Goal: Information Seeking & Learning: Check status

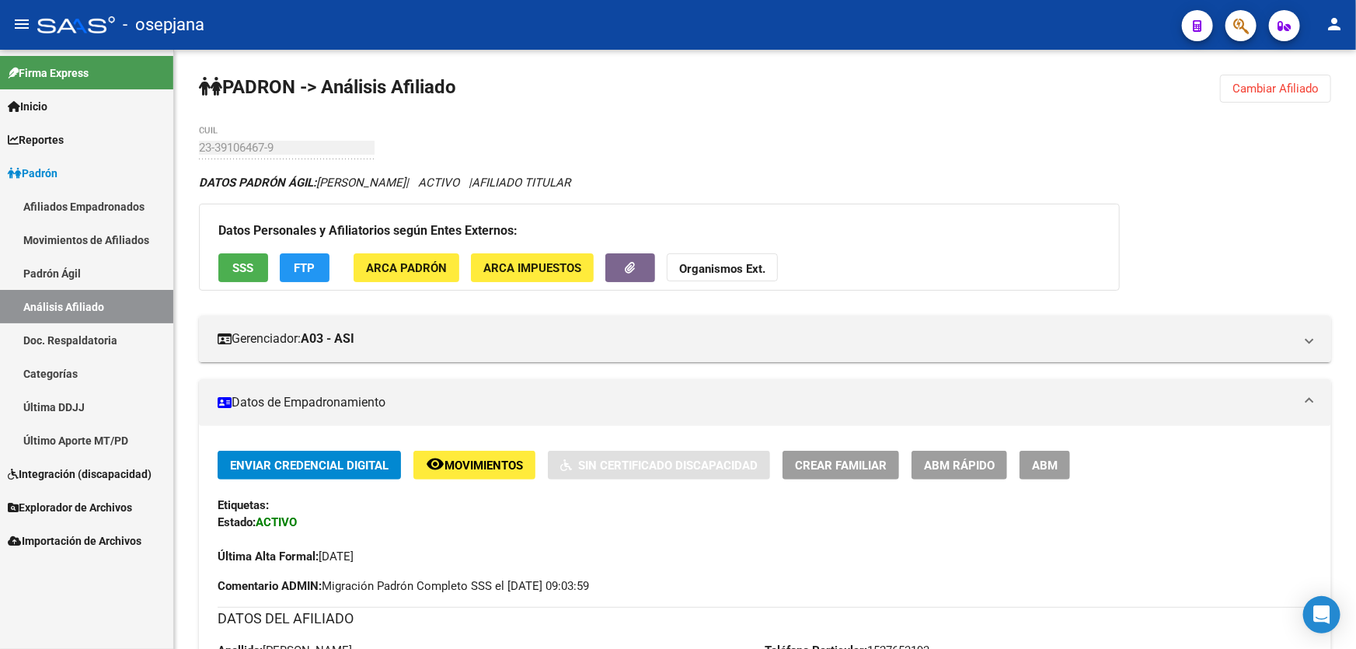
click at [84, 272] on link "Padrón Ágil" at bounding box center [86, 272] width 173 height 33
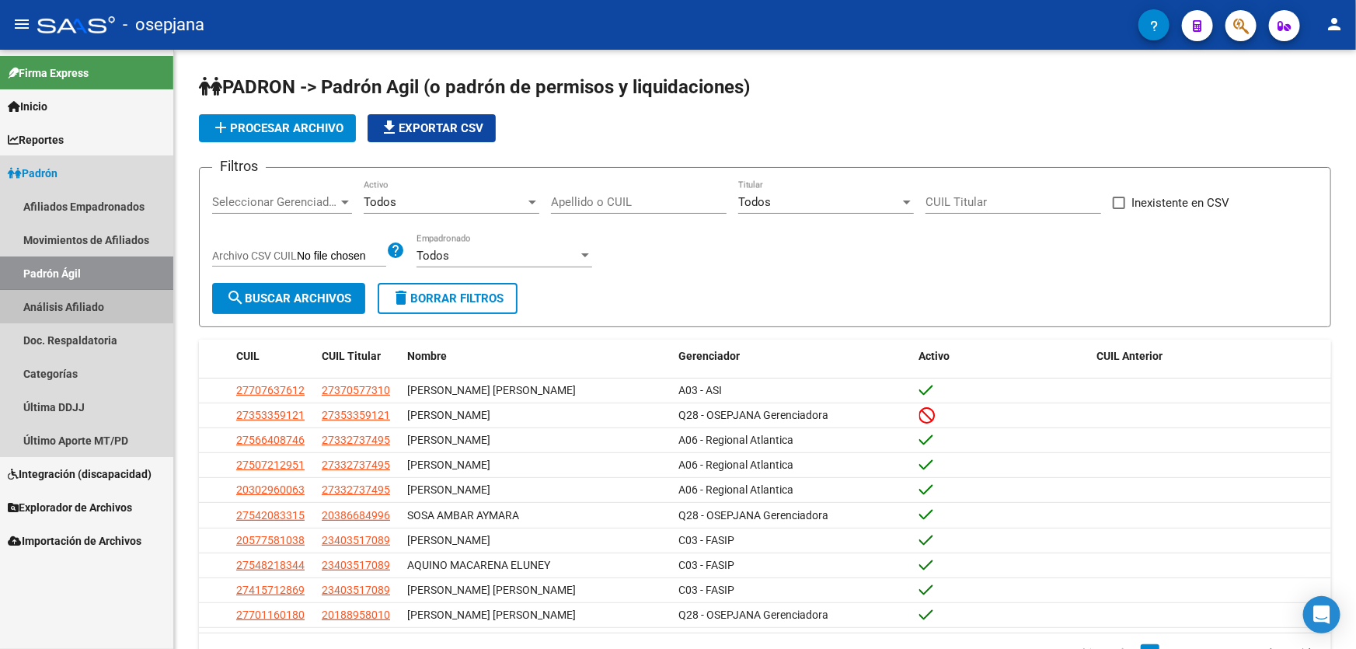
click at [78, 294] on link "Análisis Afiliado" at bounding box center [86, 306] width 173 height 33
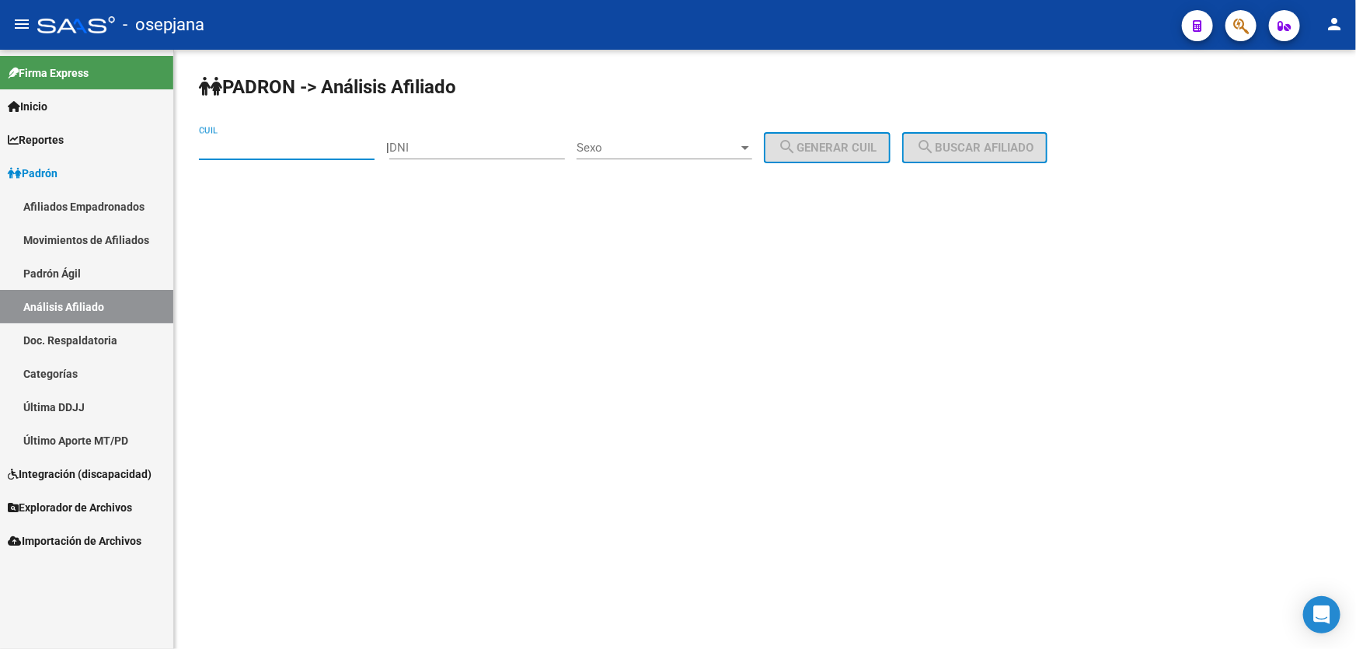
click at [269, 151] on input "CUIL" at bounding box center [287, 148] width 176 height 14
paste input "27-27893285-6"
click at [1014, 145] on span "search Buscar afiliado" at bounding box center [974, 148] width 117 height 14
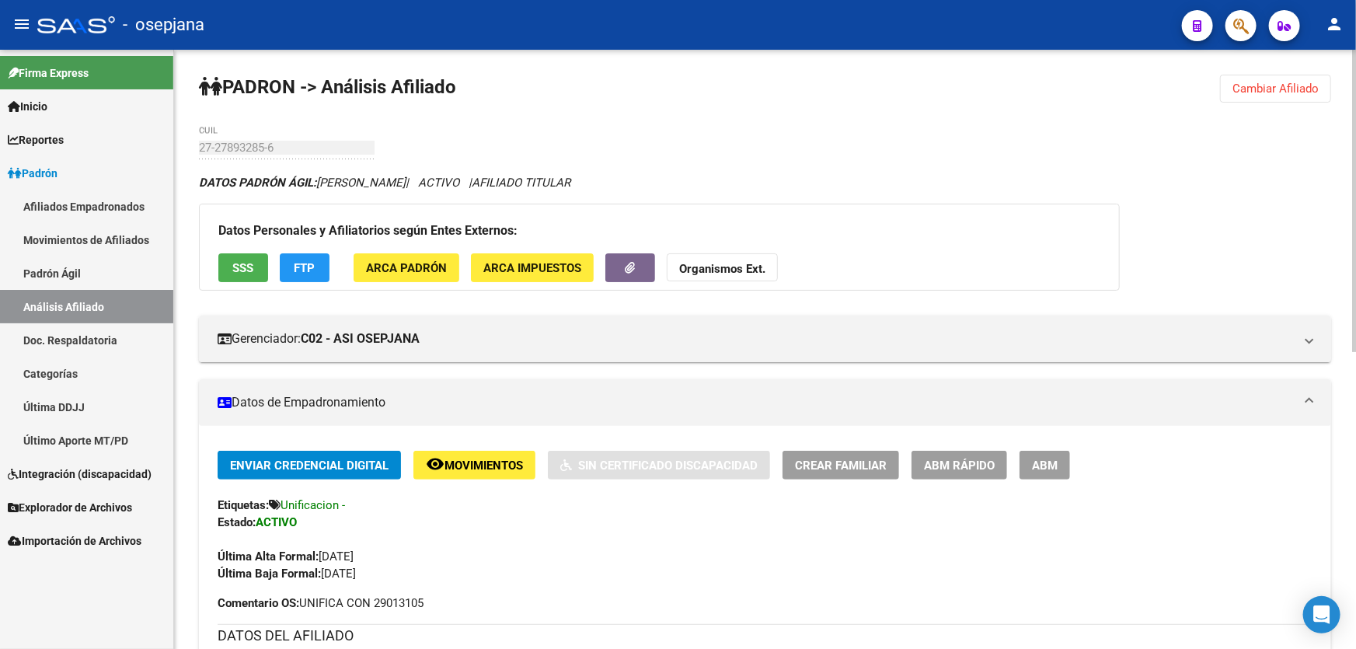
drag, startPoint x: 368, startPoint y: 75, endPoint x: 383, endPoint y: 544, distance: 469.5
click at [485, 542] on div "Última Alta Formal: [DATE]" at bounding box center [765, 548] width 1095 height 34
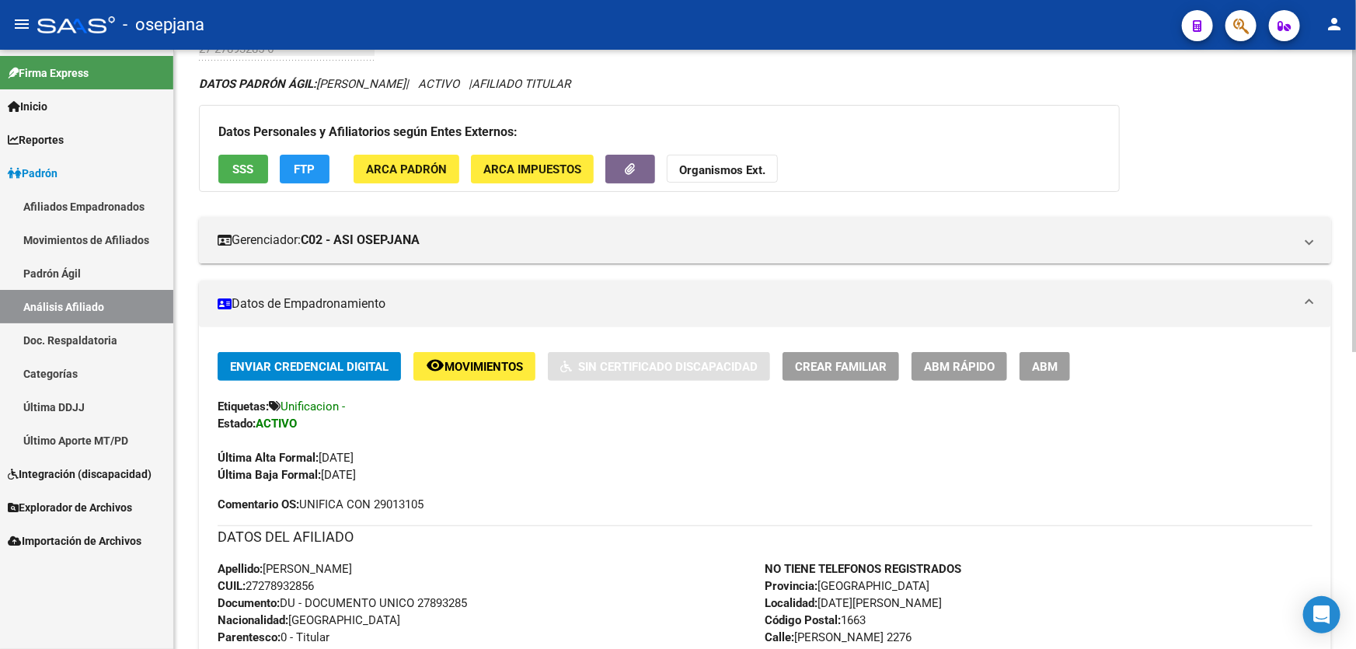
scroll to position [282, 0]
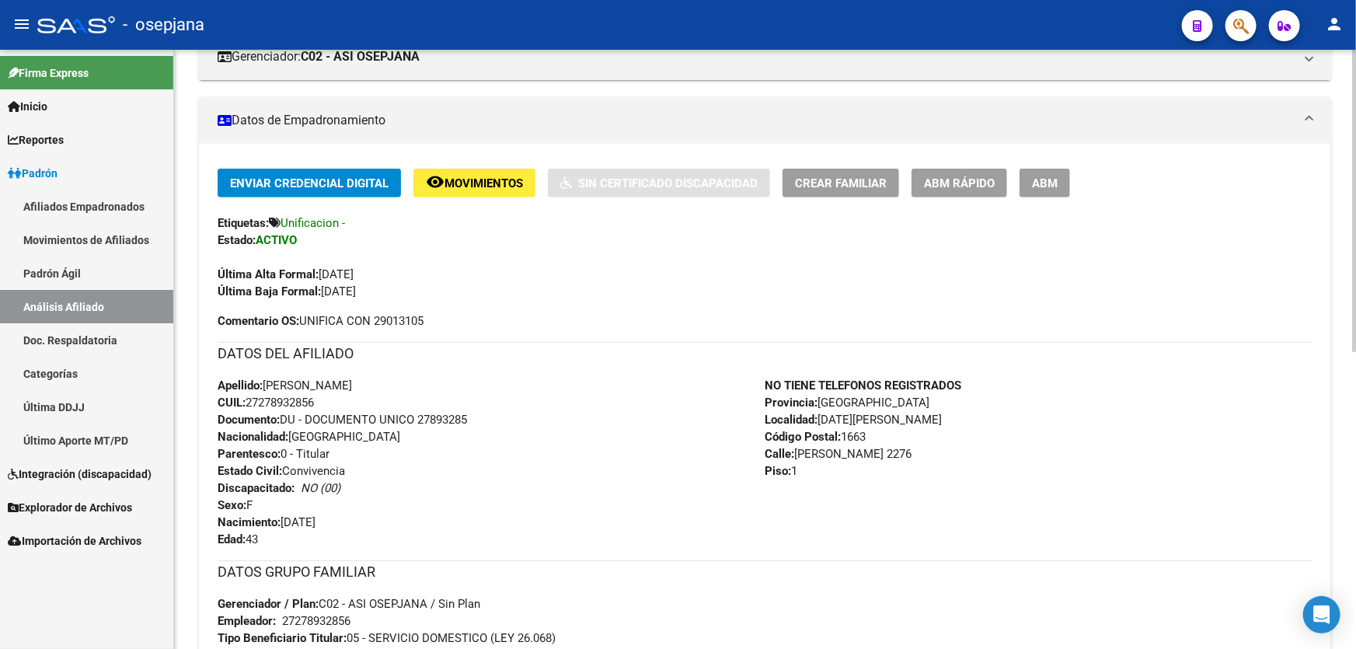
drag, startPoint x: 369, startPoint y: 385, endPoint x: 266, endPoint y: 385, distance: 102.6
click at [266, 385] on span "Apellido: [PERSON_NAME]" at bounding box center [285, 385] width 134 height 14
copy span "[PERSON_NAME]"
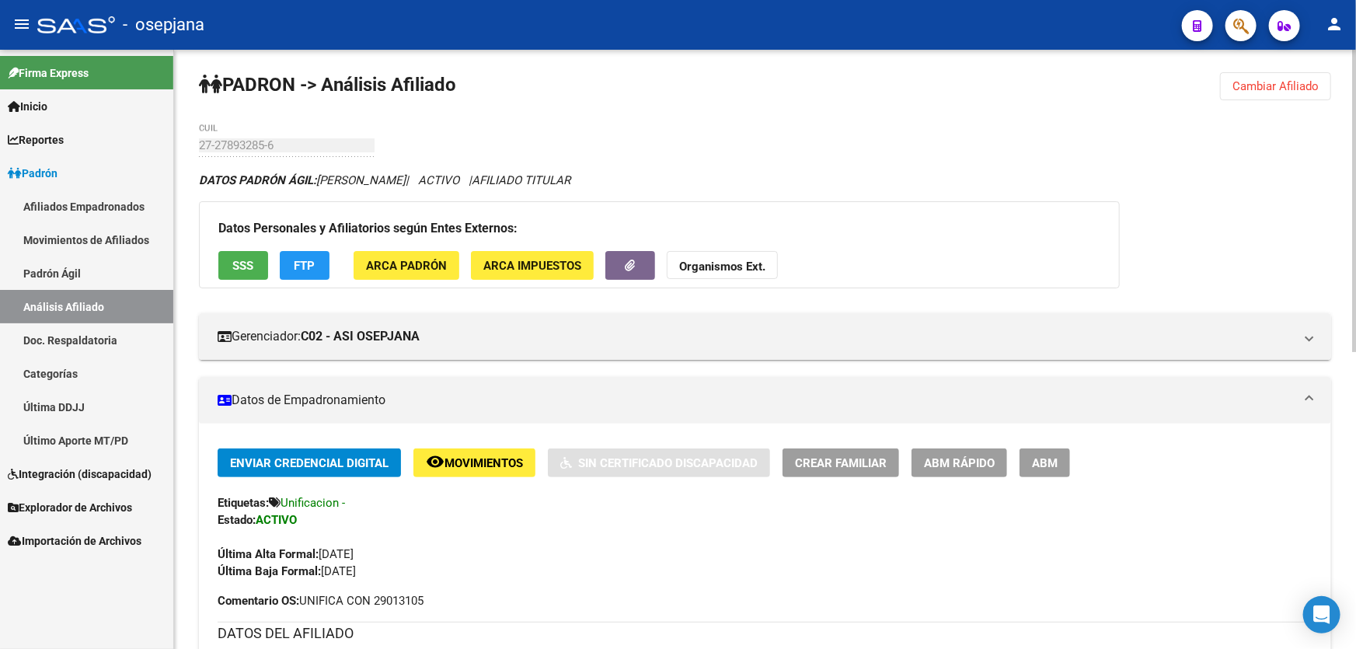
scroll to position [0, 0]
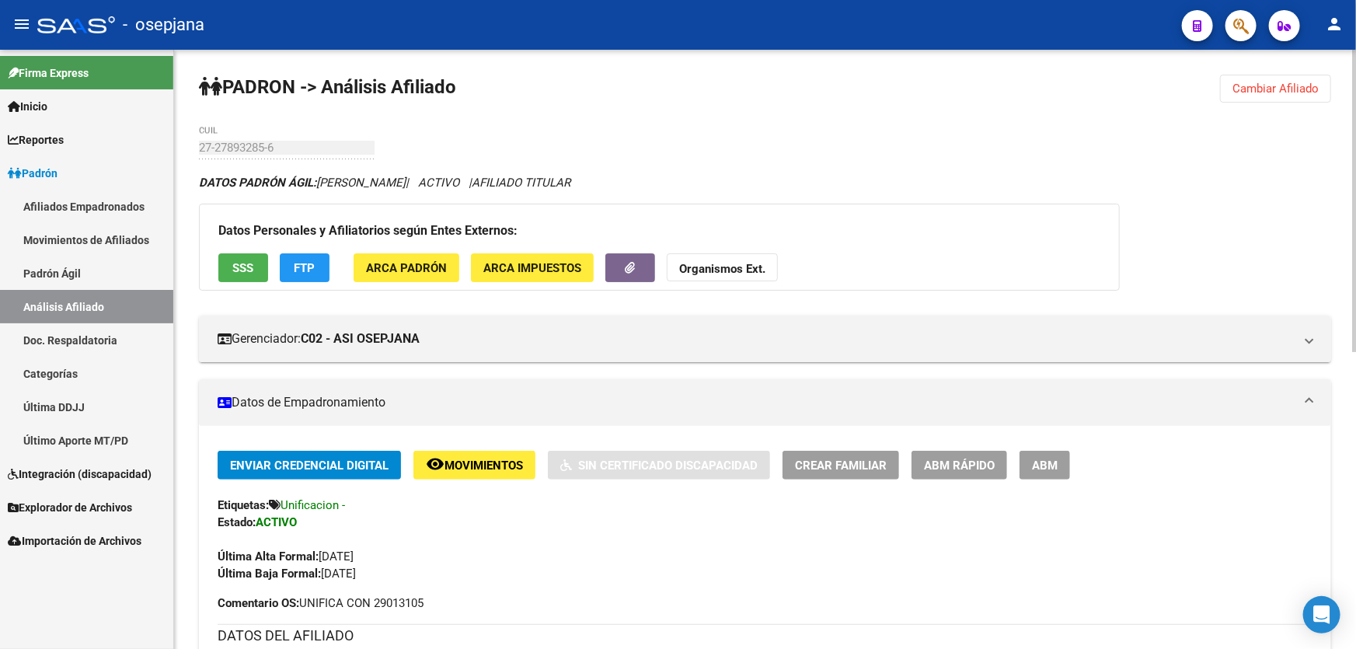
click at [1260, 82] on span "Cambiar Afiliado" at bounding box center [1275, 89] width 86 height 14
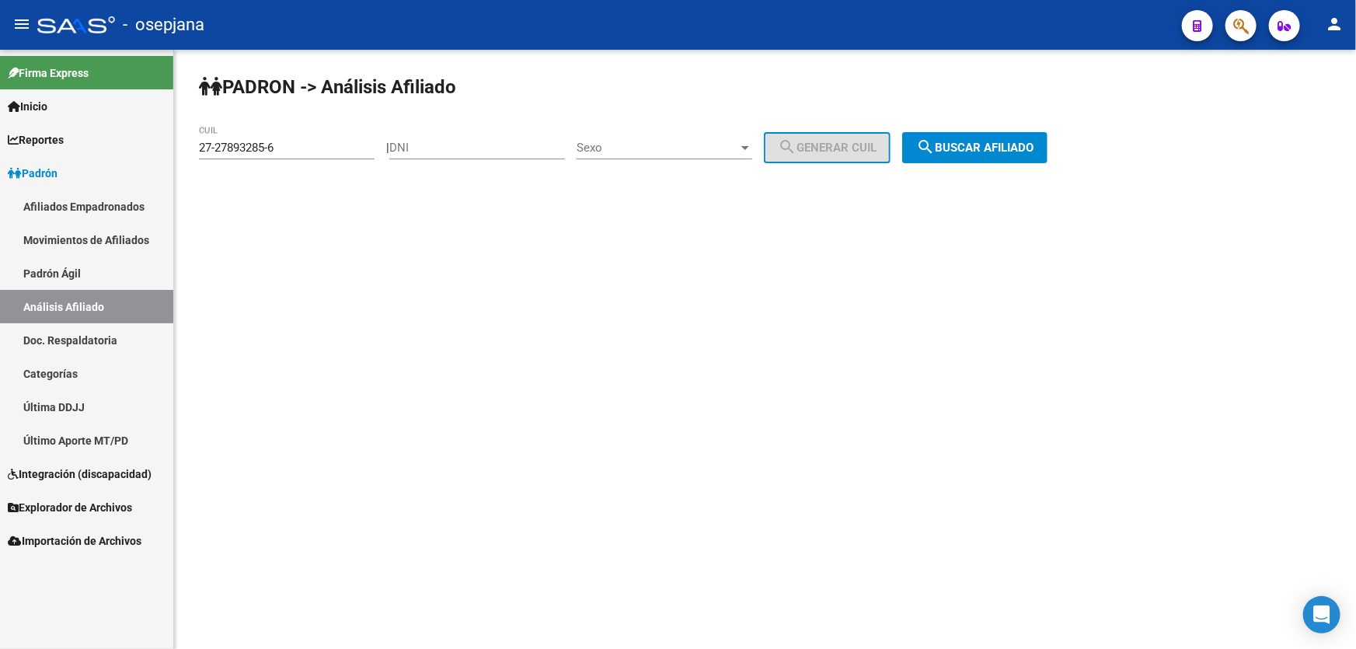
drag, startPoint x: 312, startPoint y: 147, endPoint x: 34, endPoint y: 179, distance: 279.2
click at [34, 179] on mat-sidenav-container "Firma Express Inicio Calendario SSS Instructivos Contacto OS Reportes Padrón Tr…" at bounding box center [678, 349] width 1356 height 599
paste input "0-18197558-0"
type input "20-18197558-0"
click at [1033, 146] on span "search Buscar afiliado" at bounding box center [974, 148] width 117 height 14
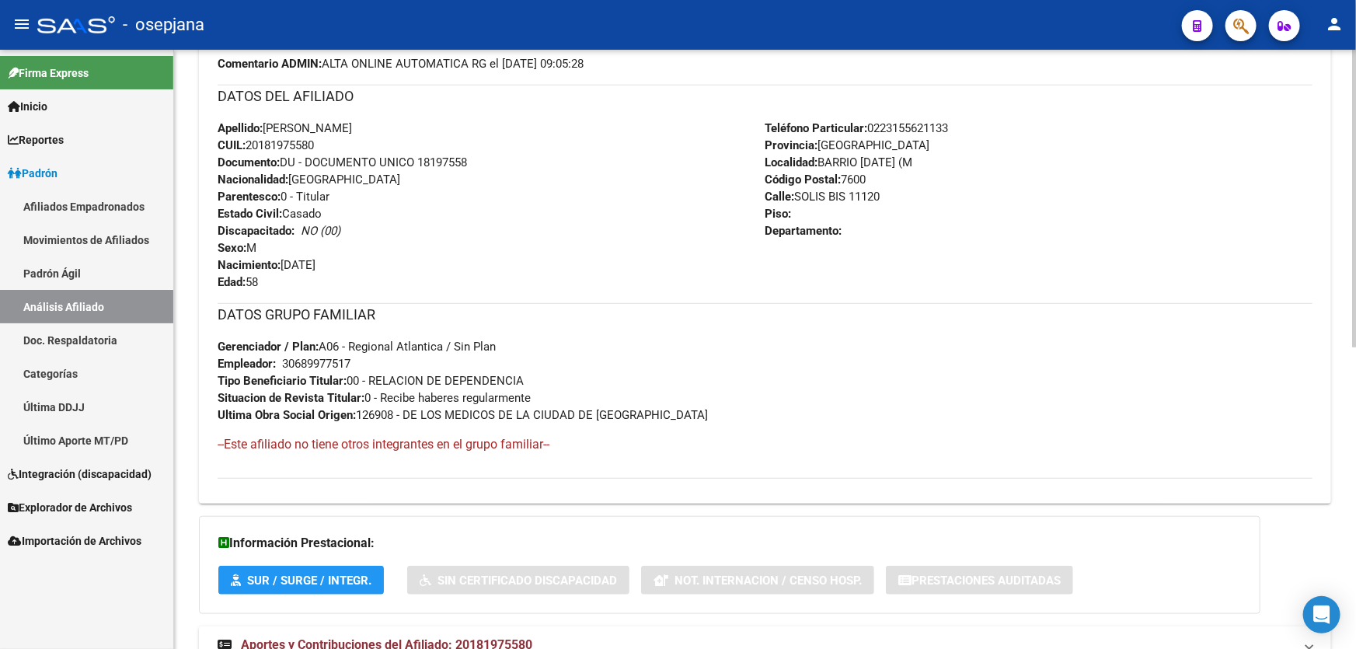
scroll to position [565, 0]
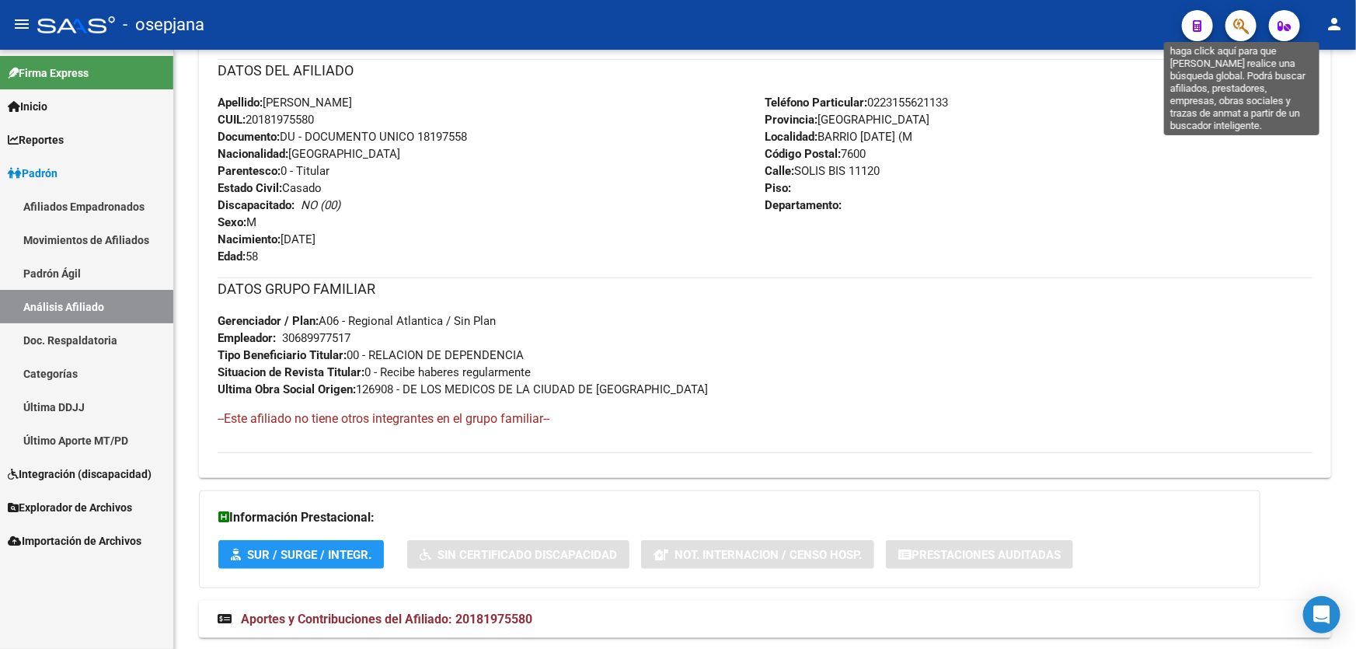
click at [1246, 31] on icon "button" at bounding box center [1241, 26] width 16 height 18
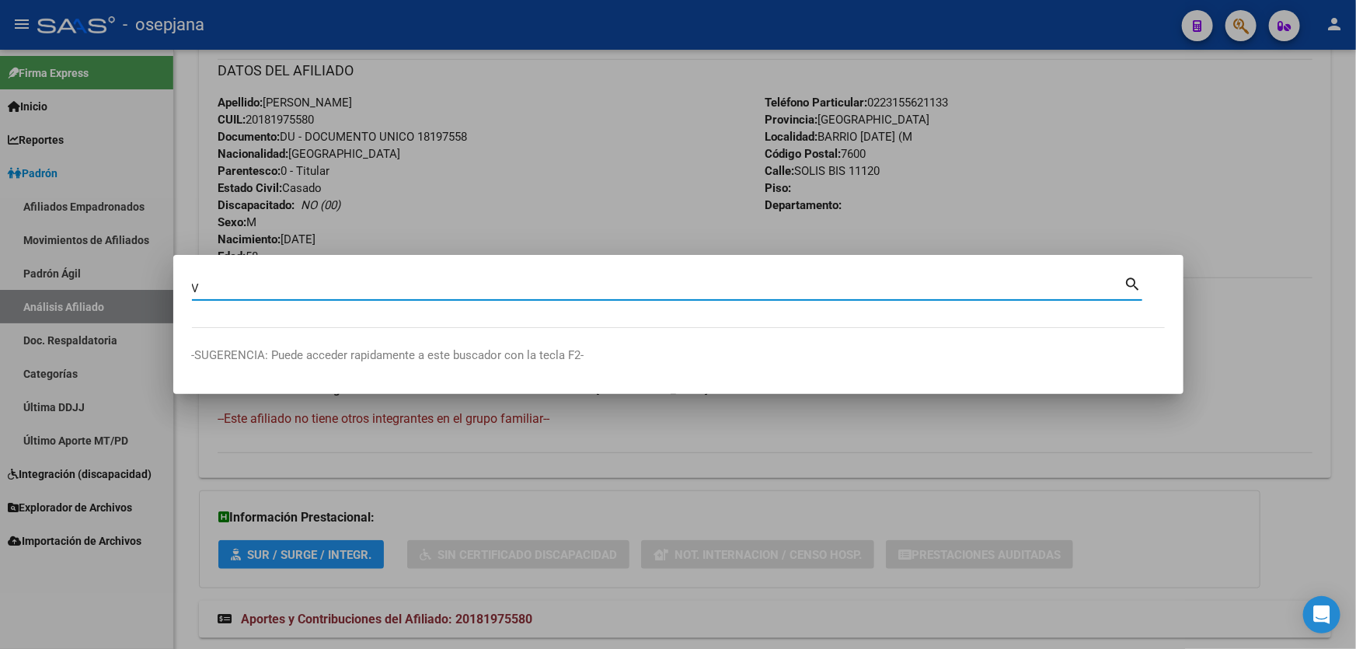
paste input "27-20633344-3"
type input "V"
paste input "27-20633344-3"
type input "27206333443"
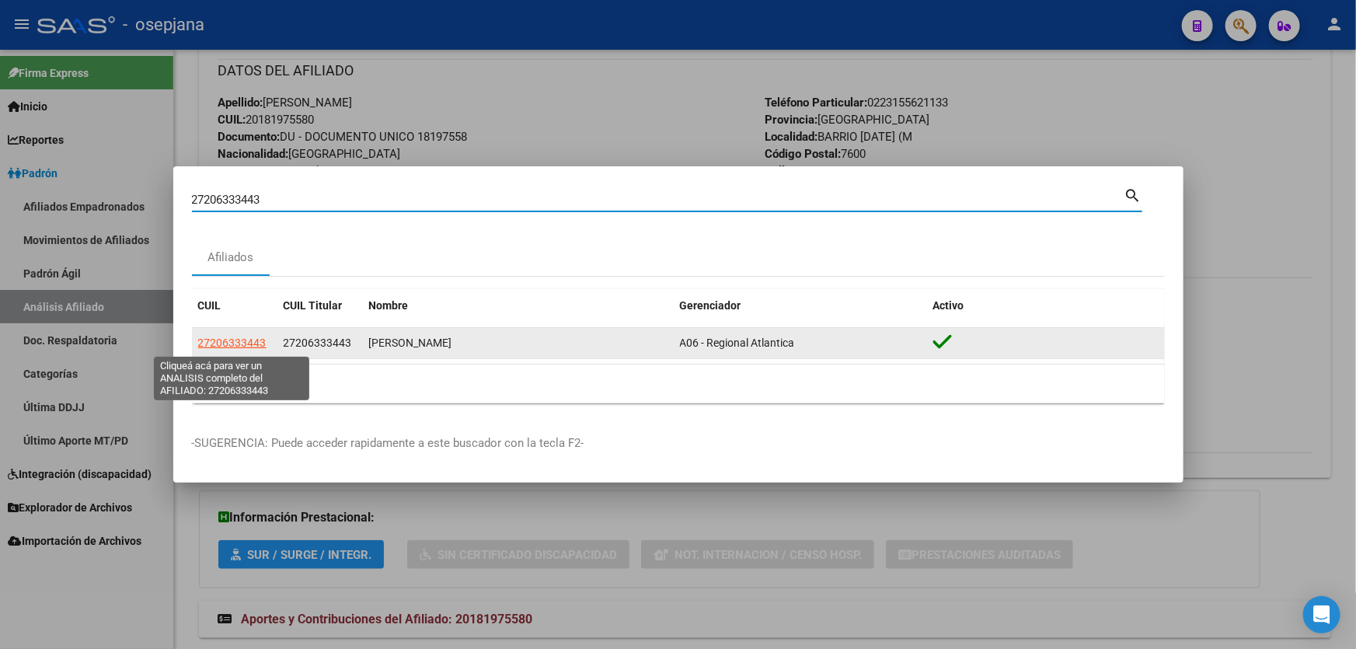
click at [248, 342] on span "27206333443" at bounding box center [232, 342] width 68 height 12
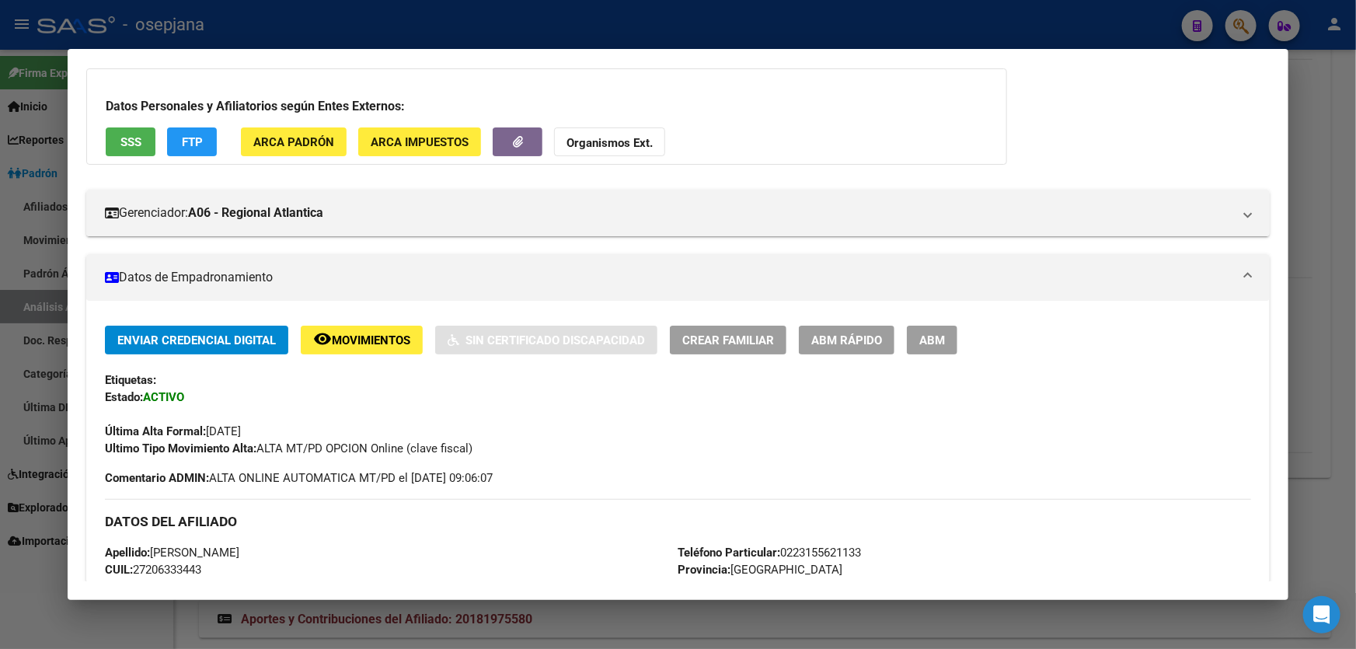
scroll to position [0, 0]
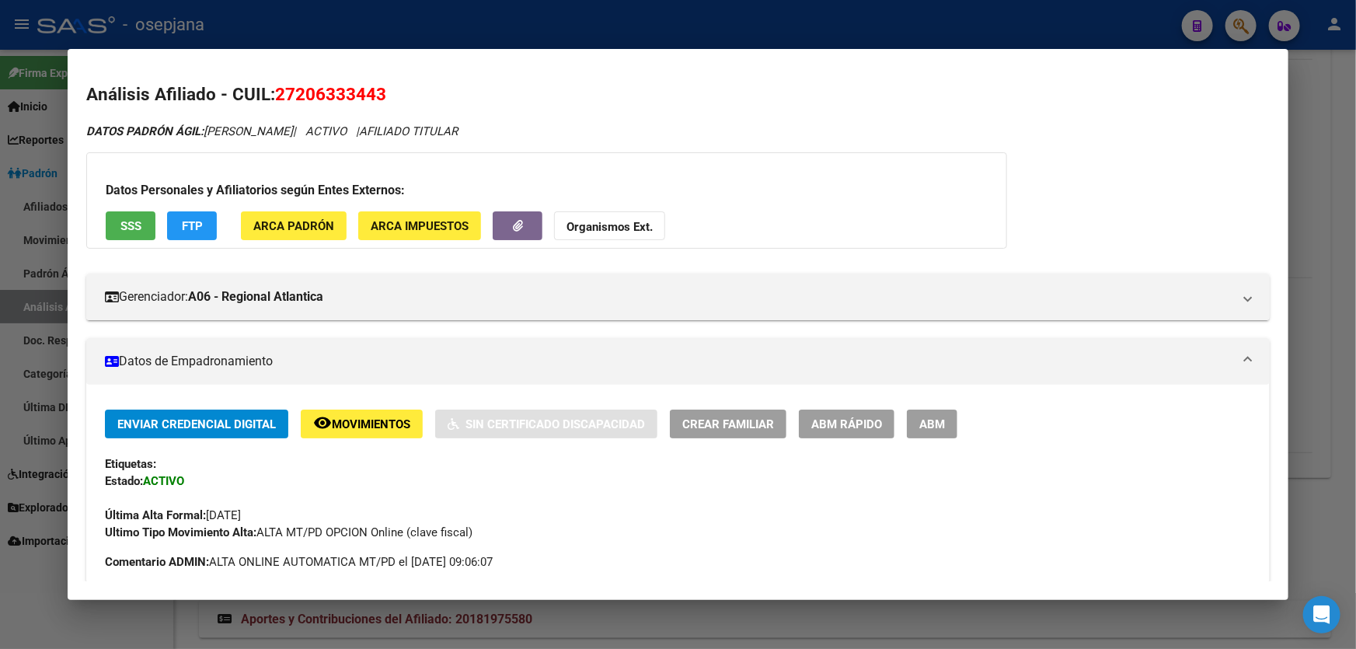
click at [1355, 319] on div at bounding box center [678, 324] width 1356 height 649
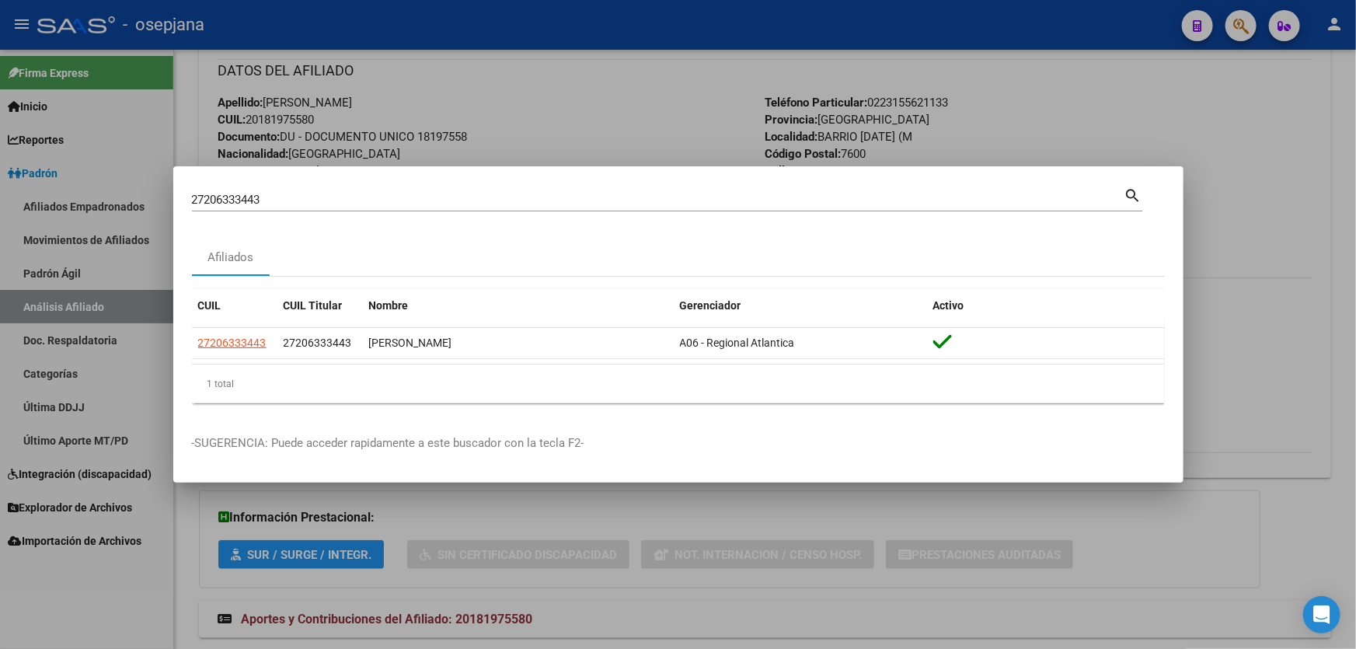
click at [1342, 453] on div at bounding box center [678, 324] width 1356 height 649
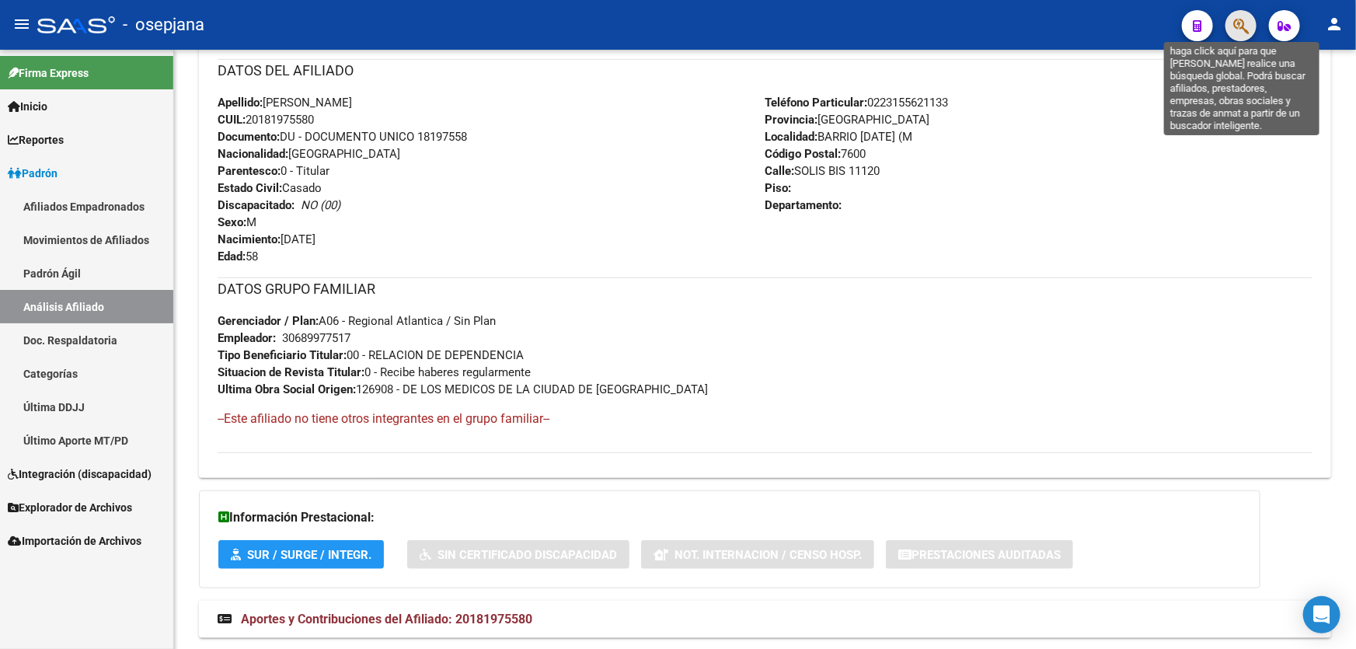
click at [1240, 23] on icon "button" at bounding box center [1241, 26] width 16 height 18
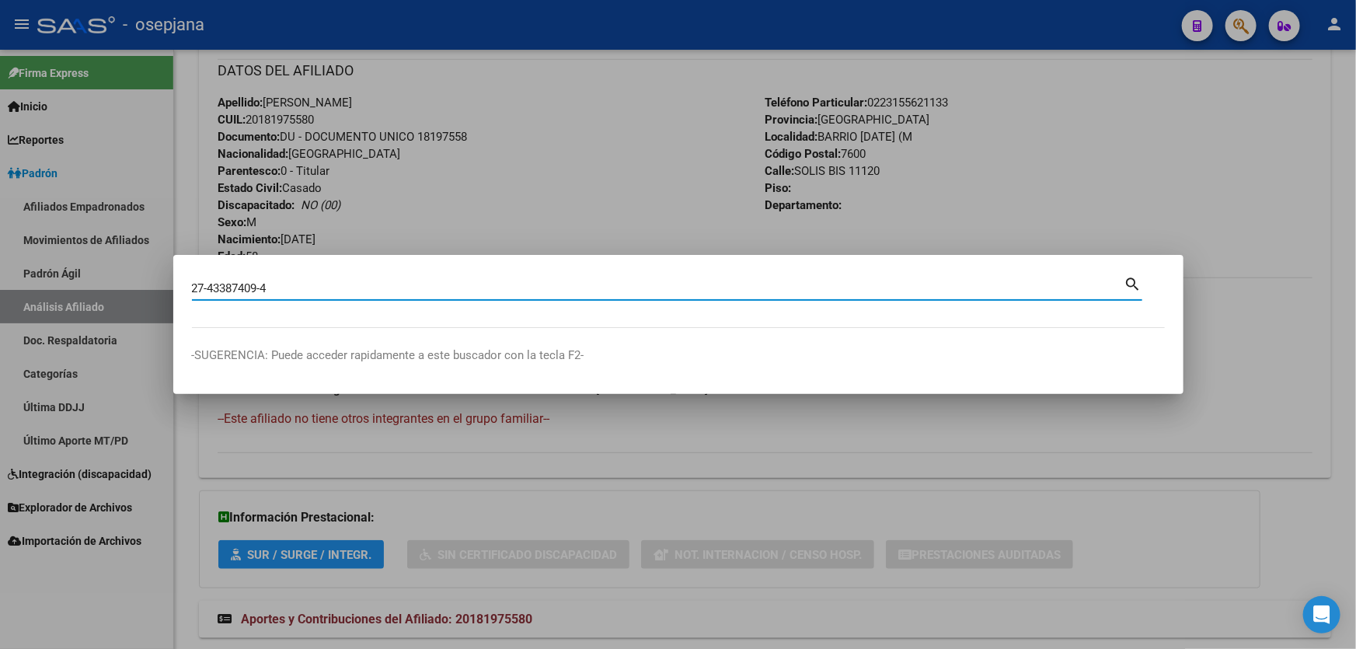
type input "27433874094"
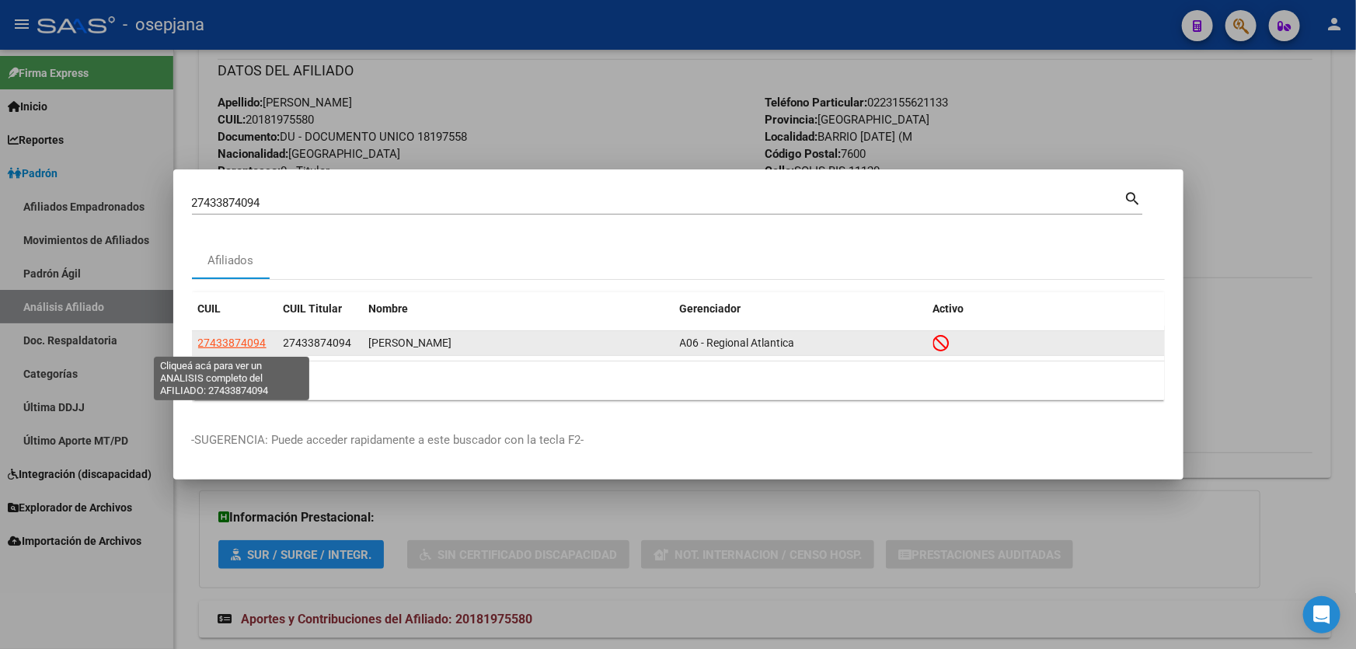
click at [241, 343] on span "27433874094" at bounding box center [232, 342] width 68 height 12
type textarea "27433874094"
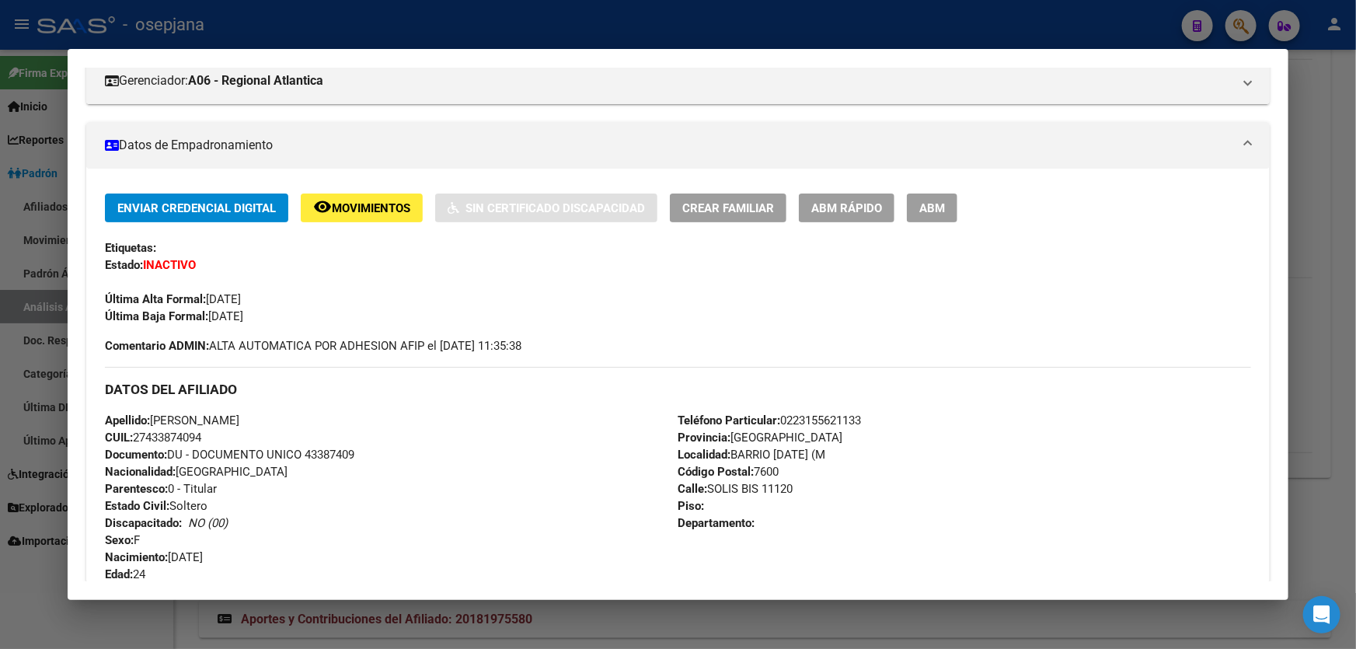
scroll to position [211, 0]
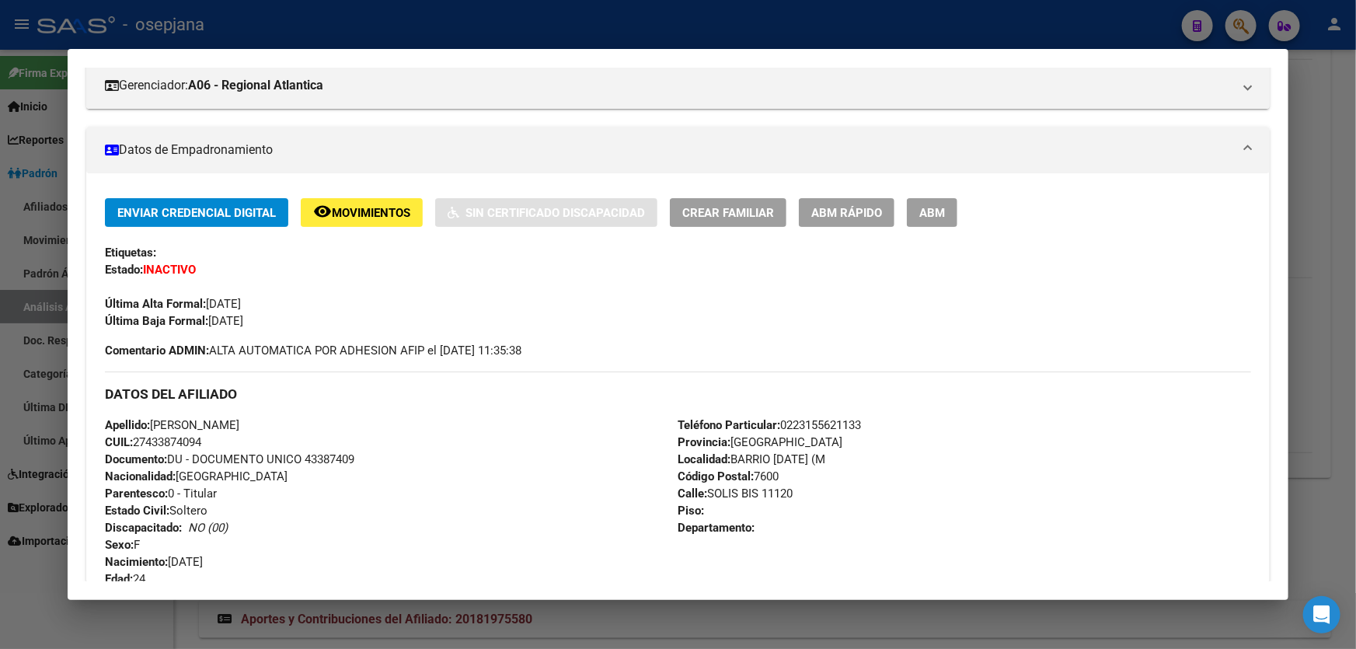
click at [848, 207] on span "ABM Rápido" at bounding box center [846, 213] width 71 height 14
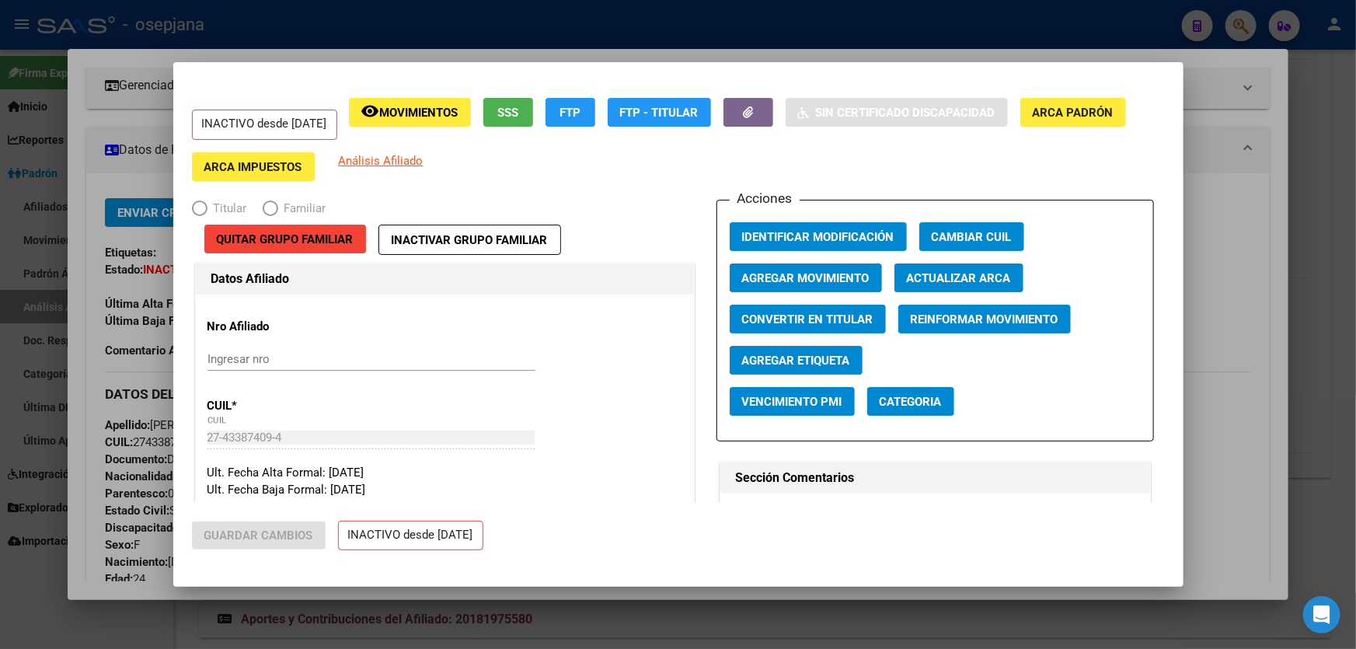
radio input "true"
type input "30-70948235-8"
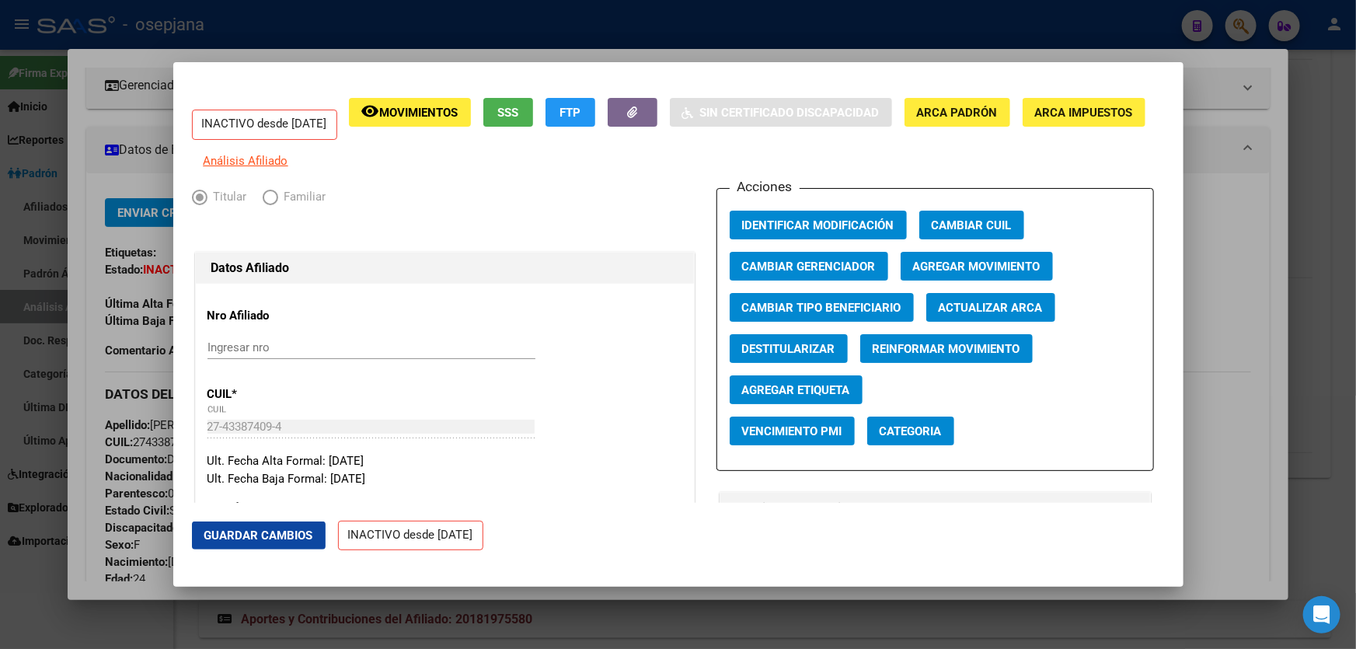
click at [759, 351] on span "Destitularizar" at bounding box center [788, 349] width 93 height 14
radio input "false"
radio input "true"
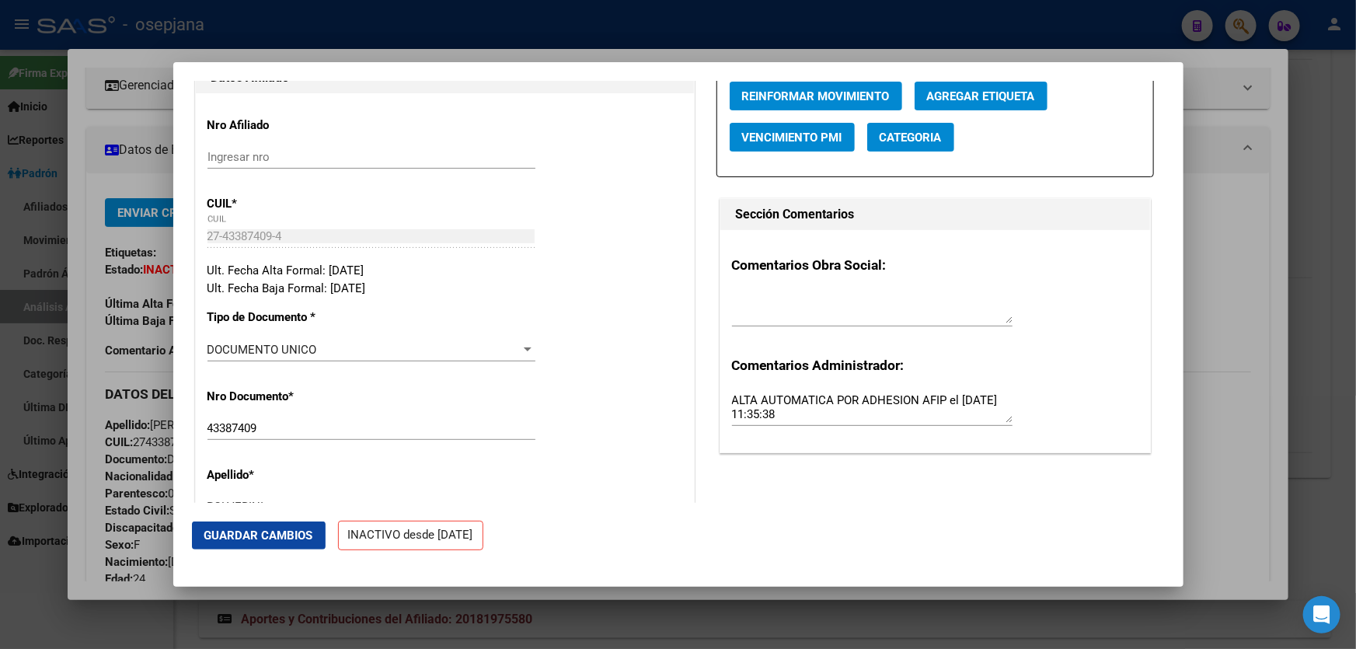
scroll to position [70, 0]
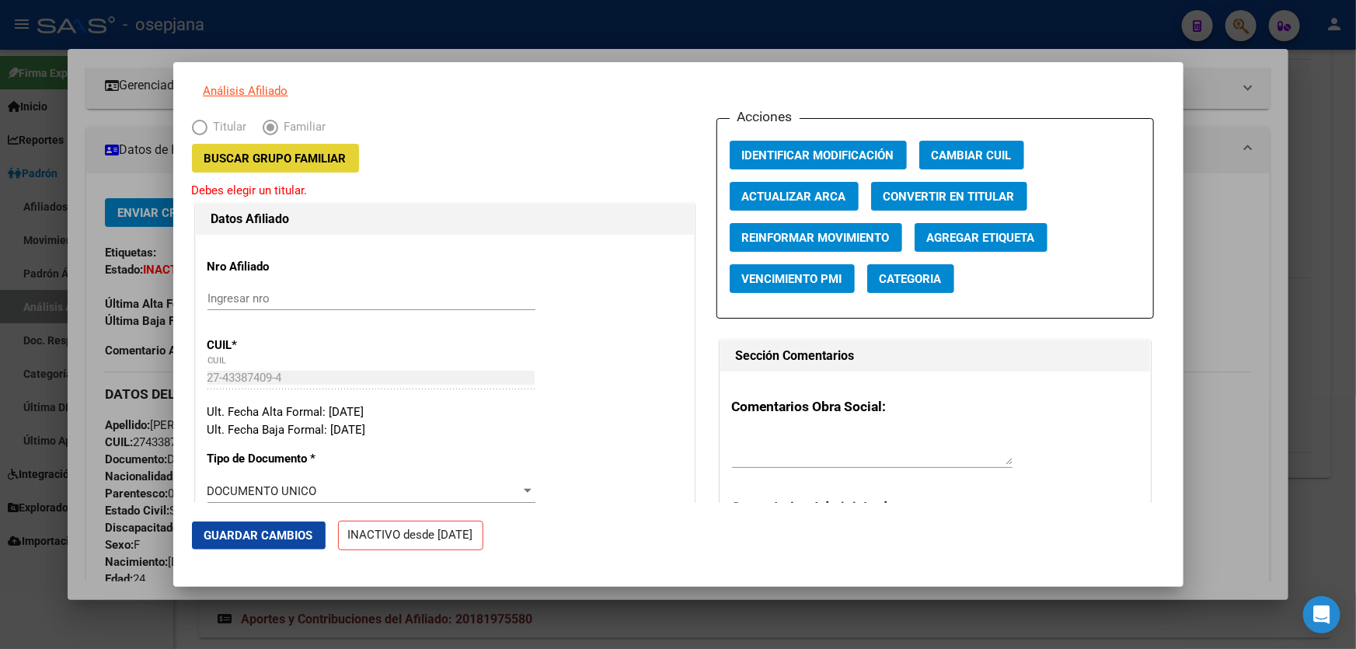
click at [299, 165] on span "Buscar Grupo Familiar" at bounding box center [275, 158] width 142 height 14
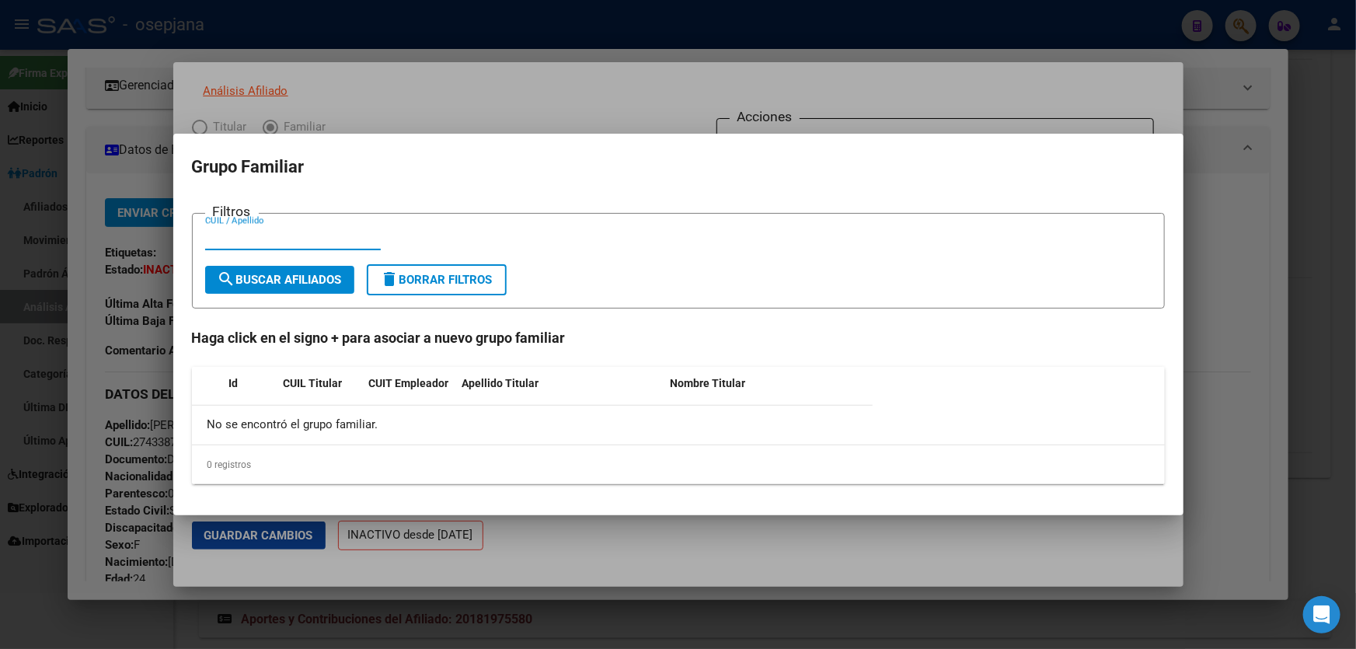
paste input "20-18197558-0"
click at [280, 234] on input "20-18197558-0" at bounding box center [293, 238] width 176 height 14
click at [221, 233] on input "20-181975580" at bounding box center [293, 238] width 176 height 14
type input "20181975580"
click at [238, 275] on span "search Buscar Afiliados" at bounding box center [280, 280] width 124 height 14
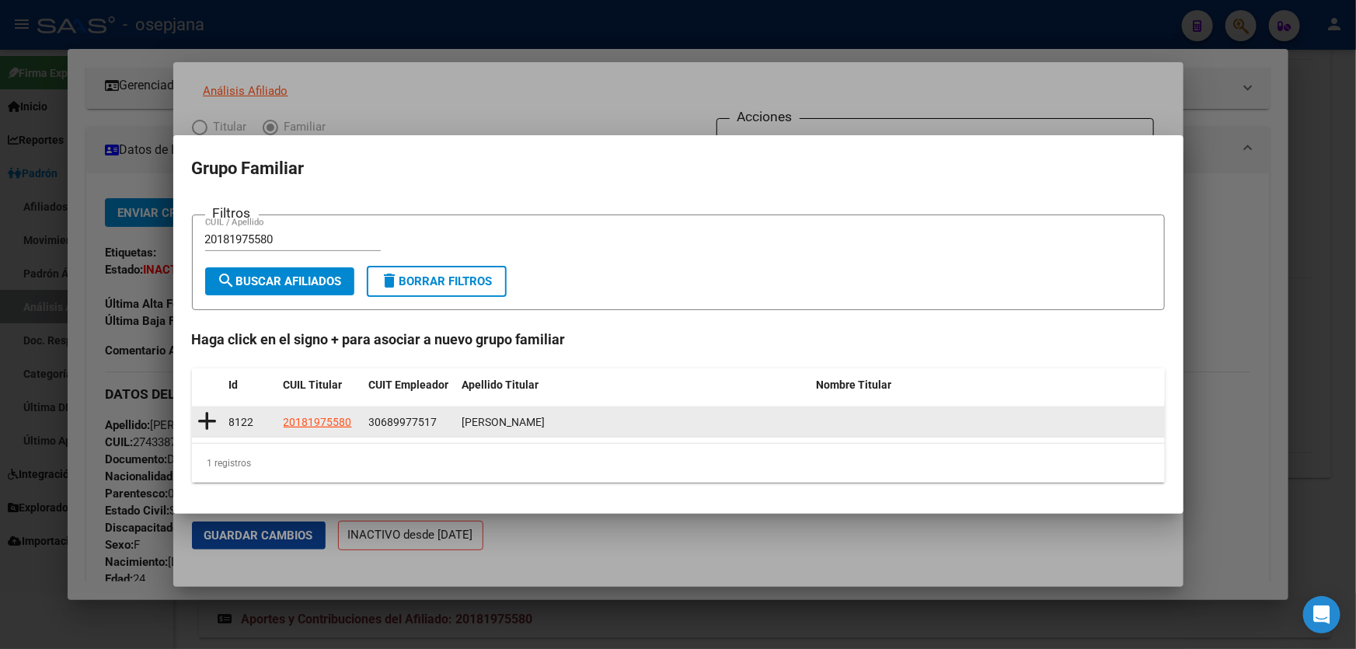
click at [206, 418] on icon at bounding box center [207, 421] width 19 height 22
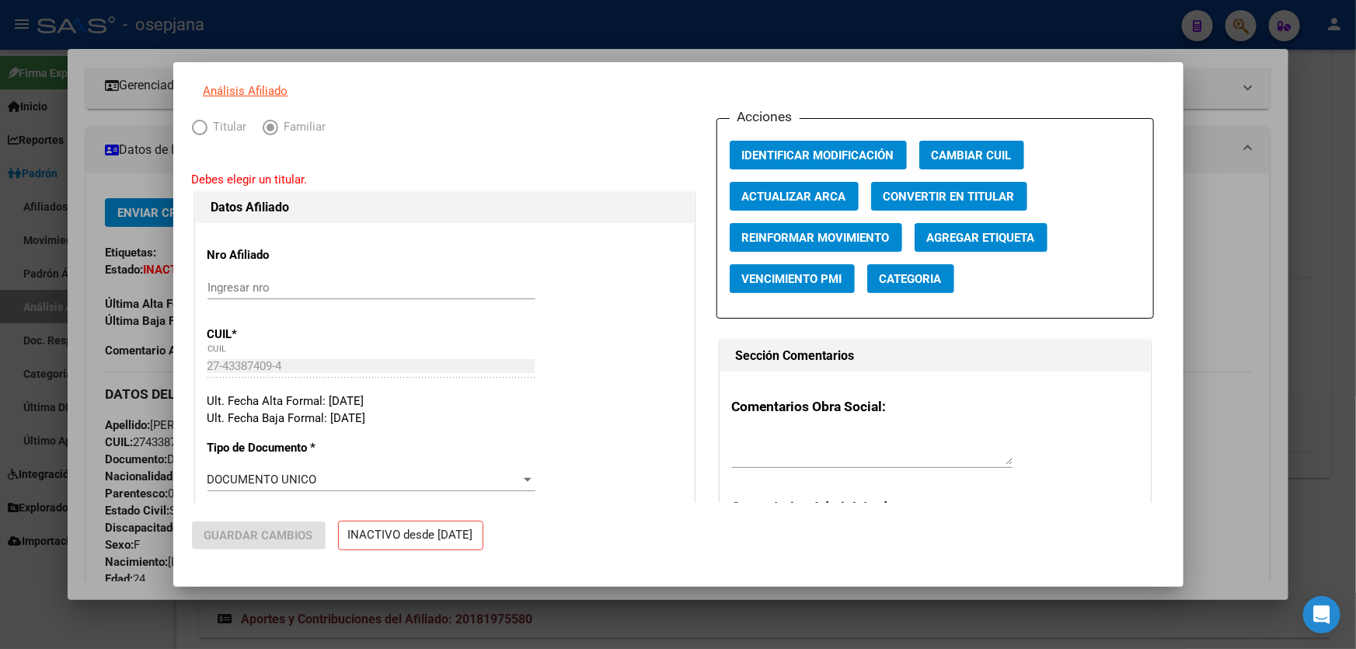
type input "30-68997751-7"
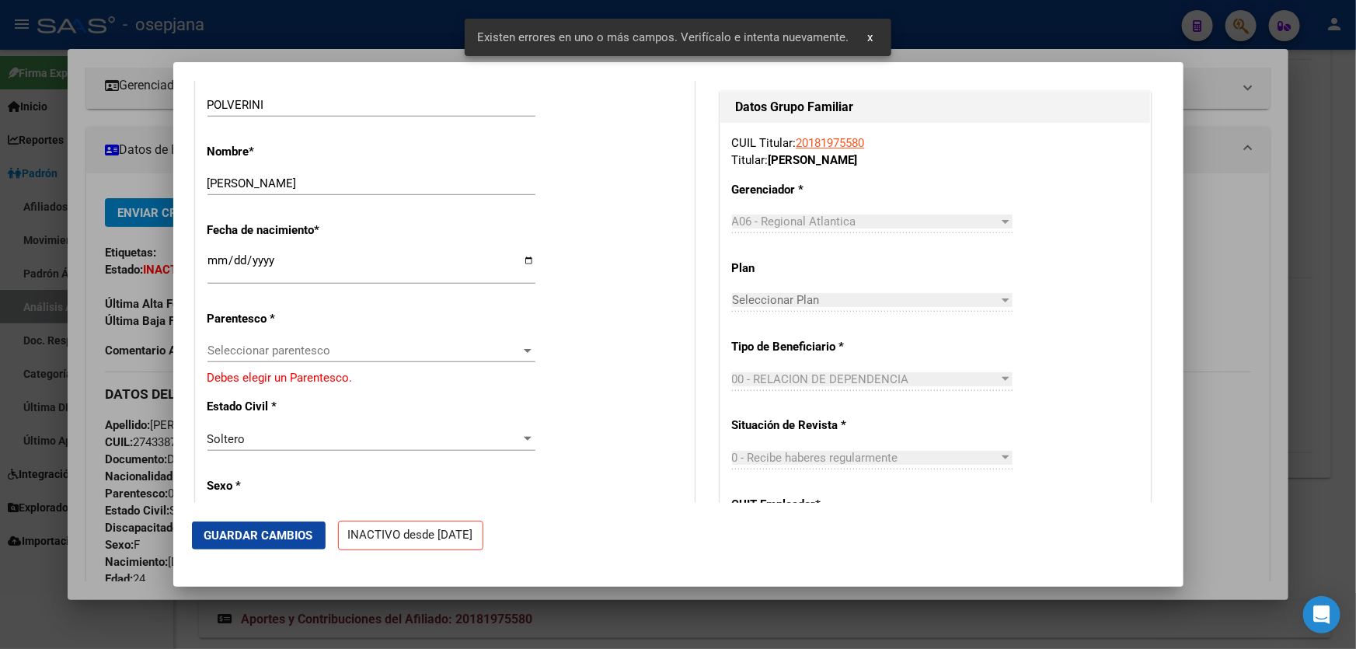
scroll to position [636, 0]
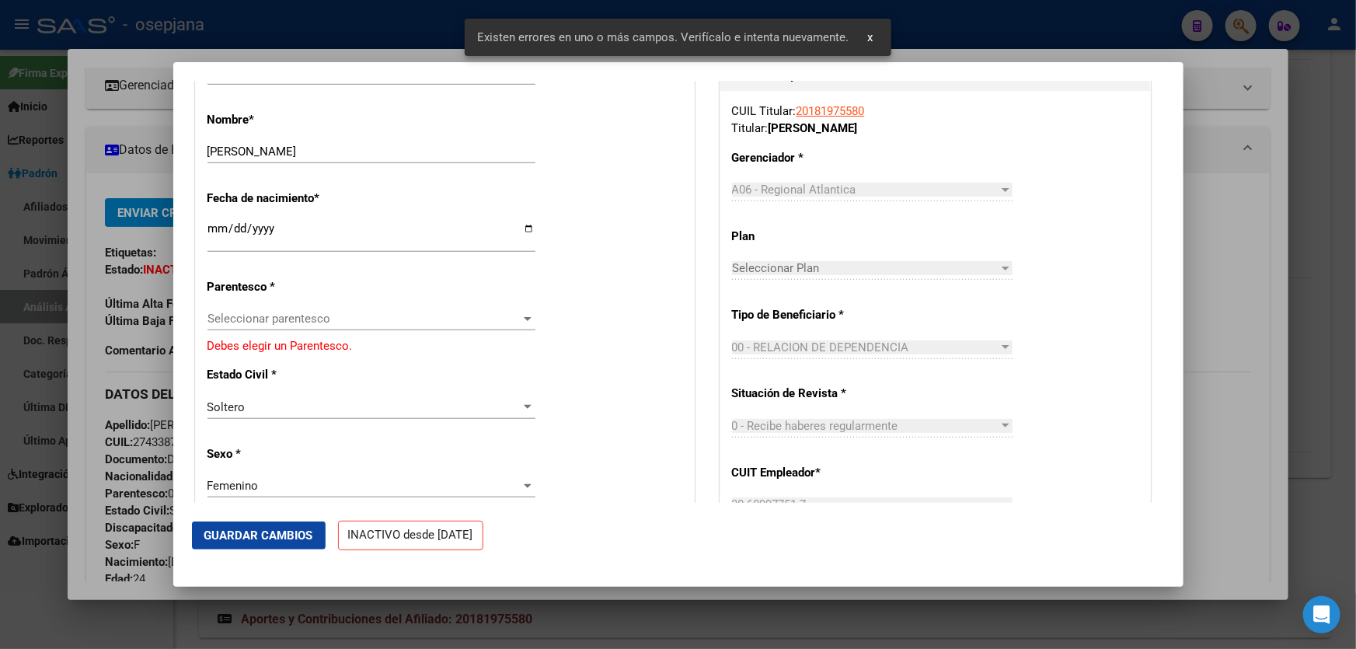
click at [474, 326] on div "Seleccionar parentesco Seleccionar parentesco" at bounding box center [371, 318] width 328 height 23
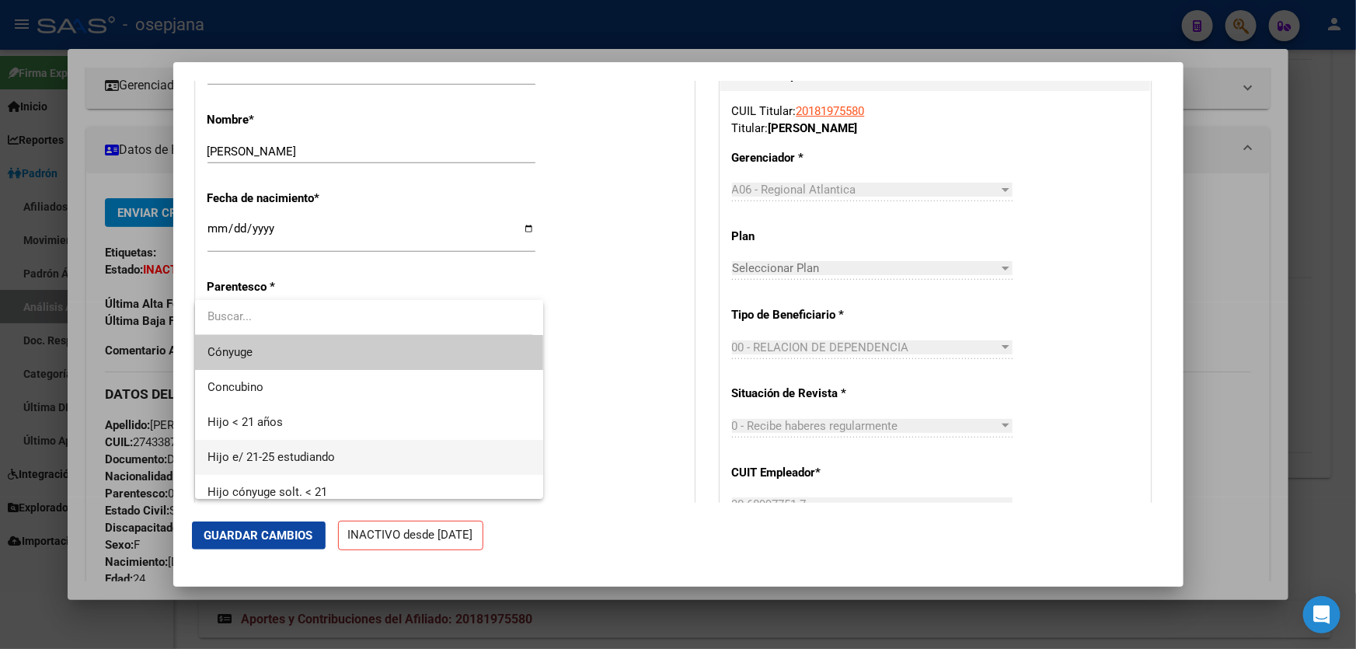
click at [412, 458] on span "Hijo e/ 21-25 estudiando" at bounding box center [369, 457] width 324 height 35
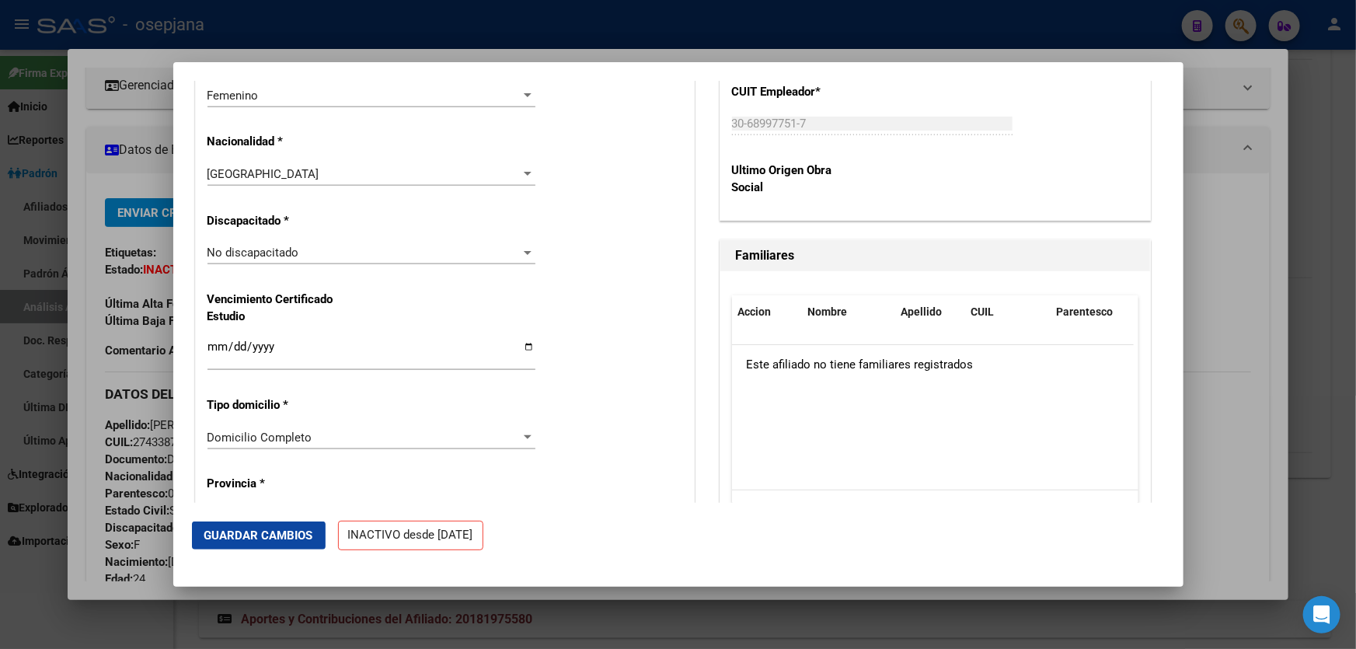
scroll to position [1059, 0]
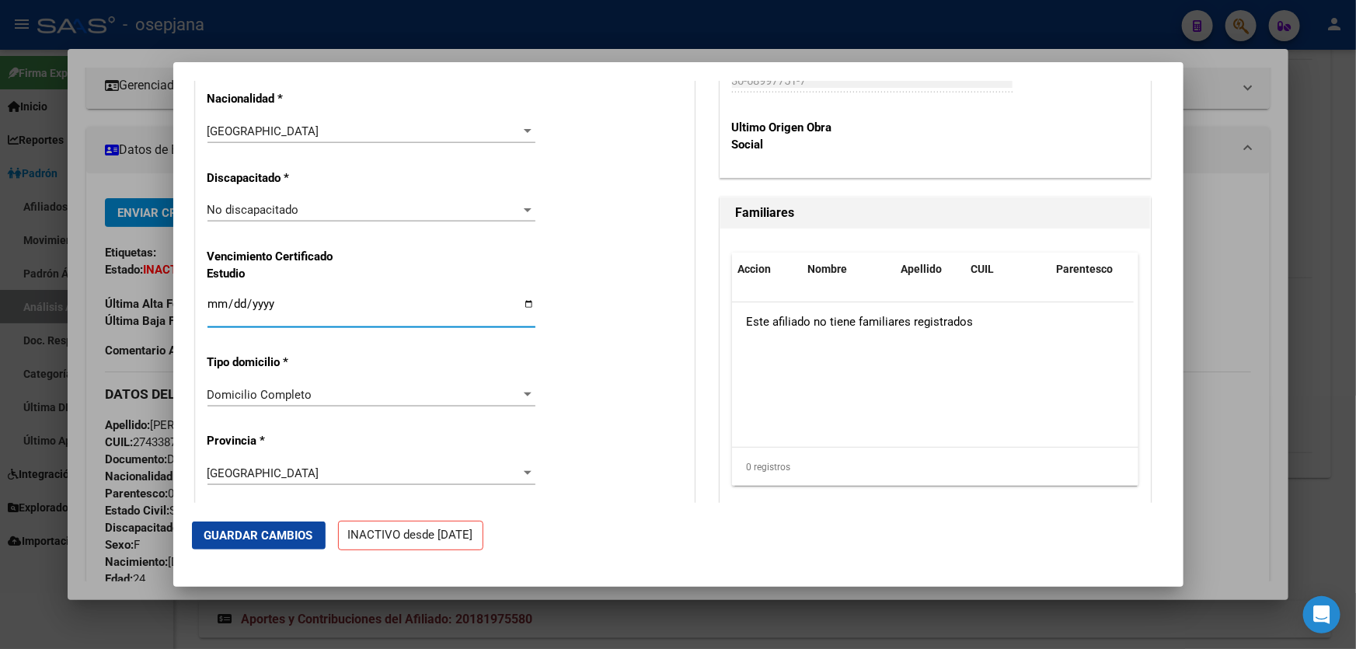
click at [214, 303] on input "Ingresar fecha" at bounding box center [371, 310] width 328 height 25
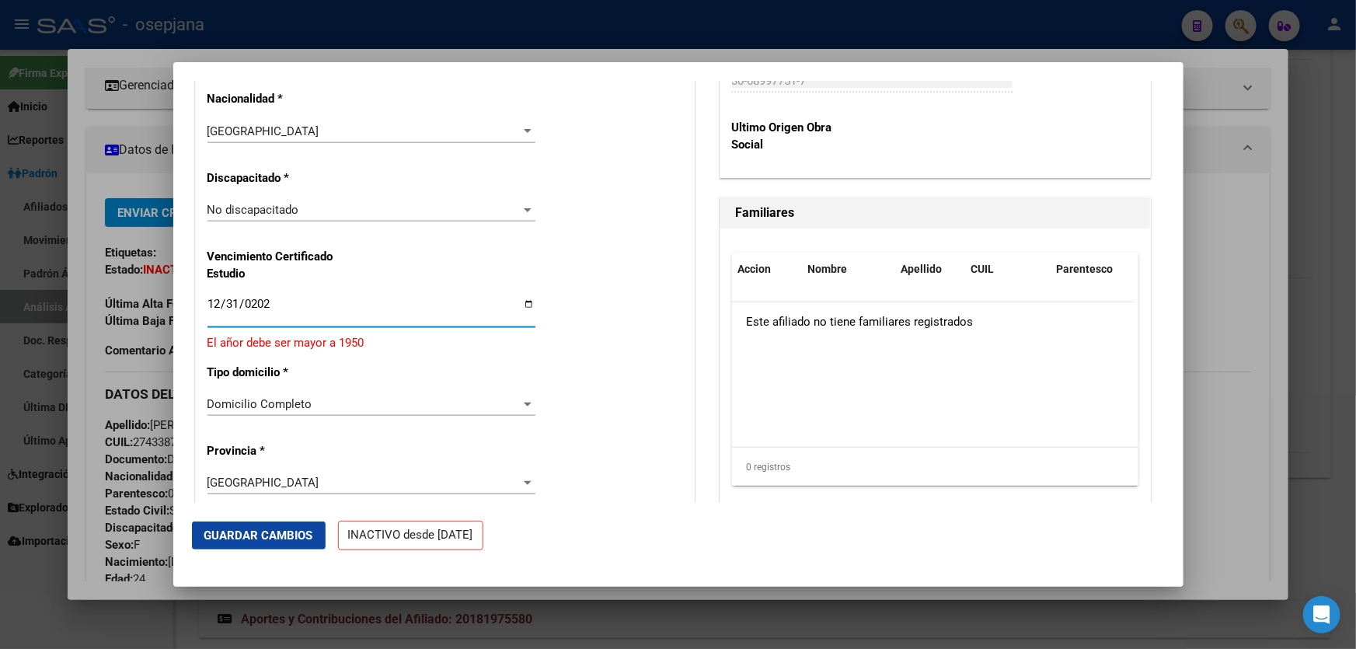
type input "[DATE]"
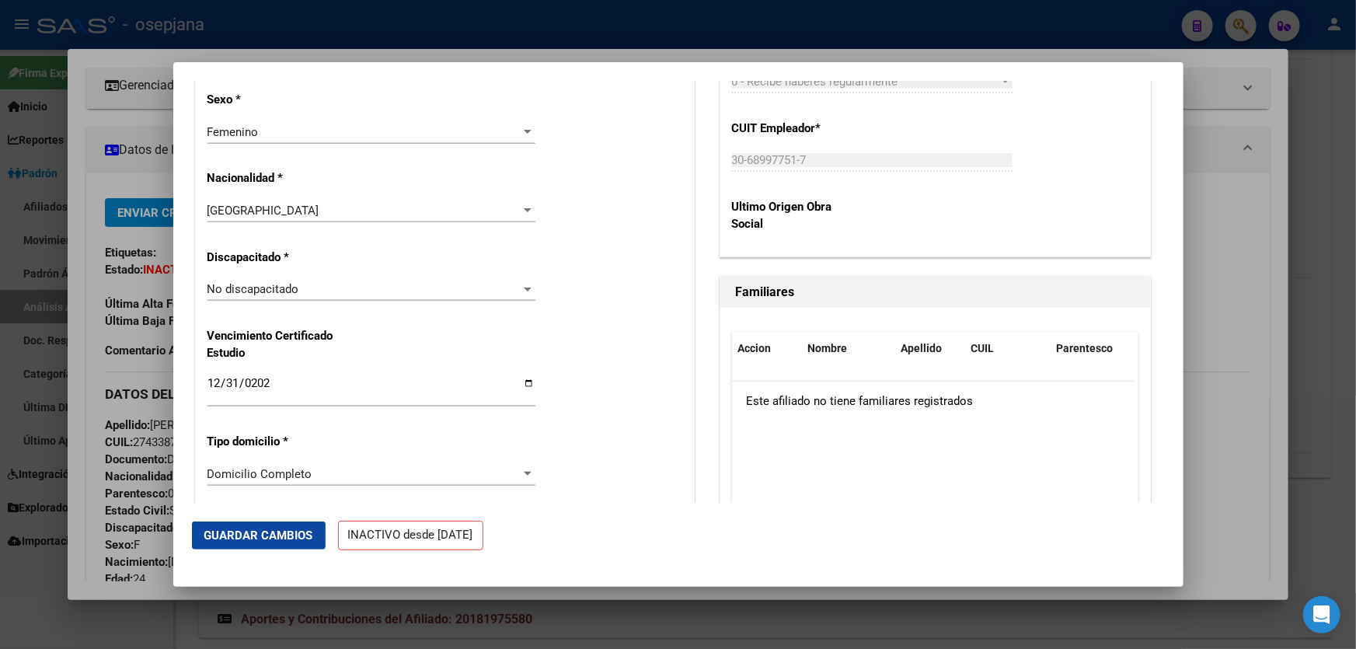
scroll to position [777, 0]
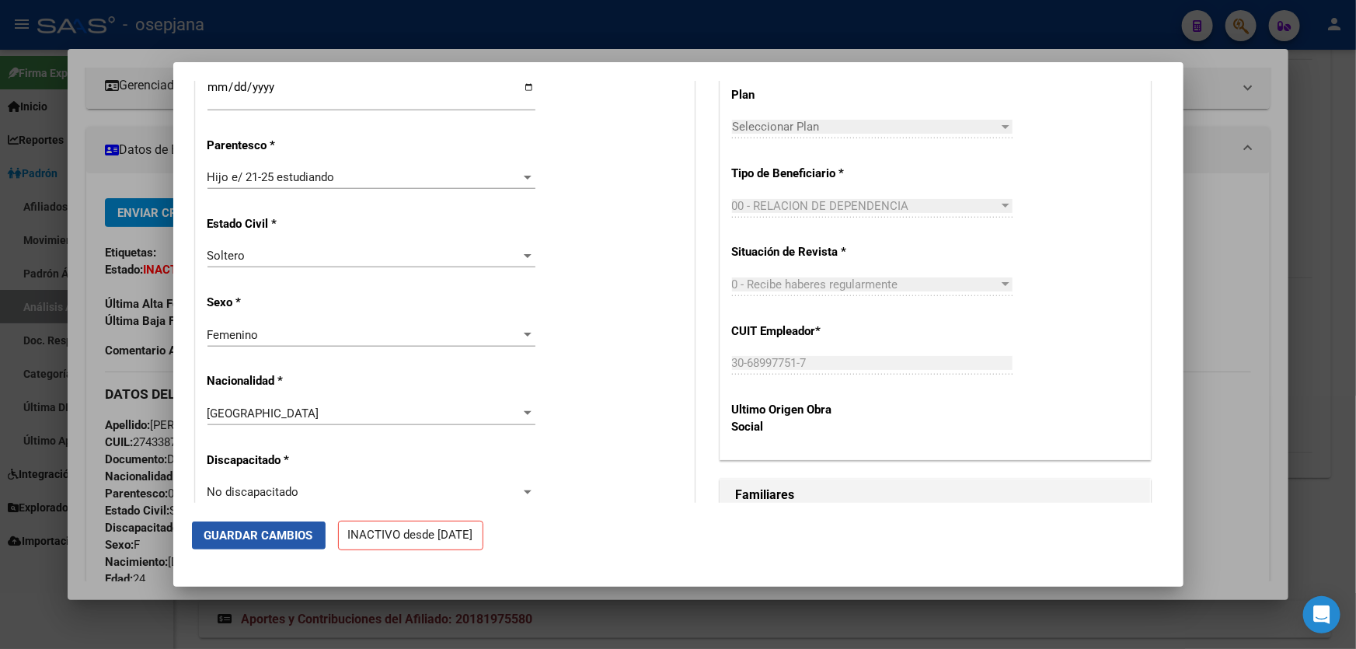
click at [257, 535] on span "Guardar Cambios" at bounding box center [258, 535] width 109 height 14
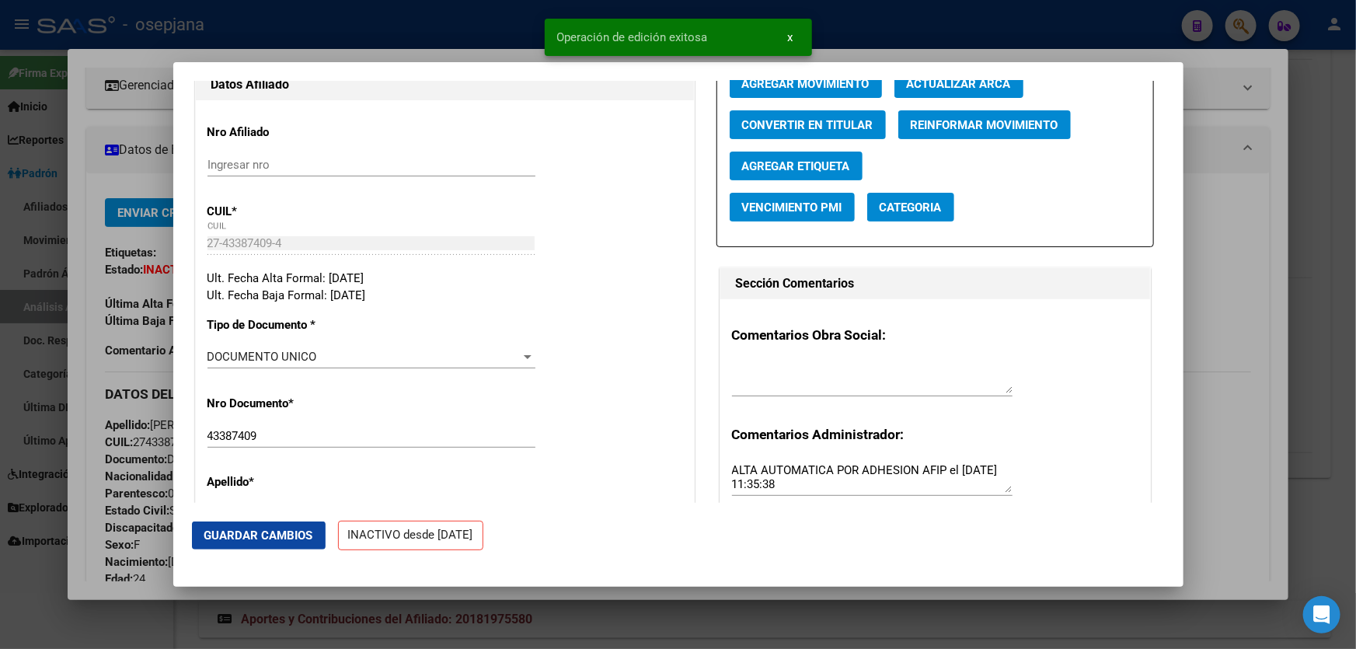
scroll to position [0, 0]
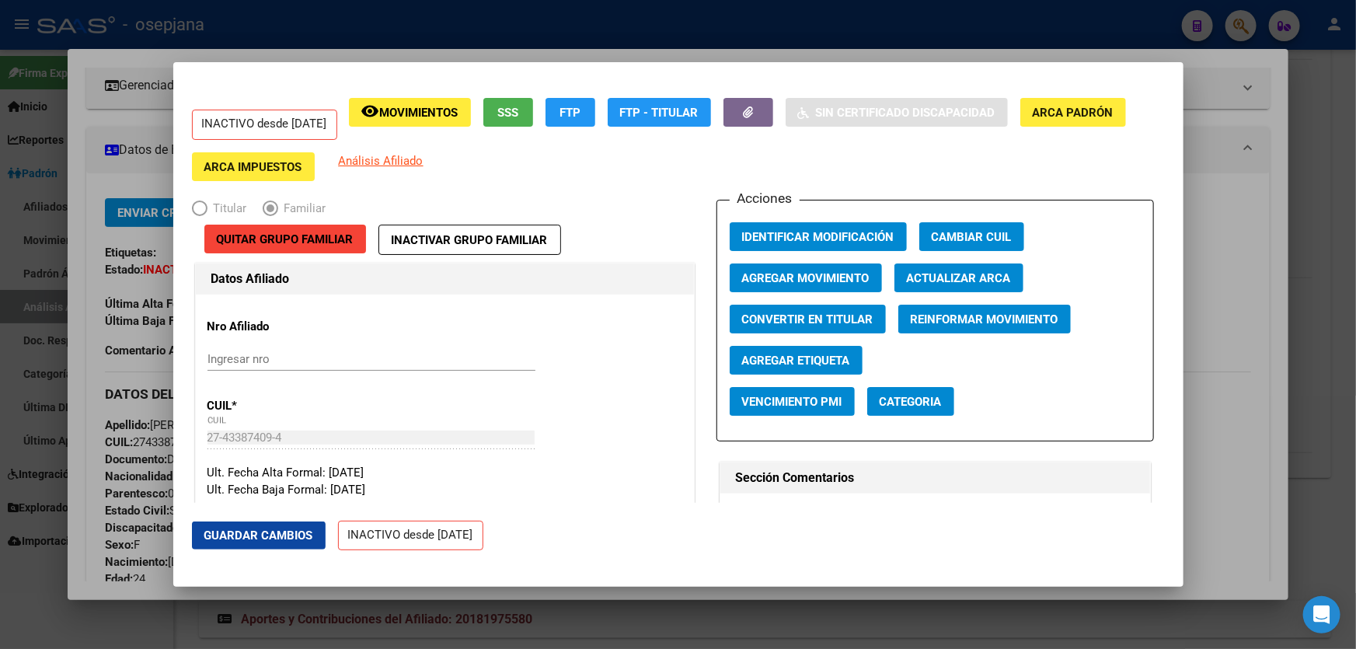
click at [1355, 210] on div at bounding box center [678, 324] width 1356 height 649
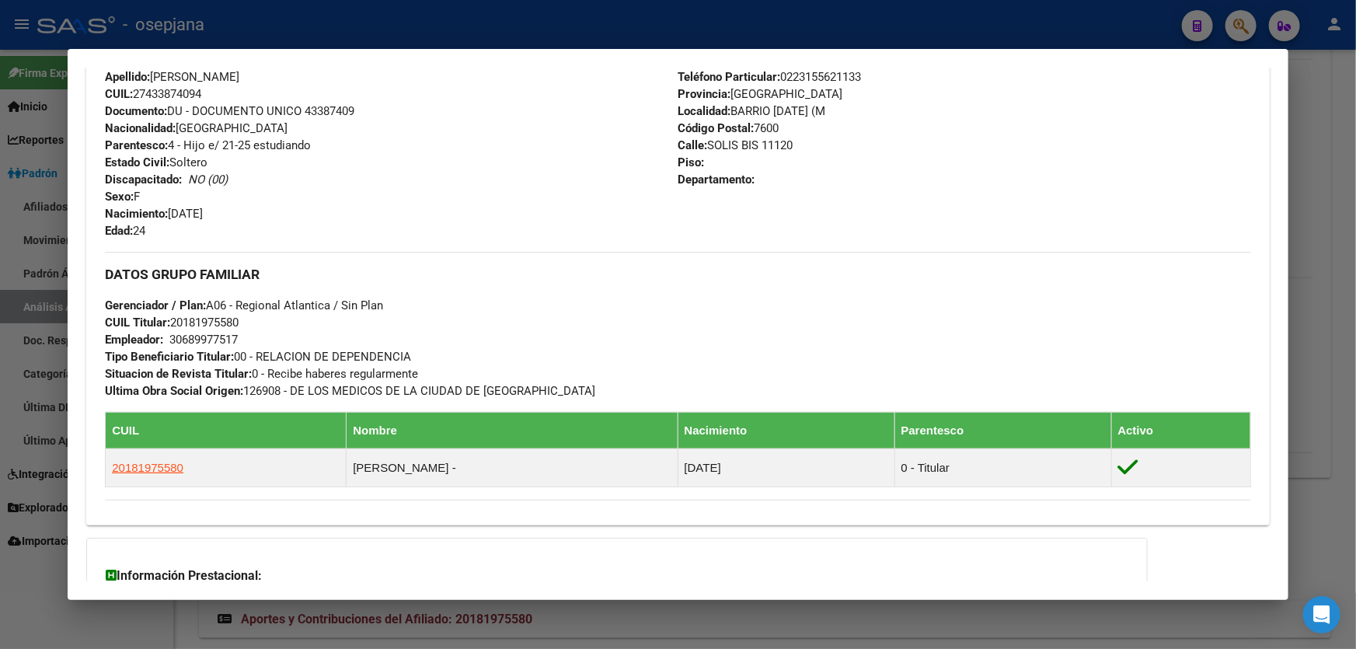
scroll to position [565, 0]
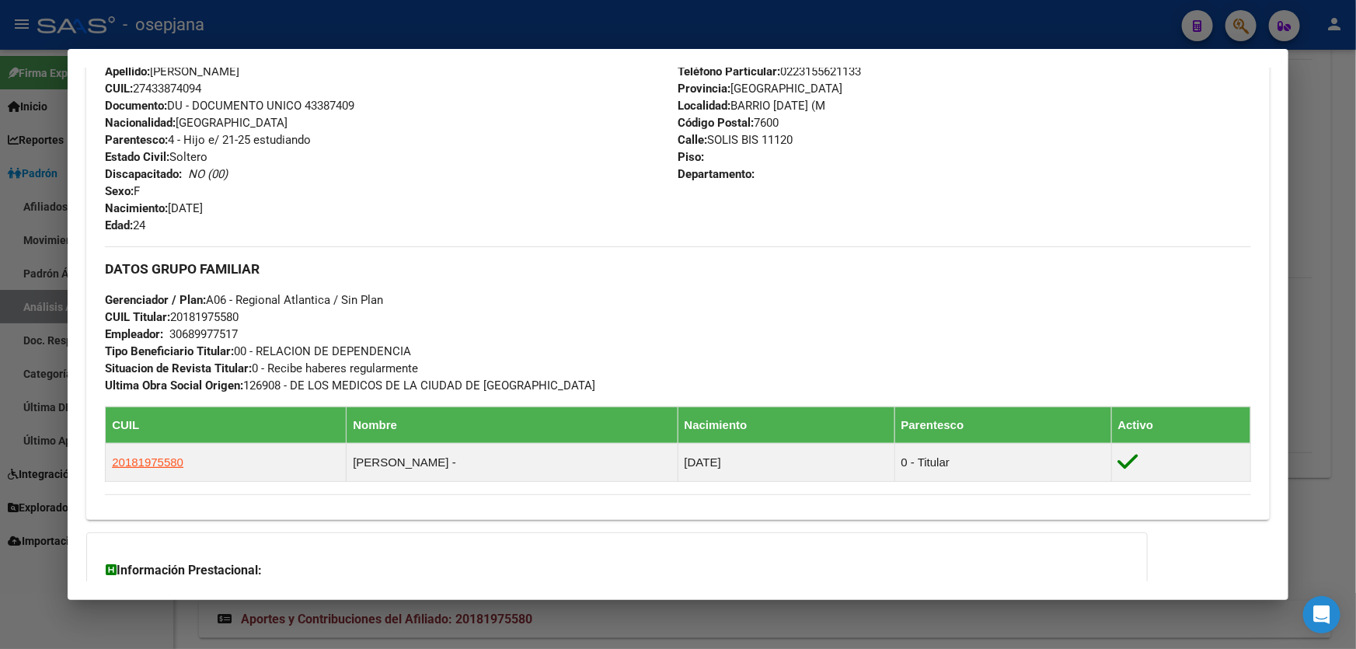
click at [1355, 256] on div at bounding box center [678, 324] width 1356 height 649
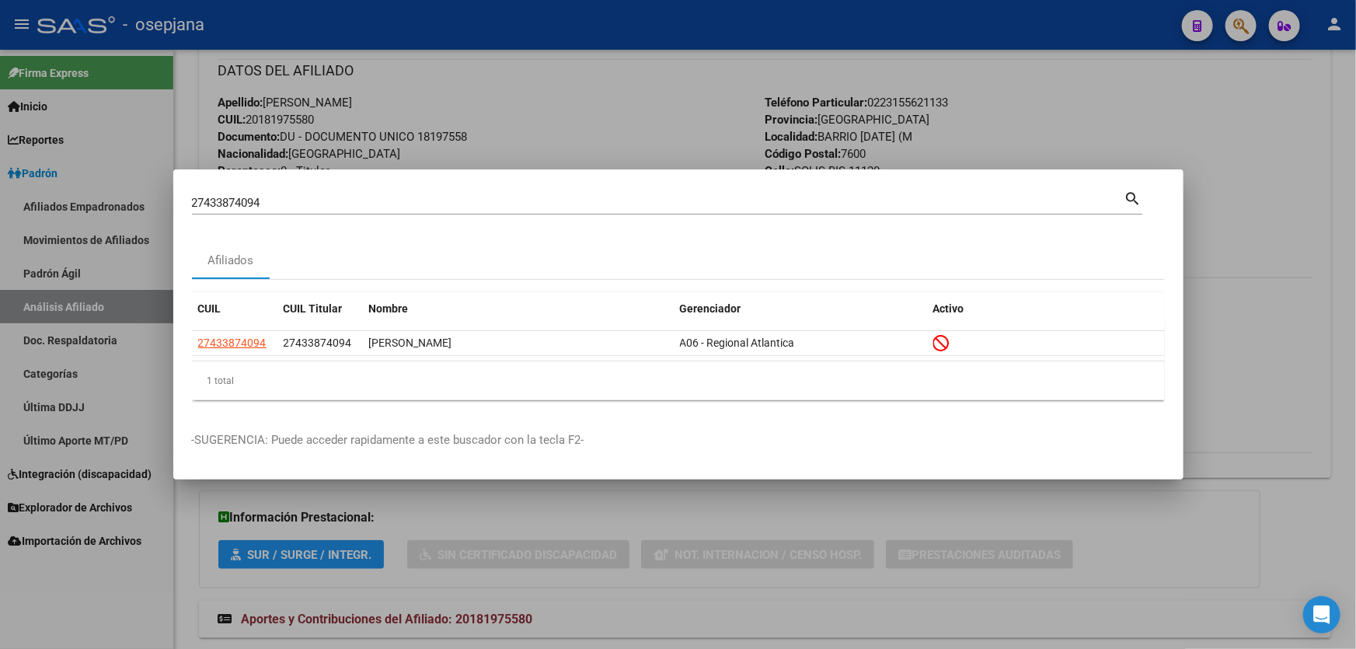
click at [1322, 194] on div at bounding box center [678, 324] width 1356 height 649
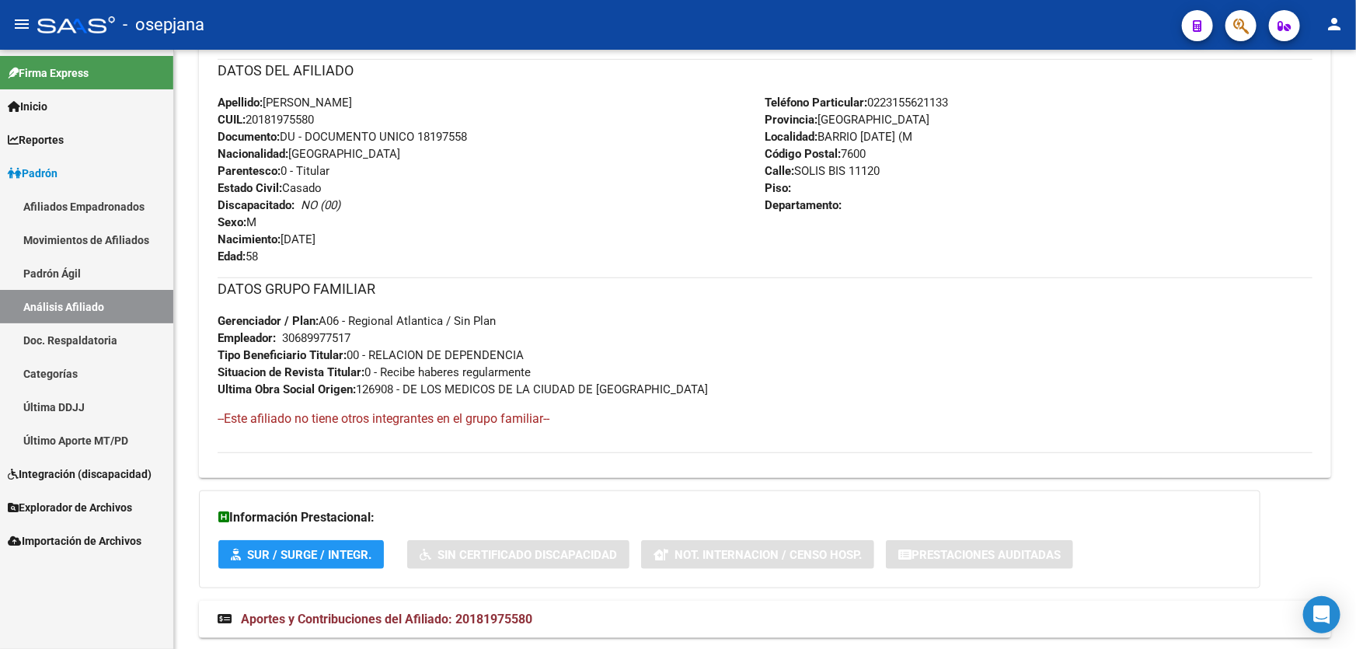
scroll to position [0, 0]
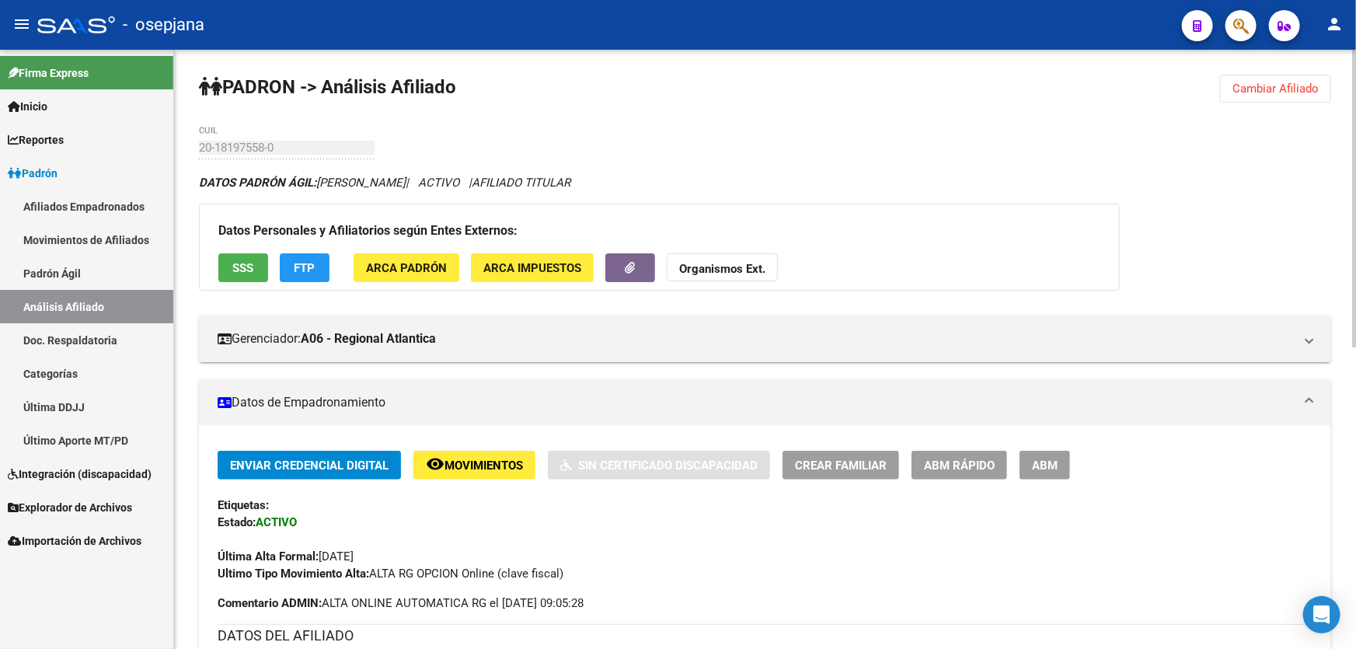
click at [1291, 94] on span "Cambiar Afiliado" at bounding box center [1275, 89] width 86 height 14
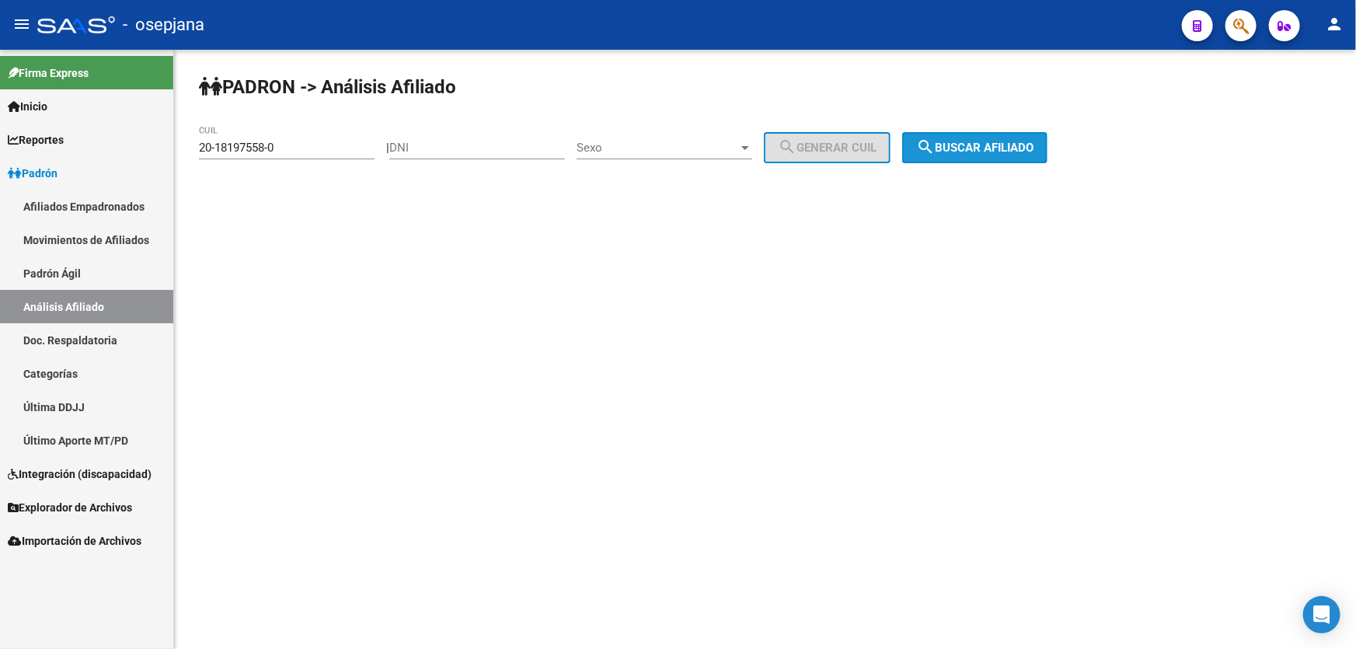
click at [1013, 149] on span "search Buscar afiliado" at bounding box center [974, 148] width 117 height 14
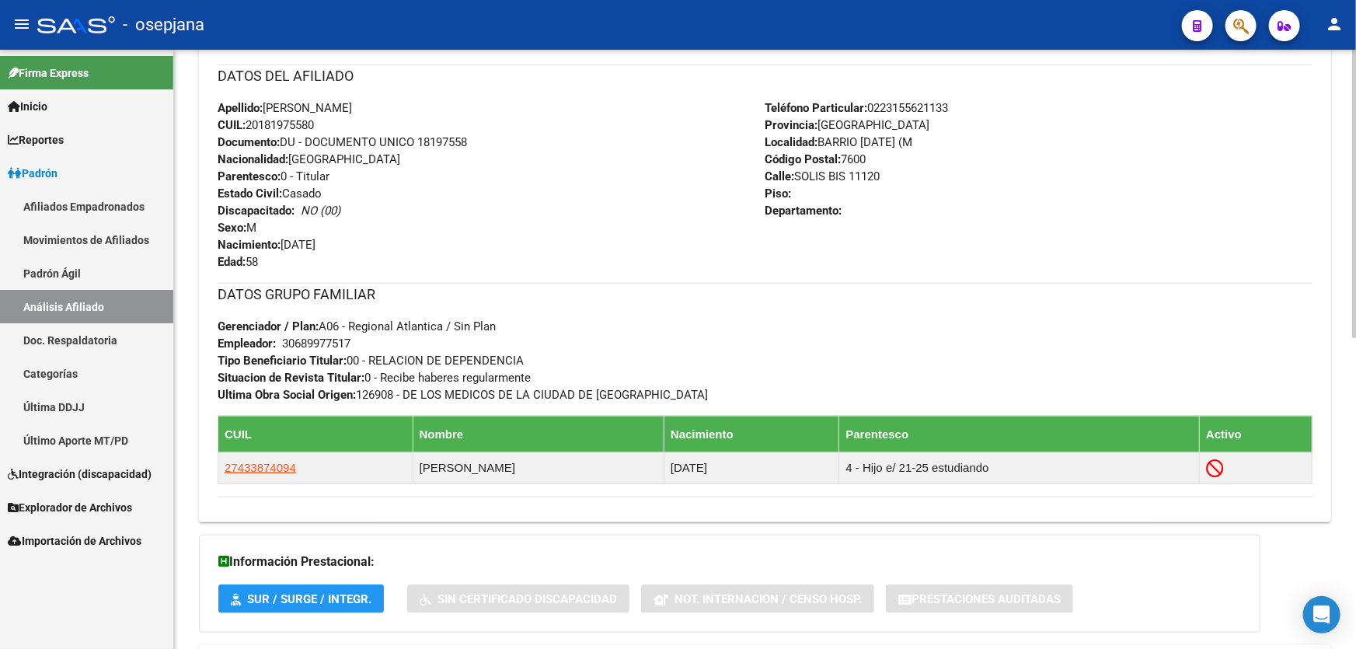
scroll to position [565, 0]
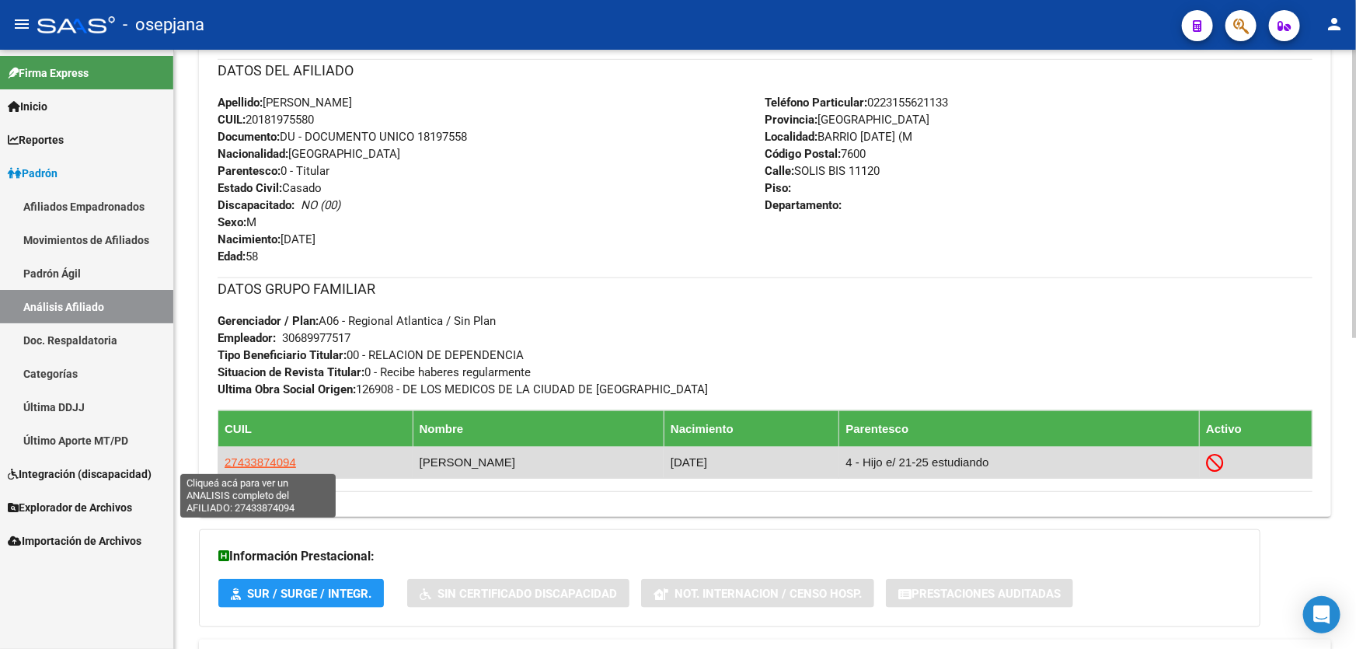
click at [256, 463] on span "27433874094" at bounding box center [260, 461] width 71 height 13
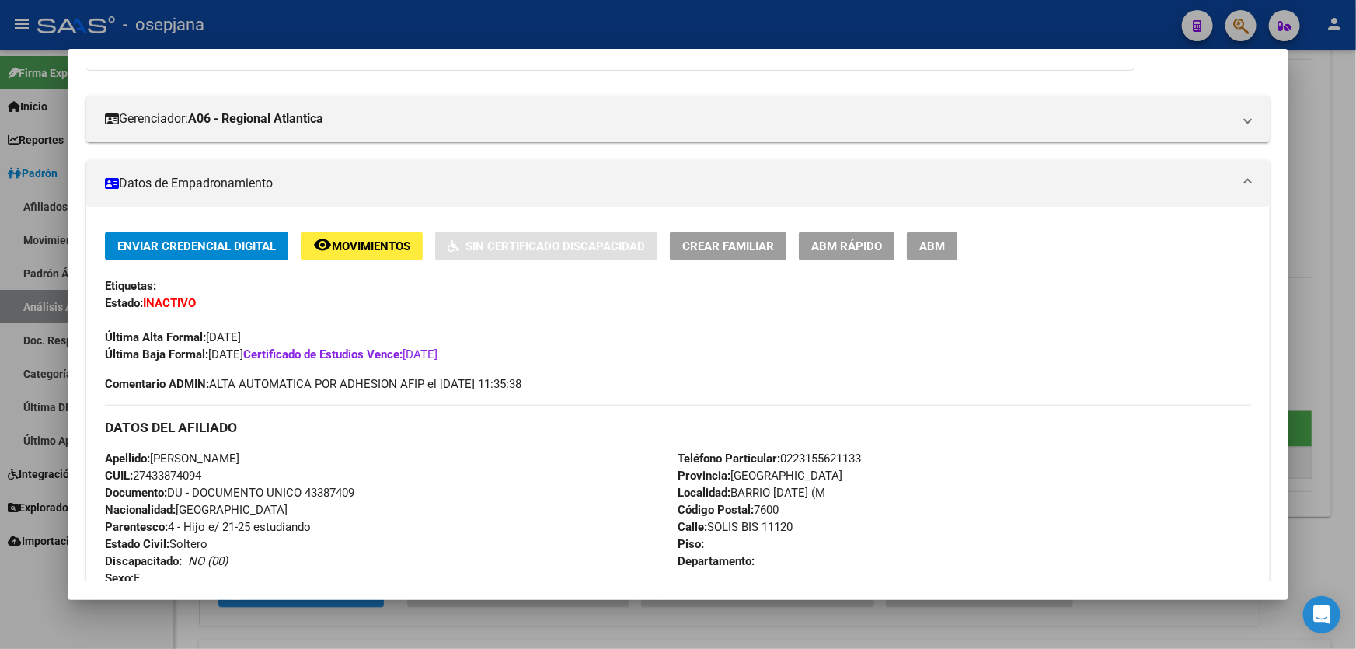
scroll to position [211, 0]
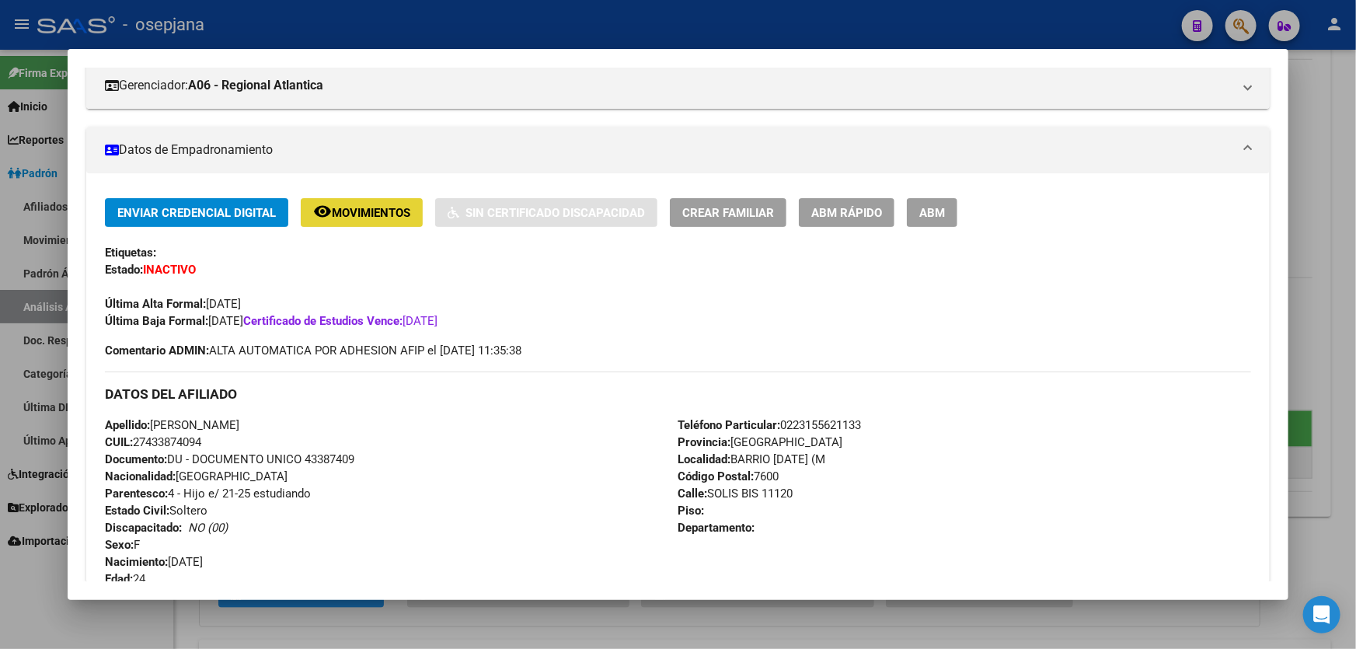
click at [380, 206] on span "Movimientos" at bounding box center [371, 213] width 78 height 14
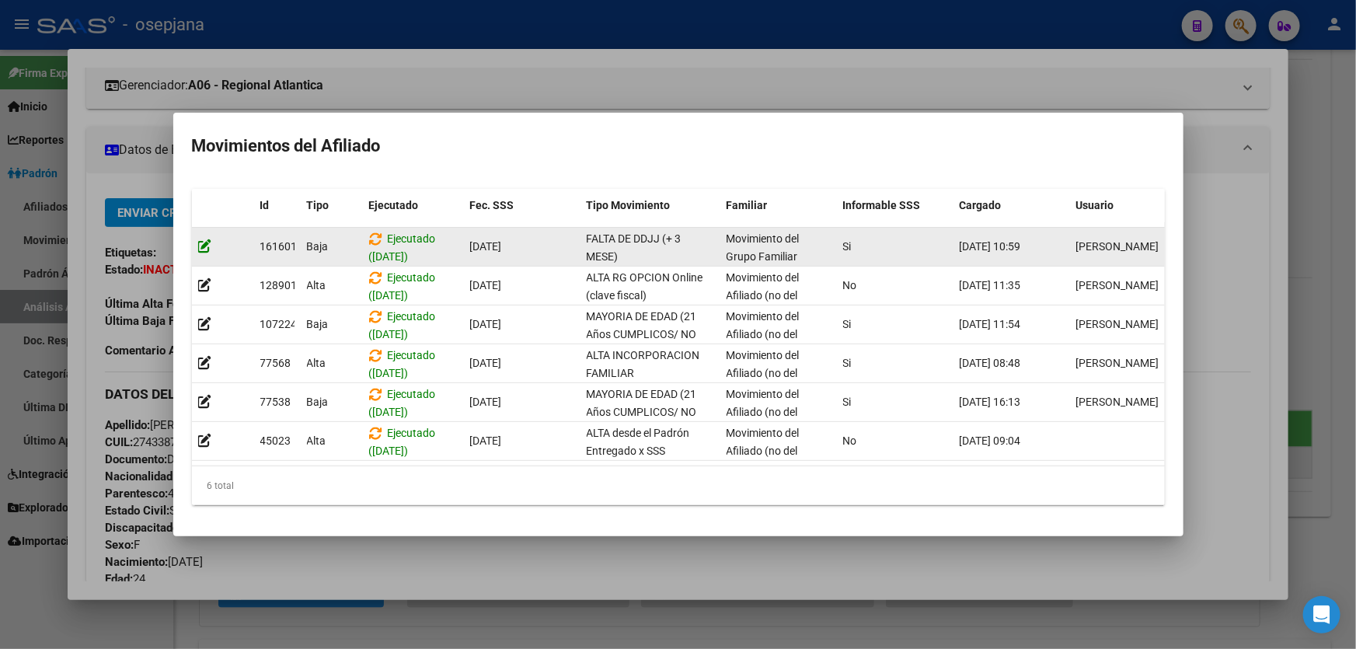
click at [204, 242] on icon at bounding box center [205, 246] width 14 height 15
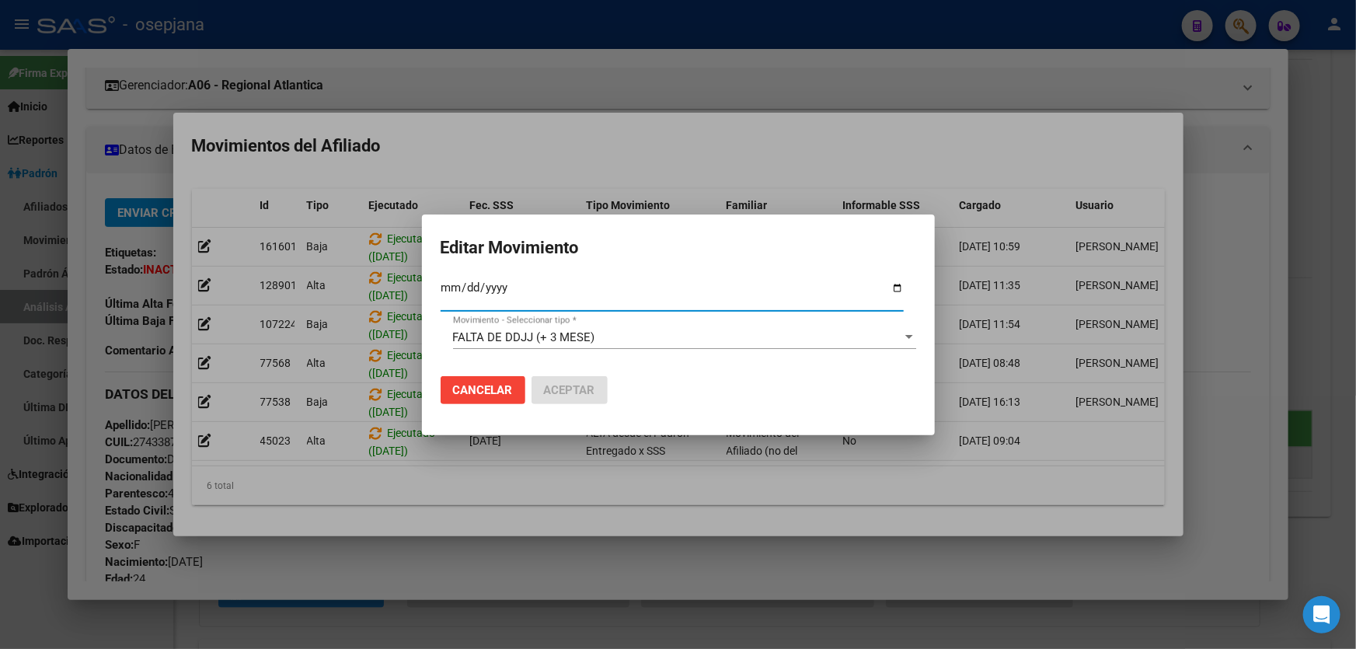
type input "[DATE]"
click at [558, 391] on span "Aceptar" at bounding box center [569, 390] width 51 height 14
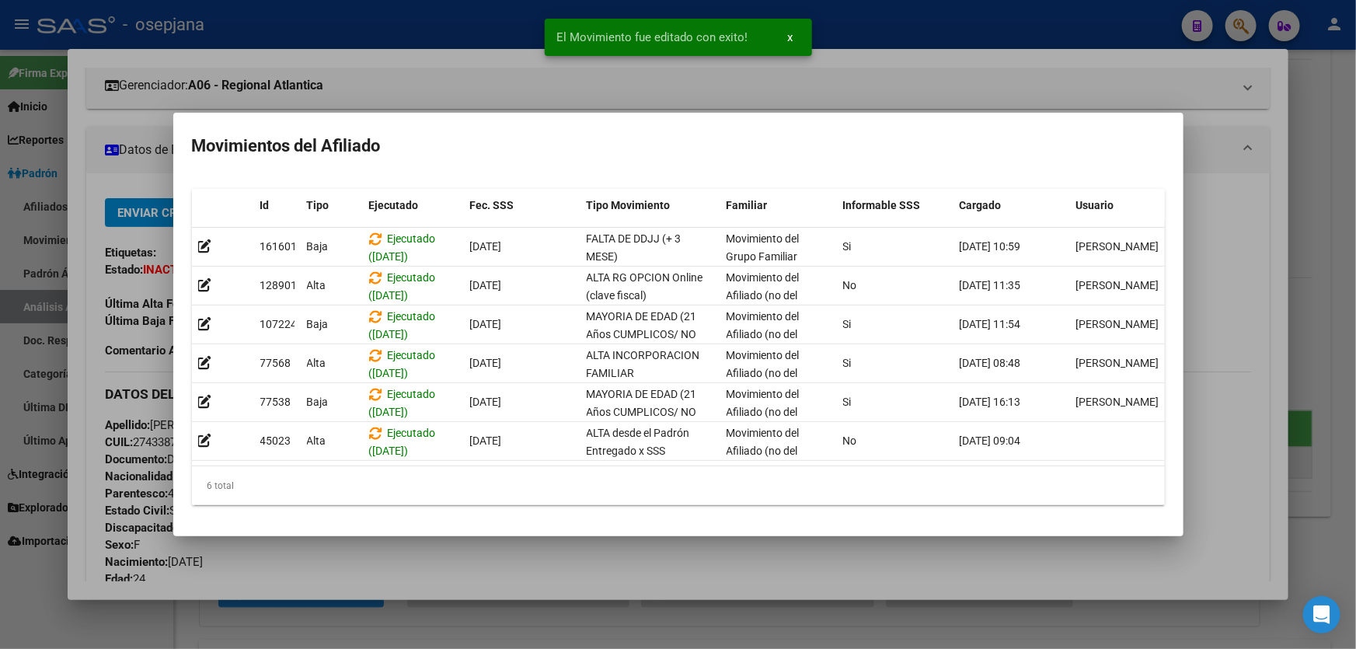
click at [1355, 244] on div at bounding box center [678, 324] width 1356 height 649
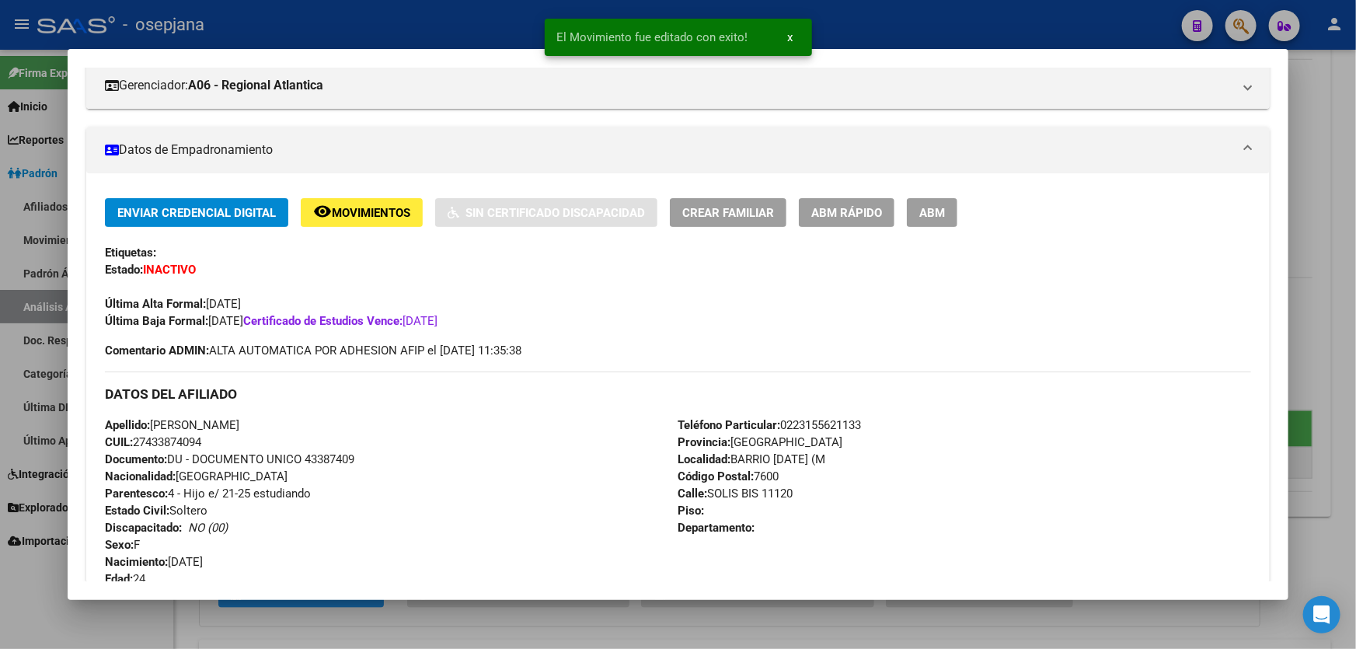
click at [1355, 221] on div at bounding box center [678, 324] width 1356 height 649
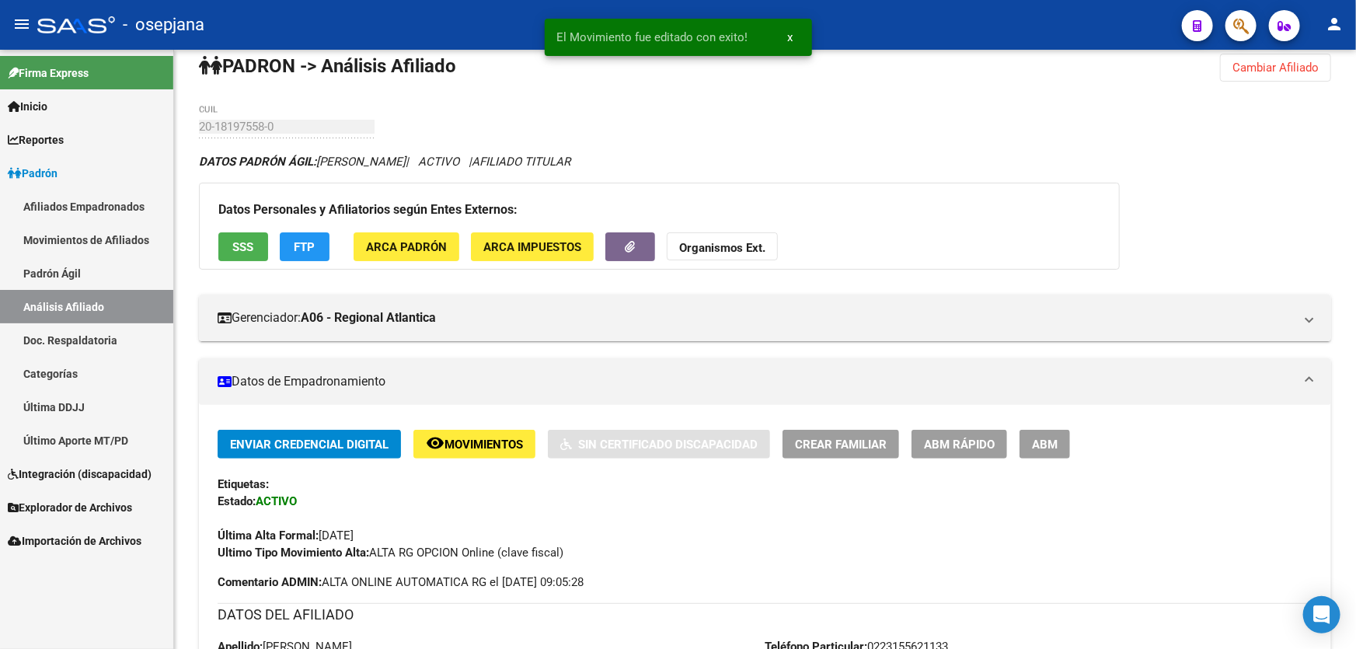
scroll to position [0, 0]
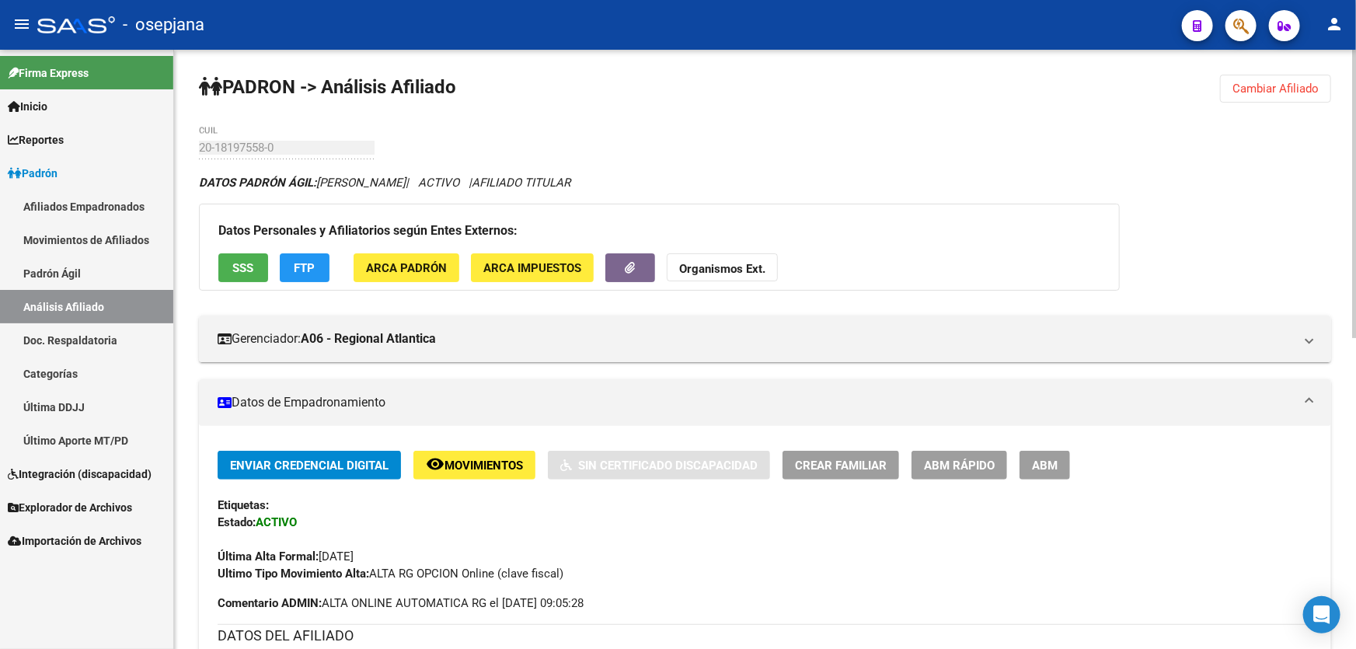
click at [1290, 88] on span "Cambiar Afiliado" at bounding box center [1275, 89] width 86 height 14
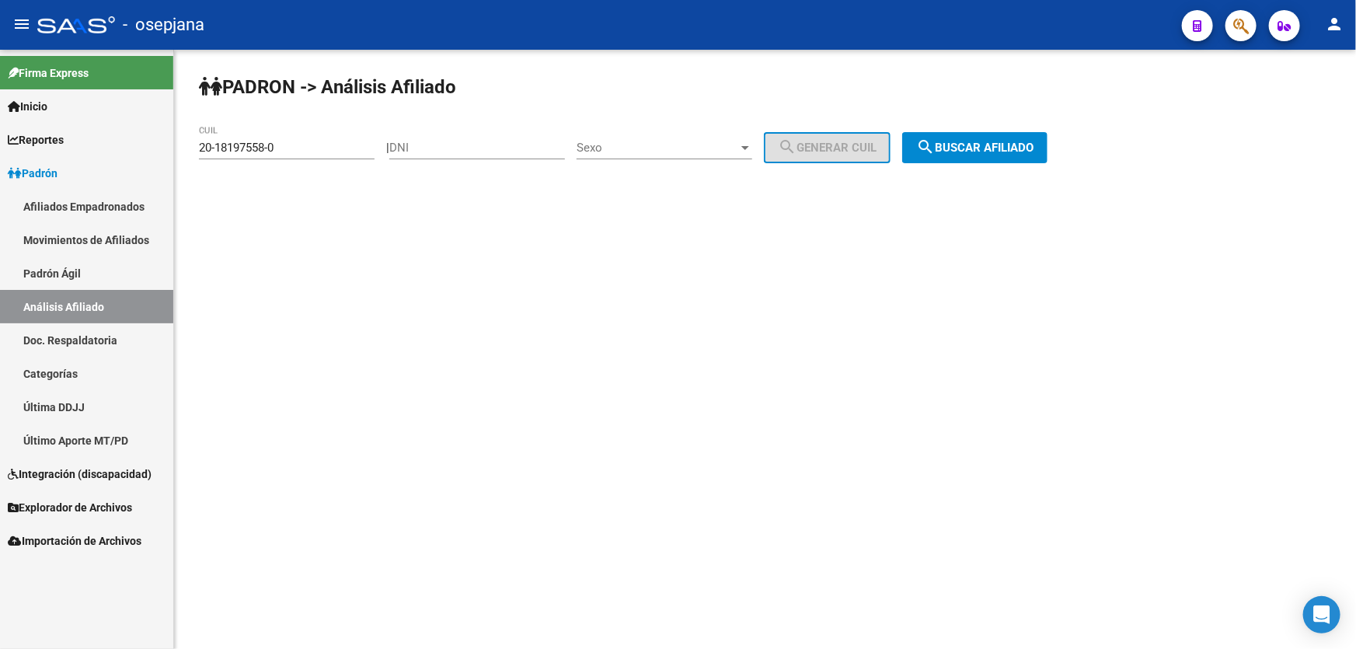
click at [1026, 141] on span "search Buscar afiliado" at bounding box center [974, 148] width 117 height 14
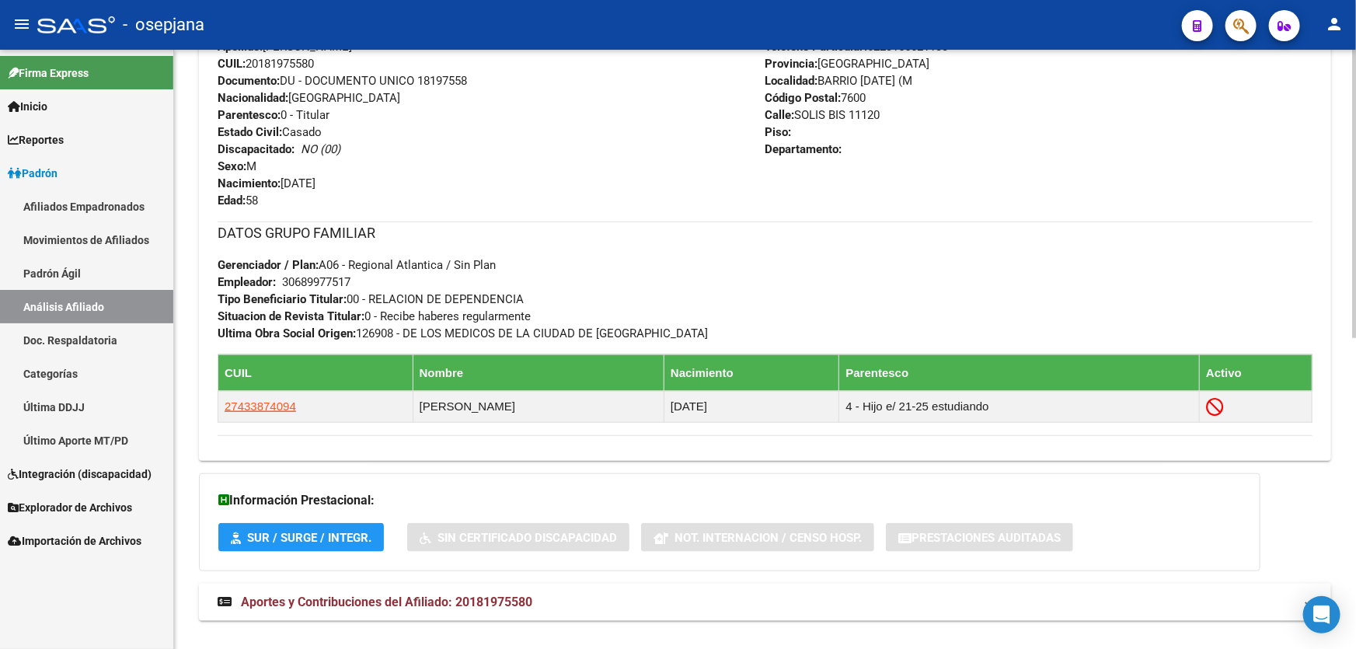
scroll to position [636, 0]
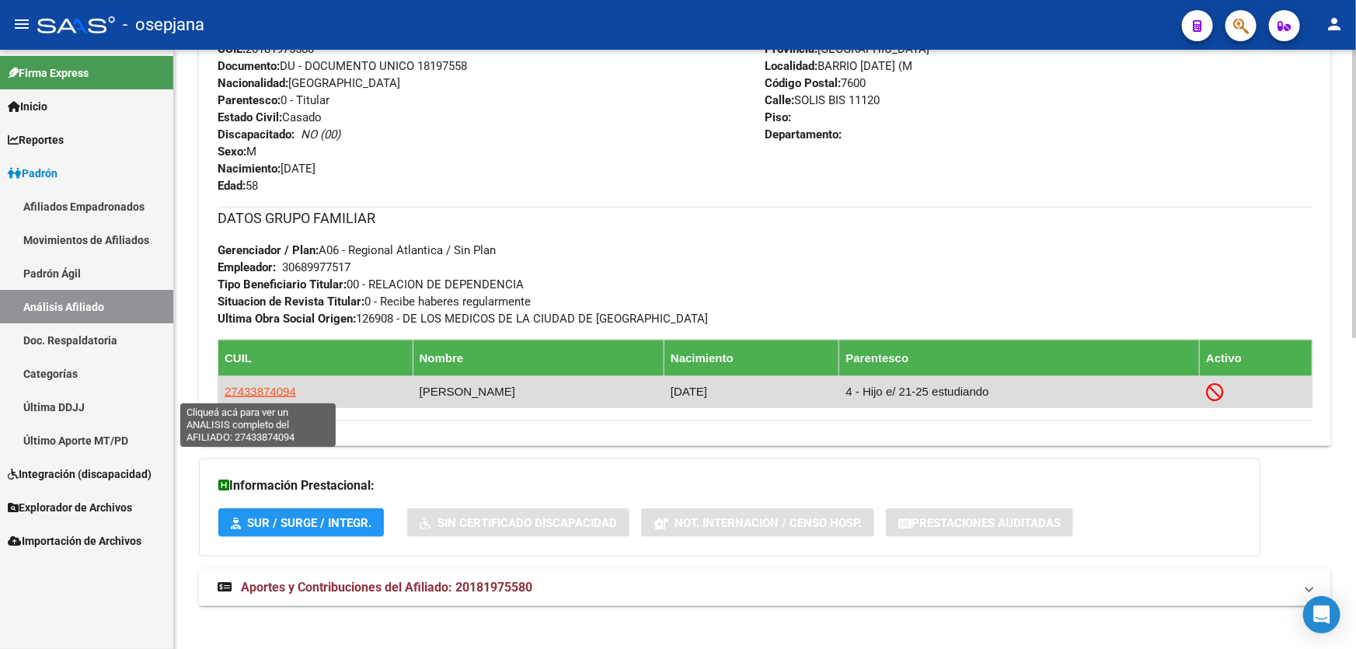
click at [258, 392] on span "27433874094" at bounding box center [260, 391] width 71 height 13
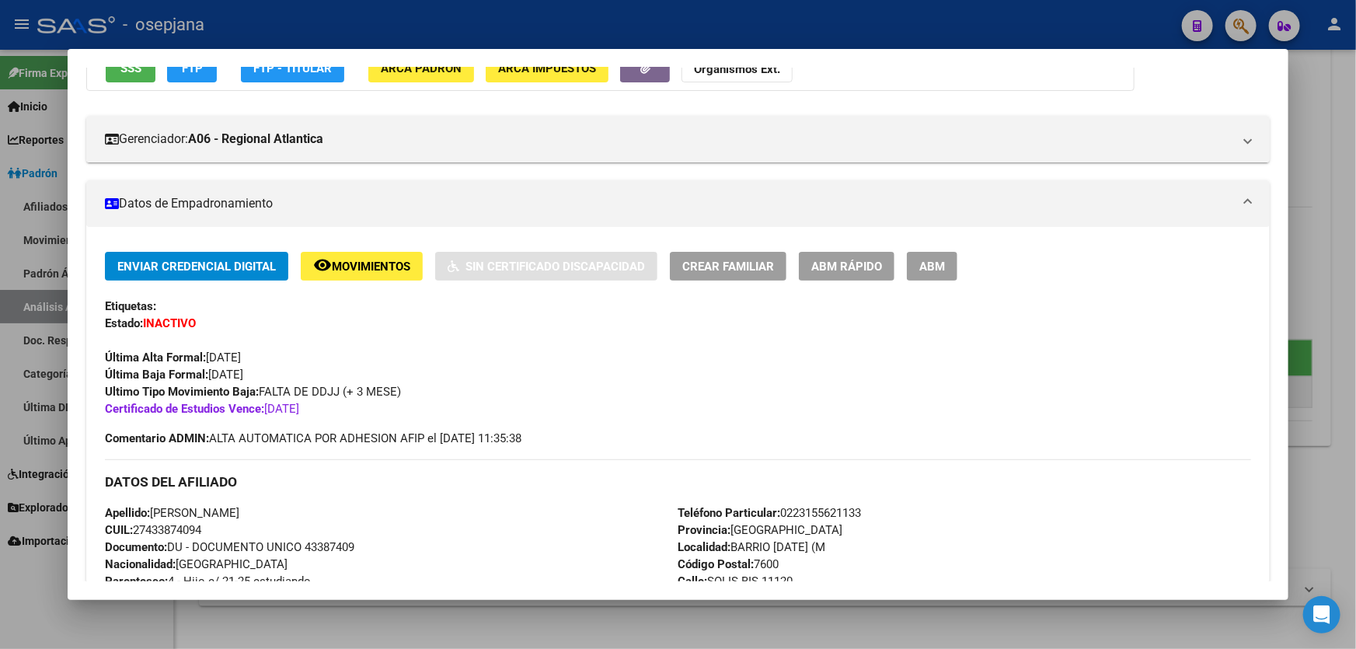
scroll to position [211, 0]
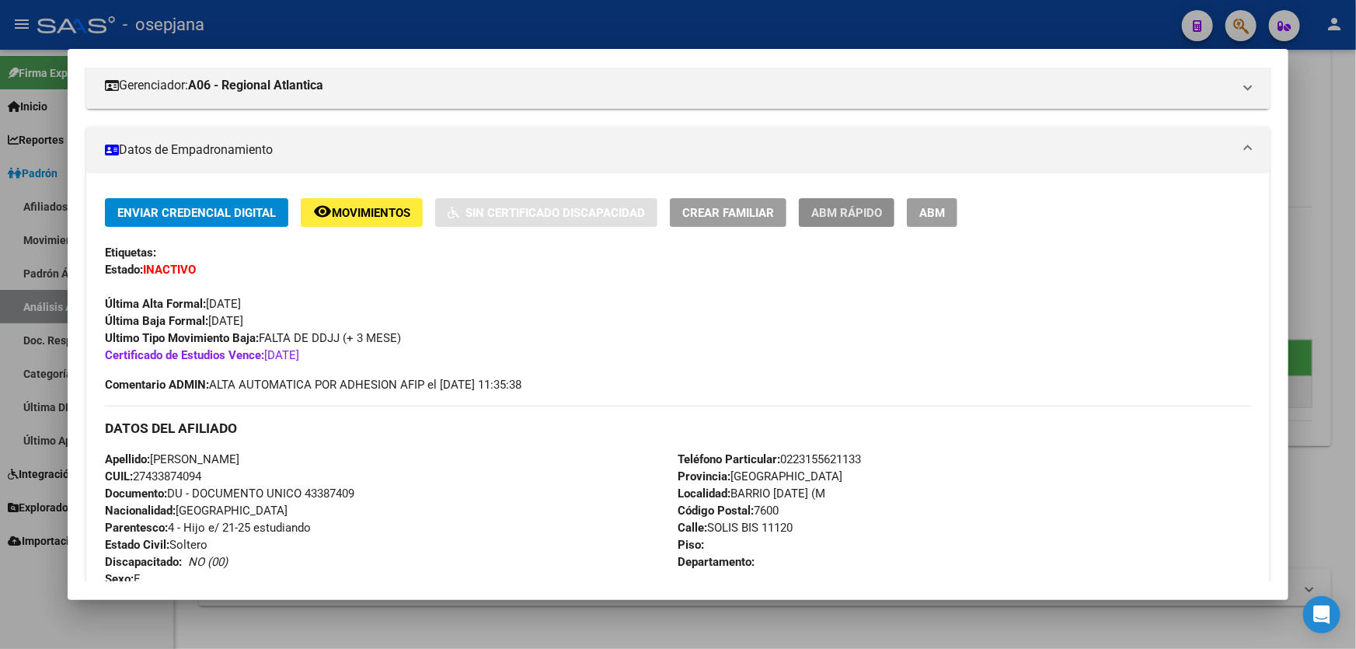
click at [845, 210] on span "ABM Rápido" at bounding box center [846, 213] width 71 height 14
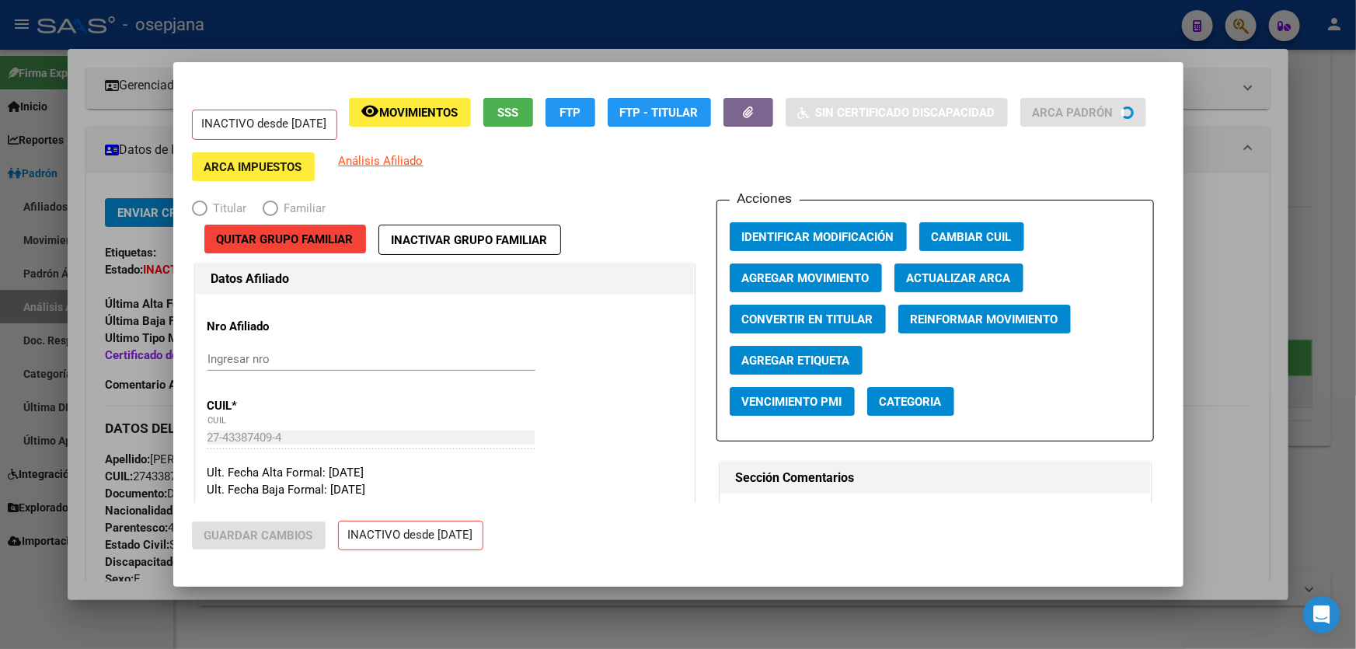
radio input "true"
type input "30-68997751-7"
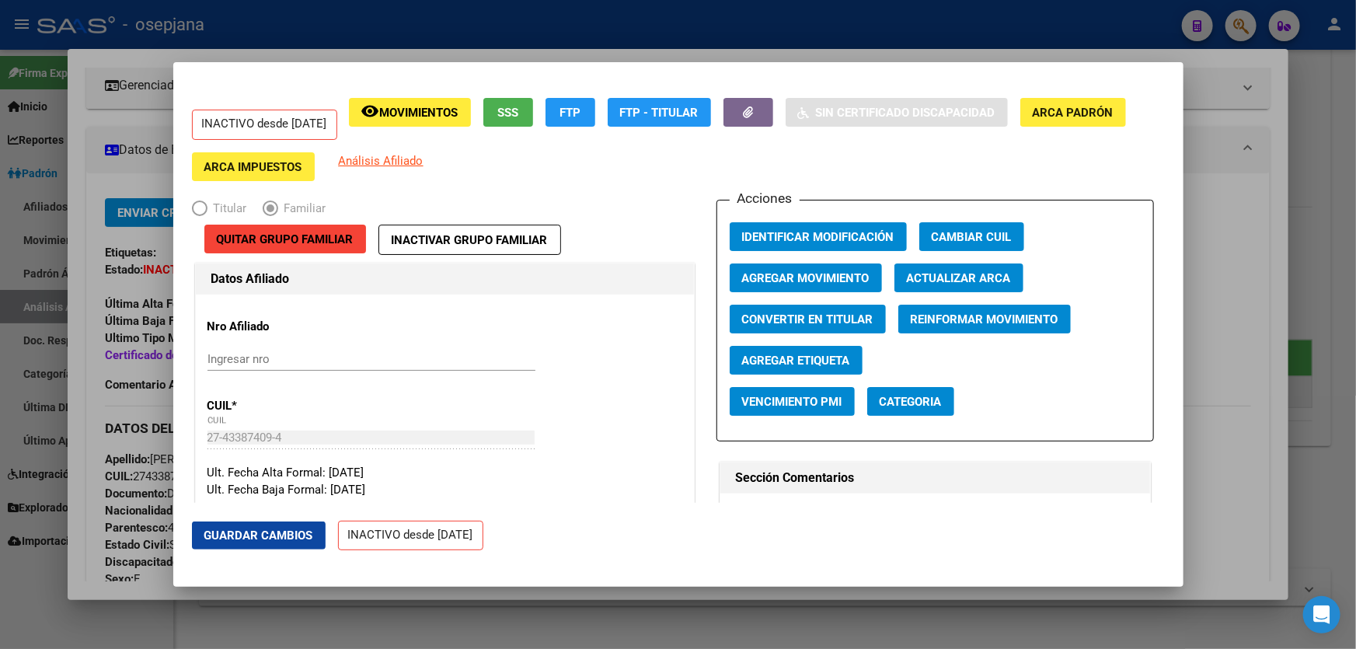
scroll to position [141, 0]
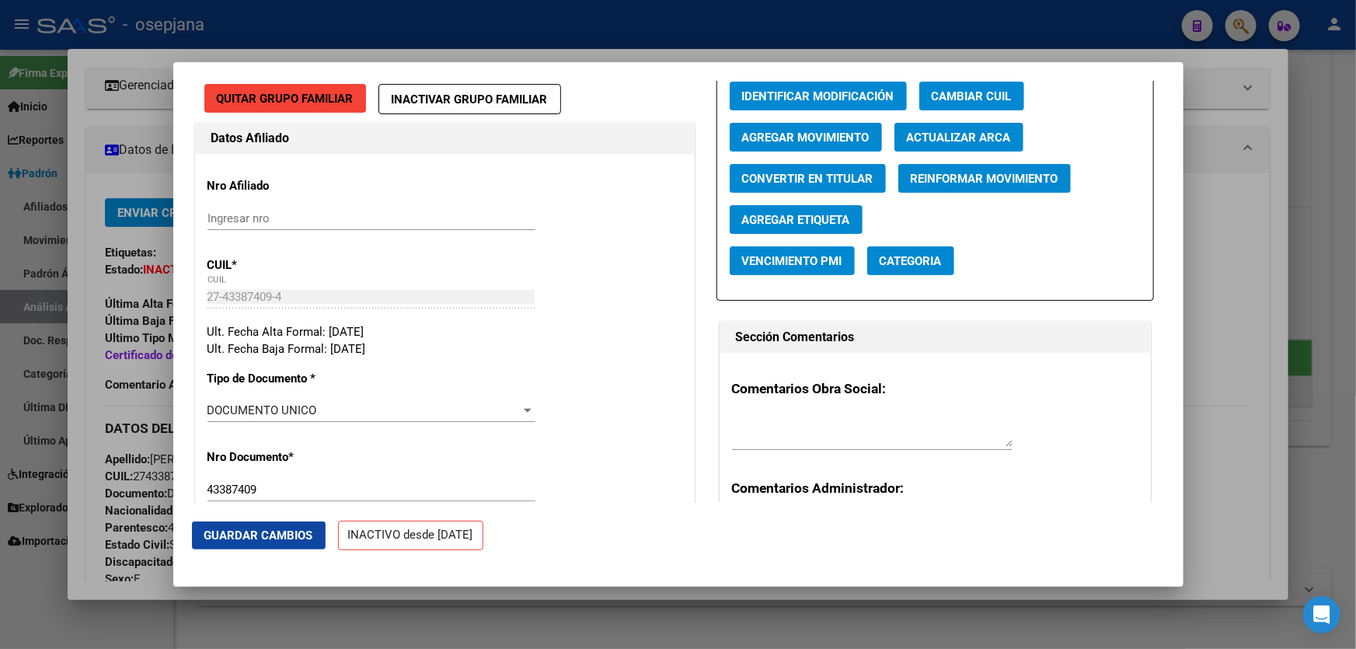
click at [796, 135] on span "Agregar Movimiento" at bounding box center [805, 138] width 127 height 14
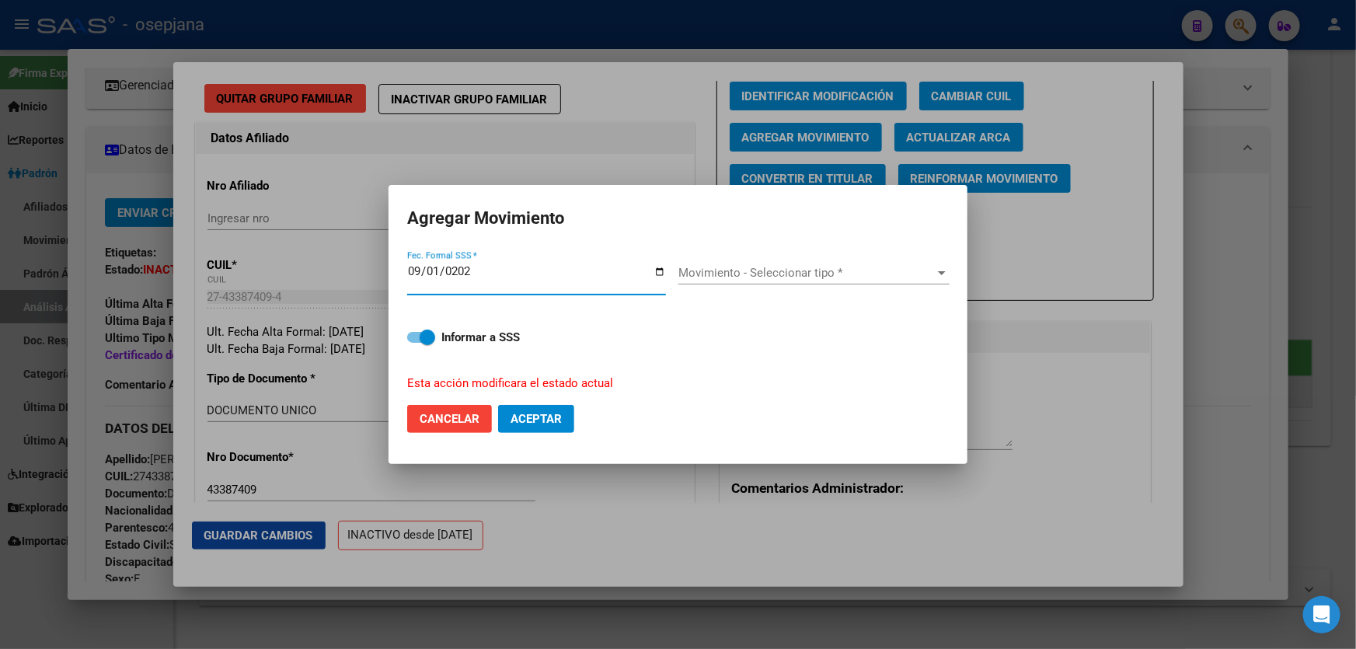
type input "[DATE]"
click at [789, 280] on div "Movimiento - Seleccionar tipo * Movimiento - Seleccionar tipo *" at bounding box center [813, 272] width 271 height 23
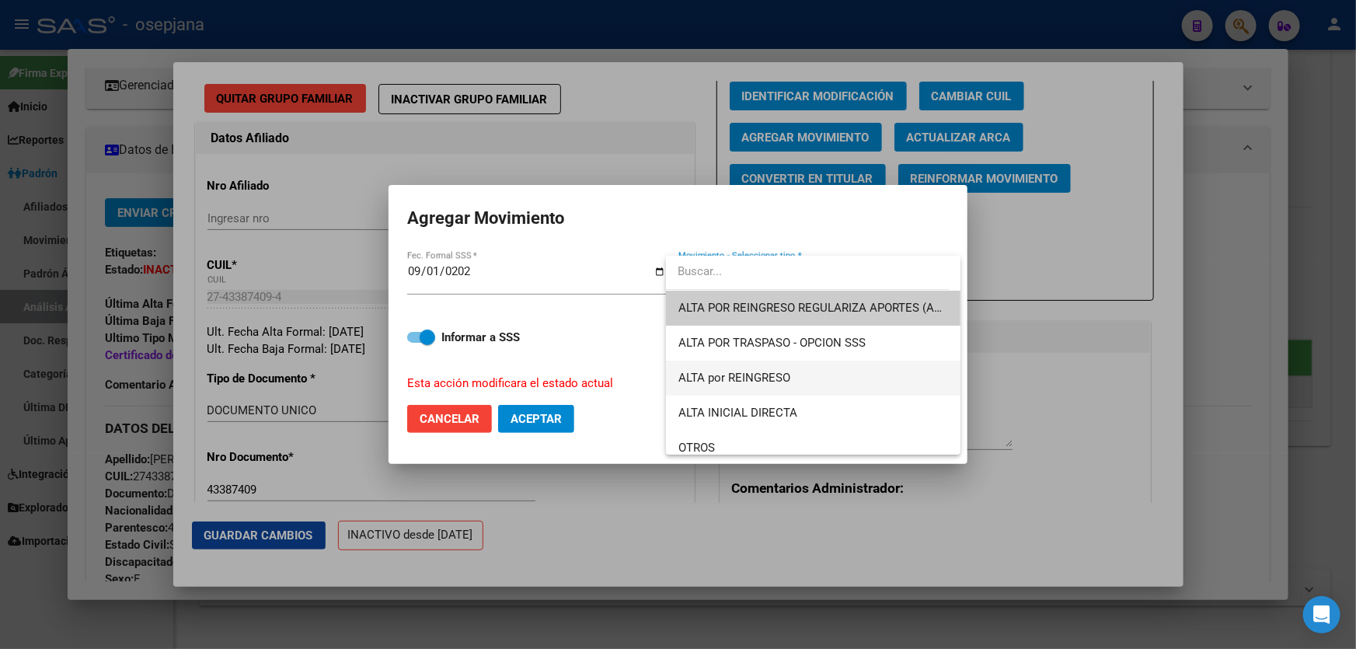
click at [775, 384] on span "ALTA por REINGRESO" at bounding box center [734, 378] width 112 height 14
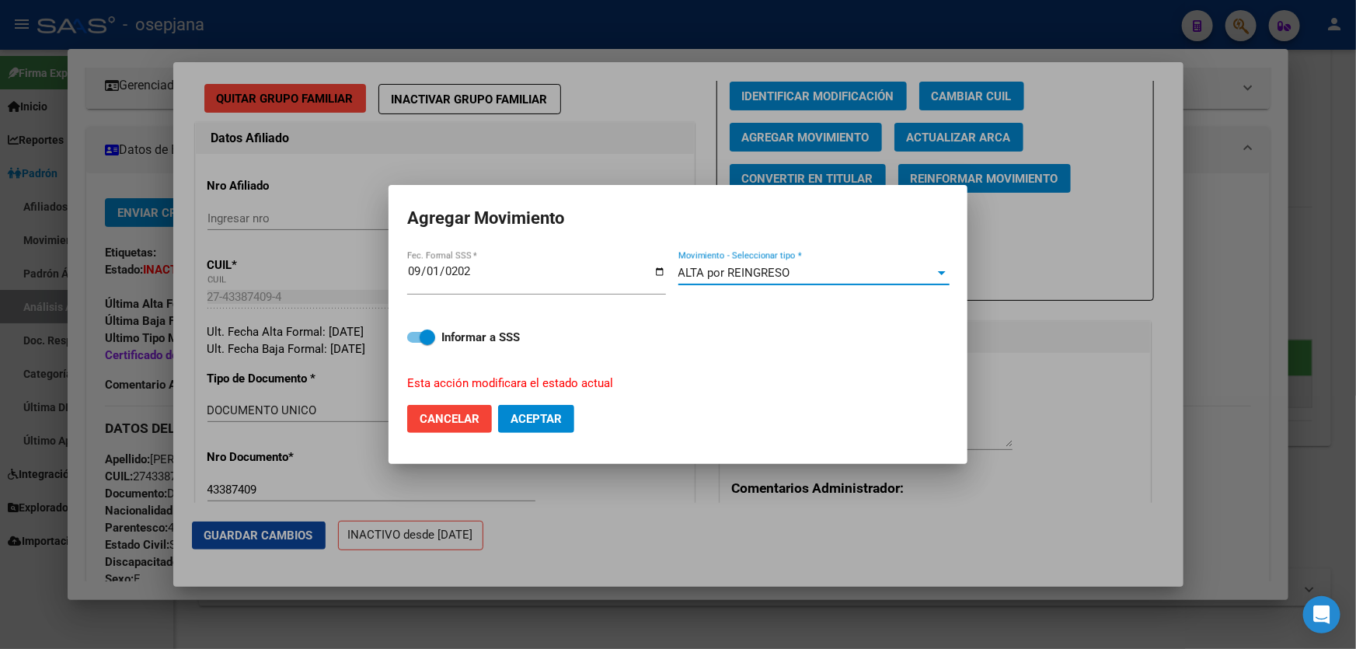
click at [534, 415] on span "Aceptar" at bounding box center [535, 419] width 51 height 14
checkbox input "false"
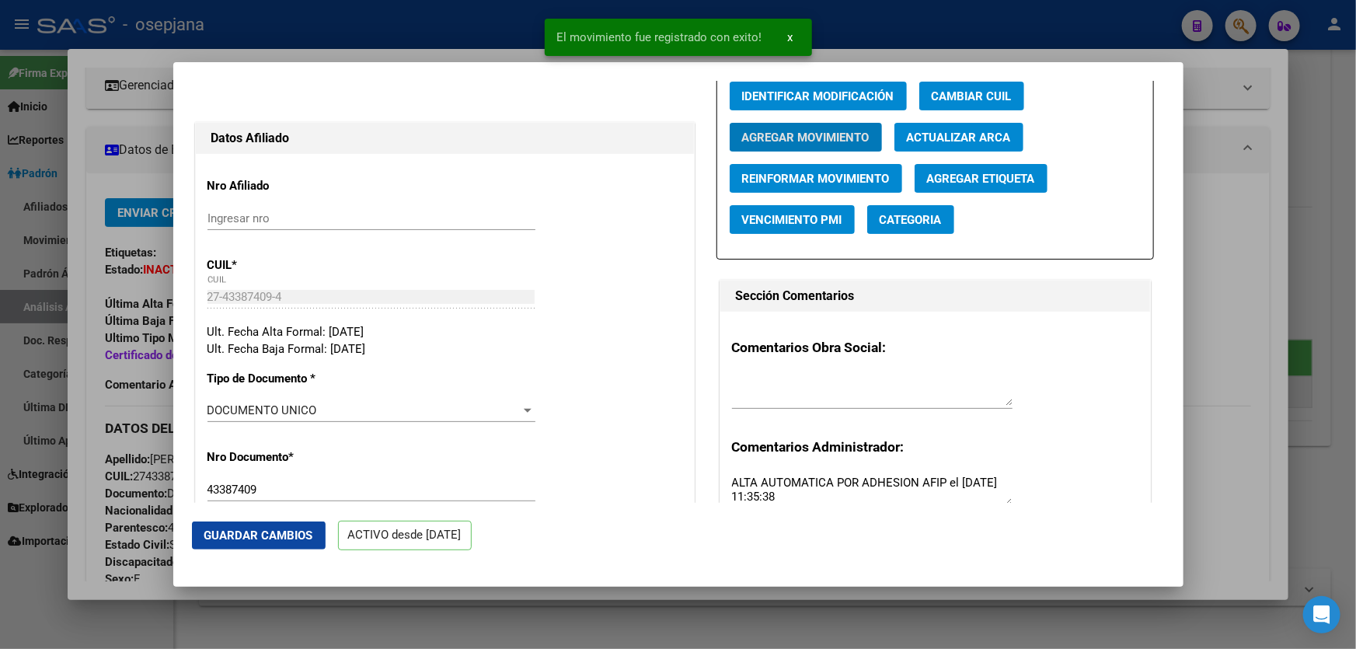
click at [241, 543] on button "Guardar Cambios" at bounding box center [259, 535] width 134 height 28
click at [1355, 388] on div at bounding box center [678, 324] width 1356 height 649
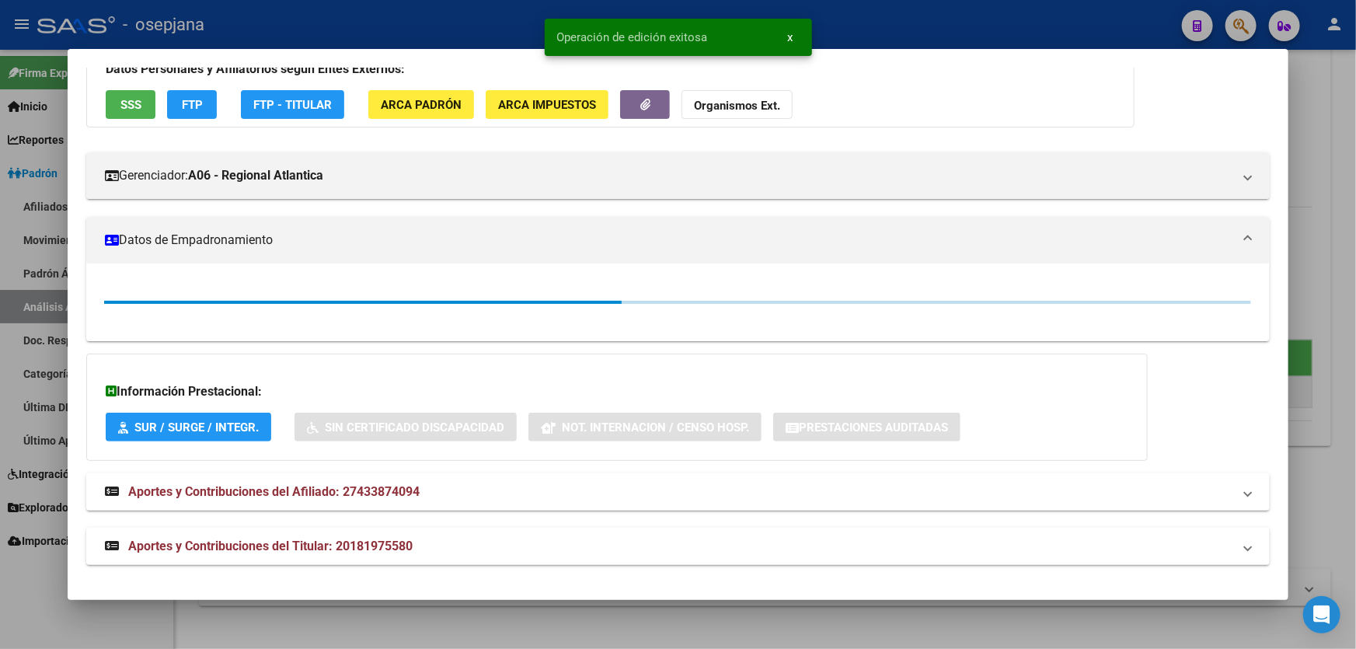
scroll to position [211, 0]
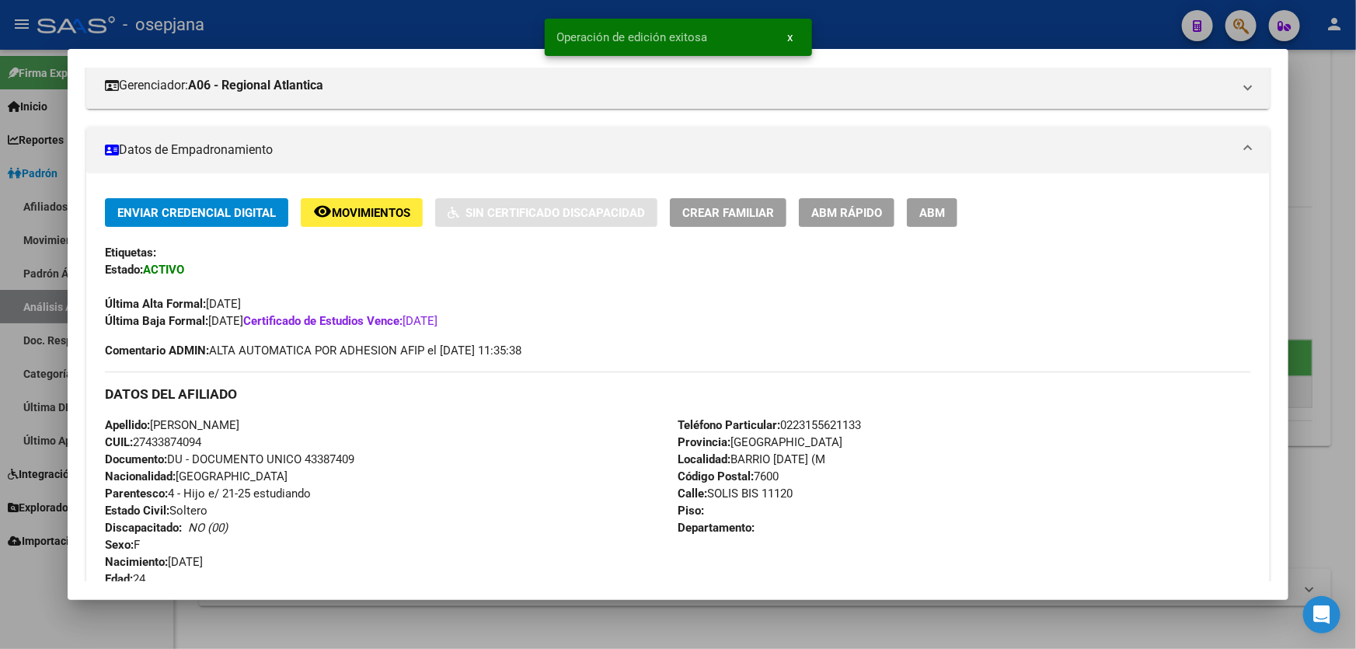
click at [1355, 388] on div at bounding box center [678, 324] width 1356 height 649
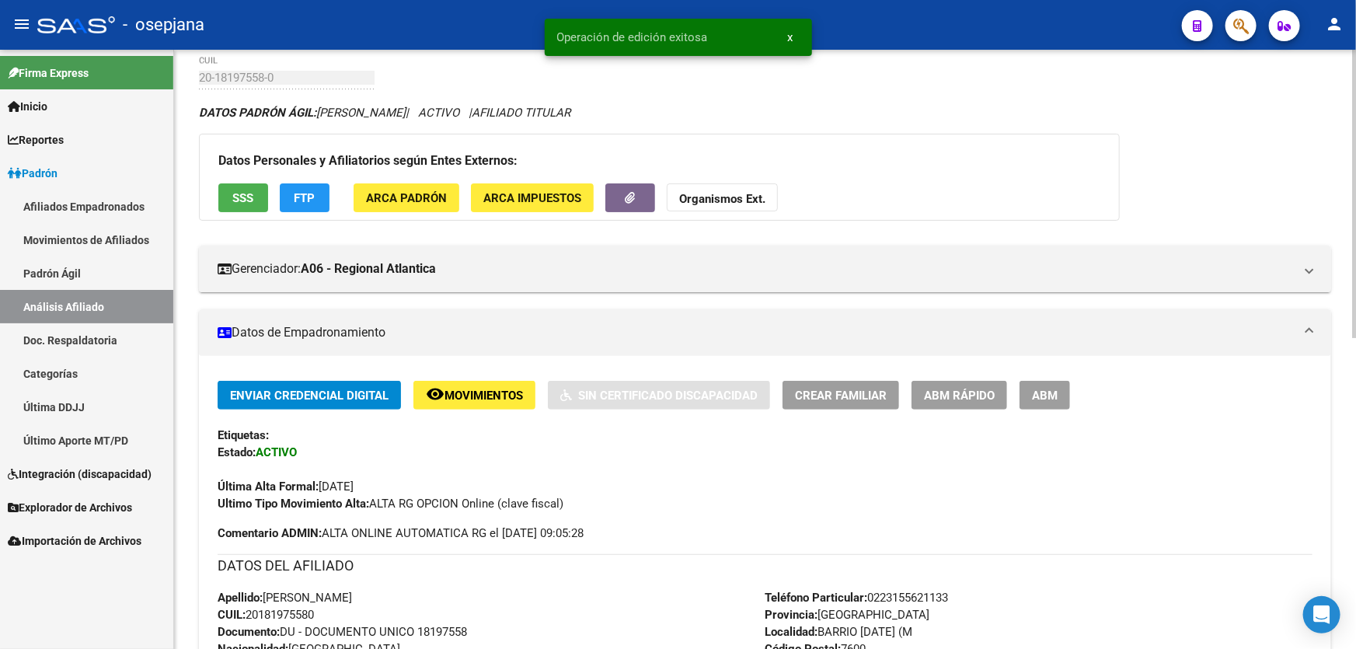
scroll to position [0, 0]
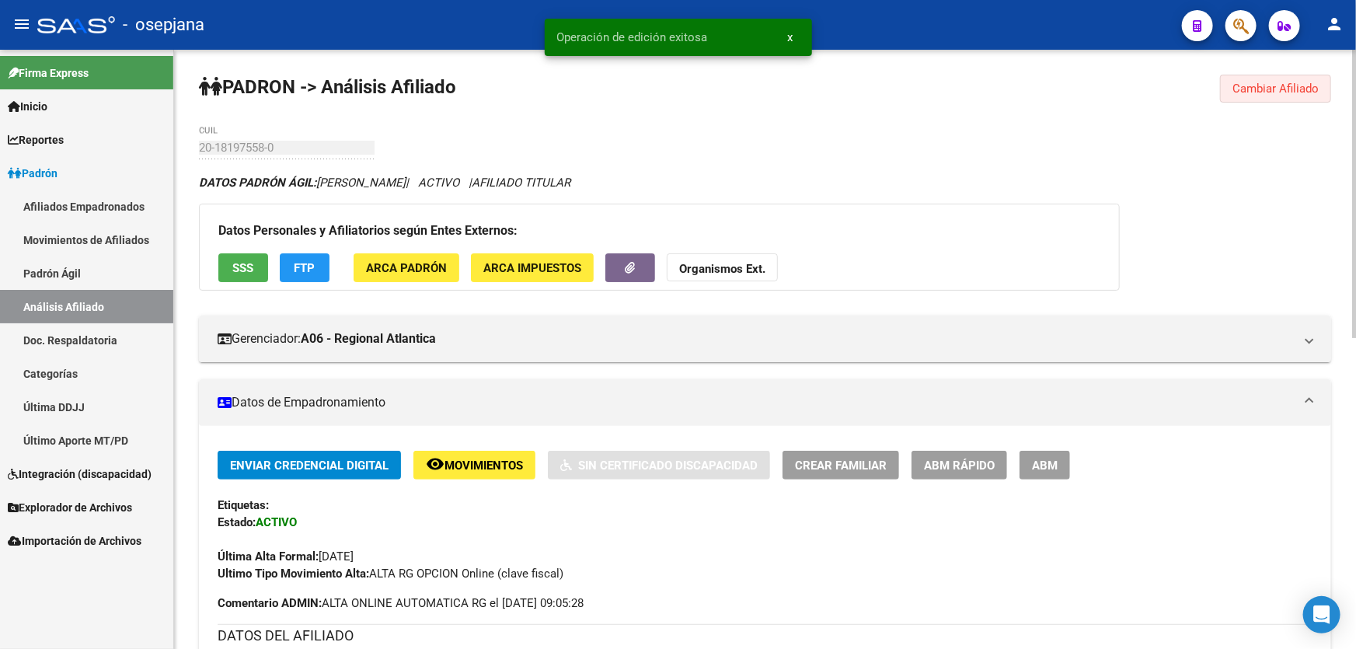
click at [1290, 89] on span "Cambiar Afiliado" at bounding box center [1275, 89] width 86 height 14
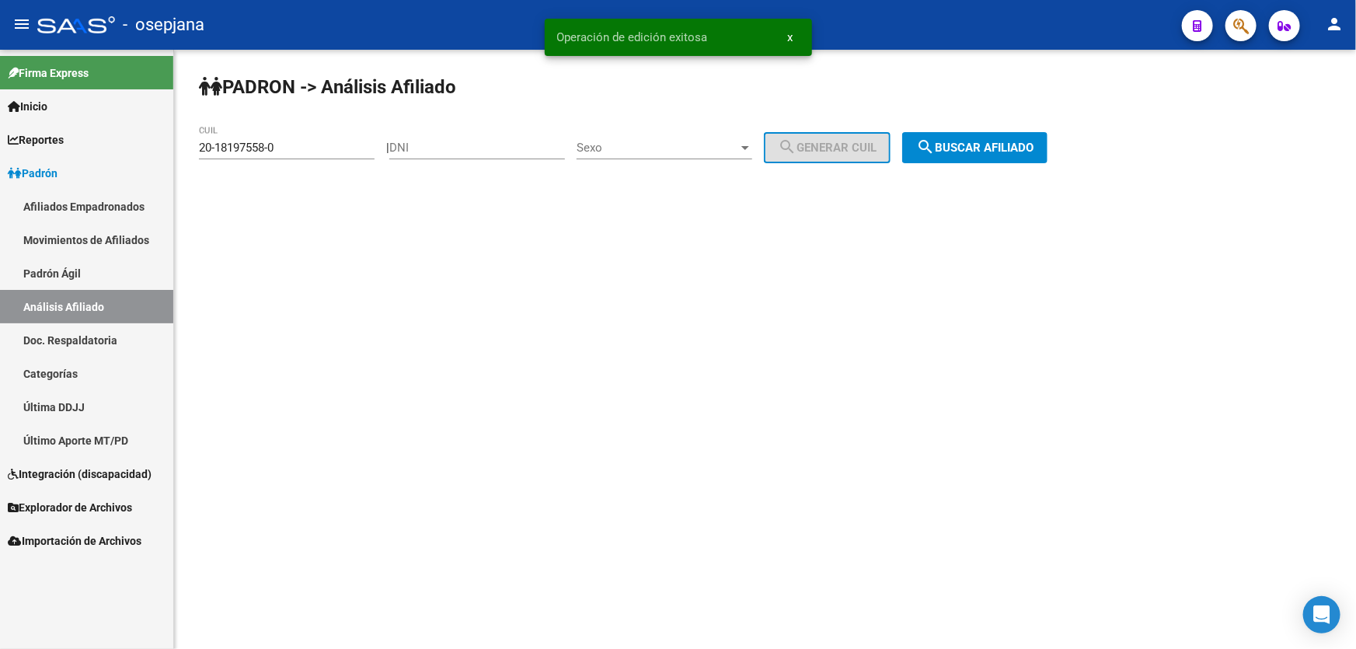
click at [1031, 160] on button "search Buscar afiliado" at bounding box center [974, 147] width 145 height 31
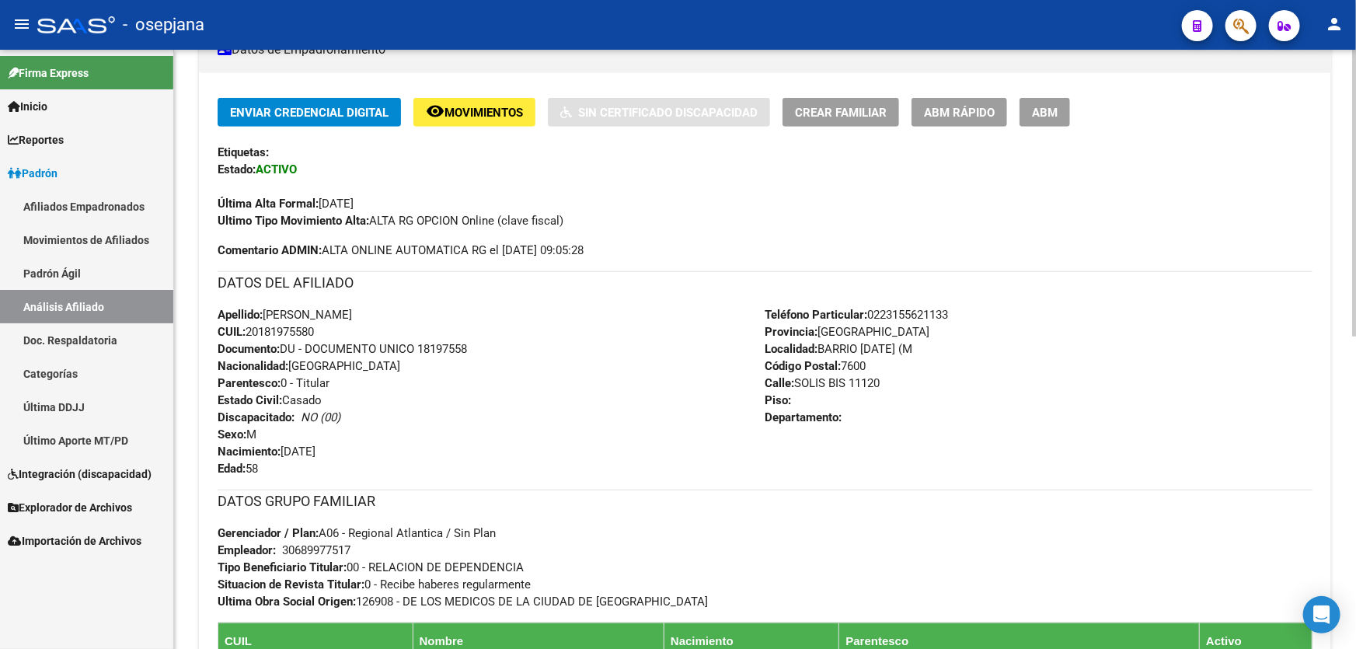
scroll to position [565, 0]
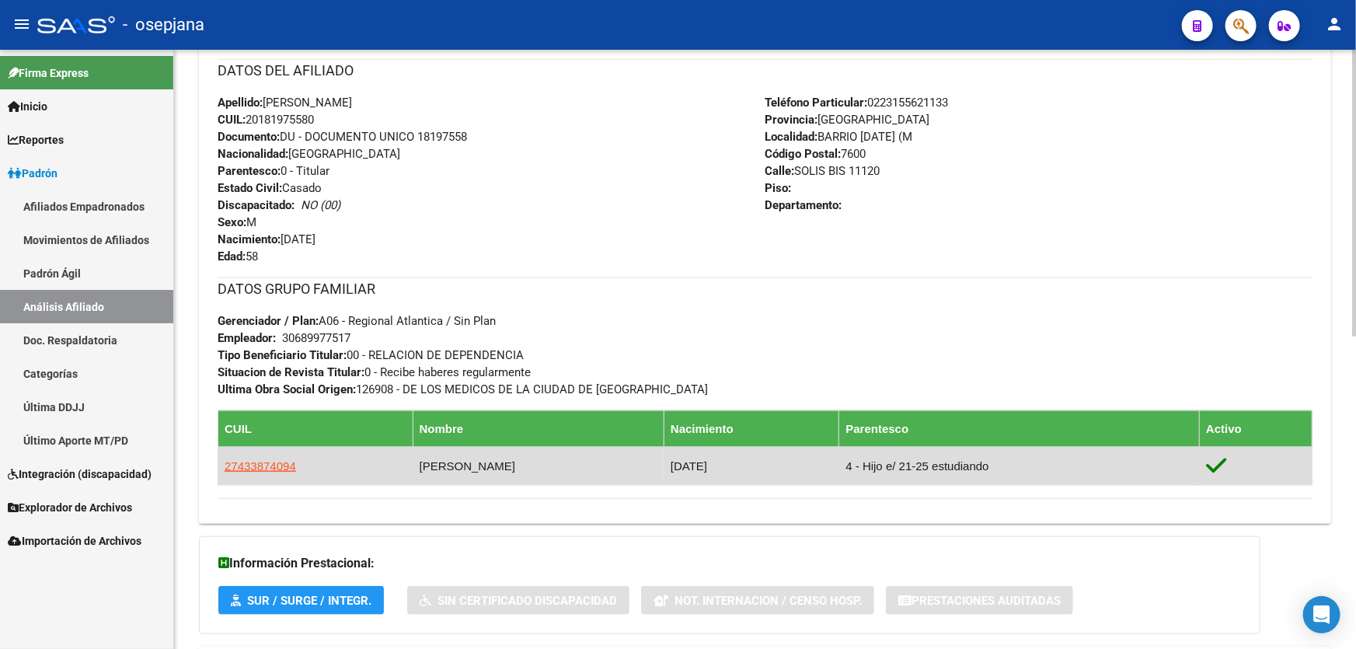
click at [272, 471] on app-link-go-to "27433874094" at bounding box center [260, 466] width 71 height 17
click at [264, 459] on span "27433874094" at bounding box center [260, 465] width 71 height 13
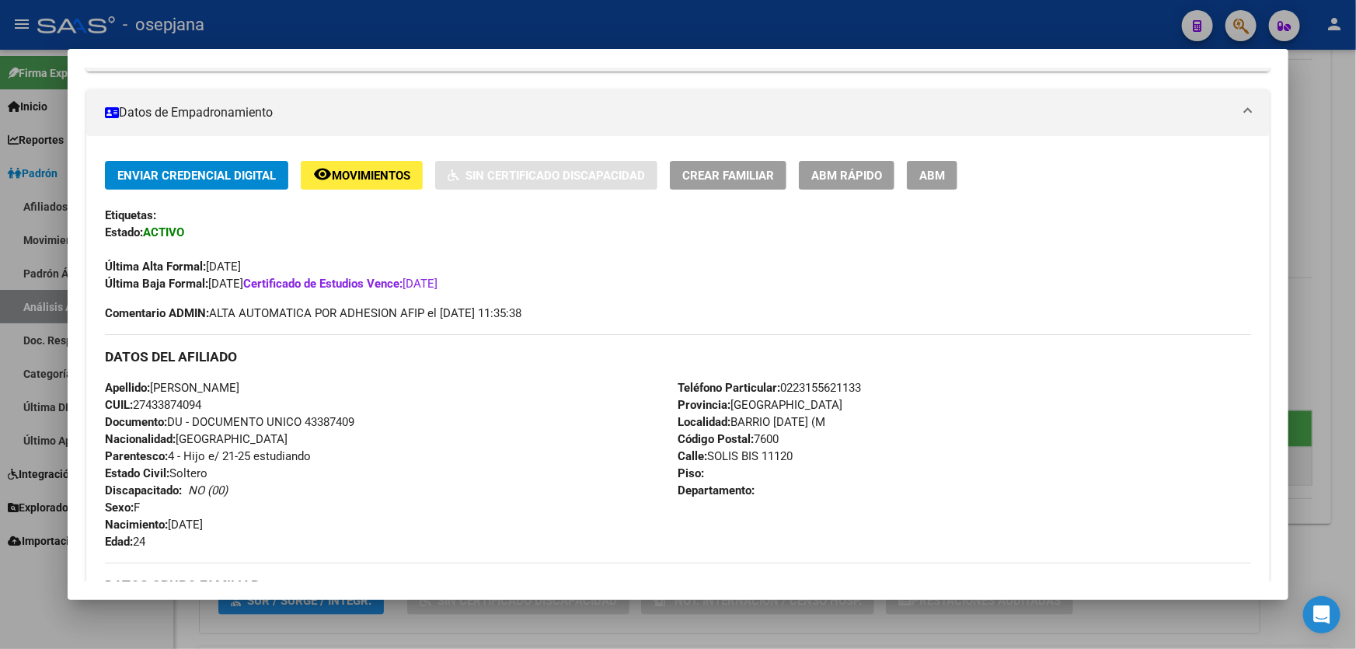
scroll to position [282, 0]
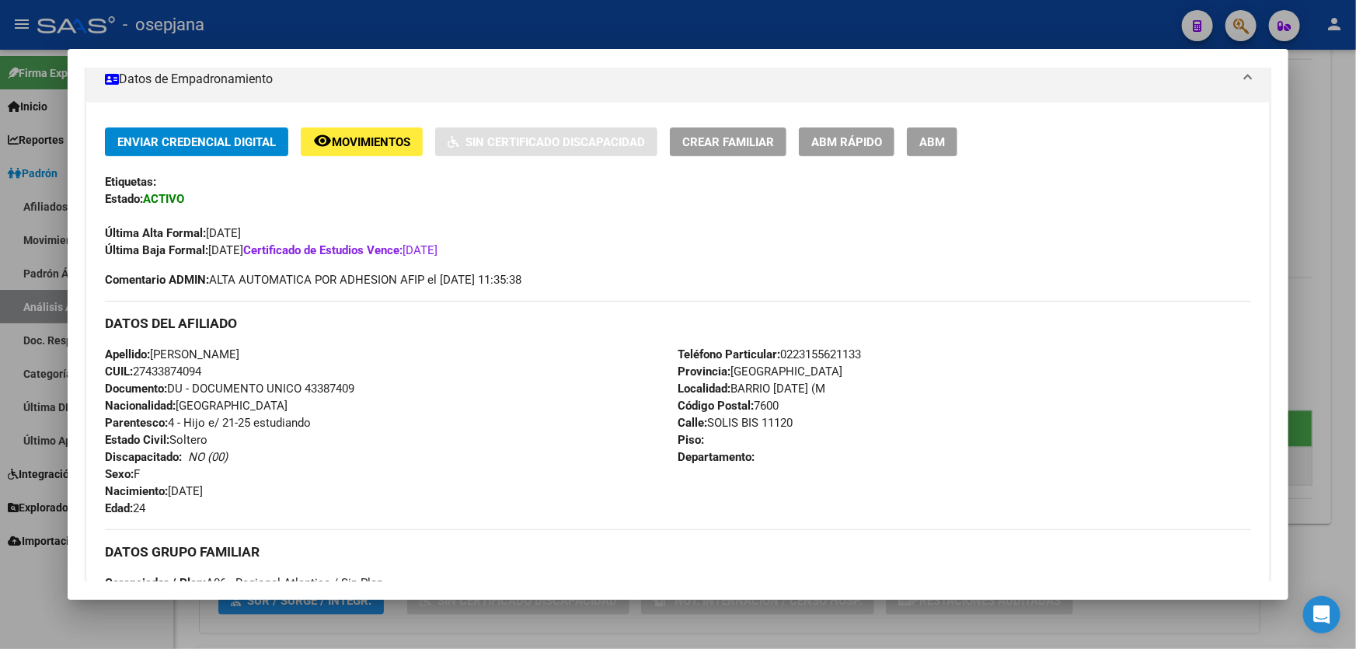
click at [1355, 189] on div at bounding box center [678, 324] width 1356 height 649
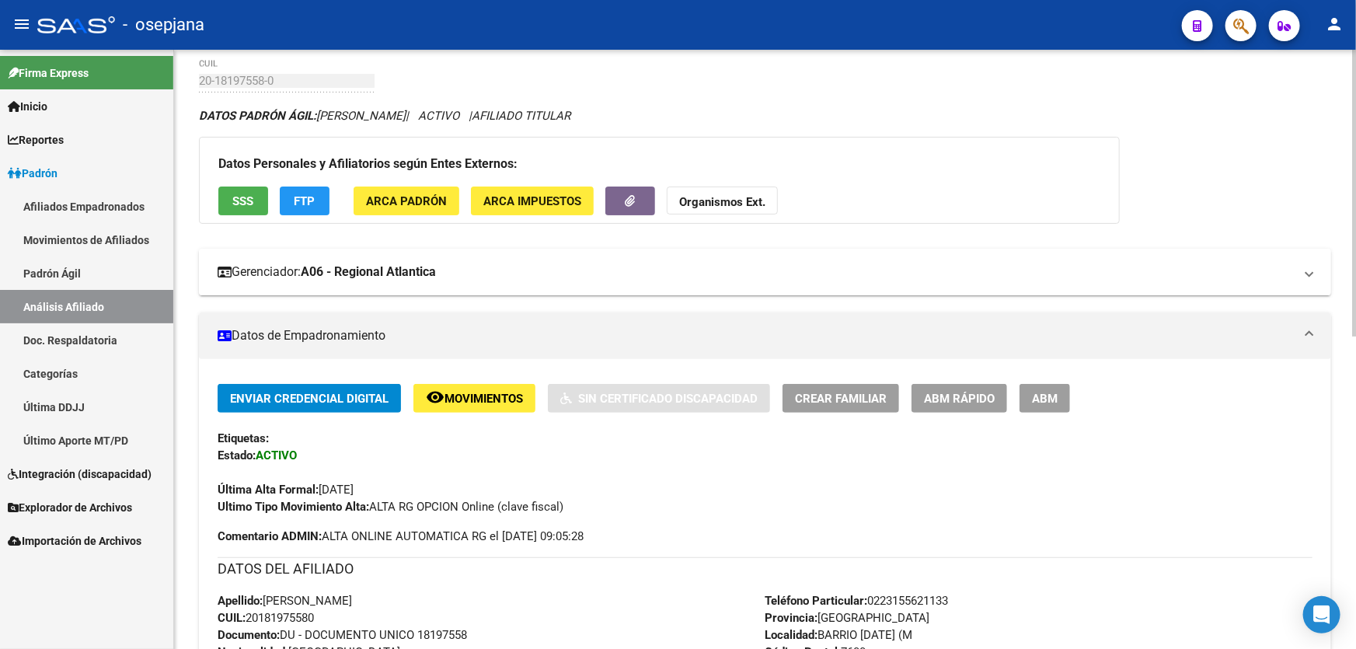
scroll to position [0, 0]
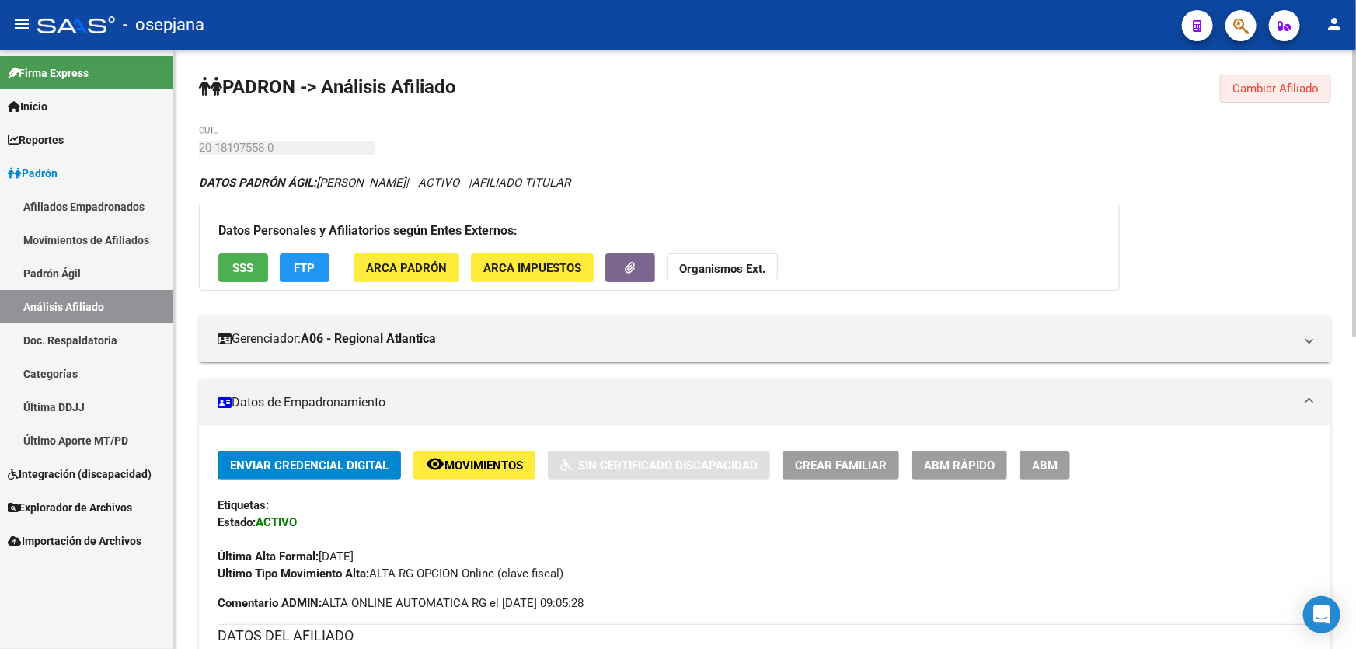
click at [1297, 85] on span "Cambiar Afiliado" at bounding box center [1275, 89] width 86 height 14
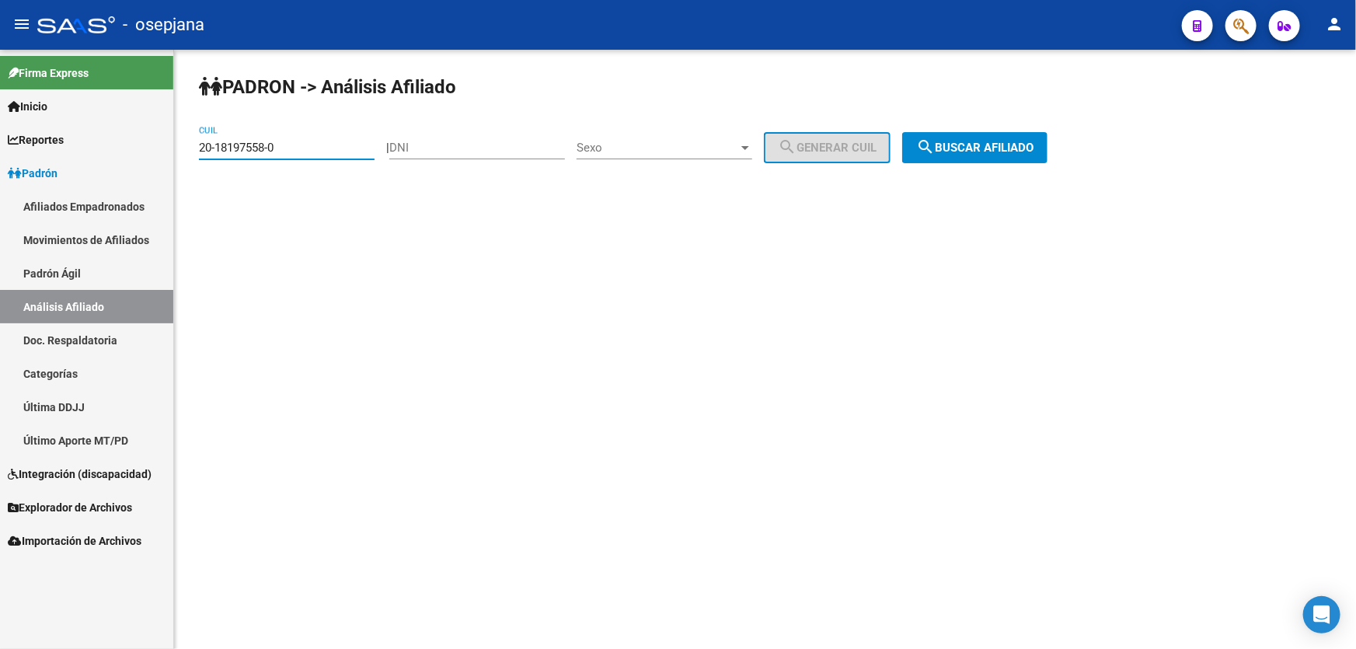
drag, startPoint x: 280, startPoint y: 142, endPoint x: 0, endPoint y: 157, distance: 280.1
click at [0, 157] on mat-sidenav-container "Firma Express Inicio Calendario SSS Instructivos Contacto OS Reportes Padrón Tr…" at bounding box center [678, 349] width 1356 height 599
paste input "37405863-1"
type input "20-37405863-1"
click at [1003, 152] on span "search Buscar afiliado" at bounding box center [974, 148] width 117 height 14
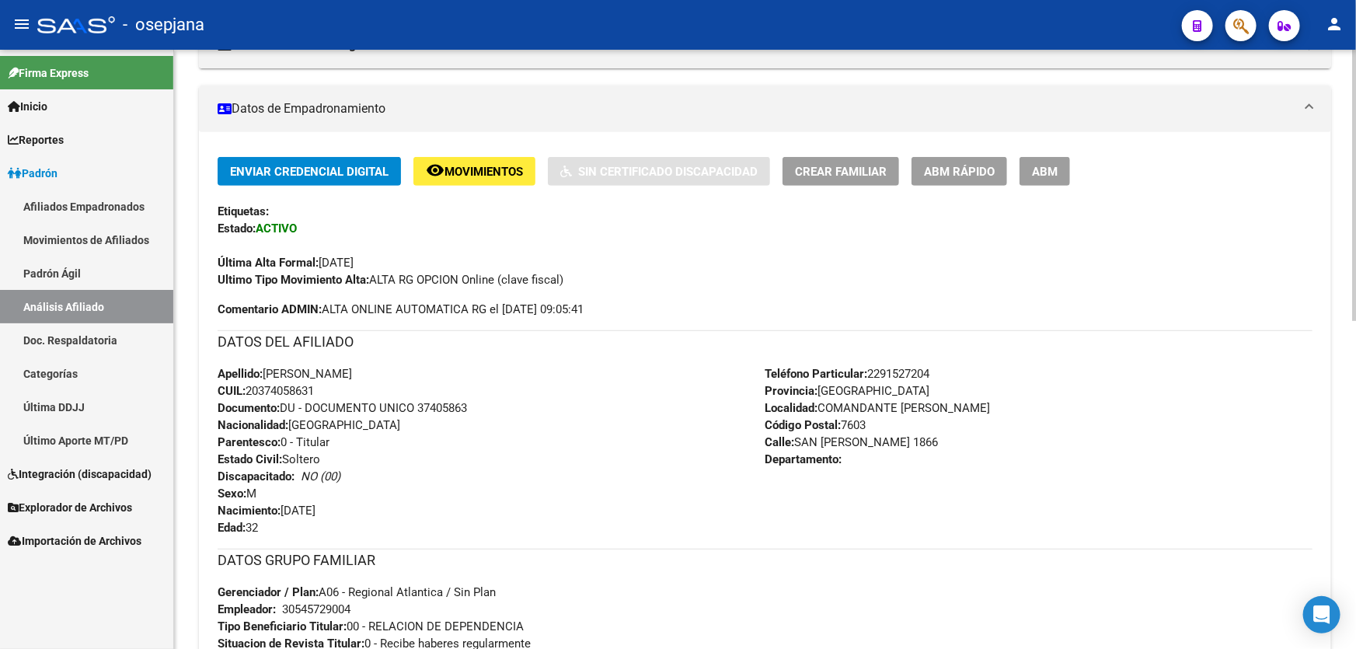
scroll to position [282, 0]
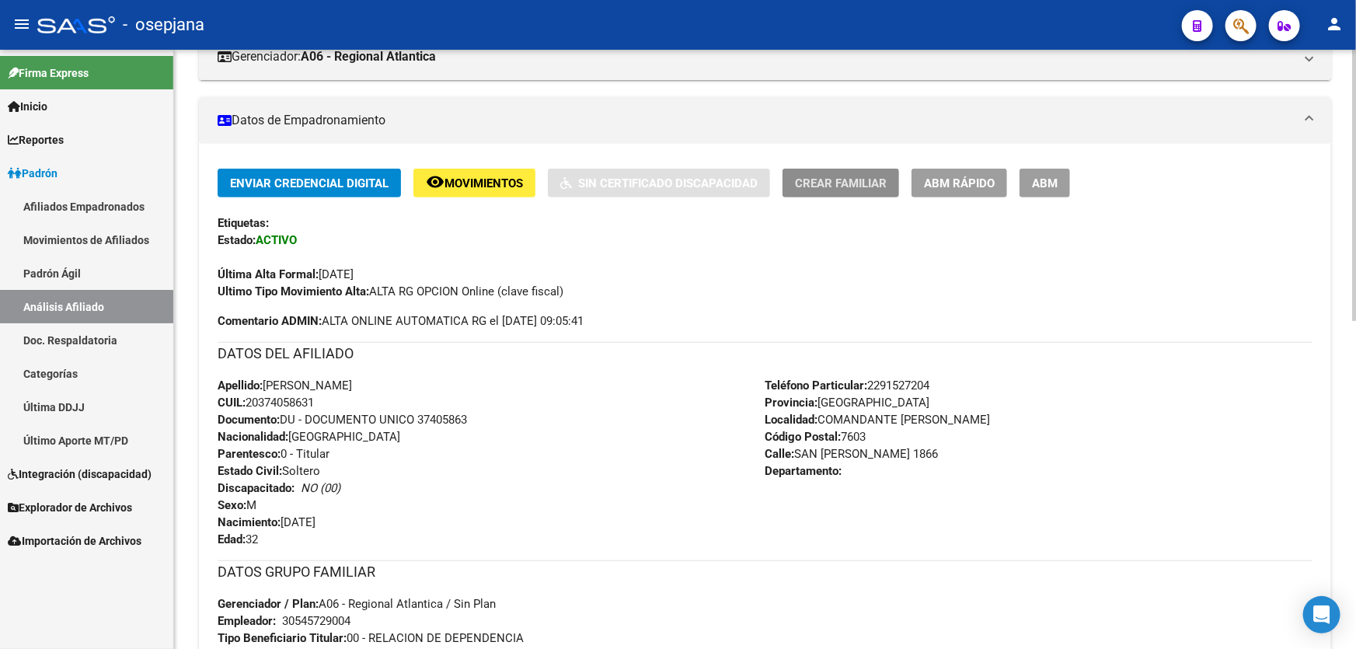
click at [821, 190] on button "Crear Familiar" at bounding box center [840, 183] width 117 height 29
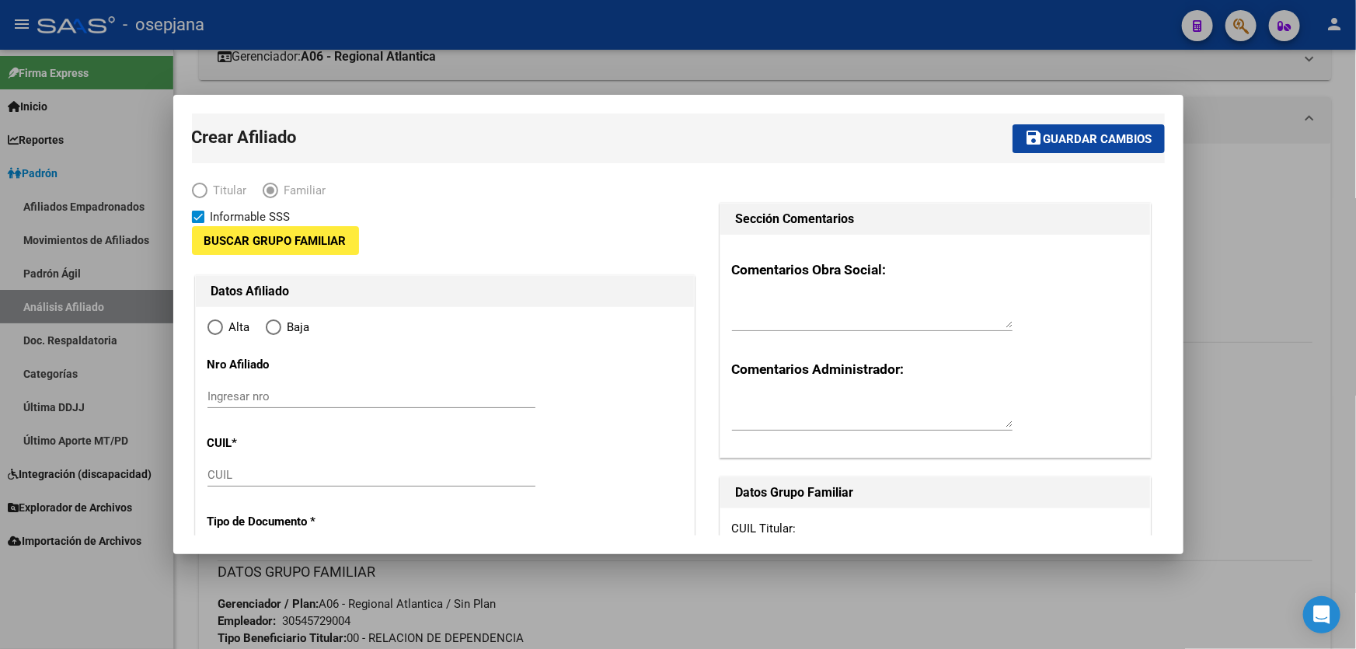
type input "30-54572900-4"
type input "COMANDANTE NICANOR OTAMENDI"
type input "7603"
type input "SAN JUAN"
type input "1866"
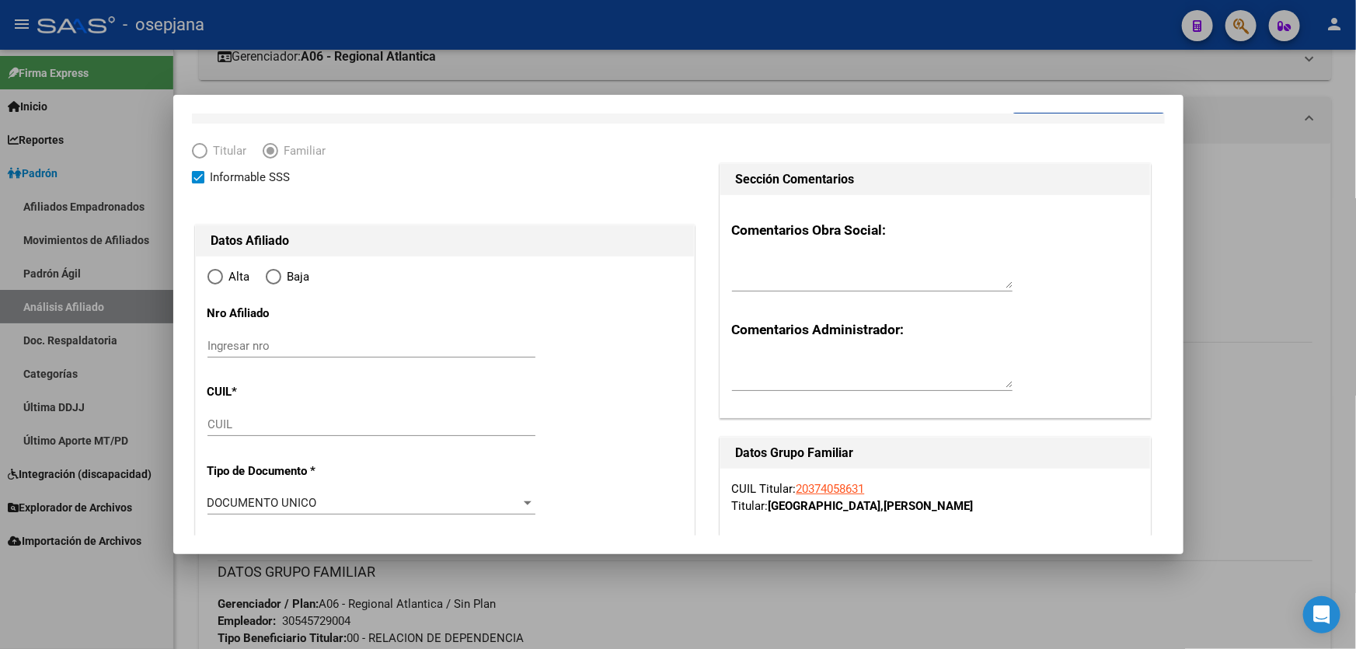
scroll to position [141, 0]
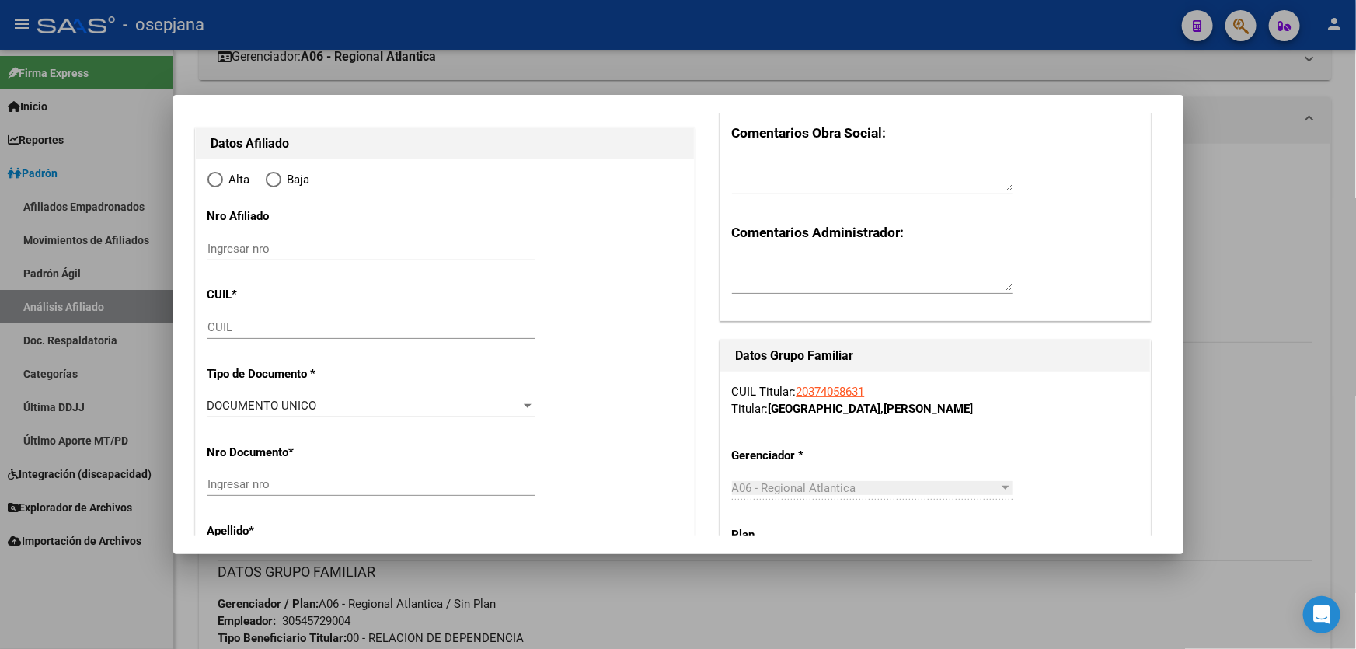
radio input "true"
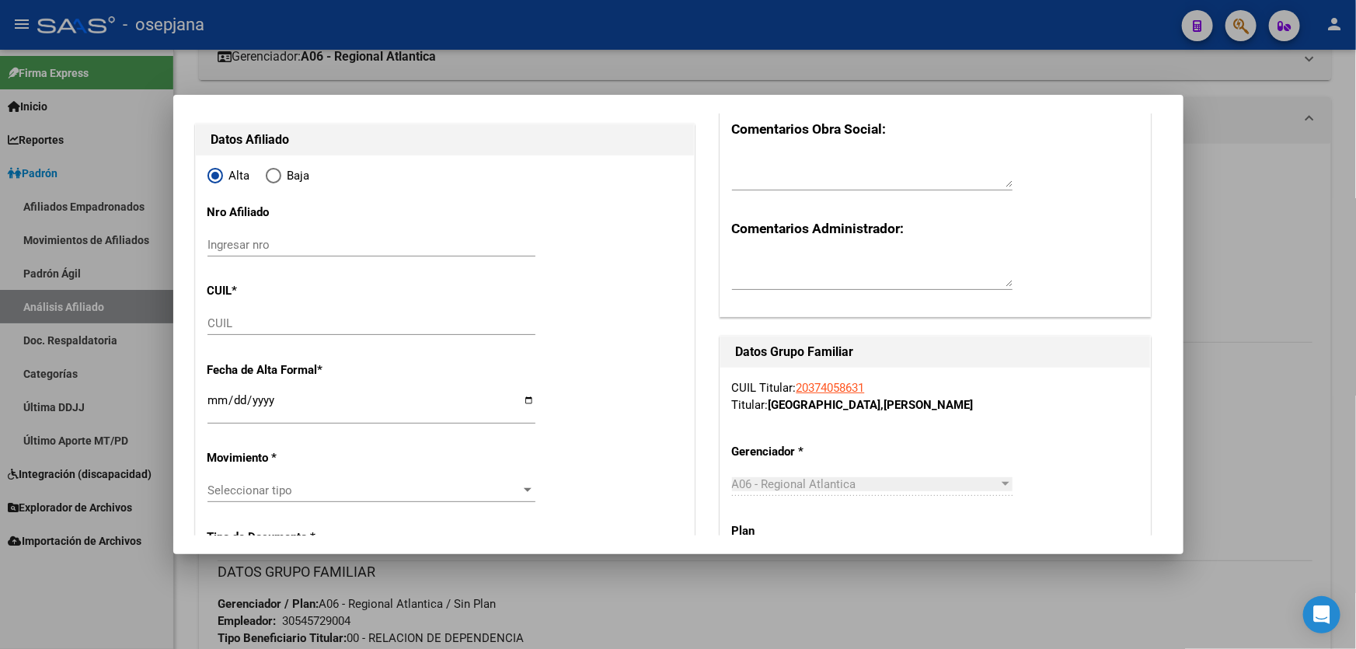
type input "30-54572900-4"
click at [259, 329] on div "CUIL" at bounding box center [371, 323] width 328 height 23
paste input "24-36361850-9"
type input "24-36361850-9"
type input "36361850"
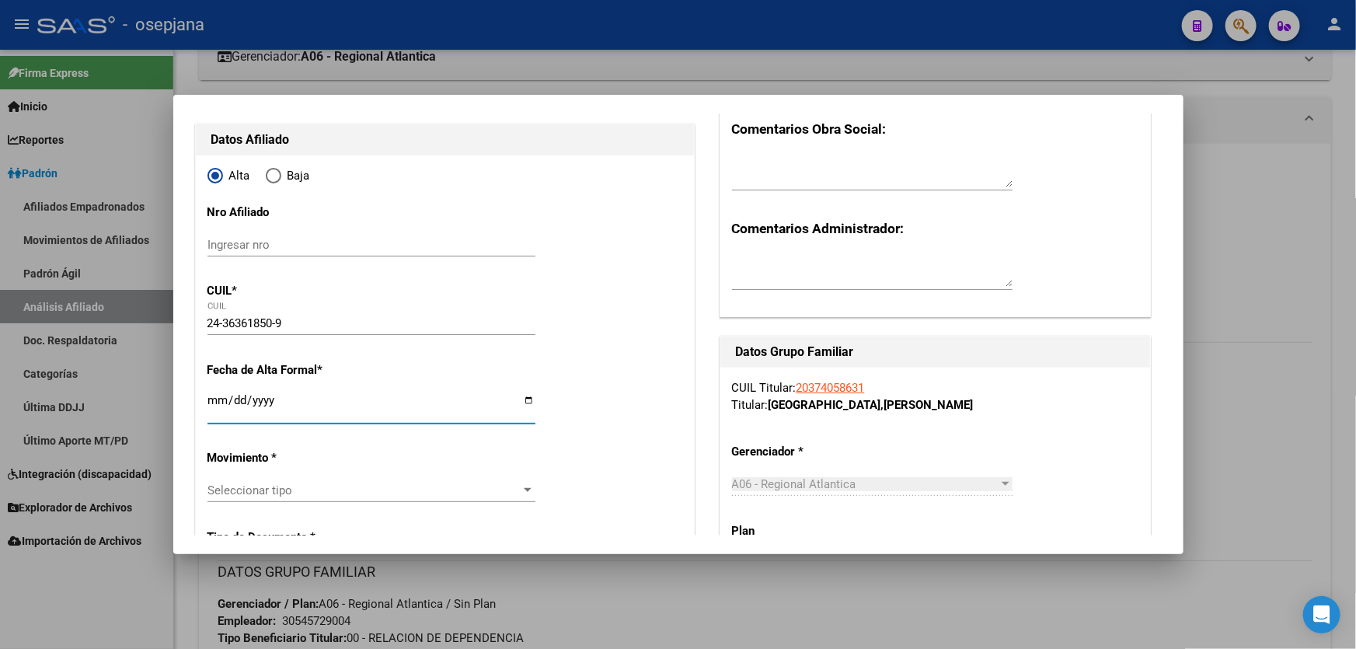
type input "SABAROTS"
type input "CAROLINA VALERIA"
type input "1992-06-17"
type input "COMANDANTE NICANOR OTAMENDI"
type input "SAN JUAN"
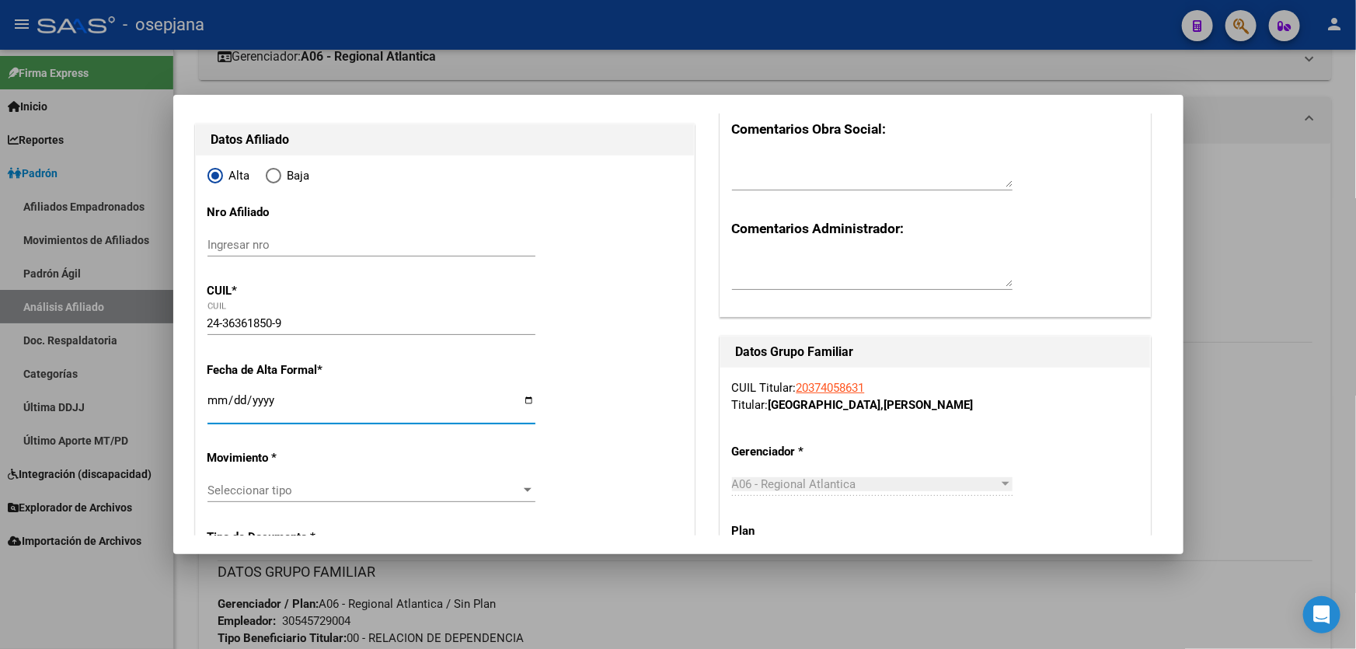
type input "2238"
type input "2025-09-01"
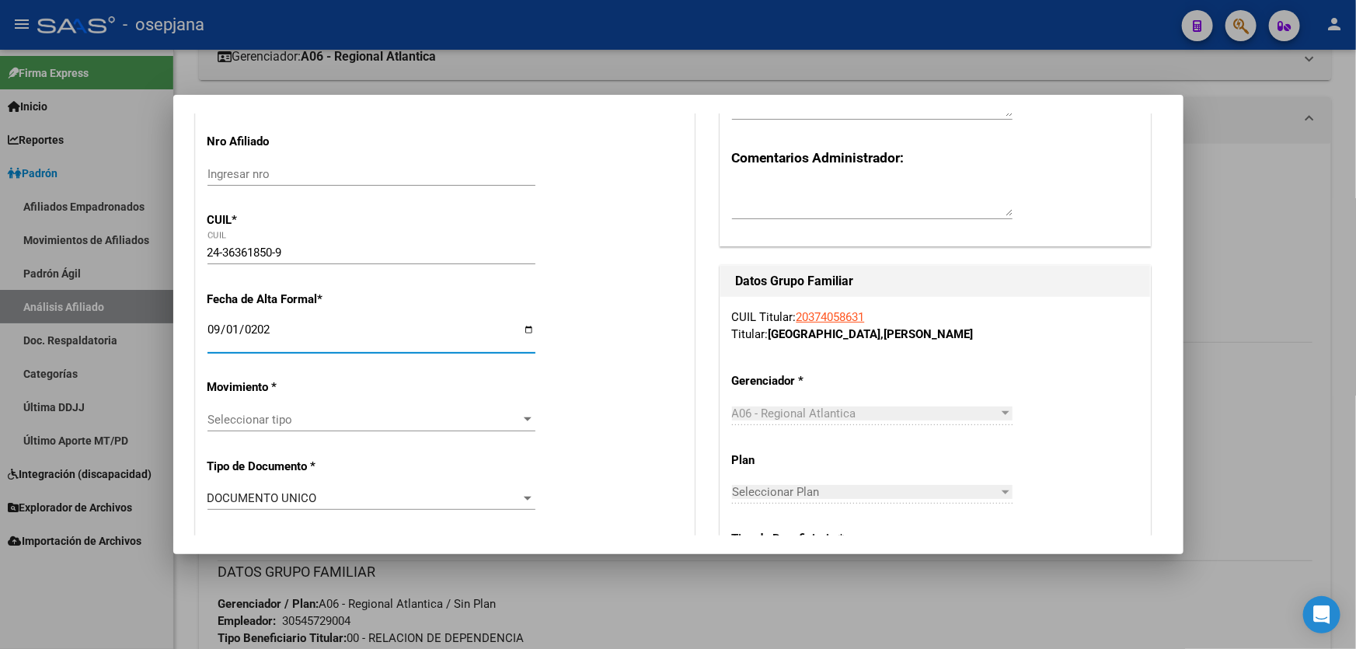
scroll to position [353, 0]
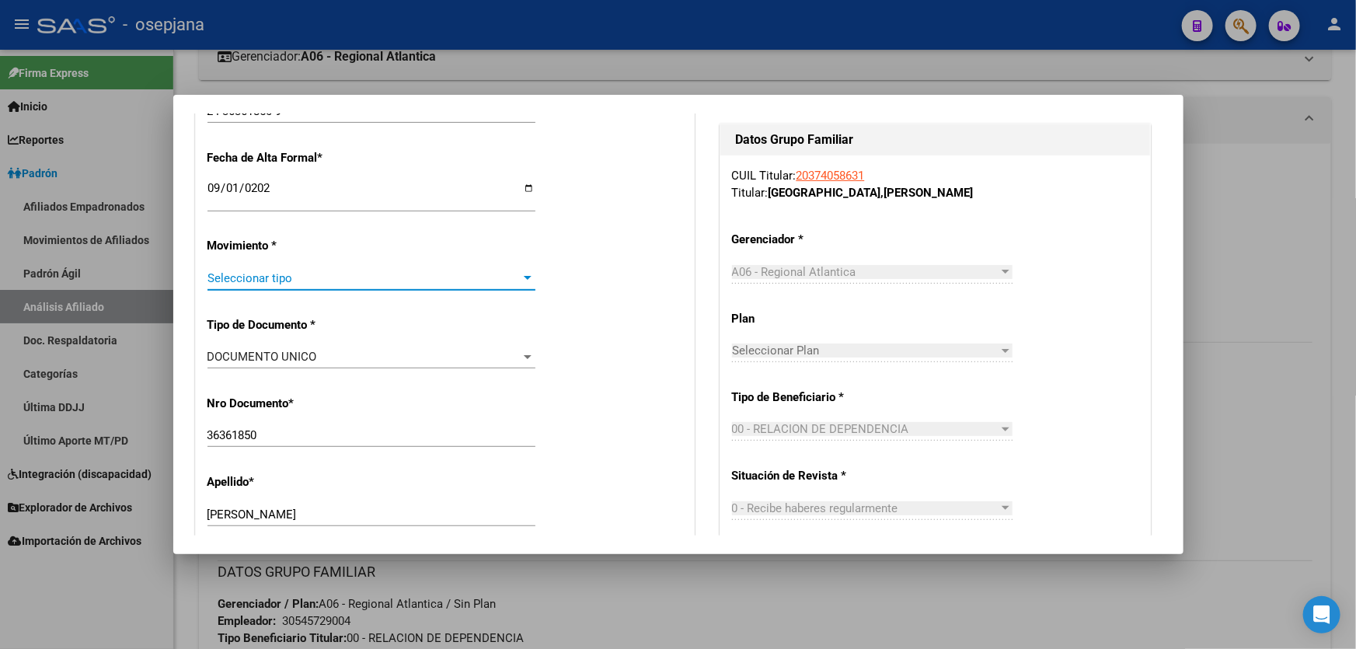
click at [279, 279] on span "Seleccionar tipo" at bounding box center [364, 278] width 314 height 14
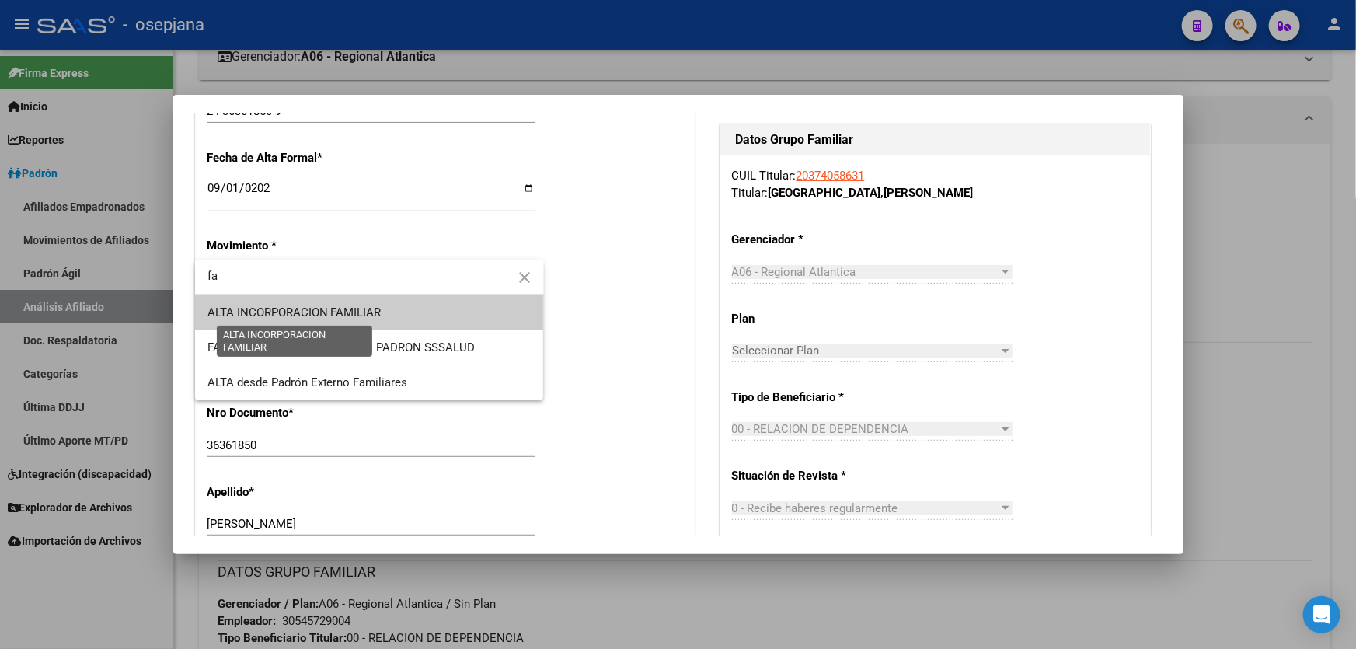
type input "fa"
click at [324, 319] on span "ALTA INCORPORACION FAMILIAR" at bounding box center [294, 312] width 174 height 14
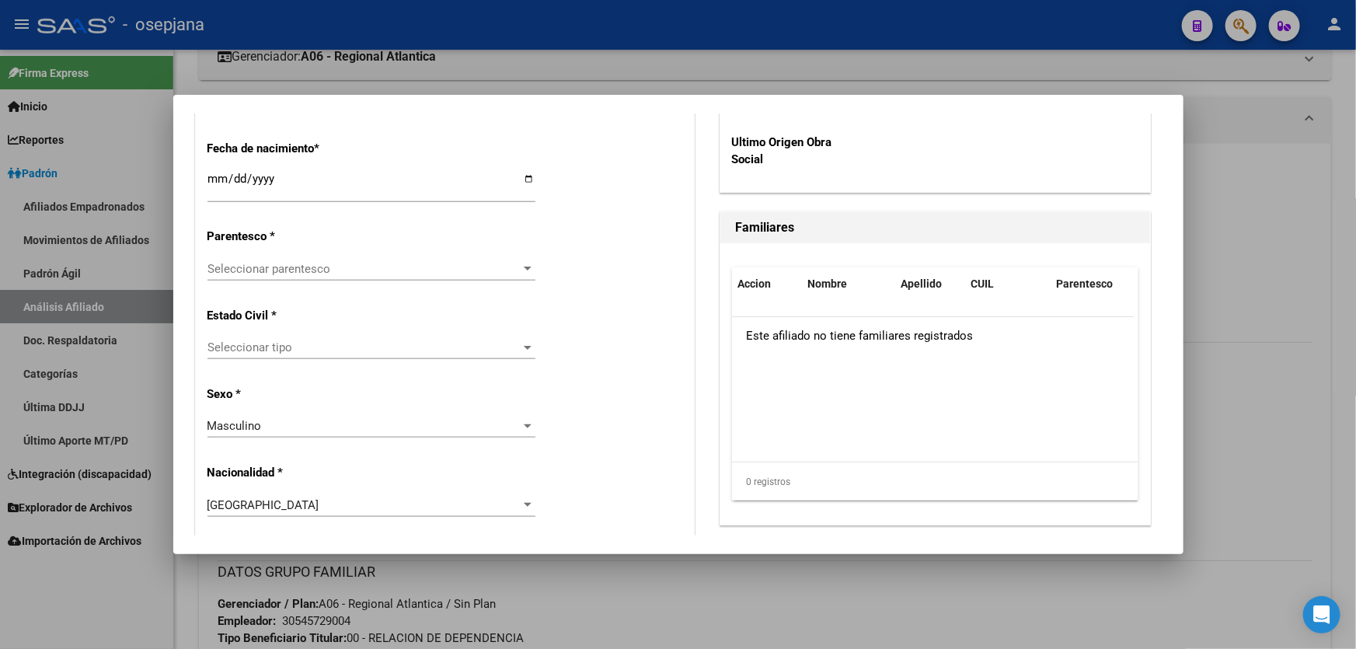
scroll to position [847, 0]
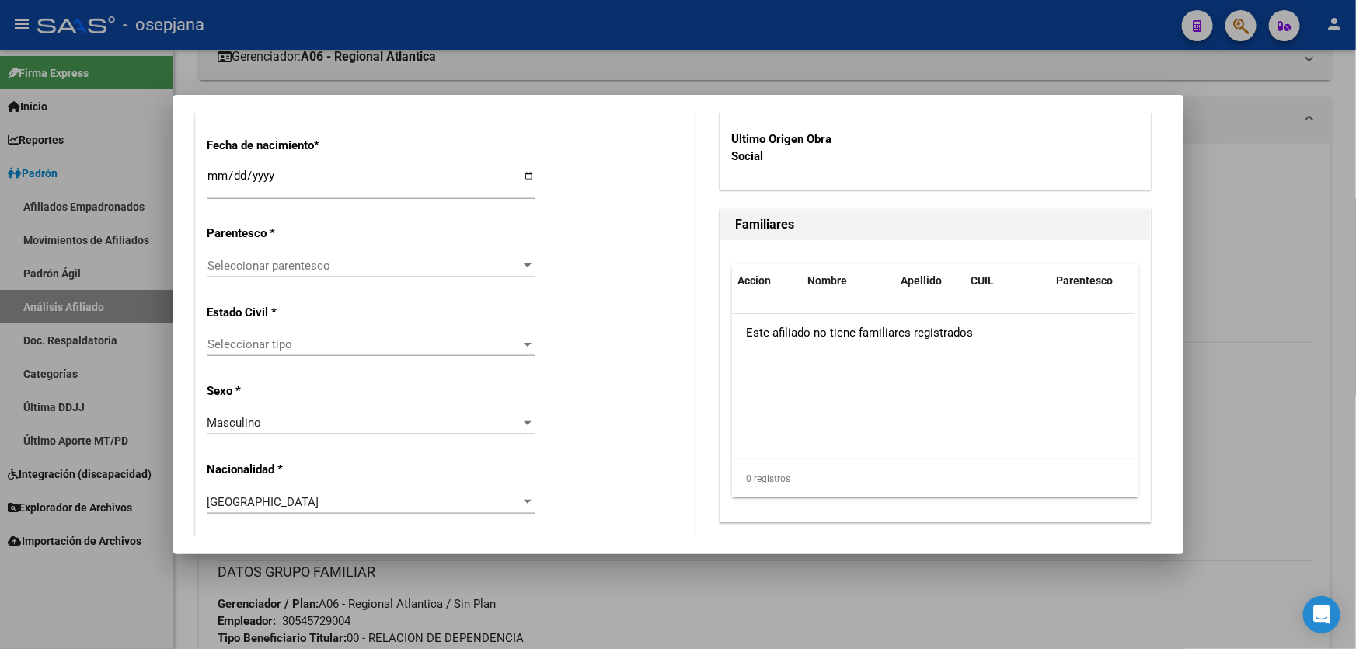
click at [319, 259] on span "Seleccionar parentesco" at bounding box center [364, 266] width 314 height 14
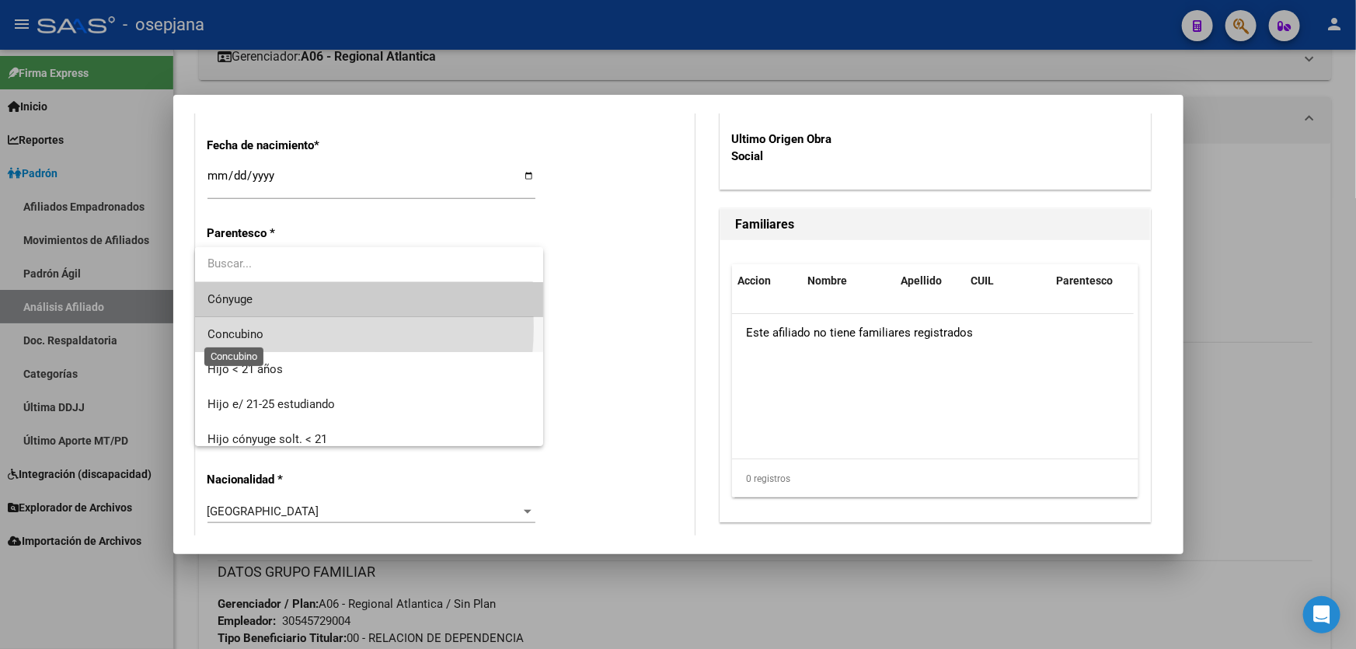
click at [256, 327] on span "Concubino" at bounding box center [235, 334] width 56 height 14
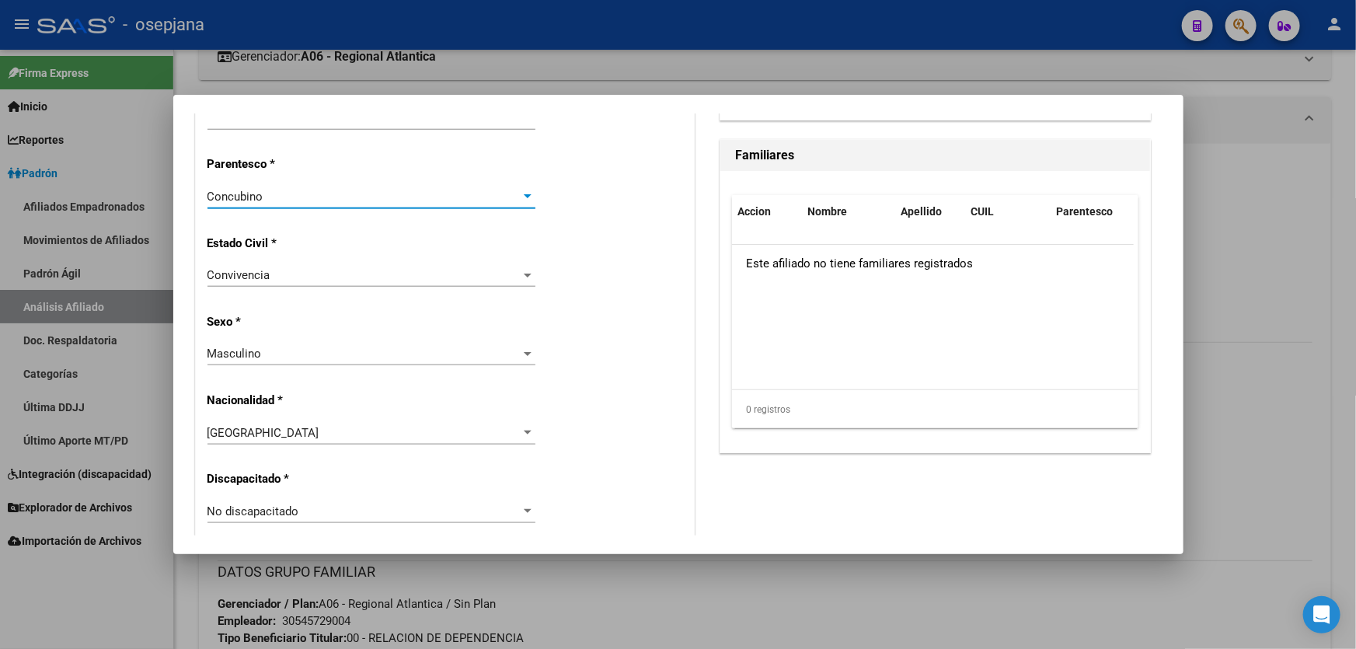
scroll to position [918, 0]
click at [334, 356] on div "Masculino" at bounding box center [364, 352] width 314 height 14
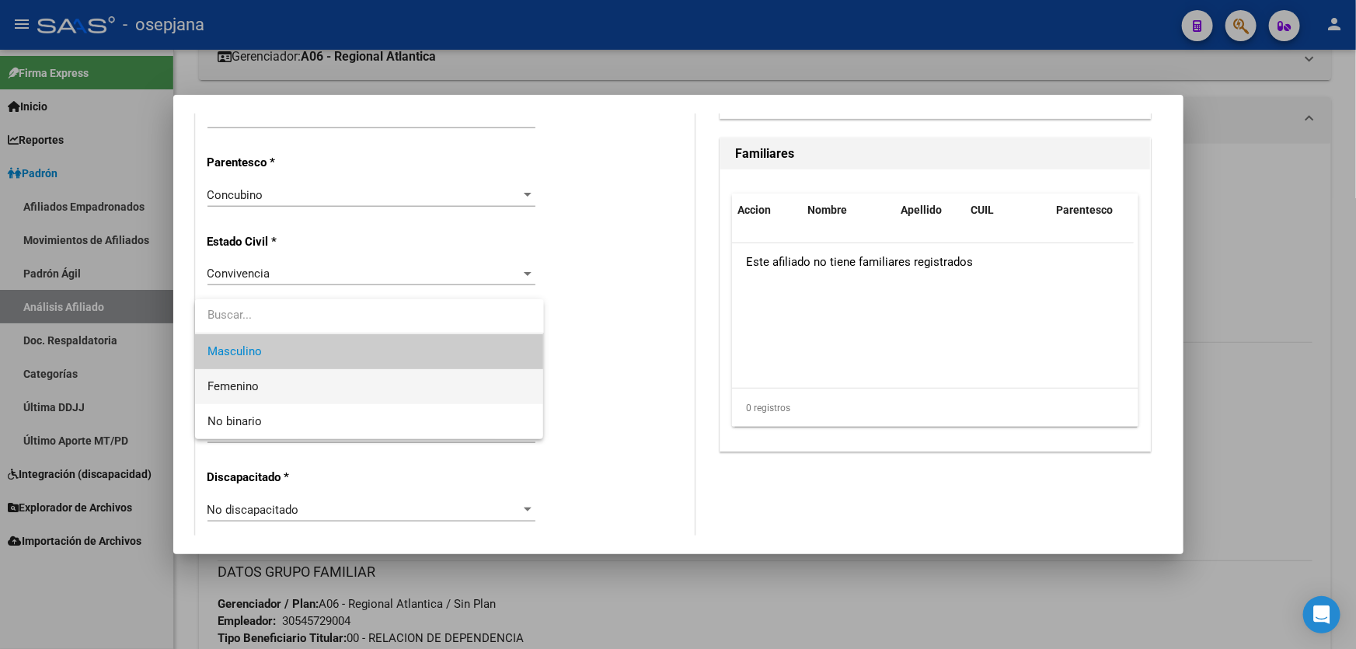
click at [272, 380] on span "Femenino" at bounding box center [369, 386] width 324 height 35
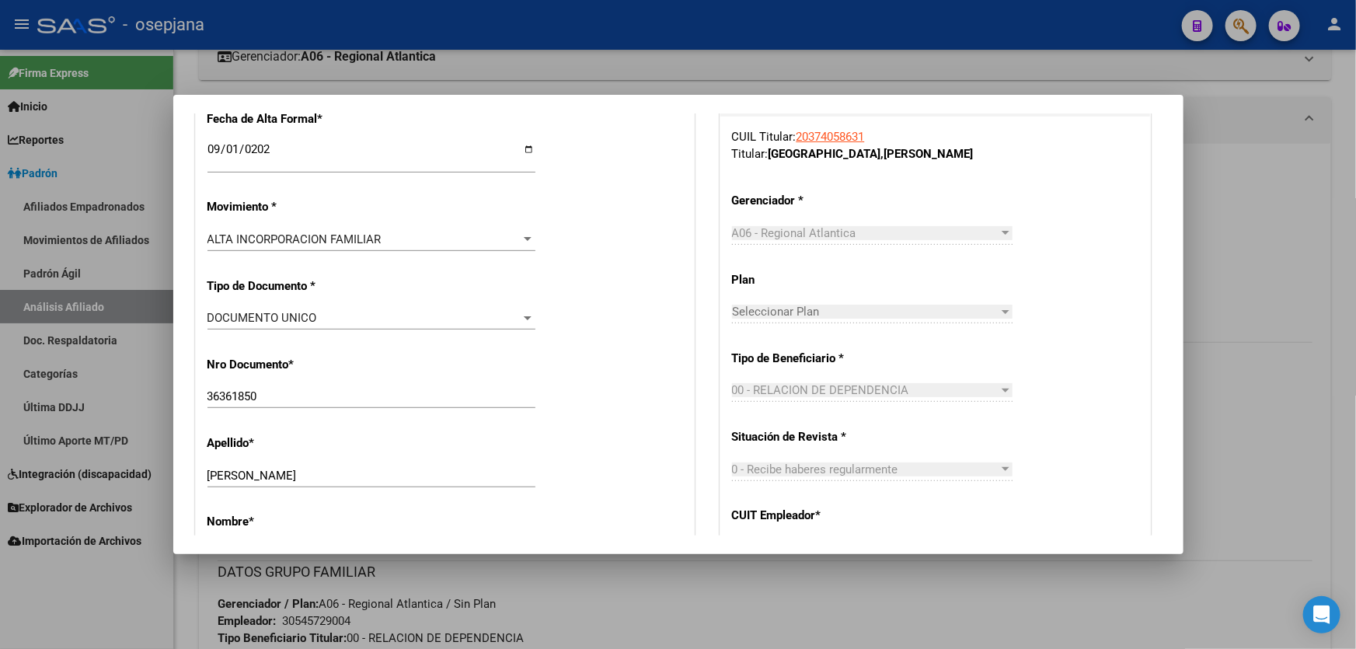
scroll to position [0, 0]
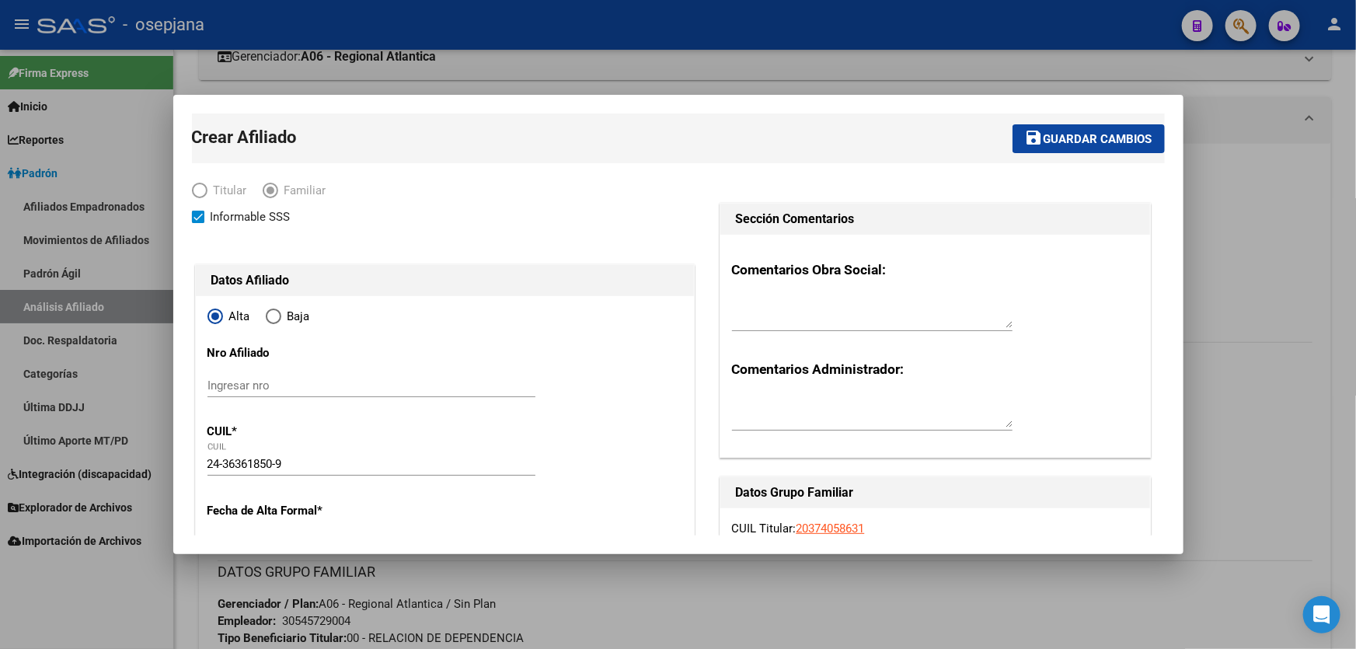
click at [1088, 140] on span "Guardar cambios" at bounding box center [1097, 139] width 109 height 14
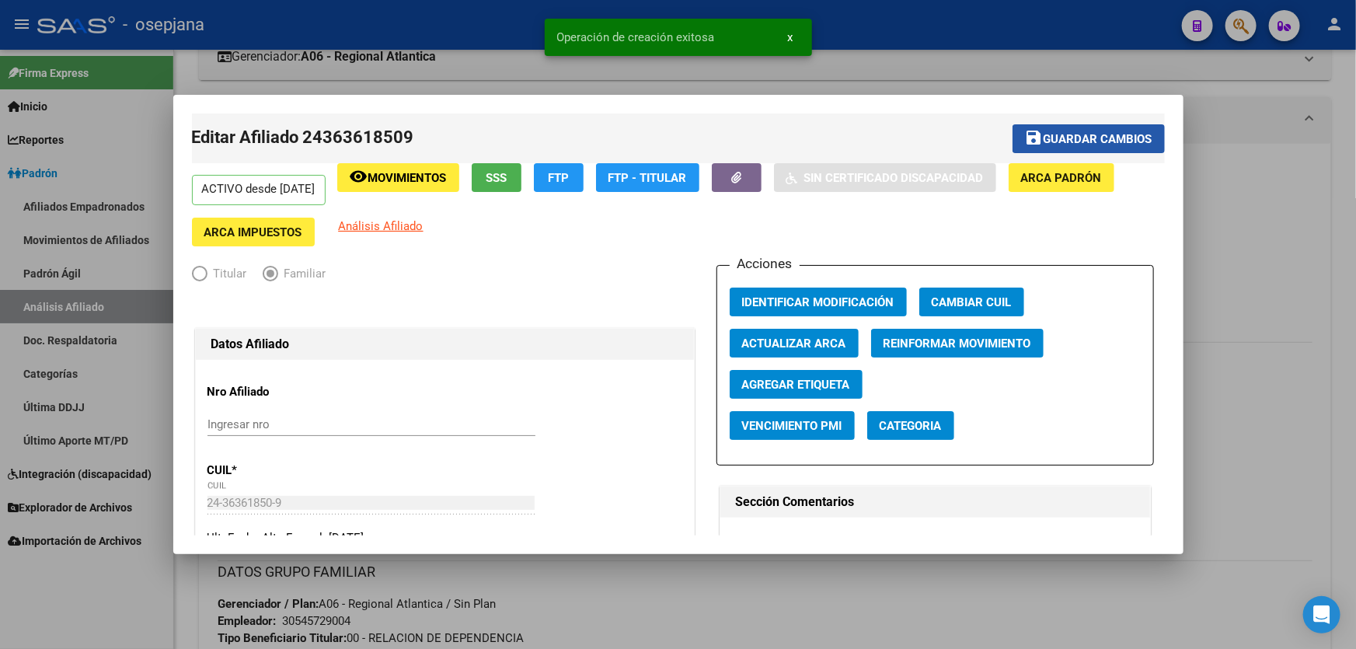
click at [1088, 140] on span "Guardar cambios" at bounding box center [1097, 139] width 109 height 14
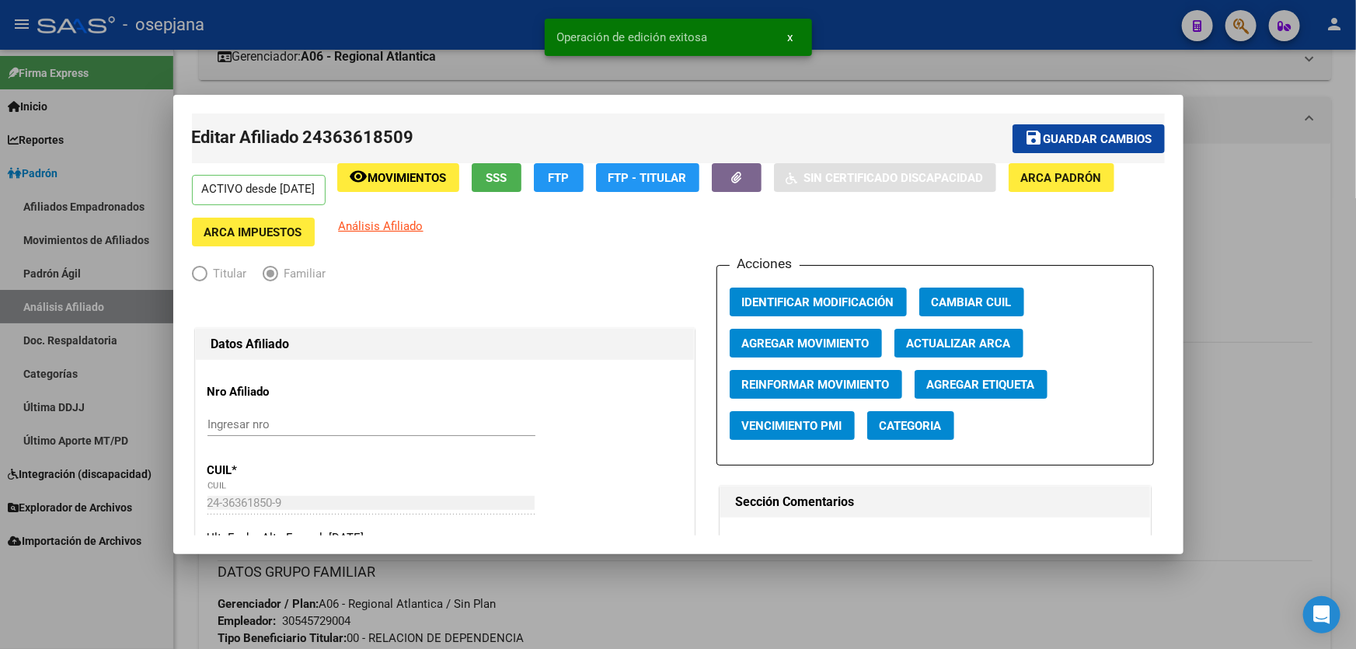
click at [1275, 197] on div at bounding box center [678, 324] width 1356 height 649
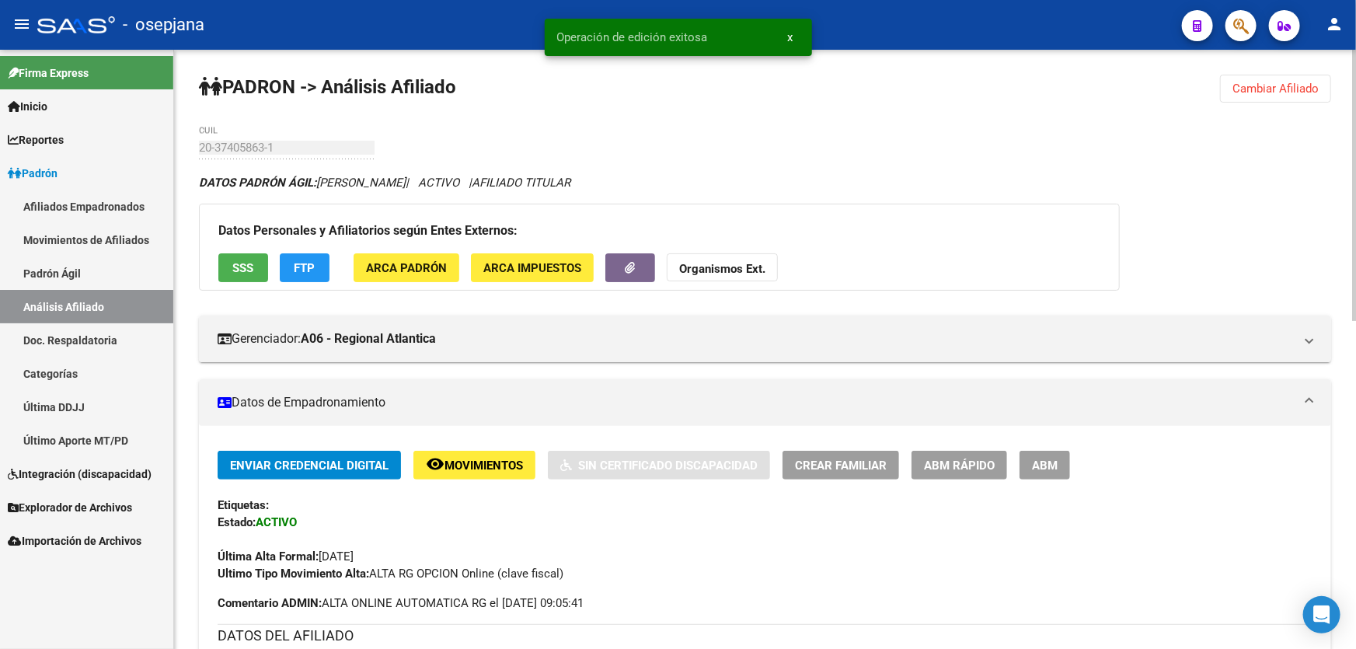
click at [1259, 85] on span "Cambiar Afiliado" at bounding box center [1275, 89] width 86 height 14
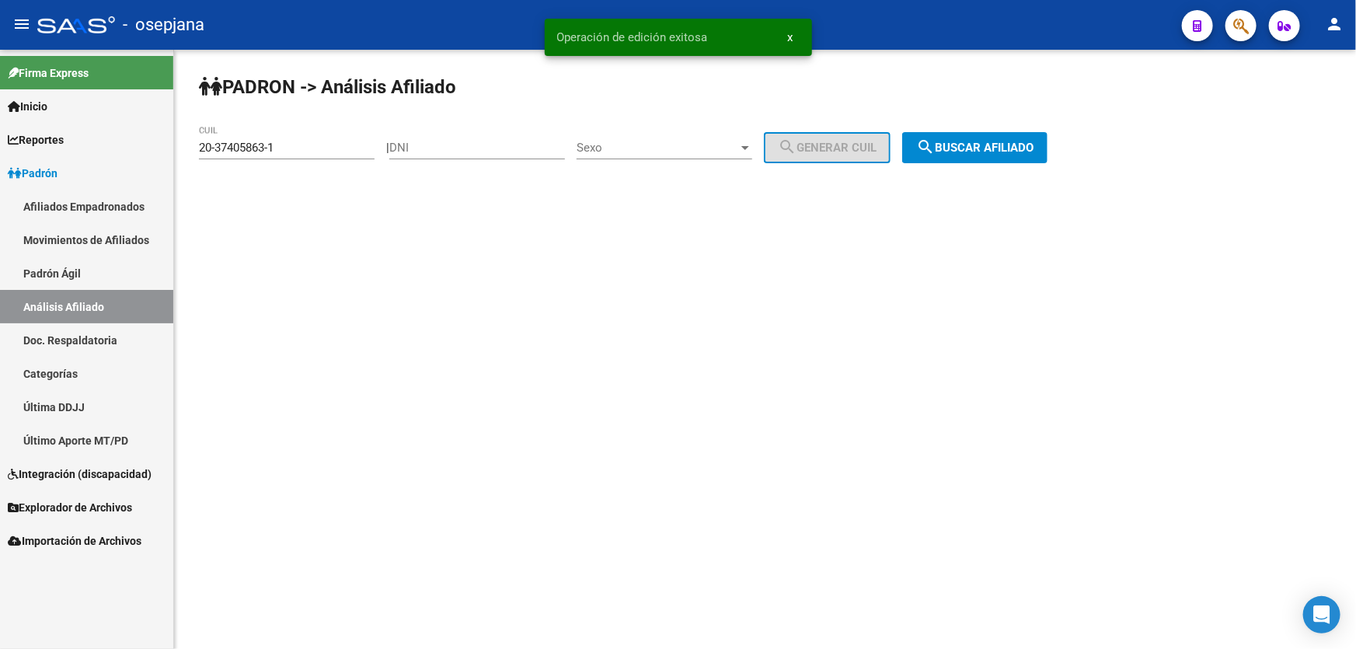
click at [985, 148] on span "search Buscar afiliado" at bounding box center [974, 148] width 117 height 14
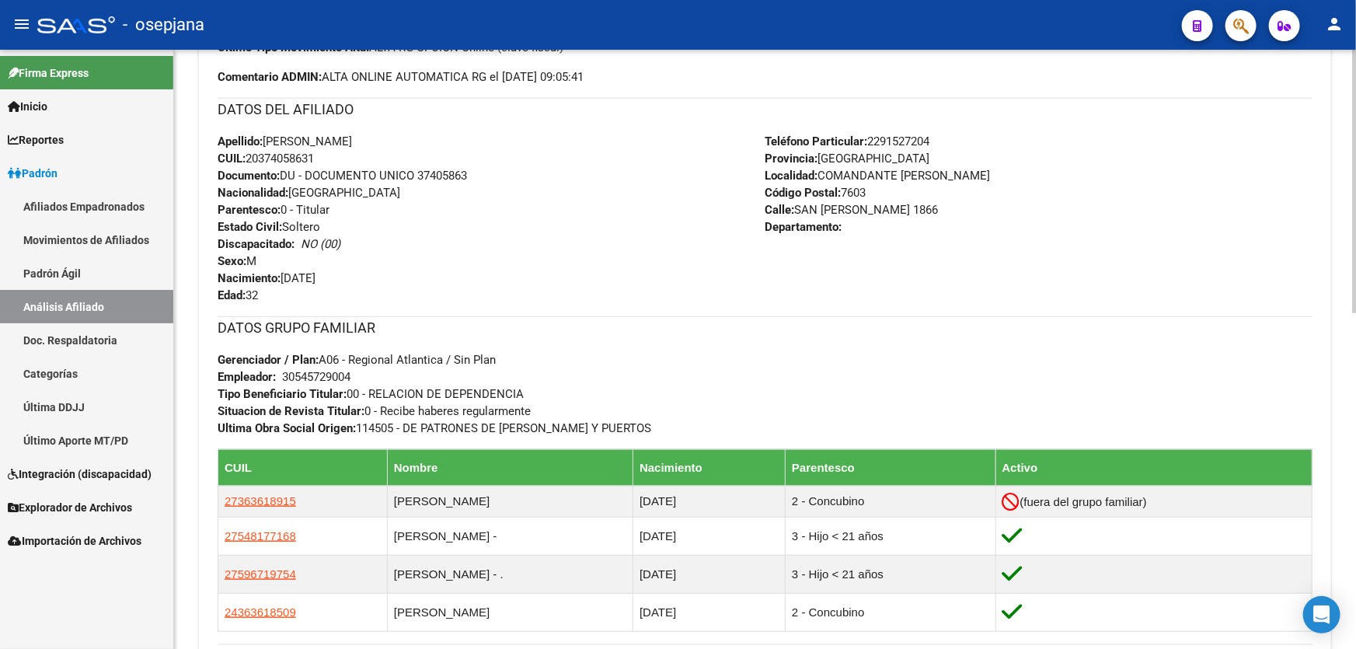
scroll to position [706, 0]
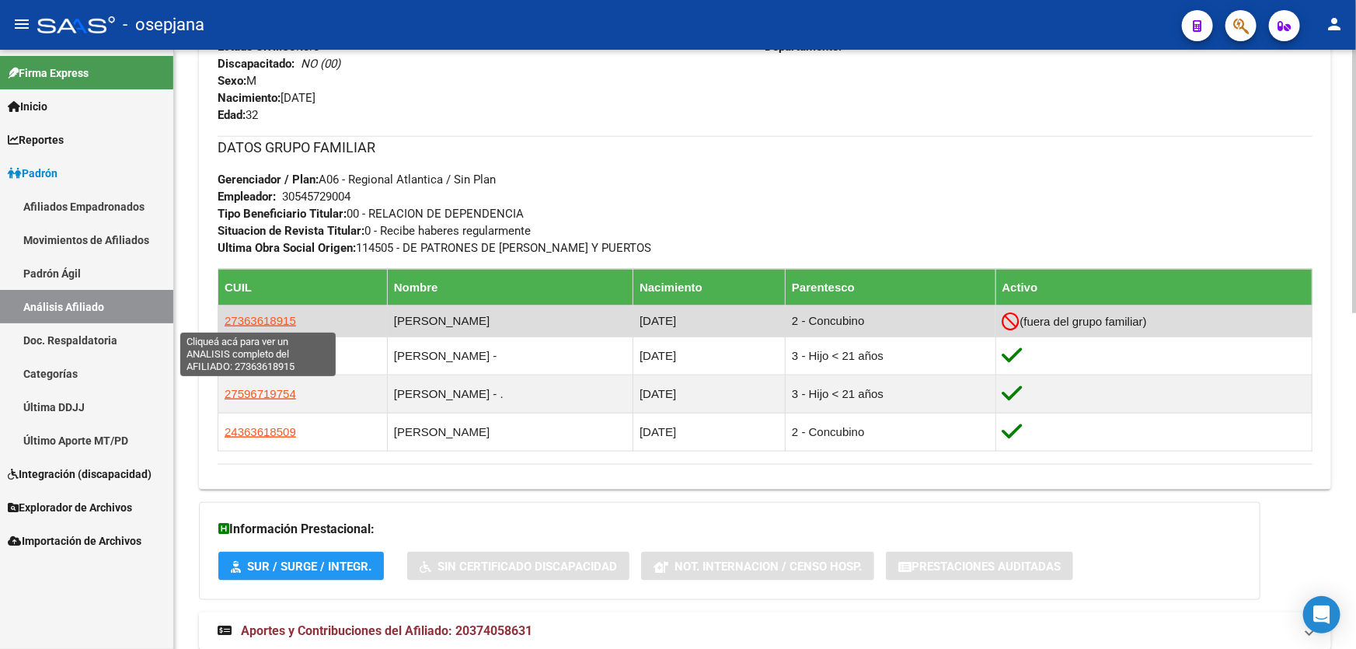
click at [287, 315] on span "27363618915" at bounding box center [260, 320] width 71 height 13
type textarea "27363618915"
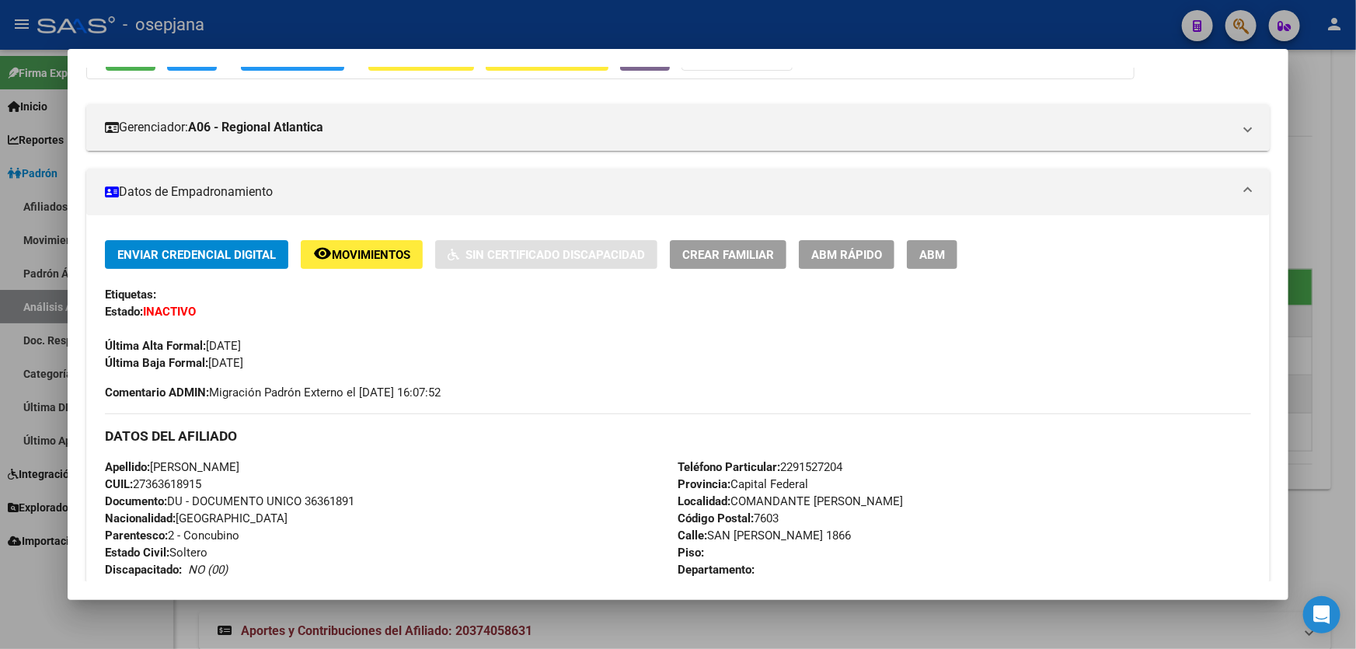
scroll to position [191, 0]
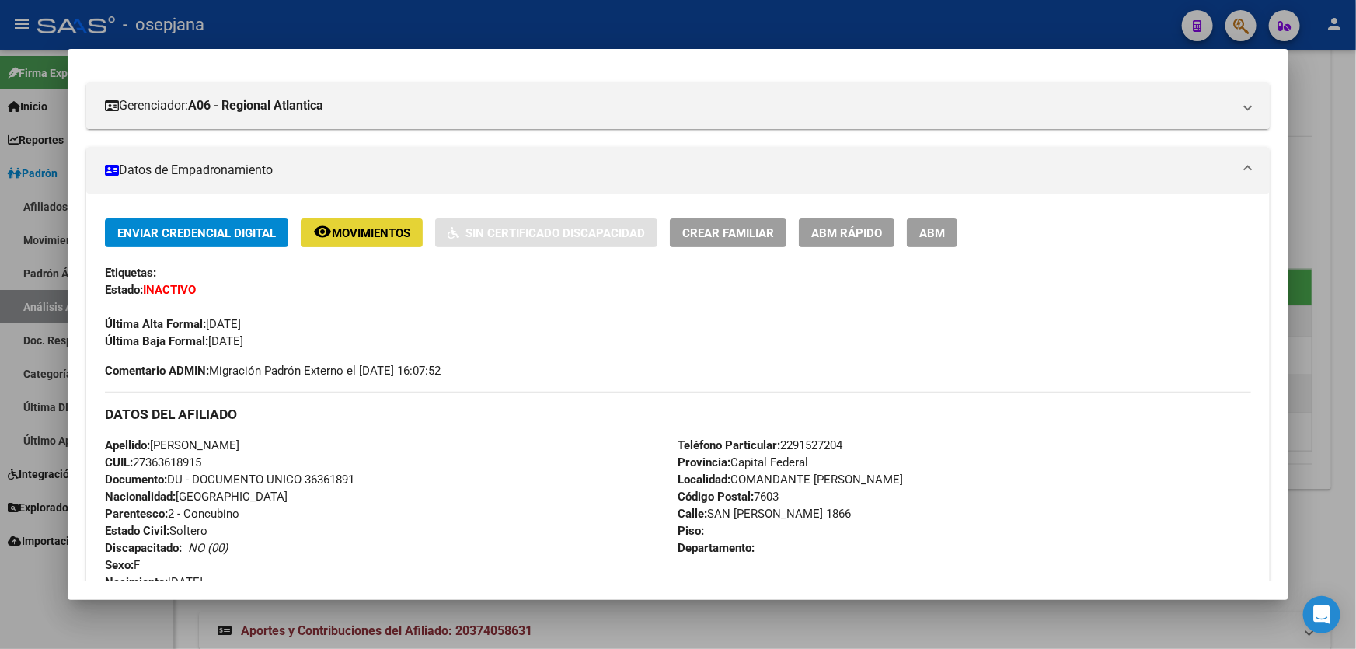
click at [380, 230] on span "Movimientos" at bounding box center [371, 233] width 78 height 14
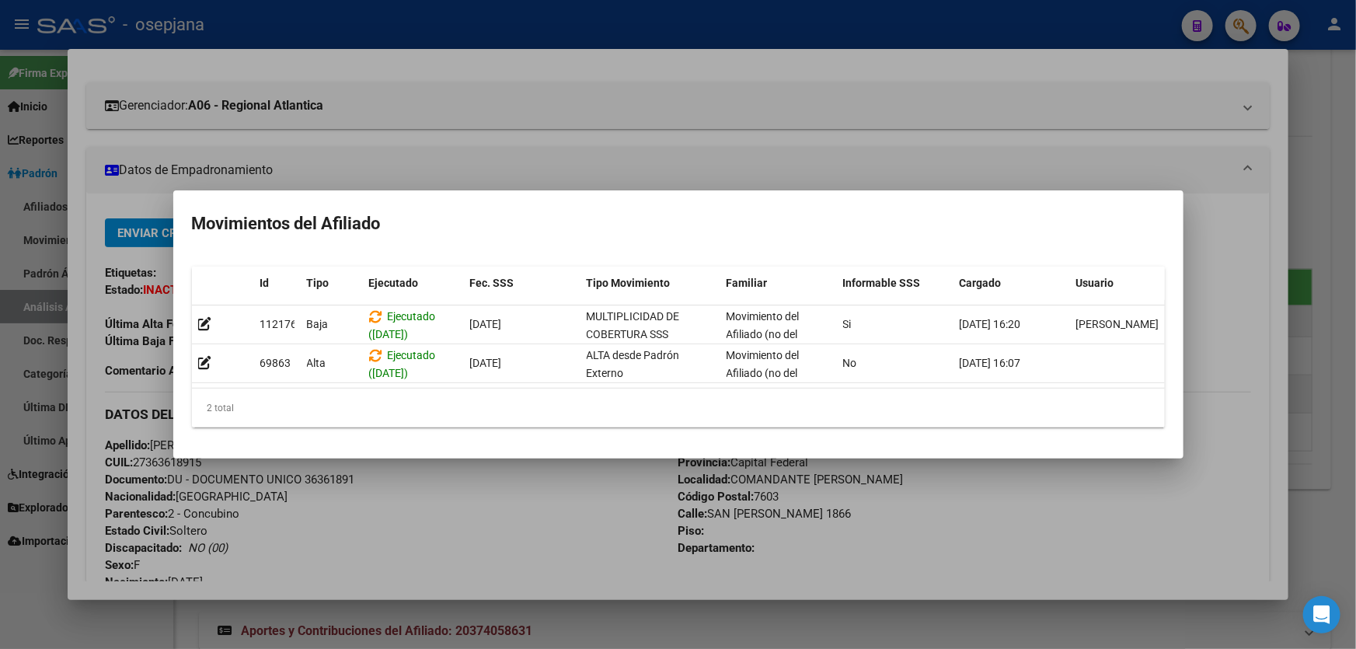
click at [1355, 259] on div at bounding box center [678, 324] width 1356 height 649
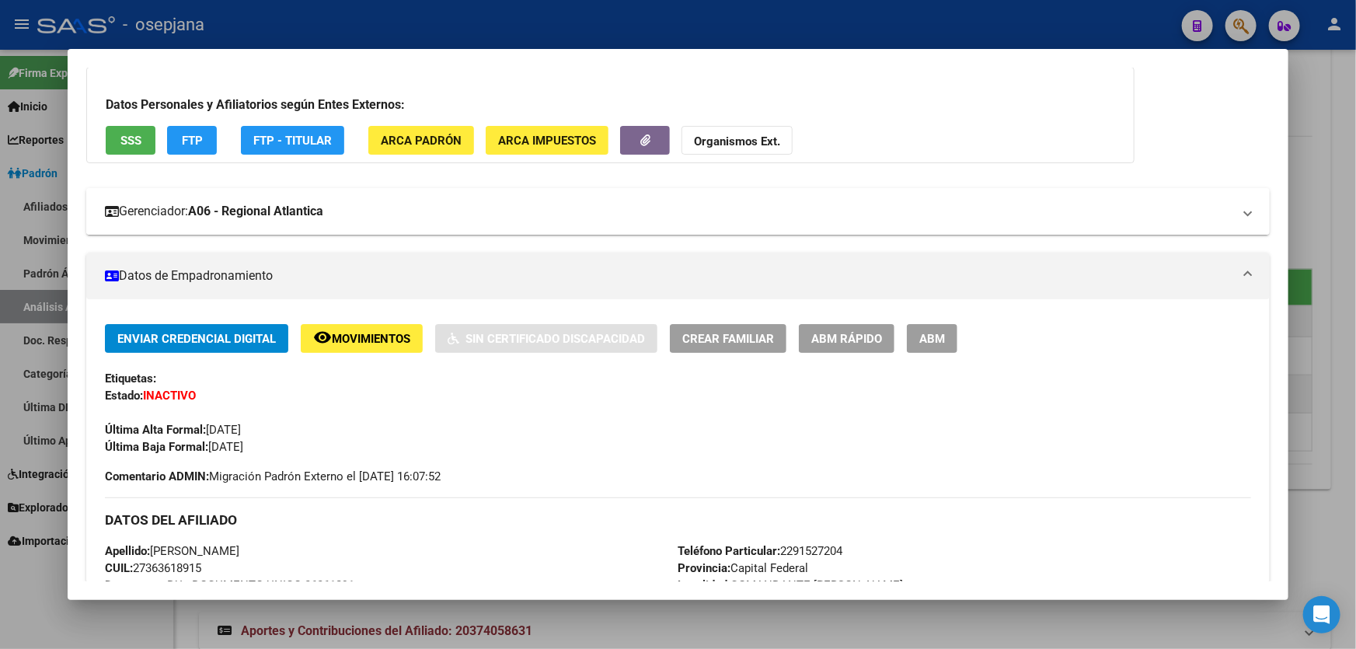
scroll to position [0, 0]
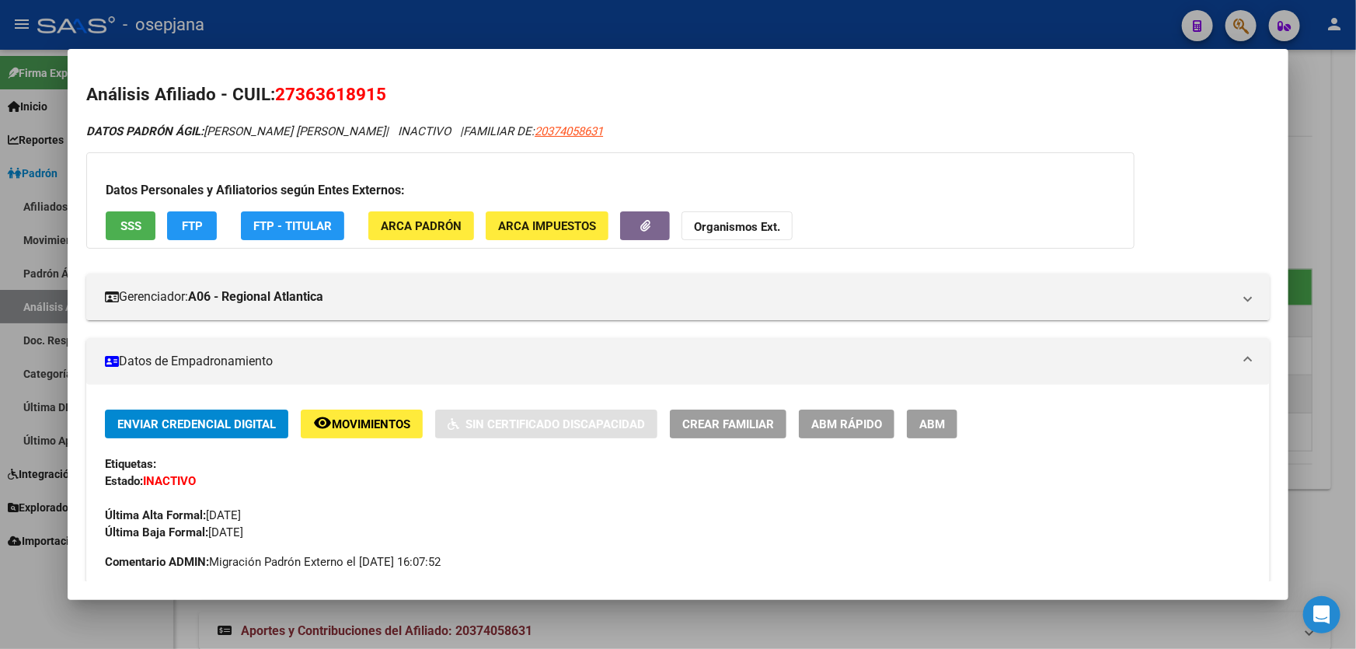
click at [113, 222] on button "SSS" at bounding box center [131, 225] width 50 height 29
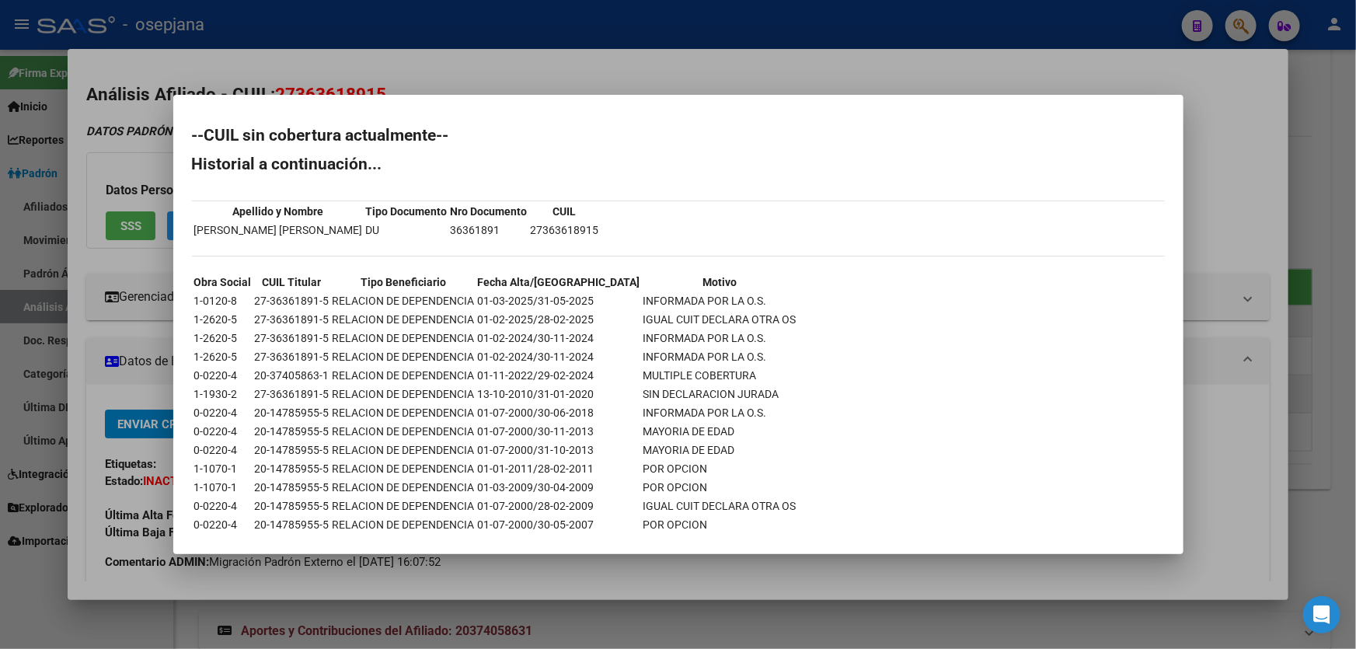
click at [1355, 234] on div at bounding box center [678, 324] width 1356 height 649
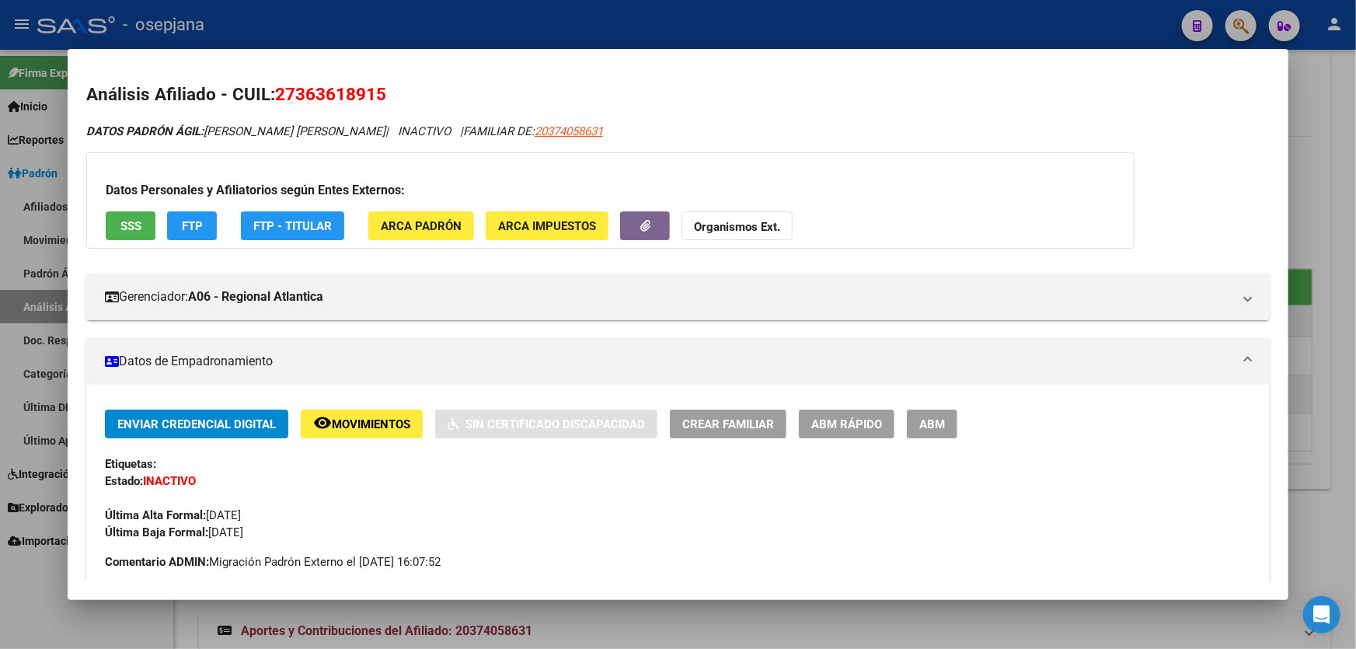
click at [1355, 234] on div at bounding box center [678, 324] width 1356 height 649
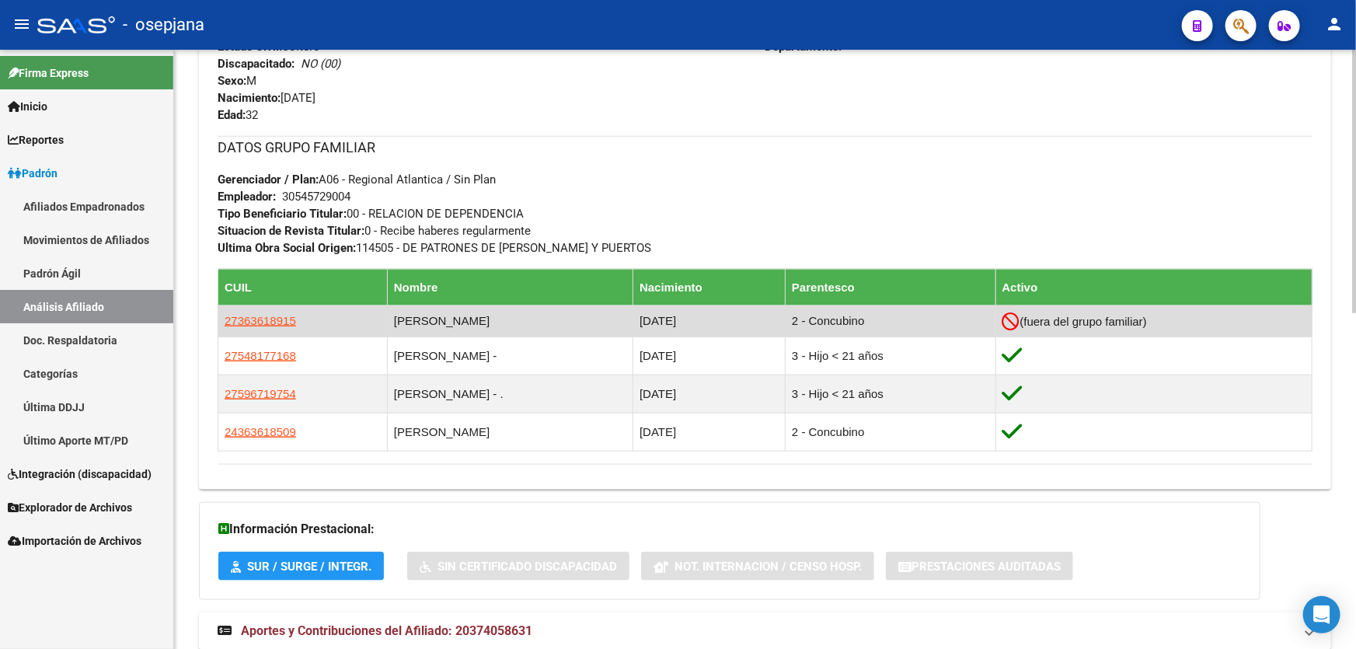
scroll to position [353, 0]
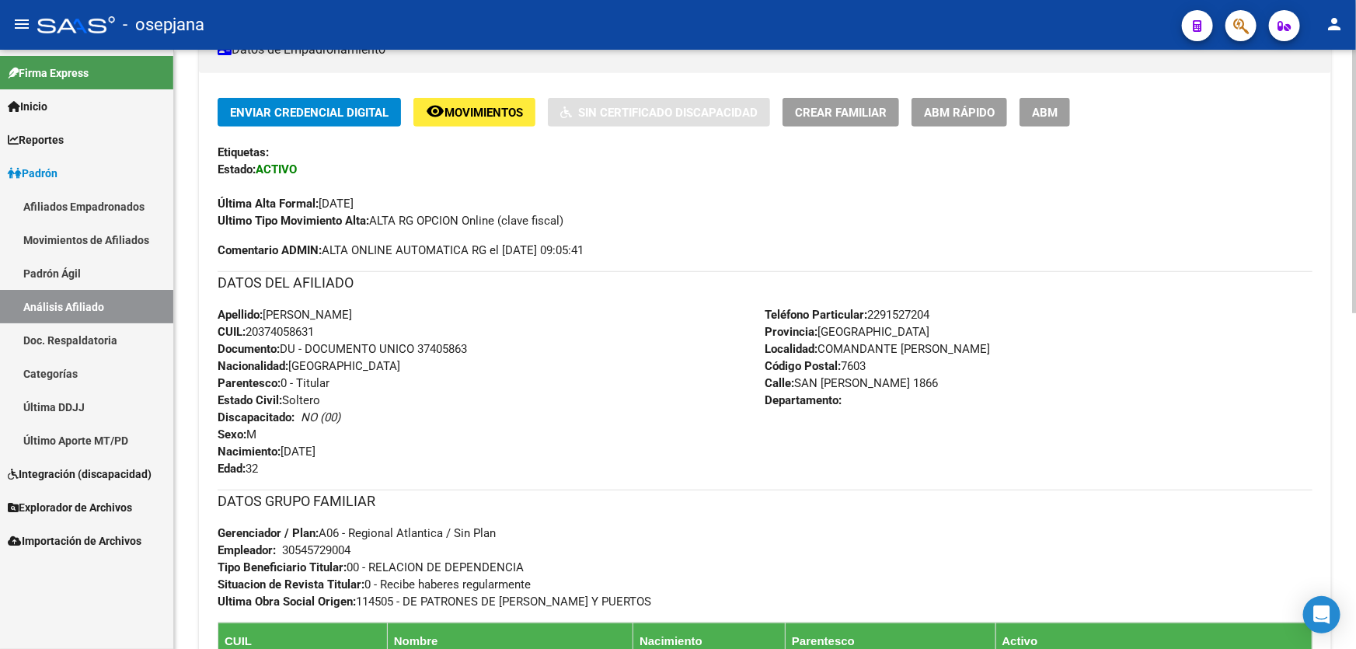
drag, startPoint x: 420, startPoint y: 345, endPoint x: 516, endPoint y: 351, distance: 96.5
click at [516, 351] on div "Apellido: AQUILES NAHUEL SORIA CUIL: 20374058631 Documento: DU - DOCUMENTO UNIC…" at bounding box center [492, 391] width 548 height 171
copy span "37405863"
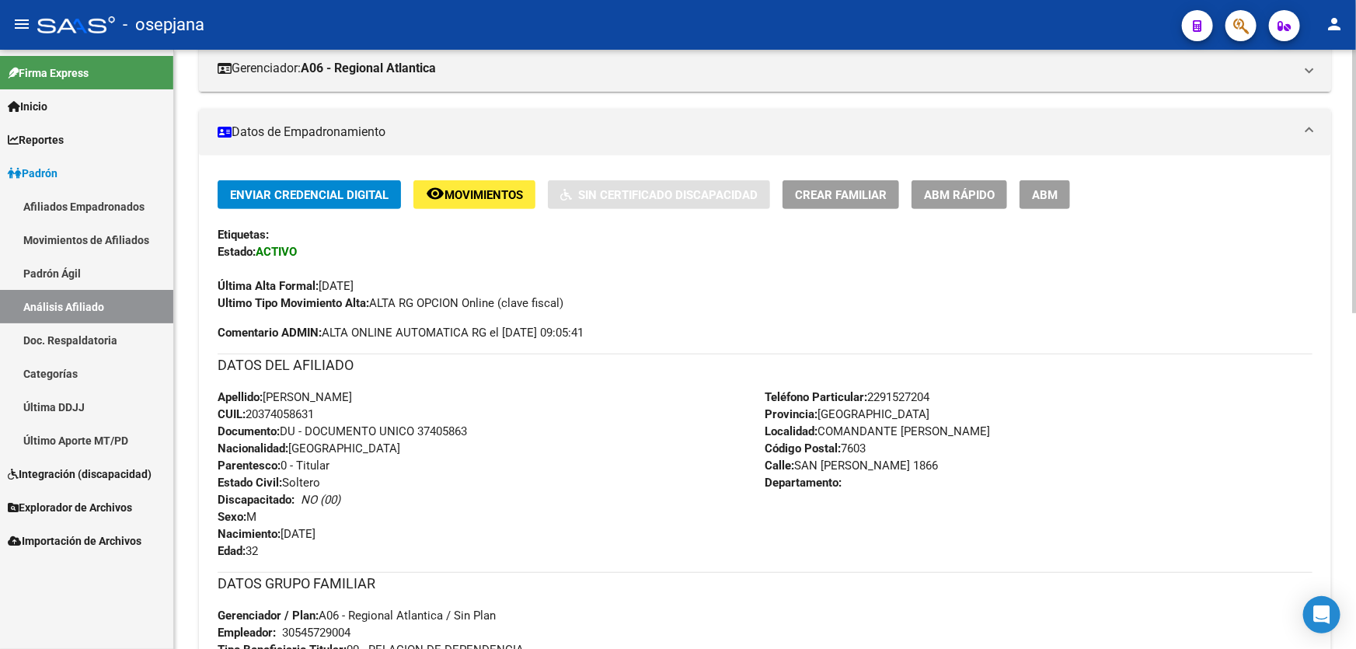
scroll to position [0, 0]
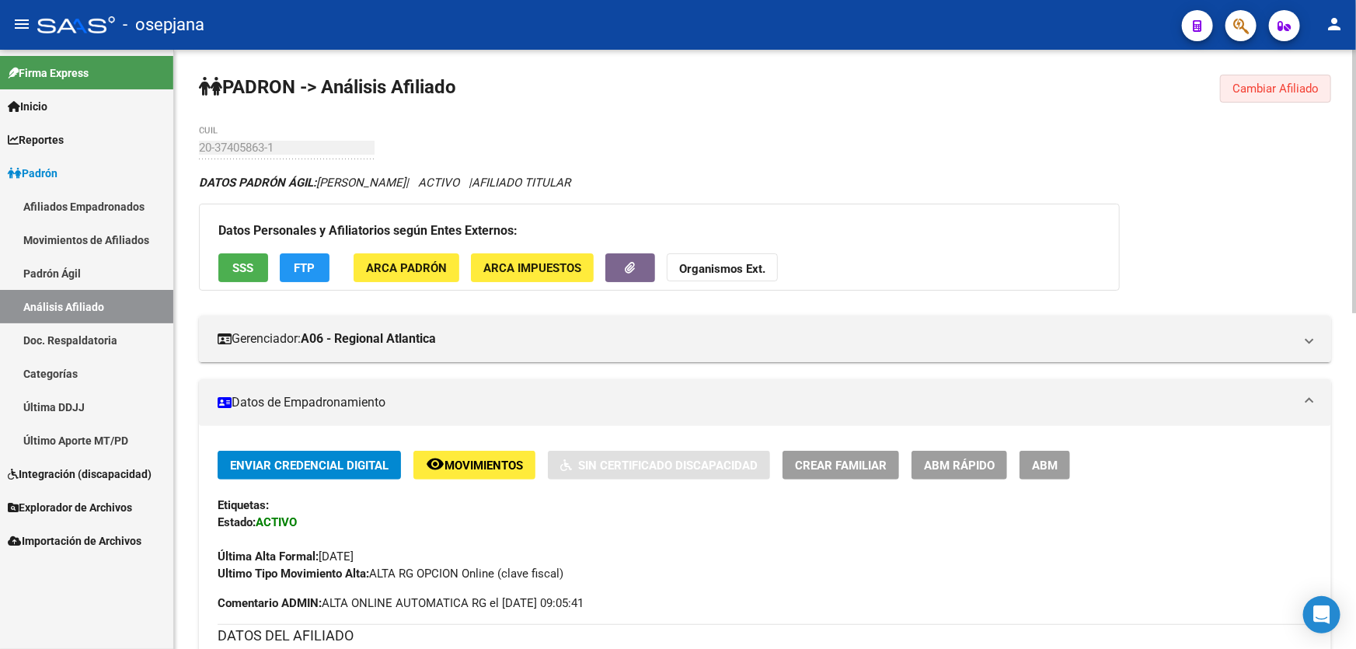
click at [1297, 88] on span "Cambiar Afiliado" at bounding box center [1275, 89] width 86 height 14
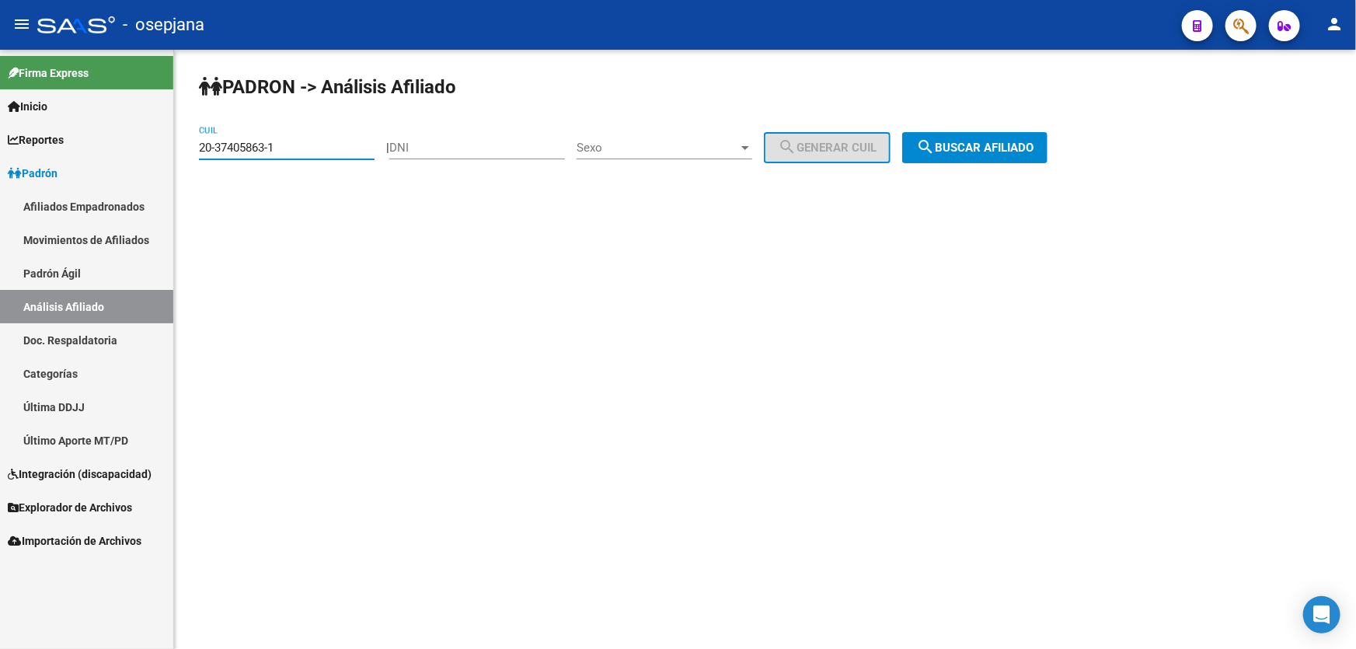
drag, startPoint x: 302, startPoint y: 151, endPoint x: 108, endPoint y: 154, distance: 194.2
click at [108, 154] on mat-sidenav-container "Firma Express Inicio Calendario SSS Instructivos Contacto OS Reportes Padrón Tr…" at bounding box center [678, 349] width 1356 height 599
paste input "7-70269699-8"
type input "27-70269699-8"
click at [976, 141] on span "search Buscar afiliado" at bounding box center [974, 148] width 117 height 14
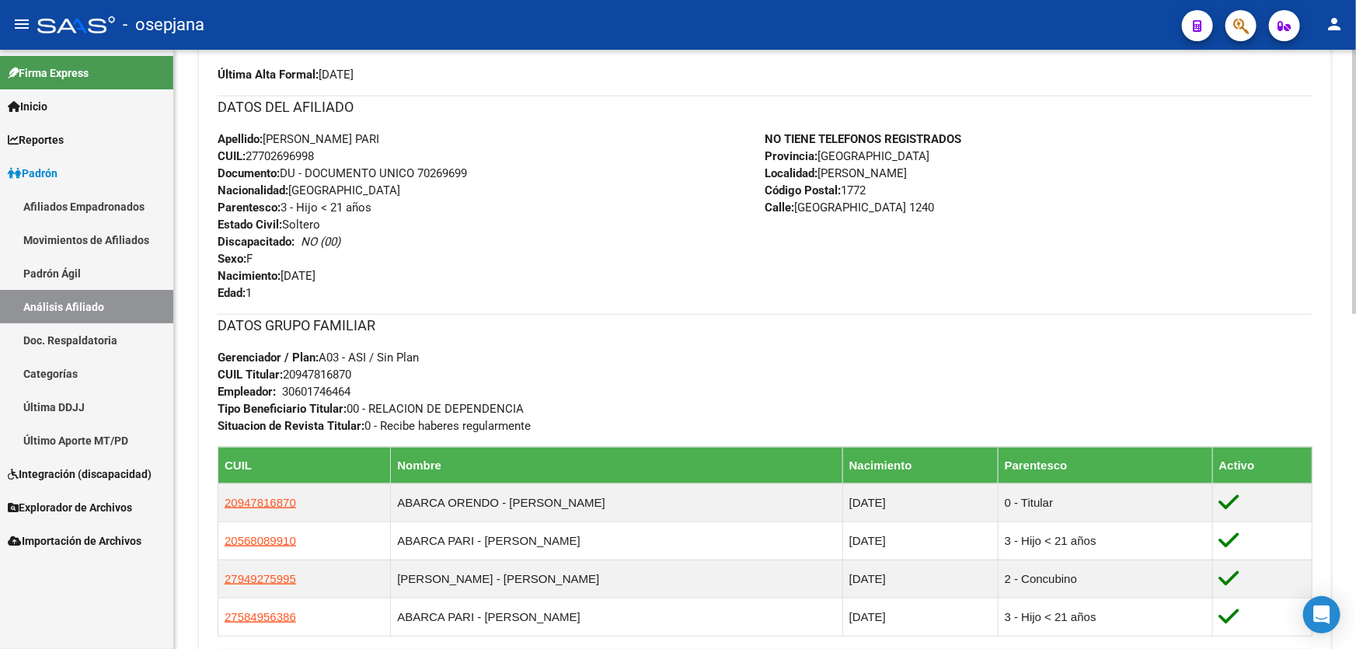
scroll to position [636, 0]
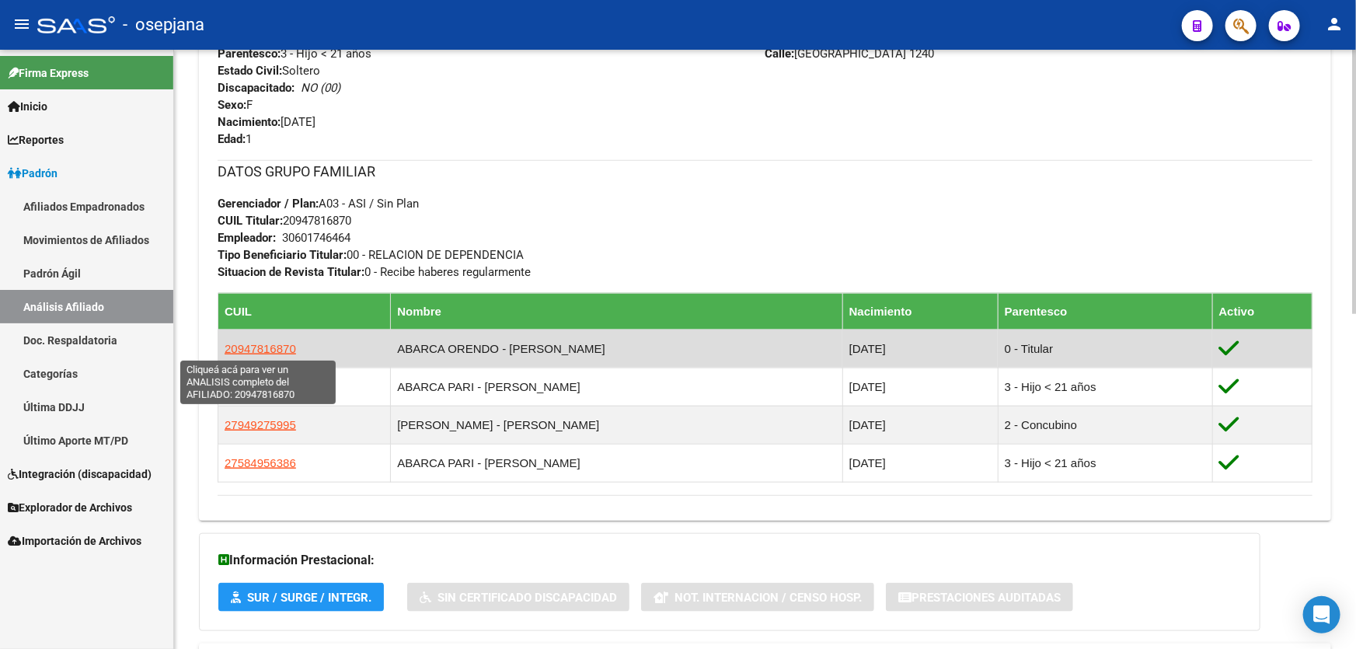
click at [267, 349] on span "20947816870" at bounding box center [260, 348] width 71 height 13
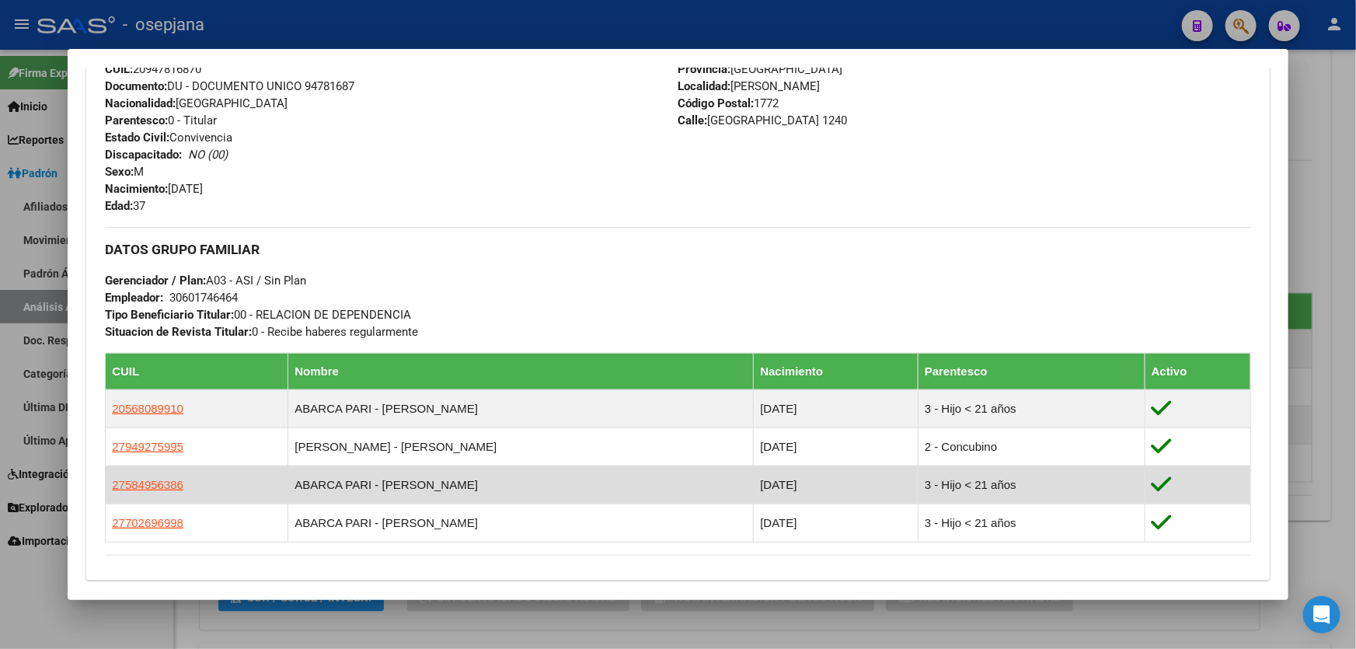
scroll to position [589, 0]
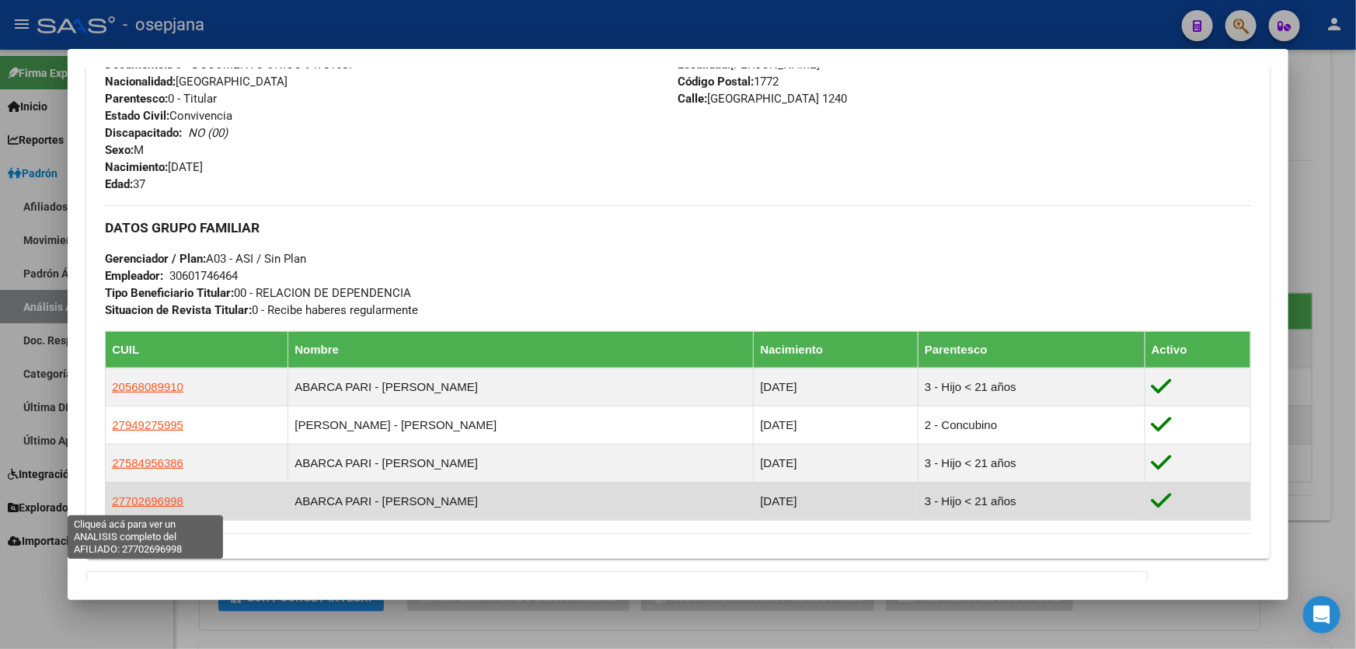
click at [148, 496] on span "27702696998" at bounding box center [147, 500] width 71 height 13
type textarea "27702696998"
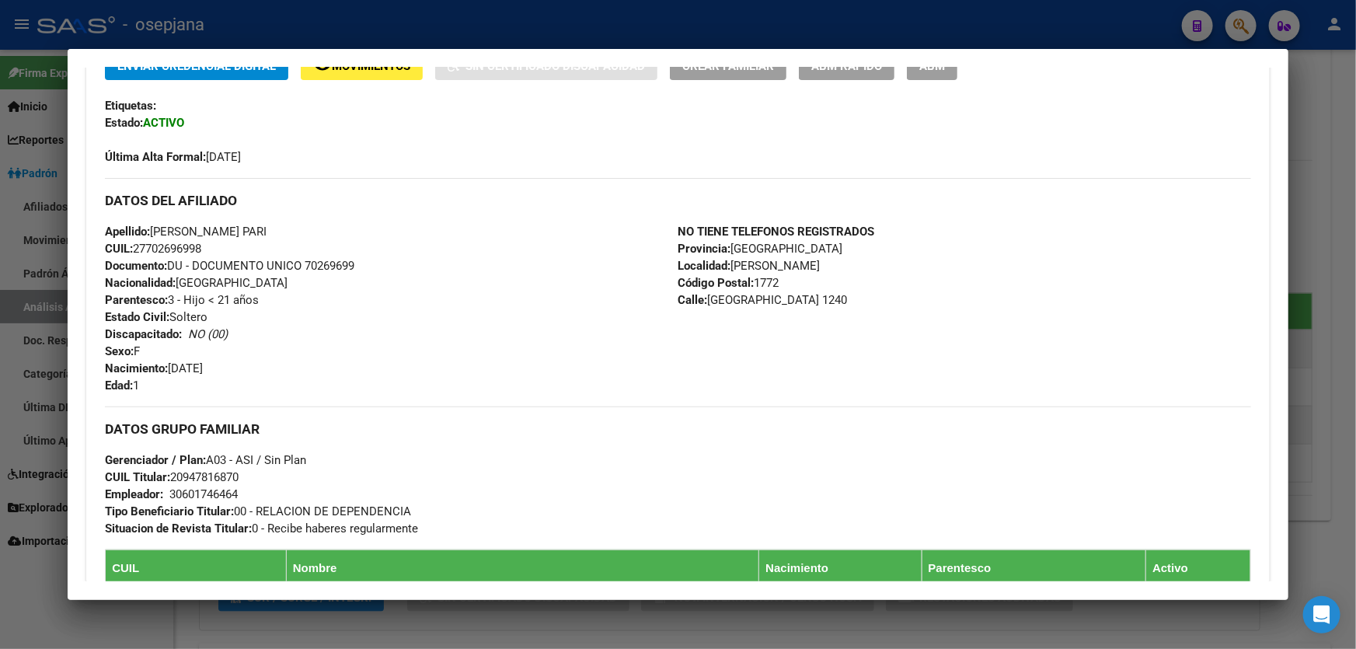
scroll to position [353, 0]
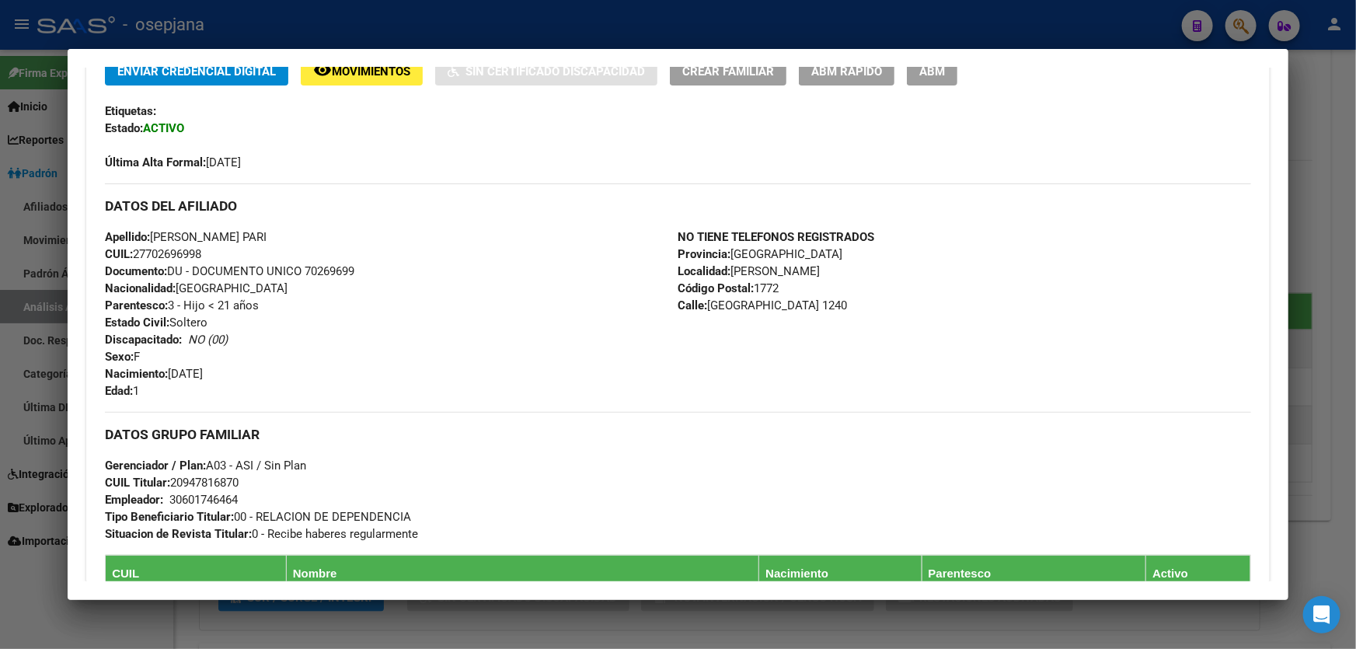
click at [1355, 355] on div at bounding box center [678, 324] width 1356 height 649
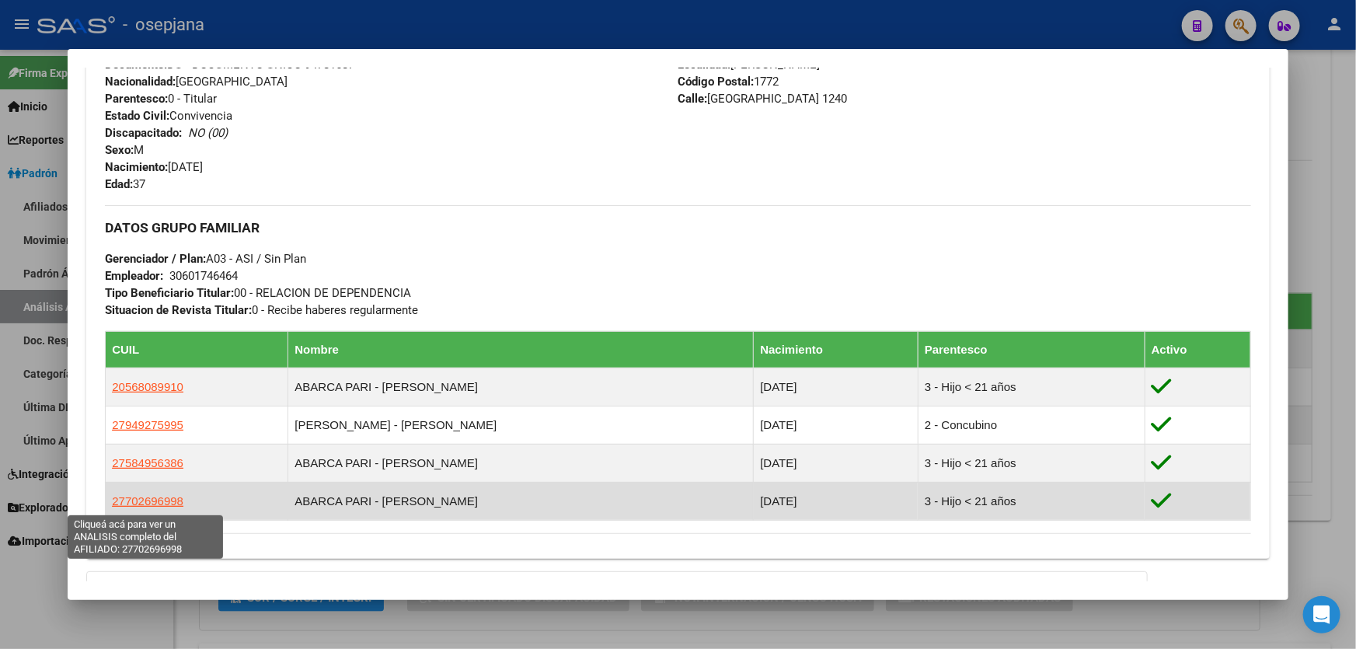
click at [148, 503] on span "27702696998" at bounding box center [147, 500] width 71 height 13
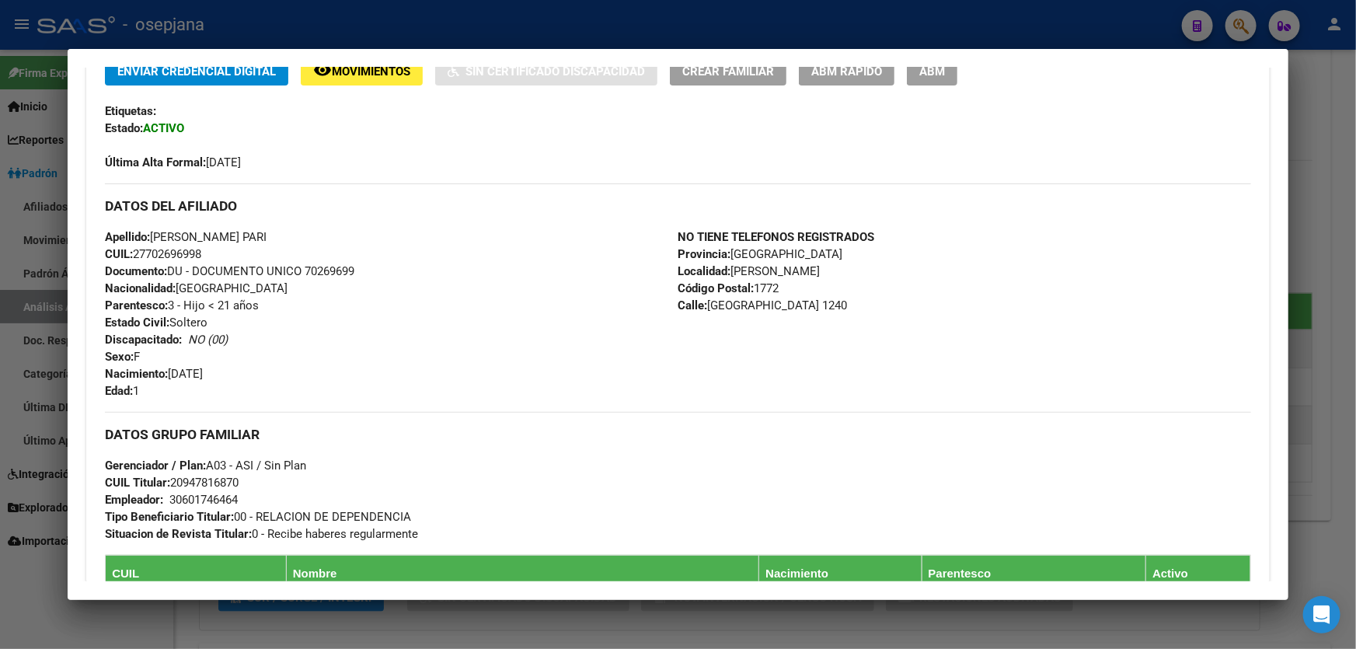
click at [1355, 280] on div at bounding box center [678, 324] width 1356 height 649
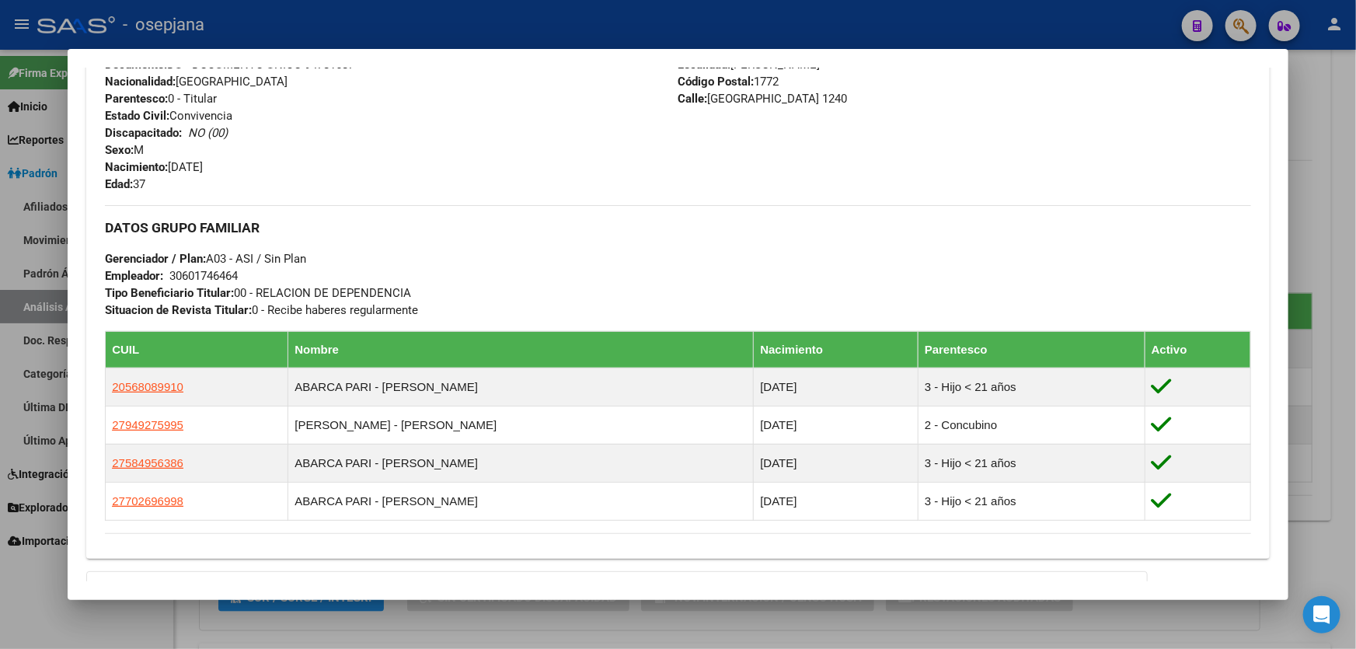
click at [1355, 280] on div at bounding box center [678, 324] width 1356 height 649
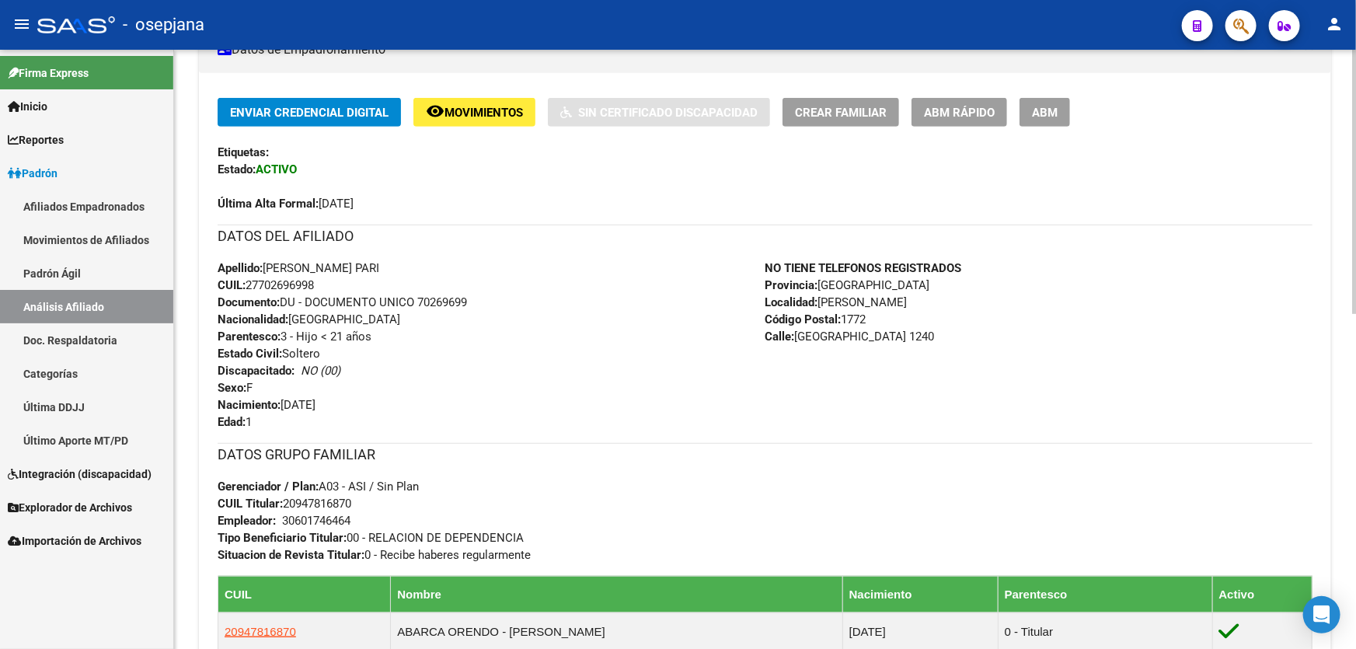
drag, startPoint x: 341, startPoint y: 264, endPoint x: 445, endPoint y: 264, distance: 104.1
click at [445, 264] on div "Apellido: MELEK THAIS ABARCA PARI CUIL: 27702696998 Documento: DU - DOCUMENTO U…" at bounding box center [492, 344] width 548 height 171
copy span "ABARCA PARI"
drag, startPoint x: 337, startPoint y: 260, endPoint x: 267, endPoint y: 263, distance: 70.0
click at [267, 263] on span "Apellido: MELEK THAIS ABARCA PARI" at bounding box center [299, 268] width 162 height 14
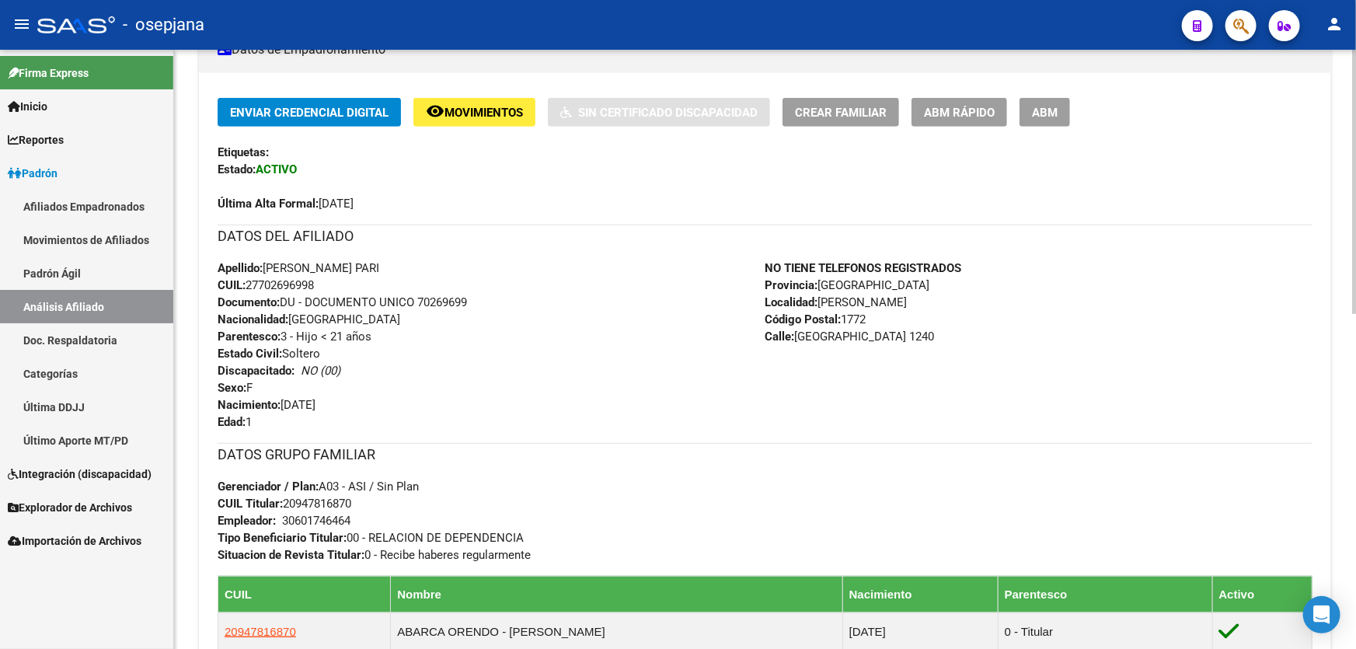
copy span "MELEK THAIS"
drag, startPoint x: 419, startPoint y: 298, endPoint x: 496, endPoint y: 298, distance: 77.7
click at [496, 298] on div "Apellido: MELEK THAIS ABARCA PARI CUIL: 27702696998 Documento: DU - DOCUMENTO U…" at bounding box center [492, 344] width 548 height 171
copy span "70269699"
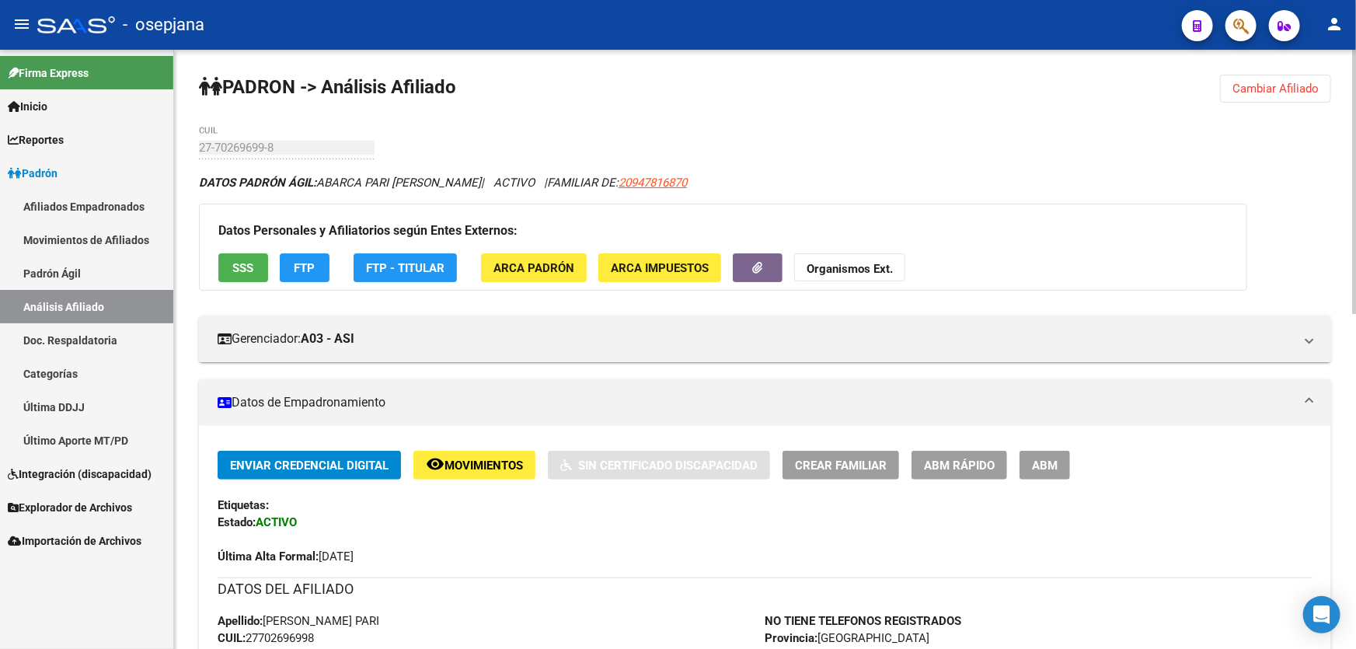
click at [1241, 85] on span "Cambiar Afiliado" at bounding box center [1275, 89] width 86 height 14
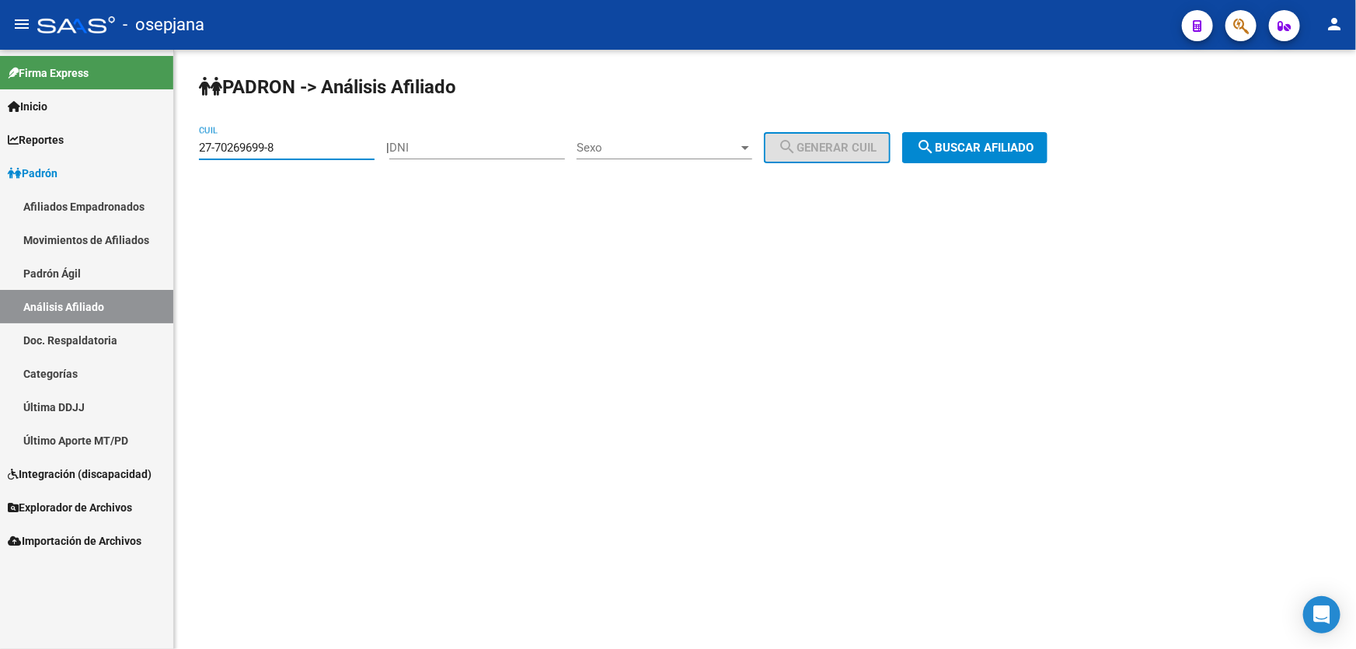
drag, startPoint x: 287, startPoint y: 146, endPoint x: 50, endPoint y: 178, distance: 239.1
click at [50, 178] on mat-sidenav-container "Firma Express Inicio Calendario SSS Instructivos Contacto OS Reportes Padrón Tr…" at bounding box center [678, 349] width 1356 height 599
paste input "0-58994443"
type input "20-58994443-8"
click at [947, 123] on div "PADRON -> Análisis Afiliado 20-58994443-8 CUIL | DNI Sexo Sexo search Generar C…" at bounding box center [765, 131] width 1182 height 163
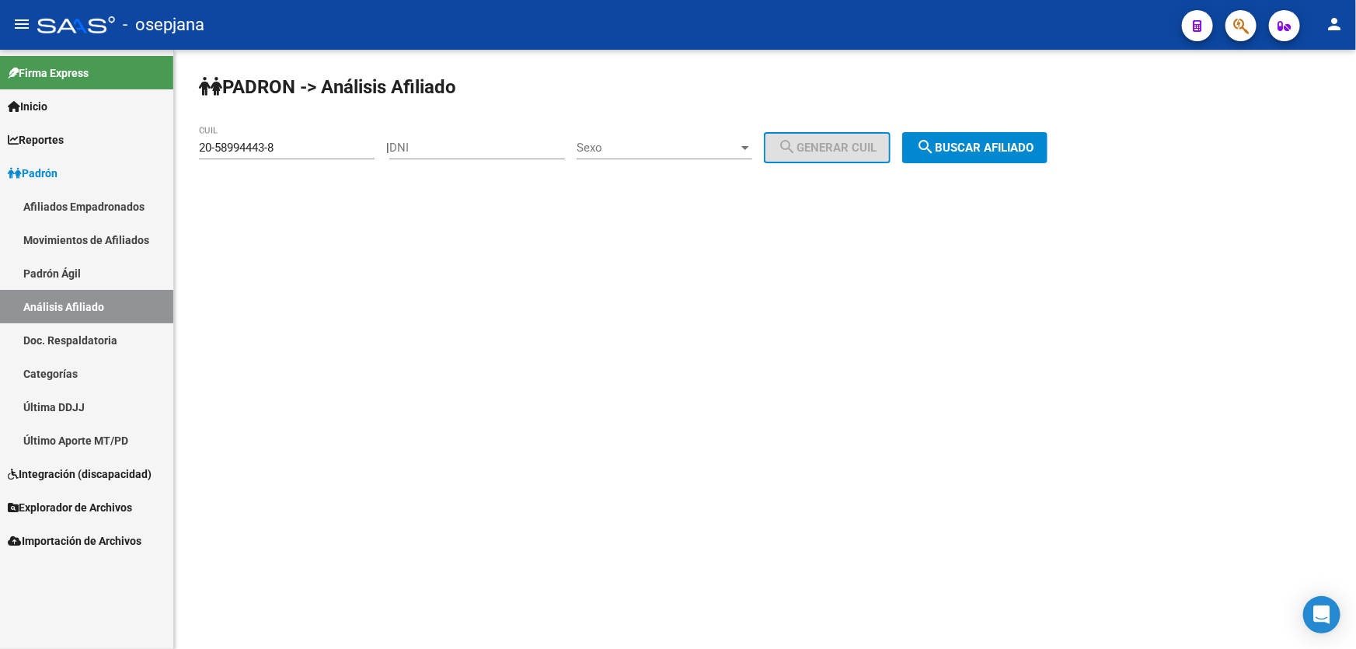
click at [958, 149] on span "search Buscar afiliado" at bounding box center [974, 148] width 117 height 14
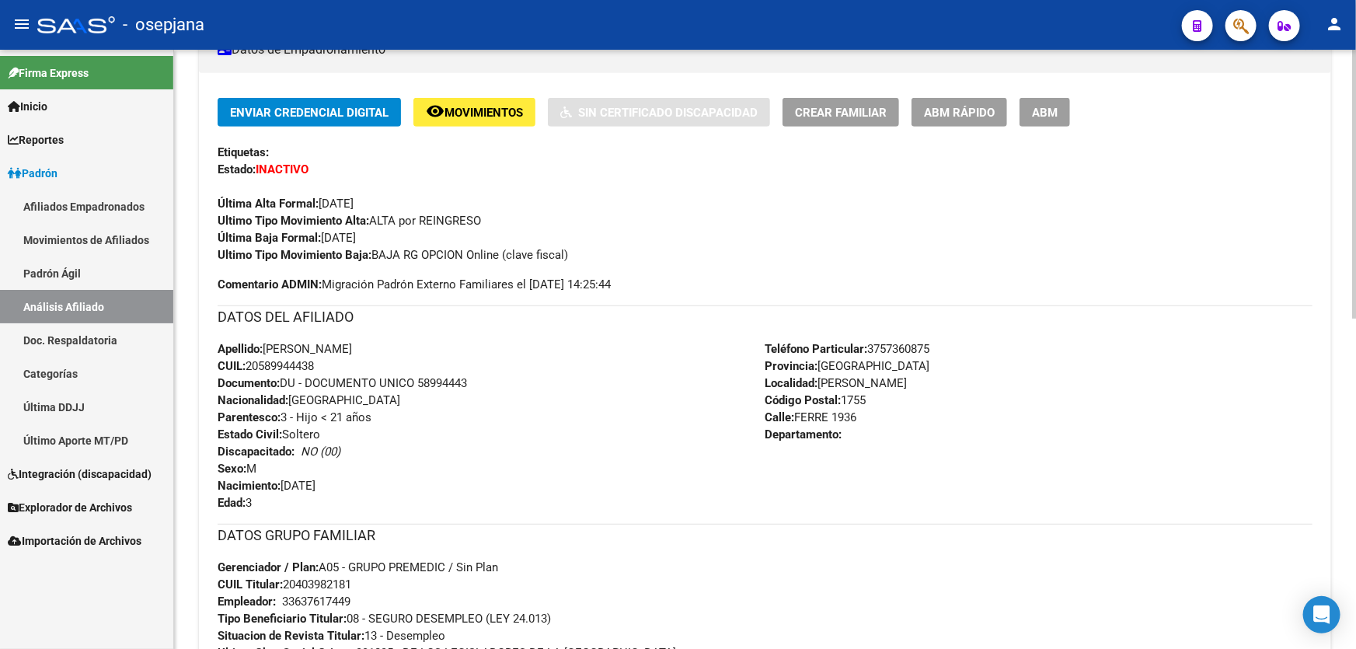
scroll to position [565, 0]
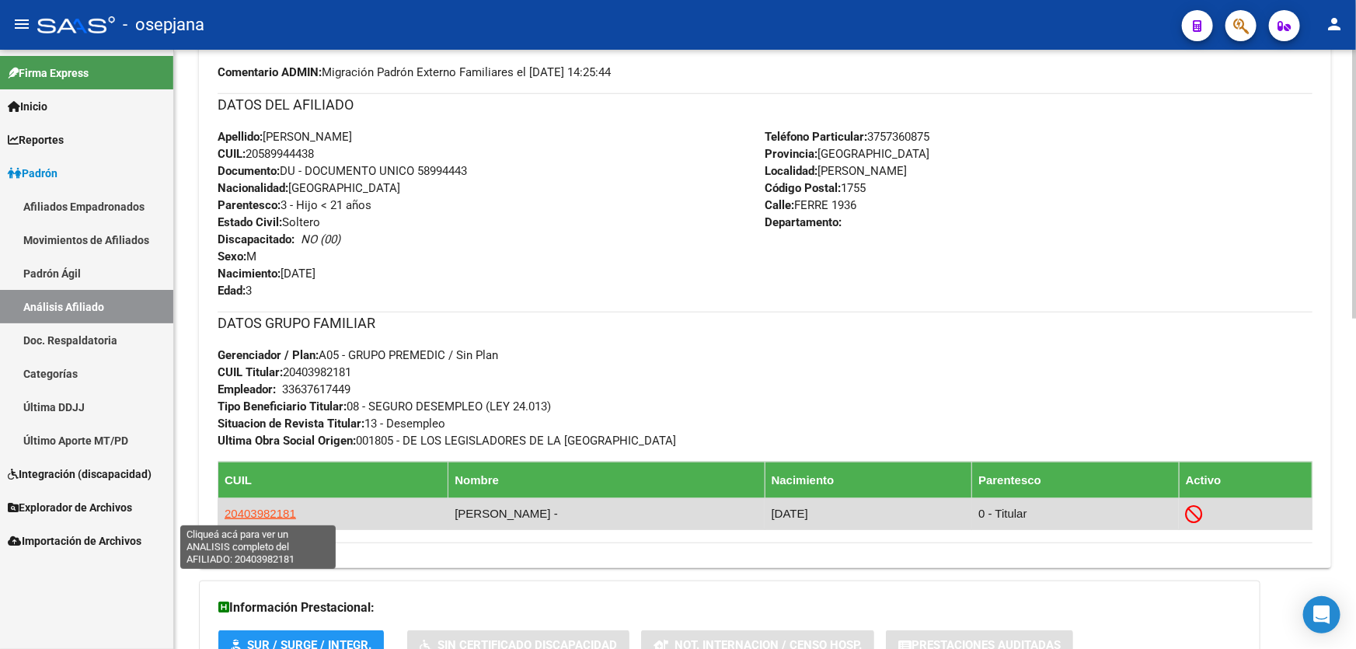
click at [279, 514] on span "20403982181" at bounding box center [260, 513] width 71 height 13
type textarea "20403982181"
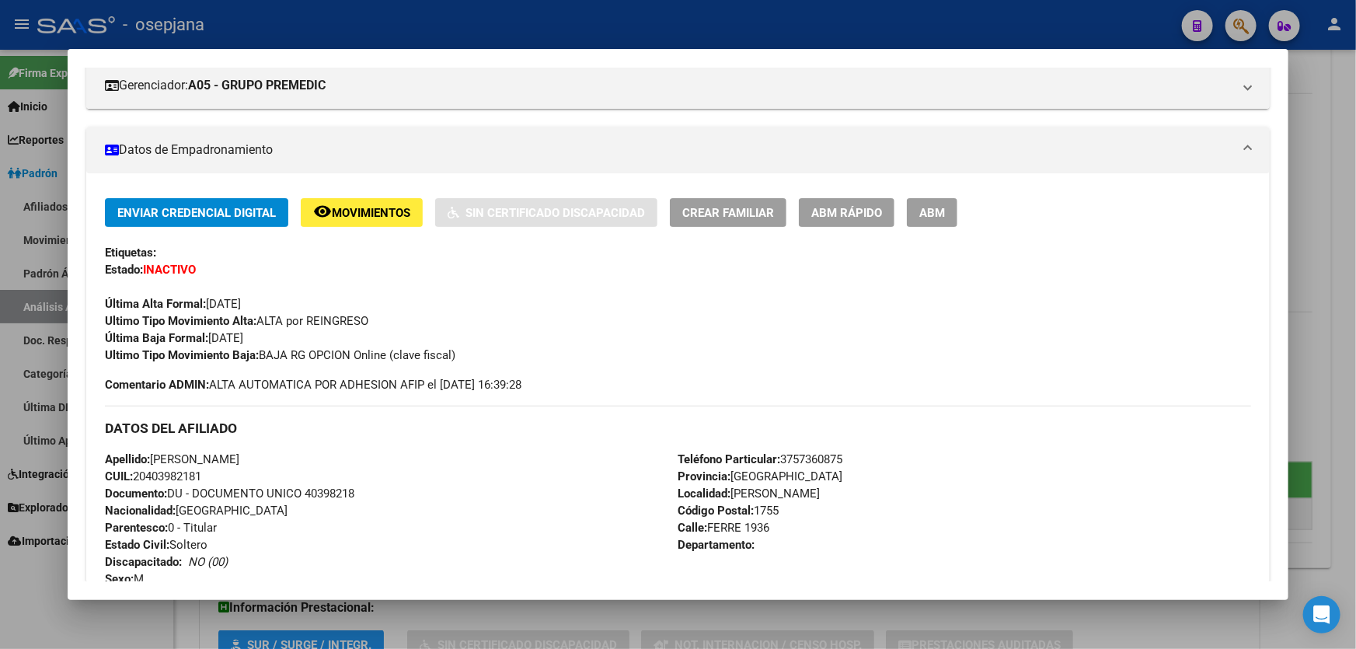
scroll to position [0, 0]
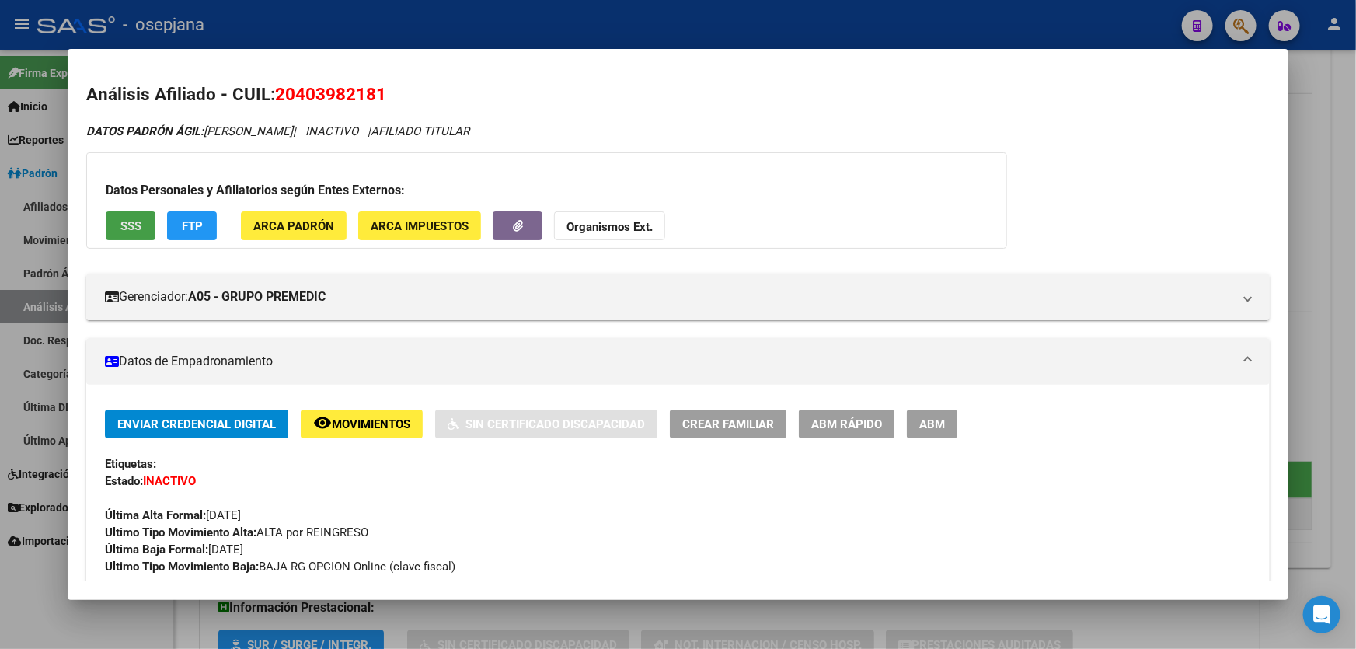
click at [129, 219] on span "SSS" at bounding box center [130, 226] width 21 height 14
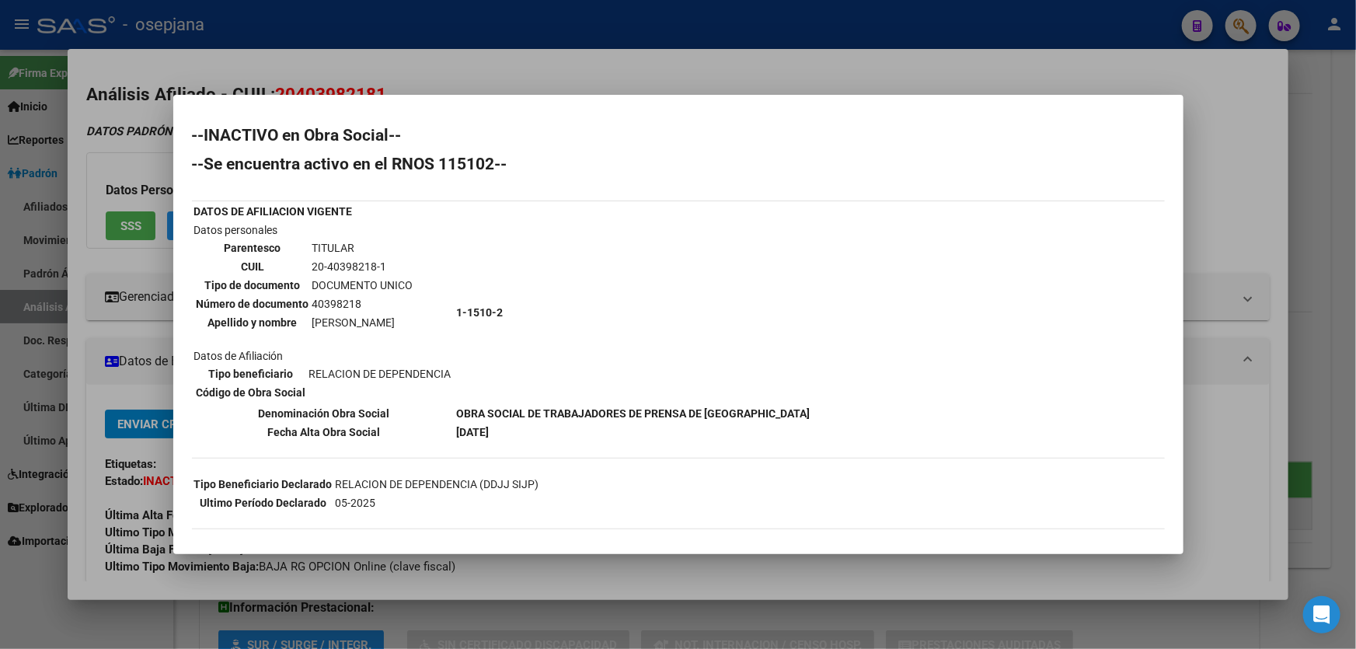
click at [1355, 130] on div at bounding box center [678, 324] width 1356 height 649
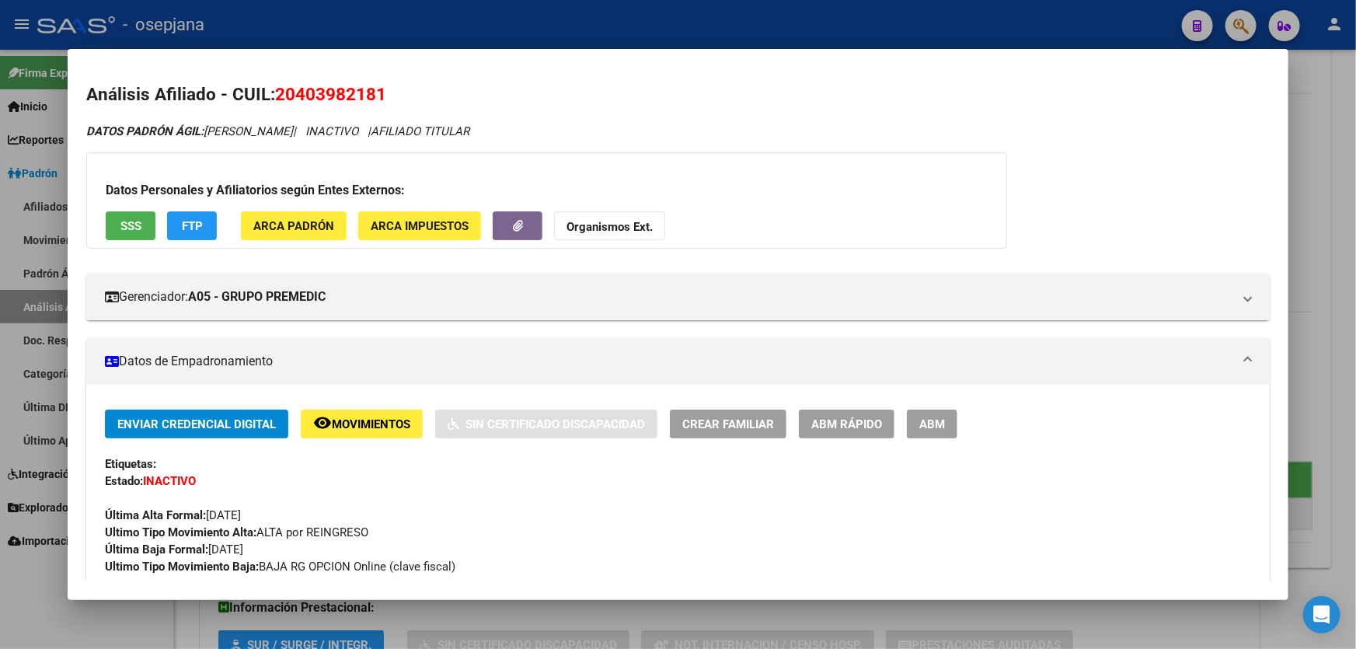
click at [1355, 216] on div at bounding box center [678, 324] width 1356 height 649
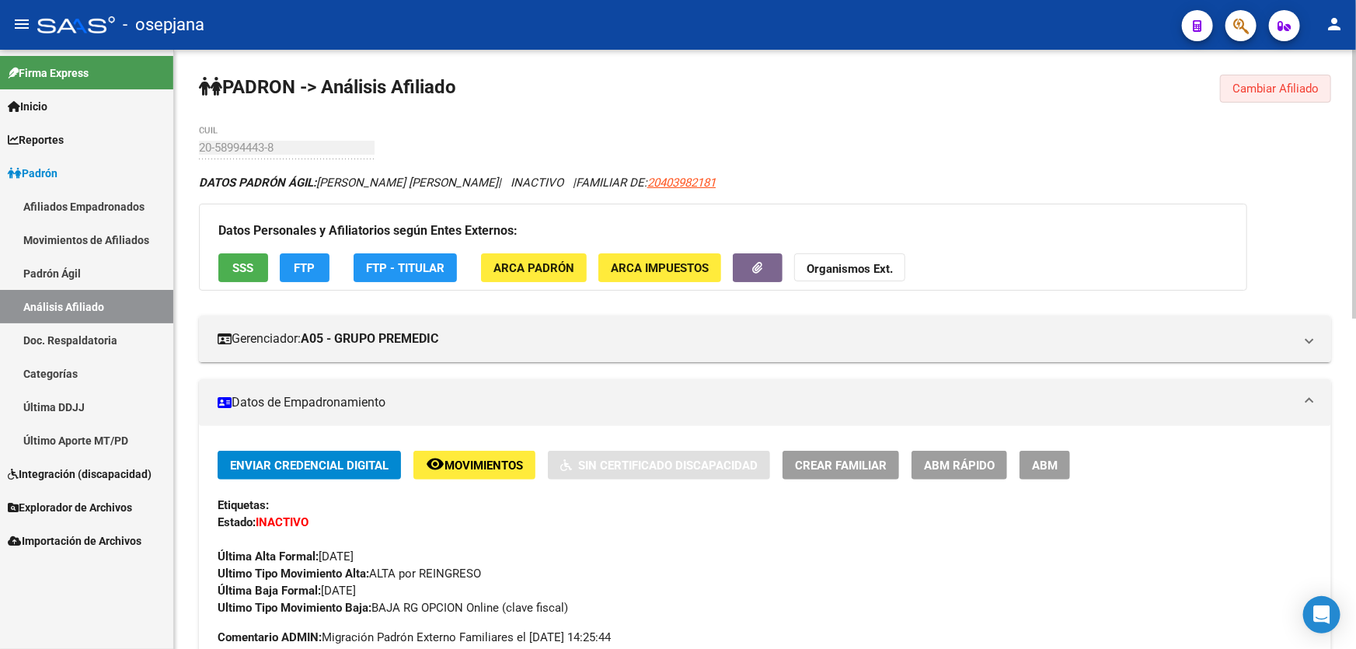
click at [1283, 84] on span "Cambiar Afiliado" at bounding box center [1275, 89] width 86 height 14
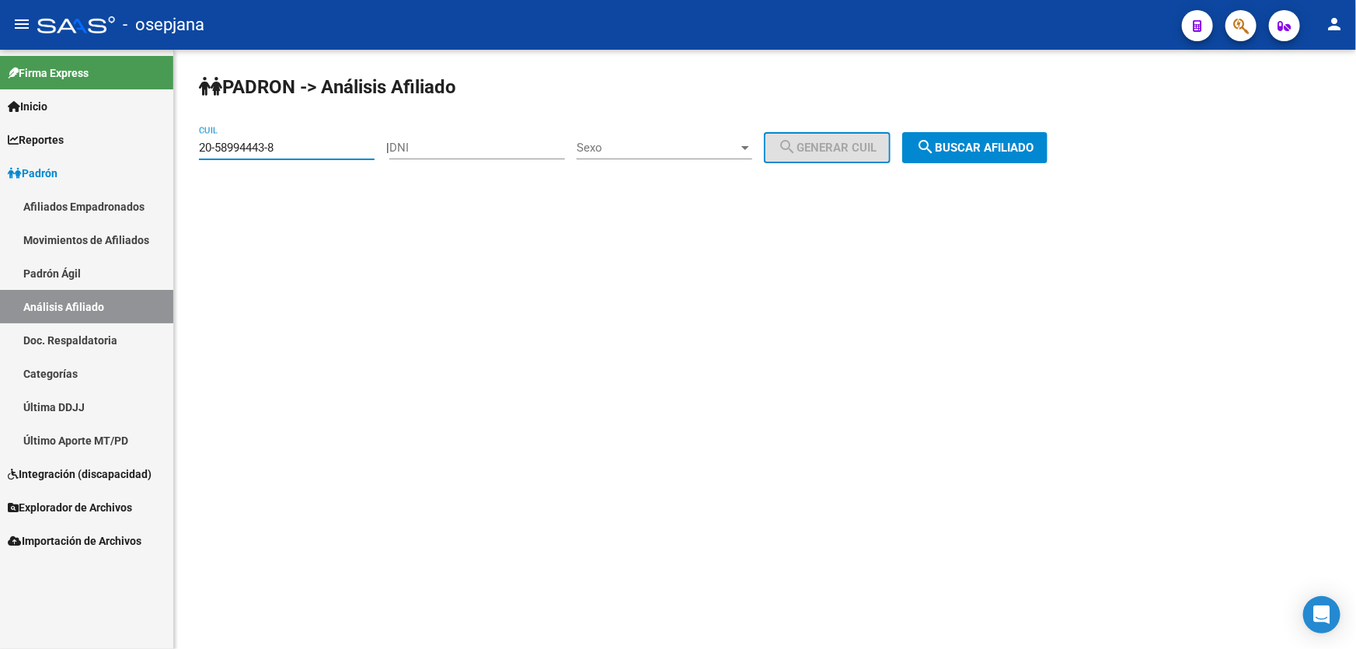
drag, startPoint x: 296, startPoint y: 148, endPoint x: 191, endPoint y: 153, distance: 105.0
click at [191, 153] on div "PADRON -> Análisis Afiliado 20-58994443-8 CUIL | DNI Sexo Sexo search Generar C…" at bounding box center [765, 131] width 1182 height 163
paste input "7-32067820-5"
click at [963, 155] on button "search Buscar afiliado" at bounding box center [974, 147] width 145 height 31
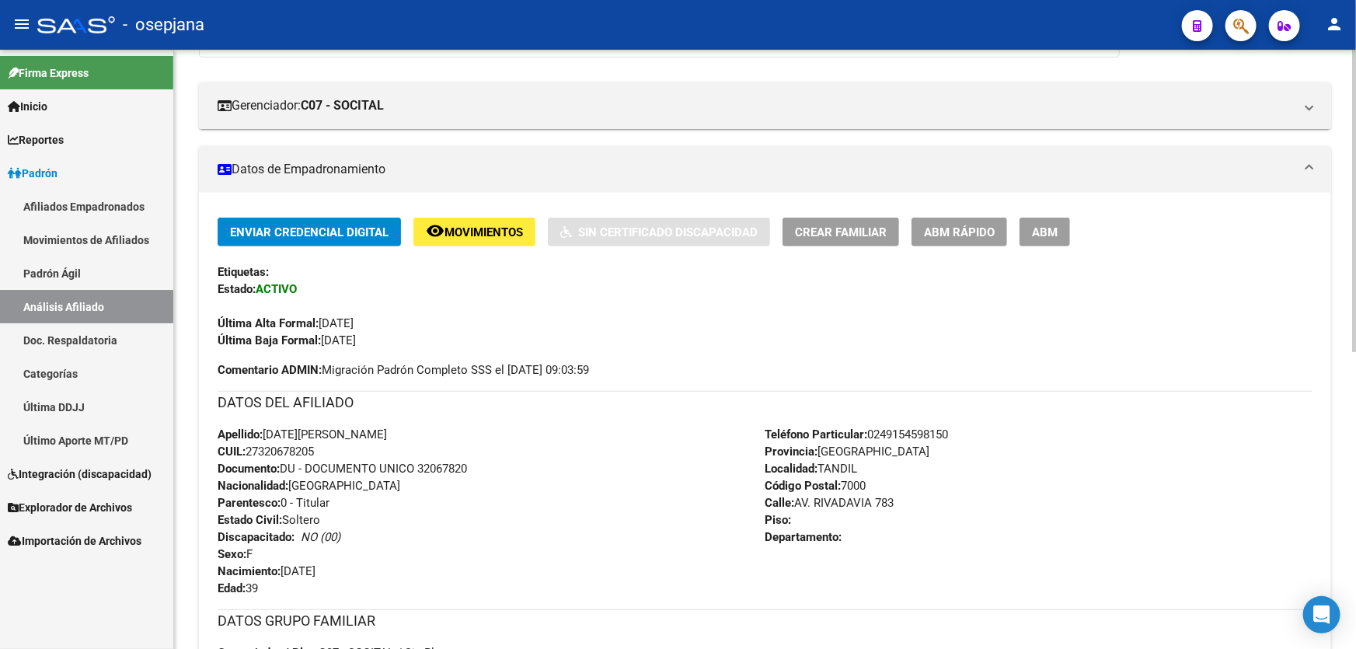
scroll to position [211, 0]
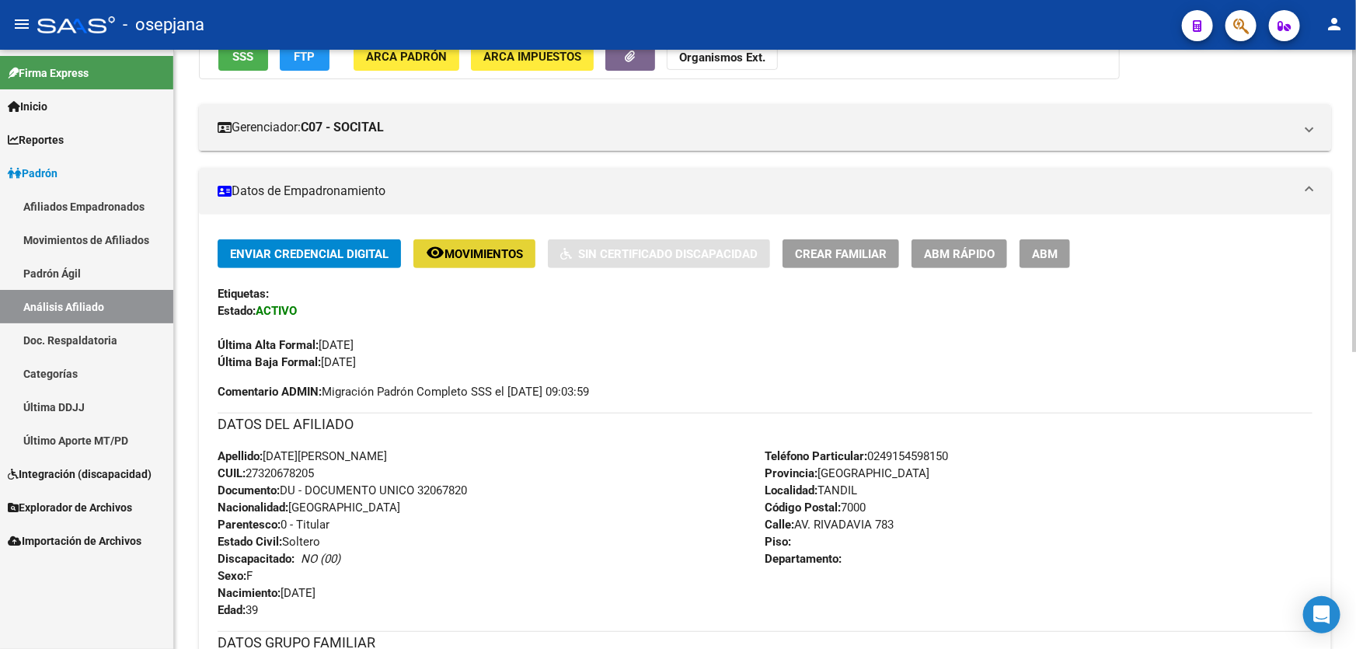
click at [500, 255] on span "Movimientos" at bounding box center [483, 254] width 78 height 14
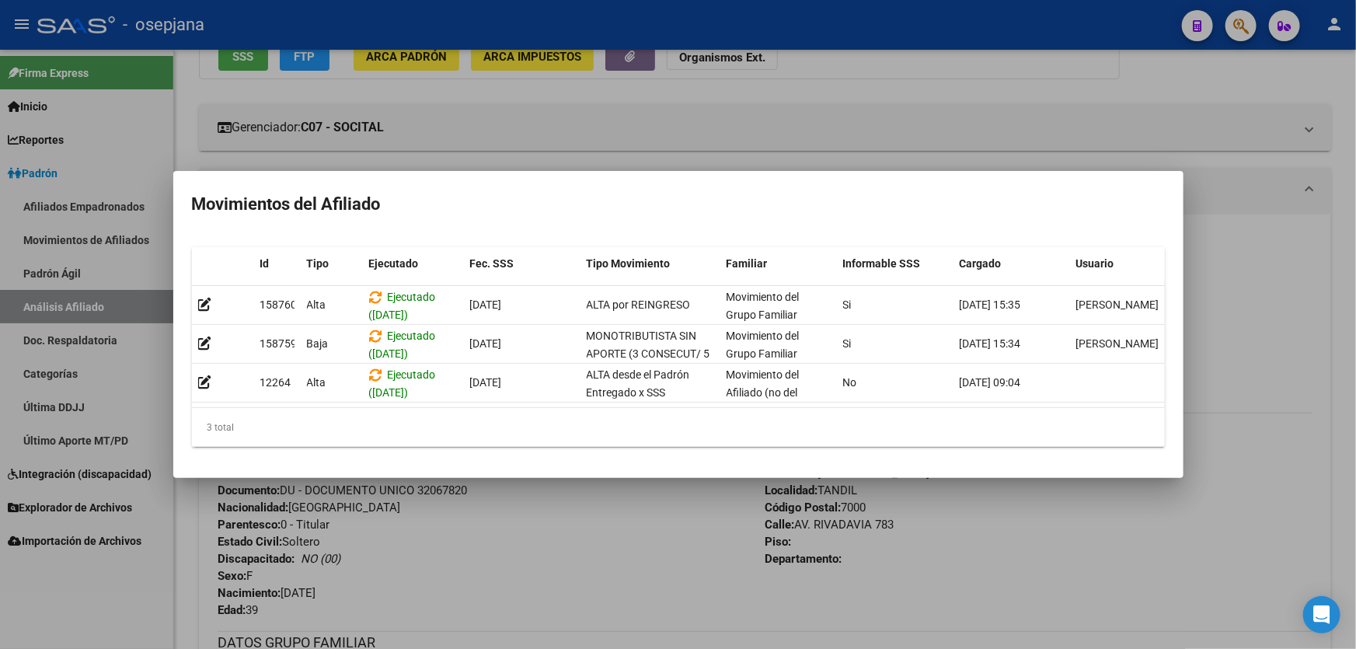
click at [542, 547] on div at bounding box center [678, 324] width 1356 height 649
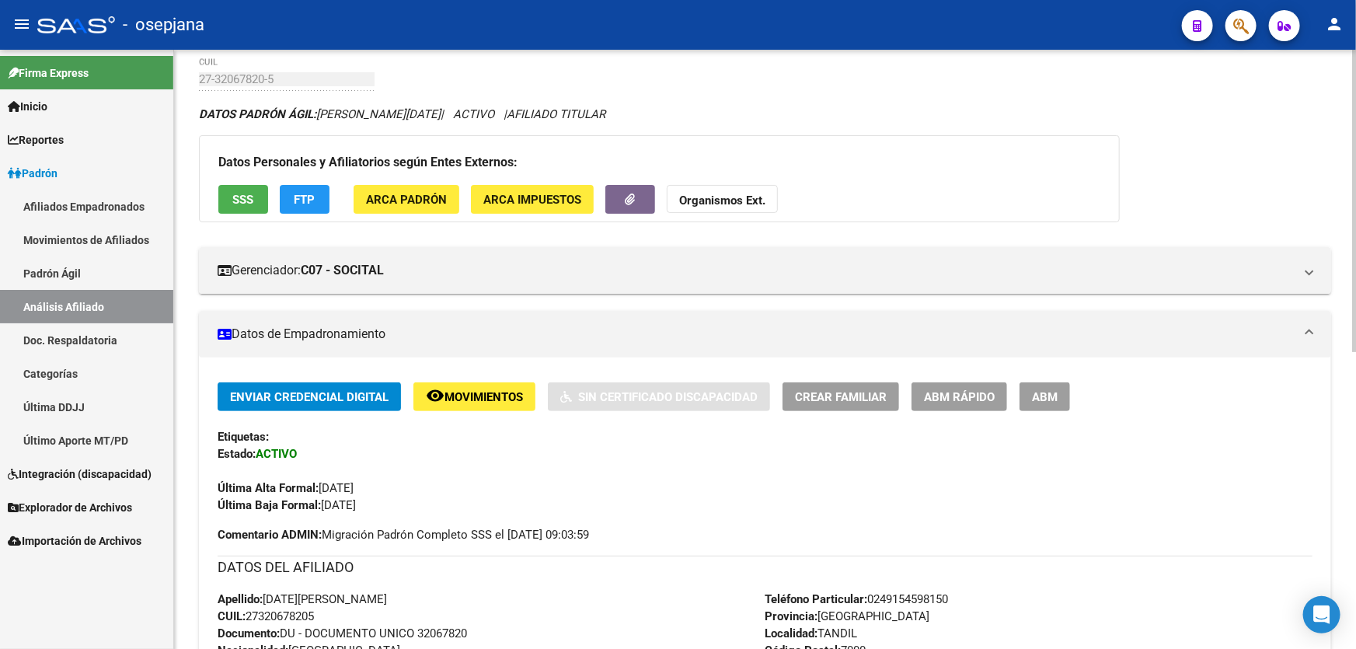
scroll to position [0, 0]
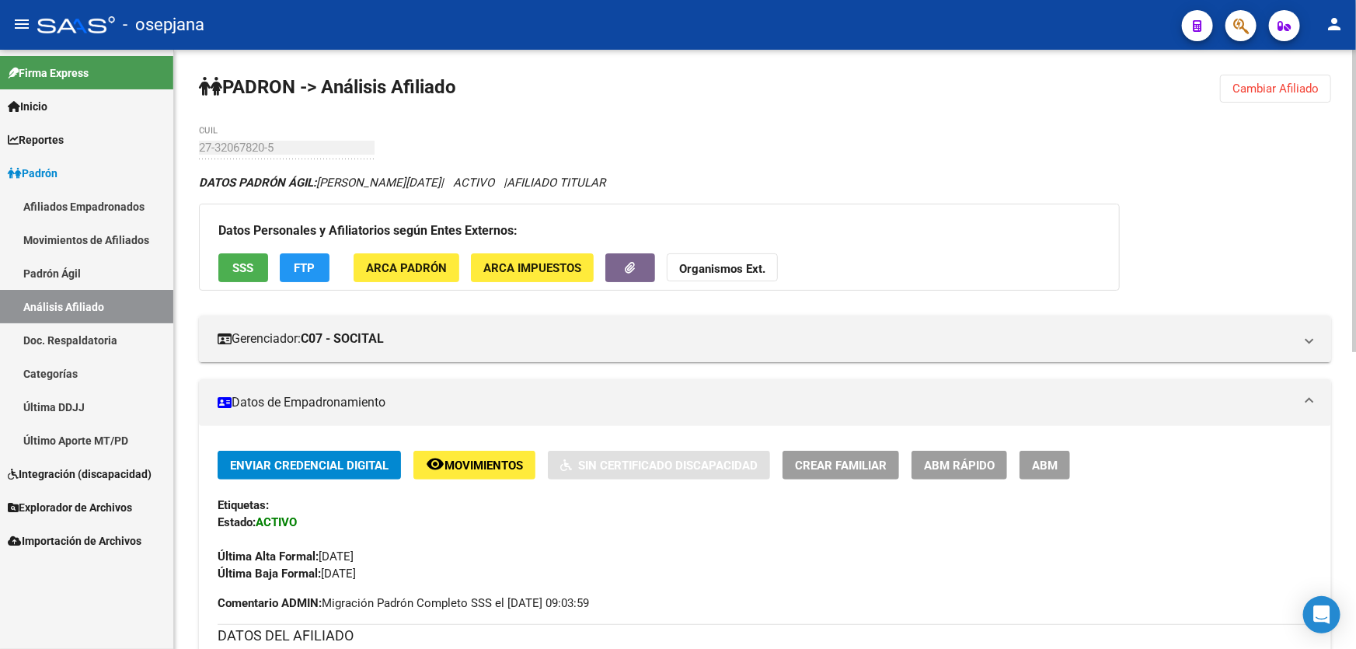
click at [1274, 99] on button "Cambiar Afiliado" at bounding box center [1275, 89] width 111 height 28
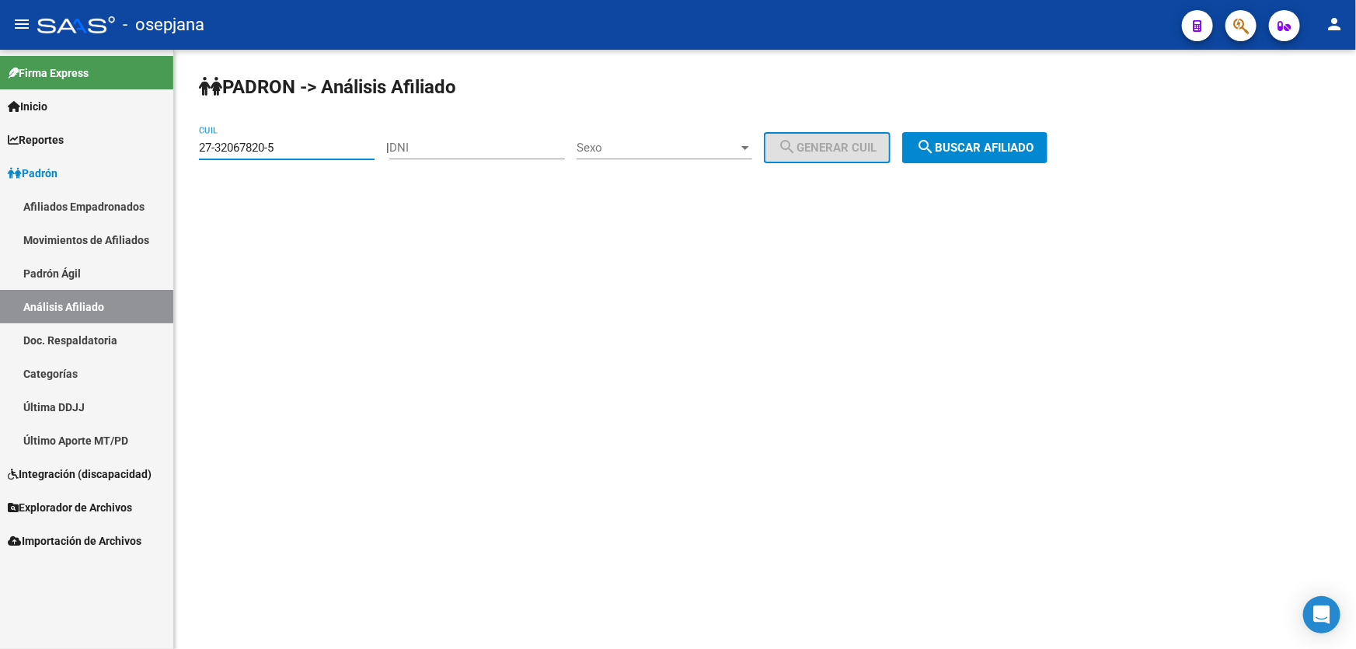
drag, startPoint x: 311, startPoint y: 146, endPoint x: 186, endPoint y: 146, distance: 124.3
click at [186, 146] on div "PADRON -> Análisis Afiliado 27-32067820-5 CUIL | DNI Sexo Sexo search Generar C…" at bounding box center [765, 131] width 1182 height 163
click at [996, 155] on button "search Buscar afiliado" at bounding box center [974, 147] width 145 height 31
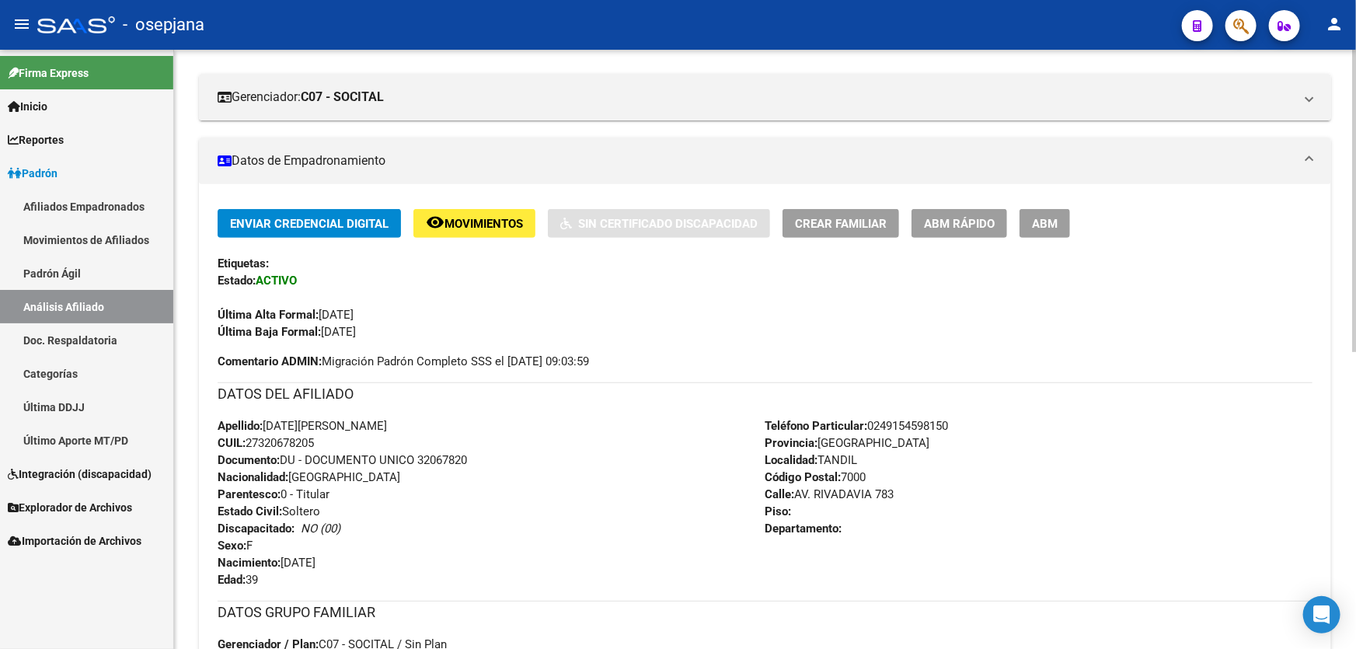
scroll to position [423, 0]
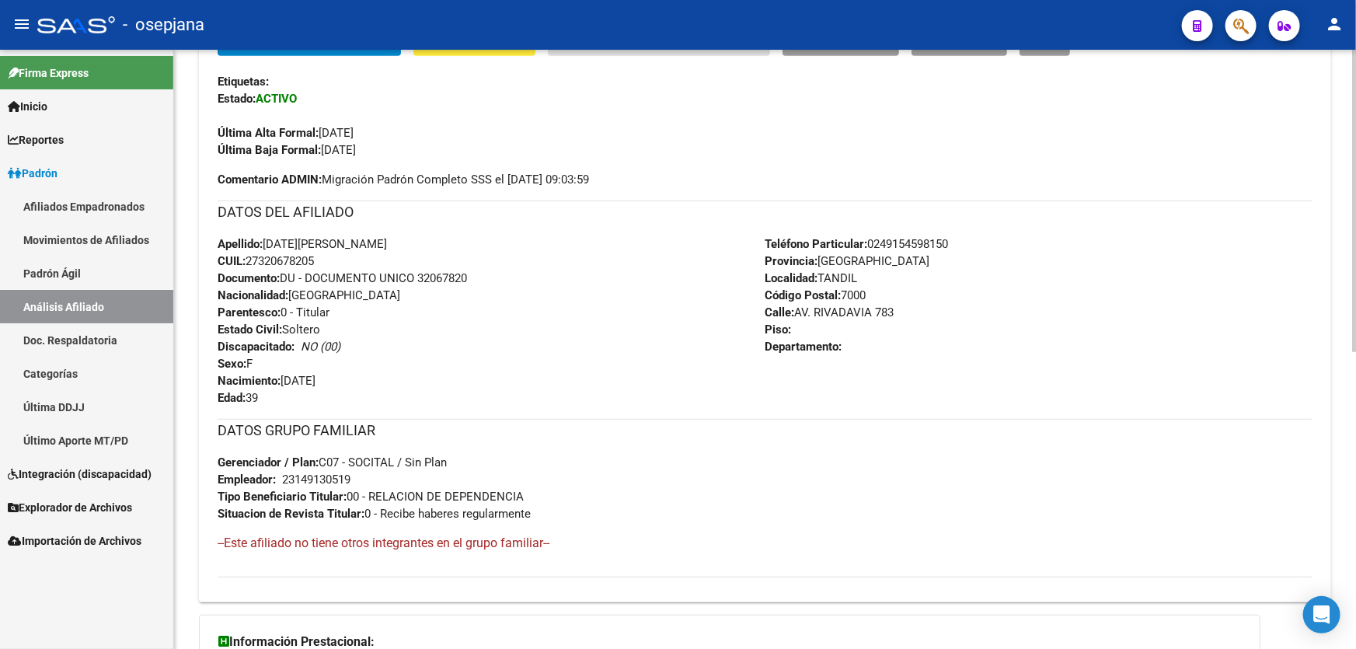
drag, startPoint x: 420, startPoint y: 273, endPoint x: 524, endPoint y: 273, distance: 104.9
click at [524, 273] on div "Apellido: LUCIA EVANGELINA LASARTE CUIL: 27320678205 Documento: DU - DOCUMENTO …" at bounding box center [492, 320] width 548 height 171
copy span "32067820"
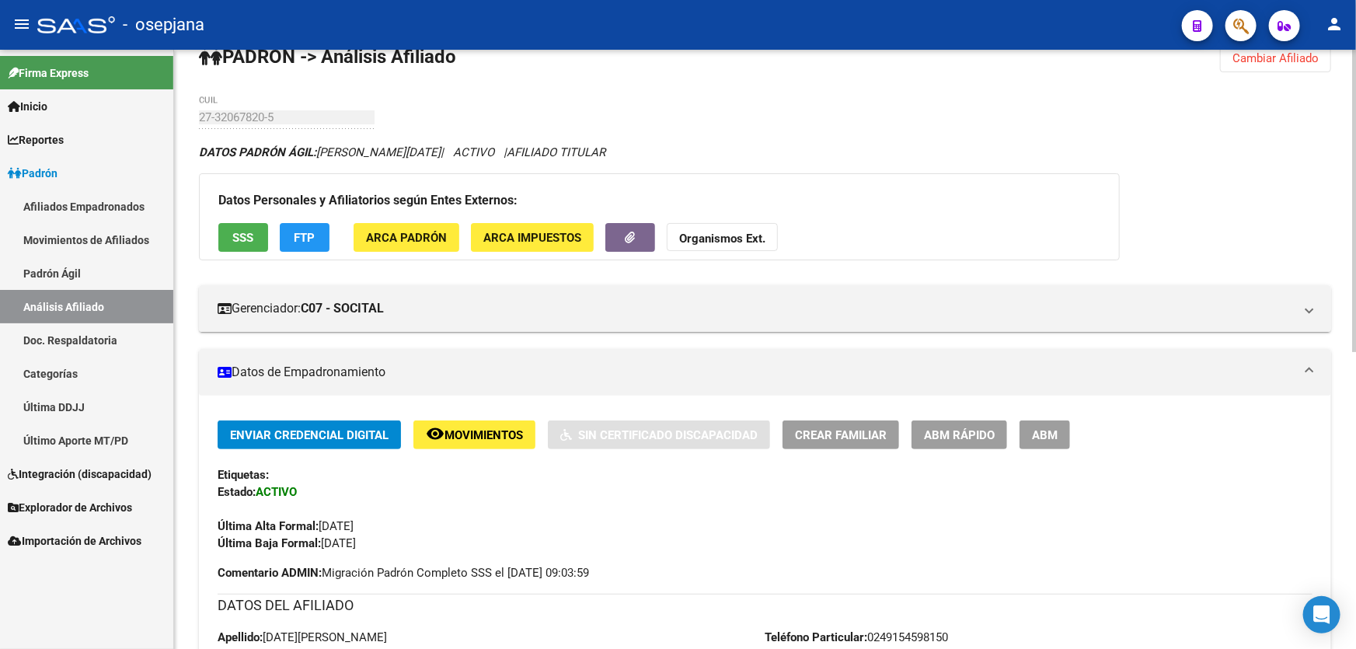
scroll to position [0, 0]
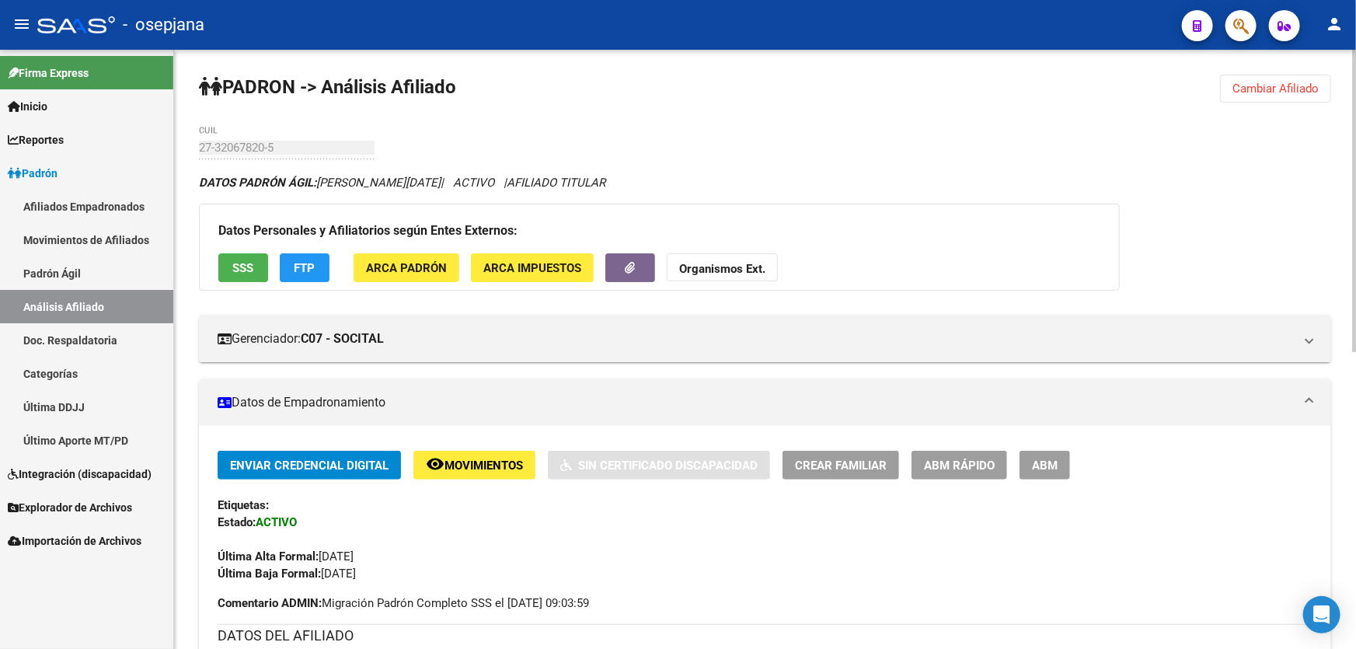
click at [1290, 92] on span "Cambiar Afiliado" at bounding box center [1275, 89] width 86 height 14
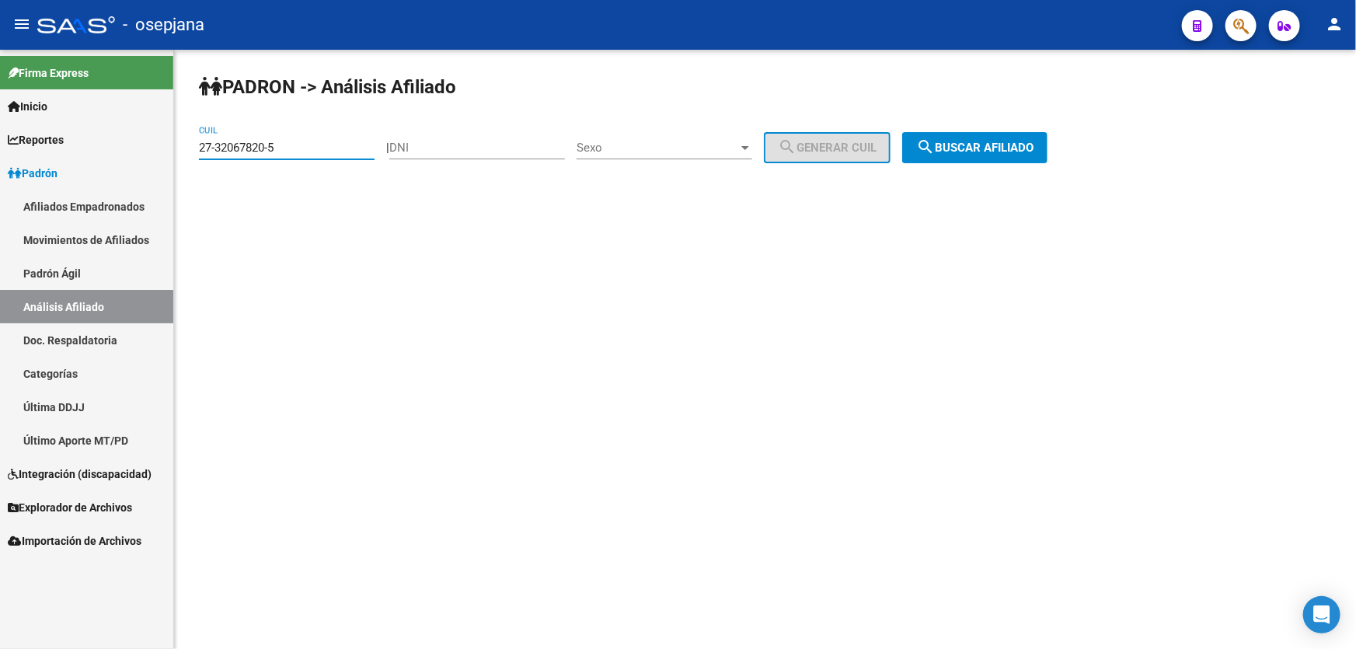
drag, startPoint x: 293, startPoint y: 148, endPoint x: 131, endPoint y: 148, distance: 161.6
click at [131, 148] on mat-sidenav-container "Firma Express Inicio Calendario SSS Instructivos Contacto OS Reportes Padrón Tr…" at bounding box center [678, 349] width 1356 height 599
paste input "0-21508018-9"
click at [1023, 136] on button "search Buscar afiliado" at bounding box center [974, 147] width 145 height 31
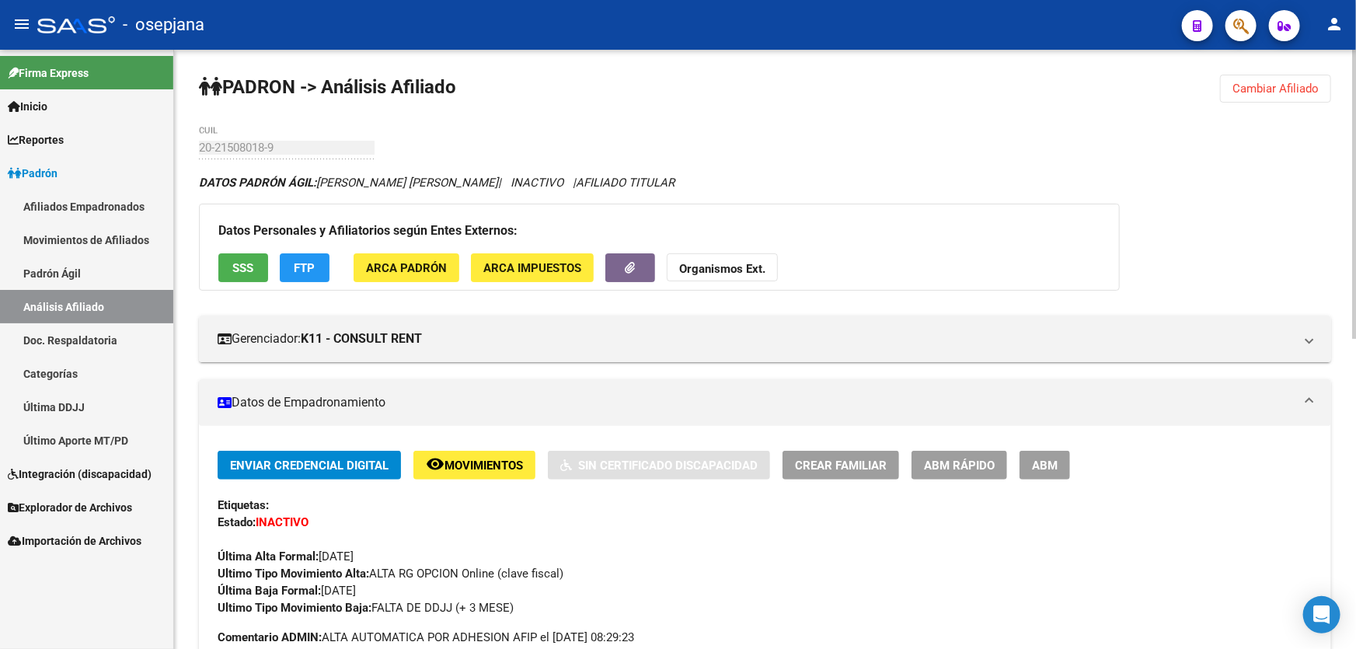
click at [1277, 92] on span "Cambiar Afiliado" at bounding box center [1275, 89] width 86 height 14
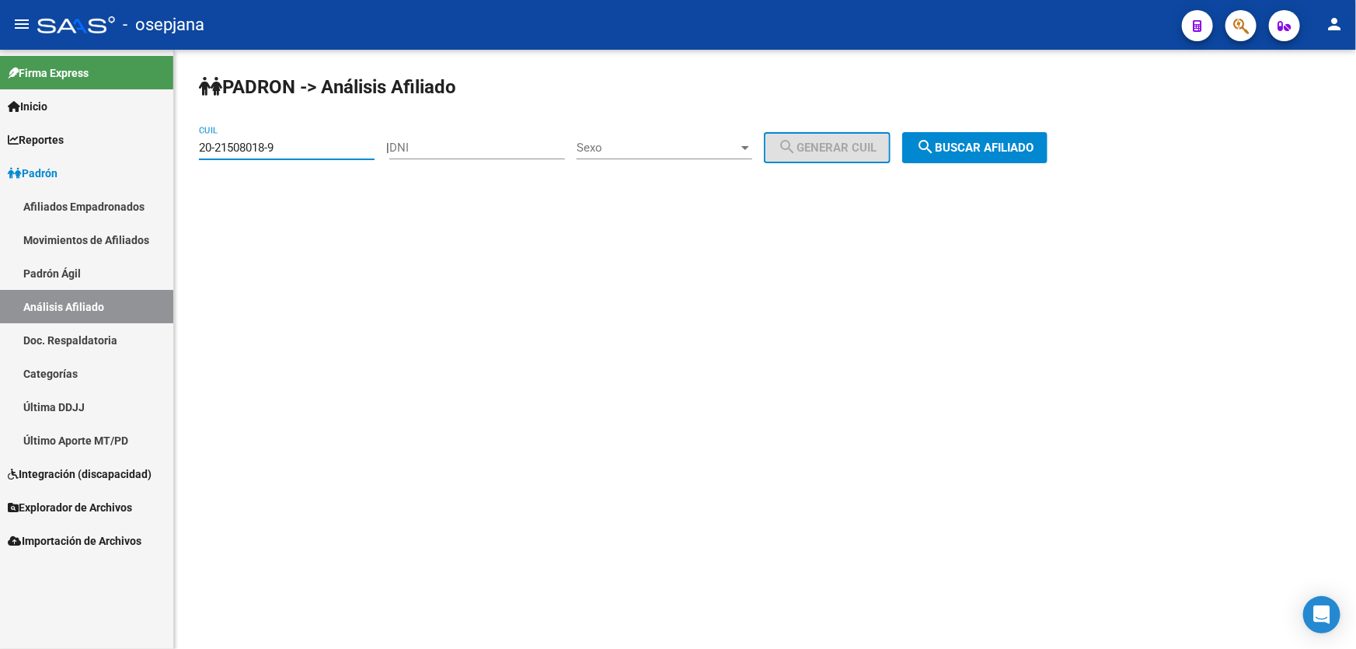
drag, startPoint x: 311, startPoint y: 148, endPoint x: 164, endPoint y: 148, distance: 146.8
click at [164, 148] on mat-sidenav-container "Firma Express Inicio Calendario SSS Instructivos Contacto OS Reportes Padrón Tr…" at bounding box center [678, 349] width 1356 height 599
paste input "7-33904096-1"
click at [1012, 146] on span "search Buscar afiliado" at bounding box center [974, 148] width 117 height 14
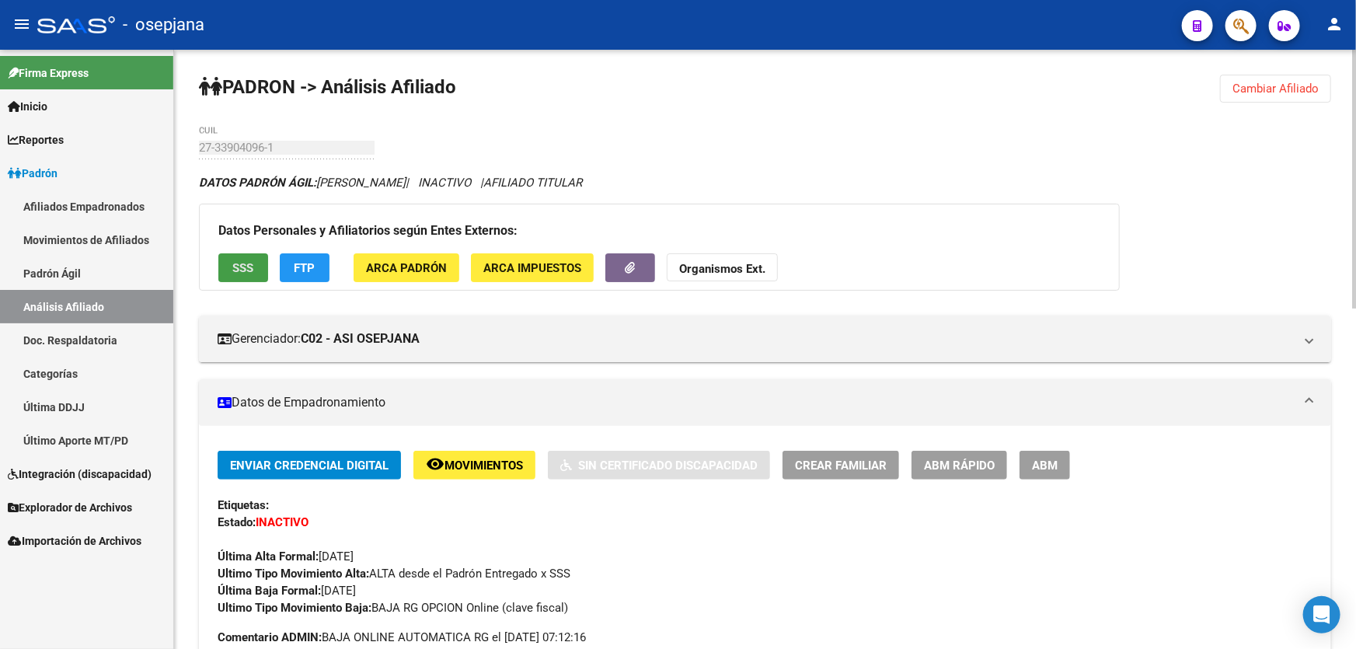
click at [251, 254] on button "SSS" at bounding box center [243, 267] width 50 height 29
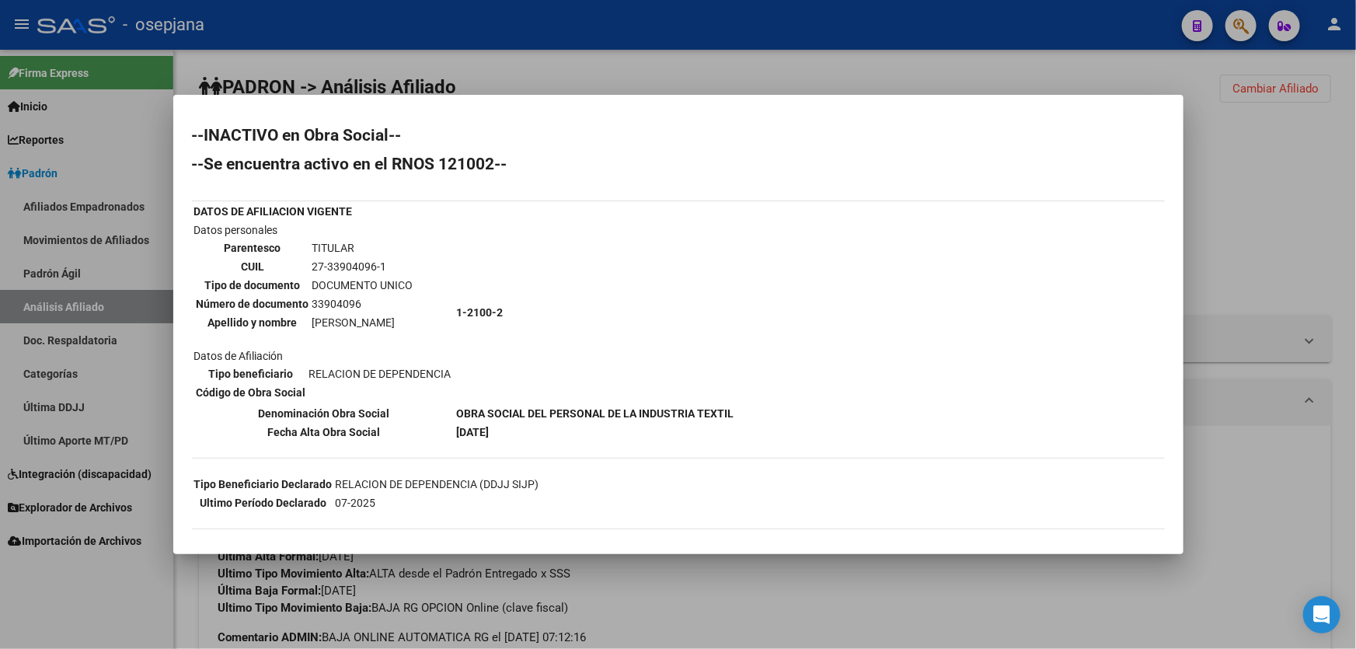
click at [1301, 232] on div at bounding box center [678, 324] width 1356 height 649
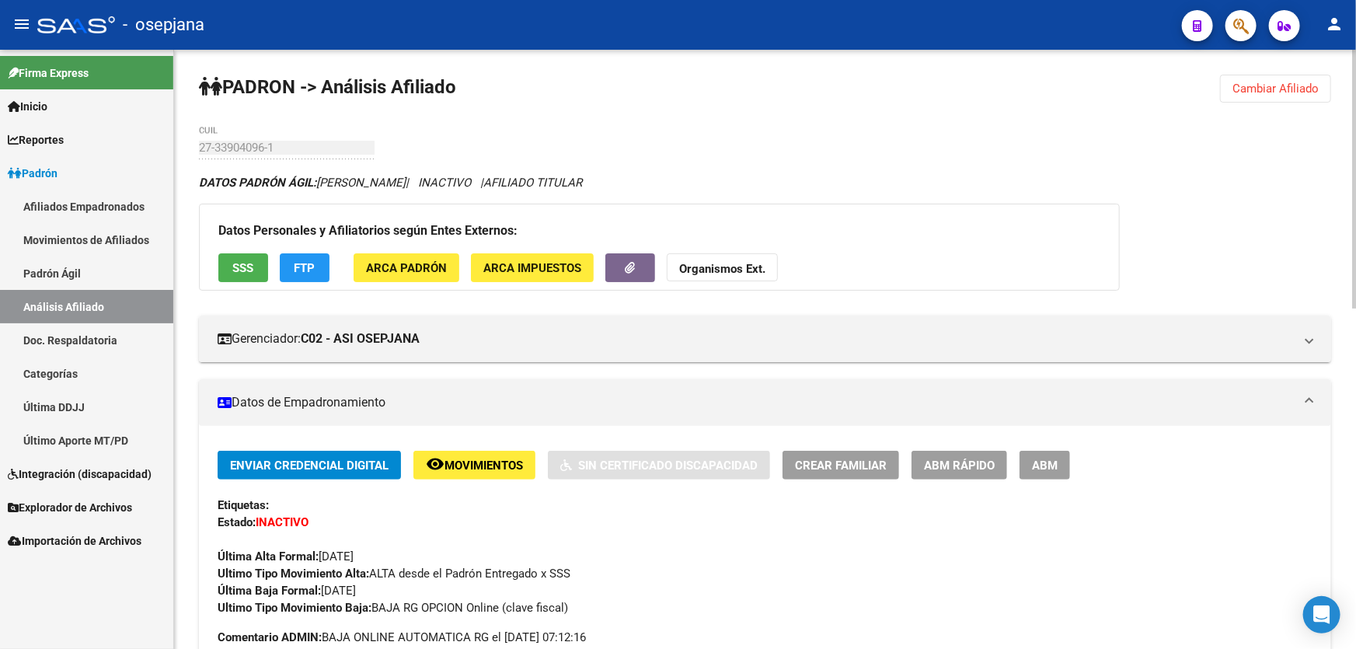
click at [1355, 99] on div at bounding box center [1354, 179] width 4 height 259
click at [1281, 78] on button "Cambiar Afiliado" at bounding box center [1275, 89] width 111 height 28
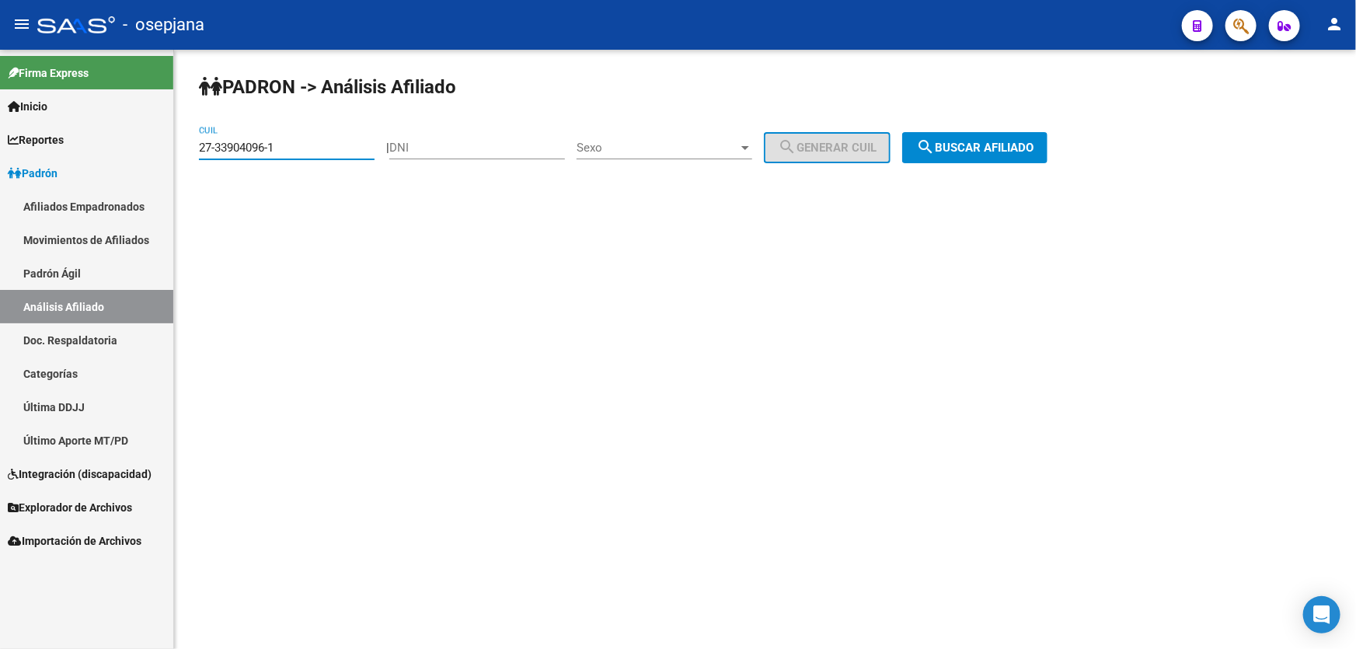
drag, startPoint x: 304, startPoint y: 145, endPoint x: 175, endPoint y: 152, distance: 129.2
click at [175, 152] on div "PADRON -> Análisis Afiliado 27-33904096-1 CUIL | DNI Sexo Sexo search Generar C…" at bounding box center [765, 131] width 1182 height 163
paste input "0-21820114-9"
click at [1022, 135] on button "search Buscar afiliado" at bounding box center [974, 147] width 145 height 31
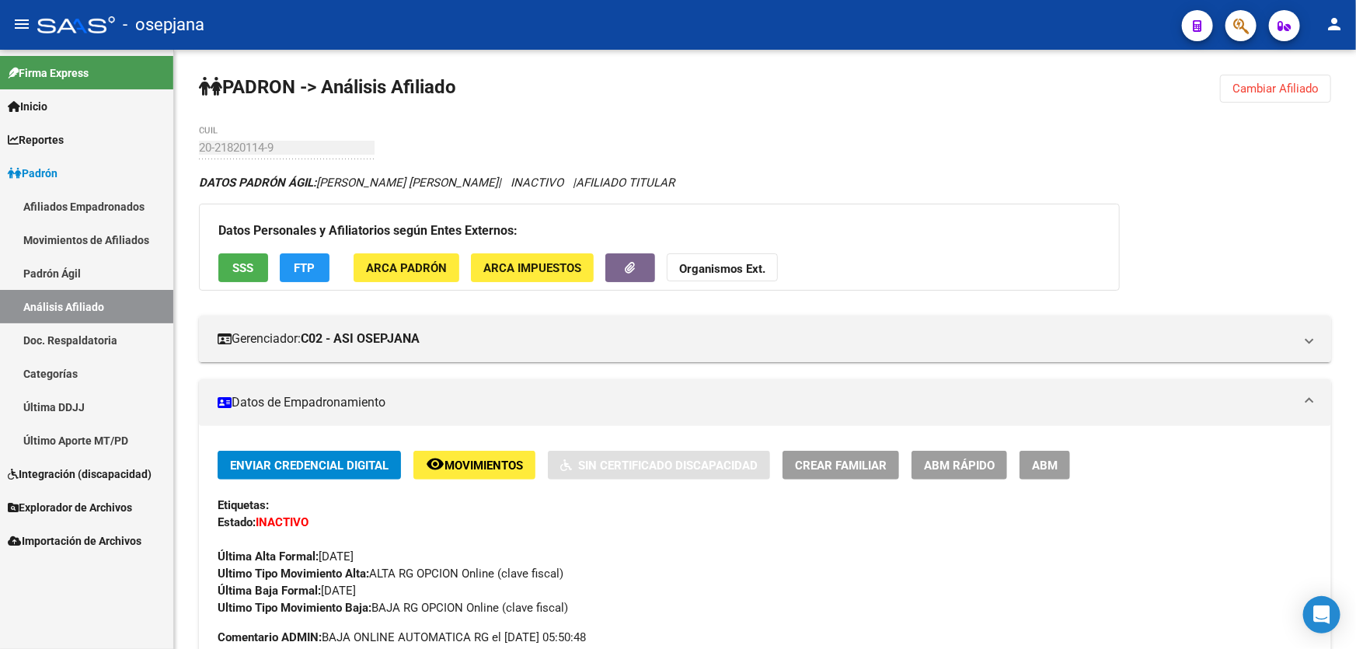
click at [1297, 89] on span "Cambiar Afiliado" at bounding box center [1275, 89] width 86 height 14
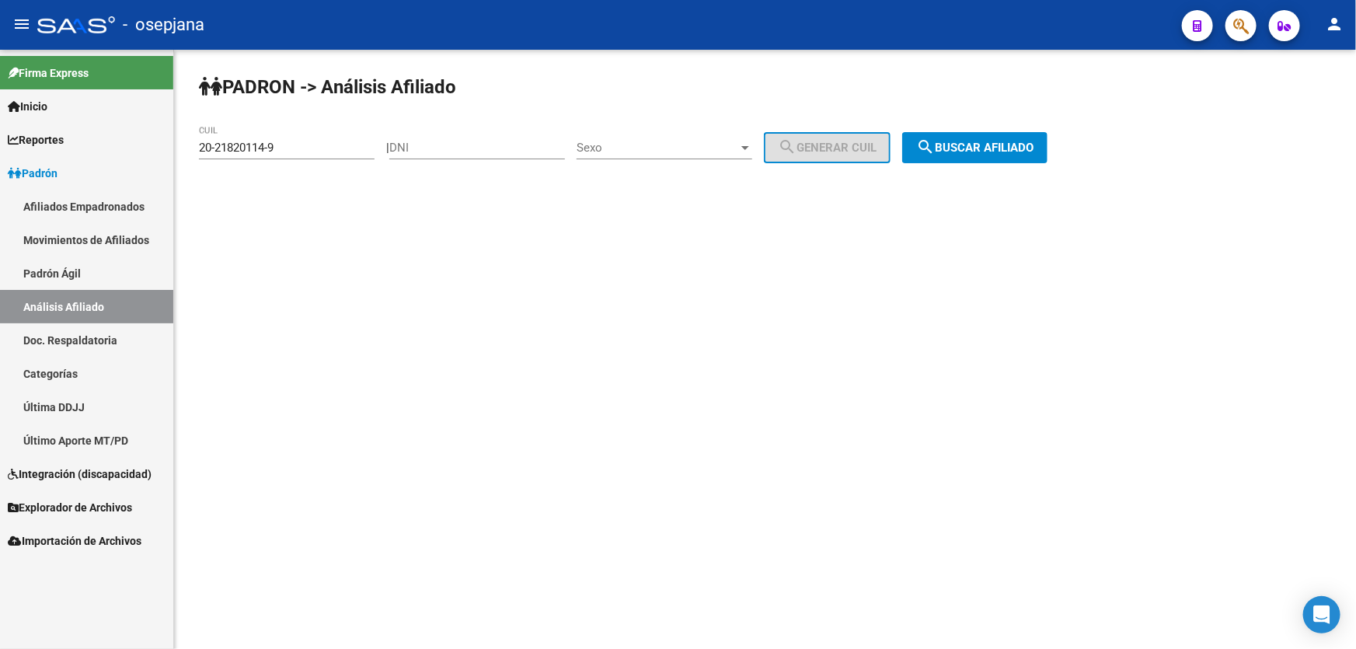
drag, startPoint x: 299, startPoint y: 146, endPoint x: 0, endPoint y: 178, distance: 300.8
click at [0, 178] on mat-sidenav-container "Firma Express Inicio Calendario SSS Instructivos Contacto OS Reportes Padrón Tr…" at bounding box center [678, 349] width 1356 height 599
paste input "7-58354210-3"
type input "27-58354210-3"
click at [1029, 166] on div "PADRON -> Análisis Afiliado 27-58354210-3 CUIL | DNI Sexo Sexo search Generar C…" at bounding box center [765, 131] width 1182 height 163
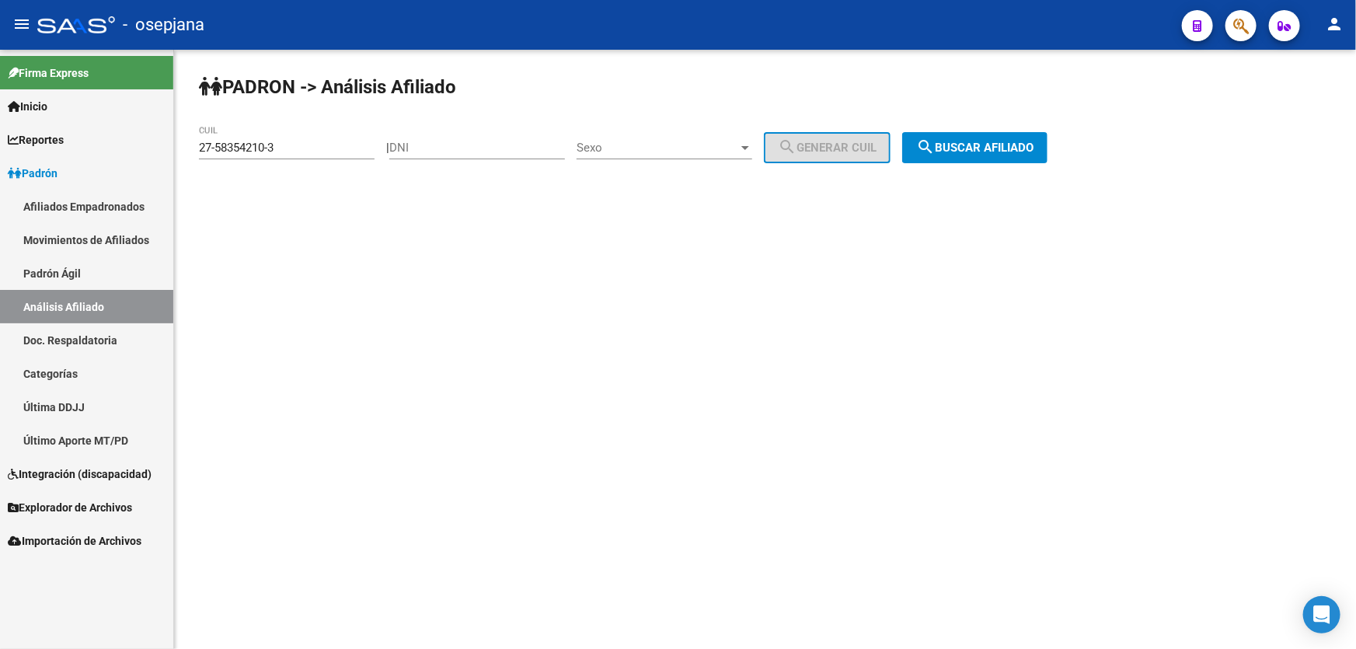
click at [1033, 151] on span "search Buscar afiliado" at bounding box center [974, 148] width 117 height 14
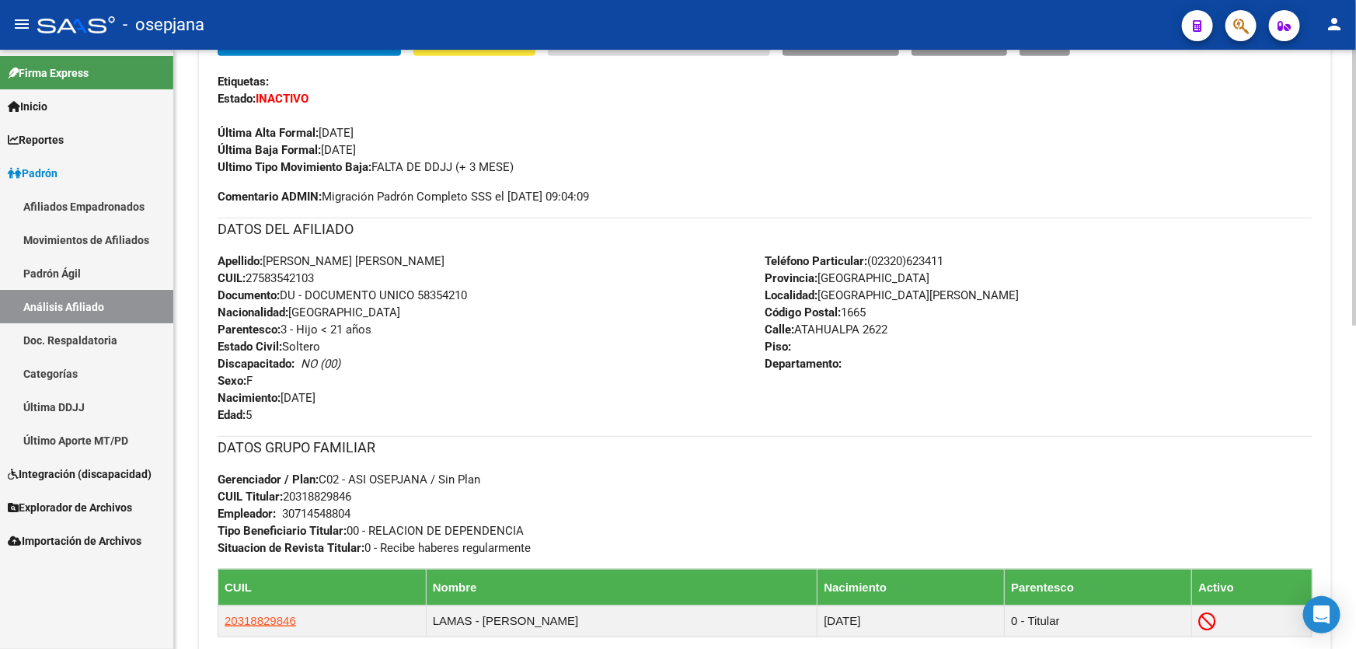
scroll to position [494, 0]
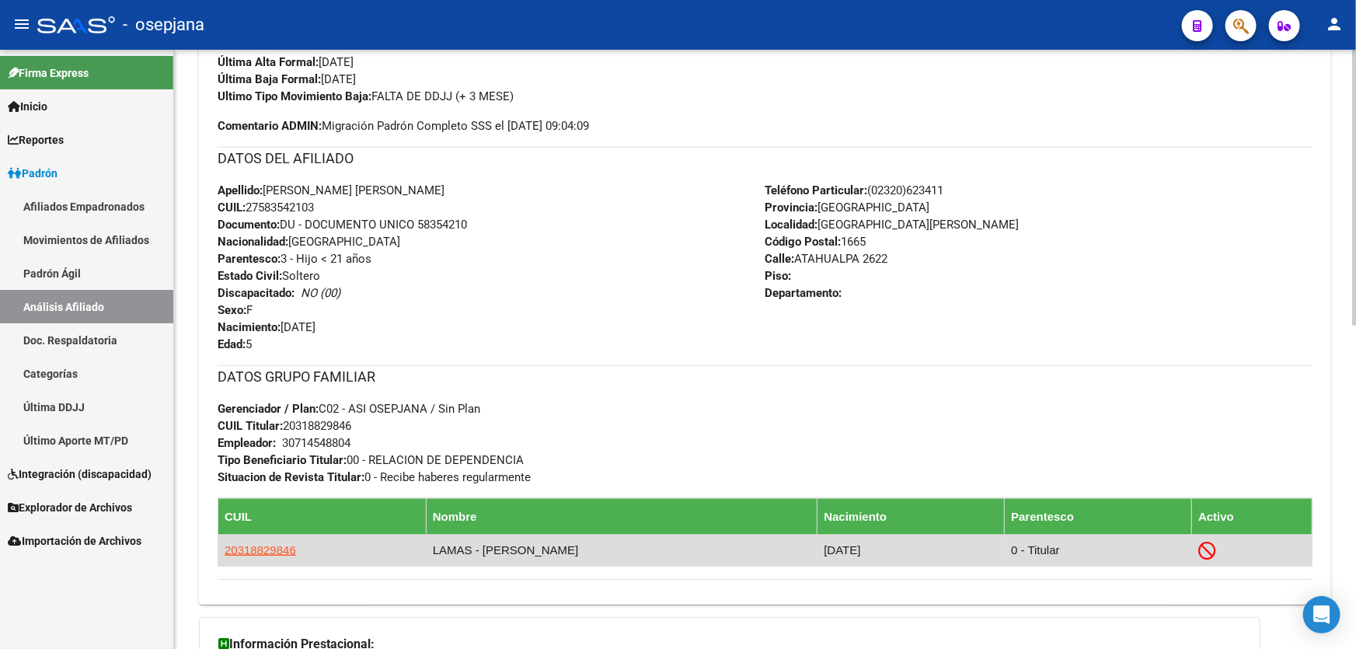
click at [256, 559] on td "20318829846" at bounding box center [322, 550] width 208 height 31
click at [262, 548] on span "20318829846" at bounding box center [260, 549] width 71 height 13
type textarea "20318829846"
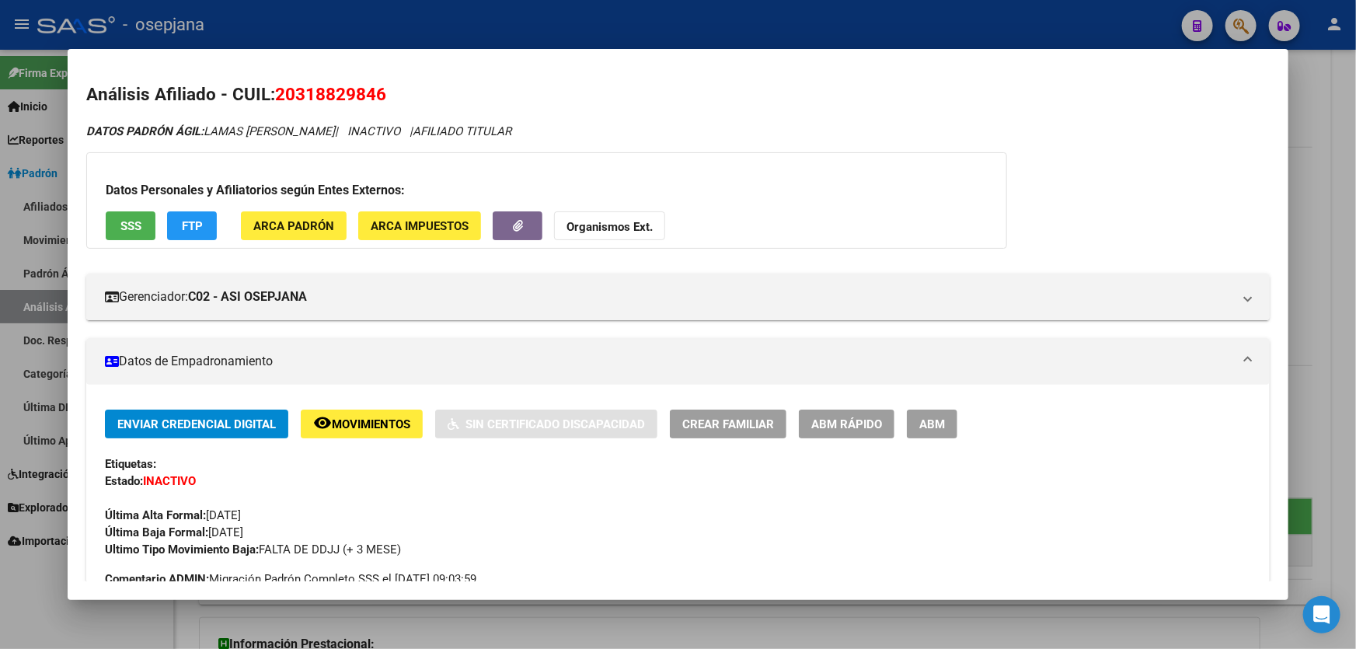
drag, startPoint x: 395, startPoint y: 95, endPoint x: 275, endPoint y: 93, distance: 120.4
click at [275, 93] on h2 "Análisis Afiliado - CUIL: 20318829846" at bounding box center [677, 95] width 1183 height 26
copy span "20318829846"
click at [1355, 131] on div at bounding box center [678, 324] width 1356 height 649
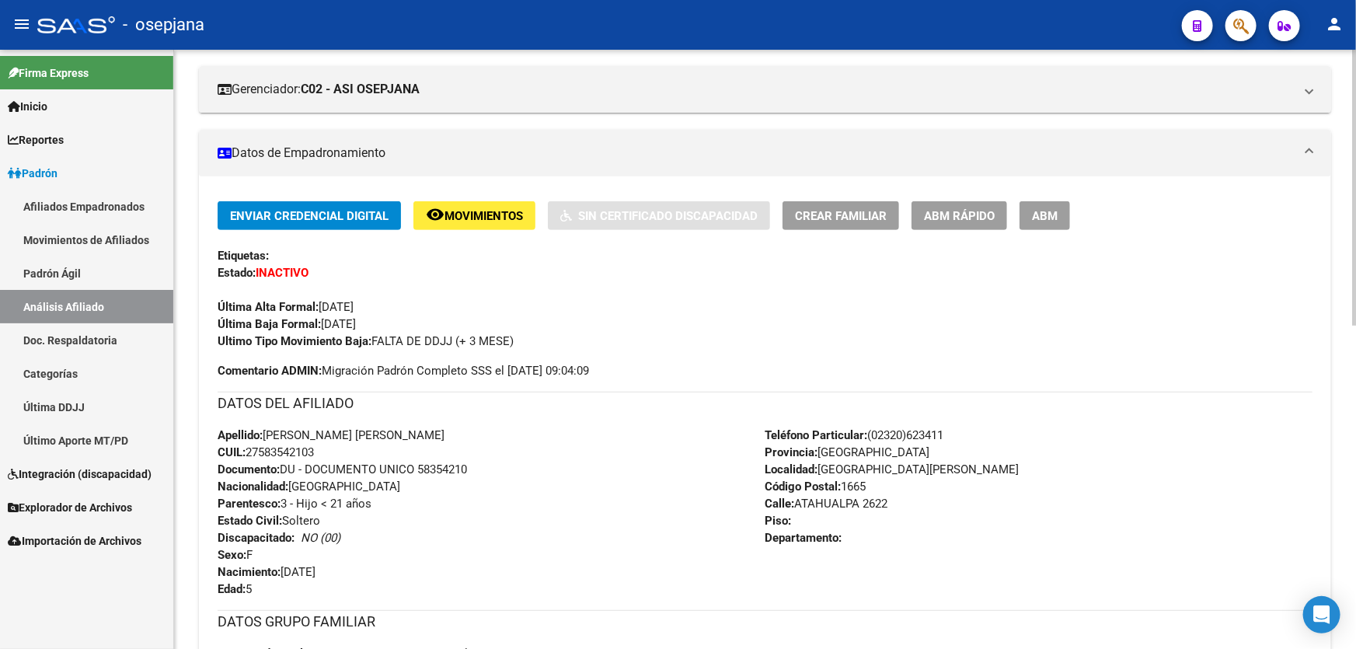
scroll to position [0, 0]
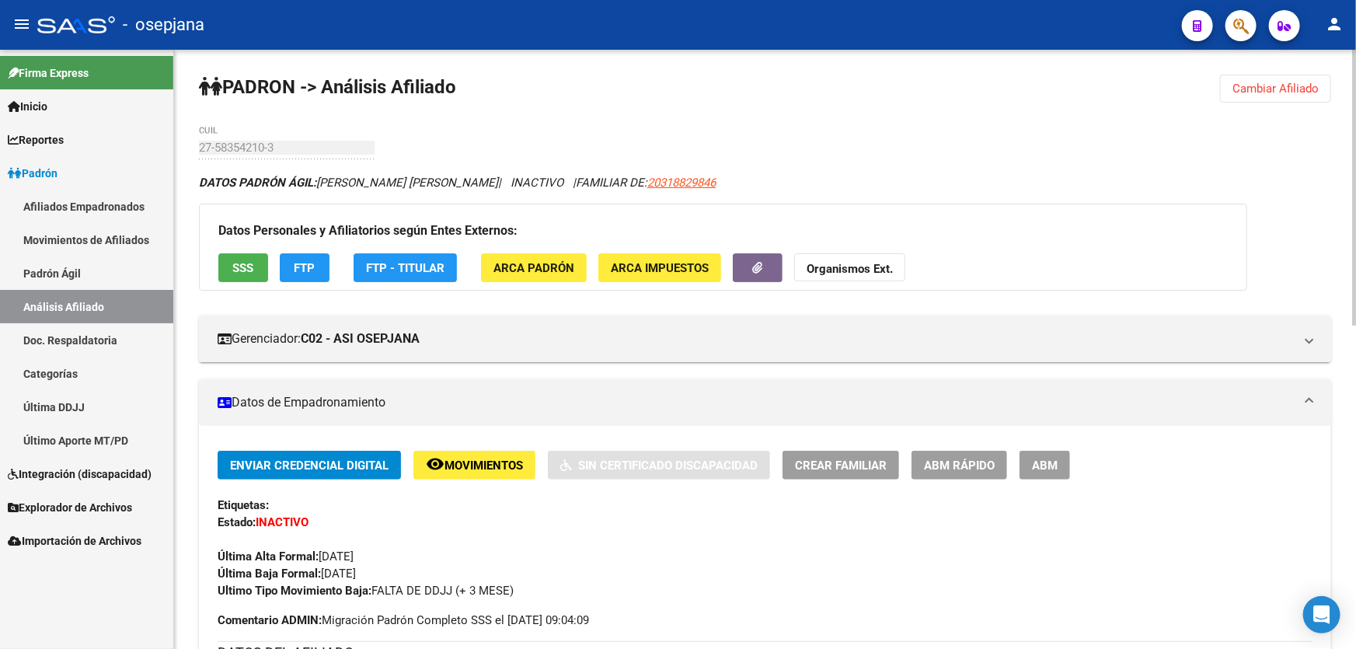
click at [1283, 85] on span "Cambiar Afiliado" at bounding box center [1275, 89] width 86 height 14
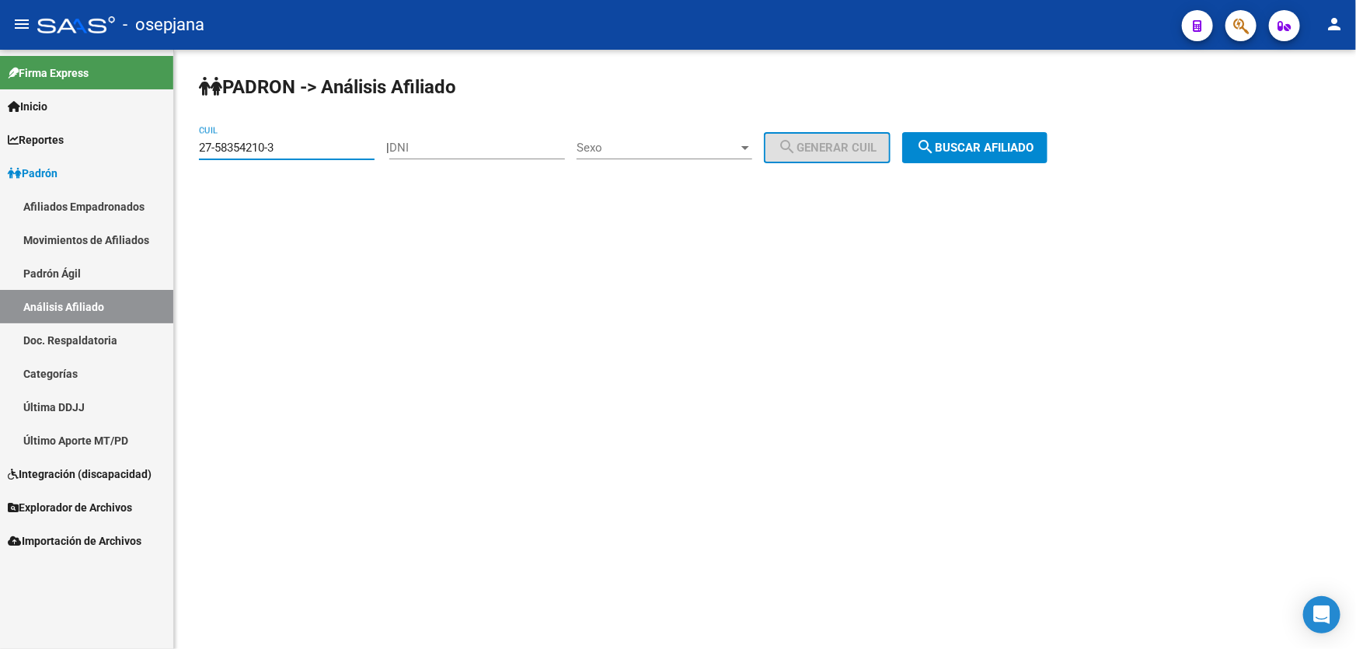
drag, startPoint x: 326, startPoint y: 152, endPoint x: 186, endPoint y: 159, distance: 140.0
click at [186, 159] on div "PADRON -> Análisis Afiliado 27-58354210-3 CUIL | DNI Sexo Sexo search Generar C…" at bounding box center [765, 131] width 1182 height 163
paste input "3-33194182-4"
type input "23-33194182-4"
click at [1033, 144] on span "search Buscar afiliado" at bounding box center [974, 148] width 117 height 14
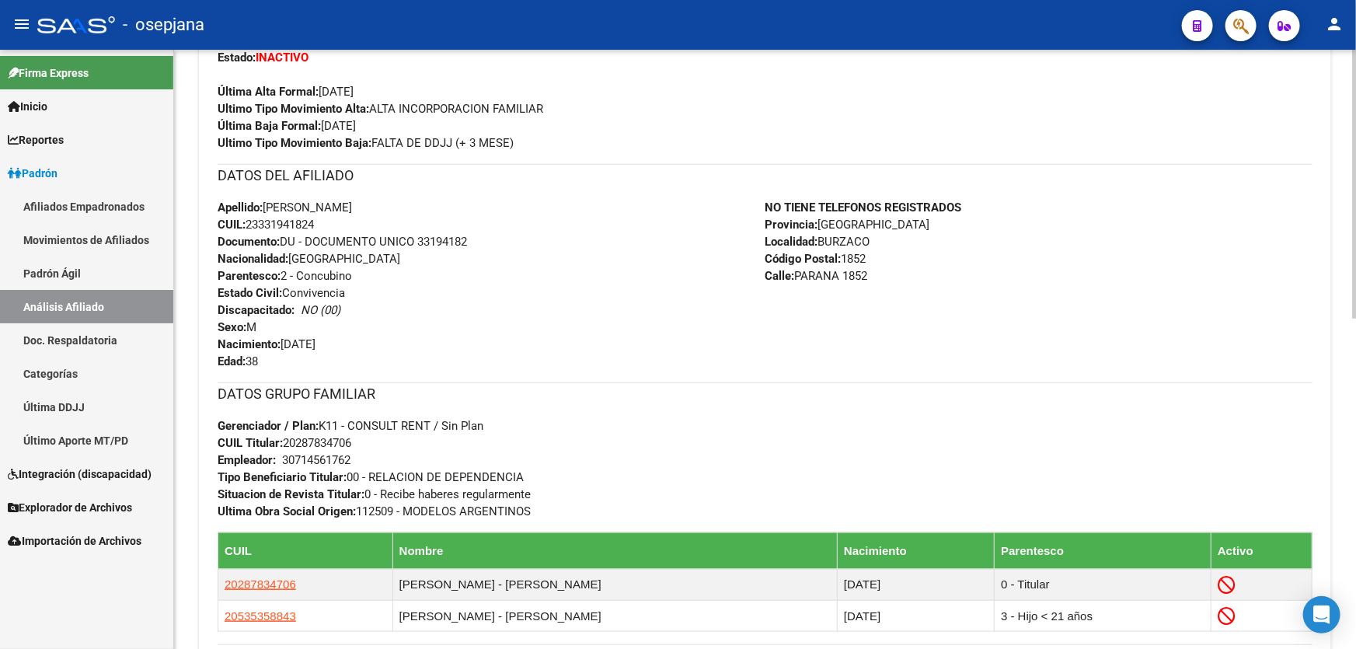
scroll to position [494, 0]
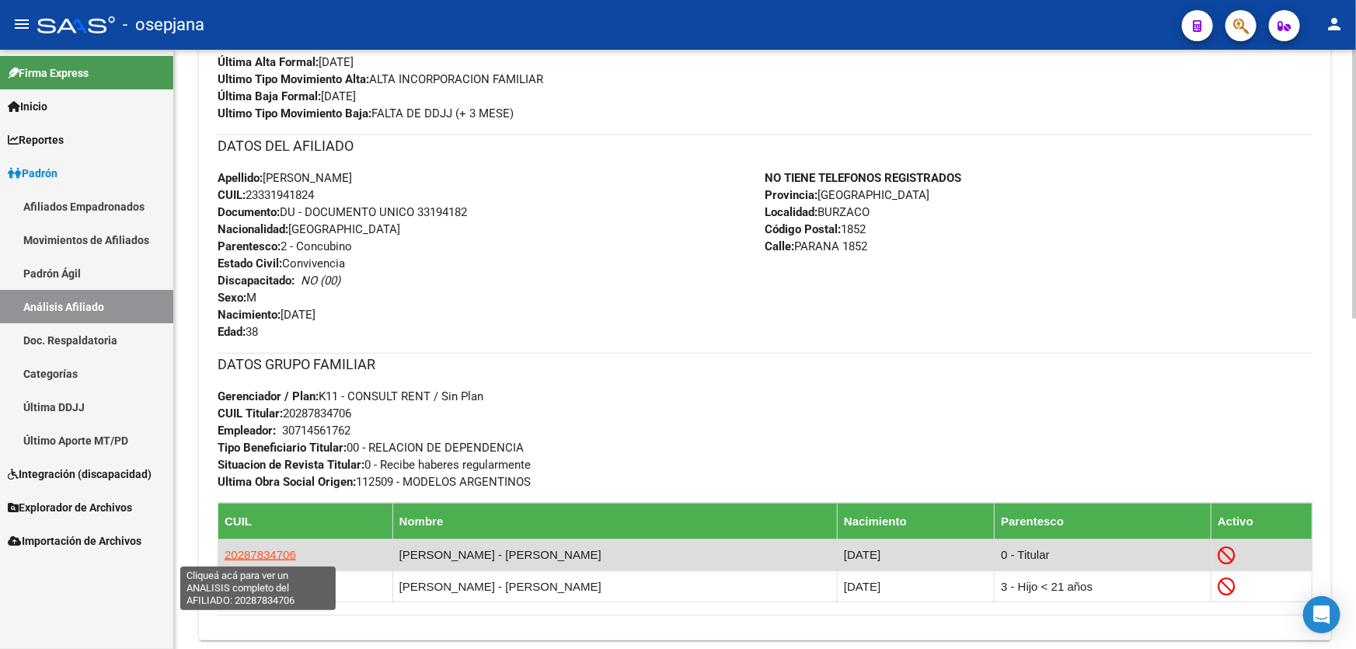
click at [255, 550] on span "20287834706" at bounding box center [260, 554] width 71 height 13
type textarea "20287834706"
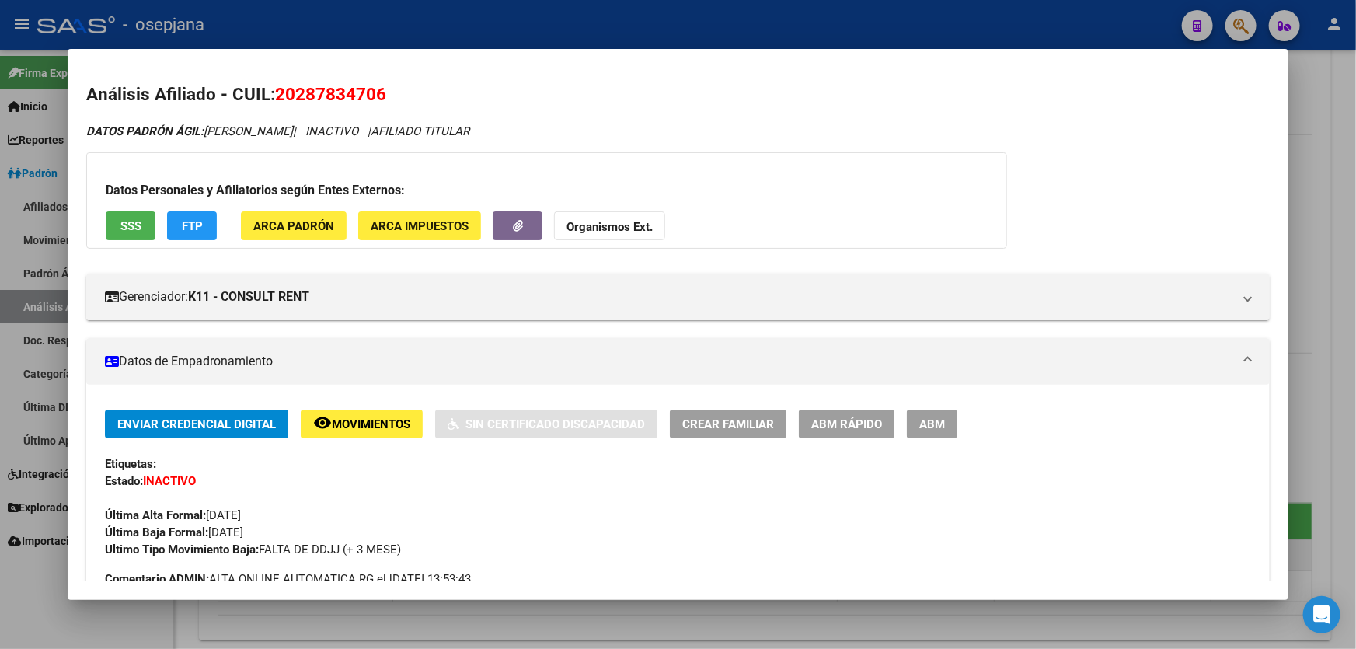
drag, startPoint x: 387, startPoint y: 93, endPoint x: 277, endPoint y: 92, distance: 110.3
click at [277, 92] on h2 "Análisis Afiliado - CUIL: 20287834706" at bounding box center [677, 95] width 1183 height 26
copy span "20287834706"
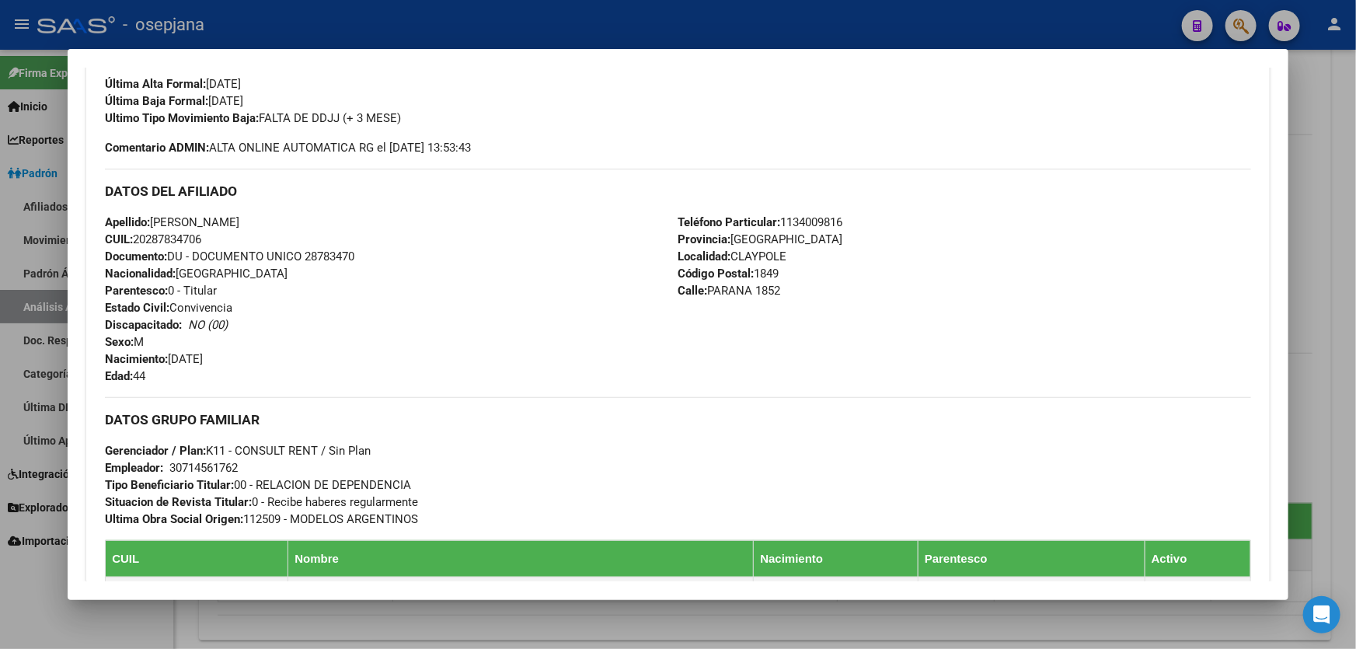
scroll to position [423, 0]
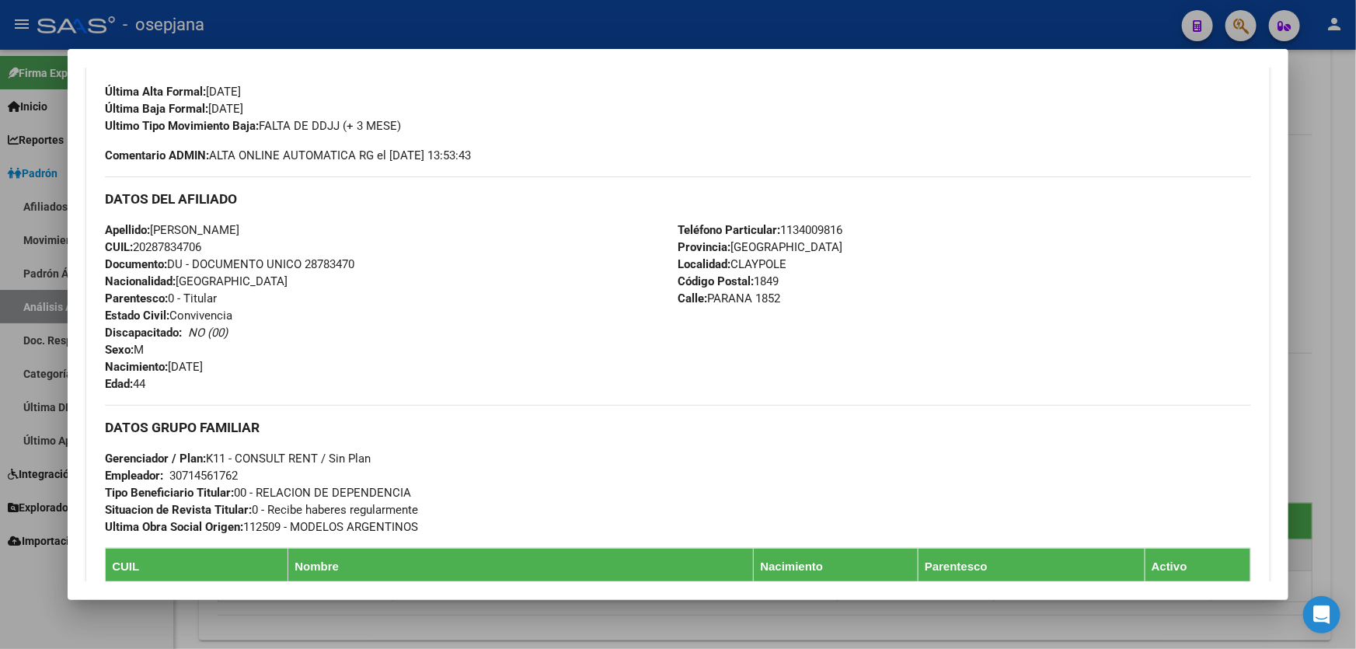
drag, startPoint x: 305, startPoint y: 262, endPoint x: 389, endPoint y: 263, distance: 84.7
click at [389, 263] on div "Apellido: SERGIO DANIEL LEDESMA CUIL: 20287834706 Documento: DU - DOCUMENTO UNI…" at bounding box center [391, 306] width 573 height 171
copy span "28783470"
click at [1355, 256] on div at bounding box center [678, 324] width 1356 height 649
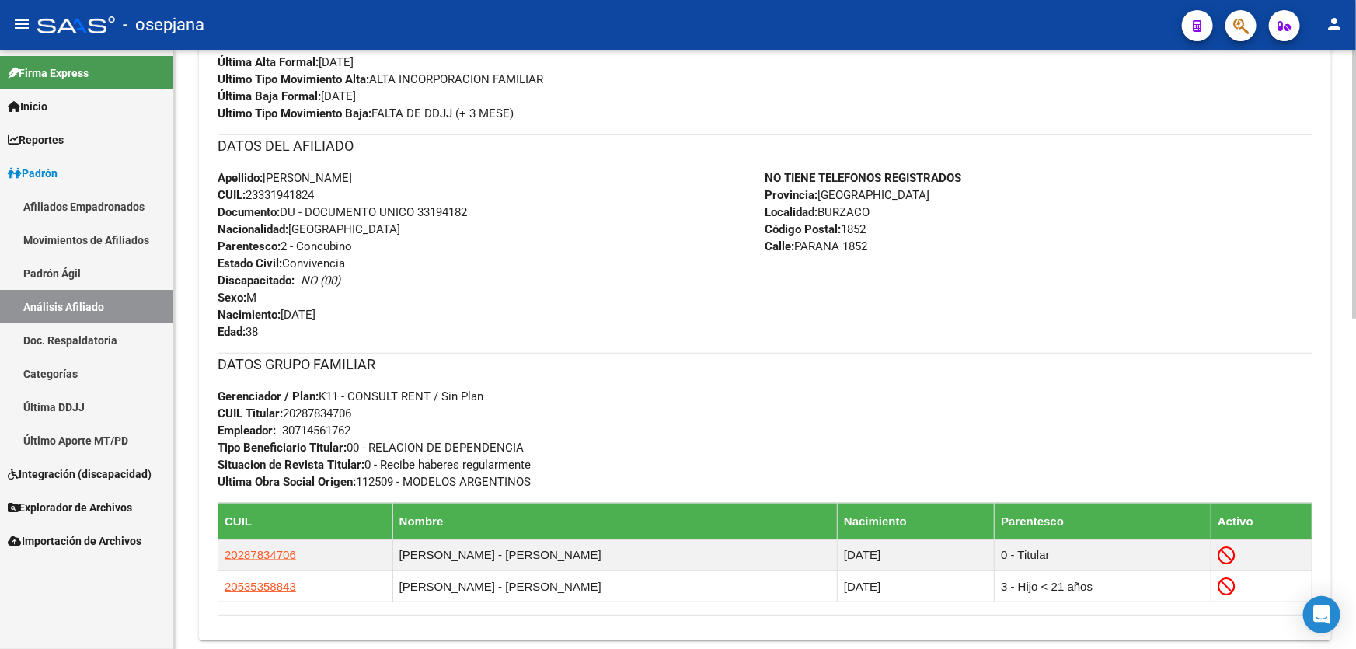
click at [1355, 193] on div at bounding box center [1354, 349] width 4 height 599
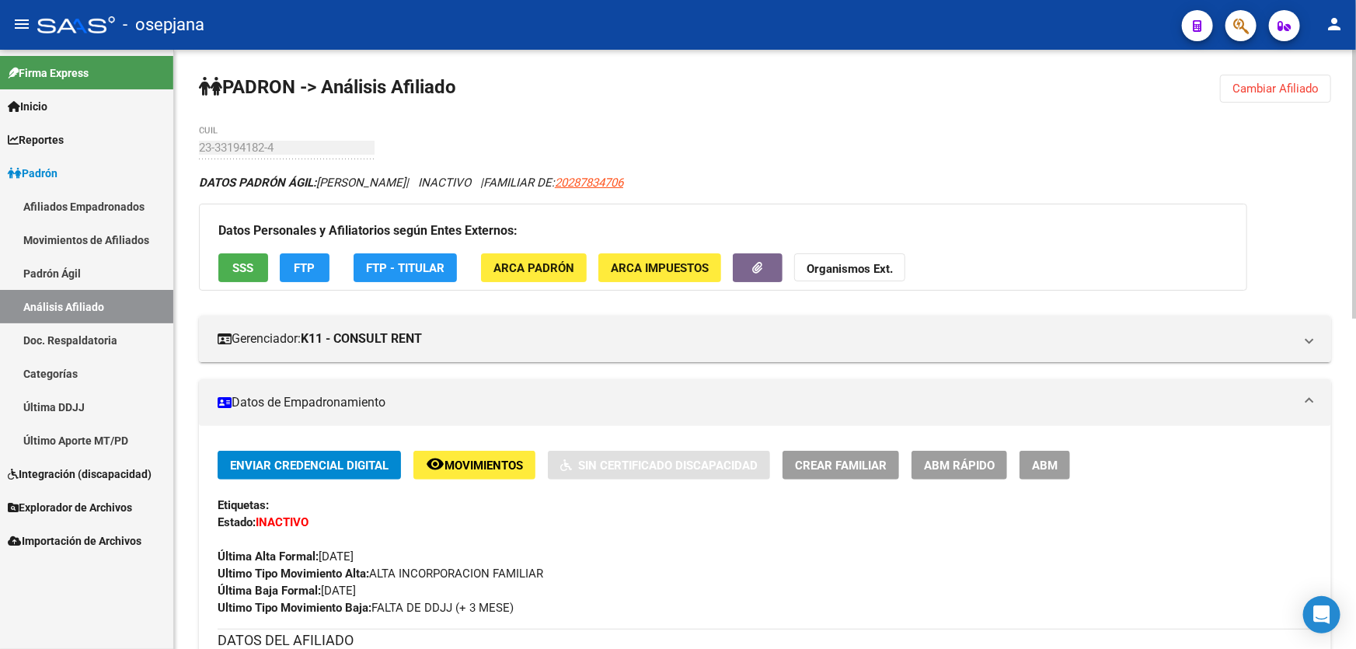
click at [1275, 99] on button "Cambiar Afiliado" at bounding box center [1275, 89] width 111 height 28
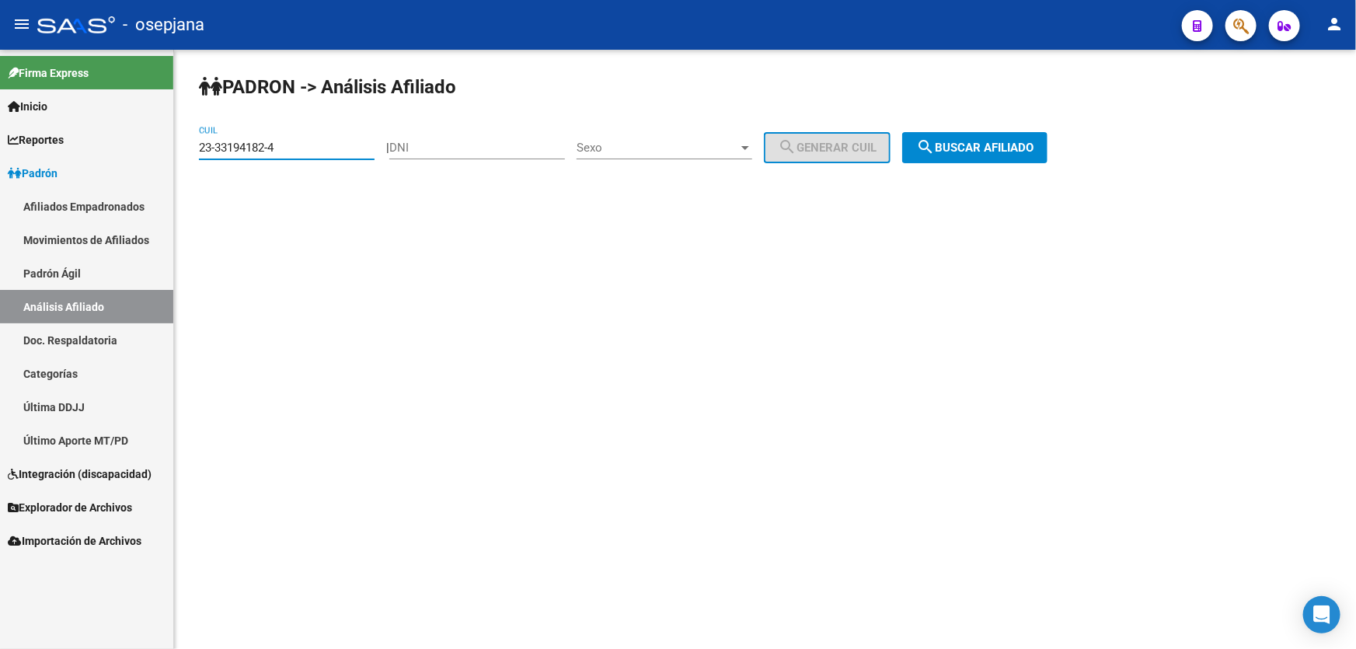
drag, startPoint x: 297, startPoint y: 151, endPoint x: 183, endPoint y: 157, distance: 114.3
click at [183, 157] on div "PADRON -> Análisis Afiliado 23-33194182-4 CUIL | DNI Sexo Sexo search Generar C…" at bounding box center [765, 131] width 1182 height 163
paste input "0-20012758-8"
click at [980, 141] on span "search Buscar afiliado" at bounding box center [974, 148] width 117 height 14
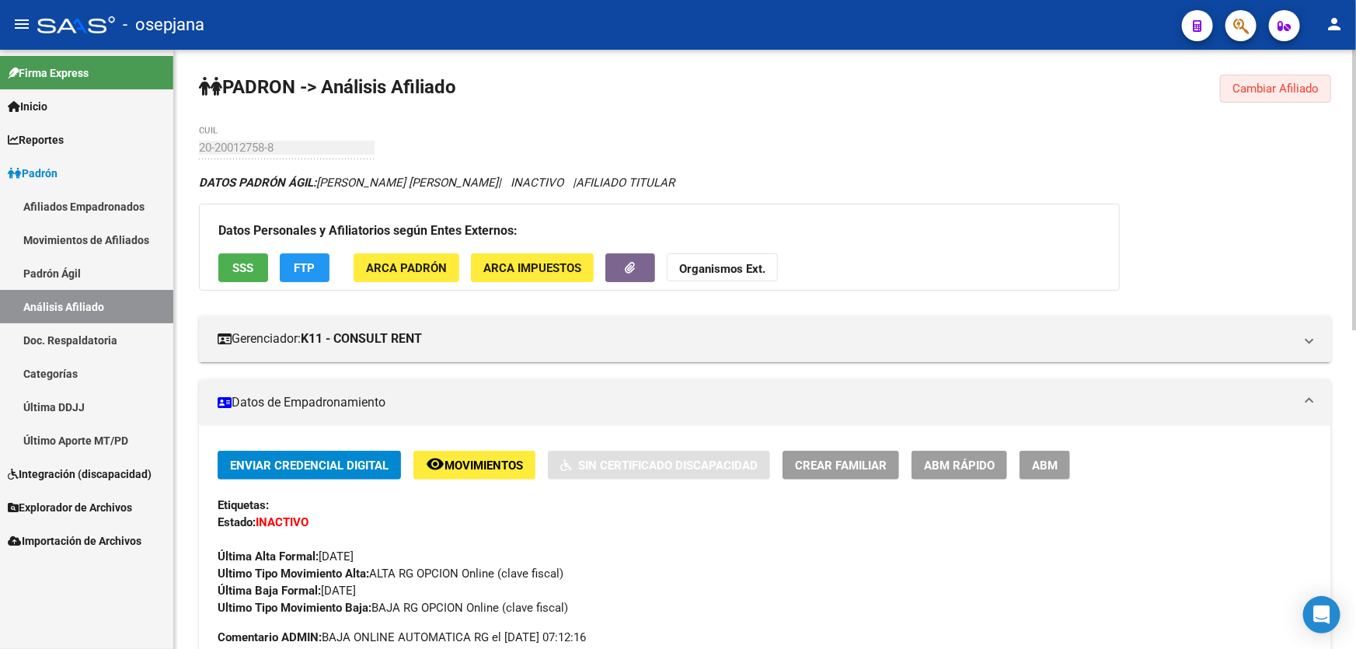
click at [1279, 83] on span "Cambiar Afiliado" at bounding box center [1275, 89] width 86 height 14
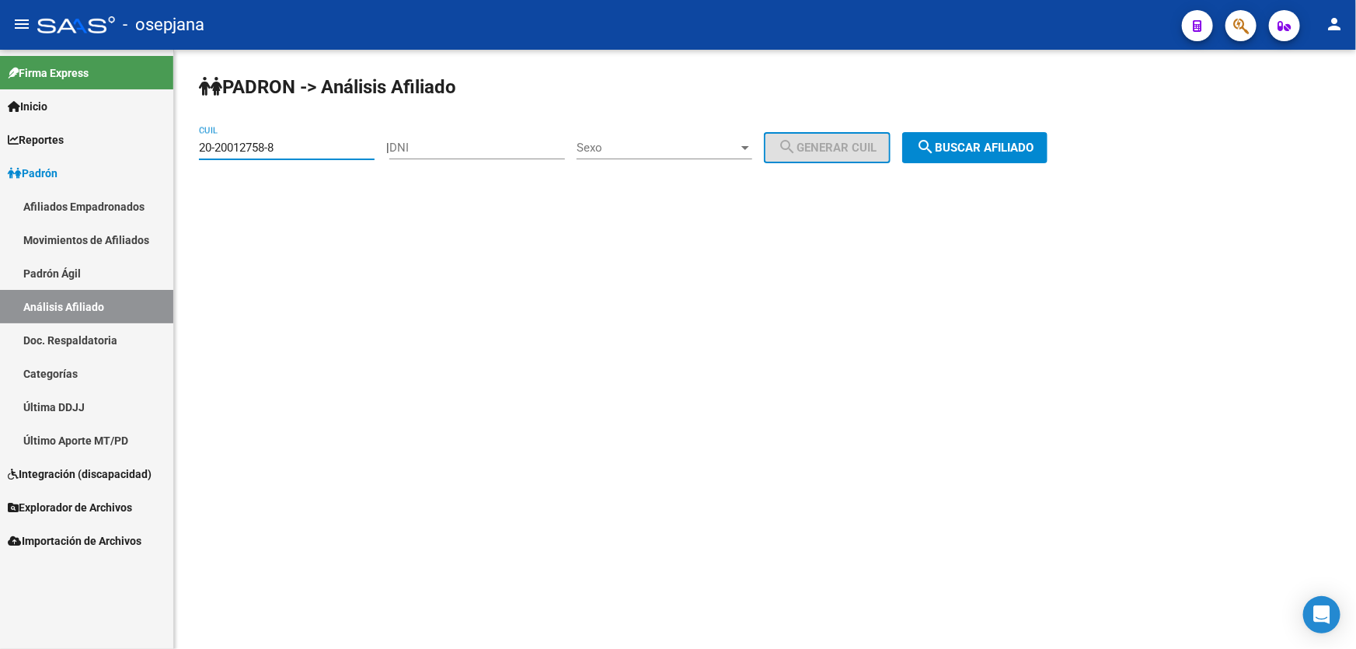
drag, startPoint x: 300, startPoint y: 144, endPoint x: 169, endPoint y: 160, distance: 132.3
click at [169, 160] on mat-sidenav-container "Firma Express Inicio Calendario SSS Instructivos Contacto OS Reportes Padrón Tr…" at bounding box center [678, 349] width 1356 height 599
paste input "7-35083706-5"
type input "27-35083706-5"
click at [1024, 153] on span "search Buscar afiliado" at bounding box center [974, 148] width 117 height 14
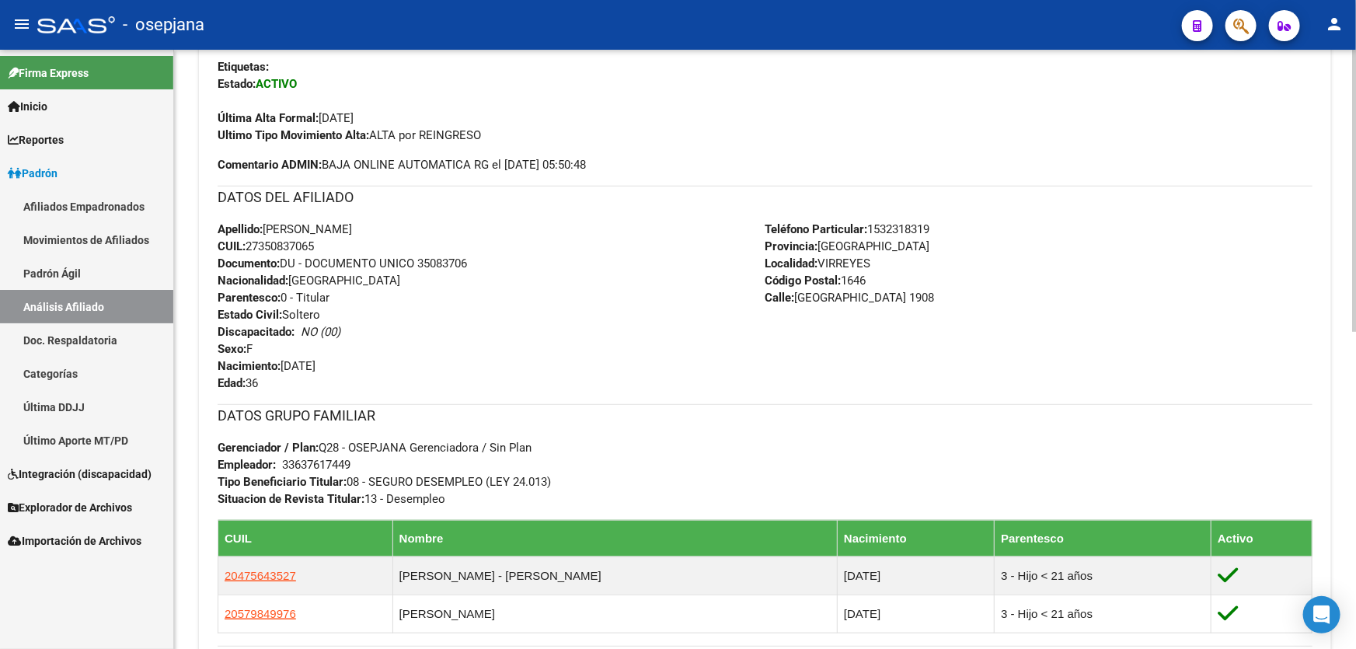
scroll to position [565, 0]
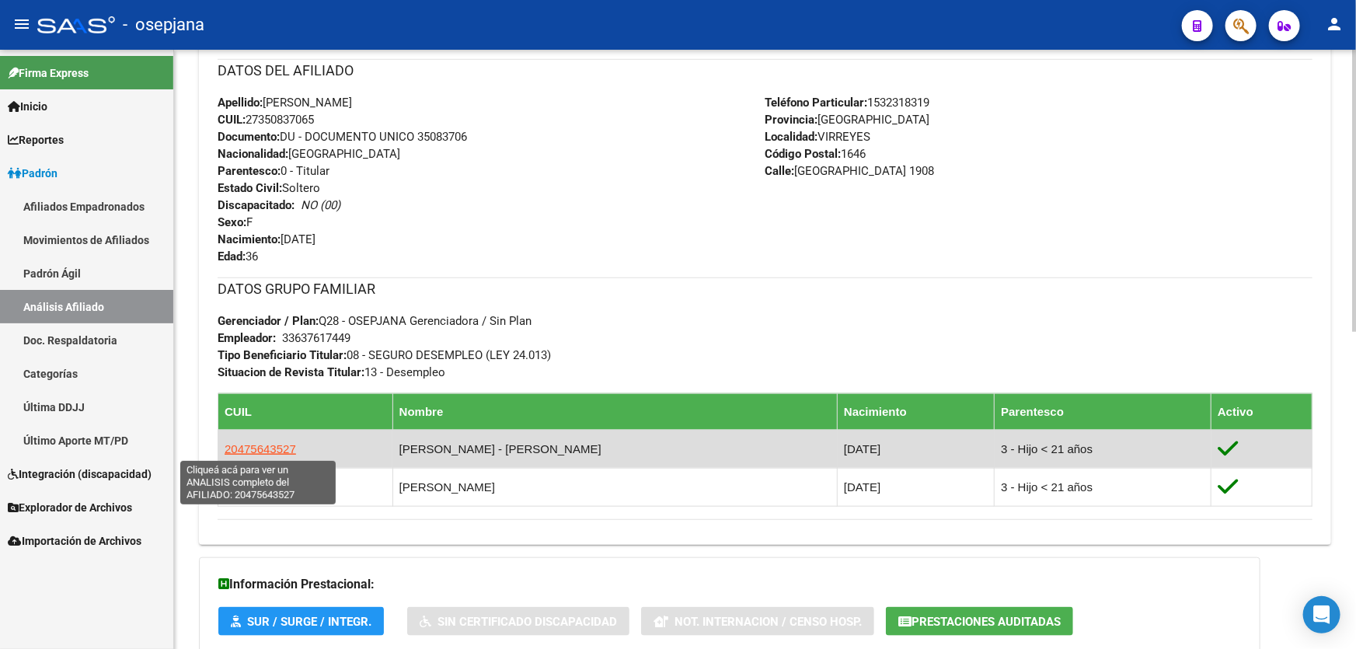
click at [249, 444] on span "20475643527" at bounding box center [260, 448] width 71 height 13
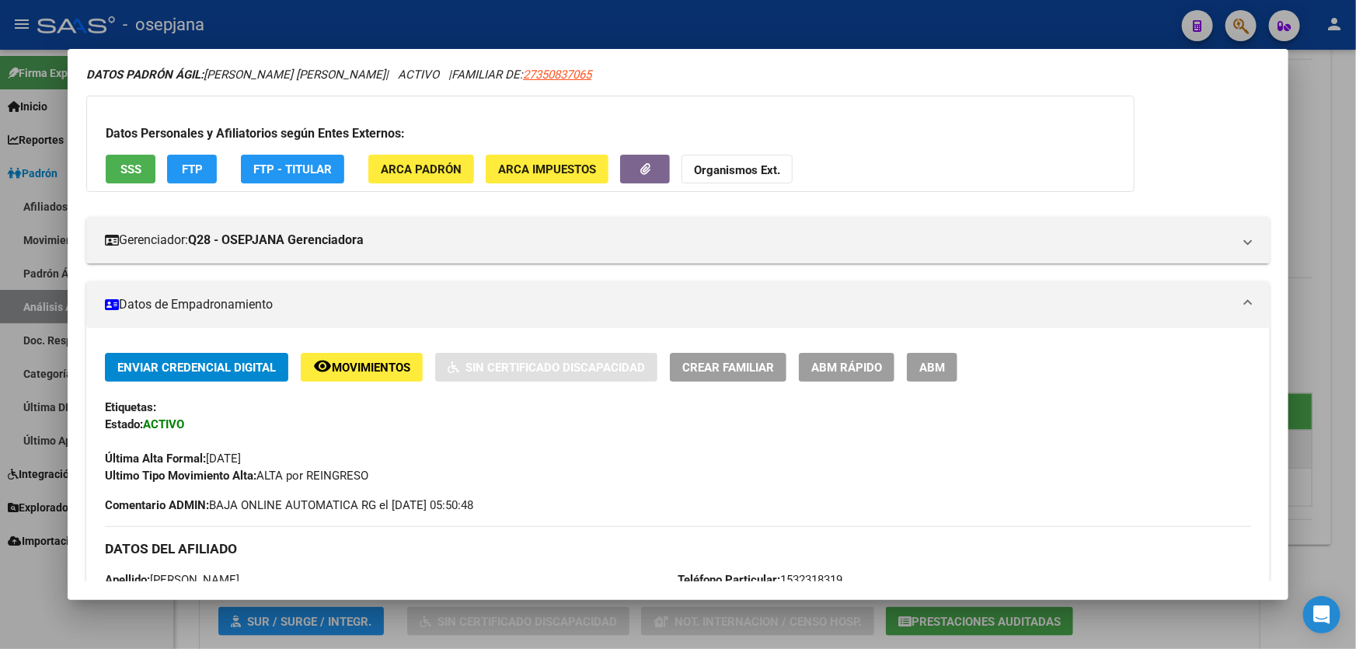
scroll to position [282, 0]
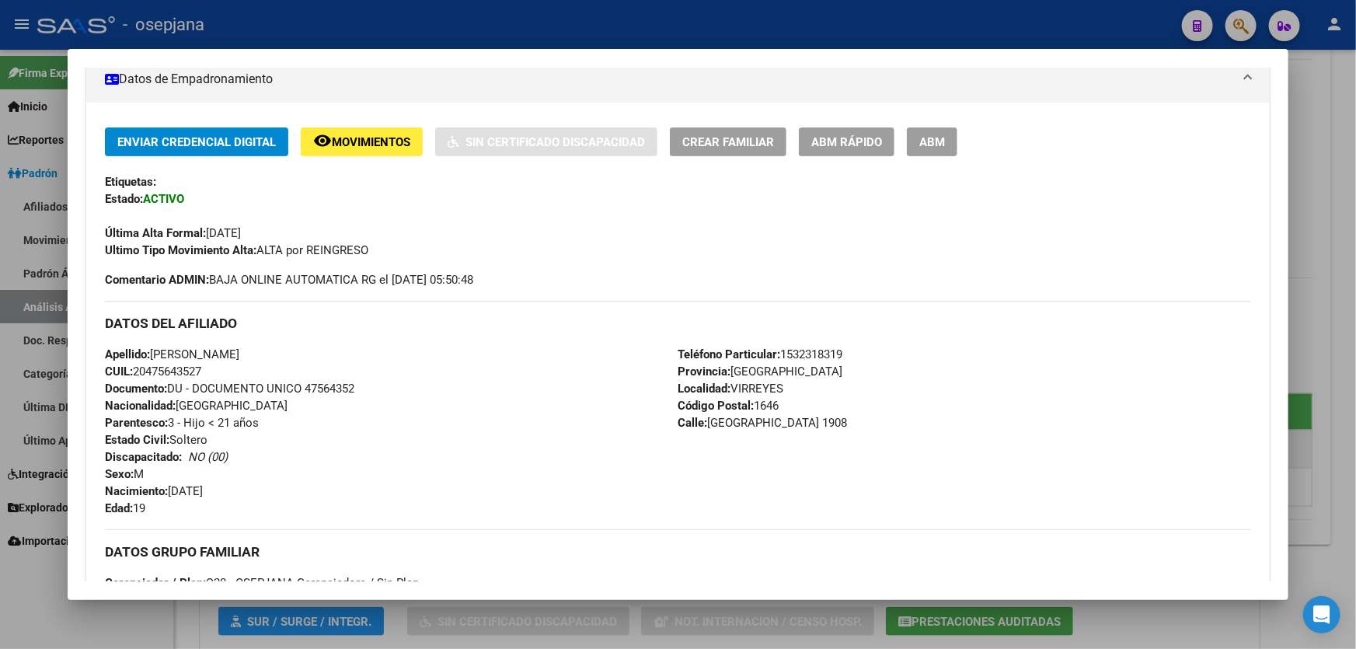
drag, startPoint x: 264, startPoint y: 351, endPoint x: 159, endPoint y: 349, distance: 104.9
click at [159, 349] on span "Apellido: THIAGO ALEXANDER PONCE" at bounding box center [172, 354] width 134 height 14
drag, startPoint x: 308, startPoint y: 384, endPoint x: 374, endPoint y: 387, distance: 66.1
click at [374, 387] on div "Apellido: THIAGO ALEXANDER PONCE CUIL: 20475643527 Documento: DU - DOCUMENTO UN…" at bounding box center [391, 431] width 573 height 171
copy span "47564352"
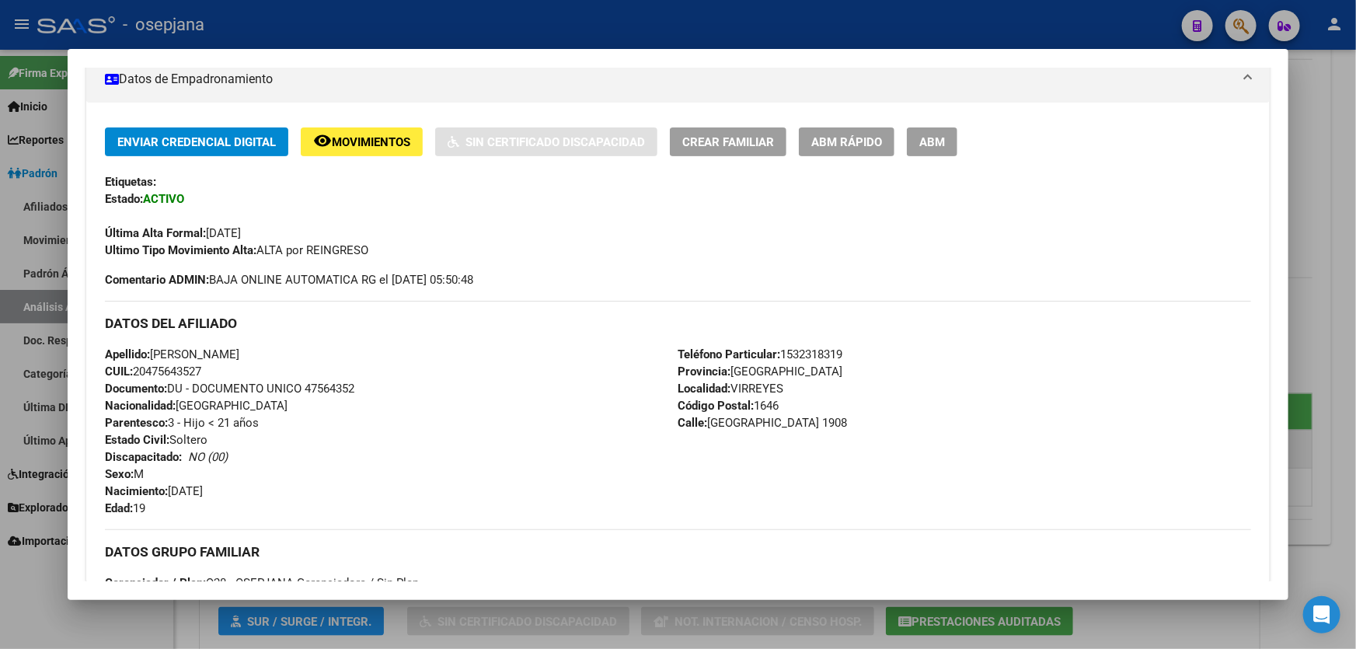
drag, startPoint x: 262, startPoint y: 353, endPoint x: 155, endPoint y: 346, distance: 107.4
click at [155, 347] on span "Apellido: THIAGO ALEXANDER PONCE" at bounding box center [172, 354] width 134 height 14
click at [1355, 357] on div at bounding box center [678, 324] width 1356 height 649
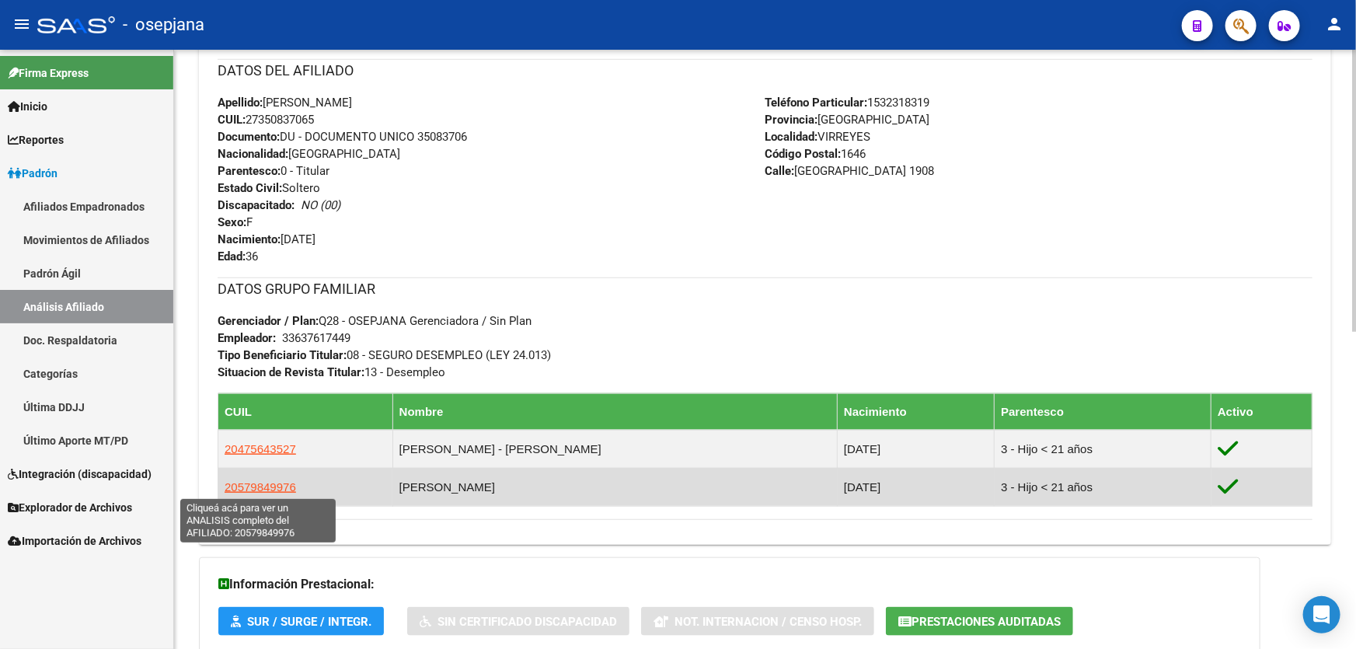
click at [241, 483] on span "20579849976" at bounding box center [260, 486] width 71 height 13
type textarea "20579849976"
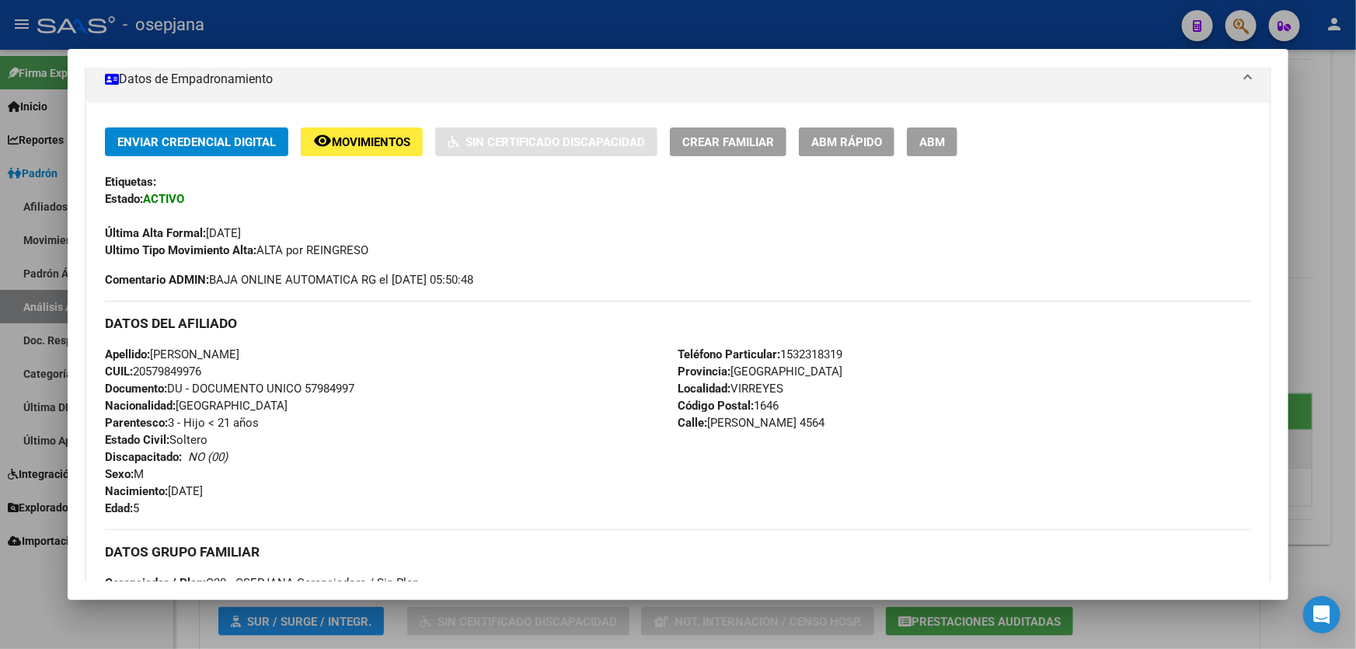
drag, startPoint x: 238, startPoint y: 348, endPoint x: 155, endPoint y: 350, distance: 82.4
click at [155, 350] on span "Apellido: MARTIN TOMAS LOPEZ" at bounding box center [172, 354] width 134 height 14
drag, startPoint x: 307, startPoint y: 385, endPoint x: 376, endPoint y: 385, distance: 69.1
click at [376, 385] on div "Apellido: MARTIN TOMAS LOPEZ CUIL: 20579849976 Documento: DU - DOCUMENTO UNICO …" at bounding box center [391, 431] width 573 height 171
drag, startPoint x: 239, startPoint y: 353, endPoint x: 158, endPoint y: 353, distance: 81.6
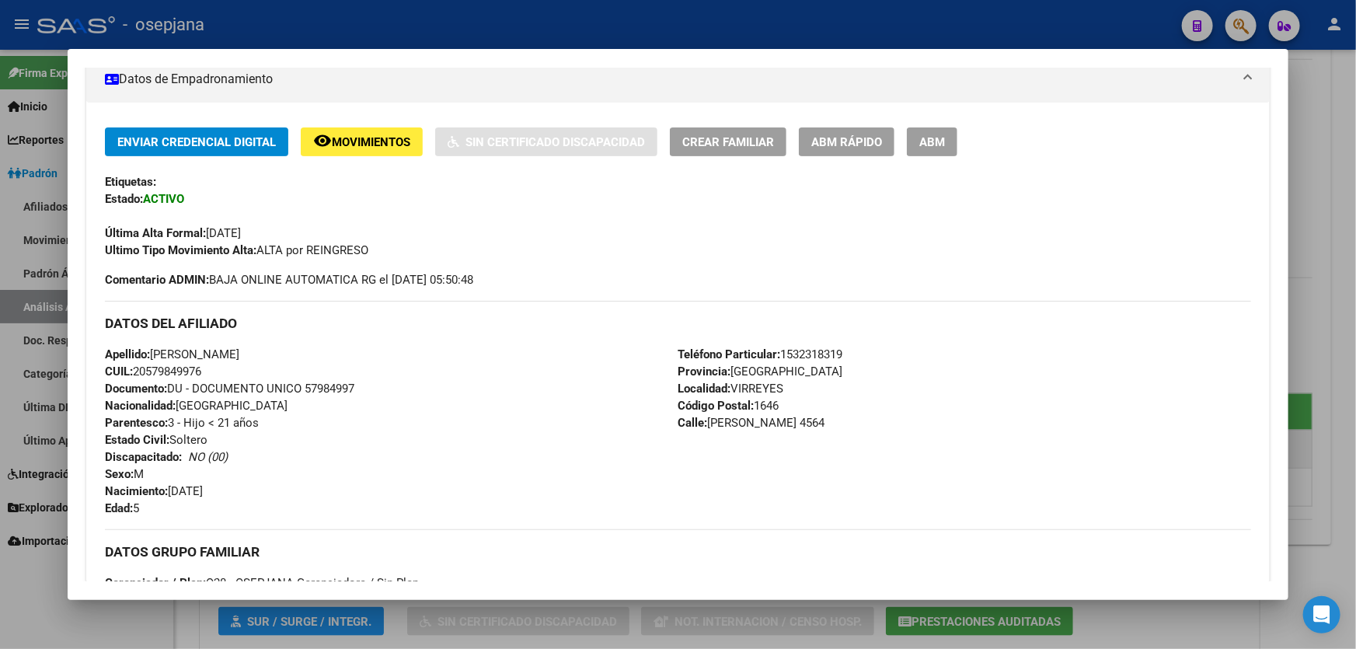
click at [158, 353] on span "Apellido: MARTIN TOMAS LOPEZ" at bounding box center [172, 354] width 134 height 14
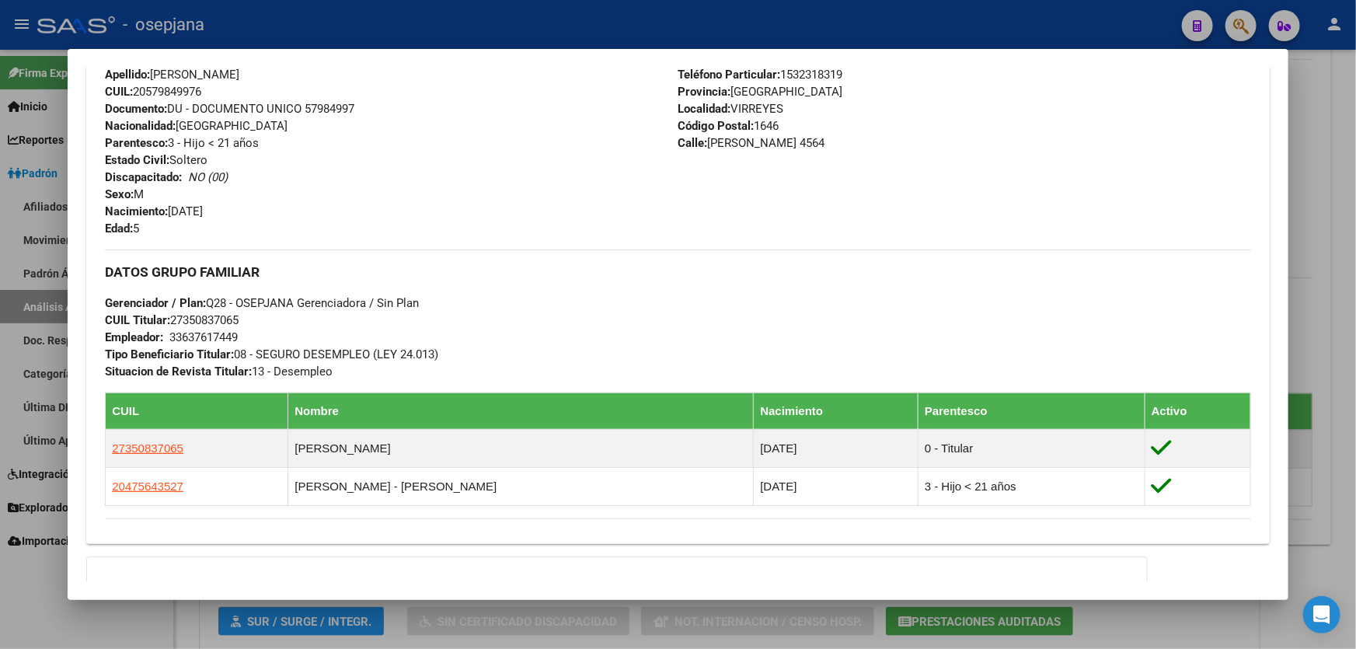
scroll to position [764, 0]
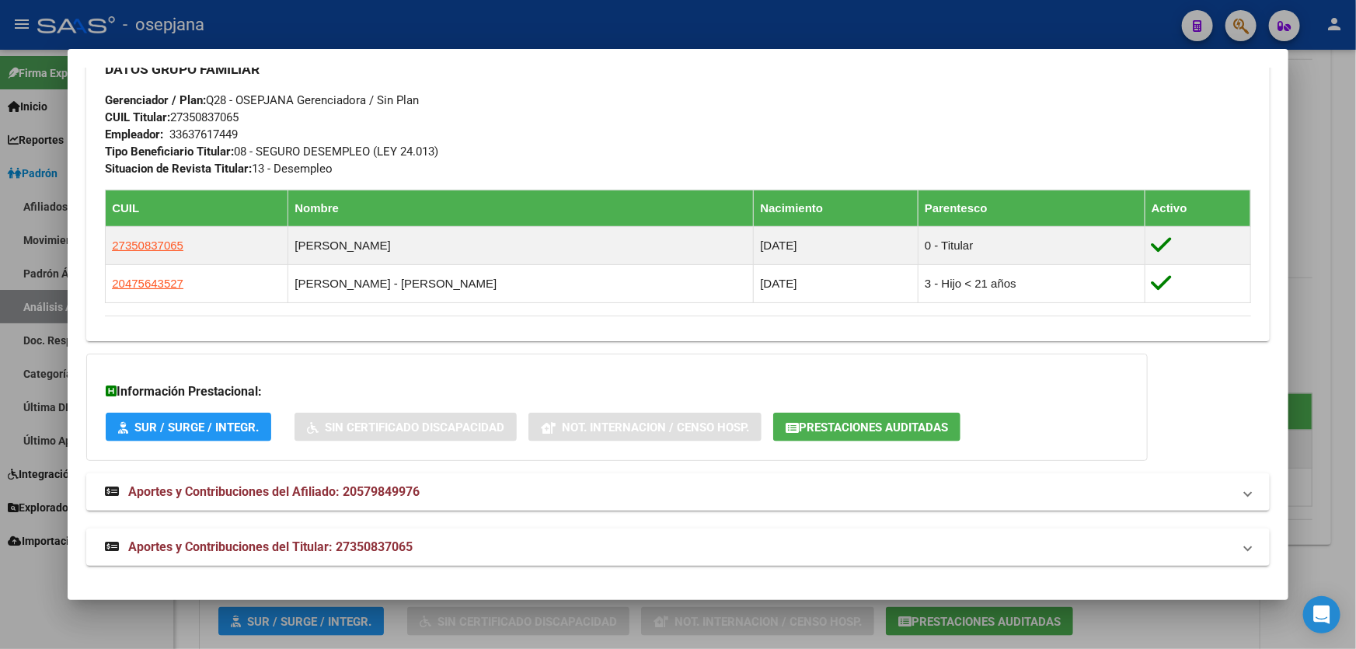
click at [1355, 295] on div at bounding box center [678, 324] width 1356 height 649
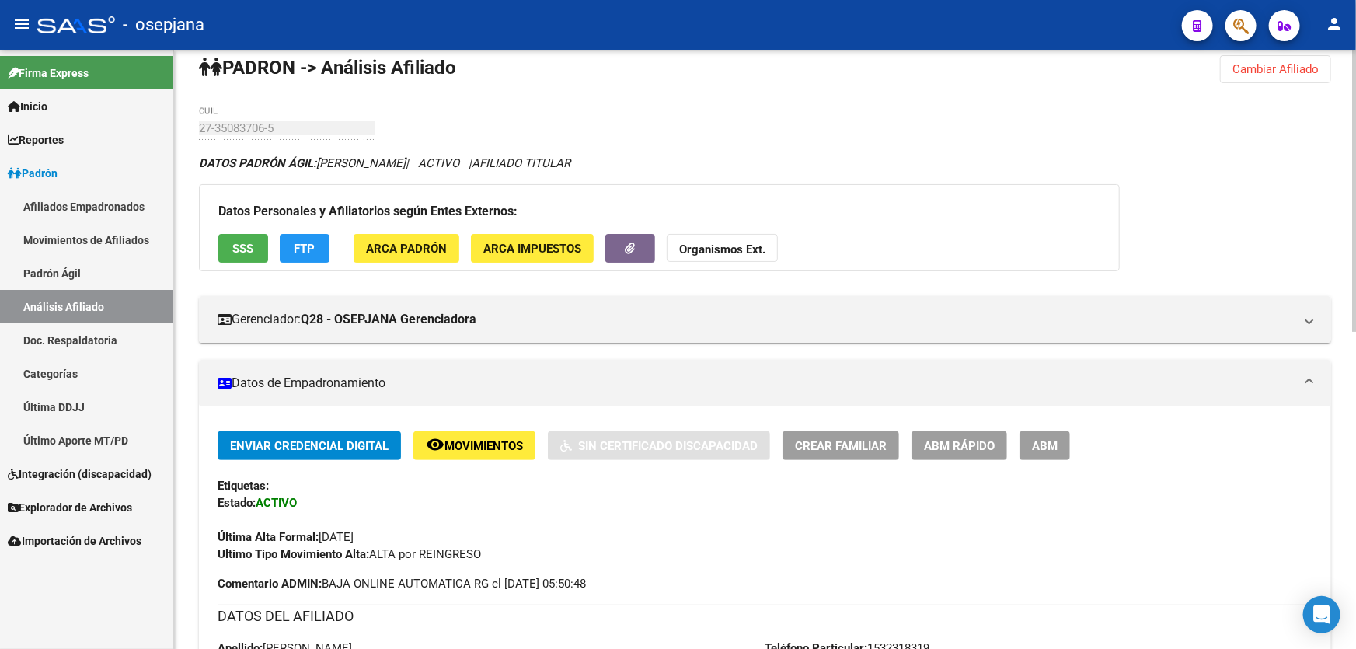
scroll to position [0, 0]
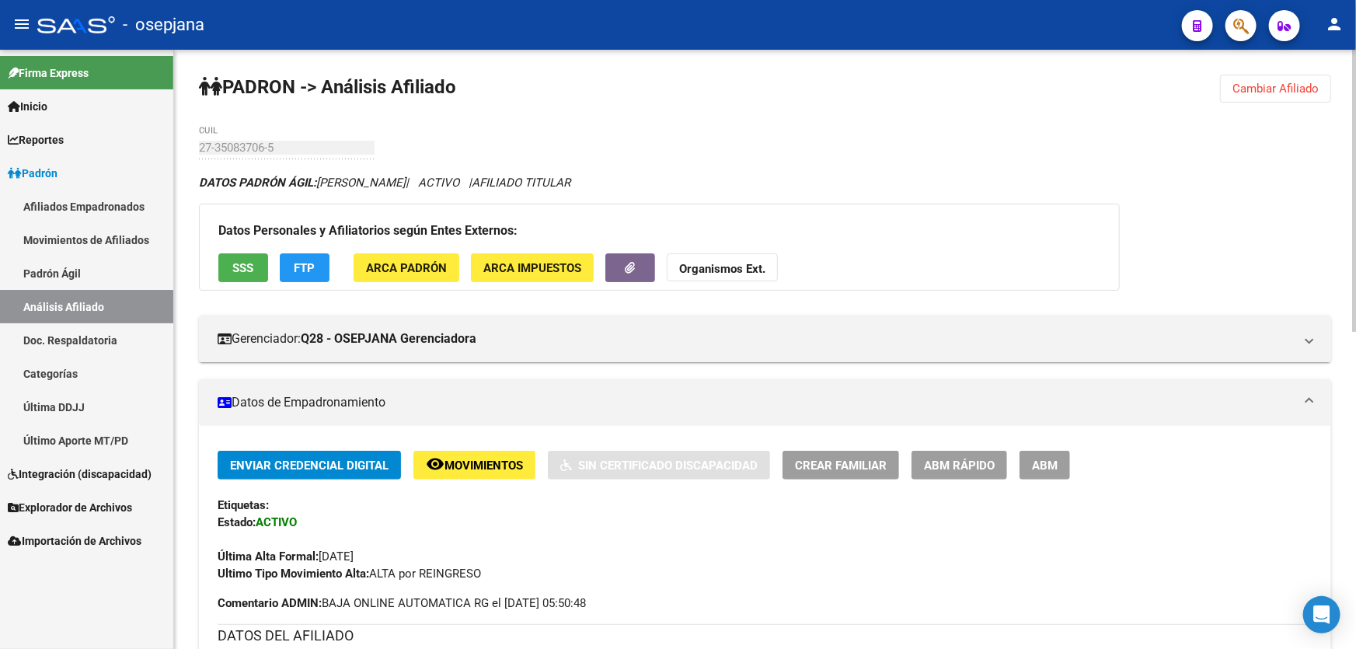
click at [1259, 89] on span "Cambiar Afiliado" at bounding box center [1275, 89] width 86 height 14
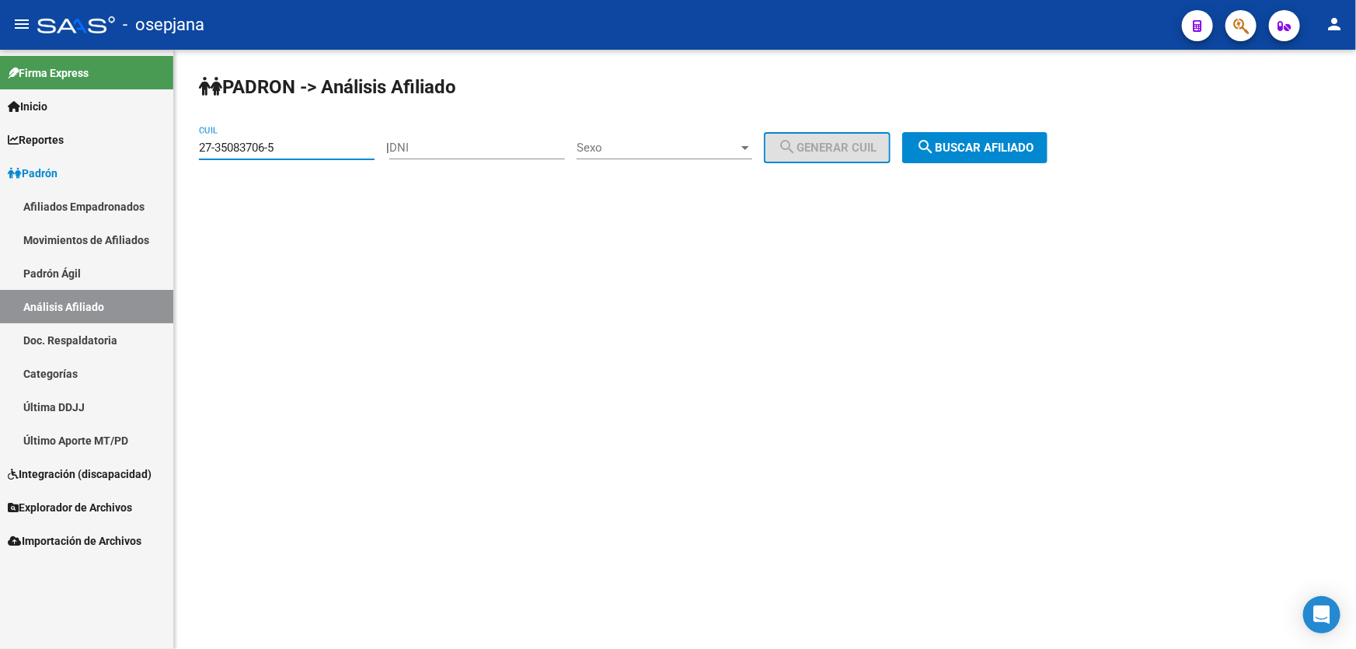
drag, startPoint x: 333, startPoint y: 148, endPoint x: 179, endPoint y: 148, distance: 153.8
click at [179, 148] on div "PADRON -> Análisis Afiliado 27-35083706-5 CUIL | DNI Sexo Sexo search Generar C…" at bounding box center [765, 131] width 1182 height 163
paste input "42369813-1"
click at [957, 132] on button "search Buscar afiliado" at bounding box center [974, 147] width 145 height 31
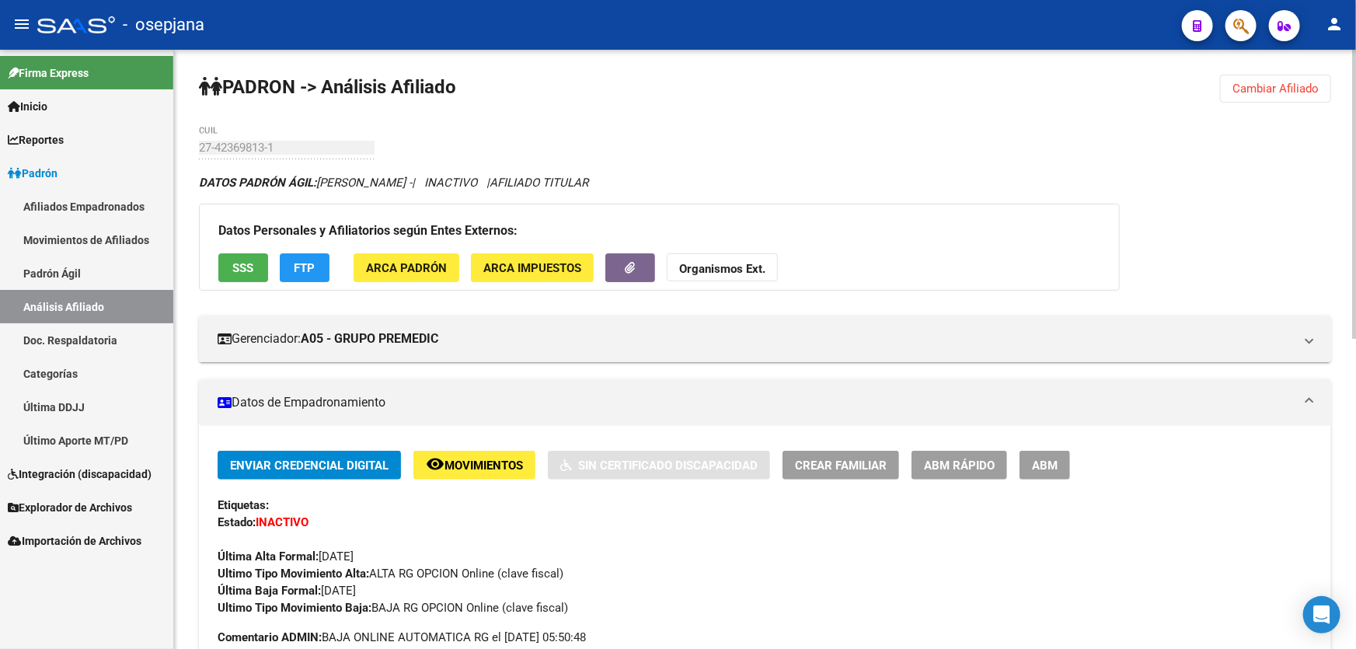
click at [1279, 76] on button "Cambiar Afiliado" at bounding box center [1275, 89] width 111 height 28
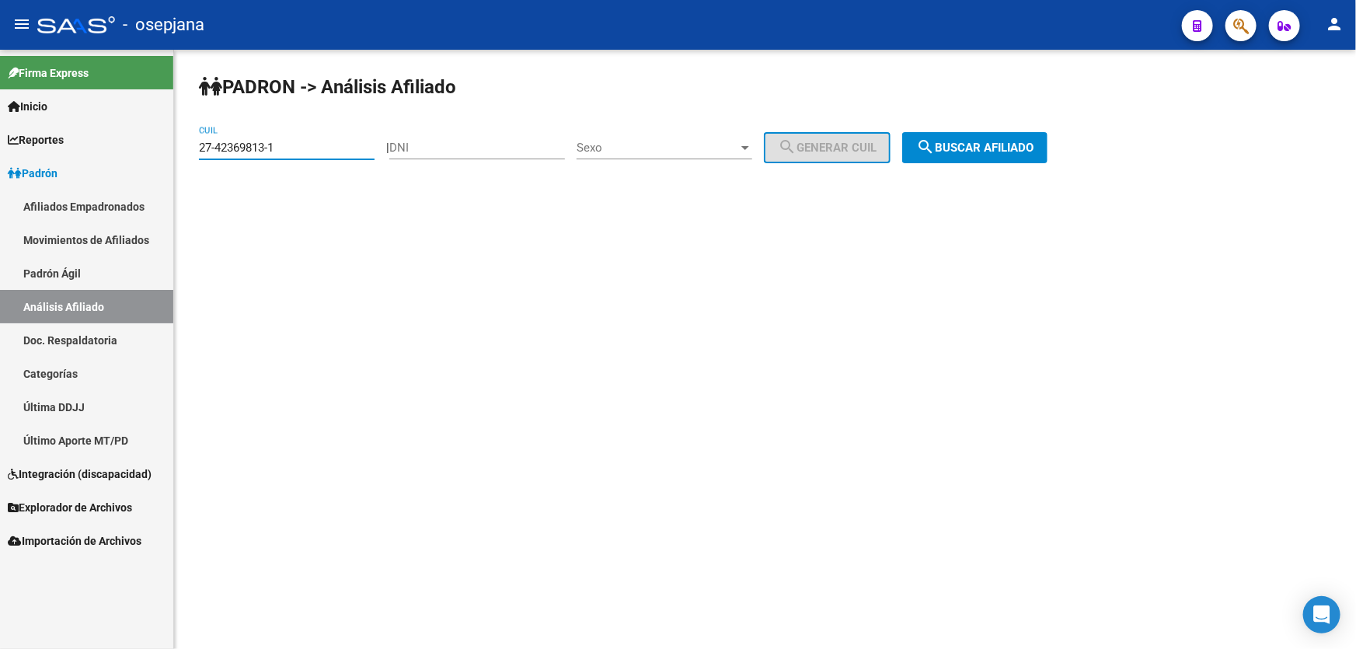
drag, startPoint x: 305, startPoint y: 142, endPoint x: 176, endPoint y: 146, distance: 129.0
click at [176, 146] on div "PADRON -> Análisis Afiliado 27-42369813-1 CUIL | DNI Sexo Sexo search Generar C…" at bounding box center [765, 131] width 1182 height 163
paste input "0-30868841"
click at [1033, 147] on span "search Buscar afiliado" at bounding box center [974, 148] width 117 height 14
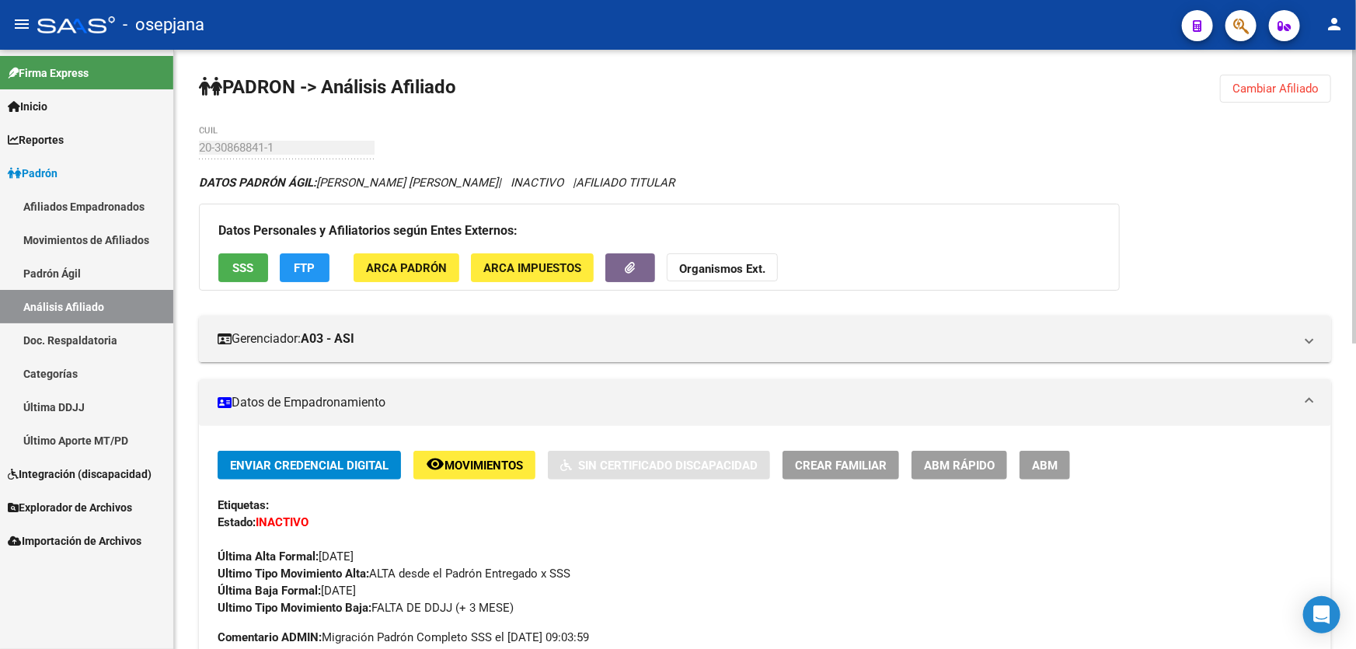
click at [1302, 89] on span "Cambiar Afiliado" at bounding box center [1275, 89] width 86 height 14
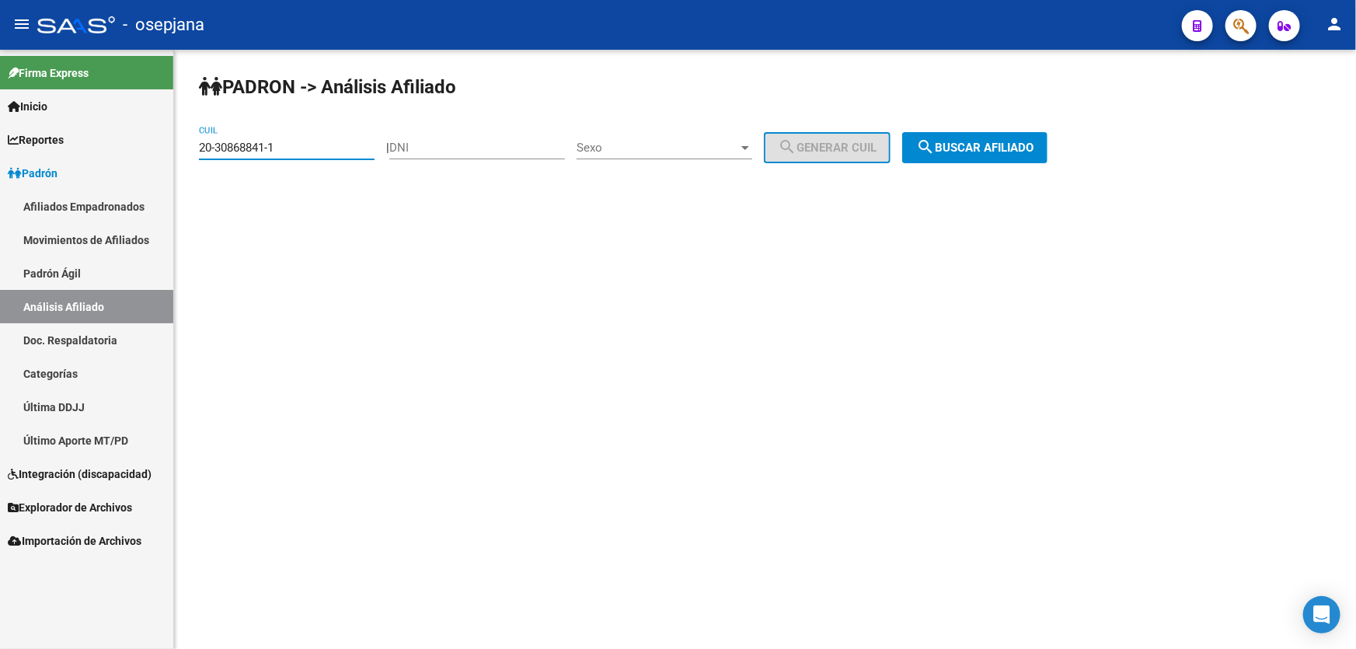
drag, startPoint x: 287, startPoint y: 148, endPoint x: 64, endPoint y: 155, distance: 222.3
click at [103, 155] on mat-sidenav-container "Firma Express Inicio Calendario SSS Instructivos Contacto OS Reportes Padrón Tr…" at bounding box center [678, 349] width 1356 height 599
paste input "45219228-5"
click at [1015, 151] on span "search Buscar afiliado" at bounding box center [974, 148] width 117 height 14
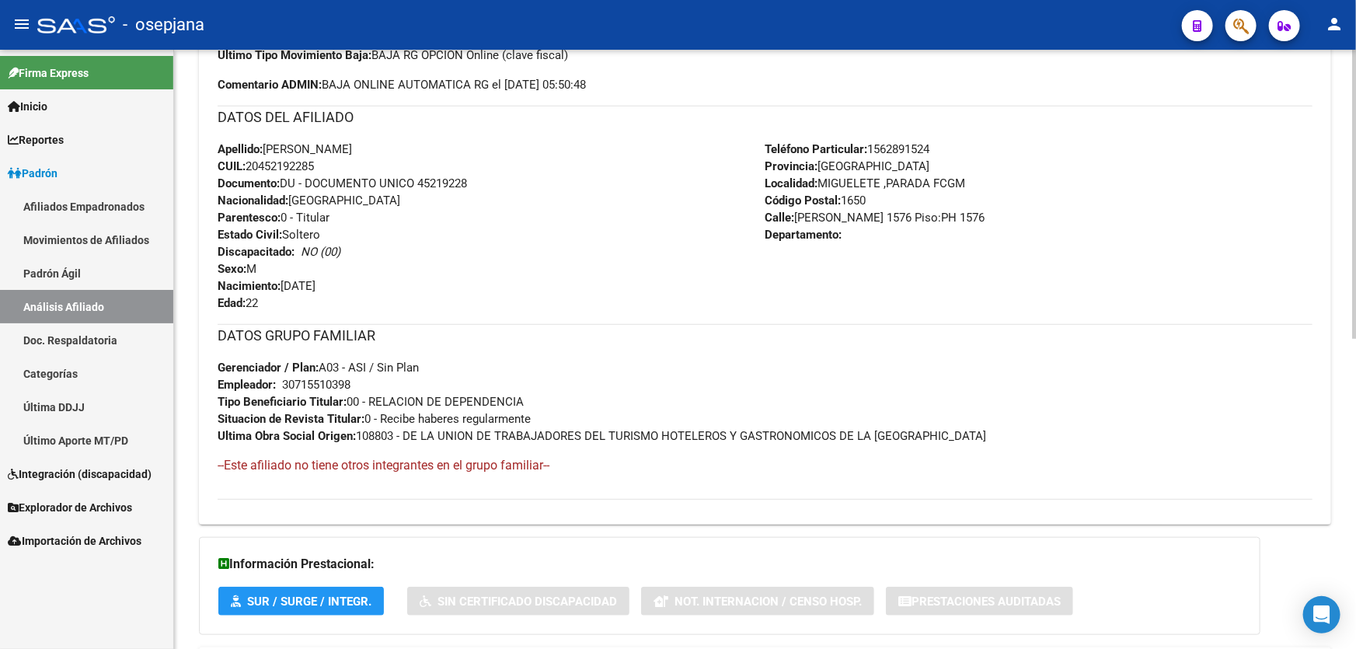
scroll to position [565, 0]
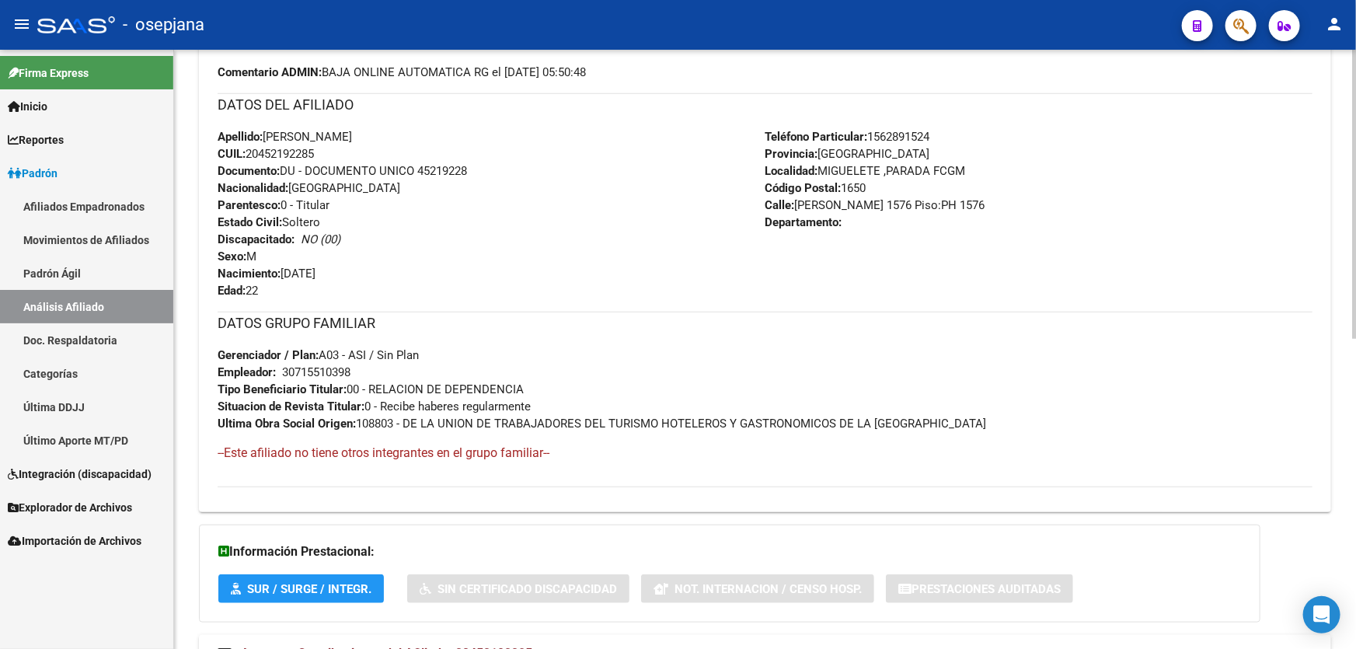
drag, startPoint x: 420, startPoint y: 169, endPoint x: 489, endPoint y: 168, distance: 69.9
click at [489, 168] on div "Apellido: AGUSTIN EMANUEL RODRIGUEZ CUIL: 20452192285 Documento: DU - DOCUMENTO…" at bounding box center [492, 213] width 548 height 171
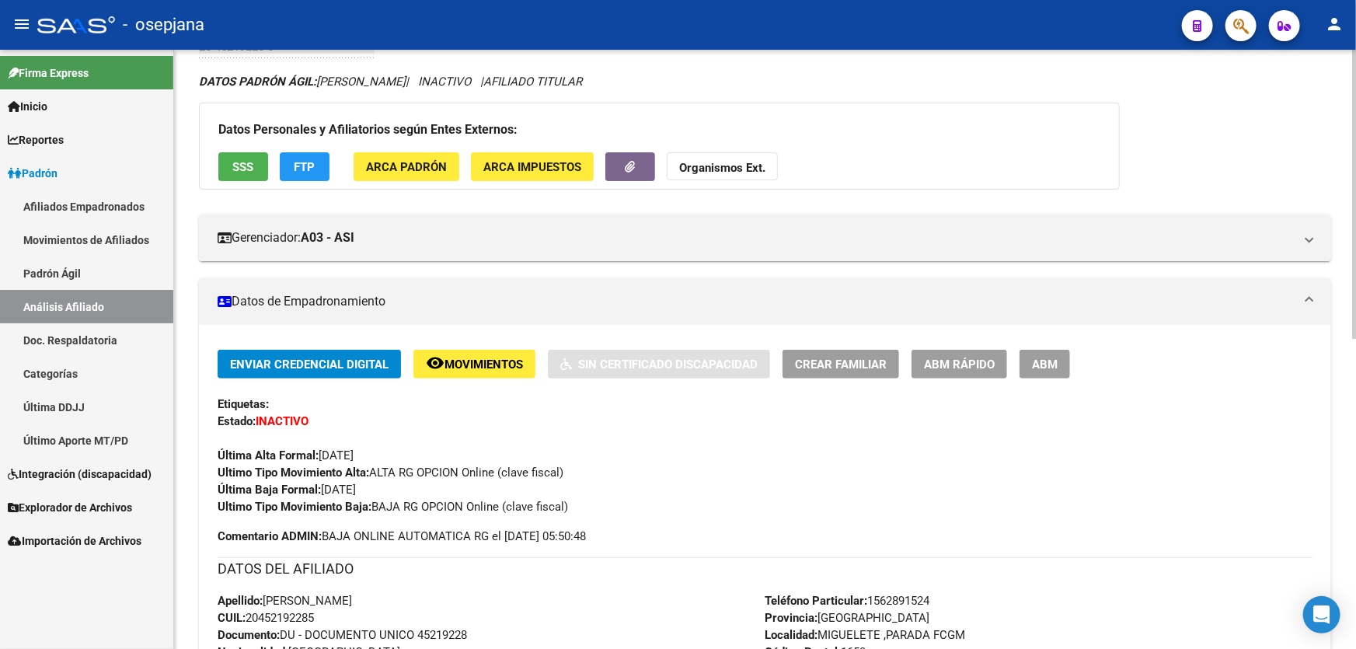
scroll to position [0, 0]
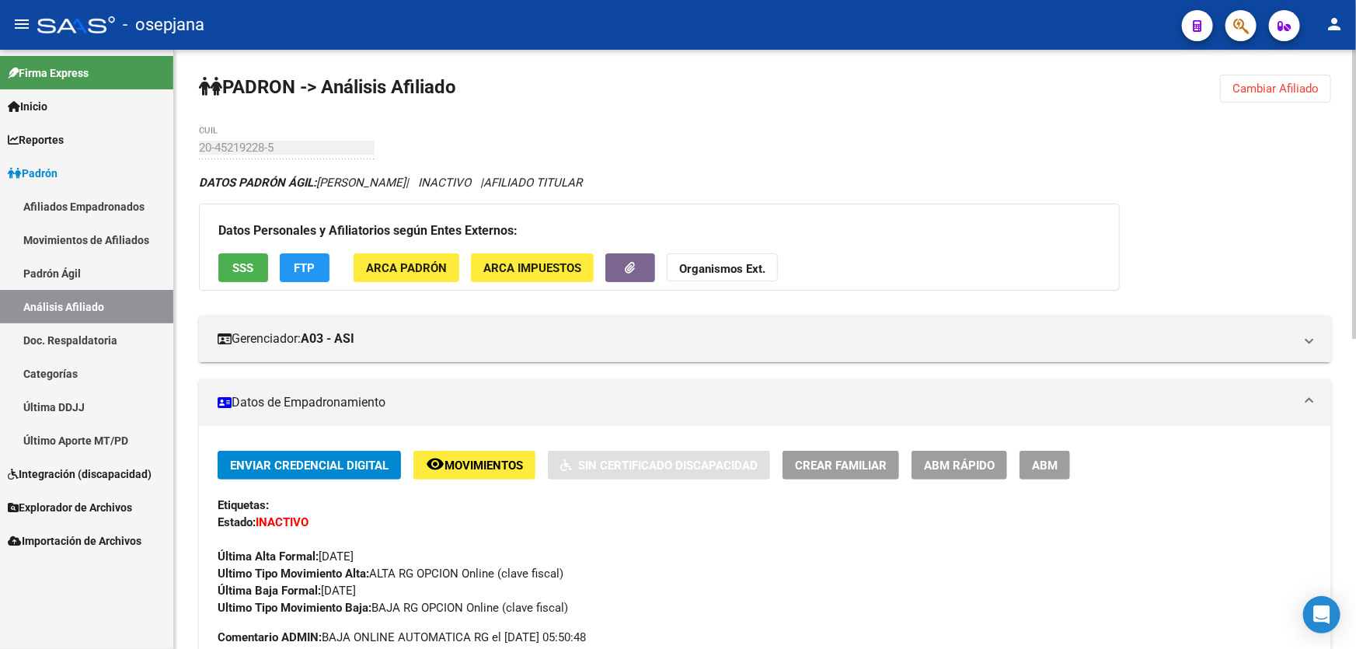
click at [236, 272] on span "SSS" at bounding box center [243, 268] width 21 height 14
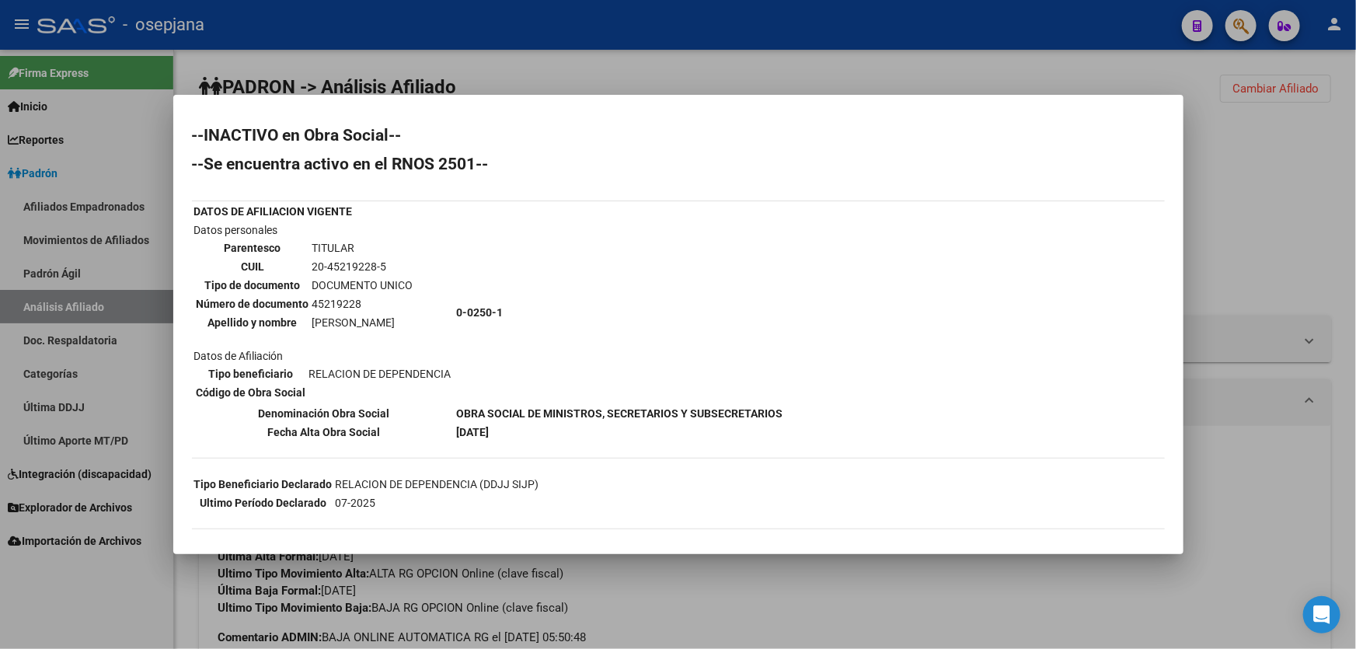
click at [1321, 532] on div at bounding box center [678, 324] width 1356 height 649
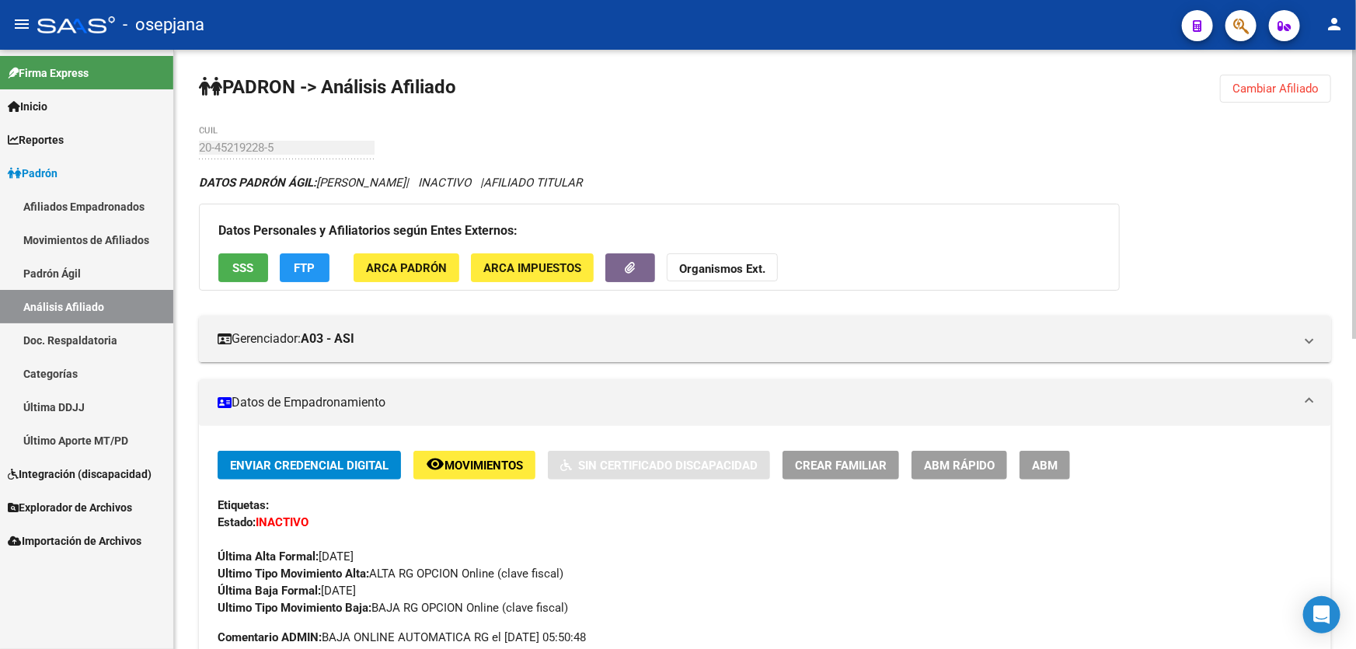
click at [1252, 92] on span "Cambiar Afiliado" at bounding box center [1275, 89] width 86 height 14
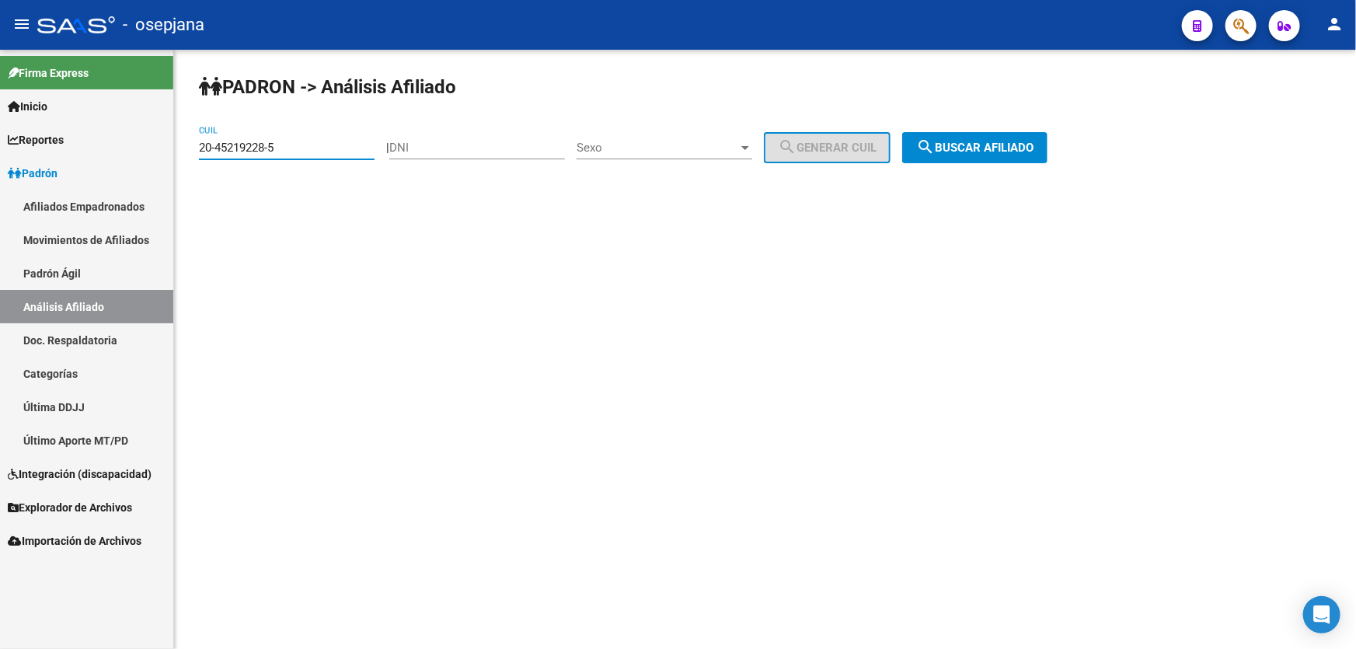
drag, startPoint x: 302, startPoint y: 149, endPoint x: 21, endPoint y: 168, distance: 281.9
click at [65, 155] on mat-sidenav-container "Firma Express Inicio Calendario SSS Instructivos Contacto OS Reportes Padrón Tr…" at bounding box center [678, 349] width 1356 height 599
paste input "36067945"
click at [1008, 138] on button "search Buscar afiliado" at bounding box center [974, 147] width 145 height 31
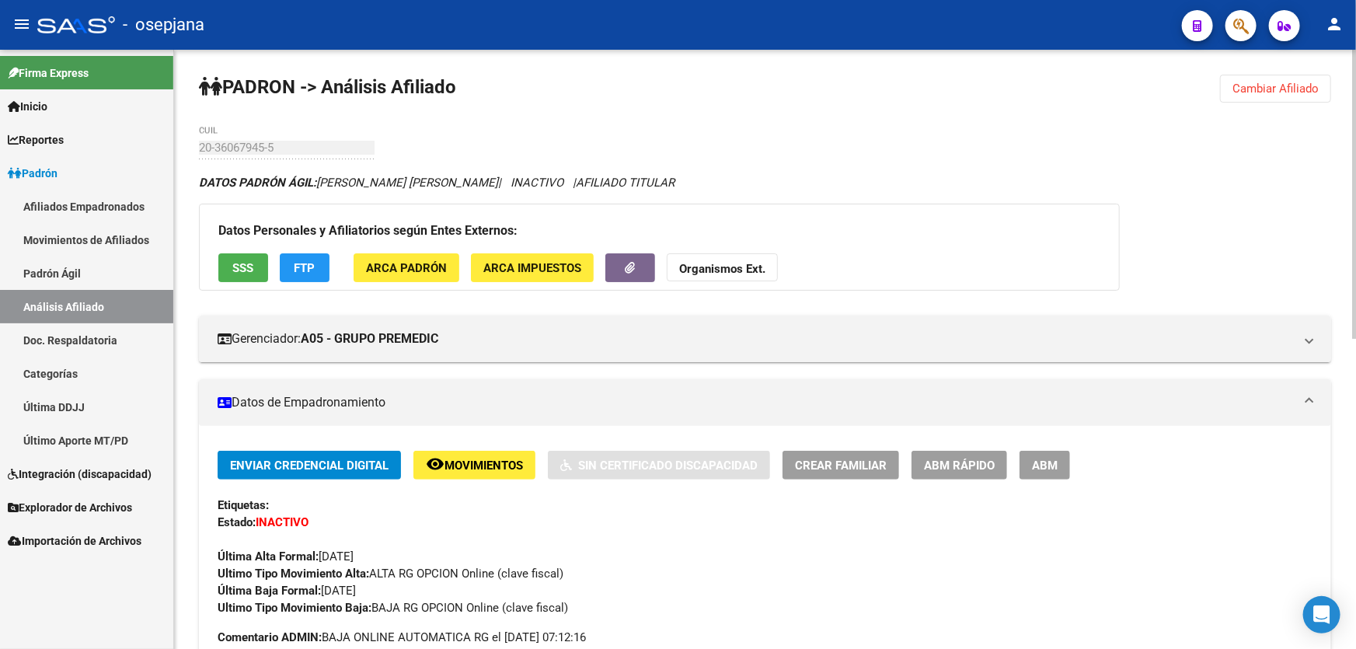
click at [1277, 92] on span "Cambiar Afiliado" at bounding box center [1275, 89] width 86 height 14
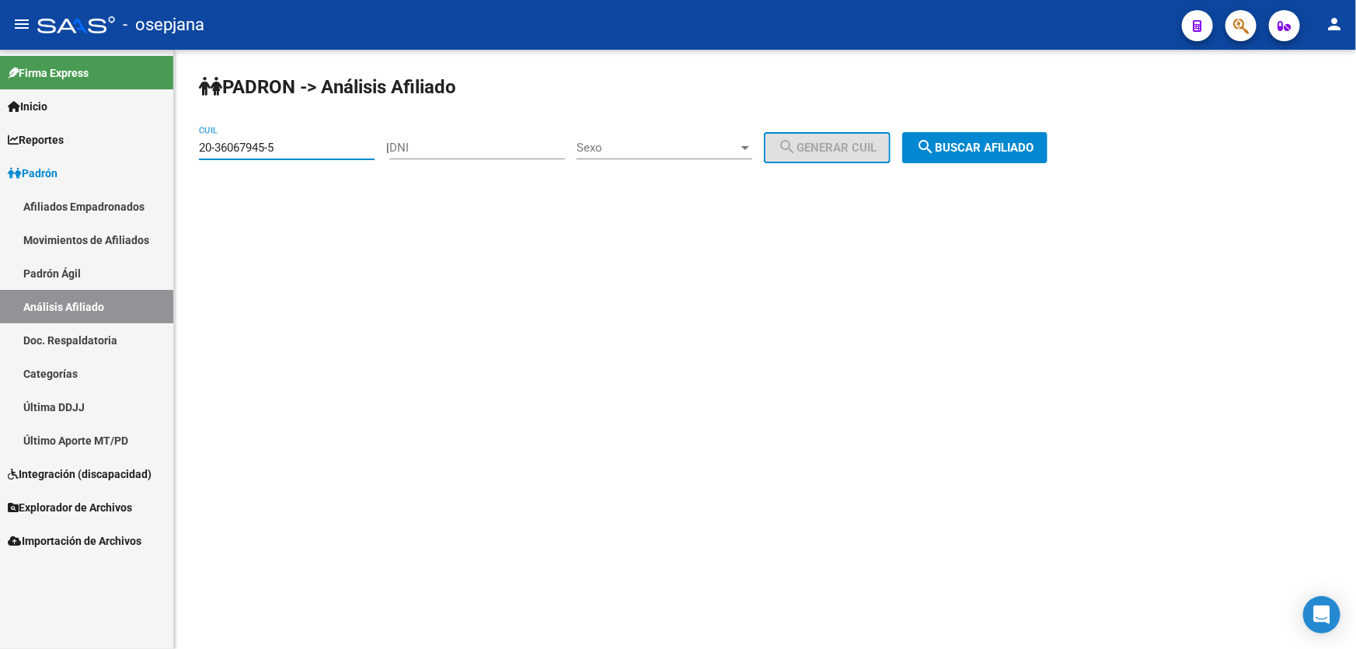
drag, startPoint x: 333, startPoint y: 142, endPoint x: 2, endPoint y: 181, distance: 332.5
click at [8, 179] on mat-sidenav-container "Firma Express Inicio Calendario SSS Instructivos Contacto OS Reportes Padrón Tr…" at bounding box center [678, 349] width 1356 height 599
paste input "7-47019190-8"
type input "27-47019190-8"
click at [980, 149] on span "search Buscar afiliado" at bounding box center [974, 148] width 117 height 14
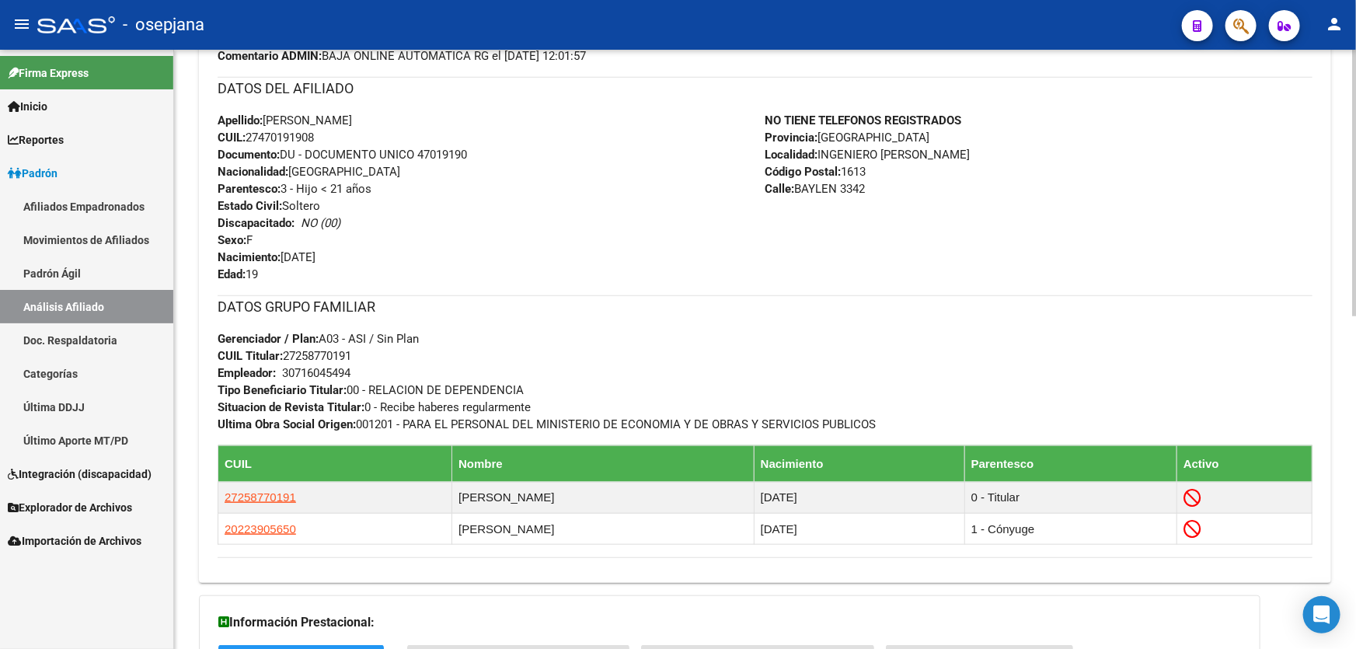
scroll to position [565, 0]
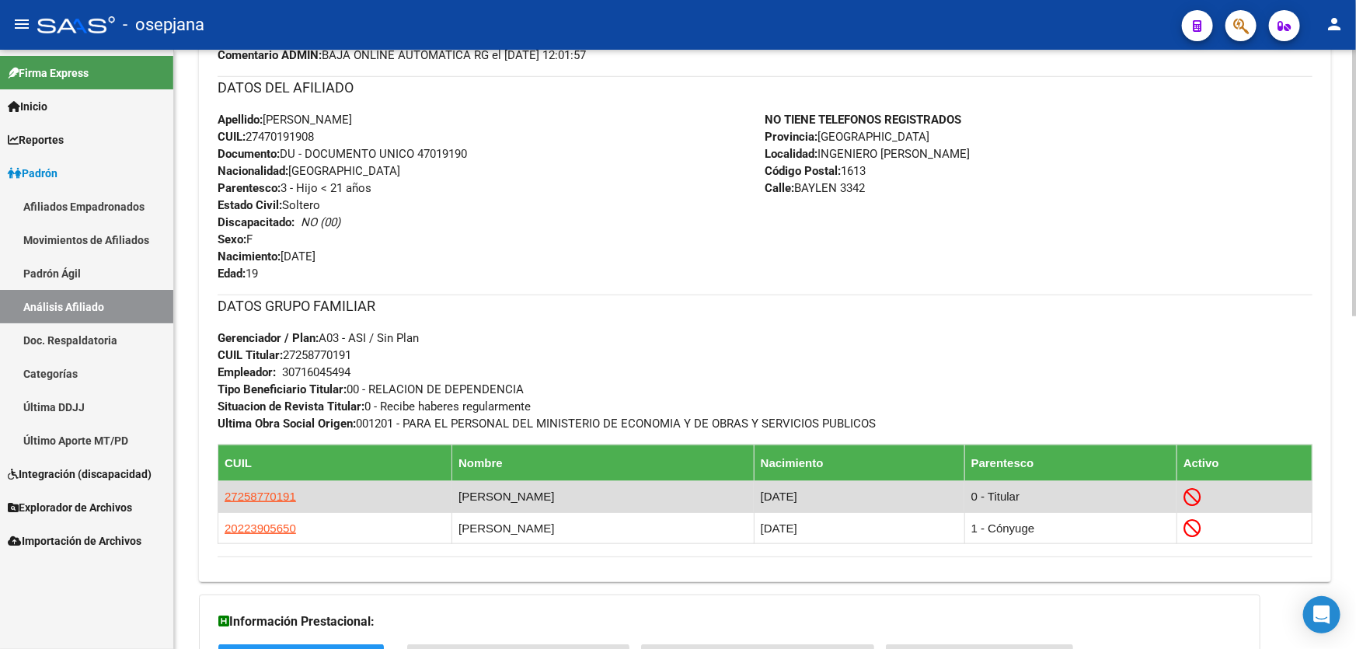
click at [240, 485] on td "27258770191" at bounding box center [335, 496] width 234 height 31
click at [240, 489] on span "27258770191" at bounding box center [260, 495] width 71 height 13
type textarea "27258770191"
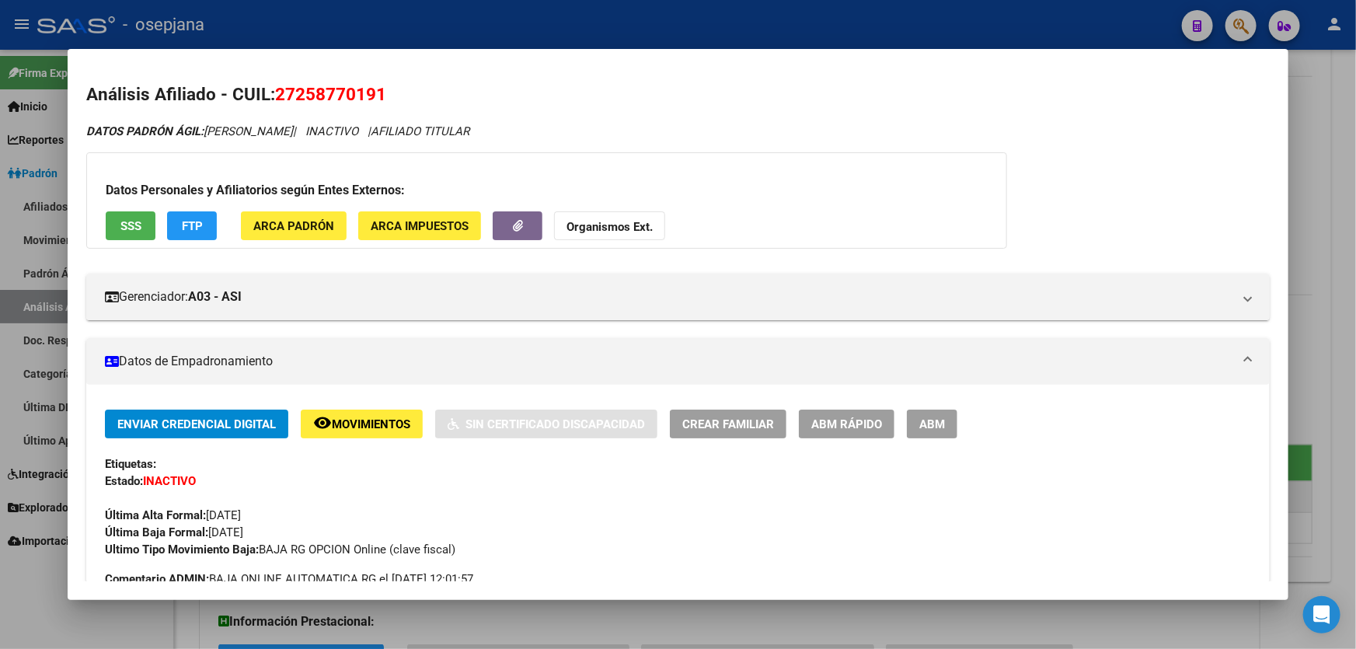
drag, startPoint x: 413, startPoint y: 91, endPoint x: 276, endPoint y: 91, distance: 137.5
click at [276, 91] on h2 "Análisis Afiliado - CUIL: 27258770191" at bounding box center [677, 95] width 1183 height 26
click at [1355, 89] on div at bounding box center [678, 324] width 1356 height 649
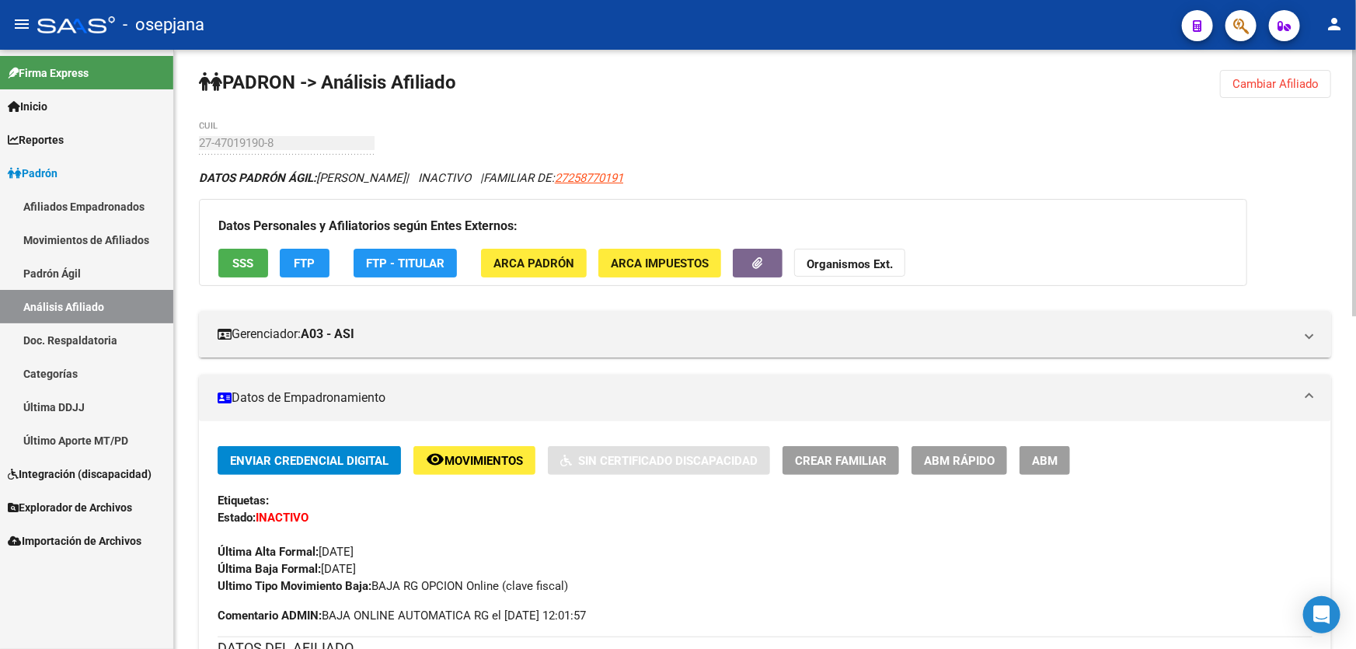
scroll to position [0, 0]
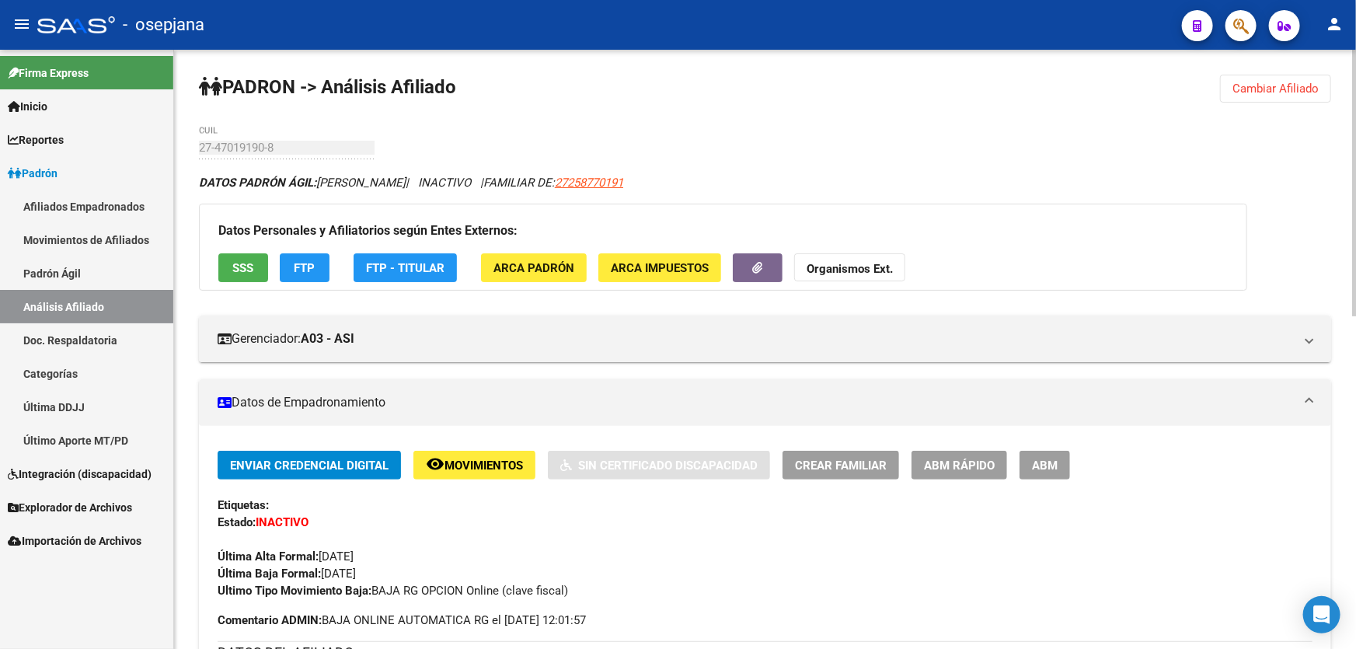
click at [1272, 82] on span "Cambiar Afiliado" at bounding box center [1275, 89] width 86 height 14
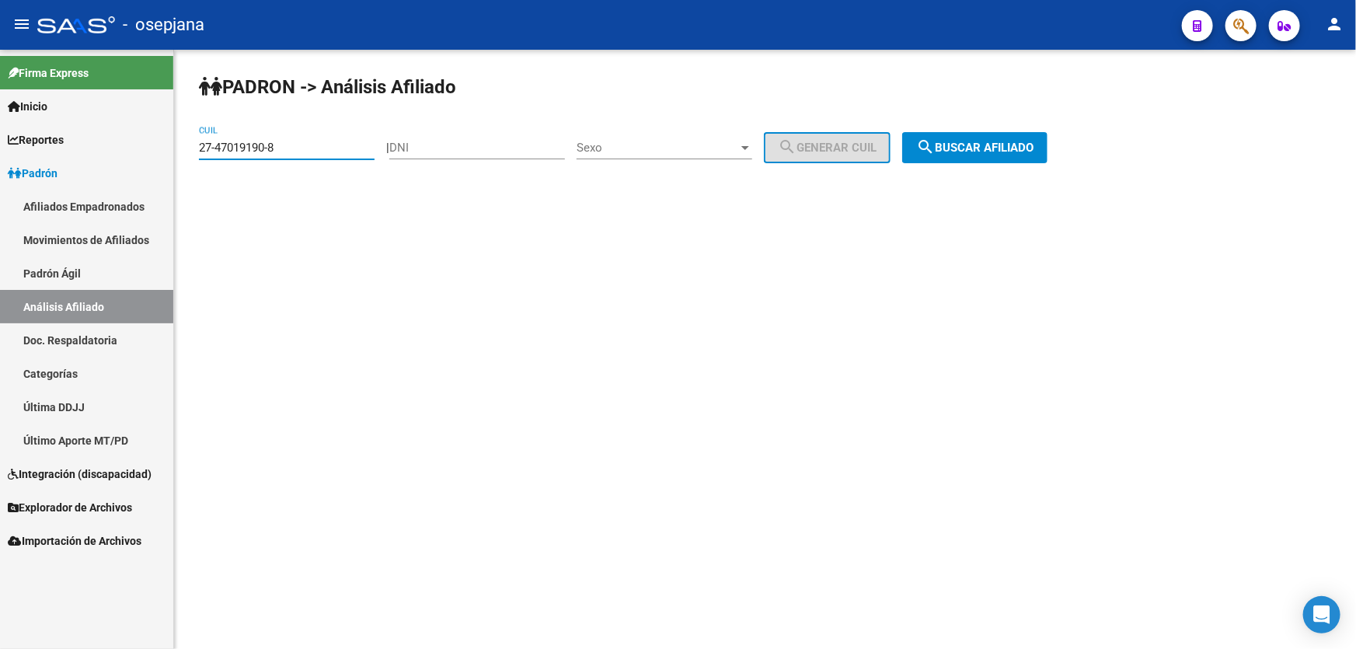
drag, startPoint x: 295, startPoint y: 145, endPoint x: 0, endPoint y: 221, distance: 304.7
click at [0, 213] on mat-sidenav-container "Firma Express Inicio Calendario SSS Instructivos Contacto OS Reportes Padrón Tr…" at bounding box center [678, 349] width 1356 height 599
paste input "37-405863"
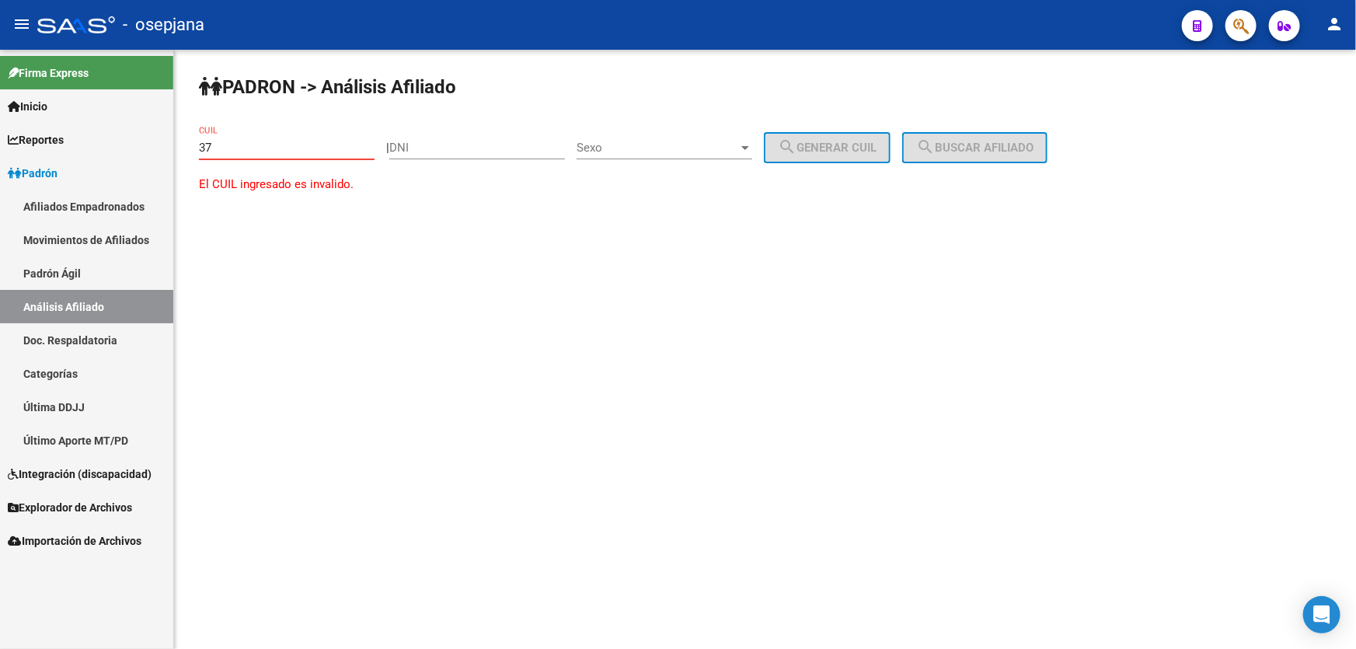
type input "3"
paste input "27-41543520-2"
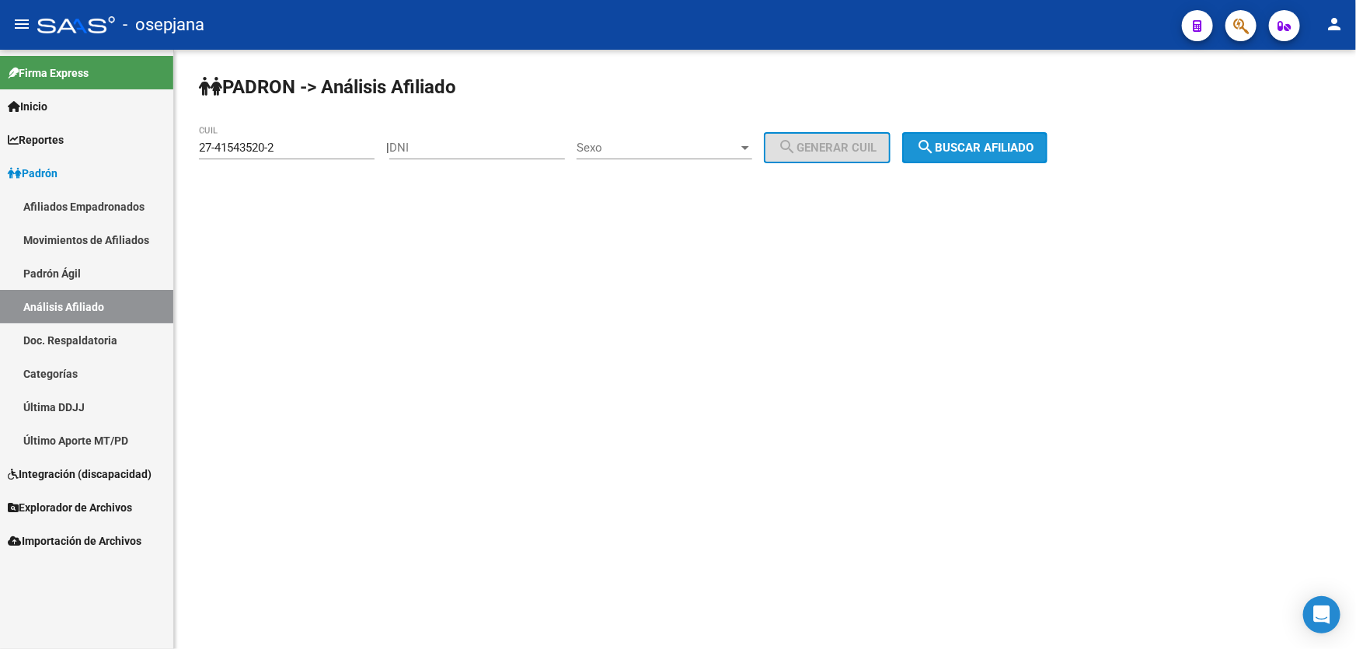
click at [1033, 146] on span "search Buscar afiliado" at bounding box center [974, 148] width 117 height 14
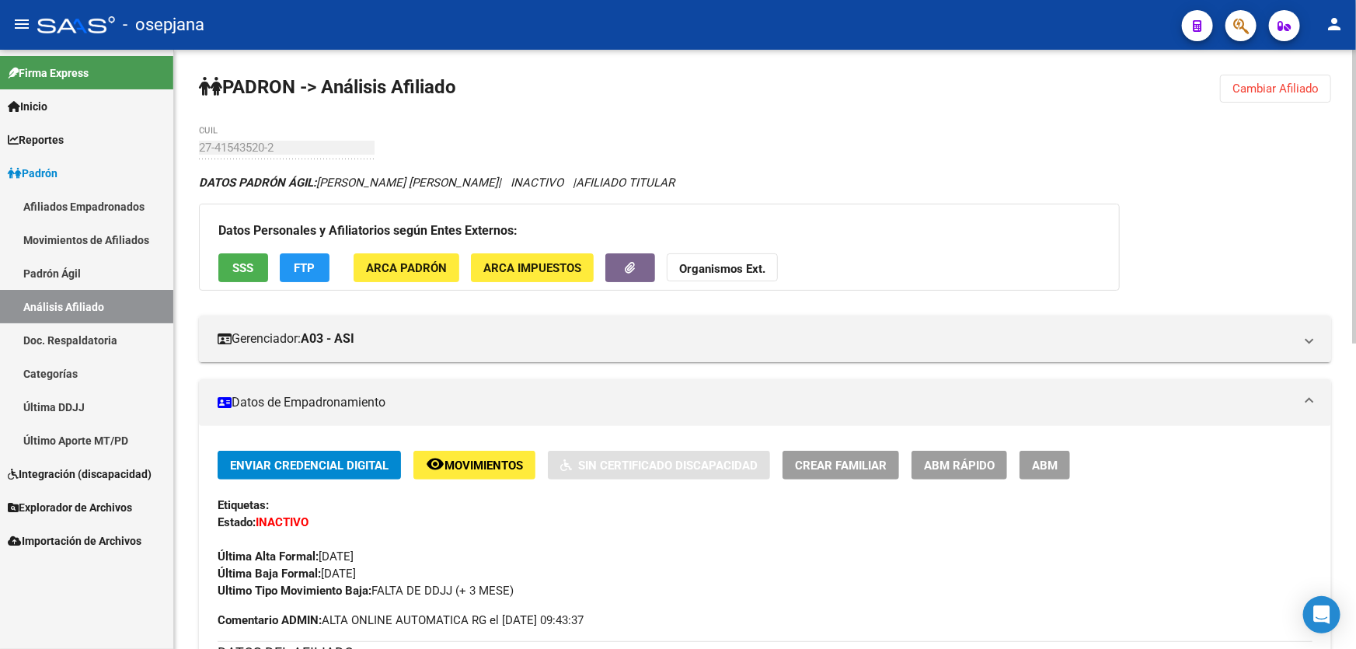
click at [1263, 99] on button "Cambiar Afiliado" at bounding box center [1275, 89] width 111 height 28
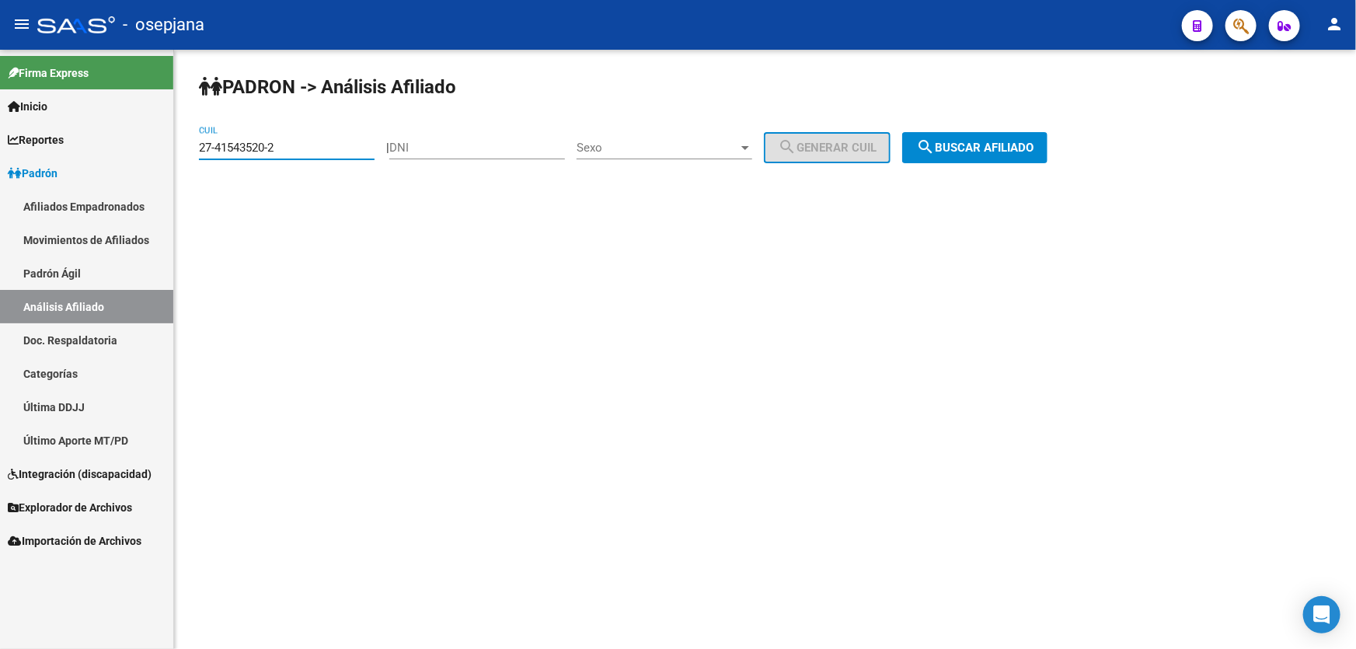
drag, startPoint x: 307, startPoint y: 151, endPoint x: 190, endPoint y: 151, distance: 117.3
click at [190, 151] on div "PADRON -> Análisis Afiliado 27-41543520-2 CUIL | DNI Sexo Sexo search Generar C…" at bounding box center [765, 131] width 1182 height 163
paste input "0-25916426-6"
click at [977, 154] on button "search Buscar afiliado" at bounding box center [974, 147] width 145 height 31
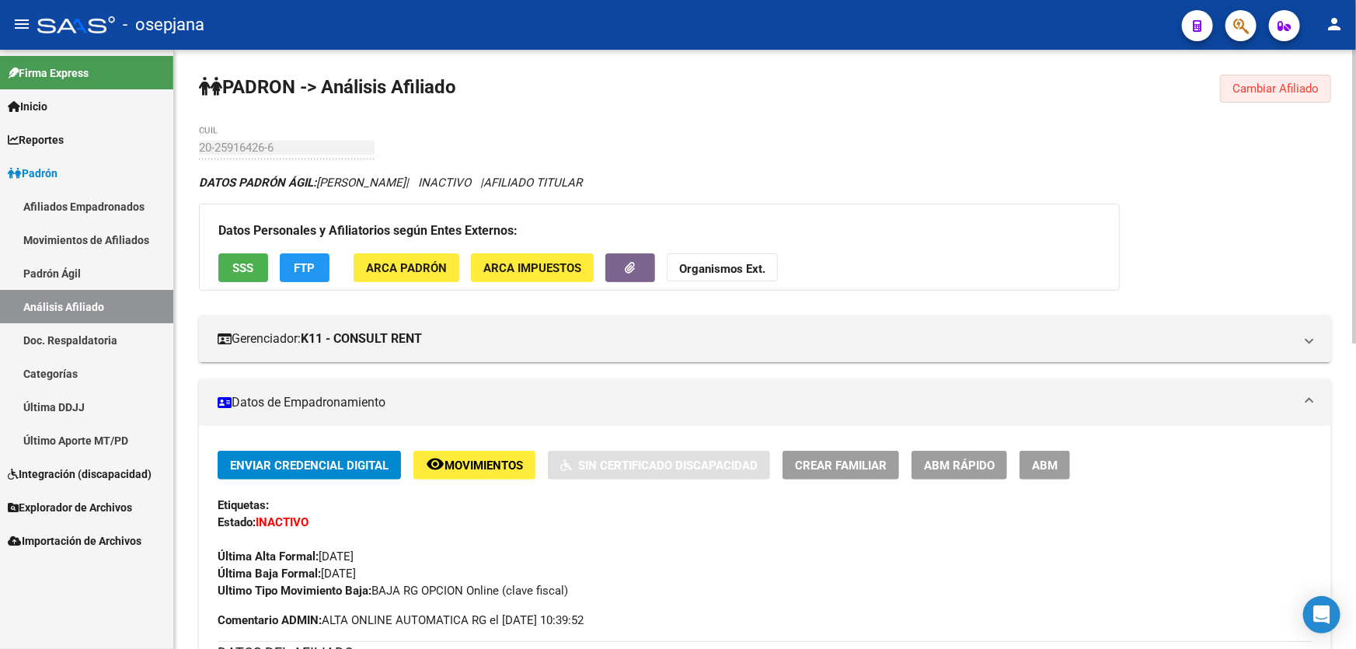
click at [1277, 85] on span "Cambiar Afiliado" at bounding box center [1275, 89] width 86 height 14
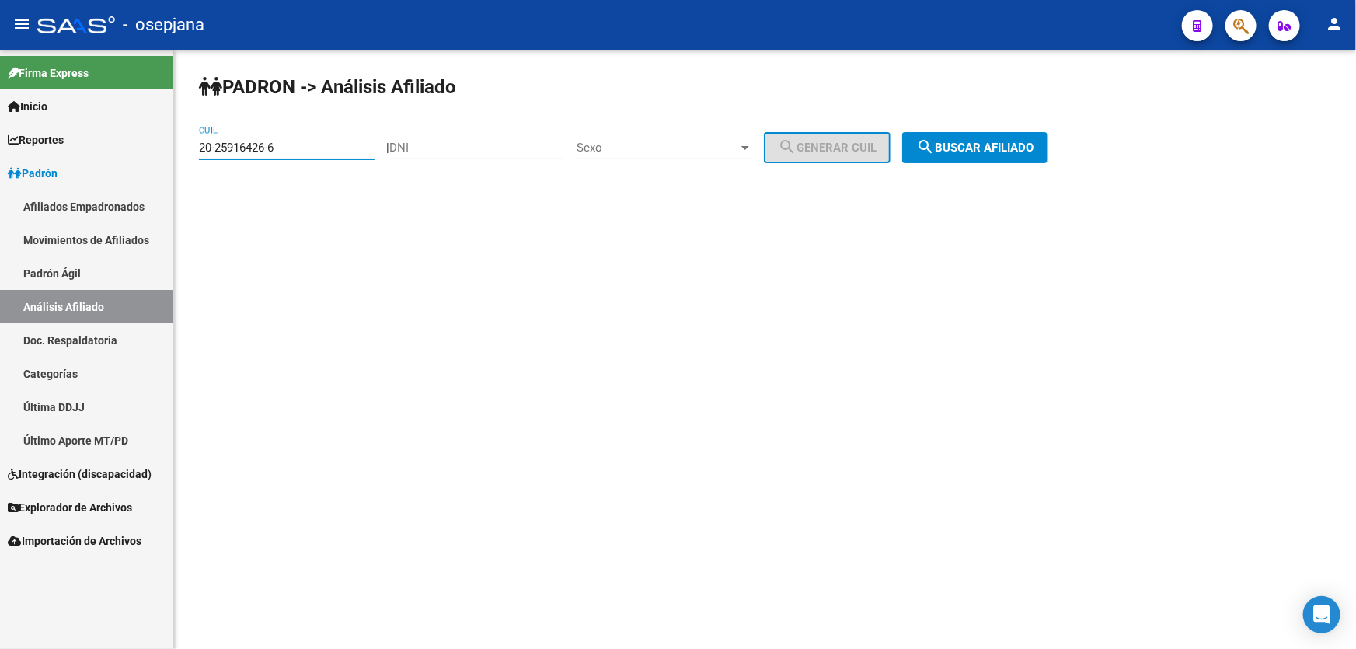
drag, startPoint x: 298, startPoint y: 145, endPoint x: 178, endPoint y: 147, distance: 120.4
click at [178, 147] on div "PADRON -> Análisis Afiliado 20-25916426-6 CUIL | DNI Sexo Sexo search Generar C…" at bounding box center [765, 131] width 1182 height 163
paste input "3-33498794-9"
click at [978, 158] on button "search Buscar afiliado" at bounding box center [974, 147] width 145 height 31
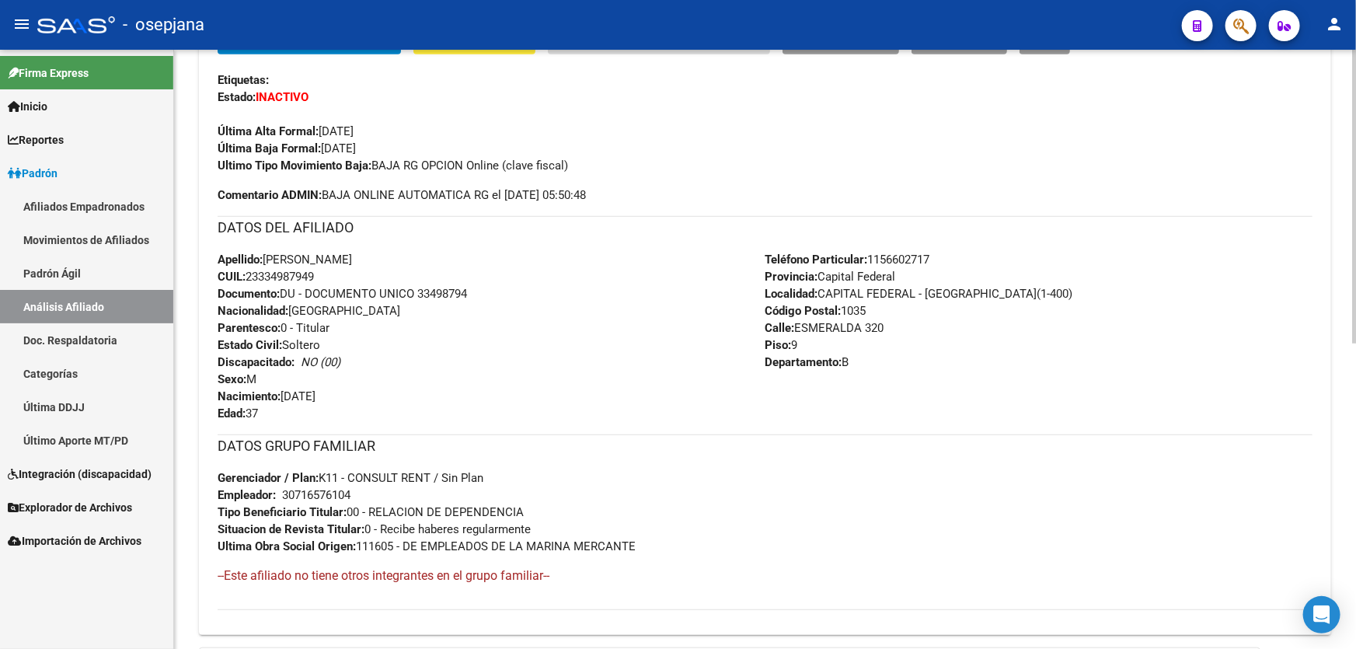
scroll to position [494, 0]
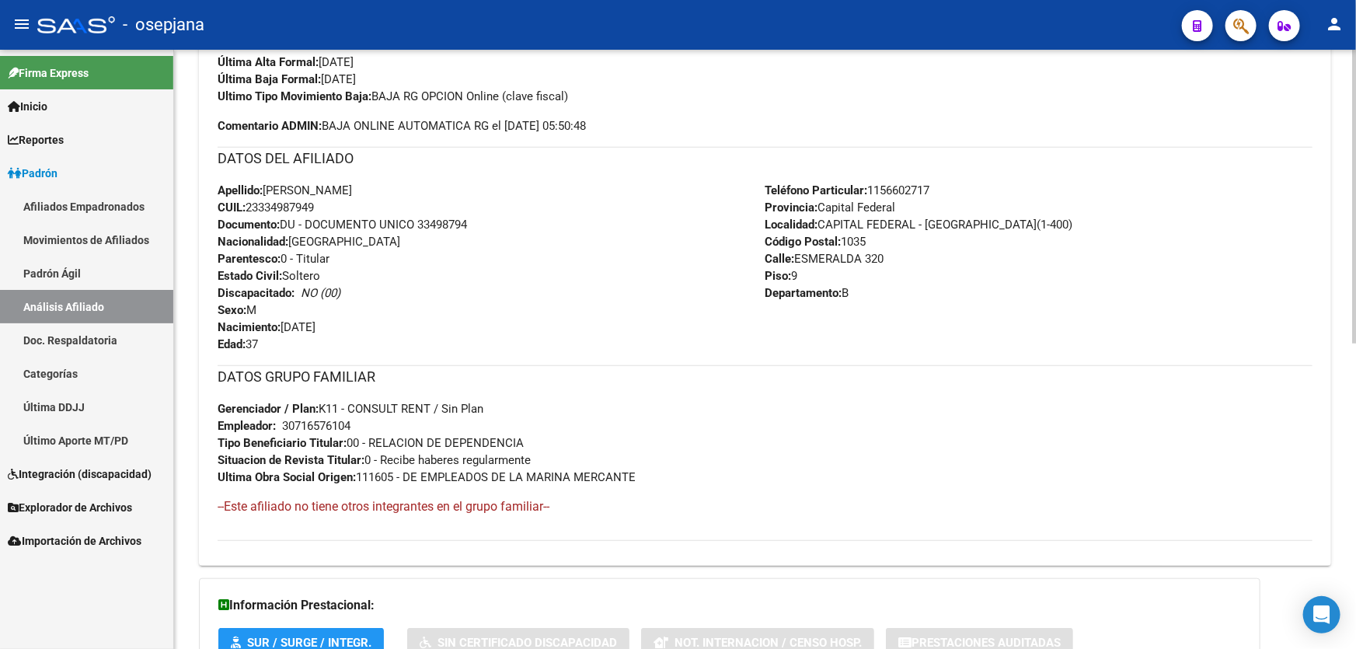
drag, startPoint x: 420, startPoint y: 222, endPoint x: 513, endPoint y: 221, distance: 93.2
click at [513, 221] on div "Apellido: CRISTIAN MARCELO ALVAREZ CUIL: 23334987949 Documento: DU - DOCUMENTO …" at bounding box center [492, 267] width 548 height 171
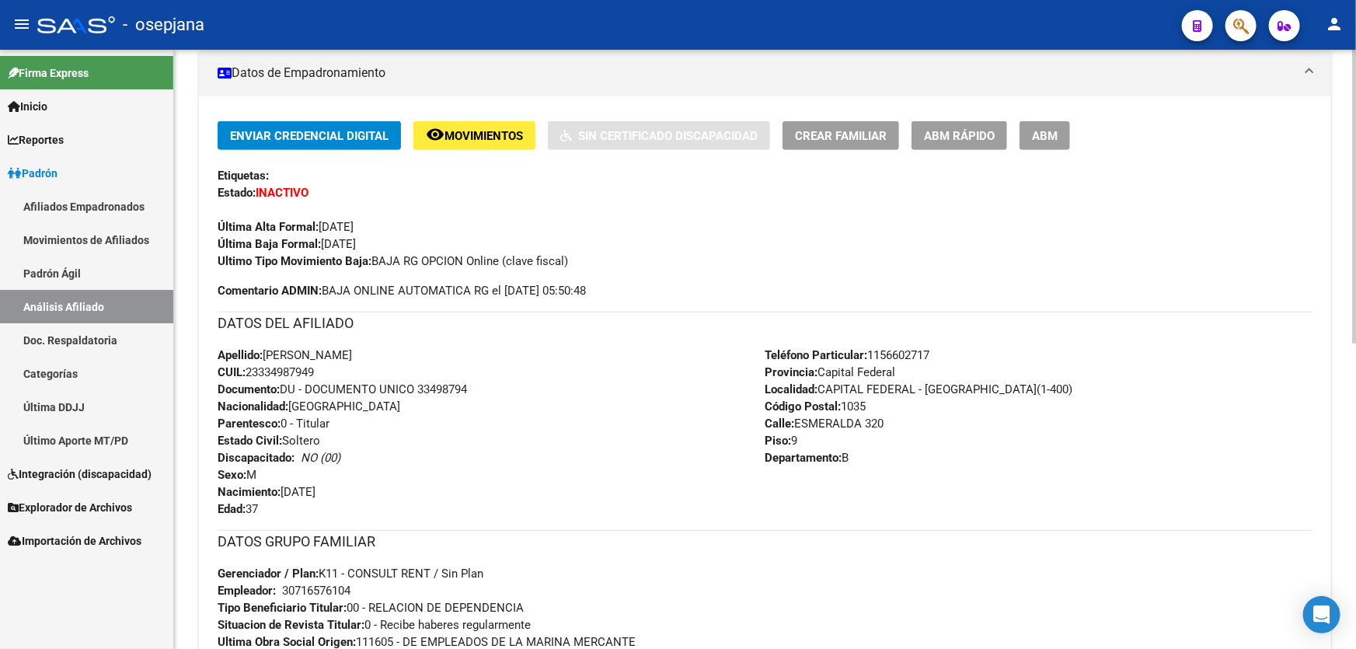
scroll to position [0, 0]
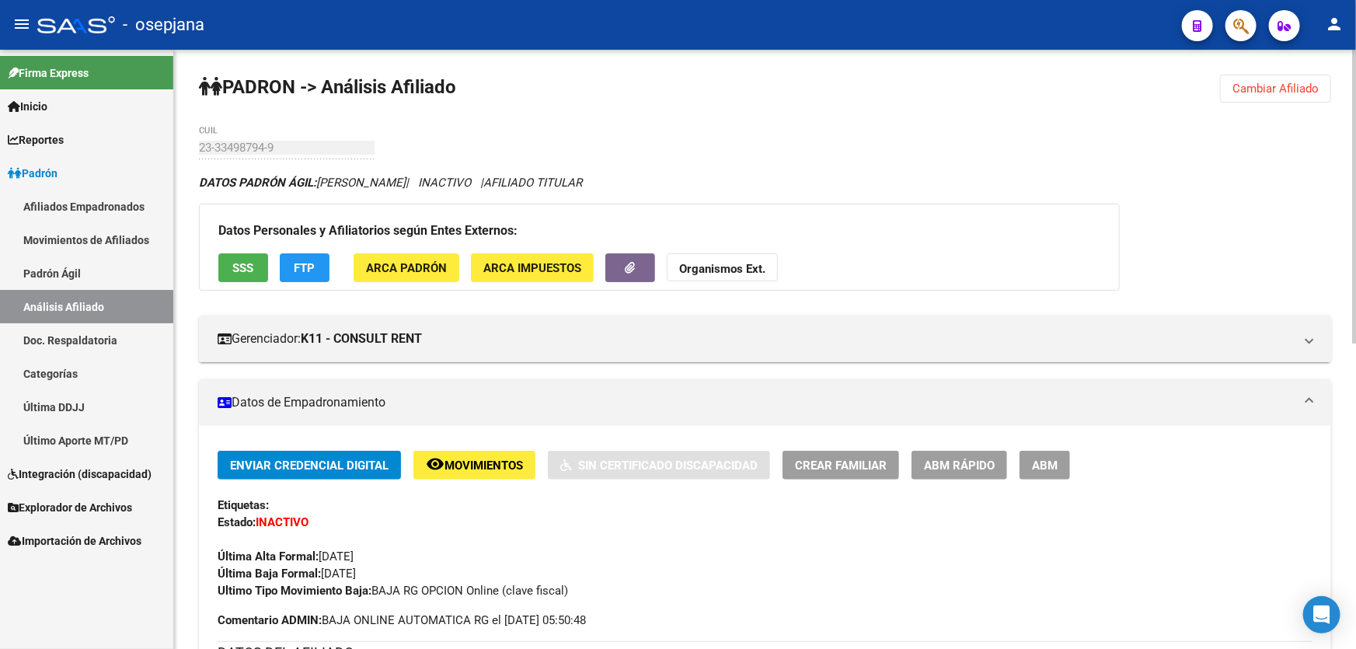
click at [1243, 85] on span "Cambiar Afiliado" at bounding box center [1275, 89] width 86 height 14
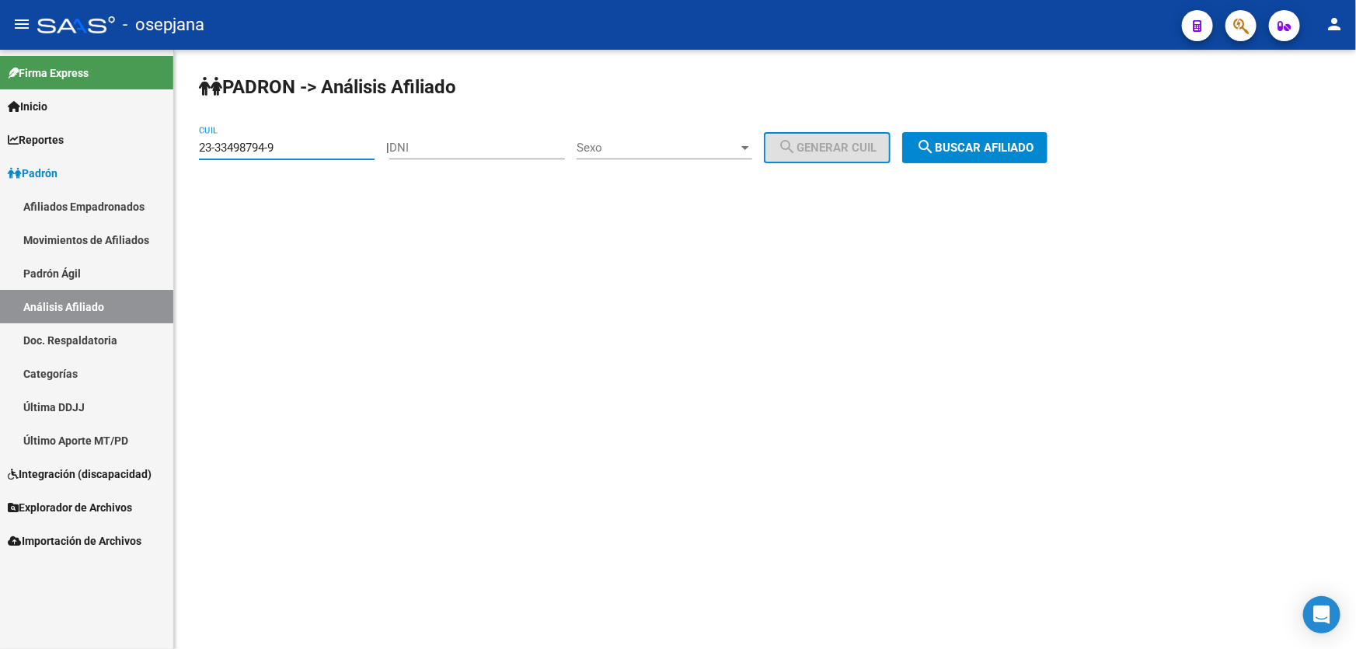
drag, startPoint x: 301, startPoint y: 143, endPoint x: 0, endPoint y: 170, distance: 302.7
click at [0, 164] on mat-sidenav-container "Firma Express Inicio Calendario SSS Instructivos Contacto OS Reportes Padrón Tr…" at bounding box center [678, 349] width 1356 height 599
drag, startPoint x: 1011, startPoint y: 124, endPoint x: 1018, endPoint y: 141, distance: 18.5
click at [1012, 124] on div "PADRON -> Análisis Afiliado 23-33498794-9 CUIL | DNI Sexo Sexo search Generar C…" at bounding box center [765, 131] width 1182 height 163
click at [1018, 142] on span "search Buscar afiliado" at bounding box center [974, 148] width 117 height 14
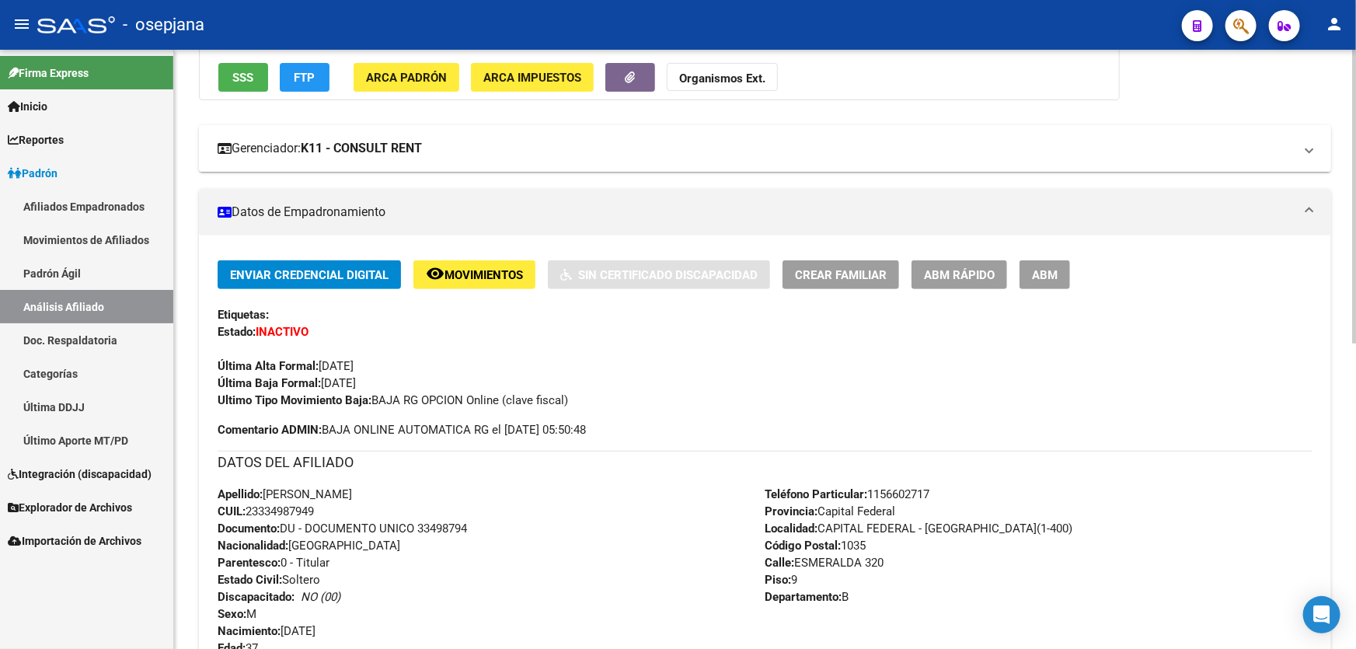
scroll to position [211, 0]
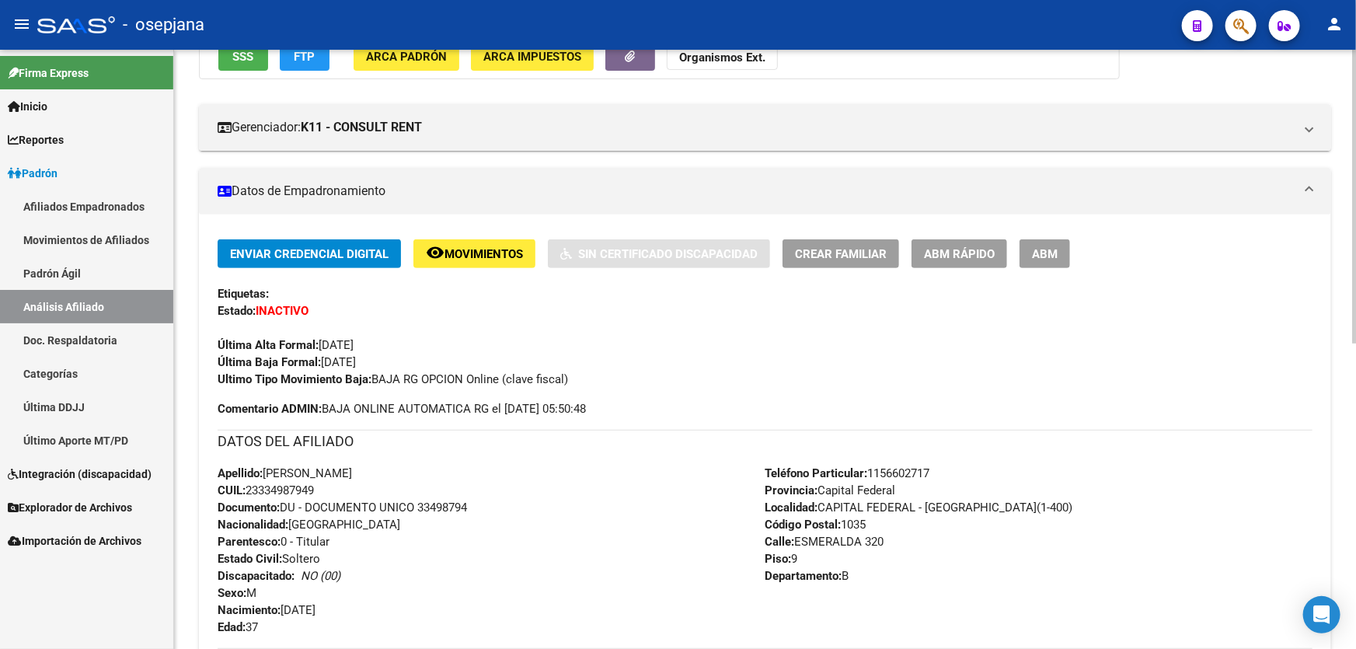
click at [463, 252] on span "Movimientos" at bounding box center [483, 254] width 78 height 14
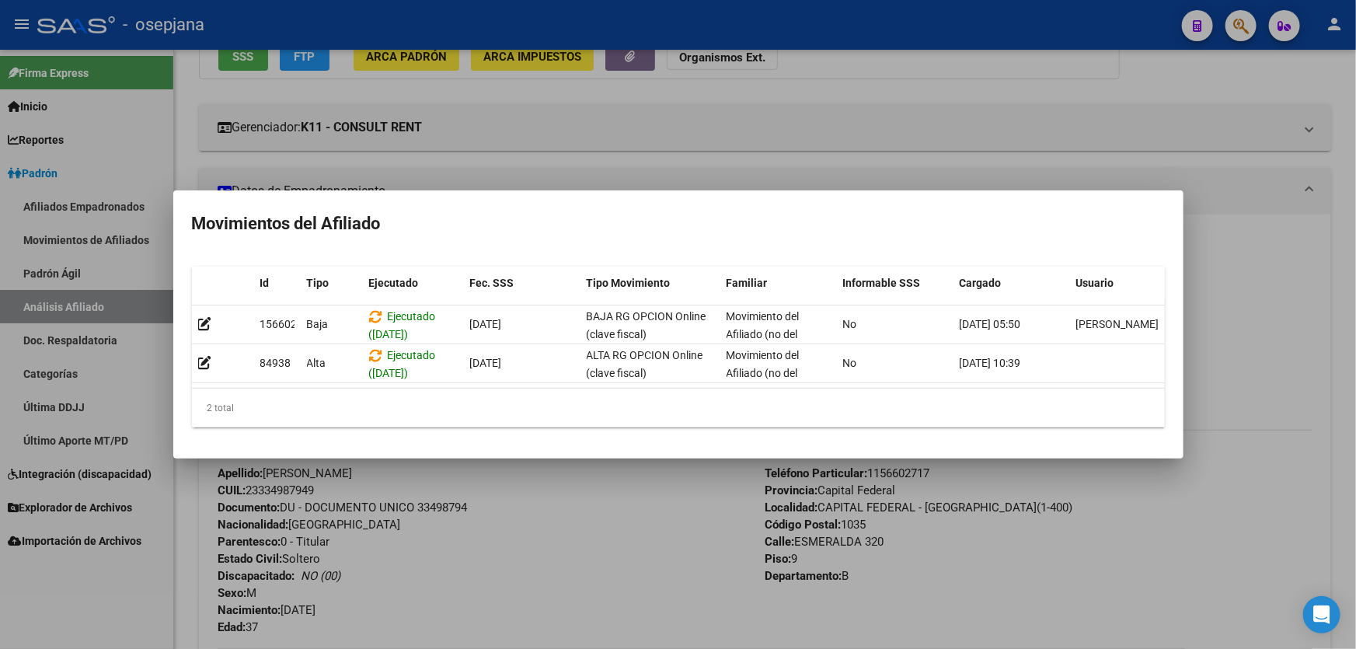
click at [1355, 301] on div at bounding box center [678, 324] width 1356 height 649
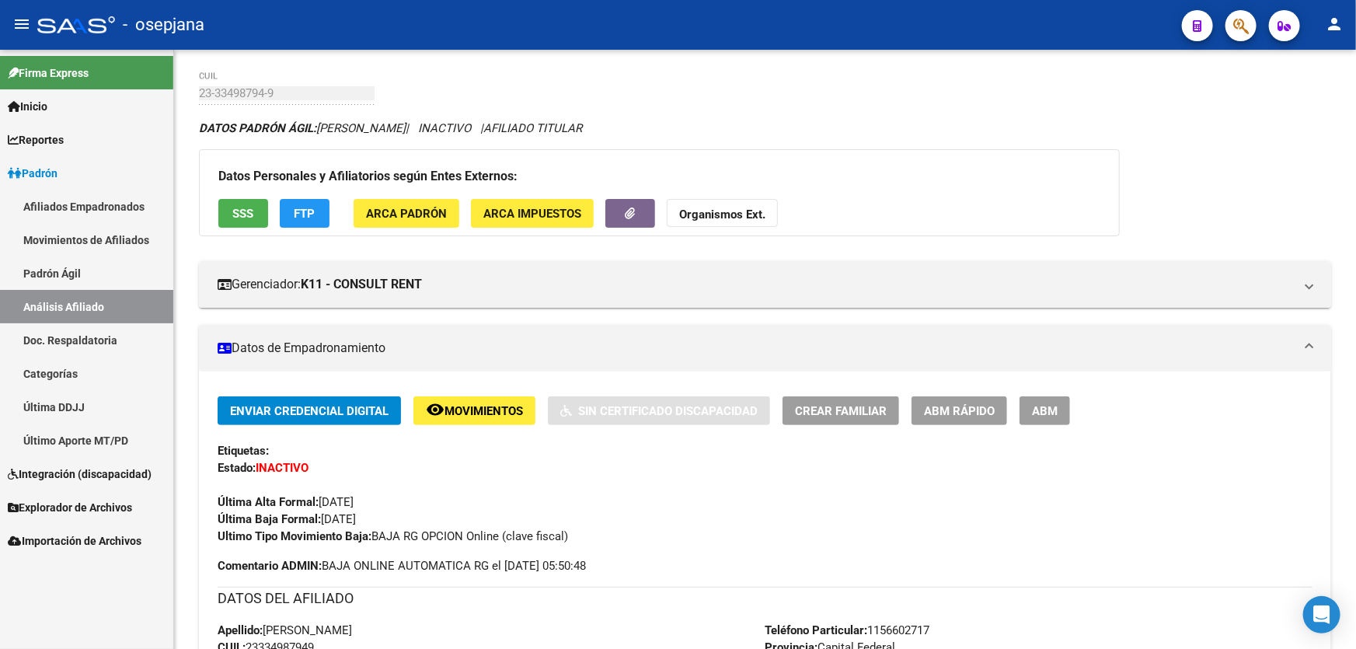
scroll to position [0, 0]
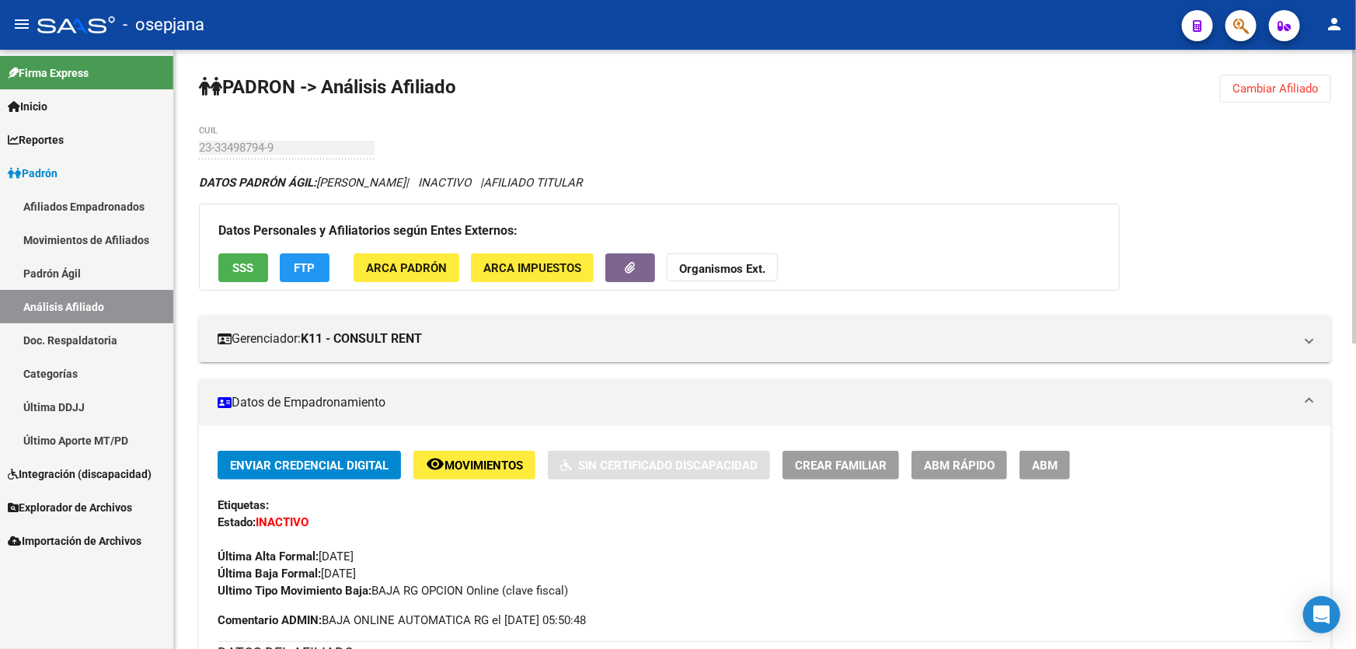
click at [242, 272] on span "SSS" at bounding box center [243, 268] width 21 height 14
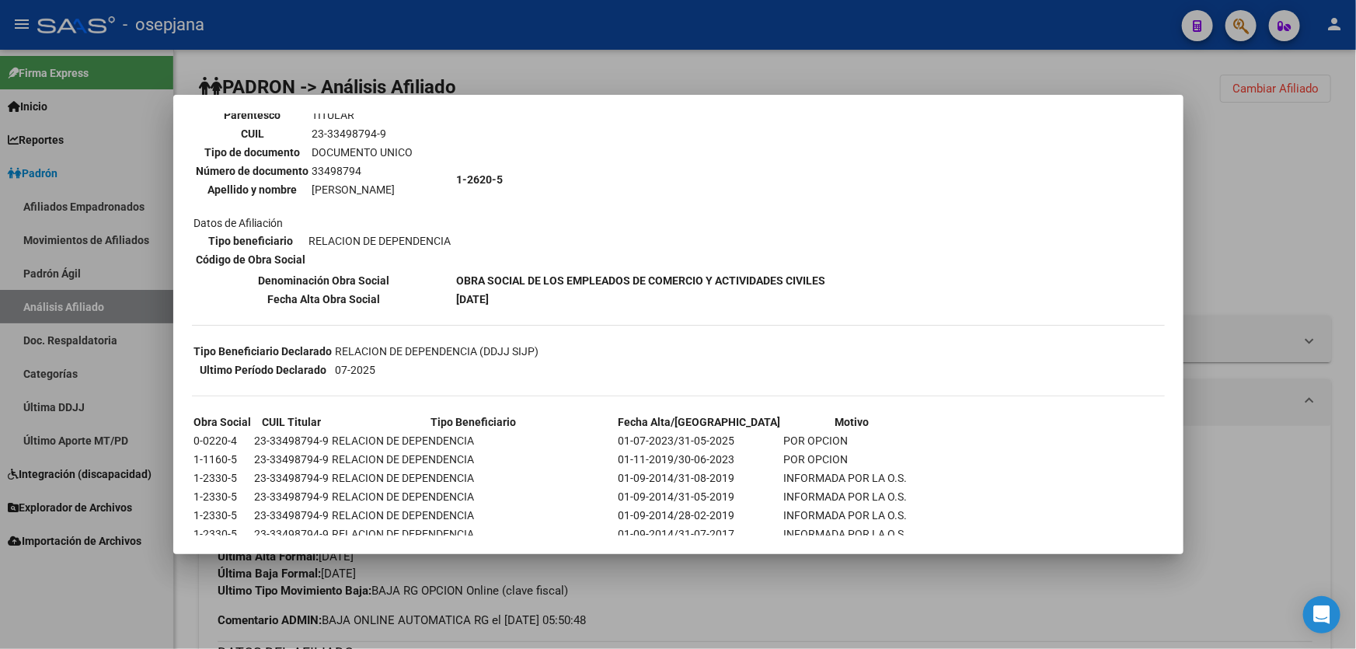
scroll to position [353, 0]
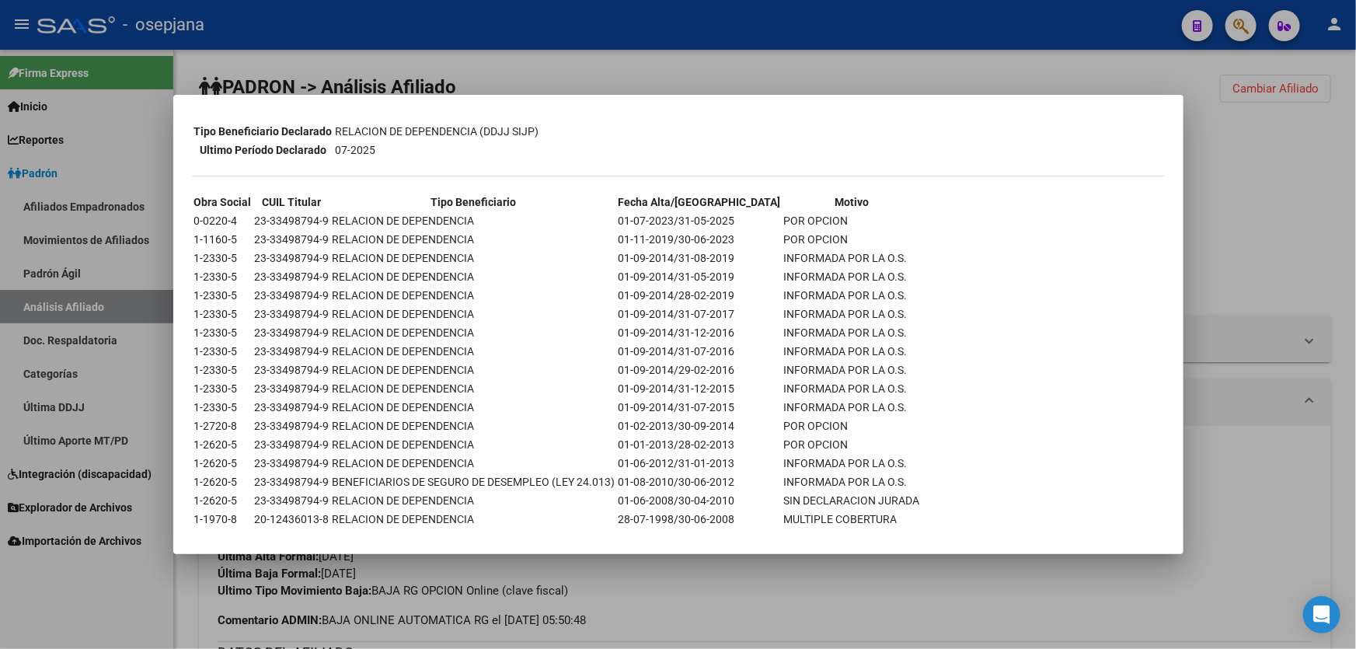
click at [1319, 229] on div at bounding box center [678, 324] width 1356 height 649
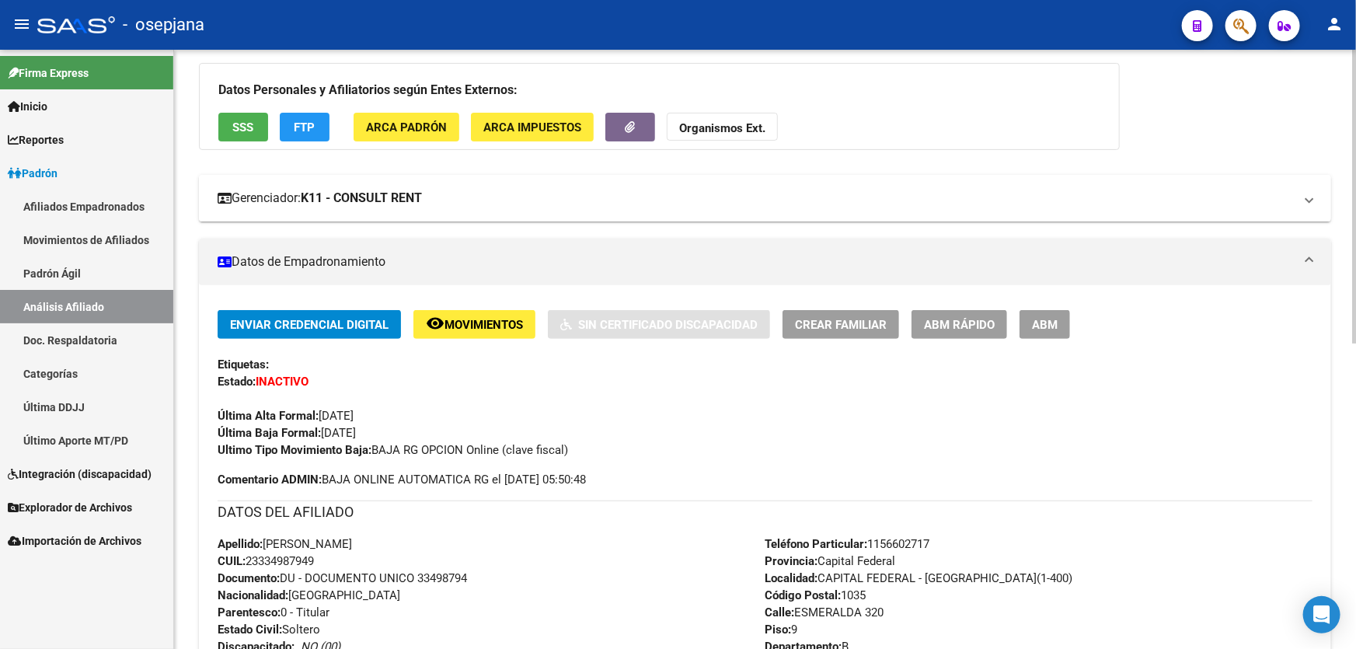
scroll to position [0, 0]
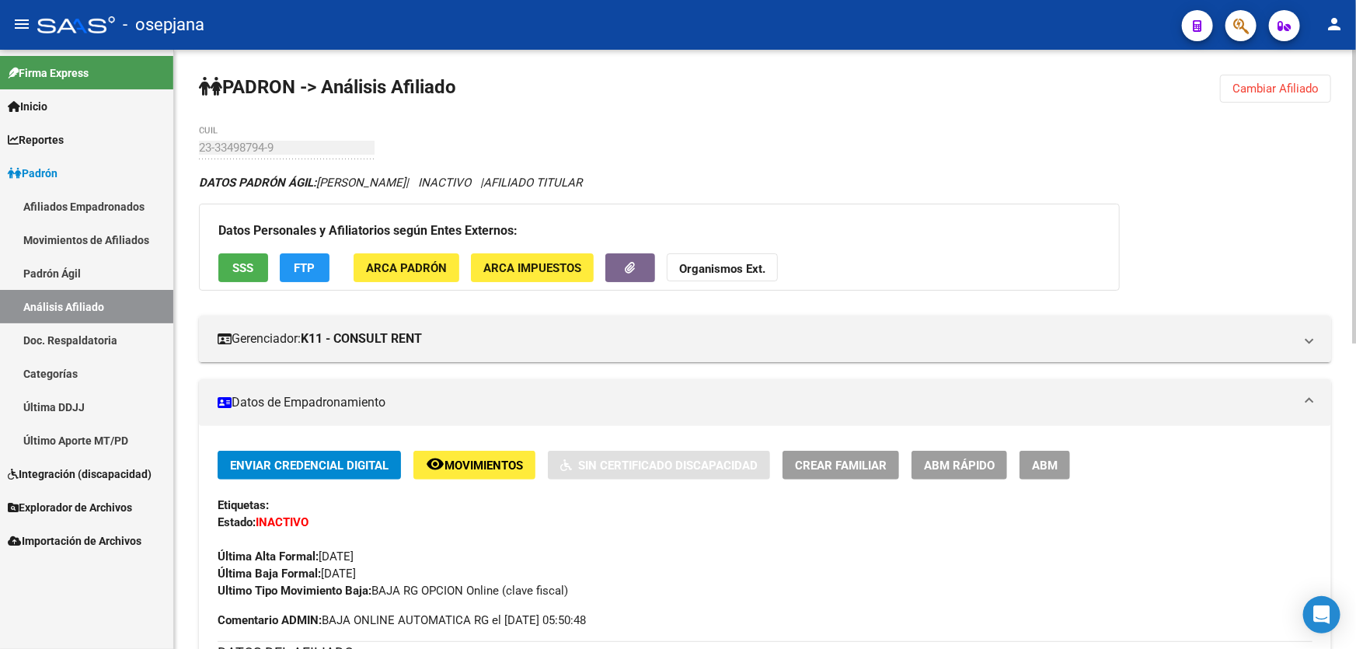
click at [1278, 78] on button "Cambiar Afiliado" at bounding box center [1275, 89] width 111 height 28
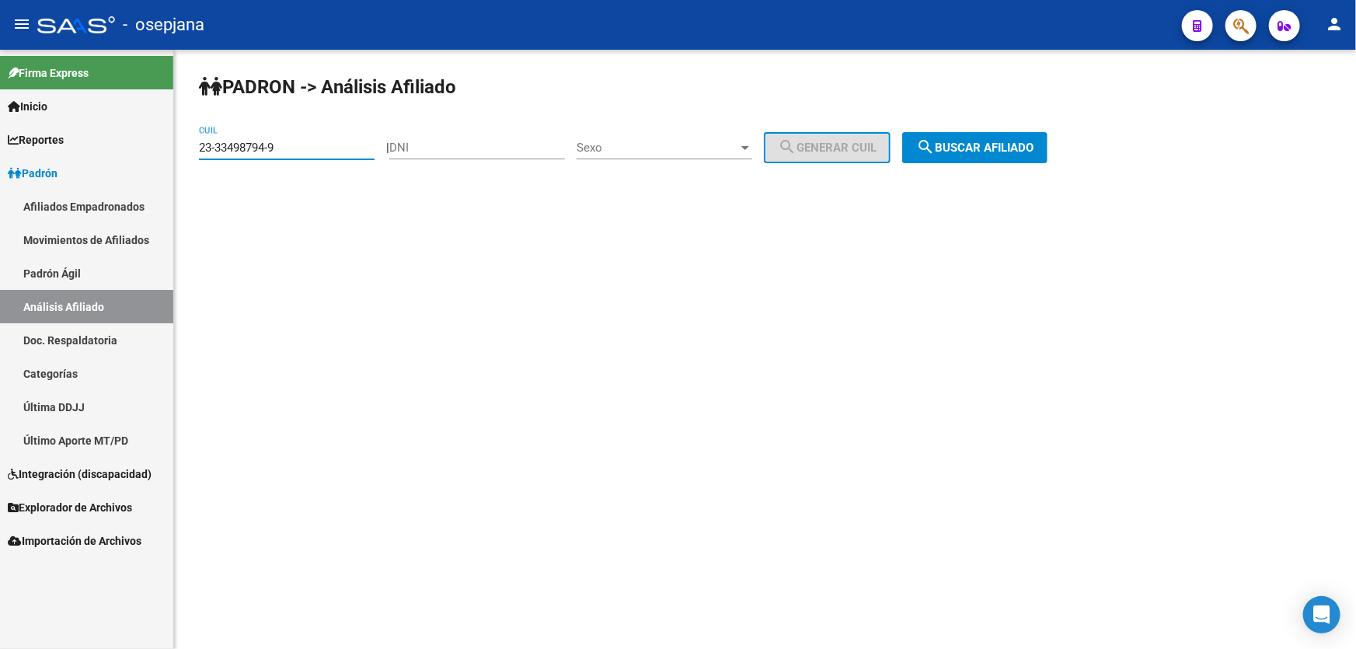
drag, startPoint x: 292, startPoint y: 151, endPoint x: 37, endPoint y: 181, distance: 257.4
click at [44, 181] on mat-sidenav-container "Firma Express Inicio Calendario SSS Instructivos Contacto OS Reportes Padrón Tr…" at bounding box center [678, 349] width 1356 height 599
paste input "0-43391206-4"
click at [984, 141] on span "search Buscar afiliado" at bounding box center [974, 148] width 117 height 14
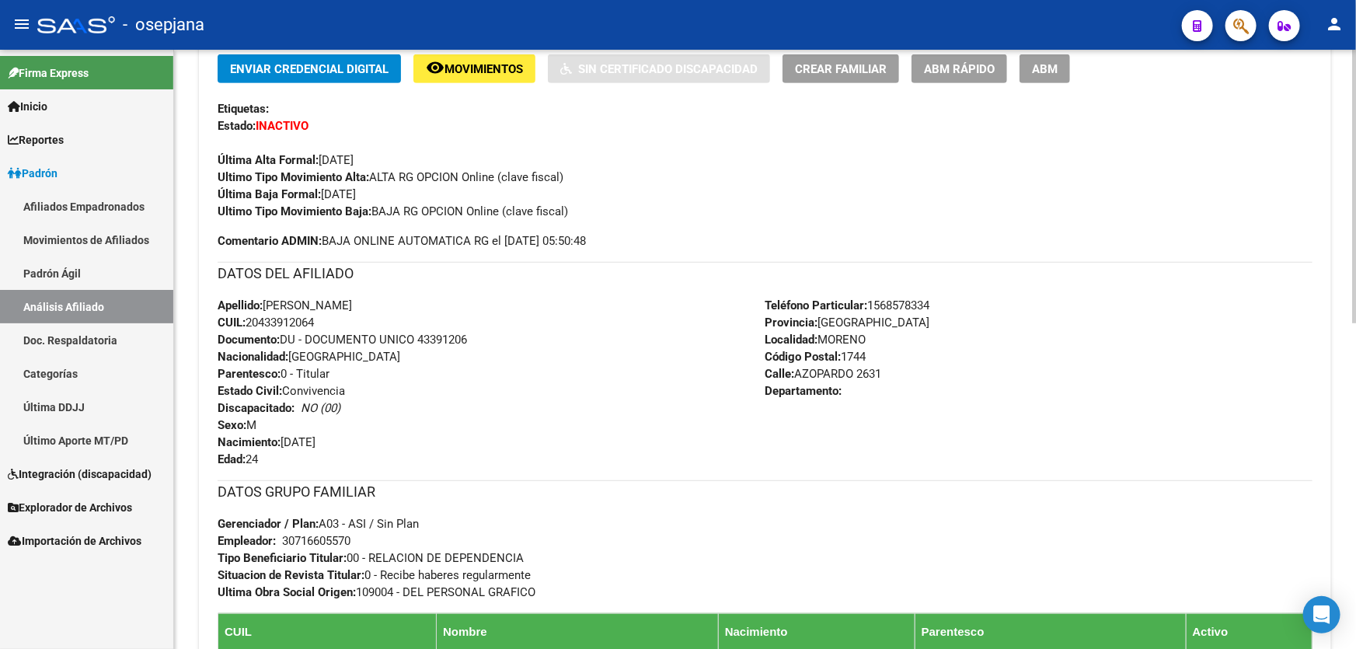
scroll to position [494, 0]
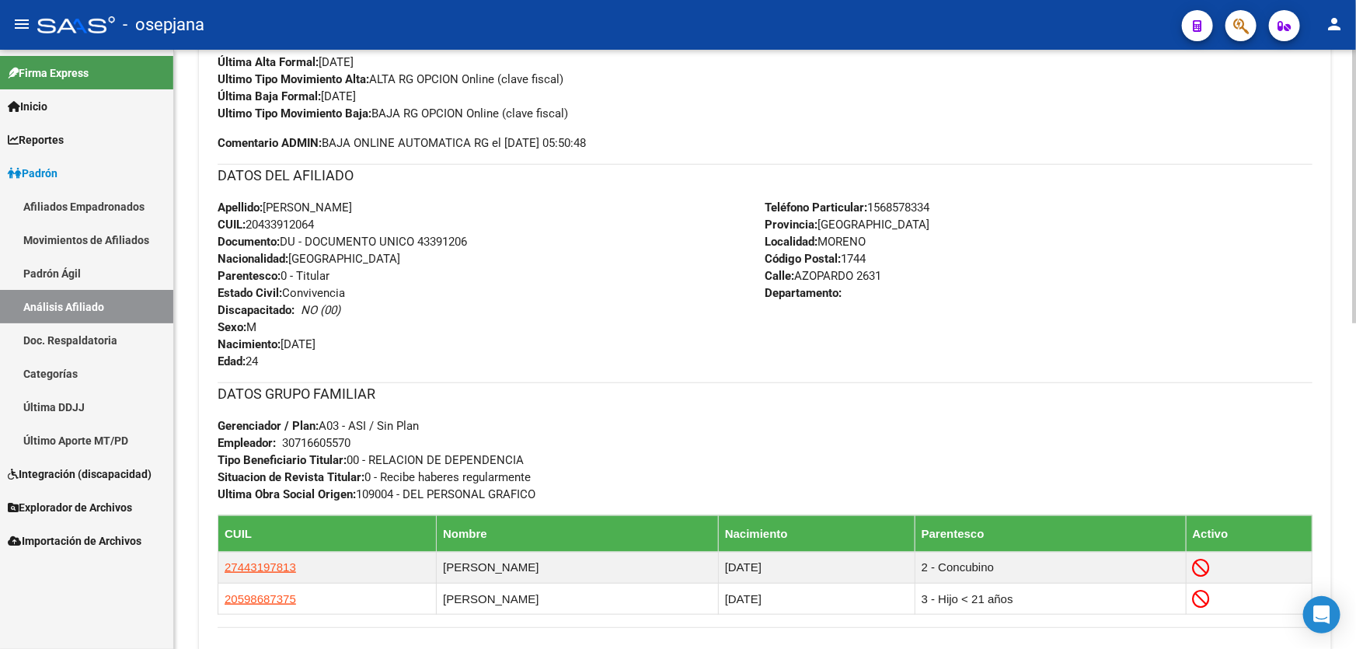
drag, startPoint x: 322, startPoint y: 221, endPoint x: 250, endPoint y: 219, distance: 71.5
click at [250, 219] on div "Apellido: JUAN GABRIEL JARA CUIL: 20433912064 Documento: DU - DOCUMENTO UNICO 4…" at bounding box center [492, 284] width 548 height 171
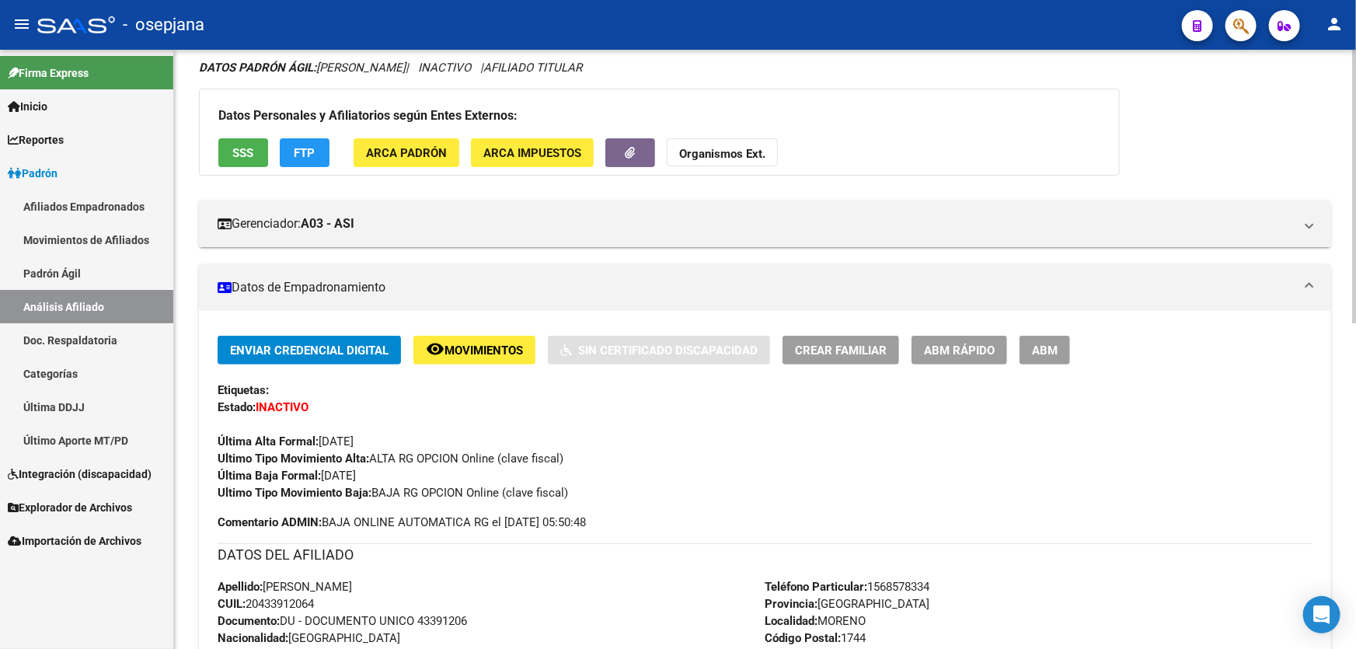
scroll to position [70, 0]
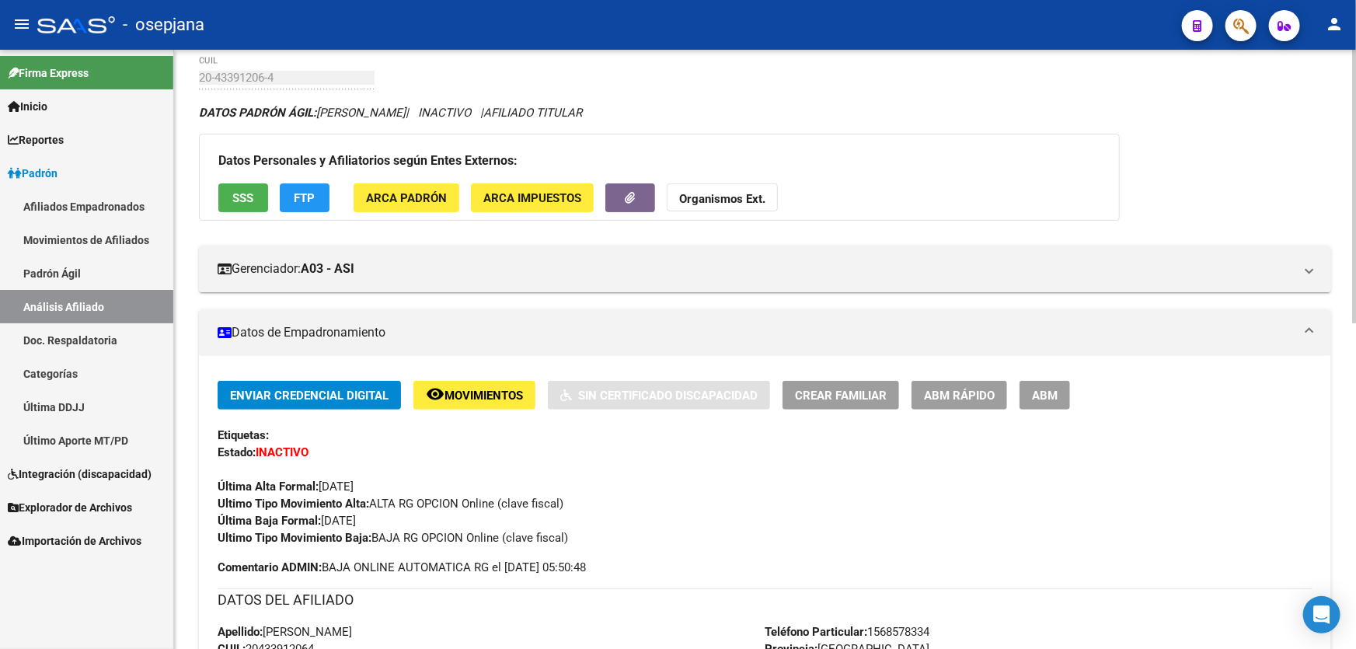
click at [255, 196] on button "SSS" at bounding box center [243, 197] width 50 height 29
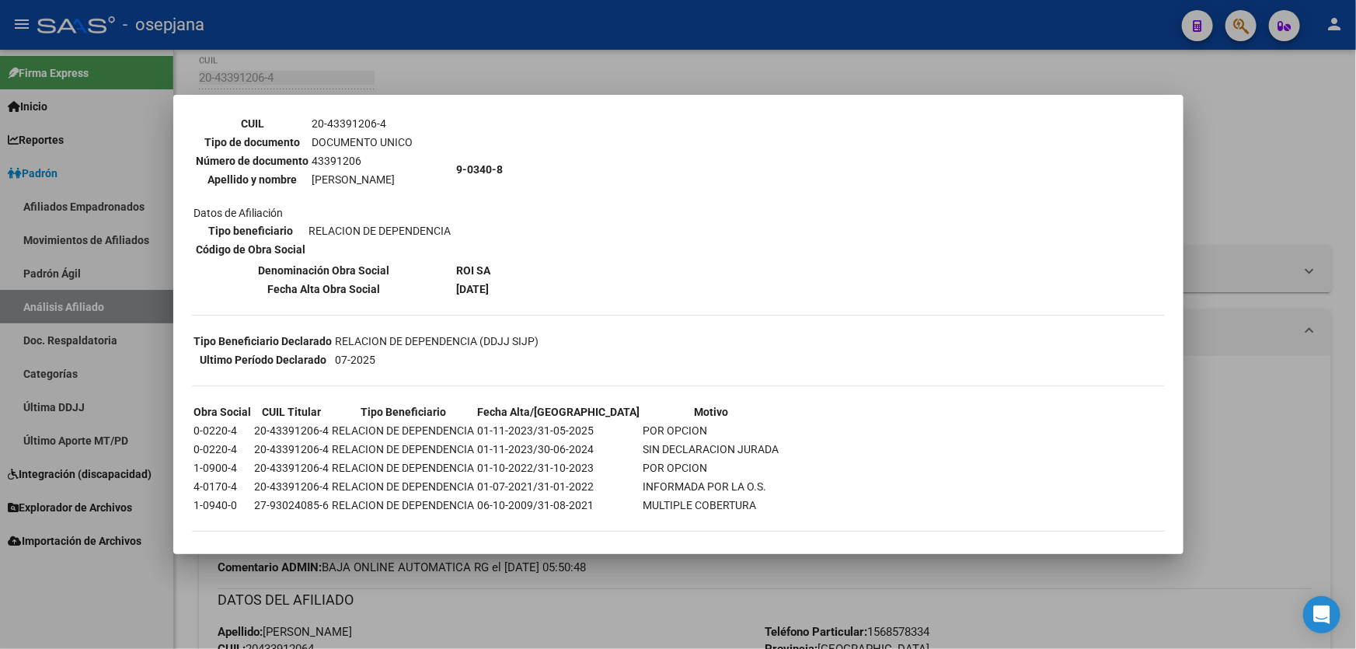
scroll to position [151, 0]
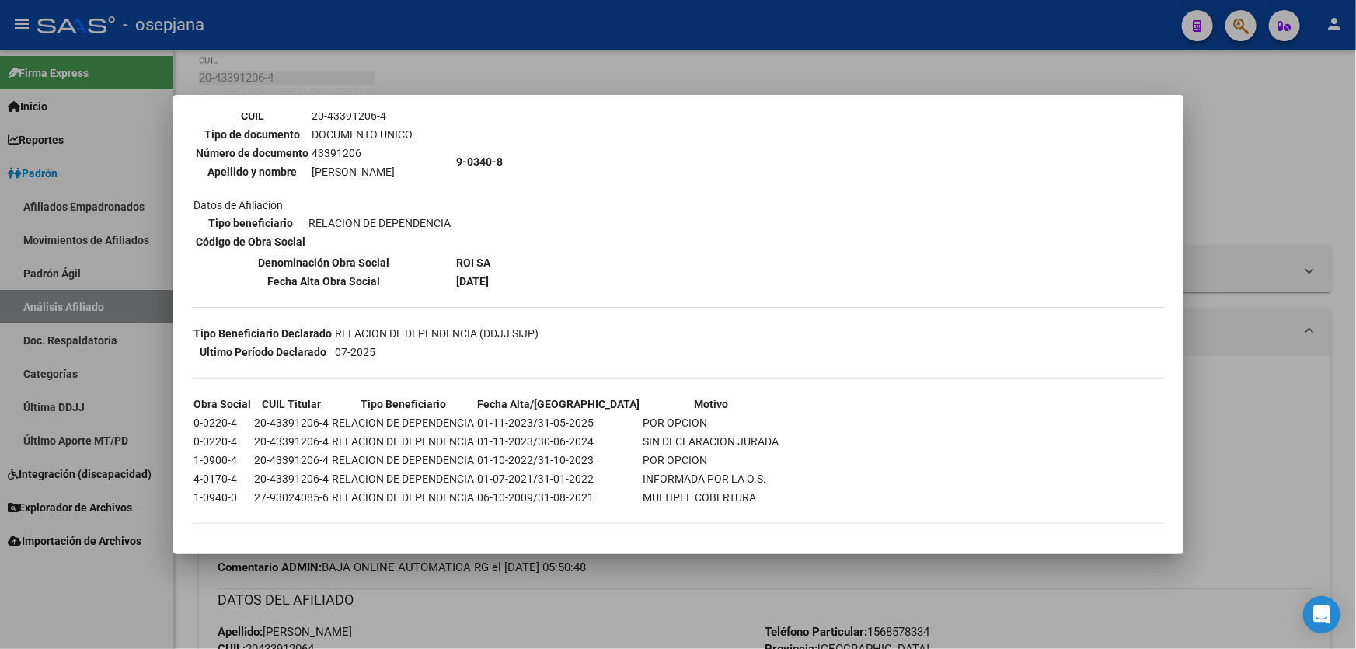
click at [1289, 145] on div at bounding box center [678, 324] width 1356 height 649
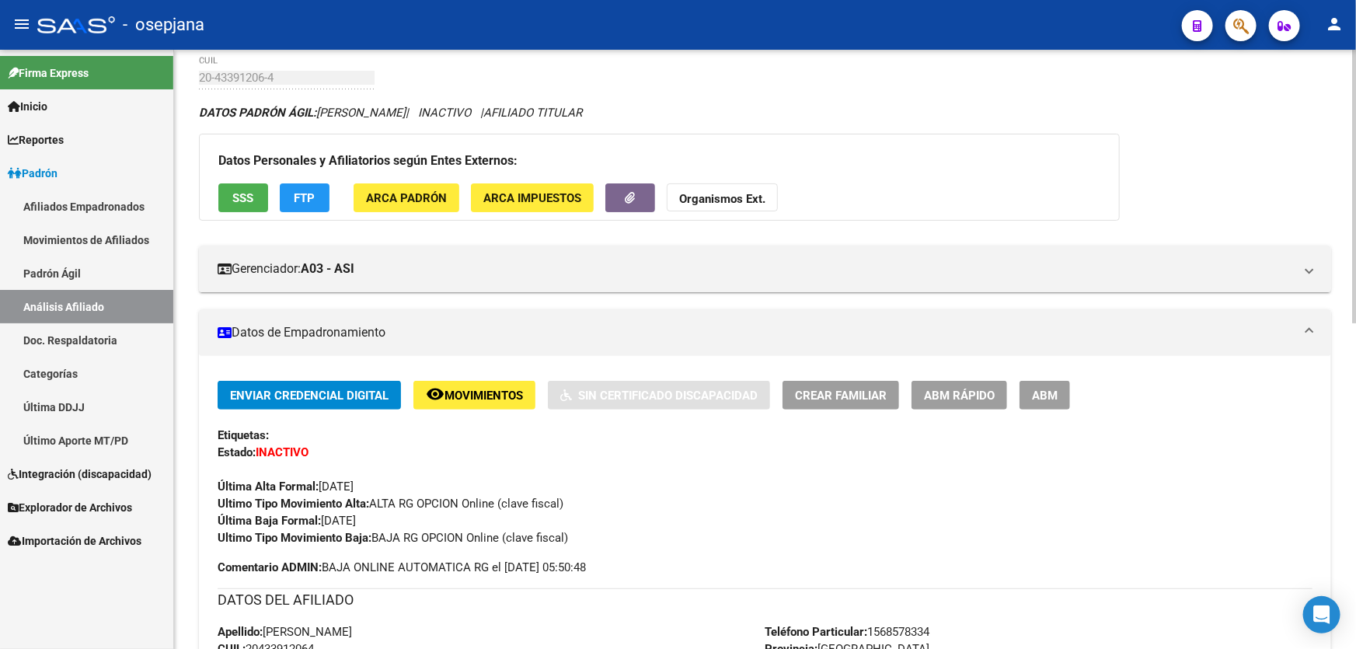
click at [499, 399] on span "Movimientos" at bounding box center [483, 395] width 78 height 14
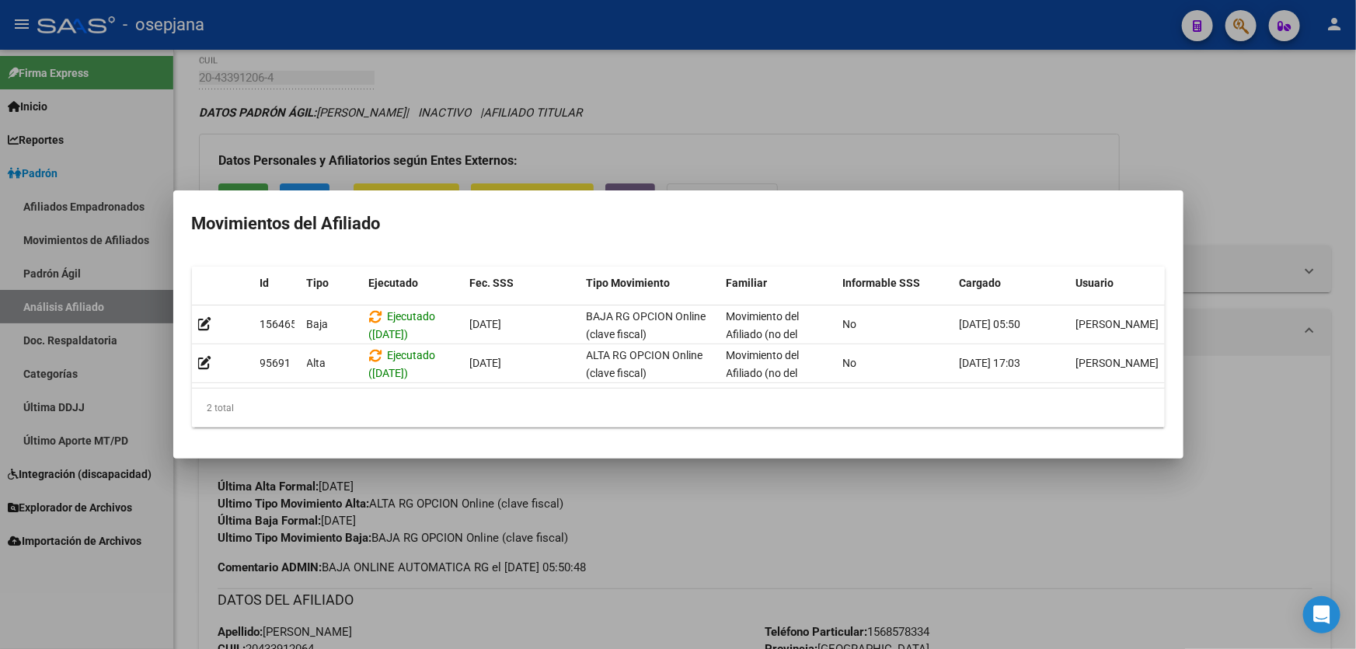
click at [1268, 188] on div at bounding box center [678, 324] width 1356 height 649
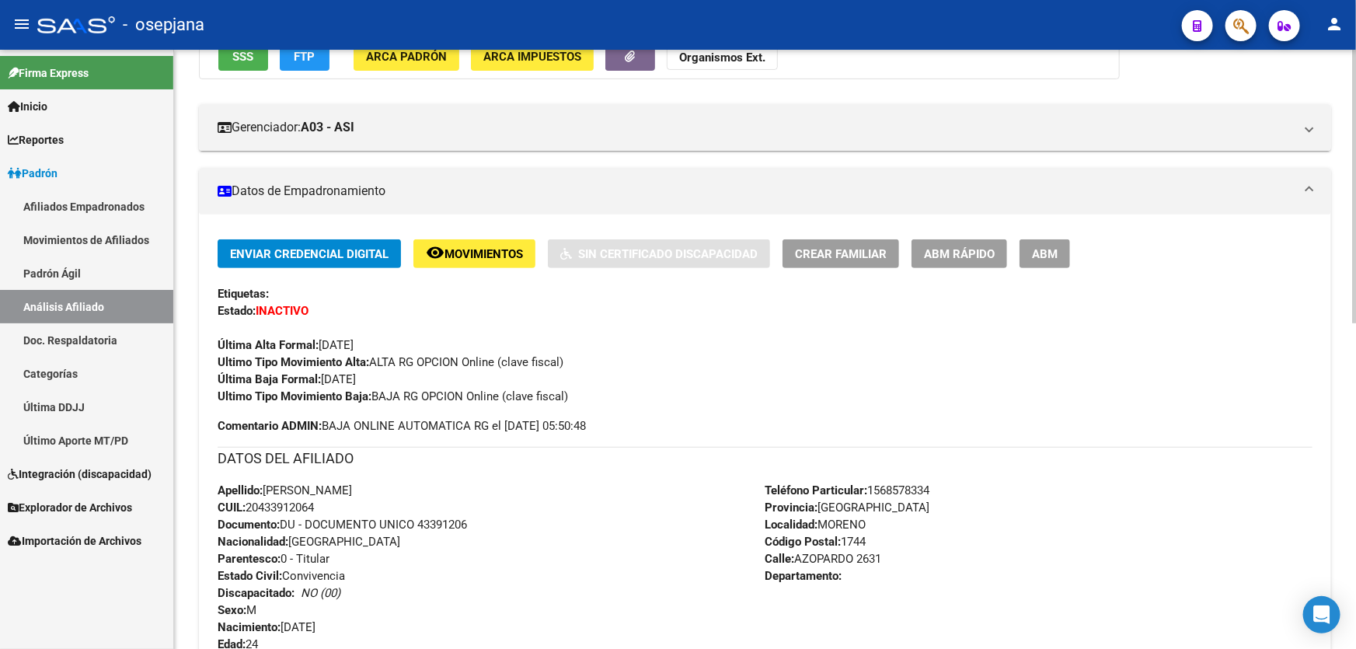
scroll to position [0, 0]
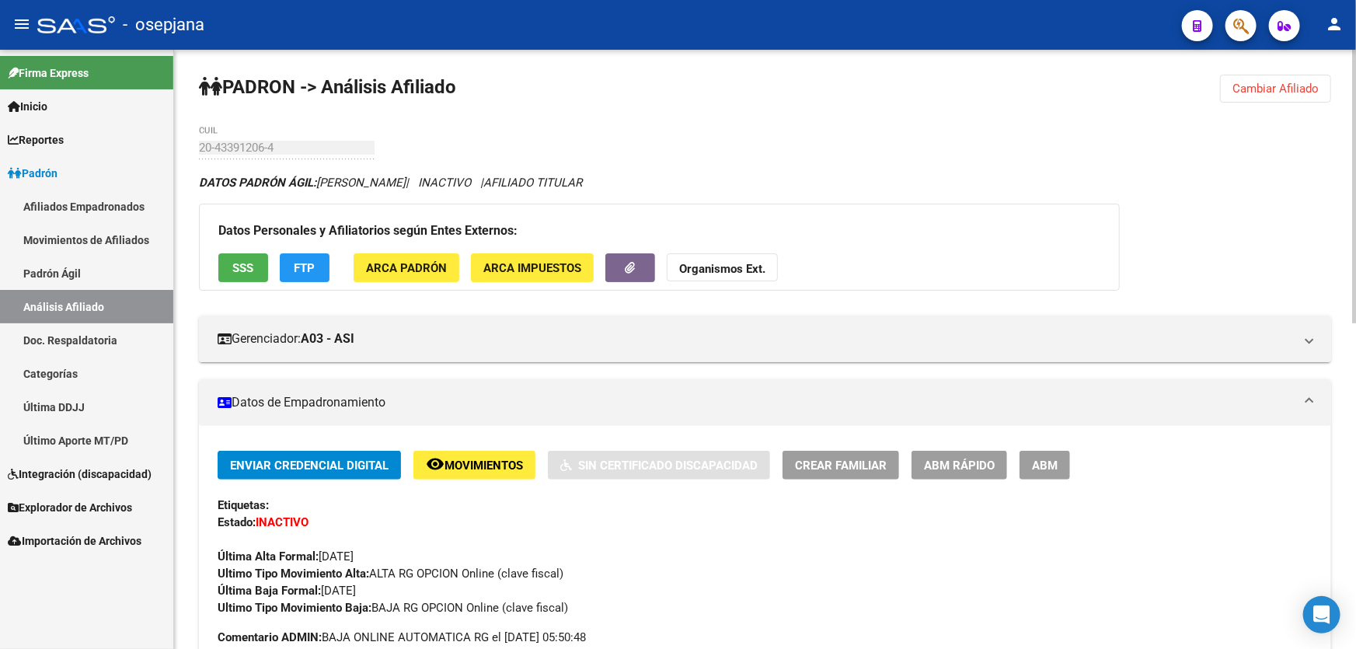
click at [1247, 83] on span "Cambiar Afiliado" at bounding box center [1275, 89] width 86 height 14
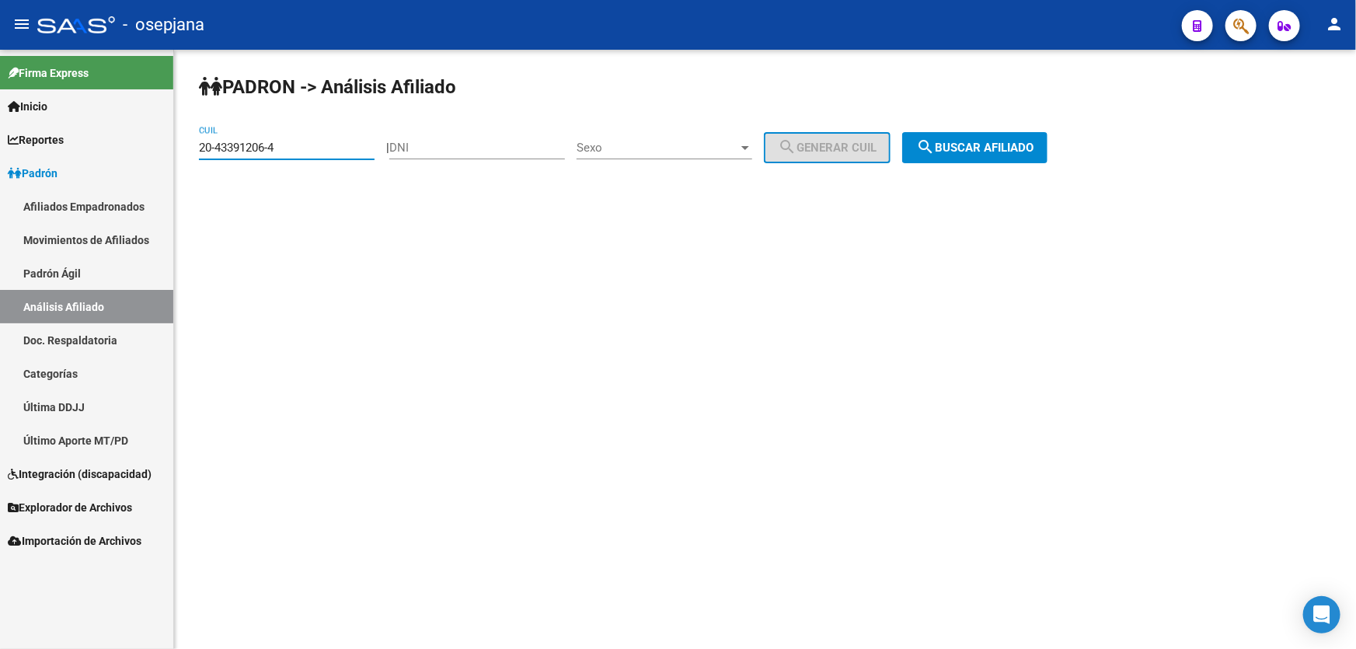
drag, startPoint x: 329, startPoint y: 148, endPoint x: 183, endPoint y: 151, distance: 145.3
click at [183, 151] on div "PADRON -> Análisis Afiliado 20-43391206-4 CUIL | DNI Sexo Sexo search Generar C…" at bounding box center [765, 131] width 1182 height 163
paste input "26399520-2"
click at [997, 148] on span "search Buscar afiliado" at bounding box center [974, 148] width 117 height 14
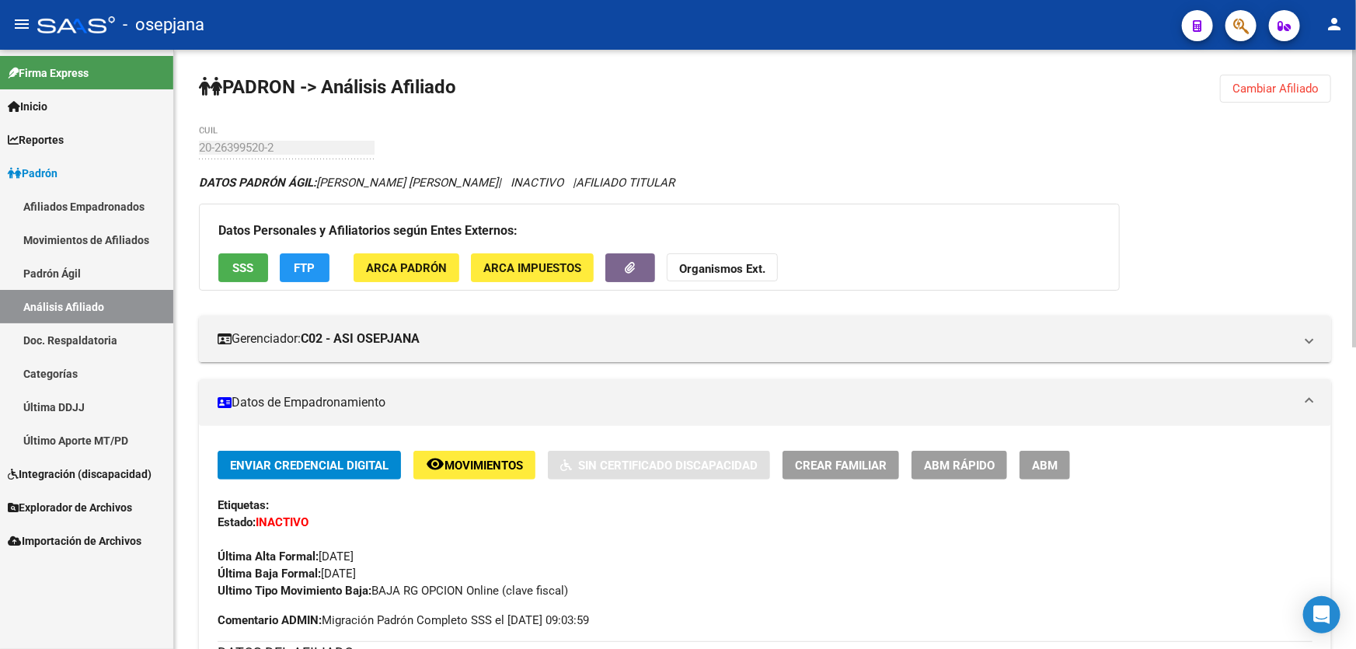
click at [1301, 100] on button "Cambiar Afiliado" at bounding box center [1275, 89] width 111 height 28
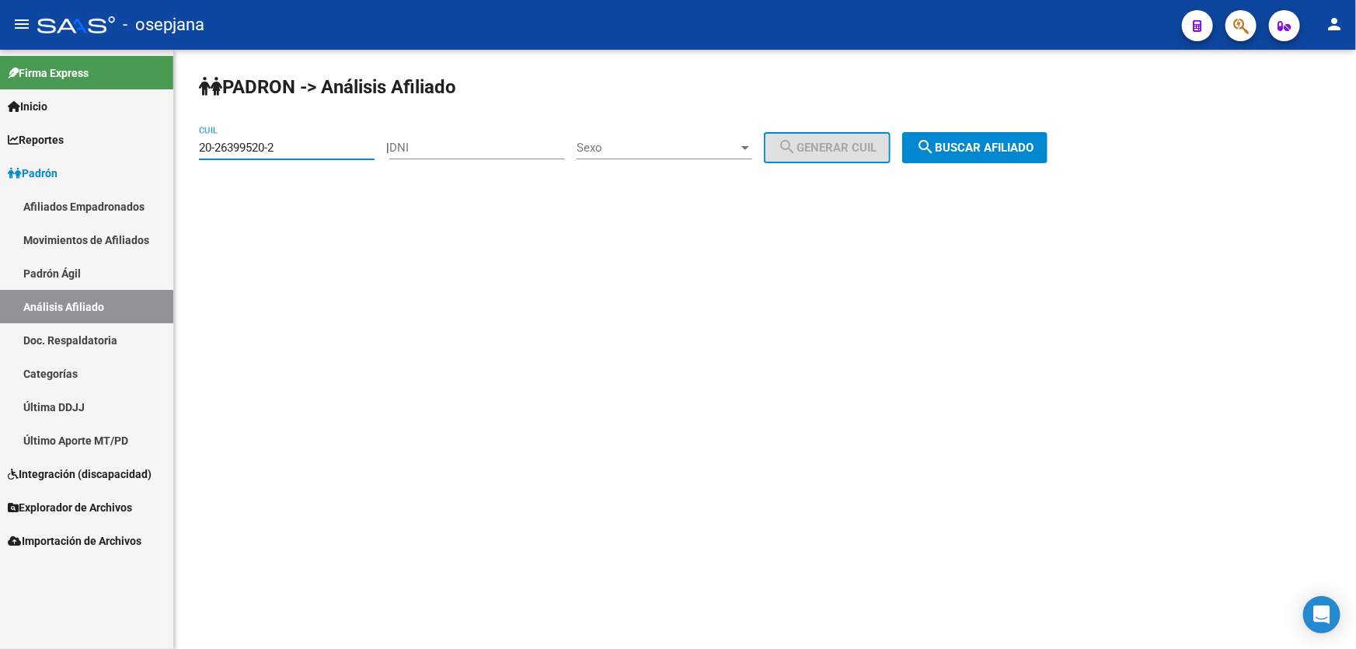
drag, startPoint x: 310, startPoint y: 146, endPoint x: 179, endPoint y: 150, distance: 130.6
click at [179, 150] on div "PADRON -> Análisis Afiliado 20-26399520-2 CUIL | DNI Sexo Sexo search Generar C…" at bounding box center [765, 131] width 1182 height 163
paste input "34862861-6"
click at [1022, 158] on button "search Buscar afiliado" at bounding box center [974, 147] width 145 height 31
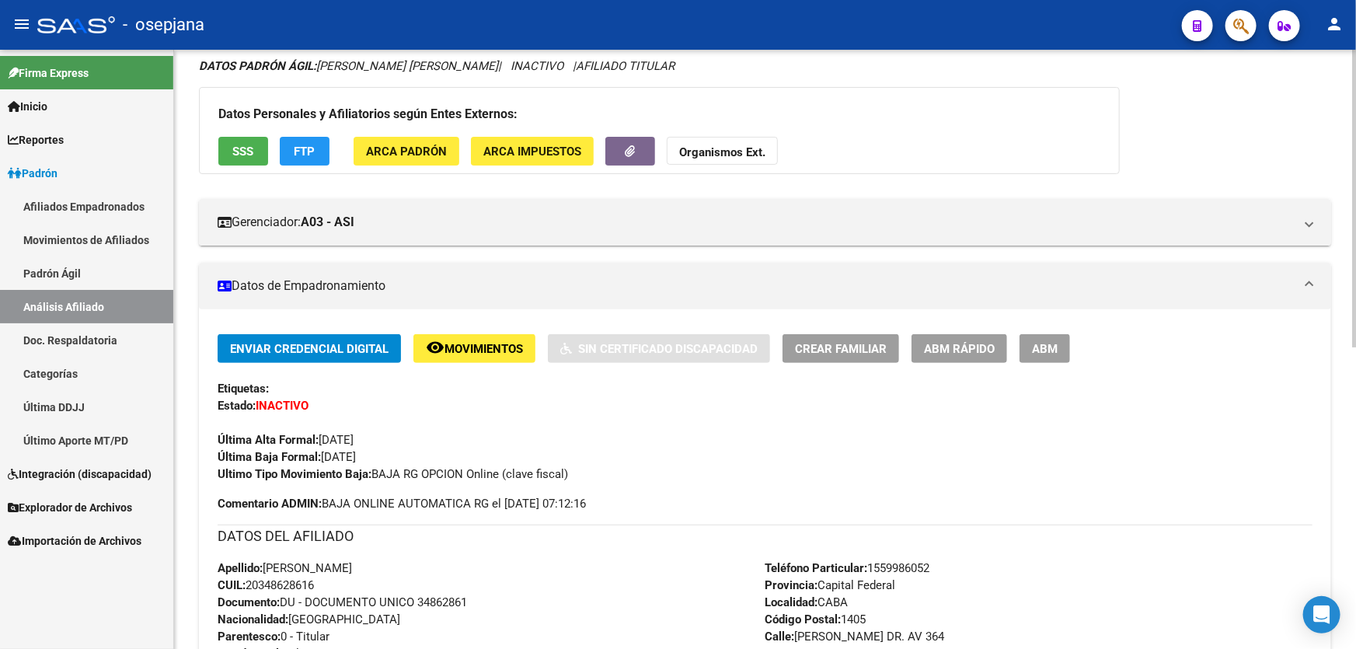
scroll to position [423, 0]
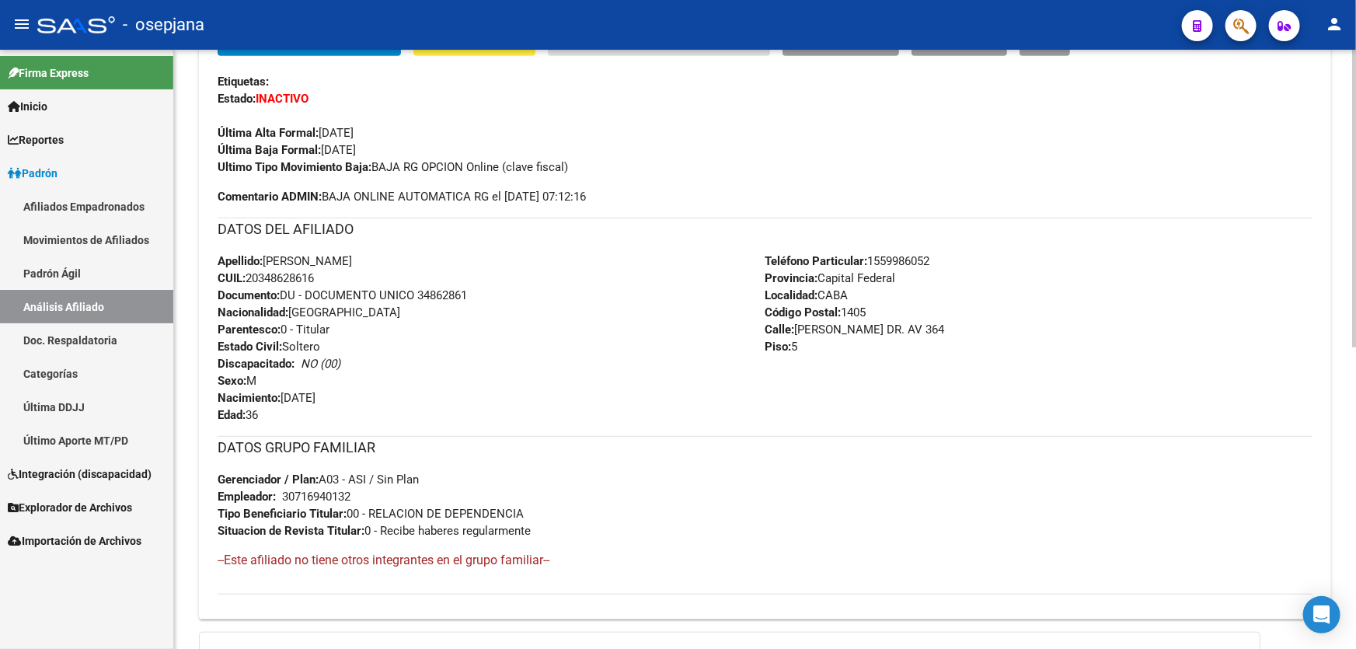
drag, startPoint x: 418, startPoint y: 291, endPoint x: 534, endPoint y: 287, distance: 115.8
click at [533, 287] on div "Apellido: JUAN MANUEL MOROÑO AMODEI CUIL: 20348628616 Documento: DU - DOCUMENTO…" at bounding box center [492, 337] width 548 height 171
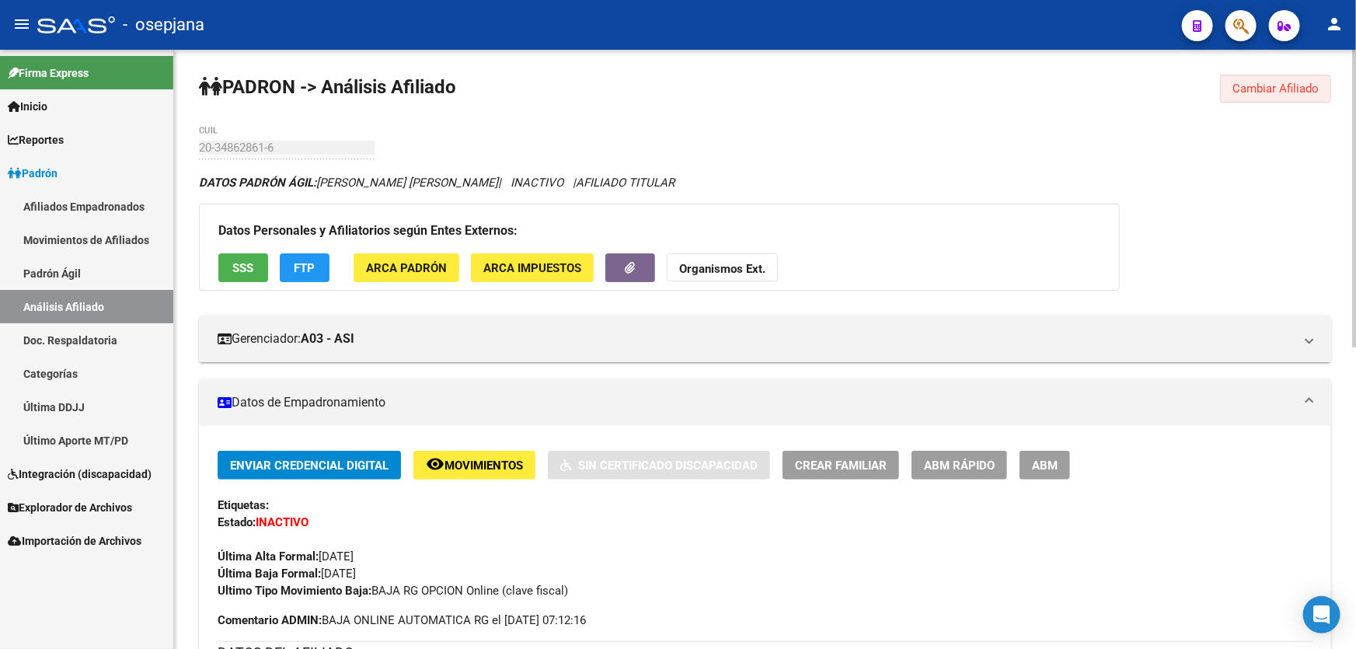
click at [1311, 94] on span "Cambiar Afiliado" at bounding box center [1275, 89] width 86 height 14
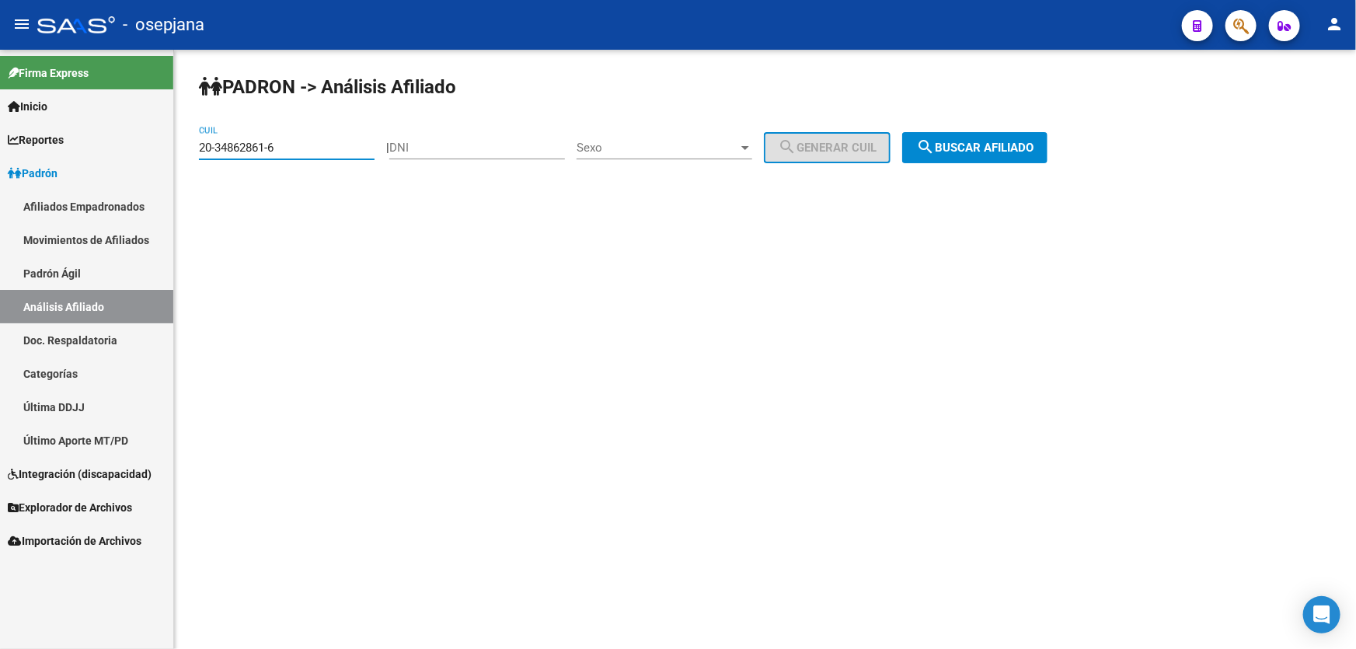
drag, startPoint x: 331, startPoint y: 146, endPoint x: 153, endPoint y: 148, distance: 177.9
click at [153, 148] on mat-sidenav-container "Firma Express Inicio Calendario SSS Instructivos Contacto OS Reportes Padrón Tr…" at bounding box center [678, 349] width 1356 height 599
paste input "27587843-0"
click at [1000, 148] on span "search Buscar afiliado" at bounding box center [974, 148] width 117 height 14
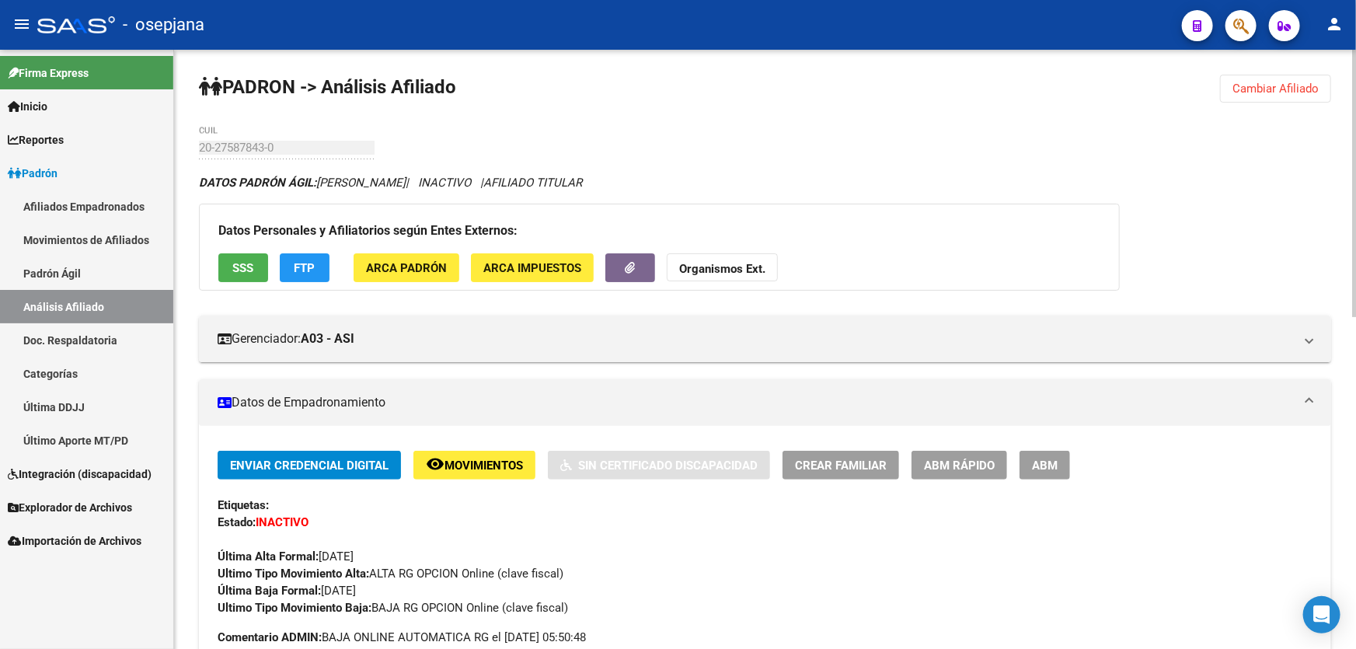
click at [1266, 79] on button "Cambiar Afiliado" at bounding box center [1275, 89] width 111 height 28
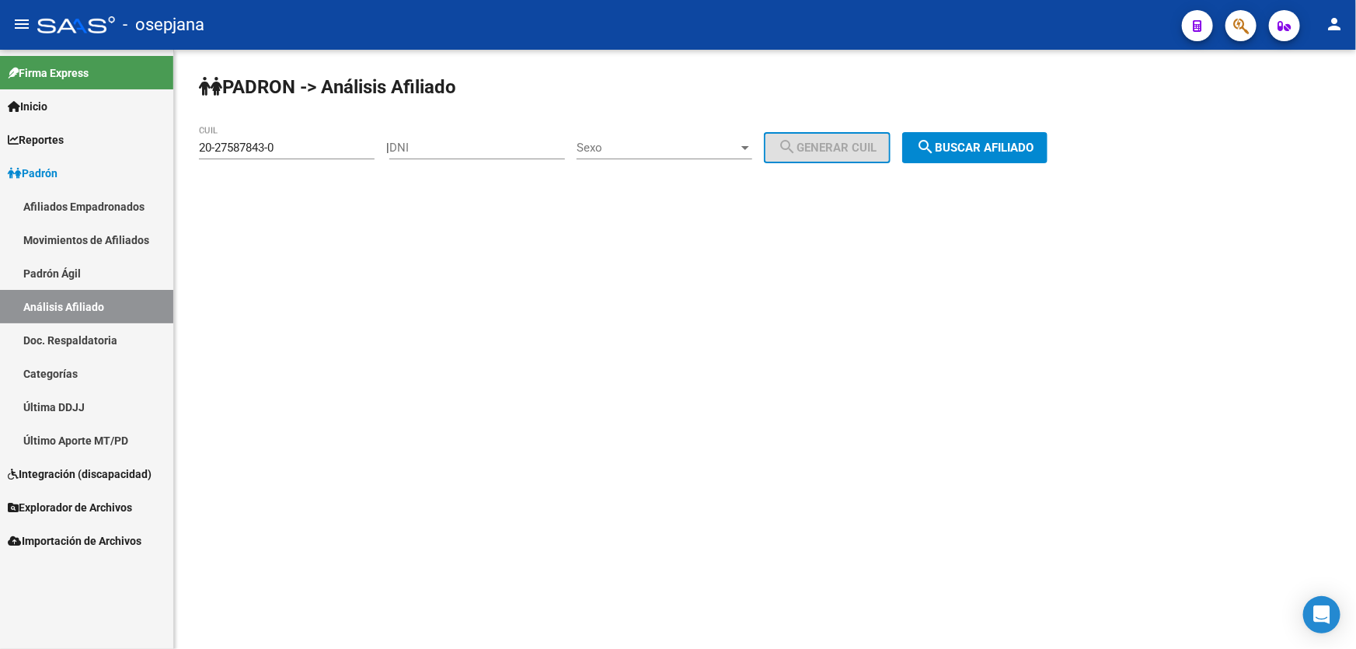
click at [346, 139] on div "20-27587843-0 CUIL" at bounding box center [287, 142] width 176 height 33
drag, startPoint x: 319, startPoint y: 145, endPoint x: 203, endPoint y: 148, distance: 116.6
click at [203, 148] on input "20-27587843-0" at bounding box center [287, 148] width 176 height 14
click at [343, 147] on input "20-27587843-0" at bounding box center [287, 148] width 176 height 14
drag, startPoint x: 322, startPoint y: 154, endPoint x: 188, endPoint y: 152, distance: 134.4
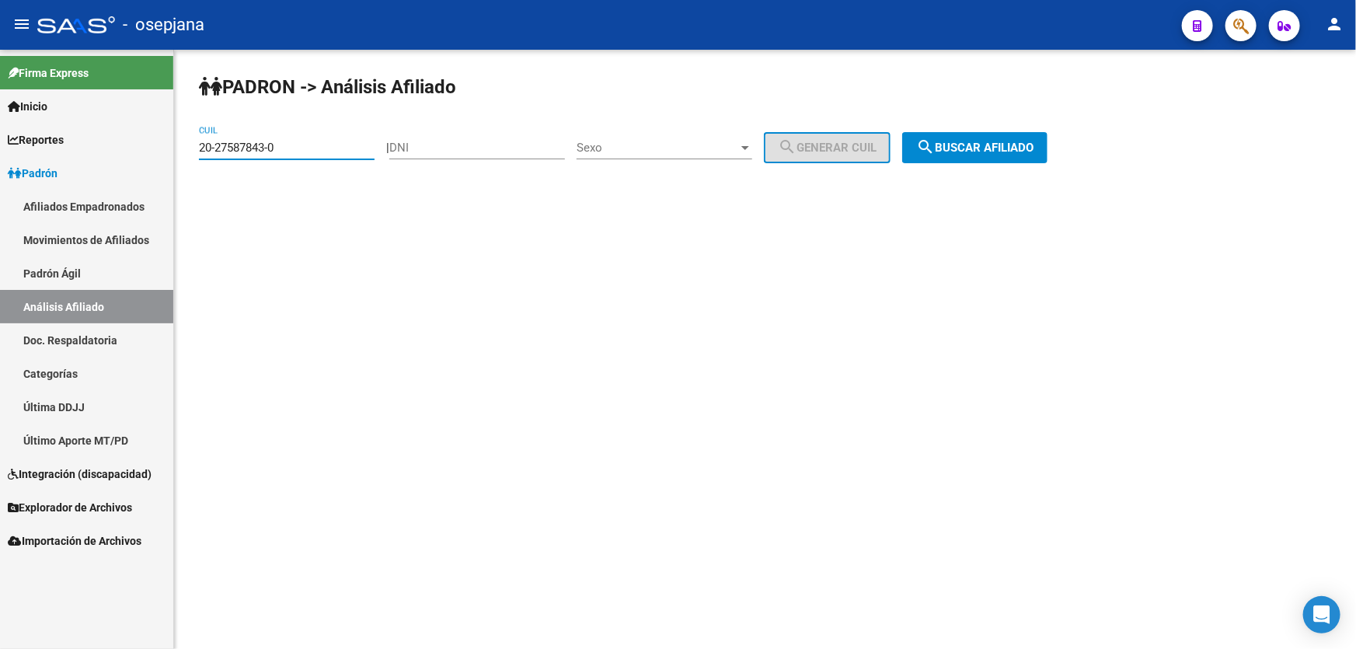
click at [188, 152] on div "PADRON -> Análisis Afiliado 20-27587843-0 CUIL | DNI Sexo Sexo search Generar C…" at bounding box center [765, 131] width 1182 height 163
paste input "52029751-1"
type input "20-52029751-1"
click at [998, 144] on span "search Buscar afiliado" at bounding box center [974, 148] width 117 height 14
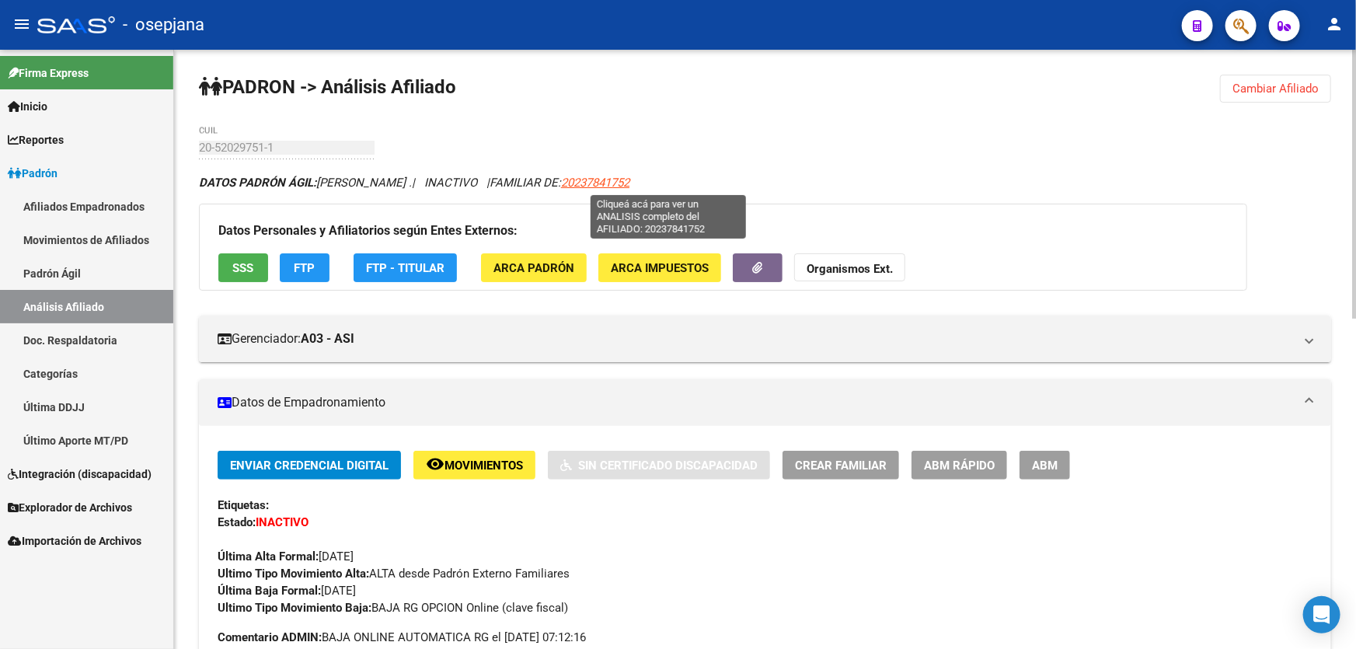
click at [629, 186] on span "20237841752" at bounding box center [595, 183] width 68 height 14
type textarea "20237841752"
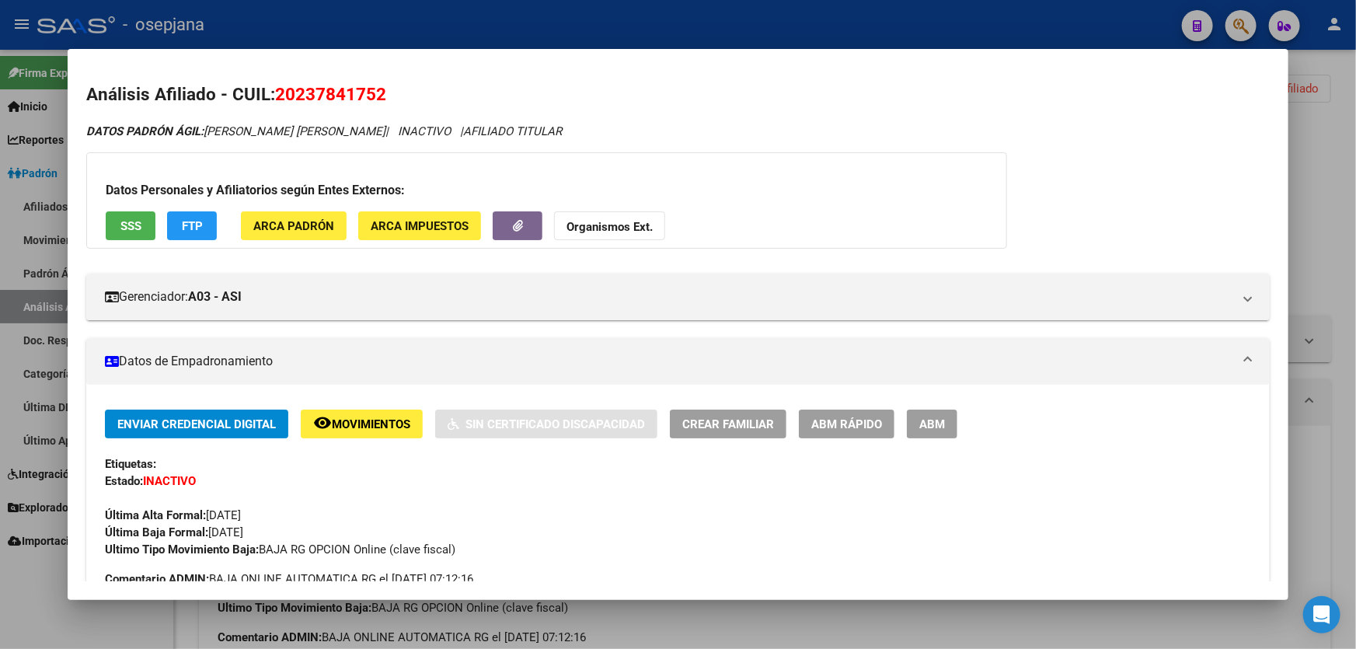
drag, startPoint x: 395, startPoint y: 100, endPoint x: 280, endPoint y: 100, distance: 115.8
click at [280, 100] on h2 "Análisis Afiliado - CUIL: 20237841752" at bounding box center [677, 95] width 1183 height 26
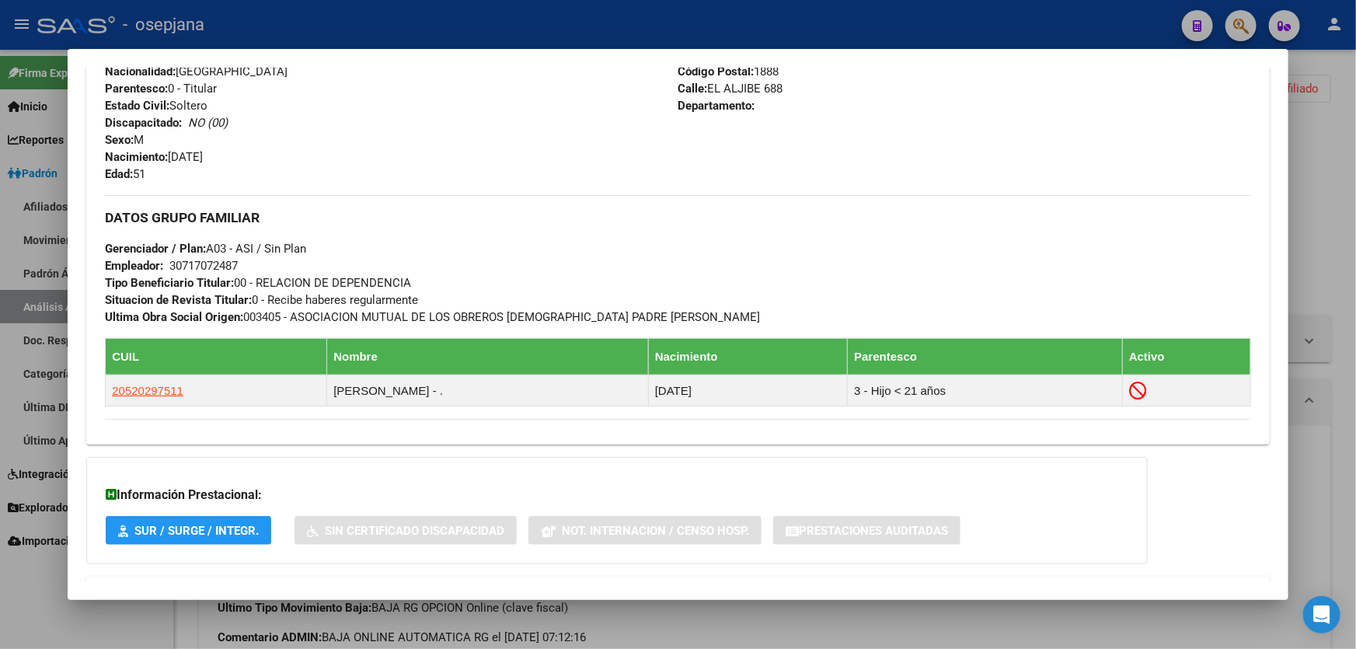
scroll to position [636, 0]
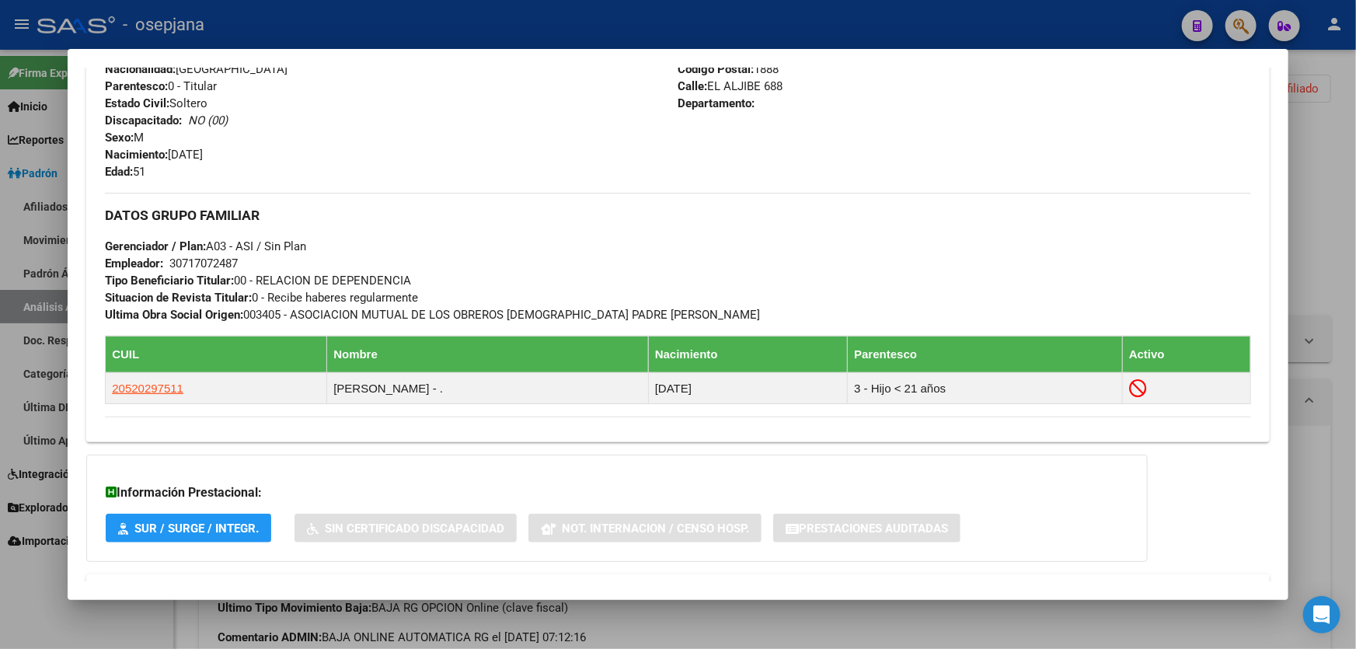
click at [1355, 172] on div at bounding box center [678, 324] width 1356 height 649
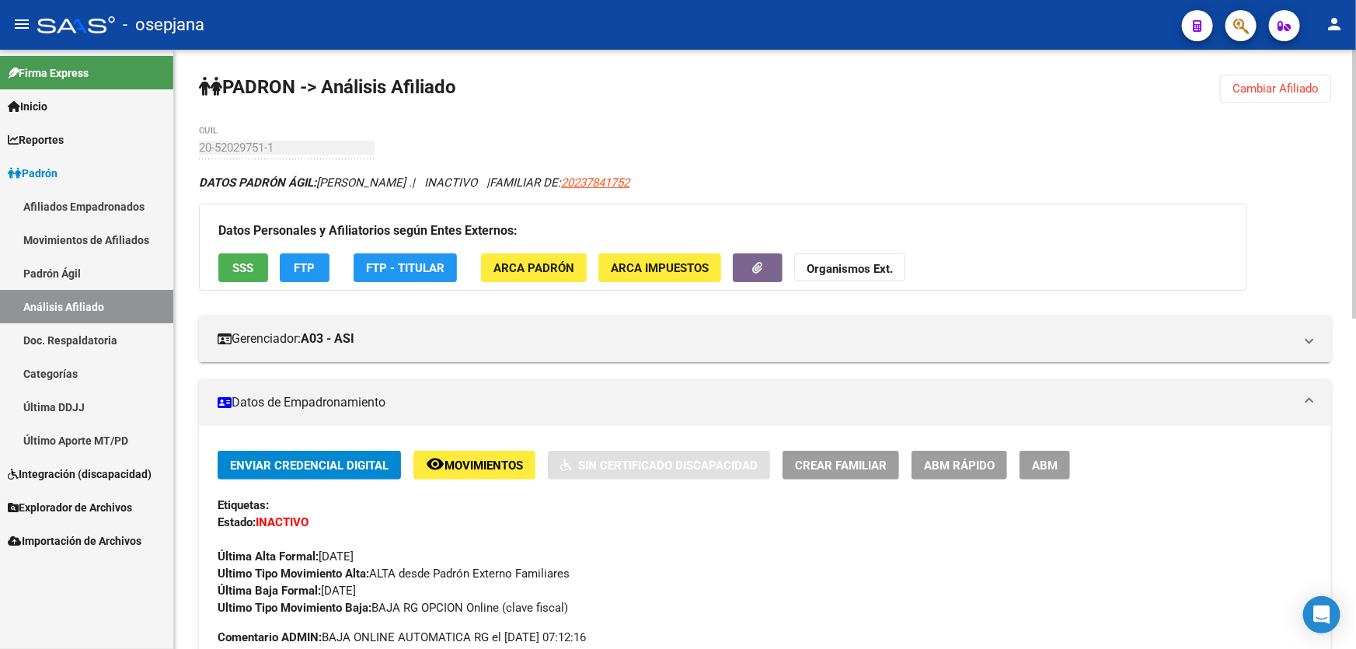
click at [1228, 87] on button "Cambiar Afiliado" at bounding box center [1275, 89] width 111 height 28
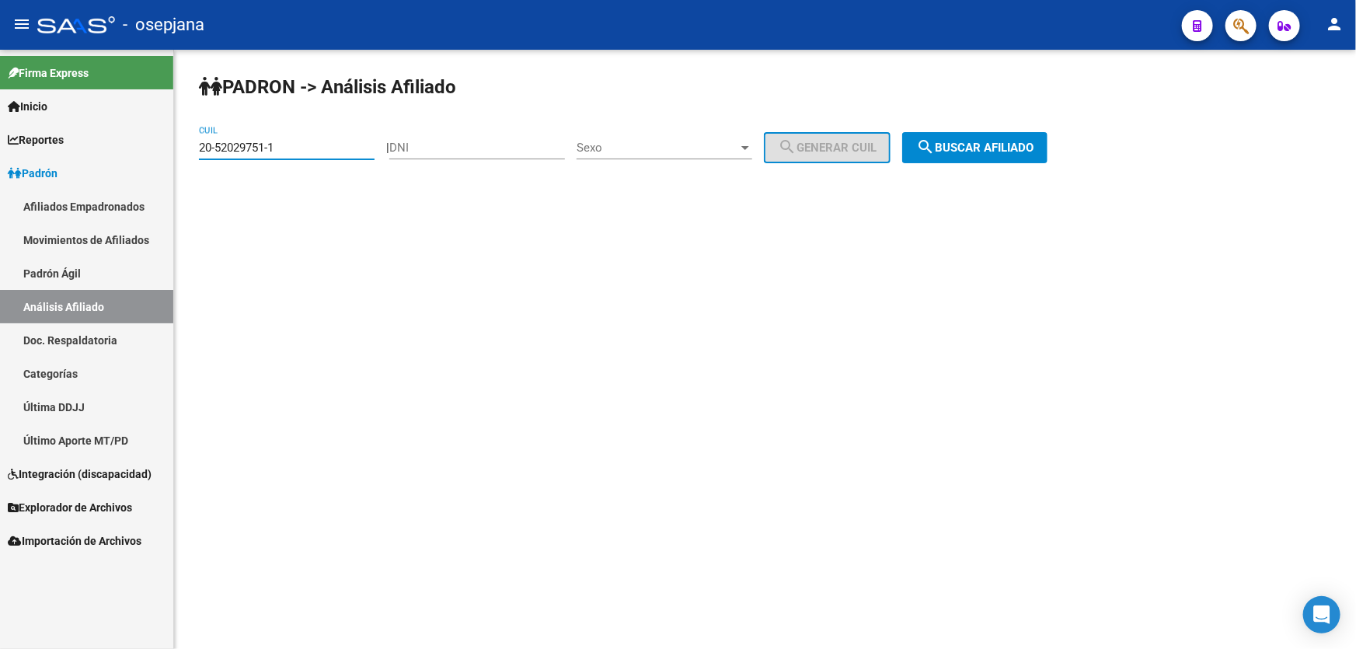
drag, startPoint x: 303, startPoint y: 148, endPoint x: 0, endPoint y: 147, distance: 303.0
click at [42, 148] on mat-sidenav-container "Firma Express Inicio Calendario SSS Instructivos Contacto OS Reportes Padrón Tr…" at bounding box center [678, 349] width 1356 height 599
paste input "7-57378523-7"
type input "27-57378523-7"
click at [935, 138] on mat-icon "search" at bounding box center [925, 147] width 19 height 19
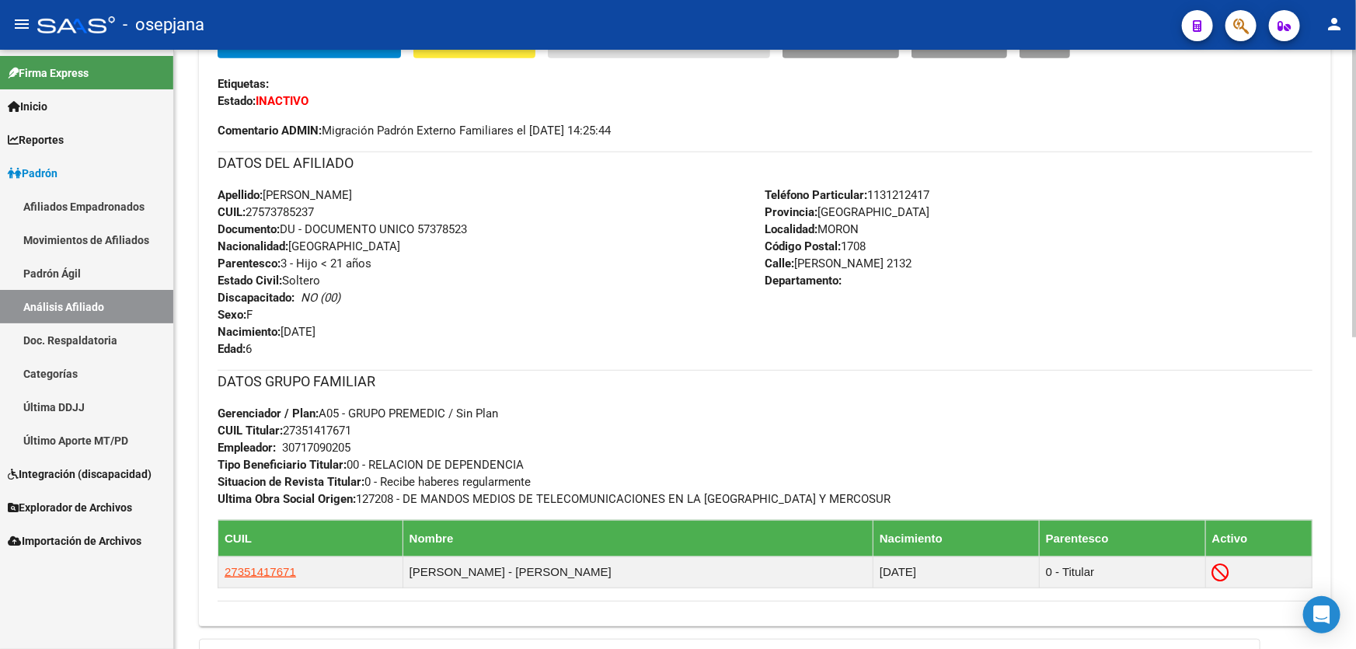
scroll to position [423, 0]
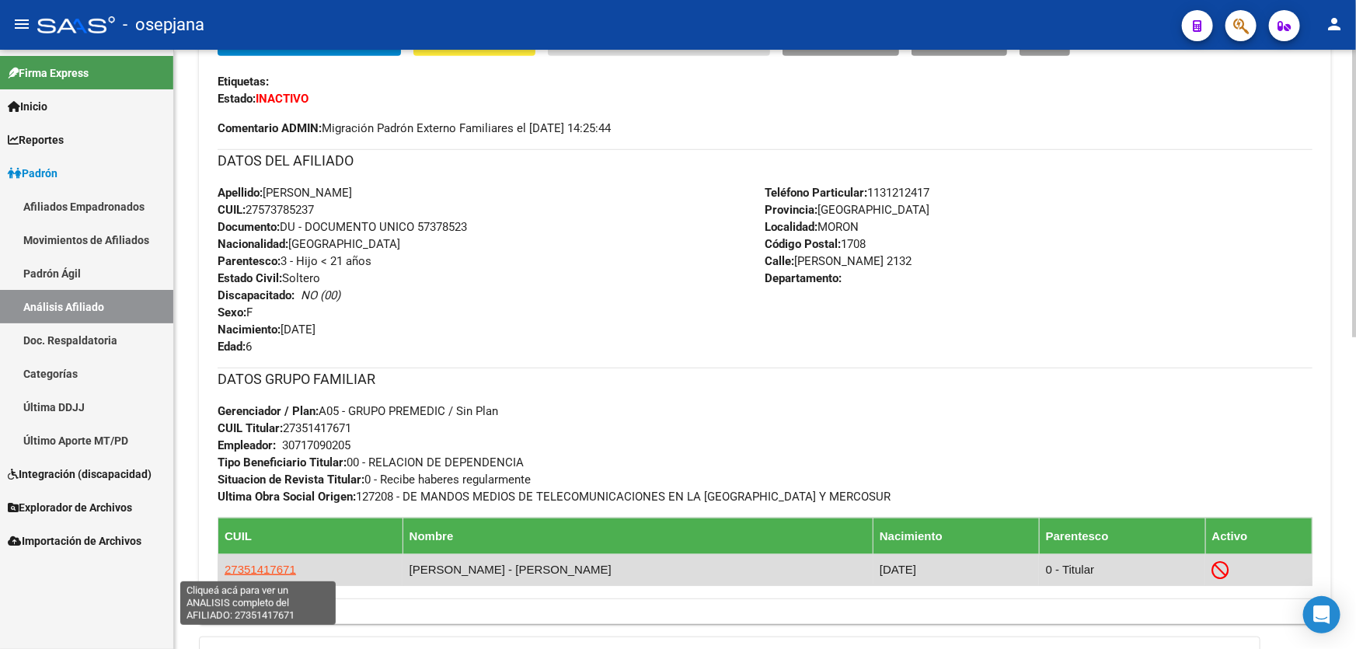
click at [267, 570] on span "27351417671" at bounding box center [260, 568] width 71 height 13
type textarea "27351417671"
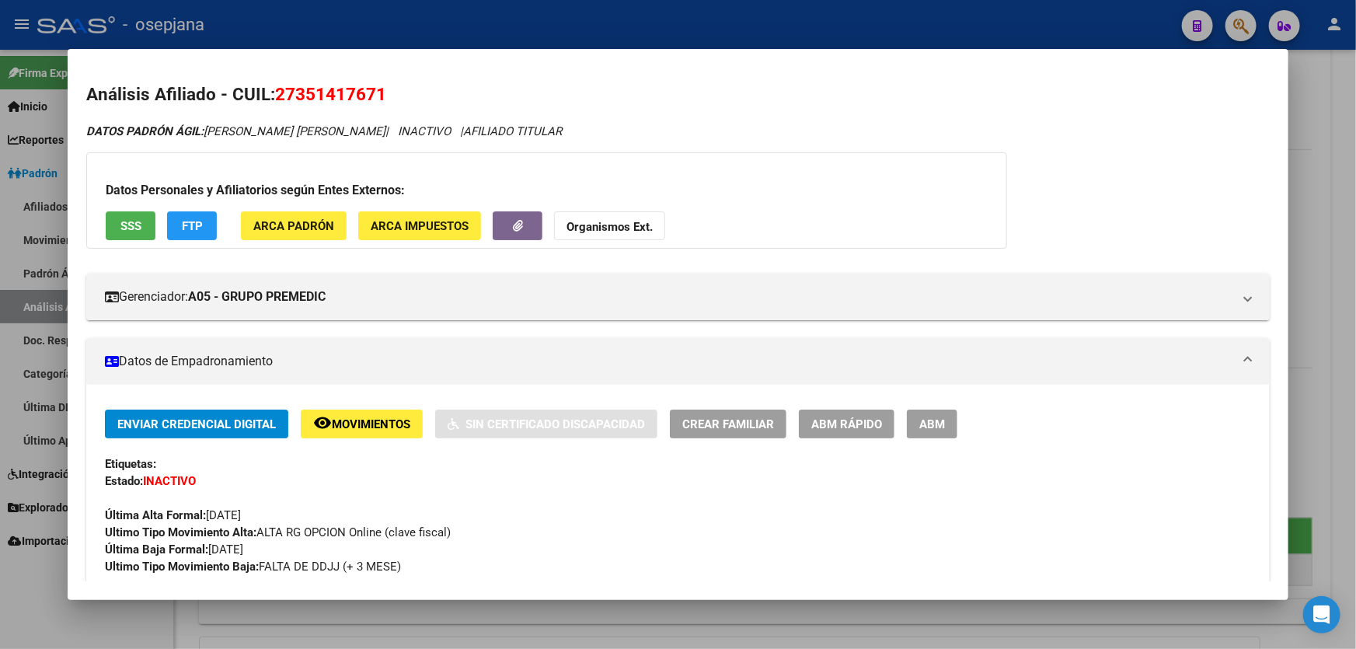
drag, startPoint x: 386, startPoint y: 99, endPoint x: 280, endPoint y: 98, distance: 105.7
click at [280, 98] on span "27351417671" at bounding box center [330, 94] width 111 height 20
click at [1355, 190] on div at bounding box center [678, 324] width 1356 height 649
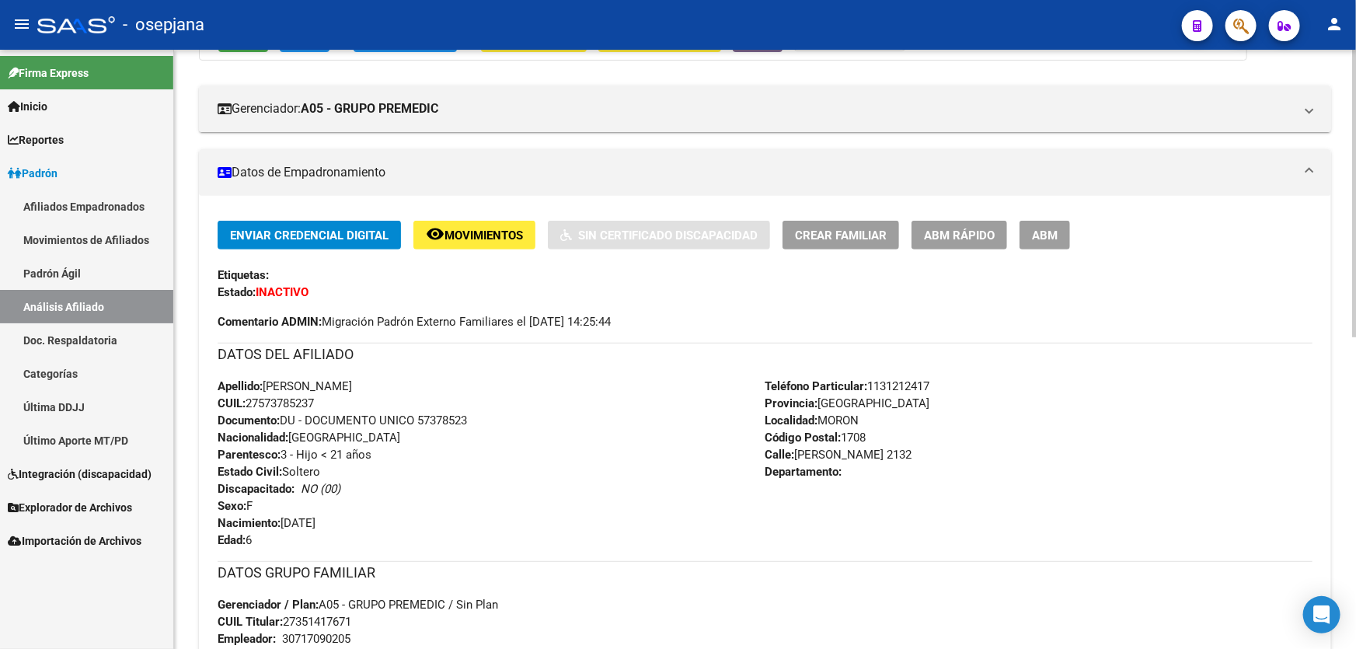
scroll to position [0, 0]
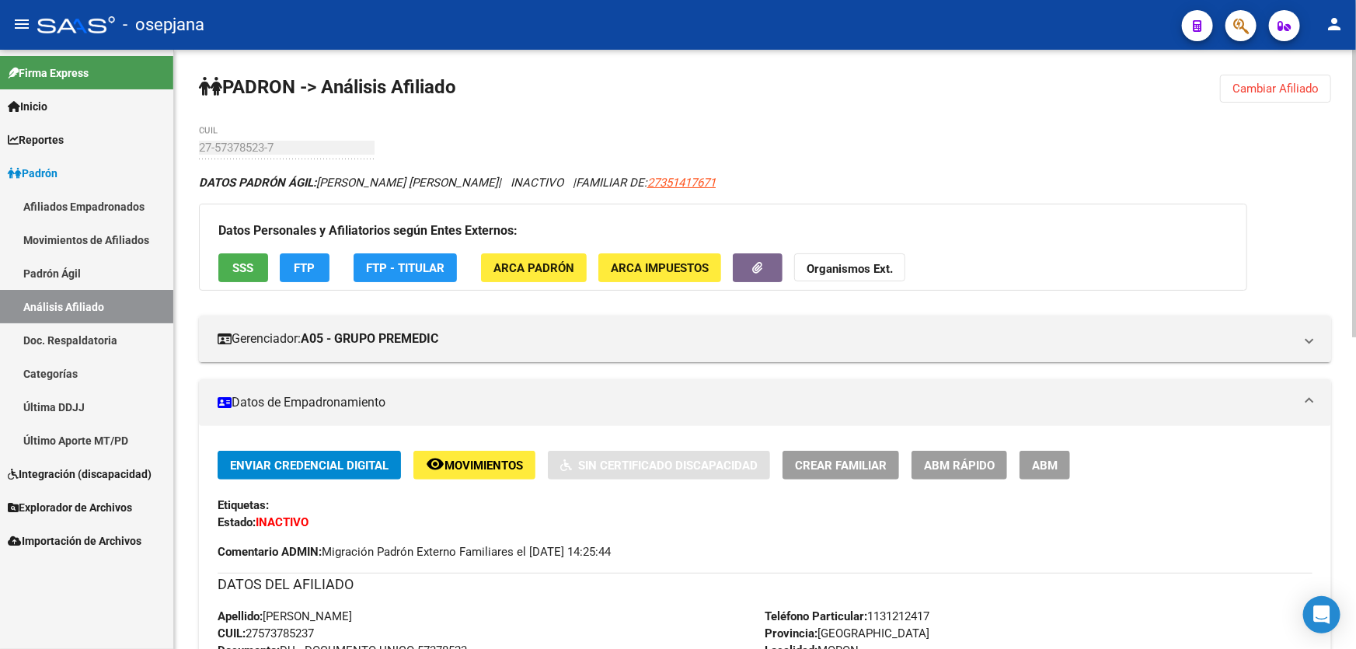
click at [1258, 87] on span "Cambiar Afiliado" at bounding box center [1275, 89] width 86 height 14
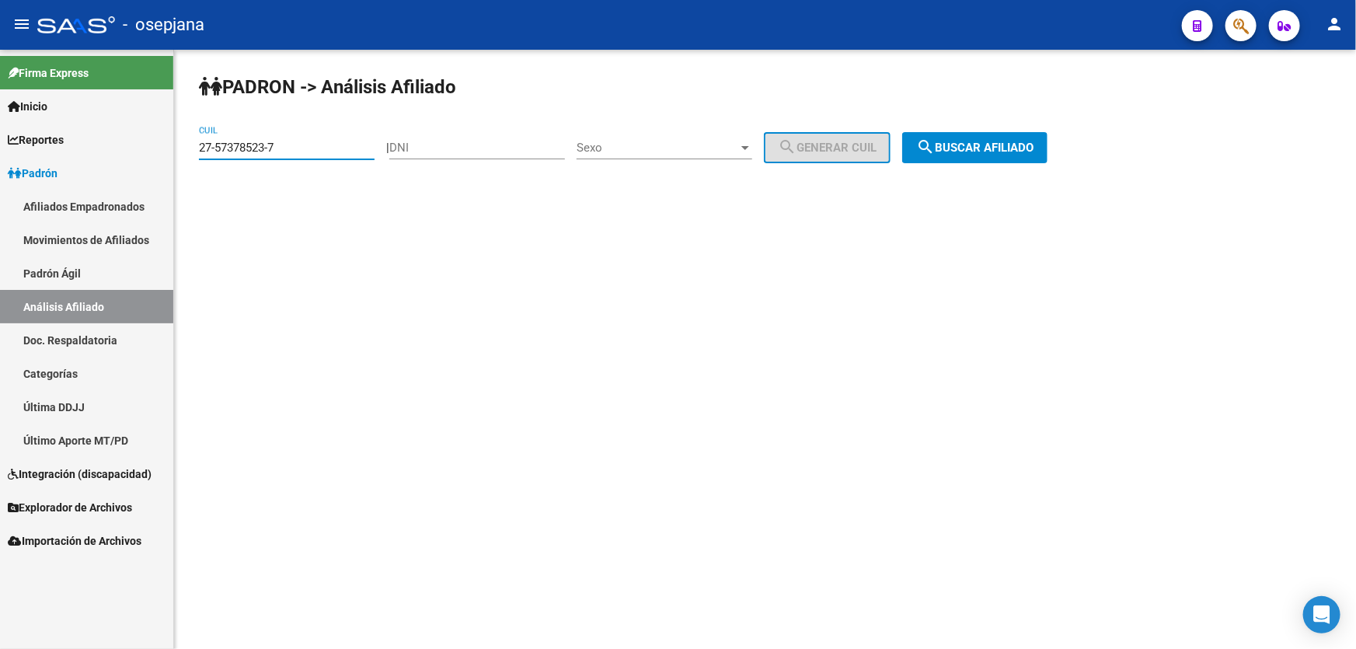
drag, startPoint x: 305, startPoint y: 148, endPoint x: 171, endPoint y: 148, distance: 134.4
click at [171, 148] on mat-sidenav-container "Firma Express Inicio Calendario SSS Instructivos Contacto OS Reportes Padrón Tr…" at bounding box center [678, 349] width 1356 height 599
paste input "38073773-1"
click at [1046, 155] on button "search Buscar afiliado" at bounding box center [974, 147] width 145 height 31
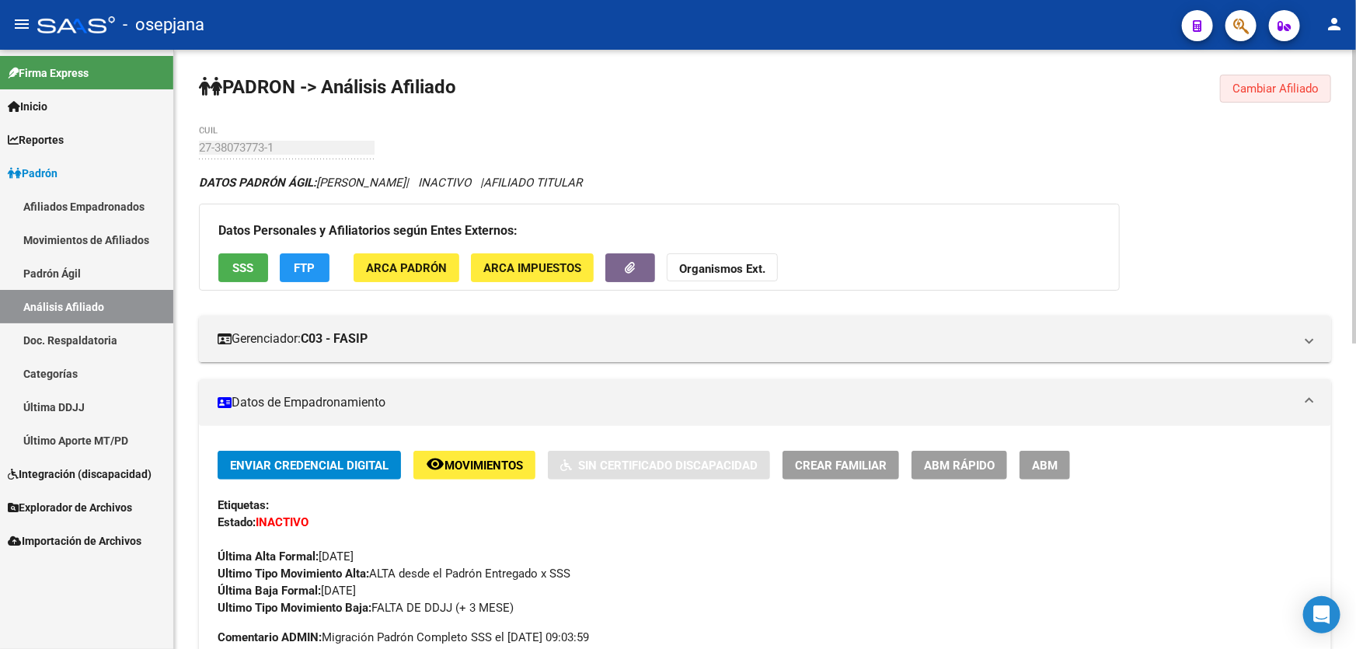
click at [1290, 87] on span "Cambiar Afiliado" at bounding box center [1275, 89] width 86 height 14
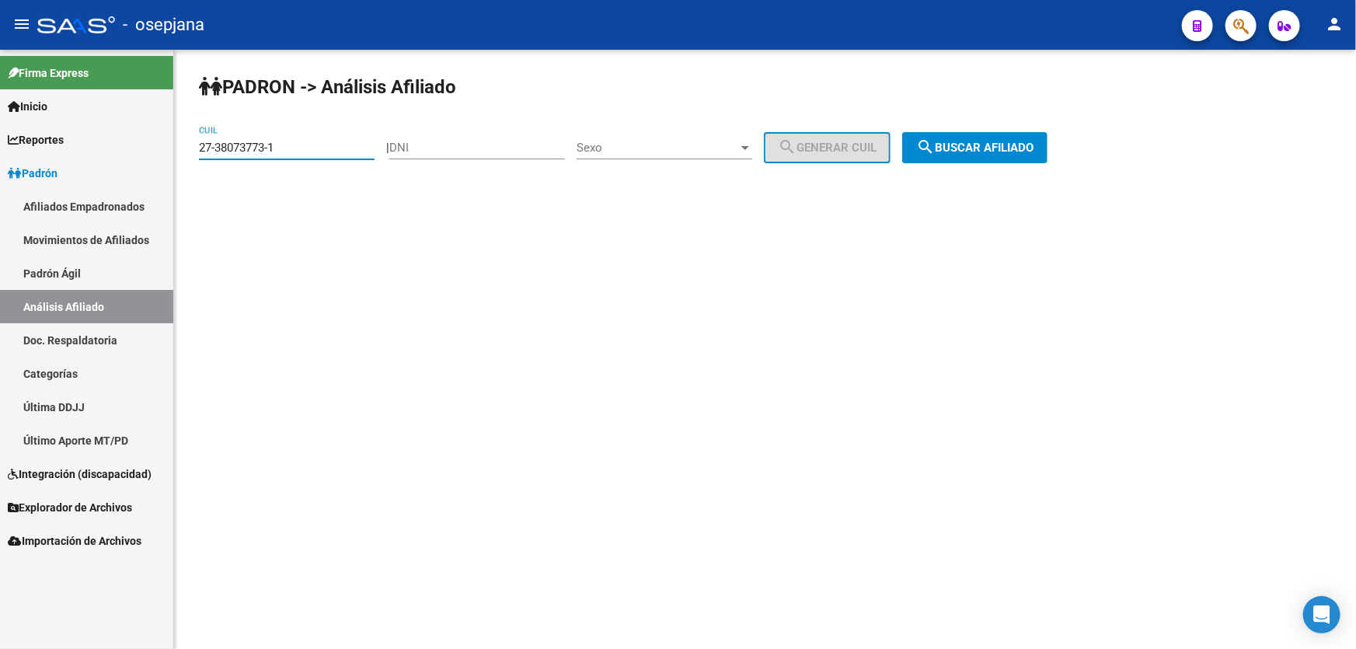
drag, startPoint x: 287, startPoint y: 147, endPoint x: 148, endPoint y: 146, distance: 139.8
click at [148, 146] on mat-sidenav-container "Firma Express Inicio Calendario SSS Instructivos Contacto OS Reportes Padrón Tr…" at bounding box center [678, 349] width 1356 height 599
paste input "0-32753752"
click at [992, 148] on span "search Buscar afiliado" at bounding box center [974, 148] width 117 height 14
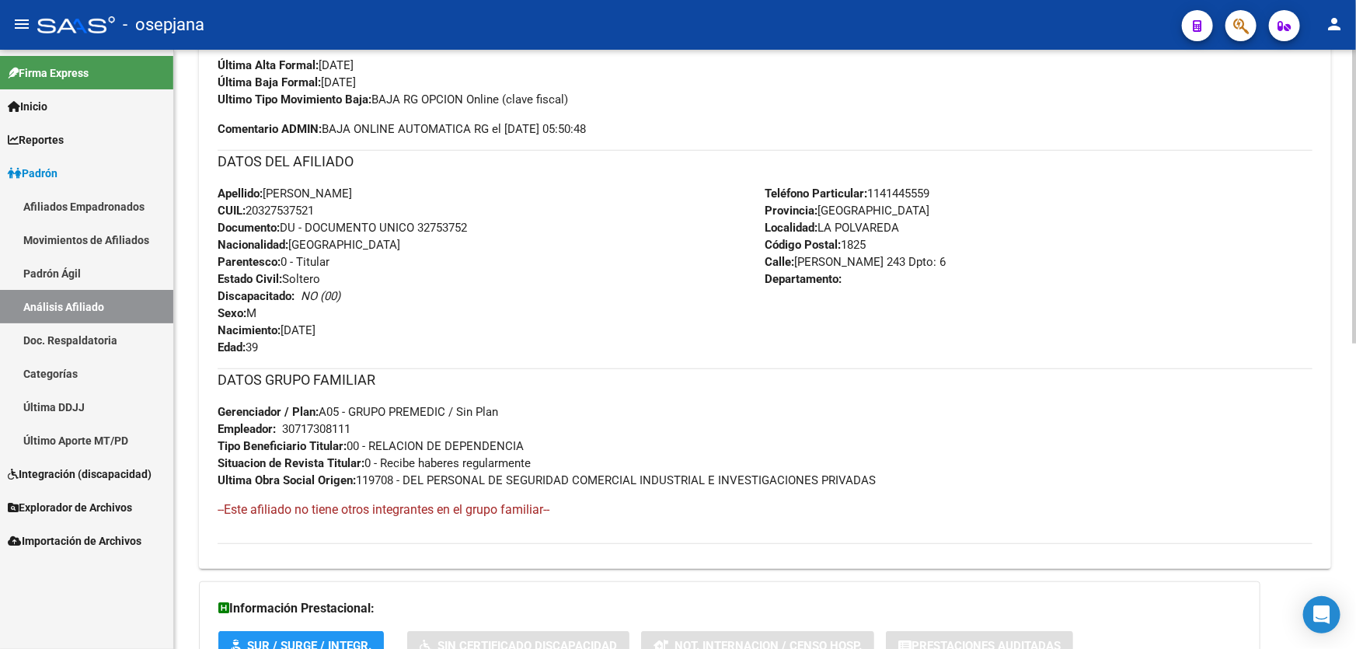
scroll to position [494, 0]
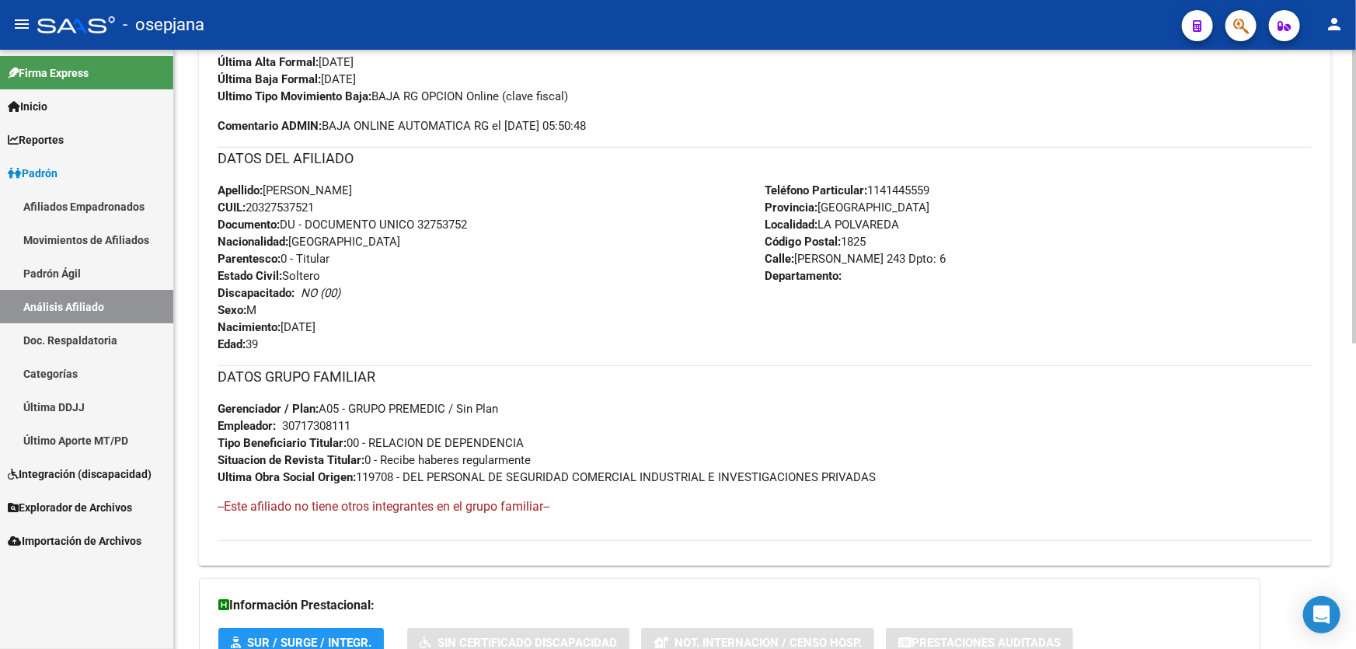
drag, startPoint x: 419, startPoint y: 220, endPoint x: 480, endPoint y: 224, distance: 61.5
click at [480, 224] on div "Apellido: PABLO GASTON MENDEZ CUIL: 20327537521 Documento: DU - DOCUMENTO UNICO…" at bounding box center [492, 267] width 548 height 171
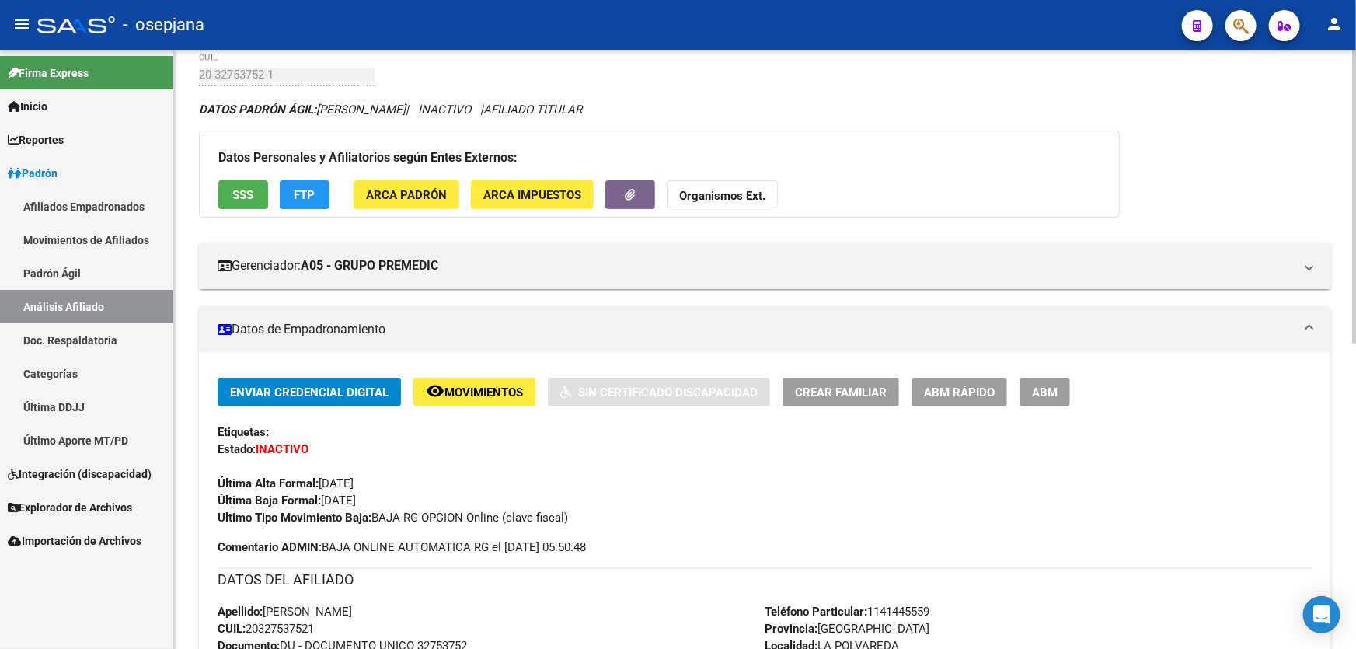
scroll to position [0, 0]
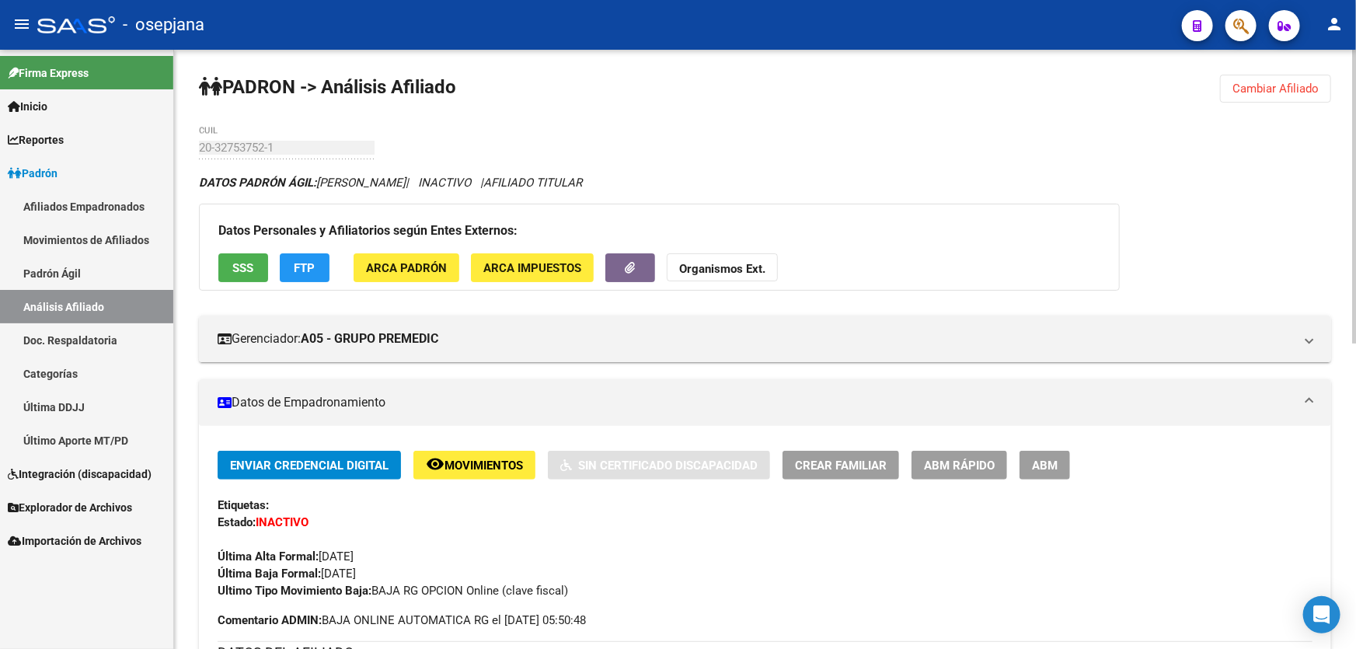
click at [249, 267] on span "SSS" at bounding box center [243, 268] width 21 height 14
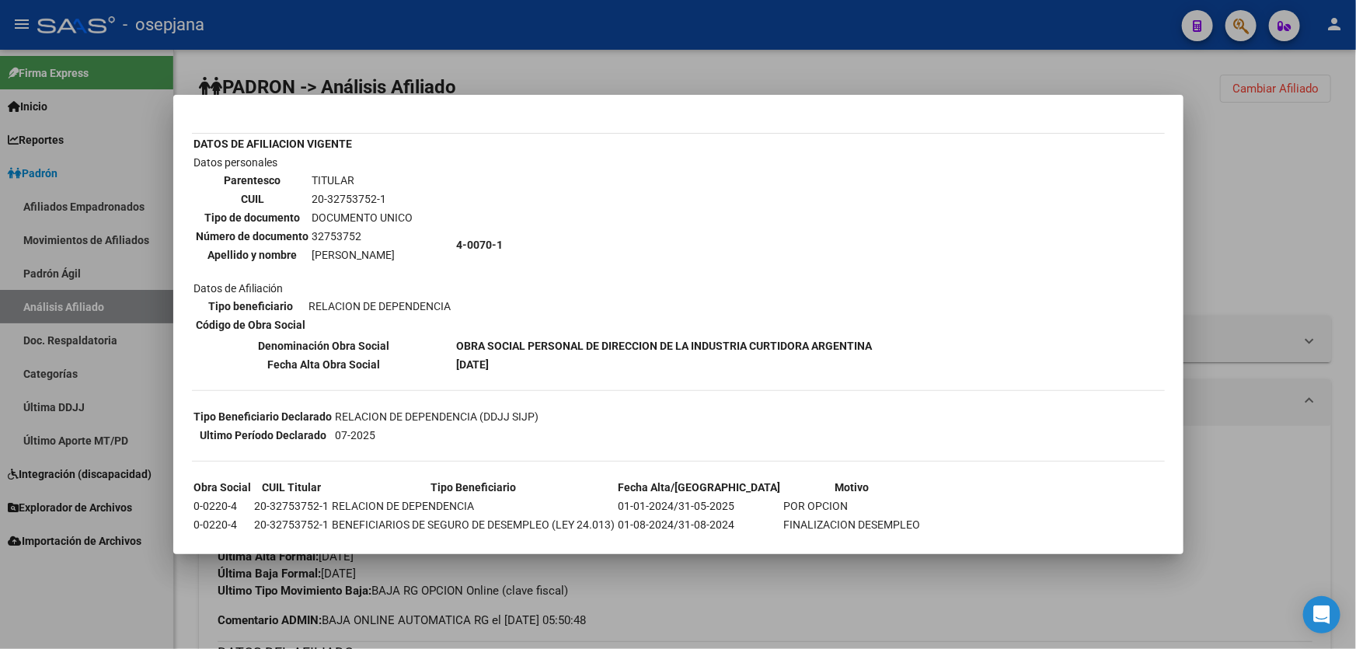
scroll to position [187, 0]
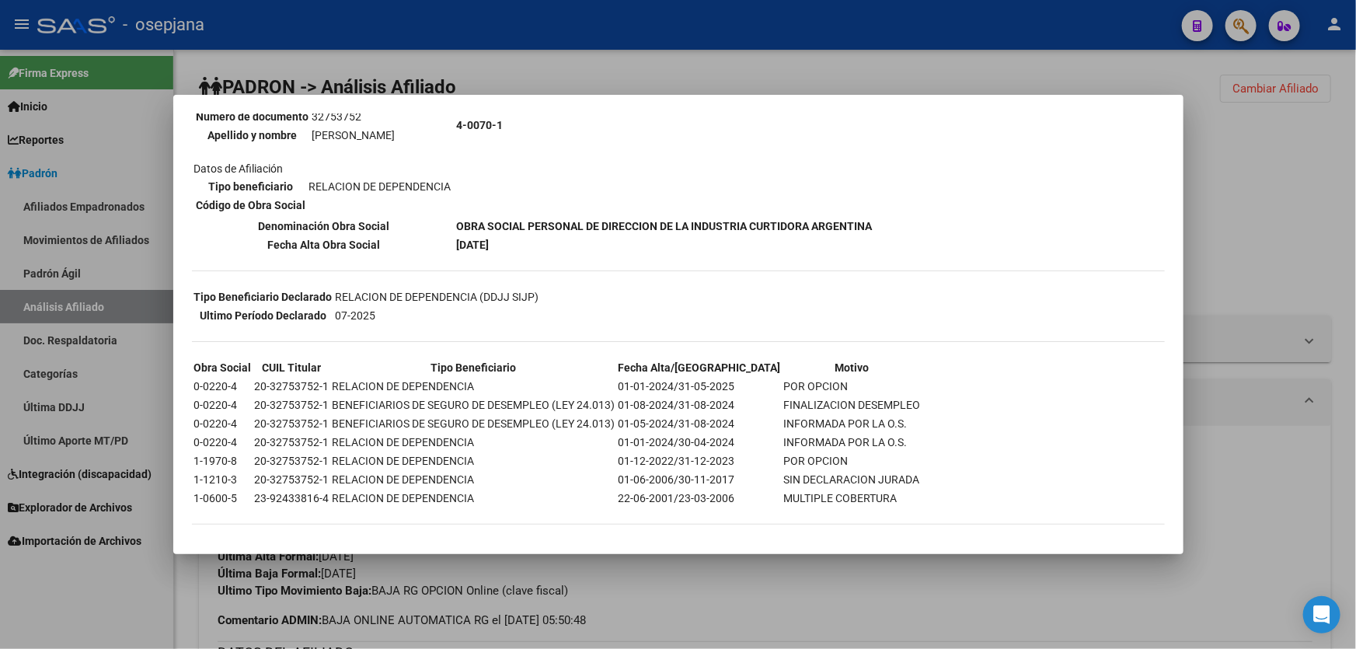
click at [1259, 243] on div at bounding box center [678, 324] width 1356 height 649
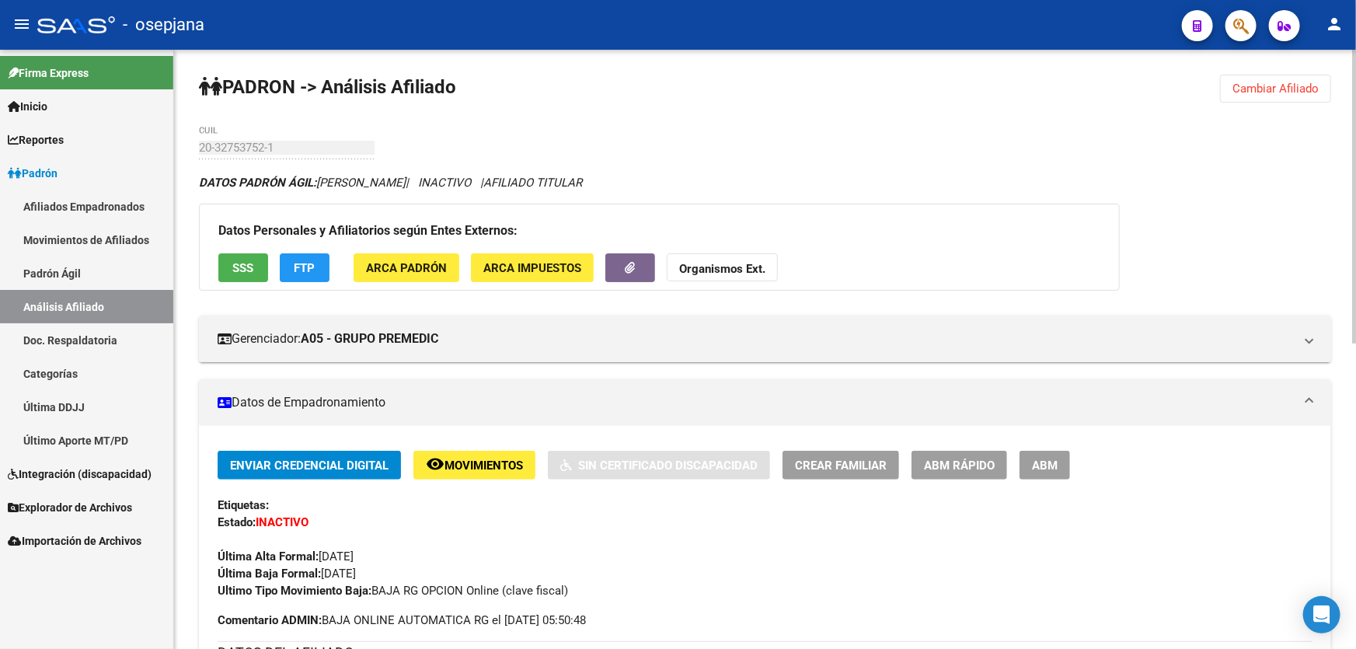
click at [1284, 92] on span "Cambiar Afiliado" at bounding box center [1275, 89] width 86 height 14
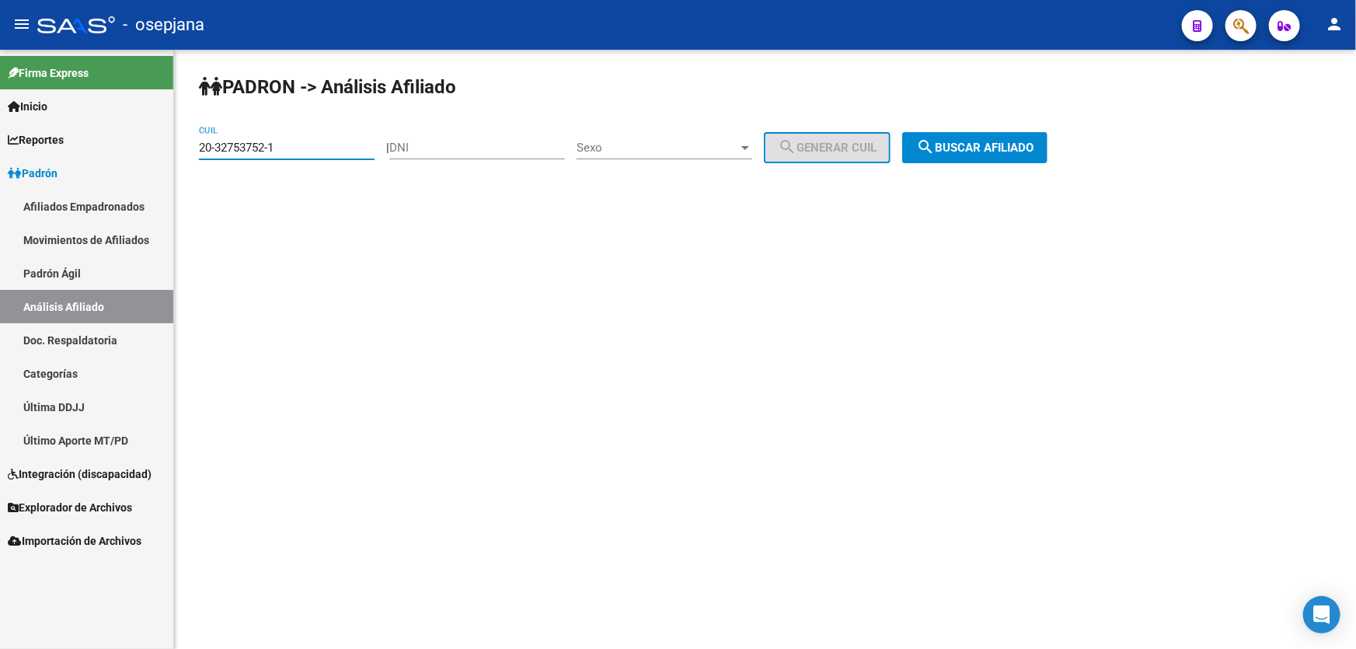
drag, startPoint x: 315, startPoint y: 146, endPoint x: 200, endPoint y: 152, distance: 115.9
click at [200, 152] on input "20-32753752-1" at bounding box center [287, 148] width 176 height 14
paste input "47479236-7"
type input "20-47479236-7"
click at [984, 150] on span "search Buscar afiliado" at bounding box center [974, 148] width 117 height 14
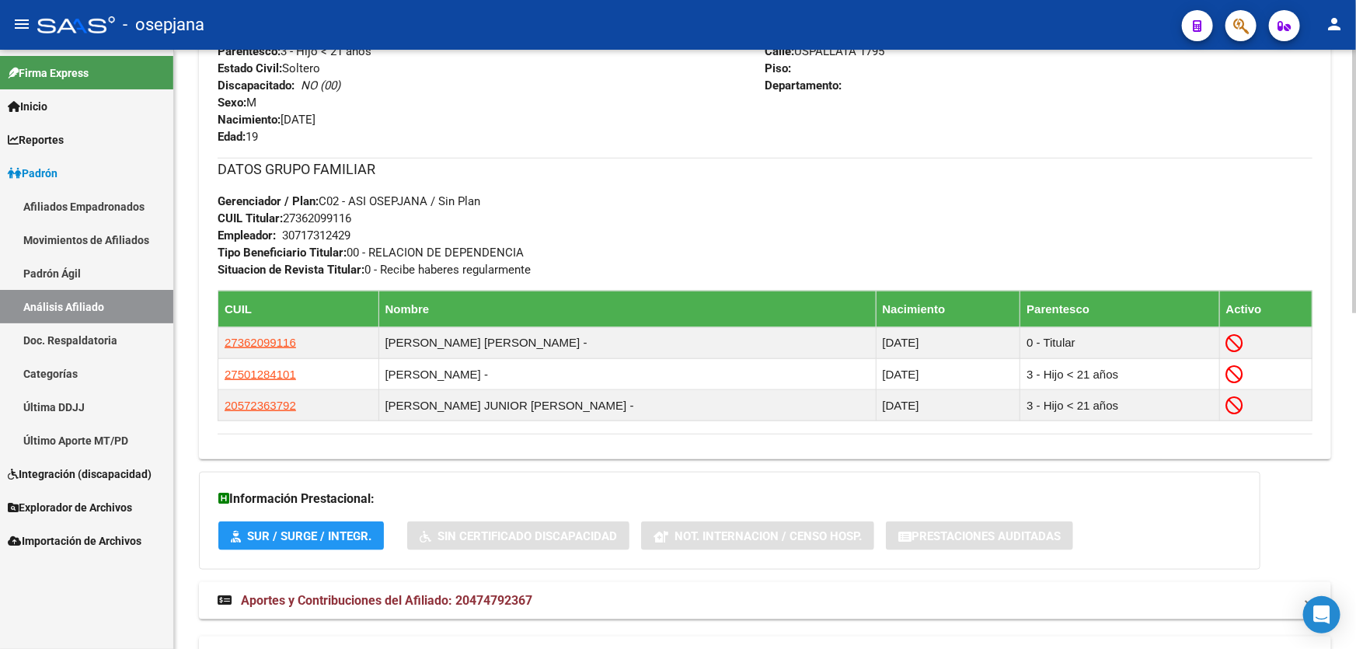
scroll to position [706, 0]
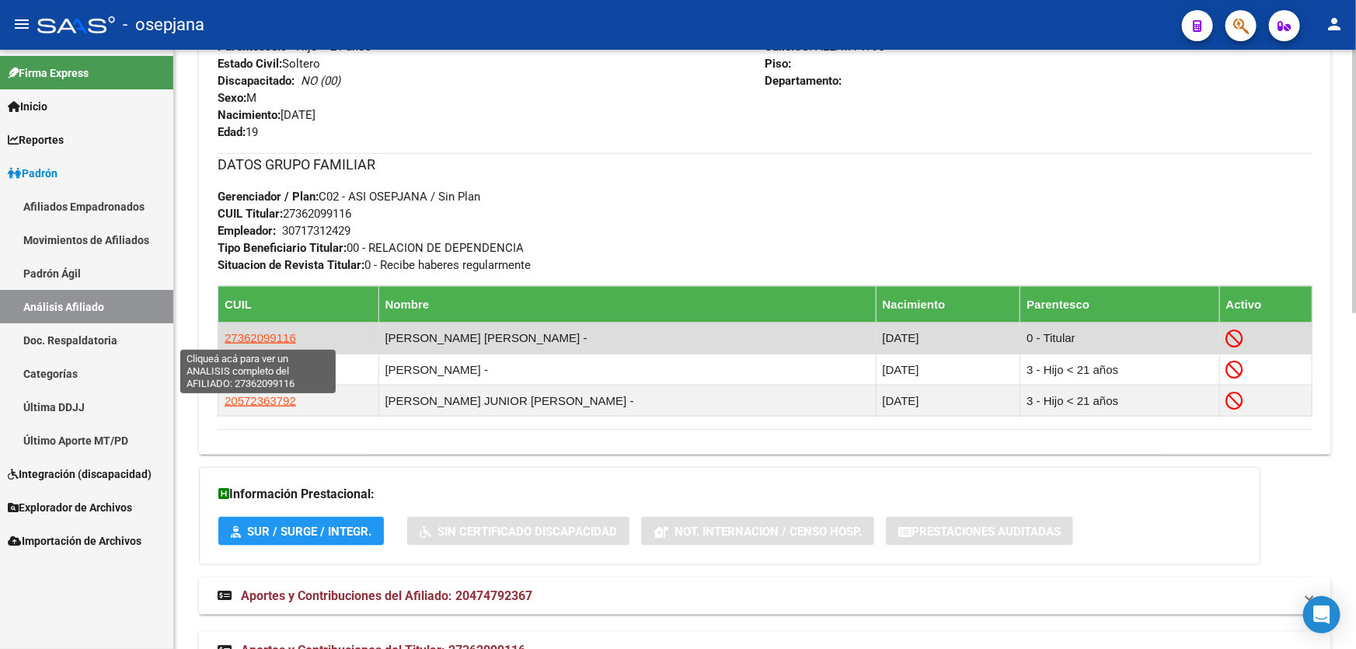
click at [239, 338] on span "27362099116" at bounding box center [260, 337] width 71 height 13
type textarea "27362099116"
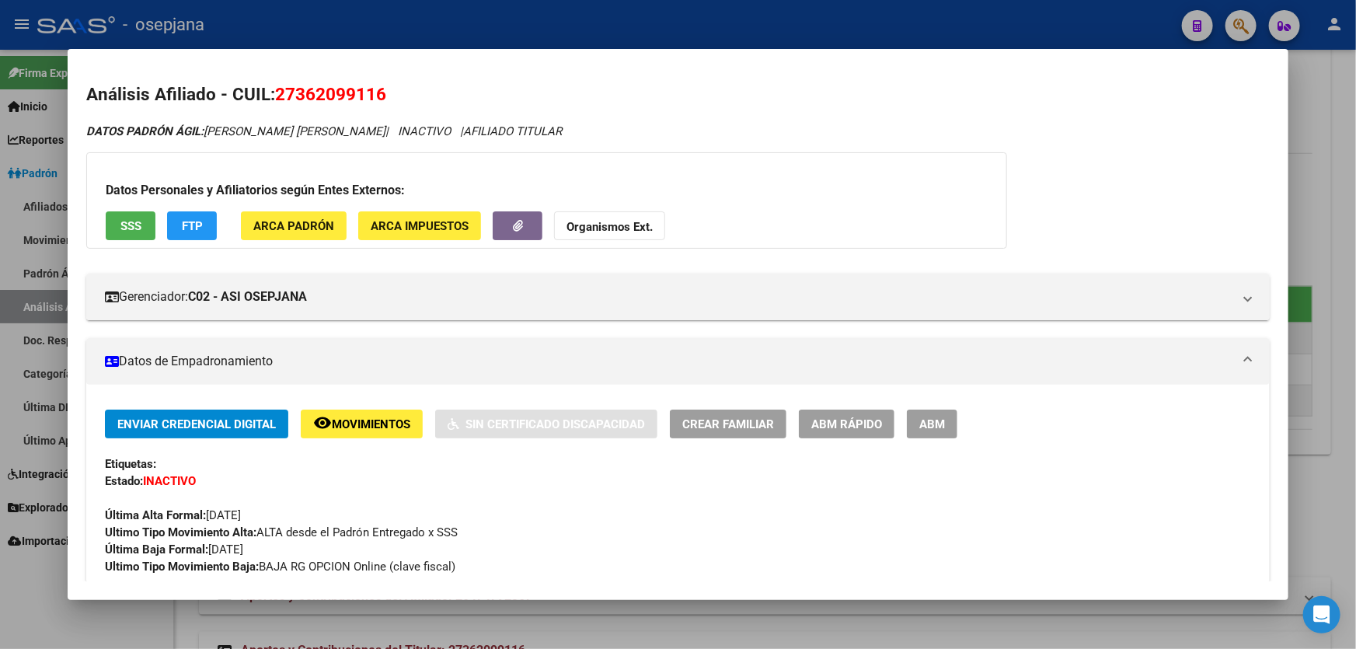
drag, startPoint x: 388, startPoint y: 92, endPoint x: 273, endPoint y: 91, distance: 115.0
click at [273, 91] on h2 "Análisis Afiliado - CUIL: 27362099116" at bounding box center [677, 95] width 1183 height 26
click at [274, 90] on h2 "Análisis Afiliado - CUIL: 27362099116" at bounding box center [677, 95] width 1183 height 26
drag, startPoint x: 277, startPoint y: 95, endPoint x: 385, endPoint y: 96, distance: 108.8
click at [385, 96] on span "27362099116" at bounding box center [330, 94] width 111 height 20
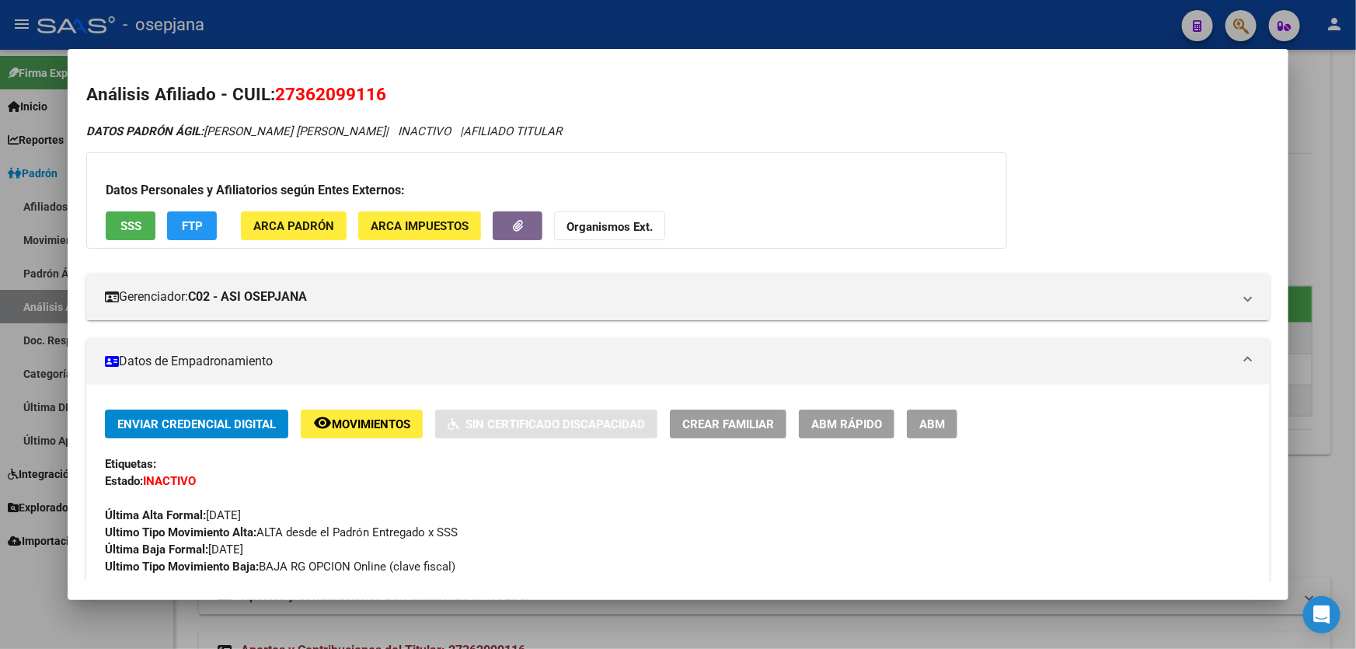
click at [810, 30] on div at bounding box center [678, 324] width 1356 height 649
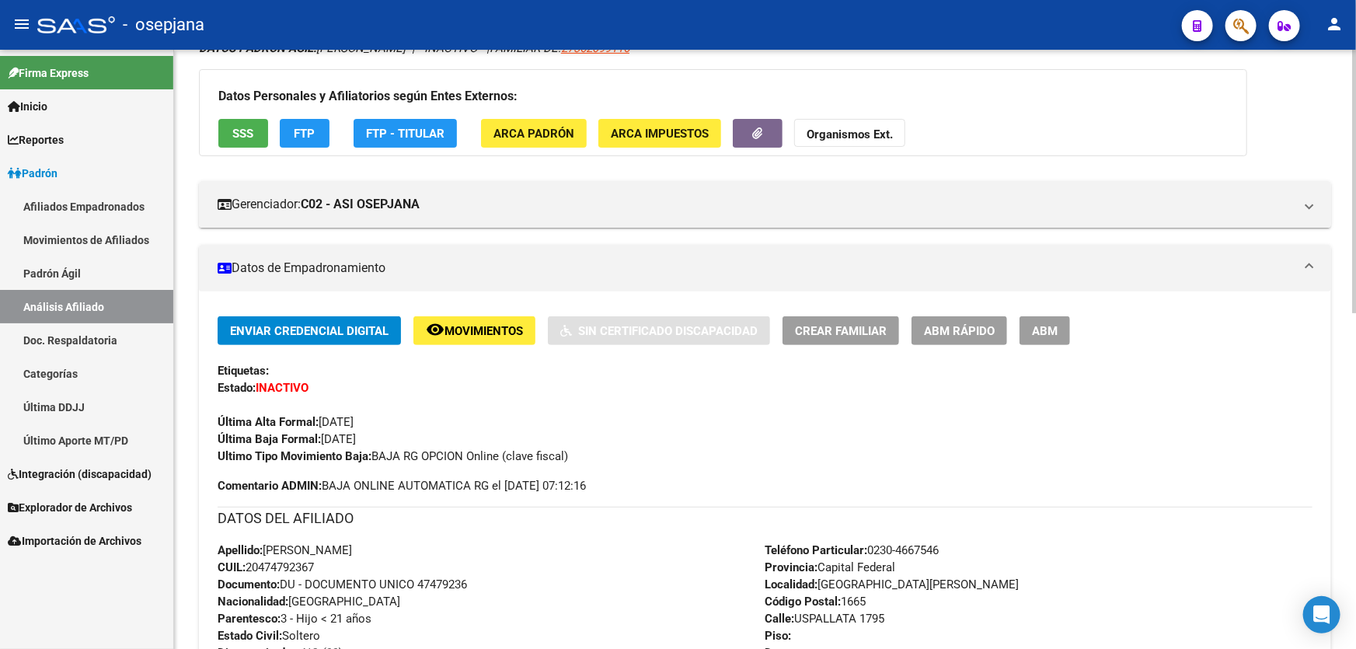
scroll to position [0, 0]
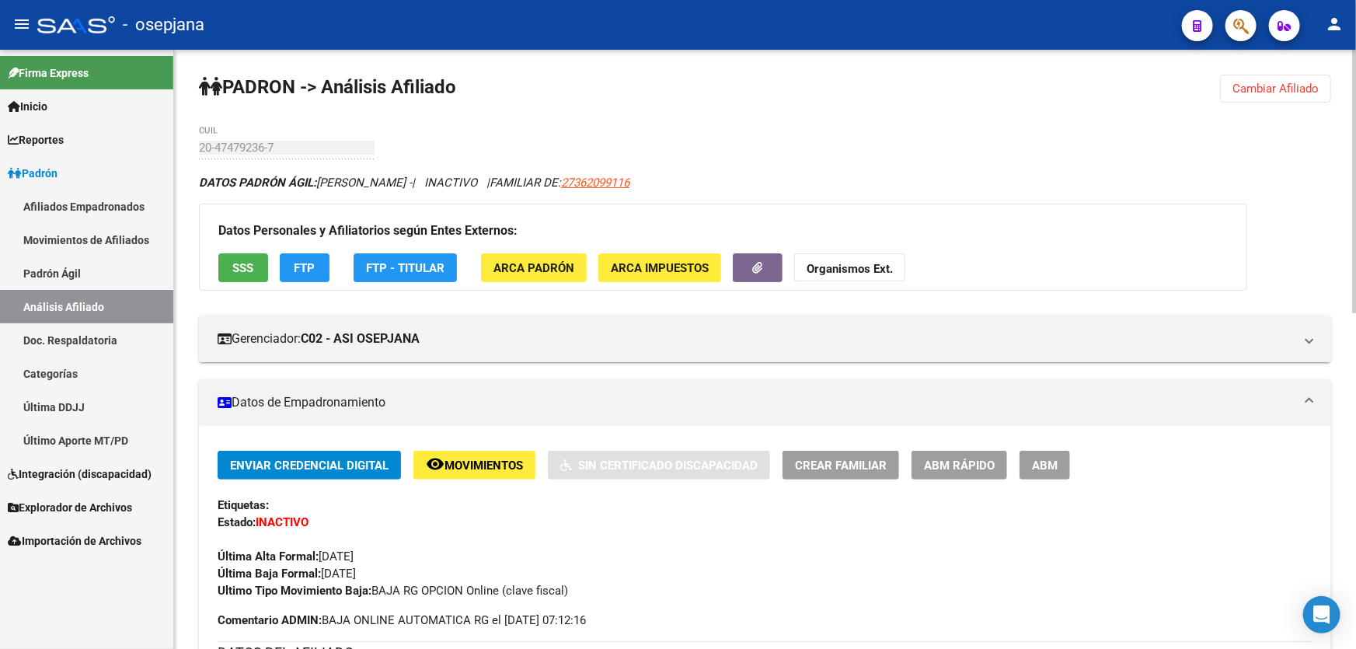
click at [1290, 91] on span "Cambiar Afiliado" at bounding box center [1275, 89] width 86 height 14
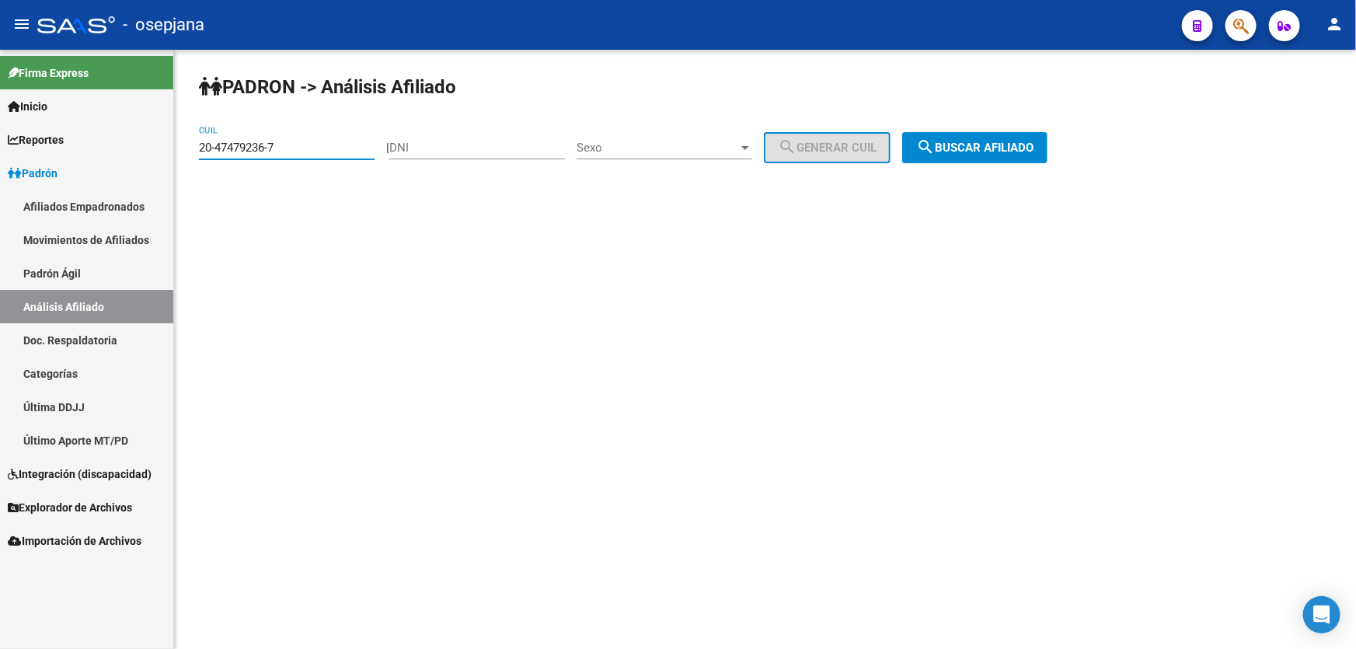
drag, startPoint x: 312, startPoint y: 154, endPoint x: 0, endPoint y: 197, distance: 315.3
click at [0, 197] on mat-sidenav-container "Firma Express Inicio Calendario SSS Instructivos Contacto OS Reportes Padrón Tr…" at bounding box center [678, 349] width 1356 height 599
paste input "7-5143336"
type input "27-51433366-7"
click at [987, 138] on button "search Buscar afiliado" at bounding box center [974, 147] width 145 height 31
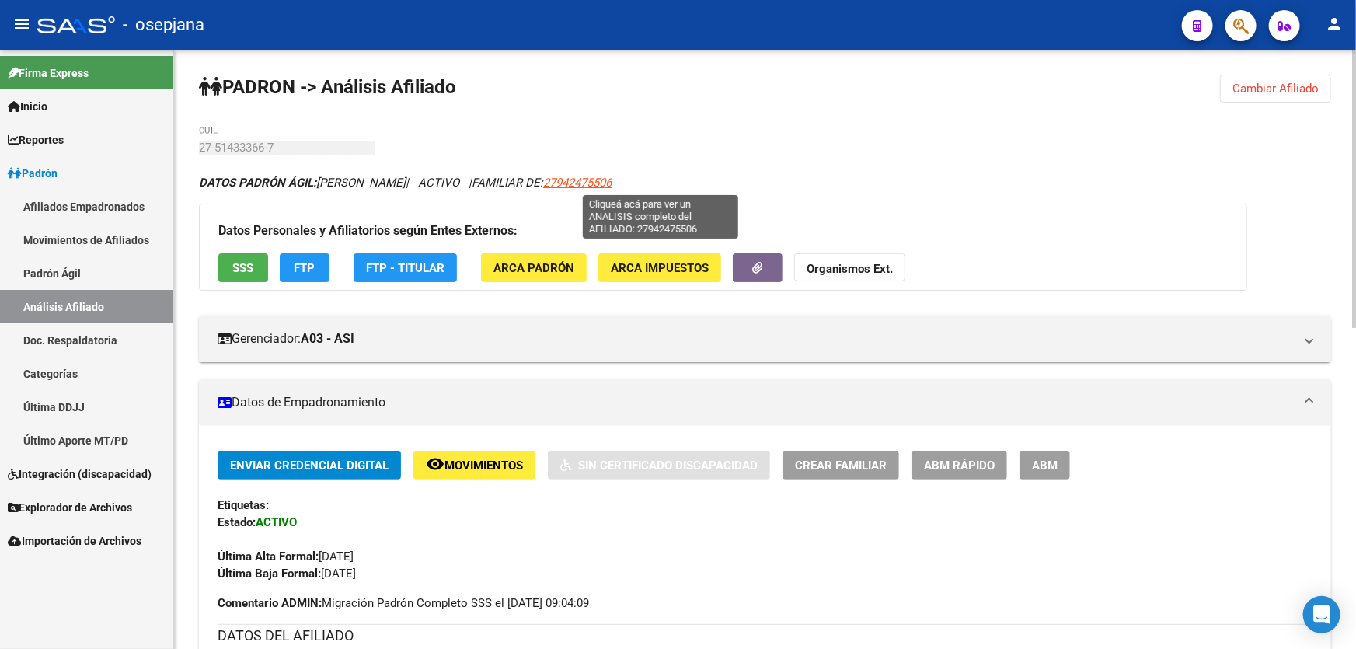
click at [611, 176] on span "27942475506" at bounding box center [577, 183] width 68 height 14
type textarea "27942475506"
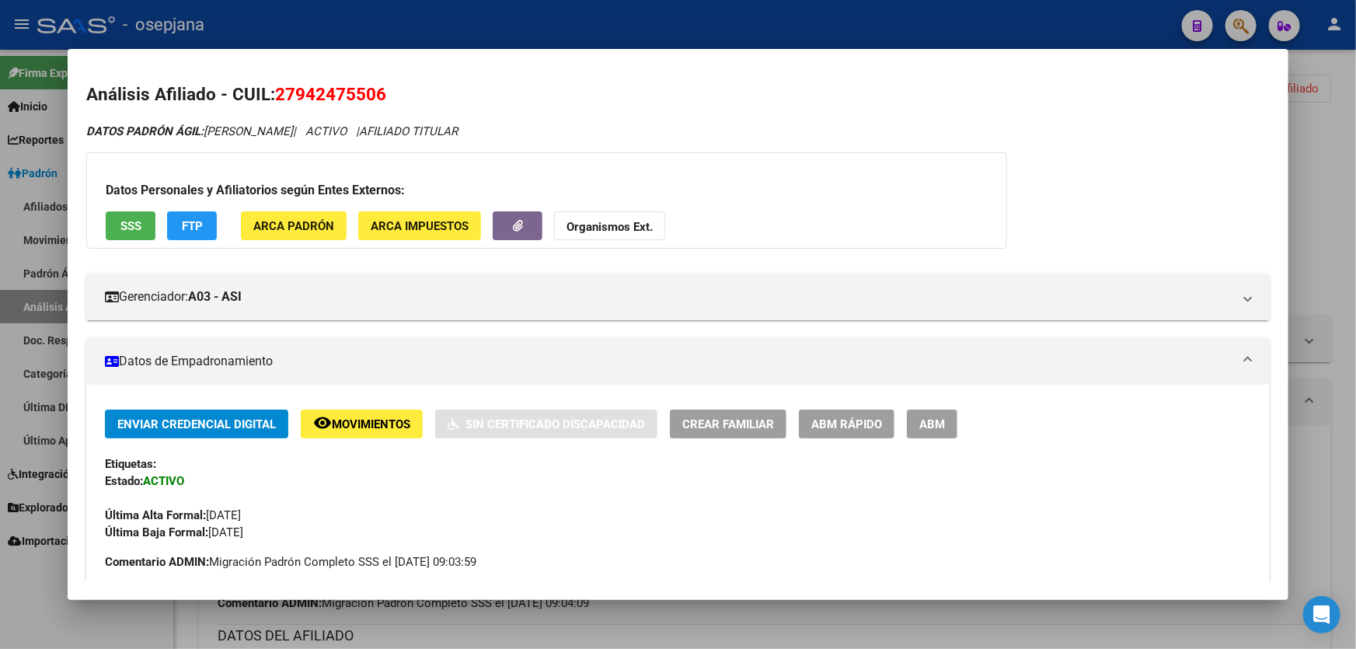
drag, startPoint x: 385, startPoint y: 93, endPoint x: 277, endPoint y: 92, distance: 108.0
click at [277, 92] on span "27942475506" at bounding box center [330, 94] width 111 height 20
click at [1327, 210] on div at bounding box center [678, 324] width 1356 height 649
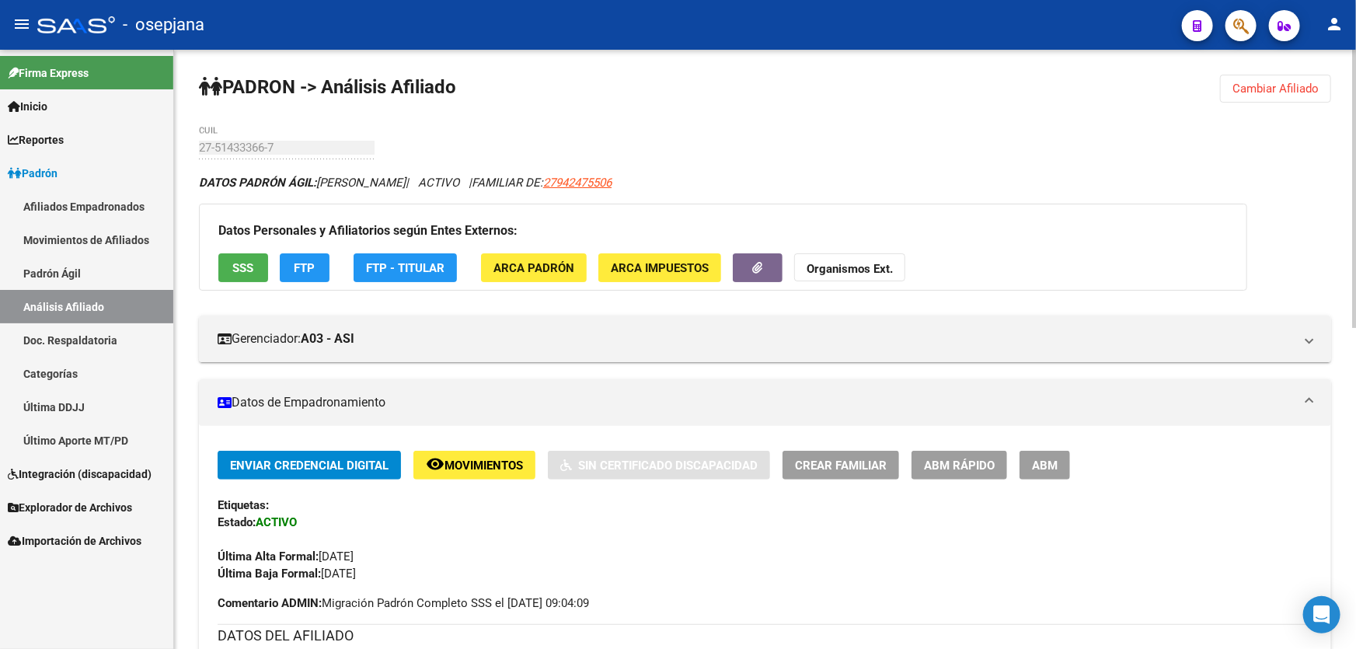
click at [1310, 85] on span "Cambiar Afiliado" at bounding box center [1275, 89] width 86 height 14
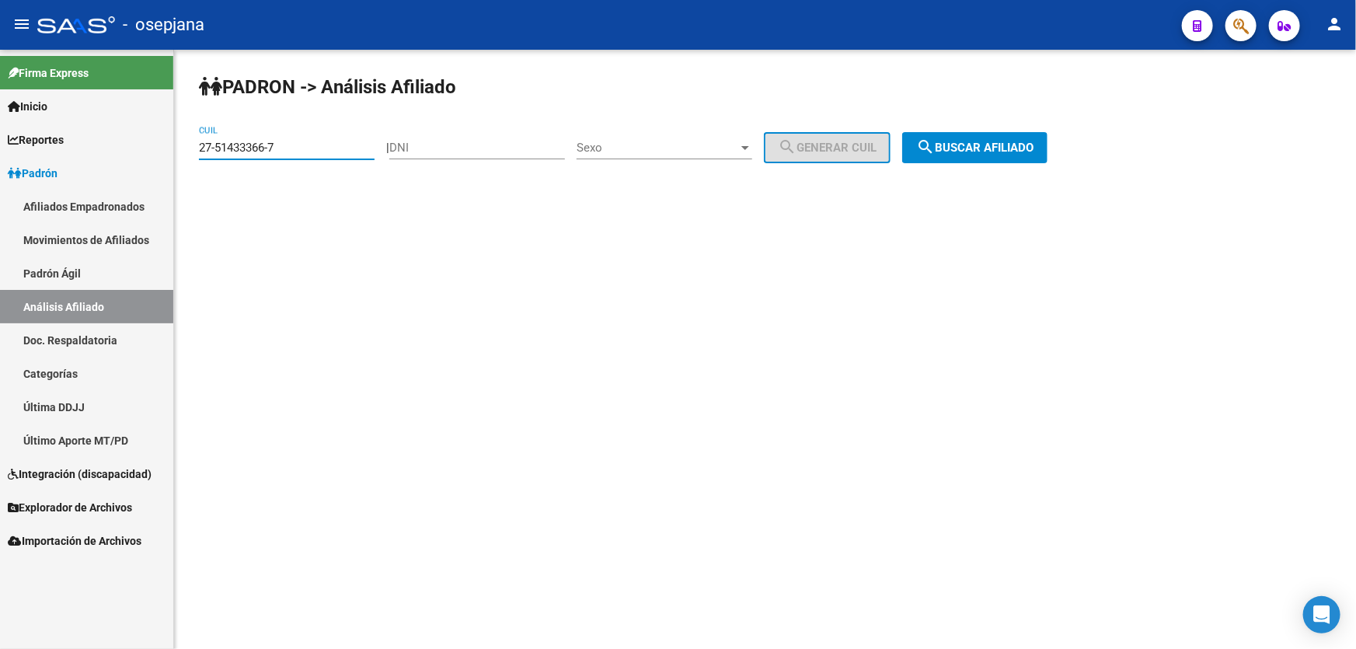
drag, startPoint x: 280, startPoint y: 148, endPoint x: 186, endPoint y: 148, distance: 94.0
click at [186, 148] on div "PADRON -> Análisis Afiliado 27-51433366-7 CUIL | DNI Sexo Sexo search Generar C…" at bounding box center [765, 131] width 1182 height 163
paste input "0-31798990-4"
click at [1000, 143] on span "search Buscar afiliado" at bounding box center [974, 148] width 117 height 14
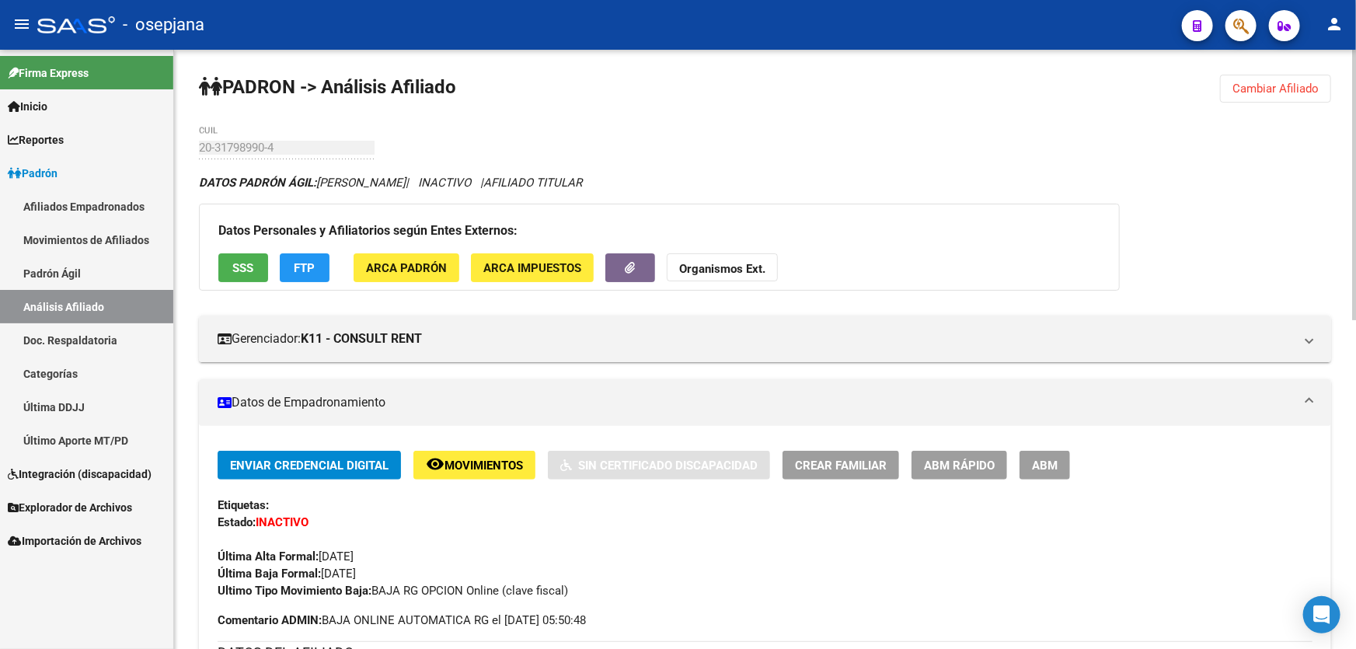
click at [226, 263] on button "SSS" at bounding box center [243, 267] width 50 height 29
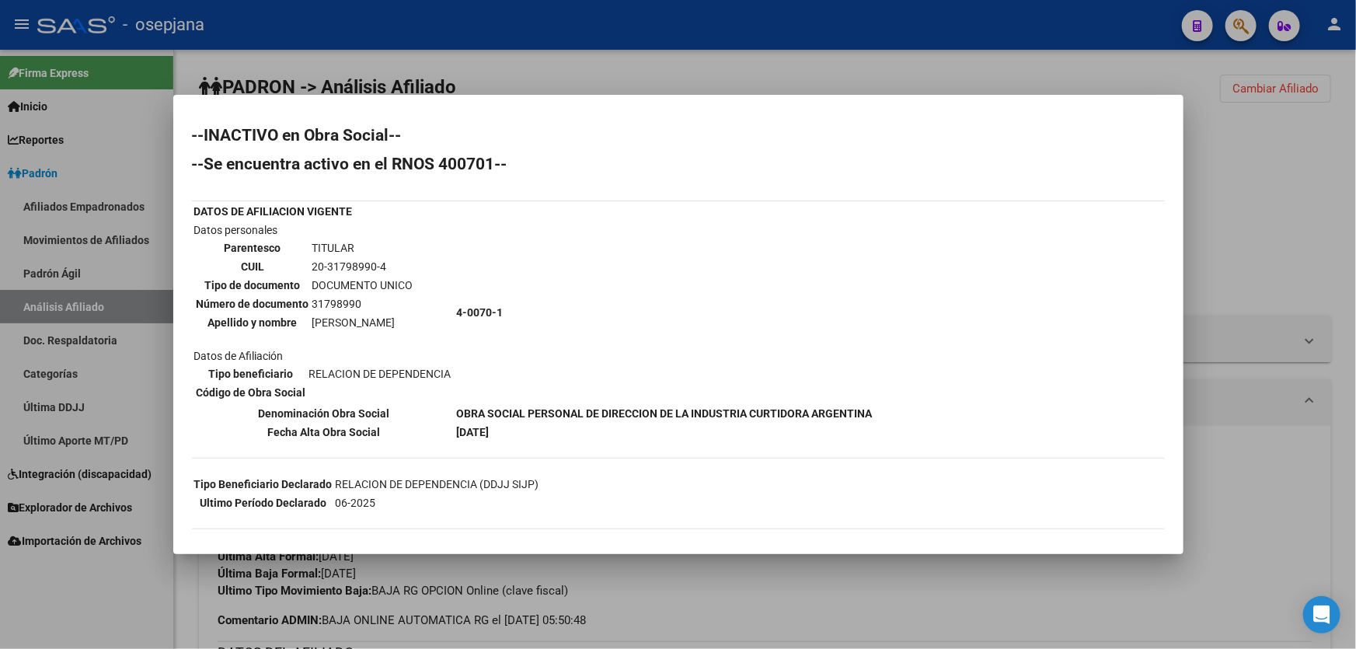
click at [1272, 196] on div at bounding box center [678, 324] width 1356 height 649
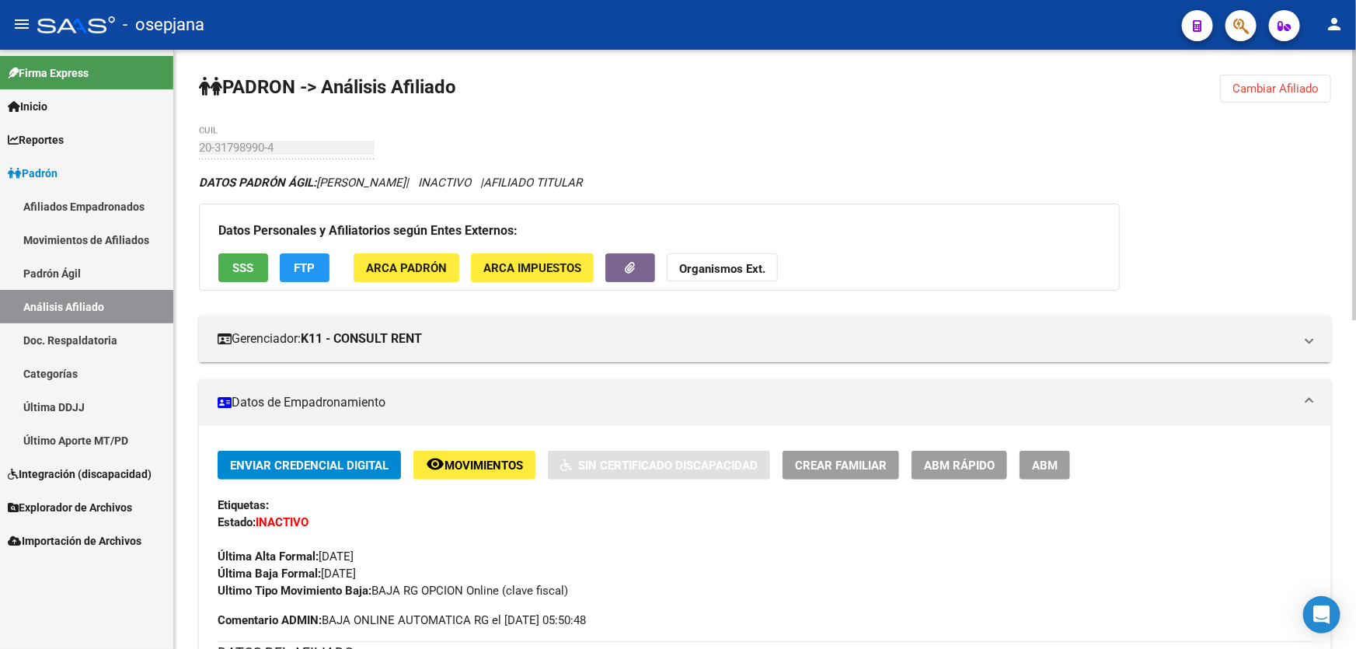
click at [241, 261] on span "SSS" at bounding box center [243, 268] width 21 height 14
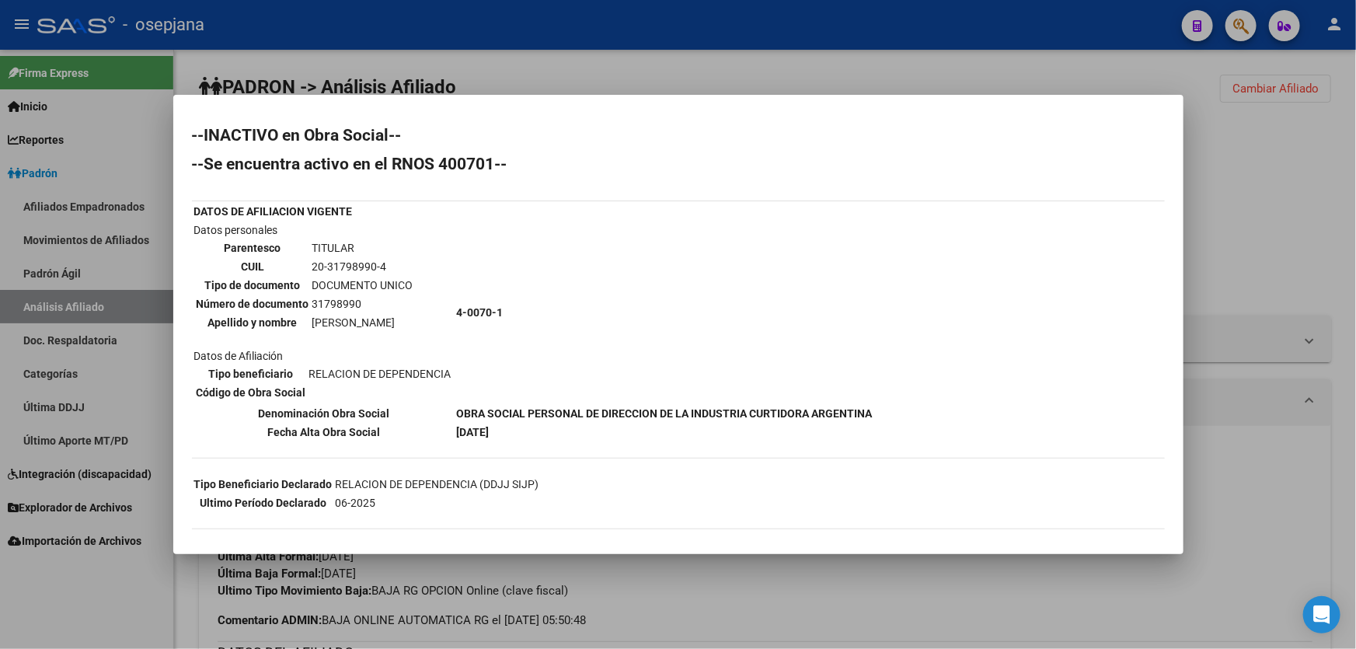
click at [1268, 242] on div at bounding box center [678, 324] width 1356 height 649
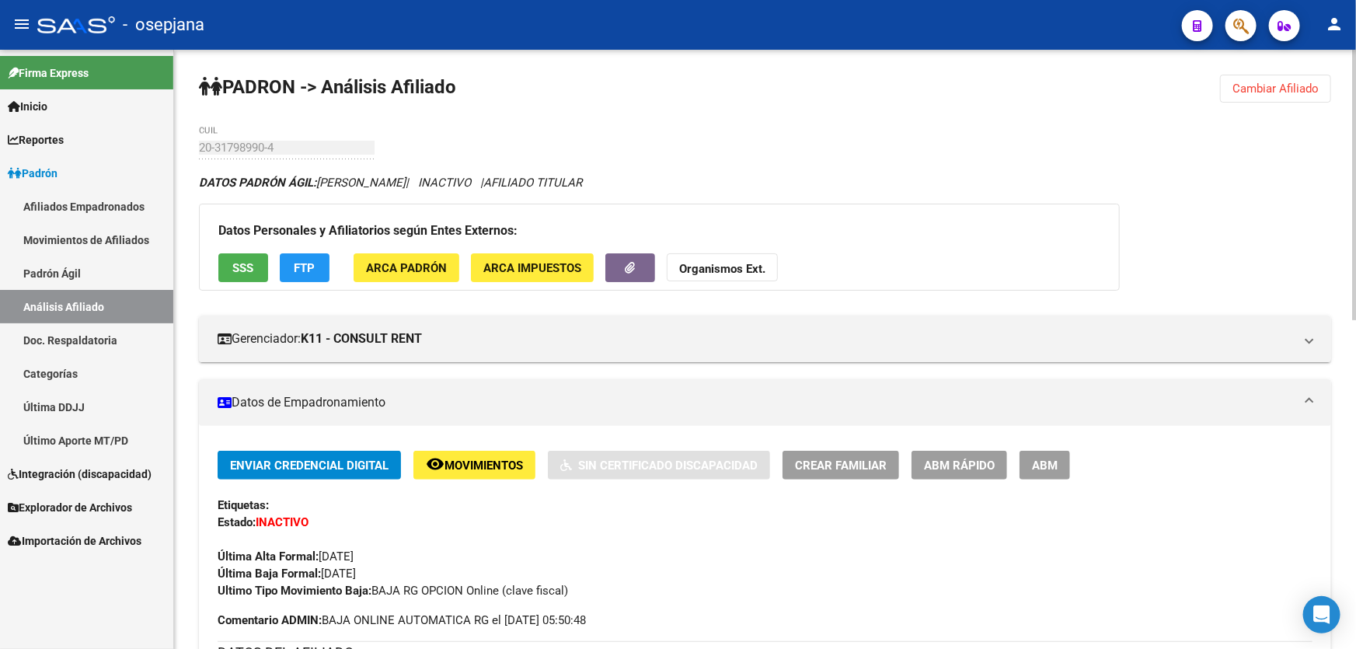
click at [1355, 167] on div at bounding box center [1354, 185] width 4 height 270
click at [1278, 82] on span "Cambiar Afiliado" at bounding box center [1275, 89] width 86 height 14
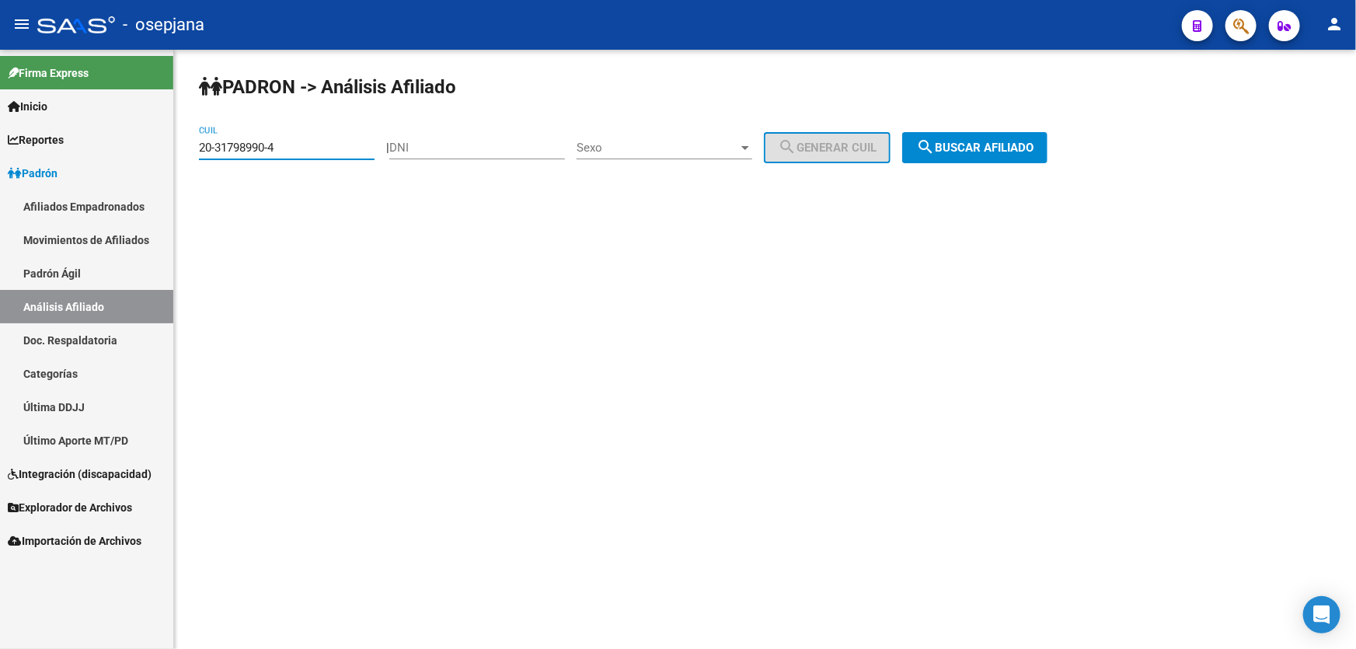
drag, startPoint x: 294, startPoint y: 145, endPoint x: 185, endPoint y: 147, distance: 108.8
click at [185, 147] on div "PADRON -> Análisis Afiliado 20-31798990-4 CUIL | DNI Sexo Sexo search Generar C…" at bounding box center [765, 131] width 1182 height 163
paste input "7-48699011-8"
type input "27-48699011-8"
click at [1011, 148] on span "search Buscar afiliado" at bounding box center [974, 148] width 117 height 14
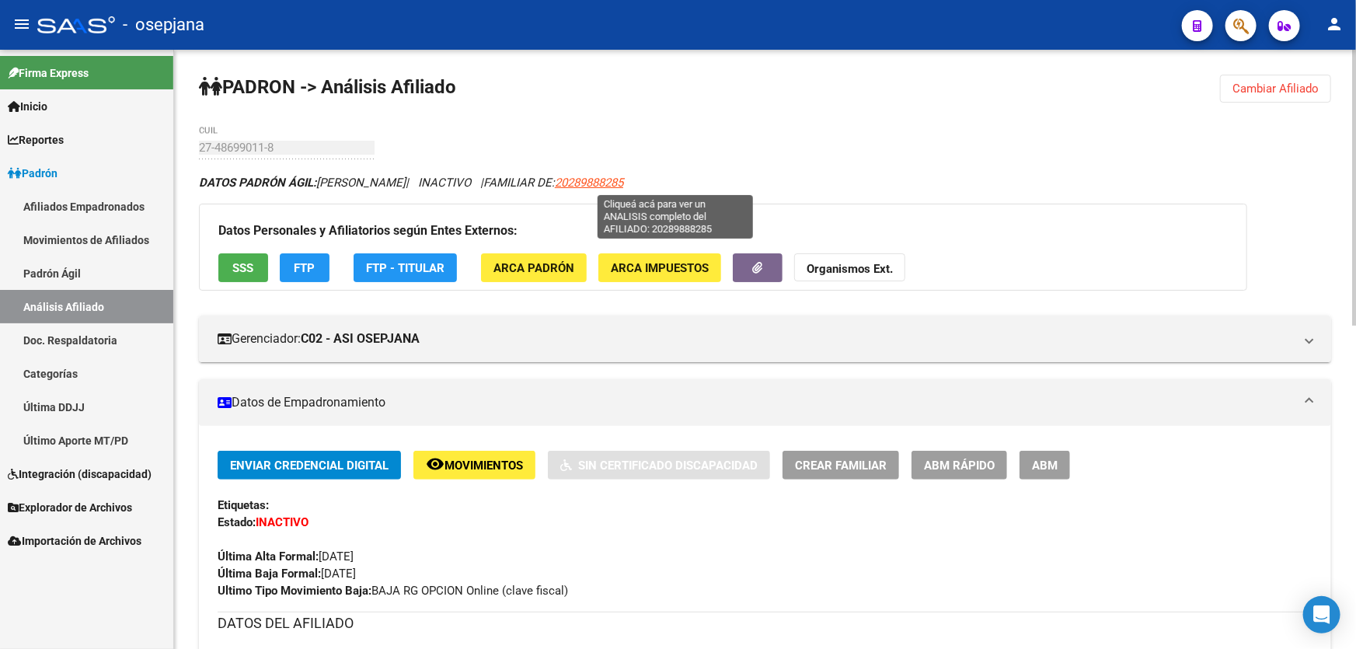
click at [623, 176] on span "20289888285" at bounding box center [589, 183] width 68 height 14
type textarea "20289888285"
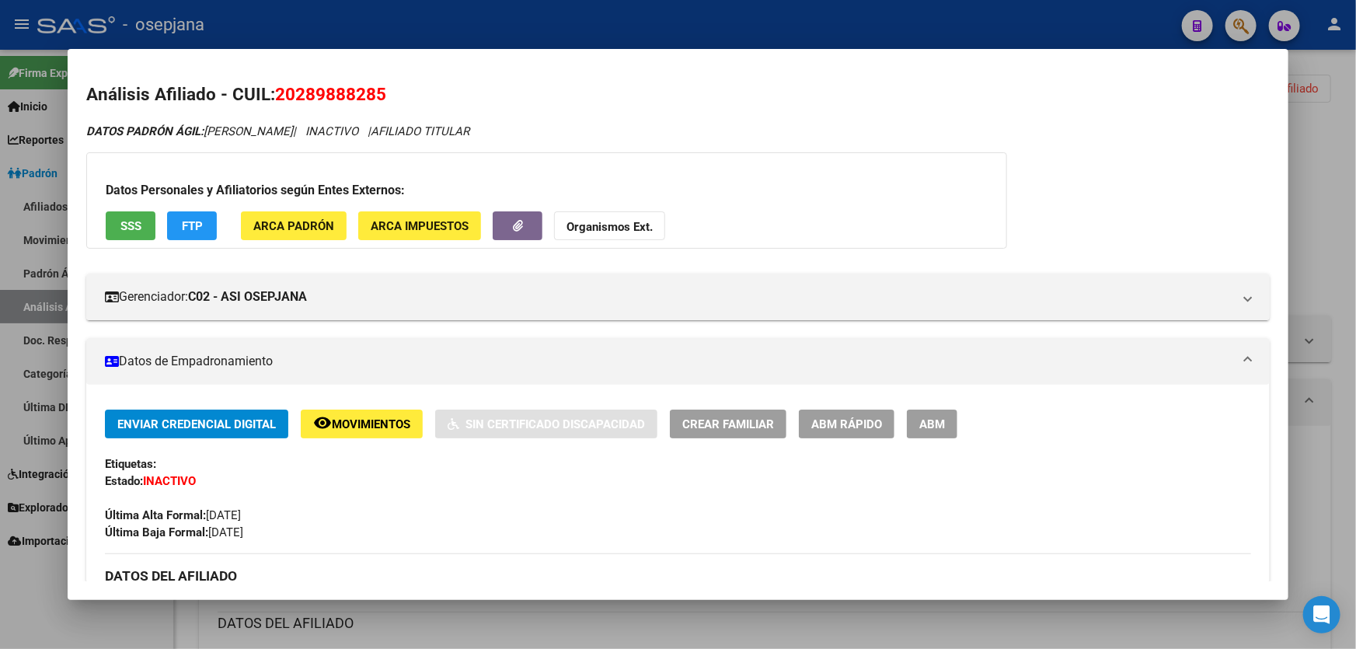
drag, startPoint x: 275, startPoint y: 93, endPoint x: 411, endPoint y: 93, distance: 136.0
click at [411, 93] on h2 "Análisis Afiliado - CUIL: 20289888285" at bounding box center [677, 95] width 1183 height 26
click at [1355, 148] on div at bounding box center [678, 324] width 1356 height 649
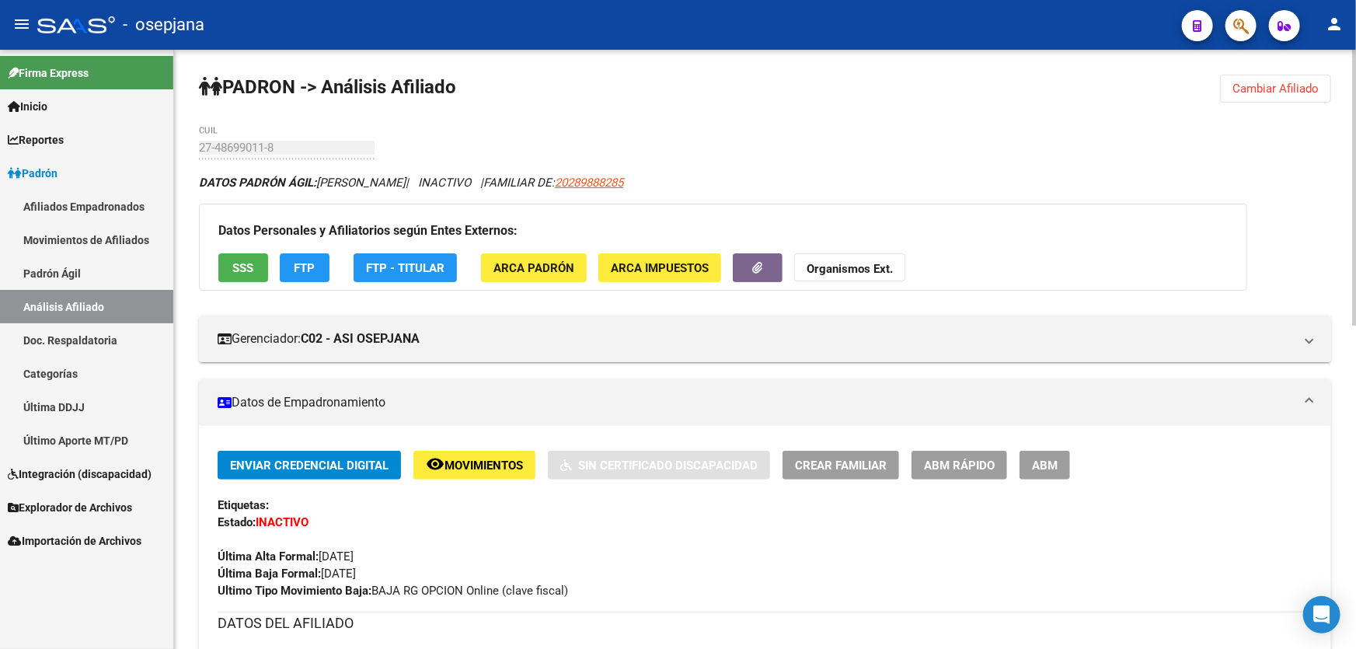
click at [1283, 85] on span "Cambiar Afiliado" at bounding box center [1275, 89] width 86 height 14
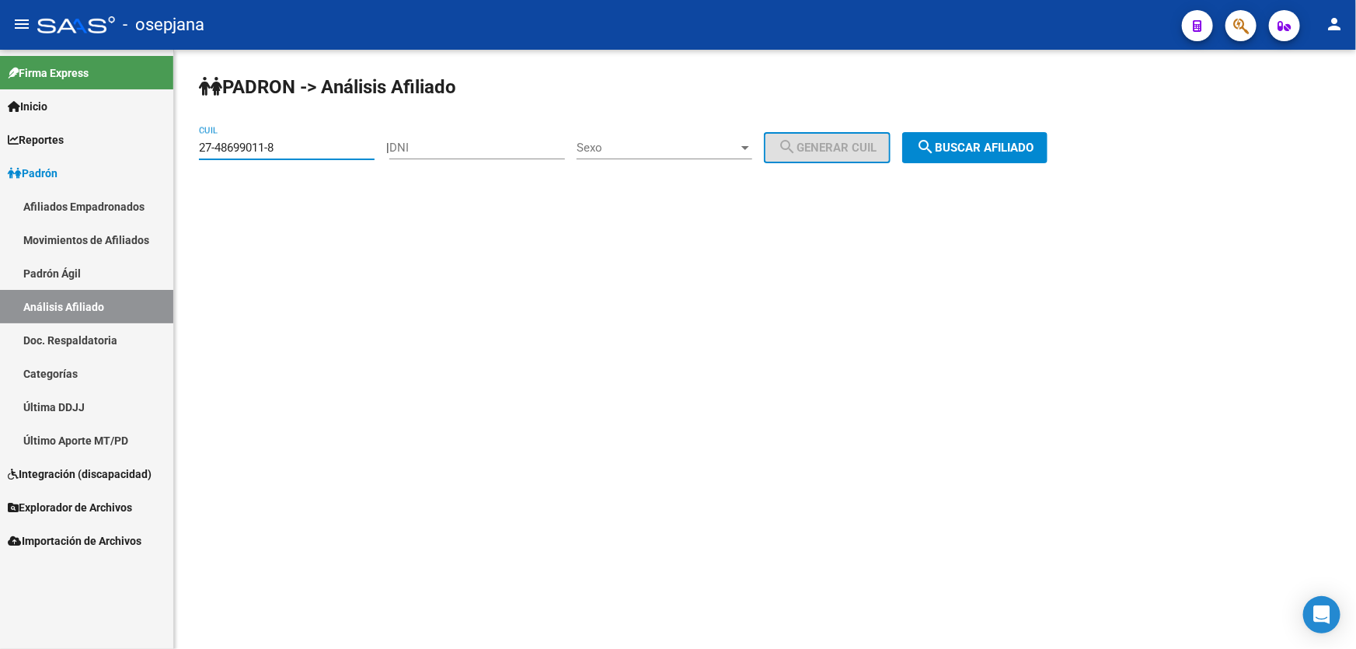
drag, startPoint x: 312, startPoint y: 145, endPoint x: 195, endPoint y: 149, distance: 117.4
click at [195, 149] on div "PADRON -> Análisis Afiliado 27-48699011-8 CUIL | DNI Sexo Sexo search Generar C…" at bounding box center [765, 131] width 1182 height 163
paste input "0-34925212-1"
type input "20-34925212-1"
click at [1033, 151] on span "search Buscar afiliado" at bounding box center [974, 148] width 117 height 14
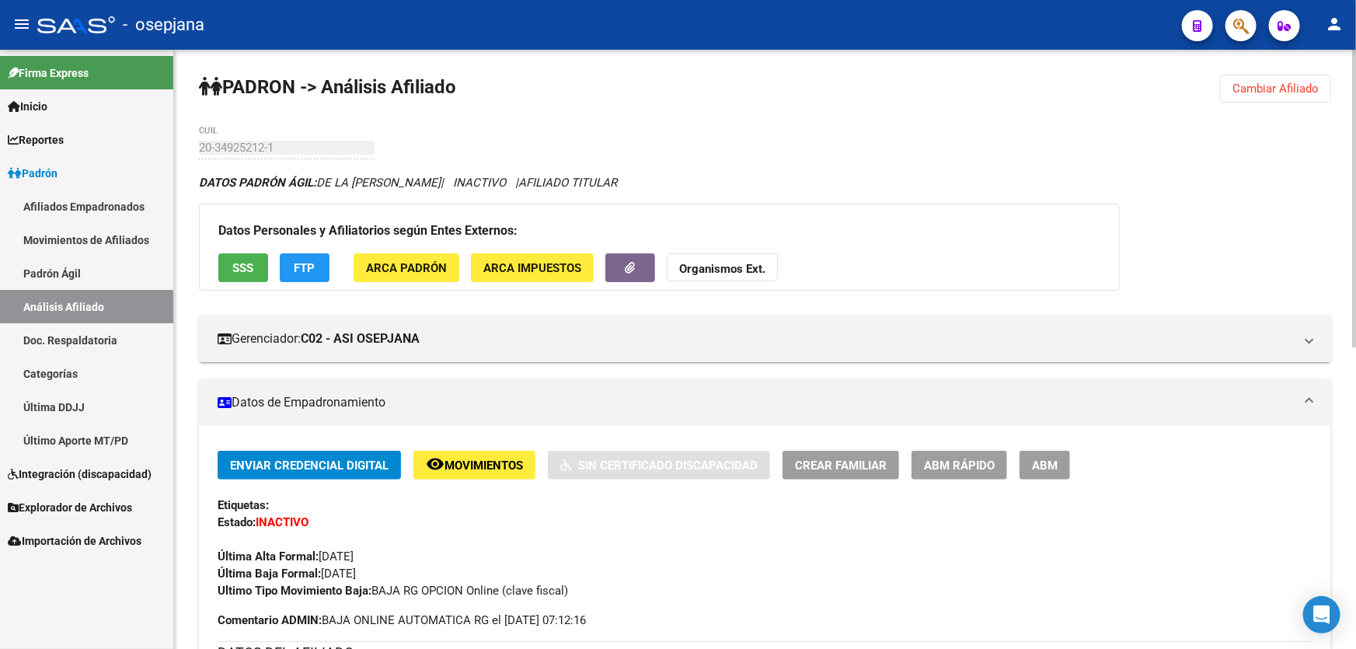
click at [1309, 89] on span "Cambiar Afiliado" at bounding box center [1275, 89] width 86 height 14
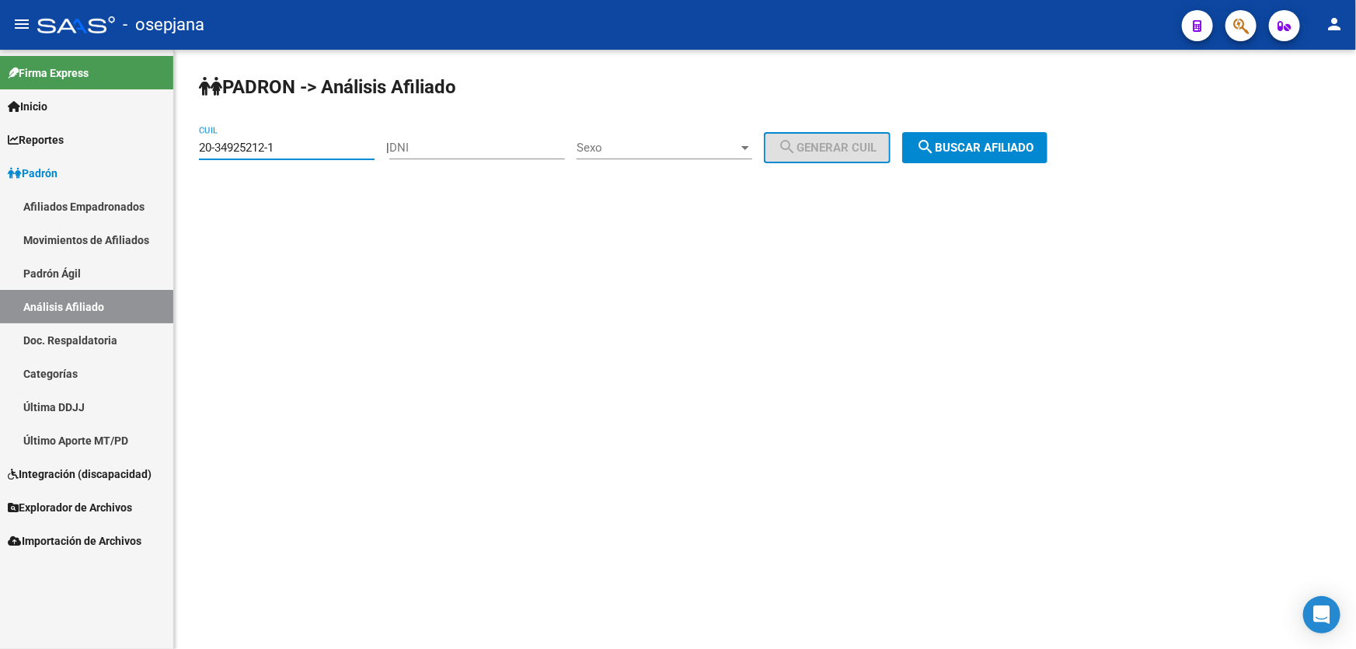
drag, startPoint x: 305, startPoint y: 145, endPoint x: 53, endPoint y: 186, distance: 255.8
click at [53, 178] on mat-sidenav-container "Firma Express Inicio Calendario SSS Instructivos Contacto OS Reportes Padrón Tr…" at bounding box center [678, 349] width 1356 height 599
paste input "20-50980804-0"
type input "20-50980804-0"
click at [1018, 152] on span "search Buscar afiliado" at bounding box center [974, 148] width 117 height 14
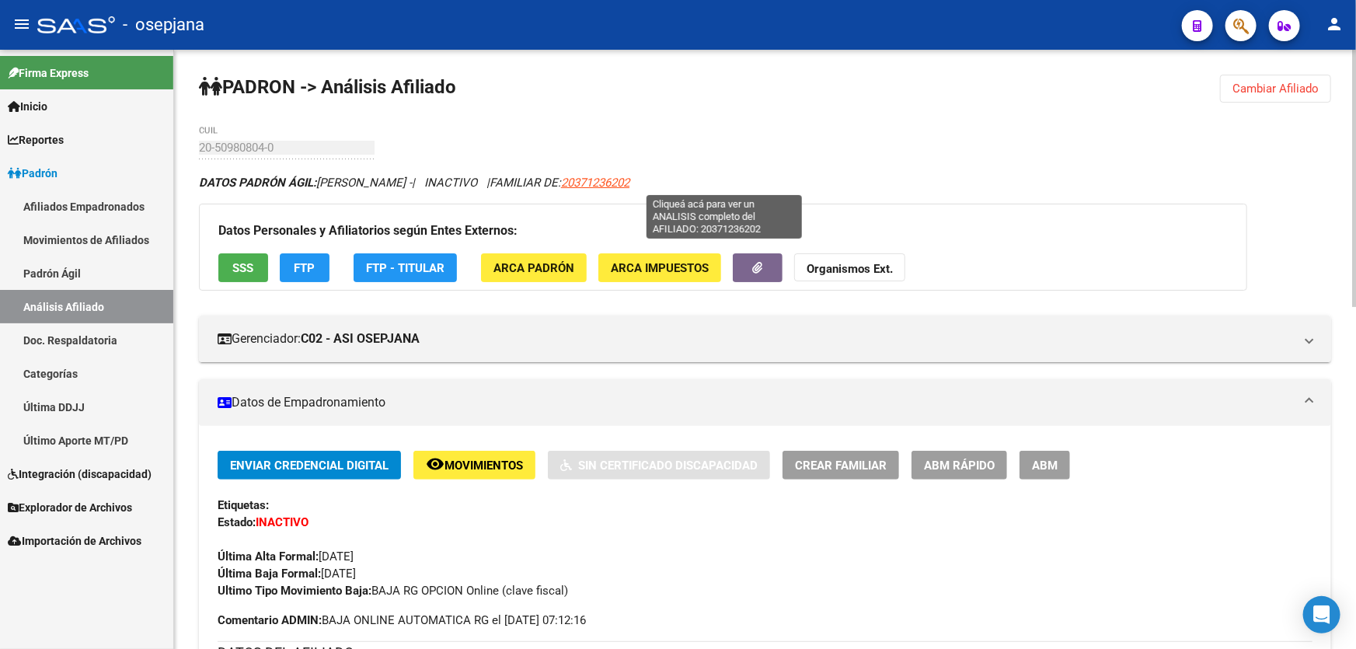
click at [629, 176] on span "20371236202" at bounding box center [595, 183] width 68 height 14
type textarea "20371236202"
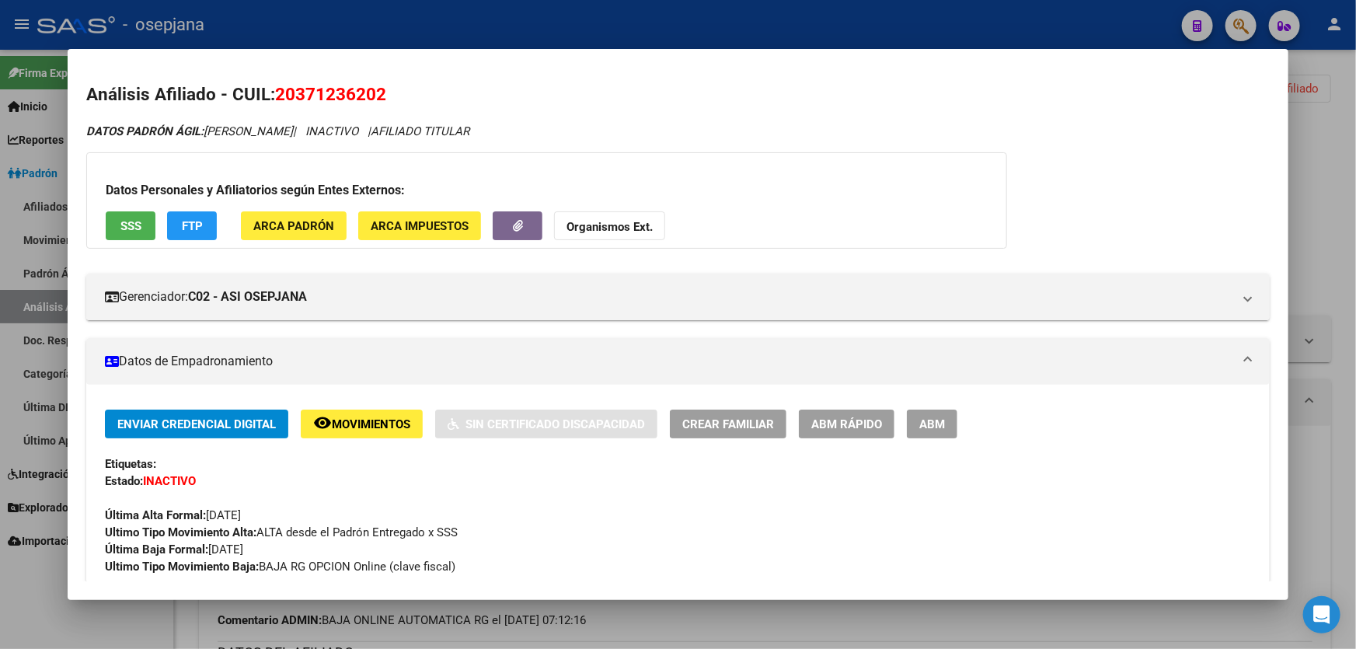
drag, startPoint x: 274, startPoint y: 92, endPoint x: 446, endPoint y: 92, distance: 171.7
click at [446, 92] on h2 "Análisis Afiliado - CUIL: 20371236202" at bounding box center [677, 95] width 1183 height 26
click at [1355, 211] on div at bounding box center [678, 324] width 1356 height 649
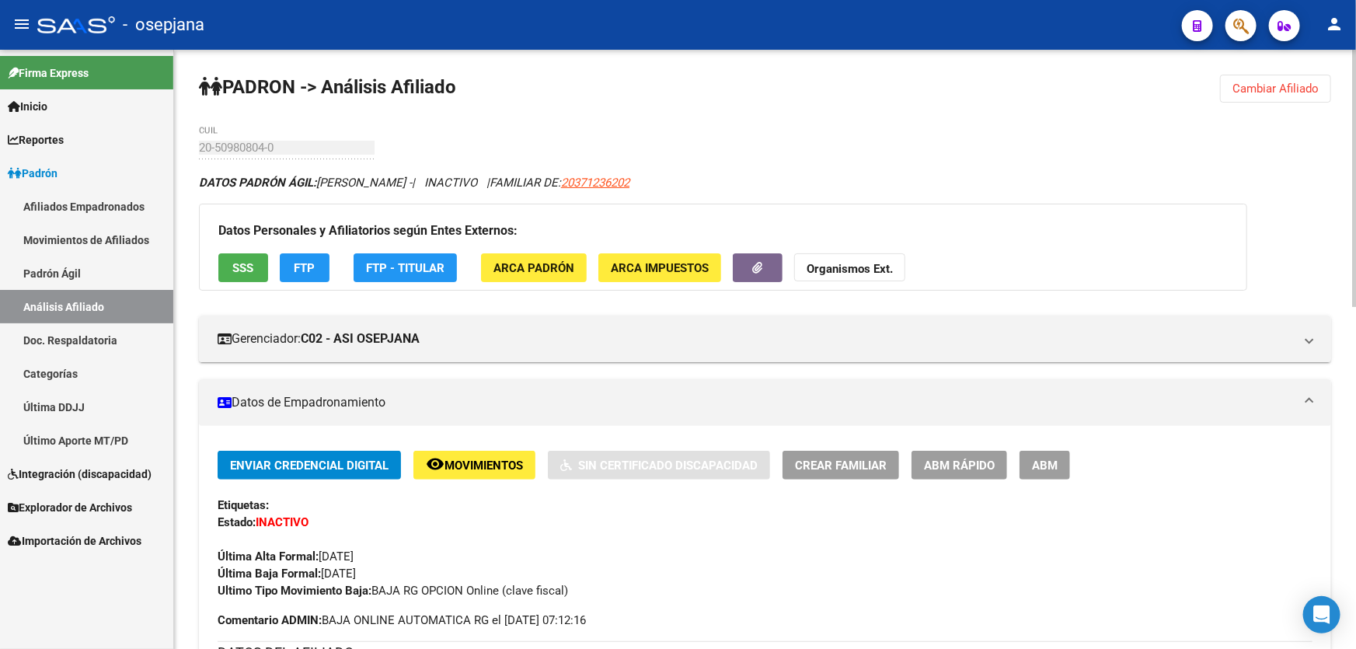
click at [629, 174] on app-link-go-to "20371236202" at bounding box center [595, 182] width 68 height 17
click at [629, 182] on span "20371236202" at bounding box center [595, 183] width 68 height 14
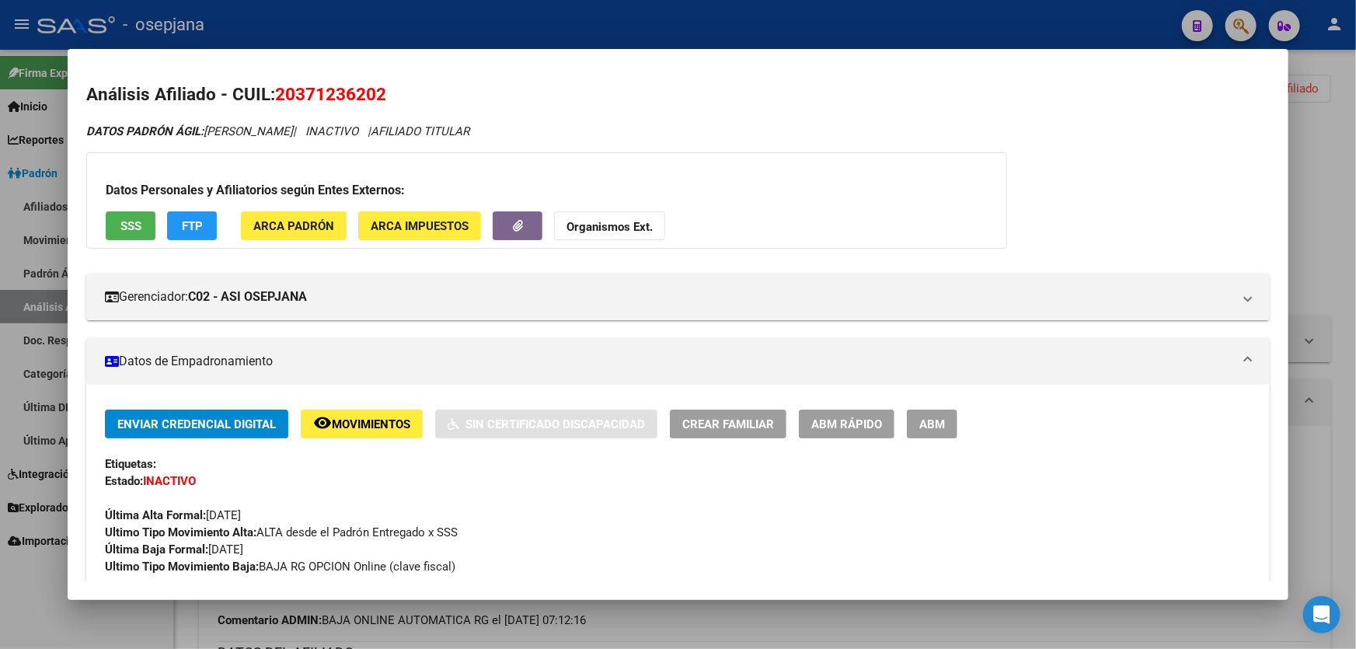
drag, startPoint x: 279, startPoint y: 92, endPoint x: 416, endPoint y: 98, distance: 136.8
click at [416, 98] on h2 "Análisis Afiliado - CUIL: 20371236202" at bounding box center [677, 95] width 1183 height 26
click at [1355, 138] on div at bounding box center [678, 324] width 1356 height 649
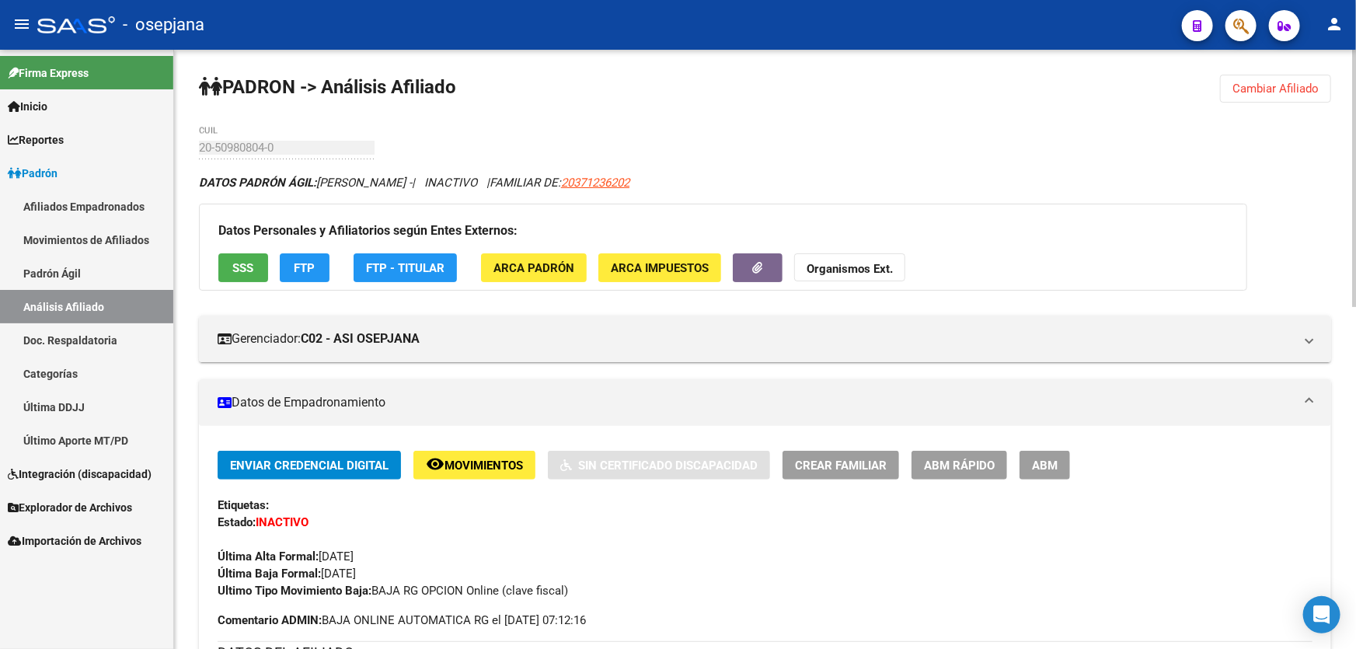
click at [1271, 85] on span "Cambiar Afiliado" at bounding box center [1275, 89] width 86 height 14
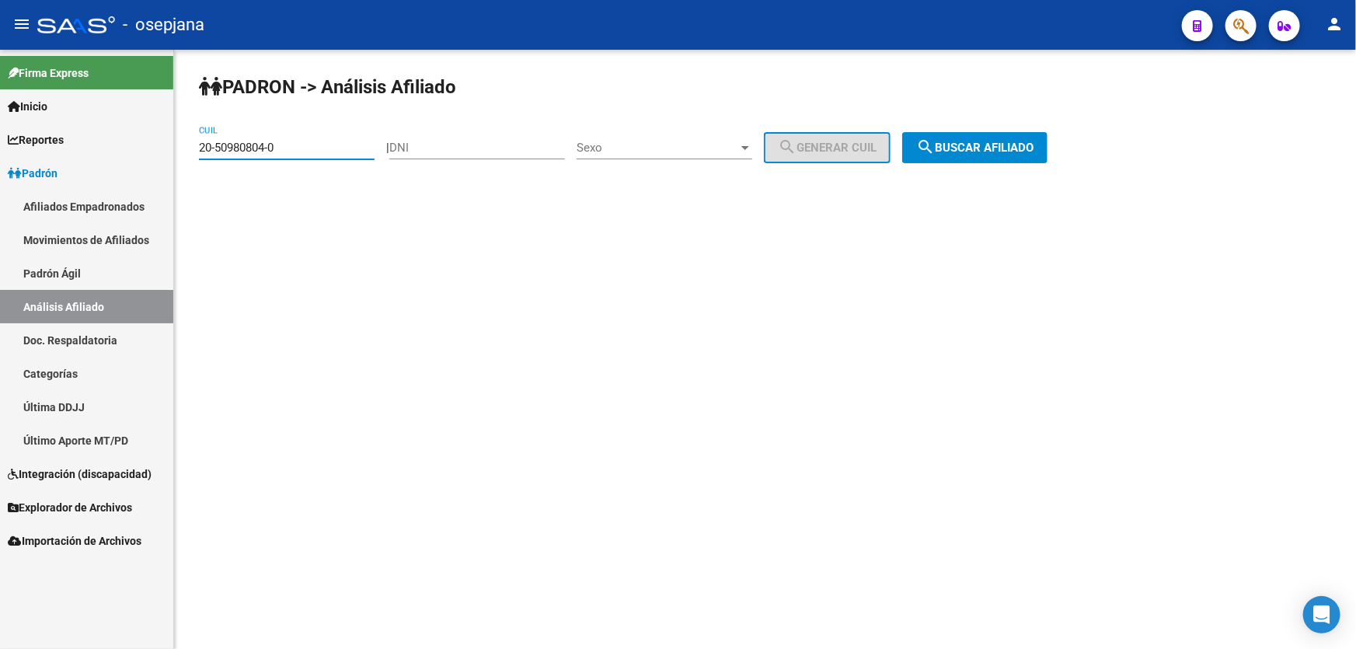
drag, startPoint x: 312, startPoint y: 149, endPoint x: 0, endPoint y: 152, distance: 311.6
click at [0, 152] on mat-sidenav-container "Firma Express Inicio Calendario SSS Instructivos Contacto OS Reportes Padrón Tr…" at bounding box center [678, 349] width 1356 height 599
paste input "47652251"
type input "20-47652251-0"
click at [979, 143] on span "search Buscar afiliado" at bounding box center [974, 148] width 117 height 14
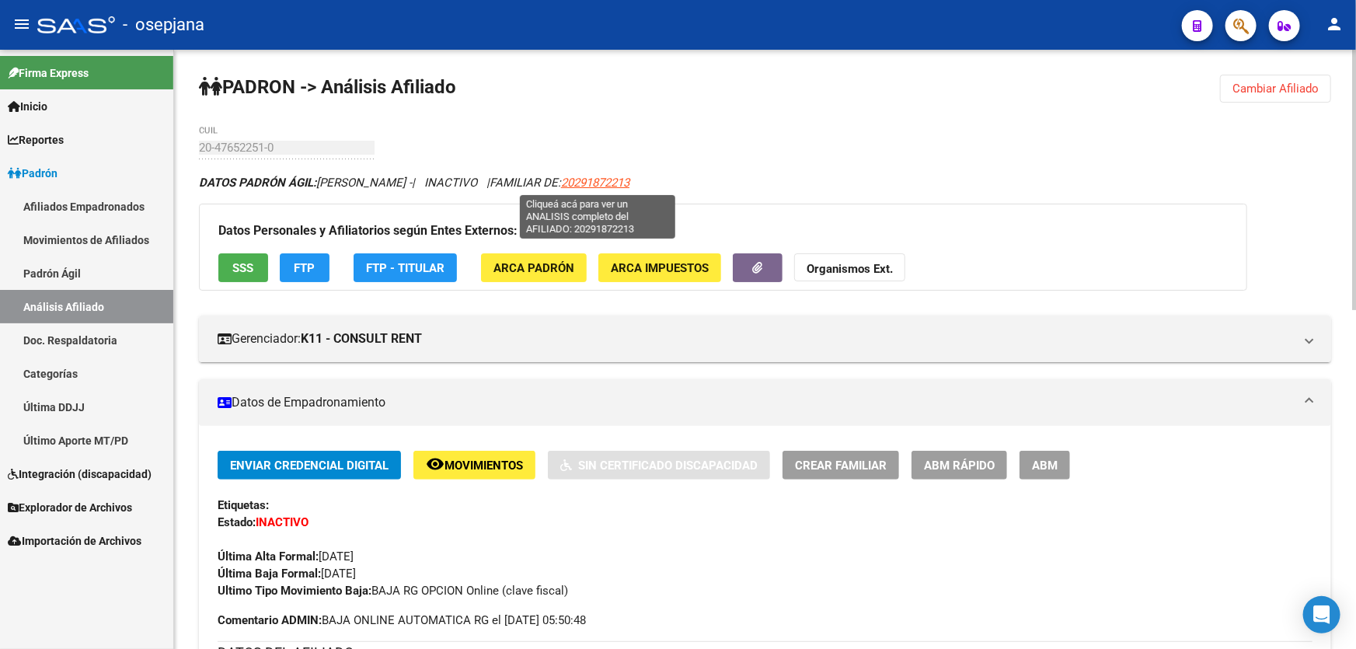
click at [583, 180] on span "20291872213" at bounding box center [595, 183] width 68 height 14
type textarea "20291872213"
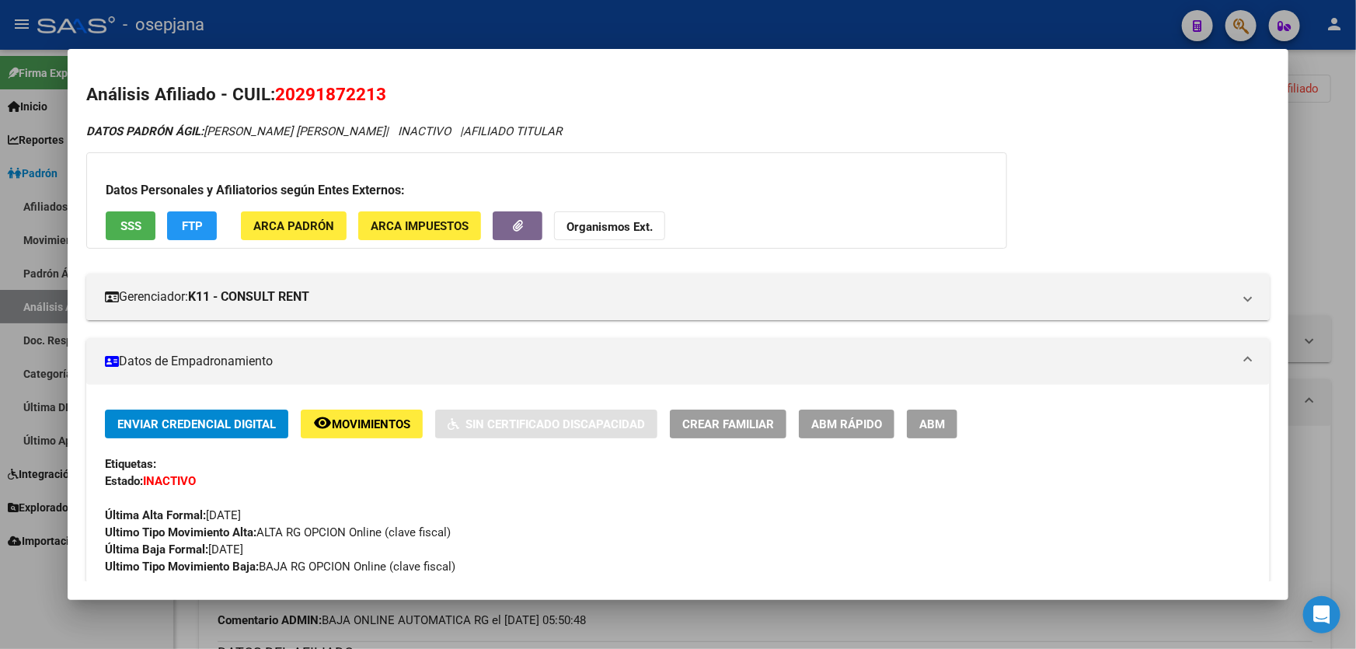
drag, startPoint x: 275, startPoint y: 92, endPoint x: 382, endPoint y: 96, distance: 107.3
click at [382, 96] on h2 "Análisis Afiliado - CUIL: 20291872213" at bounding box center [677, 95] width 1183 height 26
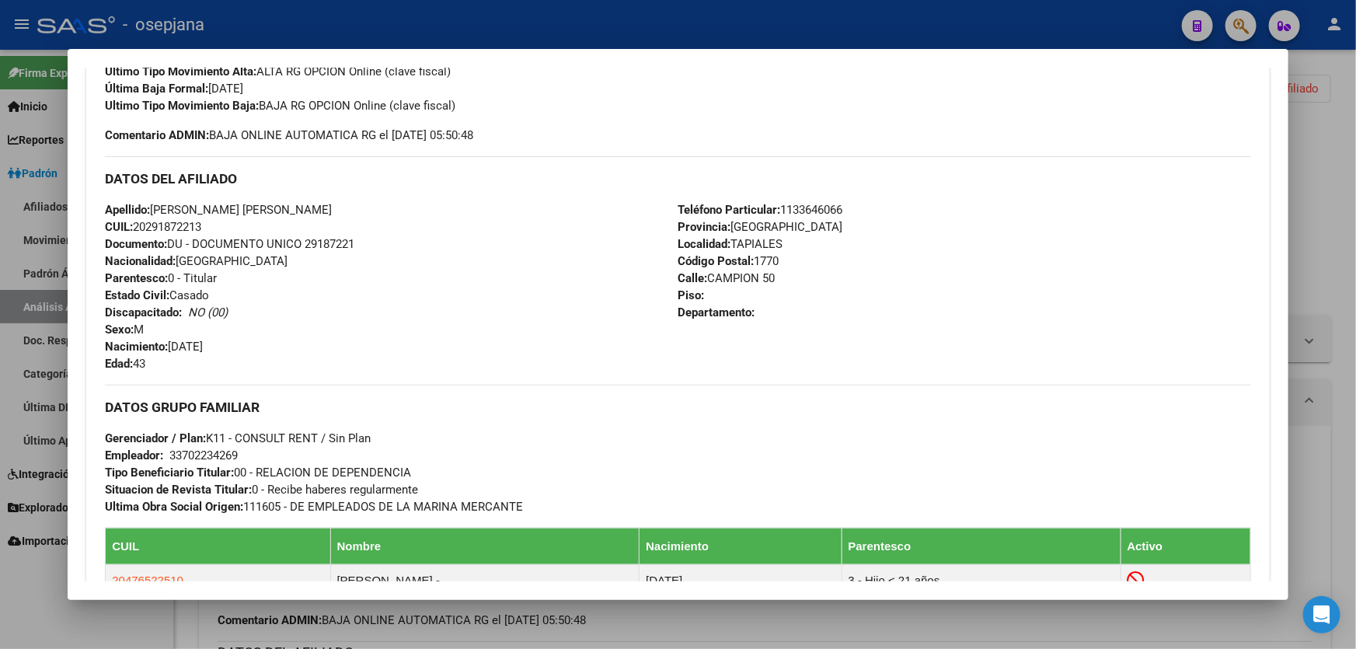
scroll to position [353, 0]
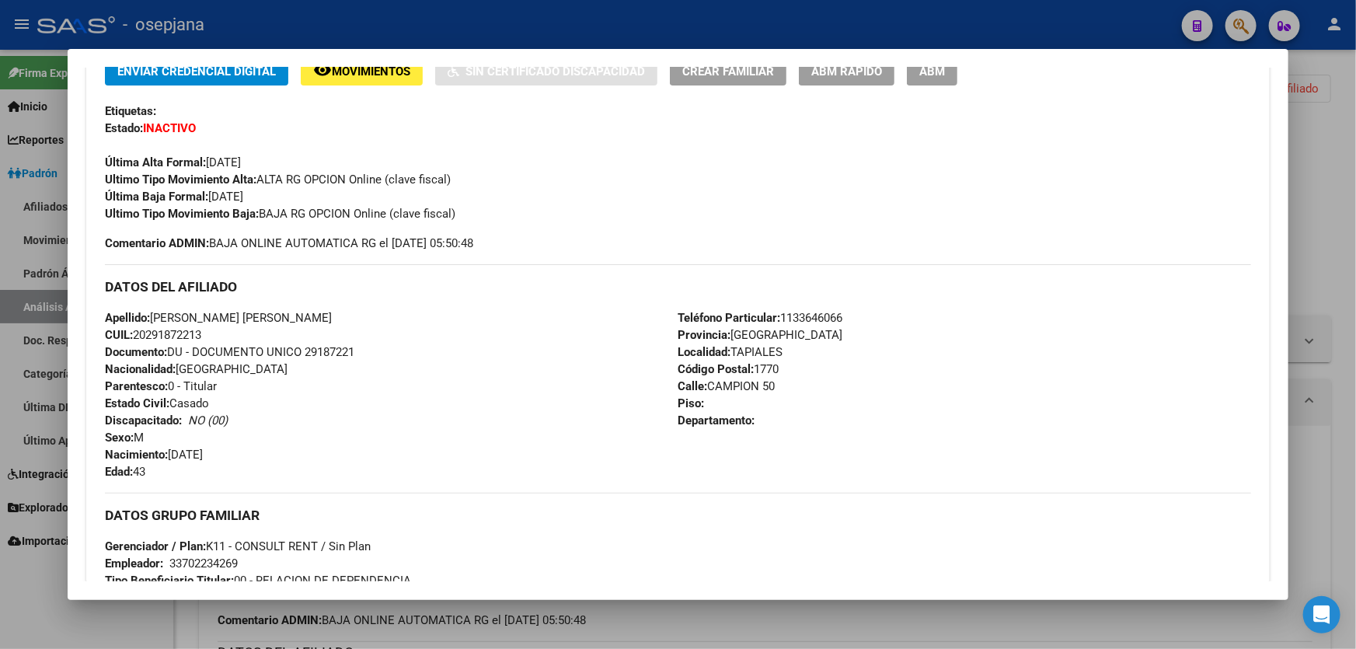
click at [1355, 313] on div at bounding box center [678, 324] width 1356 height 649
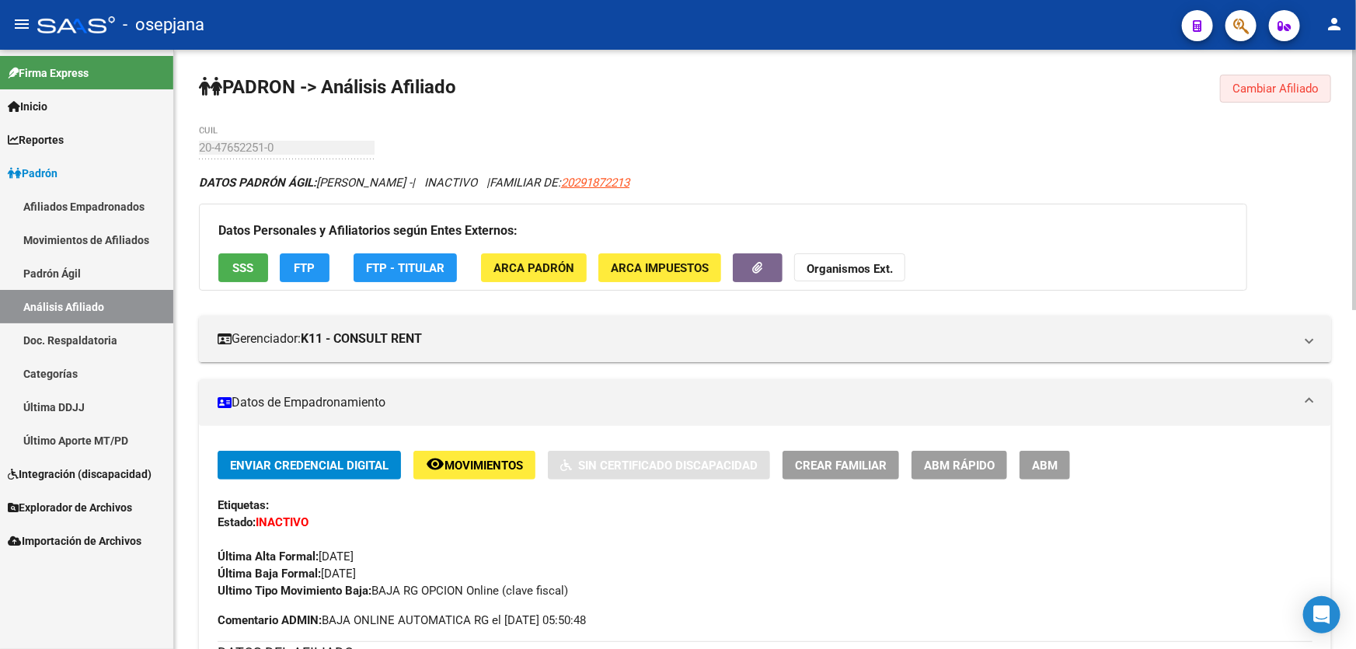
click at [1308, 99] on button "Cambiar Afiliado" at bounding box center [1275, 89] width 111 height 28
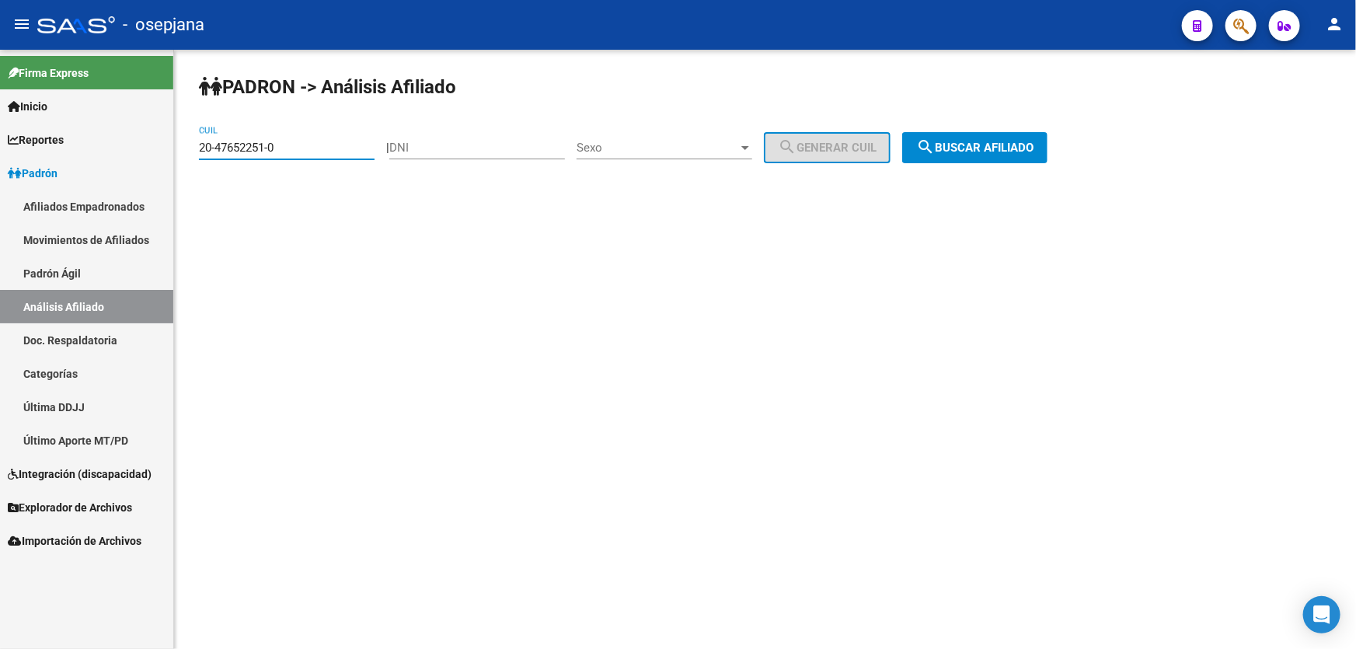
drag, startPoint x: 300, startPoint y: 147, endPoint x: 0, endPoint y: 158, distance: 300.1
click at [0, 158] on mat-sidenav-container "Firma Express Inicio Calendario SSS Instructivos Contacto OS Reportes Padrón Tr…" at bounding box center [678, 349] width 1356 height 599
paste input "3-45325327-9"
click at [998, 132] on button "search Buscar afiliado" at bounding box center [974, 147] width 145 height 31
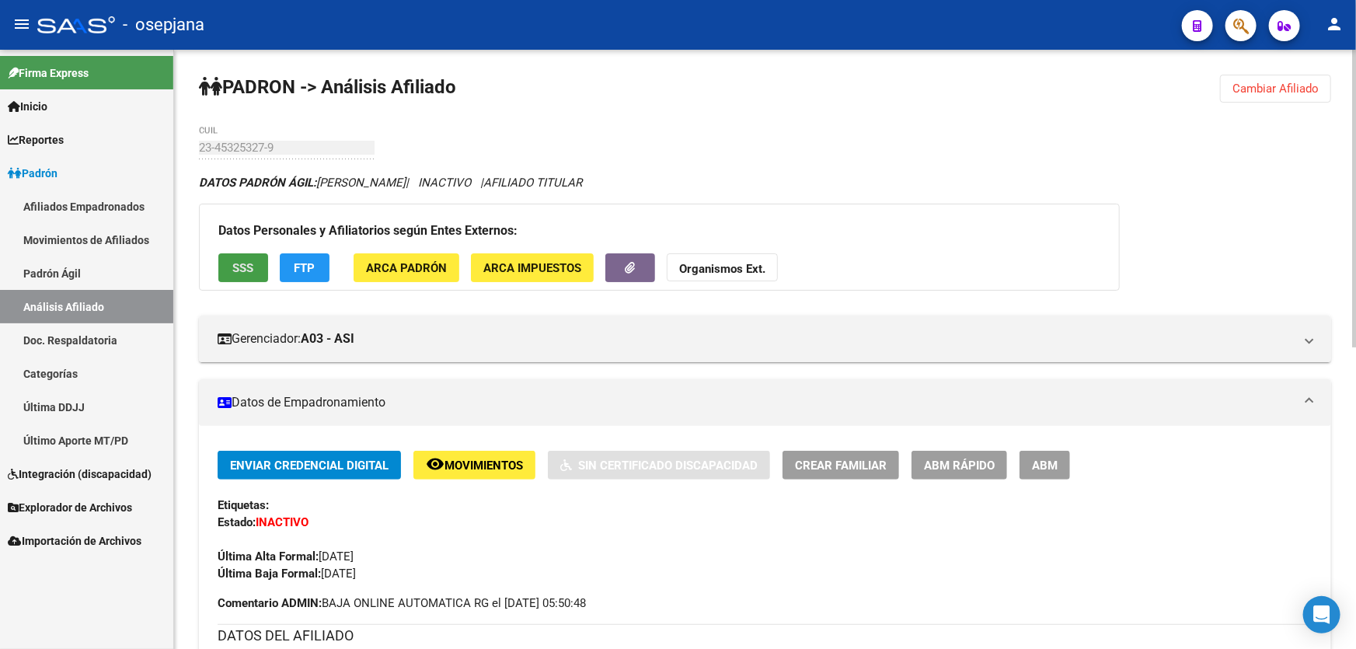
click at [243, 263] on span "SSS" at bounding box center [243, 268] width 21 height 14
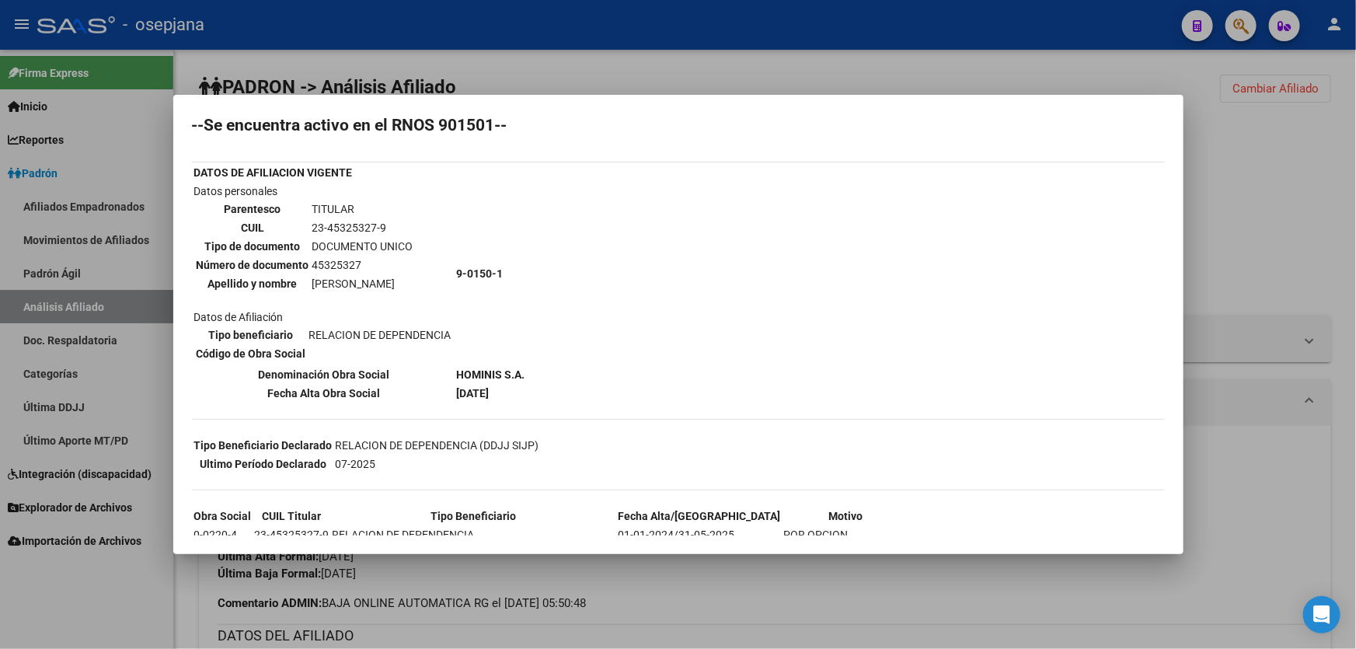
scroll to position [70, 0]
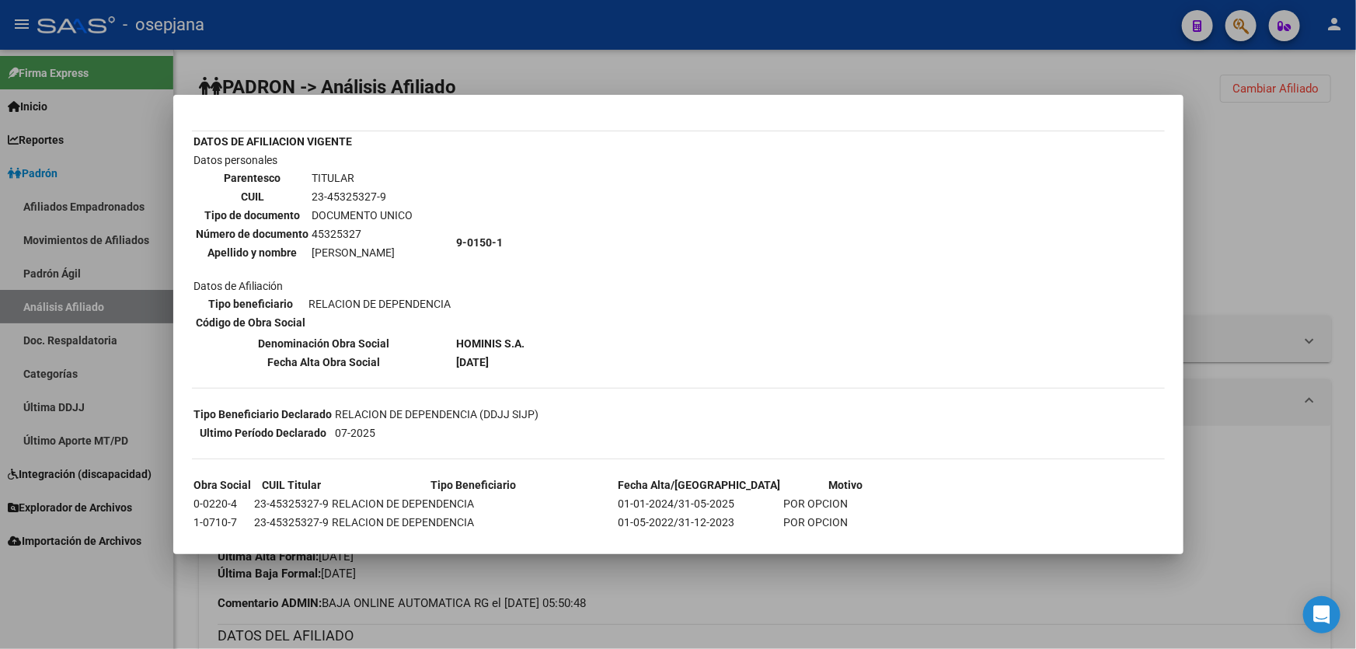
click at [1355, 187] on div at bounding box center [678, 324] width 1356 height 649
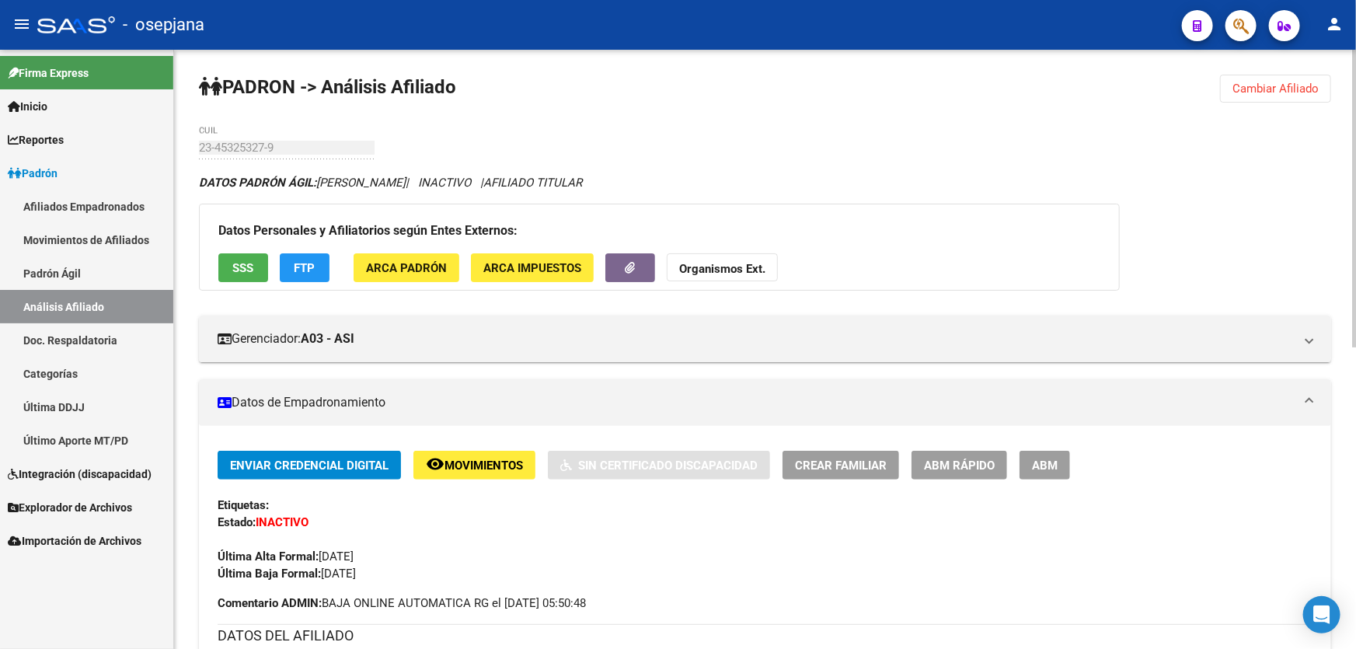
click at [1270, 94] on span "Cambiar Afiliado" at bounding box center [1275, 89] width 86 height 14
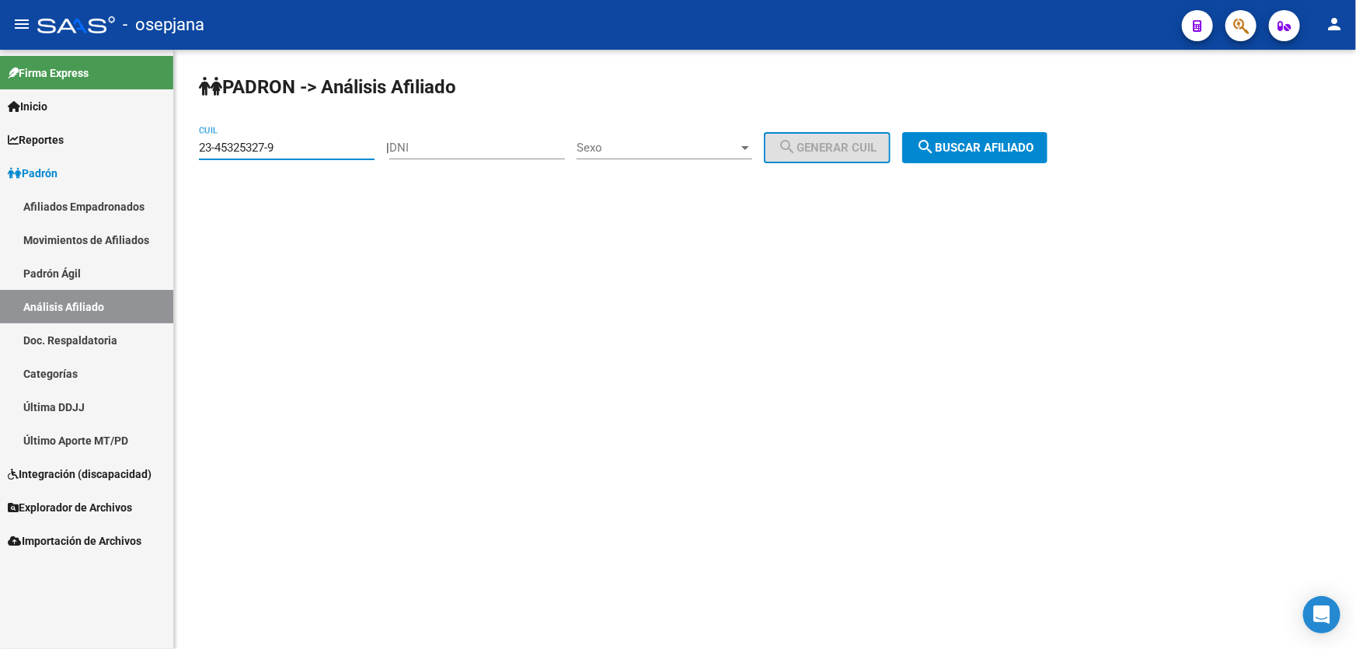
drag, startPoint x: 307, startPoint y: 146, endPoint x: 200, endPoint y: 148, distance: 107.2
click at [200, 148] on input "23-45325327-9" at bounding box center [287, 148] width 176 height 14
paste input "7-29218533-8"
click at [982, 142] on span "search Buscar afiliado" at bounding box center [974, 148] width 117 height 14
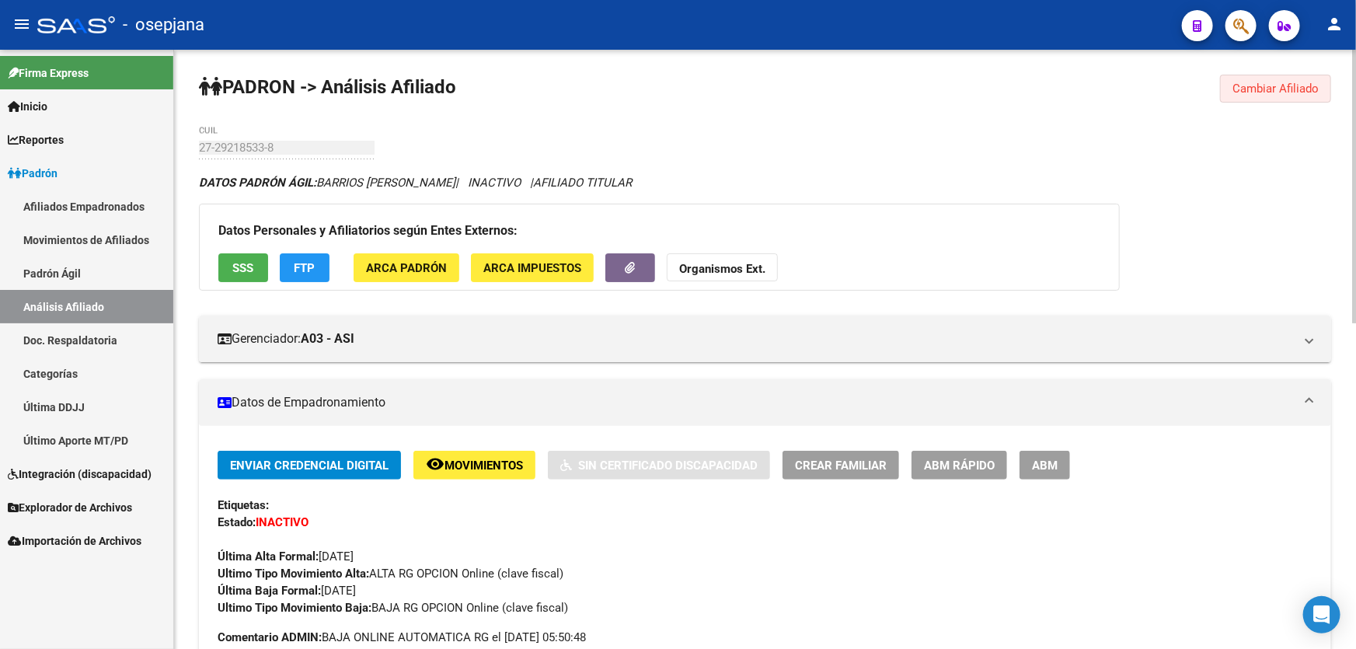
click at [1263, 76] on button "Cambiar Afiliado" at bounding box center [1275, 89] width 111 height 28
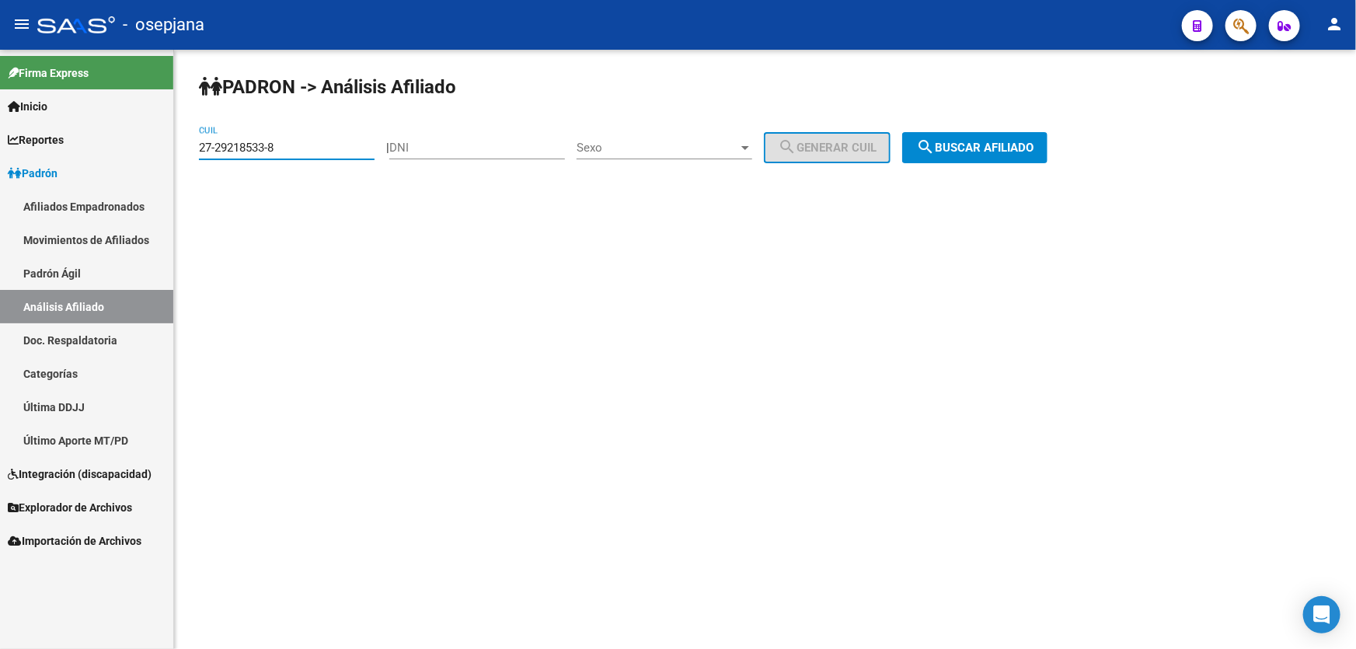
drag, startPoint x: 314, startPoint y: 140, endPoint x: 179, endPoint y: 146, distance: 135.3
click at [179, 146] on div "PADRON -> Análisis Afiliado 27-29218533-8 CUIL | DNI Sexo Sexo search Generar C…" at bounding box center [765, 131] width 1182 height 163
paste input "50144568-7"
type input "27-50144568-7"
click at [986, 151] on span "search Buscar afiliado" at bounding box center [974, 148] width 117 height 14
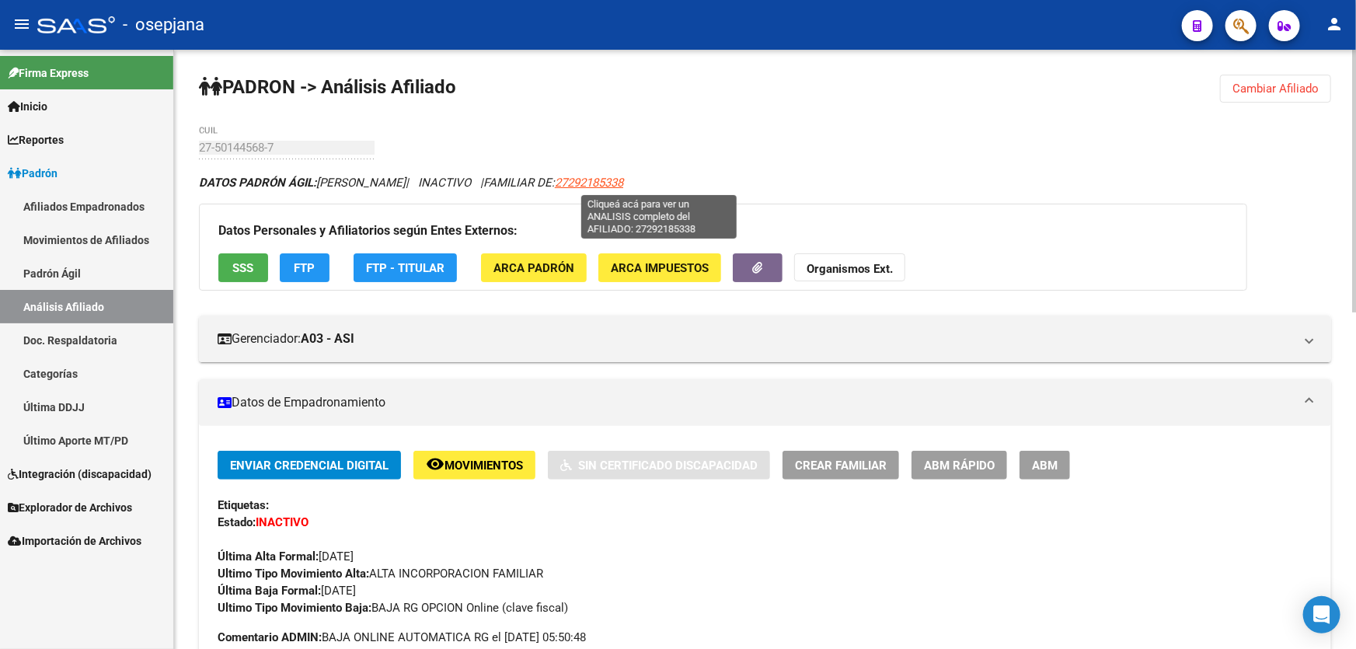
click at [623, 185] on span "27292185338" at bounding box center [589, 183] width 68 height 14
type textarea "27292185338"
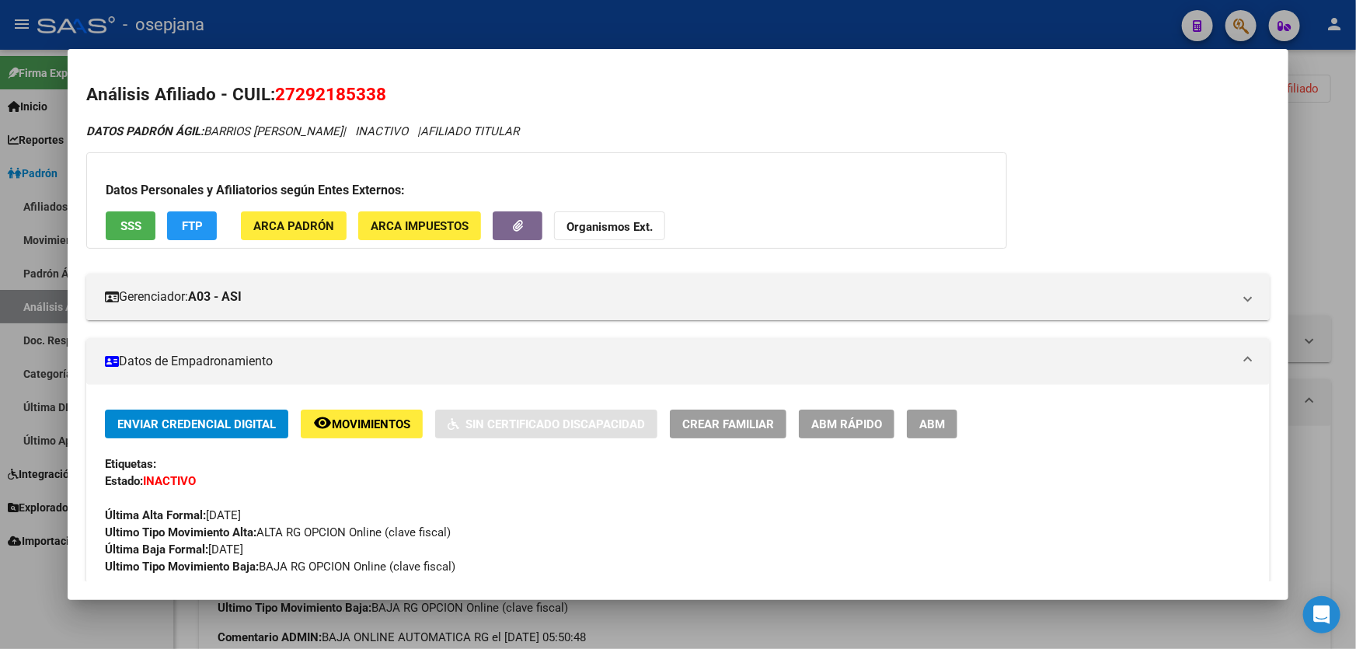
drag, startPoint x: 277, startPoint y: 92, endPoint x: 404, endPoint y: 92, distance: 127.4
click at [404, 92] on h2 "Análisis Afiliado - CUIL: 27292185338" at bounding box center [677, 95] width 1183 height 26
click at [1319, 153] on div at bounding box center [678, 324] width 1356 height 649
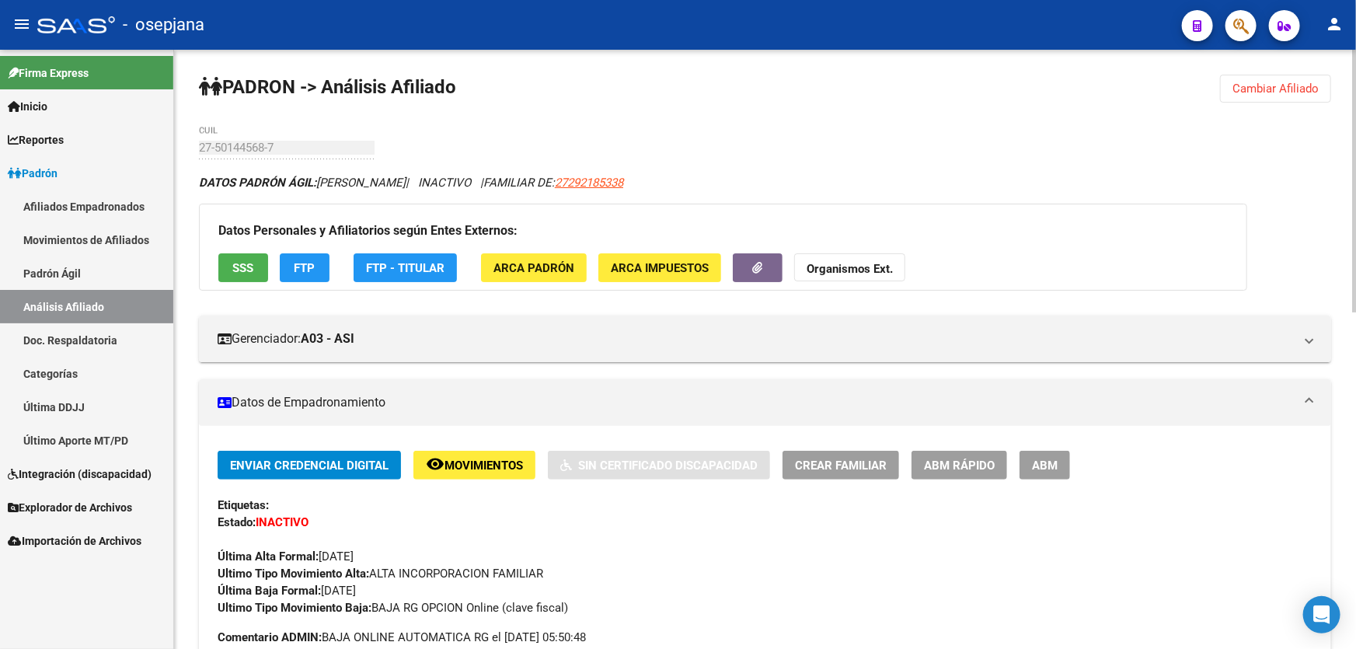
click at [1319, 97] on button "Cambiar Afiliado" at bounding box center [1275, 89] width 111 height 28
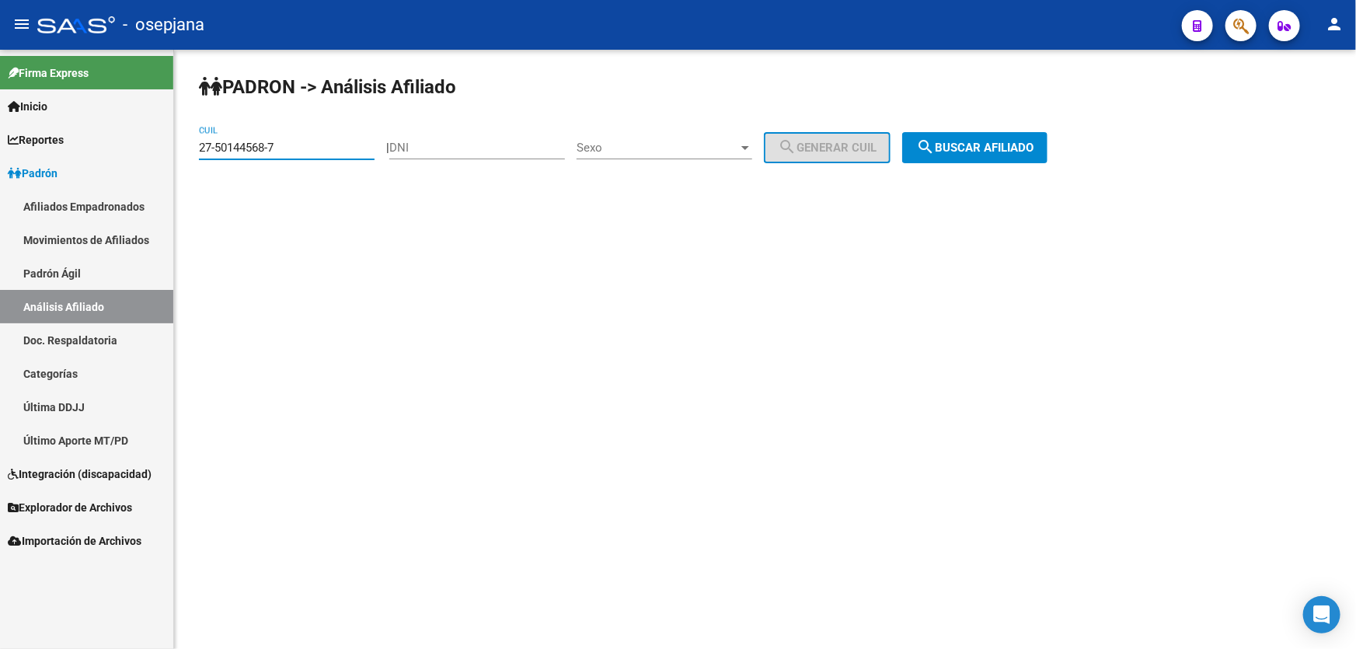
drag, startPoint x: 365, startPoint y: 148, endPoint x: 216, endPoint y: 155, distance: 149.4
click at [216, 155] on div "27-50144568-7 CUIL" at bounding box center [287, 142] width 176 height 33
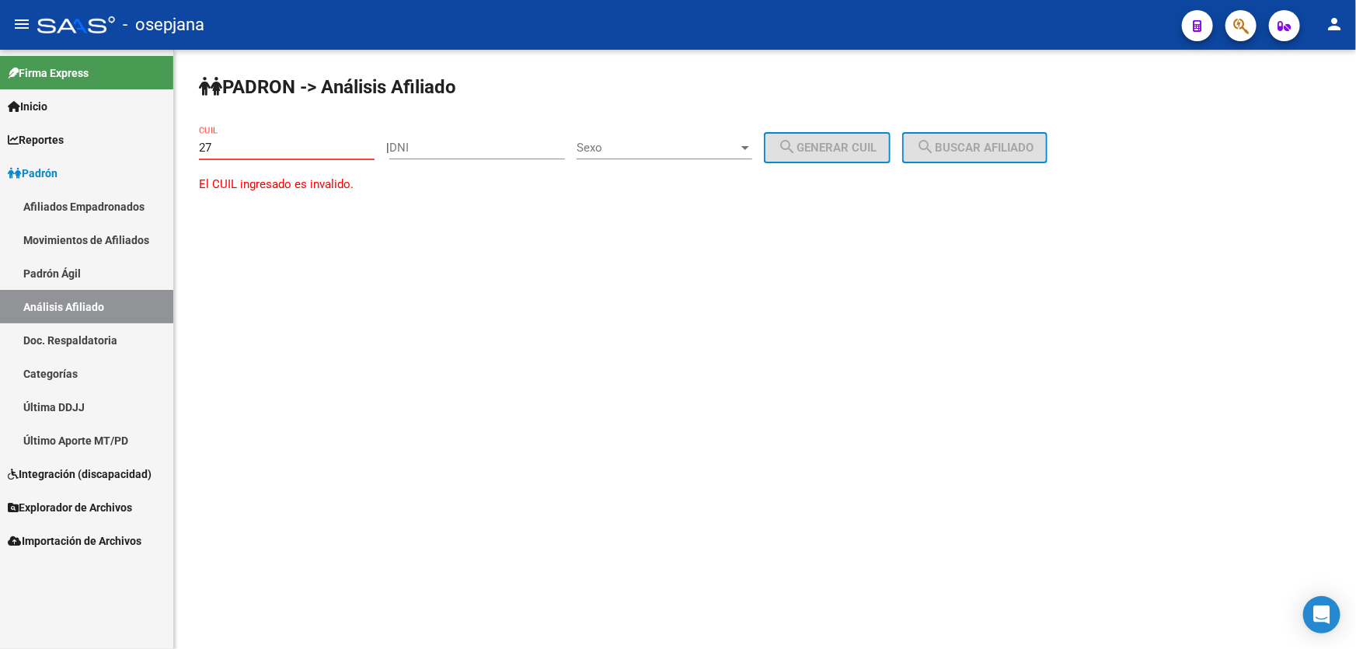
type input "2"
paste input "20-23879086-8"
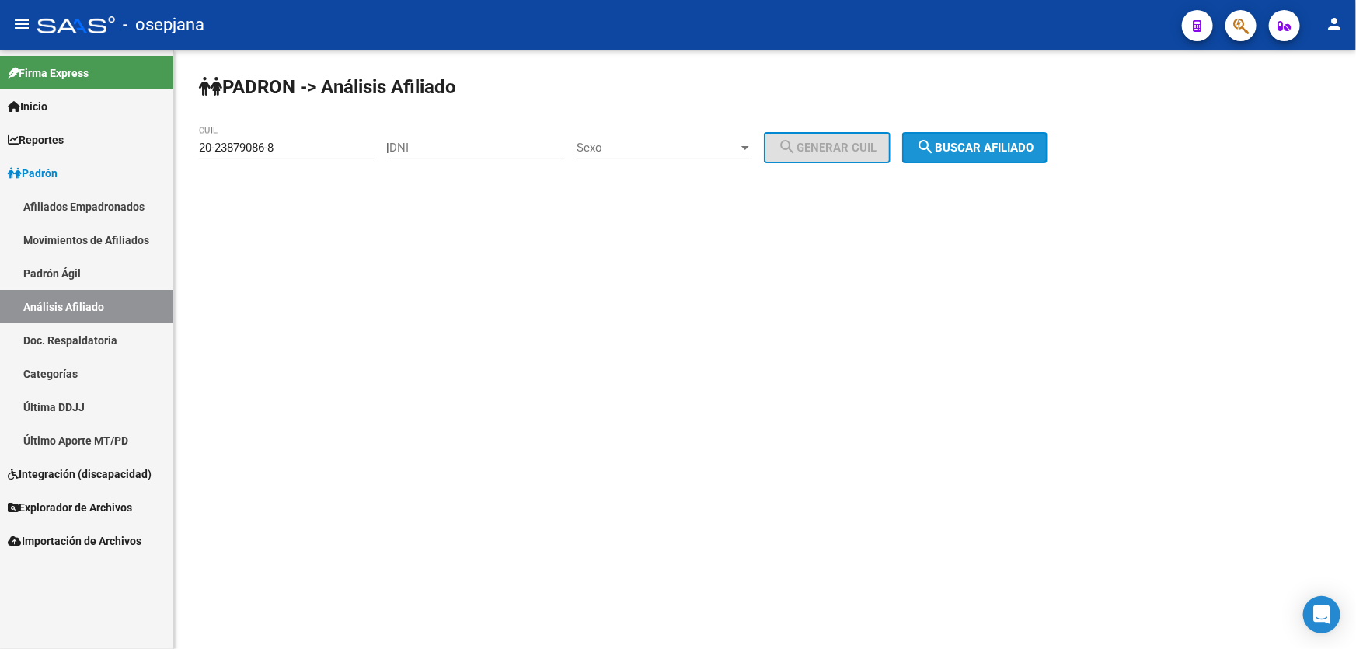
click at [991, 138] on button "search Buscar afiliado" at bounding box center [974, 147] width 145 height 31
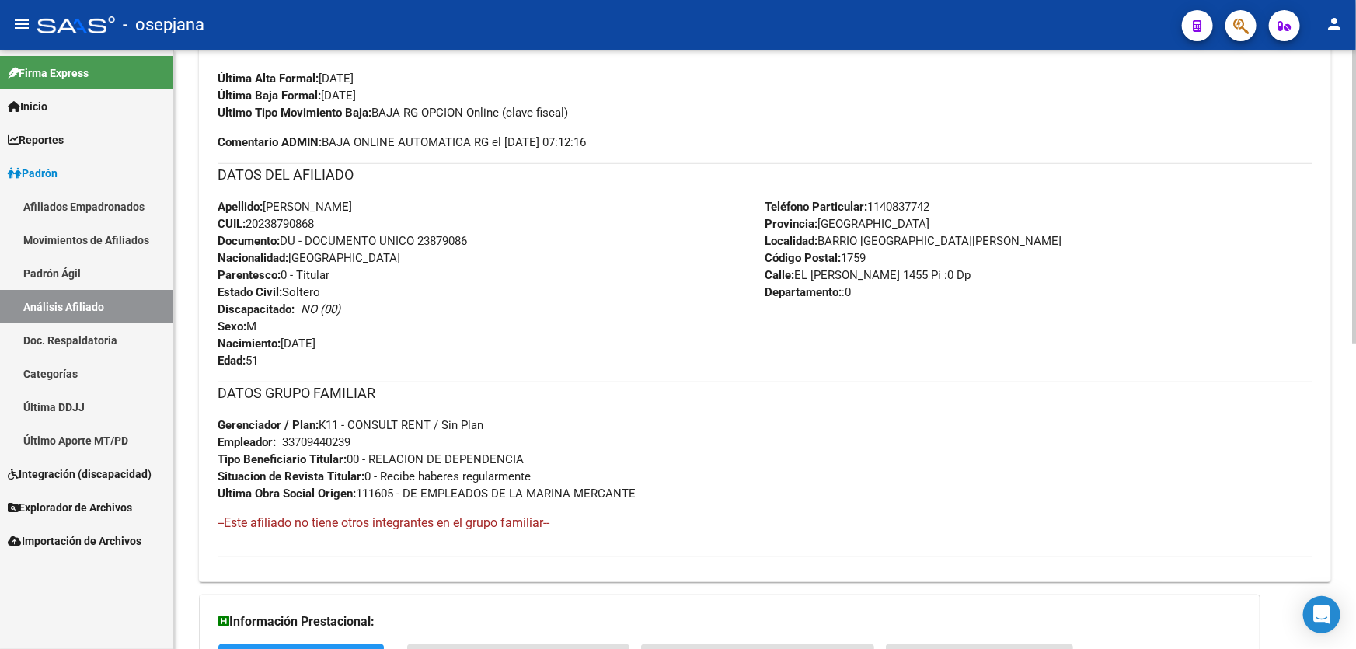
scroll to position [494, 0]
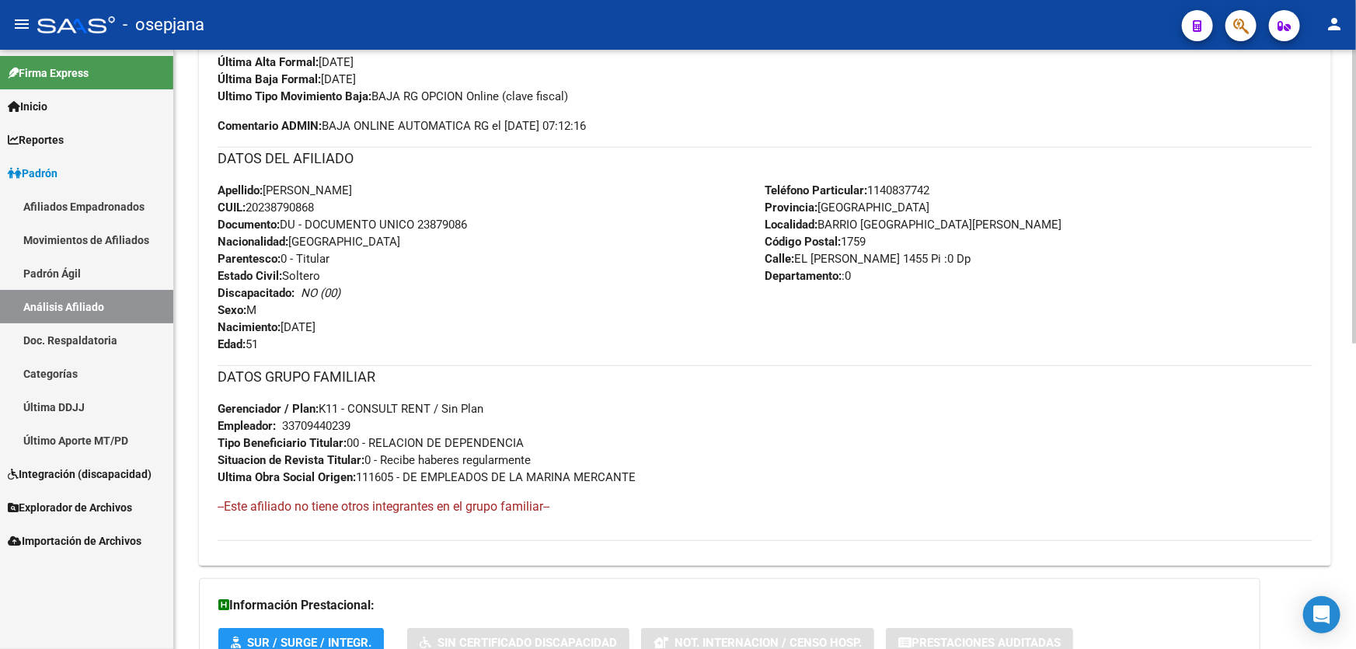
click at [1355, 256] on div at bounding box center [1354, 349] width 4 height 599
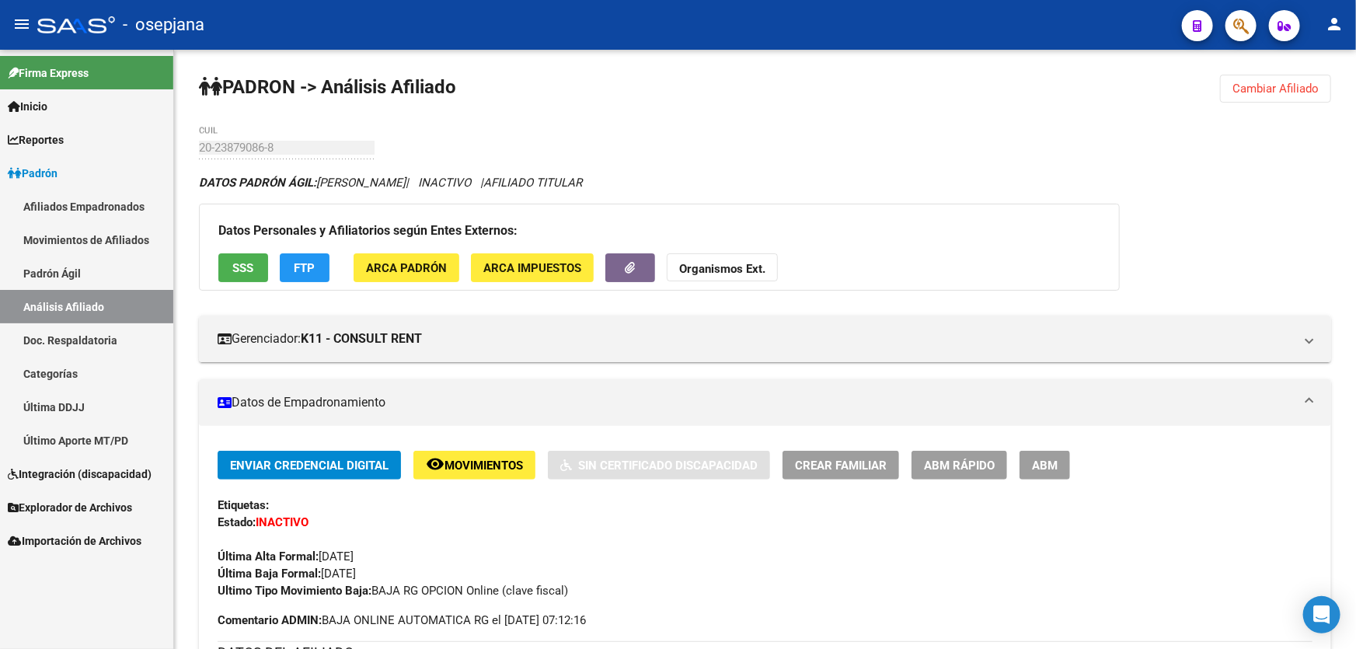
click at [1259, 85] on span "Cambiar Afiliado" at bounding box center [1275, 89] width 86 height 14
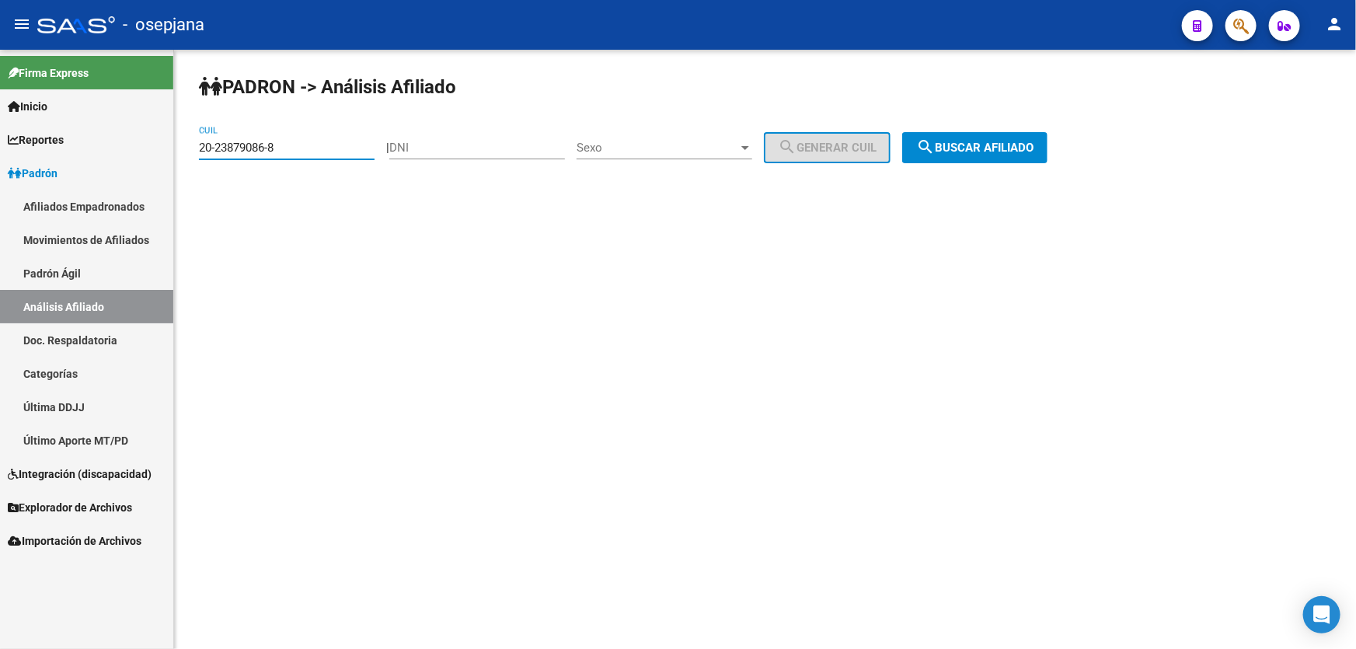
drag, startPoint x: 326, startPoint y: 142, endPoint x: 106, endPoint y: 155, distance: 219.5
click at [117, 154] on mat-sidenav-container "Firma Express Inicio Calendario SSS Instructivos Contacto OS Reportes Padrón Tr…" at bounding box center [678, 349] width 1356 height 599
paste input "42411959-9"
click at [998, 151] on span "search Buscar afiliado" at bounding box center [974, 148] width 117 height 14
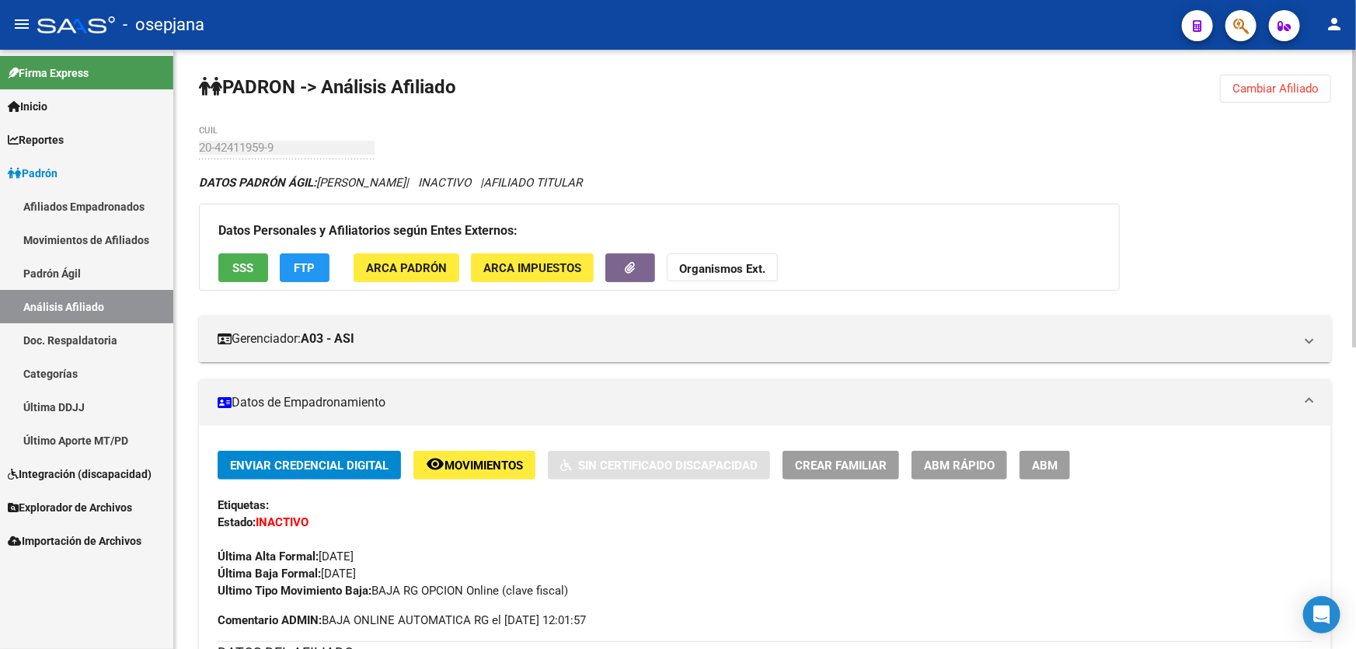
click at [1274, 85] on span "Cambiar Afiliado" at bounding box center [1275, 89] width 86 height 14
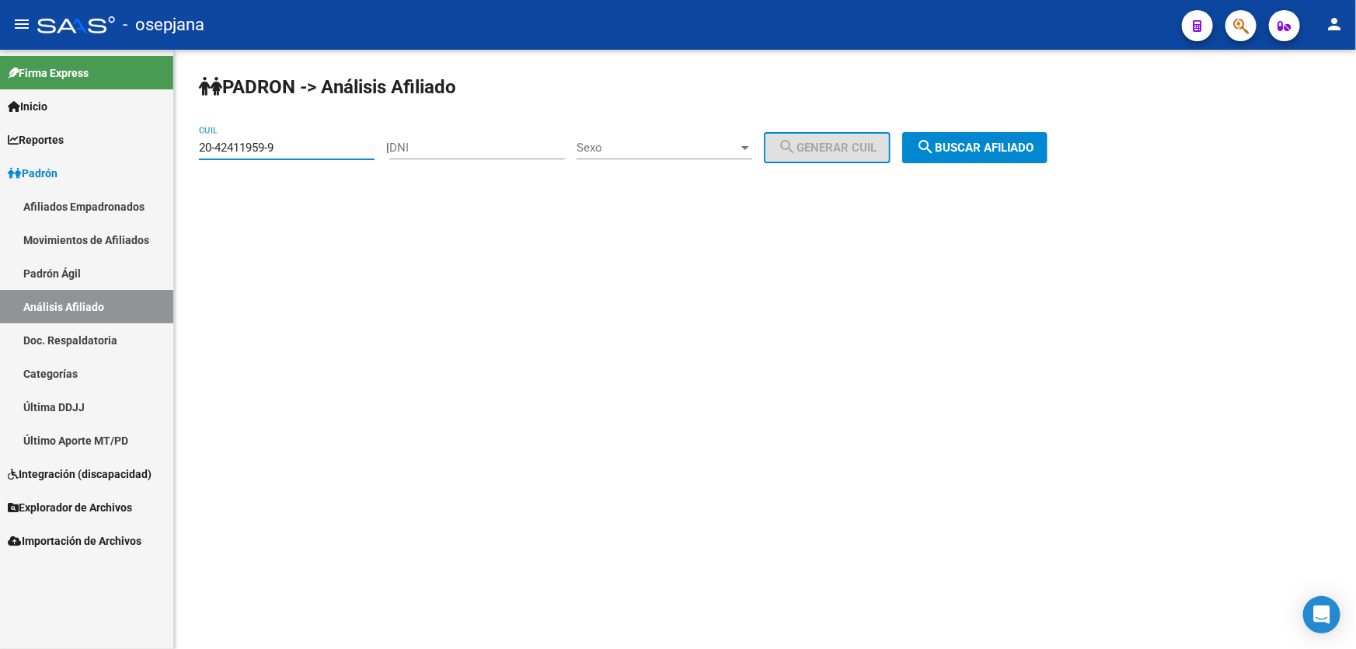
drag, startPoint x: 314, startPoint y: 142, endPoint x: 176, endPoint y: 142, distance: 138.3
click at [176, 142] on div "PADRON -> Análisis Afiliado 20-42411959-9 CUIL | DNI Sexo Sexo search Generar C…" at bounding box center [765, 131] width 1182 height 163
paste input "3-26605297"
click at [1032, 150] on span "search Buscar afiliado" at bounding box center [974, 148] width 117 height 14
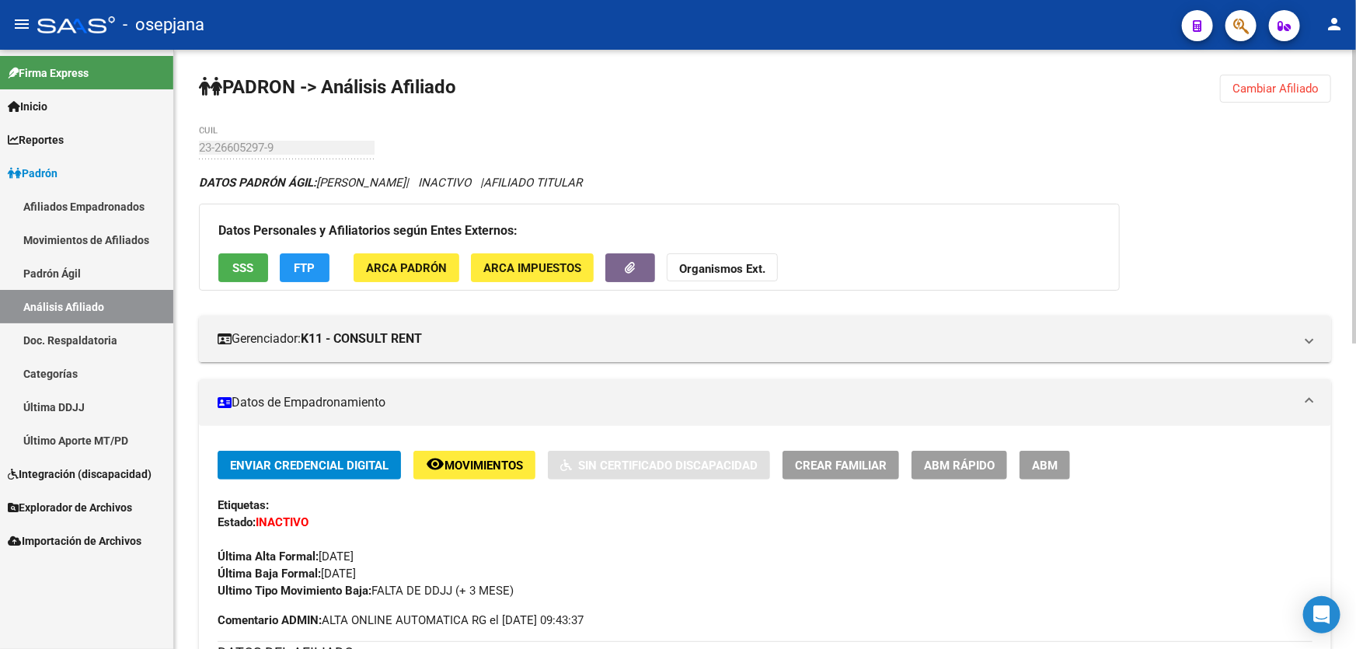
click at [1239, 83] on span "Cambiar Afiliado" at bounding box center [1275, 89] width 86 height 14
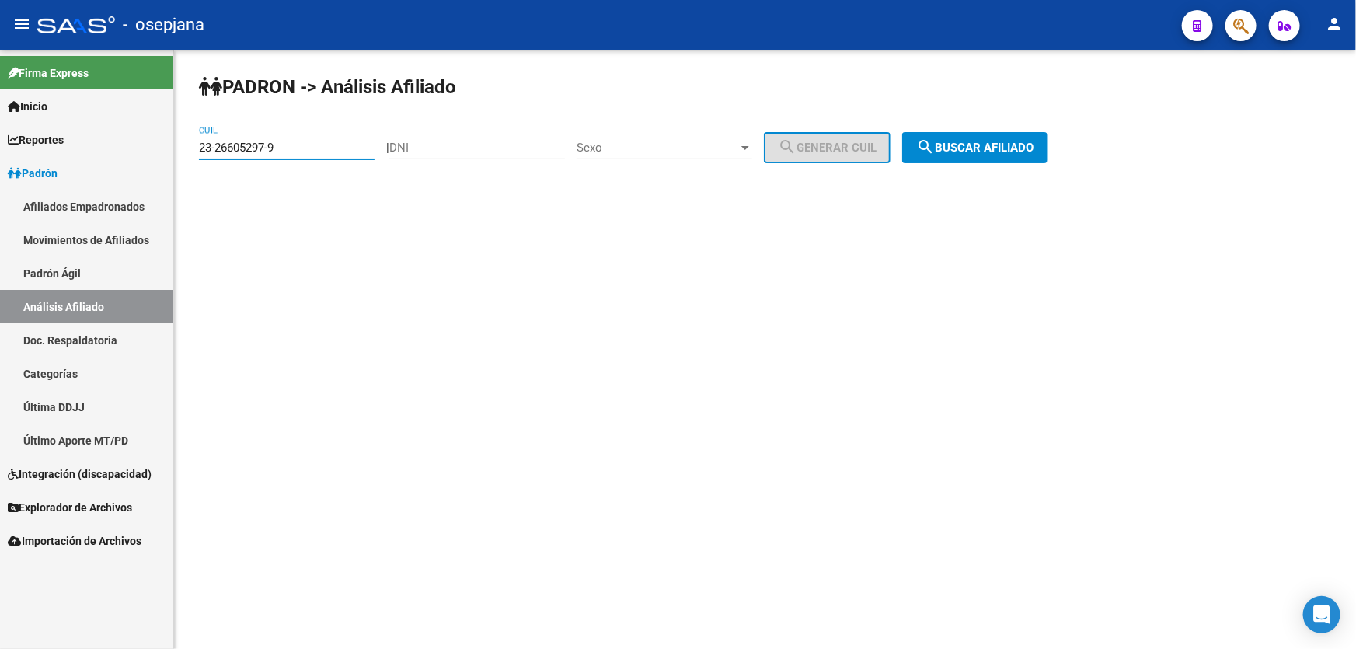
drag, startPoint x: 294, startPoint y: 148, endPoint x: 190, endPoint y: 153, distance: 104.2
click at [190, 153] on div "PADRON -> Análisis Afiliado 23-26605297-9 CUIL | DNI Sexo Sexo search Generar C…" at bounding box center [765, 131] width 1182 height 163
paste input "4-29107055-4"
click at [1012, 141] on span "search Buscar afiliado" at bounding box center [974, 148] width 117 height 14
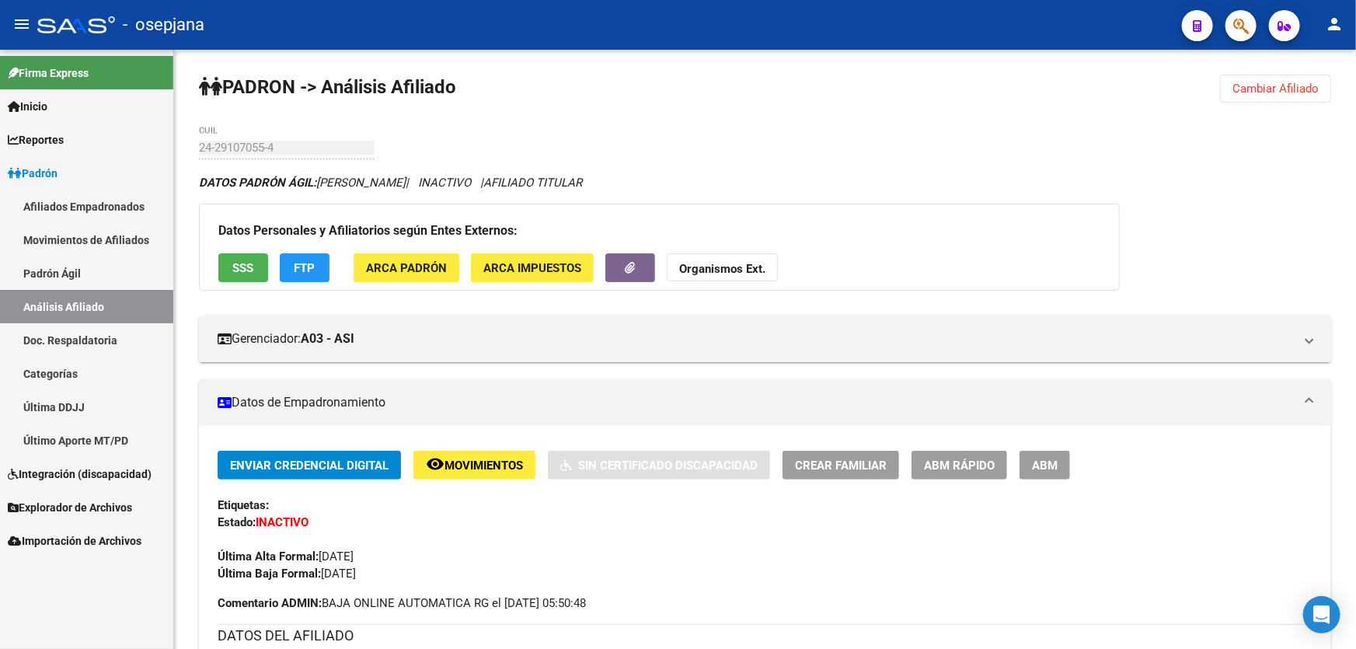
click at [1294, 83] on span "Cambiar Afiliado" at bounding box center [1275, 89] width 86 height 14
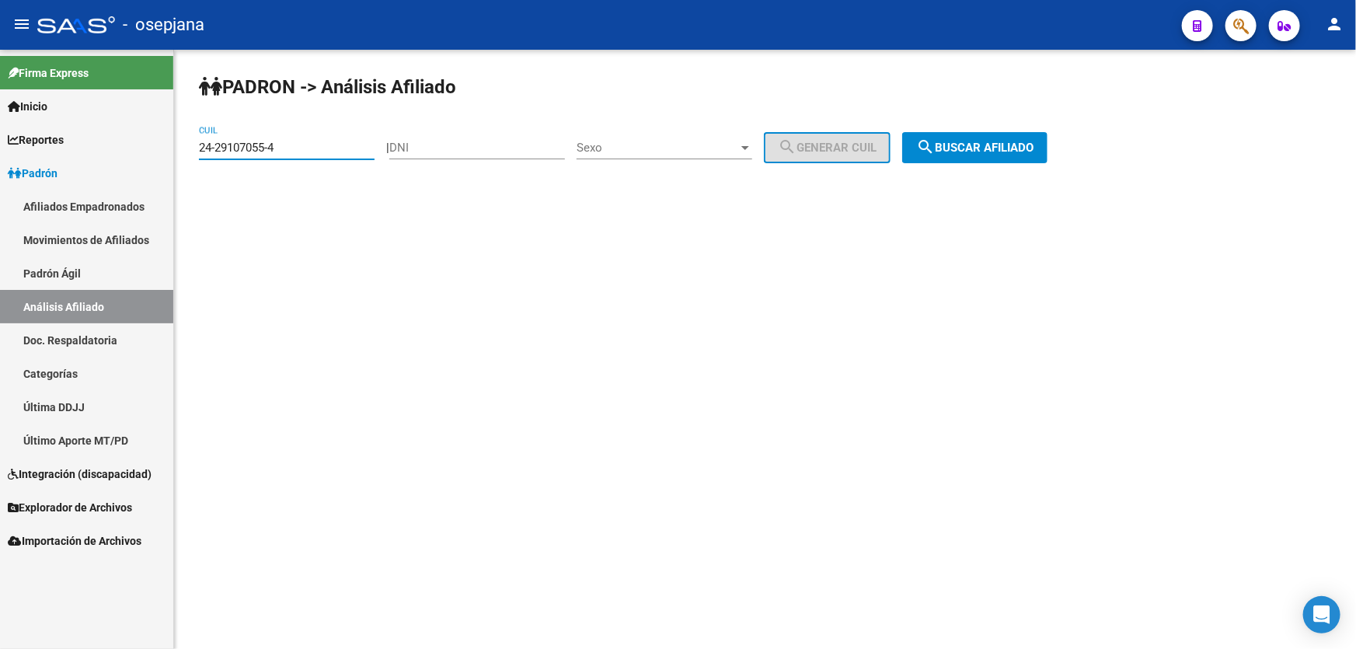
drag, startPoint x: 349, startPoint y: 148, endPoint x: 42, endPoint y: 163, distance: 307.3
click at [44, 163] on mat-sidenav-container "Firma Express Inicio Calendario SSS Instructivos Contacto OS Reportes Padrón Tr…" at bounding box center [678, 349] width 1356 height 599
paste input "7-26409110-7"
click at [1047, 141] on button "search Buscar afiliado" at bounding box center [974, 147] width 145 height 31
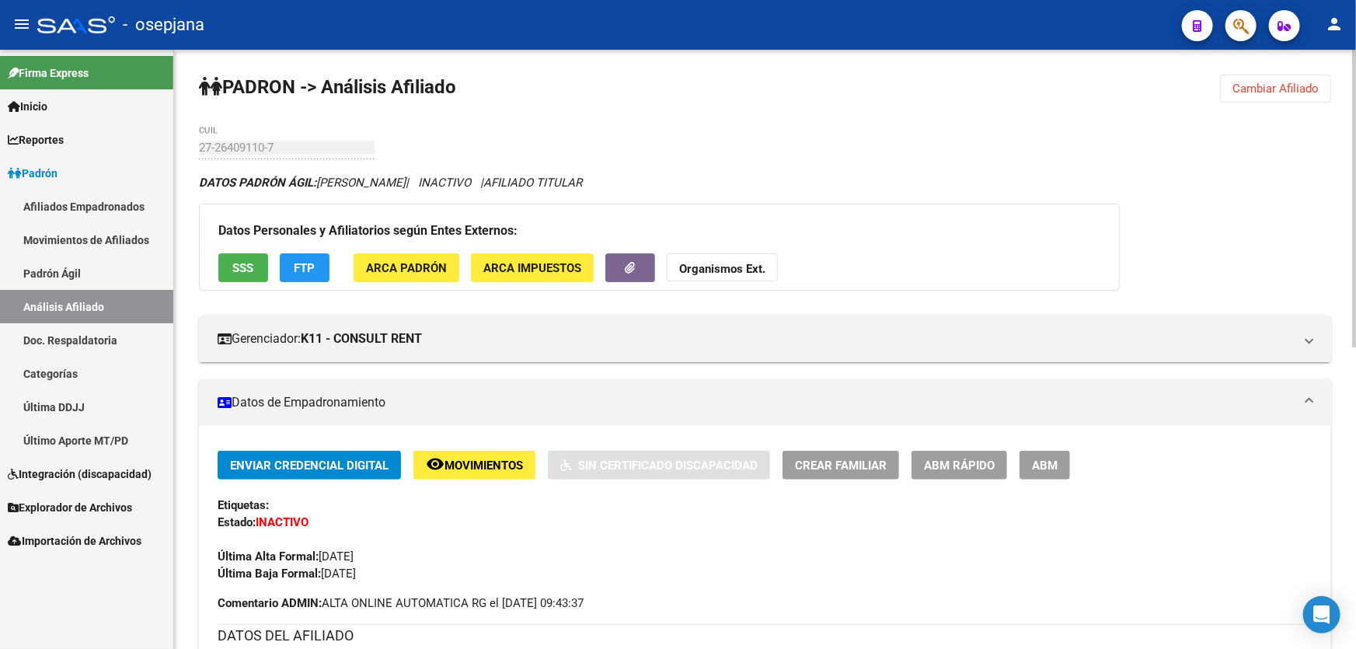
click at [217, 263] on div "Datos Personales y Afiliatorios según Entes Externos: SSS FTP ARCA Padrón ARCA …" at bounding box center [659, 247] width 921 height 87
click at [234, 263] on span "SSS" at bounding box center [243, 268] width 21 height 14
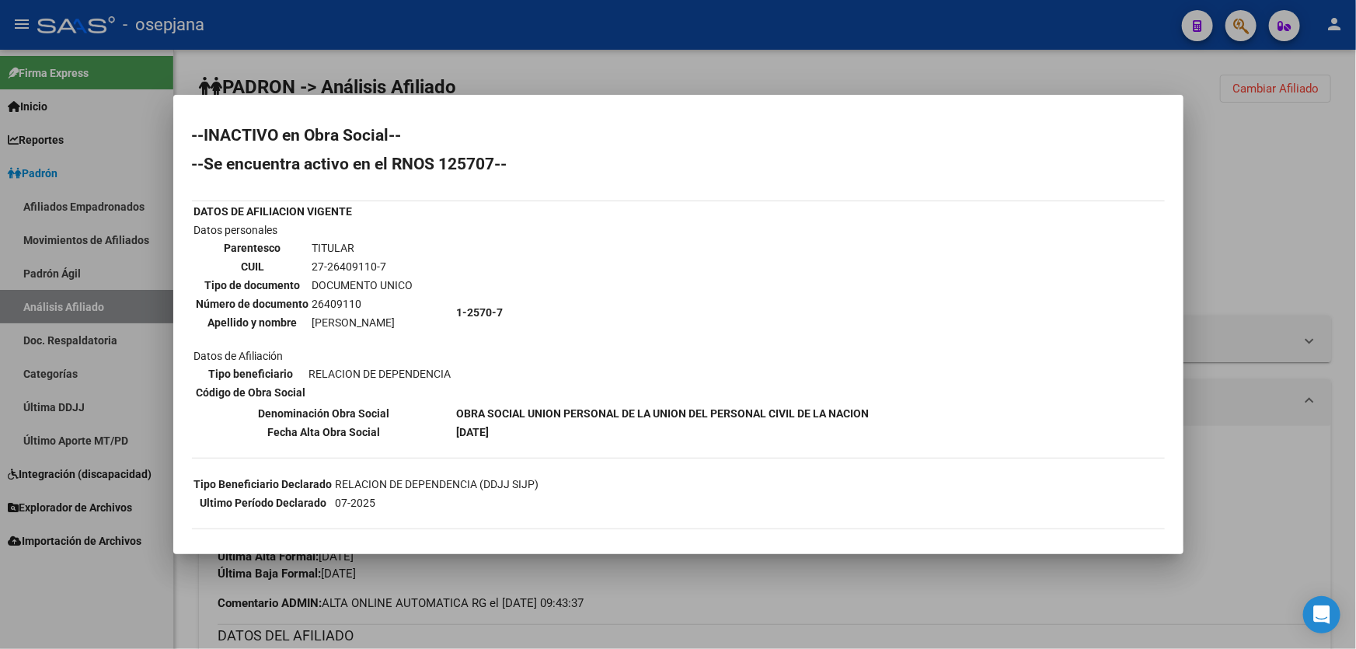
click at [1311, 232] on div at bounding box center [678, 324] width 1356 height 649
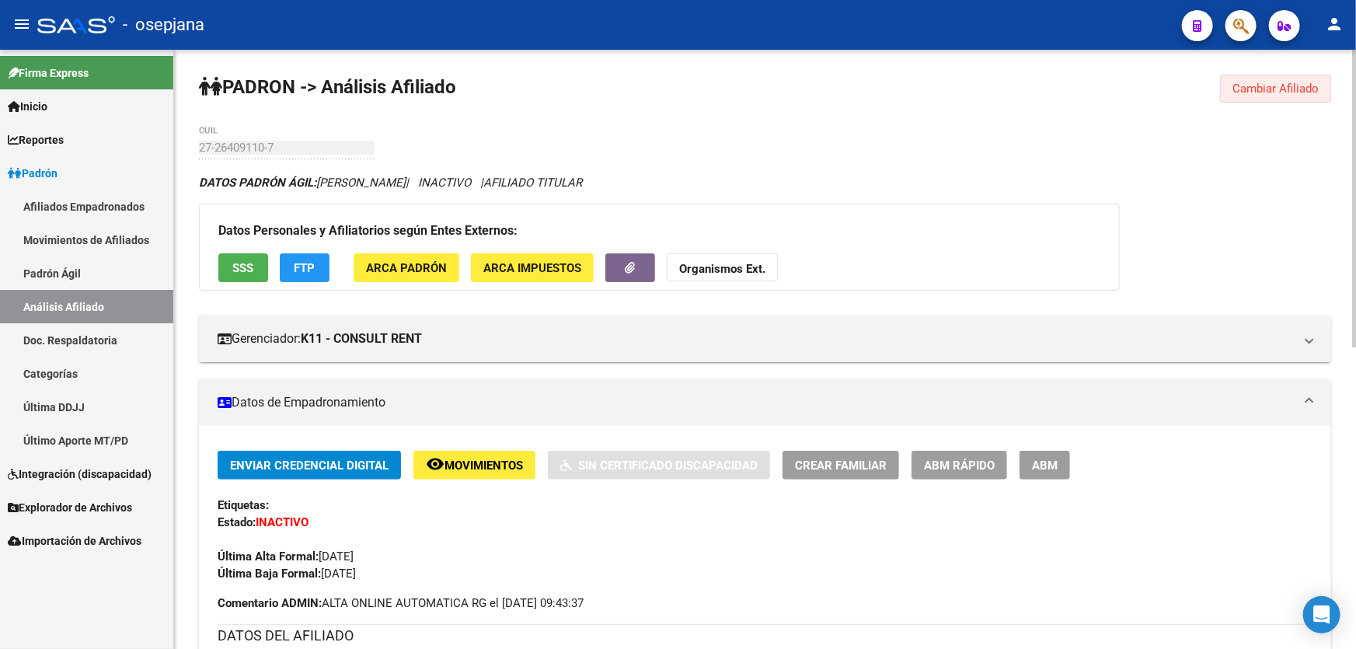
click at [1309, 91] on span "Cambiar Afiliado" at bounding box center [1275, 89] width 86 height 14
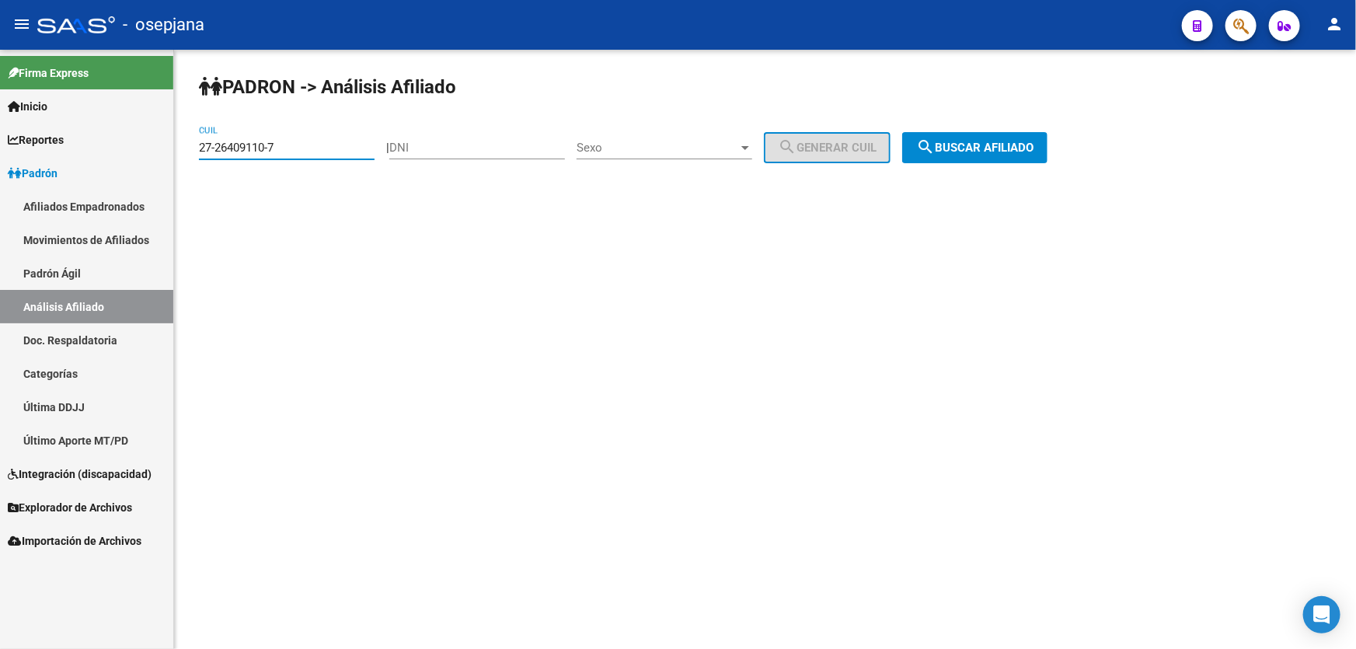
drag, startPoint x: 326, startPoint y: 145, endPoint x: 0, endPoint y: 151, distance: 326.3
click at [0, 151] on mat-sidenav-container "Firma Express Inicio Calendario SSS Instructivos Contacto OS Reportes Padrón Tr…" at bounding box center [678, 349] width 1356 height 599
paste input "3-28028909-4"
click at [1008, 148] on span "search Buscar afiliado" at bounding box center [974, 148] width 117 height 14
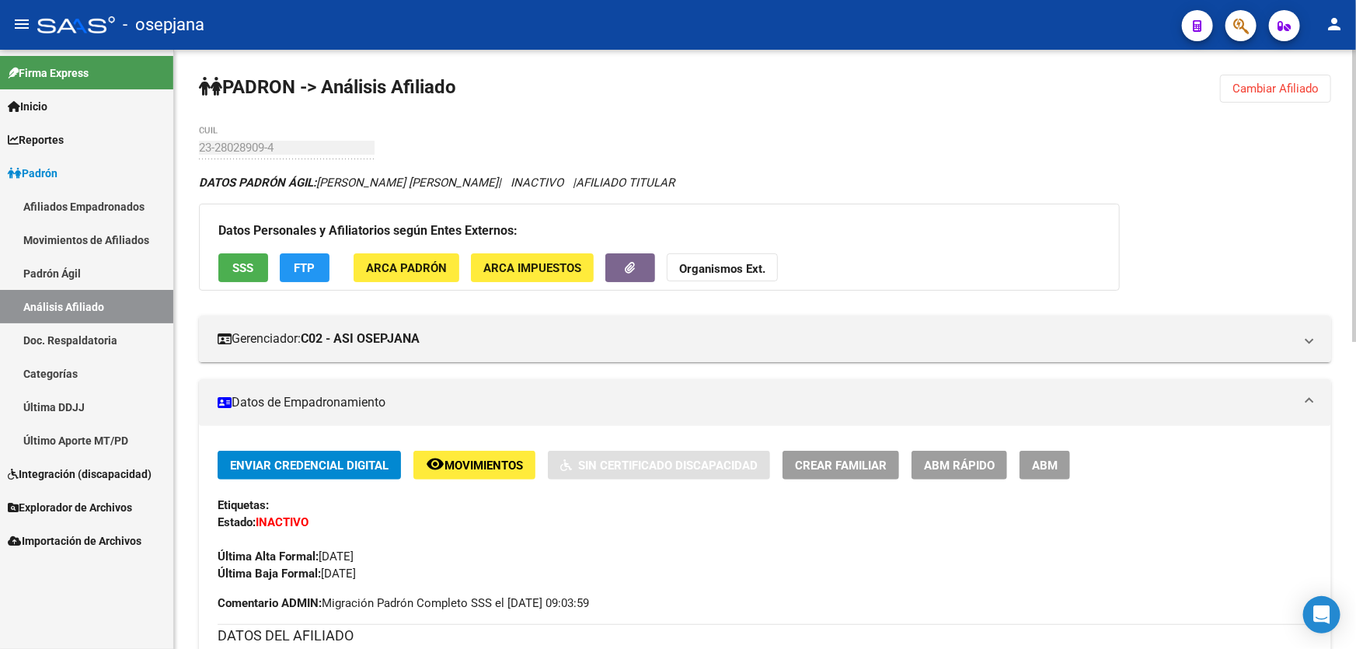
click at [1261, 82] on span "Cambiar Afiliado" at bounding box center [1275, 89] width 86 height 14
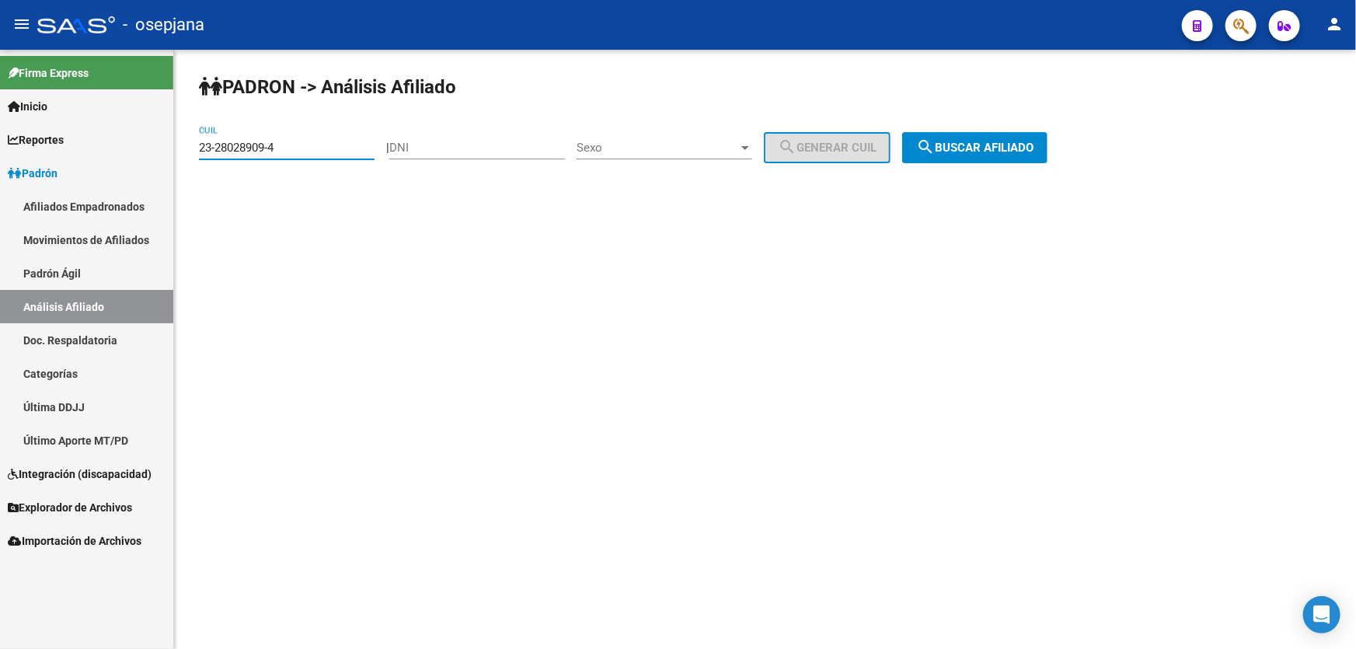
drag, startPoint x: 306, startPoint y: 147, endPoint x: 138, endPoint y: 151, distance: 168.6
click at [138, 151] on mat-sidenav-container "Firma Express Inicio Calendario SSS Instructivos Contacto OS Reportes Padrón Tr…" at bounding box center [678, 349] width 1356 height 599
click at [1033, 141] on span "search Buscar afiliado" at bounding box center [974, 148] width 117 height 14
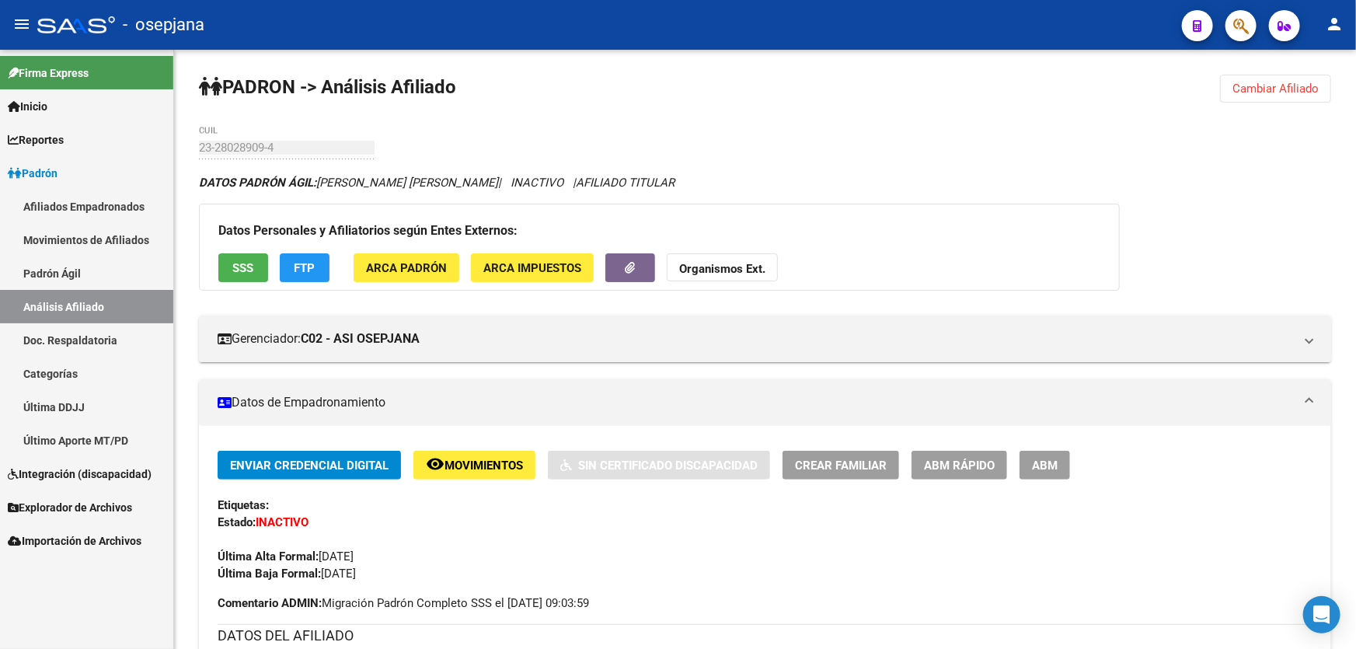
click at [1266, 86] on span "Cambiar Afiliado" at bounding box center [1275, 89] width 86 height 14
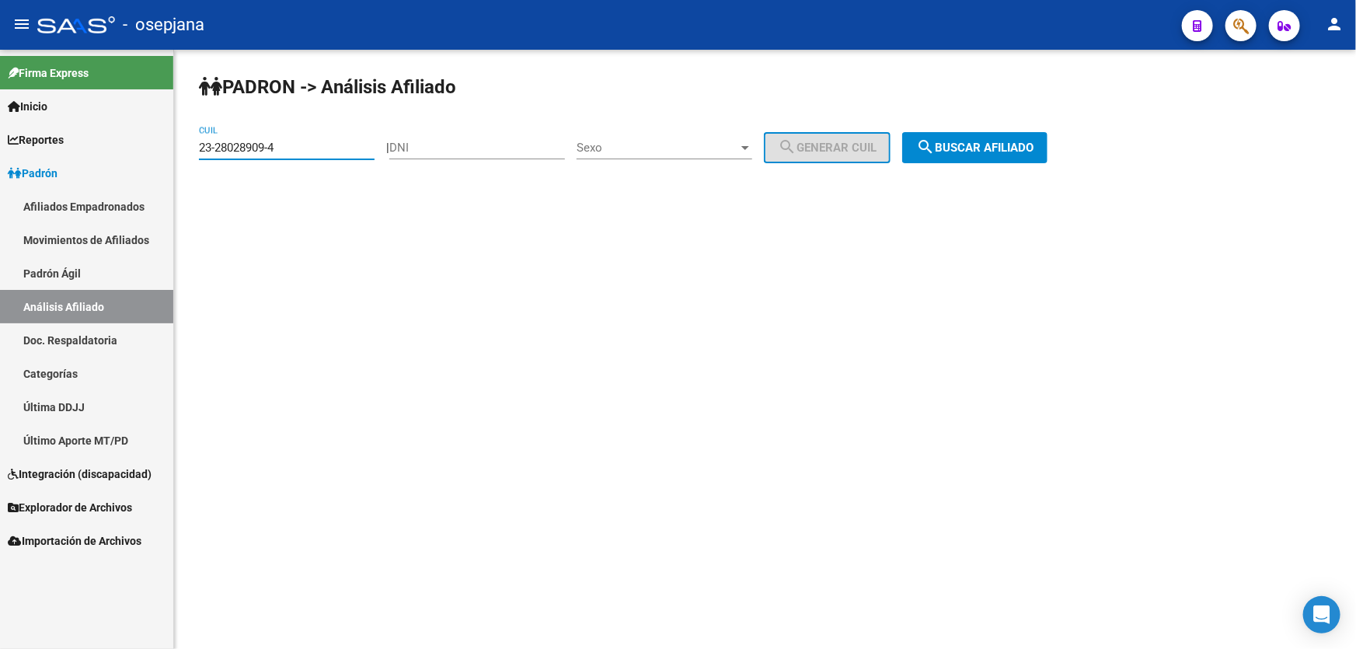
drag, startPoint x: 326, startPoint y: 150, endPoint x: 193, endPoint y: 163, distance: 133.5
click at [193, 163] on div "PADRON -> Análisis Afiliado 23-28028909-4 CUIL | DNI Sexo Sexo search Generar C…" at bounding box center [765, 131] width 1182 height 163
paste input "0-24490464-6"
click at [999, 155] on button "search Buscar afiliado" at bounding box center [974, 147] width 145 height 31
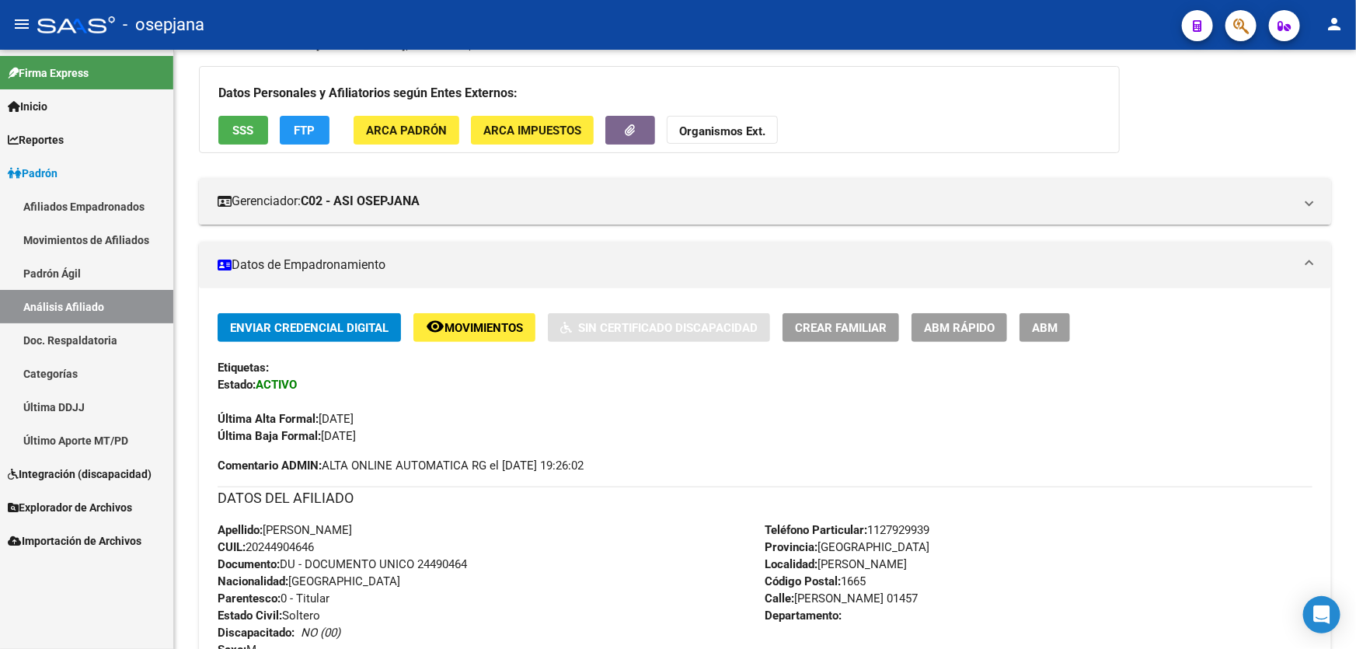
scroll to position [70, 0]
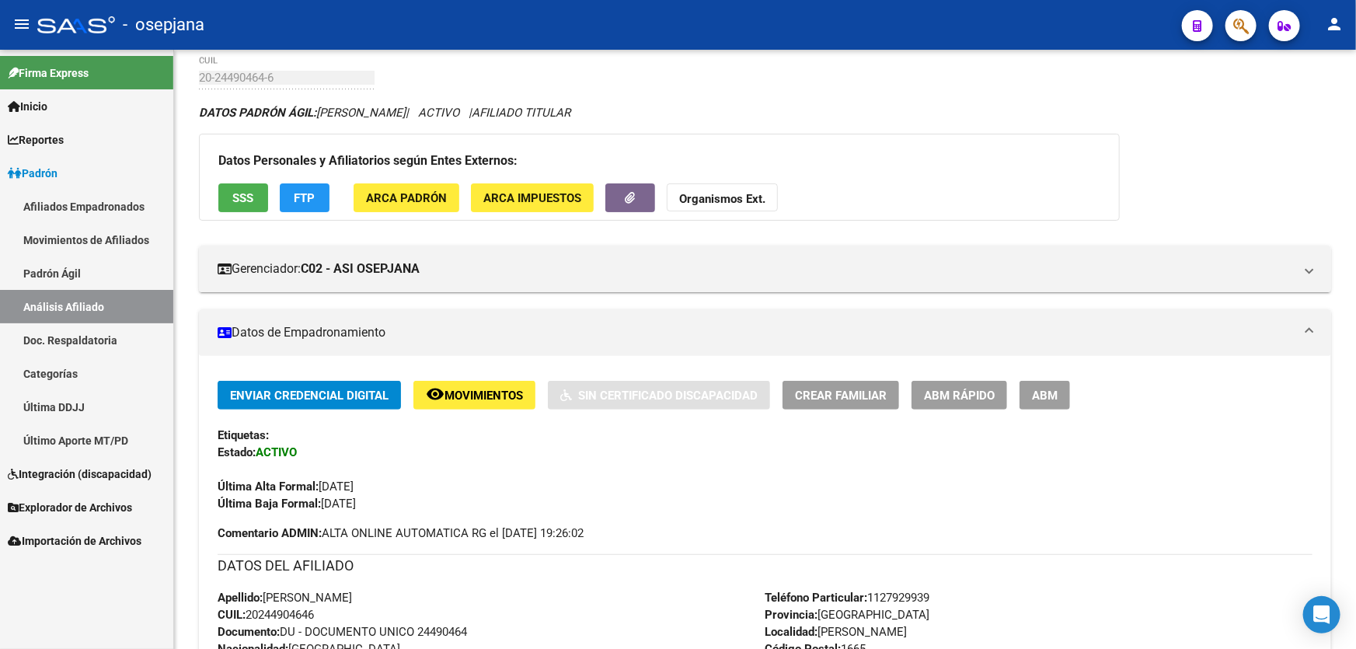
click at [237, 186] on button "SSS" at bounding box center [243, 197] width 50 height 29
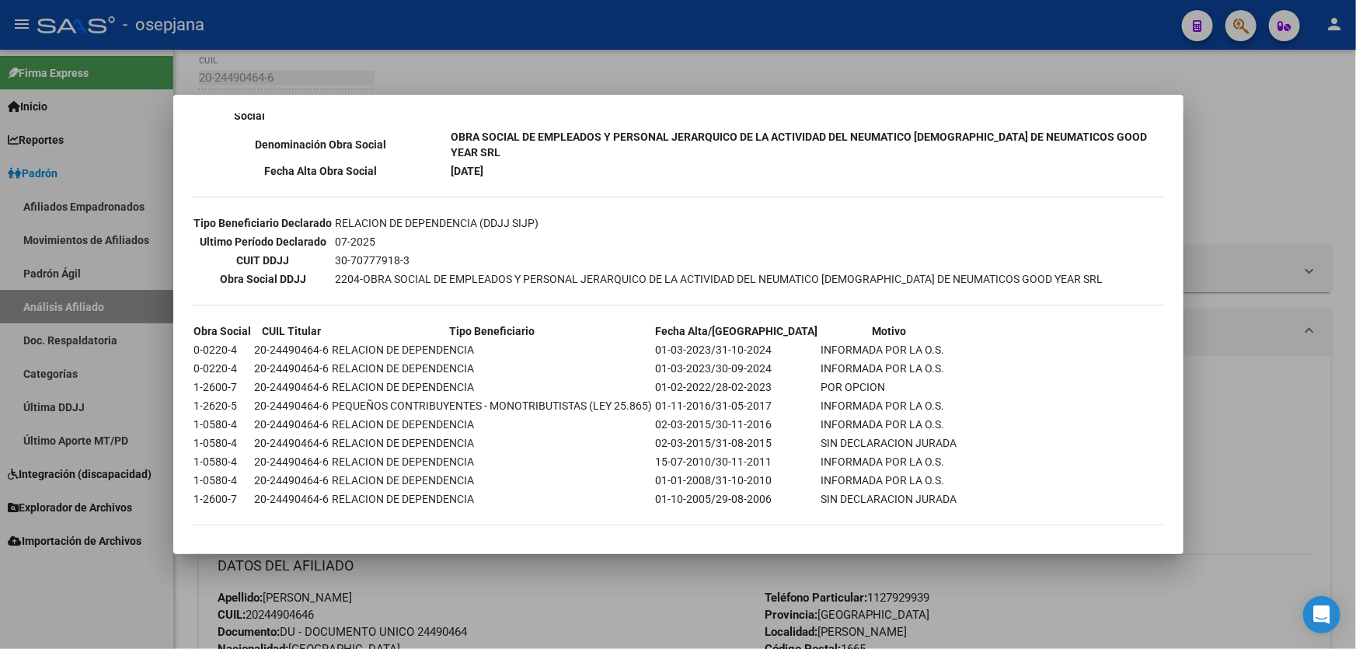
scroll to position [0, 0]
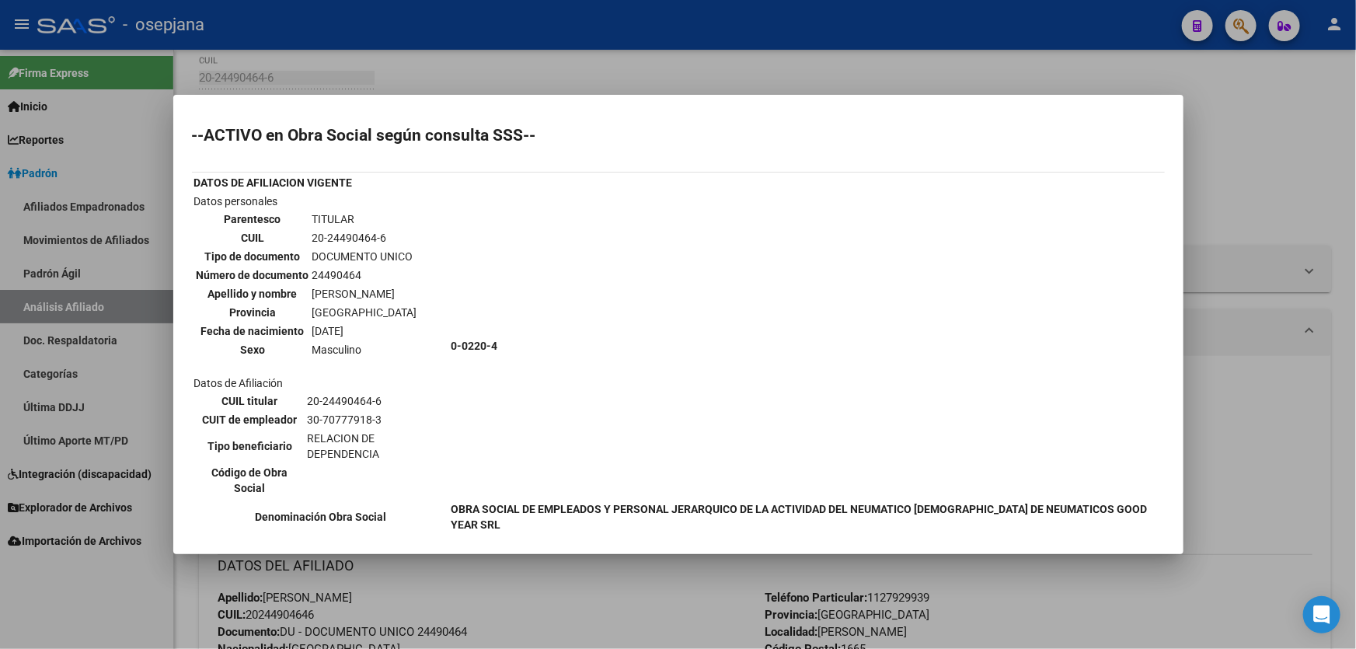
click at [1232, 213] on div at bounding box center [678, 324] width 1356 height 649
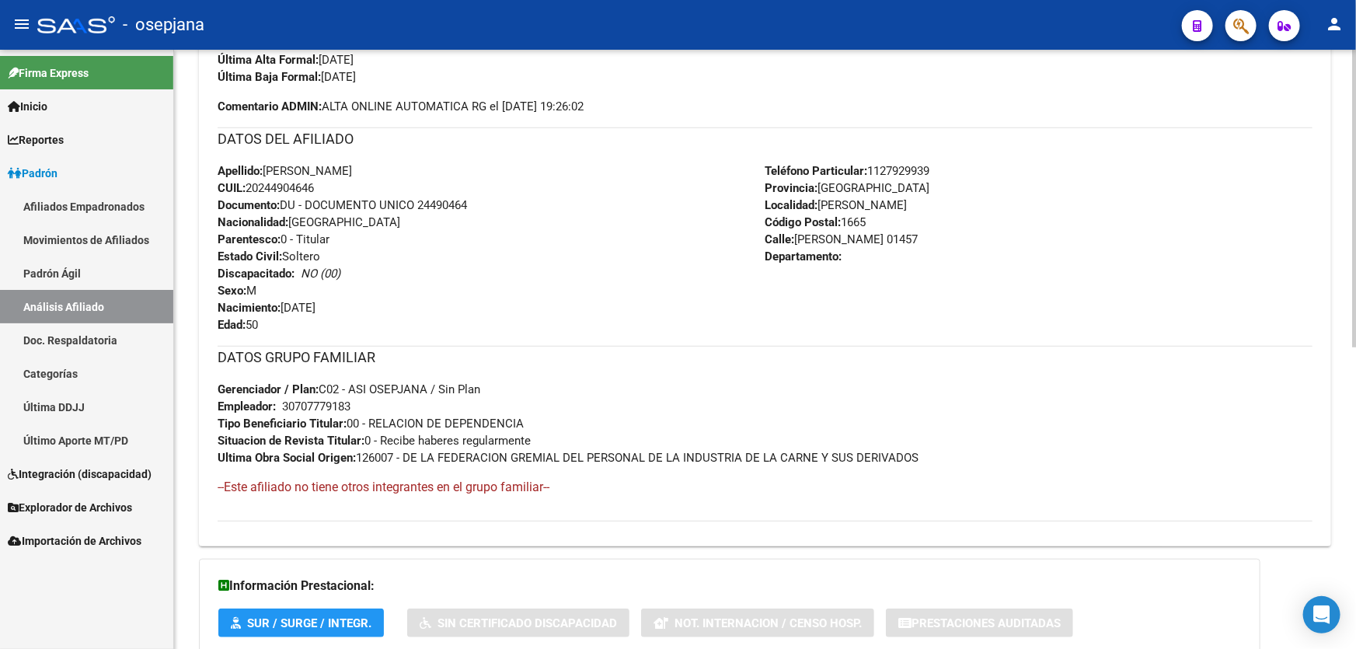
scroll to position [565, 0]
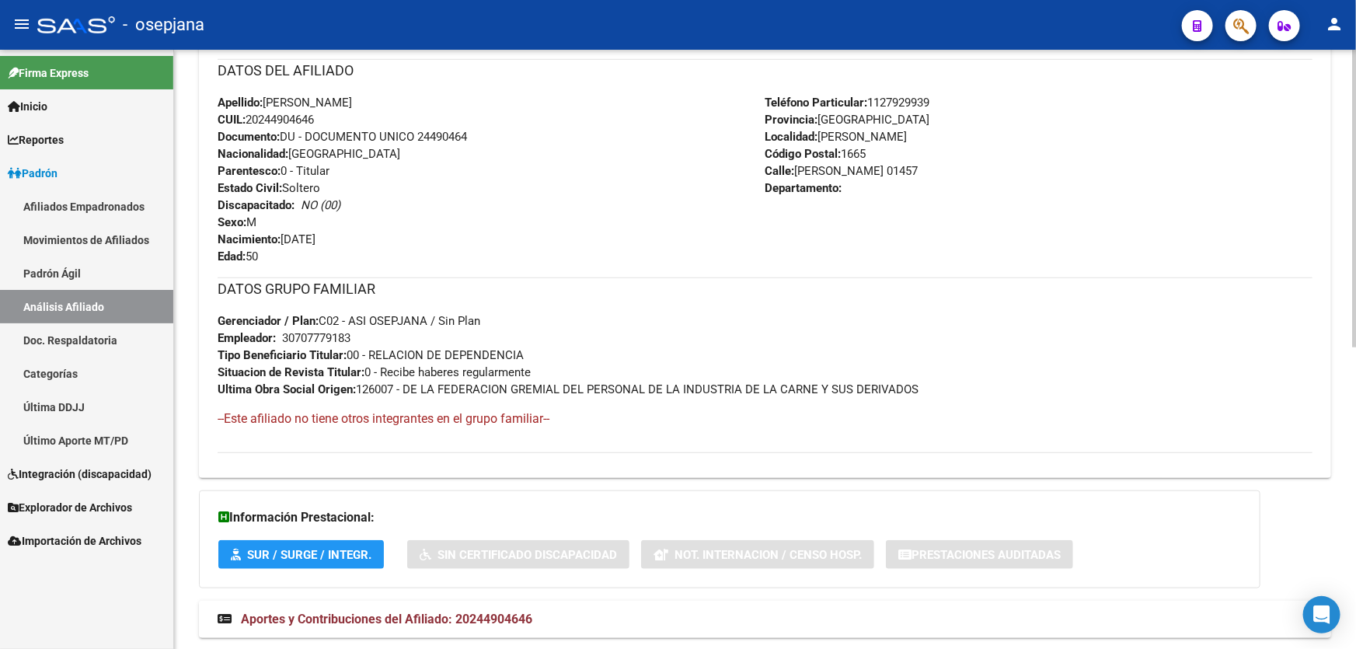
click at [1002, 601] on mat-expansion-panel-header "Aportes y Contribuciones del Afiliado: 20244904646" at bounding box center [765, 619] width 1132 height 37
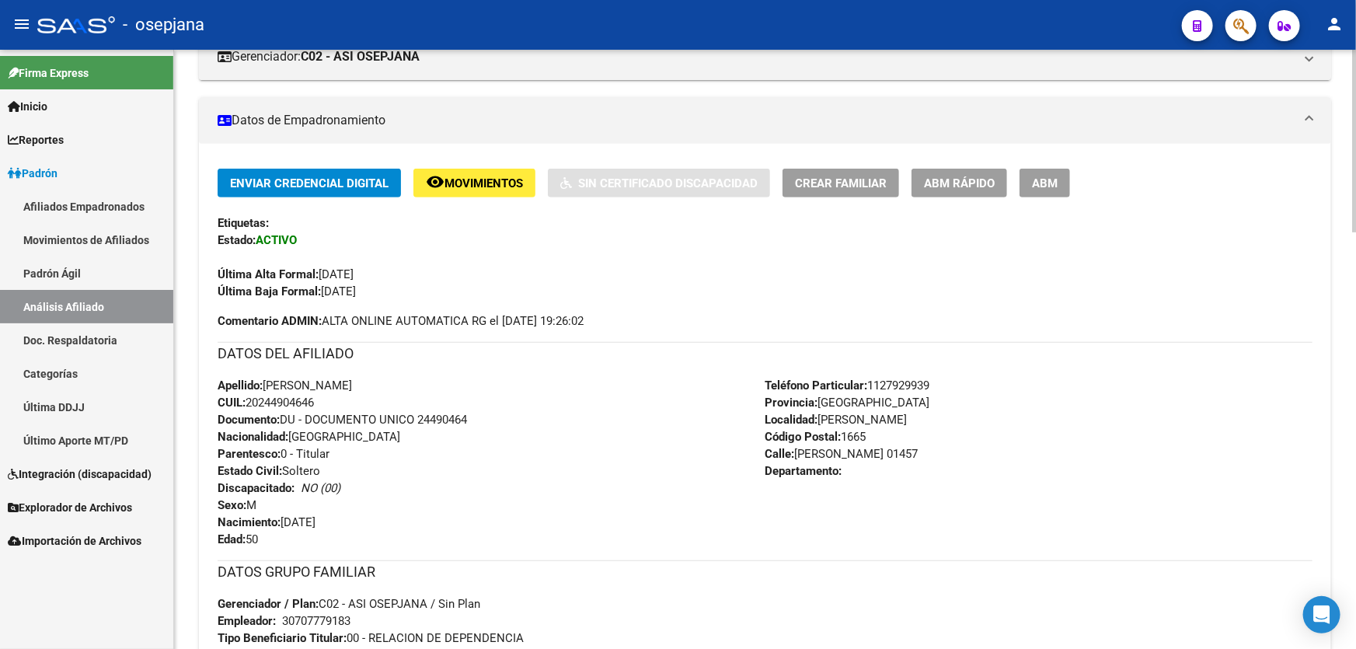
scroll to position [211, 0]
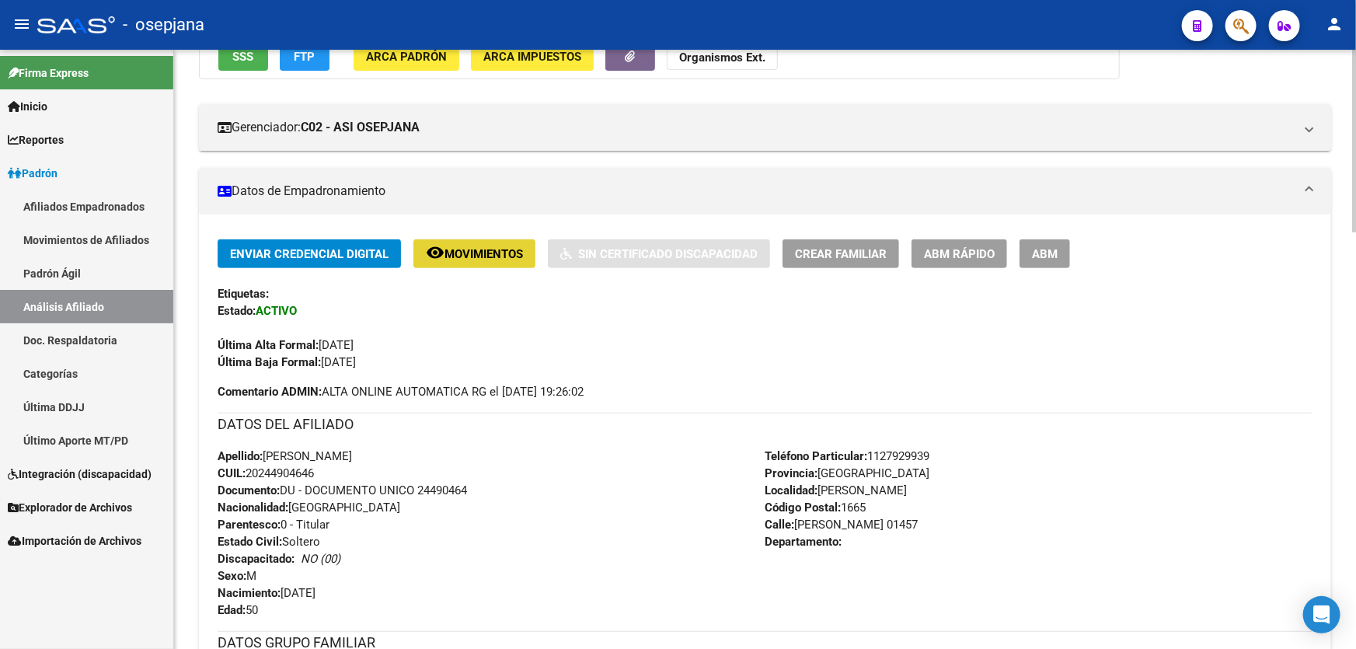
click at [479, 254] on span "Movimientos" at bounding box center [483, 254] width 78 height 14
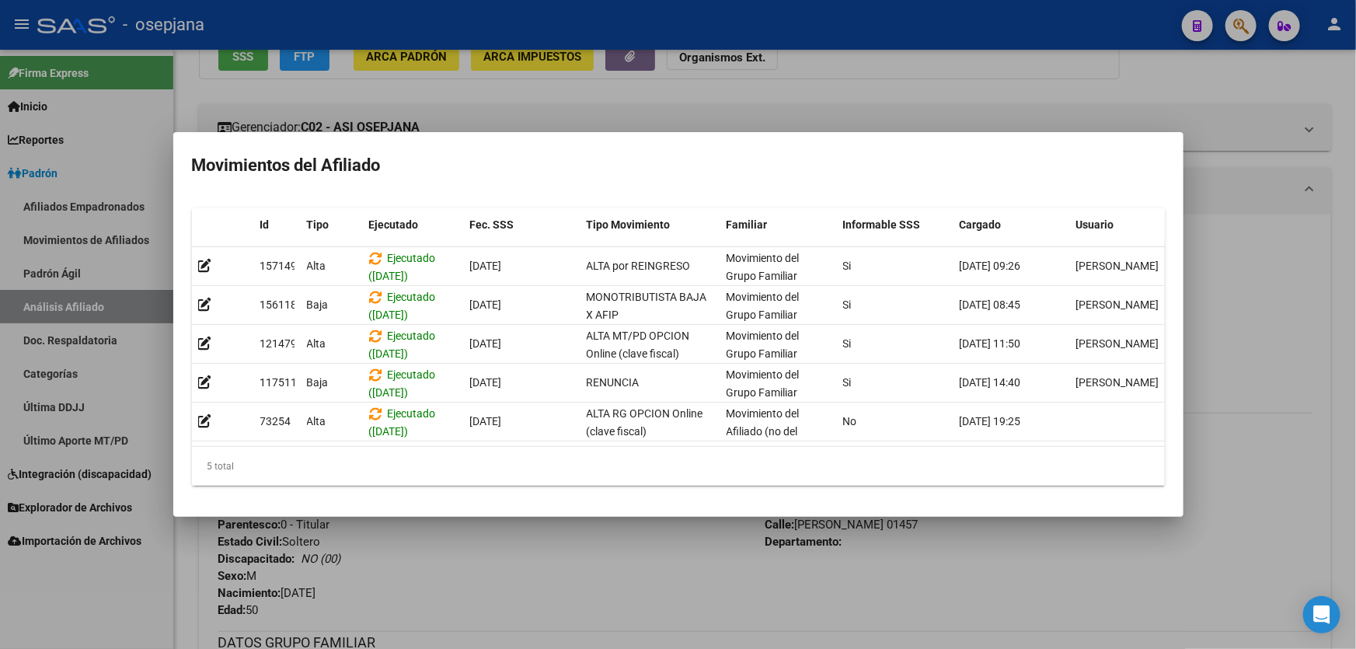
click at [564, 555] on div at bounding box center [678, 324] width 1356 height 649
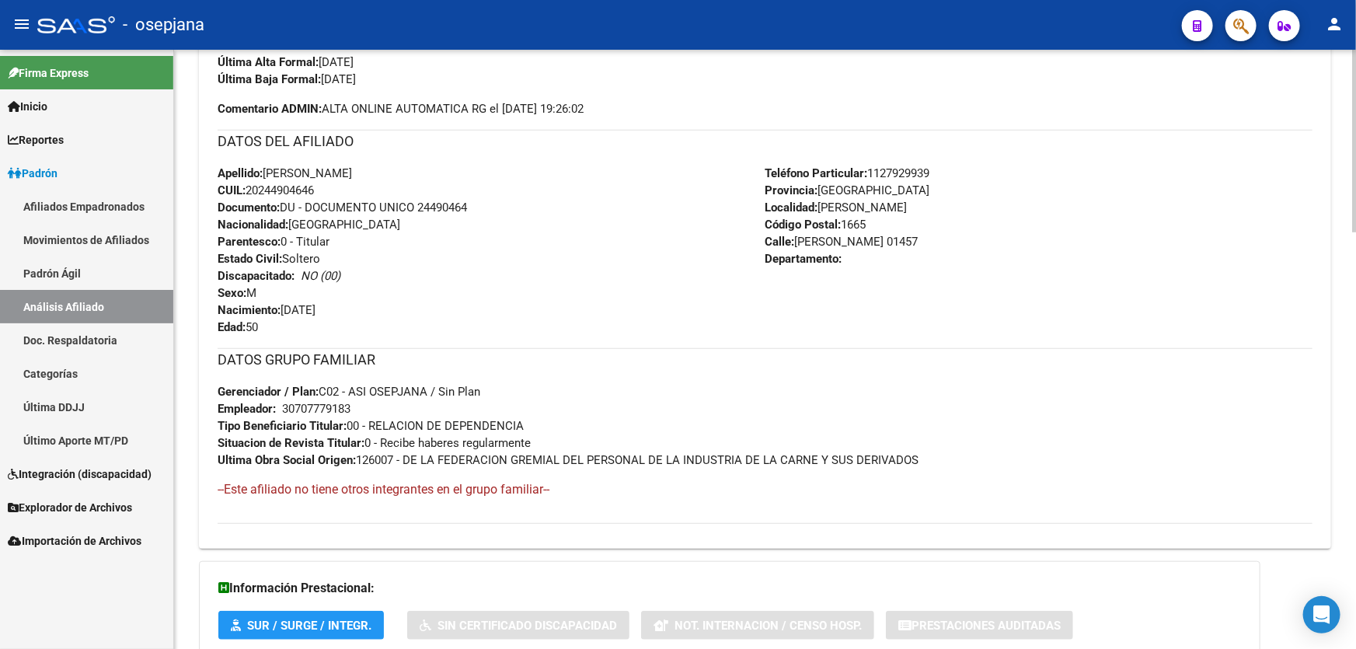
scroll to position [0, 0]
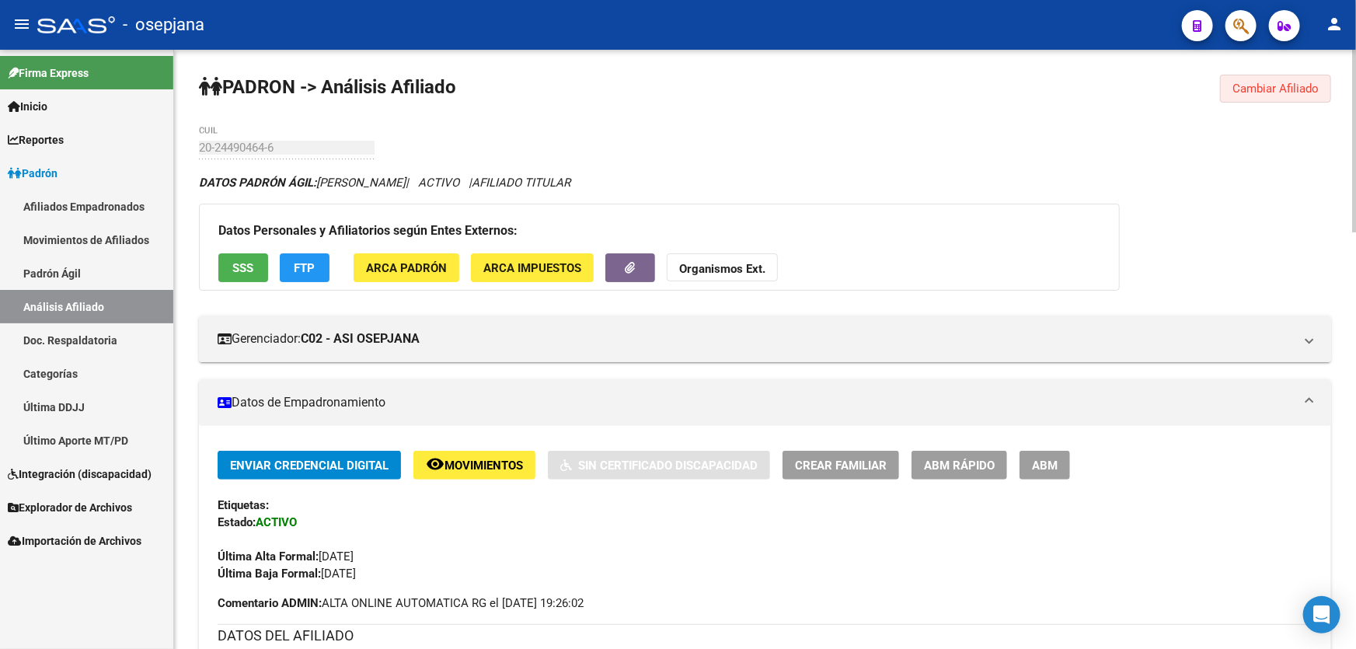
click at [1247, 88] on span "Cambiar Afiliado" at bounding box center [1275, 89] width 86 height 14
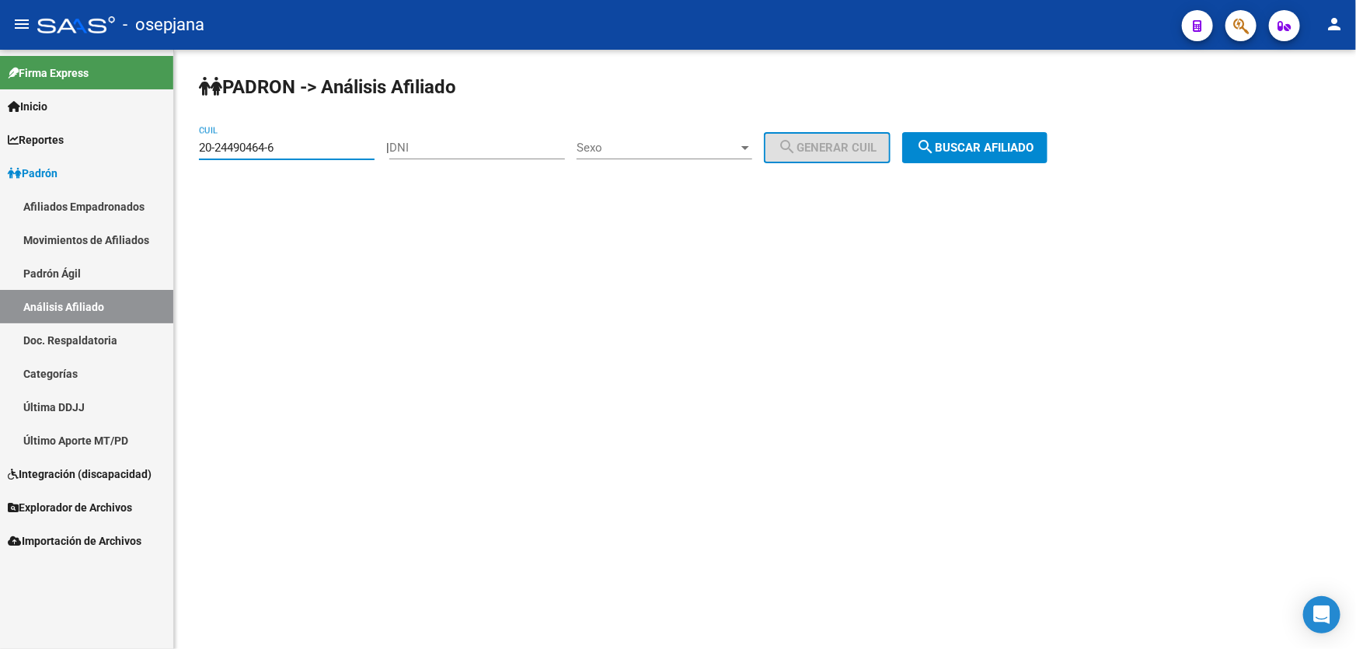
drag, startPoint x: 299, startPoint y: 145, endPoint x: 0, endPoint y: 202, distance: 304.6
click at [0, 181] on mat-sidenav-container "Firma Express Inicio Calendario SSS Instructivos Contacto OS Reportes Padrón Tr…" at bounding box center [678, 349] width 1356 height 599
paste input "7-23477352-1"
type input "27-23477352-1"
click at [983, 145] on span "search Buscar afiliado" at bounding box center [974, 148] width 117 height 14
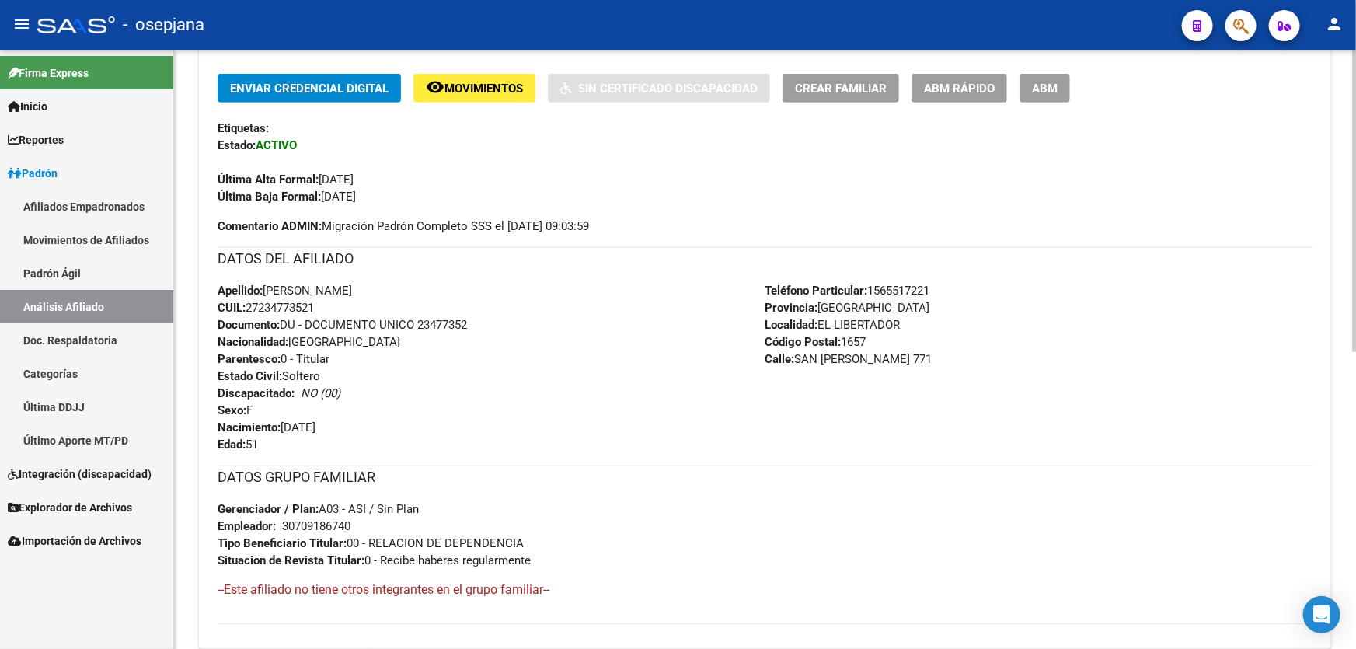
scroll to position [94, 0]
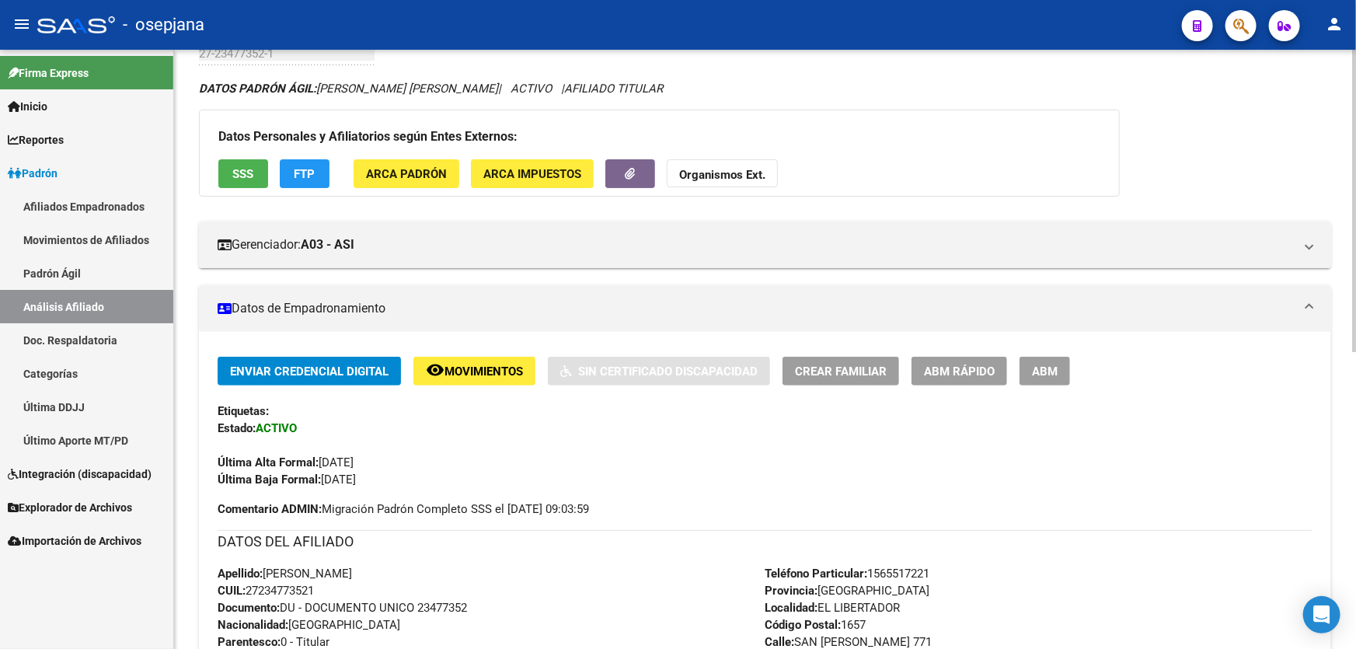
click at [255, 164] on button "SSS" at bounding box center [243, 173] width 50 height 29
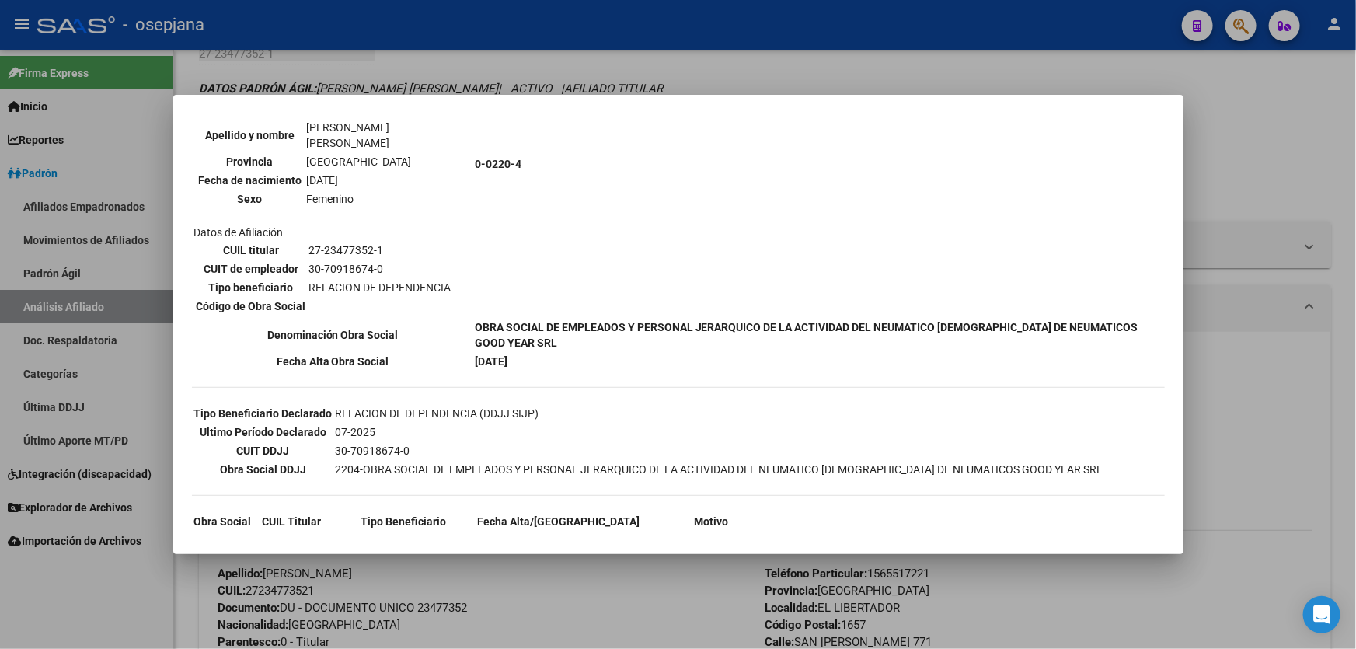
scroll to position [0, 0]
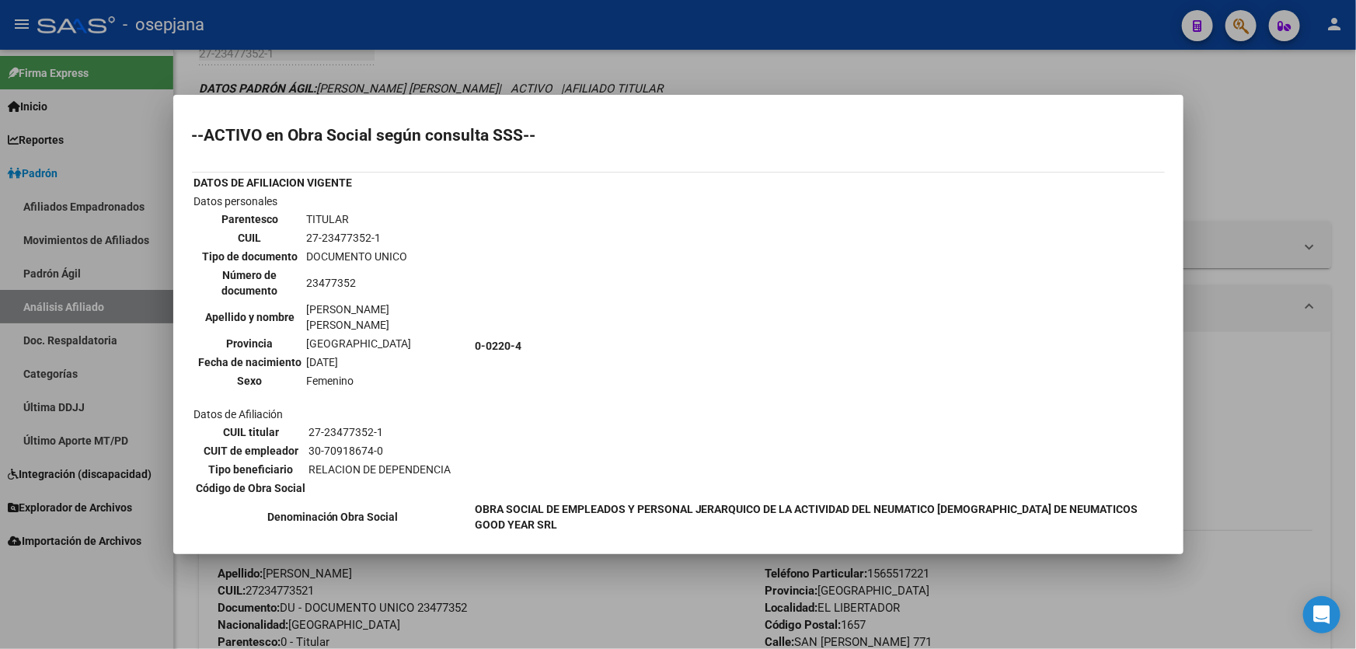
click at [1335, 131] on div at bounding box center [678, 324] width 1356 height 649
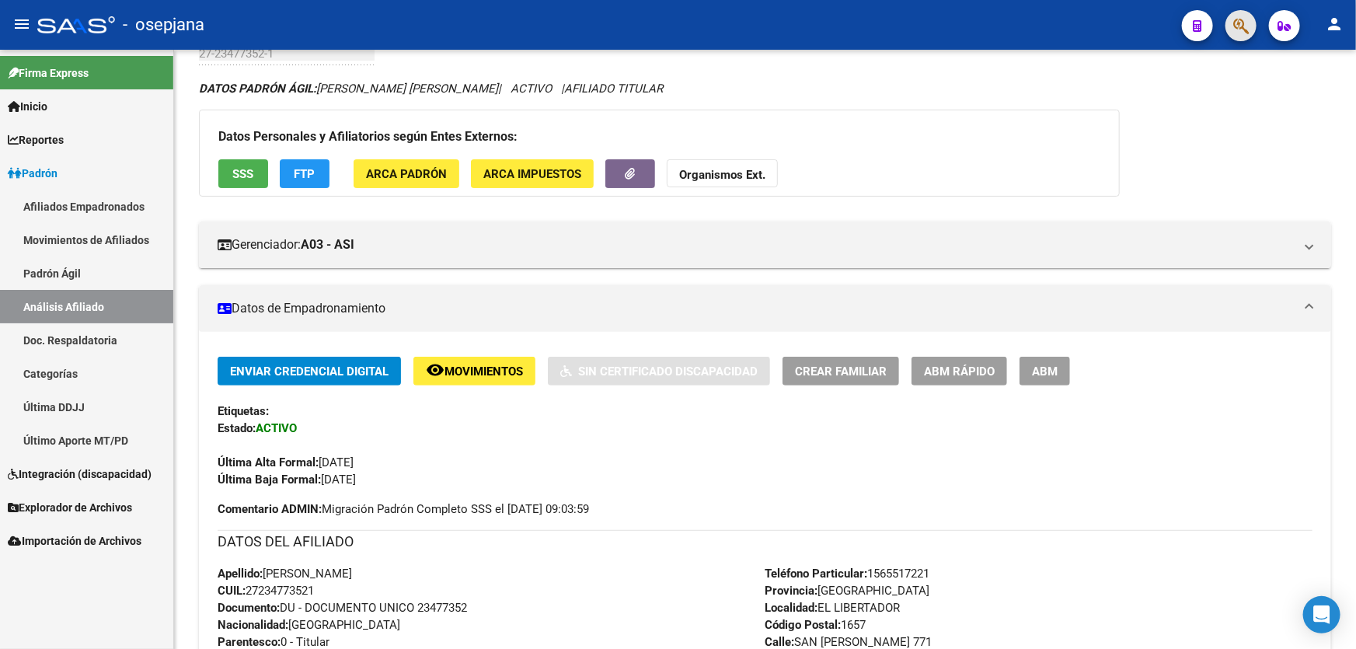
click at [1235, 16] on span "button" at bounding box center [1241, 26] width 16 height 32
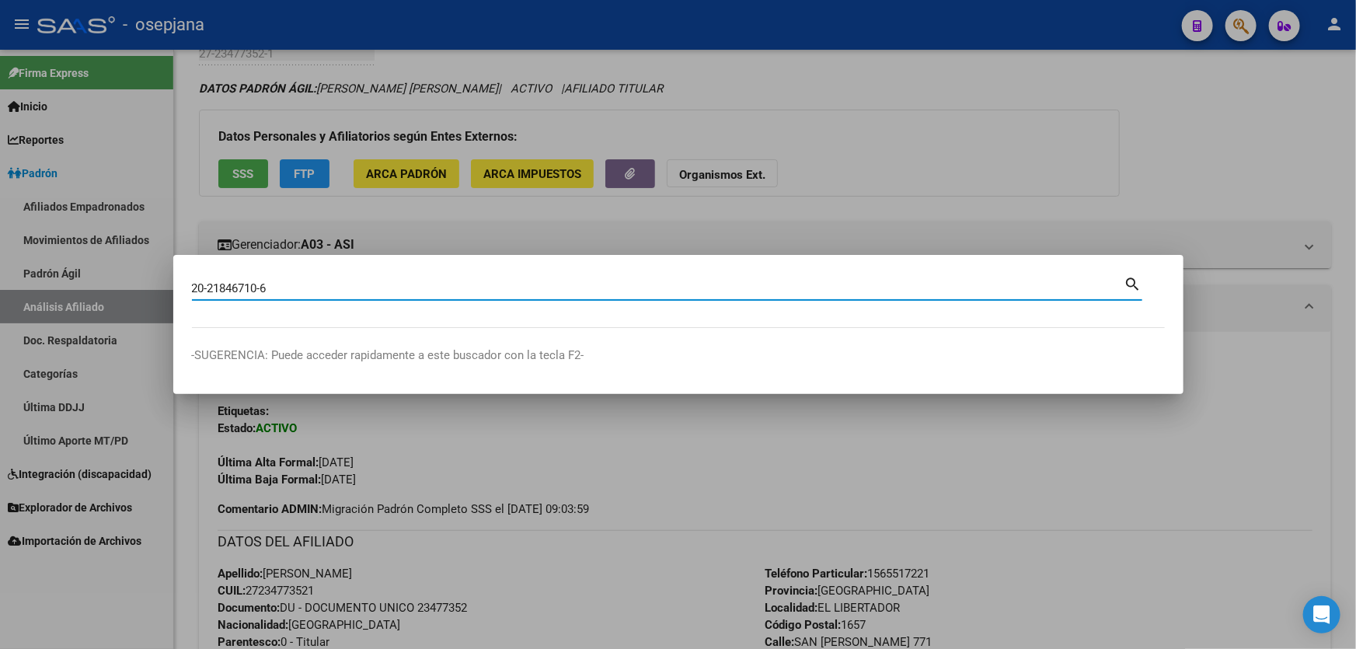
type input "20218467106"
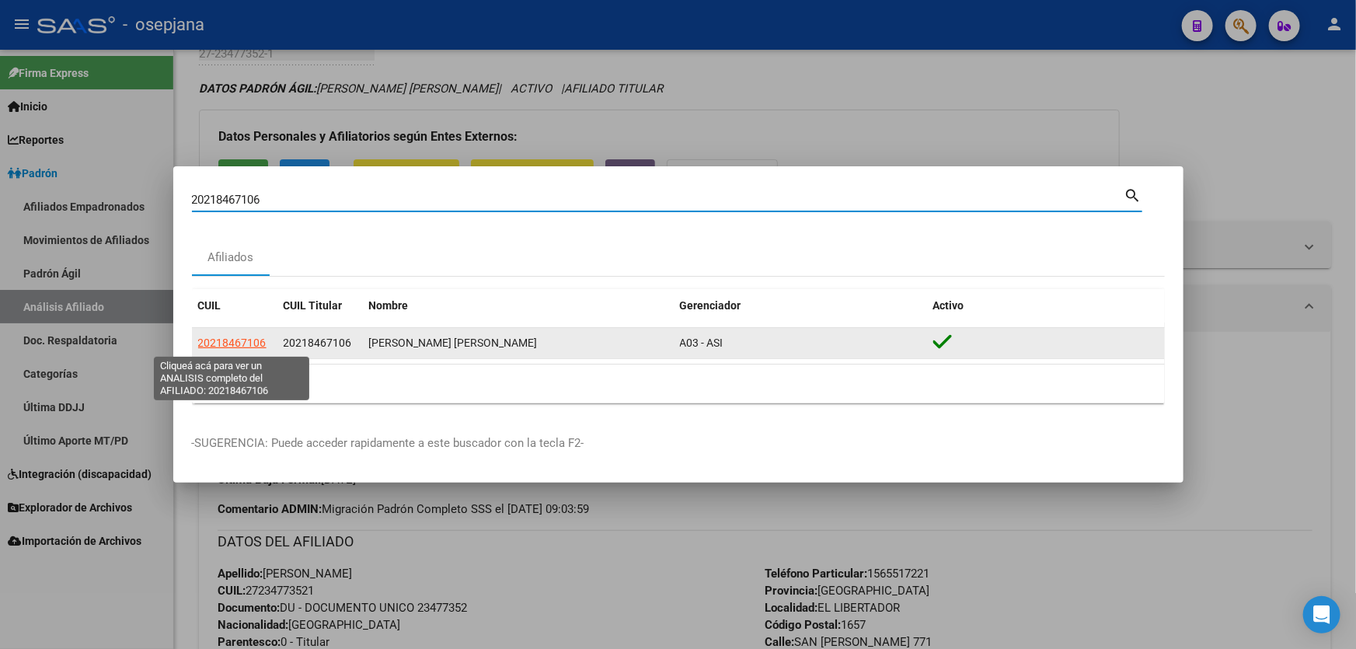
click at [256, 349] on span "20218467106" at bounding box center [232, 342] width 68 height 12
type textarea "20218467106"
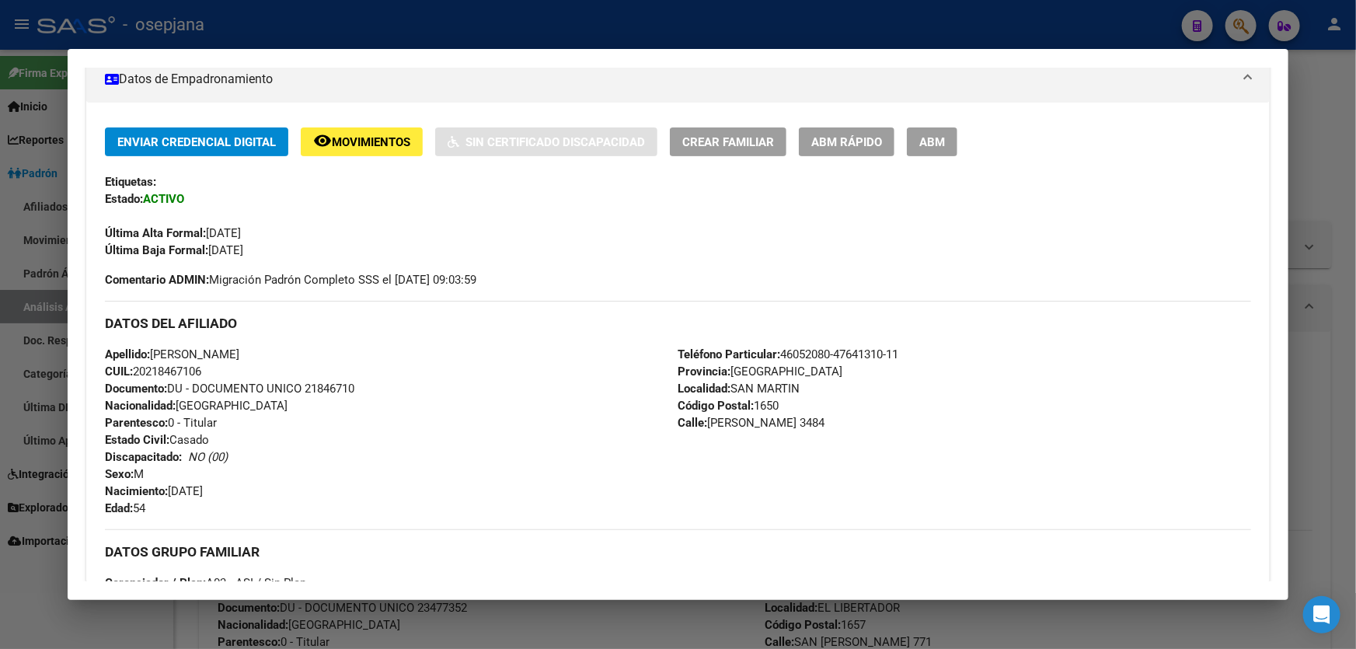
scroll to position [565, 0]
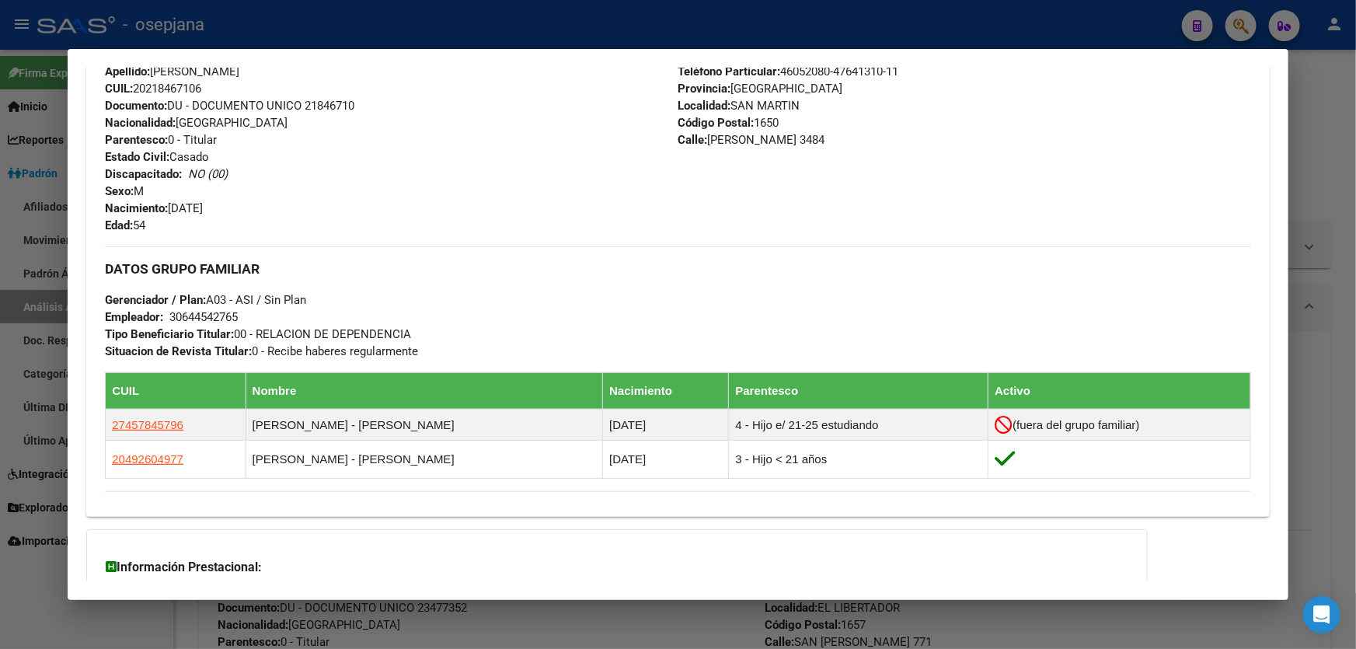
click at [1355, 306] on div at bounding box center [678, 324] width 1356 height 649
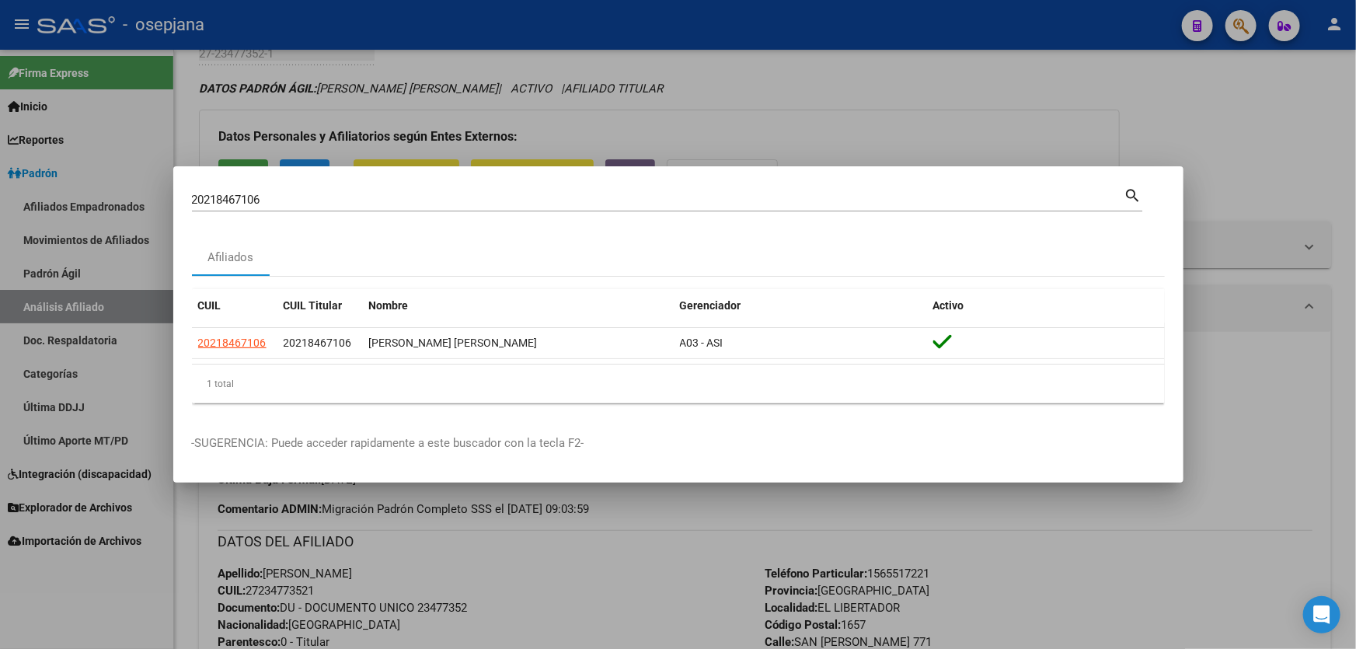
click at [881, 131] on div at bounding box center [678, 324] width 1356 height 649
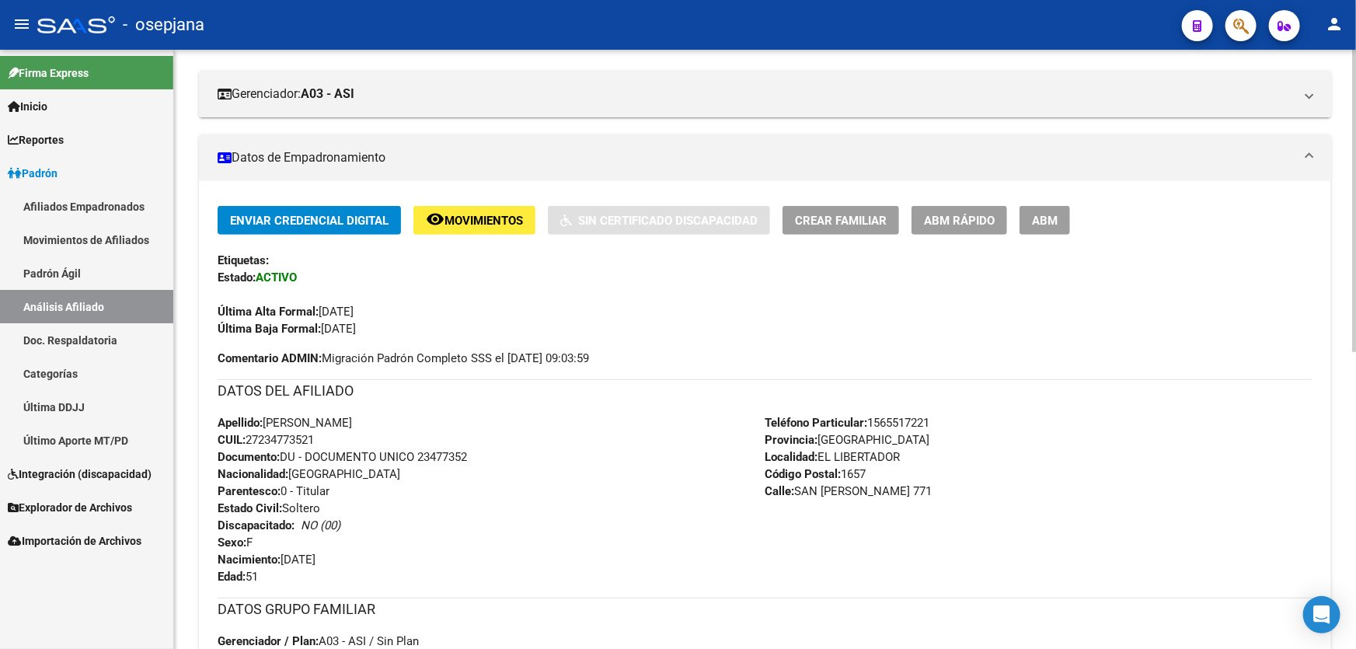
scroll to position [306, 0]
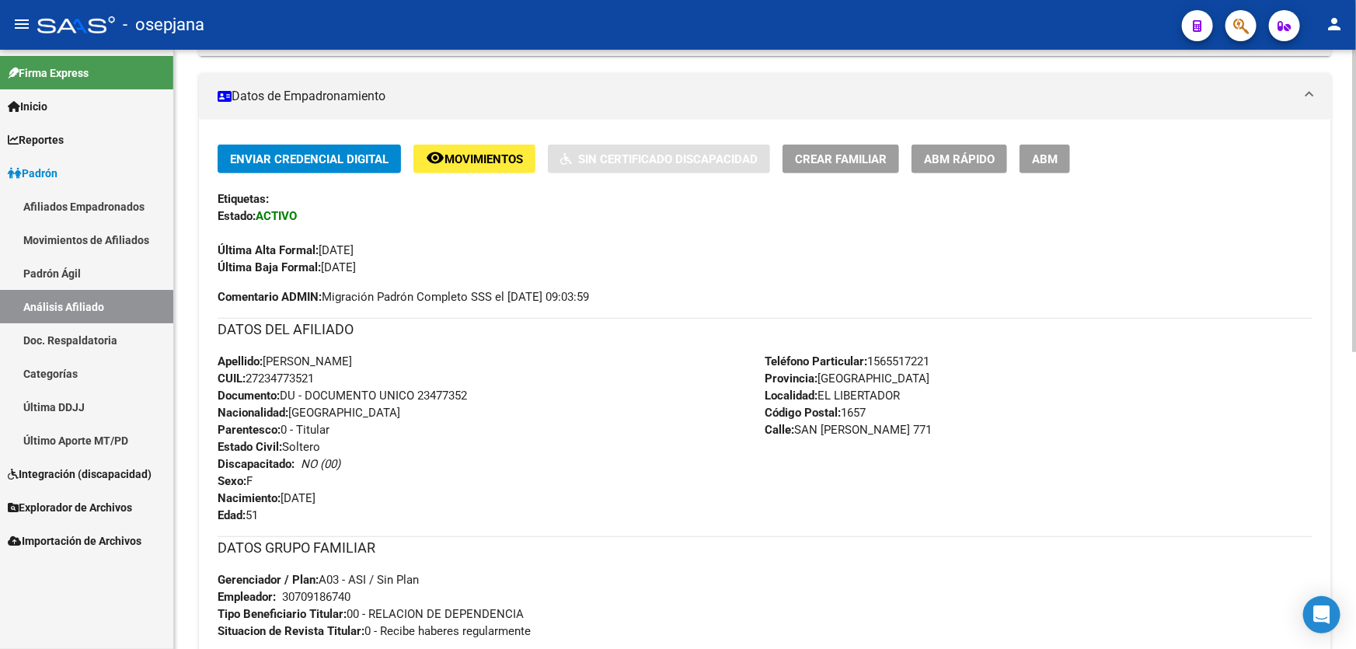
drag, startPoint x: 419, startPoint y: 393, endPoint x: 486, endPoint y: 393, distance: 66.8
click at [486, 393] on div "Apellido: MONICA BEATRIZ SUAREZ CUIL: 27234773521 Documento: DU - DOCUMENTO UNI…" at bounding box center [492, 438] width 548 height 171
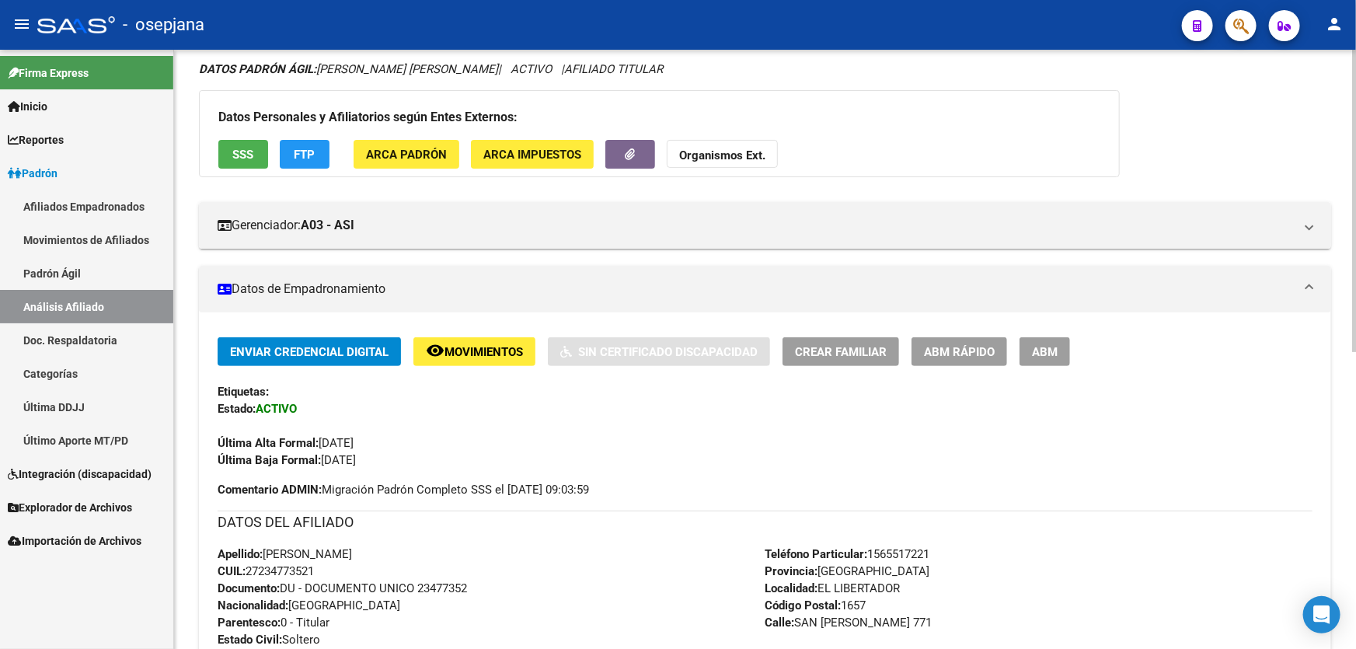
scroll to position [0, 0]
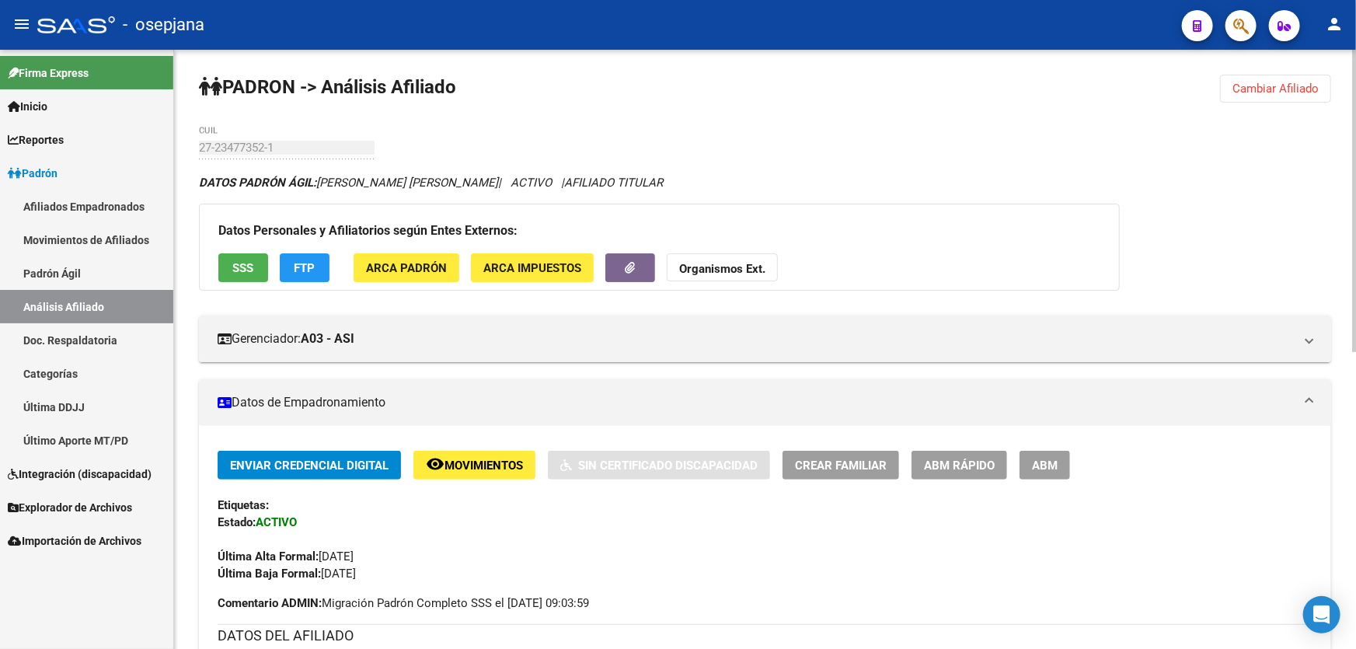
click at [1253, 89] on span "Cambiar Afiliado" at bounding box center [1275, 89] width 86 height 14
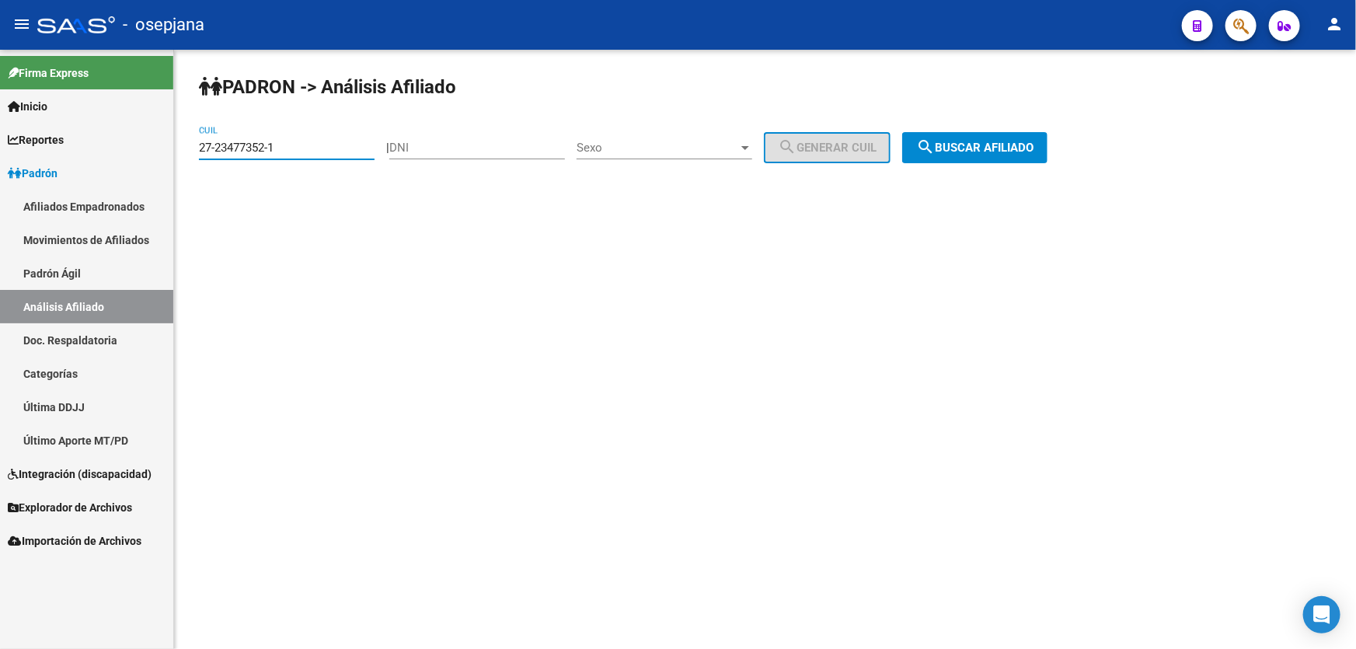
drag, startPoint x: 287, startPoint y: 151, endPoint x: 31, endPoint y: 154, distance: 255.6
click at [31, 154] on mat-sidenav-container "Firma Express Inicio Calendario SSS Instructivos Contacto OS Reportes Padrón Tr…" at bounding box center [678, 349] width 1356 height 599
paste input "0-25701456-9"
click at [958, 132] on button "search Buscar afiliado" at bounding box center [974, 147] width 145 height 31
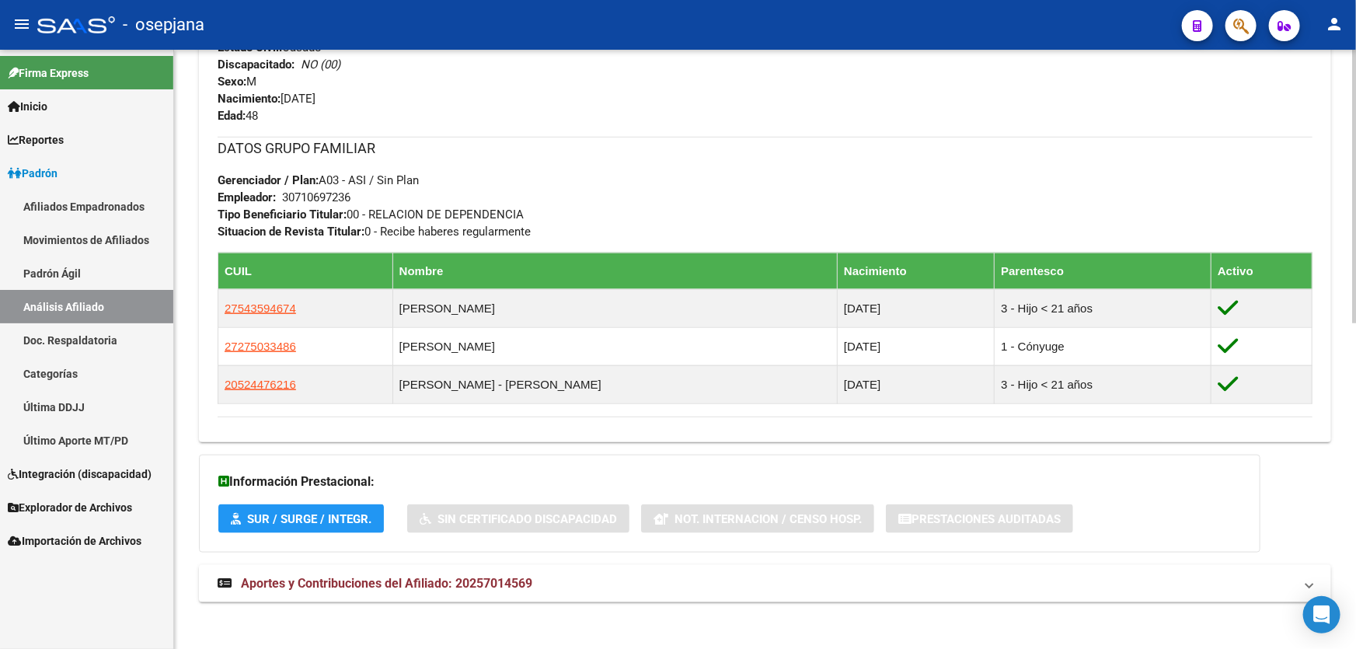
scroll to position [706, 0]
click at [1355, 203] on div at bounding box center [1354, 349] width 4 height 599
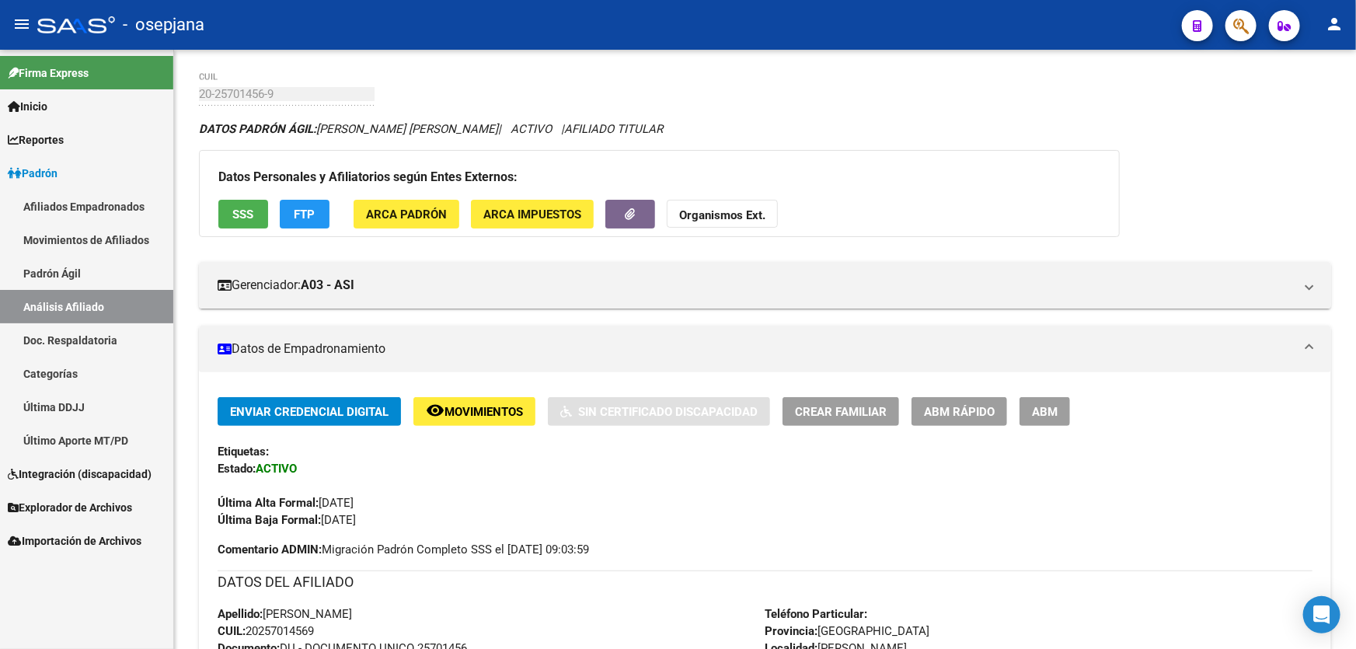
scroll to position [0, 0]
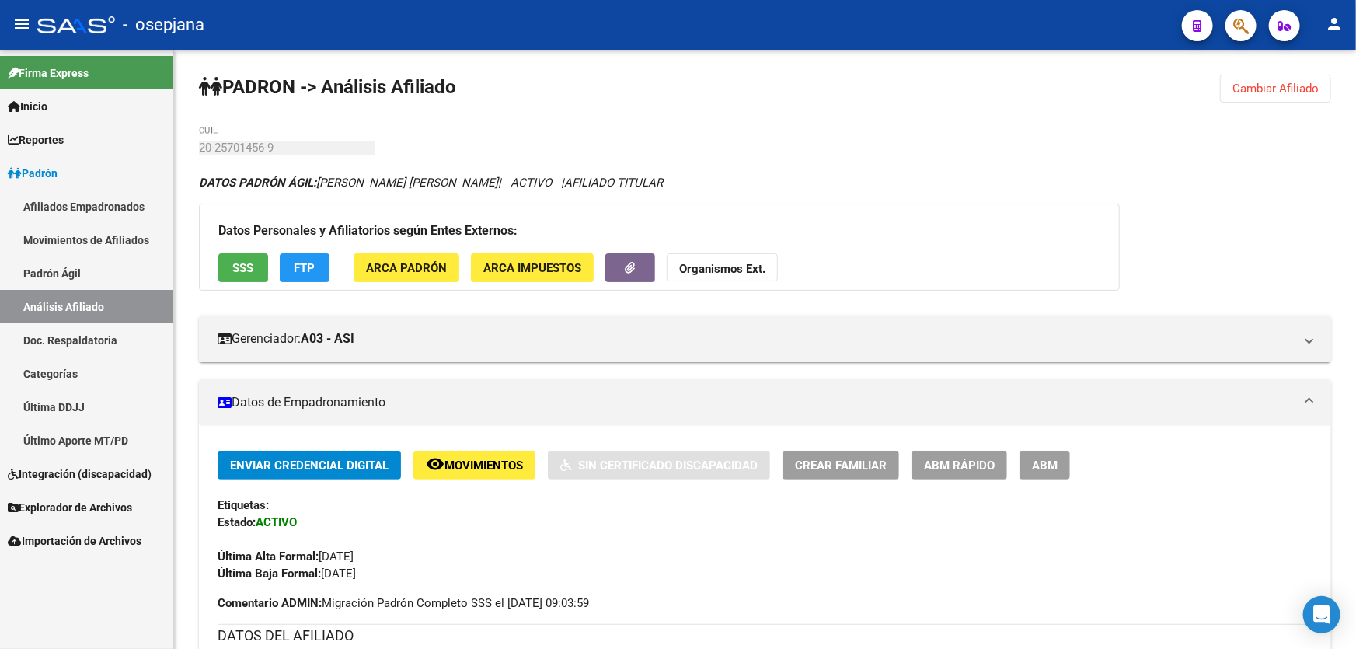
click at [1243, 87] on span "Cambiar Afiliado" at bounding box center [1275, 89] width 86 height 14
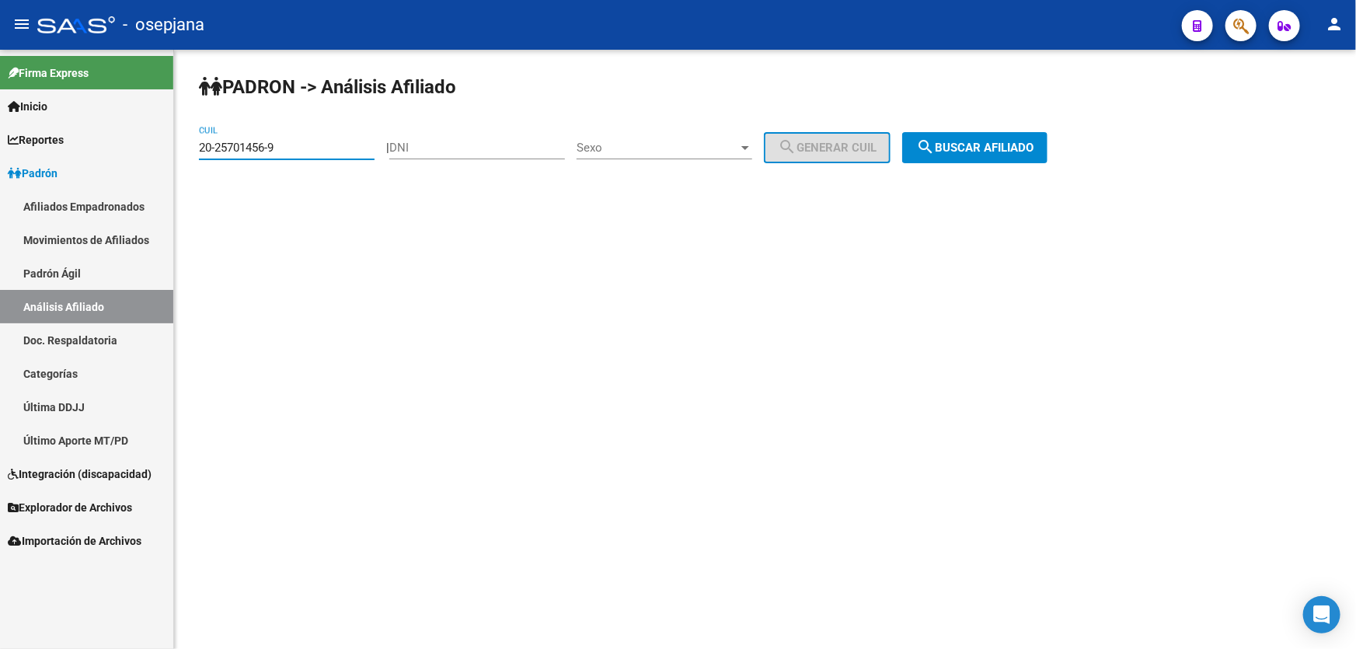
drag, startPoint x: 290, startPoint y: 149, endPoint x: 134, endPoint y: 166, distance: 156.3
click at [134, 166] on mat-sidenav-container "Firma Express Inicio Calendario SSS Instructivos Contacto OS Reportes Padrón Tr…" at bounding box center [678, 349] width 1356 height 599
paste input "4944805-3"
type input "20-24944805-3"
click at [1007, 141] on span "search Buscar afiliado" at bounding box center [974, 148] width 117 height 14
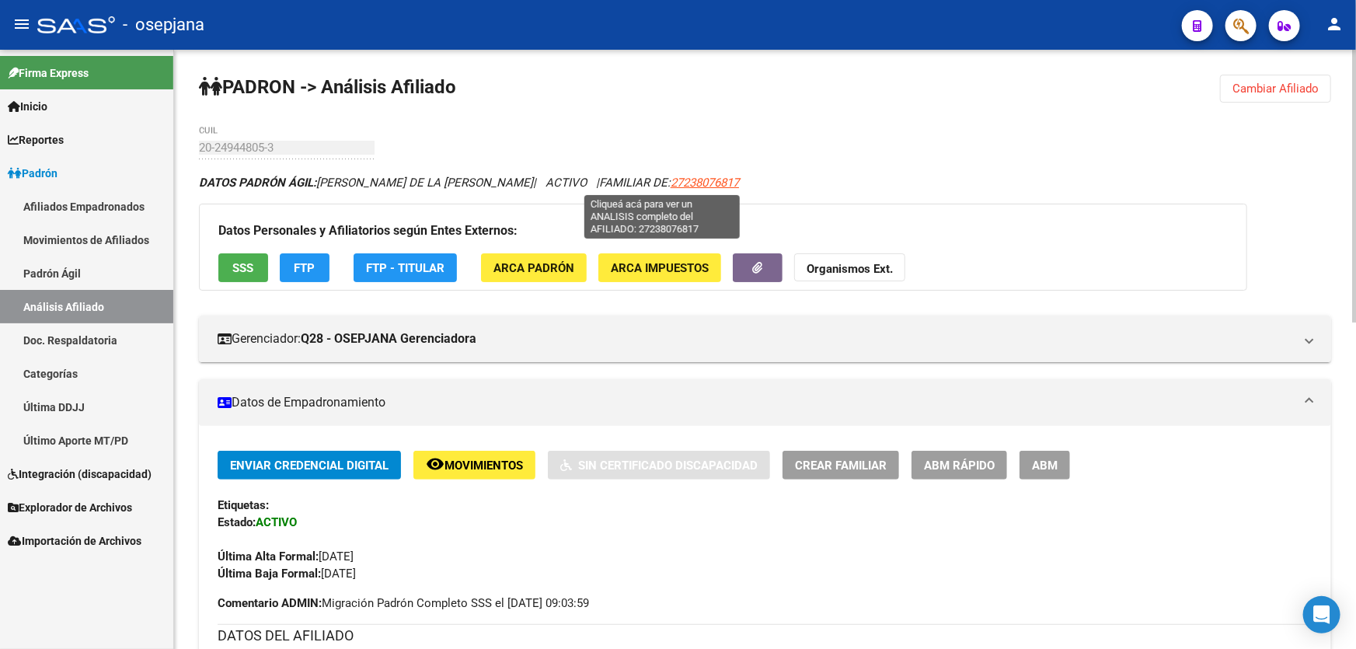
click at [670, 178] on span "27238076817" at bounding box center [704, 183] width 68 height 14
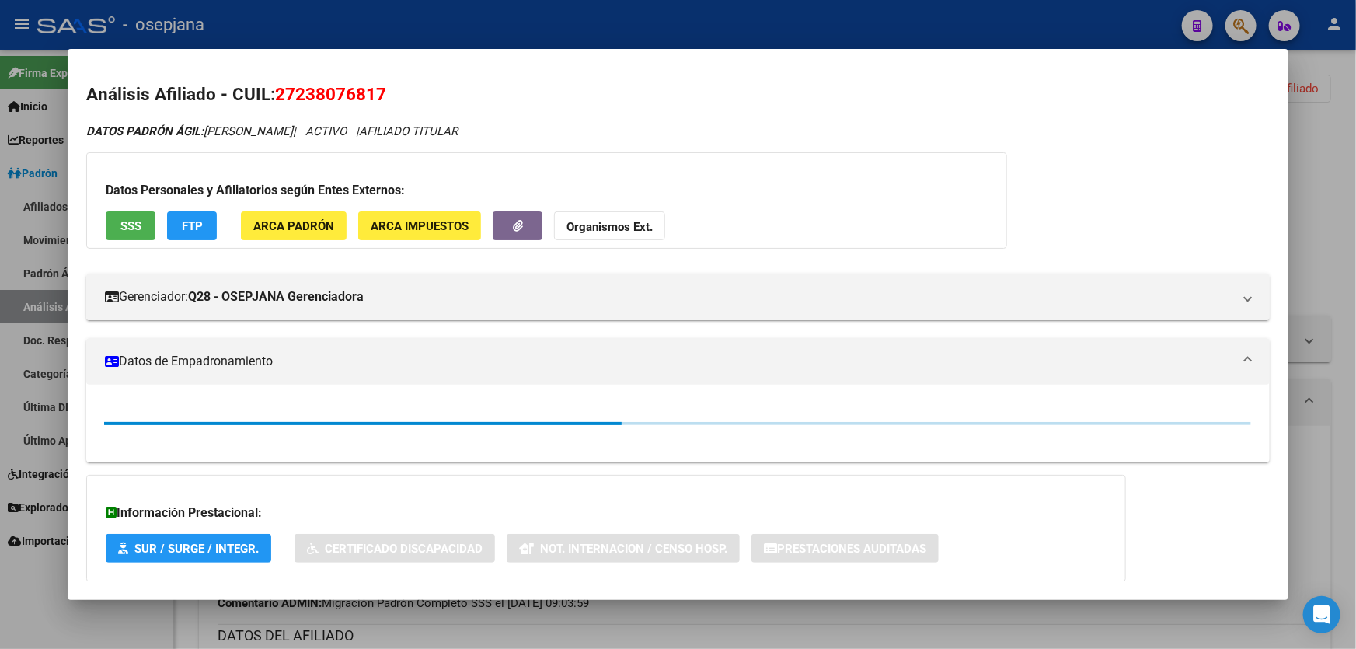
drag, startPoint x: 277, startPoint y: 91, endPoint x: 443, endPoint y: 109, distance: 167.2
click at [443, 109] on div "Análisis Afiliado - CUIL: 27238076817 DATOS PADRÓN ÁGIL: ACEVEDO KARINA ALEJAND…" at bounding box center [677, 374] width 1183 height 584
click at [373, 85] on span "27238076817" at bounding box center [330, 94] width 111 height 20
drag, startPoint x: 280, startPoint y: 94, endPoint x: 385, endPoint y: 94, distance: 105.7
click at [385, 94] on span "27238076817" at bounding box center [330, 94] width 111 height 20
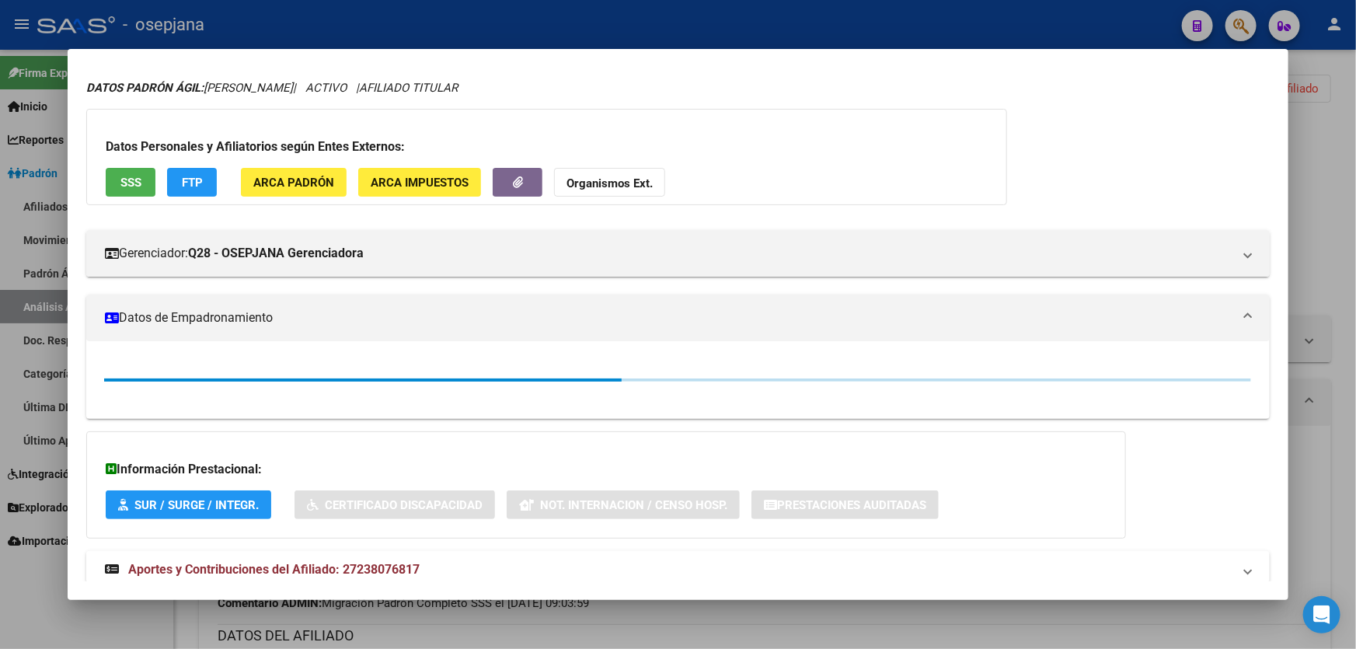
scroll to position [83, 0]
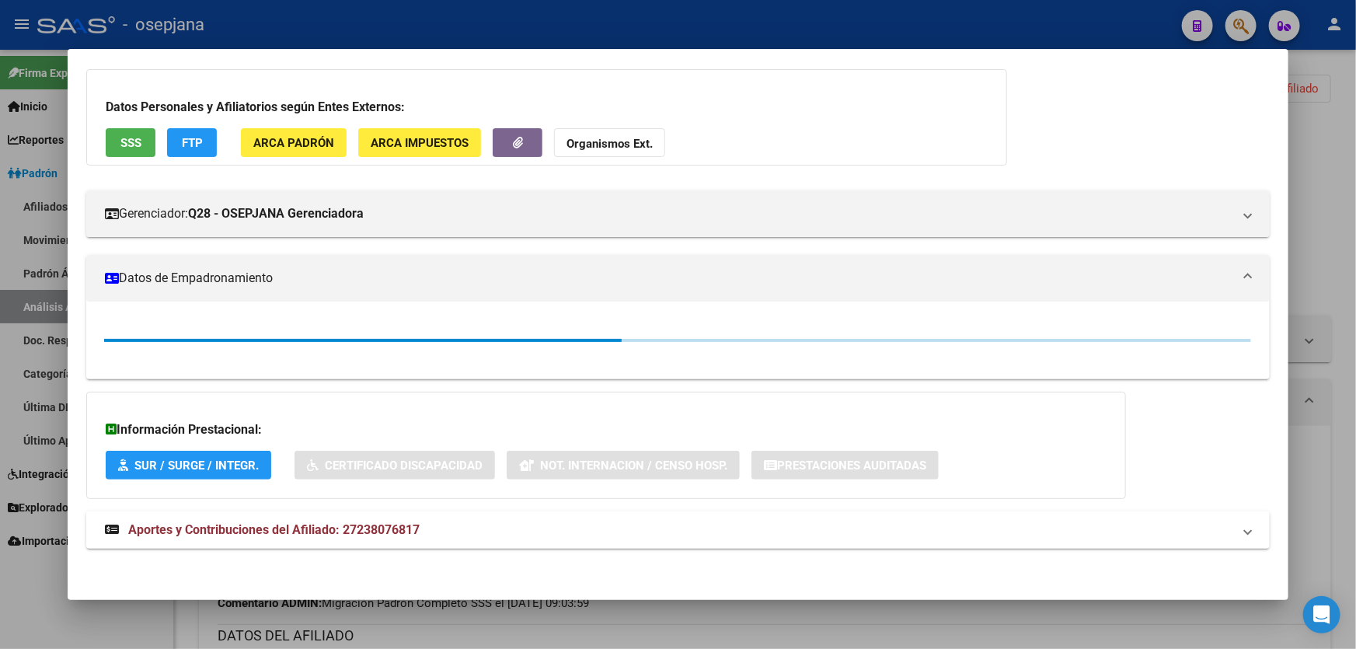
click at [1335, 258] on div at bounding box center [678, 324] width 1356 height 649
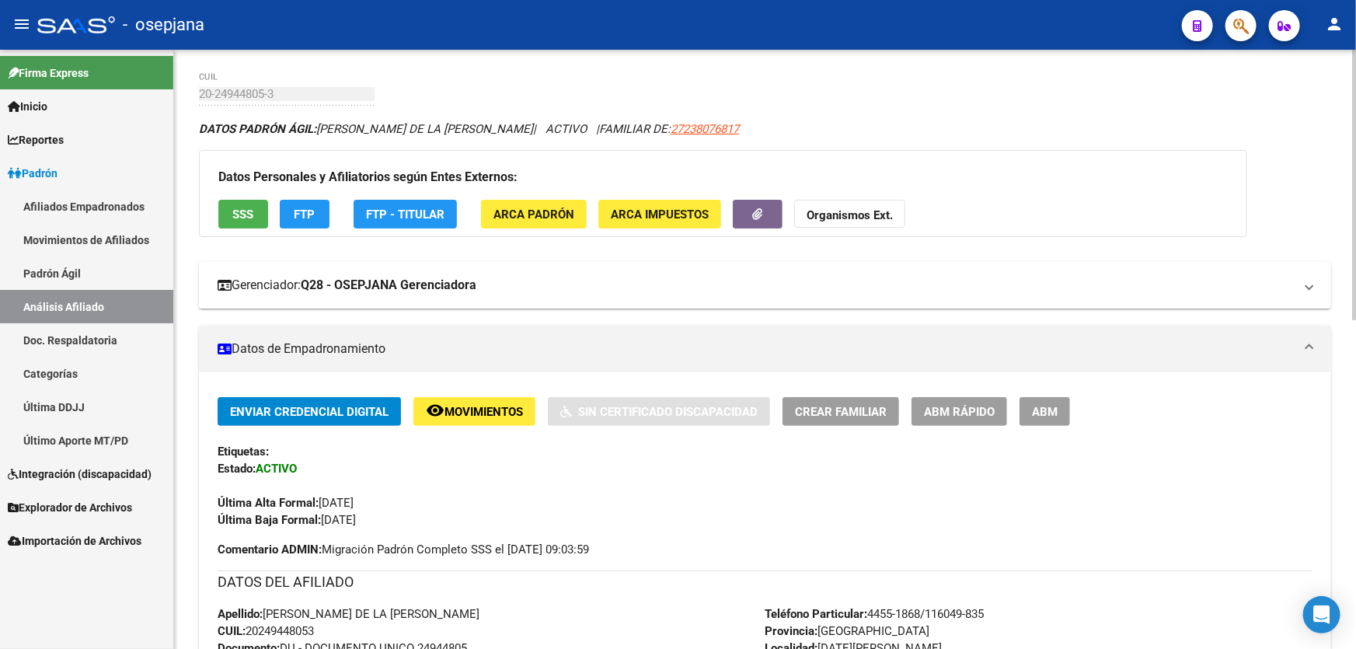
scroll to position [0, 0]
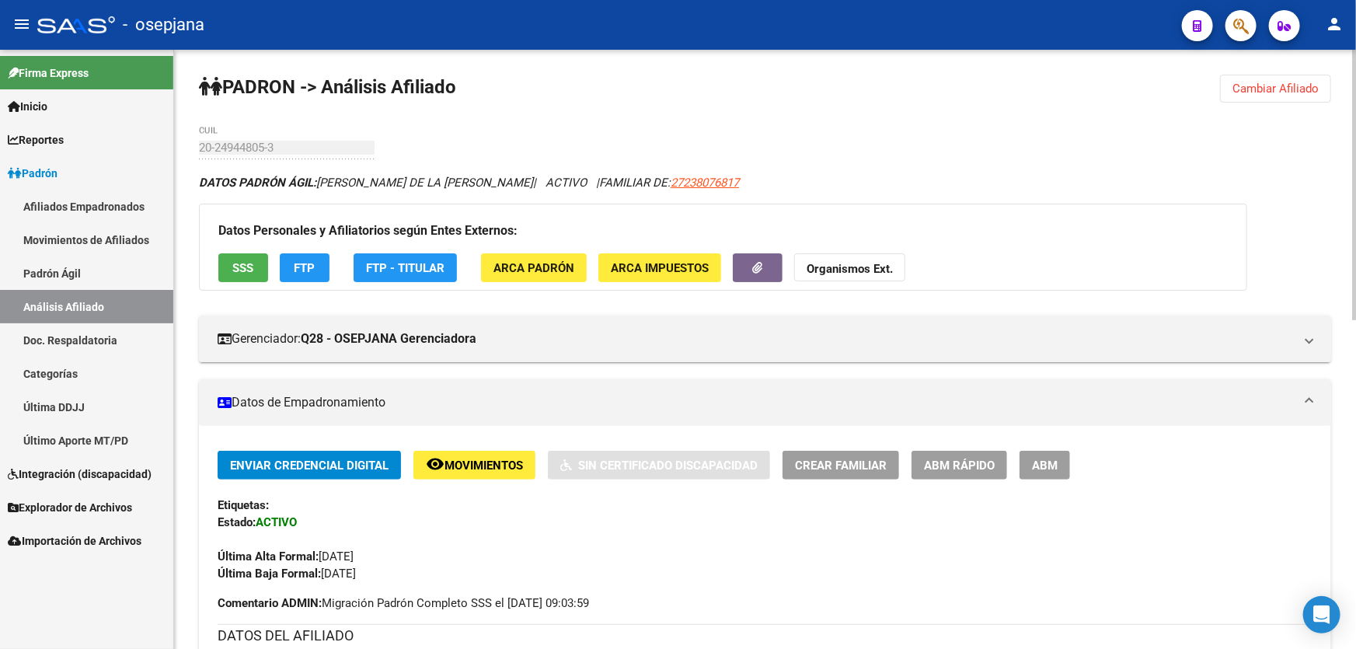
click at [1260, 90] on span "Cambiar Afiliado" at bounding box center [1275, 89] width 86 height 14
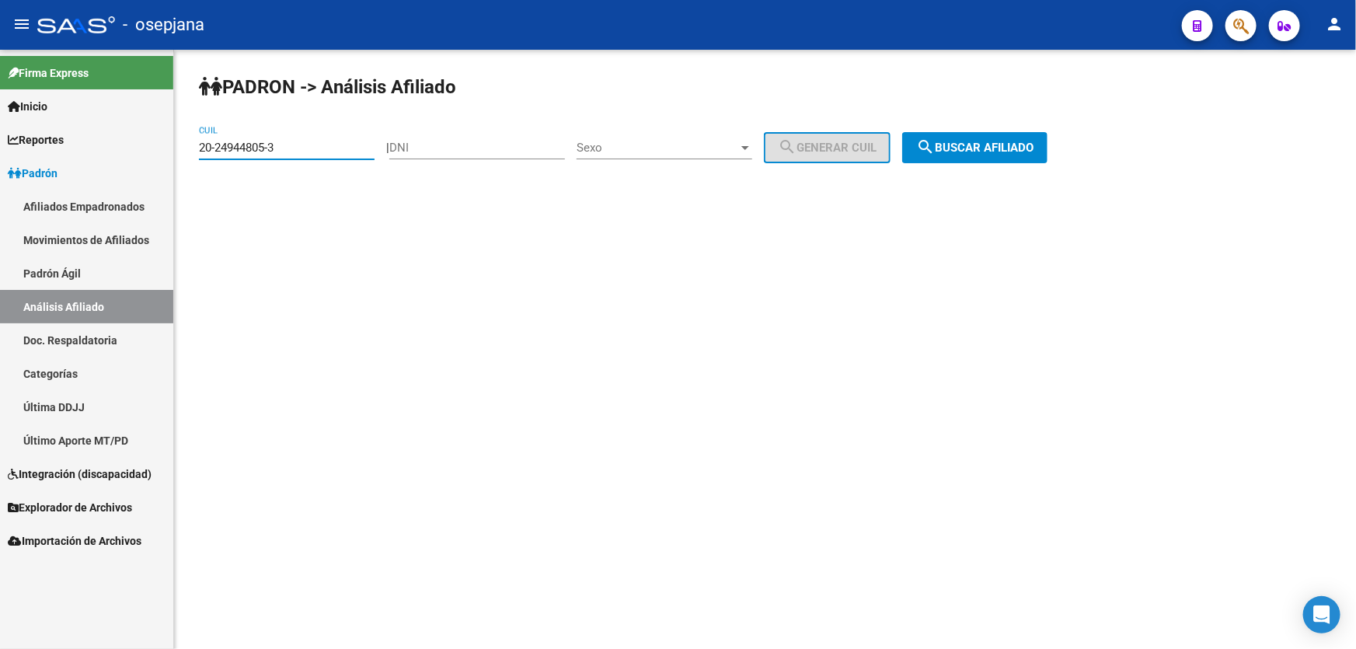
drag, startPoint x: 326, startPoint y: 148, endPoint x: 117, endPoint y: 163, distance: 209.5
click at [122, 162] on mat-sidenav-container "Firma Express Inicio Calendario SSS Instructivos Contacto OS Reportes Padrón Tr…" at bounding box center [678, 349] width 1356 height 599
click at [1005, 138] on button "search Buscar afiliado" at bounding box center [974, 147] width 145 height 31
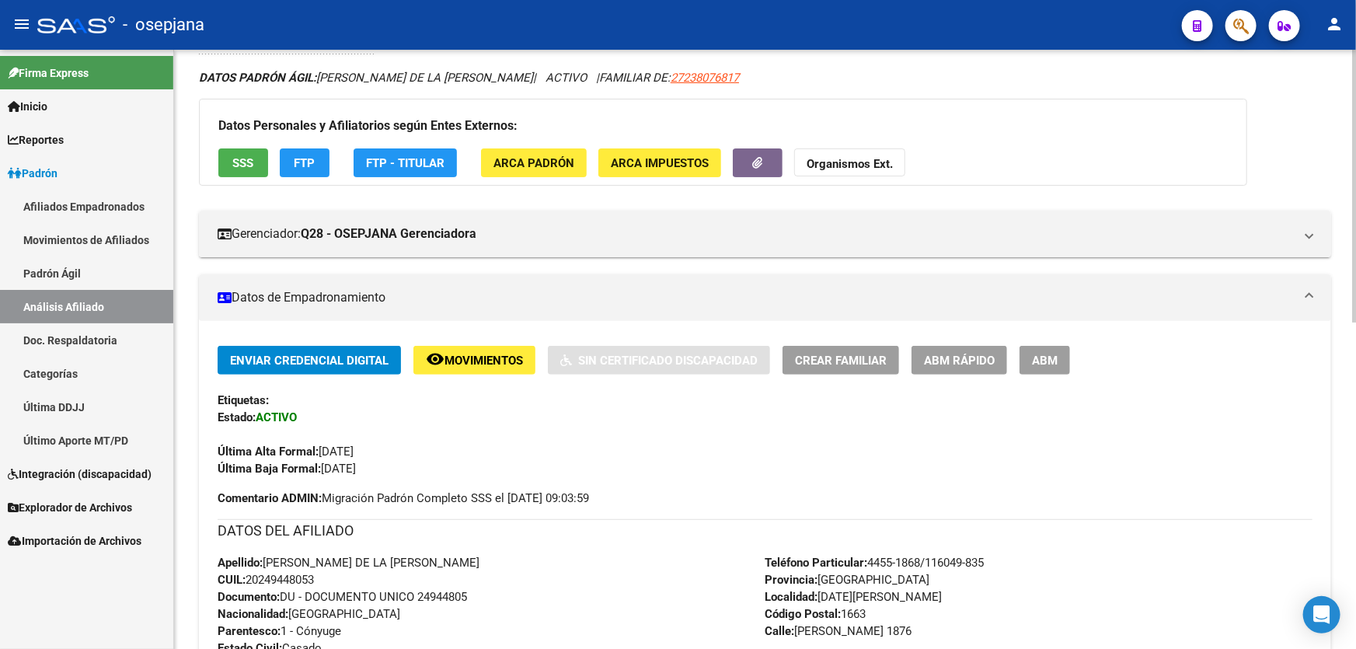
scroll to position [458, 0]
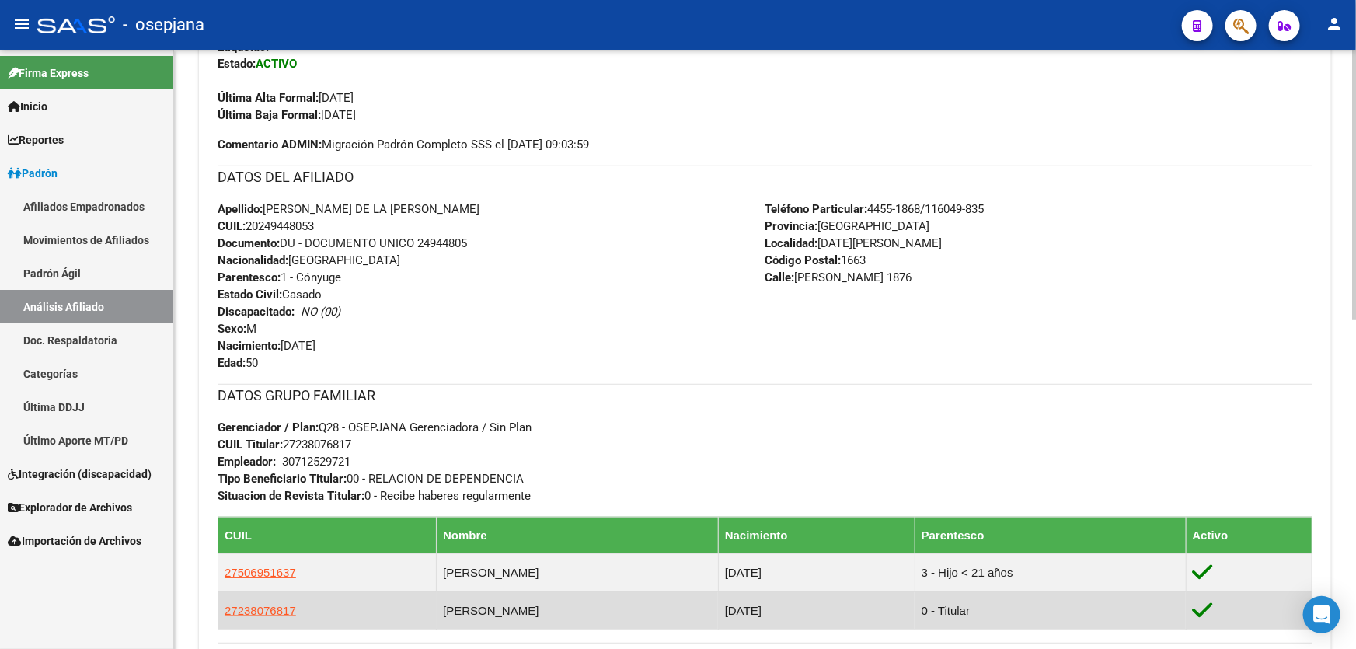
click at [447, 616] on td "ACEVEDO - KARINA ALEJANDRA" at bounding box center [578, 610] width 282 height 38
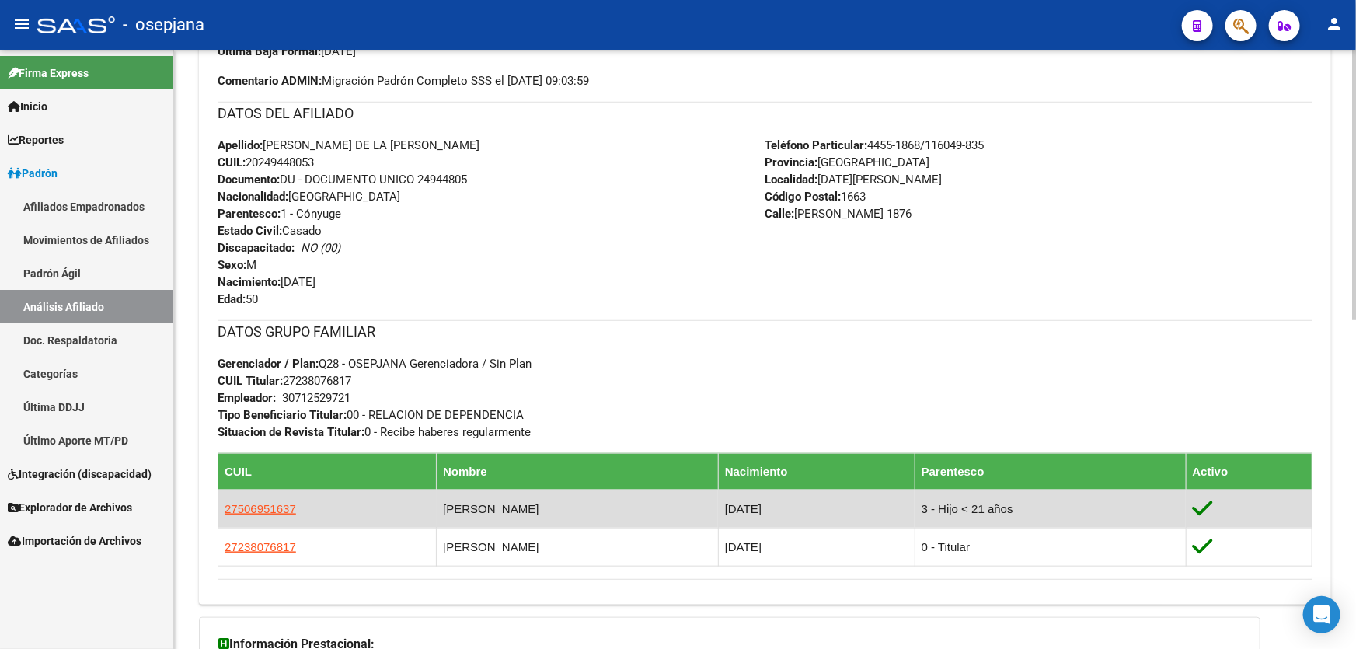
scroll to position [599, 0]
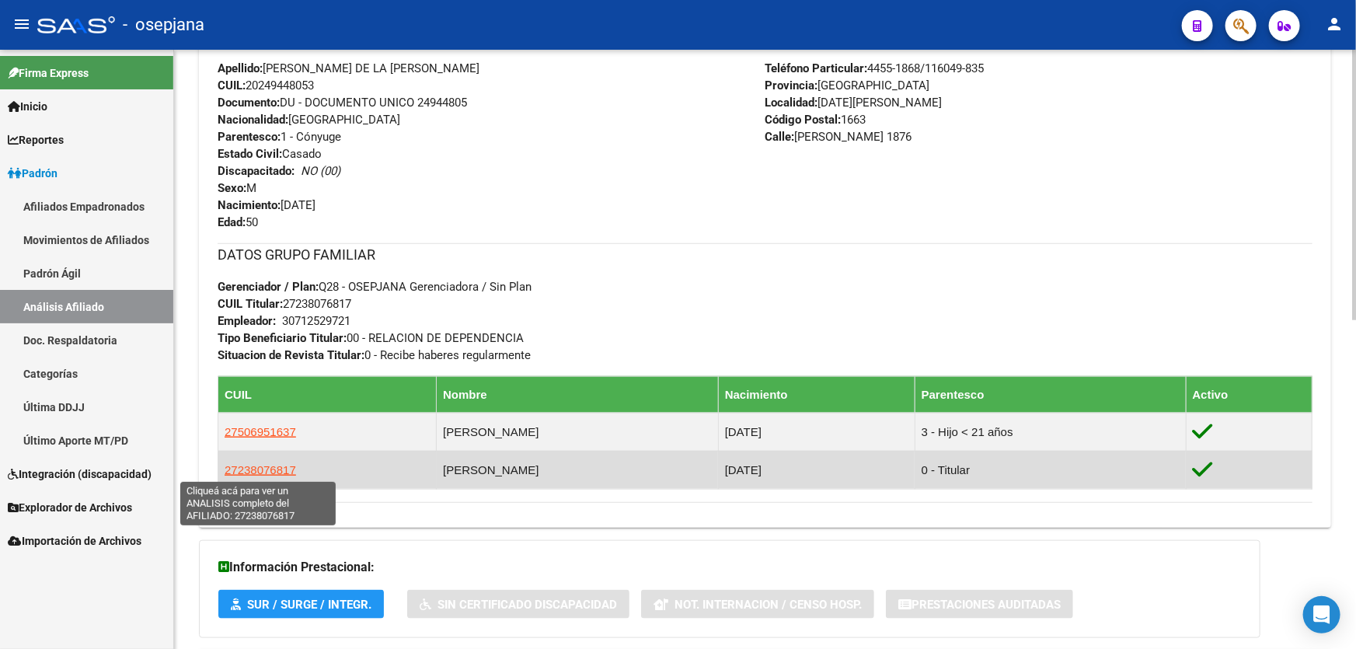
click at [277, 465] on span "27238076817" at bounding box center [260, 469] width 71 height 13
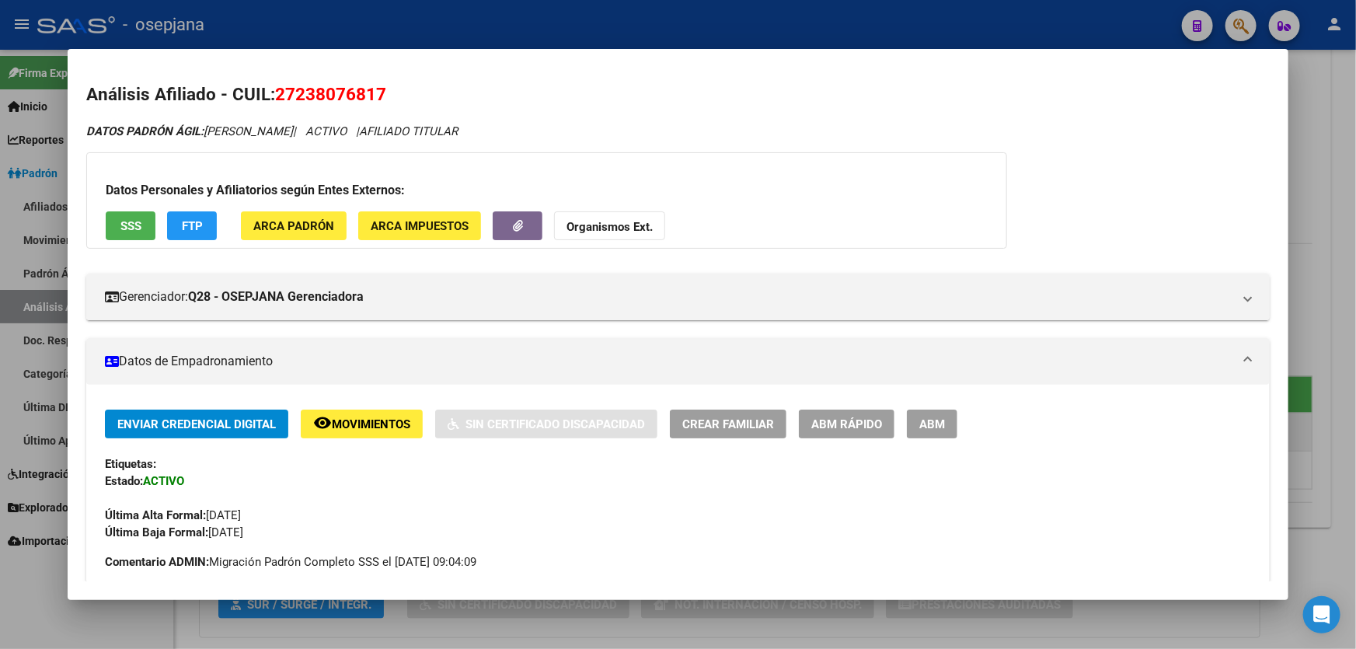
click at [121, 221] on span "SSS" at bounding box center [130, 226] width 21 height 14
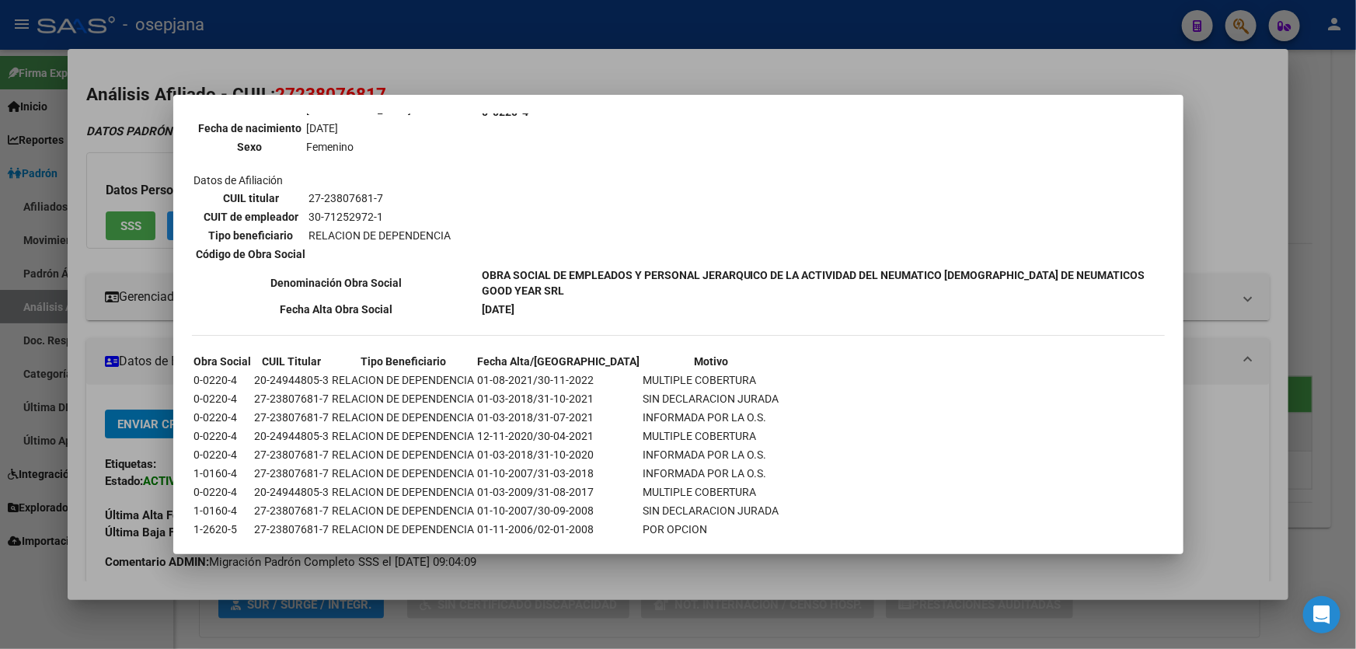
scroll to position [800, 0]
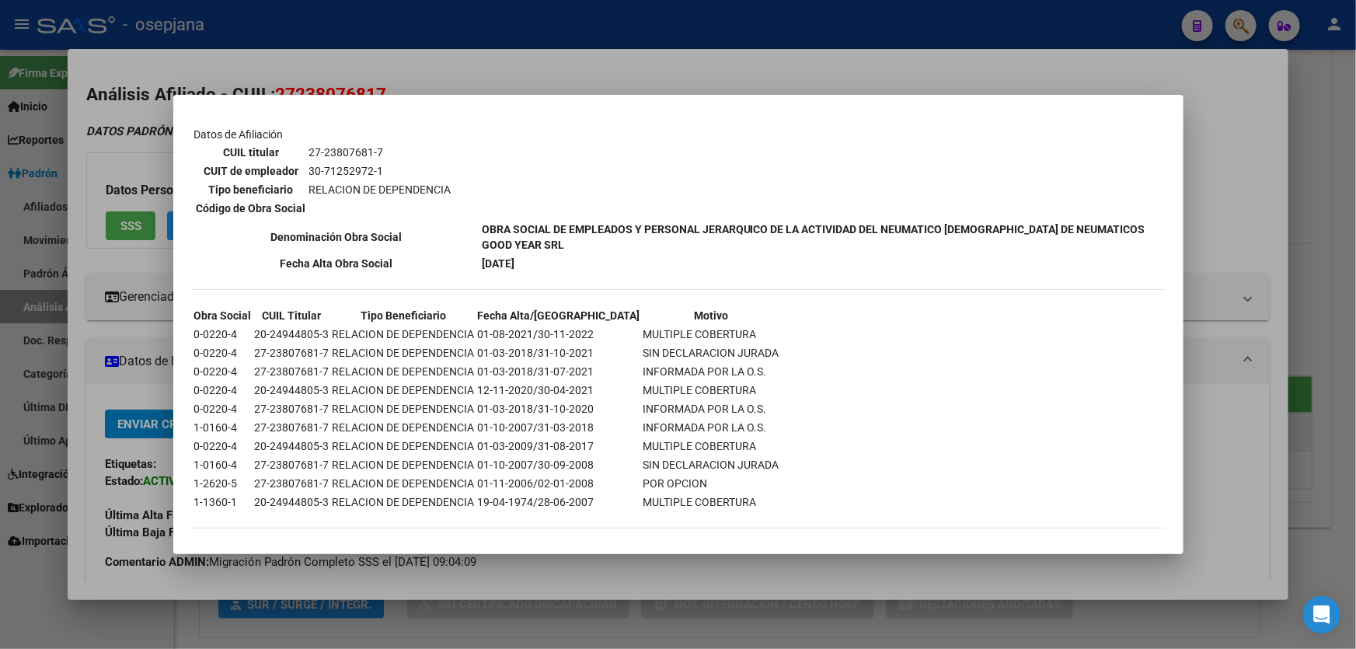
click at [1355, 197] on div at bounding box center [678, 324] width 1356 height 649
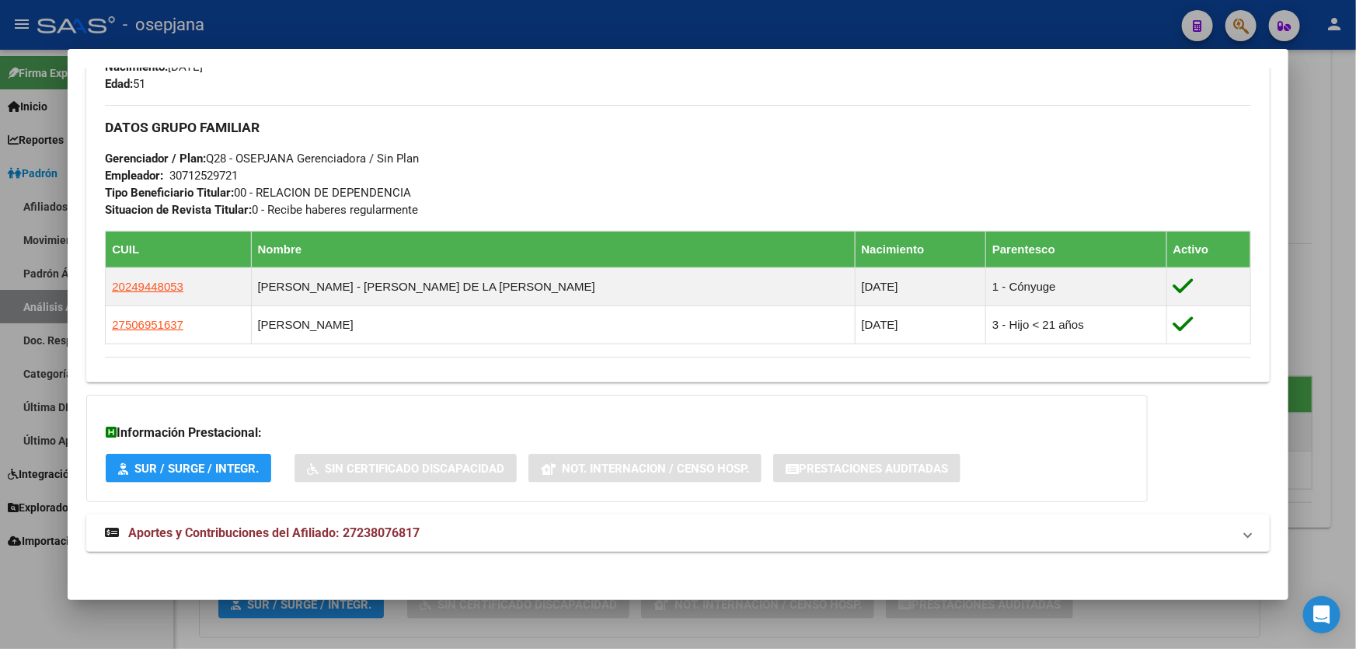
scroll to position [636, 0]
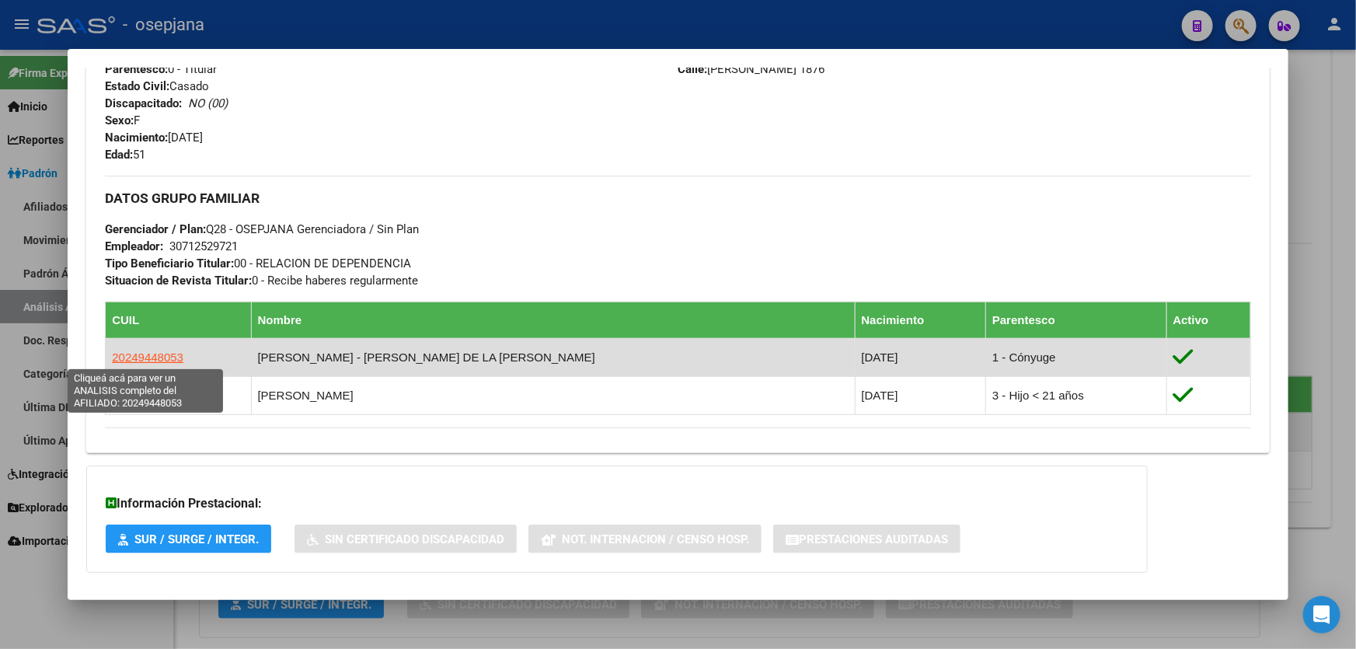
click at [165, 351] on span "20249448053" at bounding box center [147, 356] width 71 height 13
type textarea "20249448053"
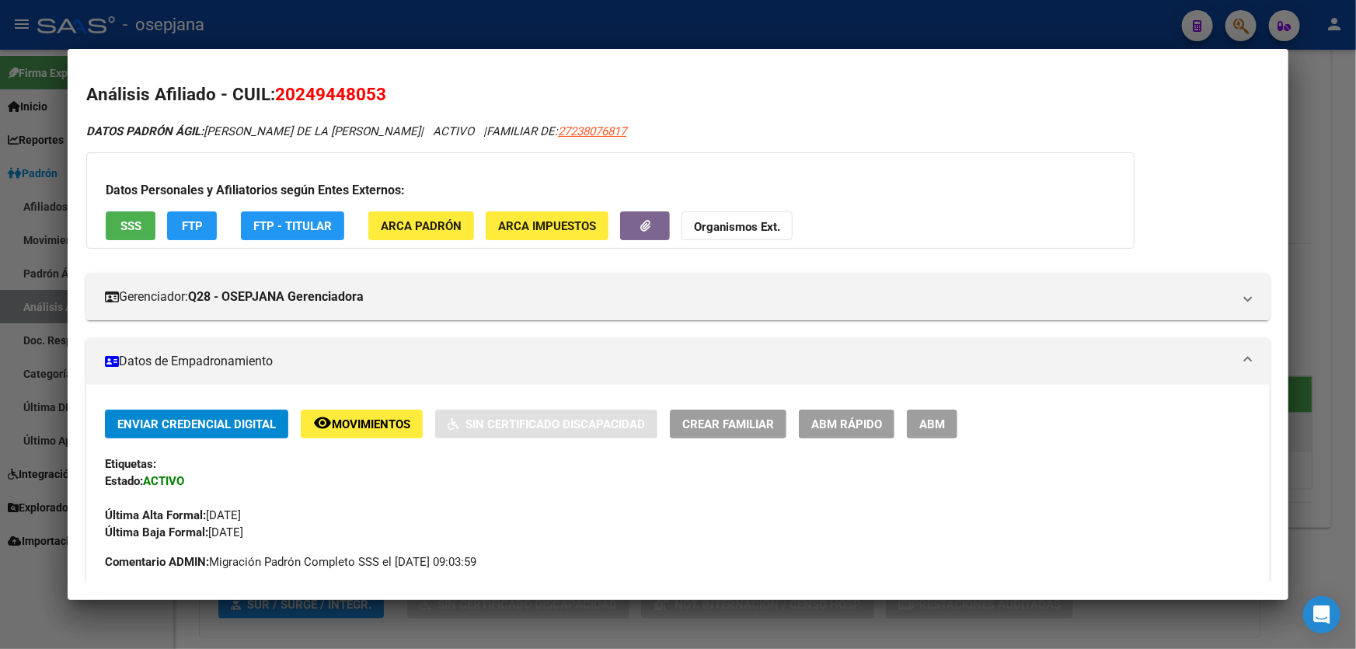
click at [316, 225] on span "FTP - Titular" at bounding box center [292, 226] width 78 height 14
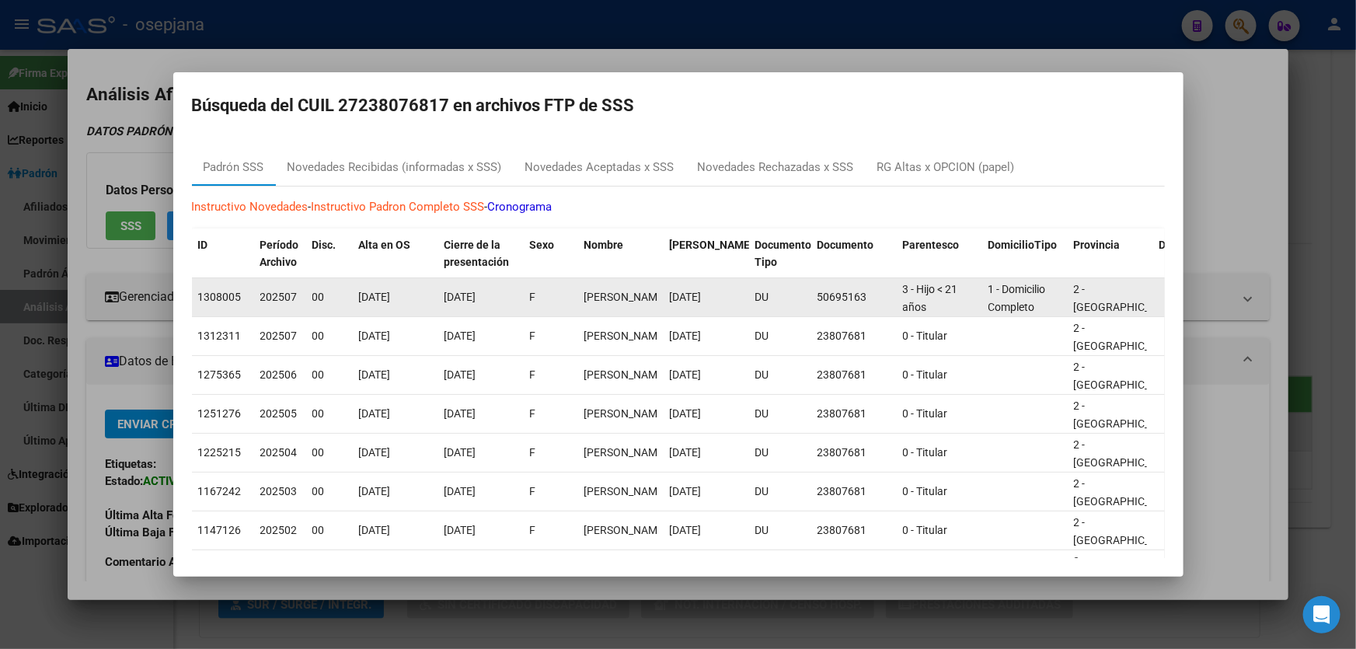
click at [1111, 308] on div "2 - [GEOGRAPHIC_DATA]" at bounding box center [1110, 296] width 73 height 33
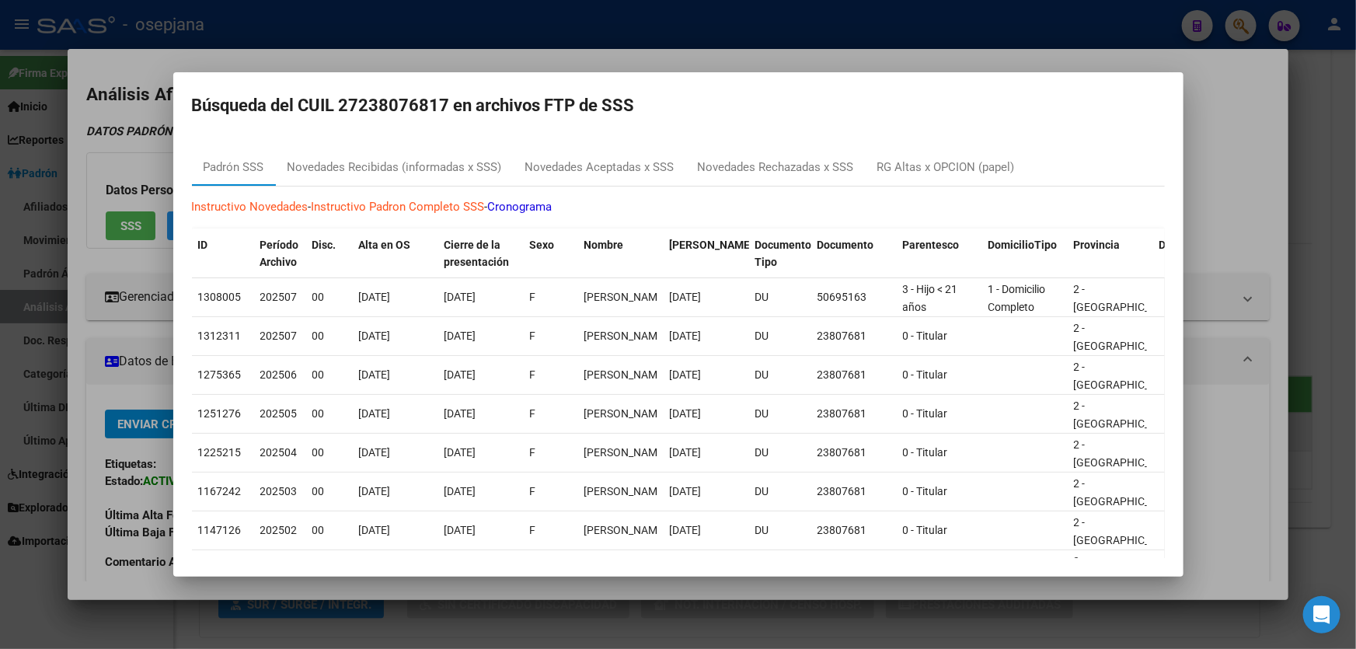
click at [1235, 145] on div at bounding box center [678, 324] width 1356 height 649
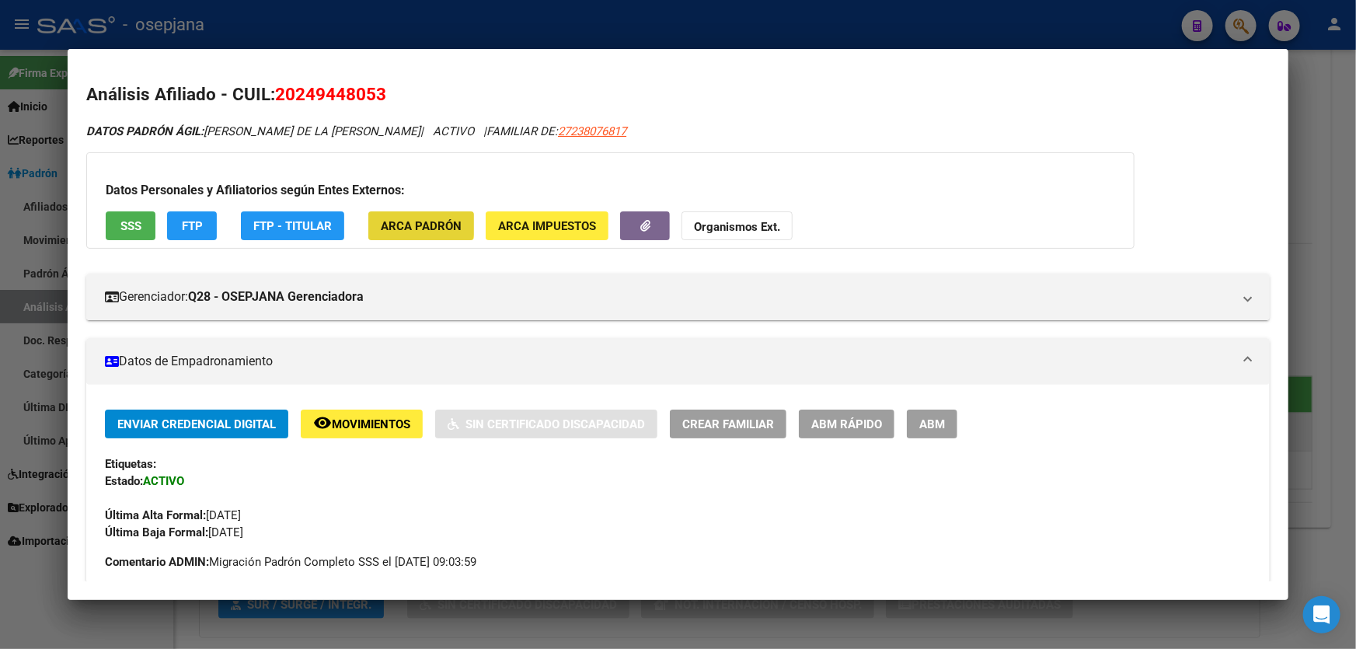
click at [391, 219] on span "ARCA Padrón" at bounding box center [421, 226] width 81 height 14
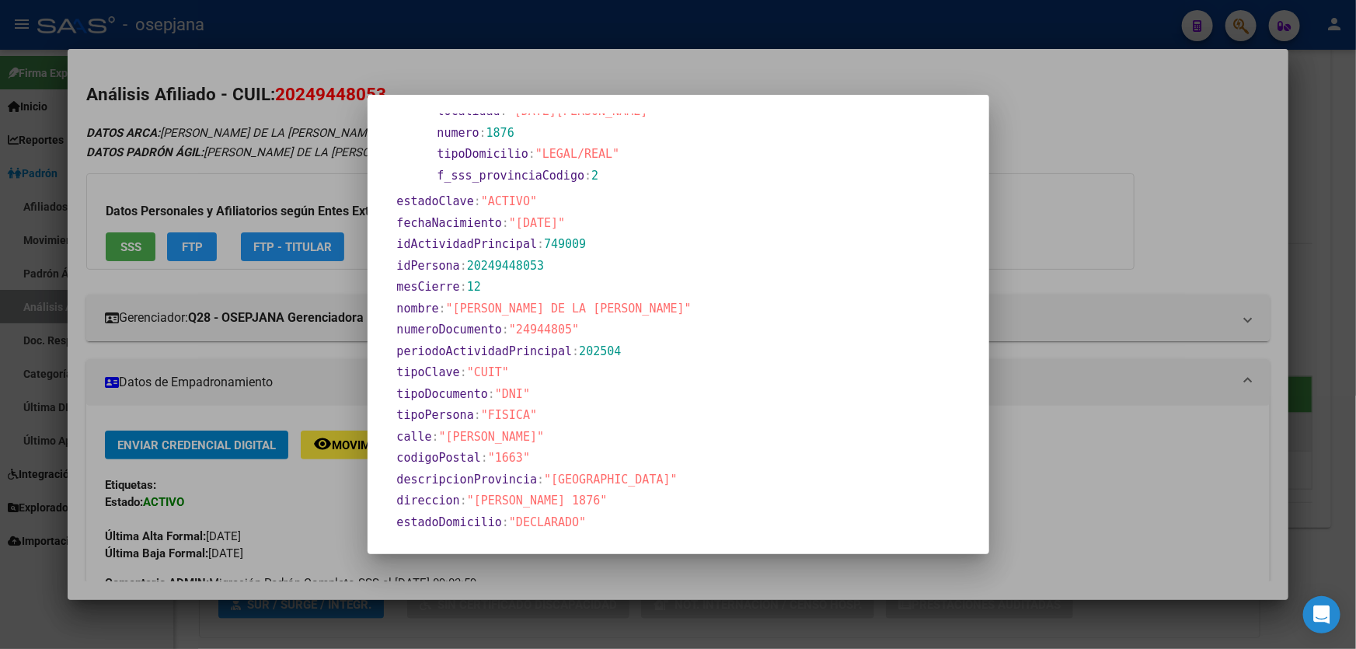
scroll to position [494, 0]
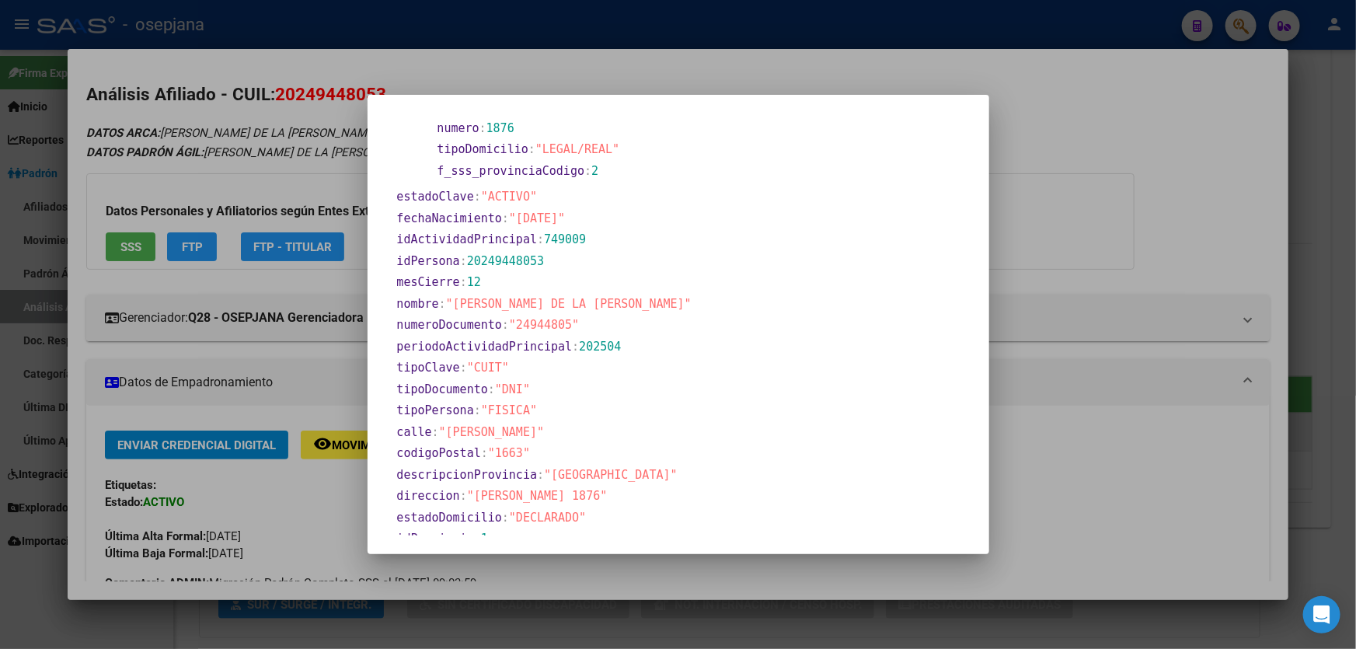
click at [1196, 226] on div at bounding box center [678, 324] width 1356 height 649
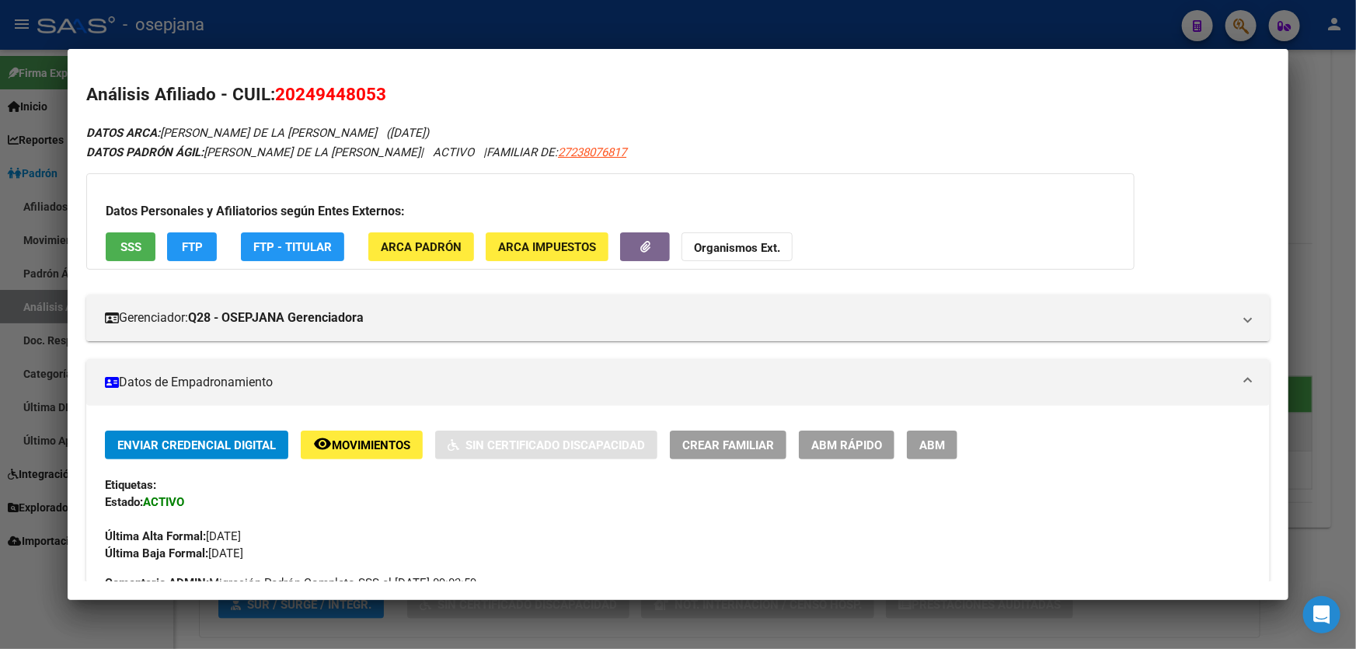
click at [1355, 167] on div at bounding box center [678, 324] width 1356 height 649
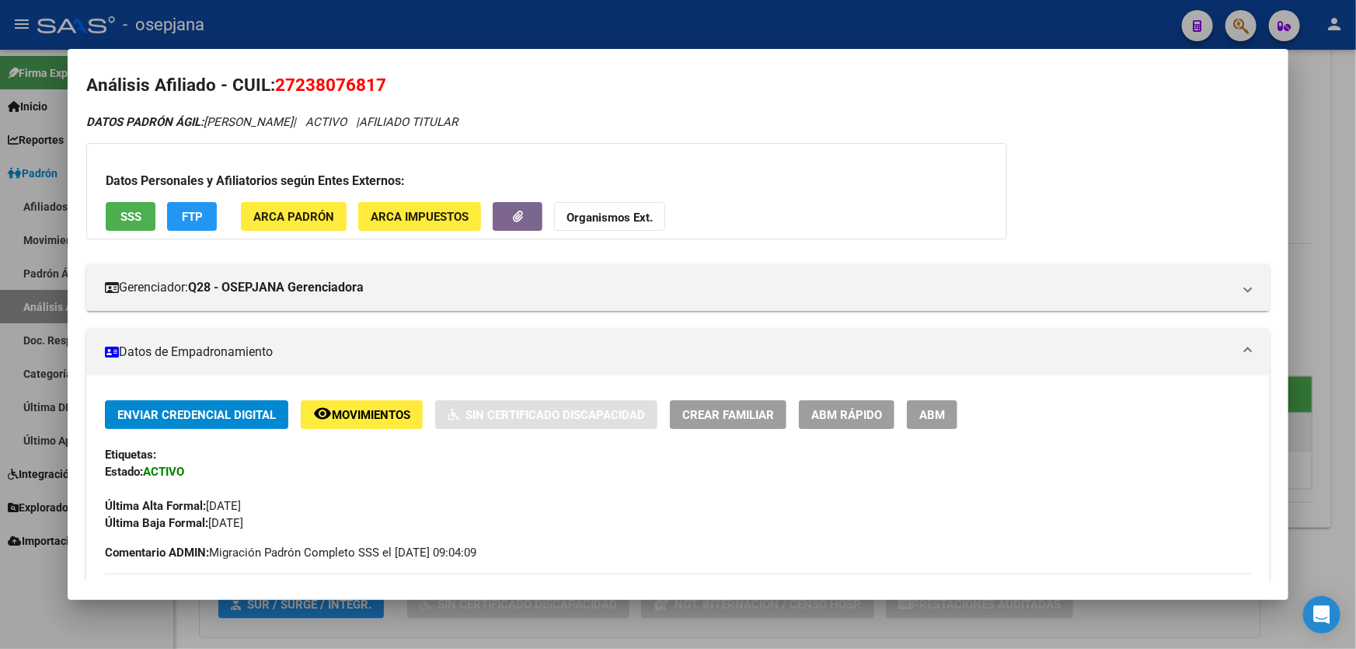
scroll to position [0, 0]
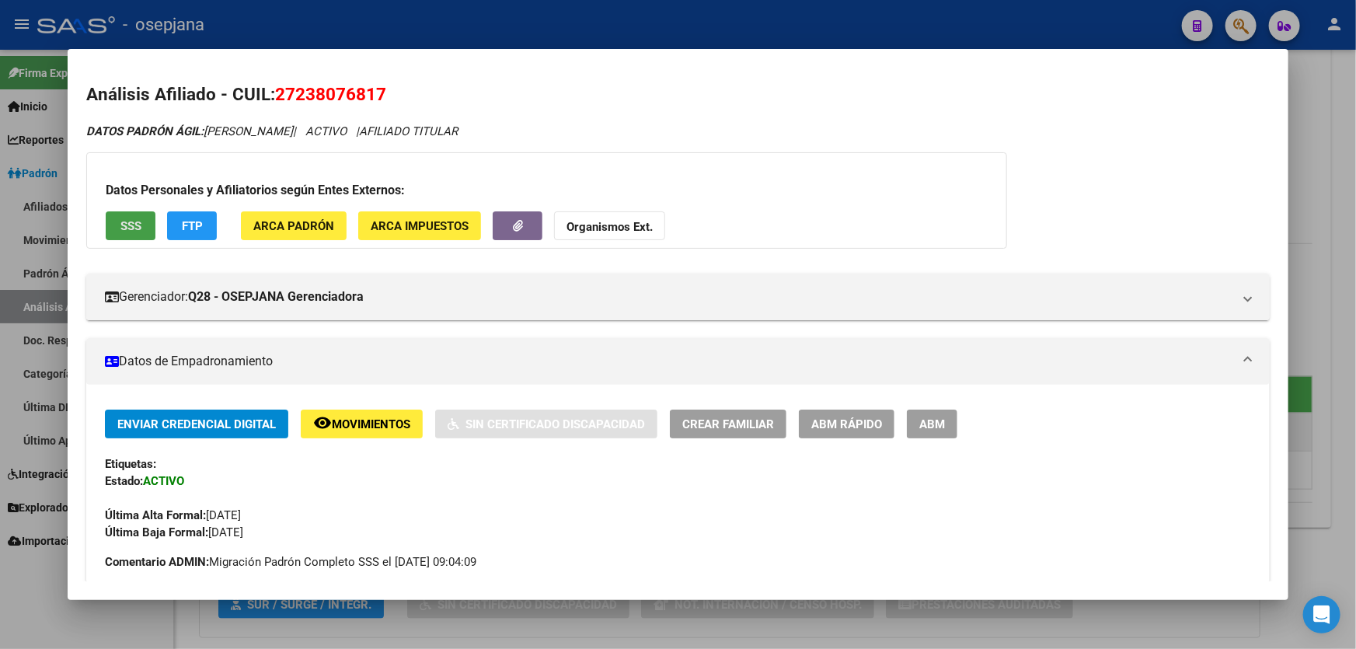
click at [127, 211] on button "SSS" at bounding box center [131, 225] width 50 height 29
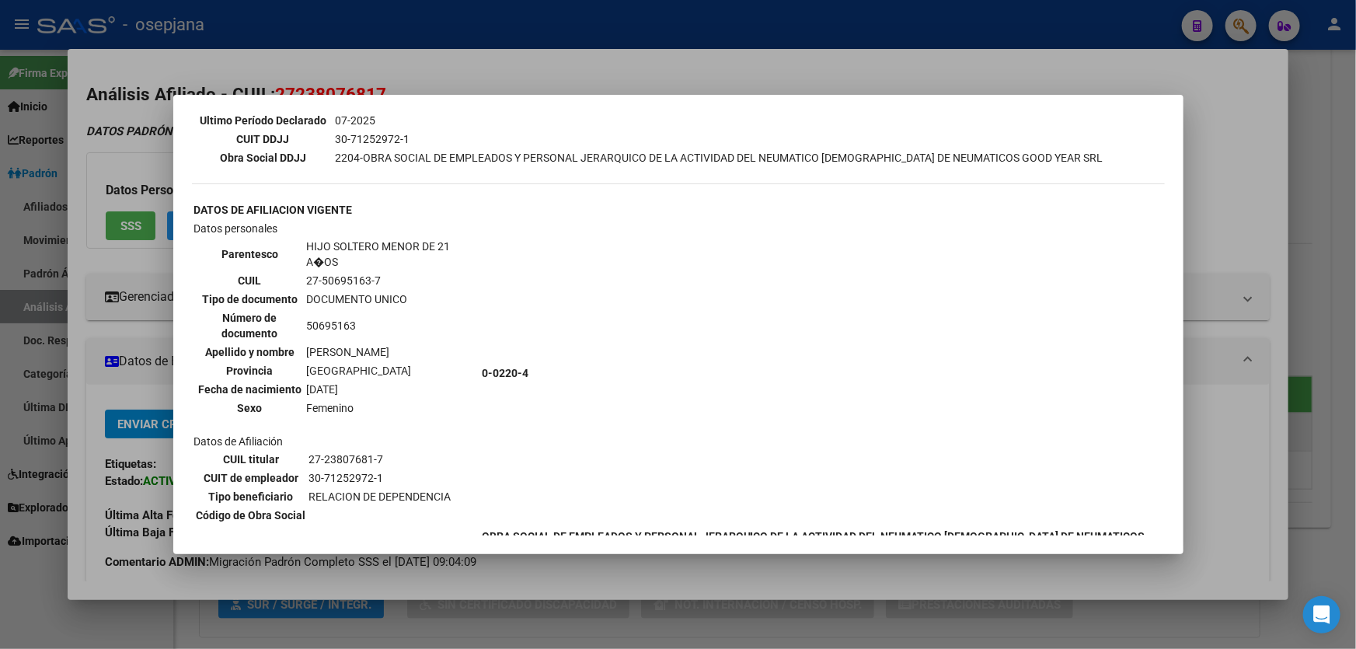
scroll to position [706, 0]
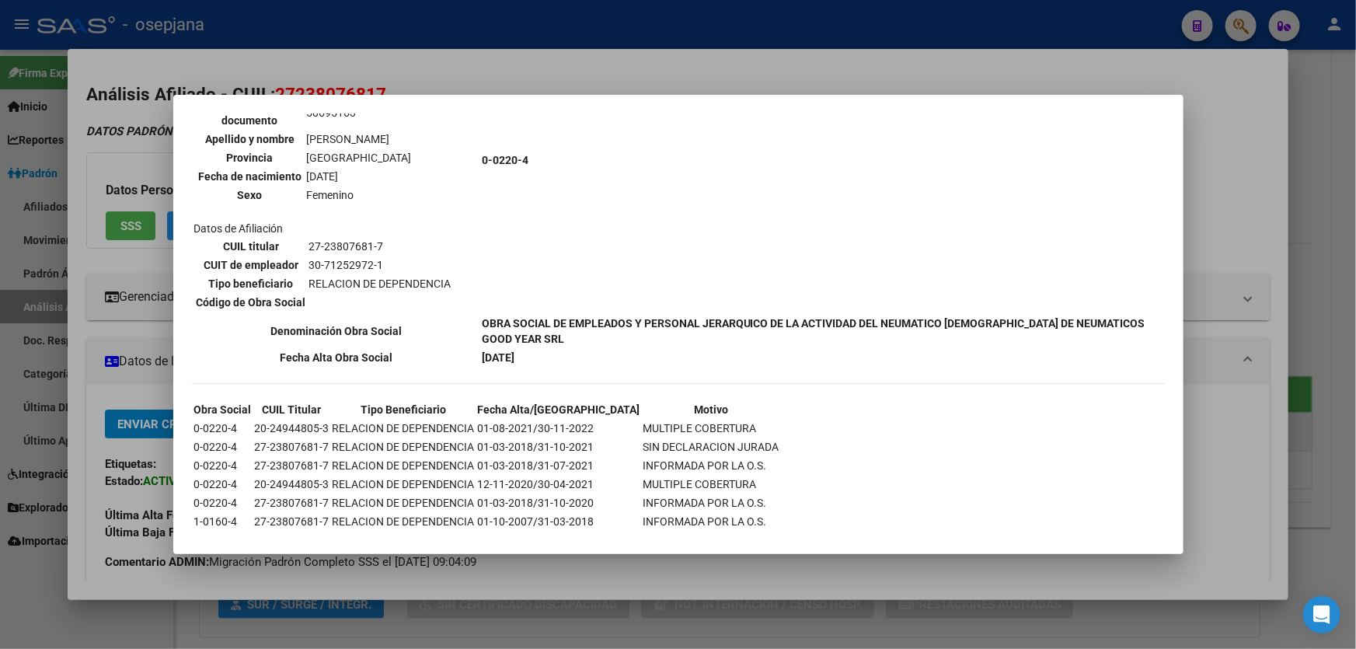
click at [1355, 218] on div at bounding box center [678, 324] width 1356 height 649
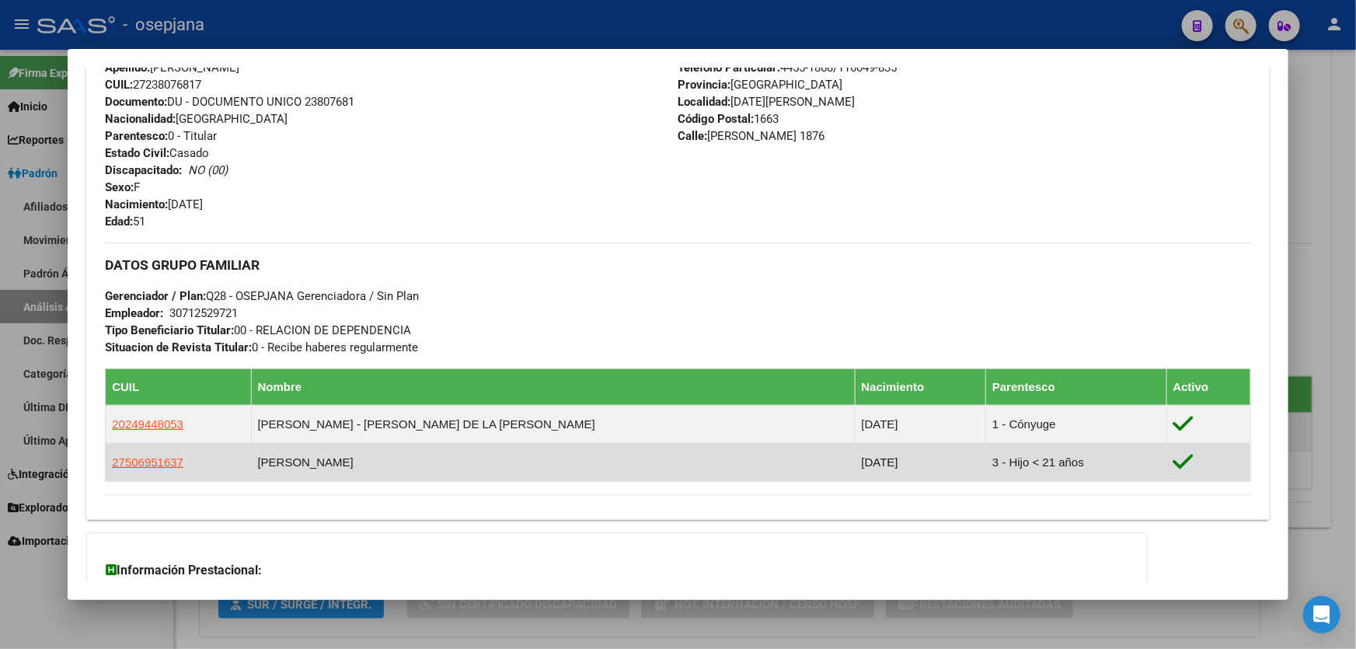
scroll to position [636, 0]
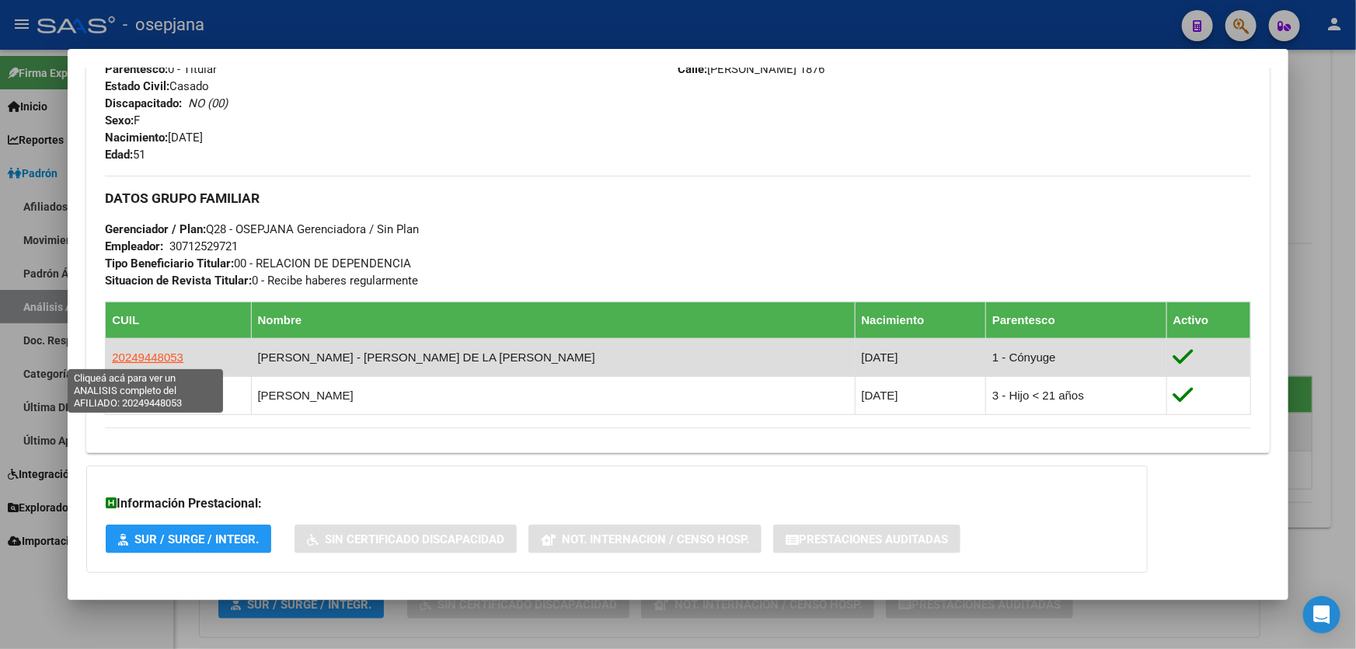
click at [143, 354] on span "20249448053" at bounding box center [147, 356] width 71 height 13
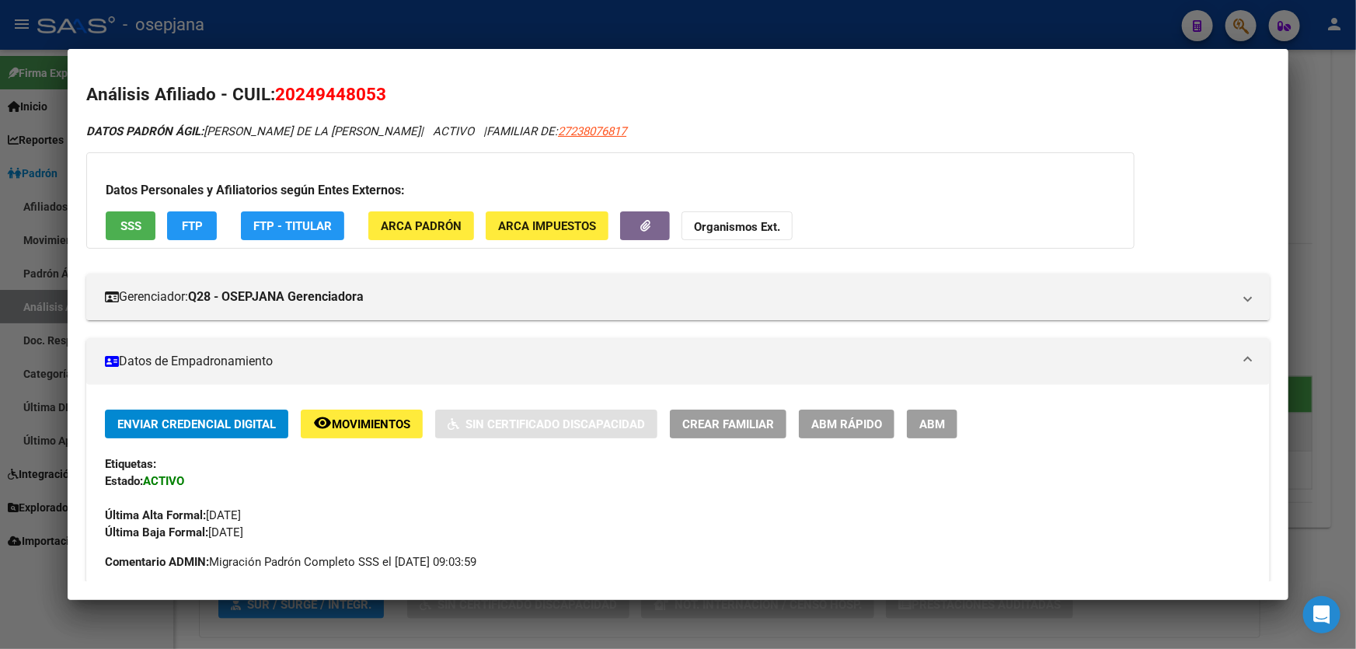
click at [132, 232] on span "SSS" at bounding box center [130, 226] width 21 height 14
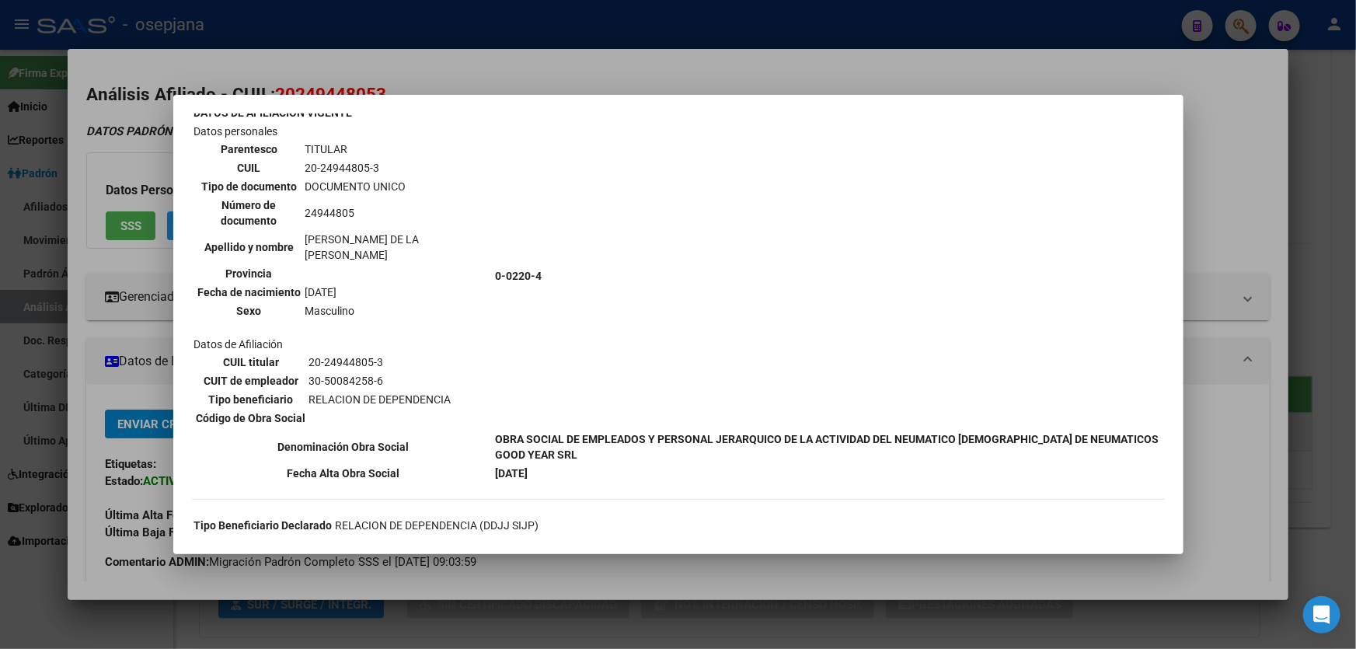
scroll to position [0, 0]
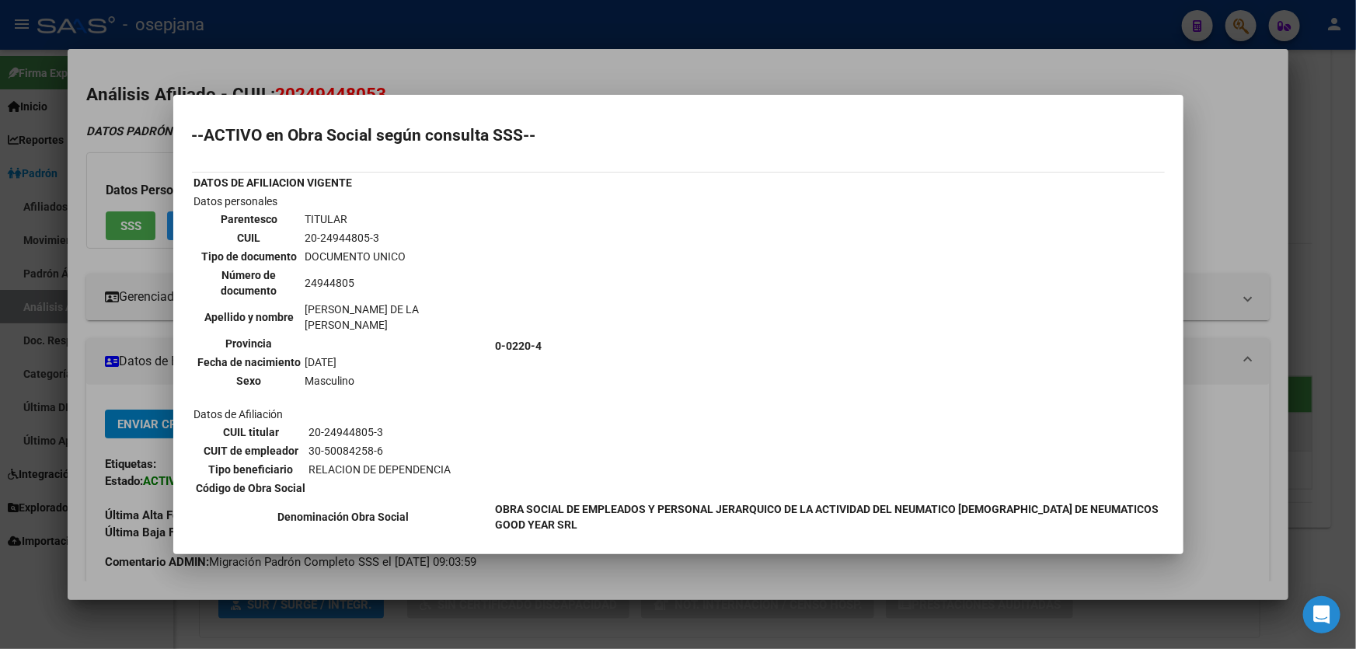
click at [1355, 222] on div at bounding box center [678, 324] width 1356 height 649
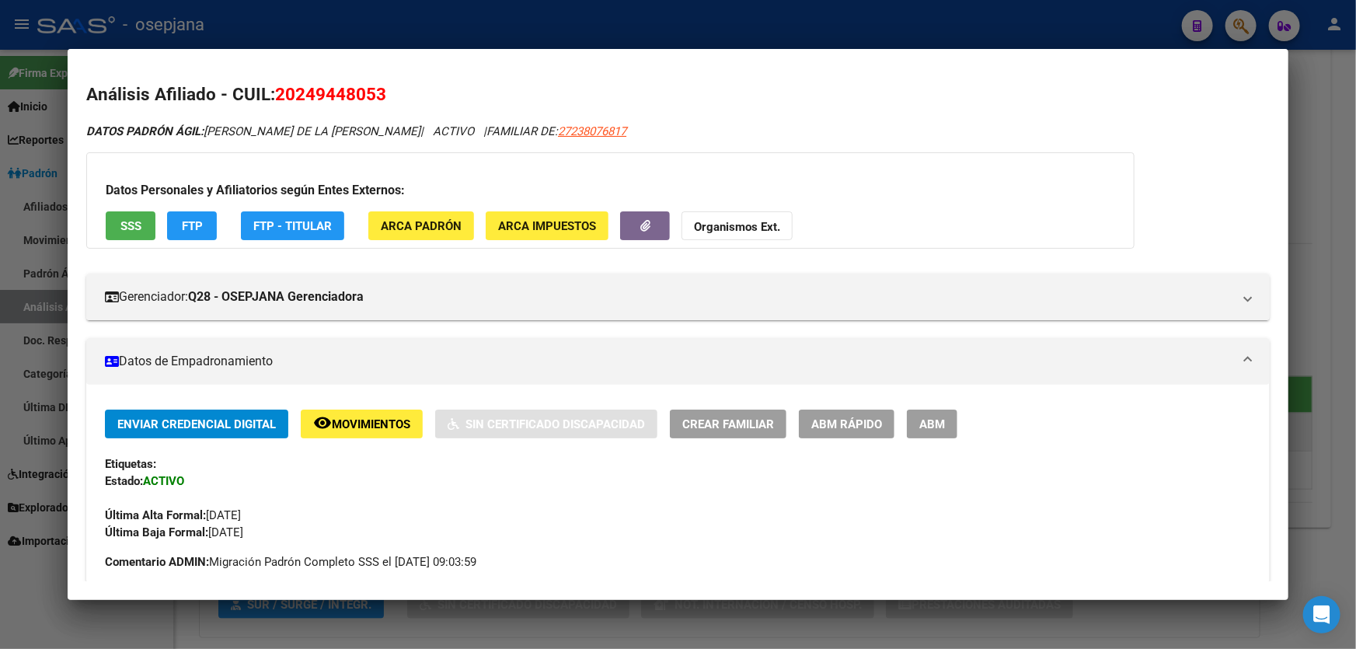
click at [1355, 308] on div at bounding box center [678, 324] width 1356 height 649
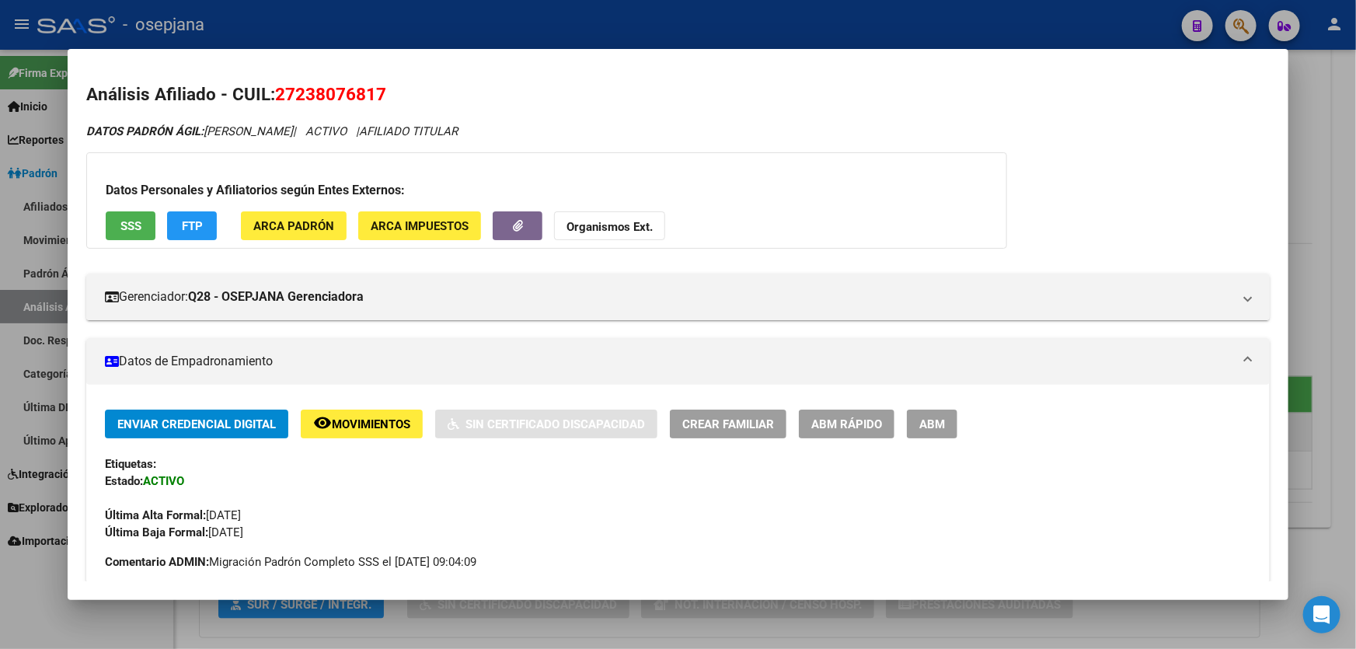
click at [101, 216] on div "Datos Personales y Afiliatorios según Entes Externos: SSS FTP ARCA Padrón ARCA …" at bounding box center [546, 200] width 921 height 96
click at [112, 218] on button "SSS" at bounding box center [131, 225] width 50 height 29
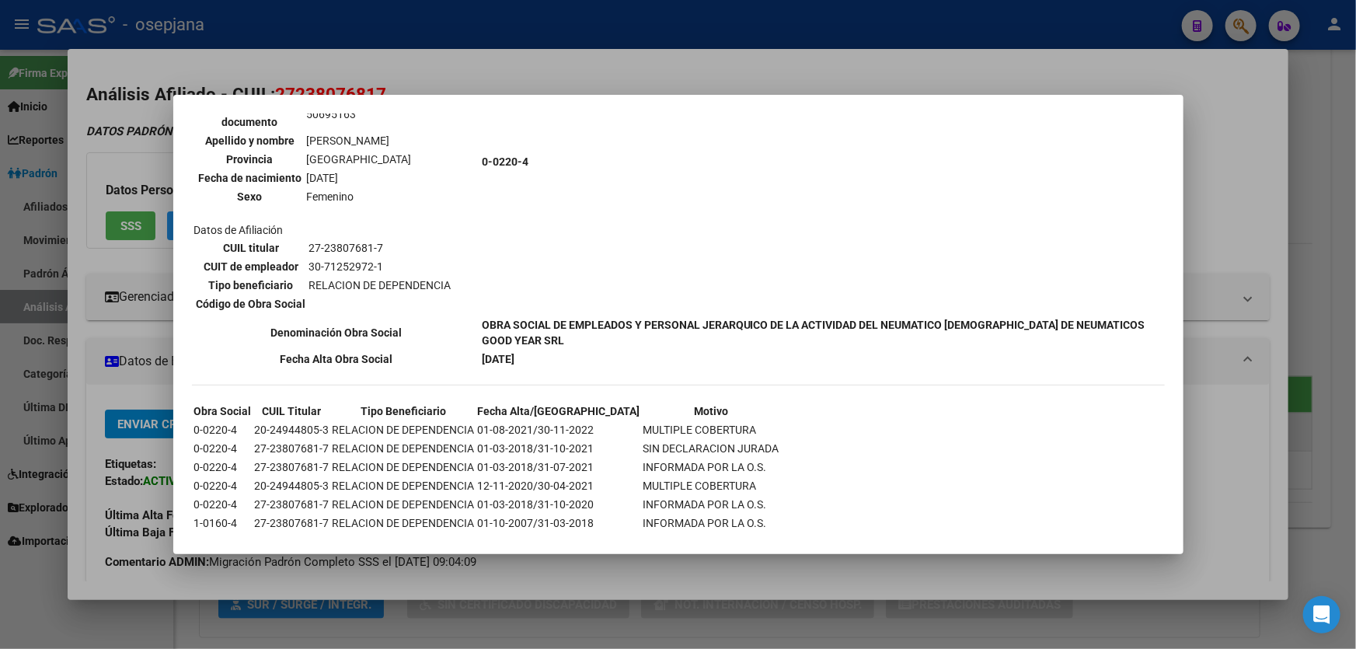
scroll to position [800, 0]
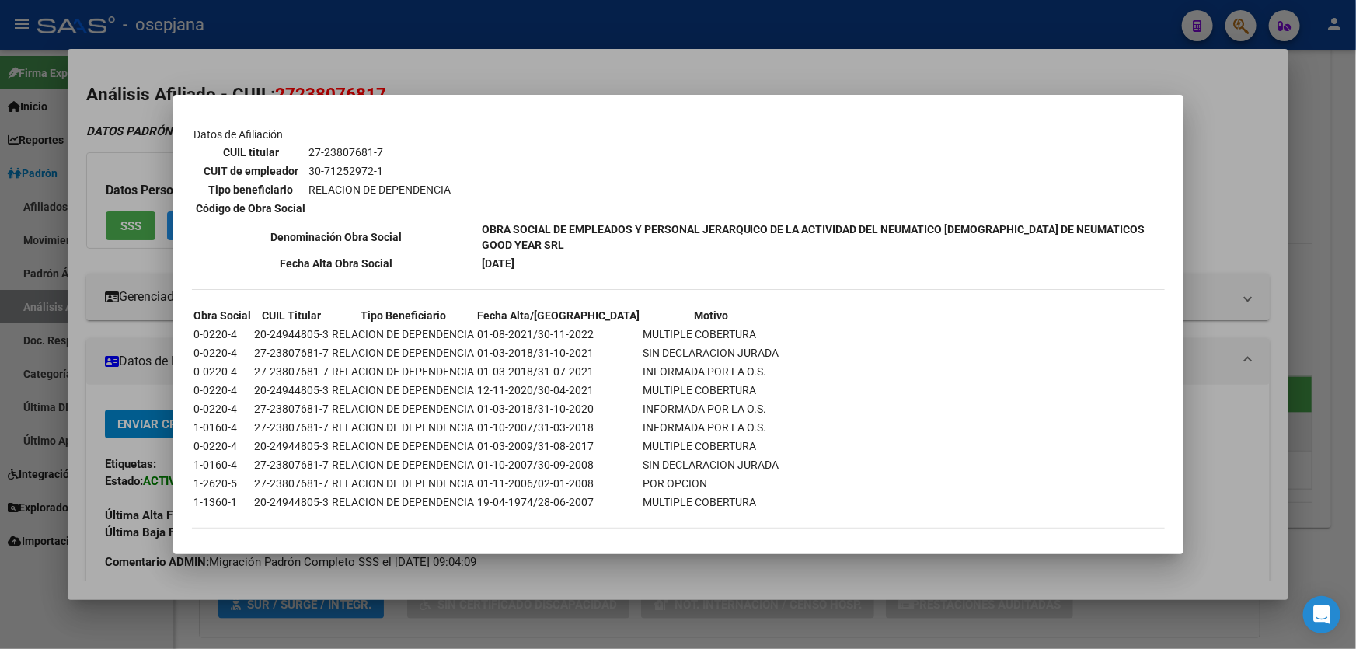
click at [1284, 363] on div at bounding box center [678, 324] width 1356 height 649
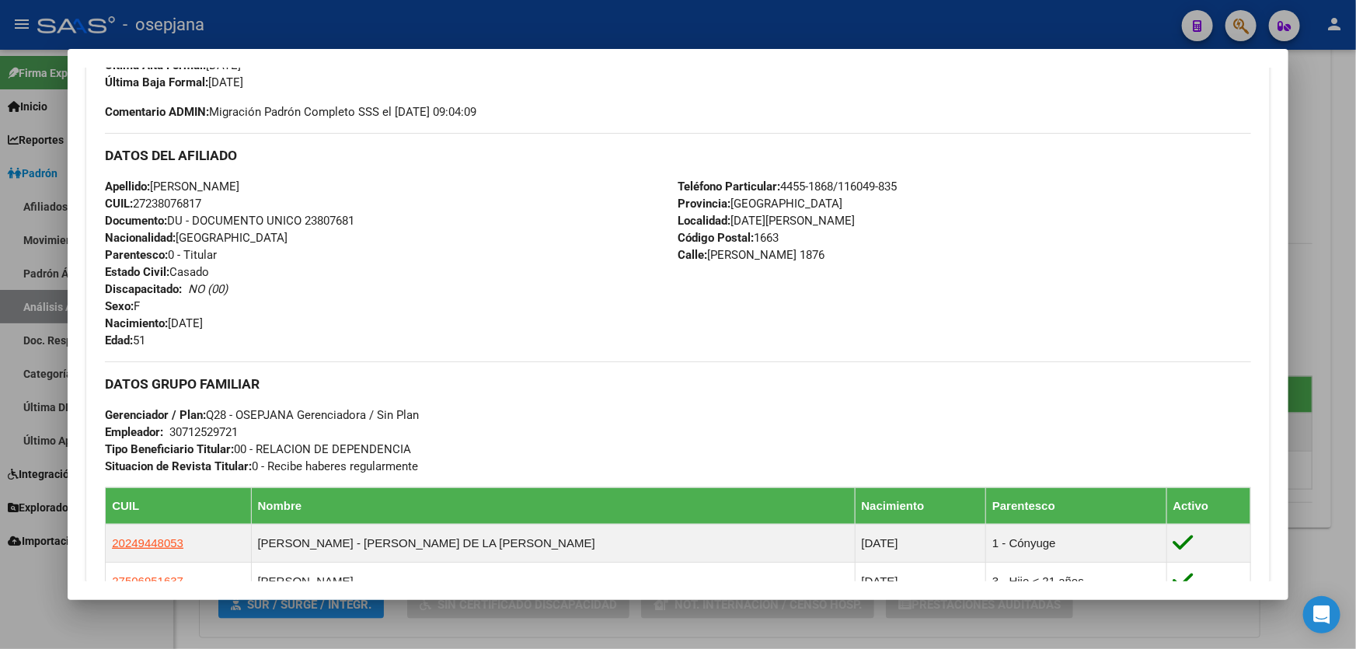
scroll to position [590, 0]
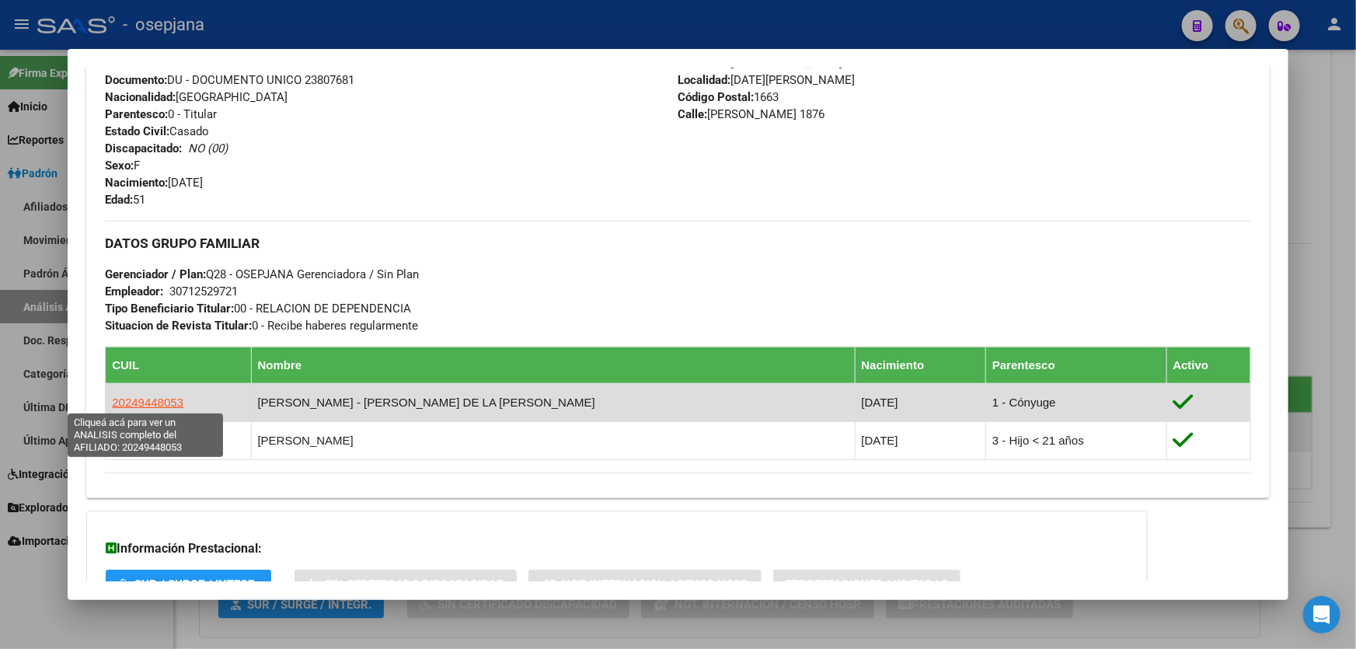
click at [126, 402] on span "20249448053" at bounding box center [147, 401] width 71 height 13
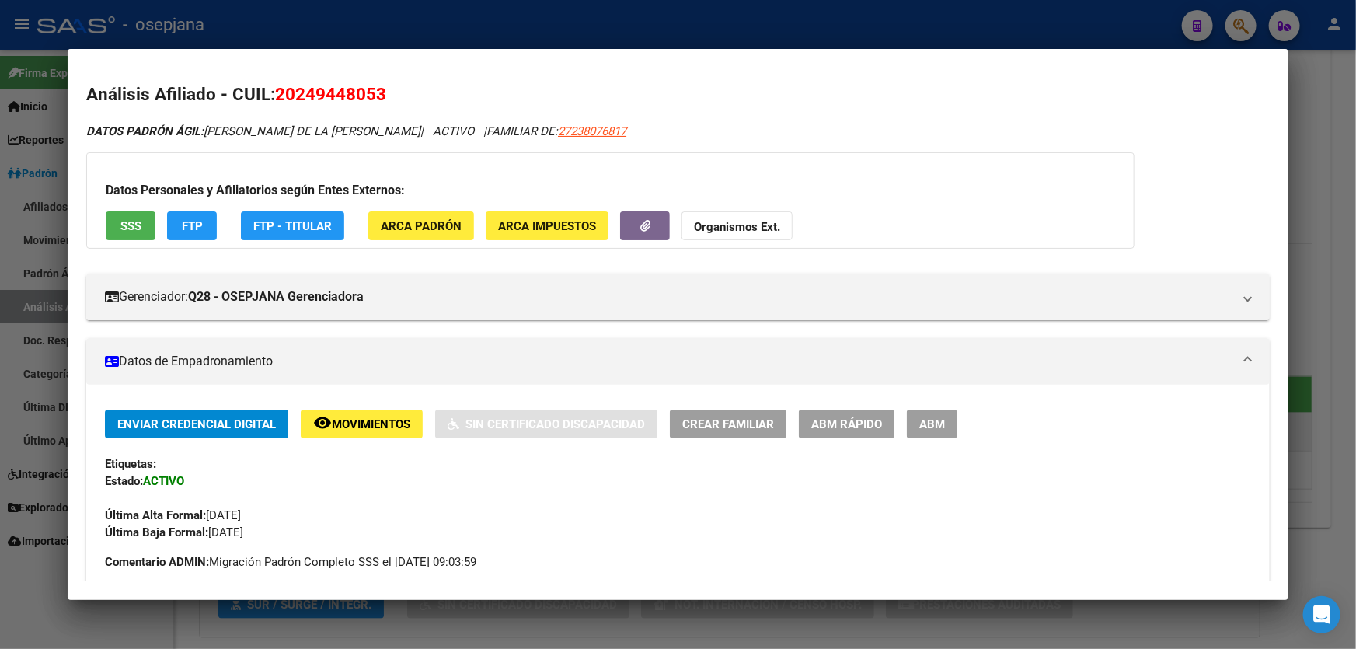
click at [134, 227] on span "SSS" at bounding box center [130, 226] width 21 height 14
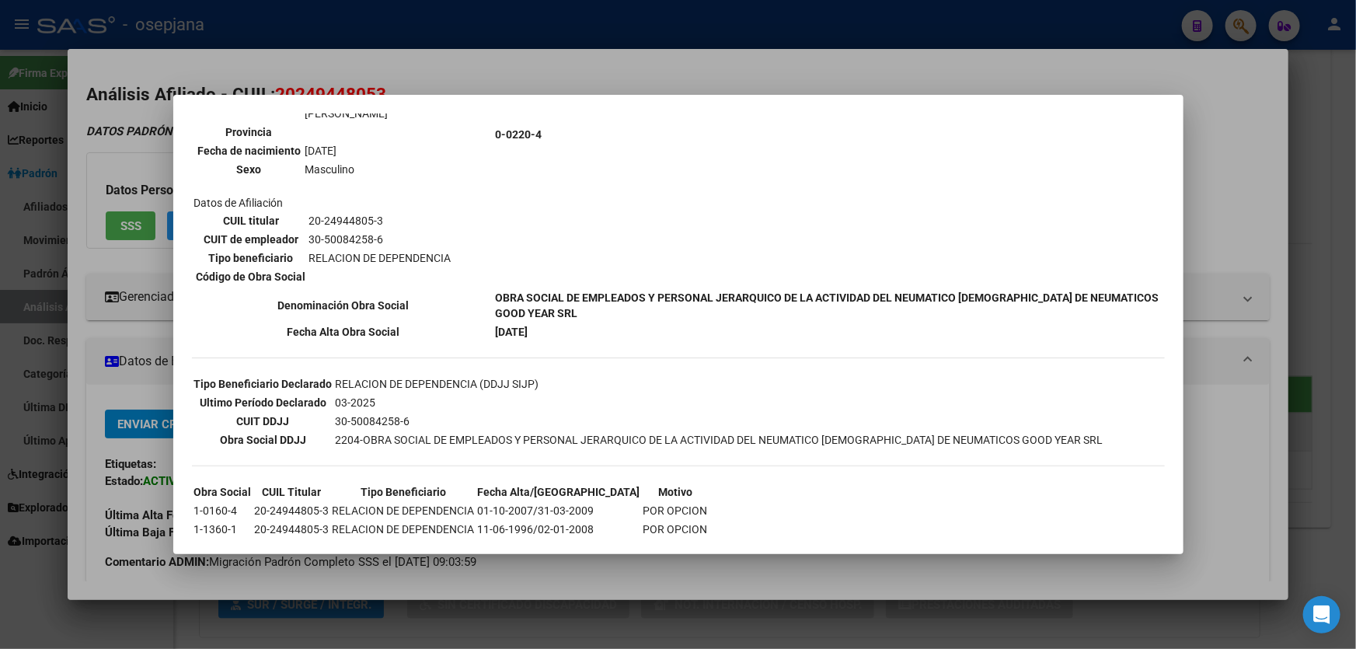
scroll to position [242, 0]
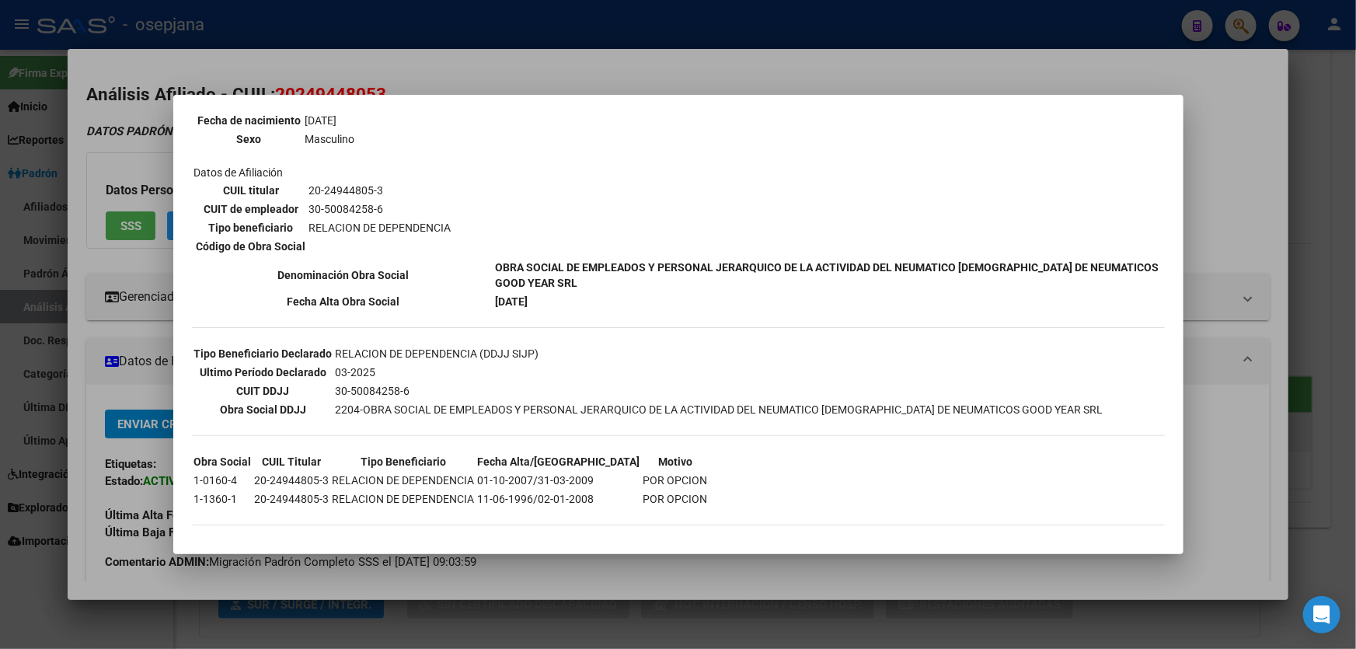
click at [1355, 326] on div at bounding box center [678, 324] width 1356 height 649
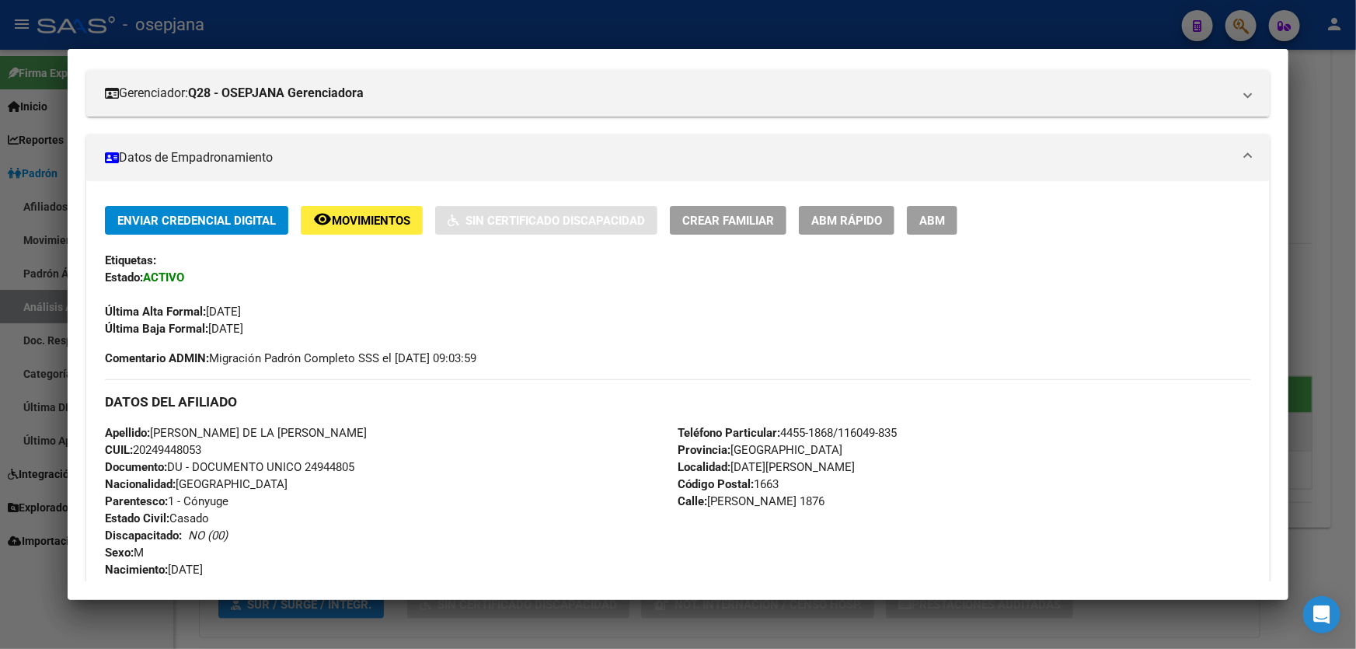
scroll to position [211, 0]
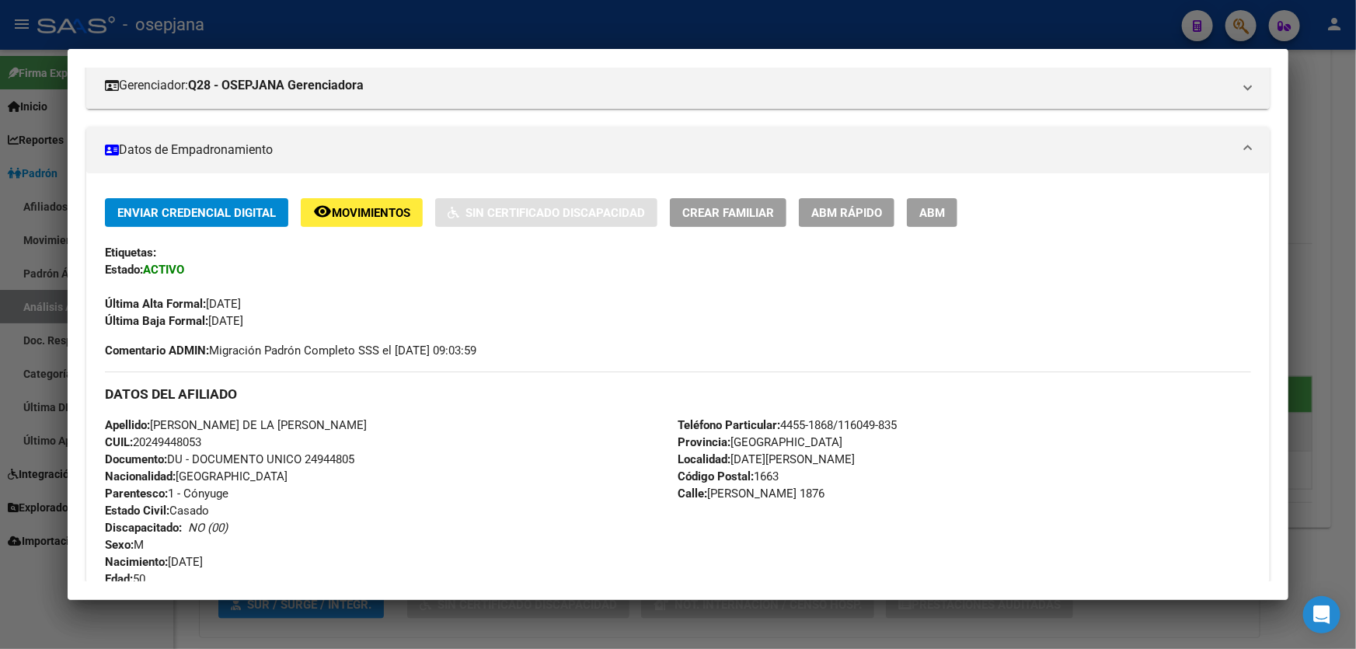
click at [360, 198] on button "remove_red_eye Movimientos" at bounding box center [362, 212] width 122 height 29
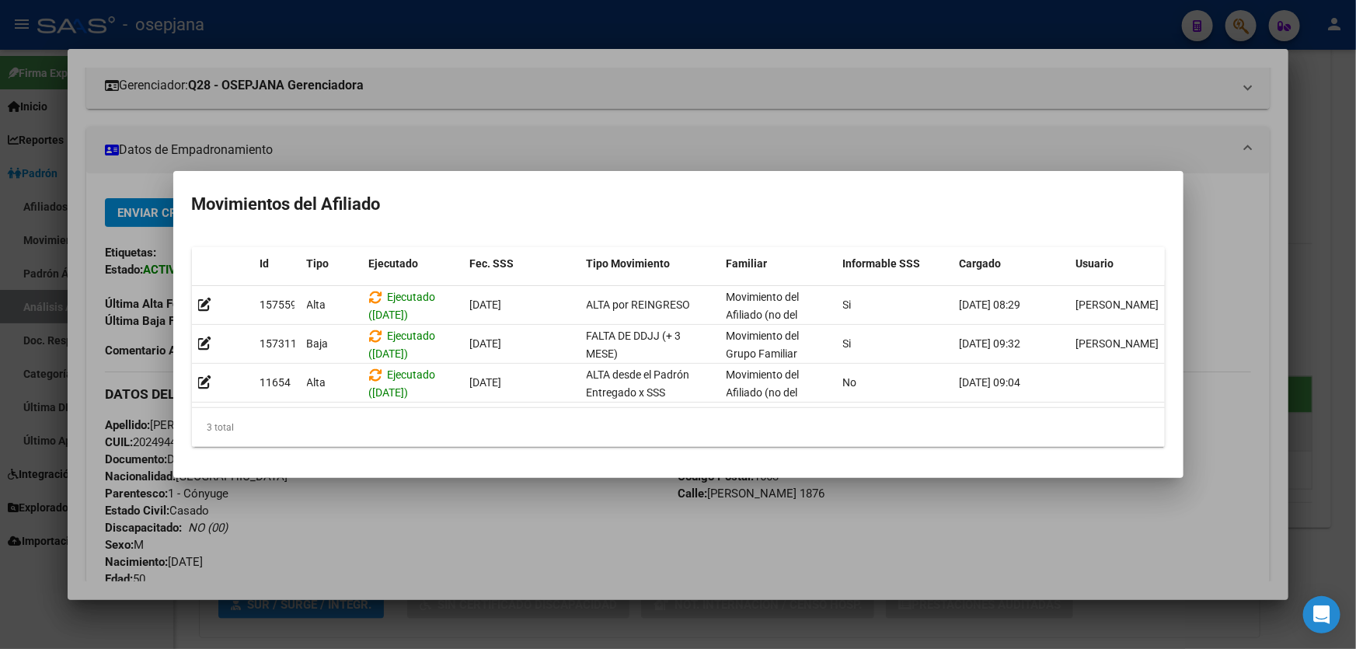
click at [1355, 376] on div at bounding box center [678, 324] width 1356 height 649
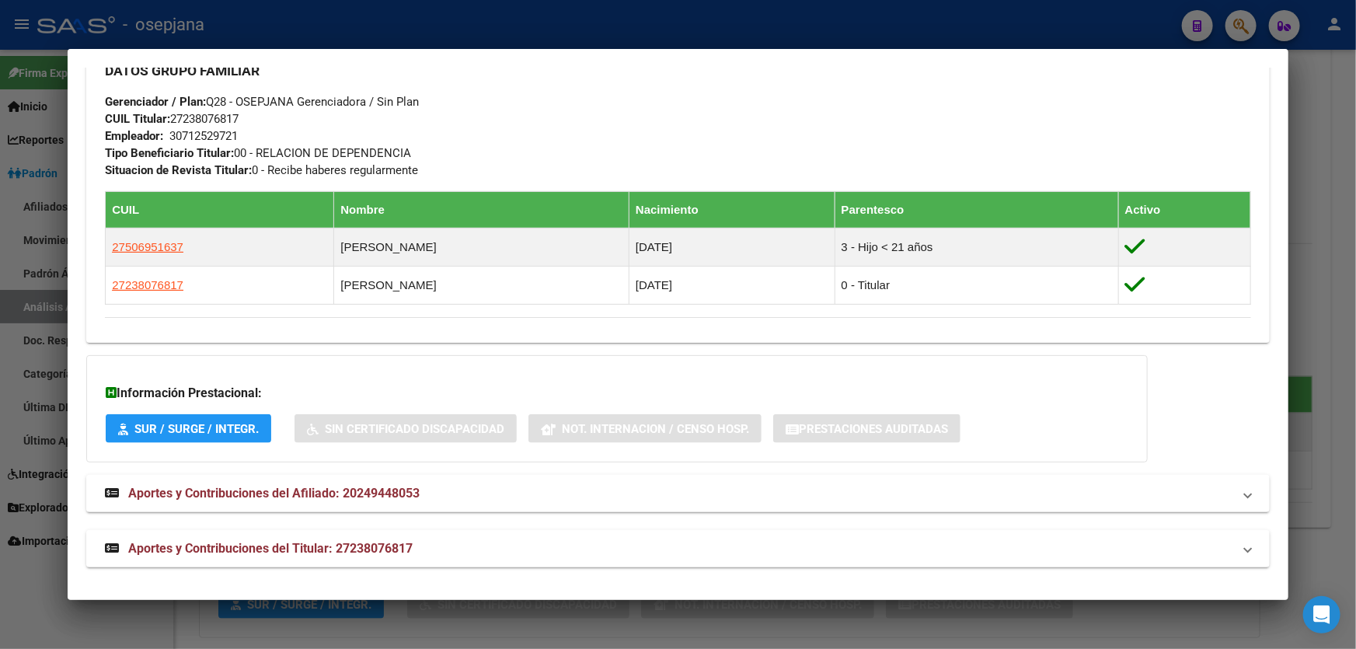
scroll to position [764, 0]
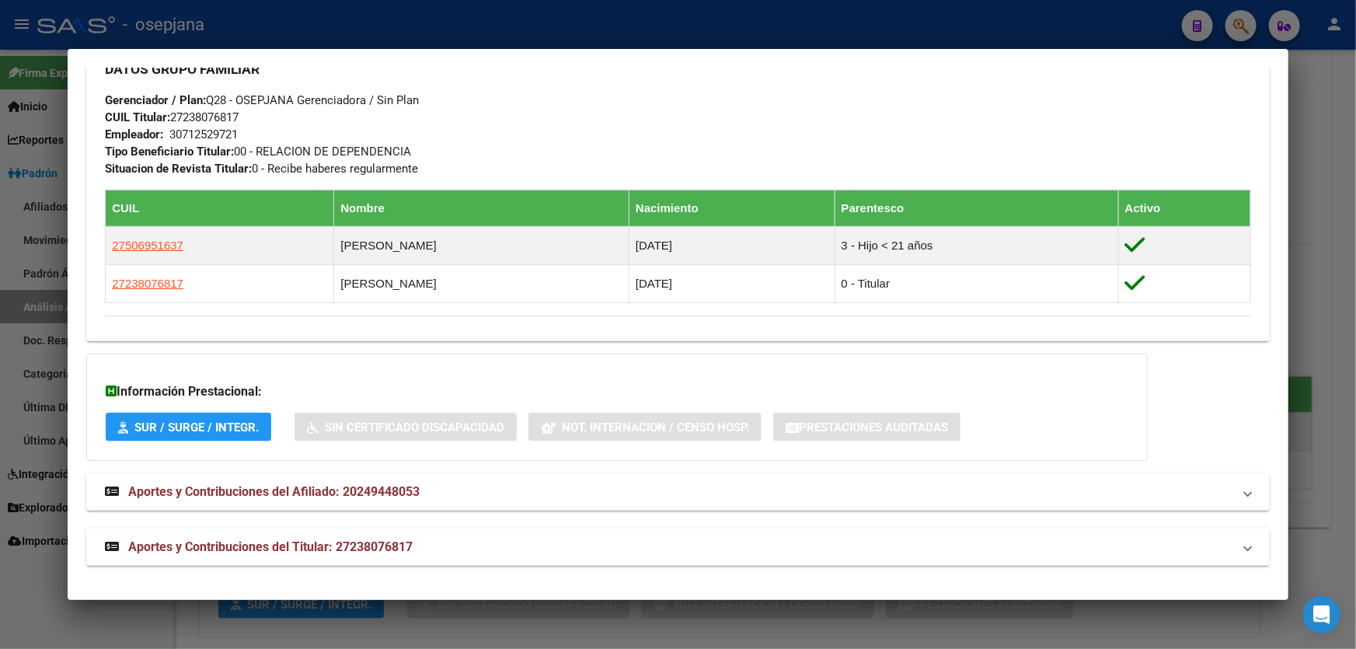
click at [1355, 325] on div at bounding box center [678, 324] width 1356 height 649
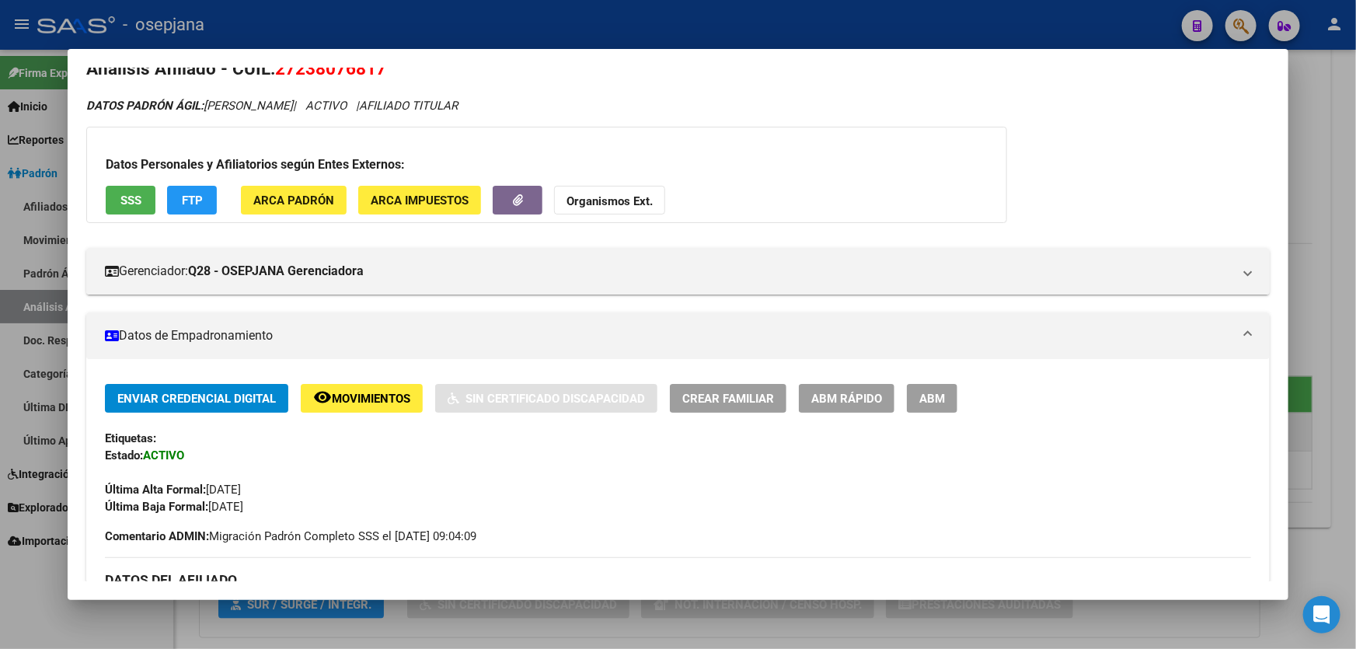
scroll to position [0, 0]
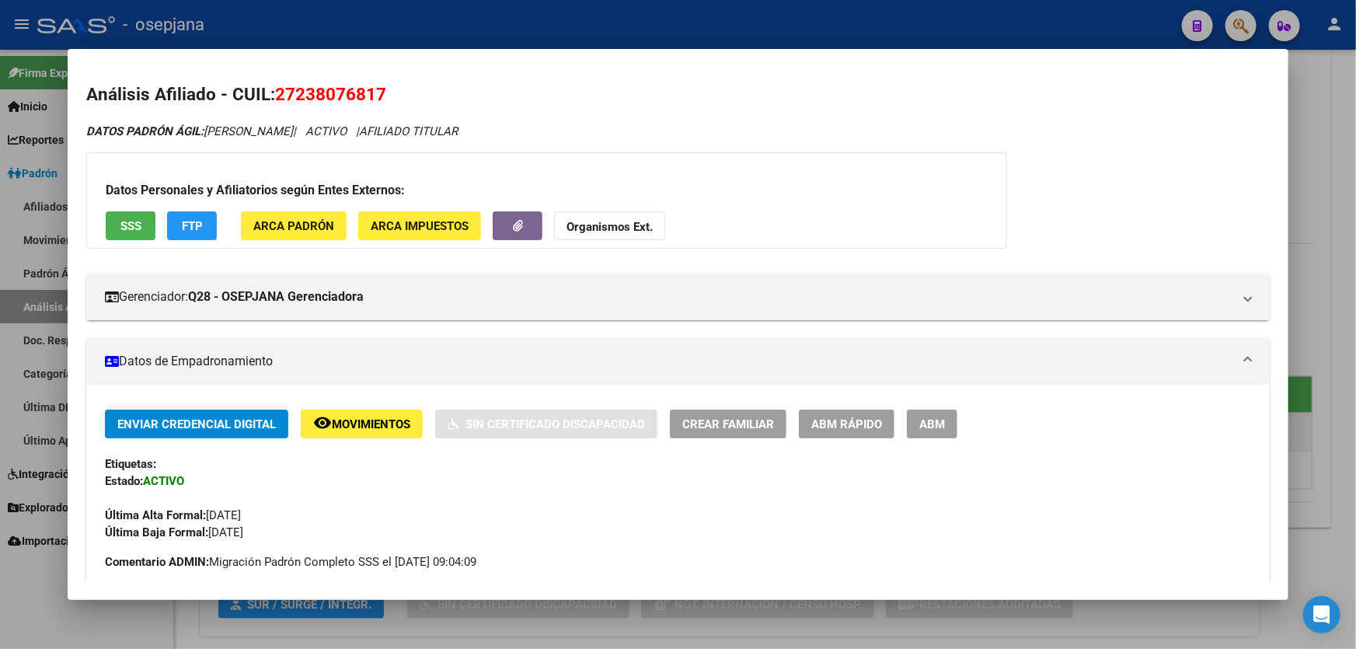
click at [146, 230] on button "SSS" at bounding box center [131, 225] width 50 height 29
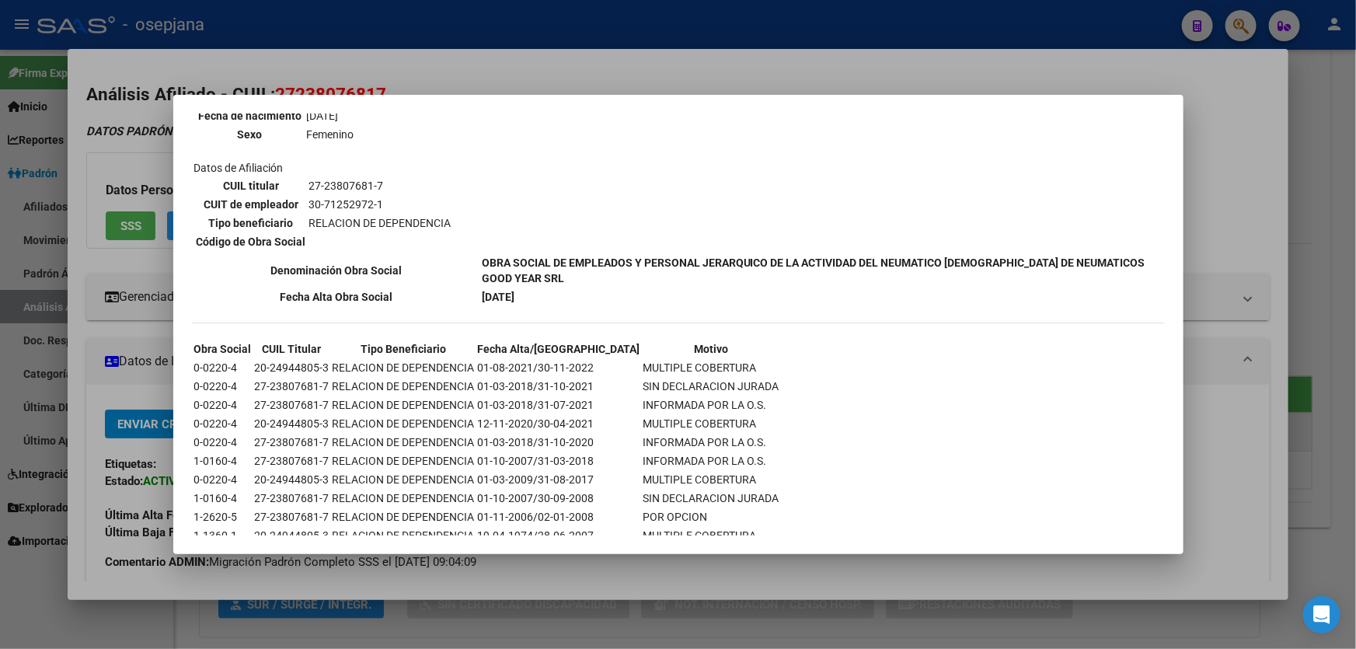
scroll to position [777, 0]
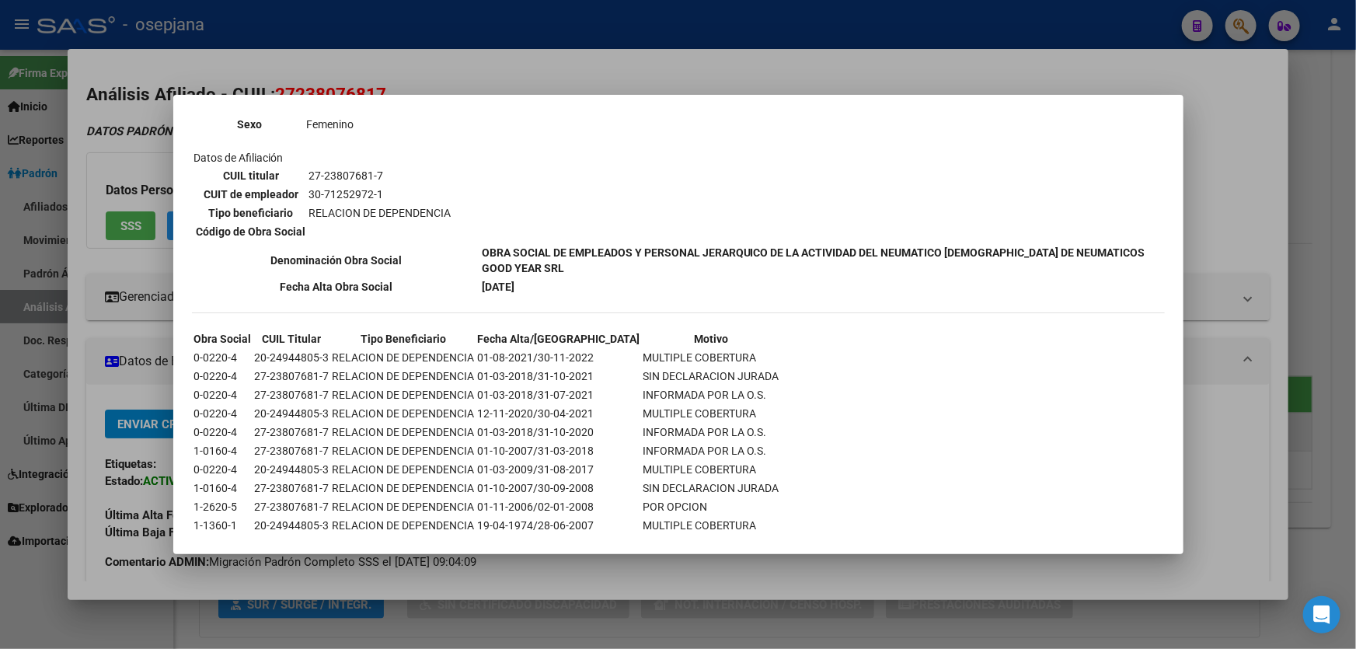
click at [1355, 323] on div at bounding box center [678, 324] width 1356 height 649
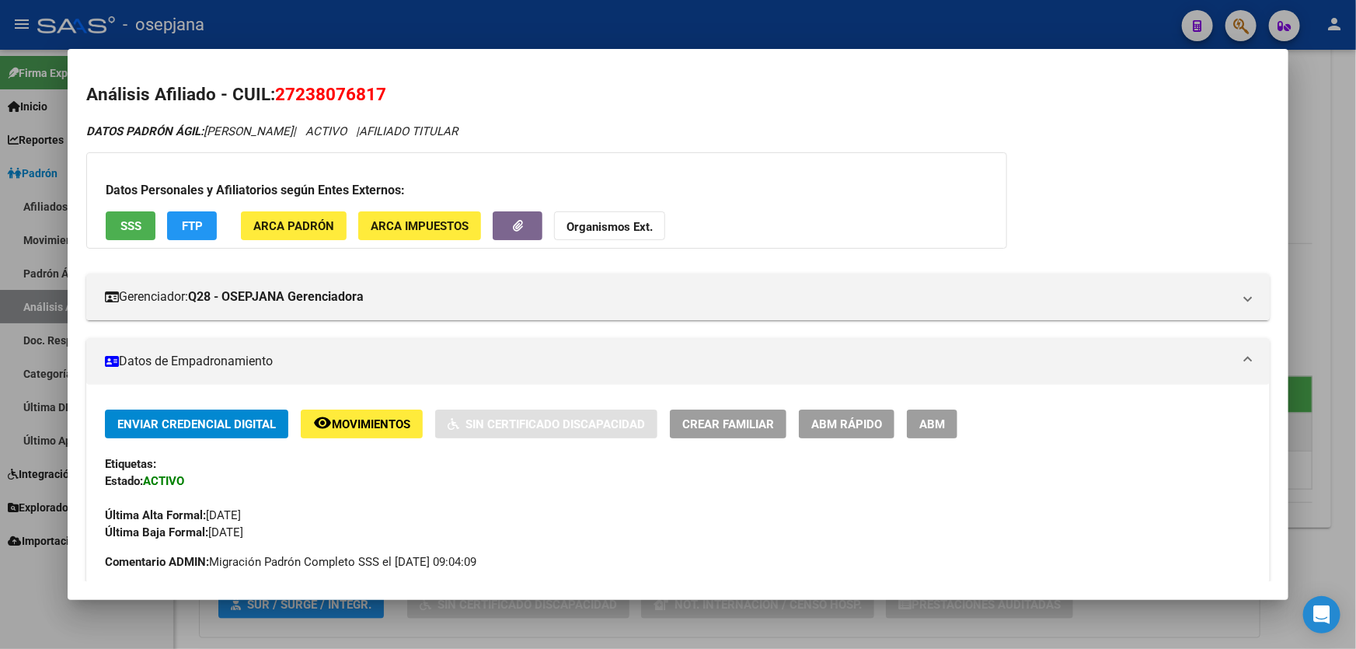
click at [1346, 323] on div at bounding box center [678, 324] width 1356 height 649
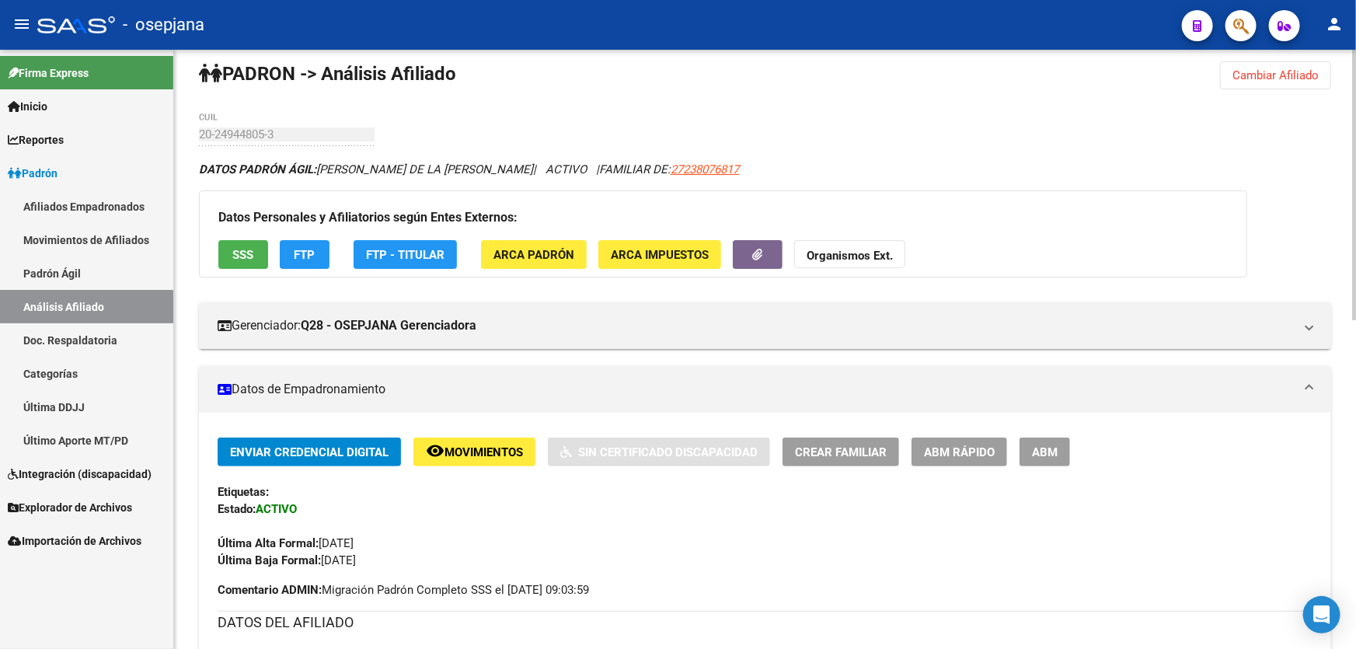
scroll to position [0, 0]
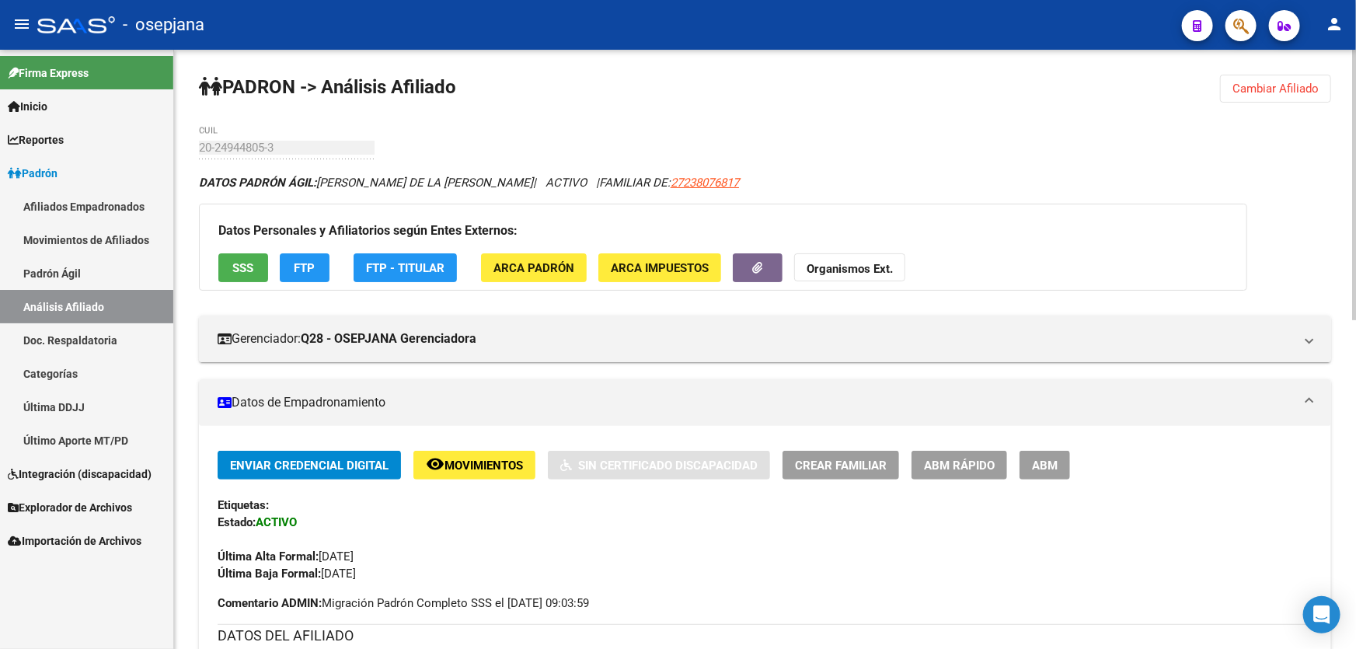
click at [230, 266] on button "SSS" at bounding box center [243, 267] width 50 height 29
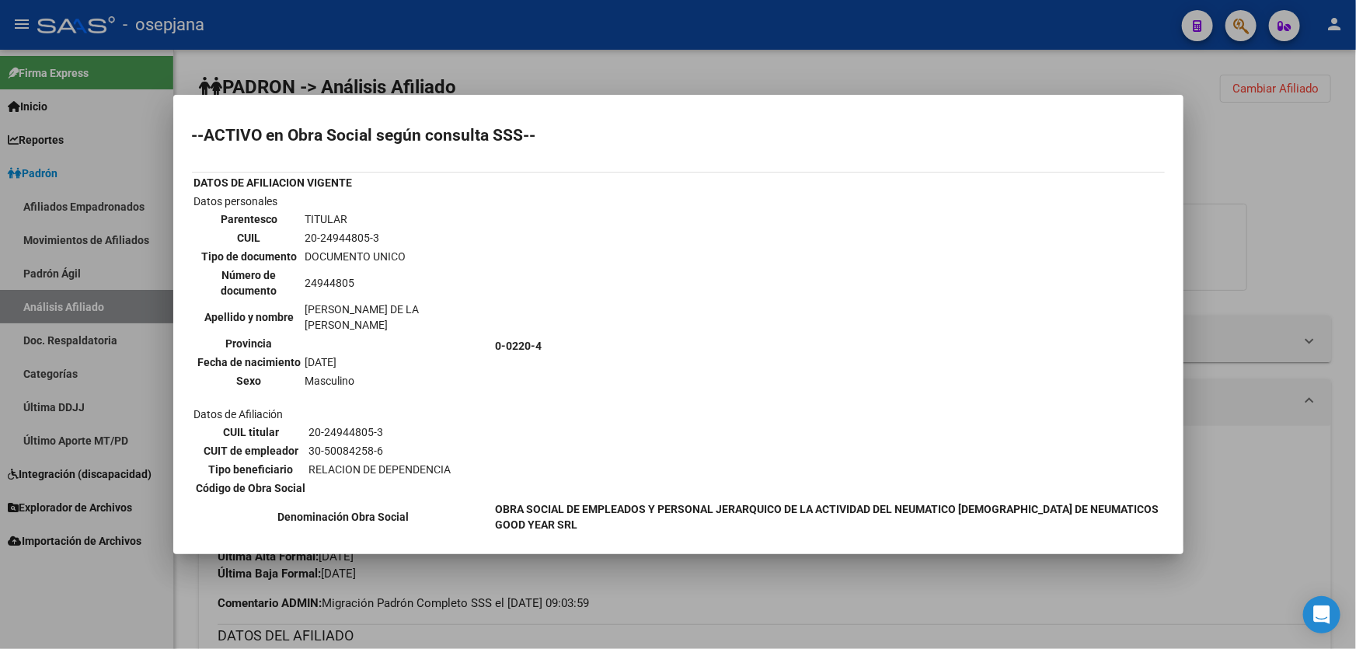
click at [1355, 210] on div at bounding box center [678, 324] width 1356 height 649
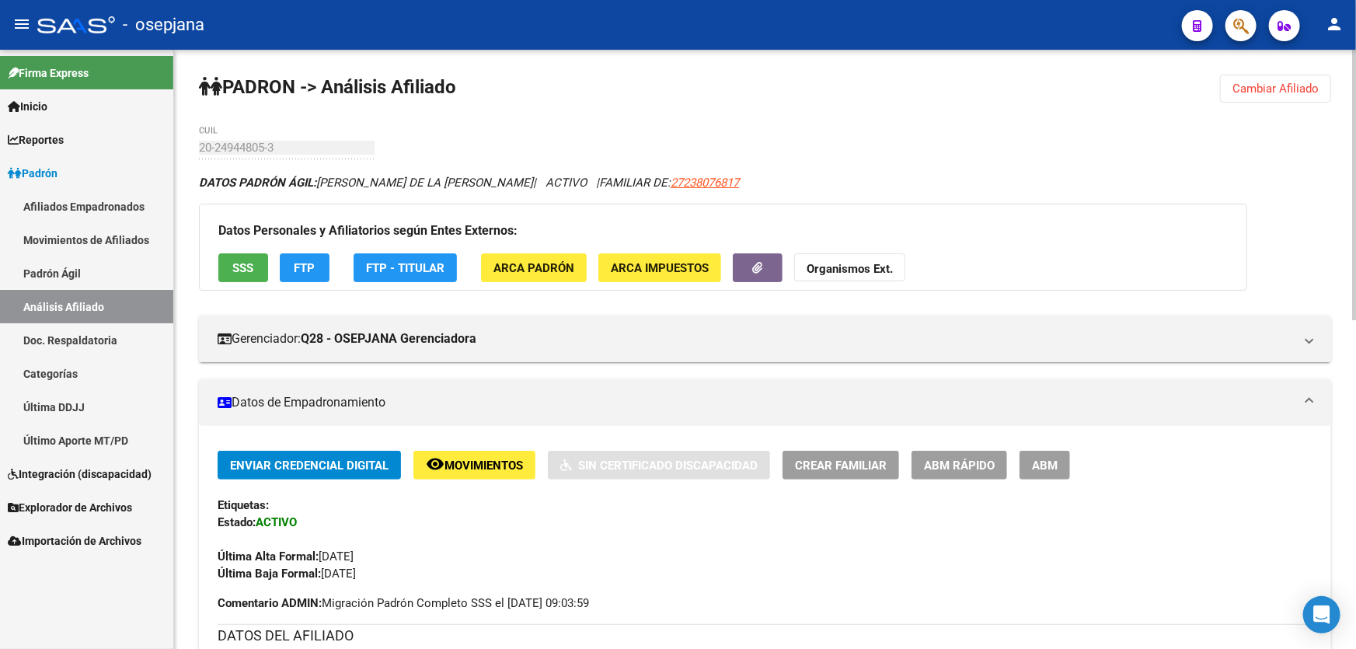
click at [1306, 89] on span "Cambiar Afiliado" at bounding box center [1275, 89] width 86 height 14
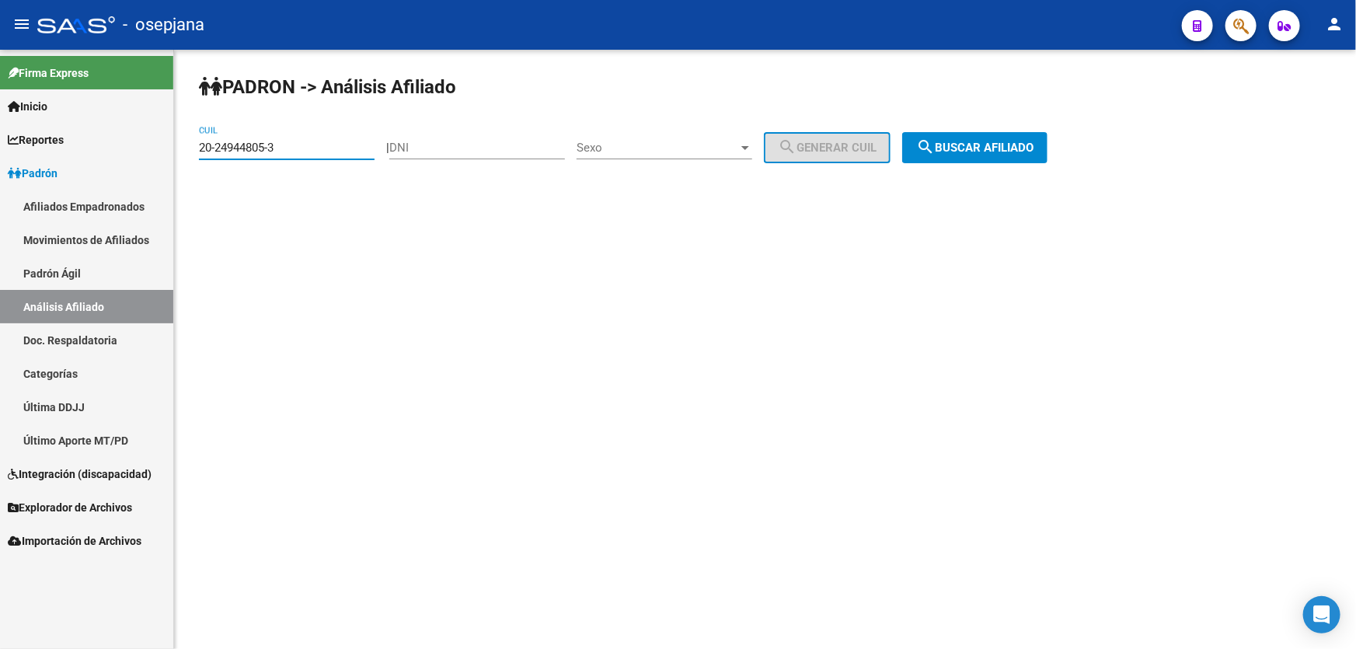
drag, startPoint x: 280, startPoint y: 147, endPoint x: 186, endPoint y: 153, distance: 93.4
click at [186, 153] on div "PADRON -> Análisis Afiliado 20-24944805-3 CUIL | DNI Sexo Sexo search Generar C…" at bounding box center [765, 131] width 1182 height 163
paste input "5357817-4"
click at [1042, 138] on button "search Buscar afiliado" at bounding box center [974, 147] width 145 height 31
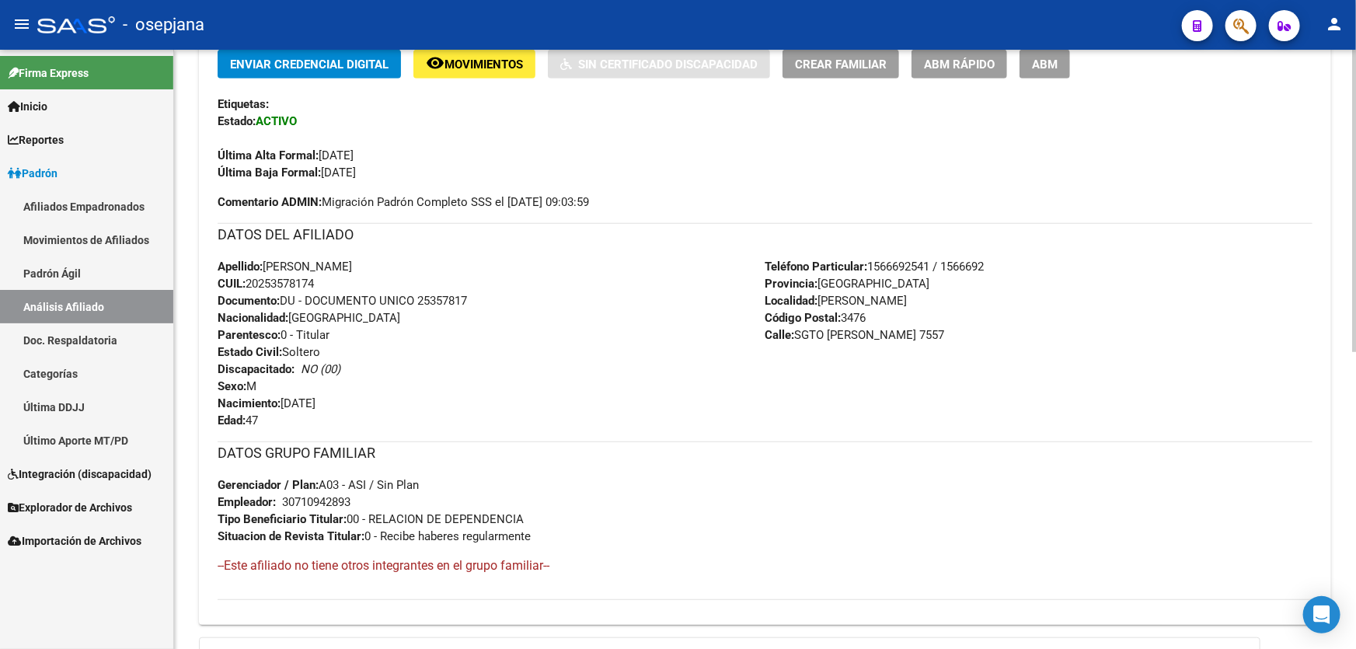
scroll to position [353, 0]
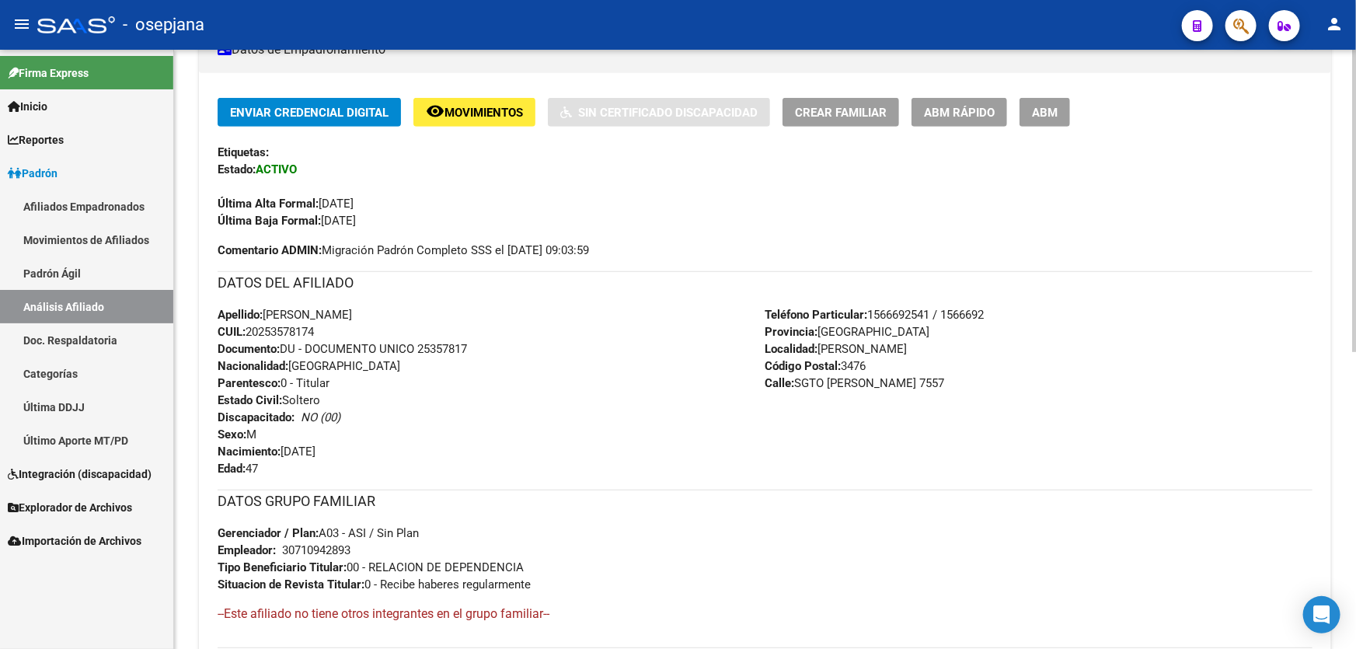
drag, startPoint x: 419, startPoint y: 344, endPoint x: 489, endPoint y: 351, distance: 71.0
click at [489, 351] on div "Apellido: ARIEL RAMON FRANCO CUIL: 20253578174 Documento: DU - DOCUMENTO UNICO …" at bounding box center [492, 391] width 548 height 171
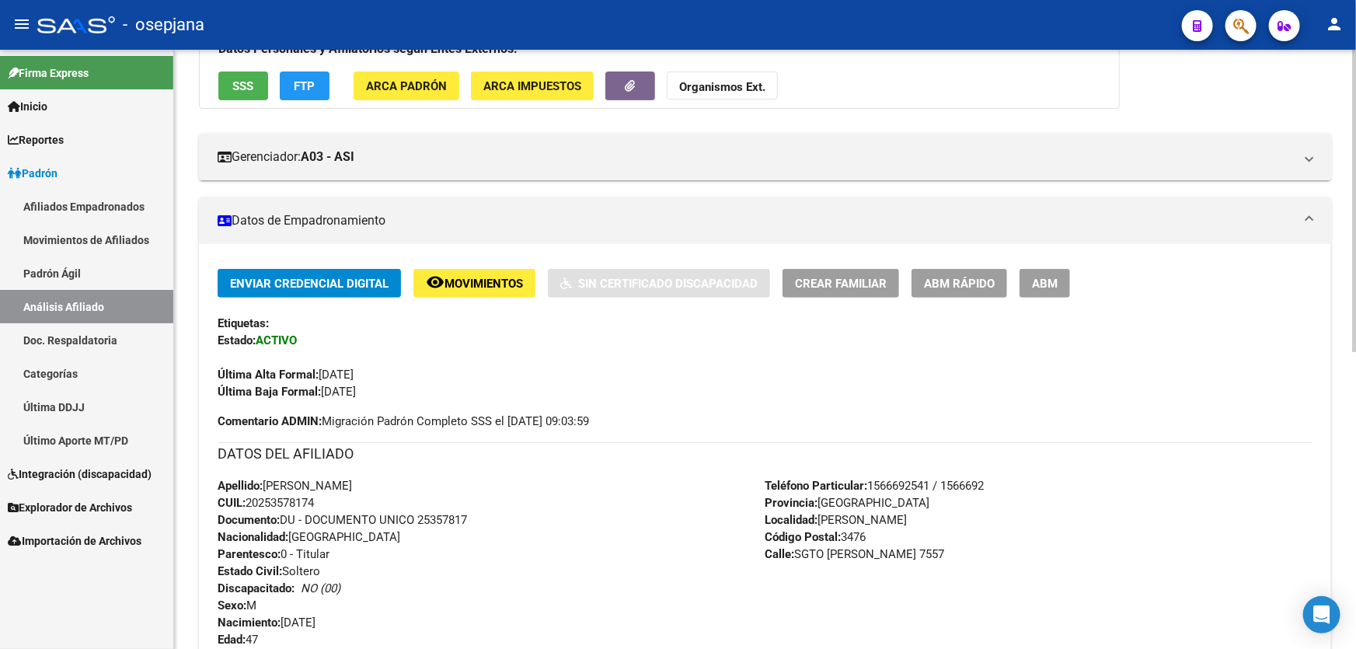
scroll to position [0, 0]
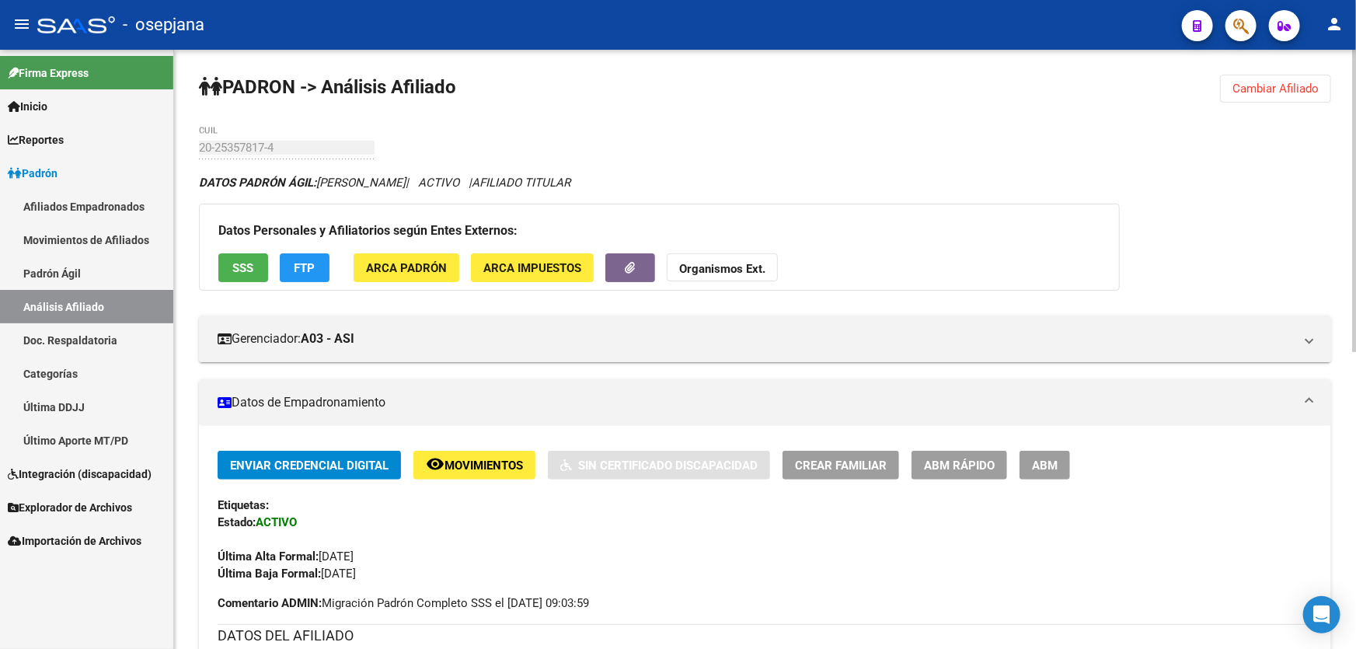
click at [1308, 89] on span "Cambiar Afiliado" at bounding box center [1275, 89] width 86 height 14
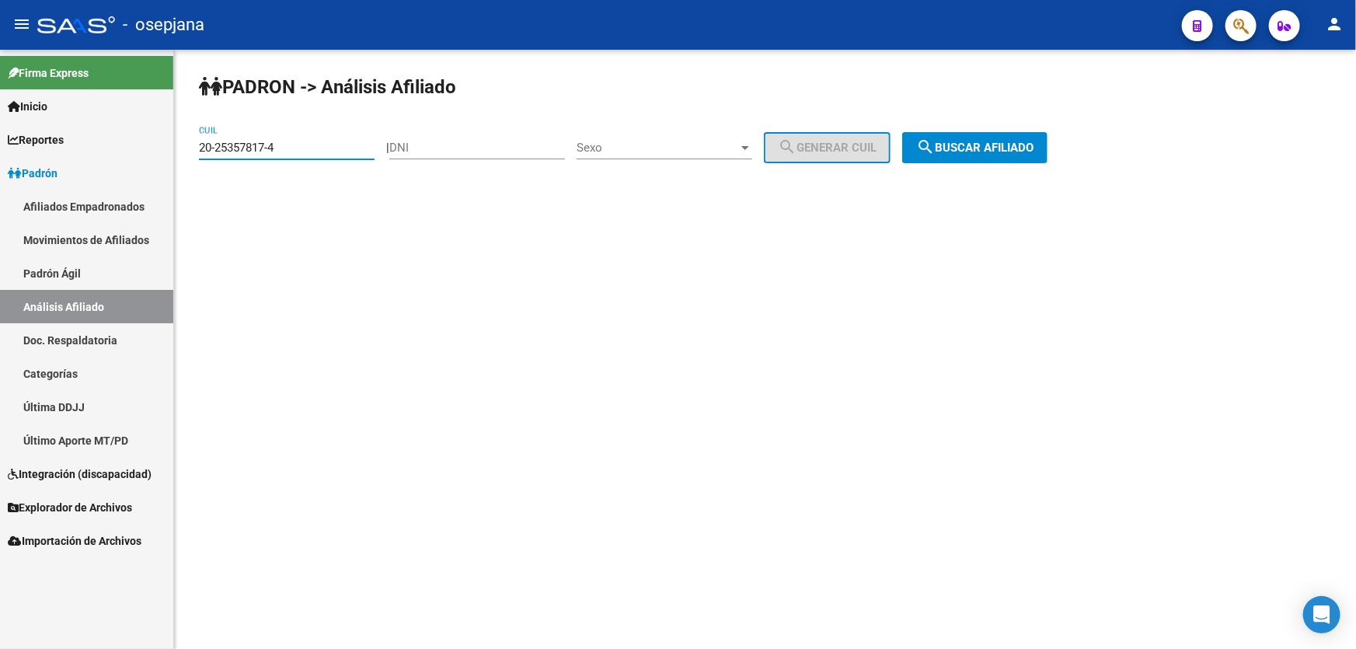
drag, startPoint x: 307, startPoint y: 148, endPoint x: 0, endPoint y: 225, distance: 316.6
click at [0, 225] on mat-sidenav-container "Firma Express Inicio Calendario SSS Instructivos Contacto OS Reportes Padrón Tr…" at bounding box center [678, 349] width 1356 height 599
paste input "7-29501812-2"
type input "27-29501812-2"
click at [980, 142] on span "search Buscar afiliado" at bounding box center [974, 148] width 117 height 14
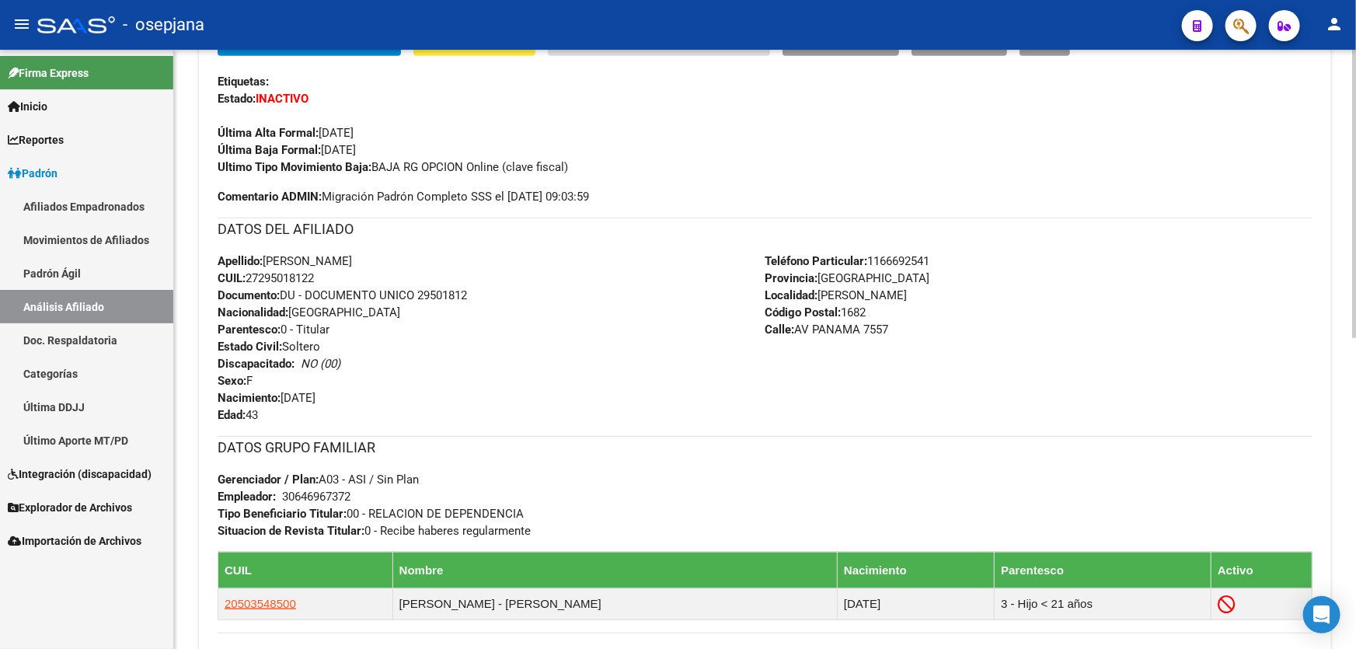
scroll to position [636, 0]
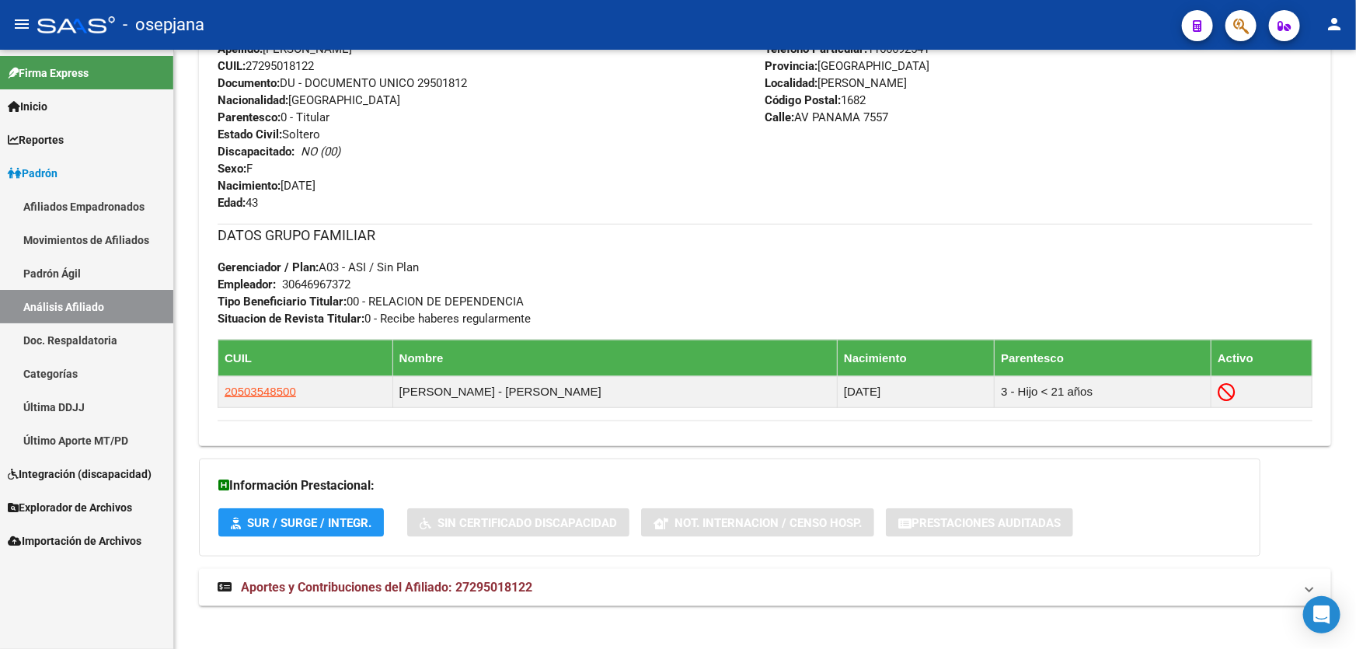
click at [1235, 37] on span "button" at bounding box center [1241, 26] width 16 height 32
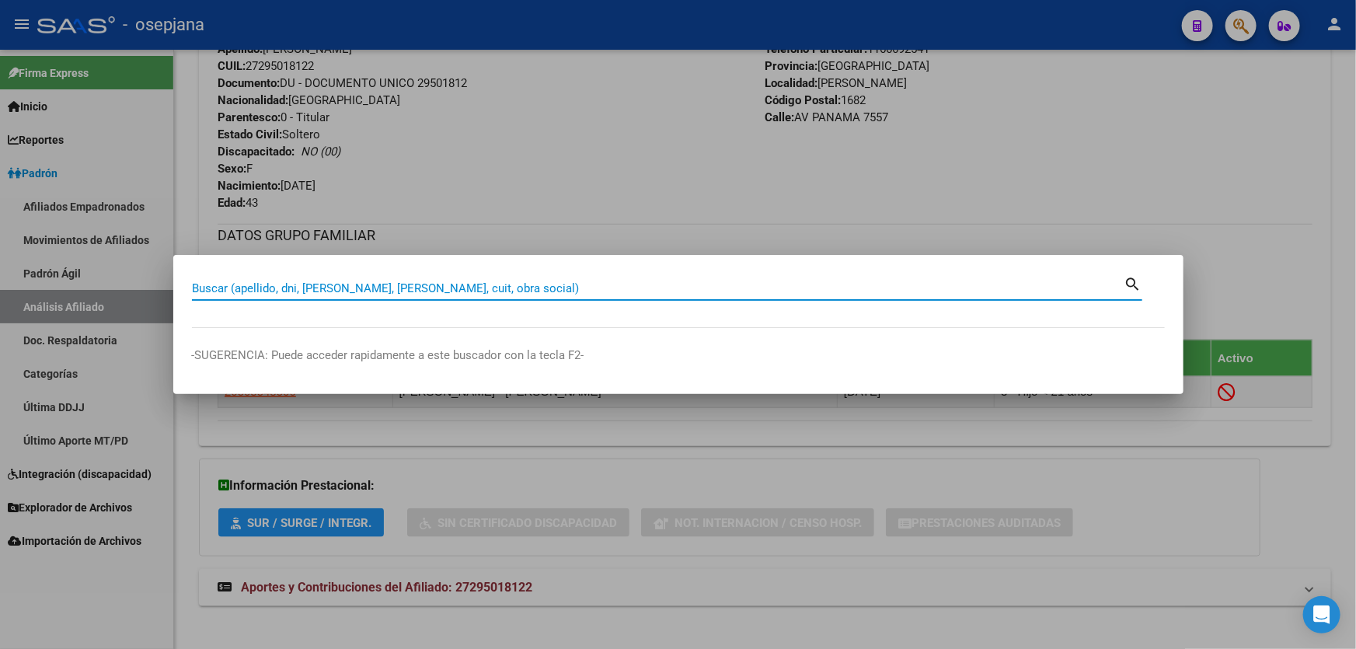
paste input "20-25357817-4"
type input "20253578174"
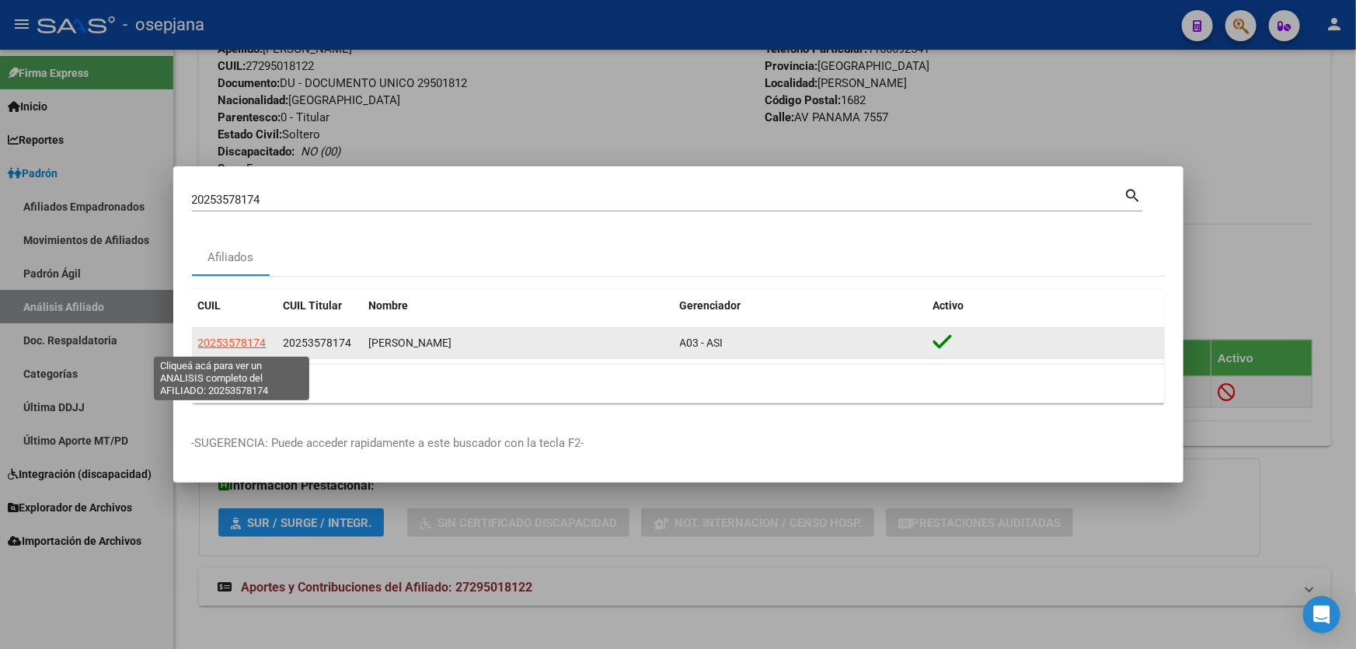
click at [239, 341] on span "20253578174" at bounding box center [232, 342] width 68 height 12
type textarea "20253578174"
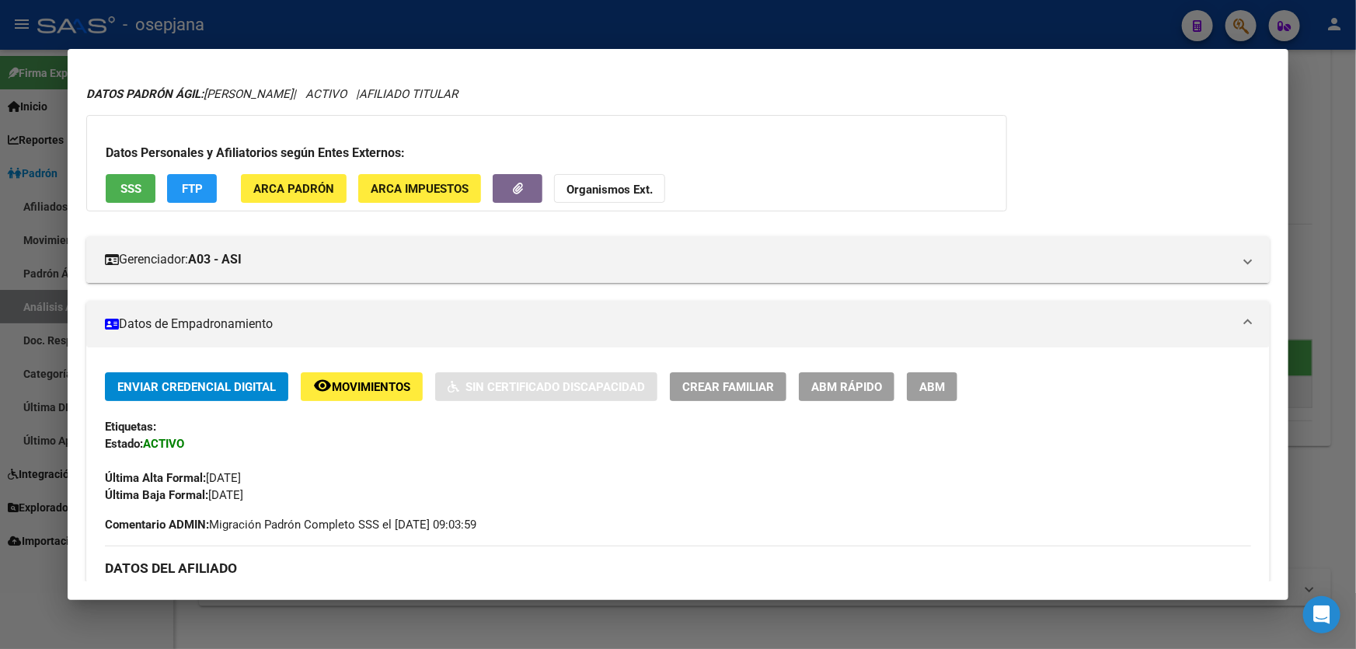
scroll to position [0, 0]
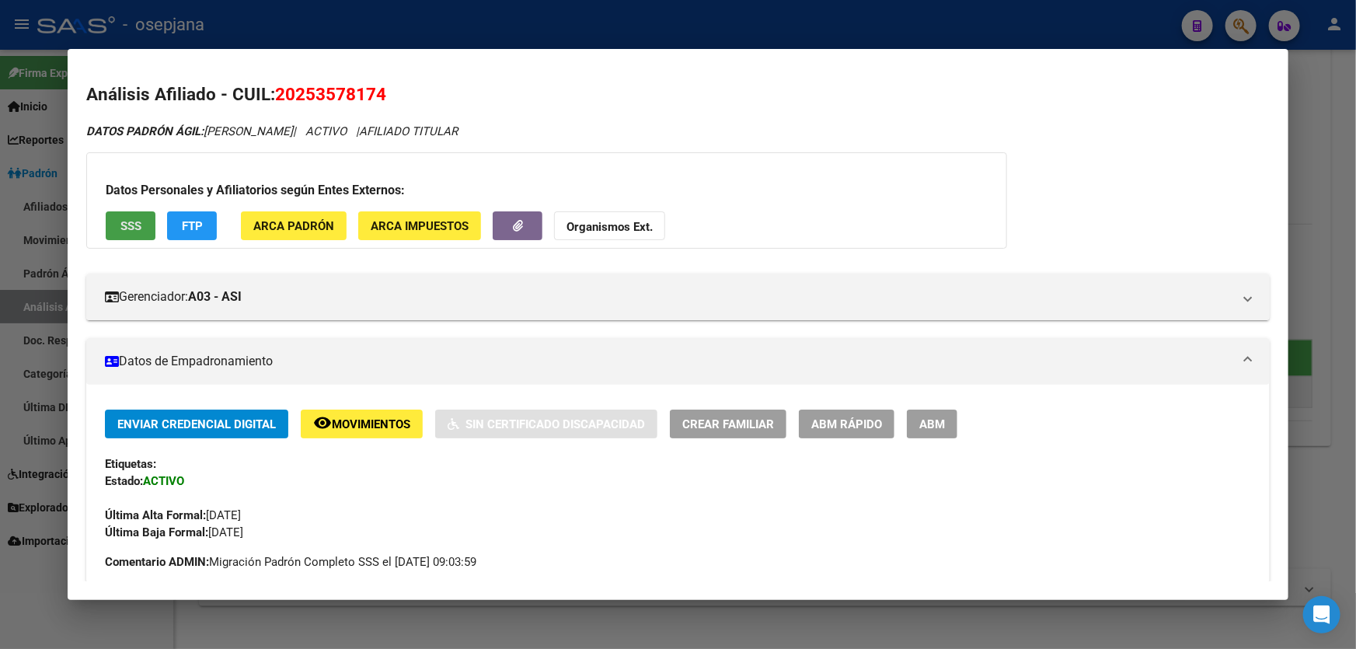
click at [118, 231] on button "SSS" at bounding box center [131, 225] width 50 height 29
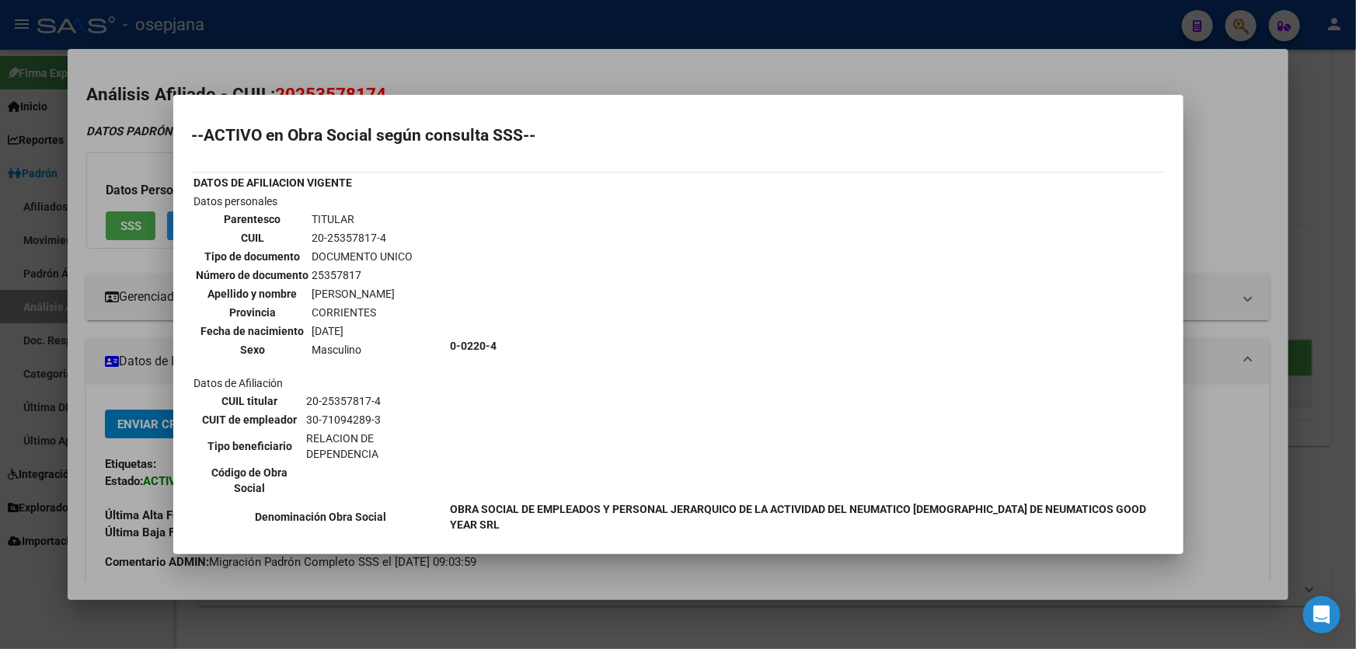
click at [1217, 131] on div at bounding box center [678, 324] width 1356 height 649
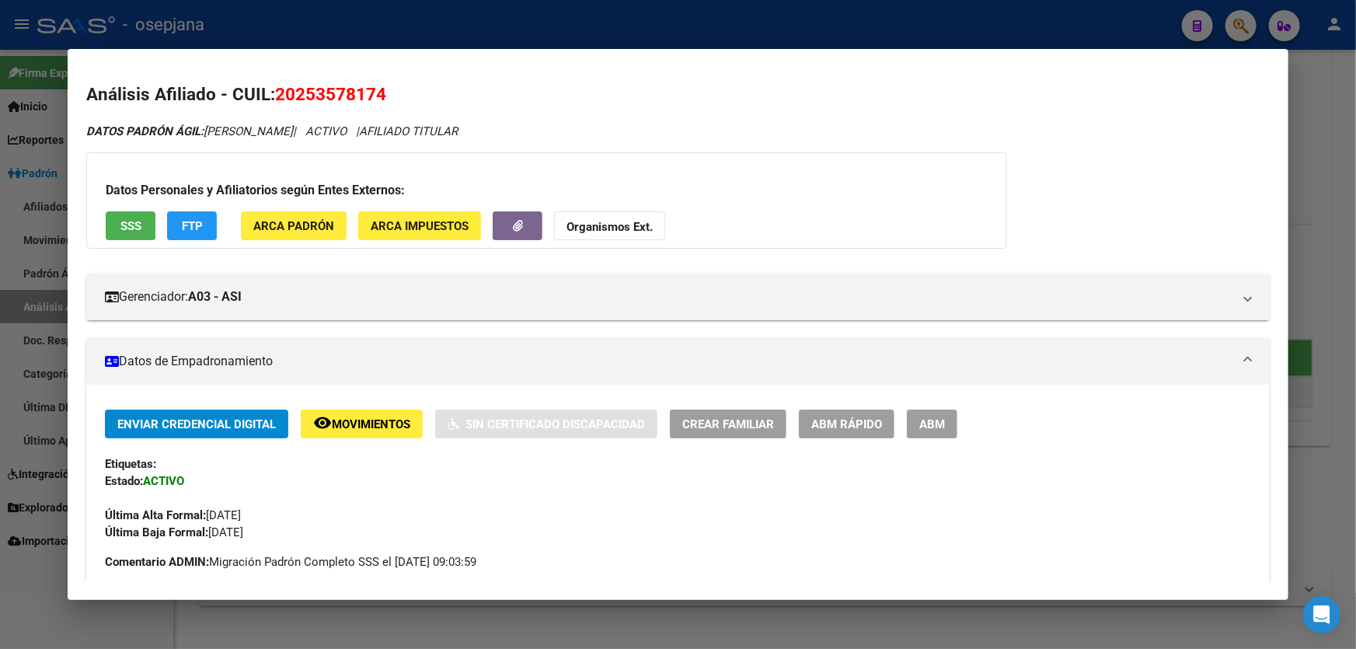
click at [1355, 127] on div at bounding box center [678, 324] width 1356 height 649
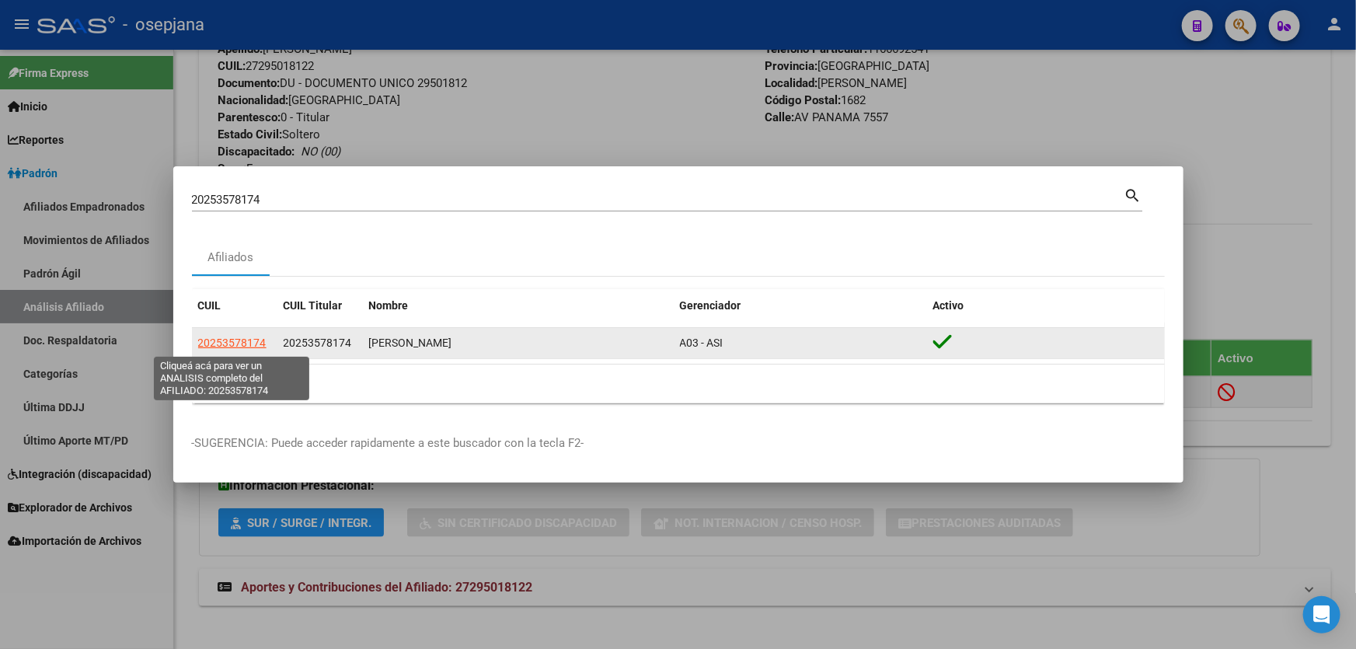
click at [235, 343] on span "20253578174" at bounding box center [232, 342] width 68 height 12
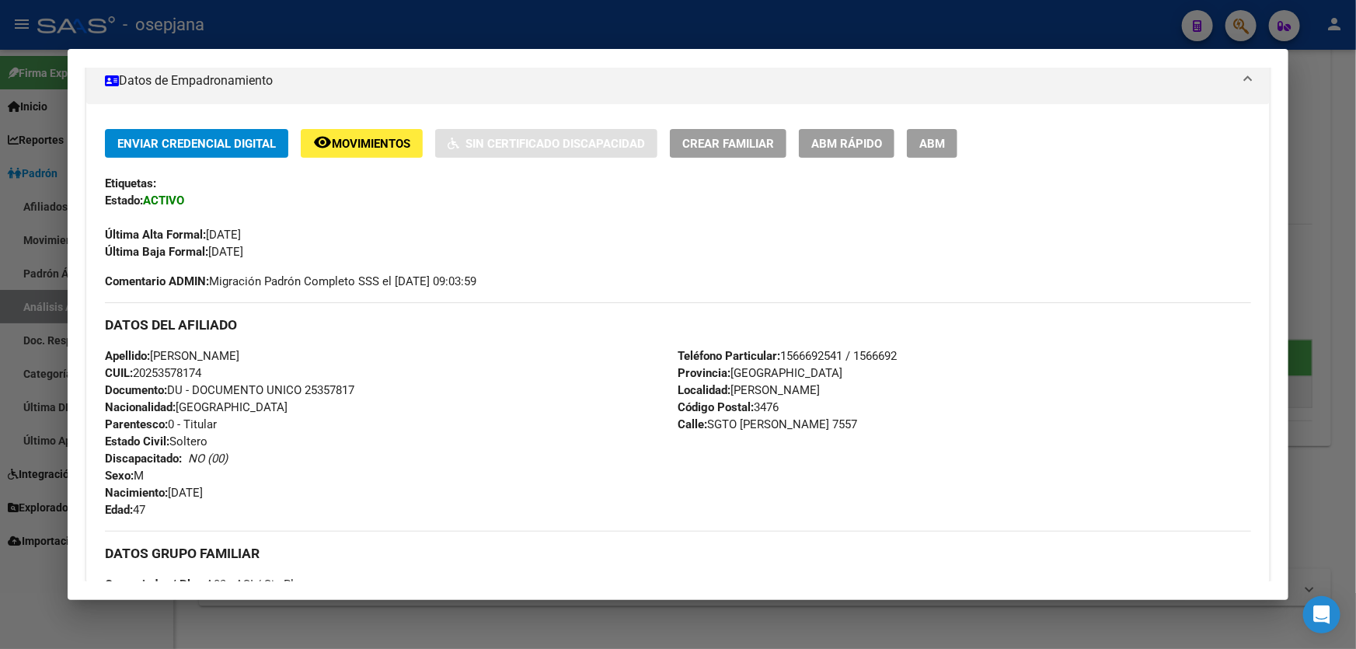
scroll to position [279, 0]
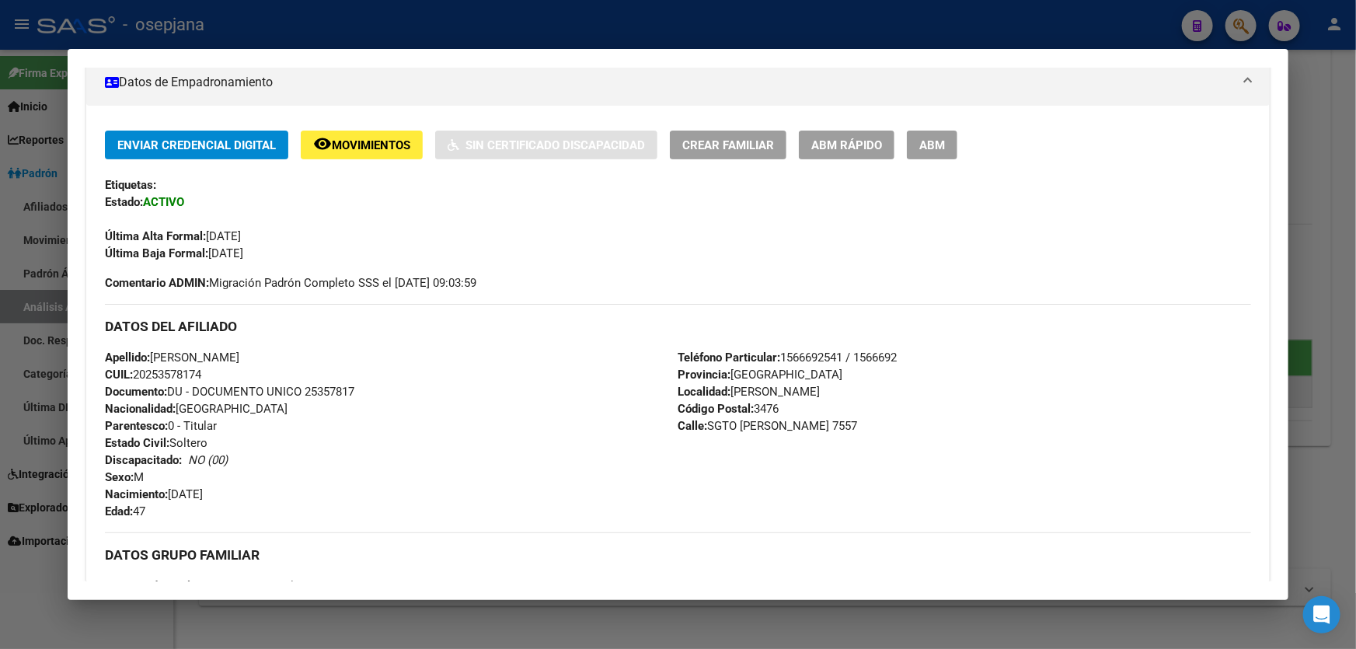
drag, startPoint x: 230, startPoint y: 355, endPoint x: 154, endPoint y: 358, distance: 76.2
click at [154, 358] on span "Apellido: ARIEL RAMON FRANCO" at bounding box center [172, 357] width 134 height 14
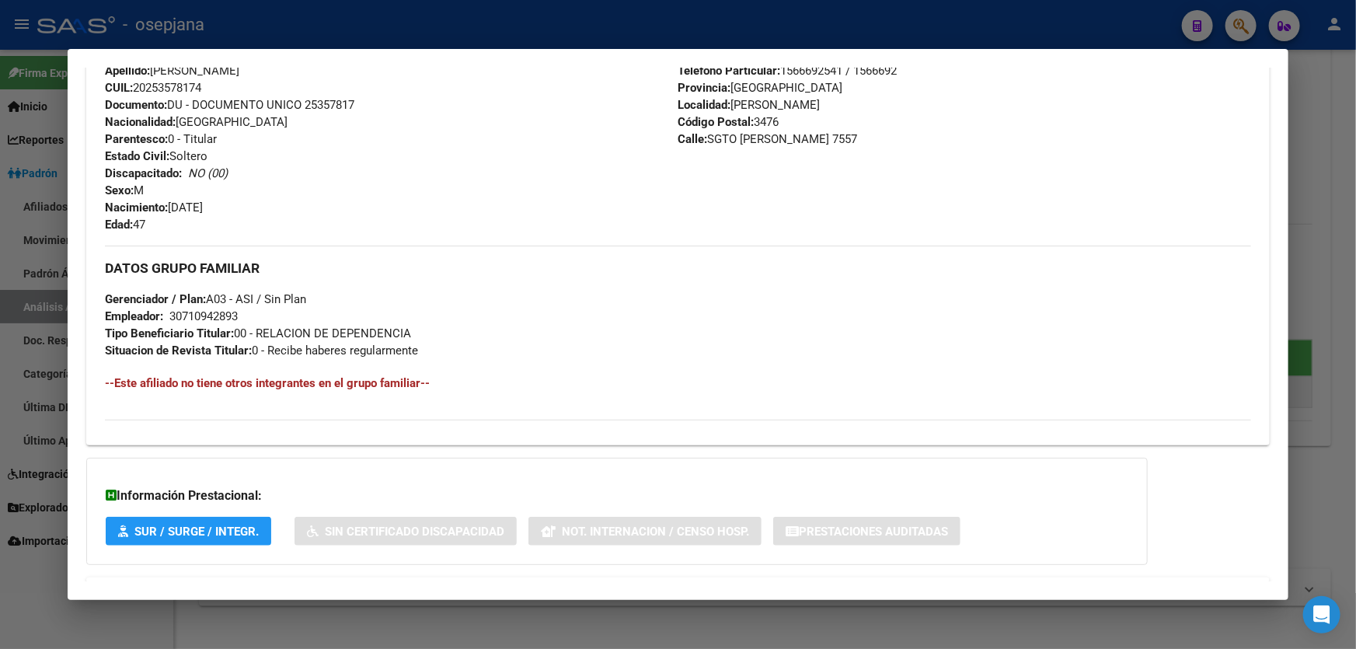
scroll to position [632, 0]
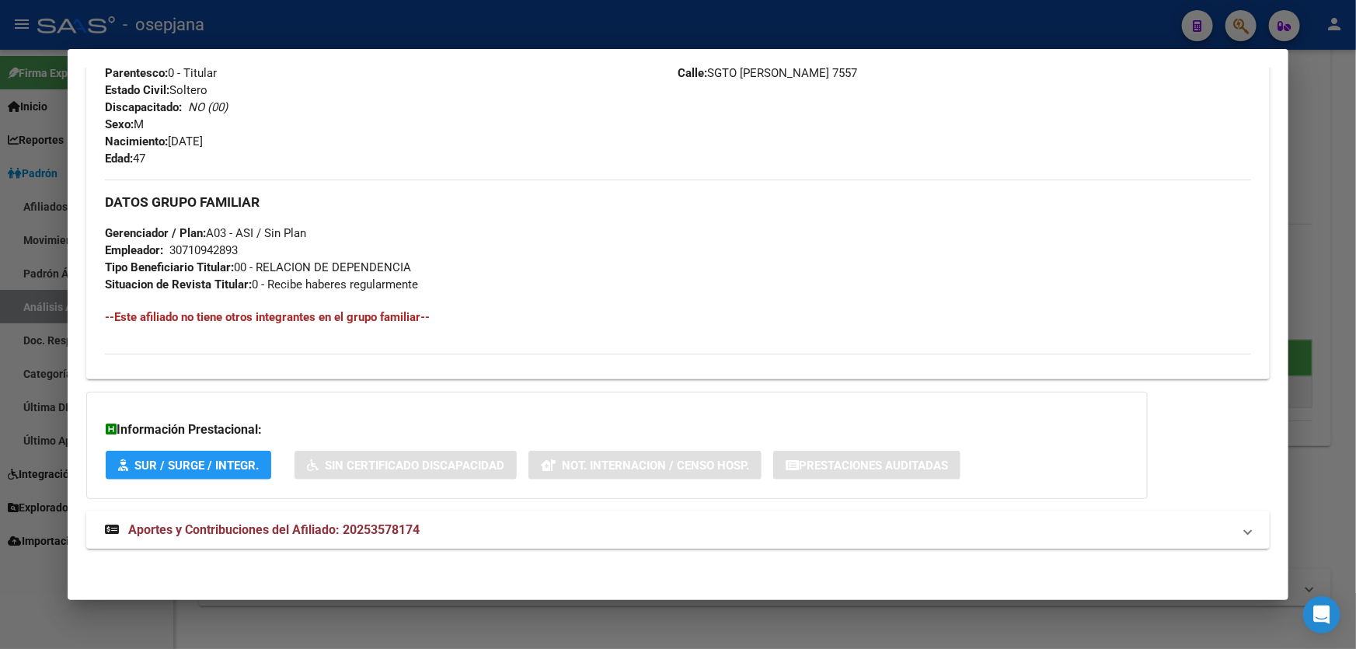
click at [447, 540] on mat-expansion-panel-header "Aportes y Contribuciones del Afiliado: 20253578174" at bounding box center [677, 529] width 1183 height 37
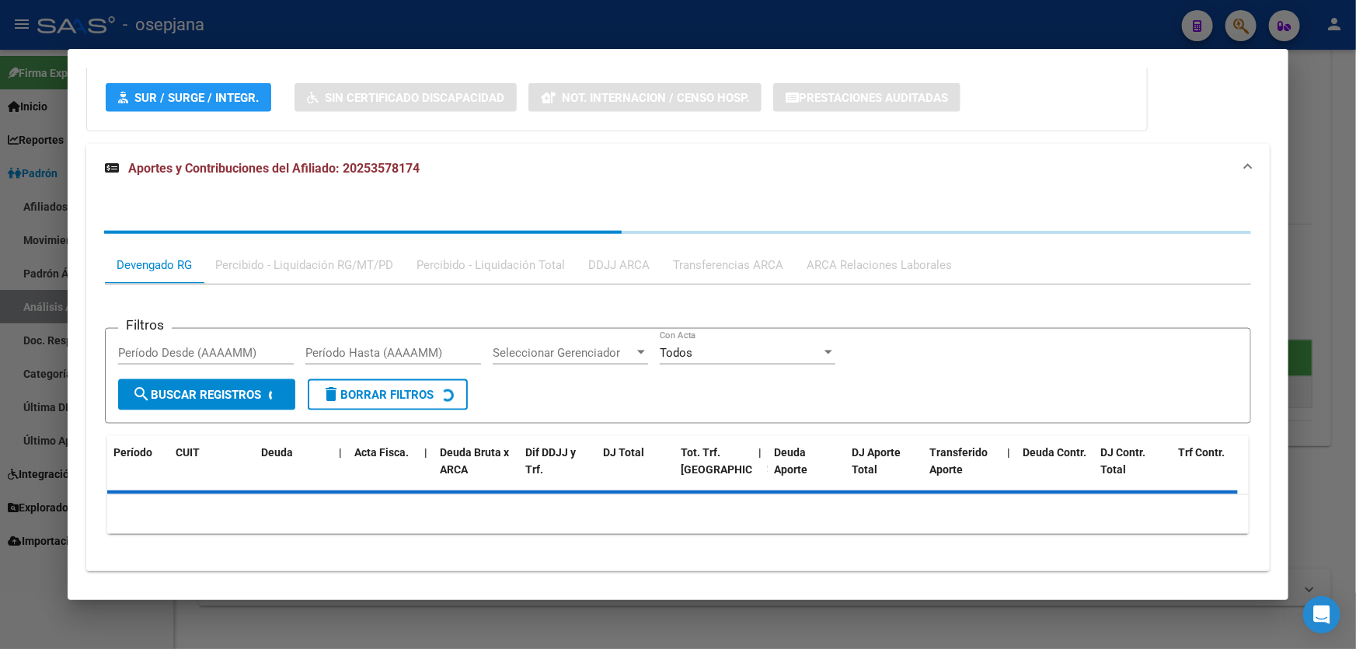
scroll to position [1021, 0]
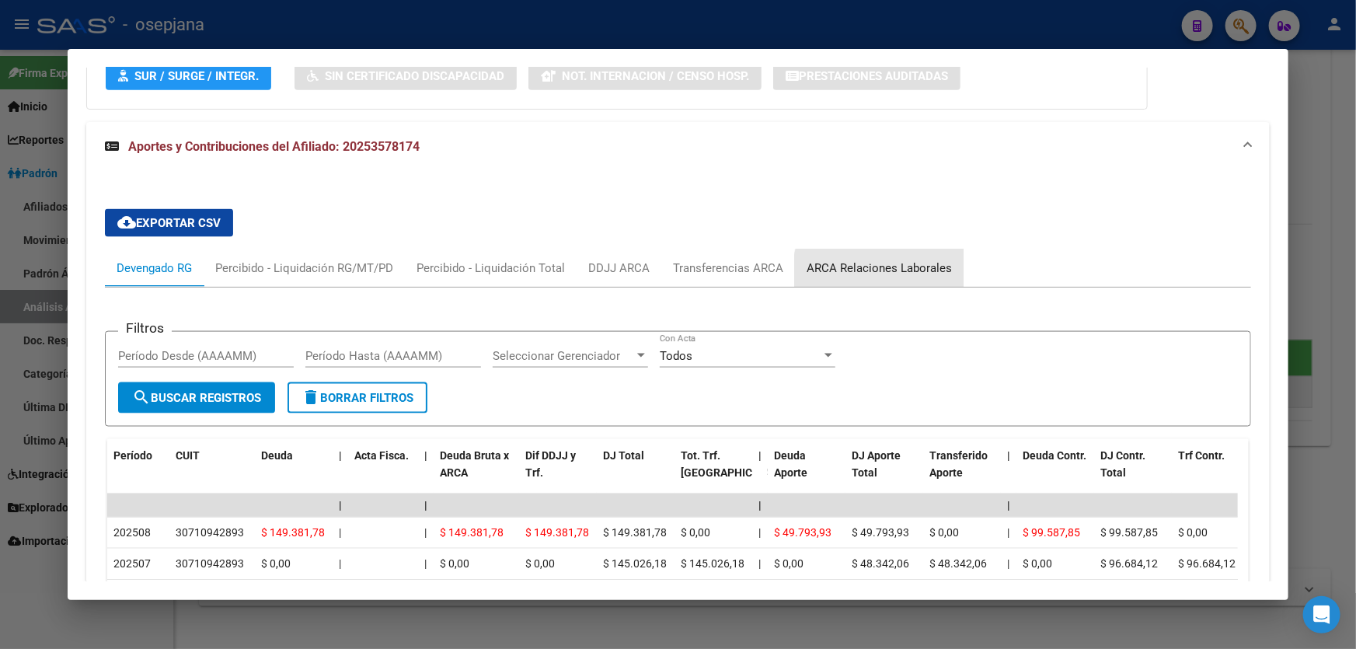
click at [879, 270] on div "ARCA Relaciones Laborales" at bounding box center [878, 267] width 145 height 17
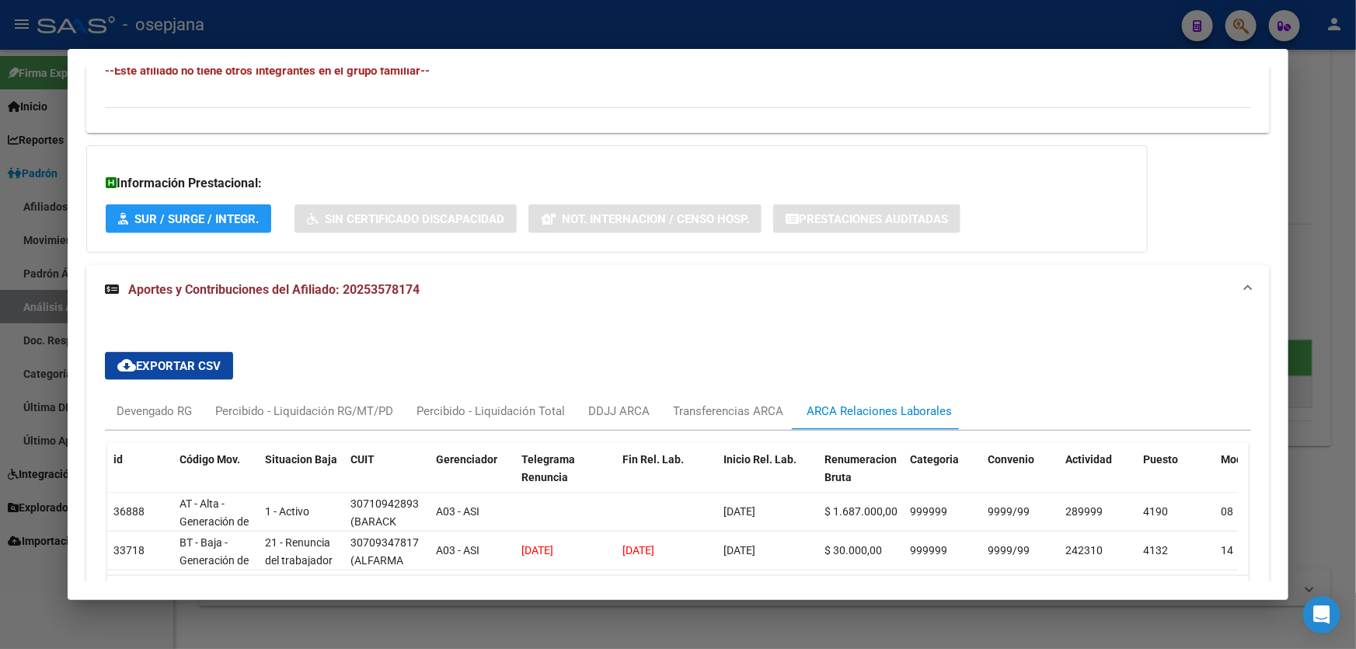
scroll to position [992, 0]
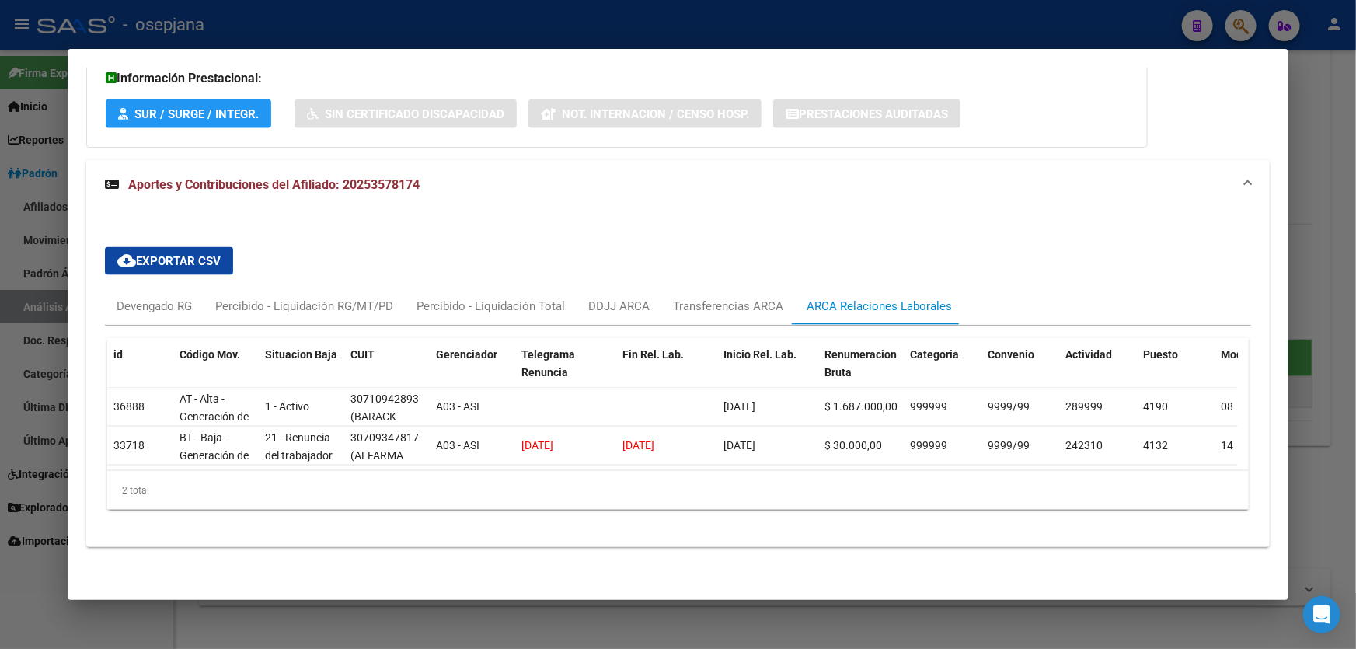
click at [1355, 261] on div at bounding box center [678, 324] width 1356 height 649
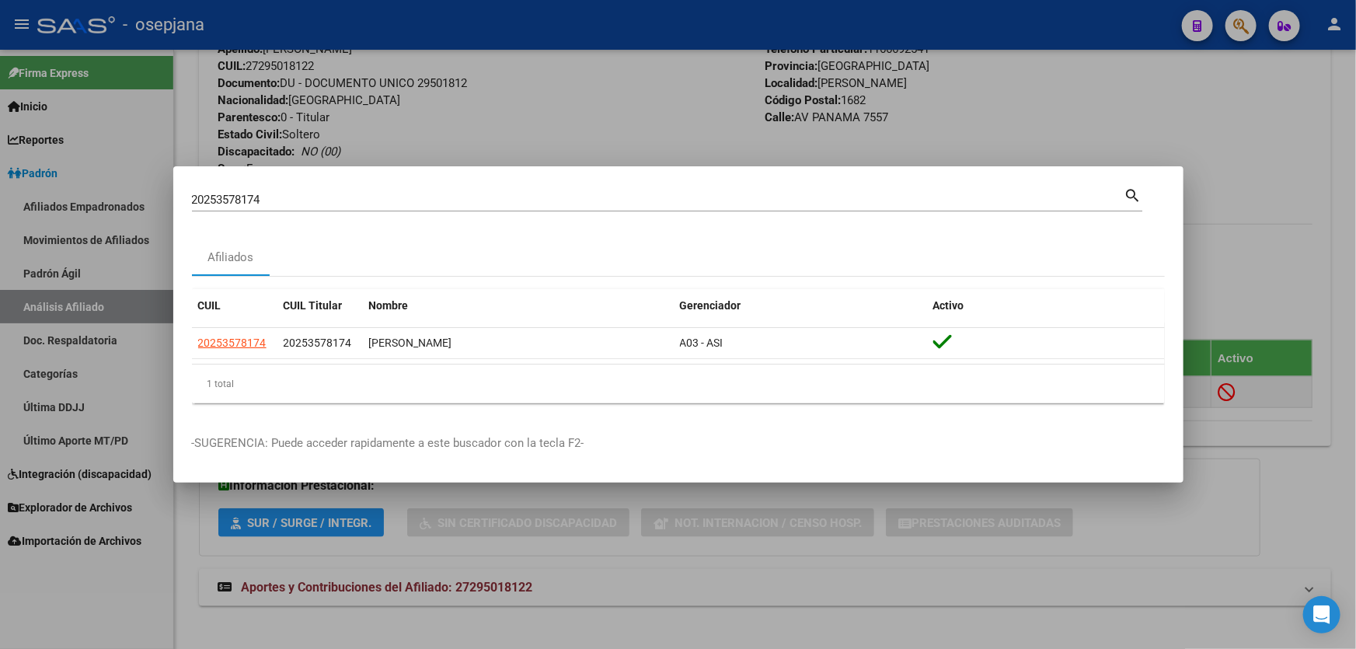
click at [1355, 124] on div at bounding box center [678, 324] width 1356 height 649
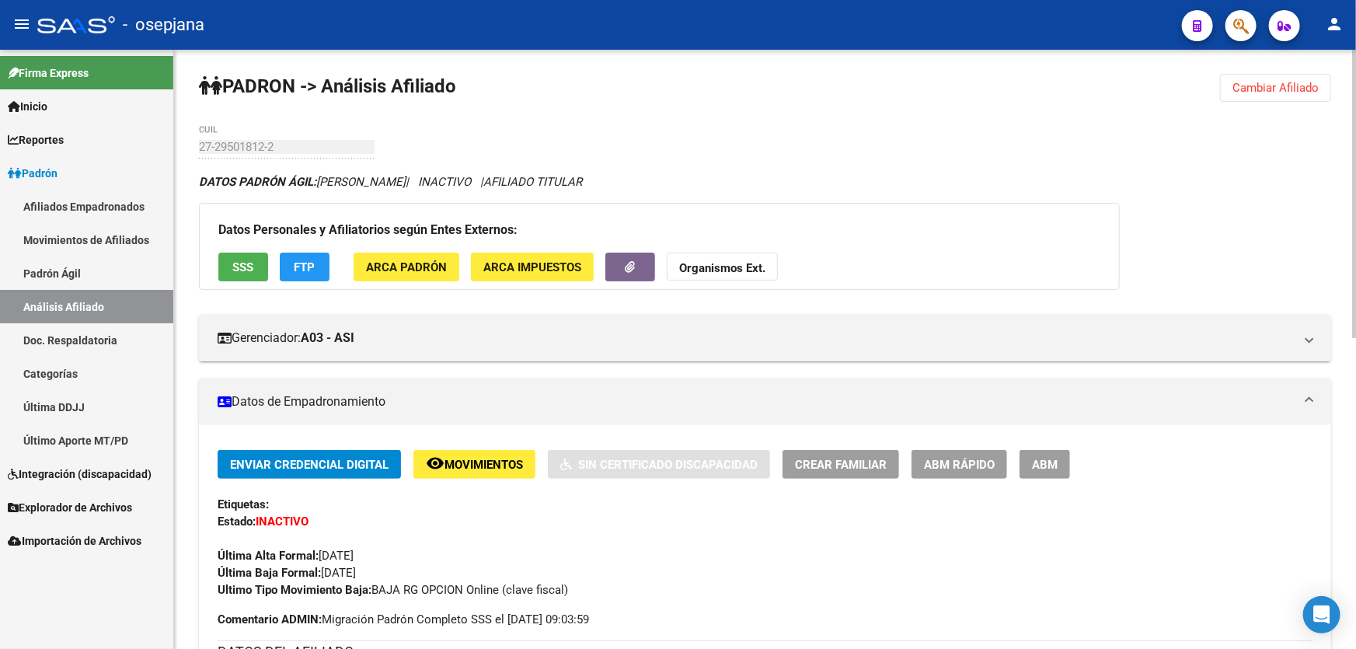
scroll to position [0, 0]
click at [1280, 82] on span "Cambiar Afiliado" at bounding box center [1275, 89] width 86 height 14
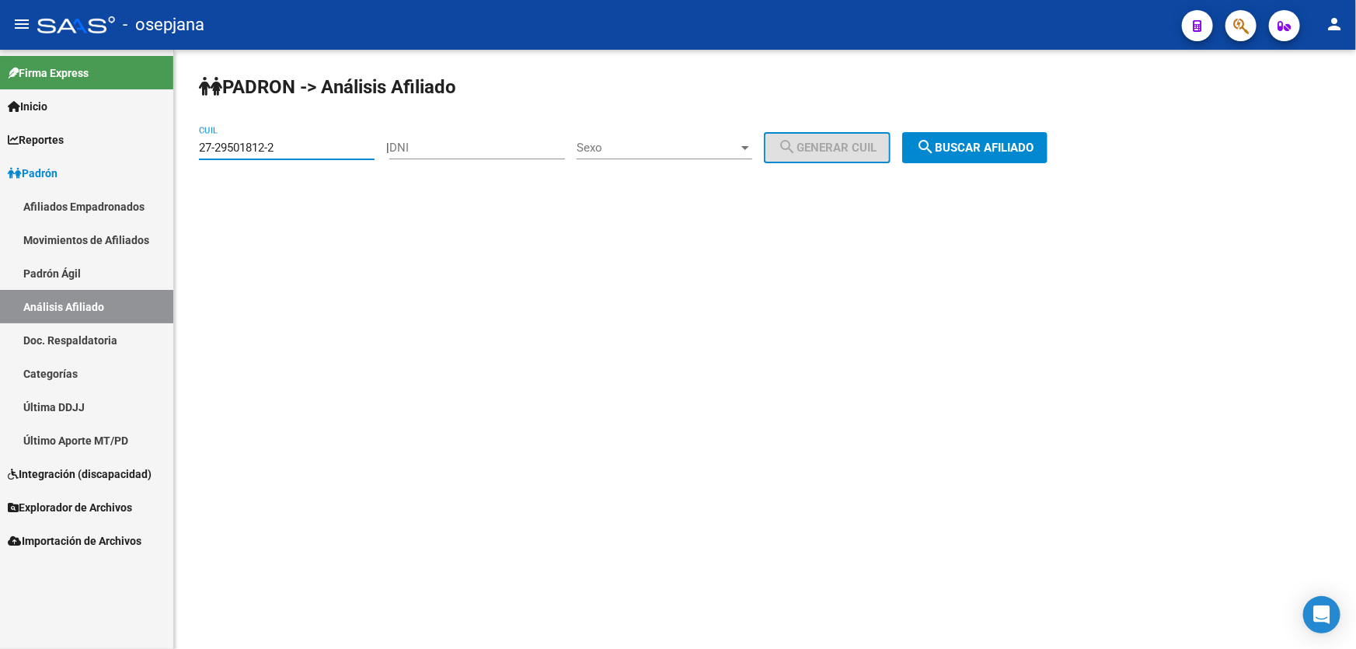
drag, startPoint x: 301, startPoint y: 140, endPoint x: 186, endPoint y: 145, distance: 114.3
click at [186, 145] on div "PADRON -> Análisis Afiliado 27-29501812-2 CUIL | DNI Sexo Sexo search Generar C…" at bounding box center [765, 131] width 1182 height 163
paste input "19130548-0"
type input "27-19130548-0"
click at [1066, 118] on div "PADRON -> Análisis Afiliado 27-19130548-0 CUIL | DNI Sexo Sexo search Generar C…" at bounding box center [765, 131] width 1182 height 163
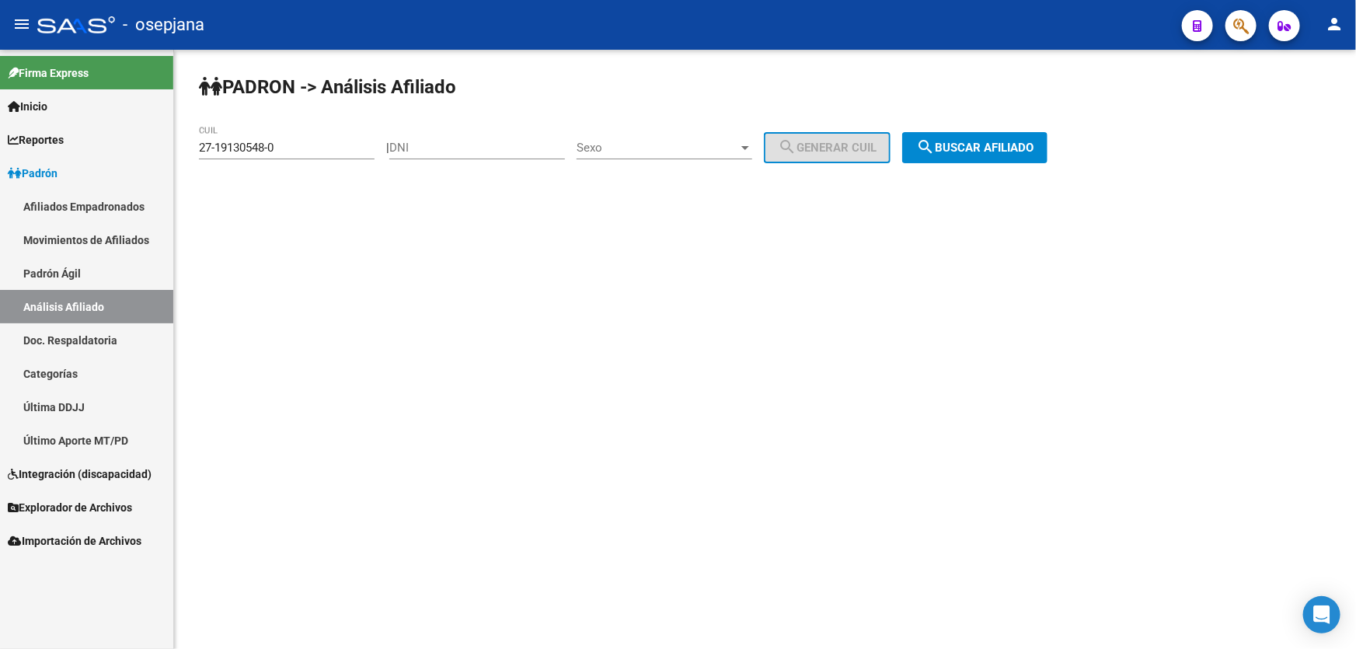
click at [1019, 155] on button "search Buscar afiliado" at bounding box center [974, 147] width 145 height 31
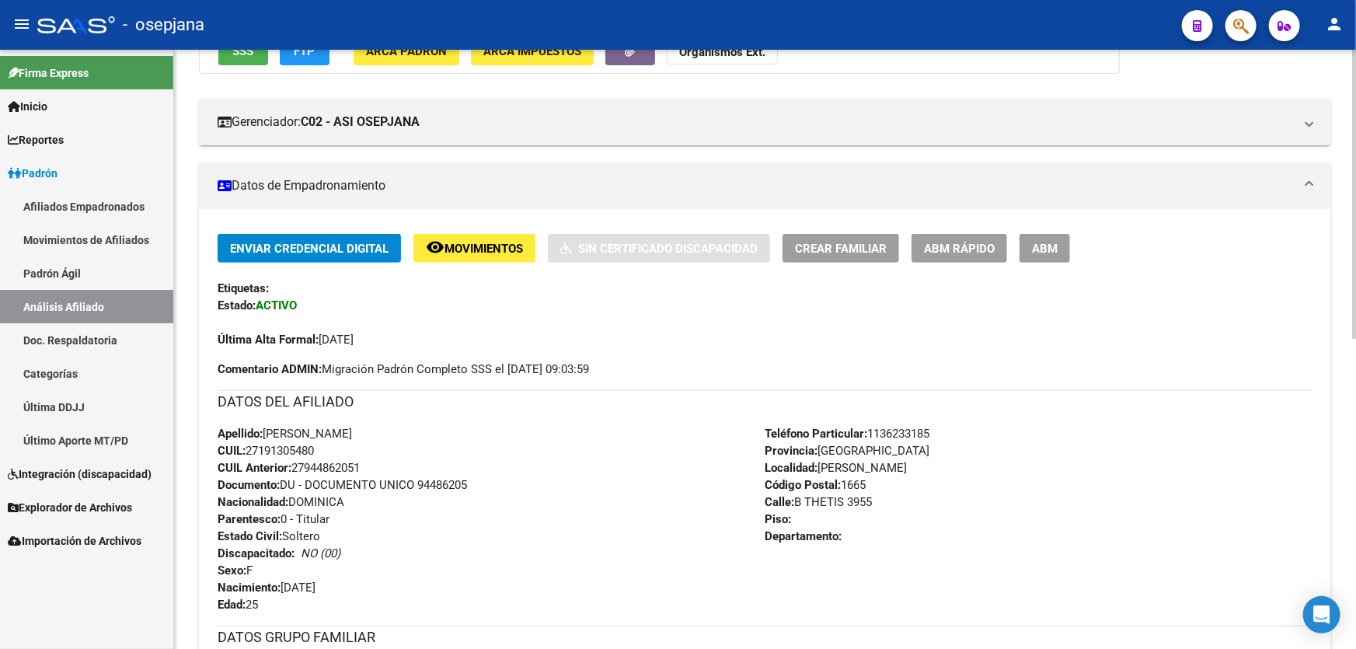
scroll to position [211, 0]
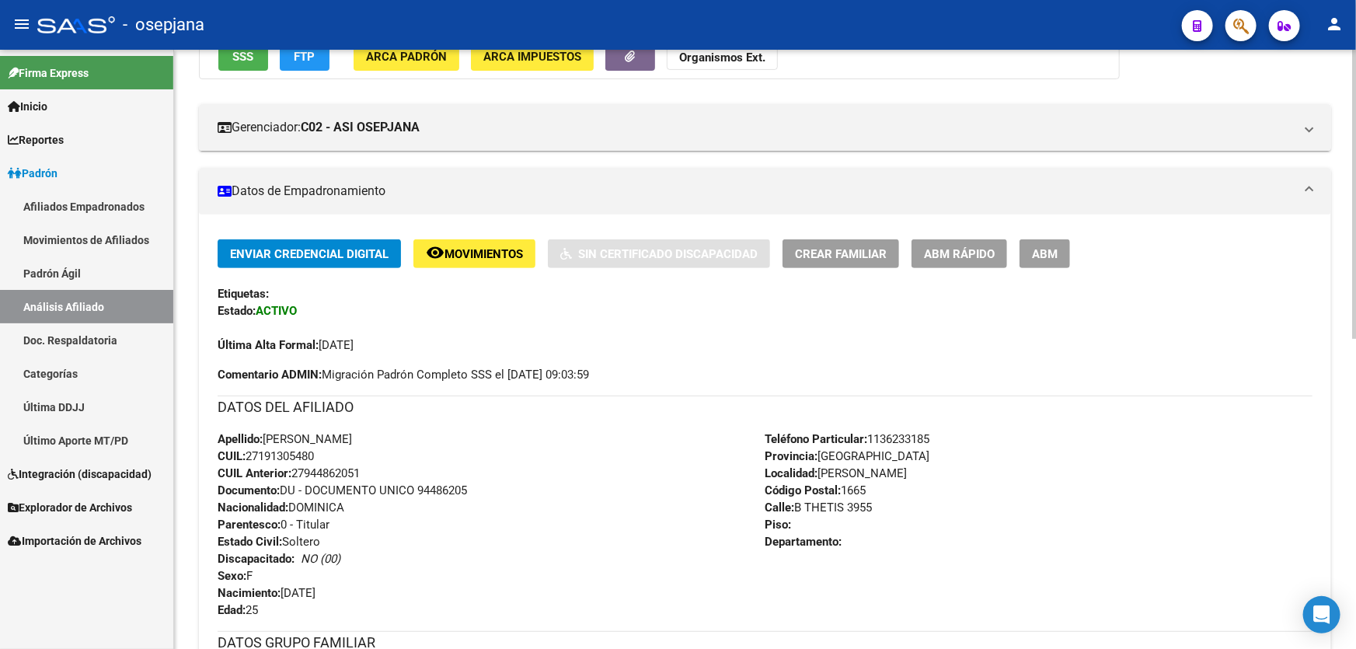
drag, startPoint x: 418, startPoint y: 488, endPoint x: 517, endPoint y: 482, distance: 99.6
click at [517, 482] on div "Apellido: FLOR MILEIDI MEJIA HERASME CUIL: 27191305480 CUIL Anterior: 279448620…" at bounding box center [492, 524] width 548 height 188
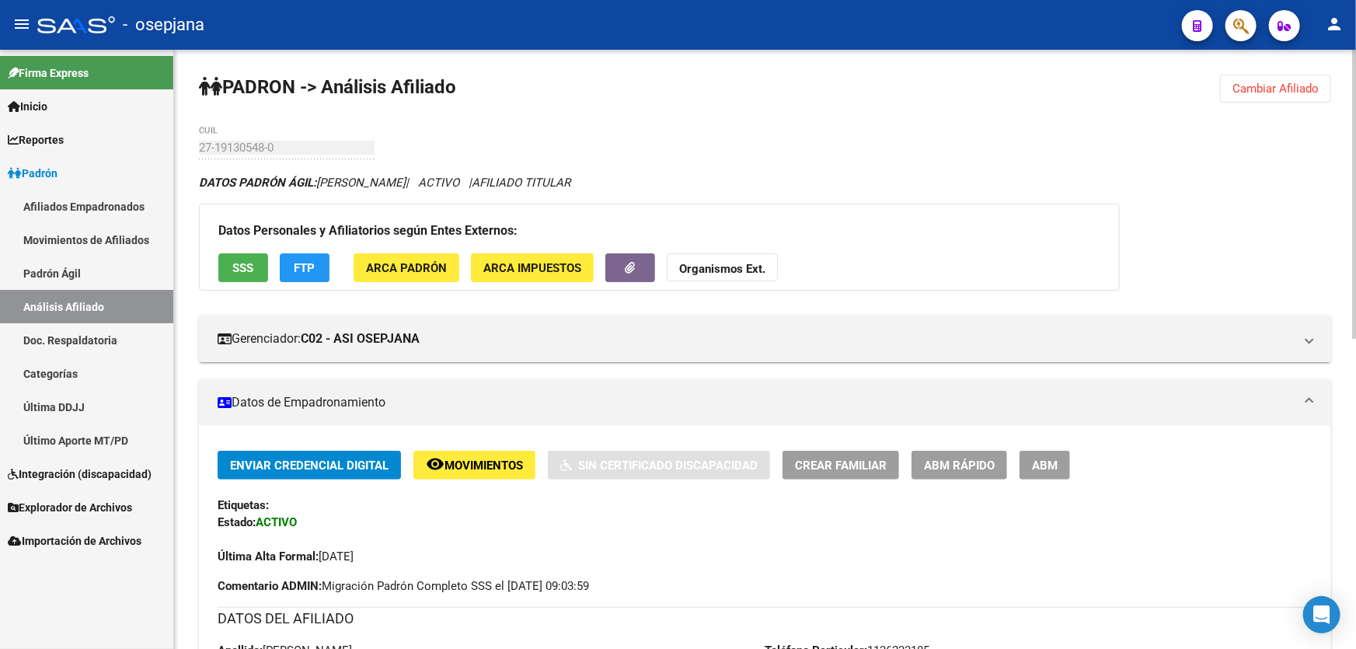
click at [1303, 93] on span "Cambiar Afiliado" at bounding box center [1275, 89] width 86 height 14
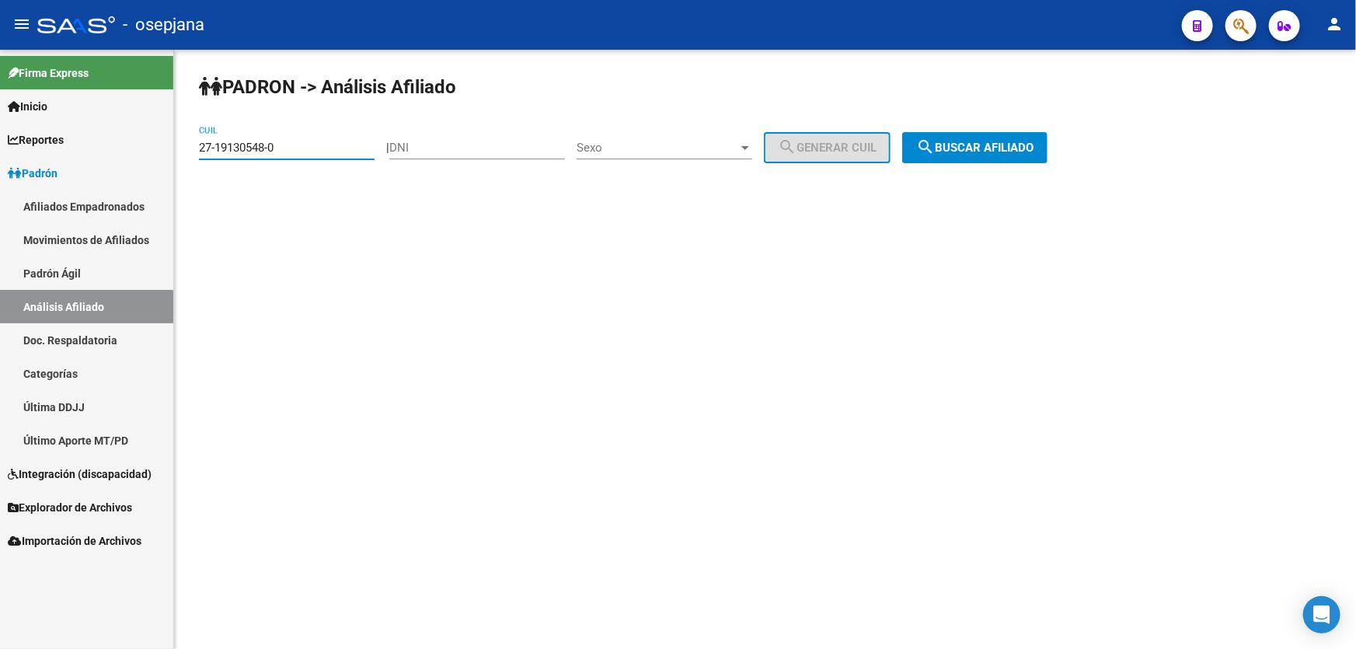
drag, startPoint x: 296, startPoint y: 148, endPoint x: 152, endPoint y: 158, distance: 144.1
click at [155, 158] on mat-sidenav-container "Firma Express Inicio Calendario SSS Instructivos Contacto OS Reportes Padrón Tr…" at bounding box center [678, 349] width 1356 height 599
paste input "27-26752726-7"
click at [979, 147] on span "search Buscar afiliado" at bounding box center [974, 148] width 117 height 14
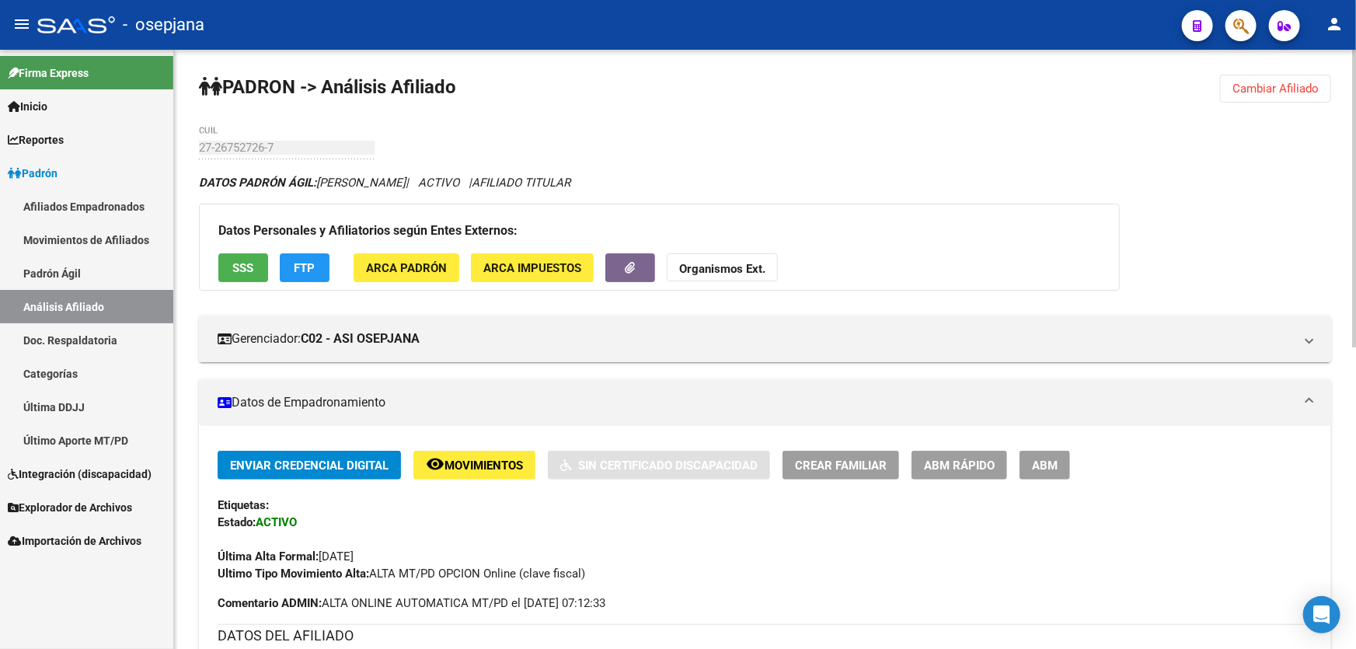
click at [246, 253] on button "SSS" at bounding box center [243, 267] width 50 height 29
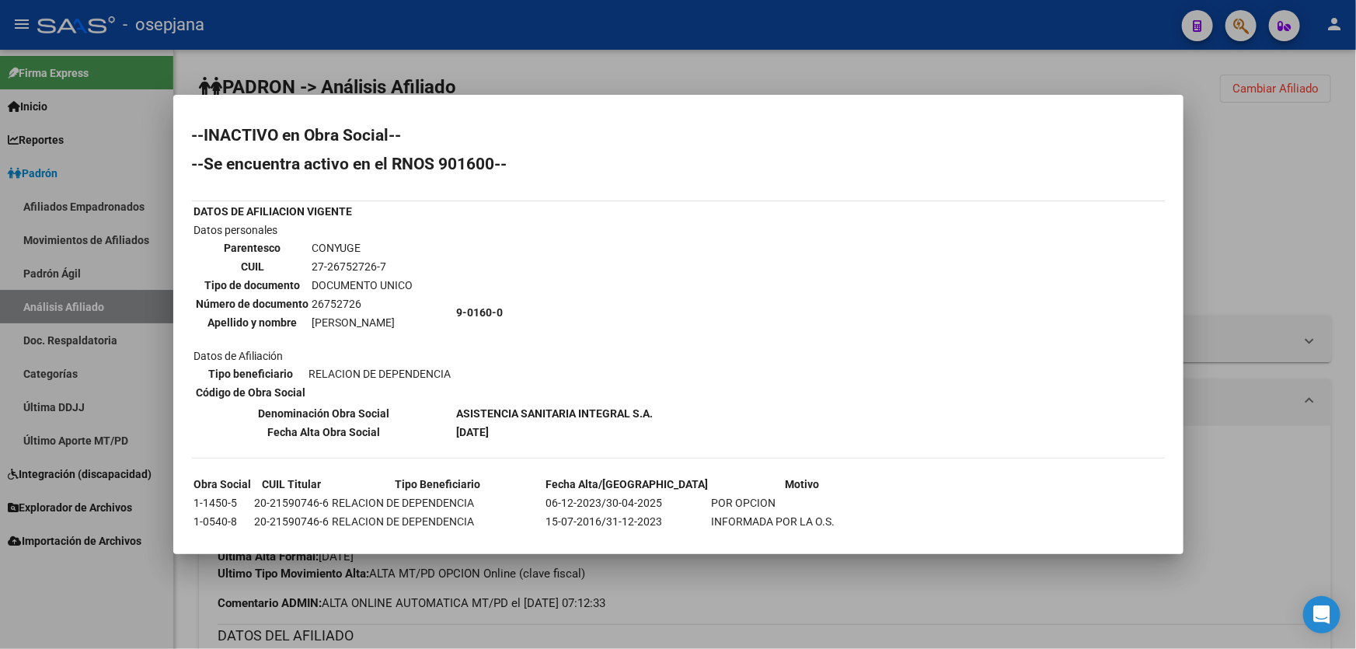
click at [1283, 277] on div at bounding box center [678, 324] width 1356 height 649
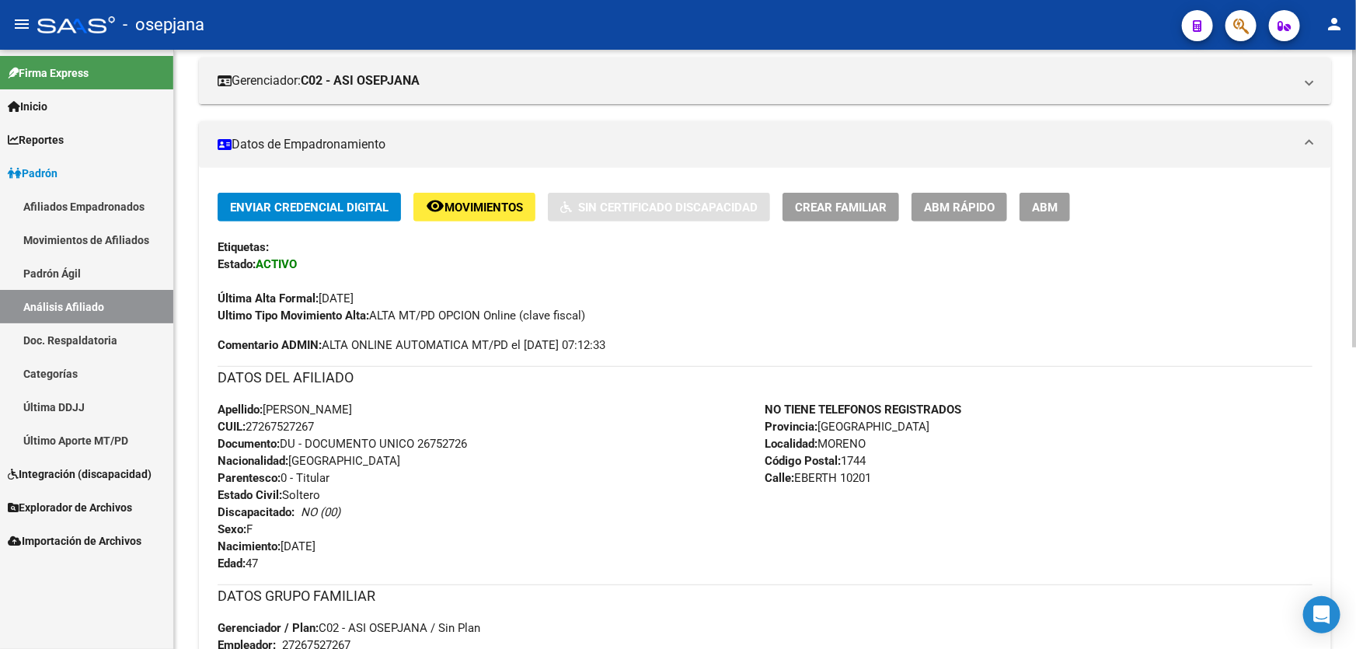
scroll to position [70, 0]
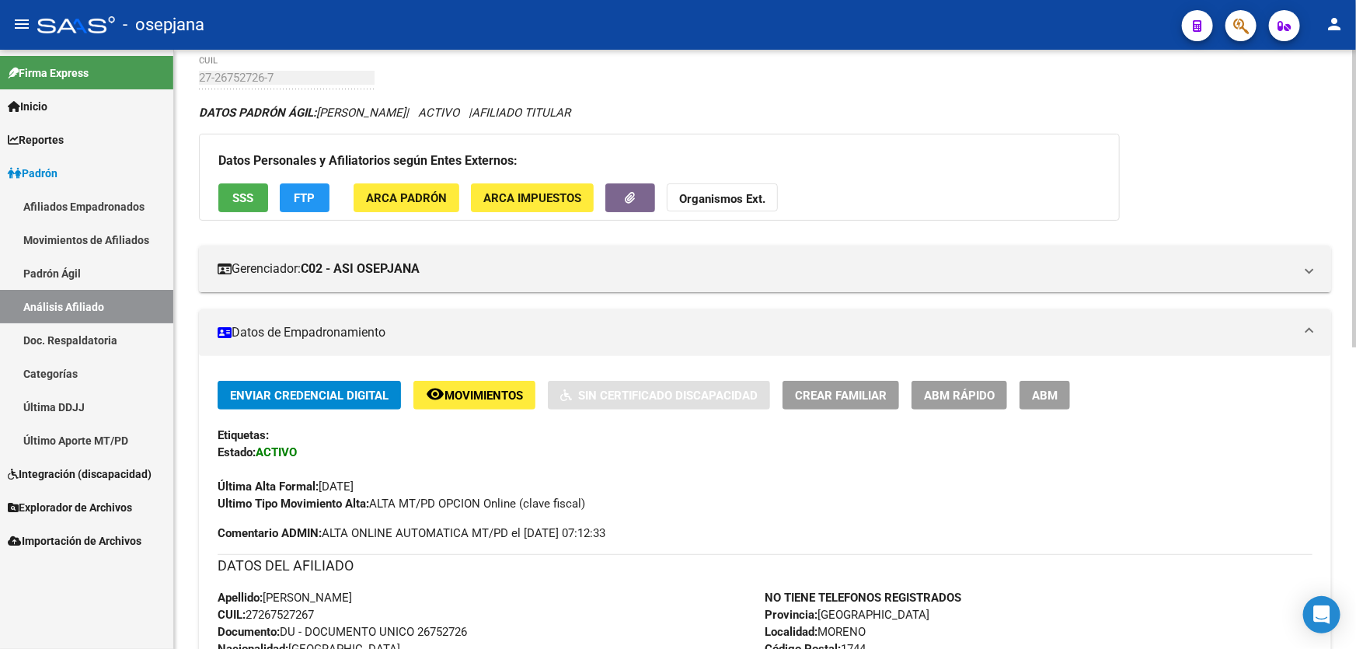
click at [303, 205] on button "FTP" at bounding box center [305, 197] width 50 height 29
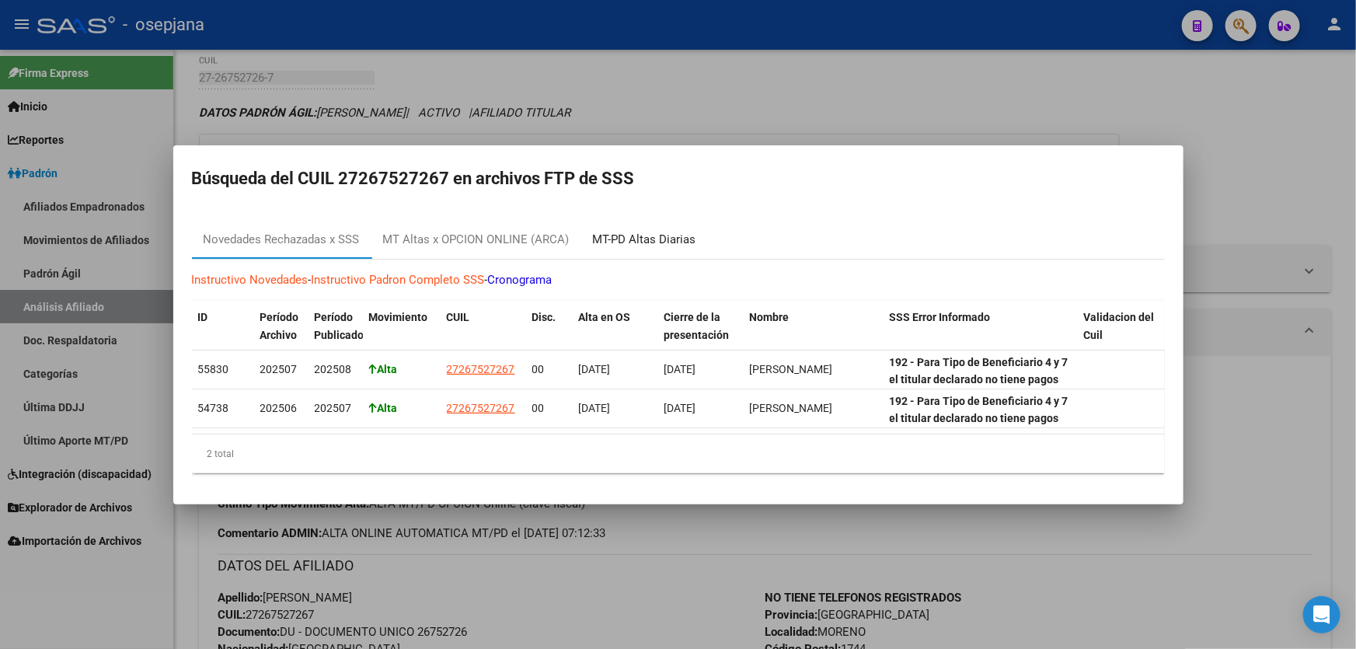
click at [656, 238] on div "MT-PD Altas Diarias" at bounding box center [644, 240] width 103 height 18
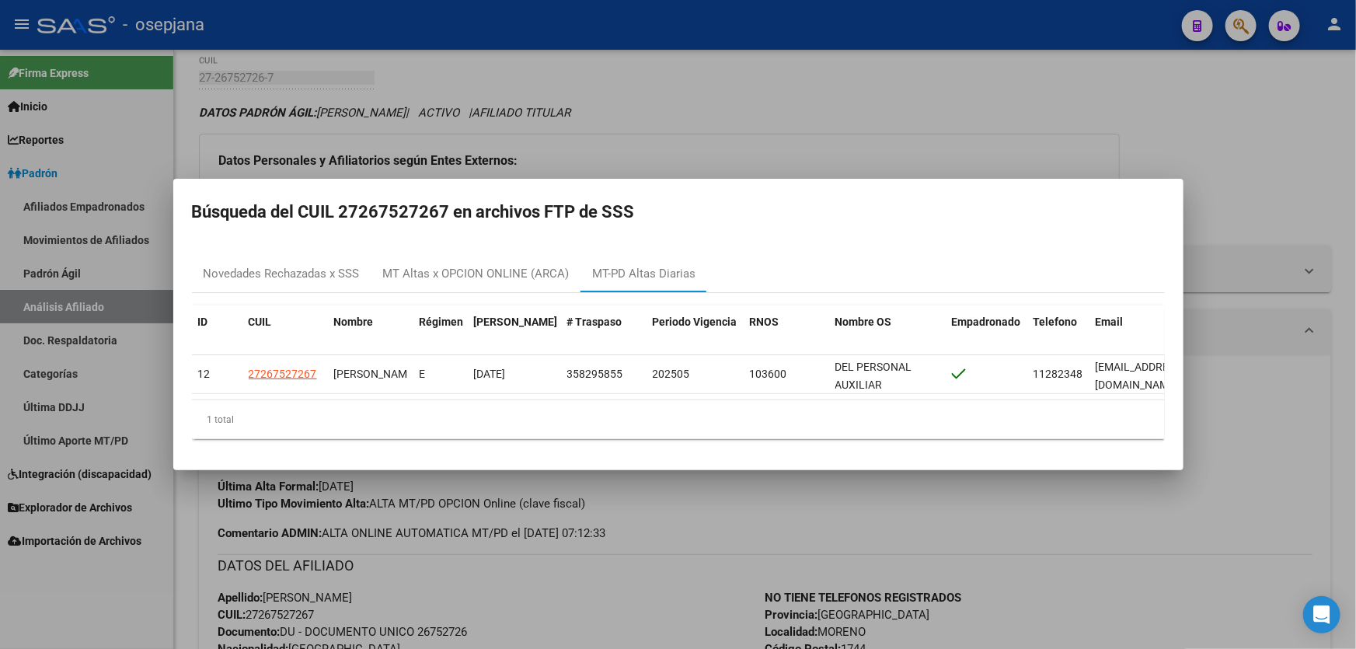
click at [1001, 151] on div at bounding box center [678, 324] width 1356 height 649
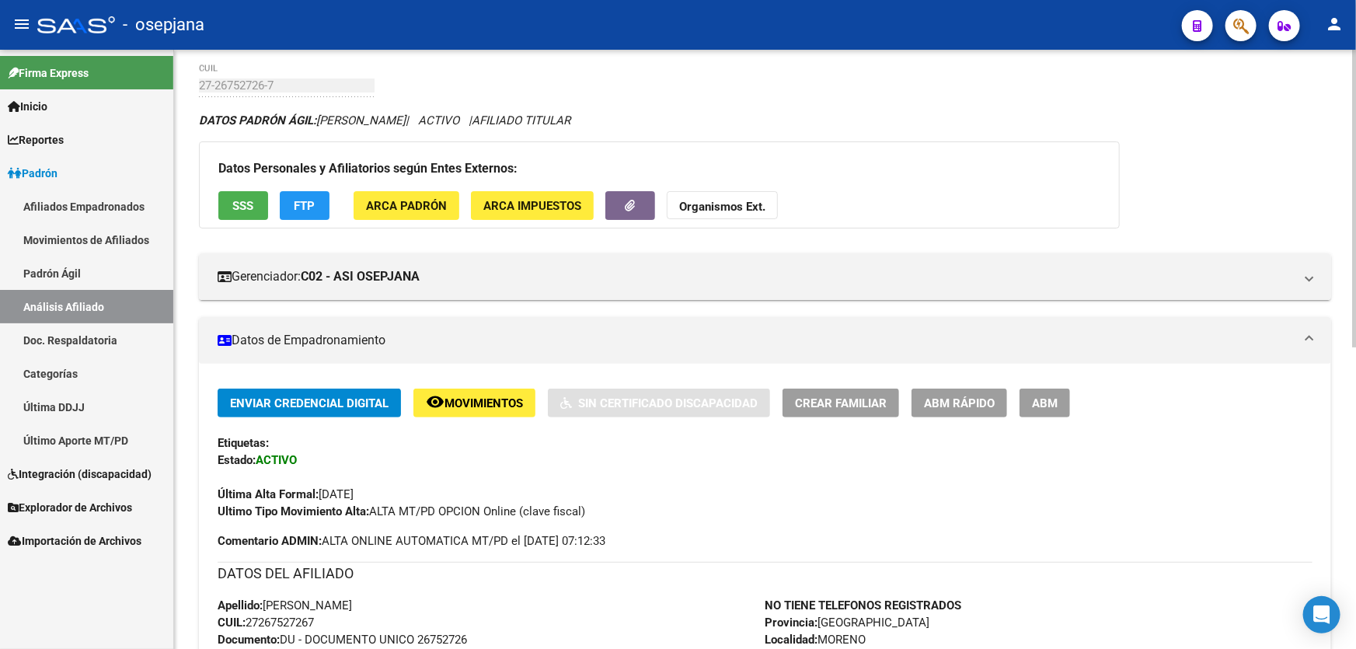
scroll to position [0, 0]
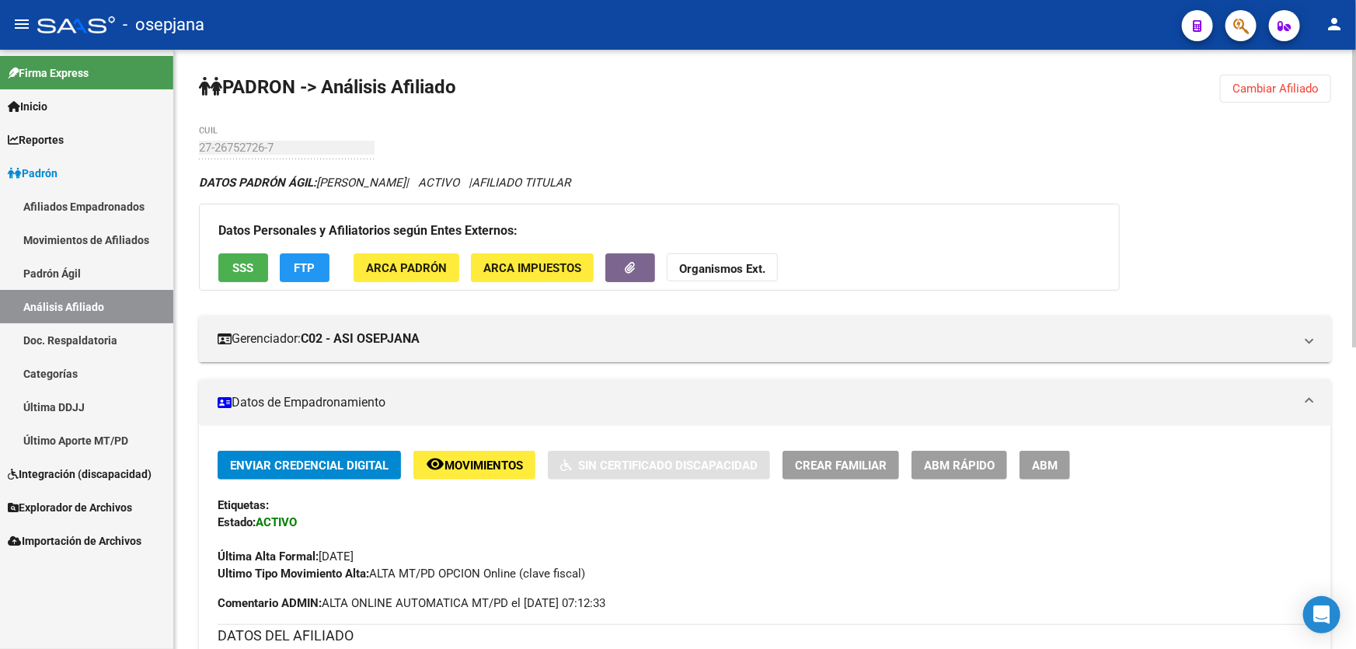
click at [249, 269] on span "SSS" at bounding box center [243, 268] width 21 height 14
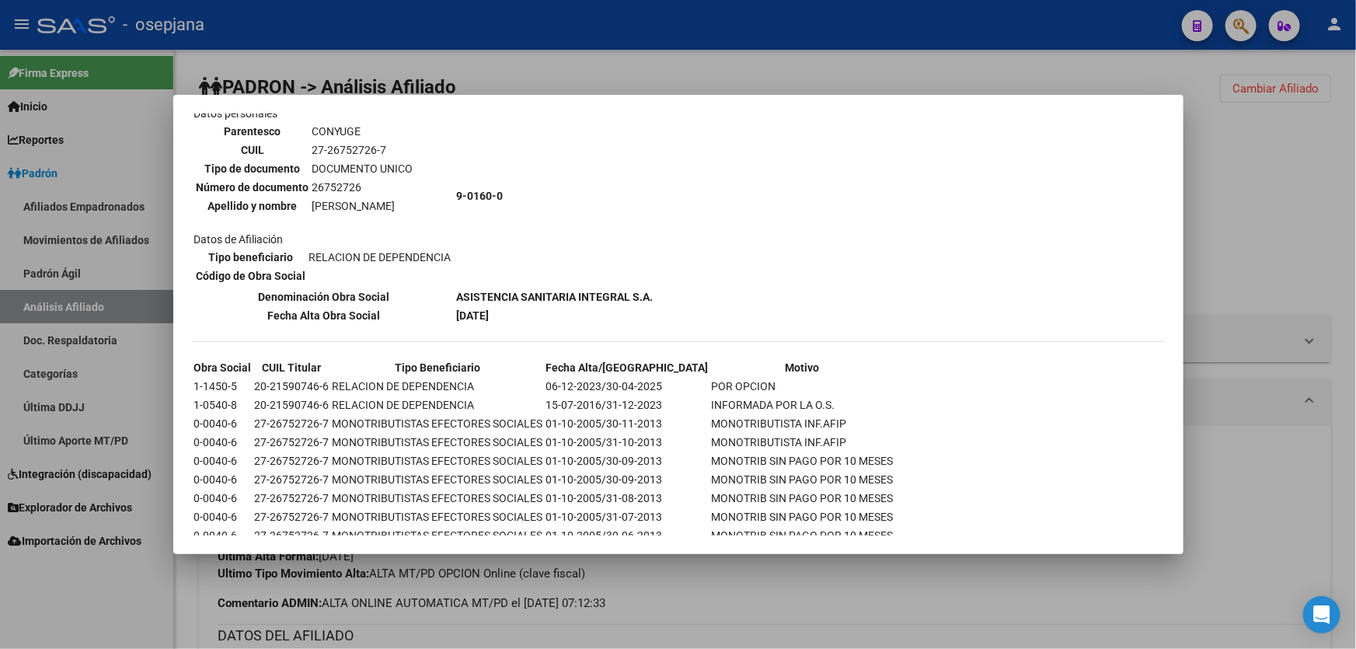
scroll to position [141, 0]
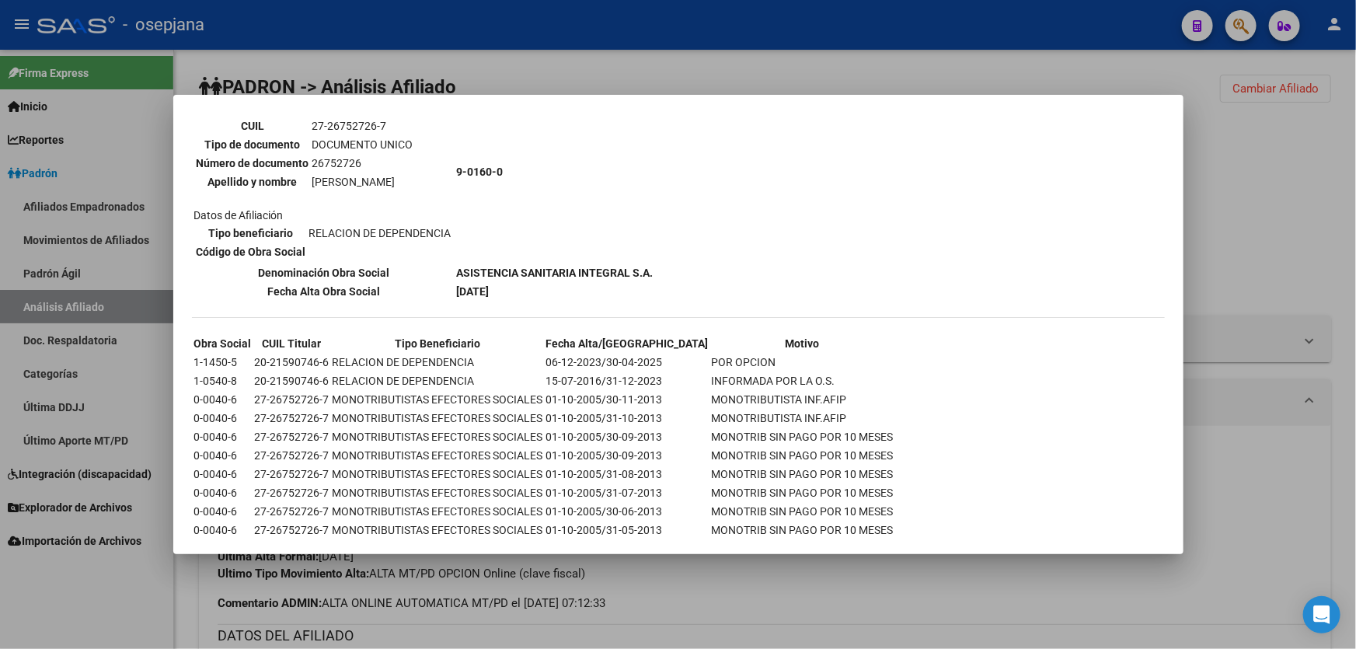
click at [1355, 245] on div at bounding box center [678, 324] width 1356 height 649
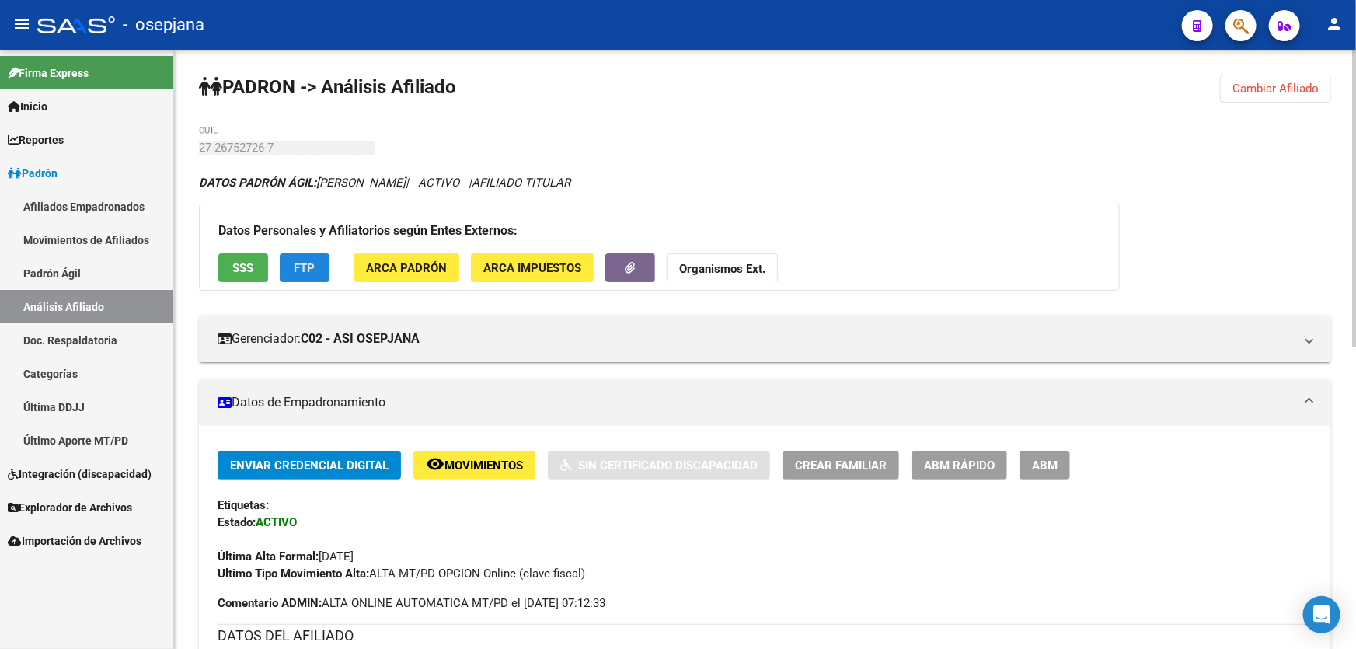
click at [310, 261] on span "FTP" at bounding box center [304, 268] width 21 height 14
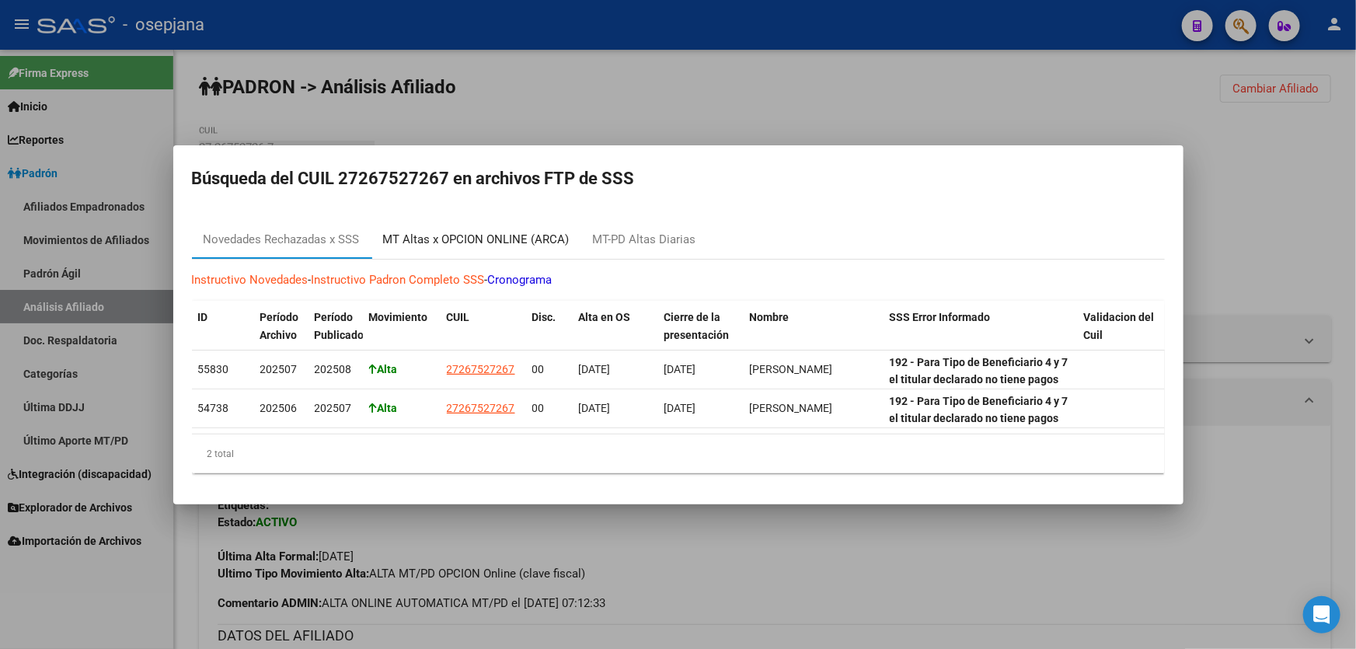
click at [487, 233] on div "MT Altas x OPCION ONLINE (ARCA)" at bounding box center [476, 240] width 186 height 18
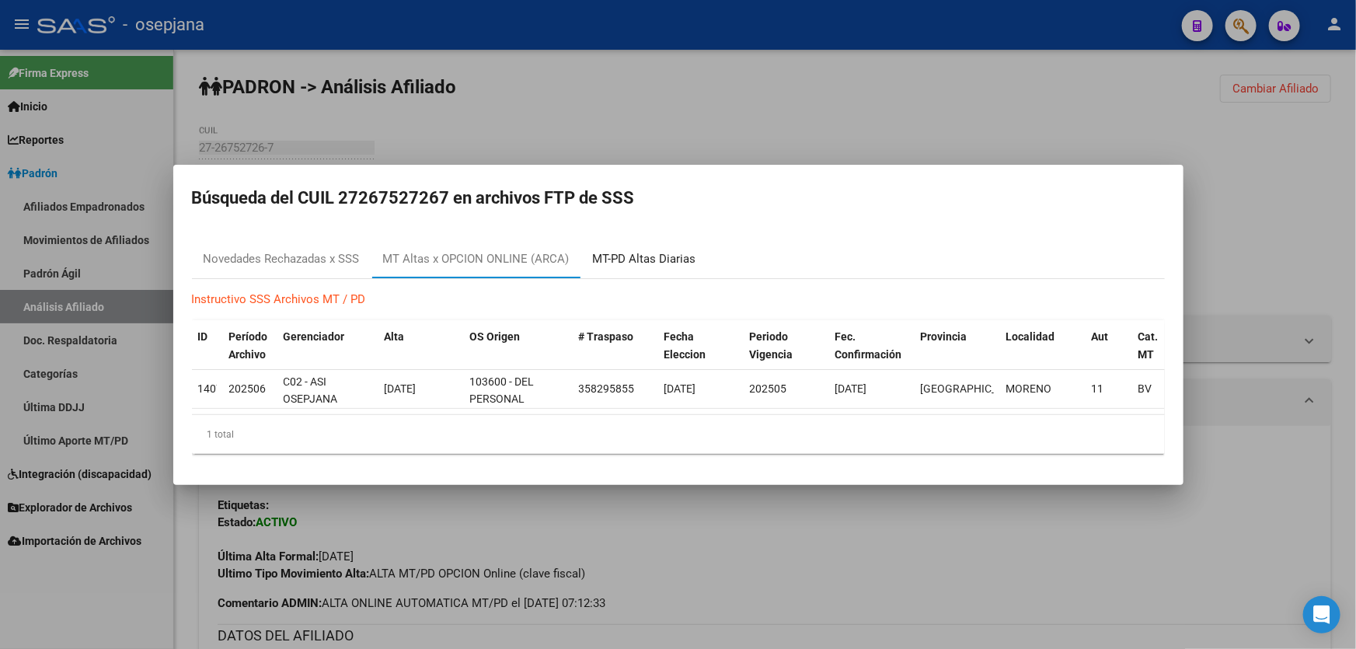
click at [642, 242] on div "MT-PD Altas Diarias" at bounding box center [644, 259] width 127 height 37
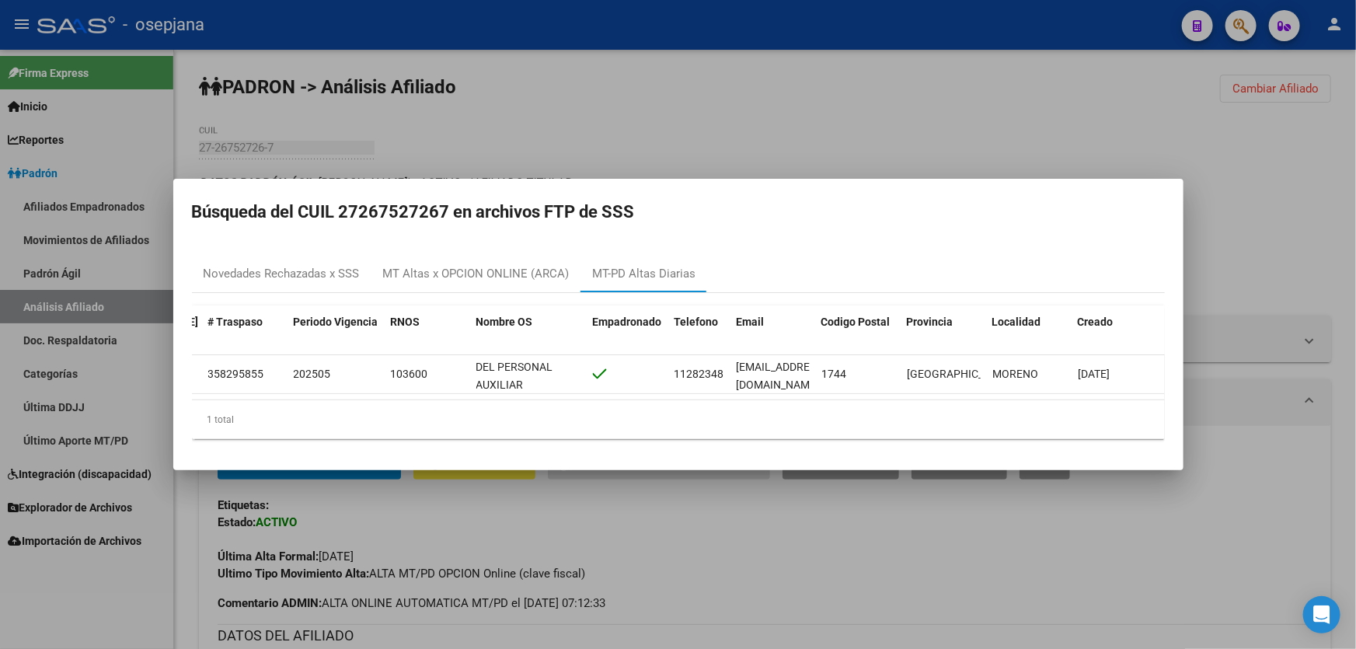
scroll to position [0, 346]
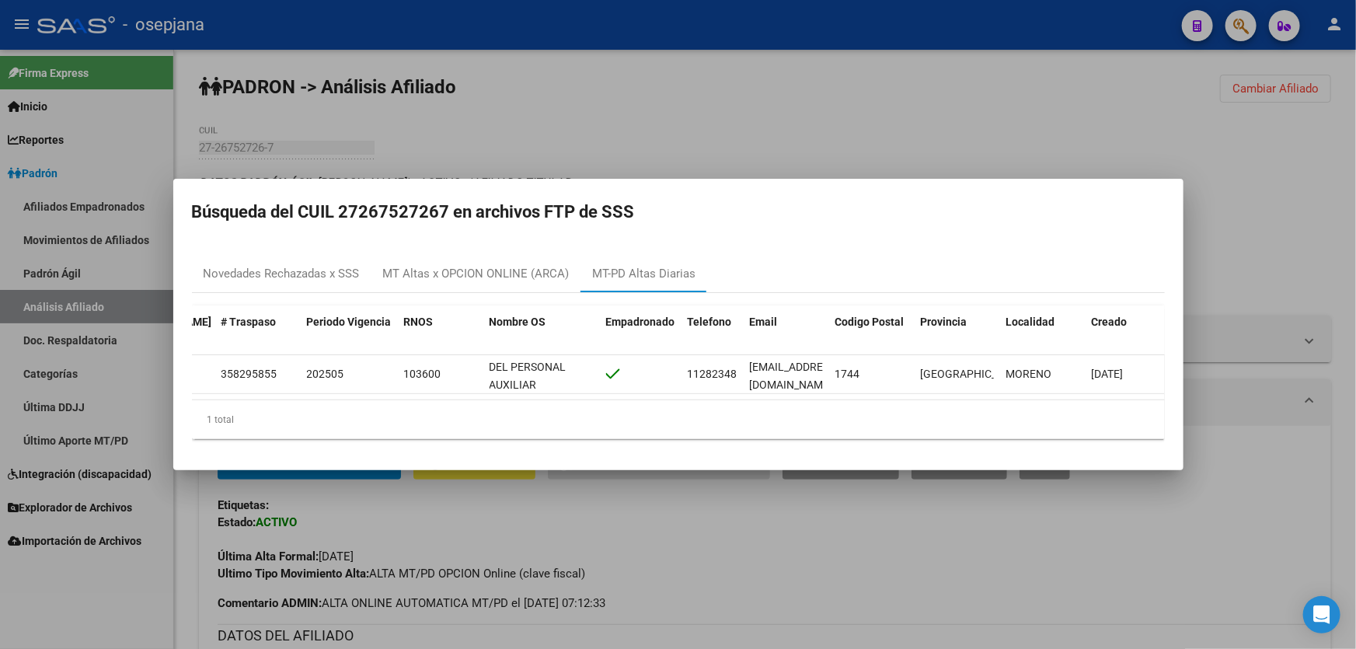
click at [1238, 169] on div at bounding box center [678, 324] width 1356 height 649
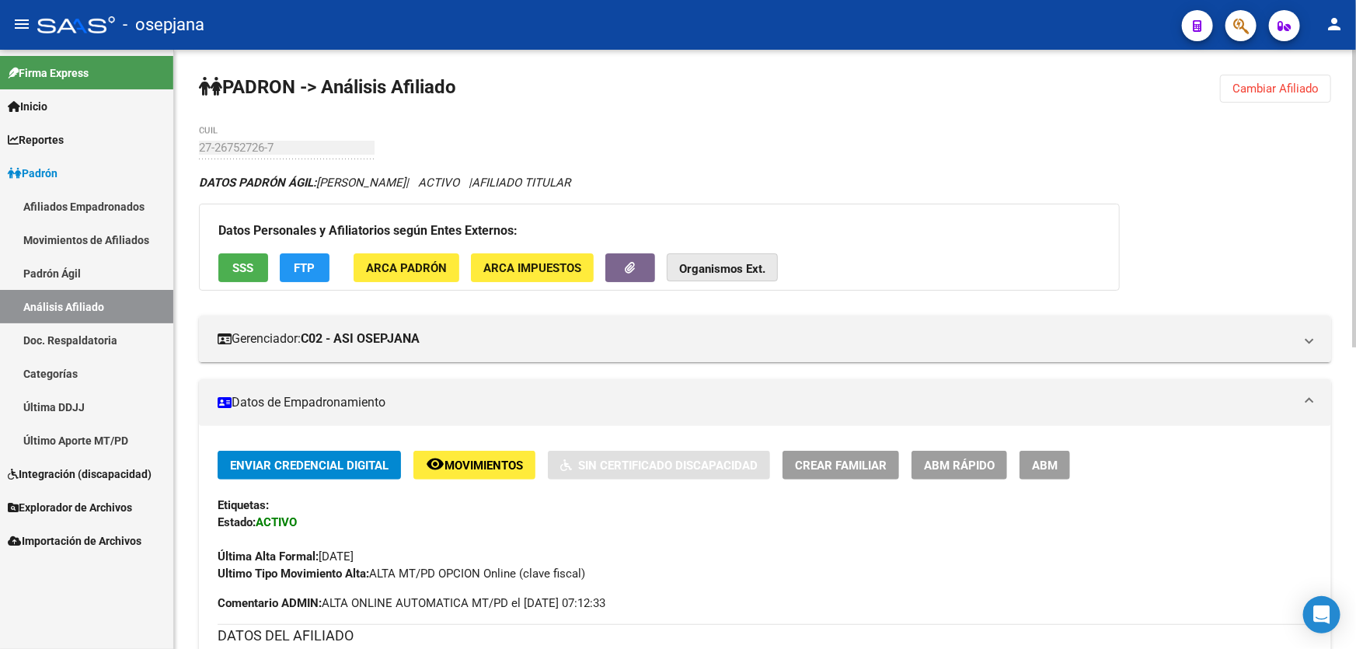
click at [742, 264] on strong "Organismos Ext." at bounding box center [722, 269] width 86 height 14
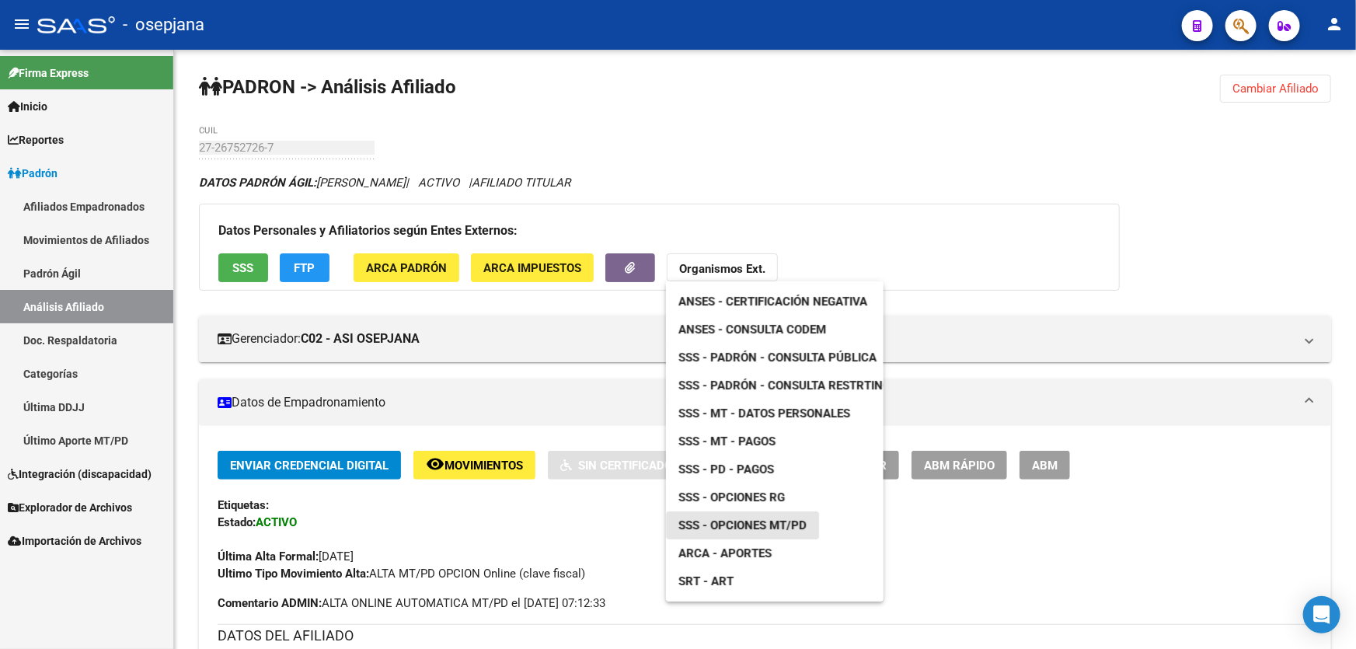
click at [759, 519] on span "SSS - Opciones MT/PD" at bounding box center [742, 525] width 128 height 14
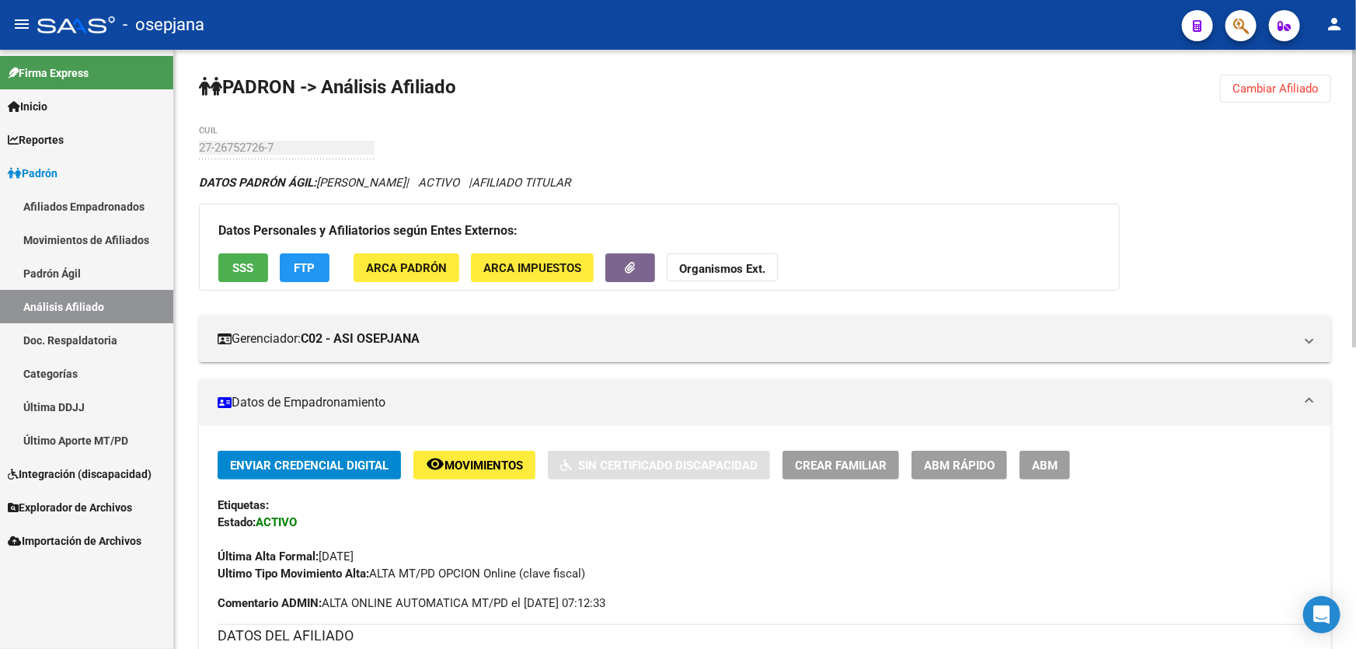
click at [199, 155] on div "27-26752726-7 CUIL" at bounding box center [287, 142] width 176 height 33
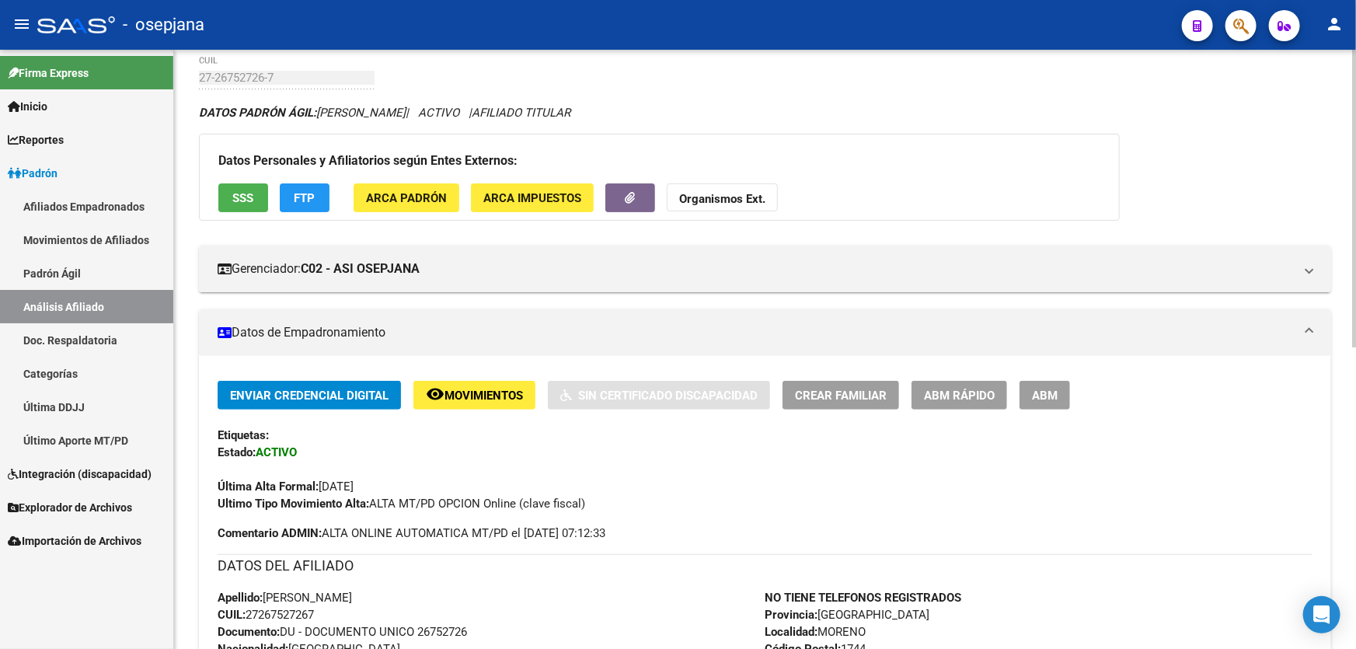
scroll to position [0, 0]
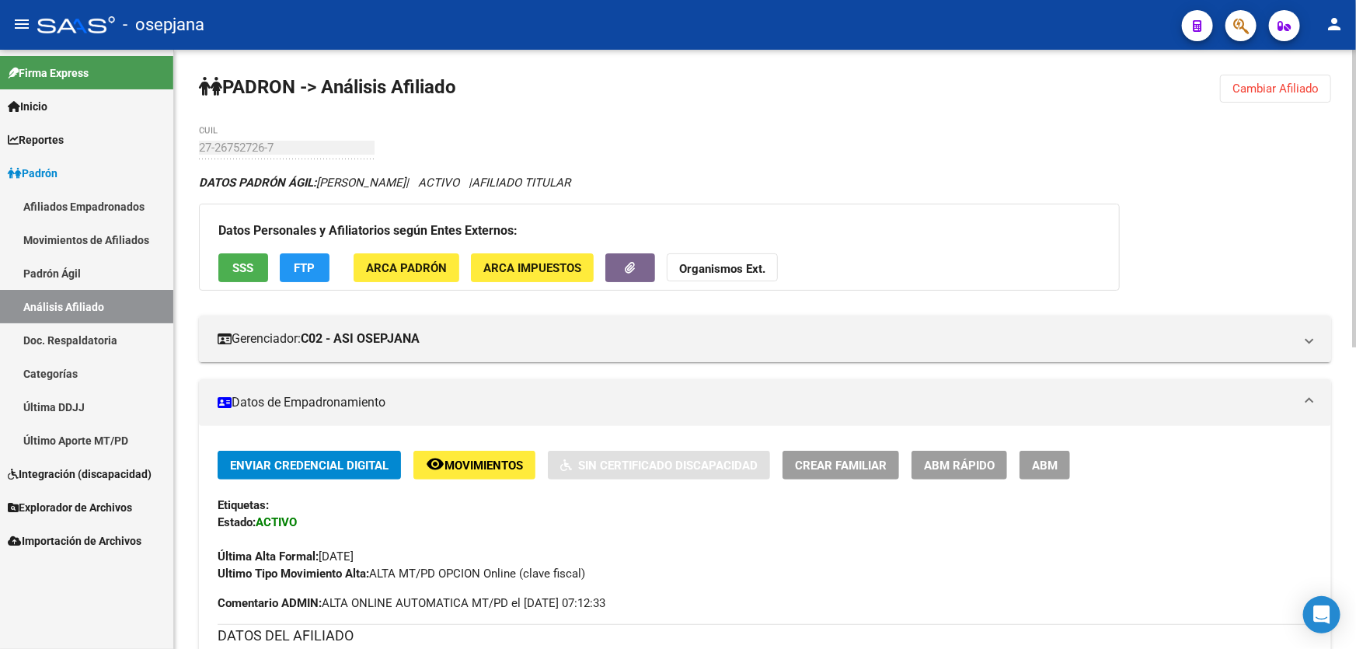
click at [1256, 86] on span "Cambiar Afiliado" at bounding box center [1275, 89] width 86 height 14
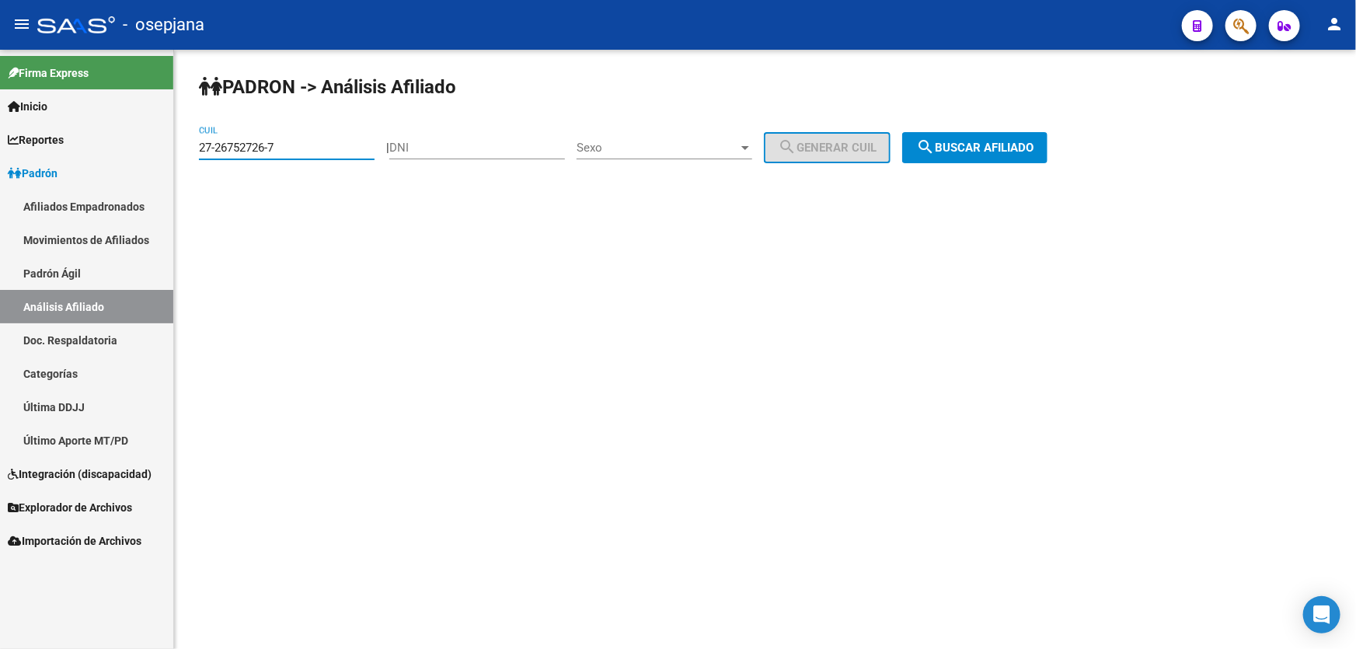
paste input "32482997-6"
click at [994, 141] on span "search Buscar afiliado" at bounding box center [974, 148] width 117 height 14
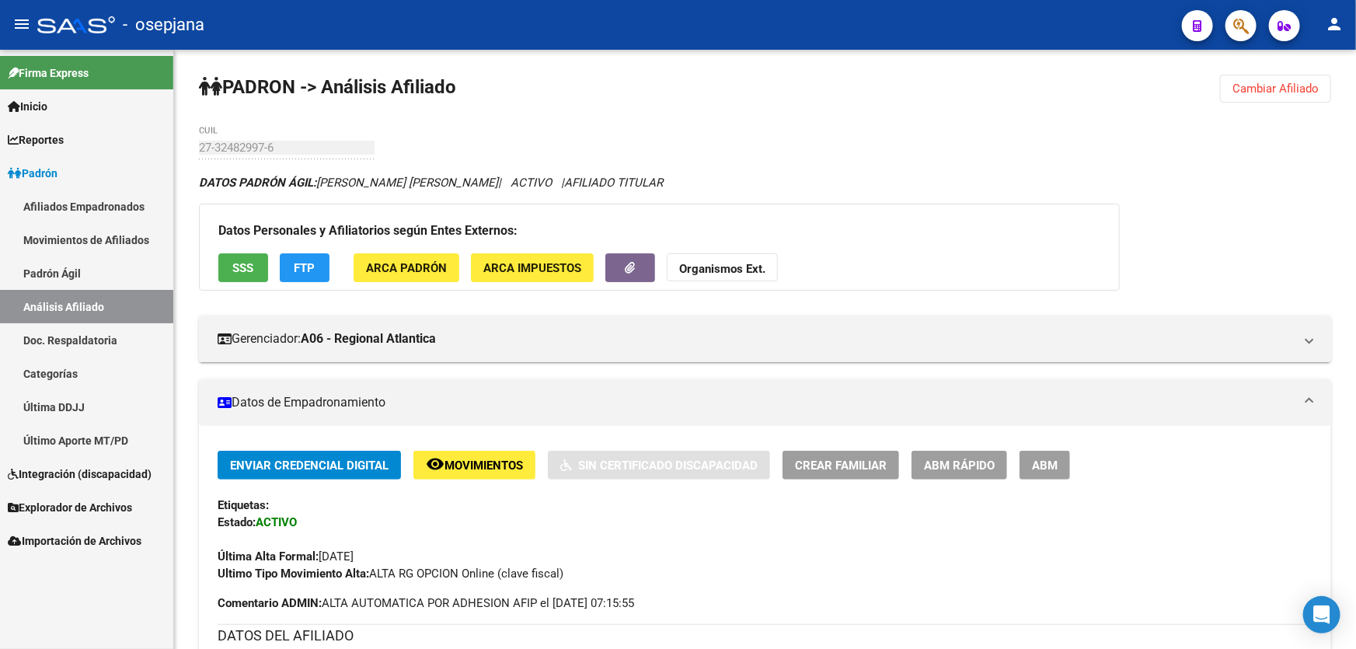
click at [1276, 99] on button "Cambiar Afiliado" at bounding box center [1275, 89] width 111 height 28
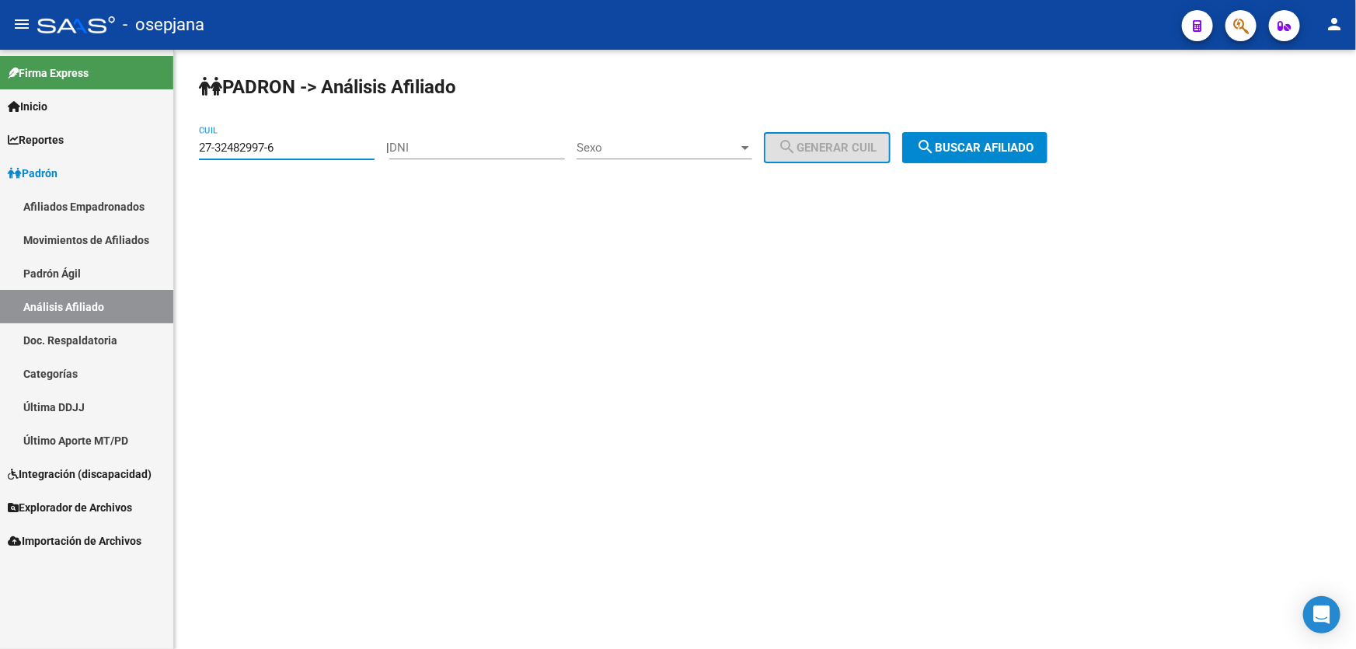
drag, startPoint x: 296, startPoint y: 148, endPoint x: 183, endPoint y: 148, distance: 113.4
click at [183, 148] on div "PADRON -> Análisis Afiliado 27-32482997-6 CUIL | DNI Sexo Sexo search Generar C…" at bounding box center [765, 131] width 1182 height 163
paste input "45419092"
type input "27-45419092-6"
click at [1031, 153] on span "search Buscar afiliado" at bounding box center [974, 148] width 117 height 14
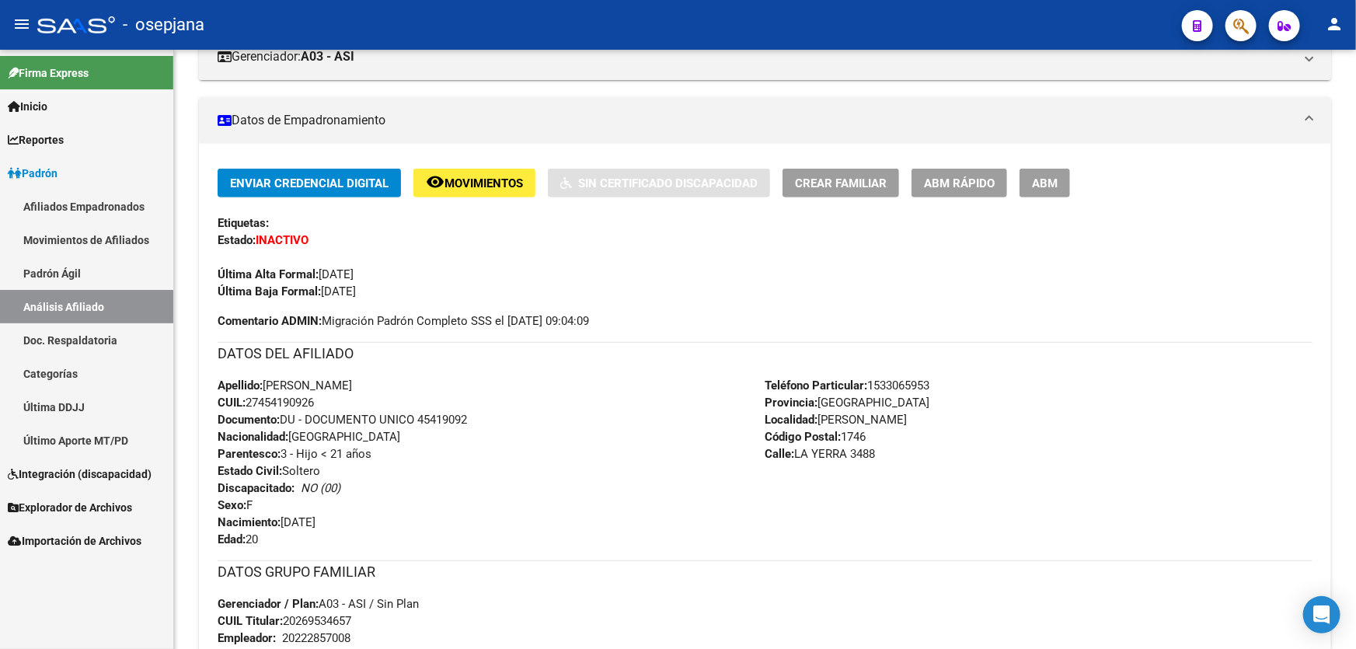
scroll to position [565, 0]
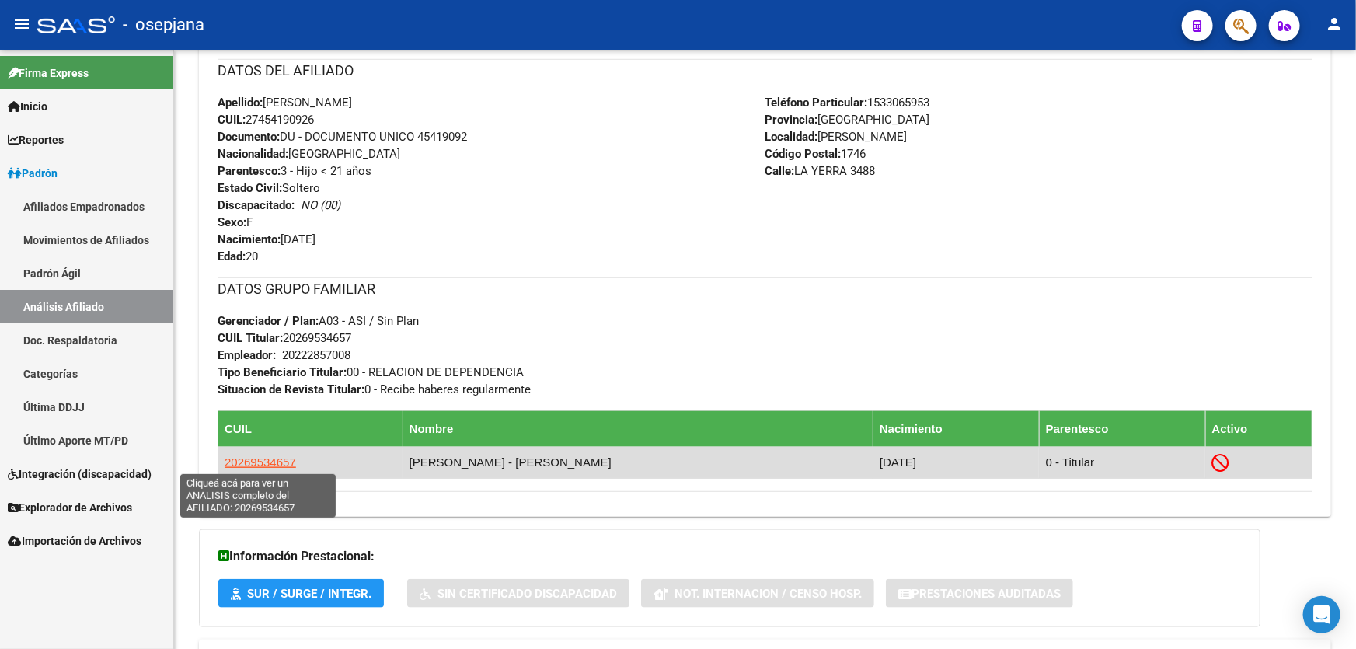
click at [265, 464] on span "20269534657" at bounding box center [260, 461] width 71 height 13
type textarea "20269534657"
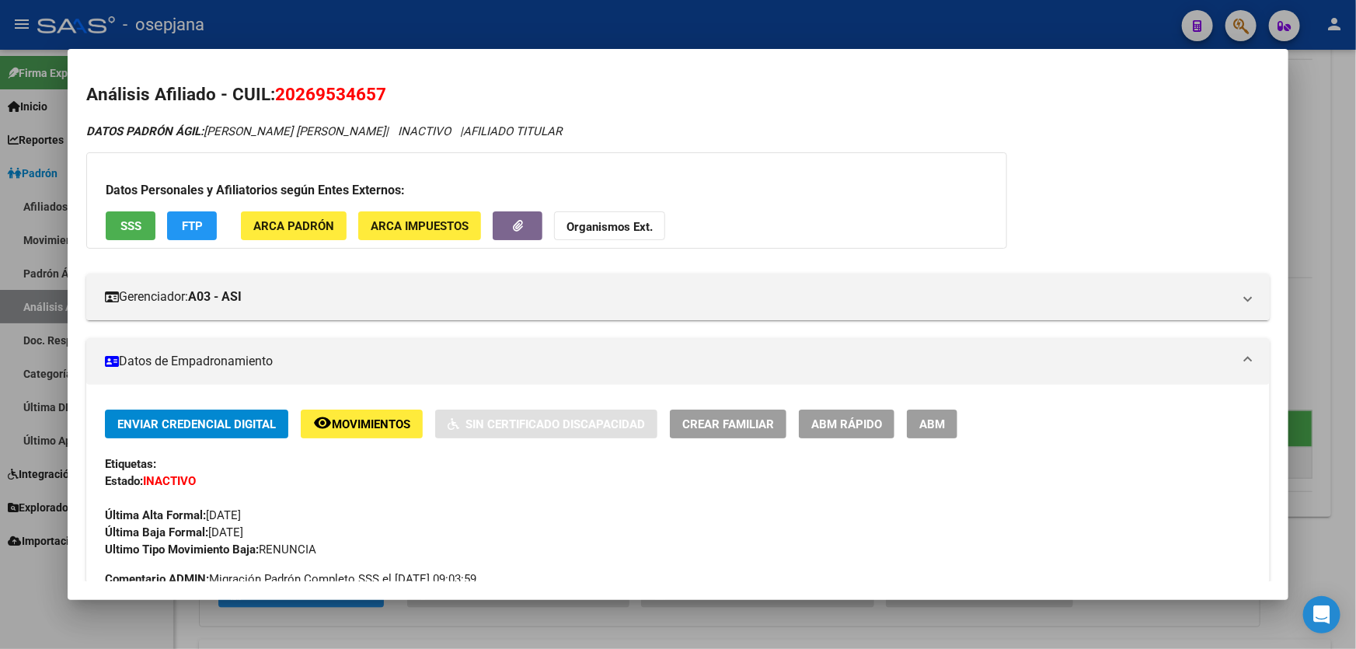
drag, startPoint x: 297, startPoint y: 93, endPoint x: 380, endPoint y: 92, distance: 83.1
click at [380, 92] on span "20269534657" at bounding box center [330, 94] width 111 height 20
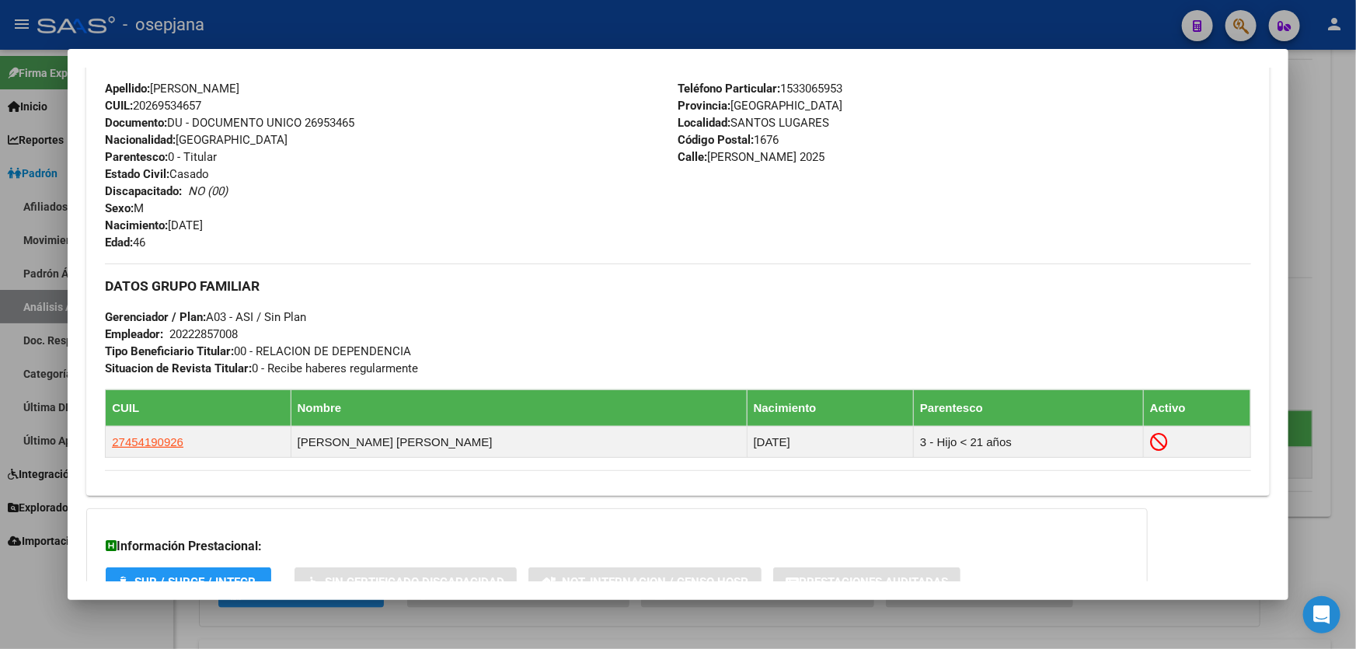
click at [1355, 366] on div at bounding box center [678, 324] width 1356 height 649
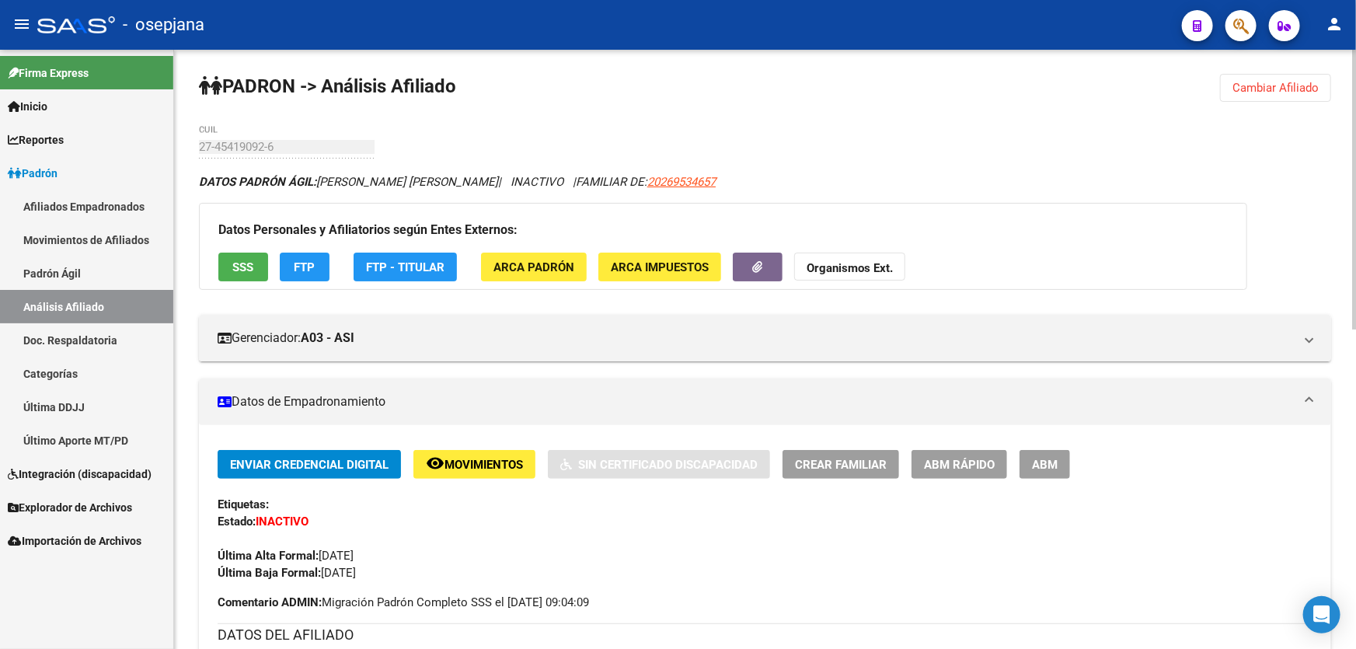
scroll to position [0, 0]
click at [1275, 91] on span "Cambiar Afiliado" at bounding box center [1275, 89] width 86 height 14
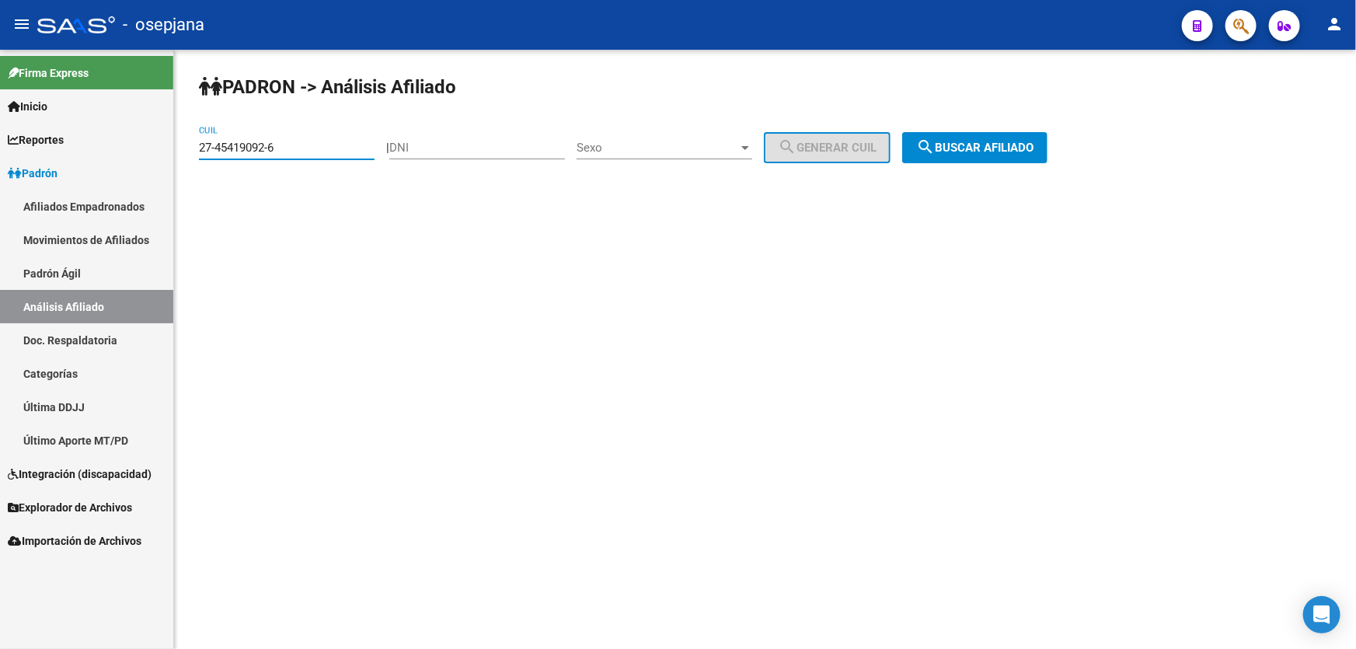
drag, startPoint x: 303, startPoint y: 148, endPoint x: 151, endPoint y: 155, distance: 152.5
click at [151, 155] on mat-sidenav-container "Firma Express Inicio Calendario SSS Instructivos Contacto OS Reportes Padrón Tr…" at bounding box center [678, 349] width 1356 height 599
paste input "0-34174980-9"
type input "20-34174980-9"
click at [991, 157] on button "search Buscar afiliado" at bounding box center [974, 147] width 145 height 31
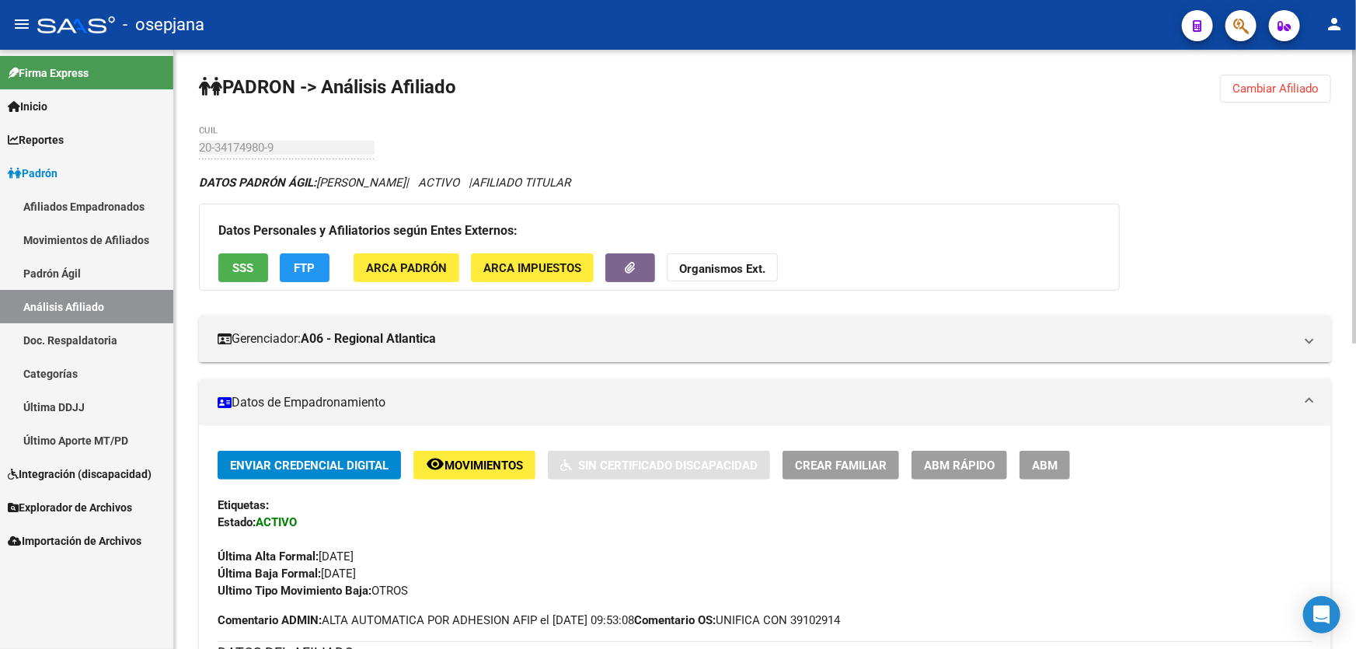
click at [229, 261] on button "SSS" at bounding box center [243, 267] width 50 height 29
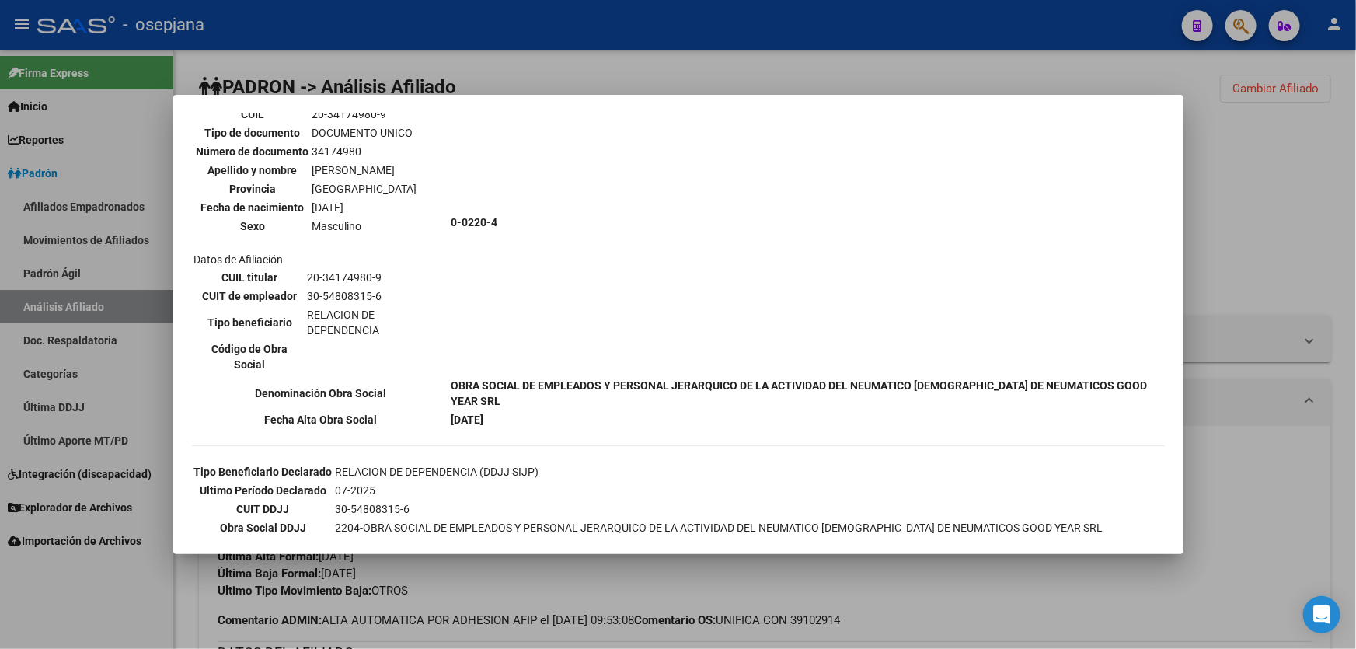
scroll to position [353, 0]
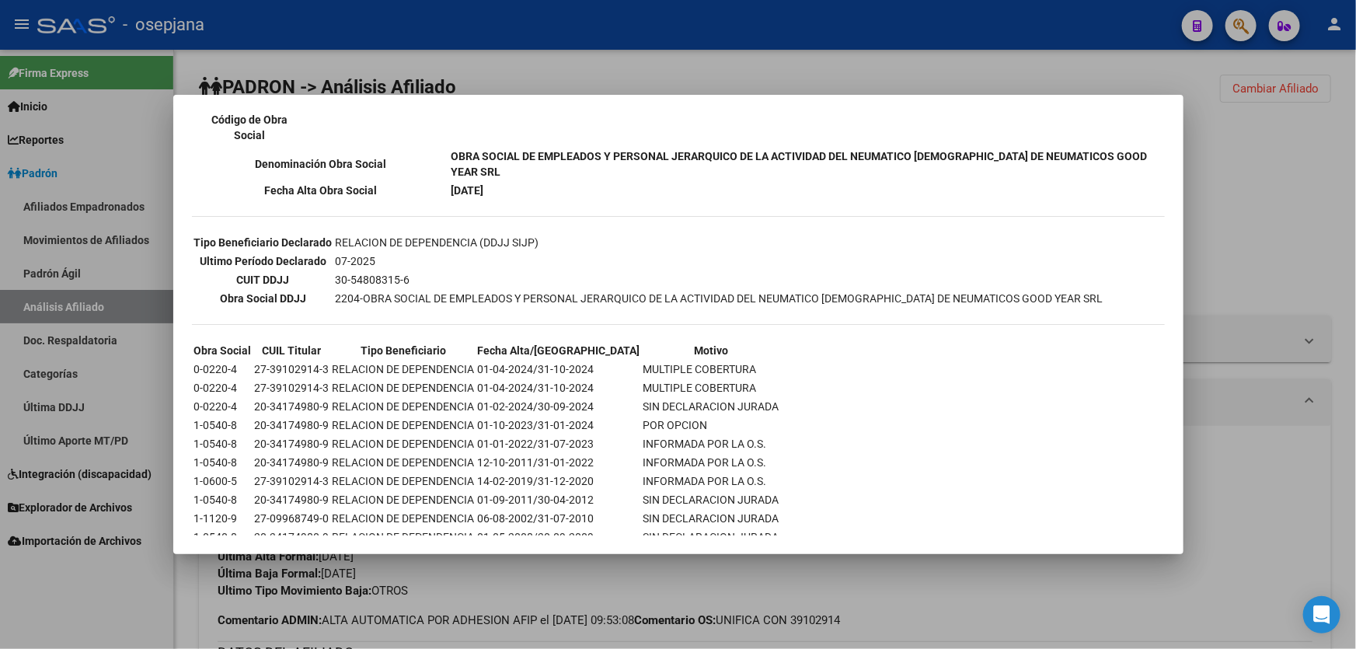
click at [1290, 187] on div at bounding box center [678, 324] width 1356 height 649
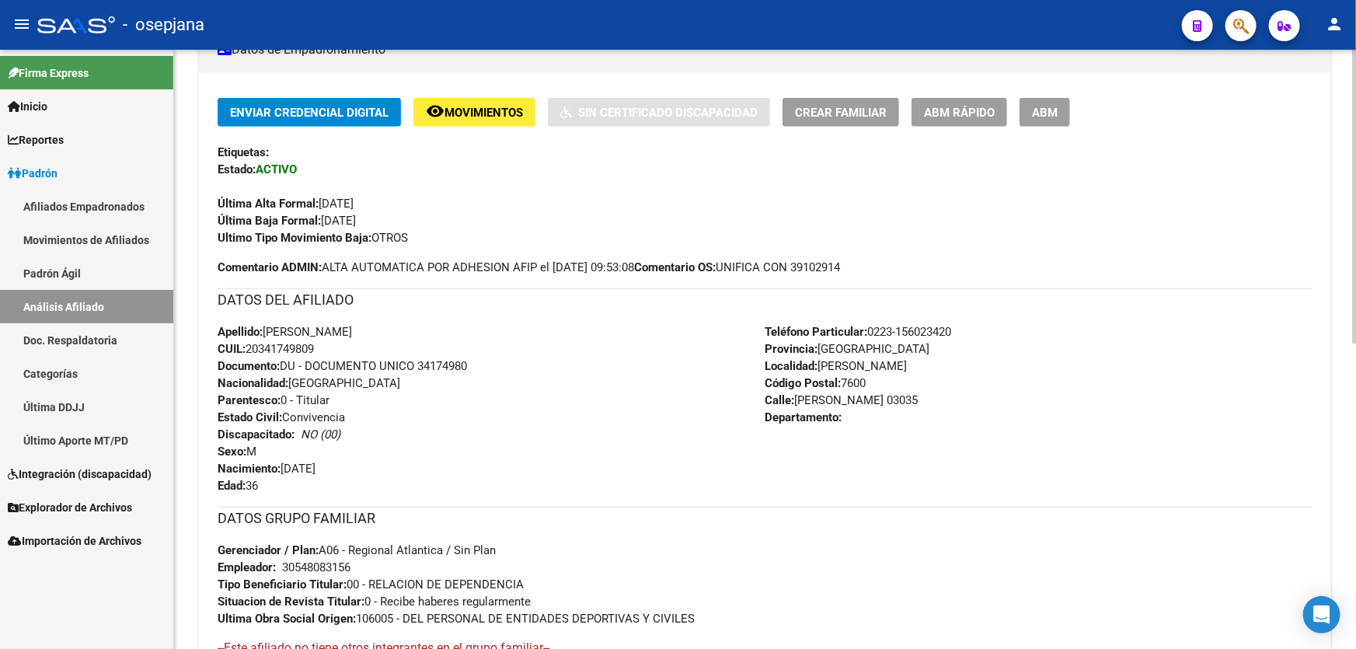
drag, startPoint x: 420, startPoint y: 361, endPoint x: 472, endPoint y: 359, distance: 52.9
click at [472, 359] on div "Apellido: JUAN ANTONIO SORIA CUIL: 20341749809 Documento: DU - DOCUMENTO UNICO …" at bounding box center [492, 408] width 548 height 171
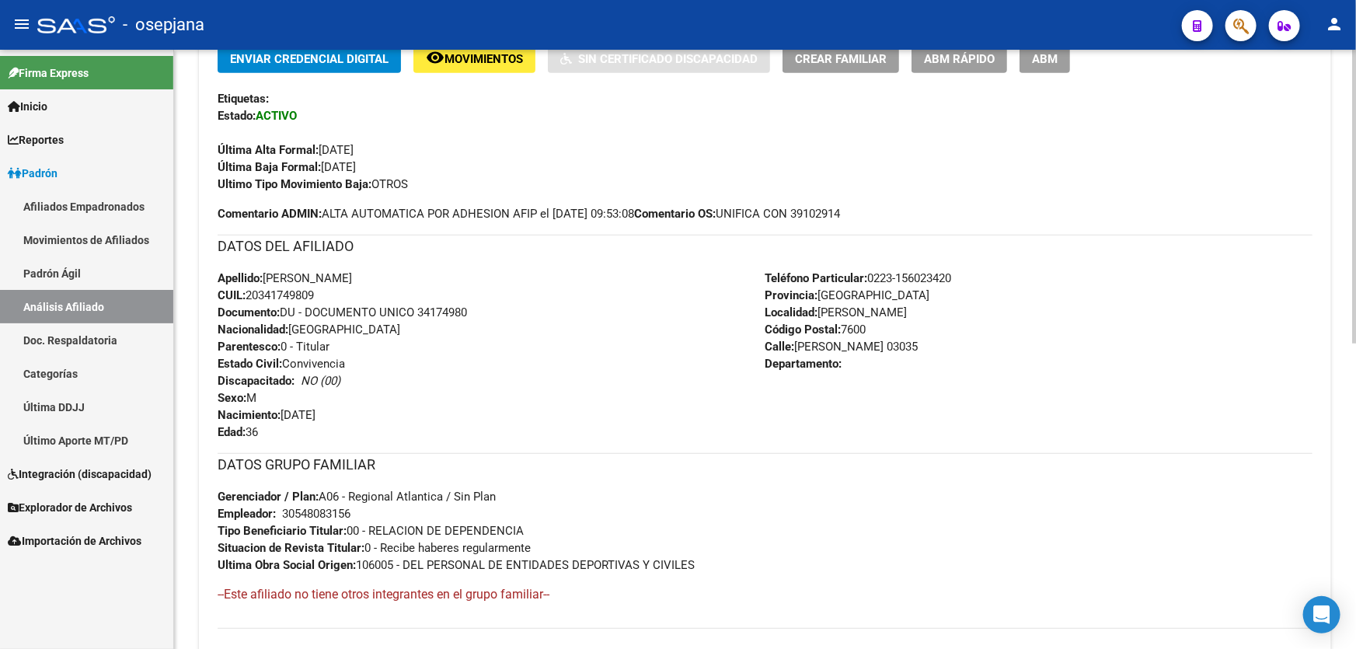
scroll to position [200, 0]
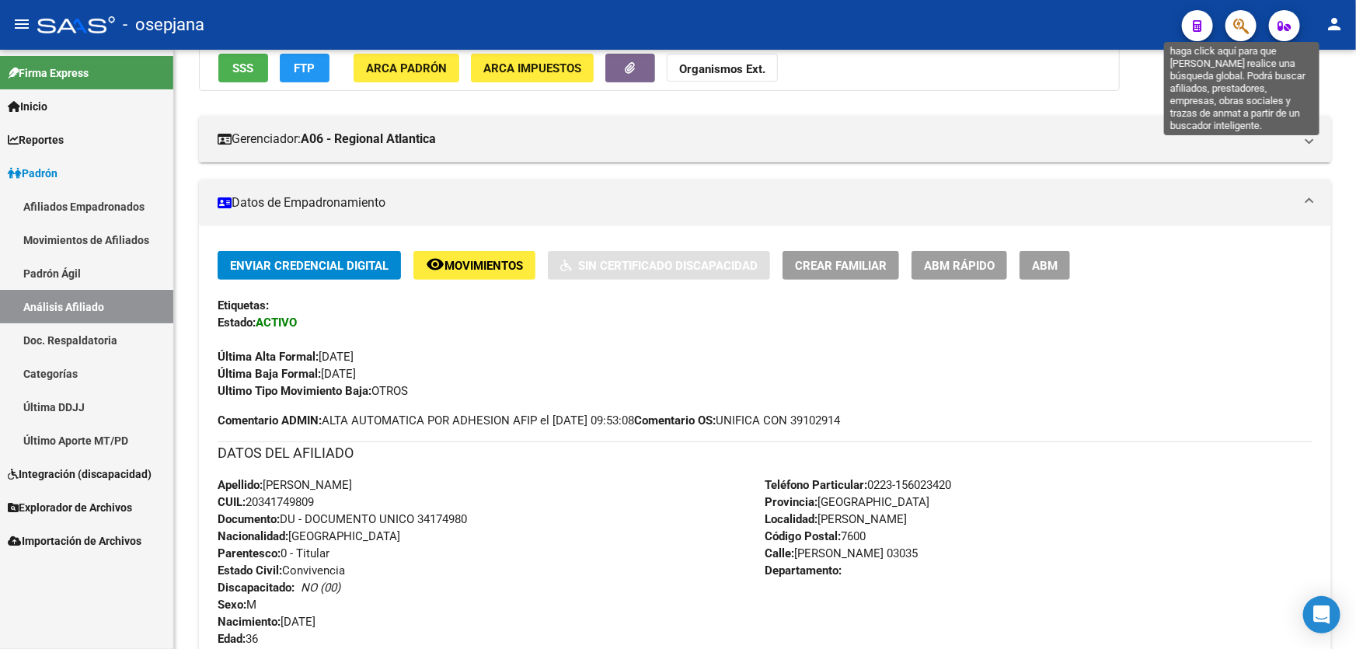
click at [1239, 22] on icon "button" at bounding box center [1241, 26] width 16 height 18
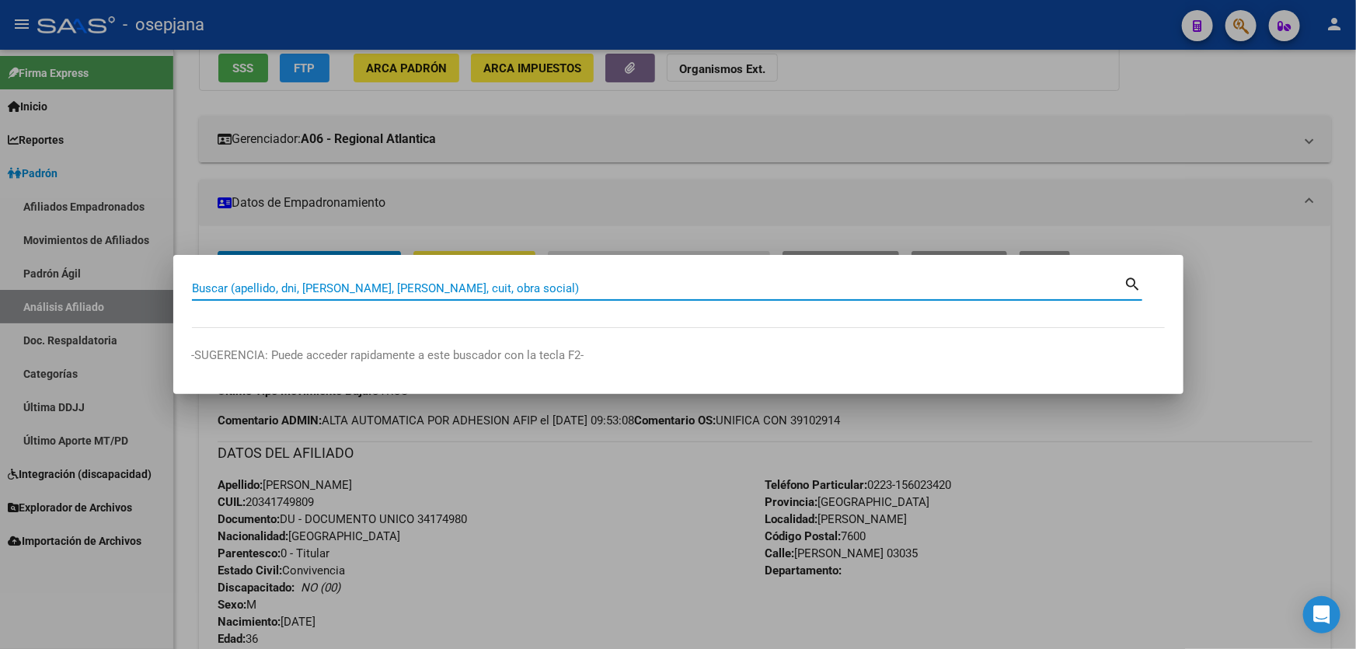
paste input "27-39102914-3"
type input "27391029143"
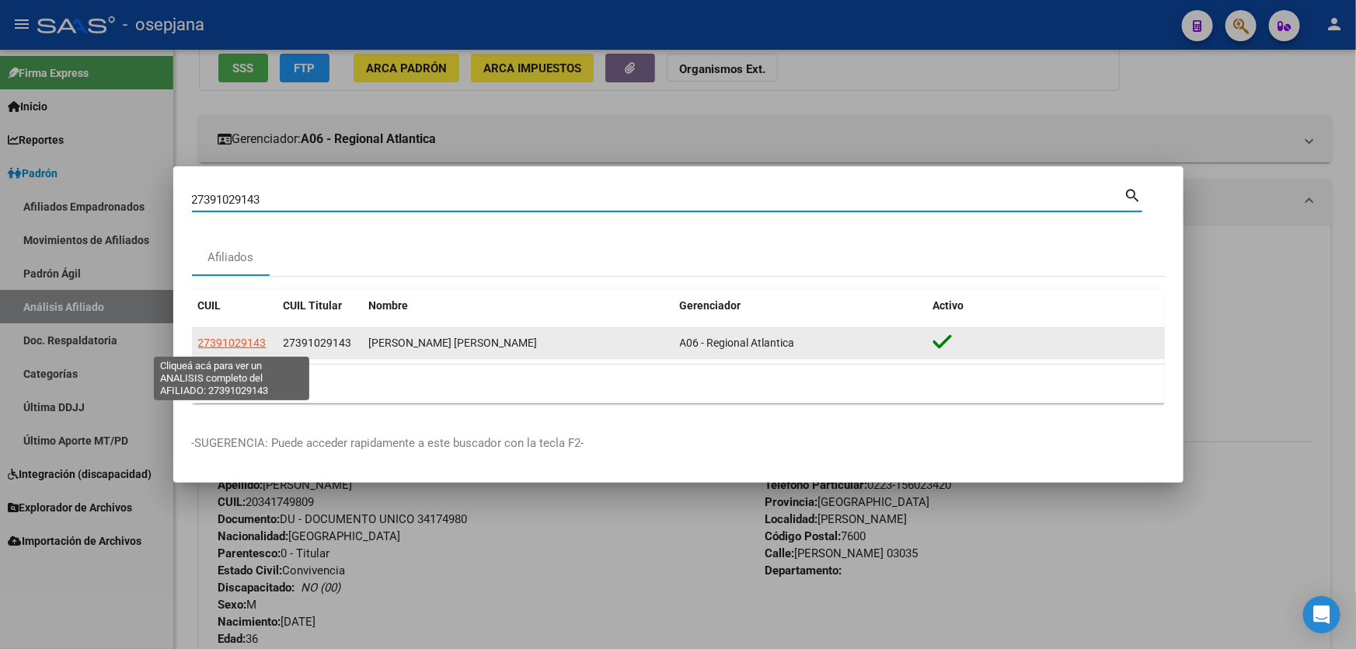
click at [241, 343] on span "27391029143" at bounding box center [232, 342] width 68 height 12
type textarea "27391029143"
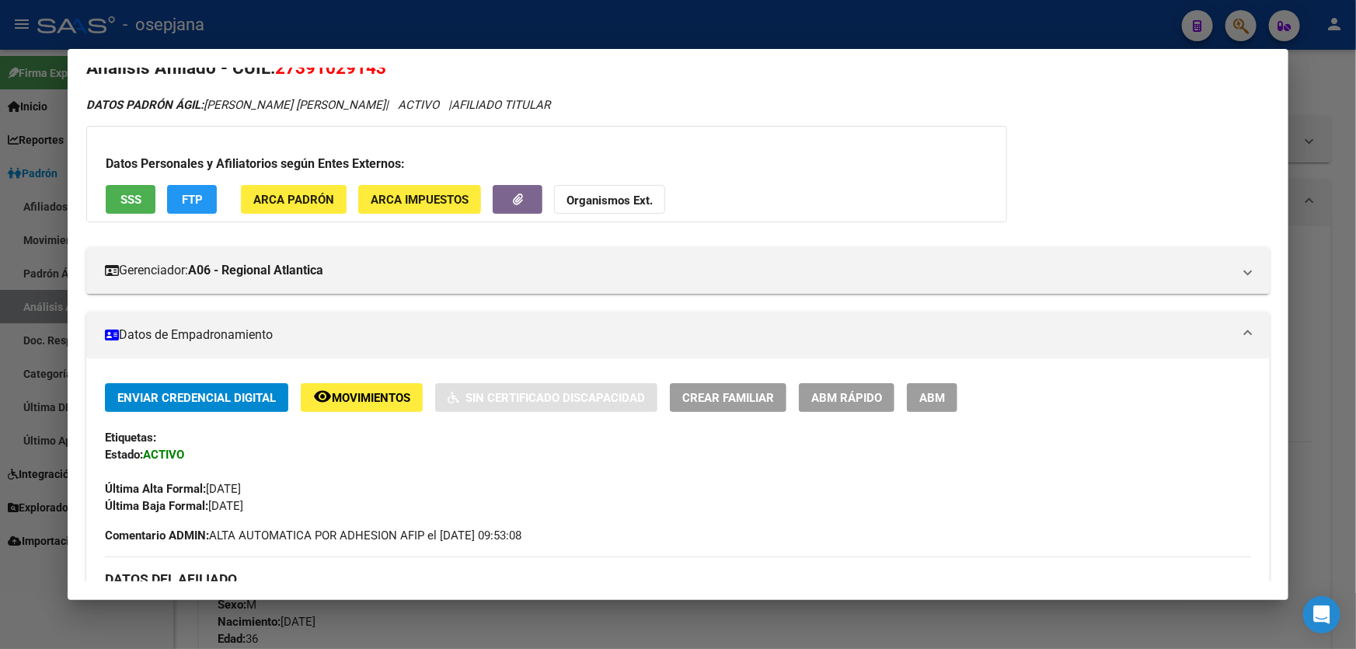
scroll to position [0, 0]
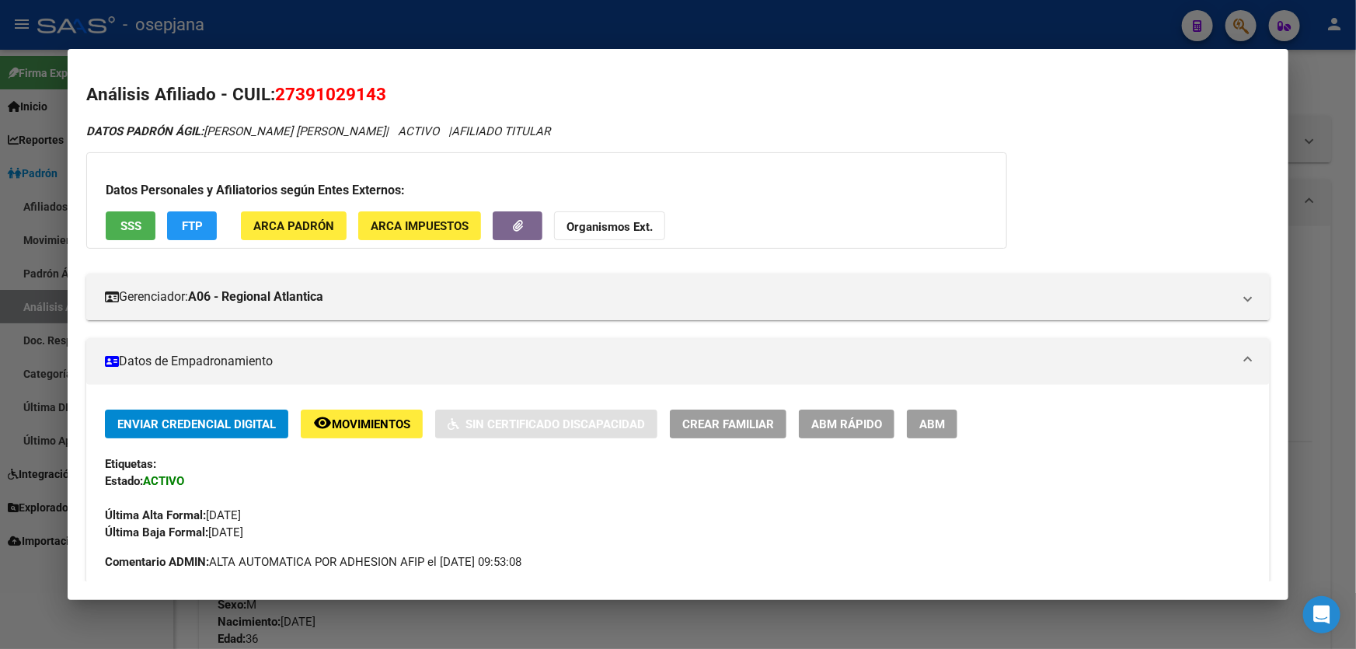
click at [1355, 181] on div at bounding box center [678, 324] width 1356 height 649
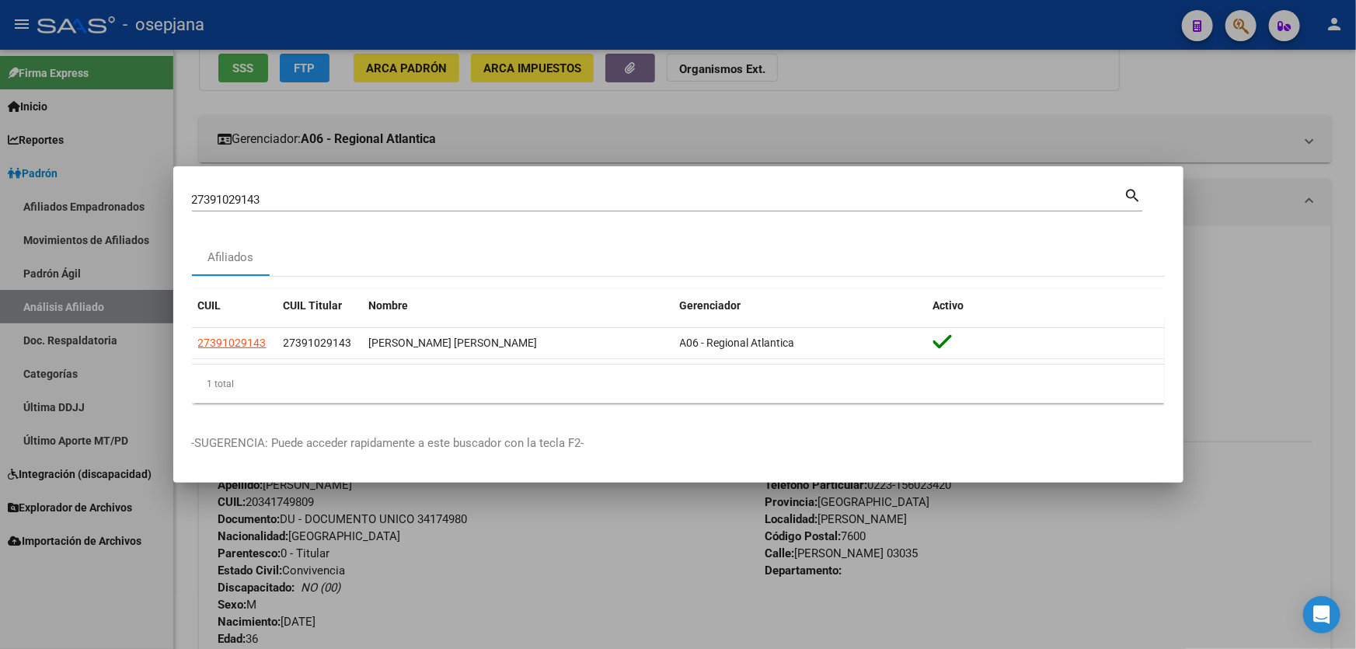
click at [1355, 295] on div at bounding box center [678, 324] width 1356 height 649
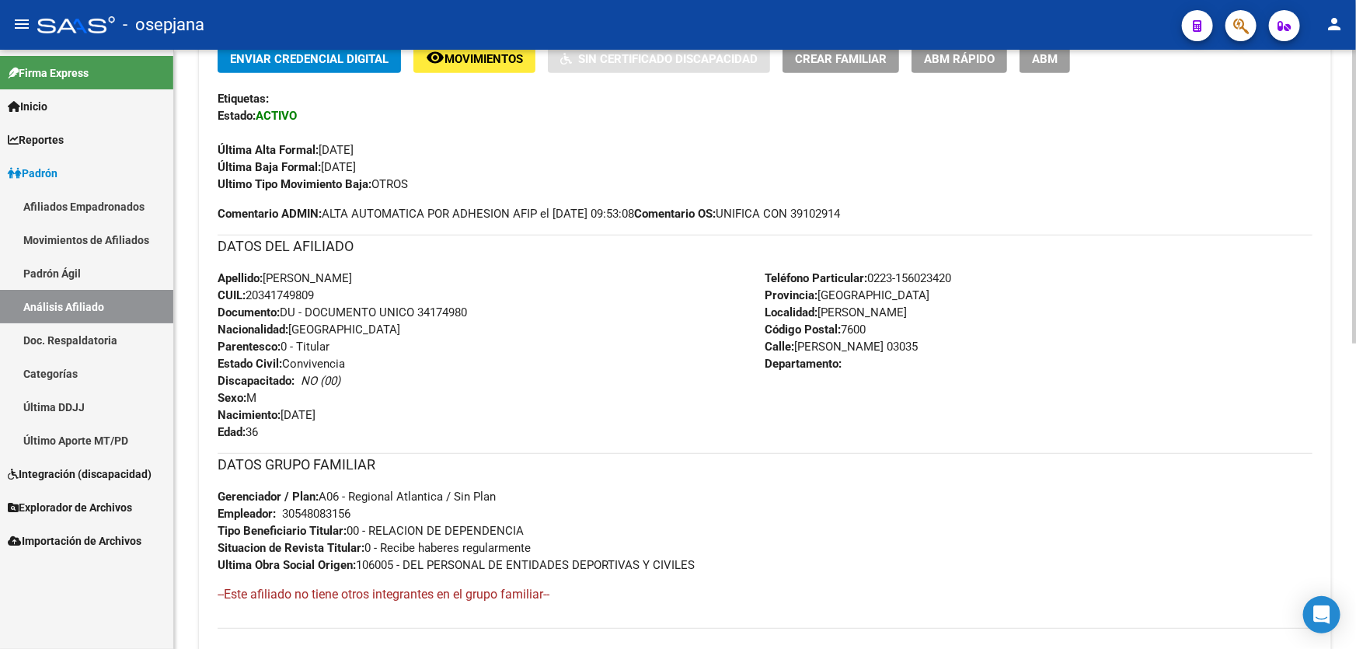
scroll to position [270, 0]
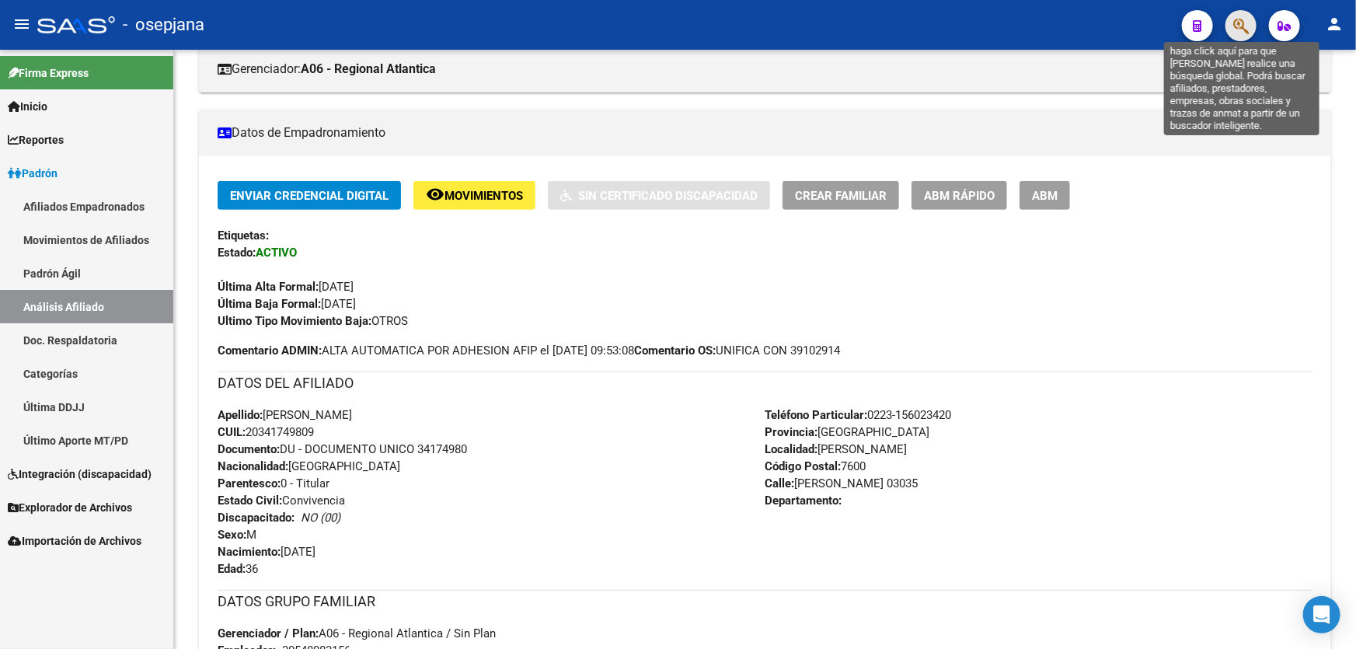
click at [1235, 28] on icon "button" at bounding box center [1241, 26] width 16 height 18
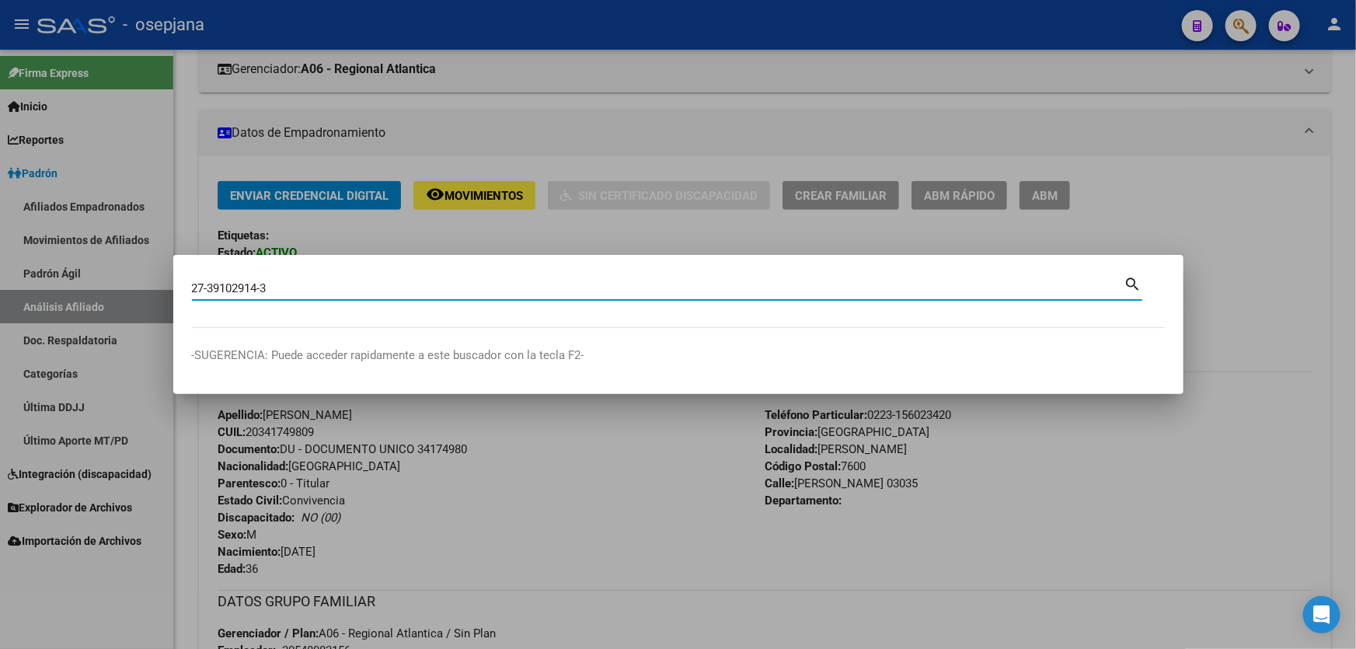
type input "27391029143"
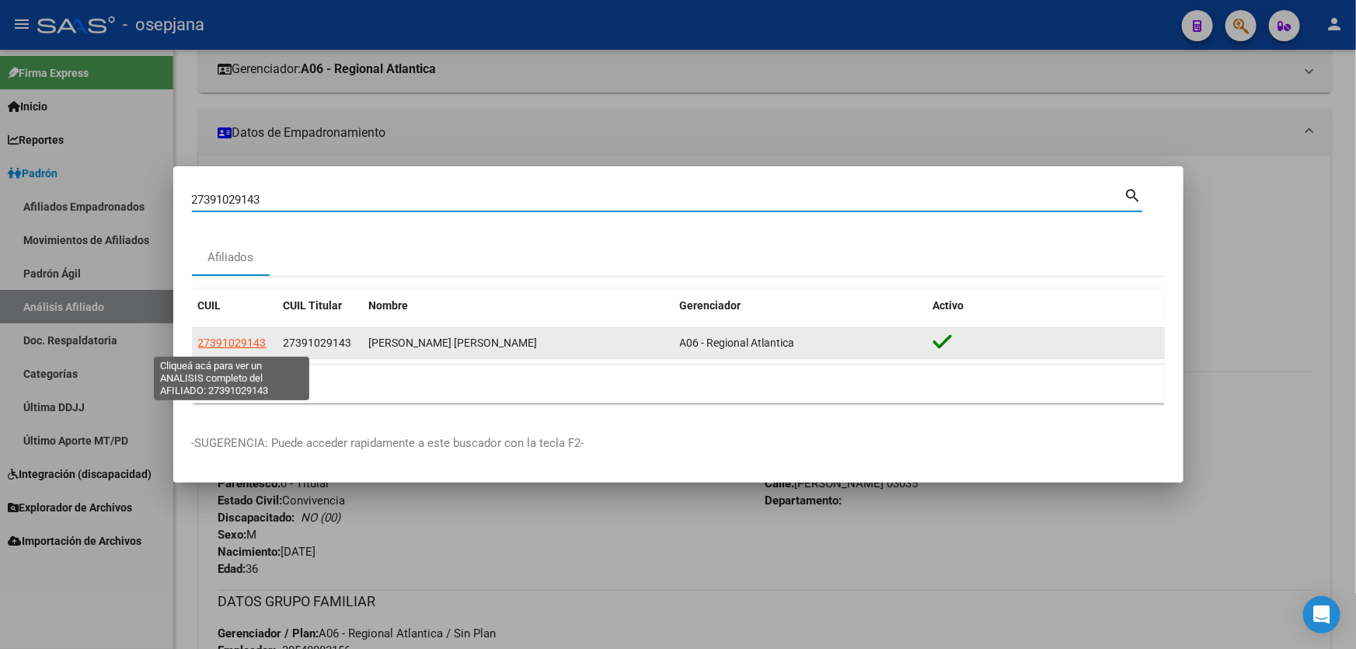
click at [237, 336] on span "27391029143" at bounding box center [232, 342] width 68 height 12
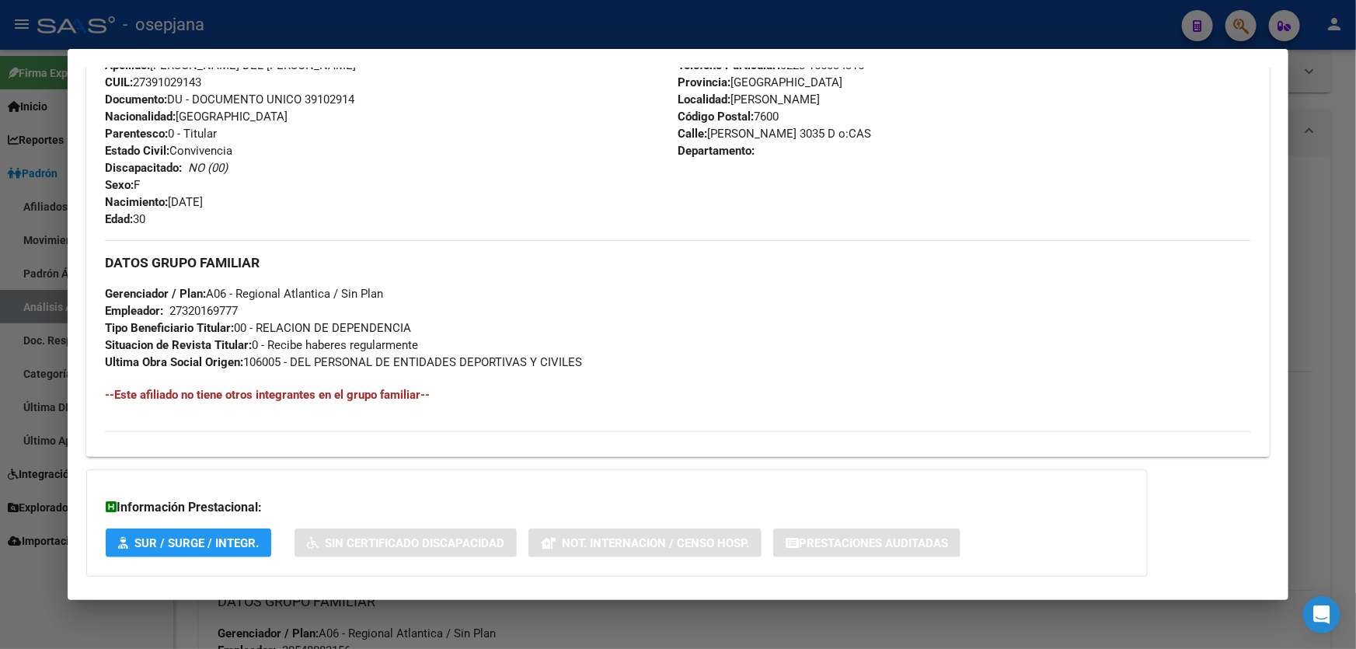
scroll to position [577, 0]
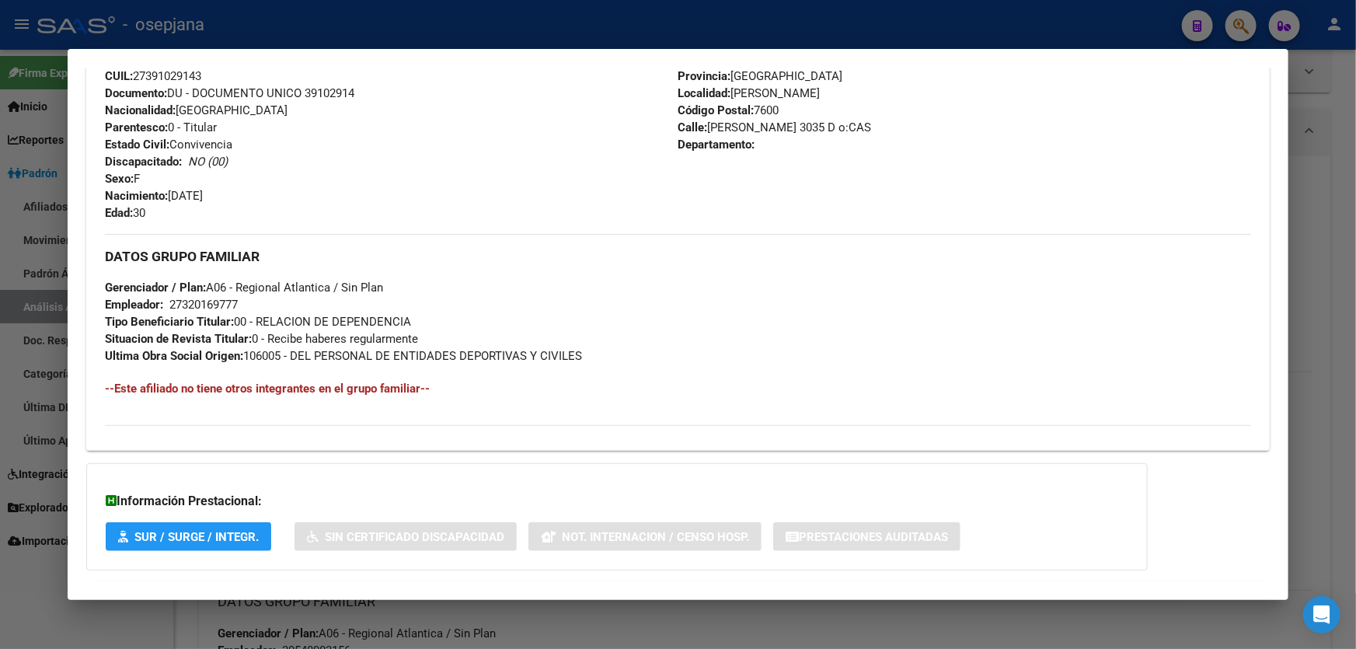
click at [1355, 201] on div at bounding box center [678, 324] width 1356 height 649
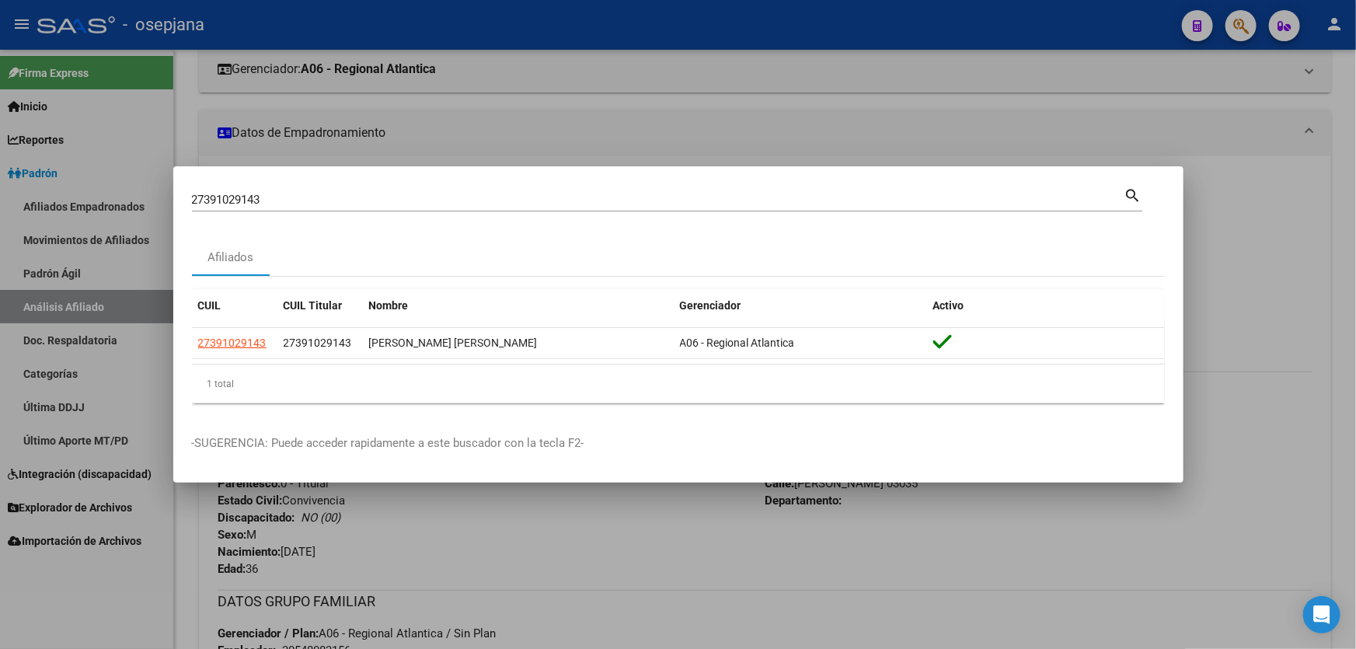
click at [1257, 243] on div at bounding box center [678, 324] width 1356 height 649
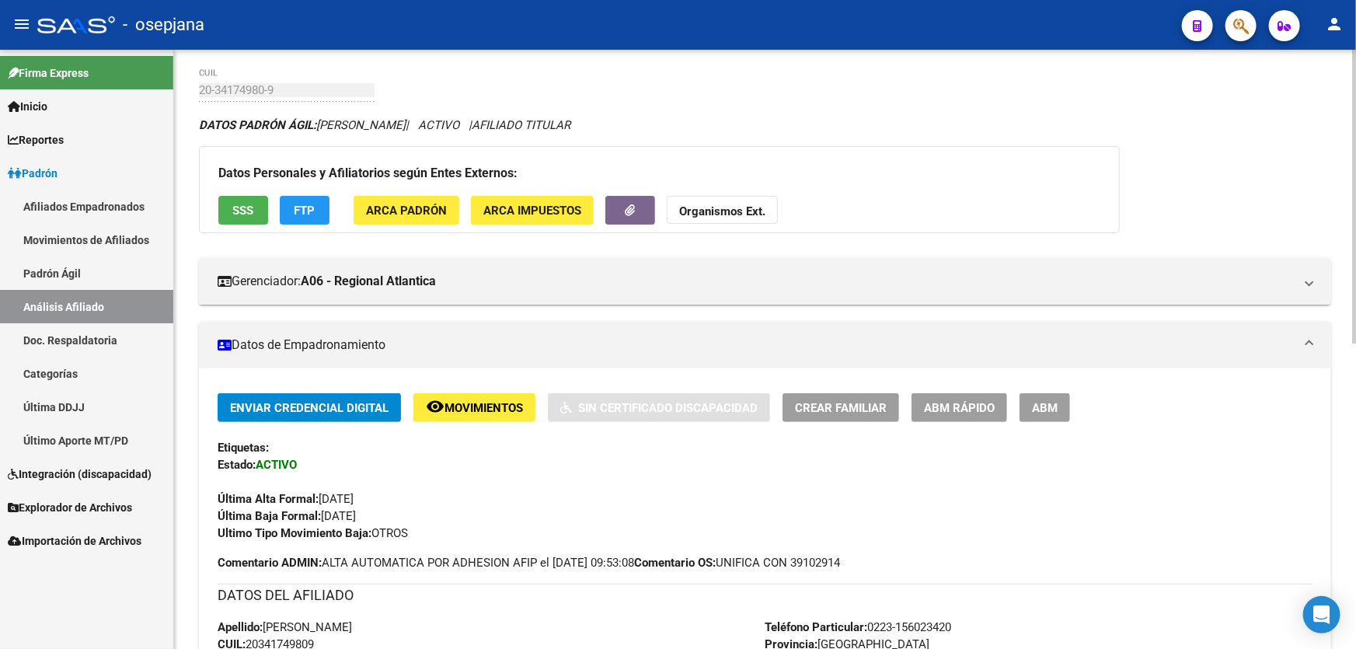
scroll to position [0, 0]
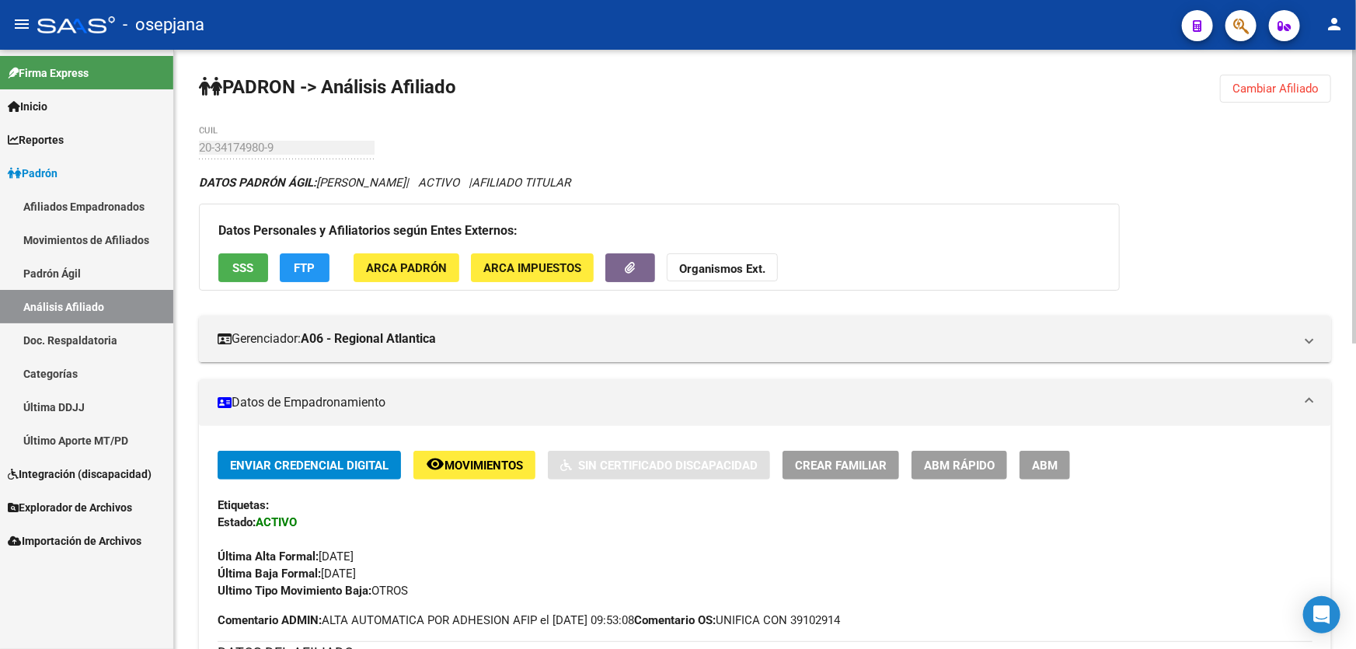
click at [1263, 75] on button "Cambiar Afiliado" at bounding box center [1275, 89] width 111 height 28
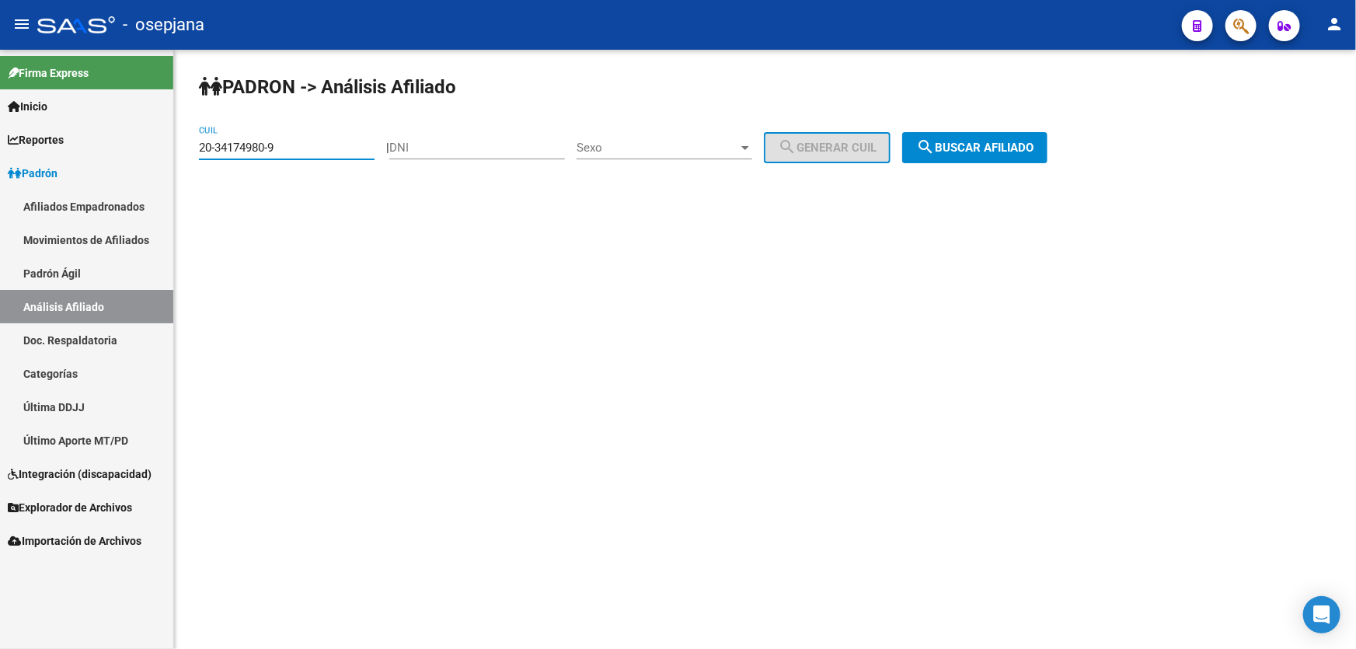
drag, startPoint x: 352, startPoint y: 148, endPoint x: 0, endPoint y: 215, distance: 358.4
click at [0, 211] on mat-sidenav-container "Firma Express Inicio Calendario SSS Instructivos Contacto OS Reportes Padrón Tr…" at bounding box center [678, 349] width 1356 height 599
paste input "46741746-1"
click at [1041, 137] on button "search Buscar afiliado" at bounding box center [974, 147] width 145 height 31
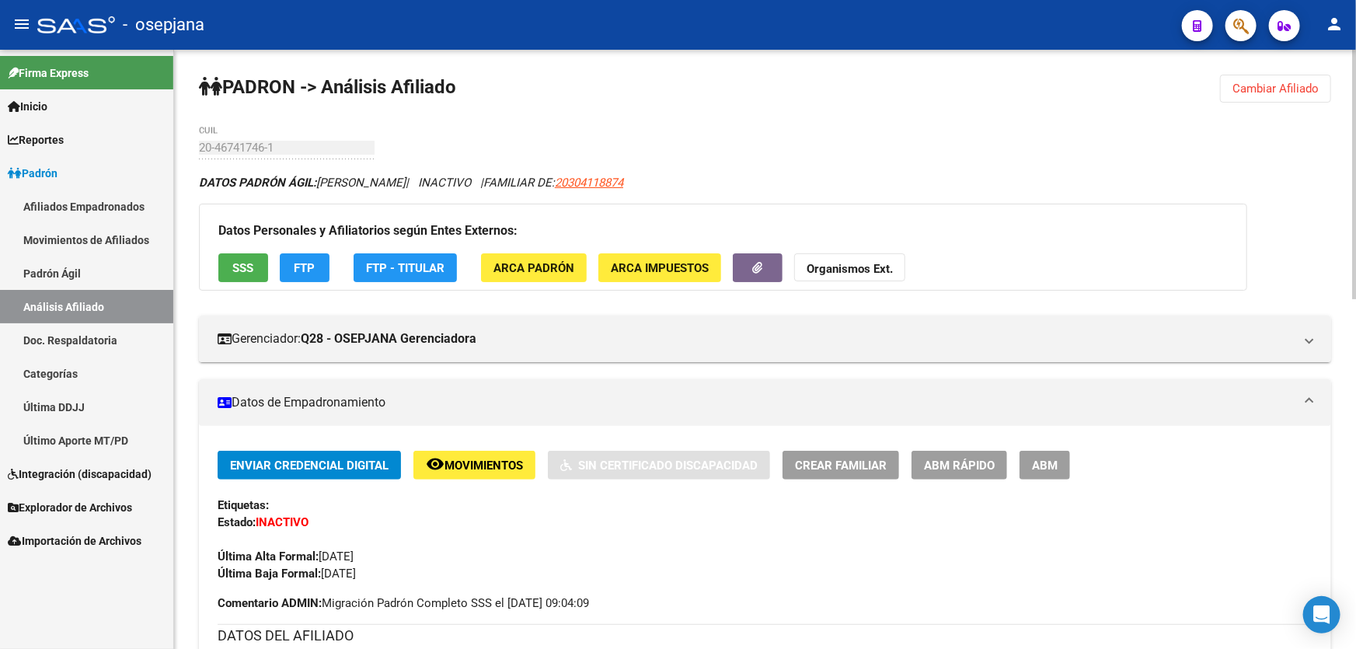
click at [1281, 85] on span "Cambiar Afiliado" at bounding box center [1275, 89] width 86 height 14
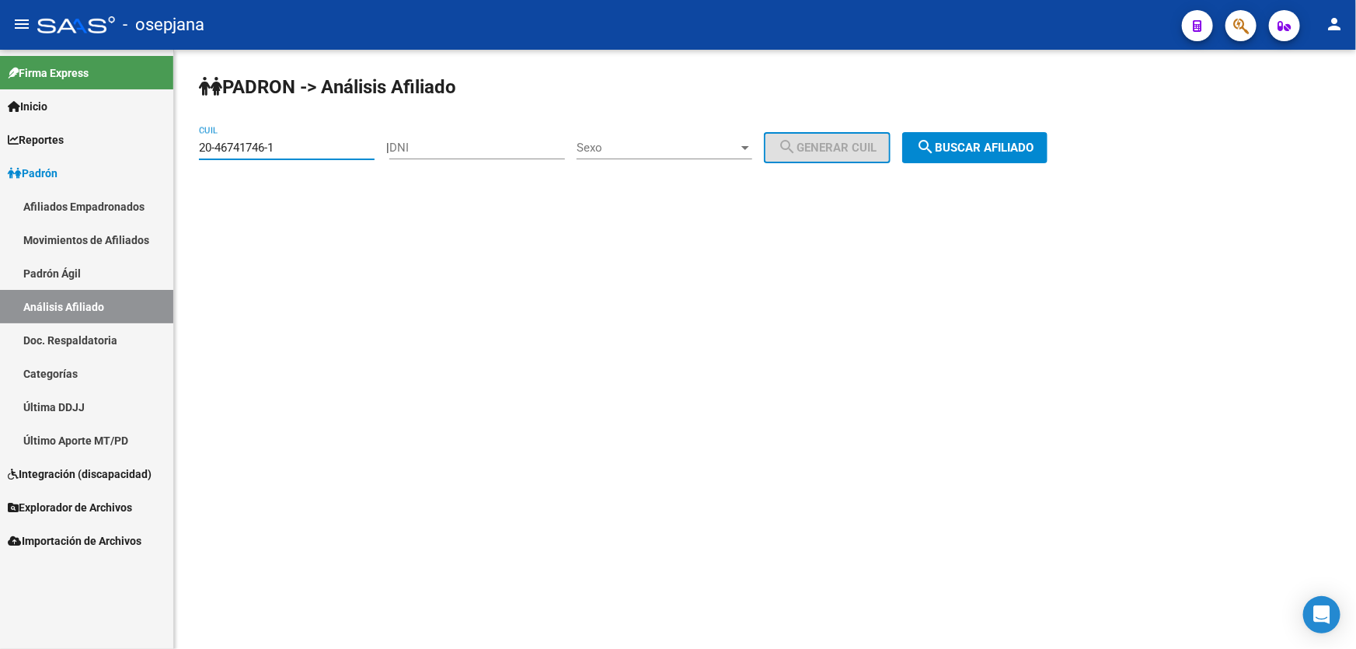
drag, startPoint x: 287, startPoint y: 140, endPoint x: 68, endPoint y: 166, distance: 220.7
click at [68, 166] on mat-sidenav-container "Firma Express Inicio Calendario SSS Instructivos Contacto OS Reportes Padrón Tr…" at bounding box center [678, 349] width 1356 height 599
paste input "36555413-8"
type input "20-36555413-8"
click at [1025, 145] on span "search Buscar afiliado" at bounding box center [974, 148] width 117 height 14
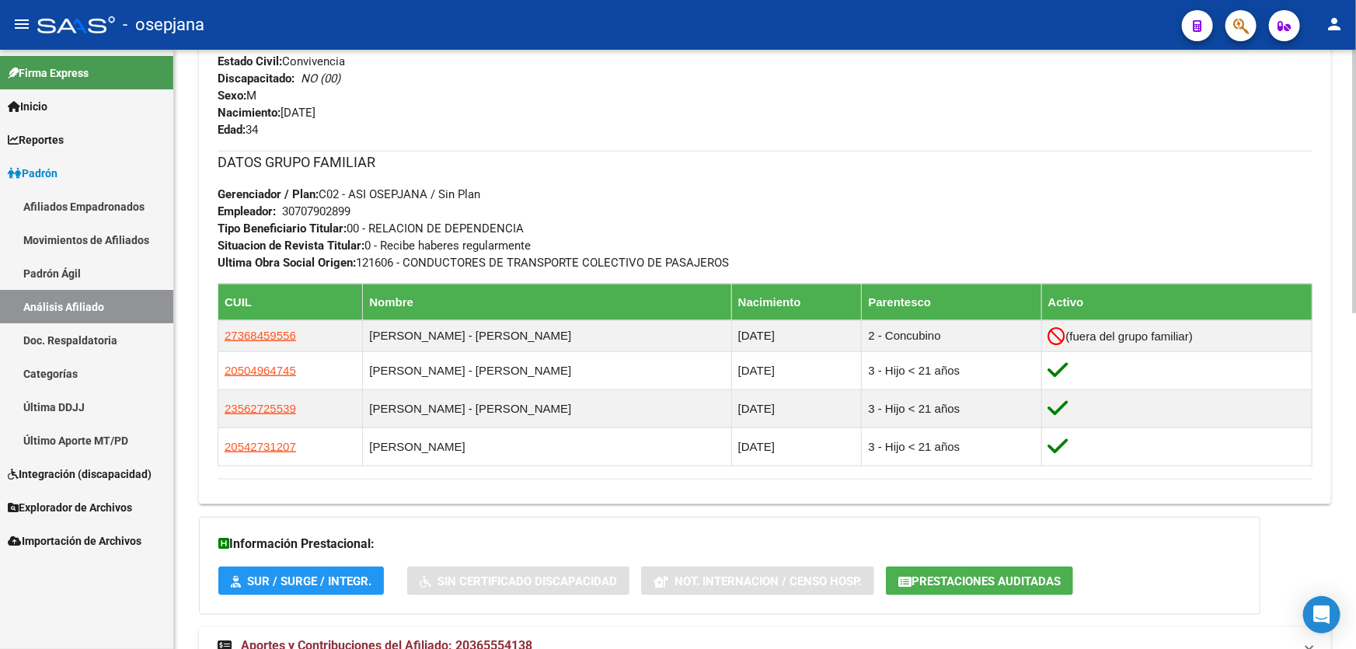
scroll to position [706, 0]
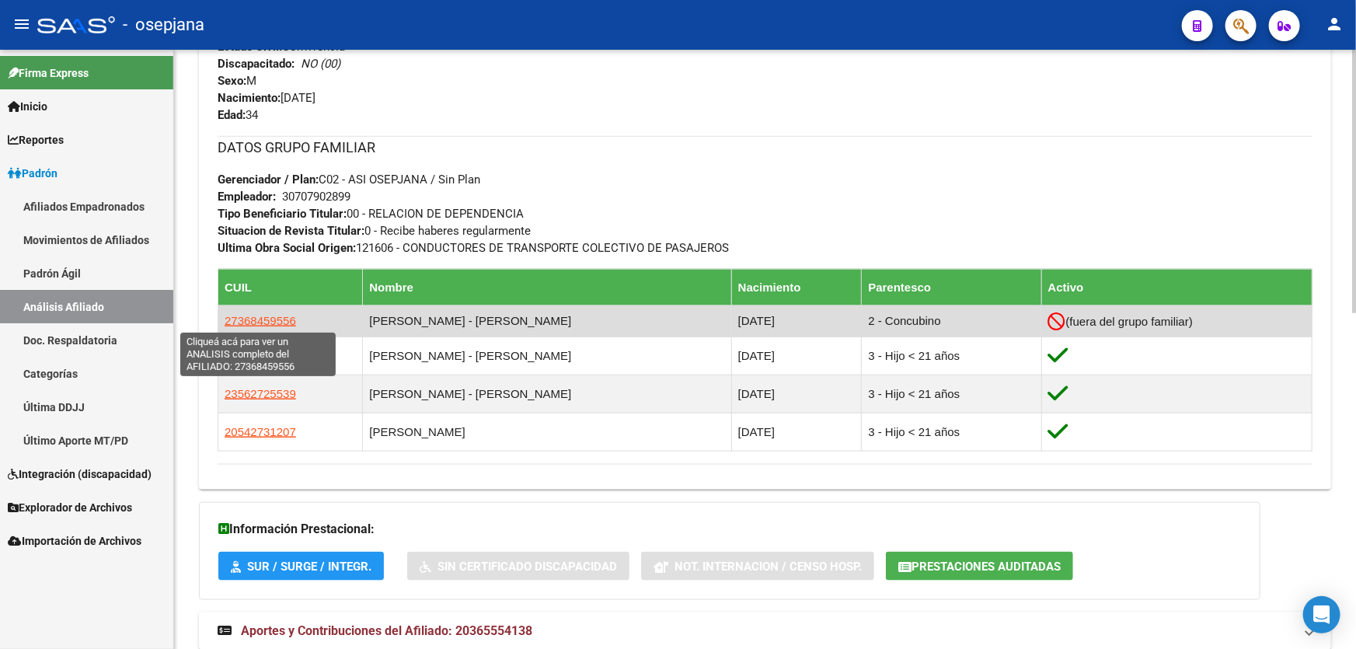
click at [239, 314] on span "27368459556" at bounding box center [260, 320] width 71 height 13
type textarea "27368459556"
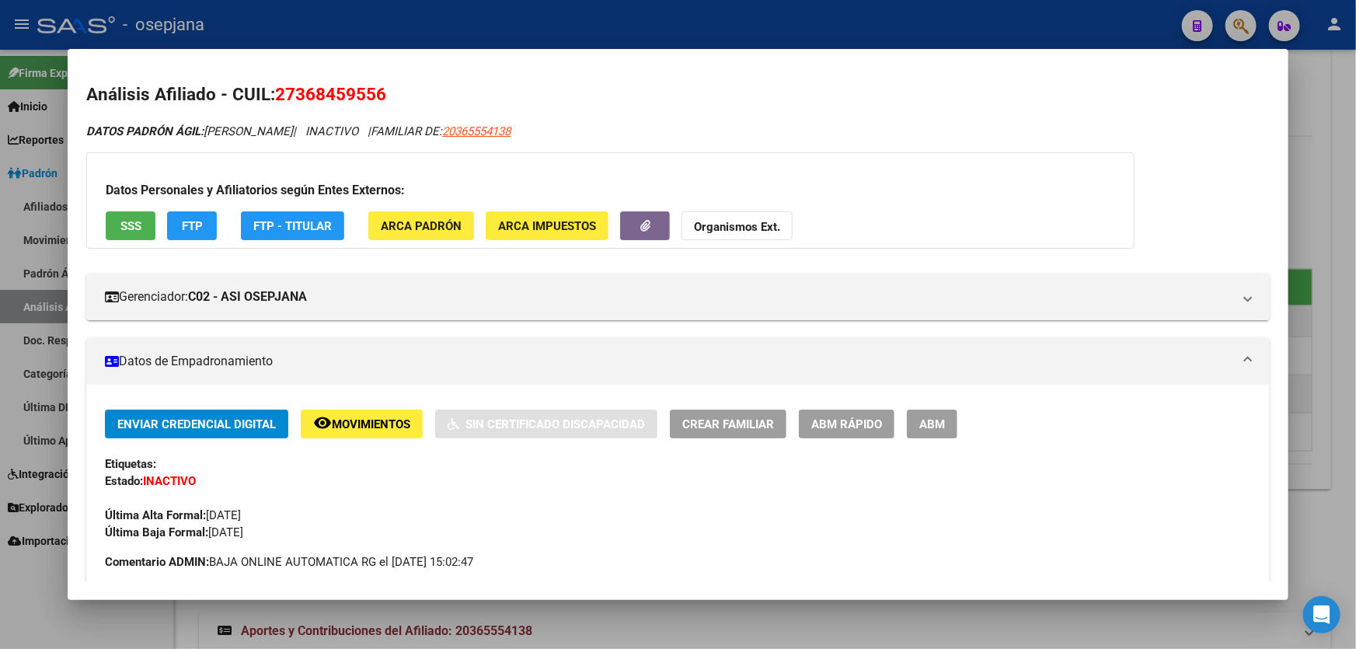
click at [123, 242] on div "Datos Personales y Afiliatorios según Entes Externos: SSS FTP FTP - Titular ARC…" at bounding box center [610, 200] width 1048 height 96
click at [129, 233] on button "SSS" at bounding box center [131, 225] width 50 height 29
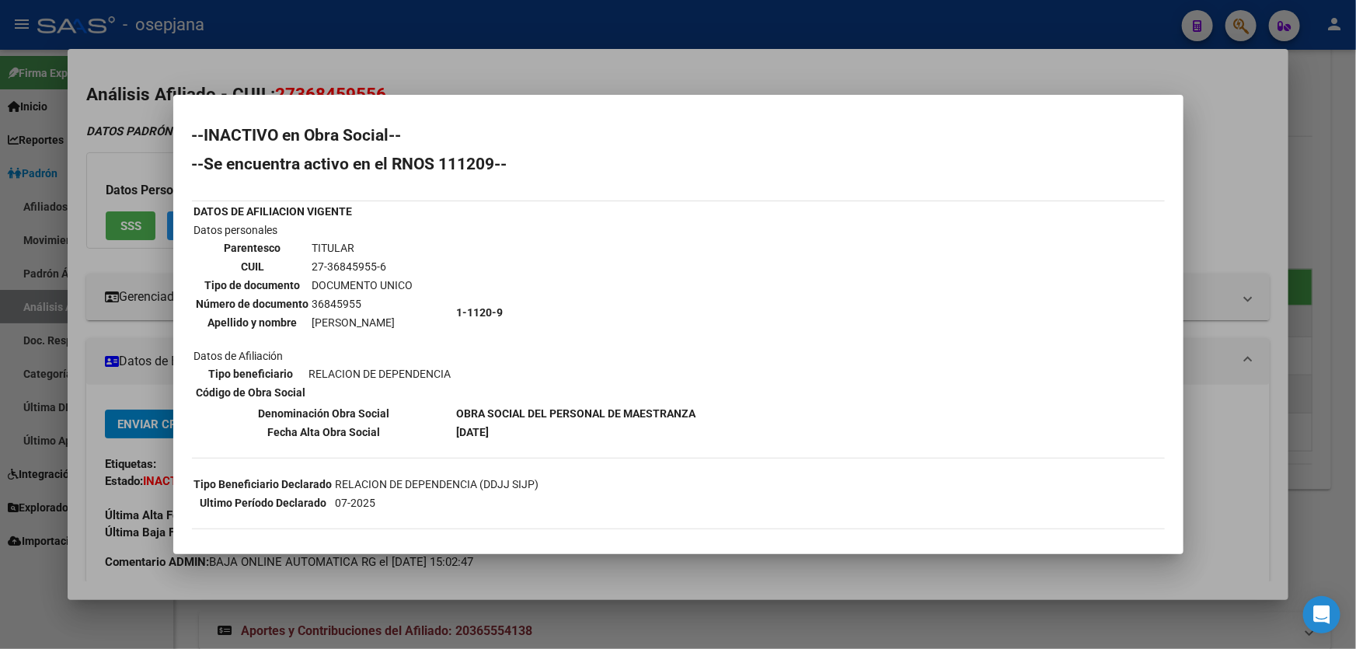
click at [1355, 334] on div at bounding box center [678, 324] width 1356 height 649
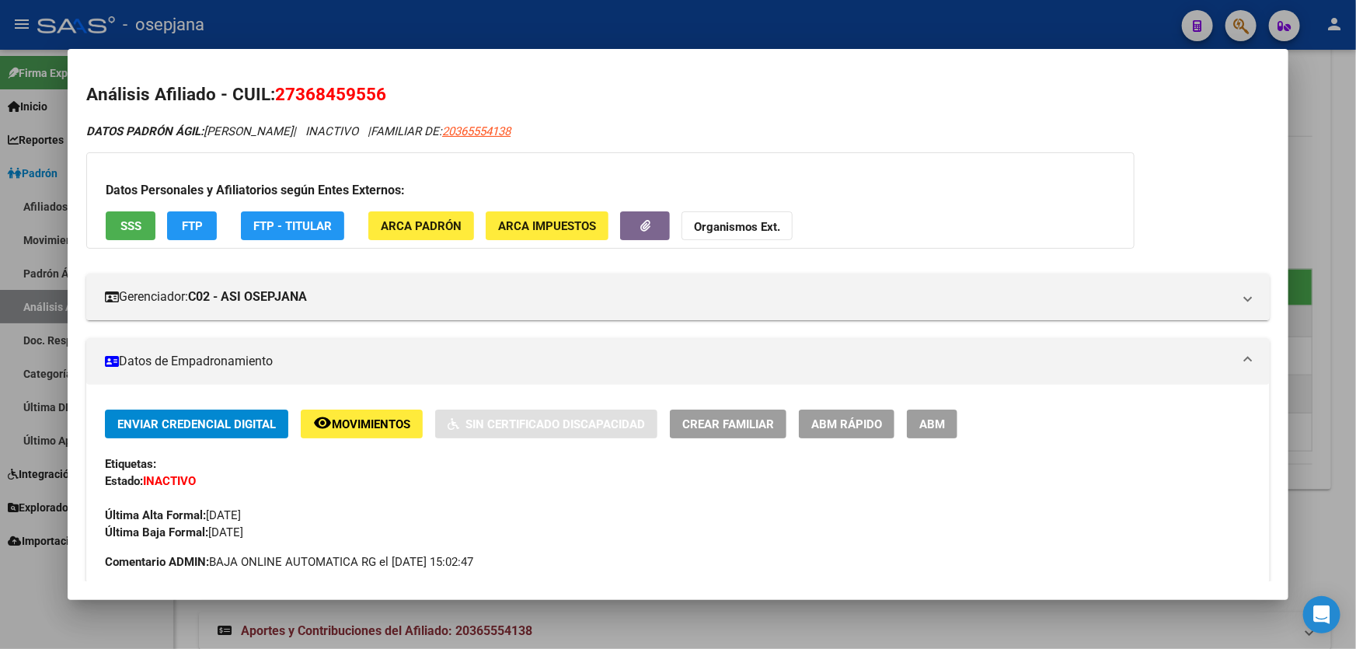
click at [1355, 334] on div at bounding box center [678, 324] width 1356 height 649
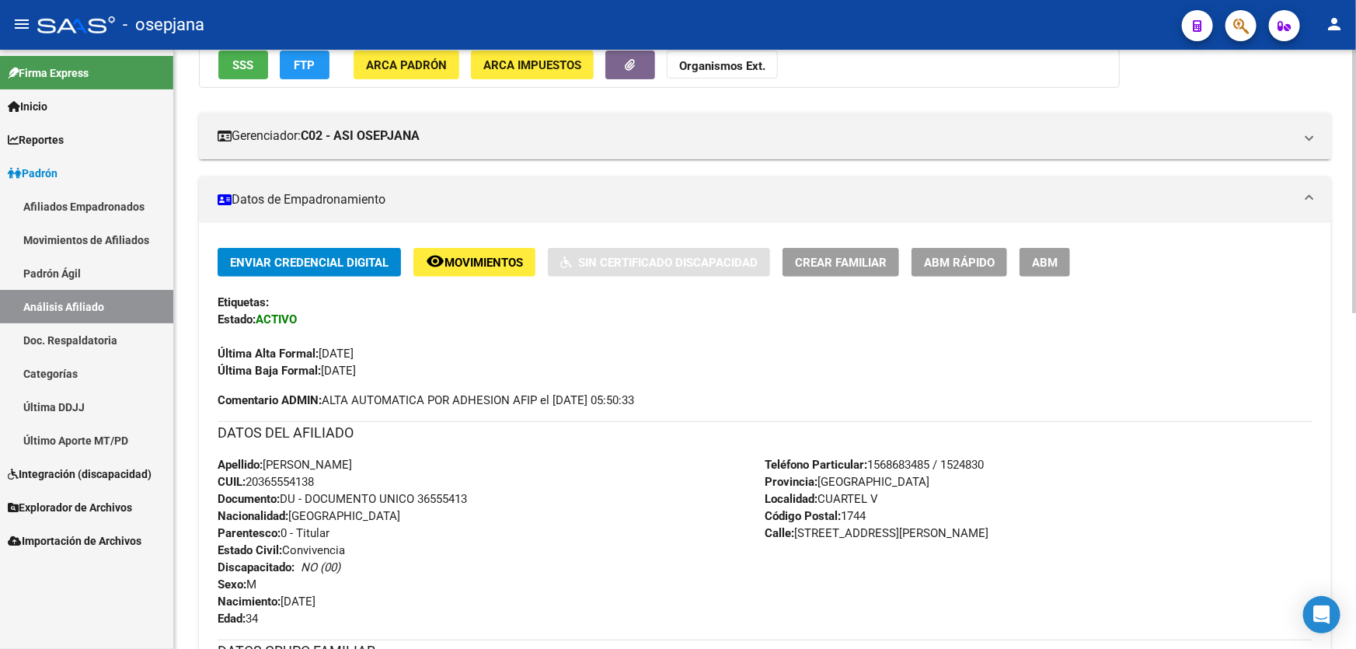
scroll to position [0, 0]
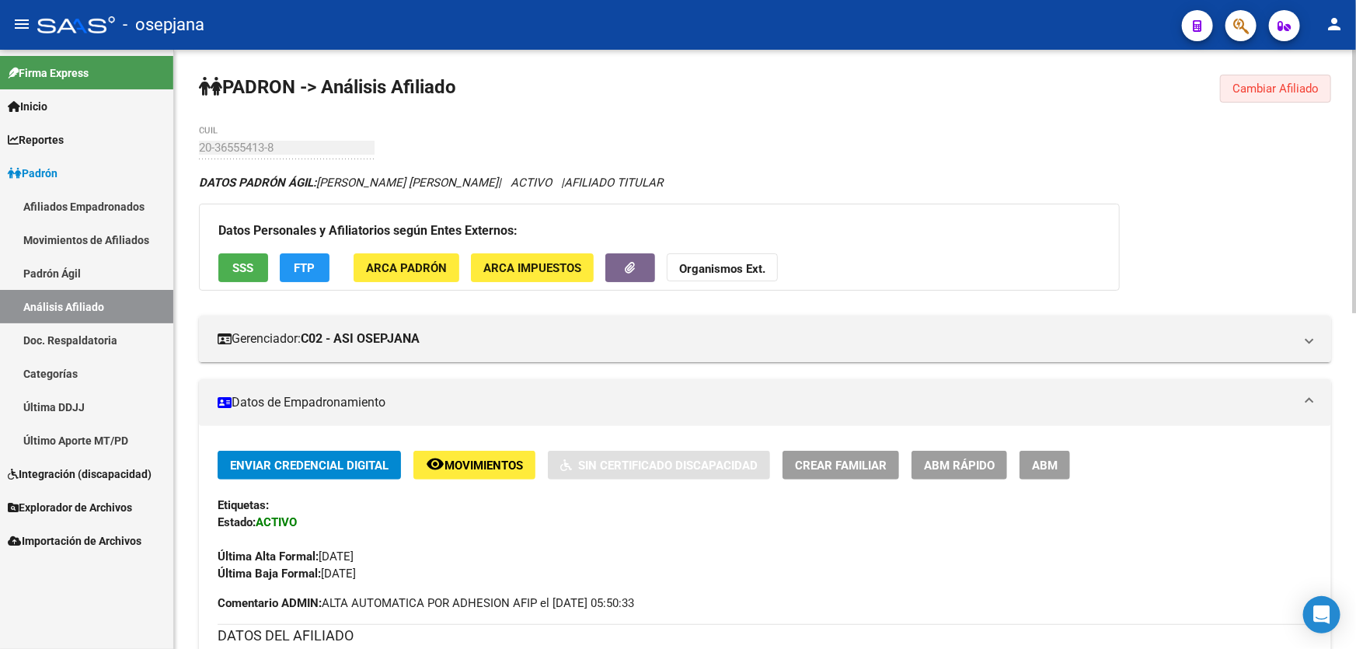
click at [1262, 82] on span "Cambiar Afiliado" at bounding box center [1275, 89] width 86 height 14
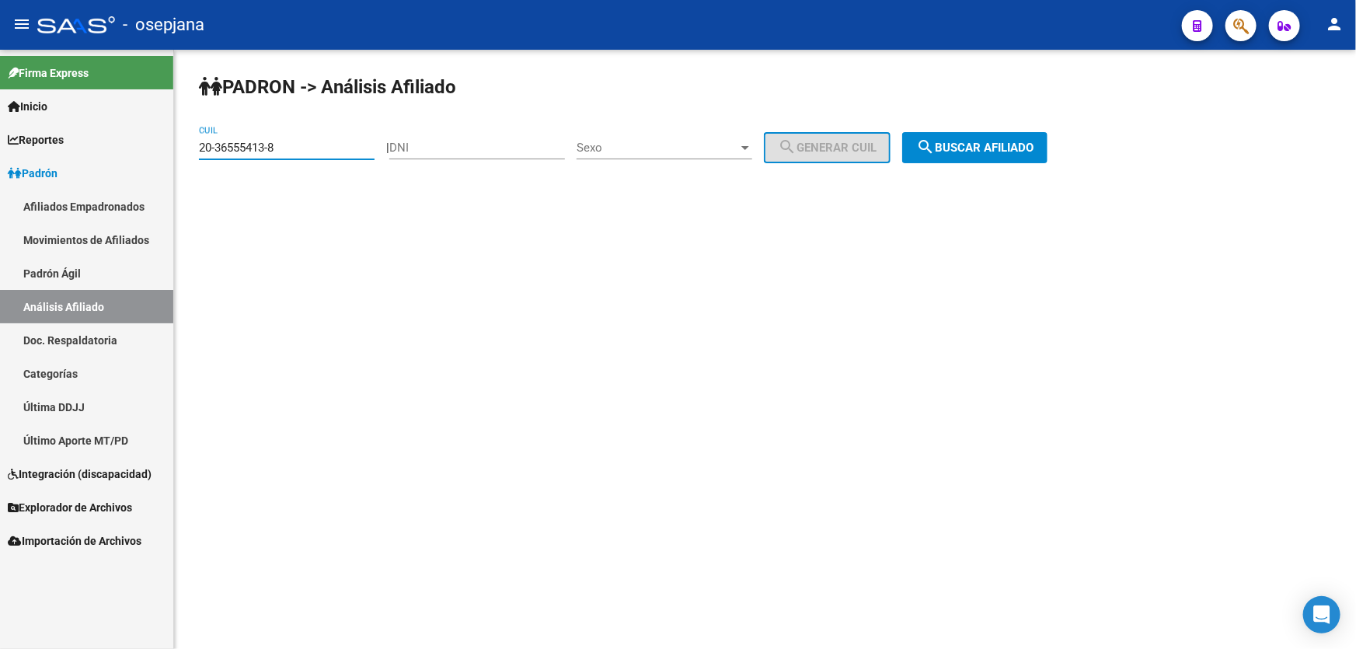
drag, startPoint x: 292, startPoint y: 148, endPoint x: 8, endPoint y: 150, distance: 284.4
click at [8, 150] on mat-sidenav-container "Firma Express Inicio Calendario SSS Instructivos Contacto OS Reportes Padrón Tr…" at bounding box center [678, 349] width 1356 height 599
paste input "7-32482997-6"
click at [1033, 144] on span "search Buscar afiliado" at bounding box center [974, 148] width 117 height 14
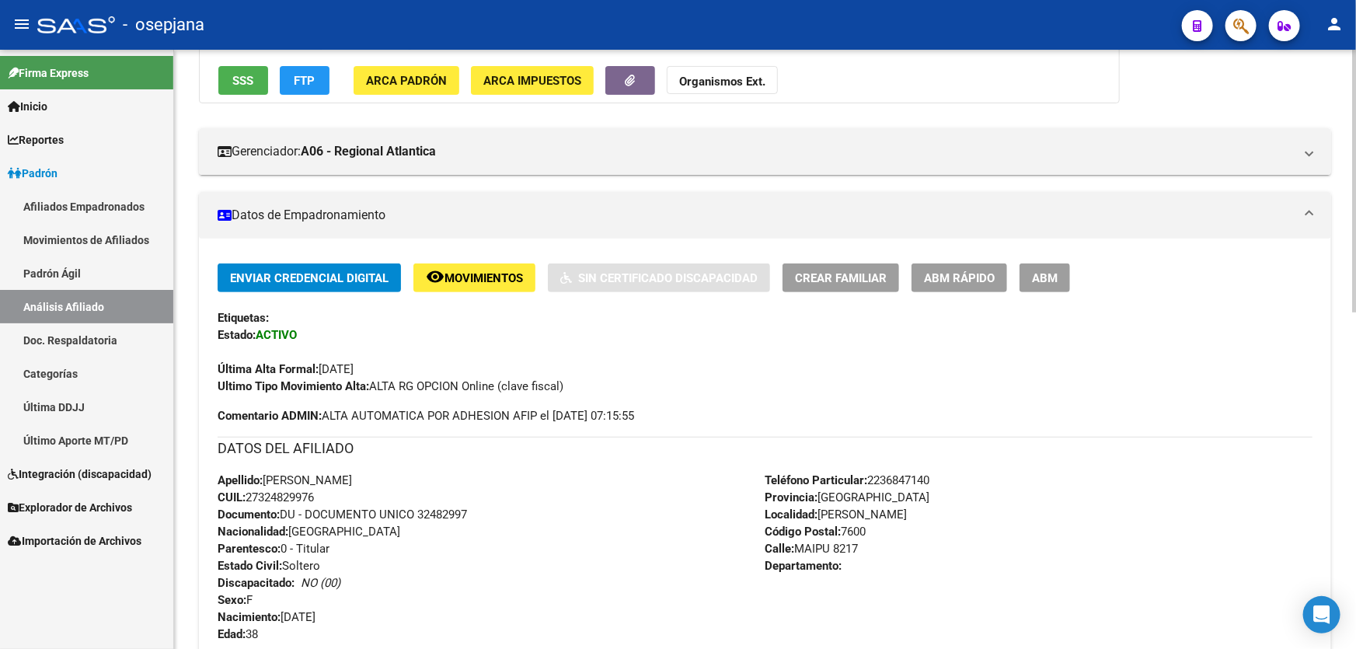
scroll to position [282, 0]
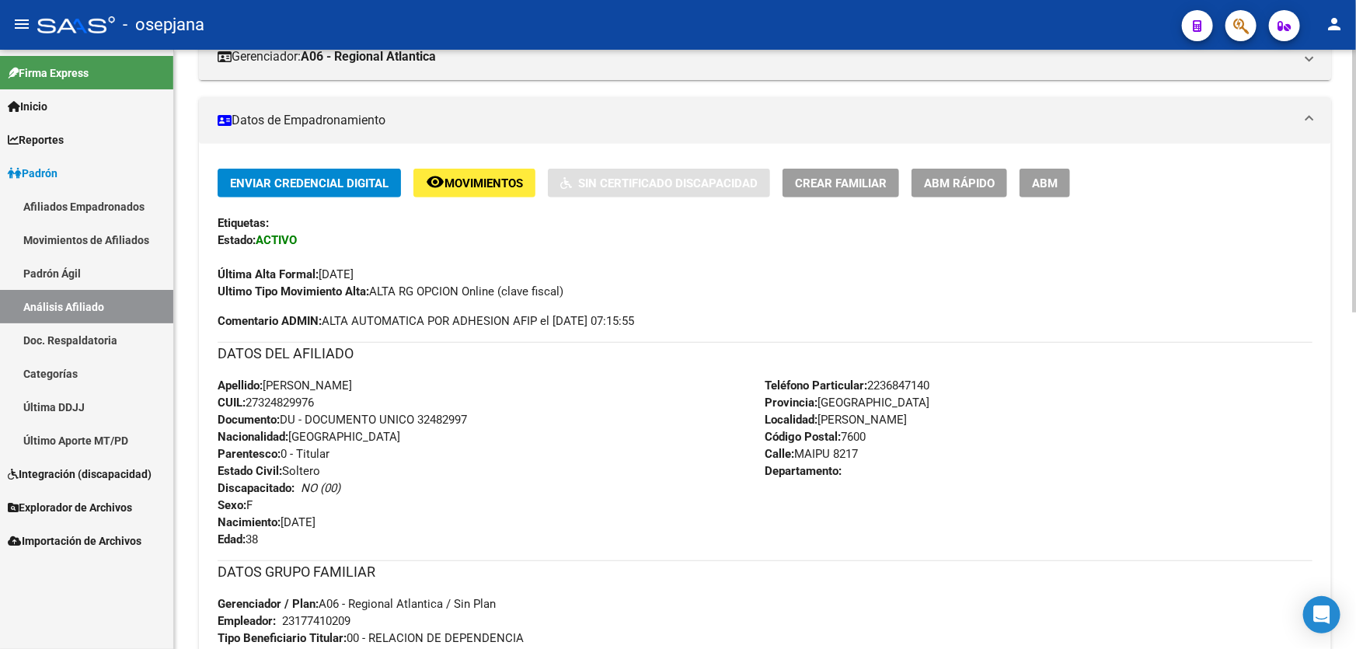
drag, startPoint x: 319, startPoint y: 397, endPoint x: 251, endPoint y: 406, distance: 68.1
click at [251, 406] on span "CUIL: 27324829976" at bounding box center [266, 402] width 96 height 14
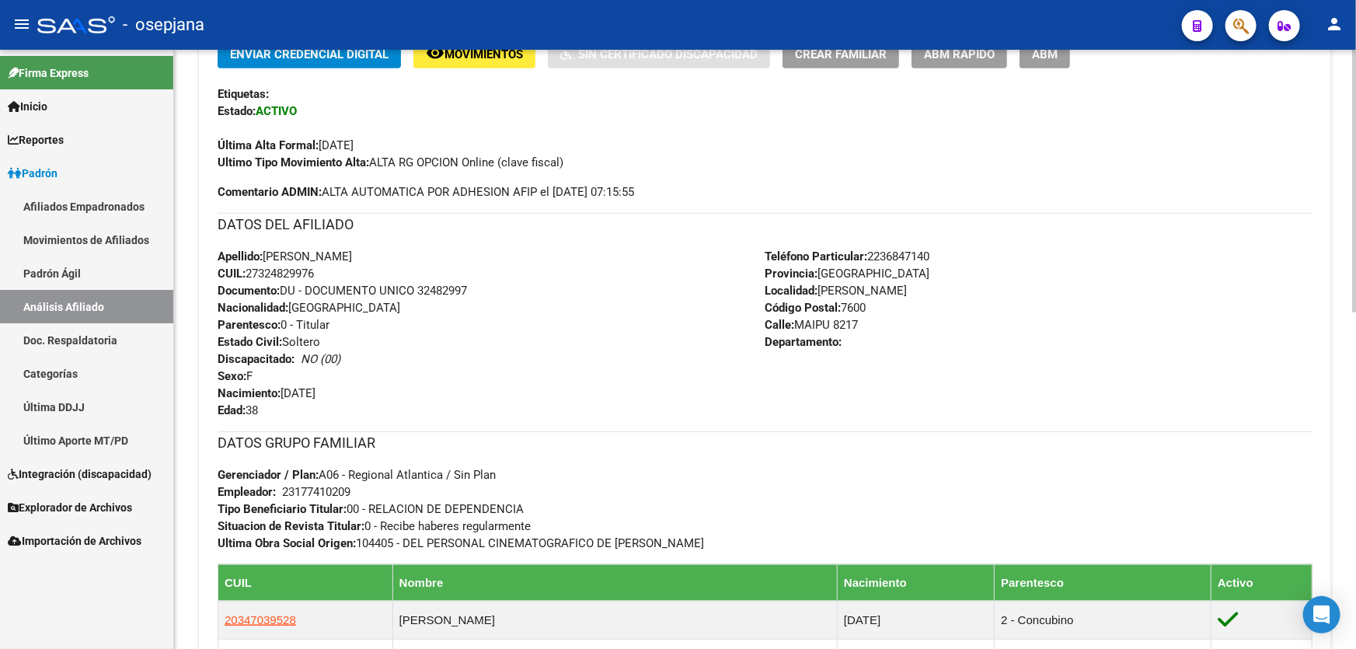
scroll to position [565, 0]
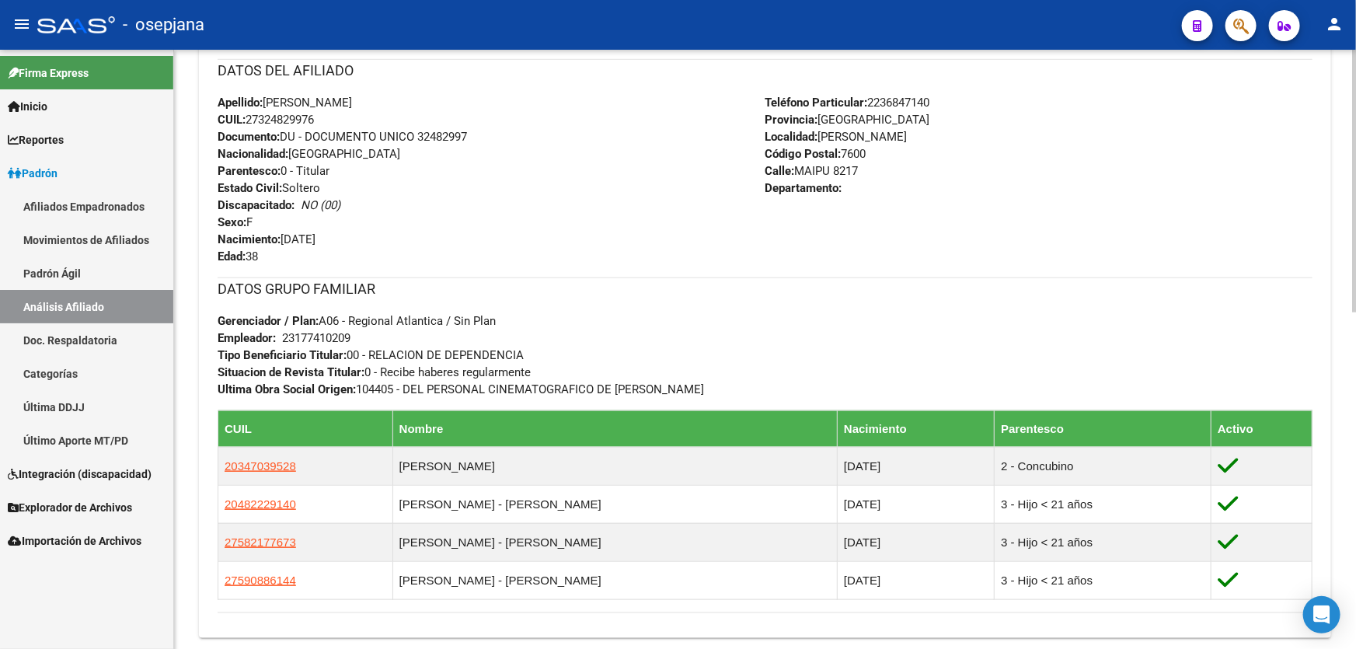
drag, startPoint x: 420, startPoint y: 131, endPoint x: 514, endPoint y: 135, distance: 94.1
click at [513, 134] on div "Apellido: PAULA ROMINA GALLEGO CUIL: 27324829976 Documento: DU - DOCUMENTO UNIC…" at bounding box center [492, 179] width 548 height 171
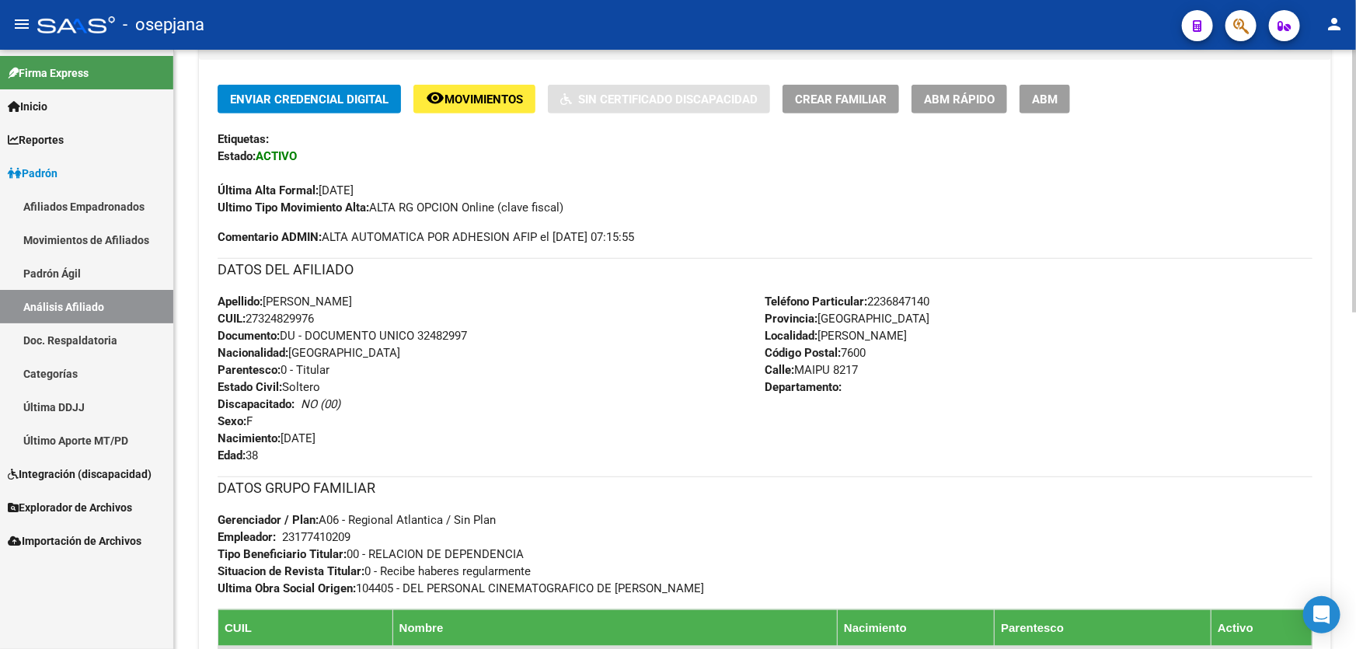
scroll to position [141, 0]
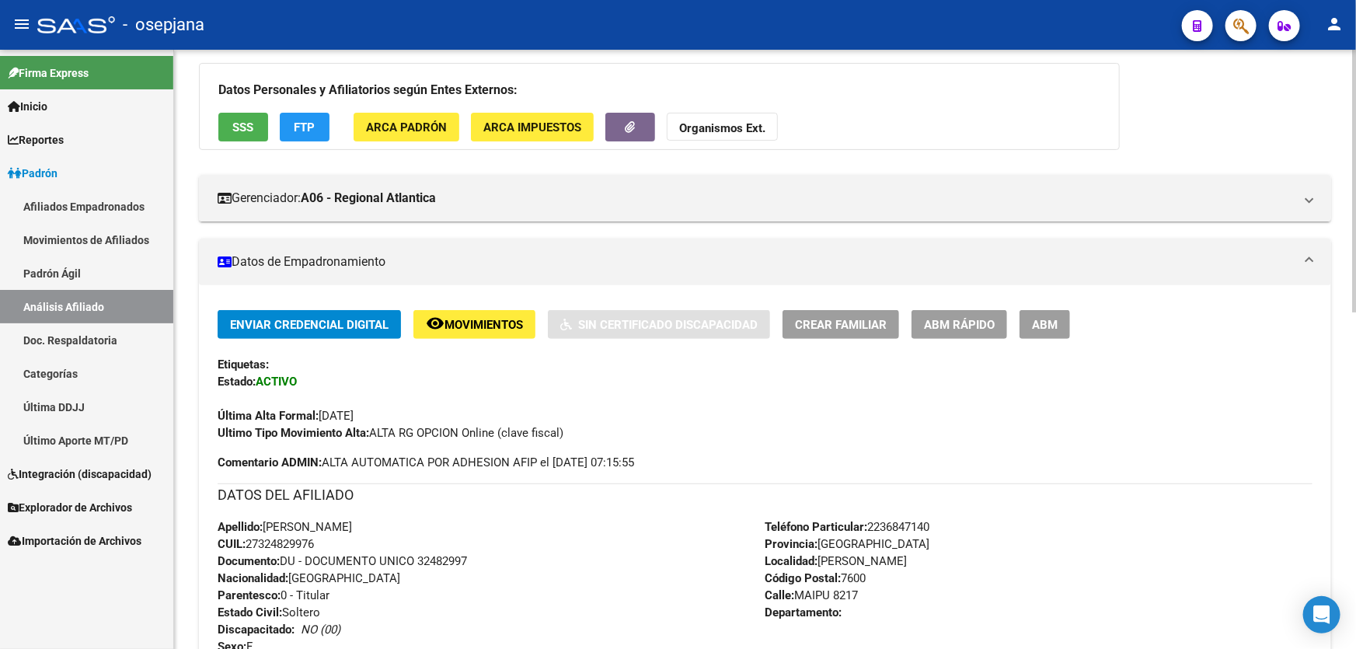
click at [500, 330] on button "remove_red_eye Movimientos" at bounding box center [474, 324] width 122 height 29
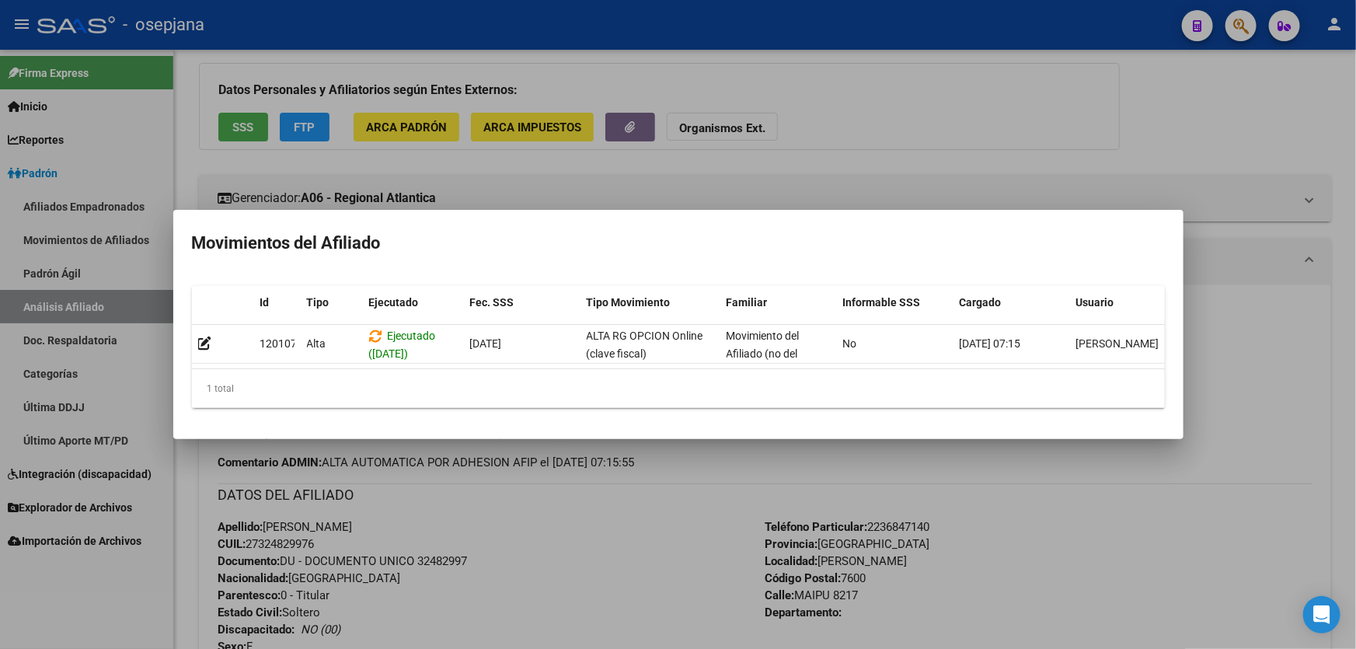
click at [635, 559] on div at bounding box center [678, 324] width 1356 height 649
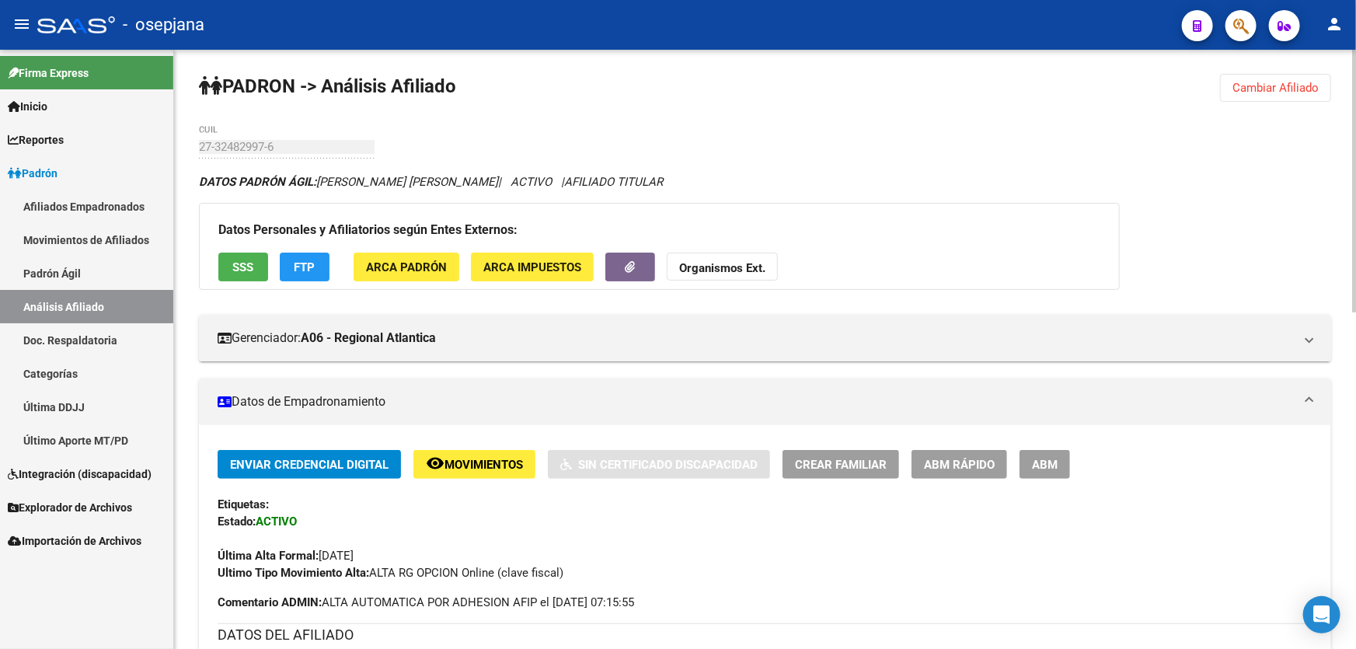
scroll to position [0, 0]
click at [1308, 82] on span "Cambiar Afiliado" at bounding box center [1275, 89] width 86 height 14
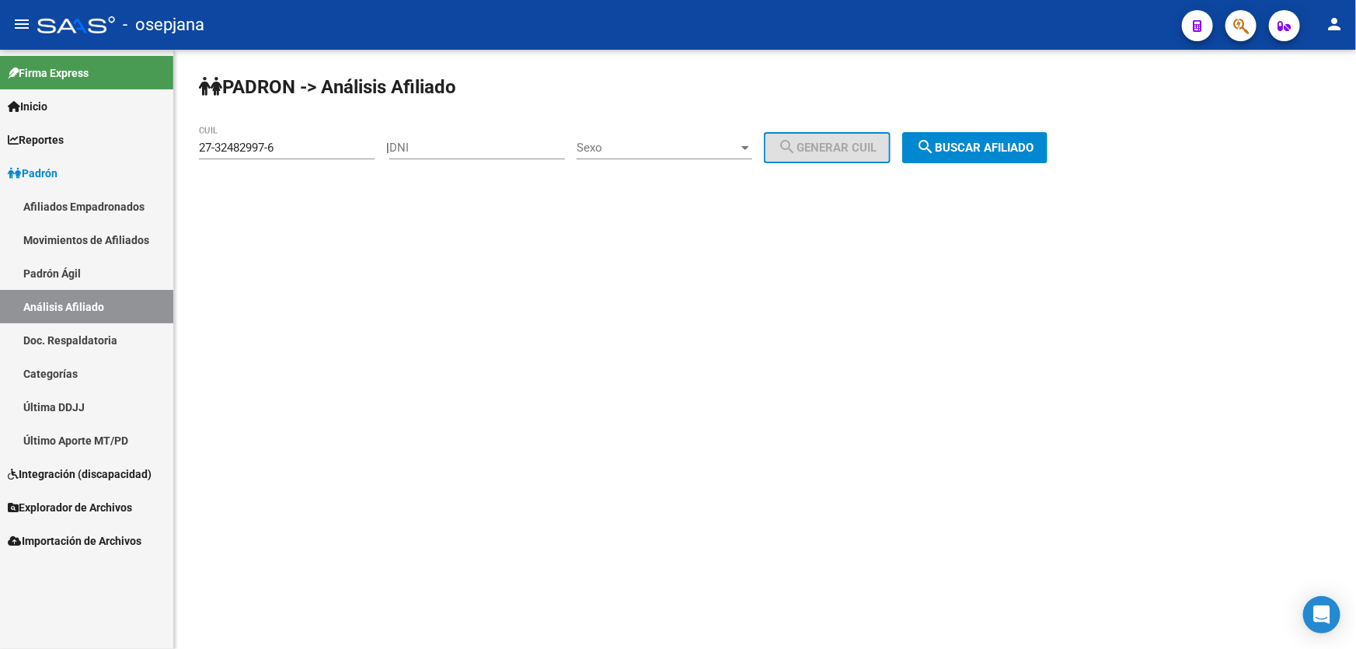
drag, startPoint x: 301, startPoint y: 138, endPoint x: 217, endPoint y: 148, distance: 84.5
click at [217, 148] on div "27-32482997-6 CUIL" at bounding box center [287, 142] width 176 height 33
drag, startPoint x: 197, startPoint y: 145, endPoint x: 274, endPoint y: 151, distance: 77.2
click at [274, 151] on div "PADRON -> Análisis Afiliado 27-32482997-6 CUIL | DNI Sexo Sexo search Generar C…" at bounding box center [765, 131] width 1182 height 163
drag, startPoint x: 277, startPoint y: 146, endPoint x: 148, endPoint y: 152, distance: 129.9
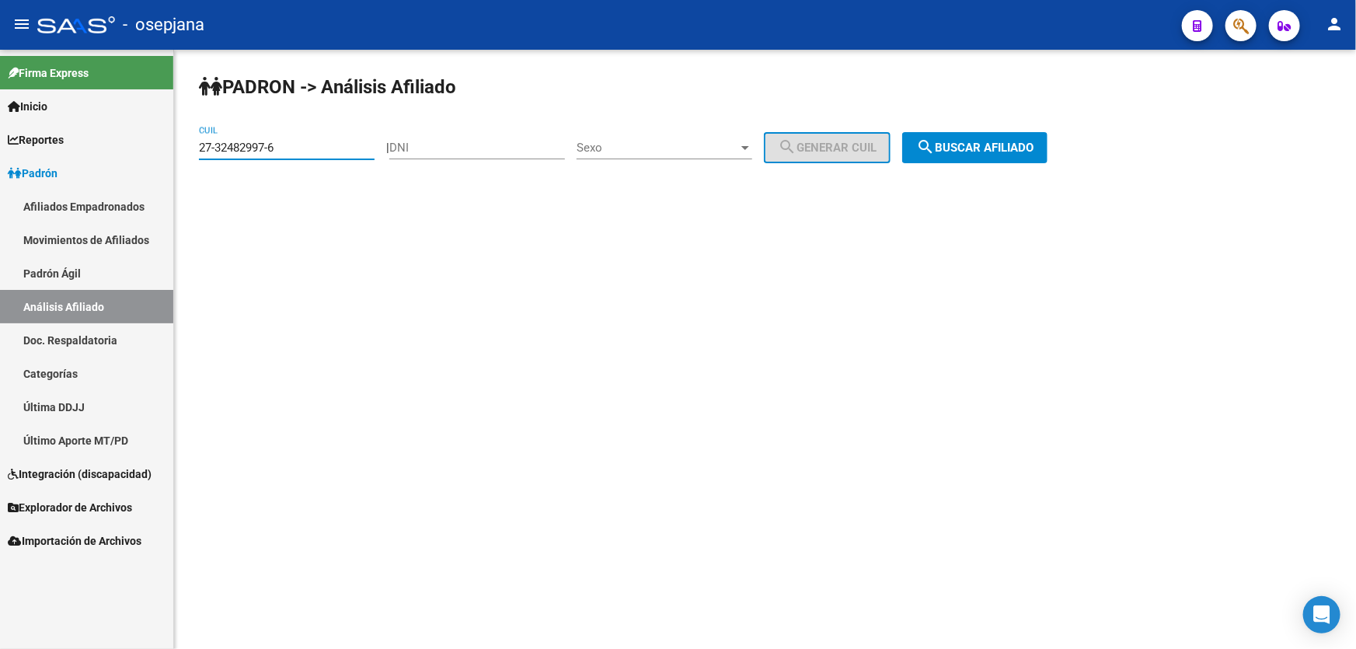
click at [148, 152] on mat-sidenav-container "Firma Express Inicio Calendario SSS Instructivos Contacto OS Reportes Padrón Tr…" at bounding box center [678, 349] width 1356 height 599
paste input "0-30115444"
click at [1059, 145] on app-analisis-afiliado "PADRON -> Análisis Afiliado 20-30115444-6 CUIL | DNI Sexo Sexo search Generar C…" at bounding box center [629, 148] width 860 height 14
click at [1011, 161] on button "search Buscar afiliado" at bounding box center [974, 147] width 145 height 31
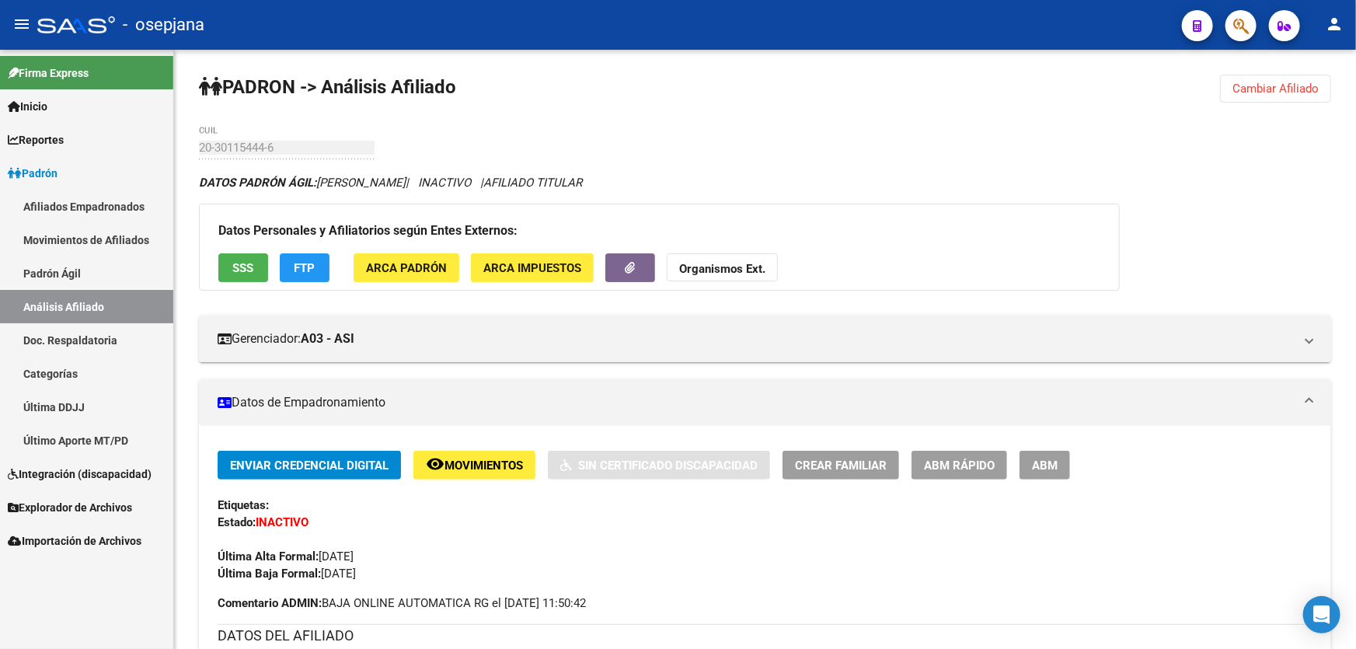
click at [1262, 86] on span "Cambiar Afiliado" at bounding box center [1275, 89] width 86 height 14
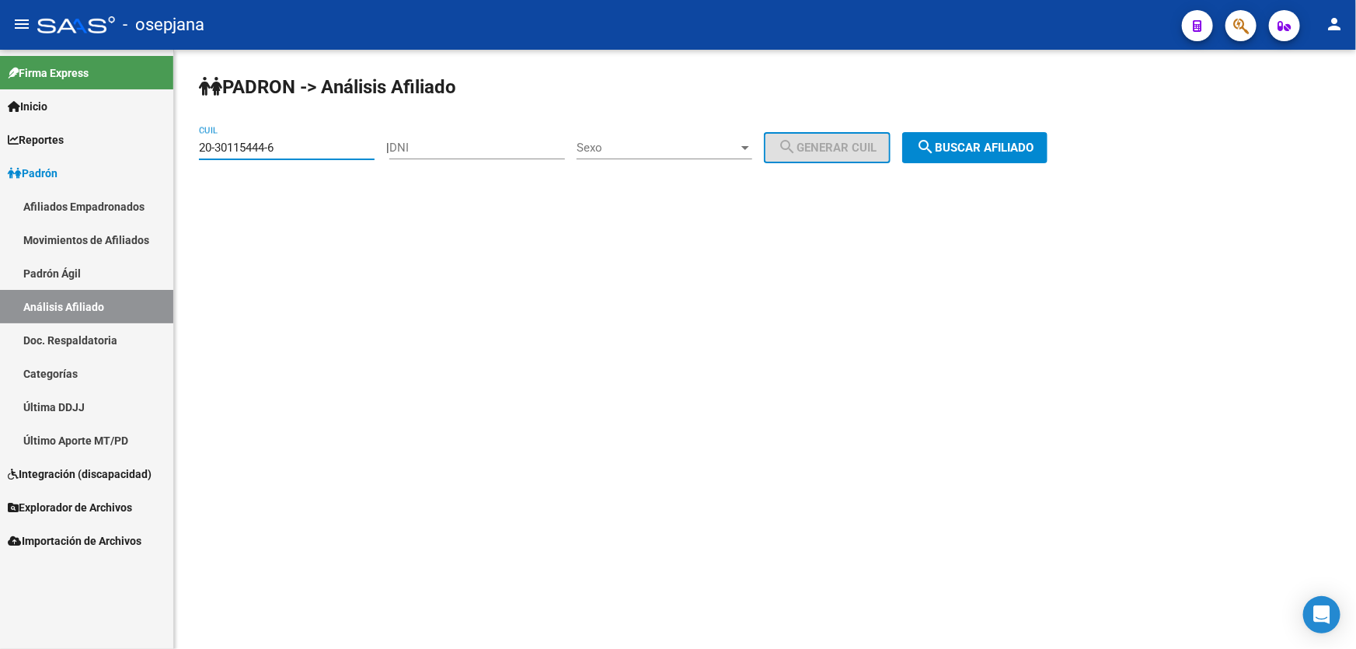
drag, startPoint x: 303, startPoint y: 147, endPoint x: 174, endPoint y: 148, distance: 129.0
click at [176, 148] on div "PADRON -> Análisis Afiliado 20-30115444-6 CUIL | DNI Sexo Sexo search Generar C…" at bounding box center [765, 131] width 1182 height 163
paste input "27787479-3"
click at [1033, 151] on span "search Buscar afiliado" at bounding box center [974, 148] width 117 height 14
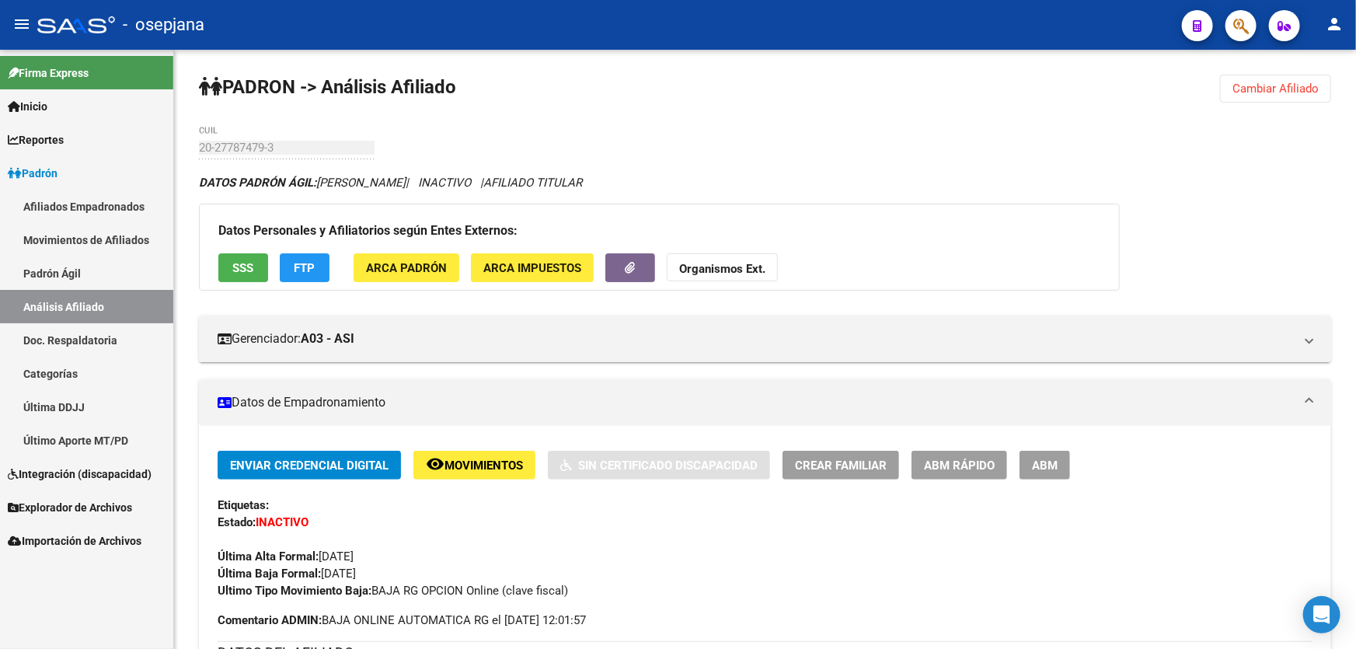
click at [1277, 75] on button "Cambiar Afiliado" at bounding box center [1275, 89] width 111 height 28
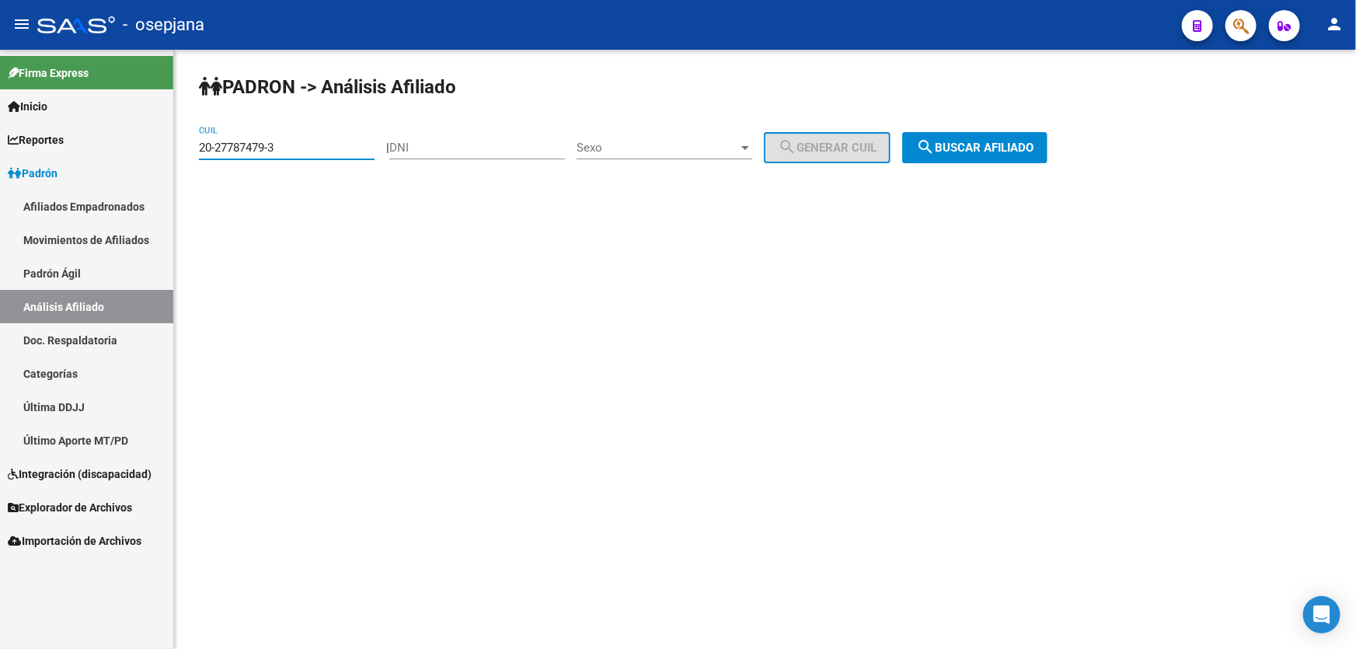
drag, startPoint x: 294, startPoint y: 146, endPoint x: 115, endPoint y: 148, distance: 178.7
click at [115, 148] on mat-sidenav-container "Firma Express Inicio Calendario SSS Instructivos Contacto OS Reportes Padrón Tr…" at bounding box center [678, 349] width 1356 height 599
paste input "32912164-0"
click at [971, 154] on button "search Buscar afiliado" at bounding box center [974, 147] width 145 height 31
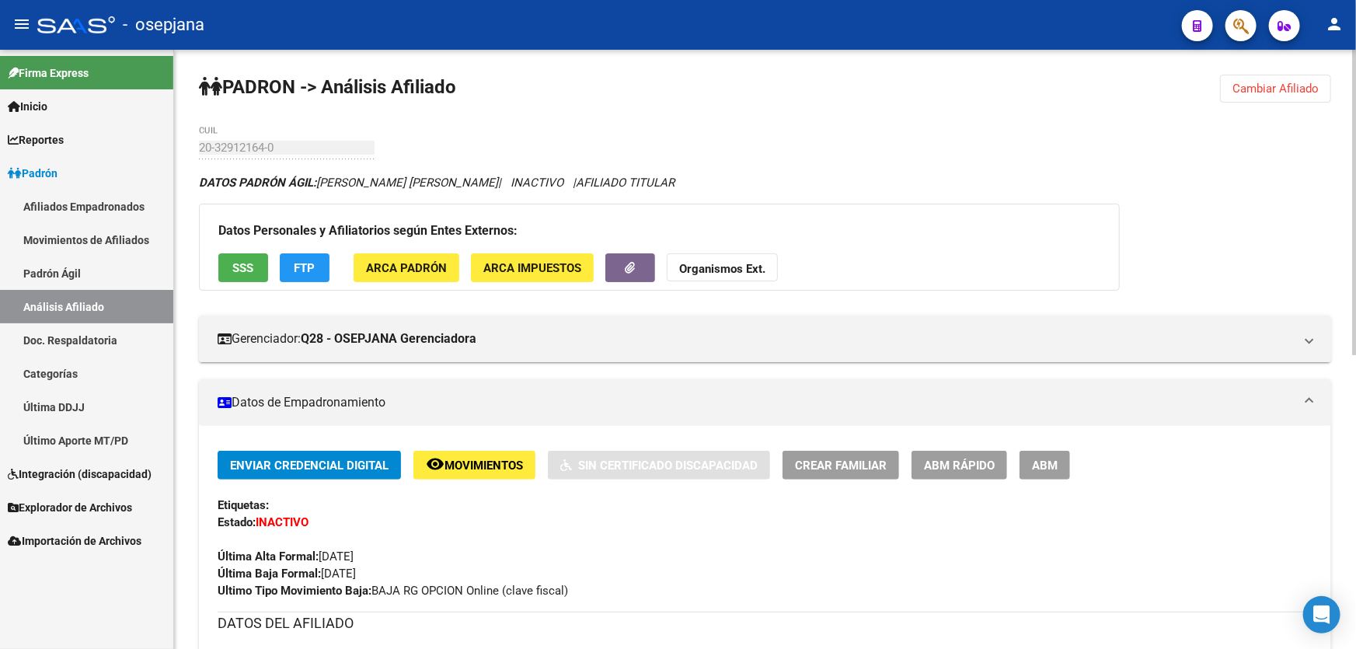
click at [1355, 192] on div at bounding box center [1354, 349] width 4 height 599
click at [1266, 85] on span "Cambiar Afiliado" at bounding box center [1275, 89] width 86 height 14
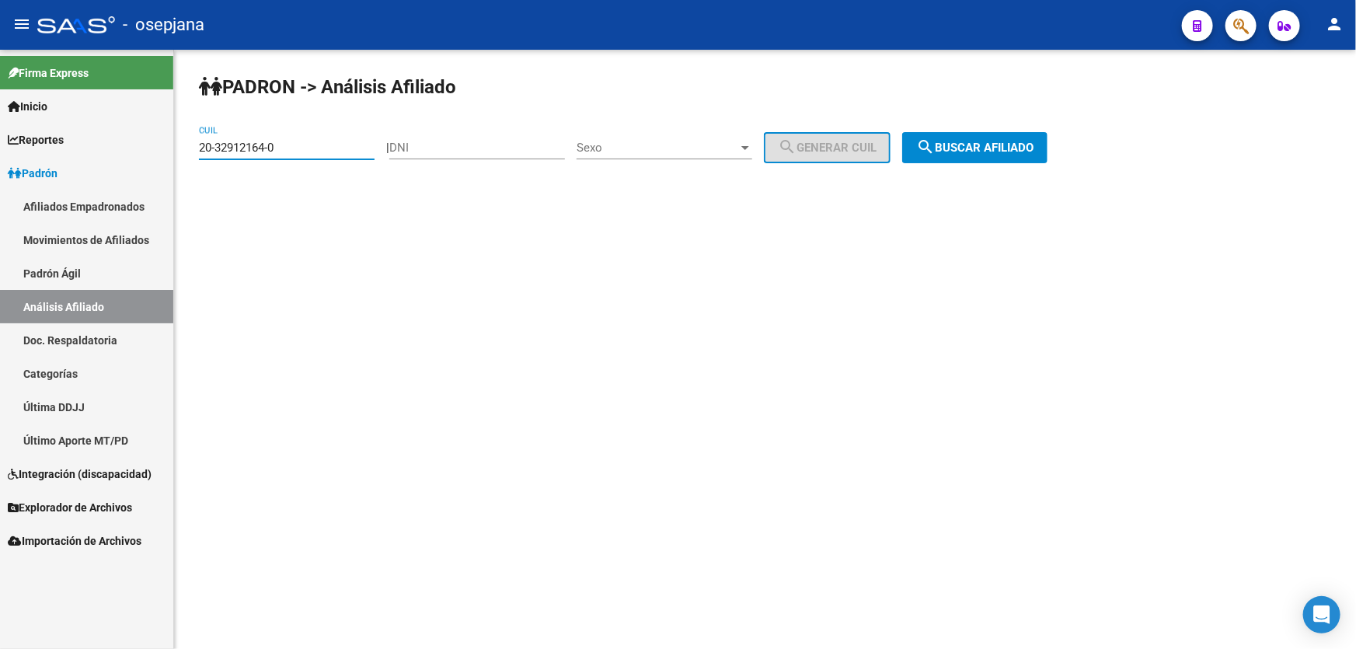
drag, startPoint x: 300, startPoint y: 146, endPoint x: 115, endPoint y: 150, distance: 184.9
click at [115, 150] on mat-sidenav-container "Firma Express Inicio Calendario SSS Instructivos Contacto OS Reportes Padrón Tr…" at bounding box center [678, 349] width 1356 height 599
paste input "41674763-7"
click at [1020, 141] on span "search Buscar afiliado" at bounding box center [974, 148] width 117 height 14
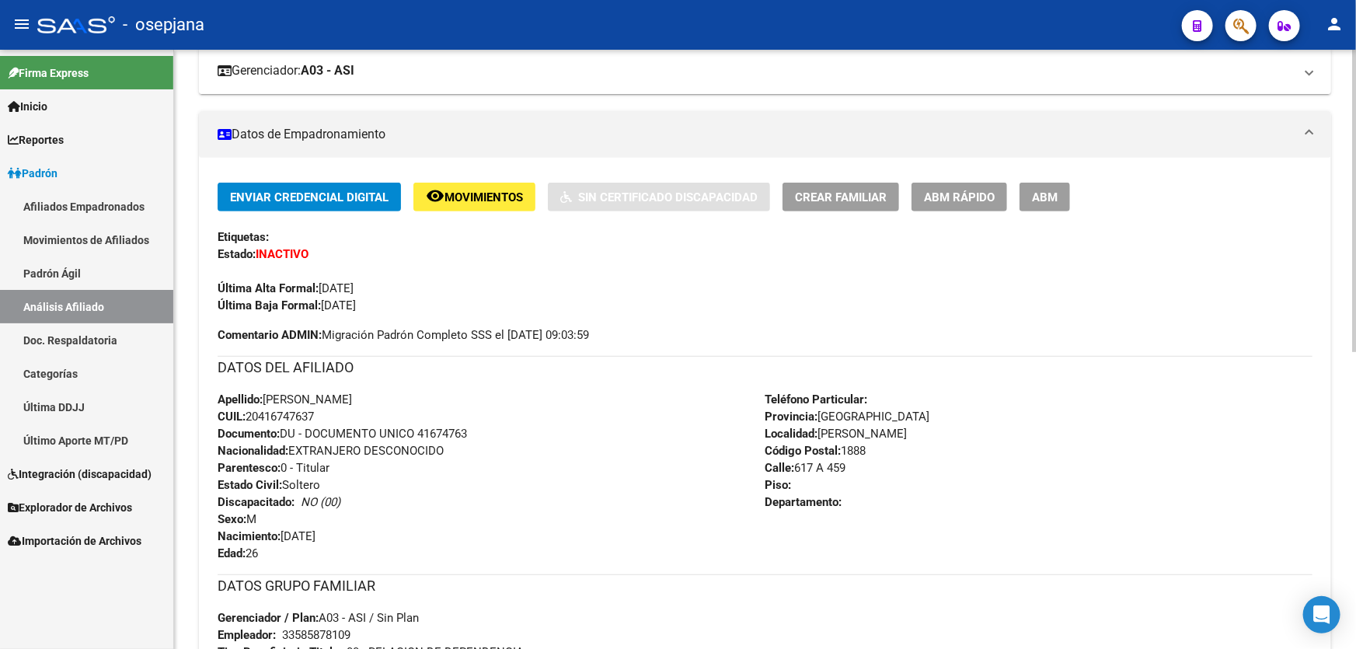
scroll to position [353, 0]
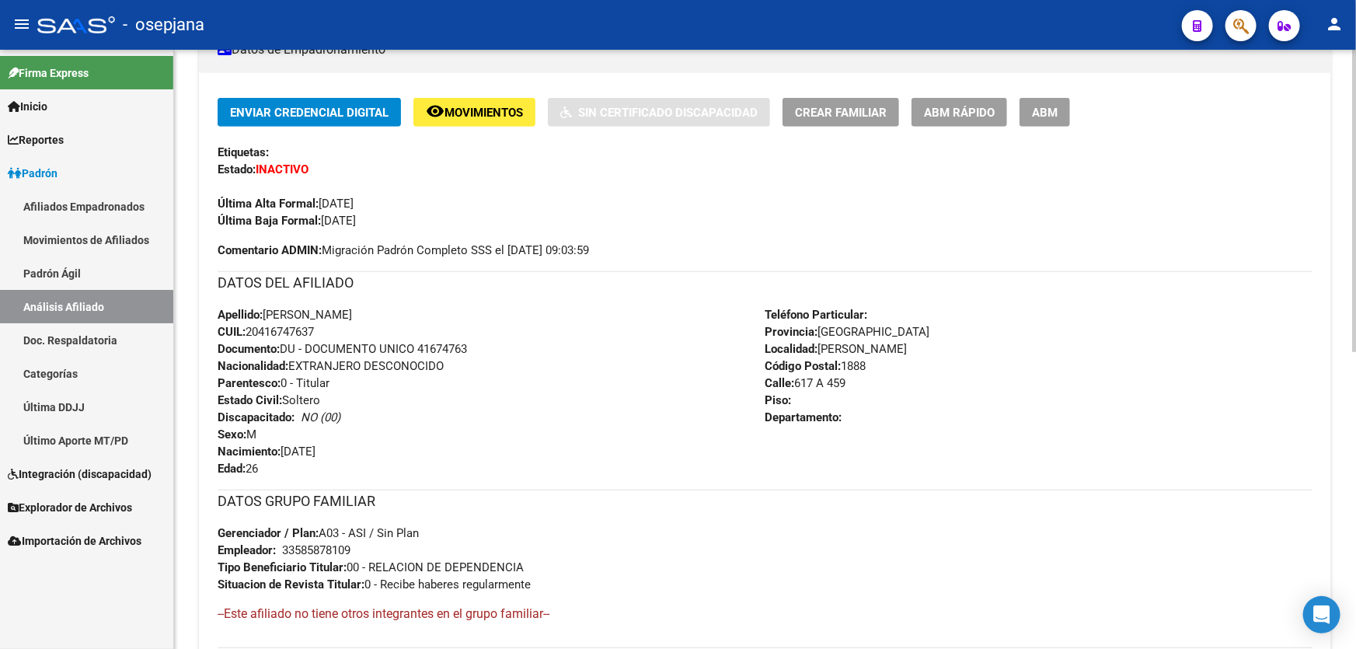
drag, startPoint x: 419, startPoint y: 346, endPoint x: 498, endPoint y: 346, distance: 79.2
click at [498, 346] on div "Apellido: ALEJO FABIAN WEBER CUIL: 20416747637 Documento: DU - DOCUMENTO UNICO …" at bounding box center [492, 391] width 548 height 171
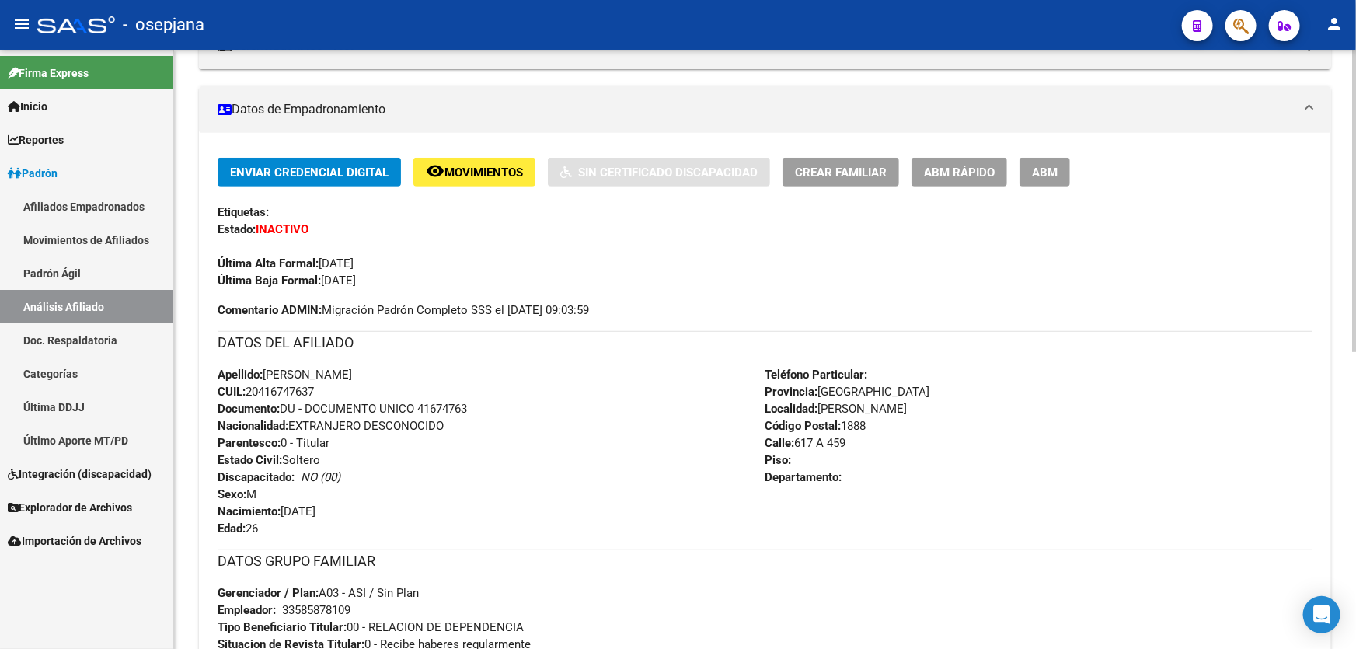
scroll to position [0, 0]
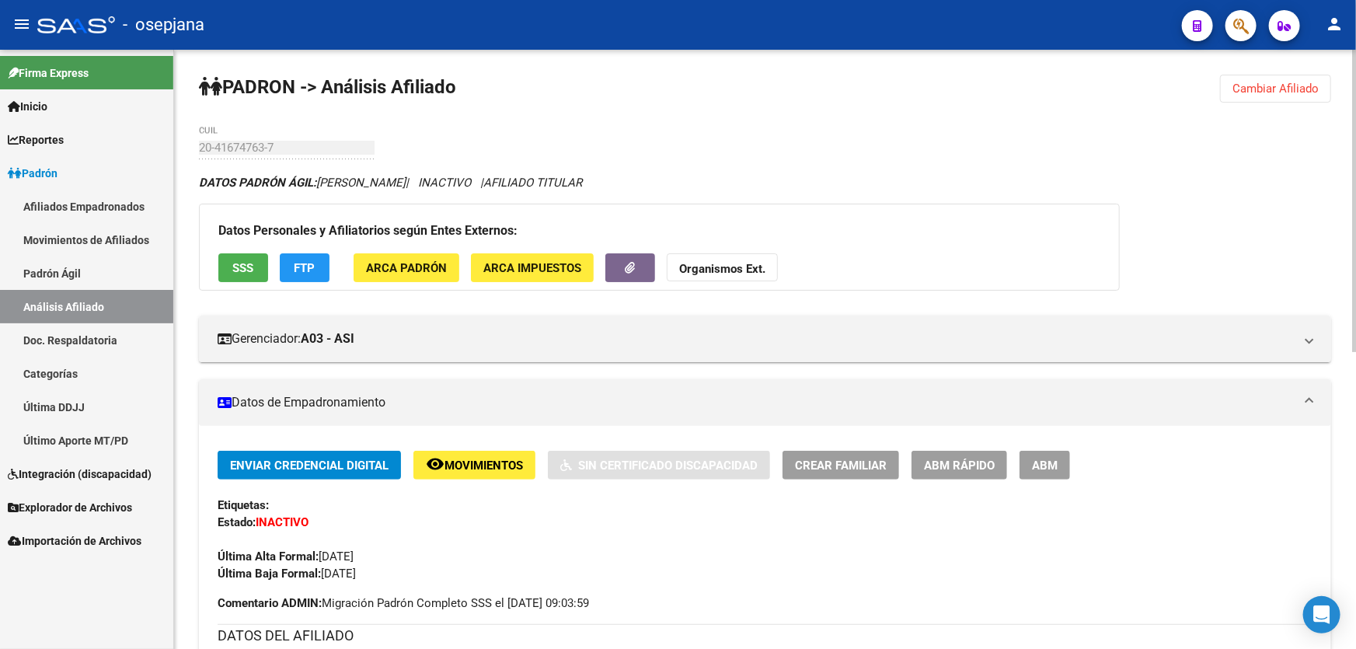
click at [1285, 82] on span "Cambiar Afiliado" at bounding box center [1275, 89] width 86 height 14
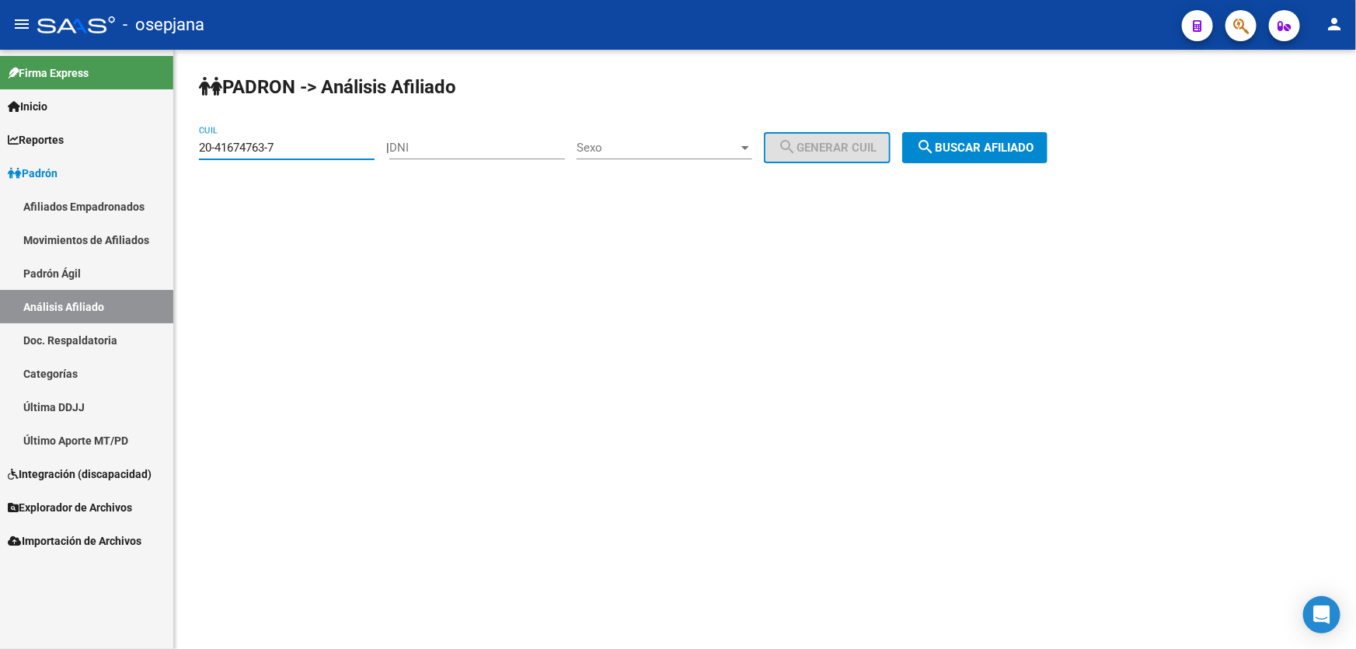
drag, startPoint x: 316, startPoint y: 148, endPoint x: 44, endPoint y: 165, distance: 272.5
click at [44, 164] on mat-sidenav-container "Firma Express Inicio Calendario SSS Instructivos Contacto OS Reportes Padrón Tr…" at bounding box center [678, 349] width 1356 height 599
paste input "36614318-2"
click at [996, 149] on span "search Buscar afiliado" at bounding box center [974, 148] width 117 height 14
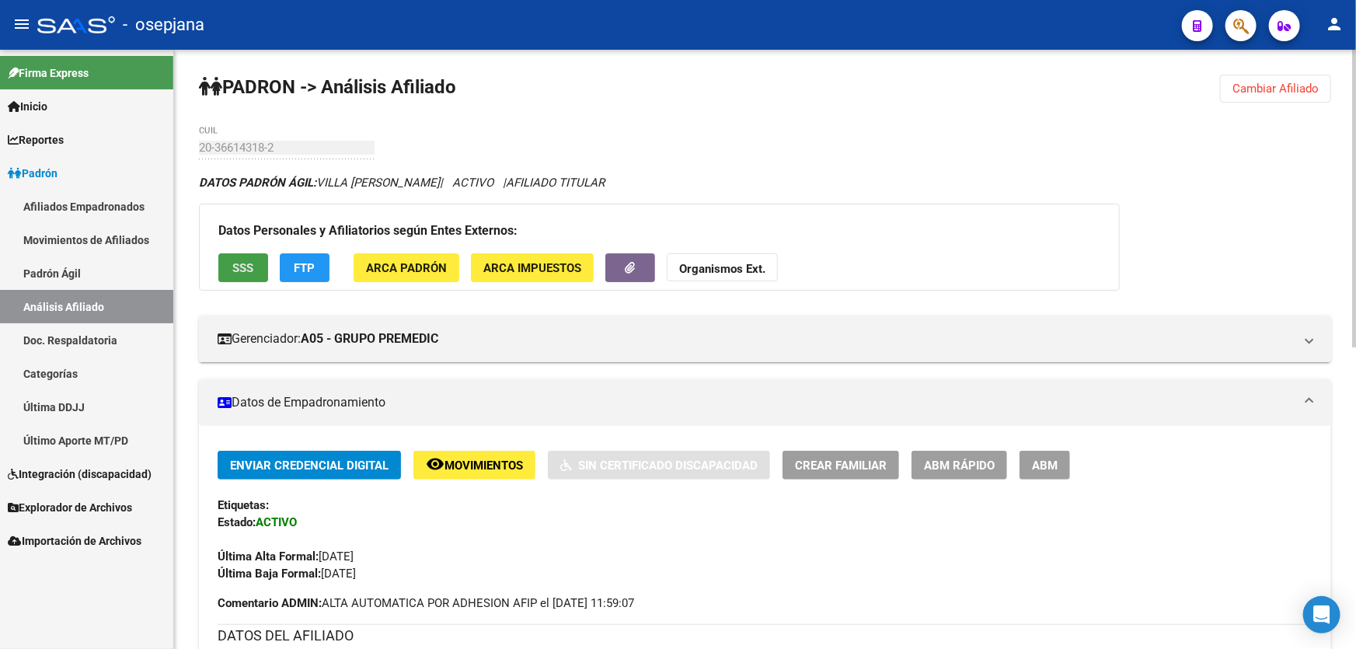
click at [244, 263] on span "SSS" at bounding box center [243, 268] width 21 height 14
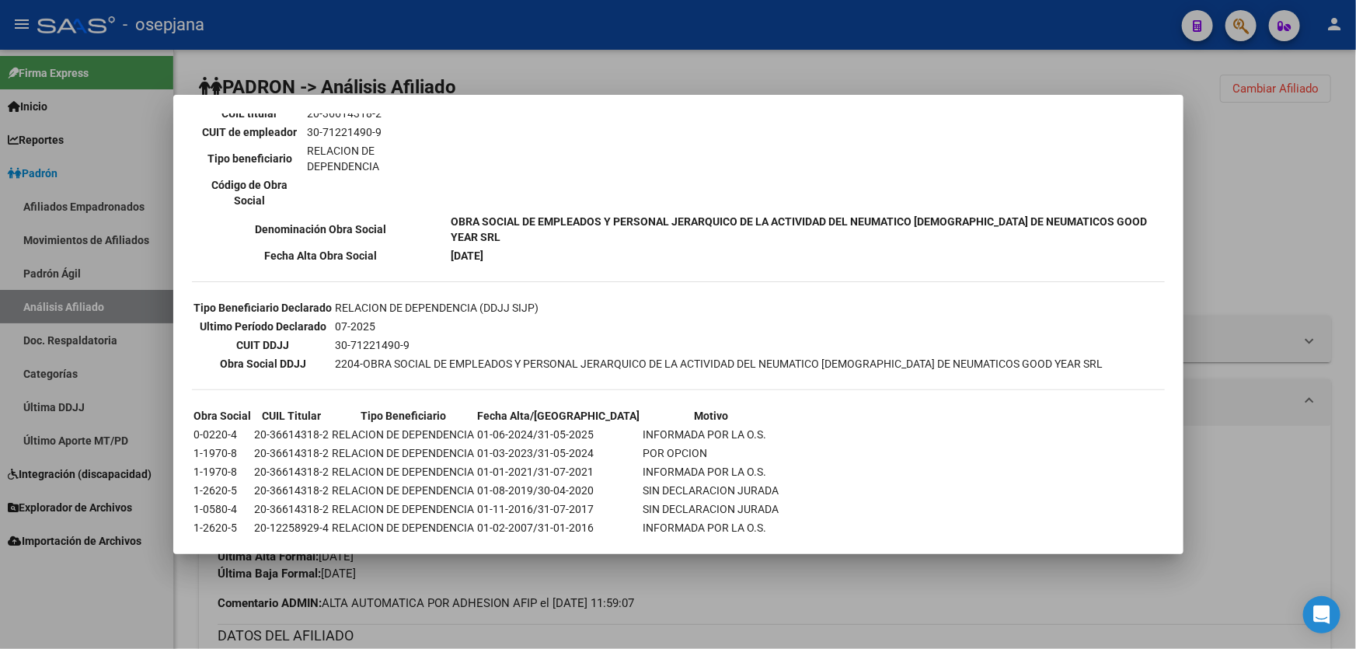
scroll to position [390, 0]
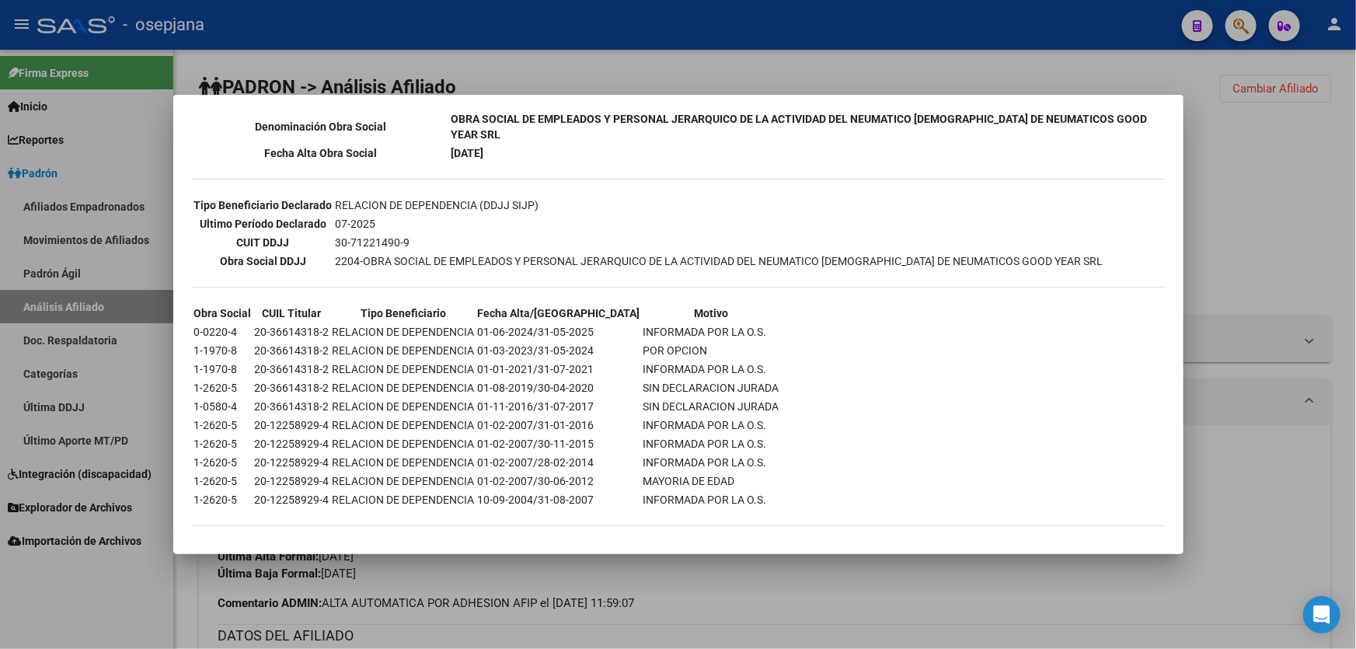
click at [1290, 186] on div at bounding box center [678, 324] width 1356 height 649
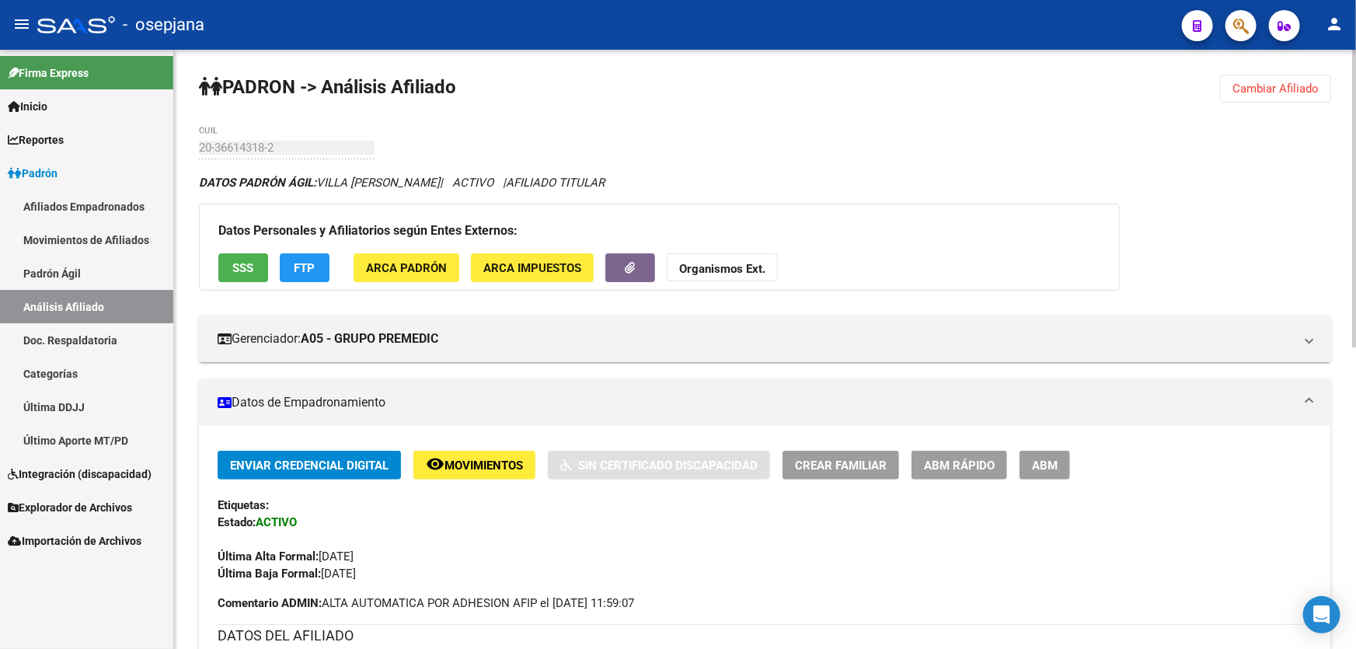
click at [341, 262] on div "Datos Personales y Afiliatorios según Entes Externos: SSS FTP ARCA Padrón ARCA …" at bounding box center [659, 247] width 921 height 87
click at [298, 263] on span "FTP" at bounding box center [304, 268] width 21 height 14
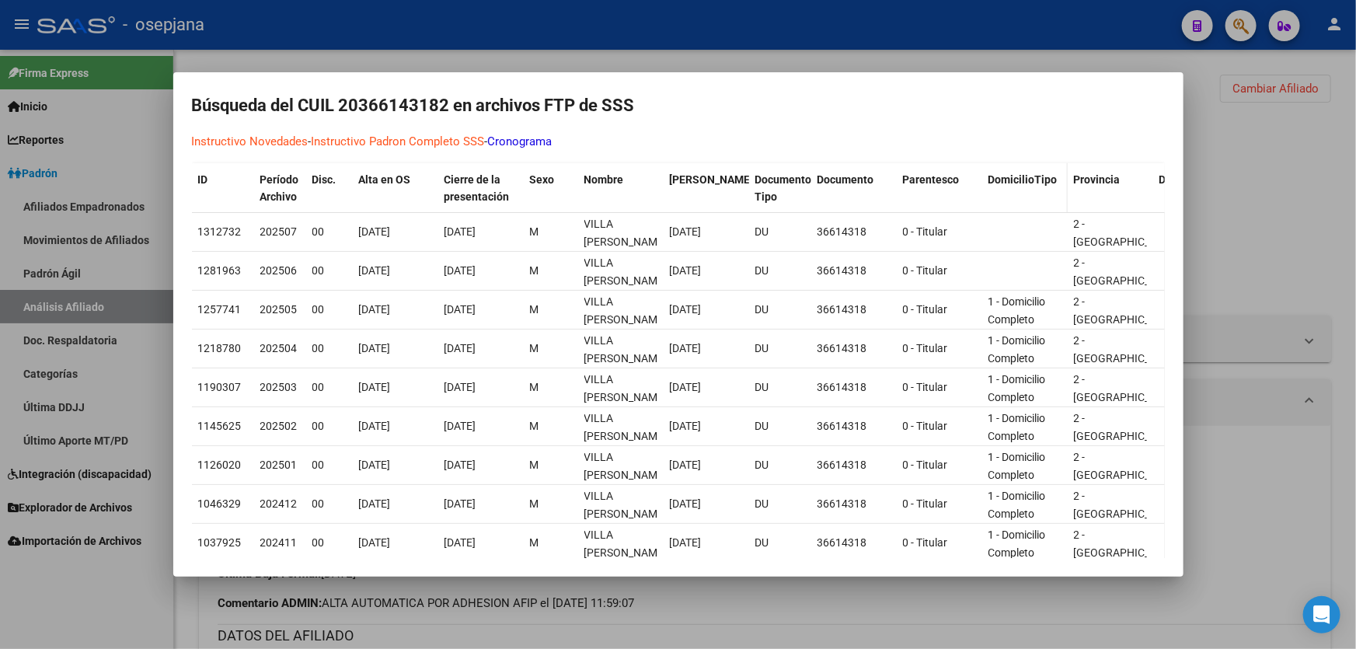
scroll to position [176, 0]
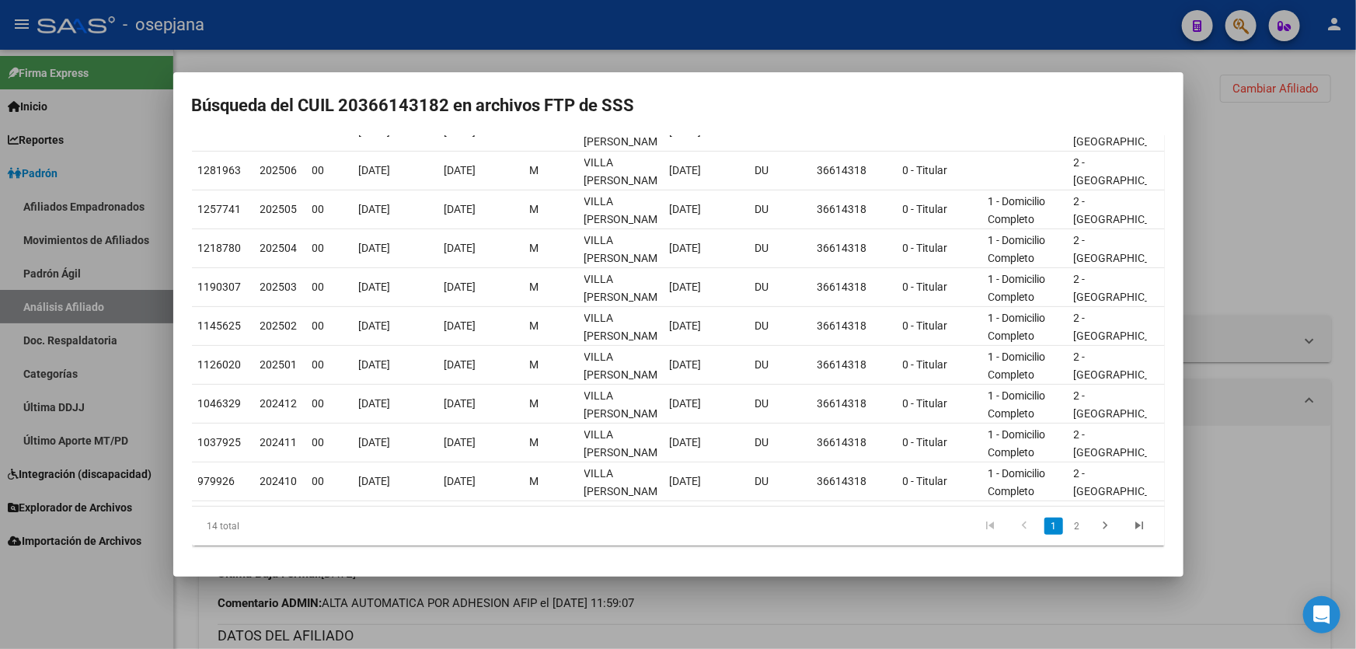
click at [1262, 221] on div at bounding box center [678, 324] width 1356 height 649
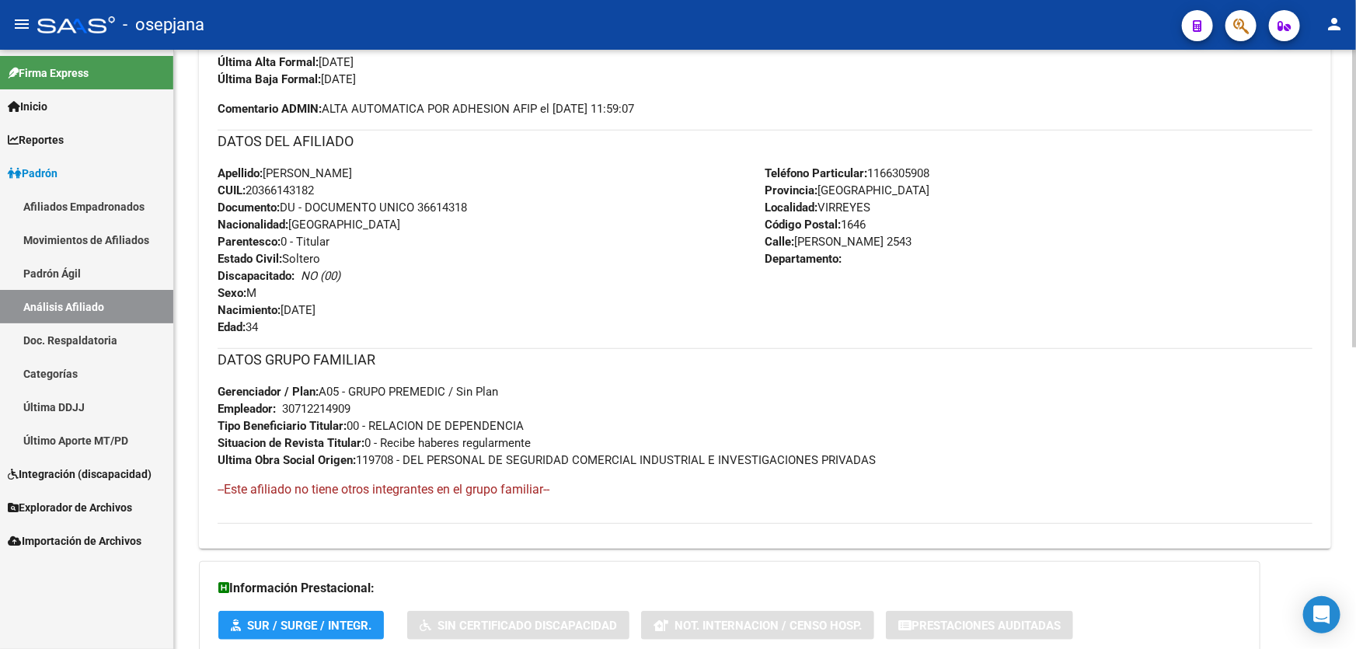
scroll to position [0, 0]
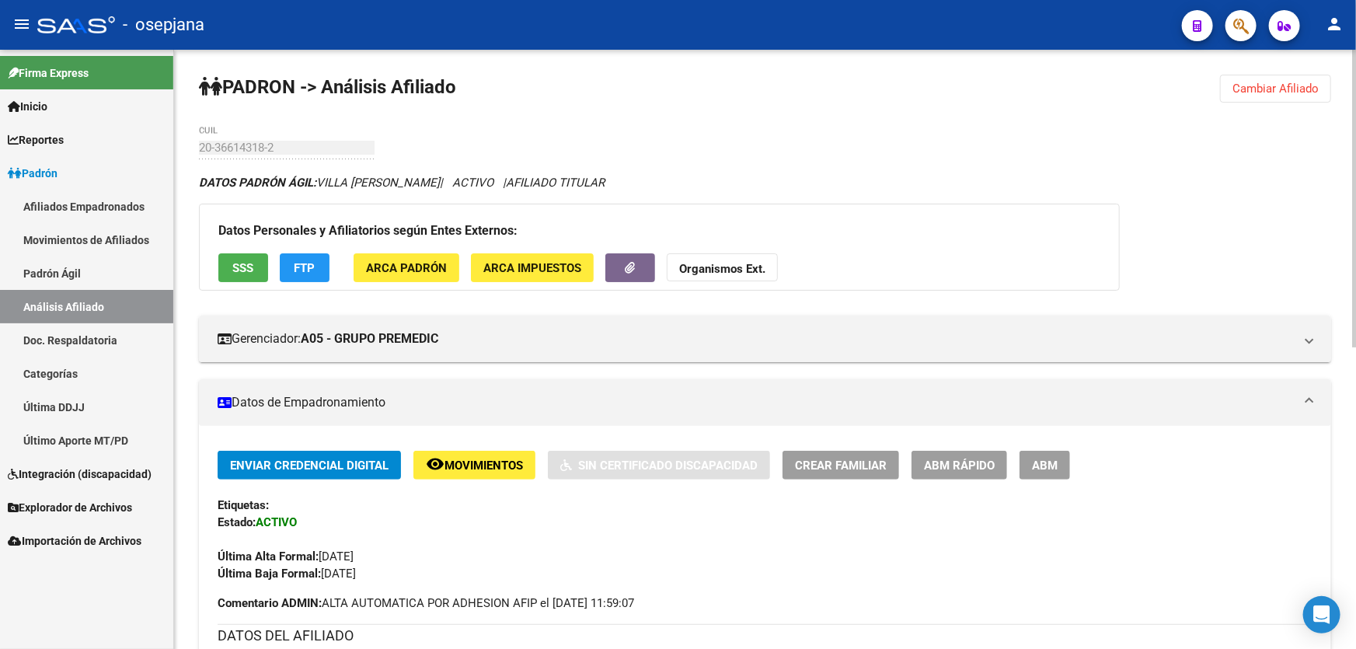
click at [1294, 86] on span "Cambiar Afiliado" at bounding box center [1275, 89] width 86 height 14
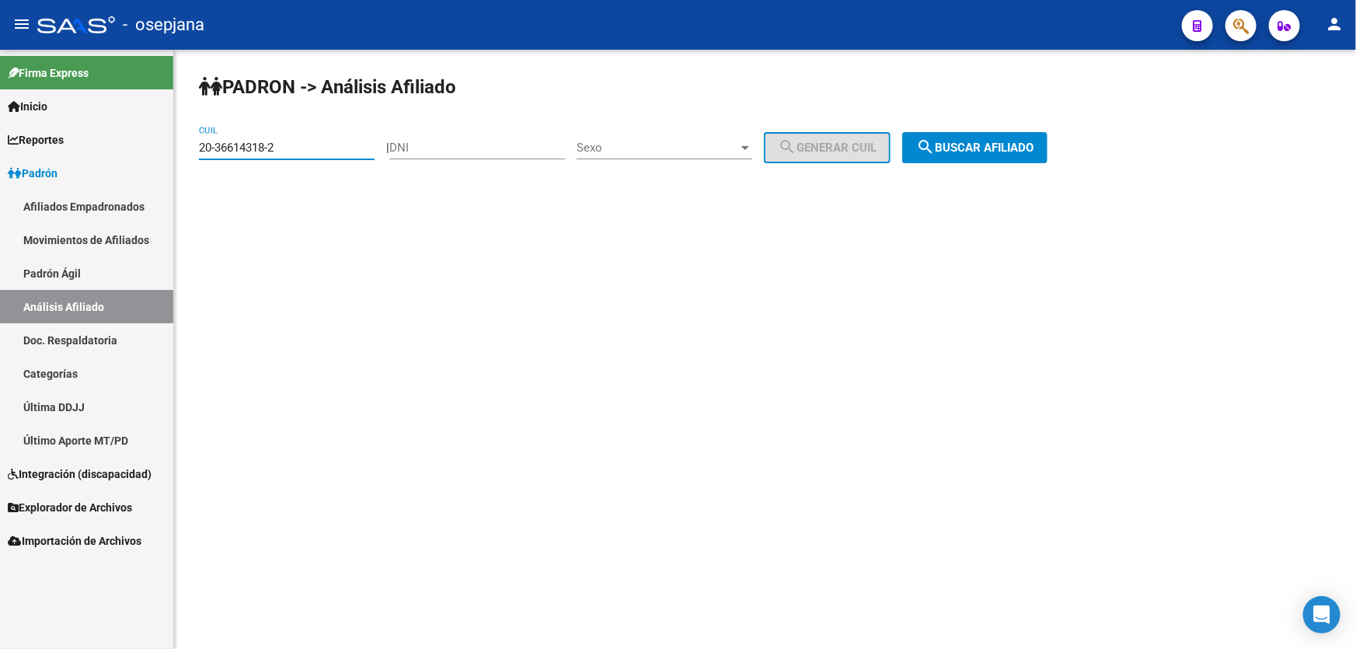
drag, startPoint x: 304, startPoint y: 148, endPoint x: 0, endPoint y: 218, distance: 311.5
click at [0, 217] on mat-sidenav-container "Firma Express Inicio Calendario SSS Instructivos Contacto OS Reportes Padrón Tr…" at bounding box center [678, 349] width 1356 height 599
paste input "7-30642482-9"
click at [1025, 151] on span "search Buscar afiliado" at bounding box center [974, 148] width 117 height 14
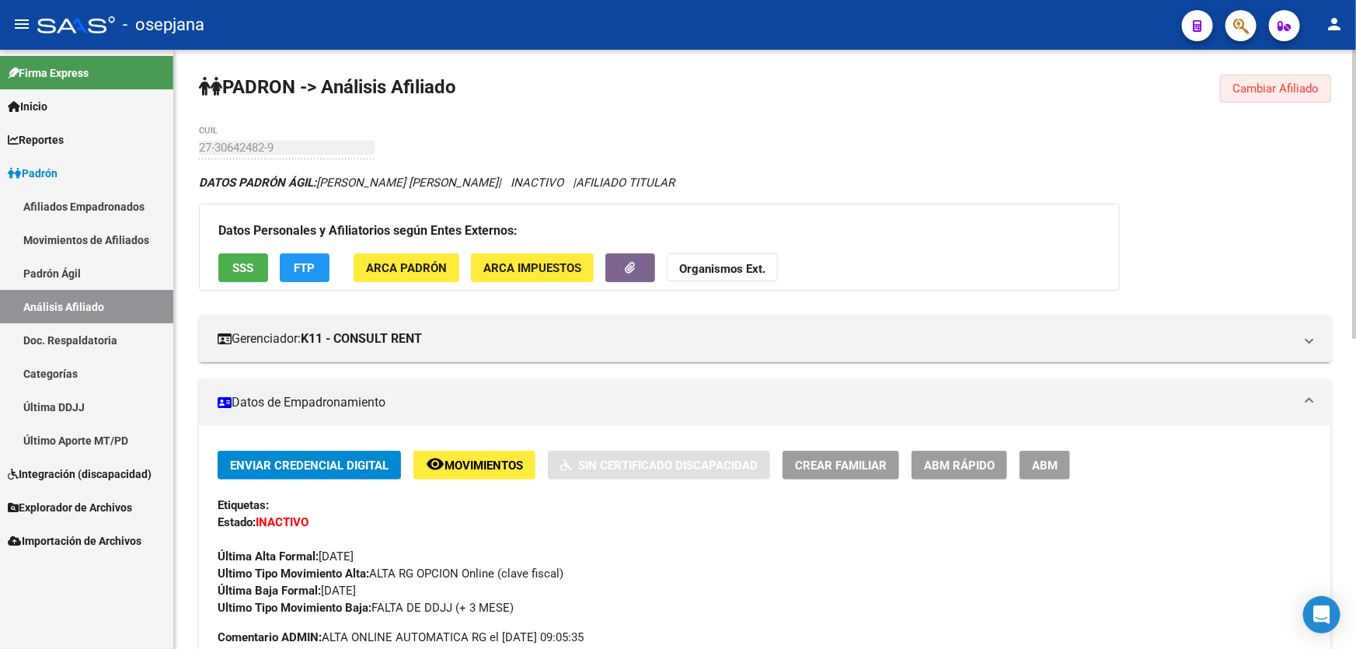
click at [1266, 89] on span "Cambiar Afiliado" at bounding box center [1275, 89] width 86 height 14
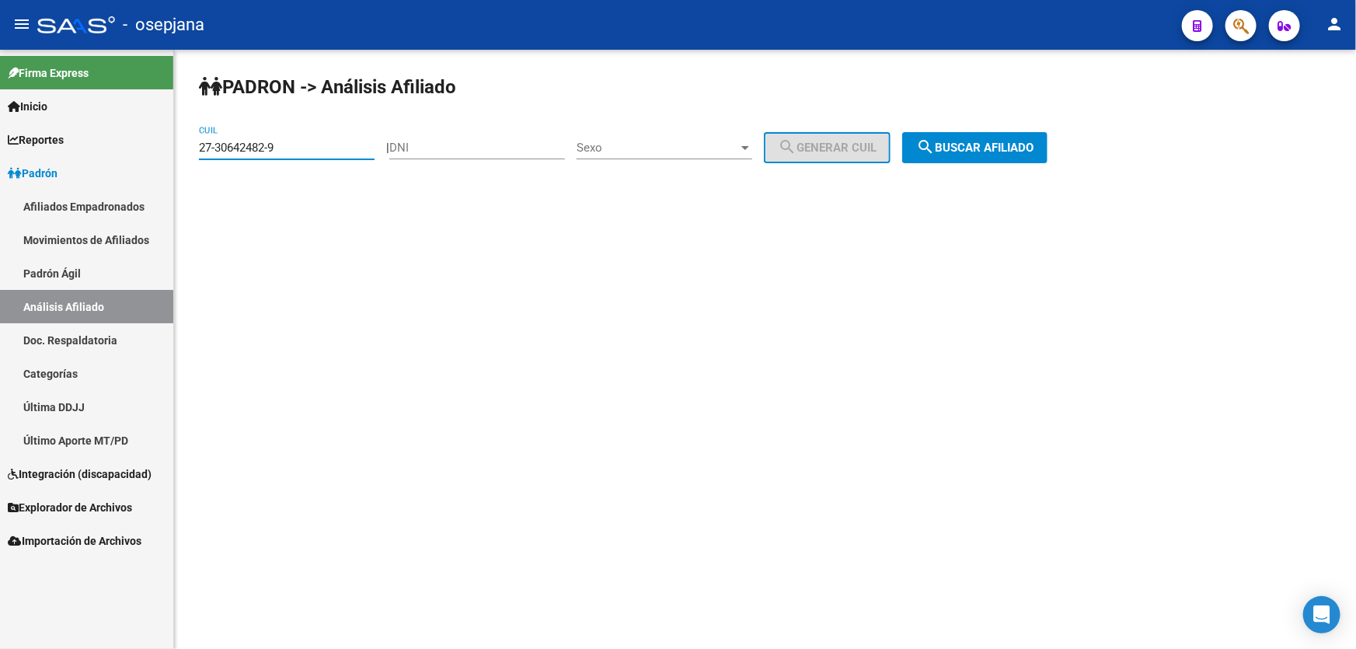
drag, startPoint x: 332, startPoint y: 153, endPoint x: 92, endPoint y: 167, distance: 240.5
click at [109, 167] on mat-sidenav-container "Firma Express Inicio Calendario SSS Instructivos Contacto OS Reportes Padrón Tr…" at bounding box center [678, 349] width 1356 height 599
paste input "2482997-6"
click at [1034, 155] on button "search Buscar afiliado" at bounding box center [974, 147] width 145 height 31
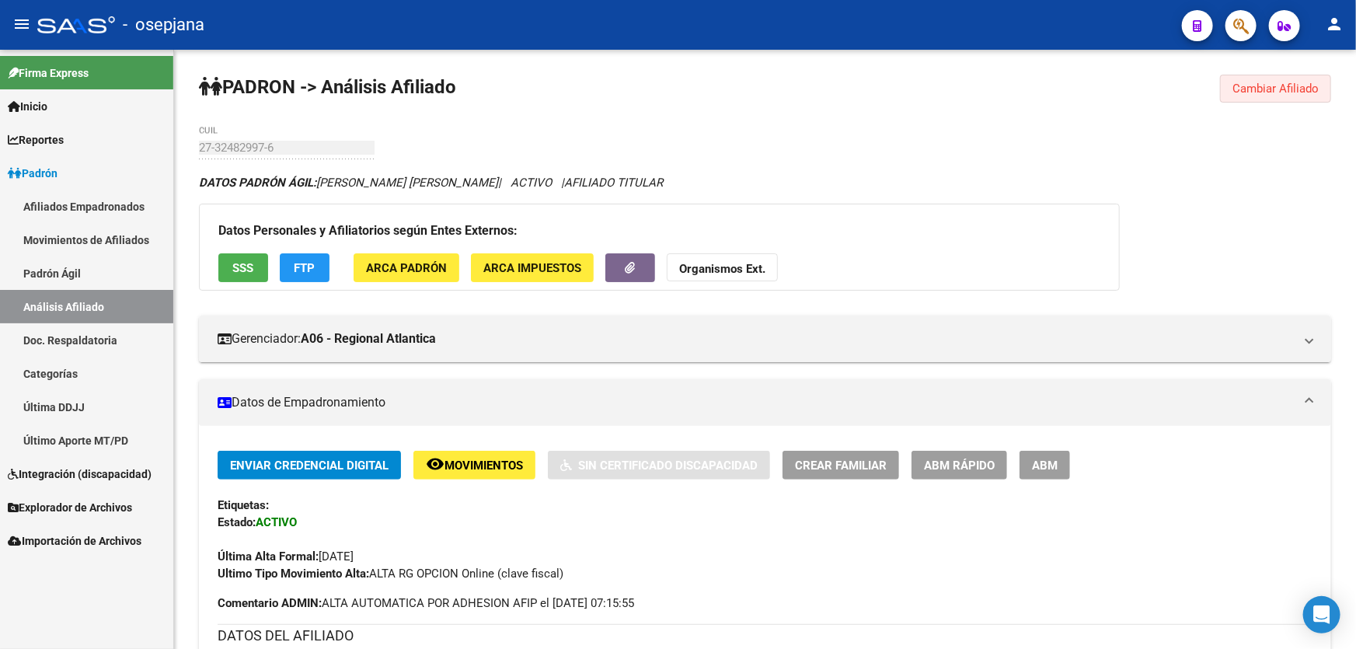
click at [1249, 78] on button "Cambiar Afiliado" at bounding box center [1275, 89] width 111 height 28
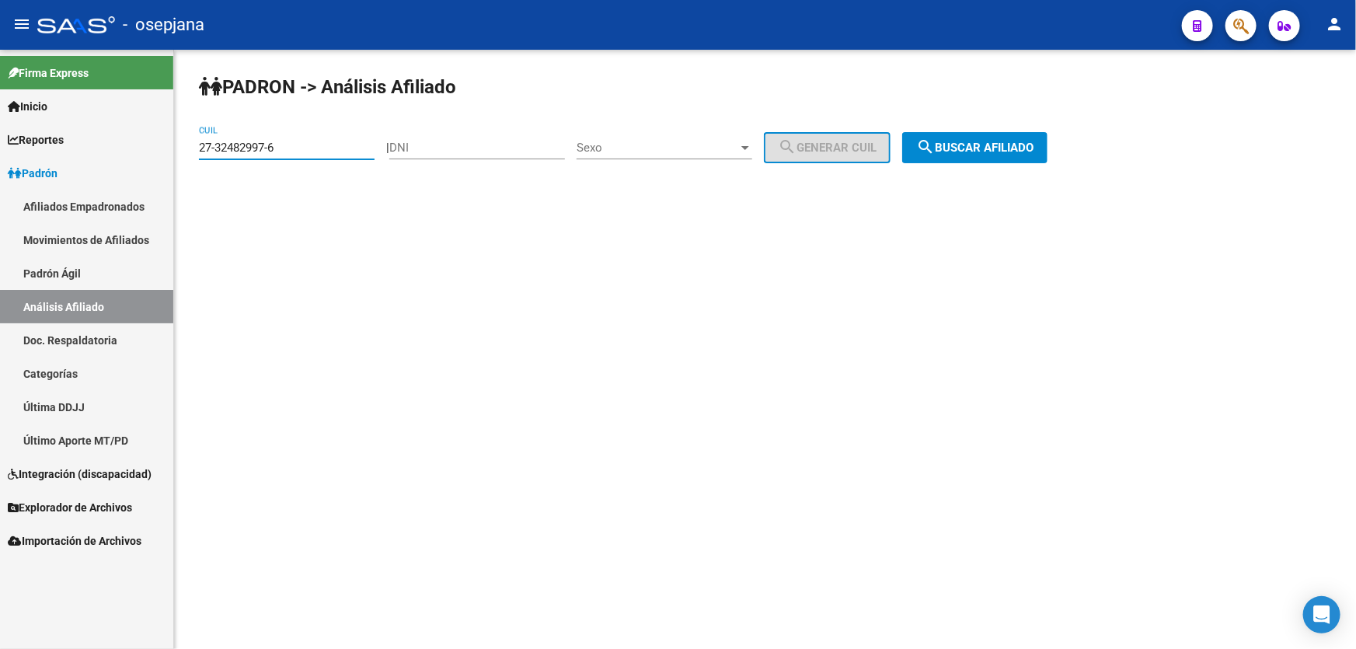
drag, startPoint x: 322, startPoint y: 142, endPoint x: 7, endPoint y: 155, distance: 315.7
click at [8, 155] on mat-sidenav-container "Firma Express Inicio Calendario SSS Instructivos Contacto OS Reportes Padrón Tr…" at bounding box center [678, 349] width 1356 height 599
paste input "0-46098600-2"
click at [1032, 148] on span "search Buscar afiliado" at bounding box center [974, 148] width 117 height 14
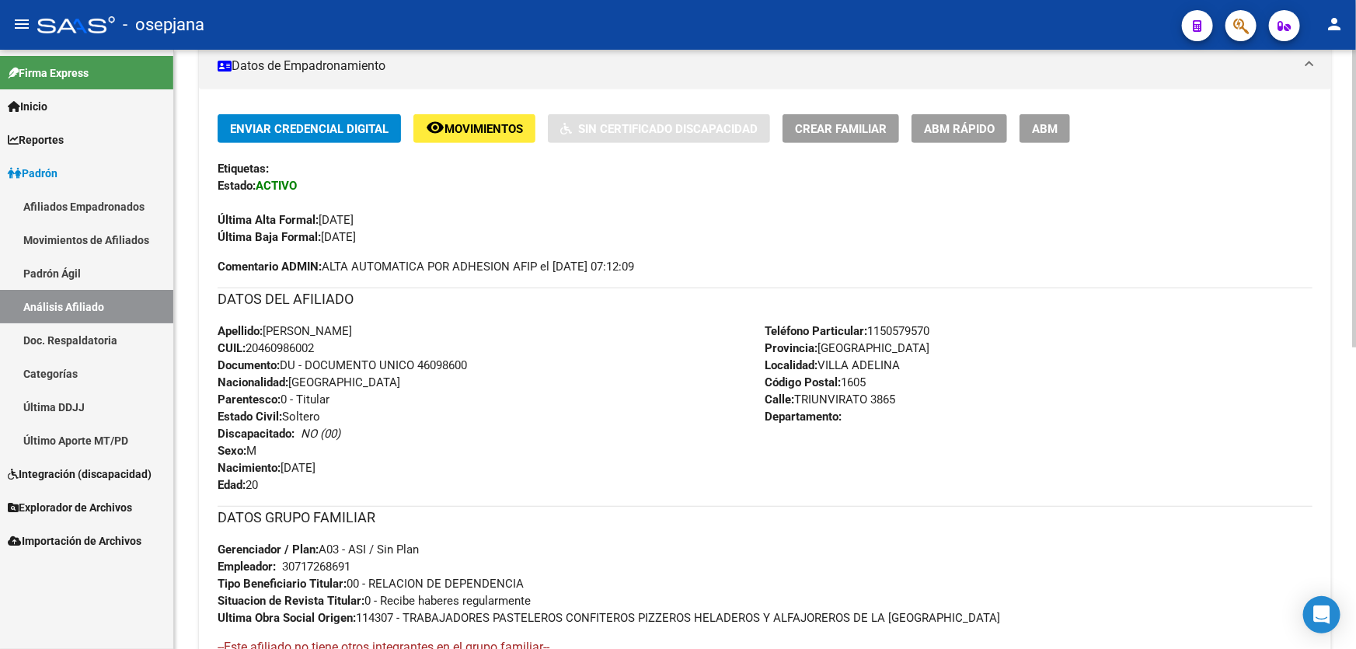
scroll to position [353, 0]
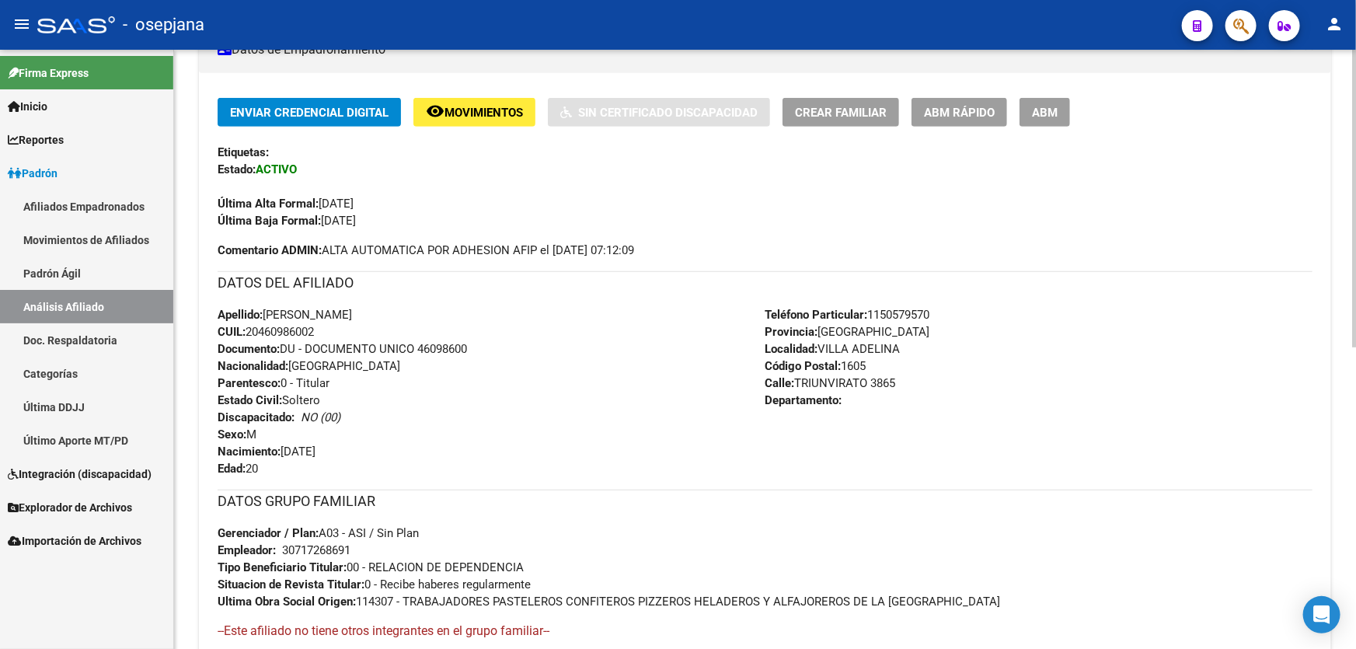
click at [419, 345] on span "Documento: DU - DOCUMENTO UNICO 46098600" at bounding box center [342, 349] width 249 height 14
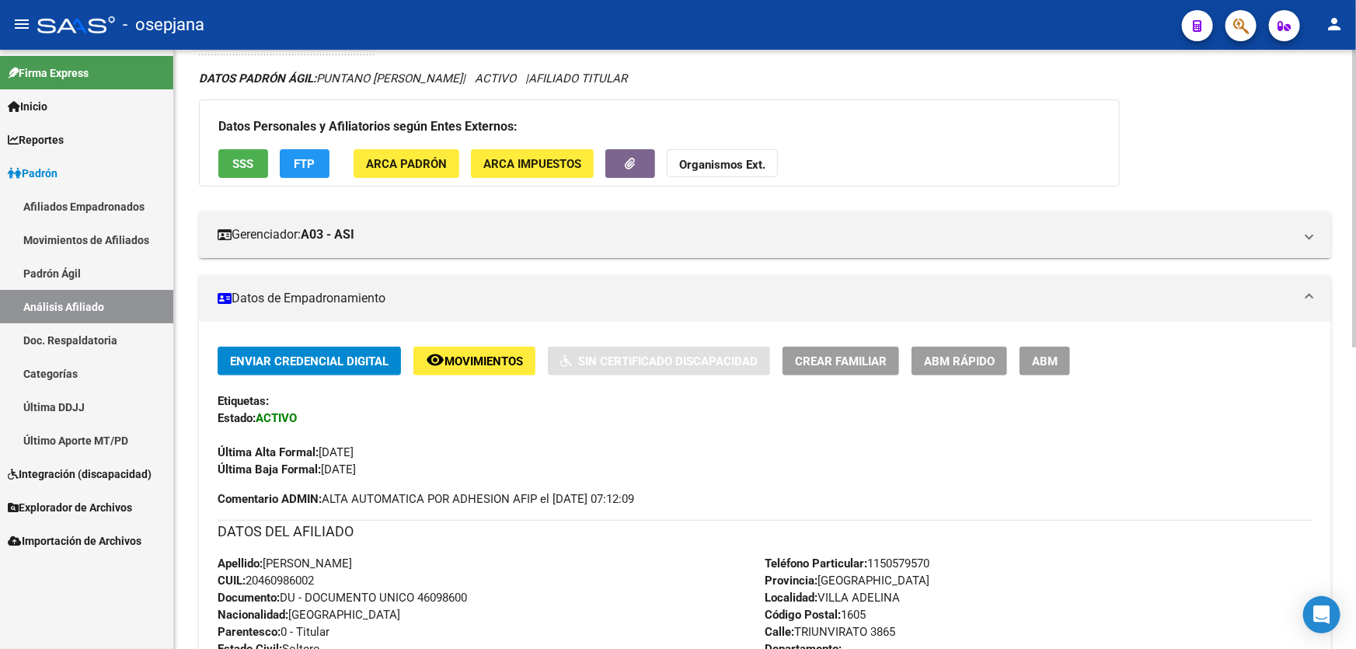
scroll to position [0, 0]
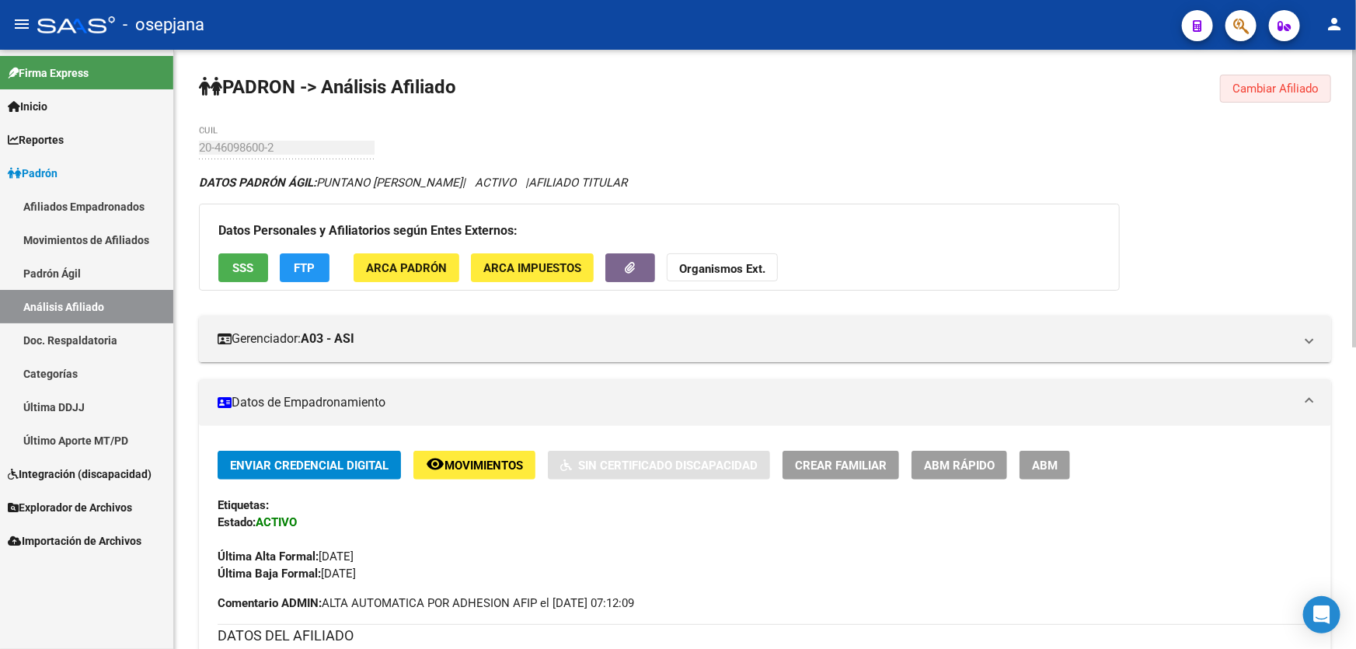
click at [1282, 92] on span "Cambiar Afiliado" at bounding box center [1275, 89] width 86 height 14
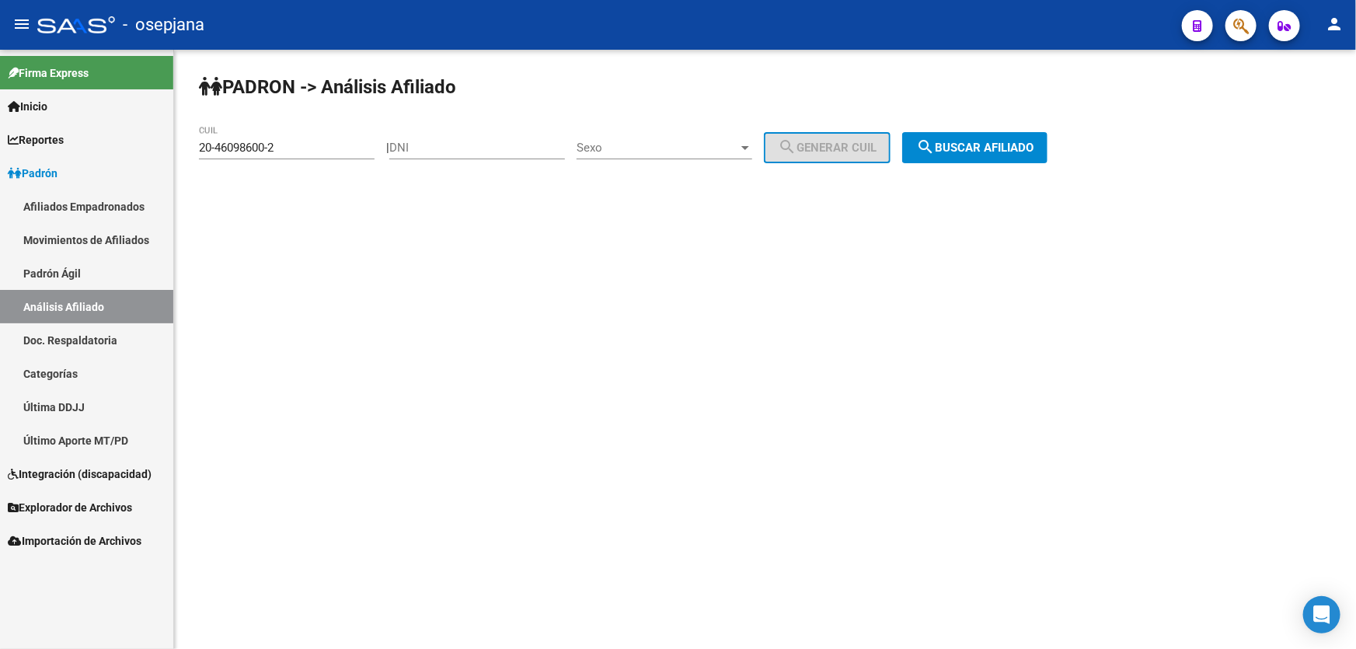
drag, startPoint x: 287, startPoint y: 150, endPoint x: 158, endPoint y: 148, distance: 129.8
click at [158, 148] on mat-sidenav-container "Firma Express Inicio Calendario SSS Instructivos Contacto OS Reportes Padrón Tr…" at bounding box center [678, 349] width 1356 height 599
paste input "31695567-4"
click at [1005, 154] on button "search Buscar afiliado" at bounding box center [974, 147] width 145 height 31
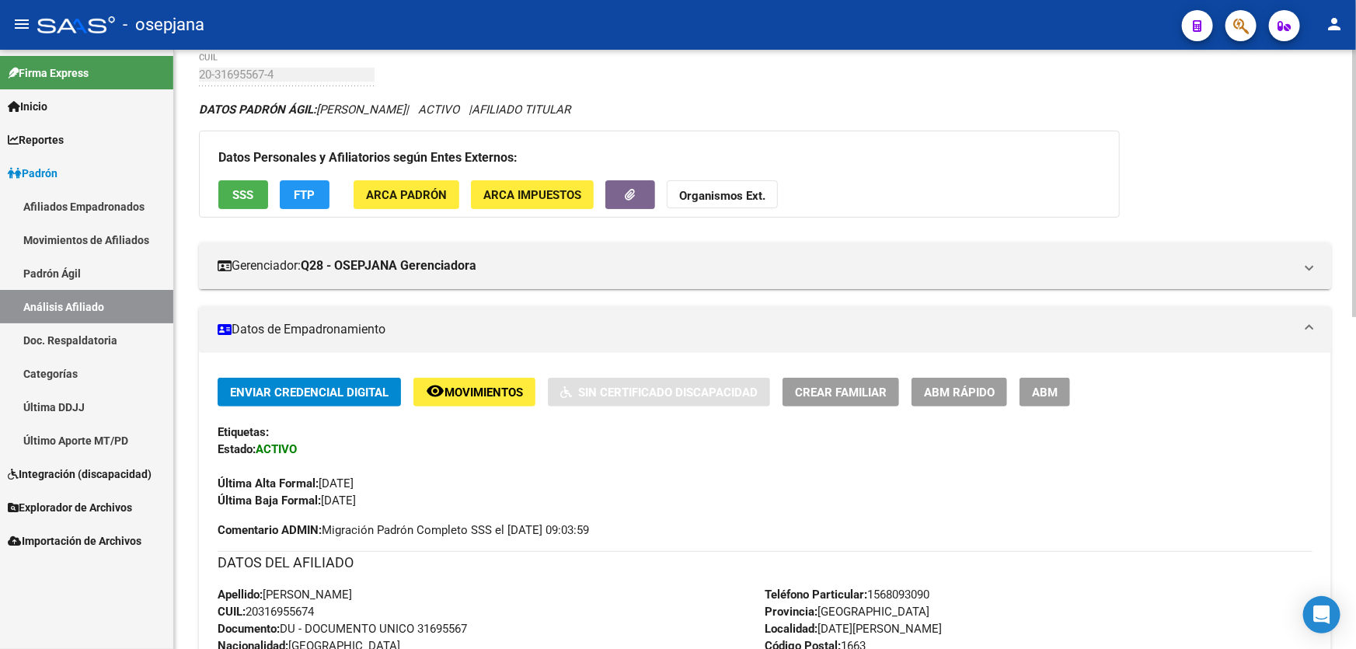
scroll to position [70, 0]
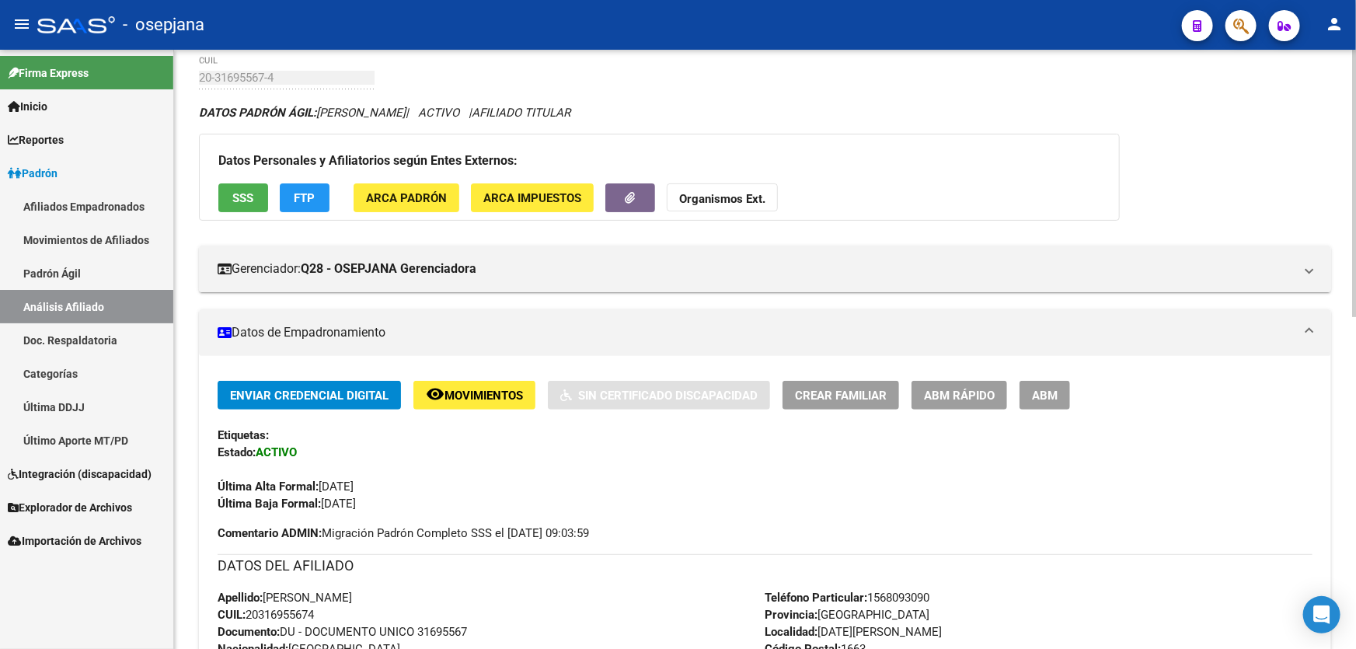
click at [473, 383] on button "remove_red_eye Movimientos" at bounding box center [474, 395] width 122 height 29
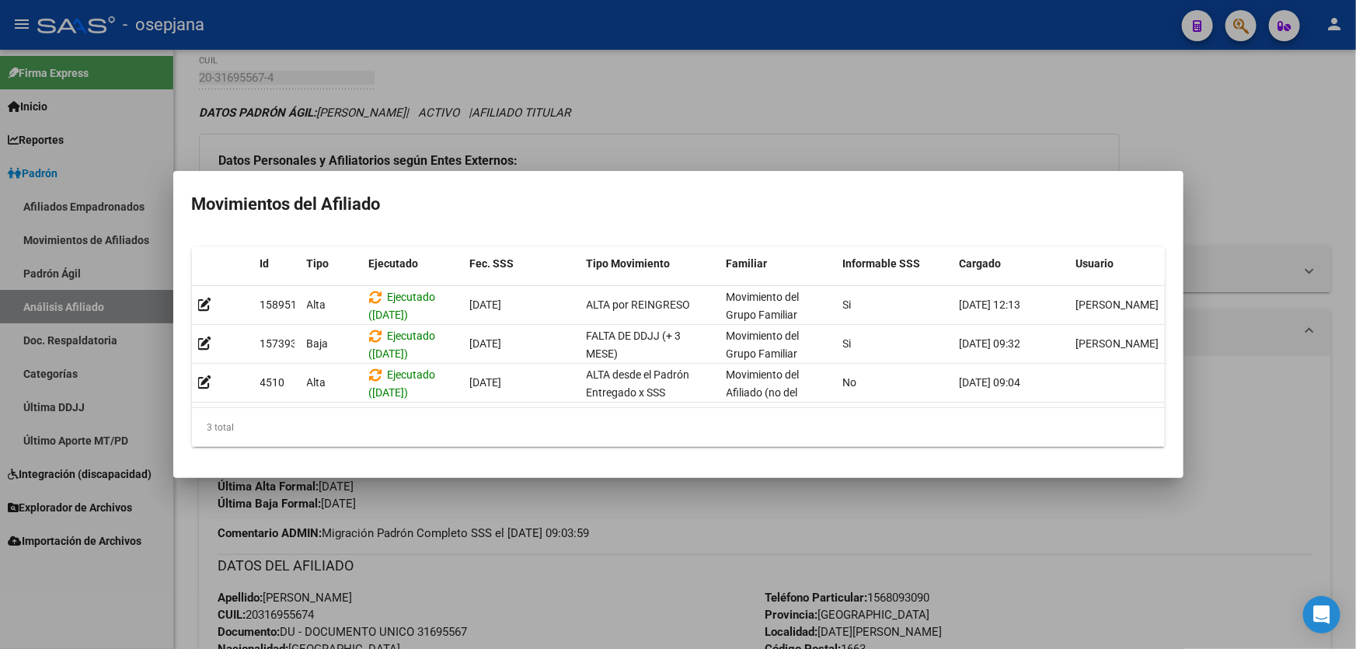
click at [643, 569] on div at bounding box center [678, 324] width 1356 height 649
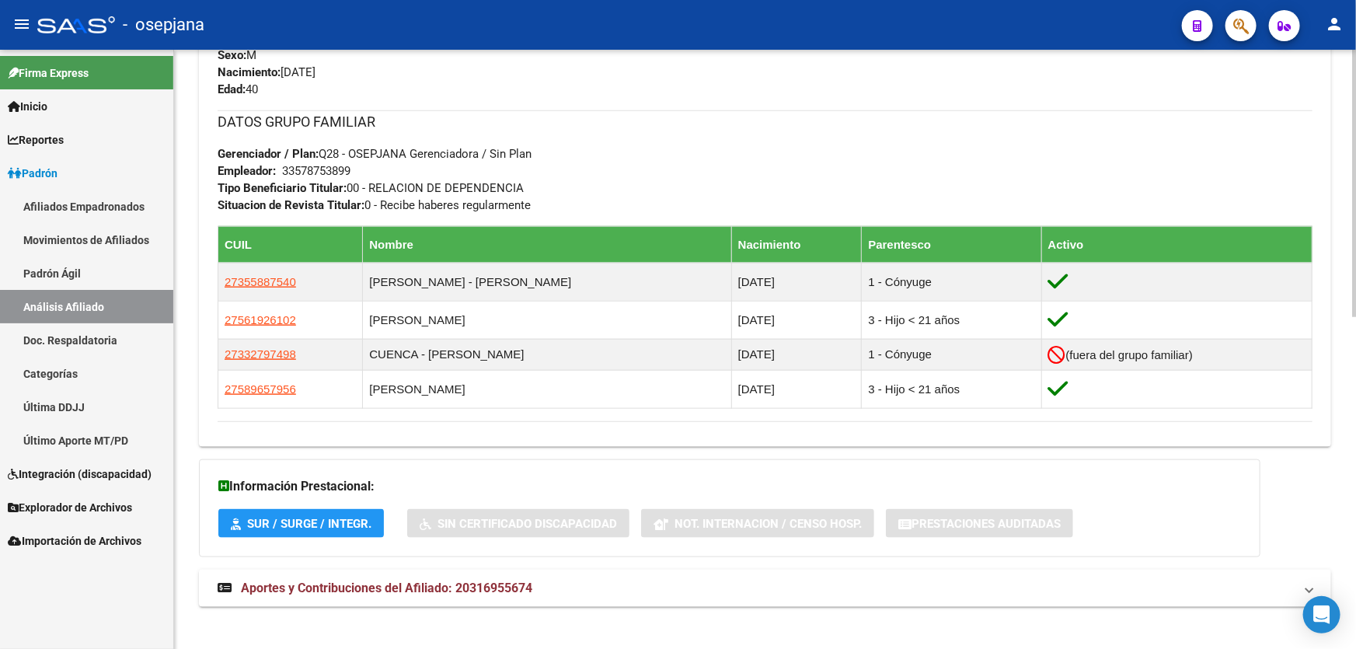
scroll to position [744, 0]
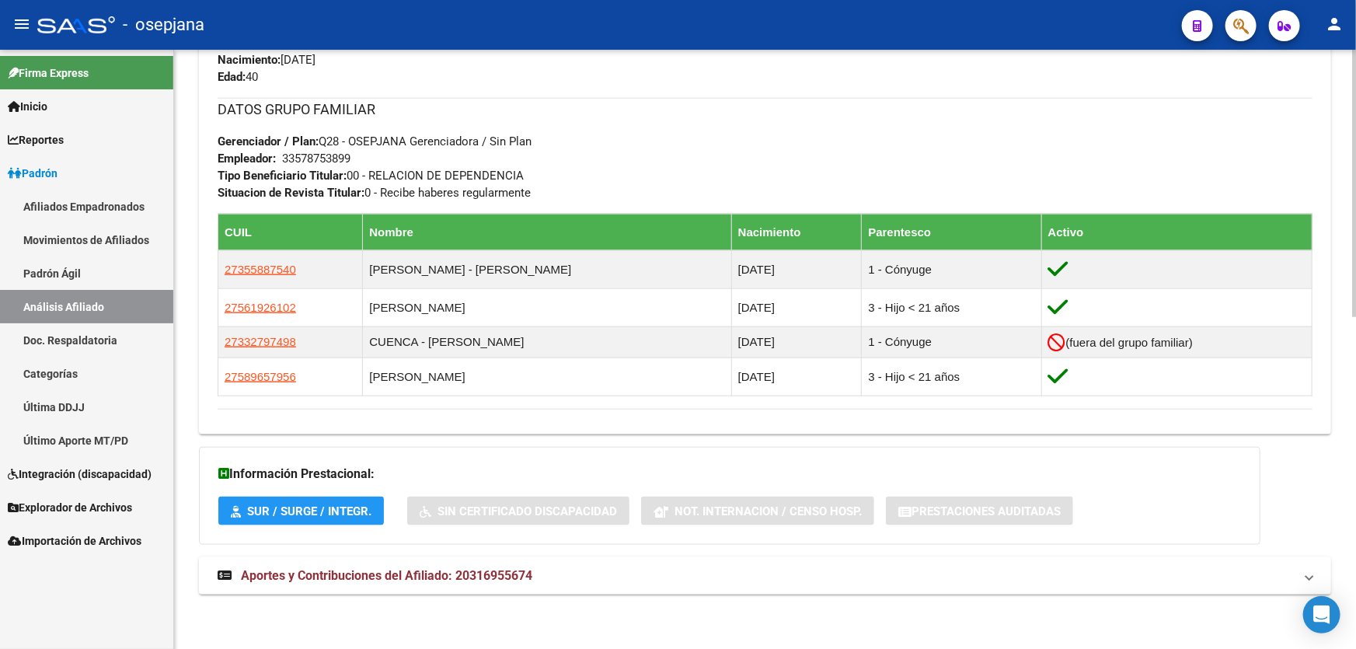
click at [1217, 566] on mat-expansion-panel-header "Aportes y Contribuciones del Afiliado: 20316955674" at bounding box center [765, 575] width 1132 height 37
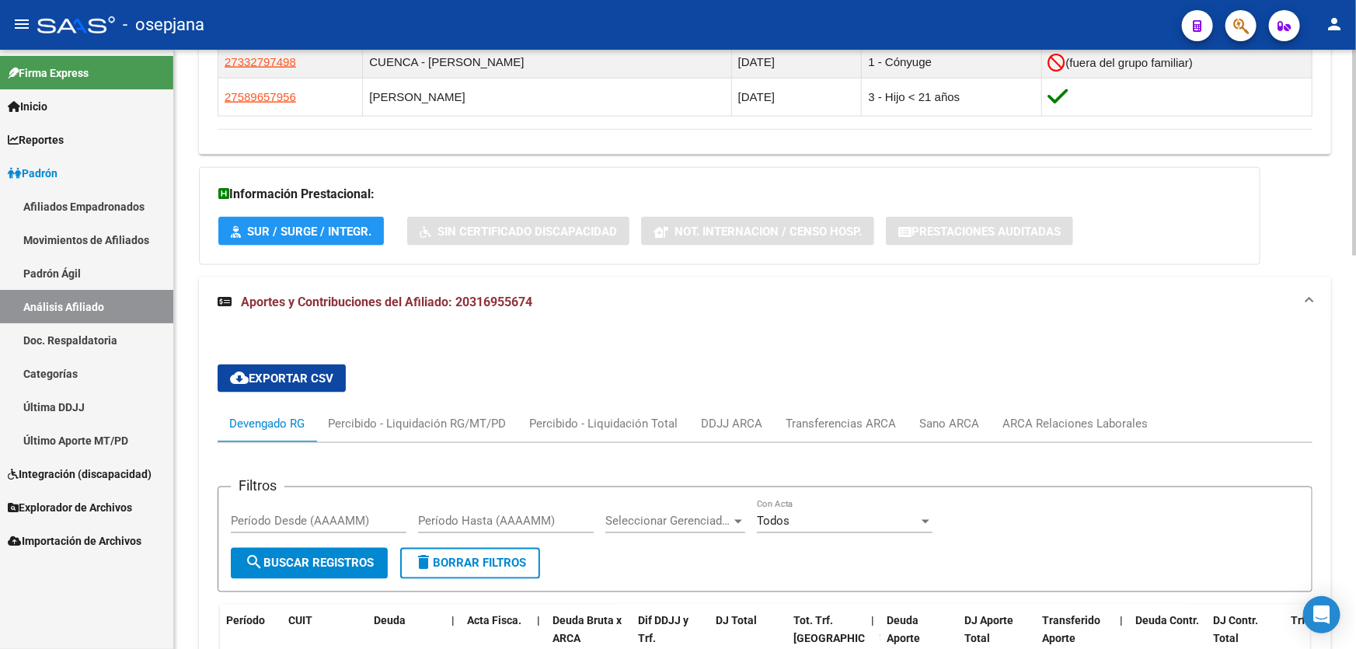
scroll to position [1026, 0]
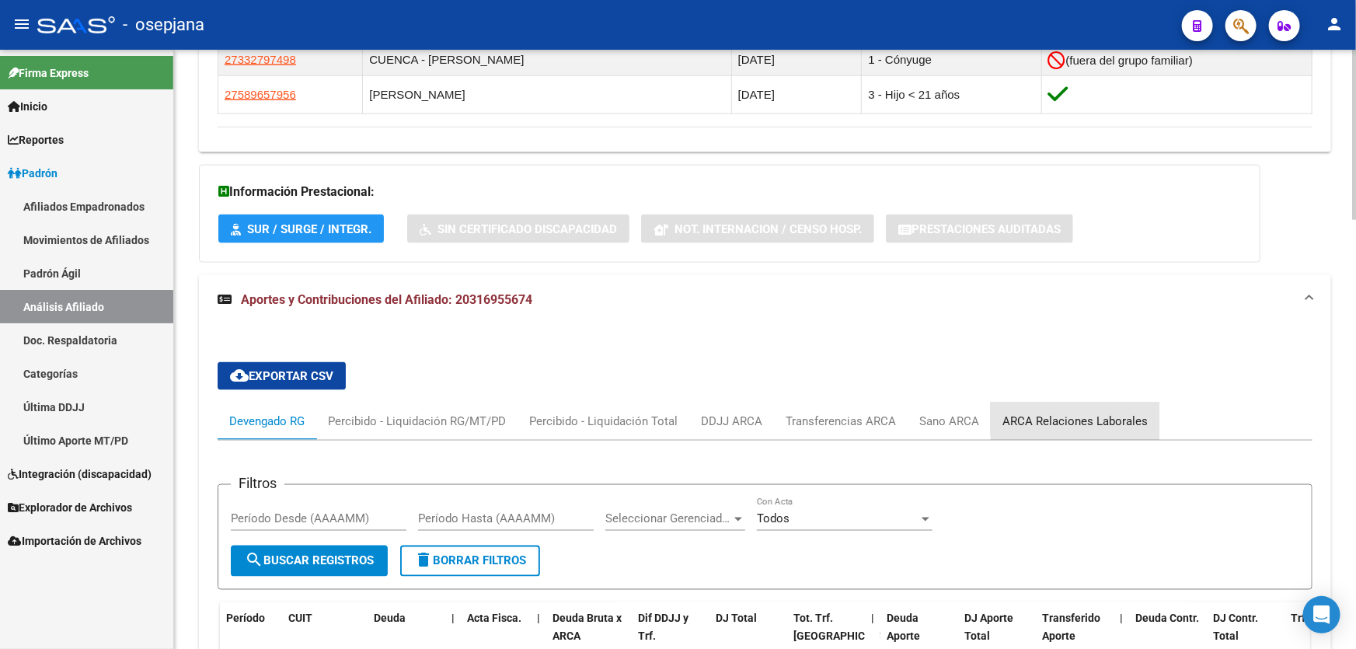
click at [1134, 418] on div "ARCA Relaciones Laborales" at bounding box center [1074, 421] width 145 height 17
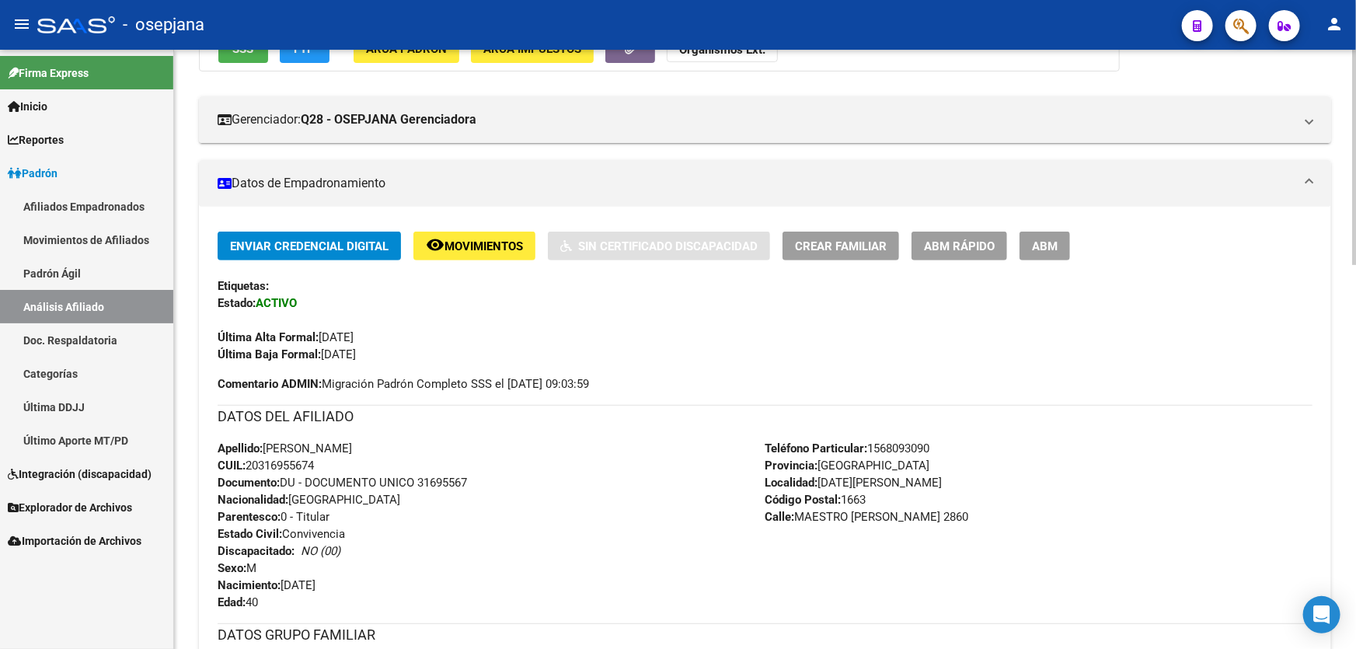
scroll to position [0, 0]
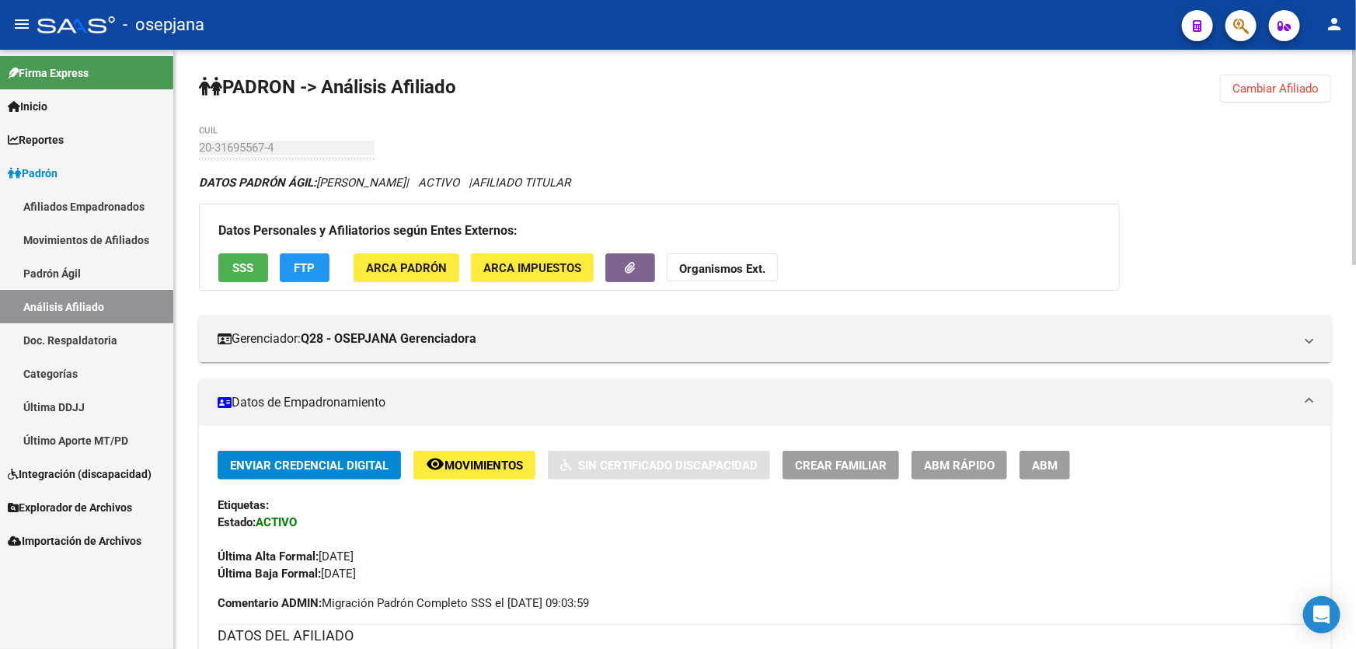
click at [299, 269] on span "FTP" at bounding box center [304, 268] width 21 height 14
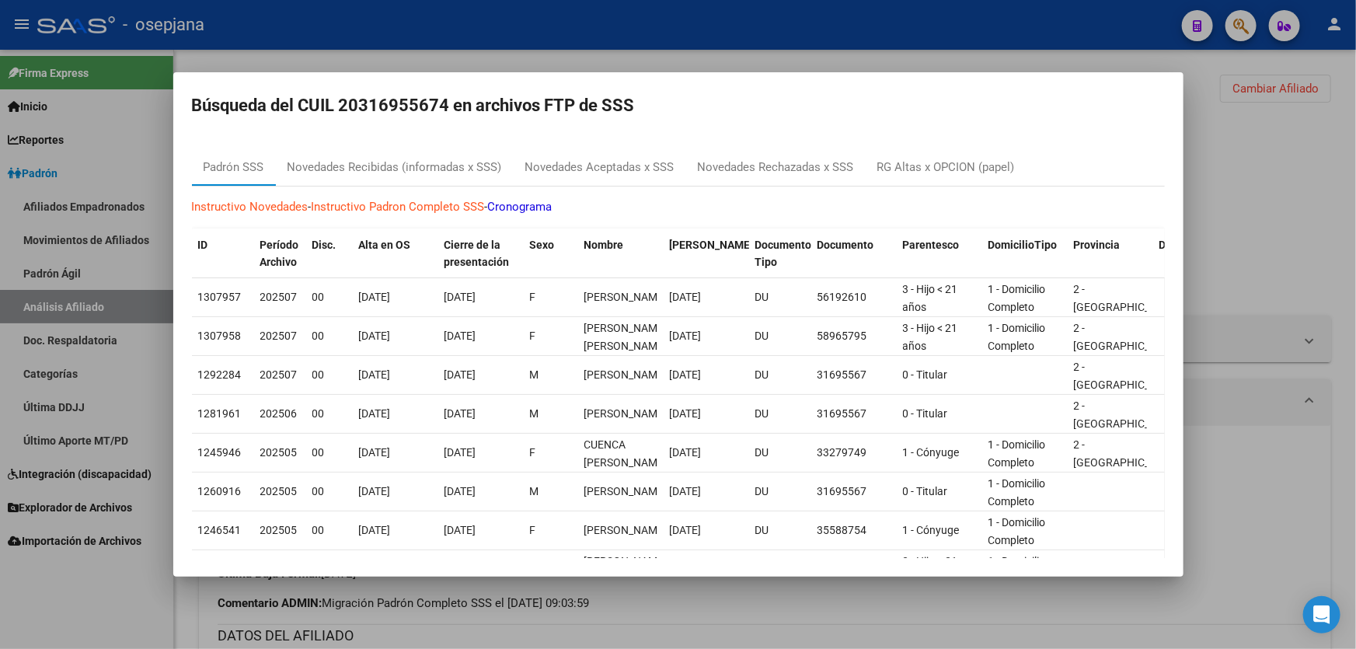
click at [1335, 221] on div at bounding box center [678, 324] width 1356 height 649
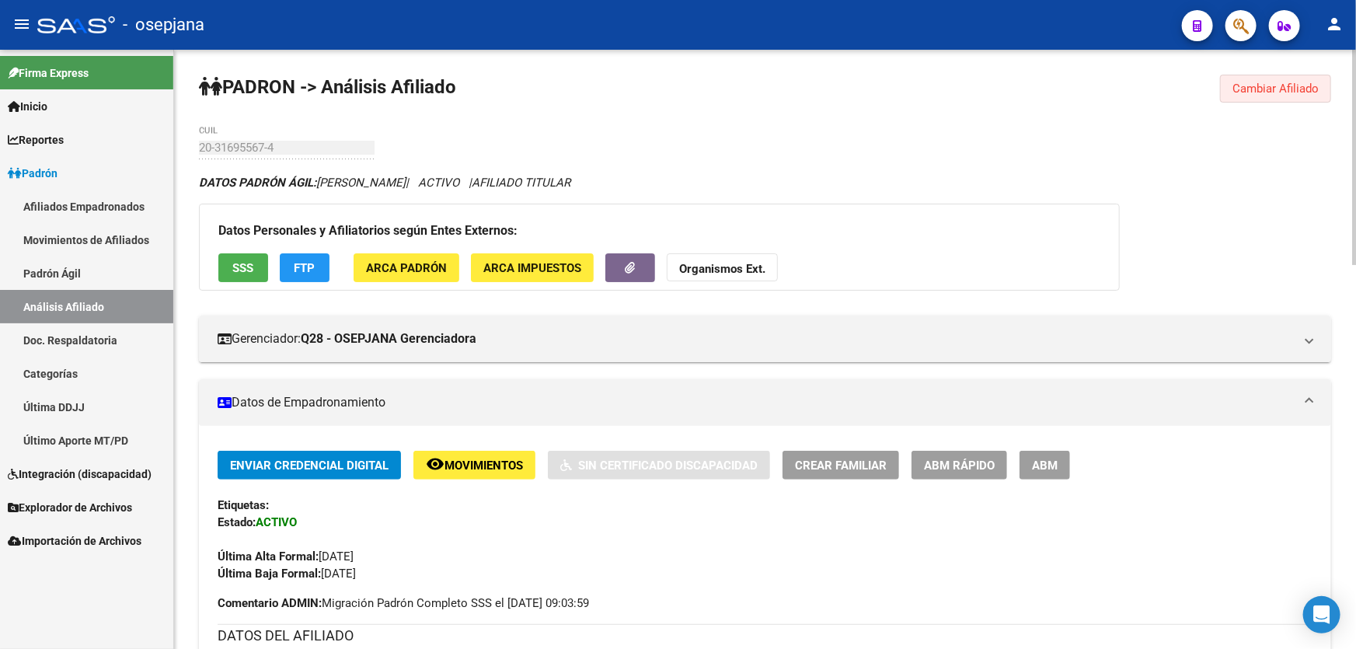
click at [1270, 85] on span "Cambiar Afiliado" at bounding box center [1275, 89] width 86 height 14
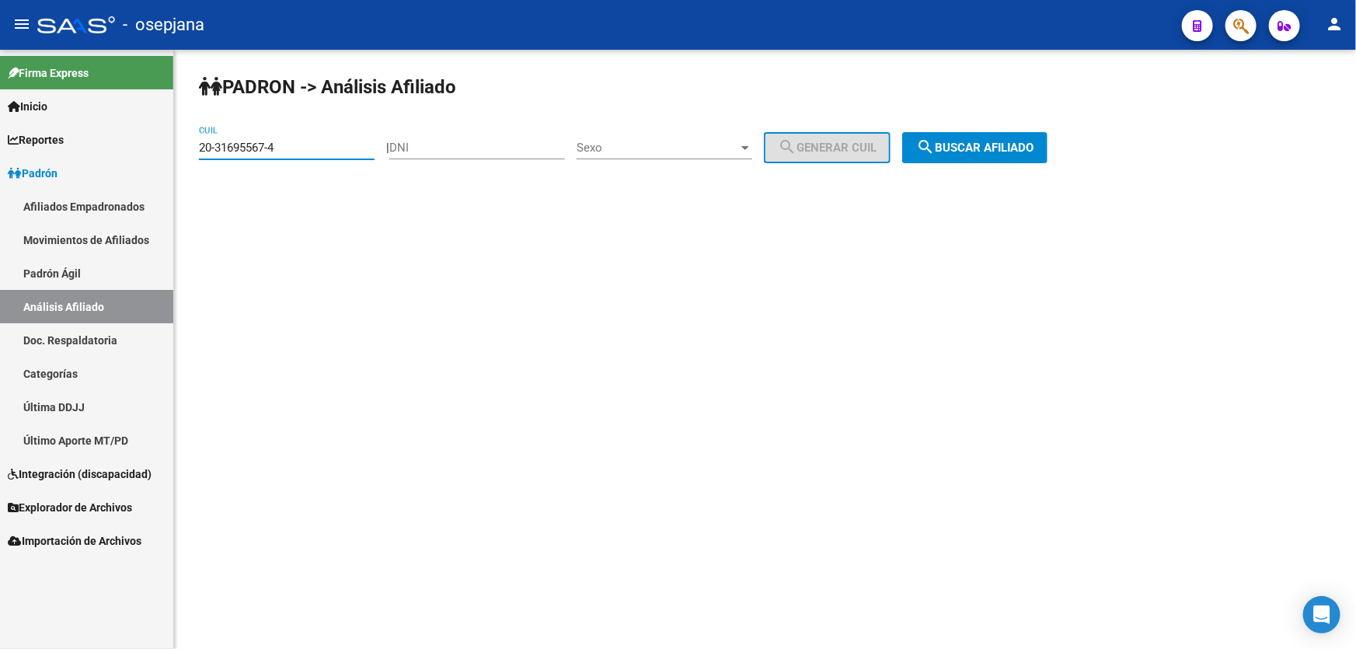
drag, startPoint x: 312, startPoint y: 141, endPoint x: 102, endPoint y: 176, distance: 213.3
click at [103, 175] on mat-sidenav-container "Firma Express Inicio Calendario SSS Instructivos Contacto OS Reportes Padrón Tr…" at bounding box center [678, 349] width 1356 height 599
paste input "29727485-7"
click at [959, 134] on button "search Buscar afiliado" at bounding box center [974, 147] width 145 height 31
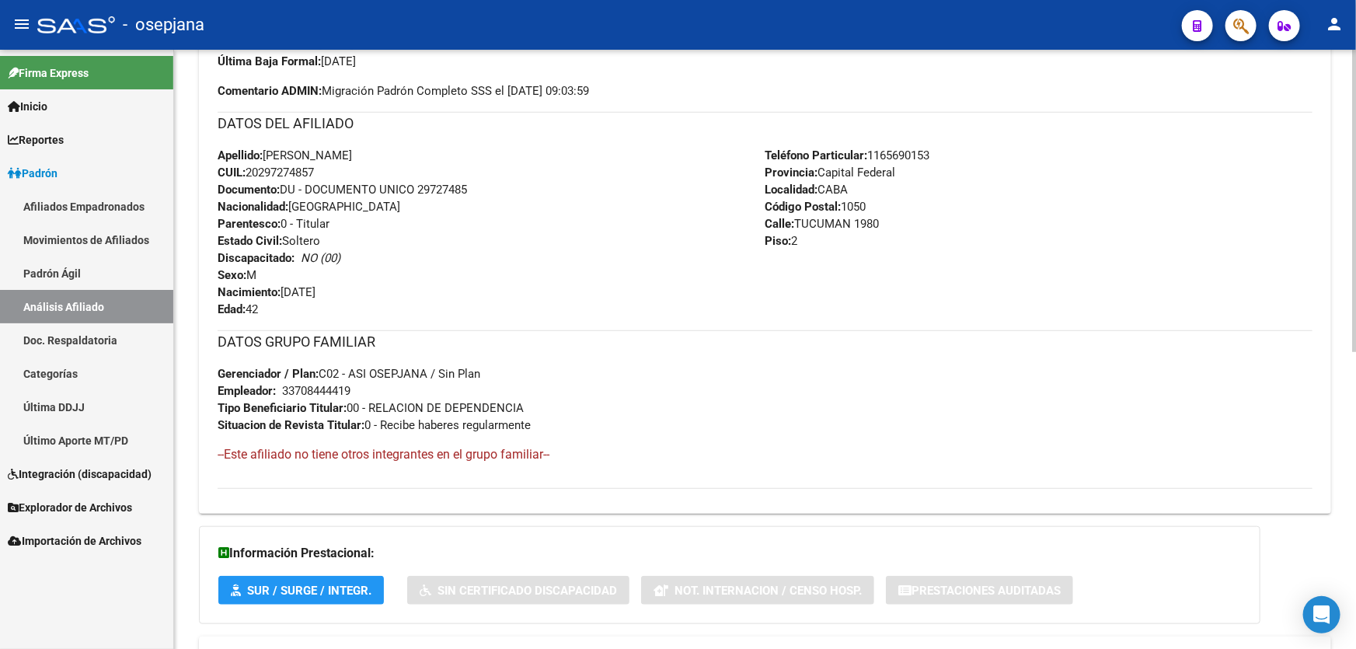
scroll to position [589, 0]
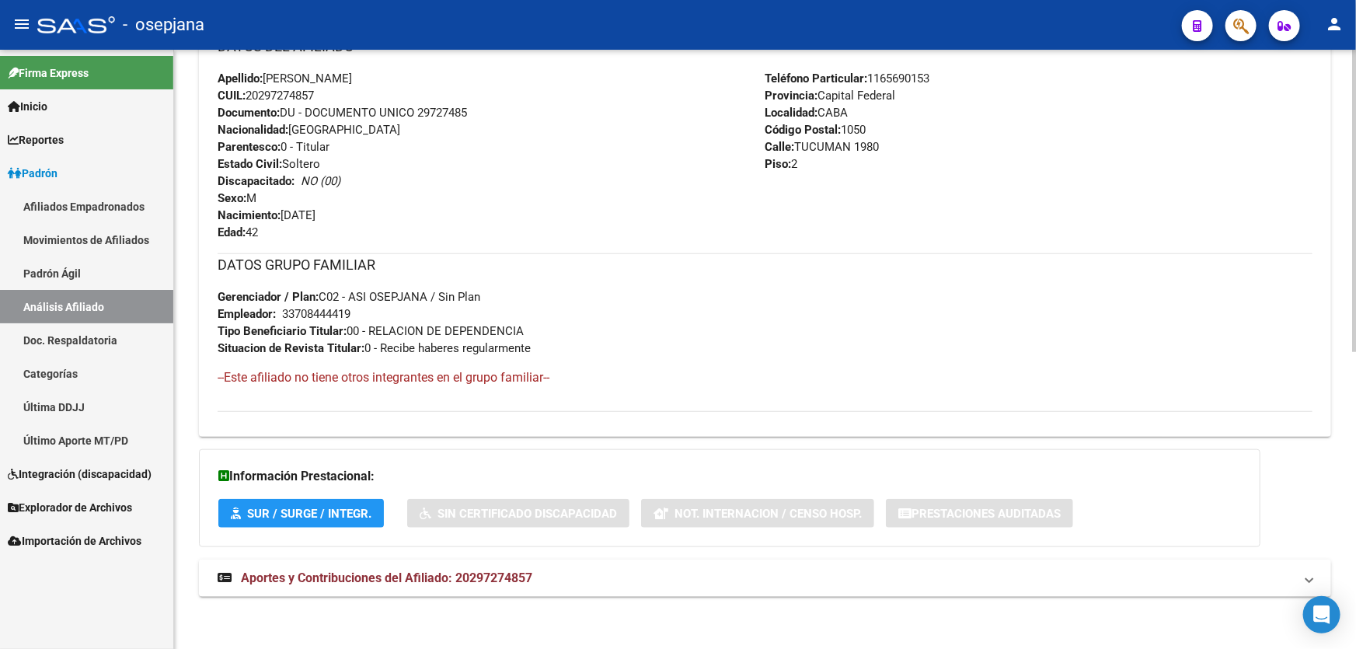
click at [1355, 177] on div at bounding box center [1354, 349] width 4 height 599
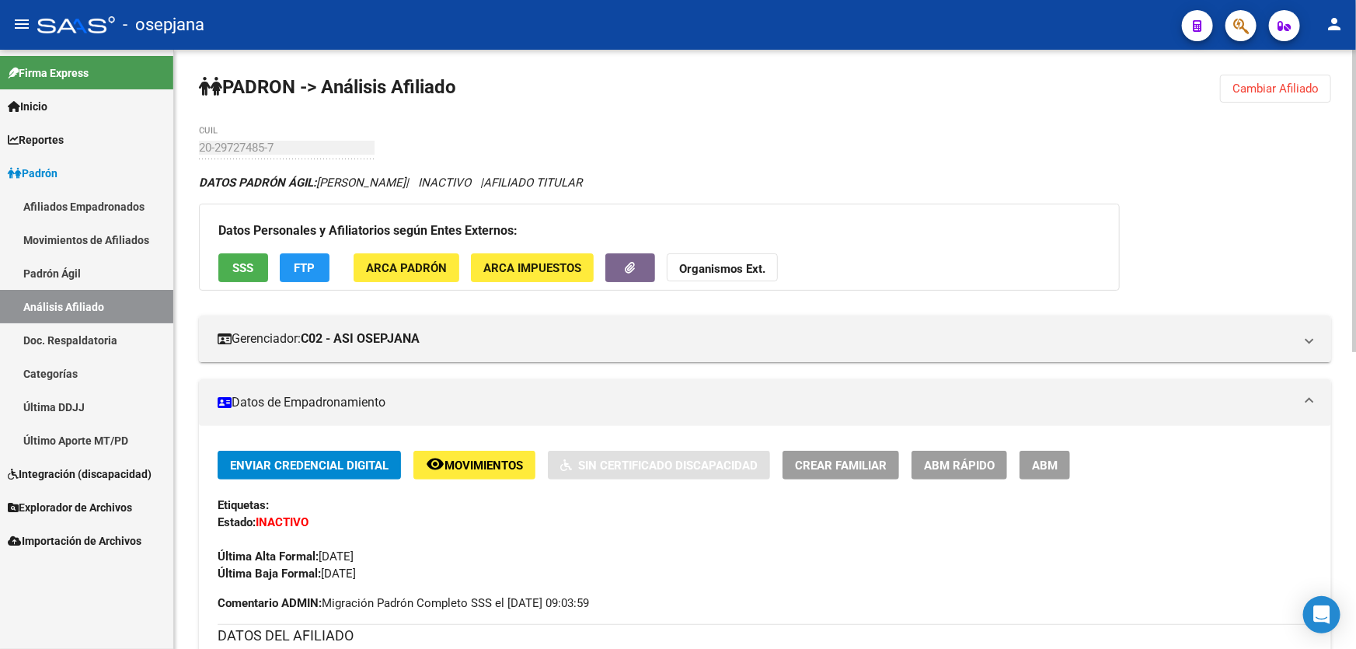
click at [1267, 90] on span "Cambiar Afiliado" at bounding box center [1275, 89] width 86 height 14
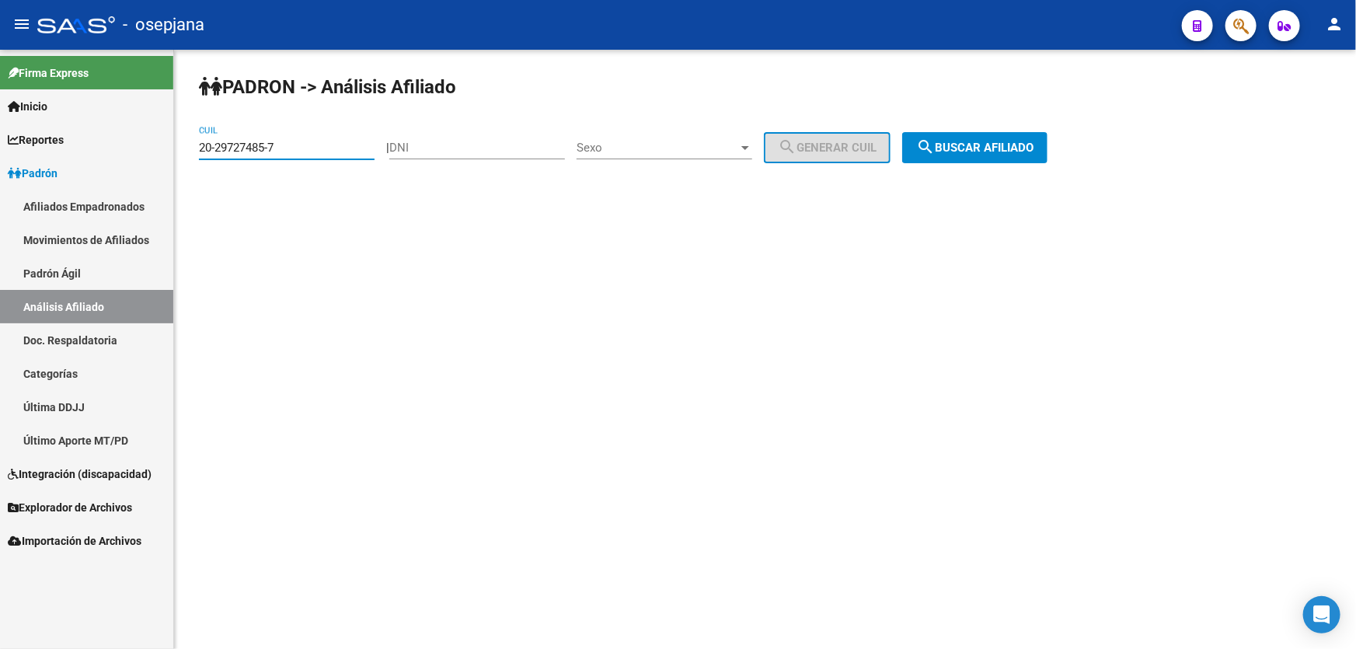
drag, startPoint x: 316, startPoint y: 149, endPoint x: 158, endPoint y: 158, distance: 158.8
click at [158, 158] on mat-sidenav-container "Firma Express Inicio Calendario SSS Instructivos Contacto OS Reportes Padrón Tr…" at bounding box center [678, 349] width 1356 height 599
paste input "7-36209911-6"
type input "27-36209911-6"
click at [1077, 134] on div "PADRON -> Análisis Afiliado 27-36209911-6 CUIL | DNI Sexo Sexo search Generar C…" at bounding box center [765, 131] width 1182 height 163
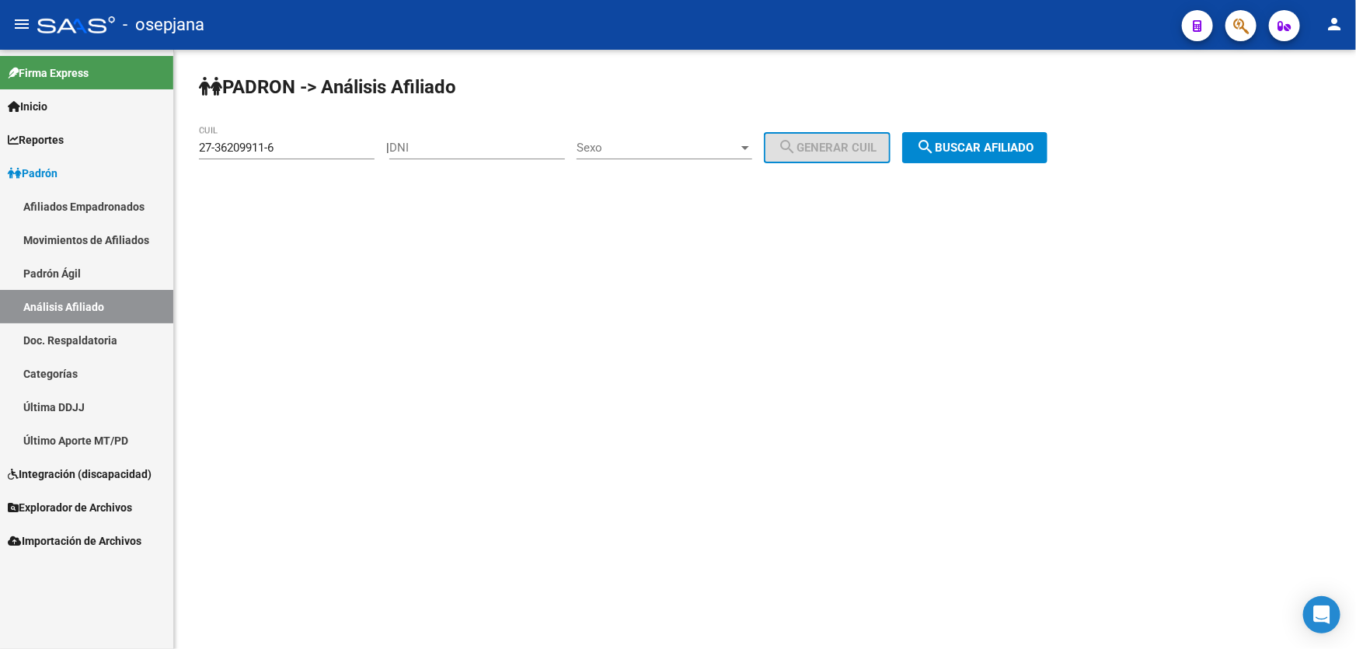
click at [1017, 138] on button "search Buscar afiliado" at bounding box center [974, 147] width 145 height 31
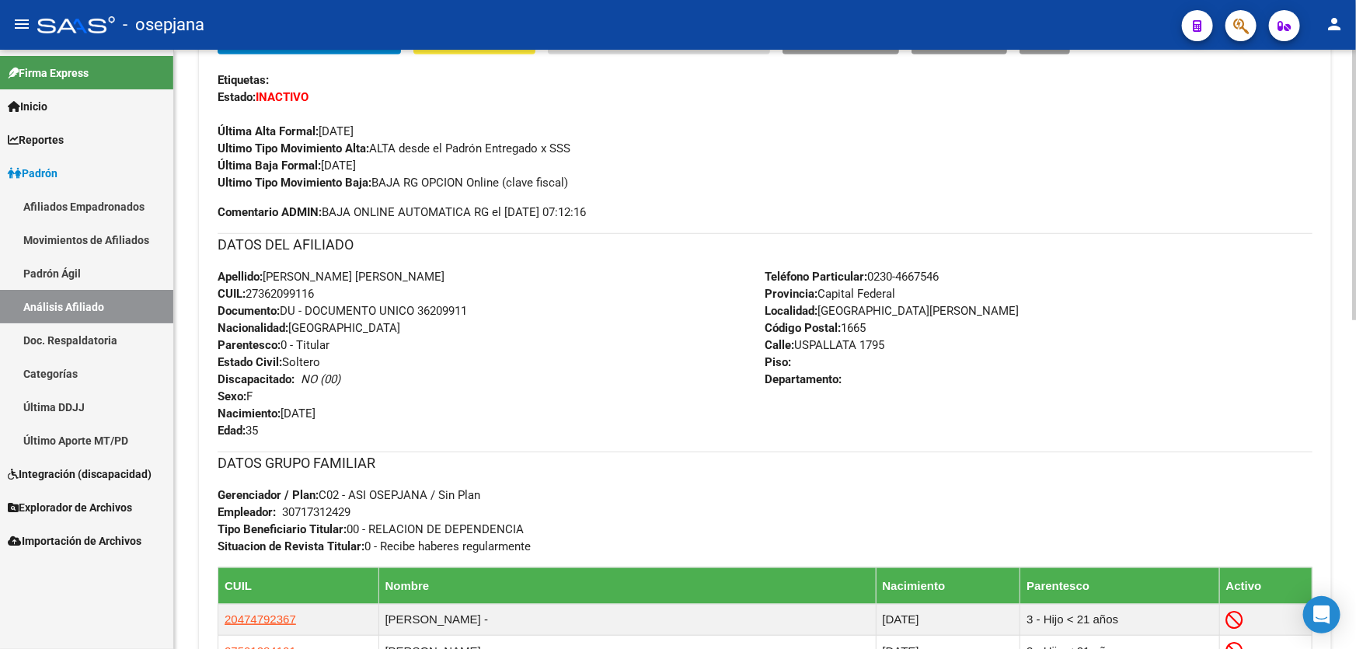
scroll to position [423, 0]
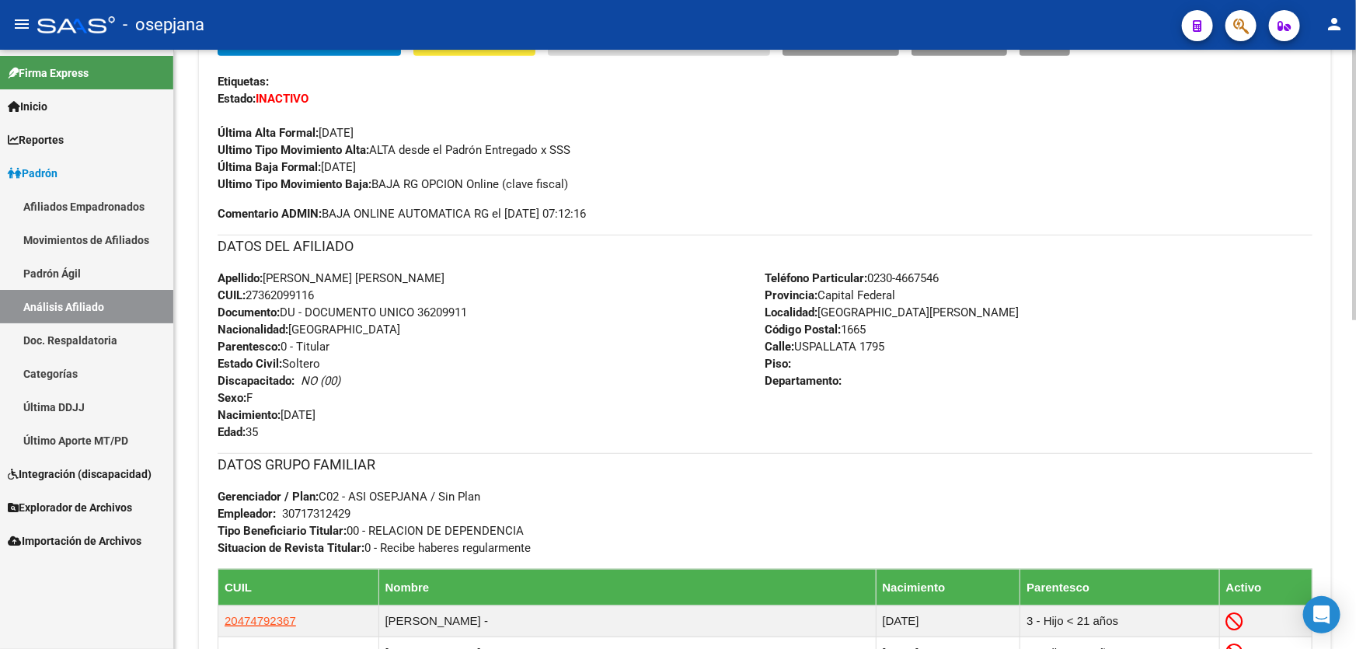
drag, startPoint x: 418, startPoint y: 307, endPoint x: 513, endPoint y: 311, distance: 94.9
click at [513, 311] on div "Apellido: OZUNA SANDRA MARLENE CUIL: 27362099116 Documento: DU - DOCUMENTO UNIC…" at bounding box center [492, 355] width 548 height 171
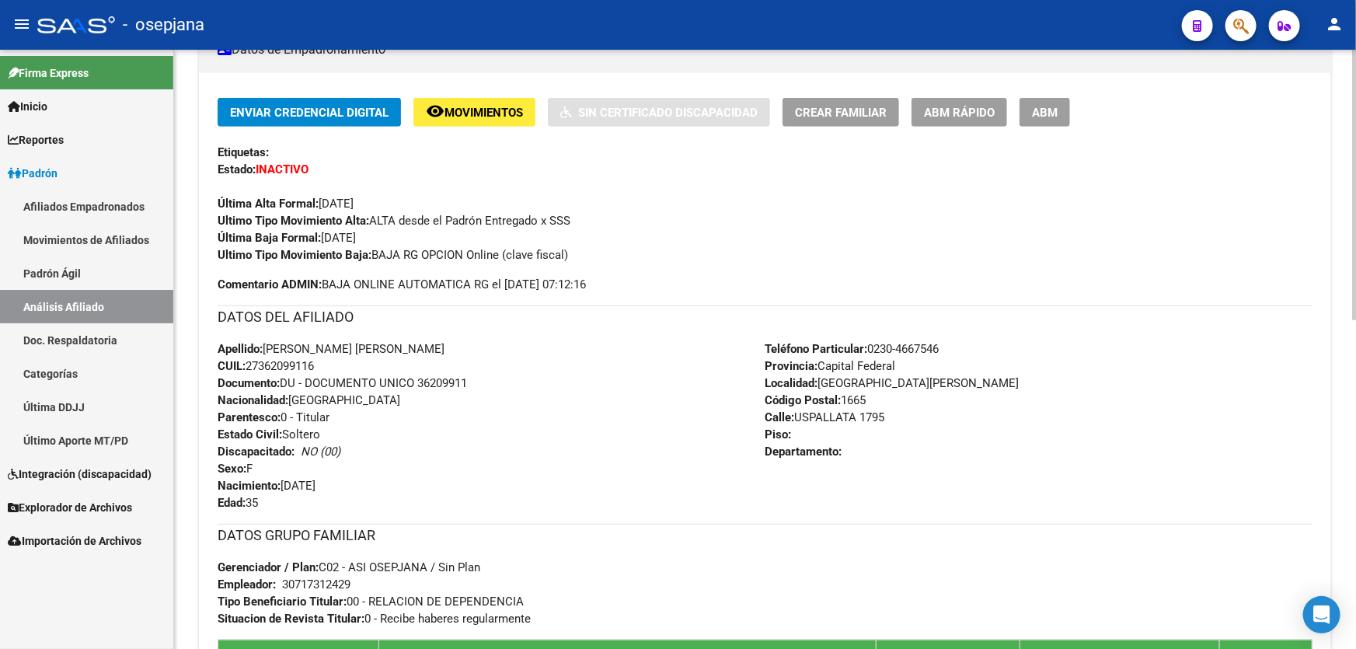
scroll to position [0, 0]
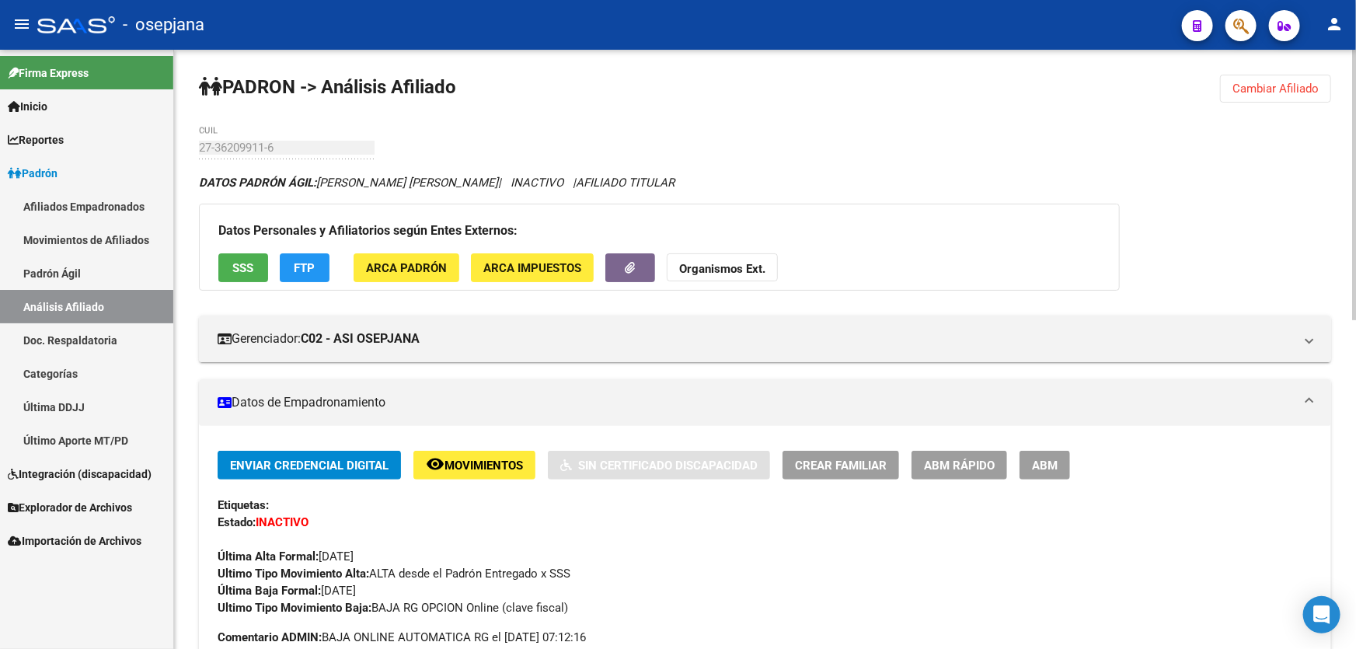
click at [1298, 93] on span "Cambiar Afiliado" at bounding box center [1275, 89] width 86 height 14
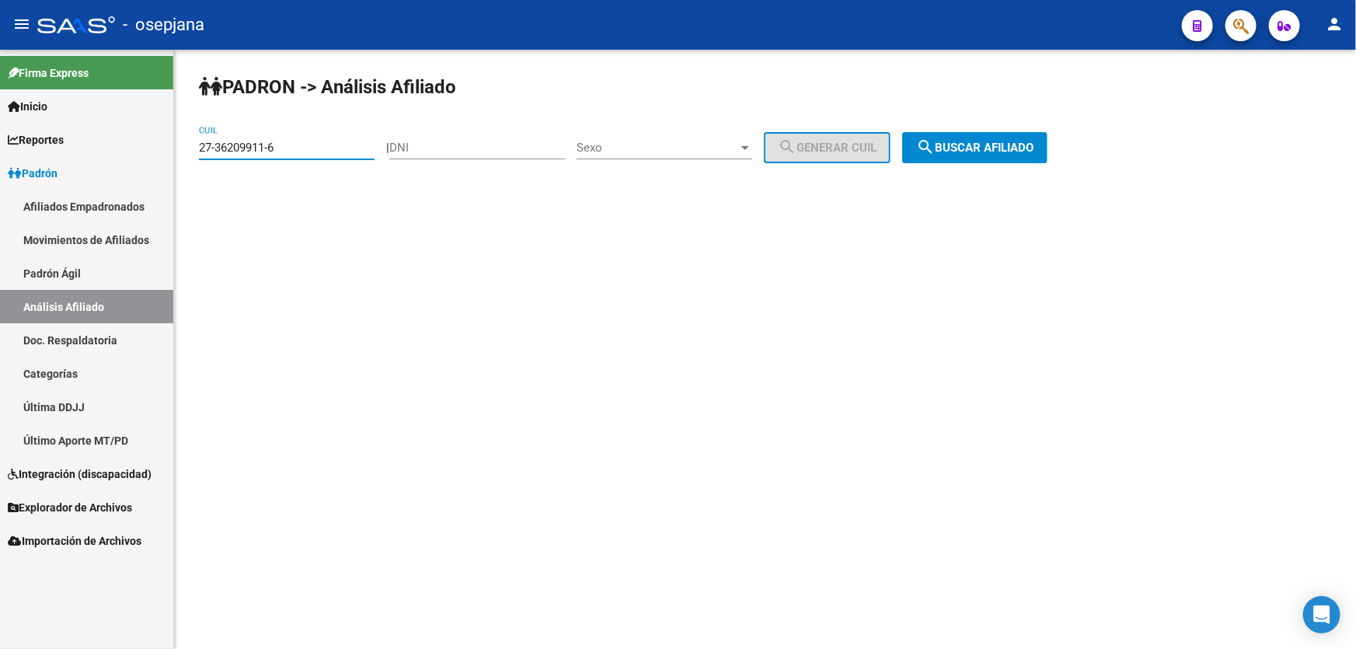
drag, startPoint x: 307, startPoint y: 142, endPoint x: 295, endPoint y: 148, distance: 12.9
click at [295, 148] on input "27-36209911-6" at bounding box center [287, 148] width 176 height 14
drag, startPoint x: 294, startPoint y: 148, endPoint x: 92, endPoint y: 148, distance: 202.0
click at [92, 148] on mat-sidenav-container "Firma Express Inicio Calendario SSS Instructivos Contacto OS Reportes Padrón Tr…" at bounding box center [678, 349] width 1356 height 599
click at [1355, 227] on mat-sidenav-content "PADRON -> Análisis Afiliado 27-36209911-6 CUIL | DNI Sexo Sexo search Generar C…" at bounding box center [765, 349] width 1182 height 599
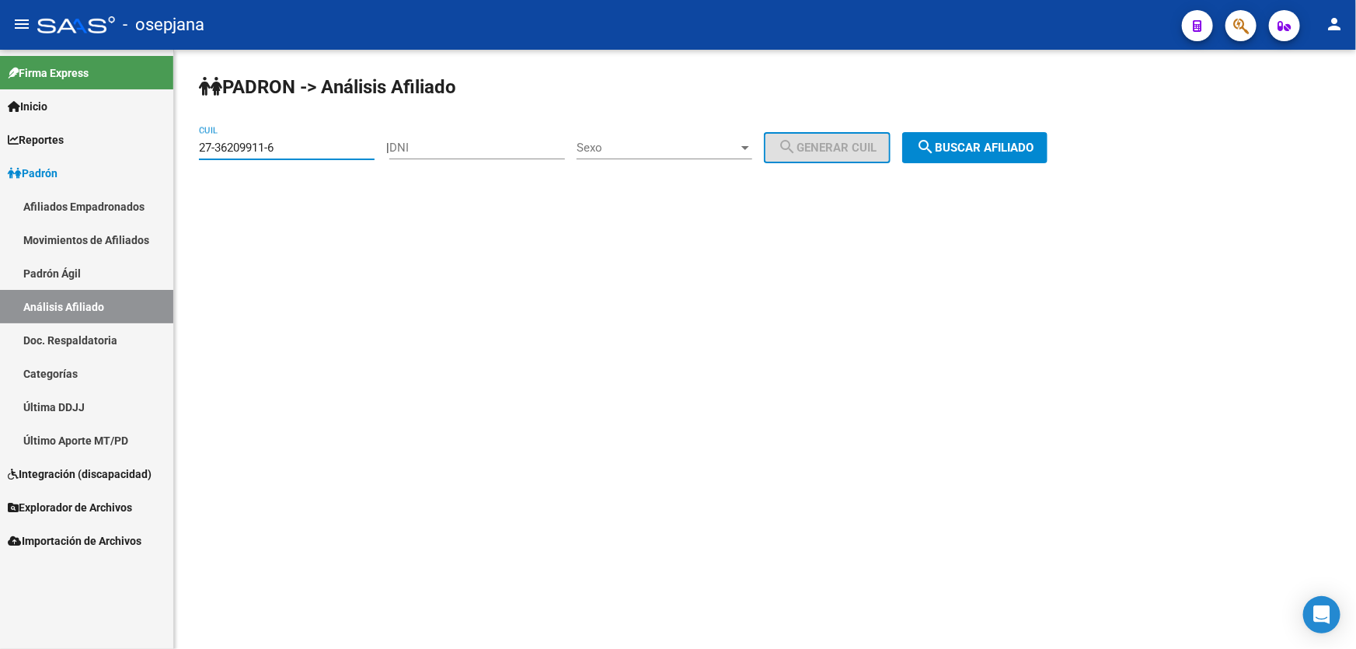
drag, startPoint x: 299, startPoint y: 150, endPoint x: 98, endPoint y: 162, distance: 201.6
click at [98, 162] on mat-sidenav-container "Firma Express Inicio Calendario SSS Instructivos Contacto OS Reportes Padrón Tr…" at bounding box center [678, 349] width 1356 height 599
paste input "20-93869837-7"
click at [1010, 144] on span "search Buscar afiliado" at bounding box center [974, 148] width 117 height 14
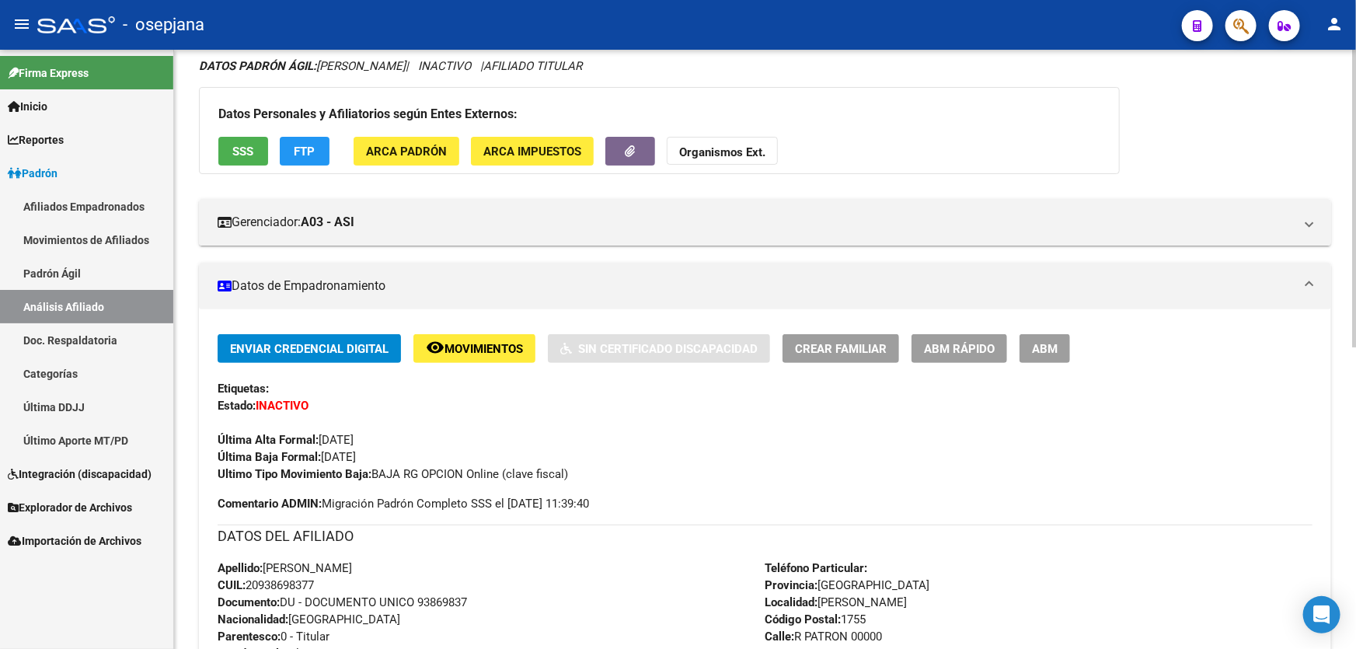
scroll to position [253, 0]
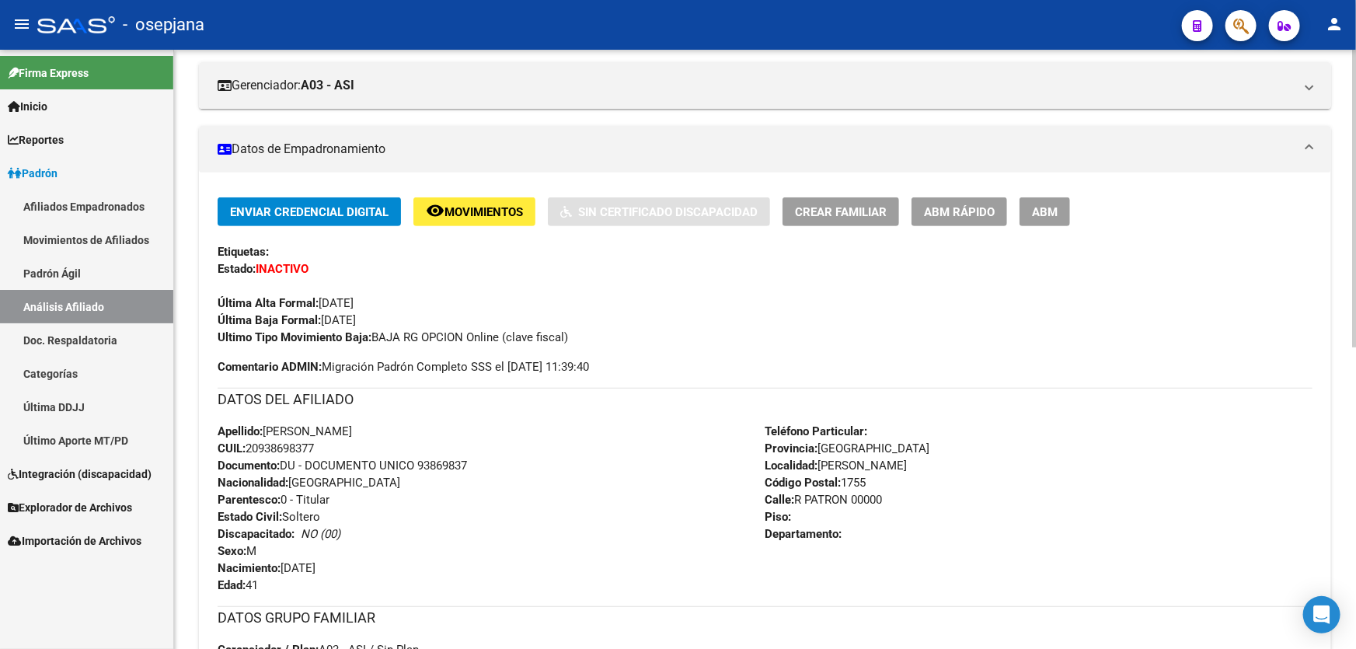
drag, startPoint x: 420, startPoint y: 463, endPoint x: 517, endPoint y: 462, distance: 97.1
click at [517, 462] on div "Apellido: ISAAC ESTIFEN MARTINEZ CUIL: 20938698377 Documento: DU - DOCUMENTO UN…" at bounding box center [492, 508] width 548 height 171
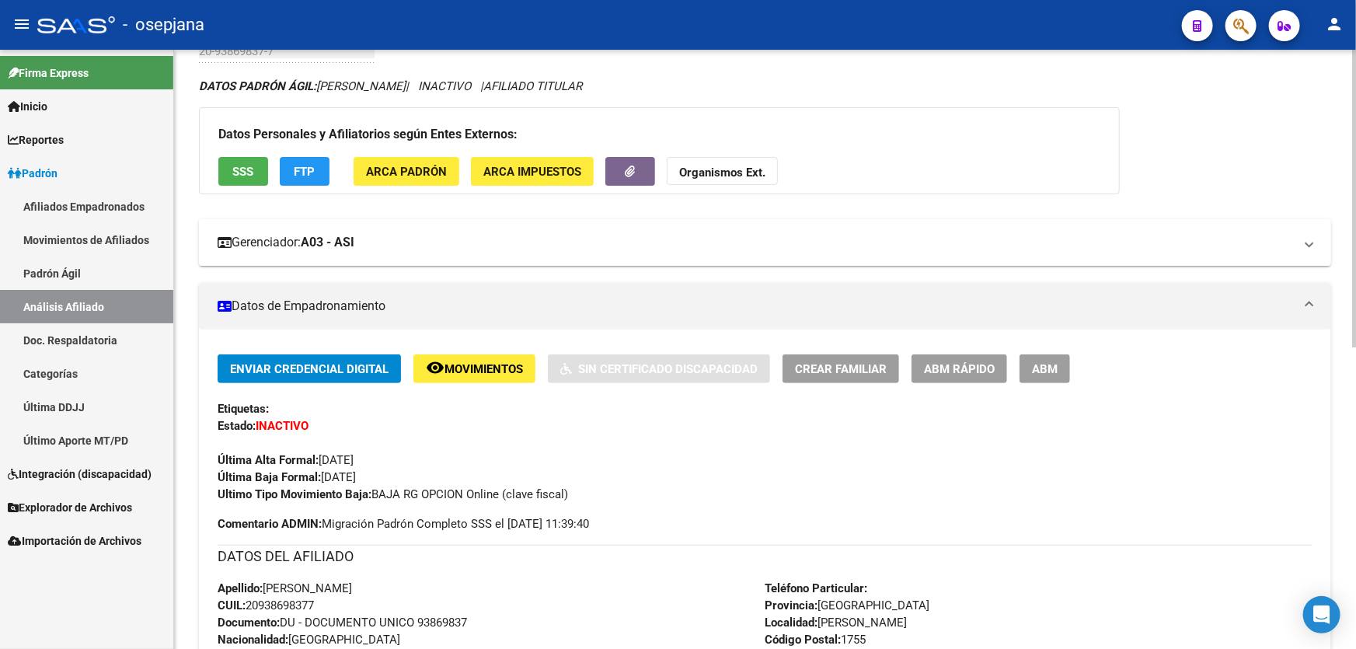
scroll to position [0, 0]
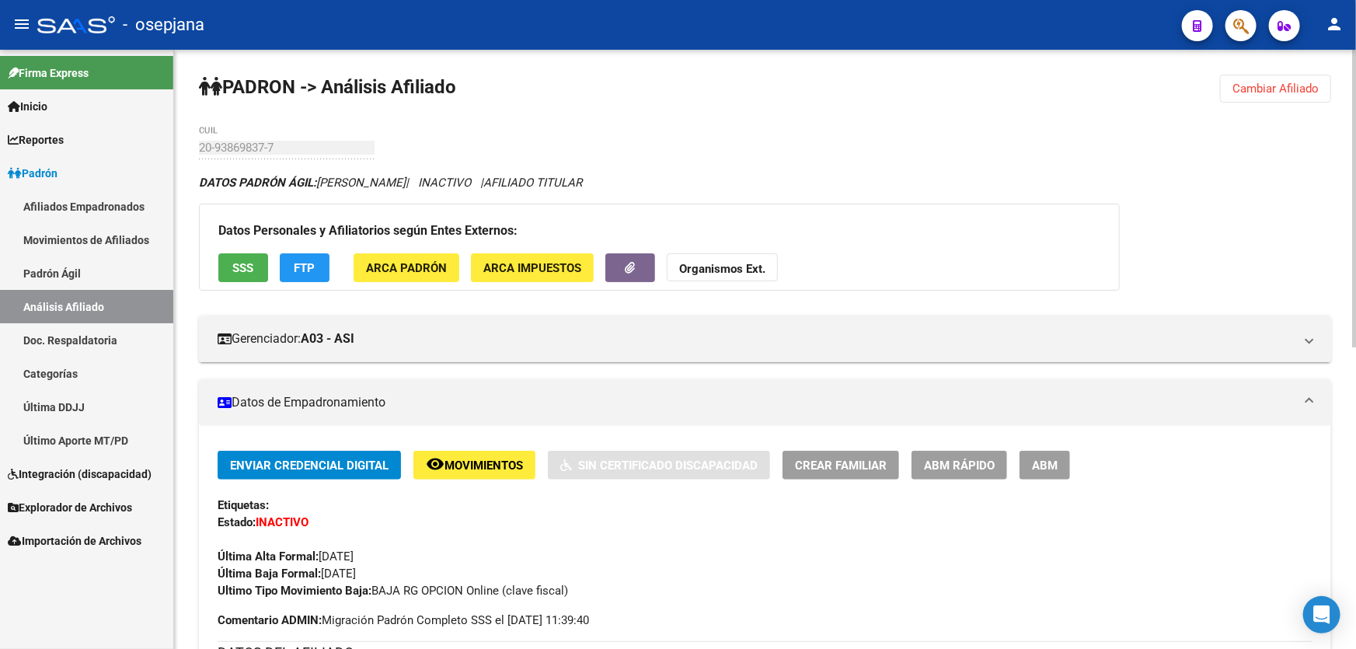
click at [1256, 84] on span "Cambiar Afiliado" at bounding box center [1275, 89] width 86 height 14
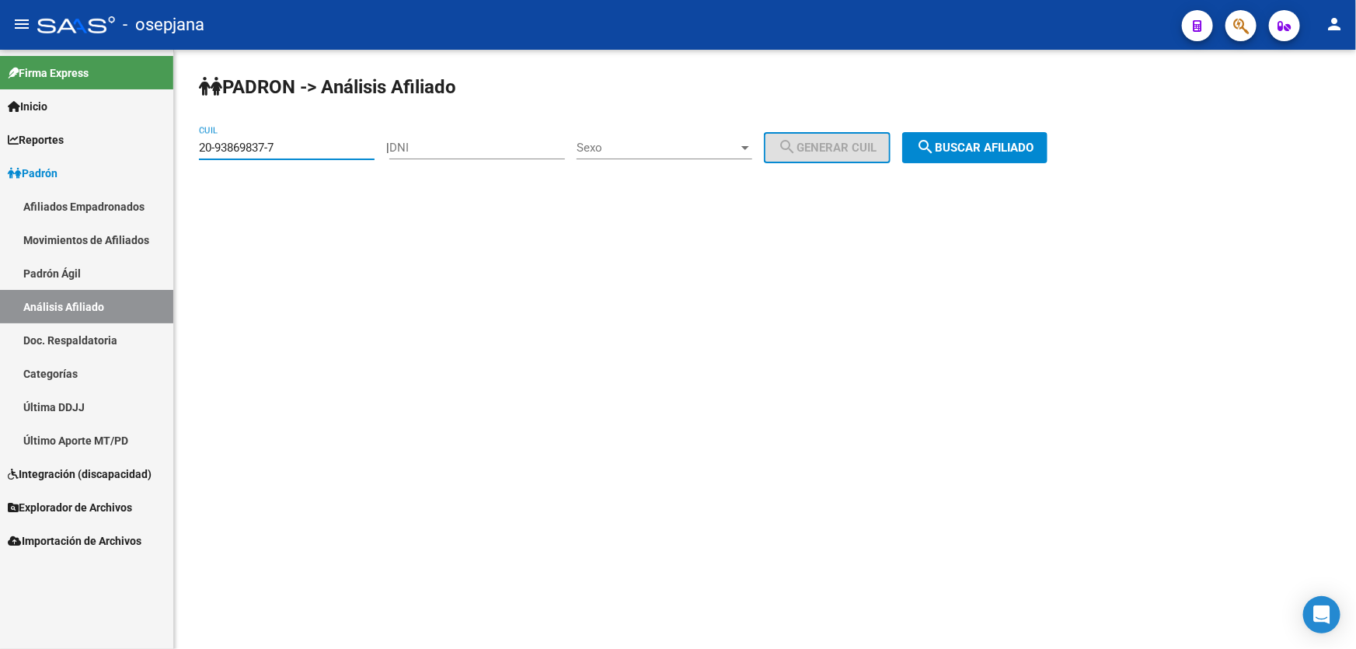
drag, startPoint x: 307, startPoint y: 148, endPoint x: 54, endPoint y: 155, distance: 253.4
click at [54, 155] on mat-sidenav-container "Firma Express Inicio Calendario SSS Instructivos Contacto OS Reportes Padrón Tr…" at bounding box center [678, 349] width 1356 height 599
paste input "3-56268261-9"
type input "23-56268261-9"
click at [984, 141] on span "search Buscar afiliado" at bounding box center [974, 148] width 117 height 14
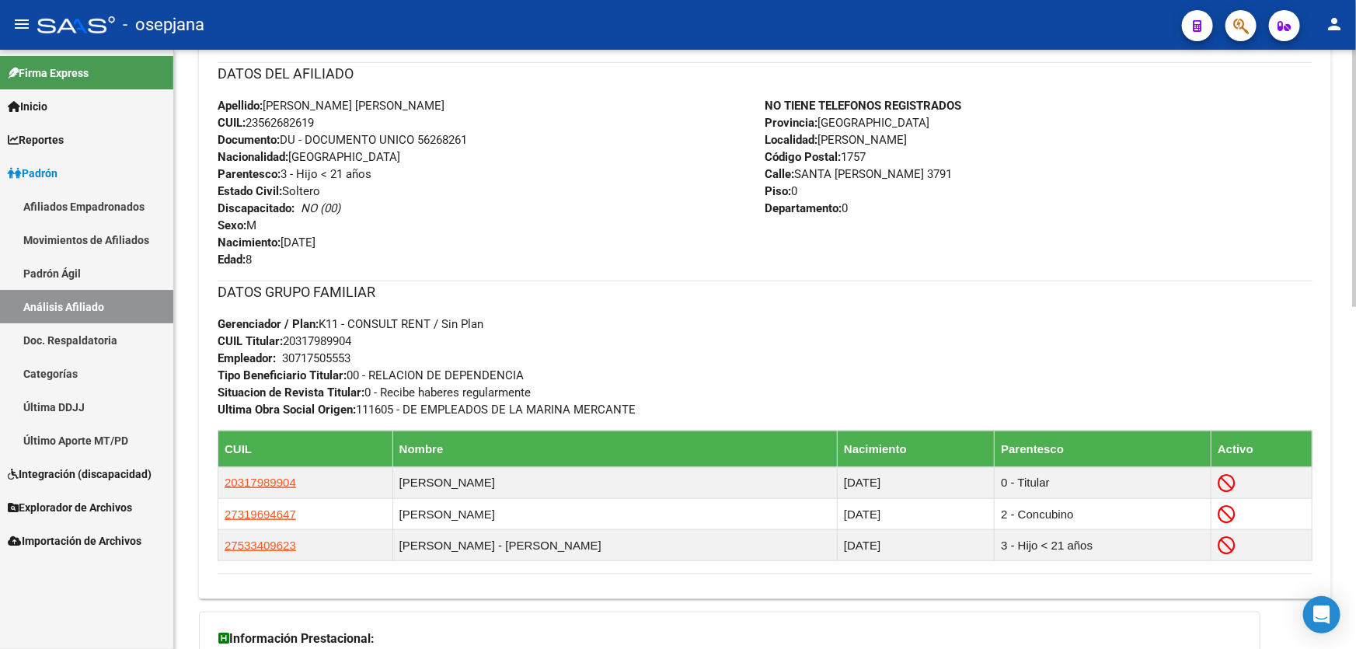
scroll to position [706, 0]
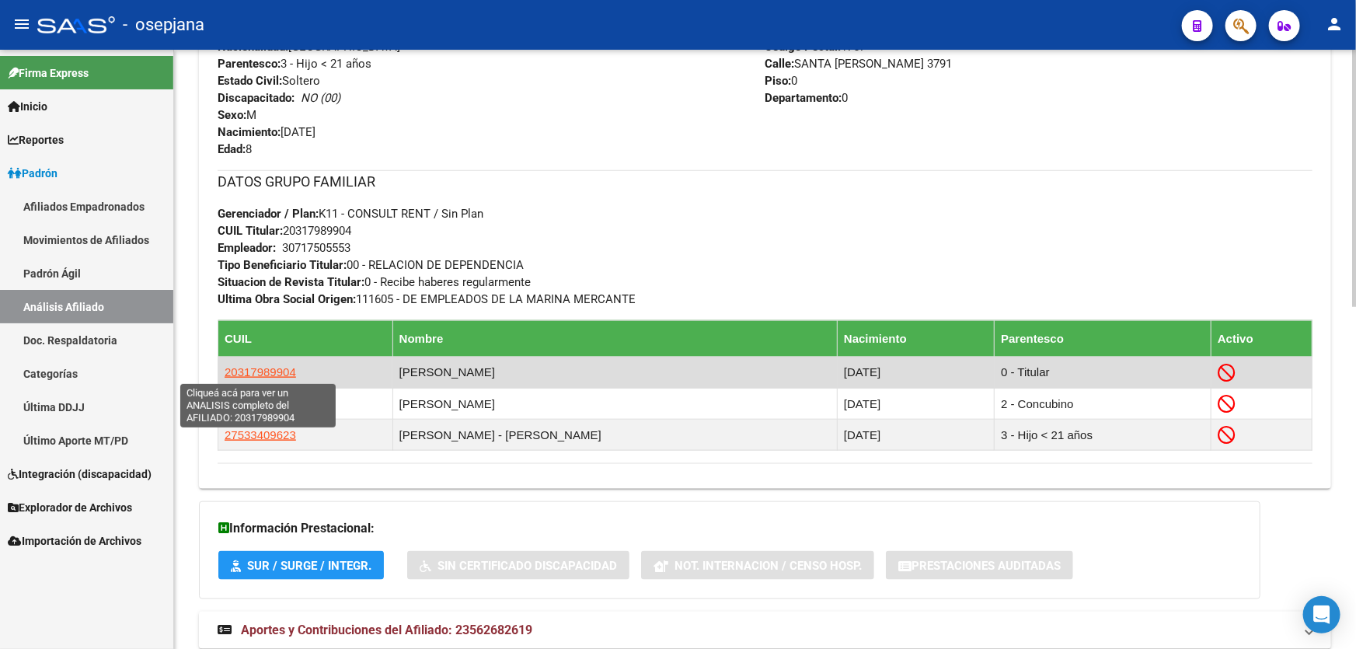
click at [255, 374] on span "20317989904" at bounding box center [260, 371] width 71 height 13
type textarea "20317989904"
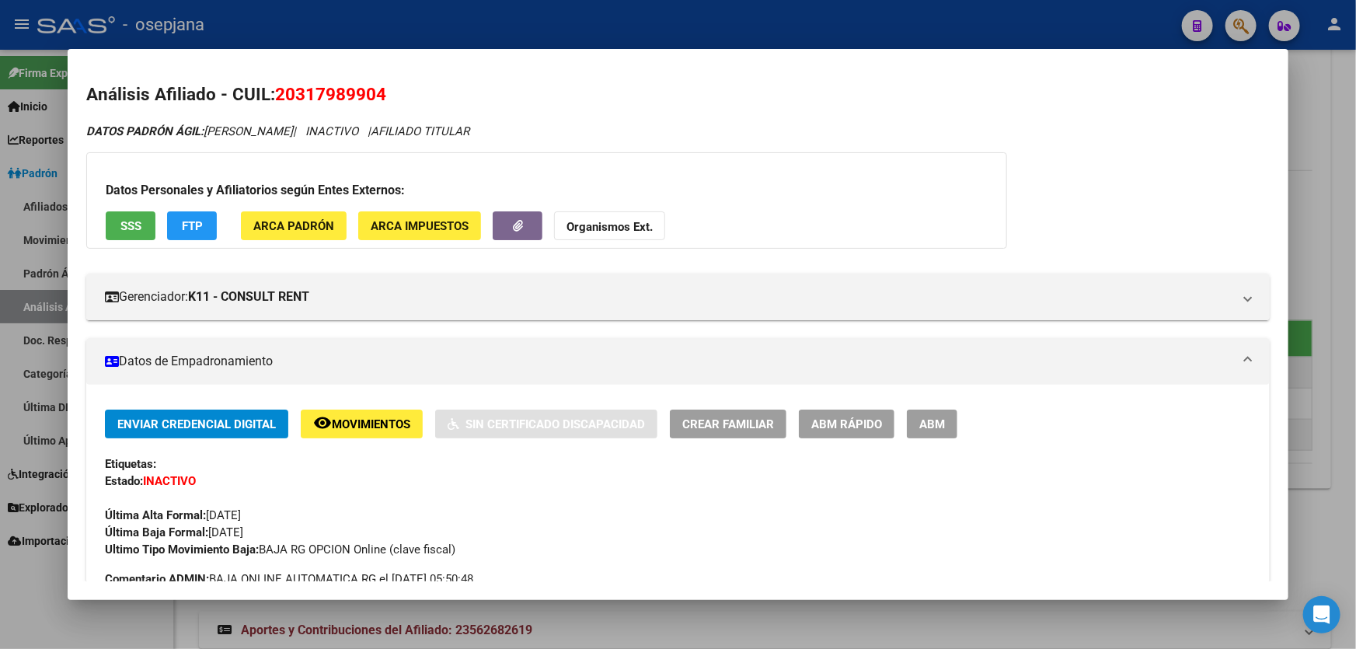
drag, startPoint x: 278, startPoint y: 93, endPoint x: 400, endPoint y: 93, distance: 122.0
click at [400, 93] on h2 "Análisis Afiliado - CUIL: 20317989904" at bounding box center [677, 95] width 1183 height 26
click at [1355, 134] on div at bounding box center [678, 324] width 1356 height 649
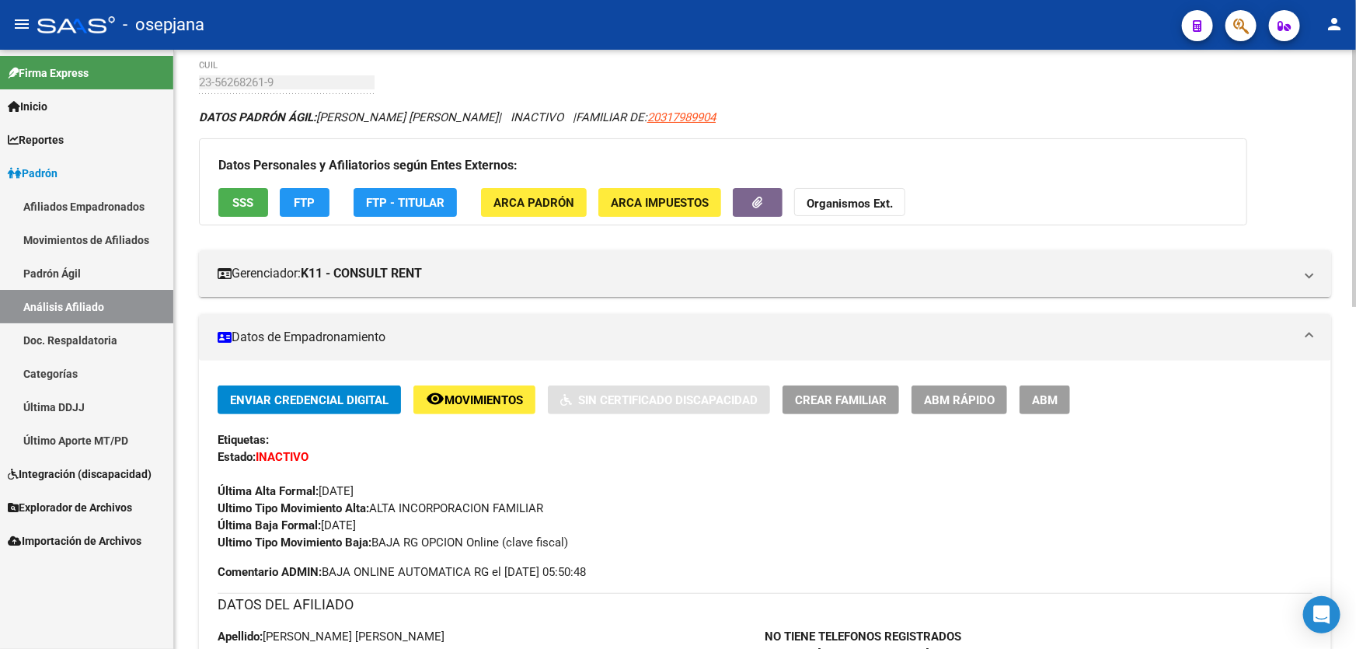
scroll to position [0, 0]
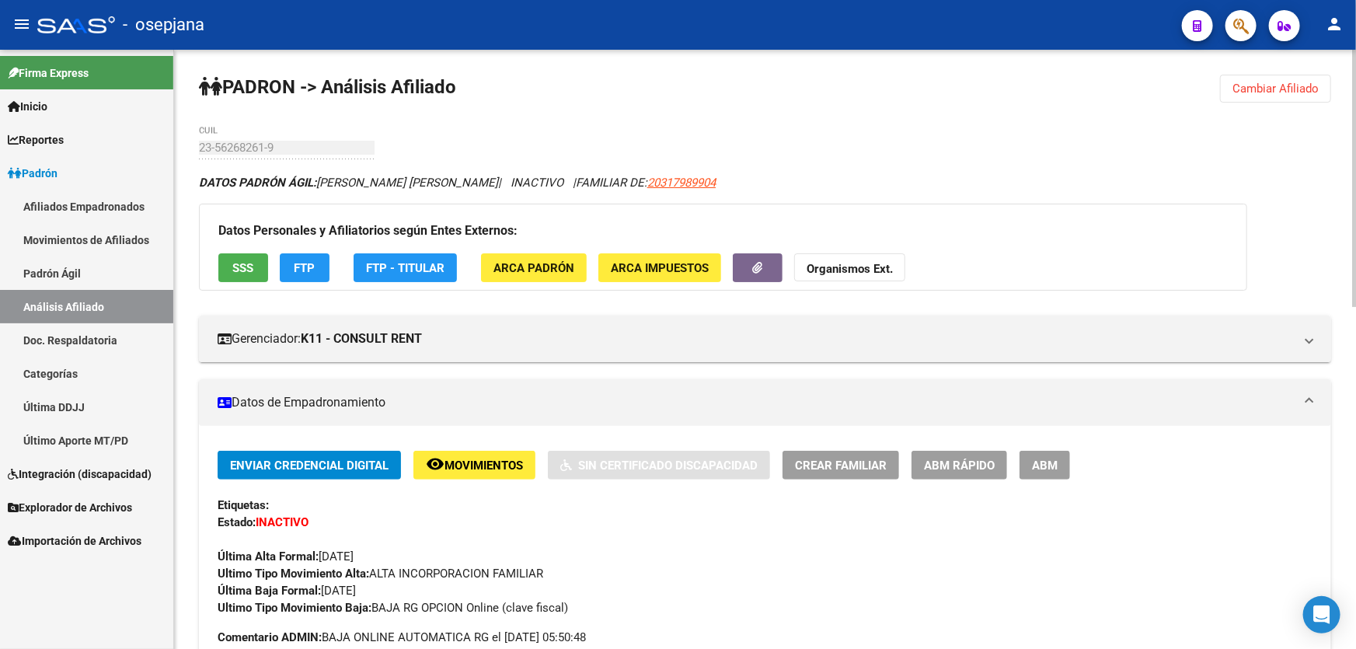
click at [1293, 92] on span "Cambiar Afiliado" at bounding box center [1275, 89] width 86 height 14
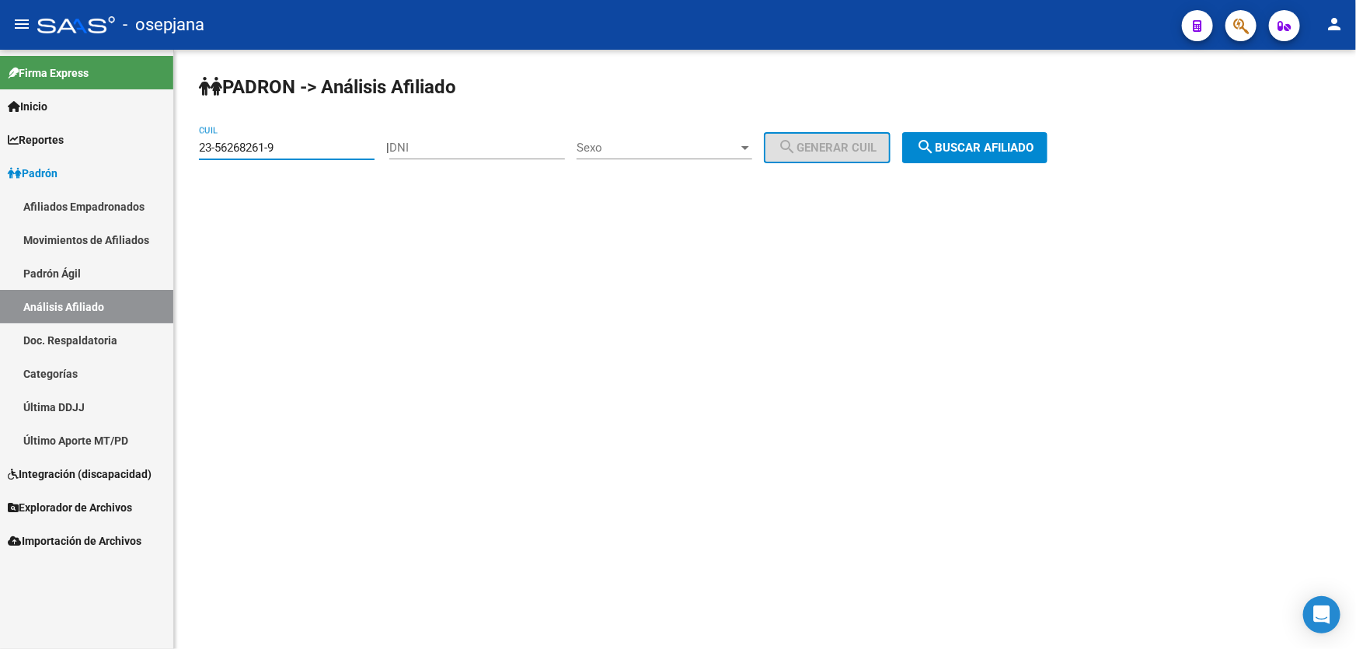
drag, startPoint x: 308, startPoint y: 145, endPoint x: 0, endPoint y: 163, distance: 309.0
click at [4, 163] on mat-sidenav-container "Firma Express Inicio Calendario SSS Instructivos Contacto OS Reportes Padrón Tr…" at bounding box center [678, 349] width 1356 height 599
paste input "7-33279749-8"
type input "27-33279749-8"
click at [963, 152] on span "search Buscar afiliado" at bounding box center [974, 148] width 117 height 14
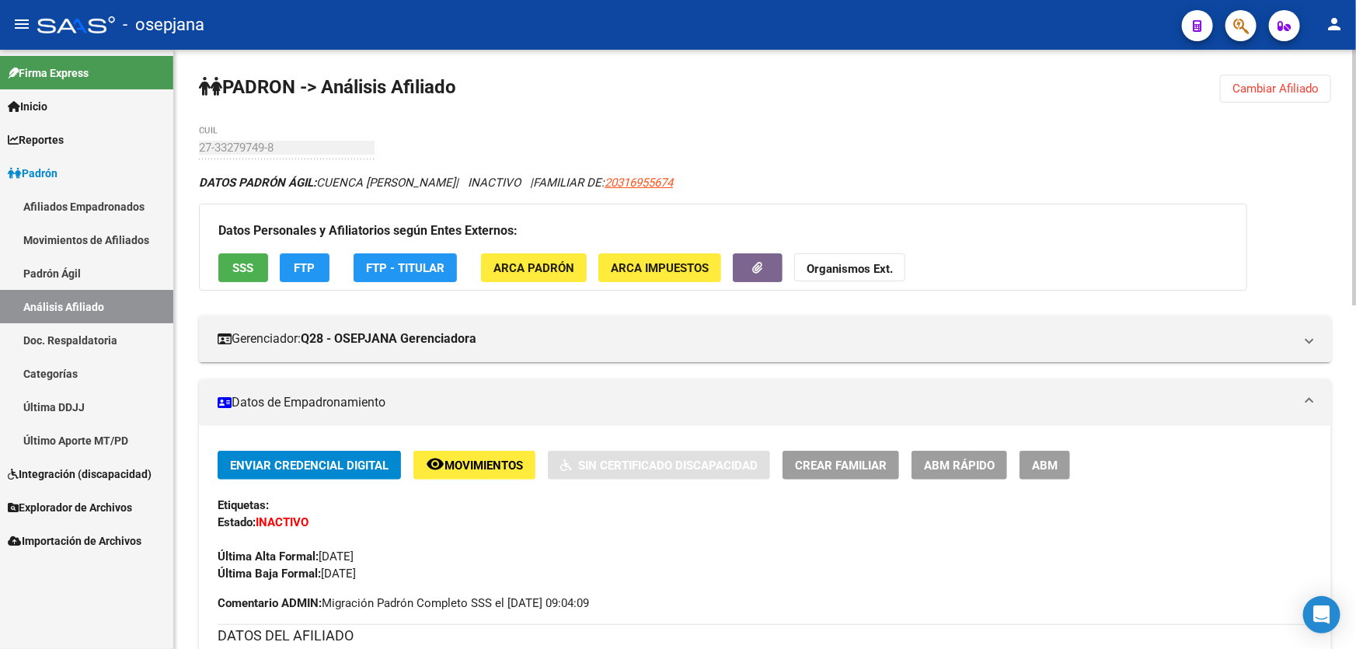
click at [644, 176] on span "20316955674" at bounding box center [638, 183] width 68 height 14
type textarea "20316955674"
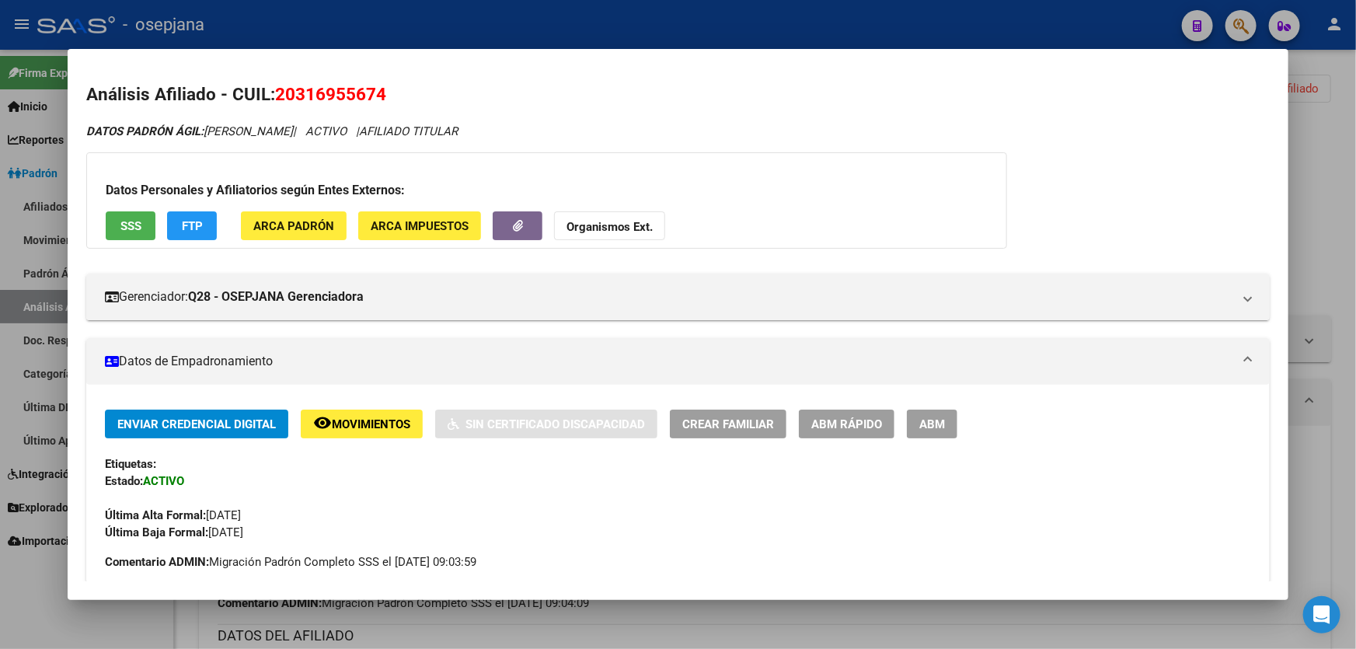
drag, startPoint x: 280, startPoint y: 92, endPoint x: 395, endPoint y: 94, distance: 115.8
click at [395, 94] on h2 "Análisis Afiliado - CUIL: 20316955674" at bounding box center [677, 95] width 1183 height 26
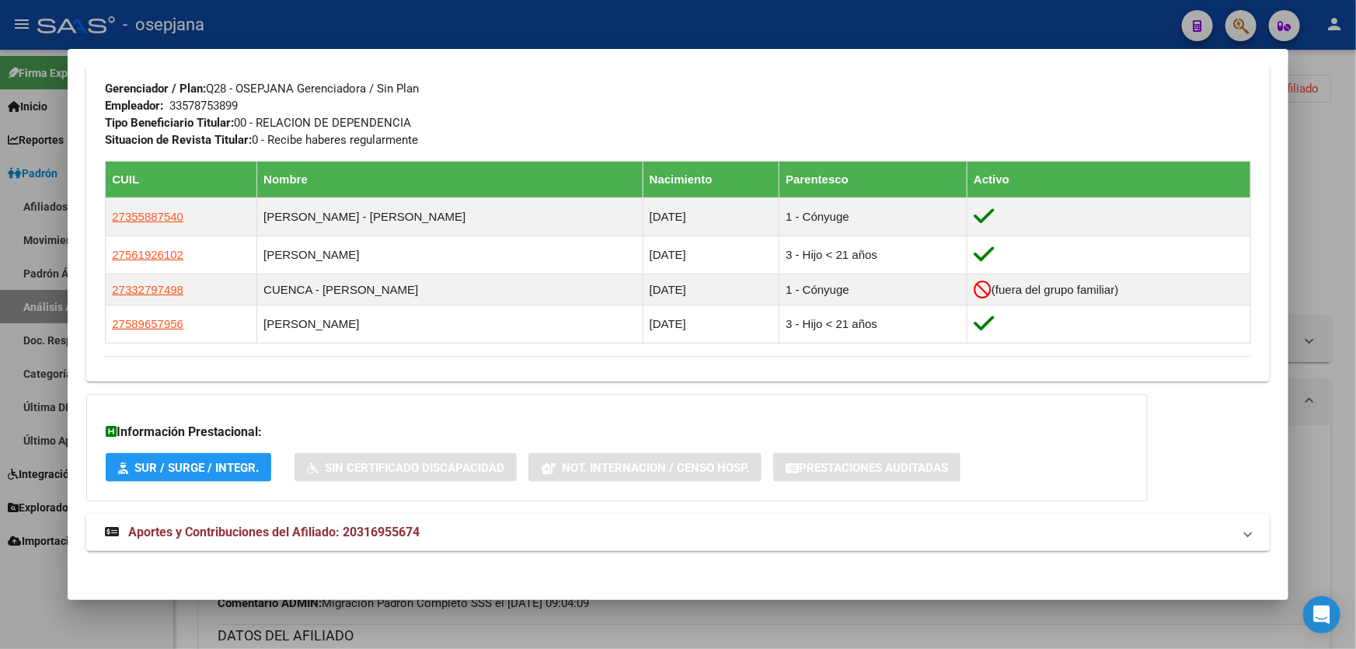
scroll to position [781, 0]
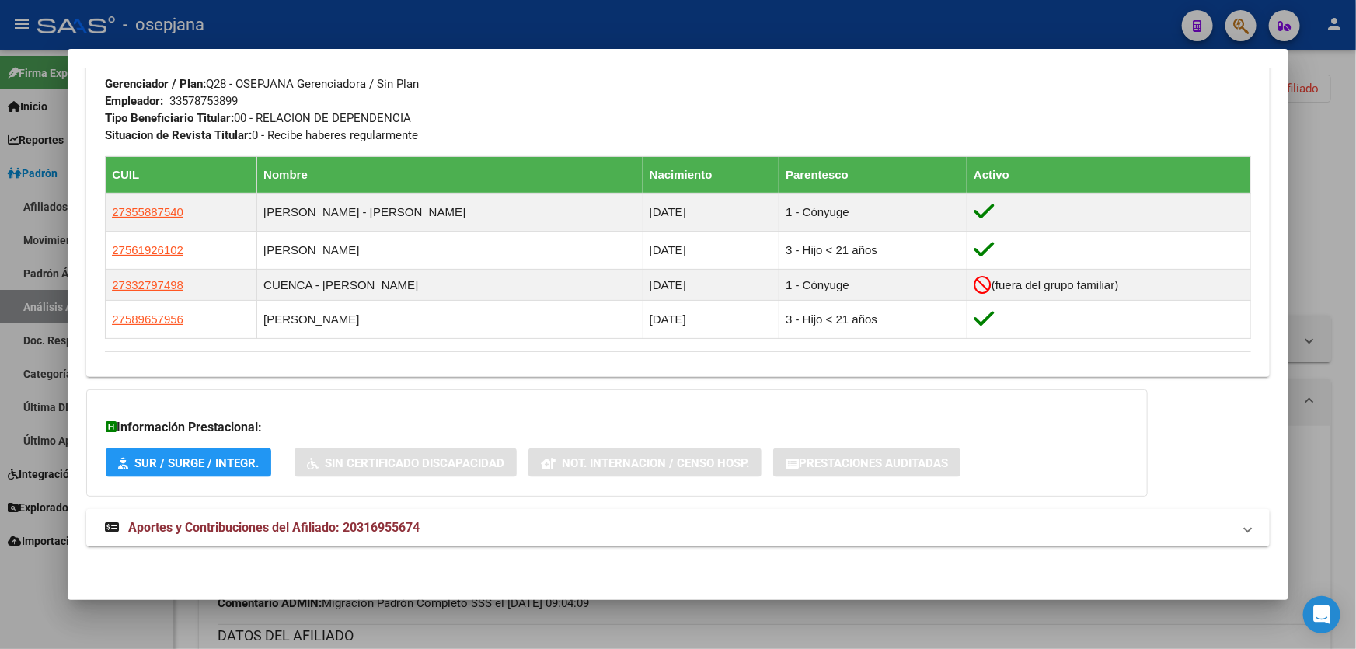
click at [1355, 388] on div at bounding box center [678, 324] width 1356 height 649
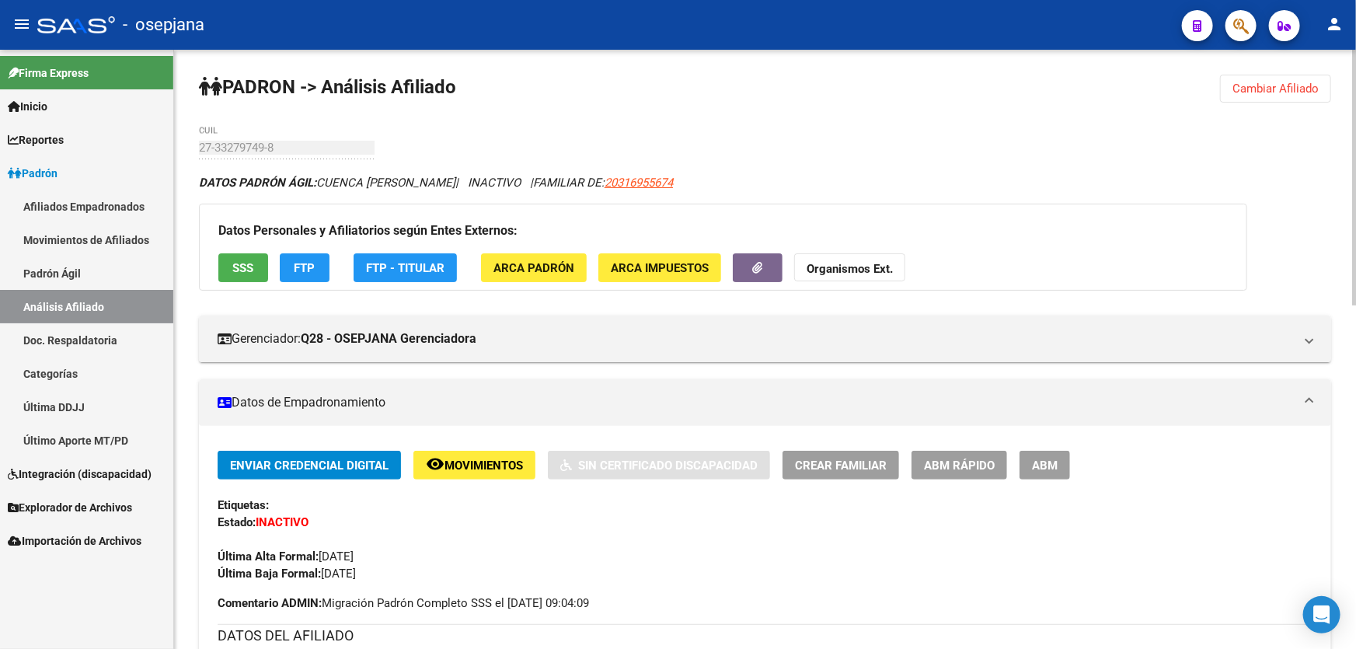
click at [1355, 153] on div at bounding box center [1354, 178] width 4 height 256
click at [1304, 85] on span "Cambiar Afiliado" at bounding box center [1275, 89] width 86 height 14
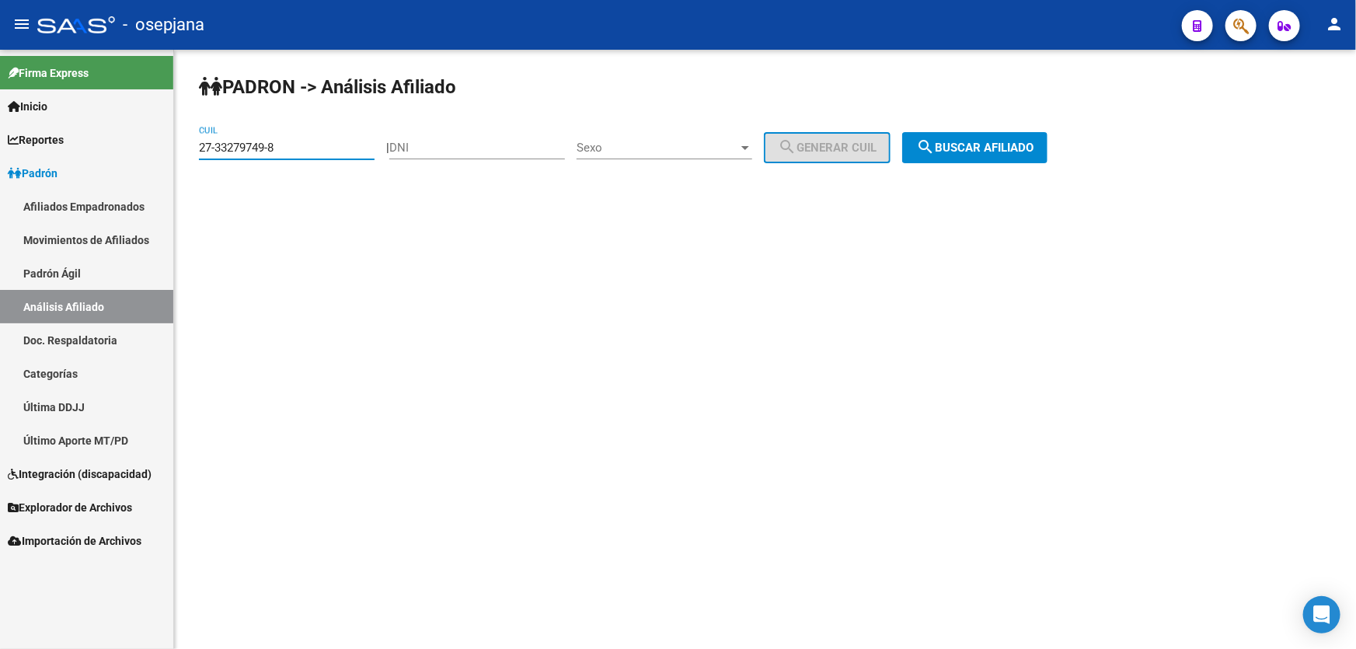
drag, startPoint x: 259, startPoint y: 151, endPoint x: 47, endPoint y: 177, distance: 213.0
click at [61, 176] on mat-sidenav-container "Firma Express Inicio Calendario SSS Instructivos Contacto OS Reportes Padrón Tr…" at bounding box center [678, 349] width 1356 height 599
paste input "0-34793756-9"
click at [1047, 148] on button "search Buscar afiliado" at bounding box center [974, 147] width 145 height 31
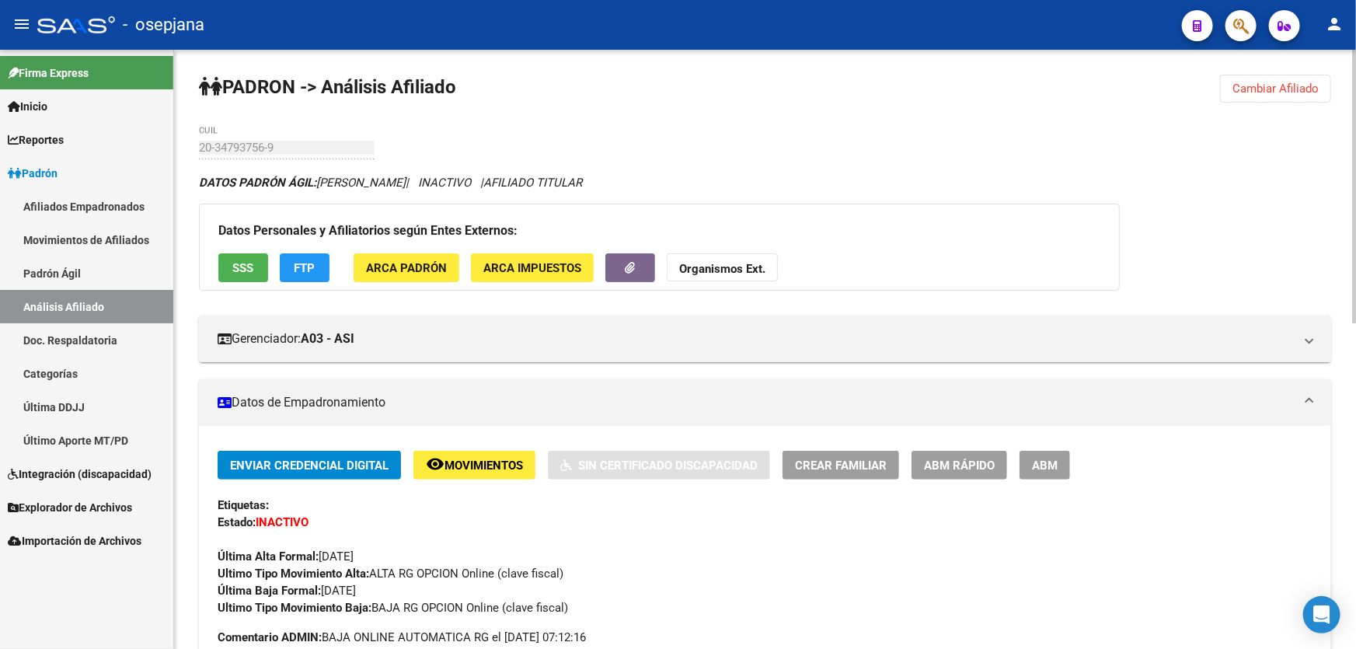
click at [1290, 82] on span "Cambiar Afiliado" at bounding box center [1275, 89] width 86 height 14
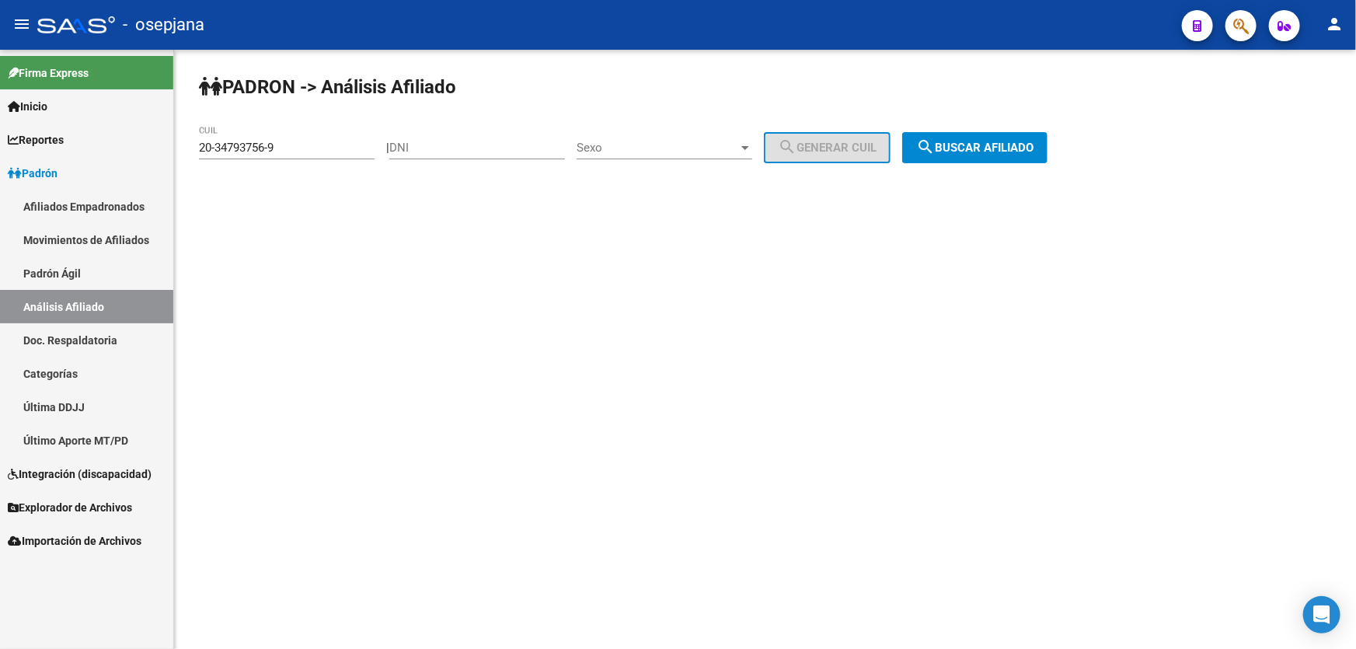
click at [311, 155] on div "20-34793756-9 CUIL" at bounding box center [287, 142] width 176 height 33
drag, startPoint x: 301, startPoint y: 145, endPoint x: 138, endPoint y: 152, distance: 162.6
click at [138, 152] on mat-sidenav-container "Firma Express Inicio Calendario SSS Instructivos Contacto OS Reportes Padrón Tr…" at bounding box center [678, 349] width 1356 height 599
paste input "43391206-4"
click at [1001, 141] on span "search Buscar afiliado" at bounding box center [974, 148] width 117 height 14
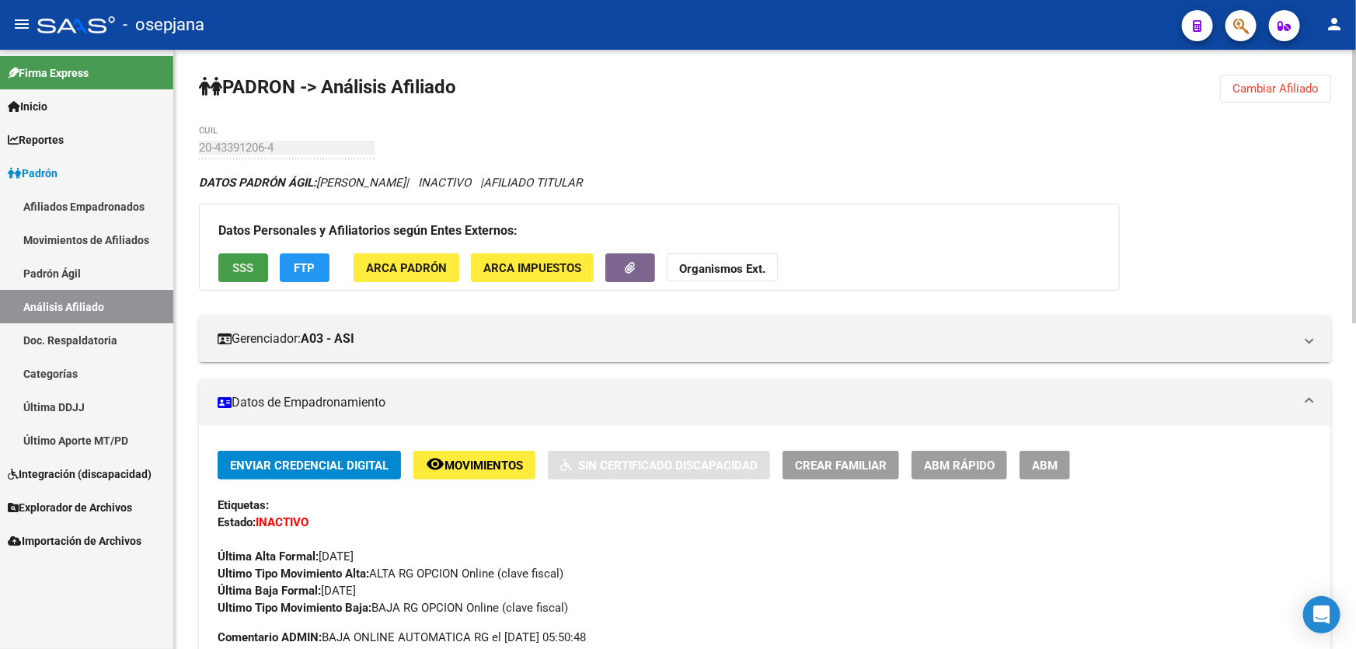
click at [256, 258] on button "SSS" at bounding box center [243, 267] width 50 height 29
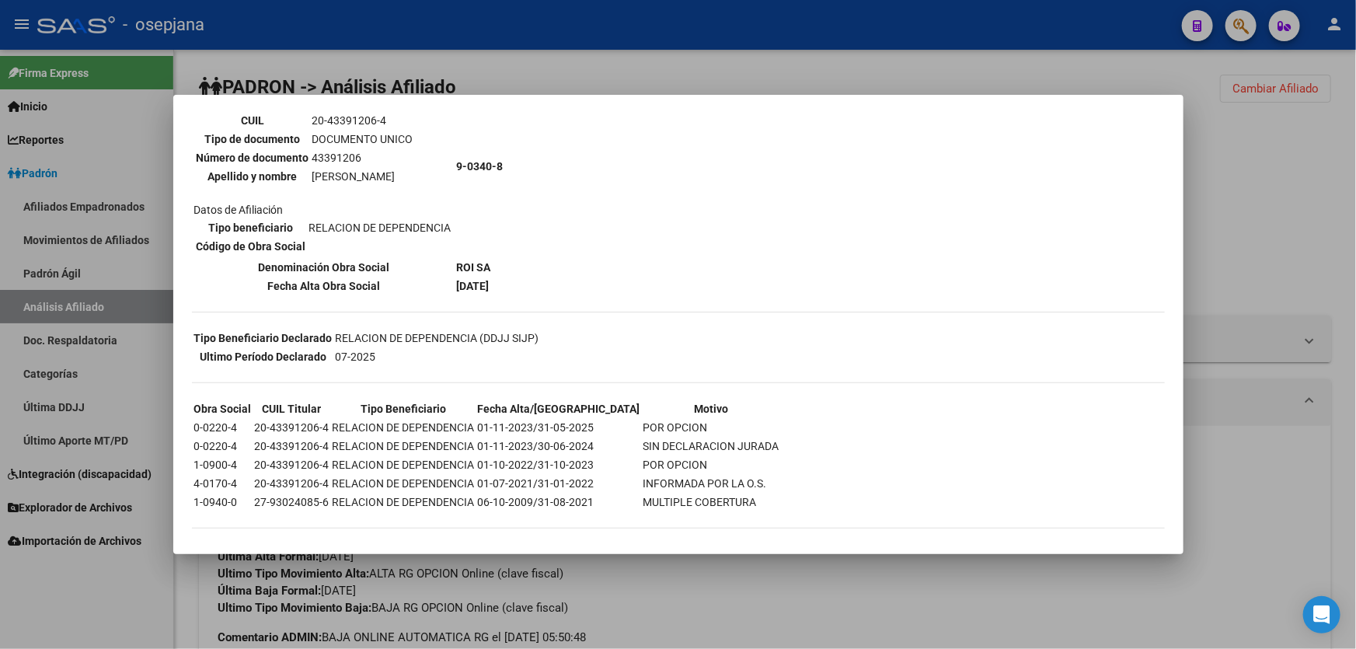
scroll to position [151, 0]
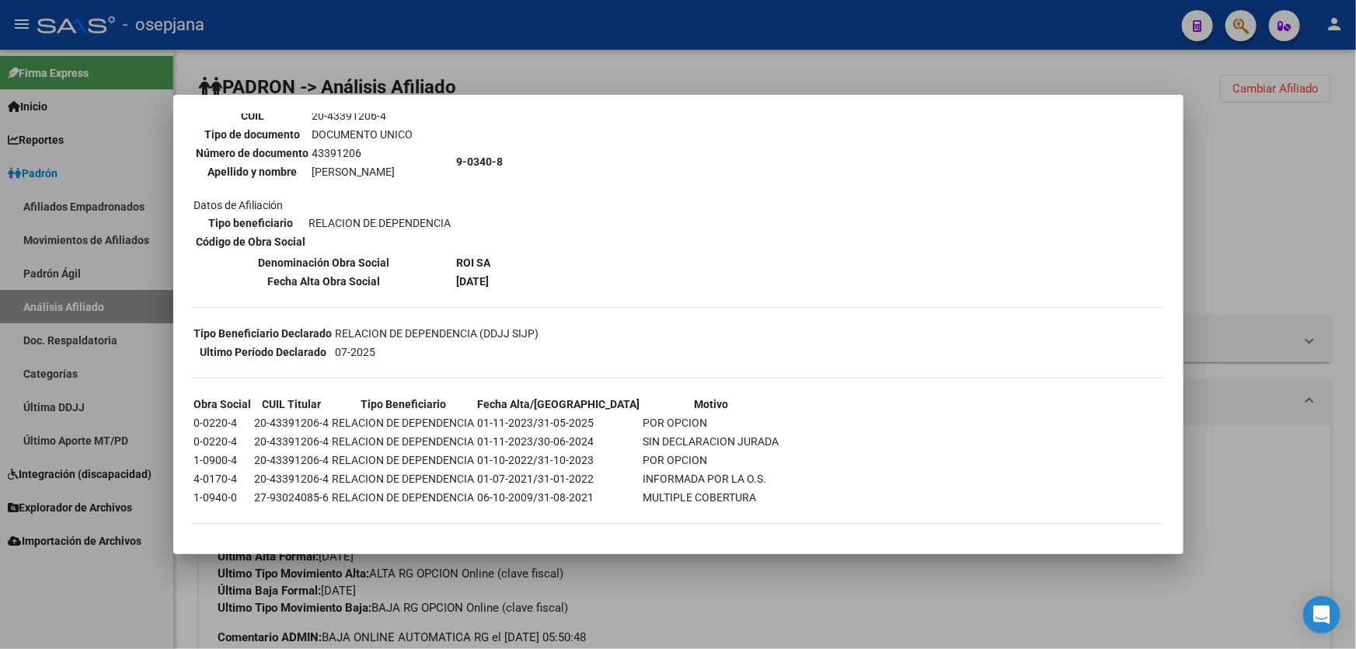
click at [1212, 210] on div at bounding box center [678, 324] width 1356 height 649
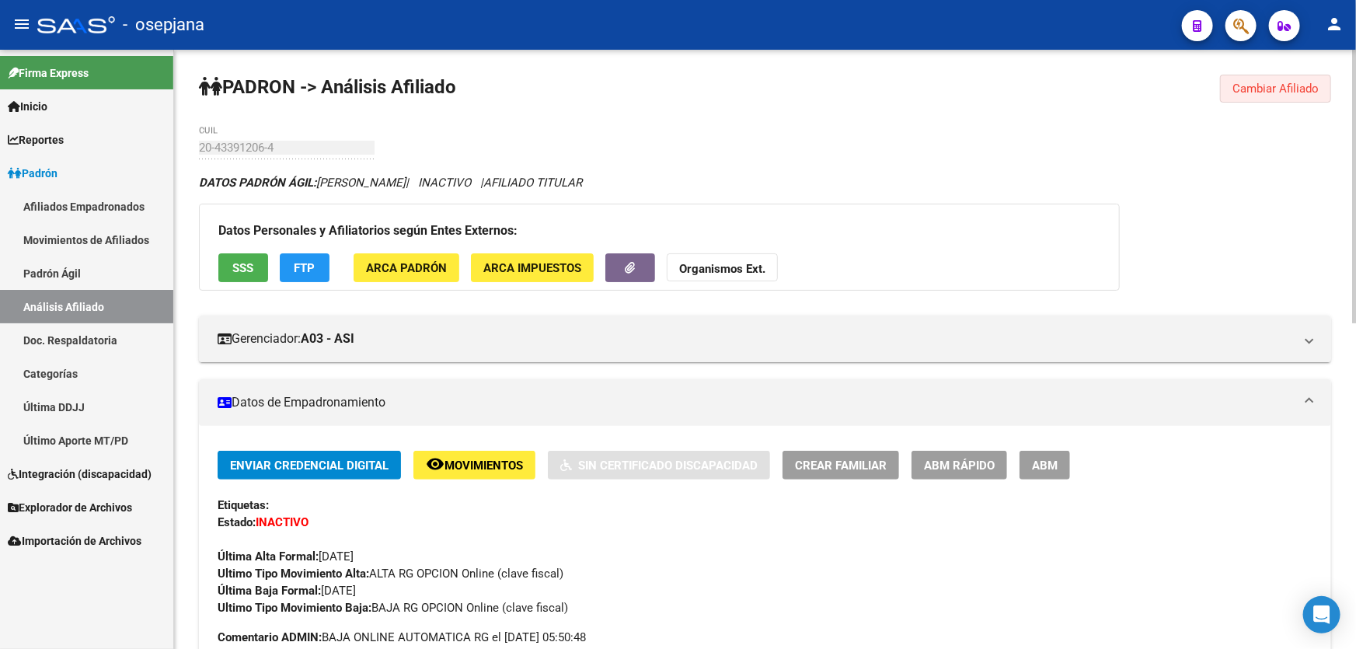
click at [1269, 89] on span "Cambiar Afiliado" at bounding box center [1275, 89] width 86 height 14
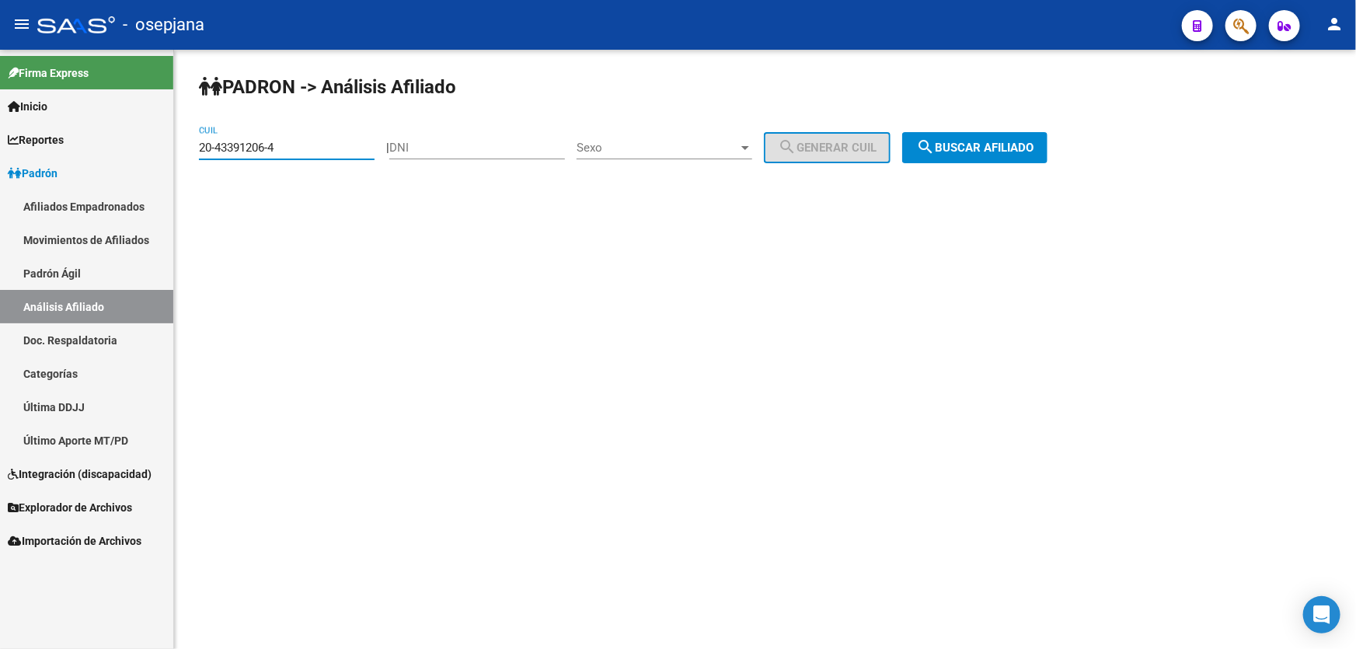
drag, startPoint x: 291, startPoint y: 148, endPoint x: 193, endPoint y: 148, distance: 97.9
click at [193, 148] on div "PADRON -> Análisis Afiliado 20-43391206-4 CUIL | DNI Sexo Sexo search Generar C…" at bounding box center [765, 131] width 1182 height 163
paste input "3-29327772-9"
click at [996, 151] on span "search Buscar afiliado" at bounding box center [974, 148] width 117 height 14
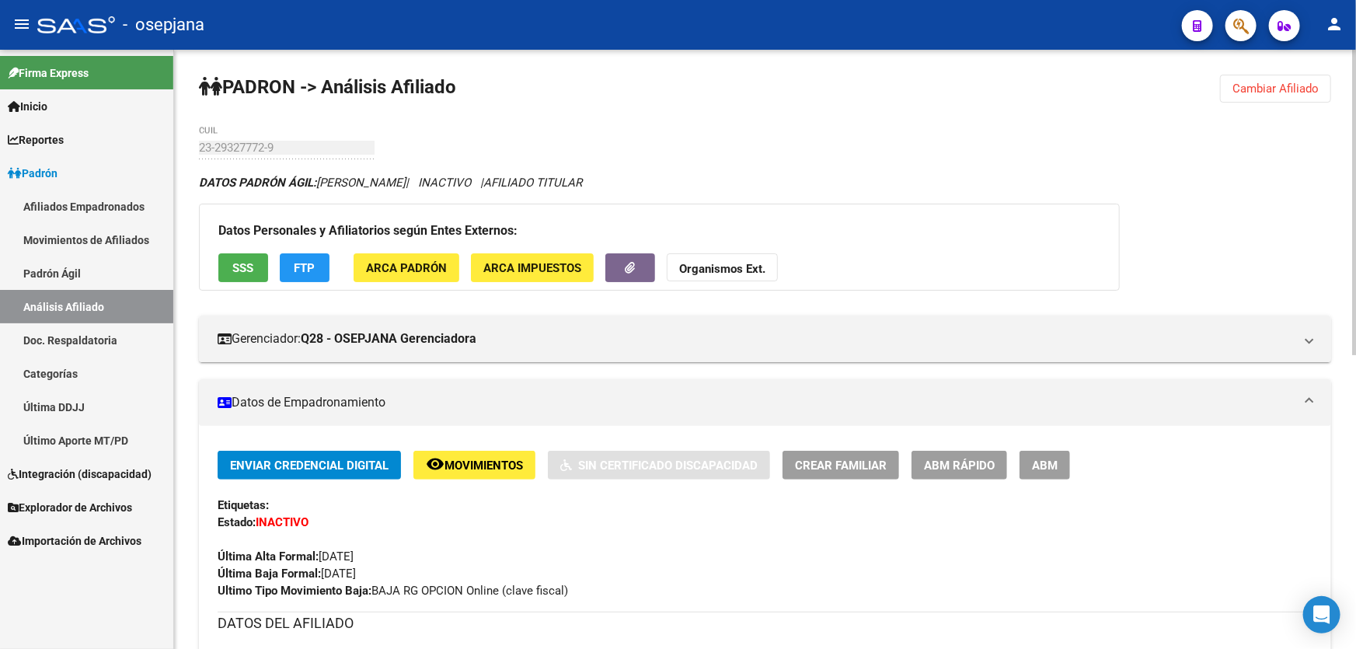
click at [1261, 86] on span "Cambiar Afiliado" at bounding box center [1275, 89] width 86 height 14
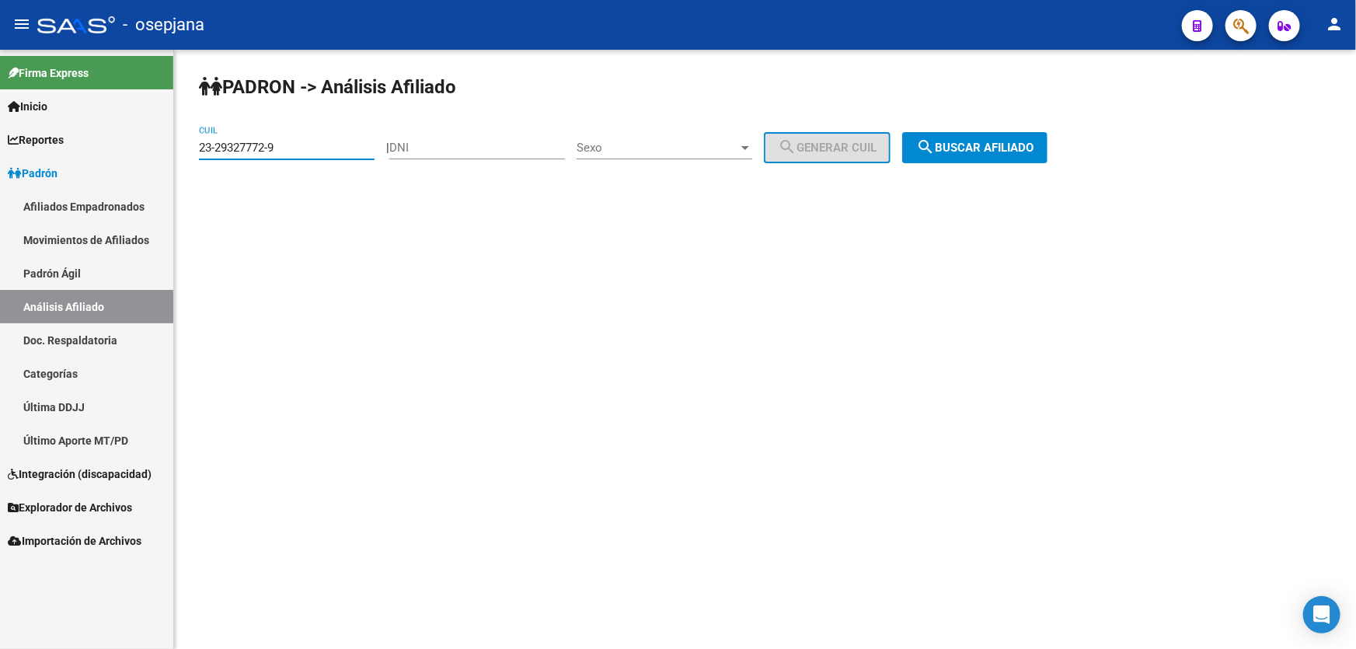
drag, startPoint x: 291, startPoint y: 143, endPoint x: 187, endPoint y: 156, distance: 104.9
click at [187, 156] on div "PADRON -> Análisis Afiliado 23-29327772-9 CUIL | DNI Sexo Sexo search Generar C…" at bounding box center [765, 131] width 1182 height 163
paste input "7-47882575-2"
type input "27-47882575-2"
click at [1027, 126] on div "PADRON -> Análisis Afiliado 27-47882575-2 CUIL | DNI Sexo Sexo search Generar C…" at bounding box center [765, 131] width 1182 height 163
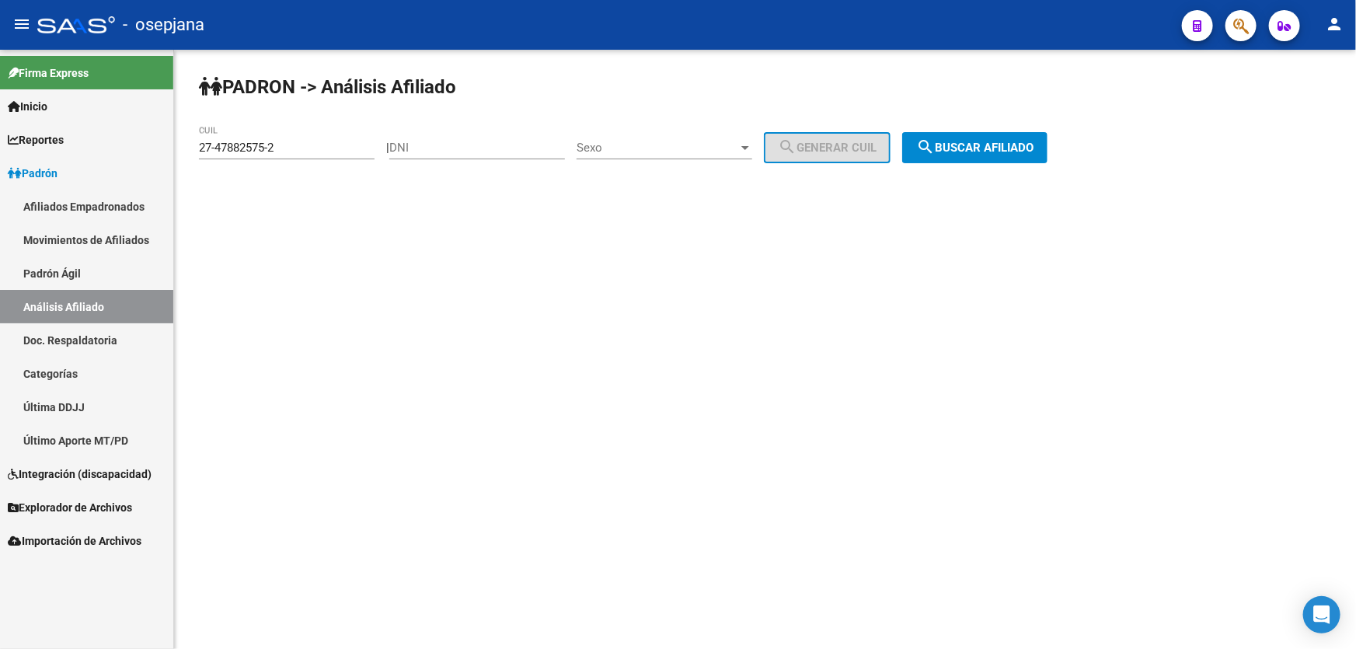
click at [1026, 141] on span "search Buscar afiliado" at bounding box center [974, 148] width 117 height 14
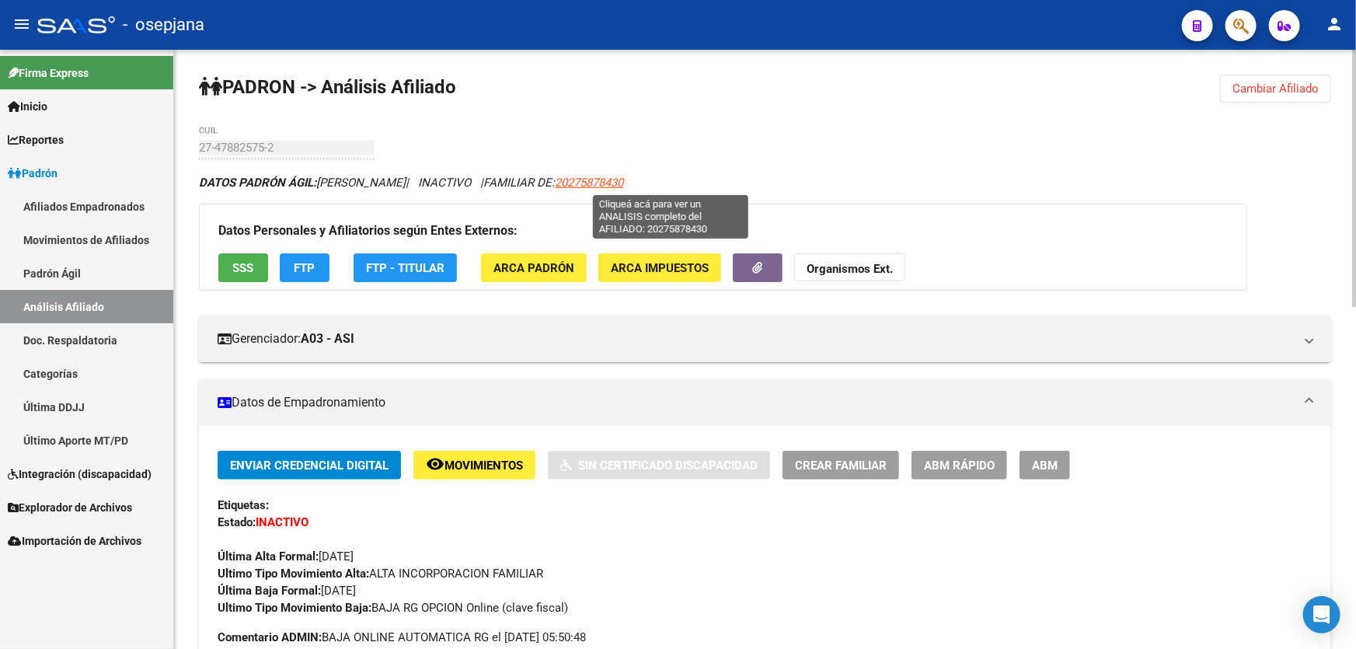
click at [623, 176] on span "20275878430" at bounding box center [589, 183] width 68 height 14
type textarea "20275878430"
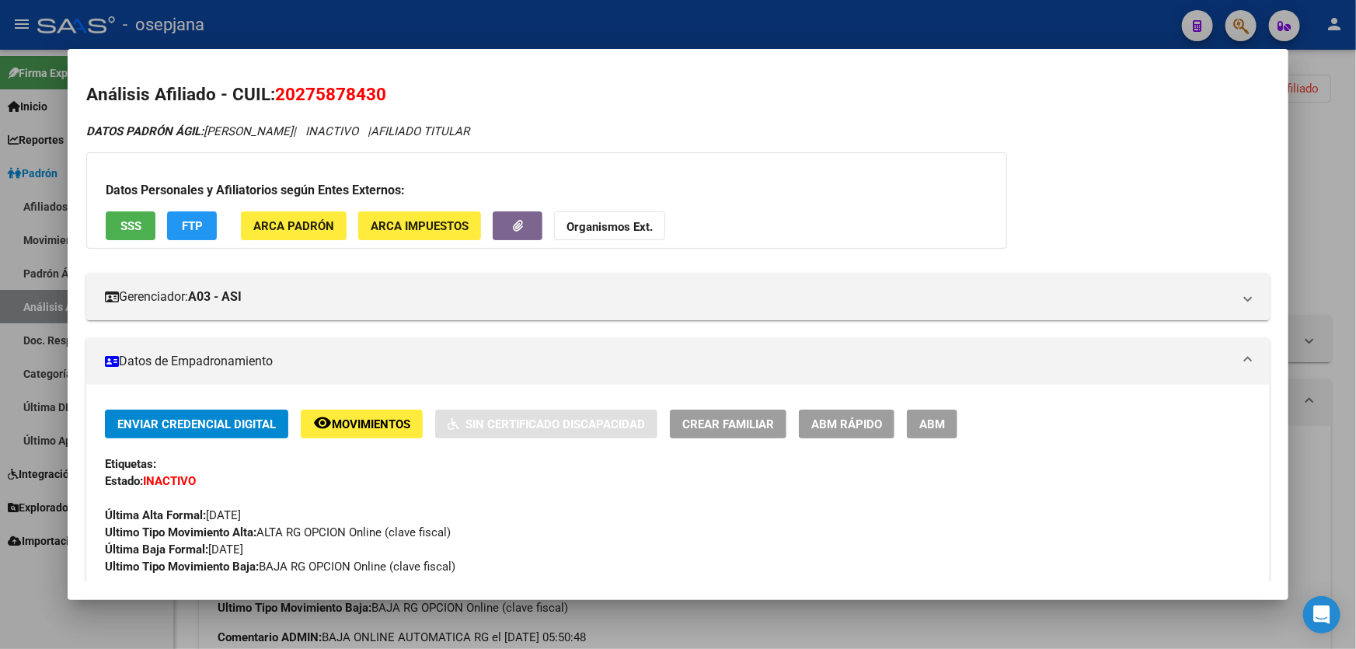
drag, startPoint x: 273, startPoint y: 92, endPoint x: 427, endPoint y: 90, distance: 153.8
click at [427, 90] on h2 "Análisis Afiliado - CUIL: 20275878430" at bounding box center [677, 95] width 1183 height 26
click at [337, 90] on span "20275878430" at bounding box center [330, 94] width 111 height 20
drag, startPoint x: 278, startPoint y: 96, endPoint x: 388, endPoint y: 93, distance: 110.3
click at [388, 93] on h2 "Análisis Afiliado - CUIL: 20275878430" at bounding box center [677, 95] width 1183 height 26
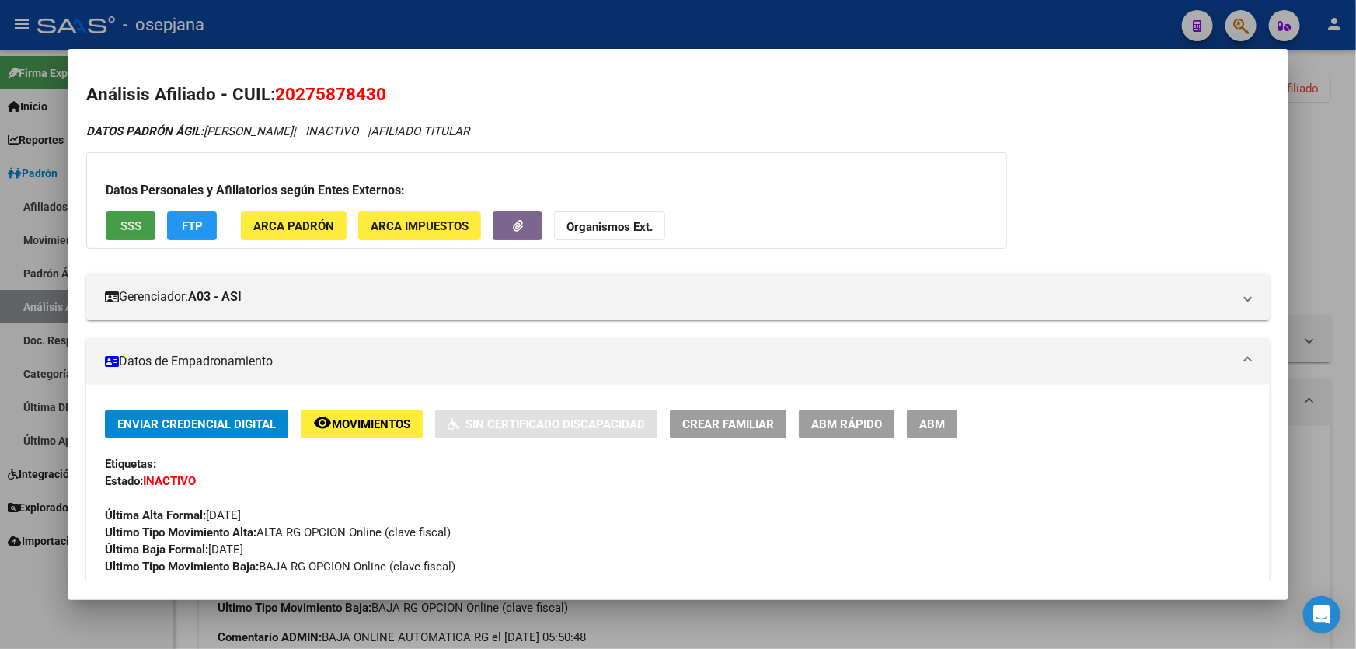
click at [129, 226] on span "SSS" at bounding box center [130, 226] width 21 height 14
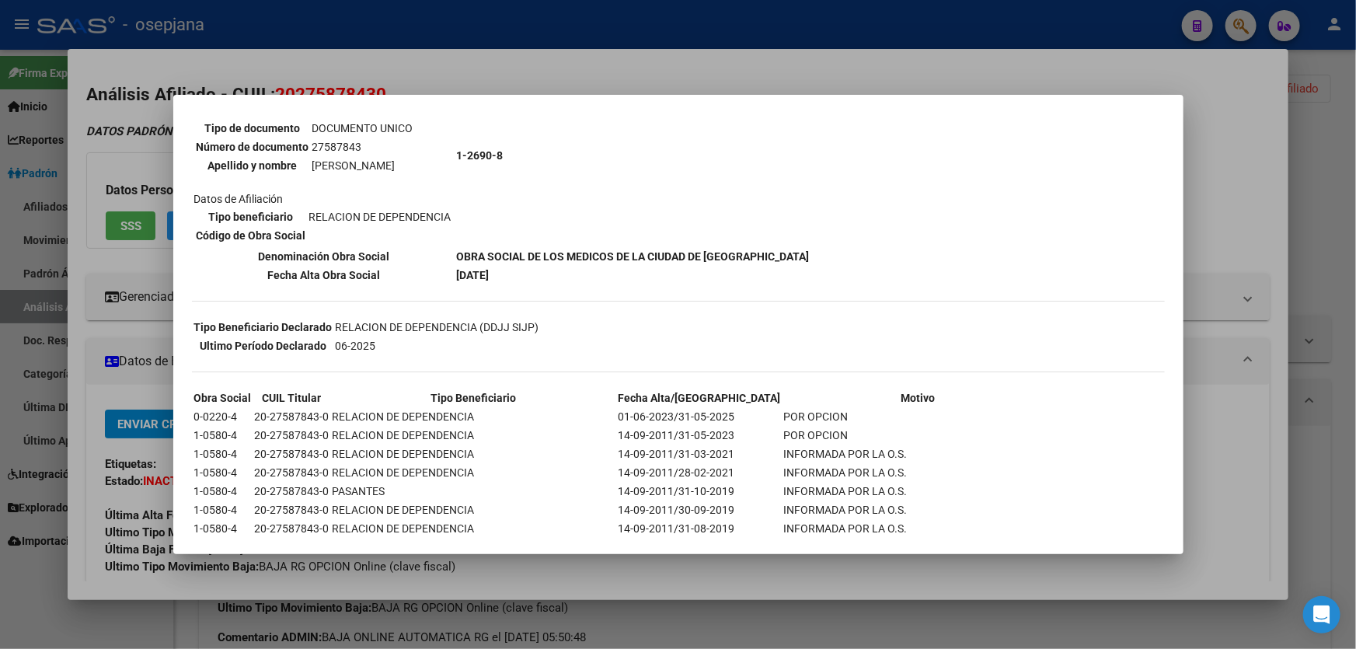
scroll to position [70, 0]
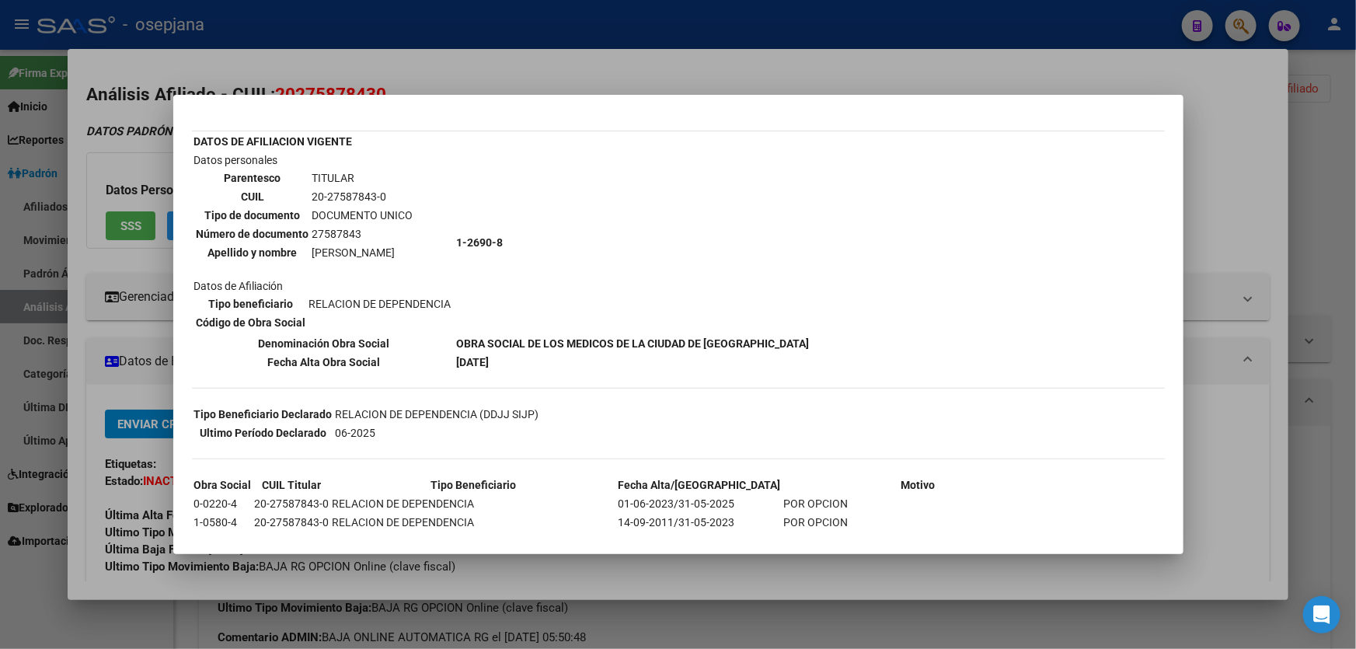
click at [1355, 231] on div at bounding box center [678, 324] width 1356 height 649
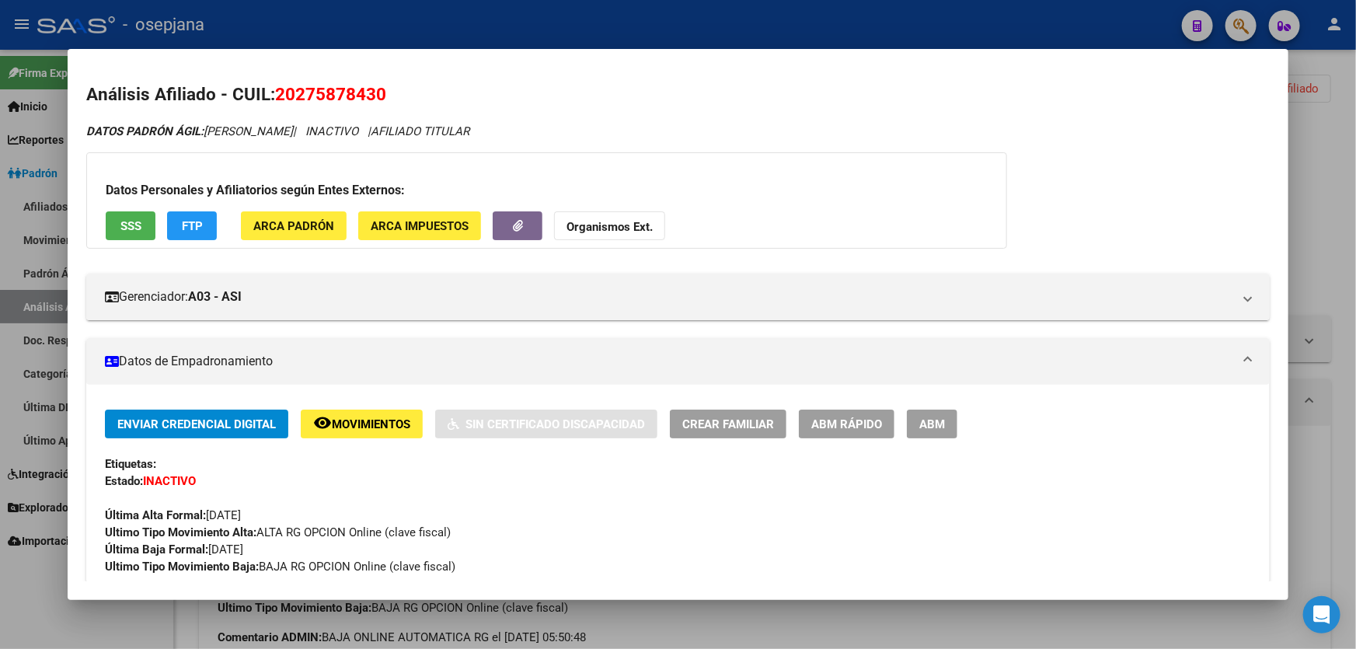
click at [1355, 110] on div at bounding box center [678, 324] width 1356 height 649
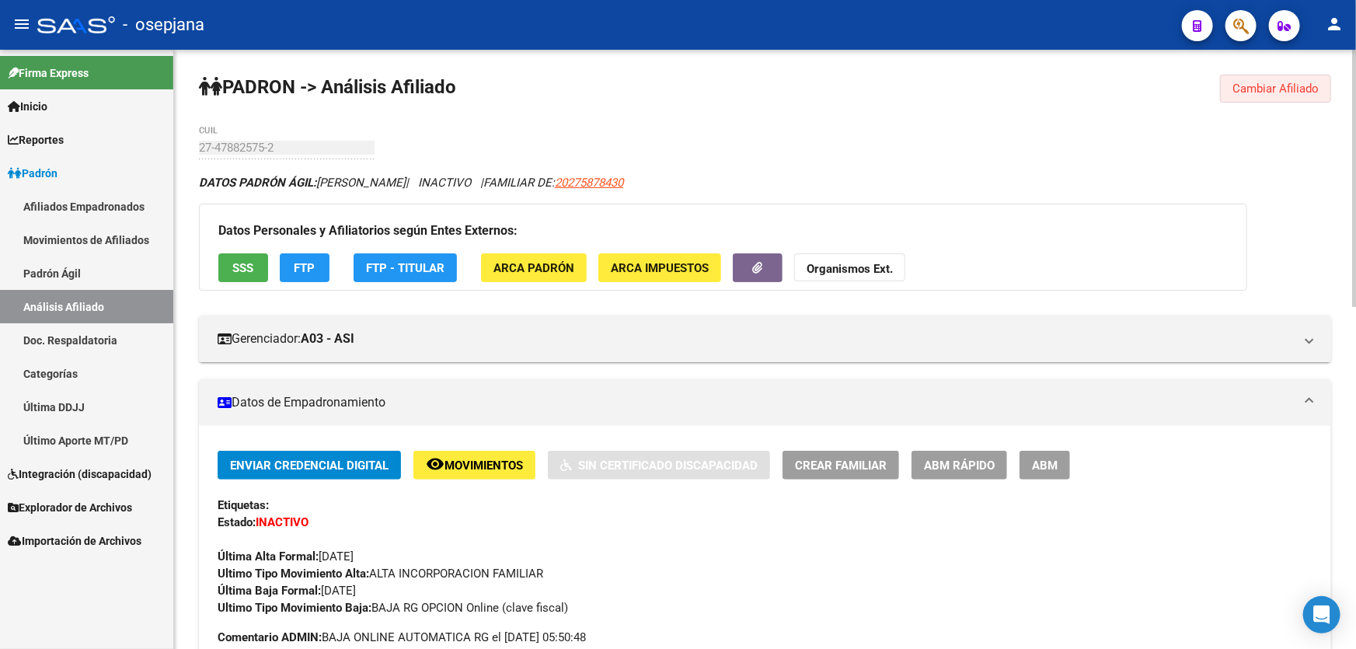
click at [1277, 86] on span "Cambiar Afiliado" at bounding box center [1275, 89] width 86 height 14
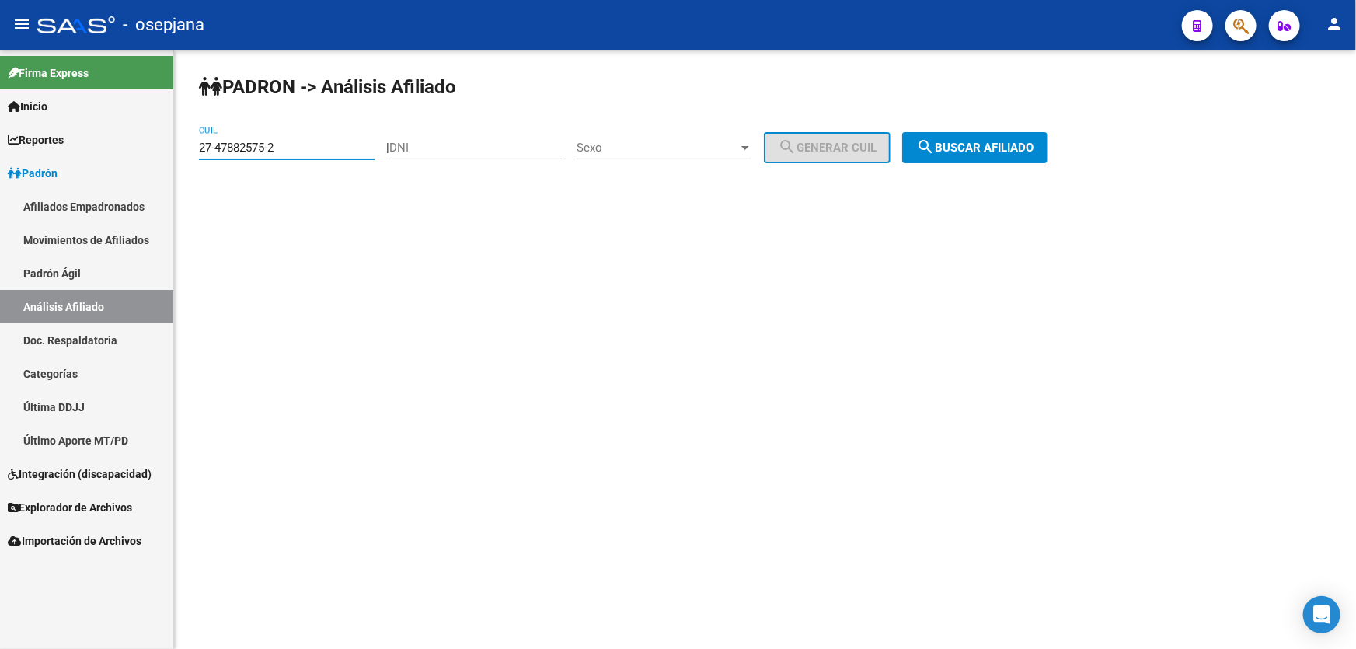
drag, startPoint x: 280, startPoint y: 148, endPoint x: 176, endPoint y: 161, distance: 105.7
click at [176, 161] on div "PADRON -> Análisis Afiliado 27-47882575-2 CUIL | DNI Sexo Sexo search Generar C…" at bounding box center [765, 131] width 1182 height 163
paste input "34539806-1"
click at [1044, 138] on button "search Buscar afiliado" at bounding box center [974, 147] width 145 height 31
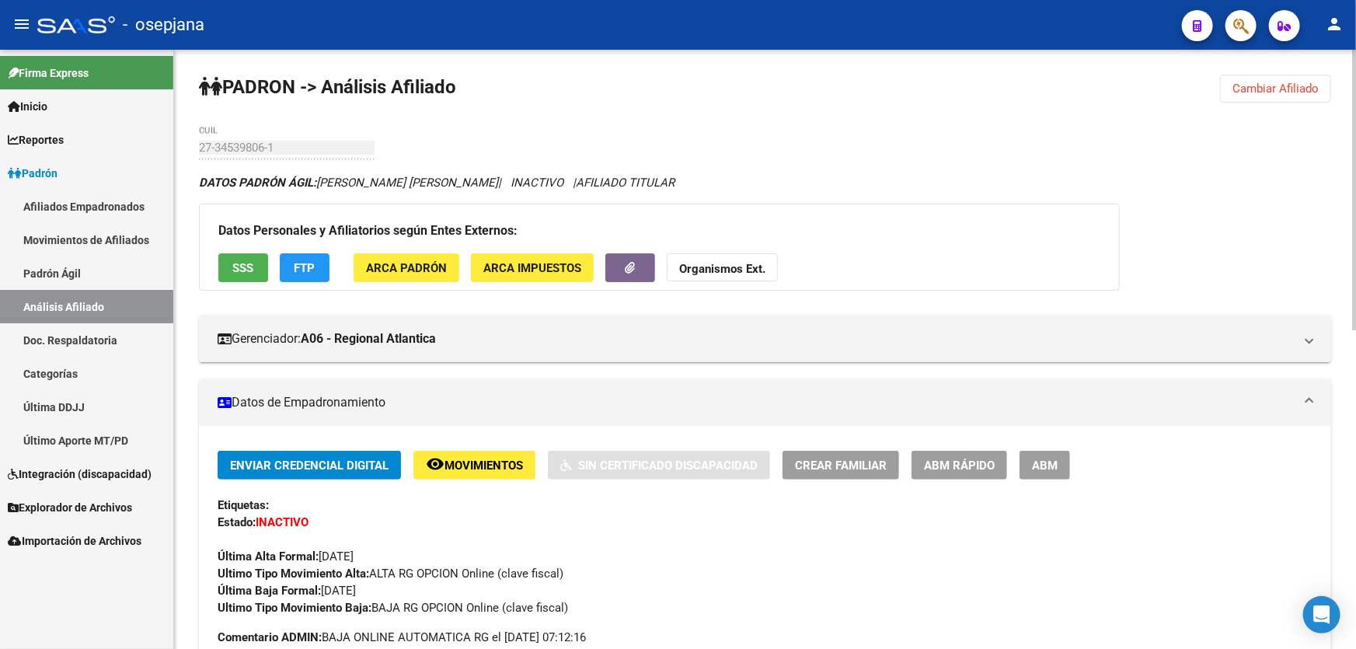
click at [1290, 82] on span "Cambiar Afiliado" at bounding box center [1275, 89] width 86 height 14
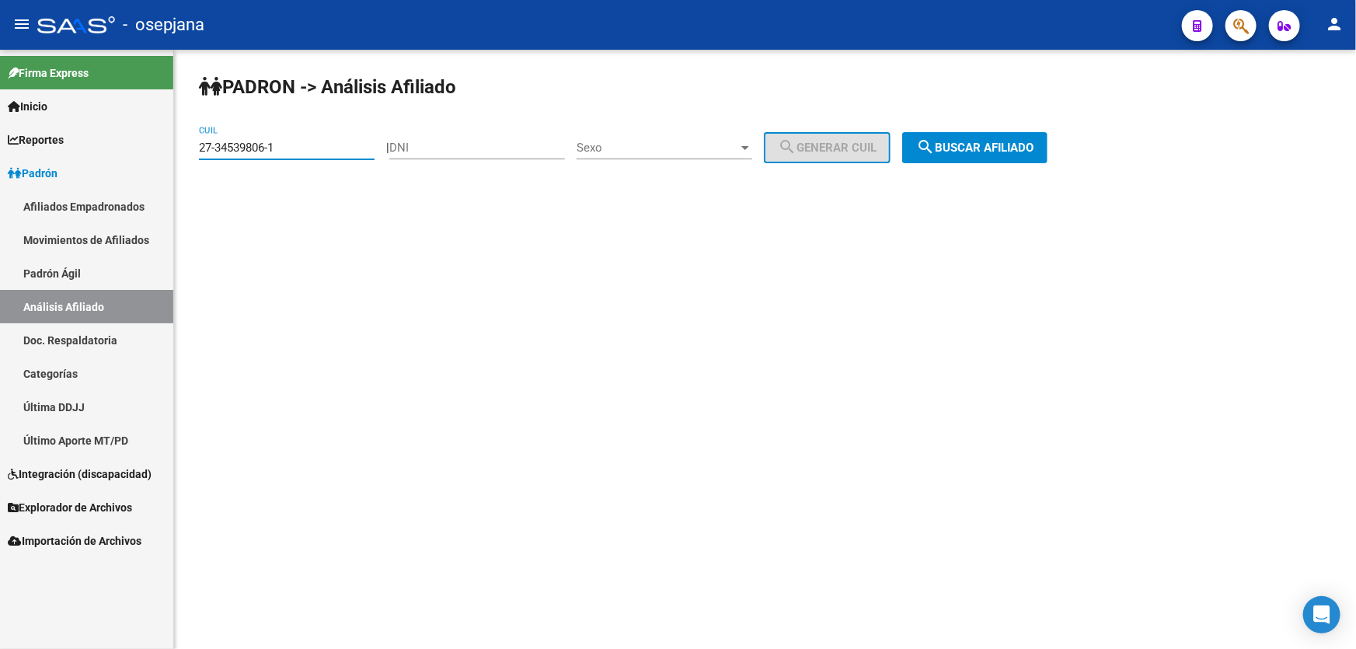
drag, startPoint x: 286, startPoint y: 143, endPoint x: 38, endPoint y: 156, distance: 248.2
click at [38, 156] on mat-sidenav-container "Firma Express Inicio Calendario SSS Instructivos Contacto OS Reportes Padrón Tr…" at bounding box center [678, 349] width 1356 height 599
paste input "8175465-6"
type input "27-38175465-6"
click at [1015, 141] on span "search Buscar afiliado" at bounding box center [974, 148] width 117 height 14
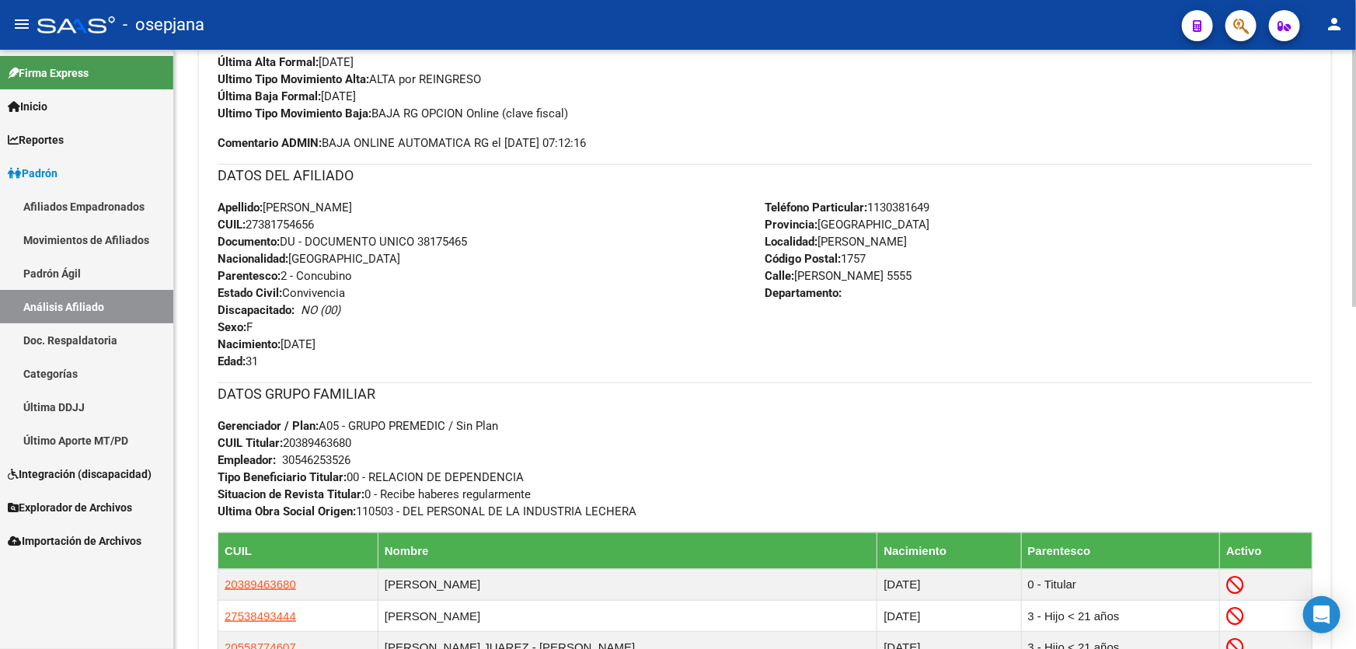
scroll to position [706, 0]
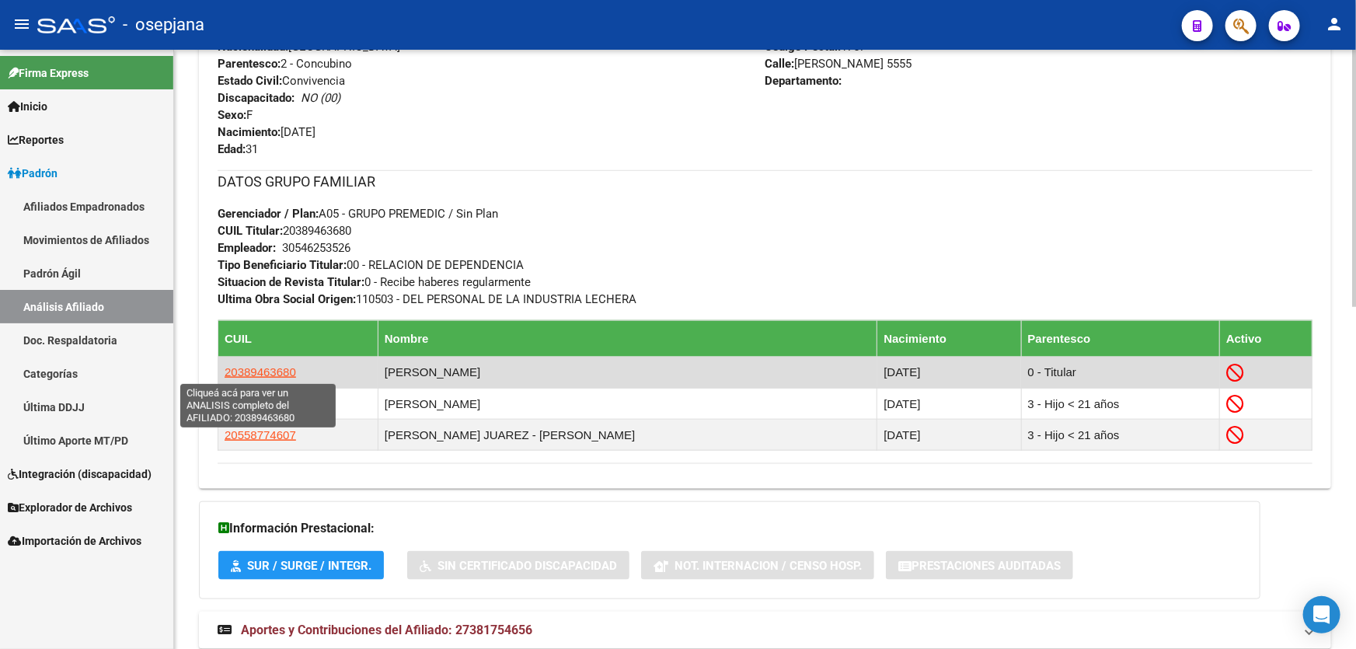
click at [262, 369] on span "20389463680" at bounding box center [260, 371] width 71 height 13
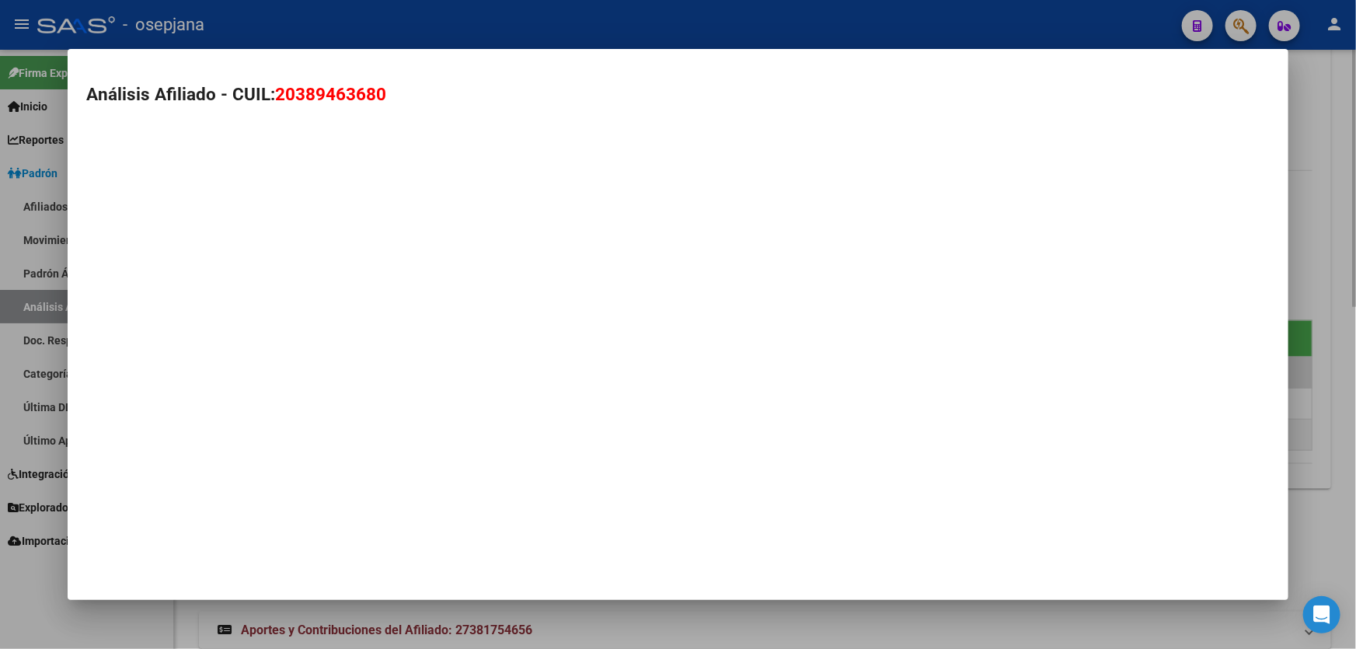
type textarea "20389463680"
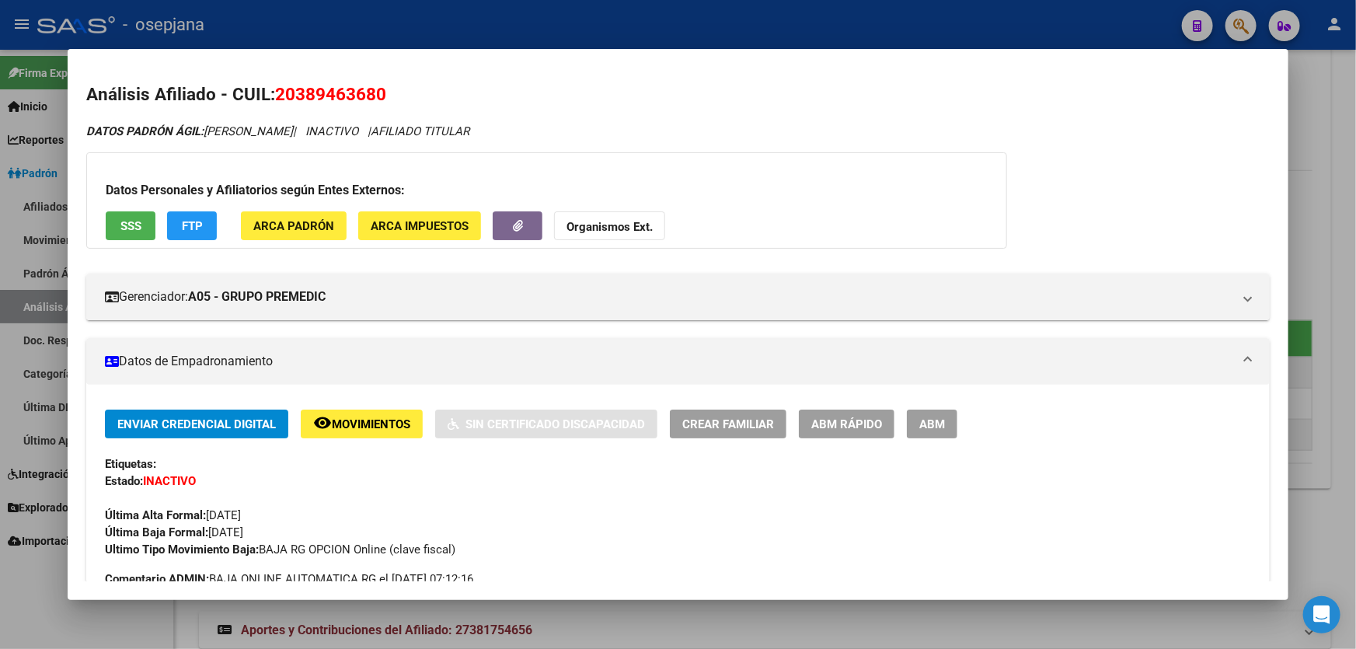
drag, startPoint x: 279, startPoint y: 92, endPoint x: 436, endPoint y: 100, distance: 157.2
click at [436, 100] on h2 "Análisis Afiliado - CUIL: 20389463680" at bounding box center [677, 95] width 1183 height 26
click at [1355, 261] on div at bounding box center [678, 324] width 1356 height 649
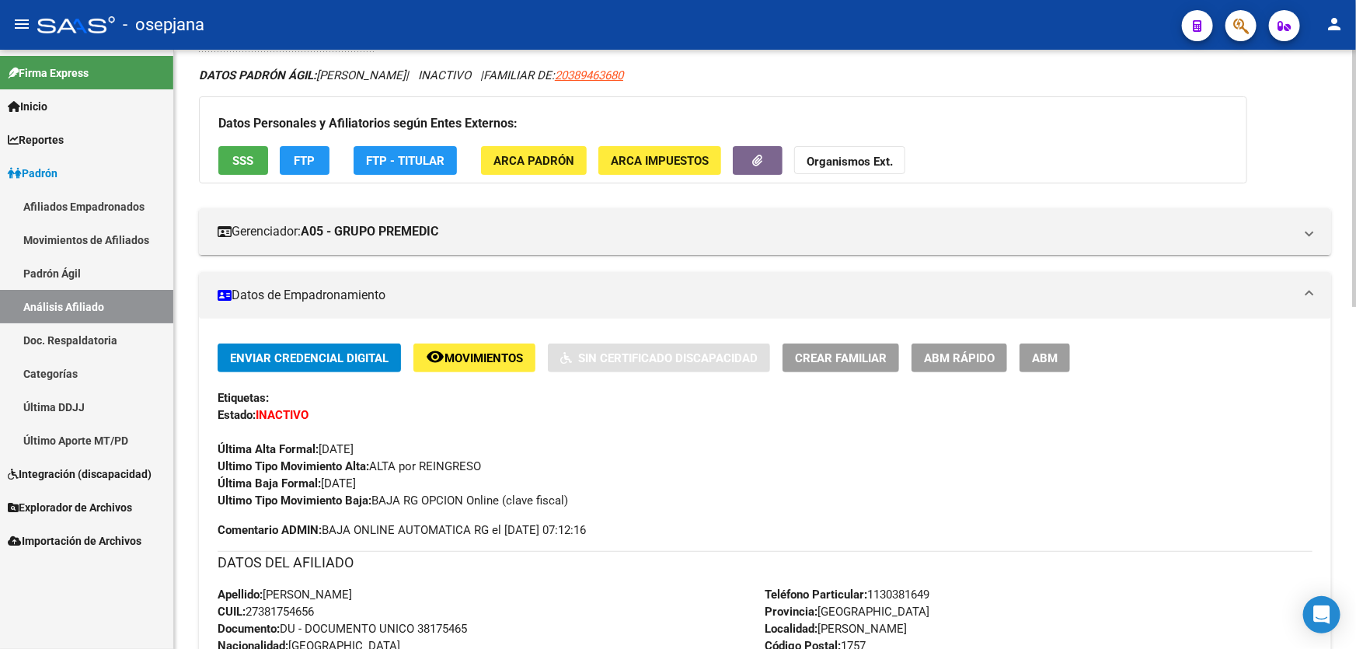
click at [1355, 114] on div at bounding box center [1354, 349] width 4 height 599
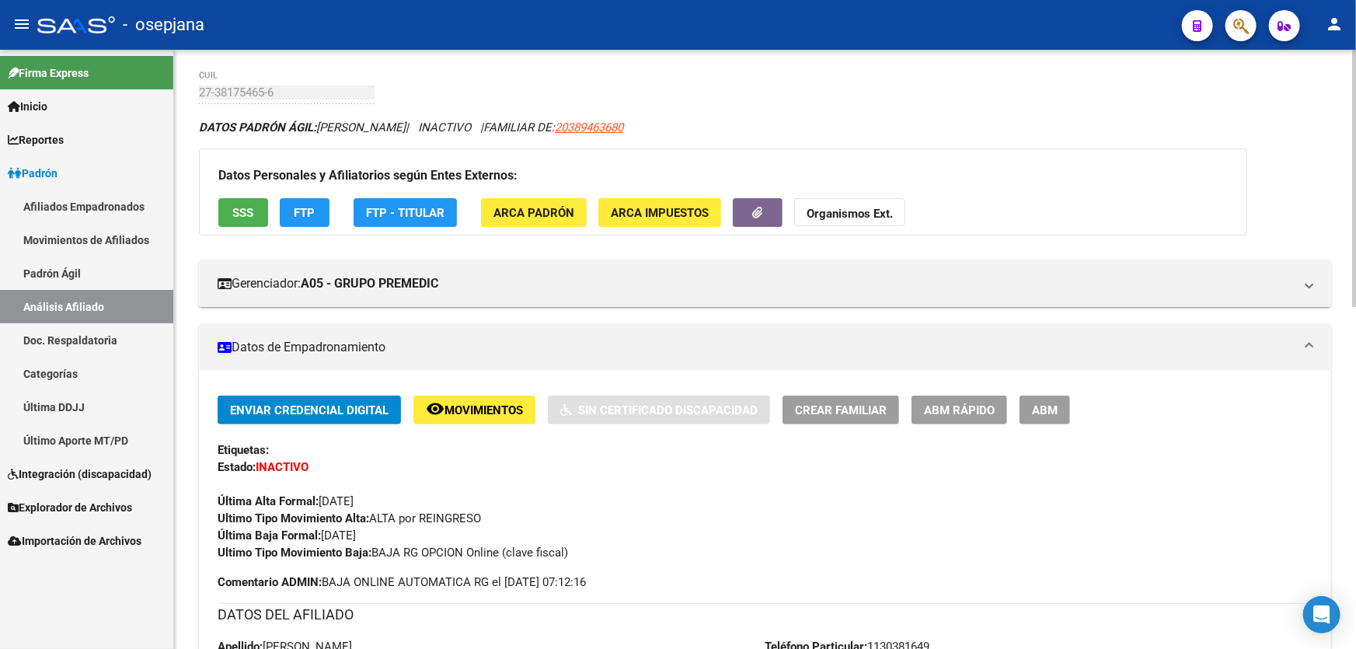
scroll to position [0, 0]
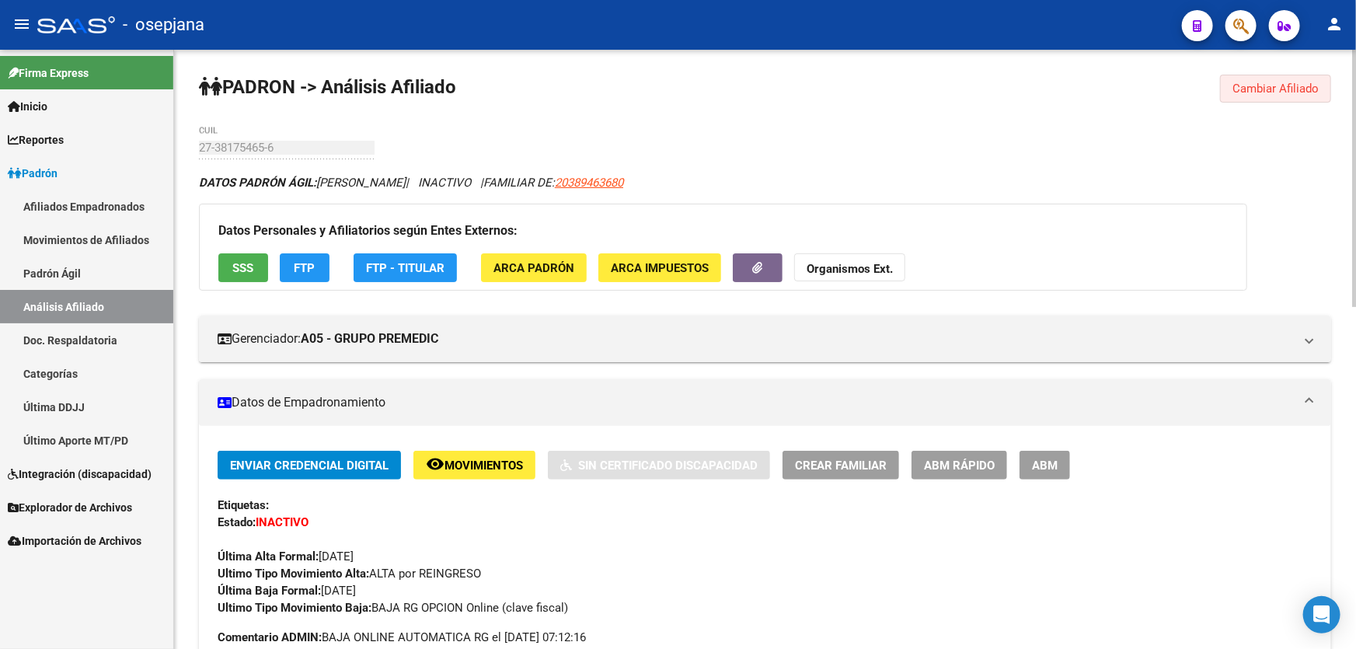
click at [1280, 93] on span "Cambiar Afiliado" at bounding box center [1275, 89] width 86 height 14
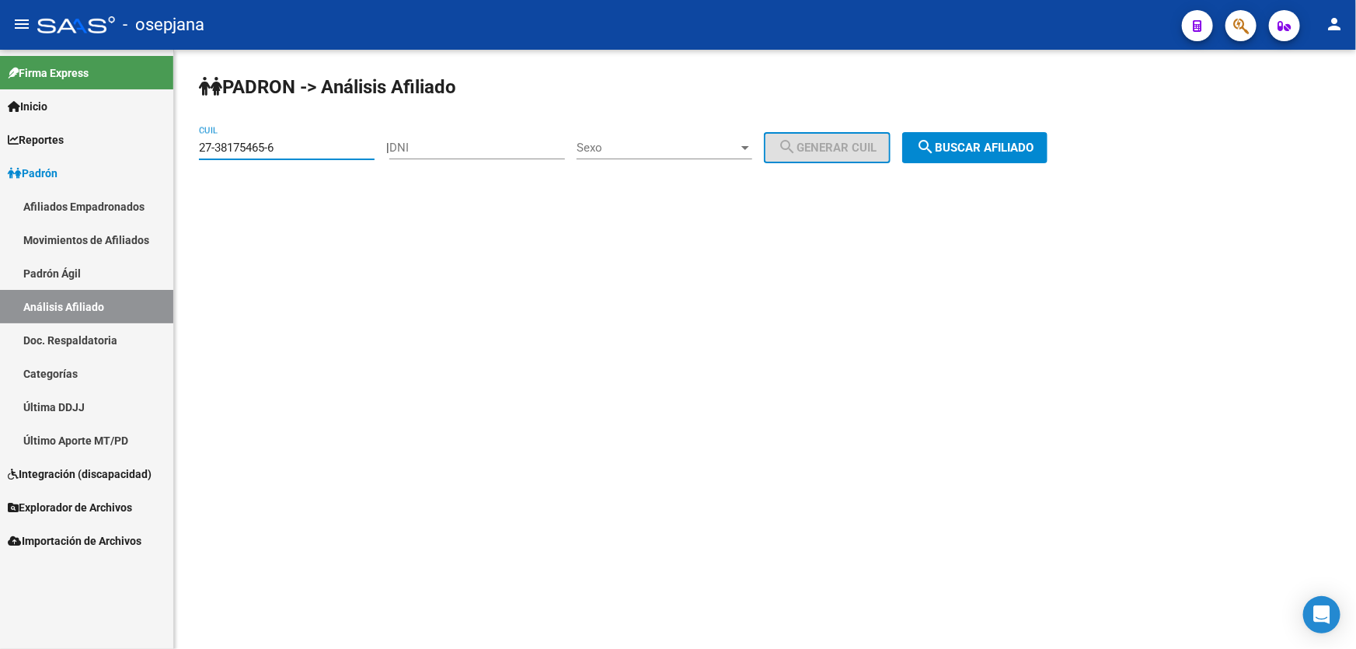
drag, startPoint x: 314, startPoint y: 144, endPoint x: 175, endPoint y: 154, distance: 139.4
click at [175, 154] on div "PADRON -> Análisis Afiliado 27-38175465-6 CUIL | DNI Sexo Sexo search Generar C…" at bounding box center [765, 131] width 1182 height 163
paste input "56572897"
type input "27-56572897-6"
click at [1035, 137] on button "search Buscar afiliado" at bounding box center [974, 147] width 145 height 31
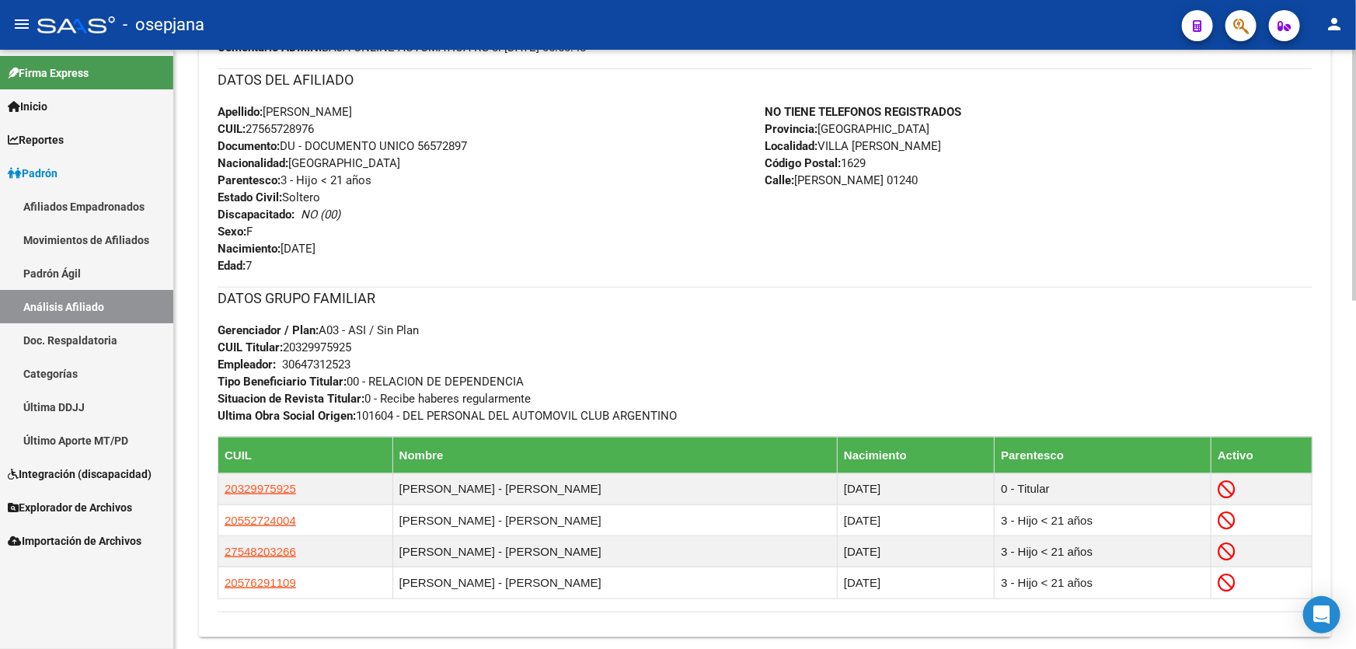
scroll to position [706, 0]
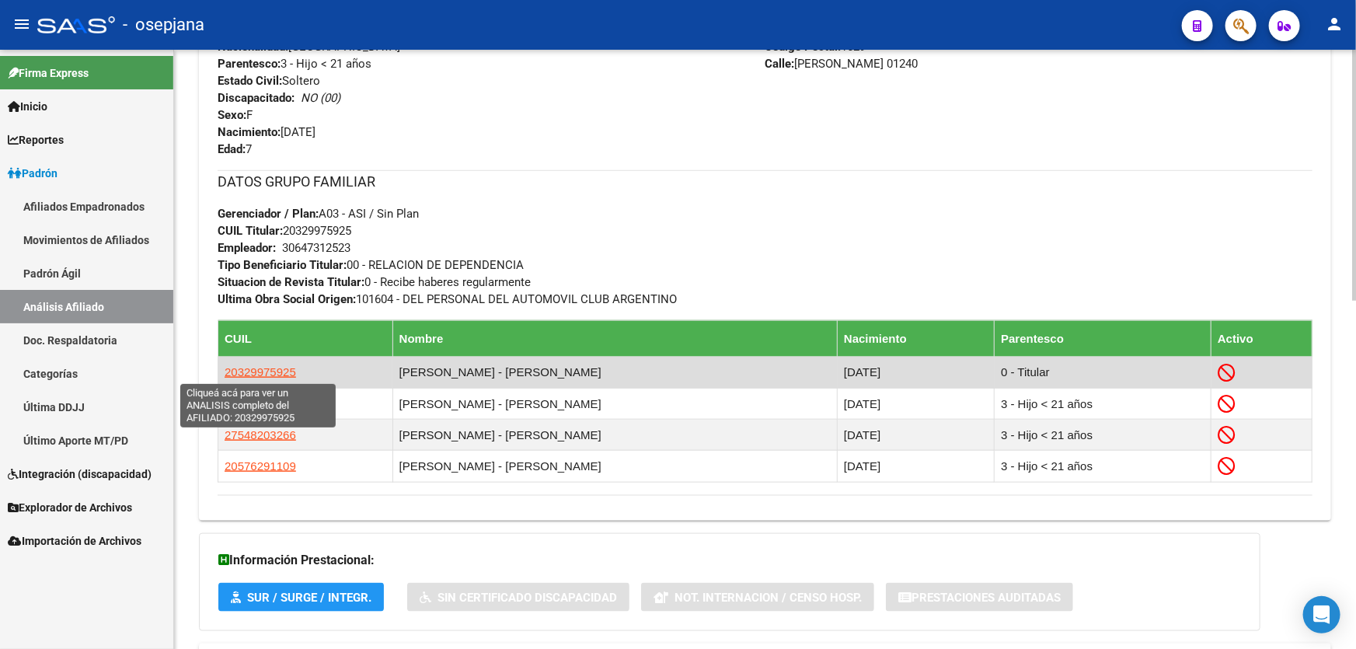
click at [244, 373] on span "20329975925" at bounding box center [260, 371] width 71 height 13
type textarea "20329975925"
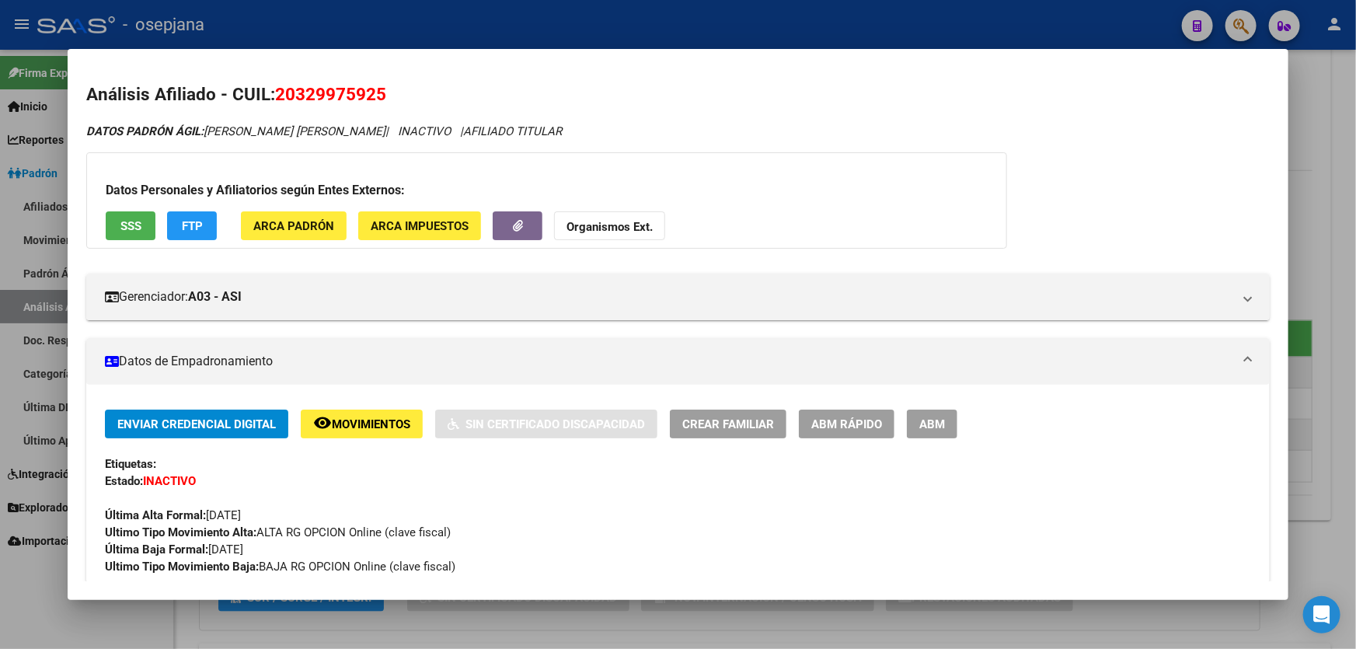
drag, startPoint x: 277, startPoint y: 90, endPoint x: 451, endPoint y: 97, distance: 173.4
click at [451, 97] on h2 "Análisis Afiliado - CUIL: 20329975925" at bounding box center [677, 95] width 1183 height 26
click at [1355, 294] on div at bounding box center [678, 324] width 1356 height 649
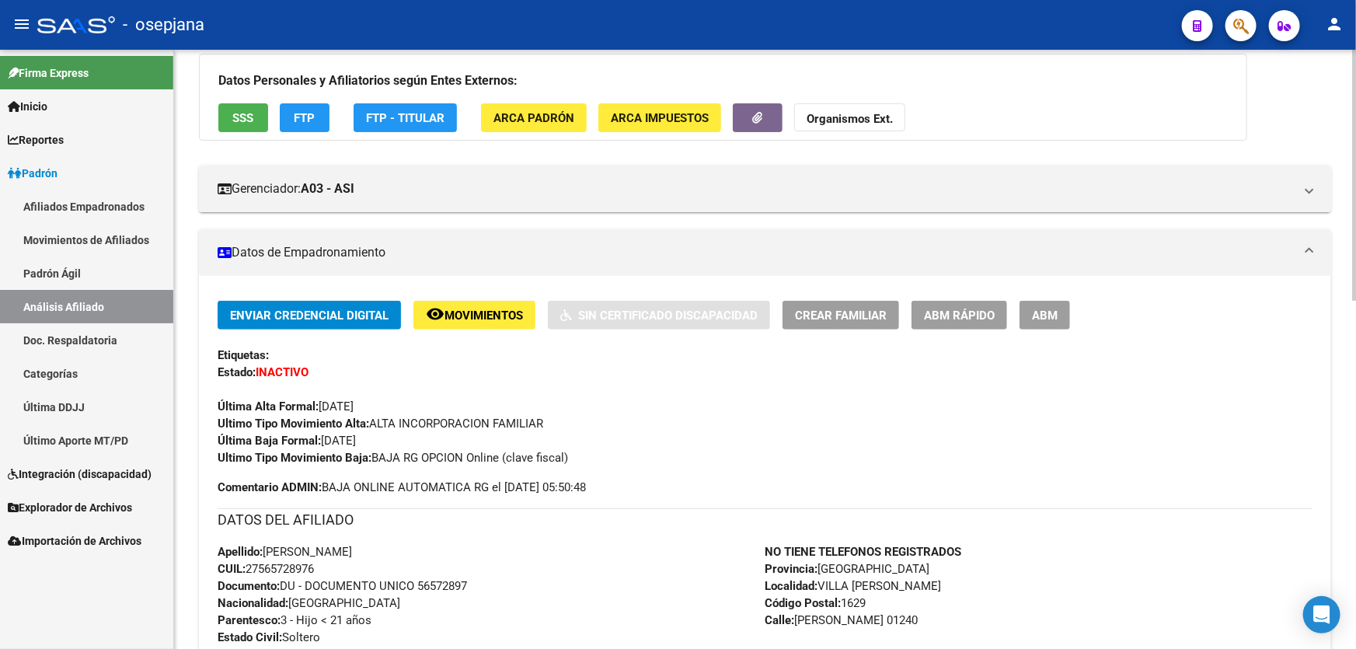
scroll to position [0, 0]
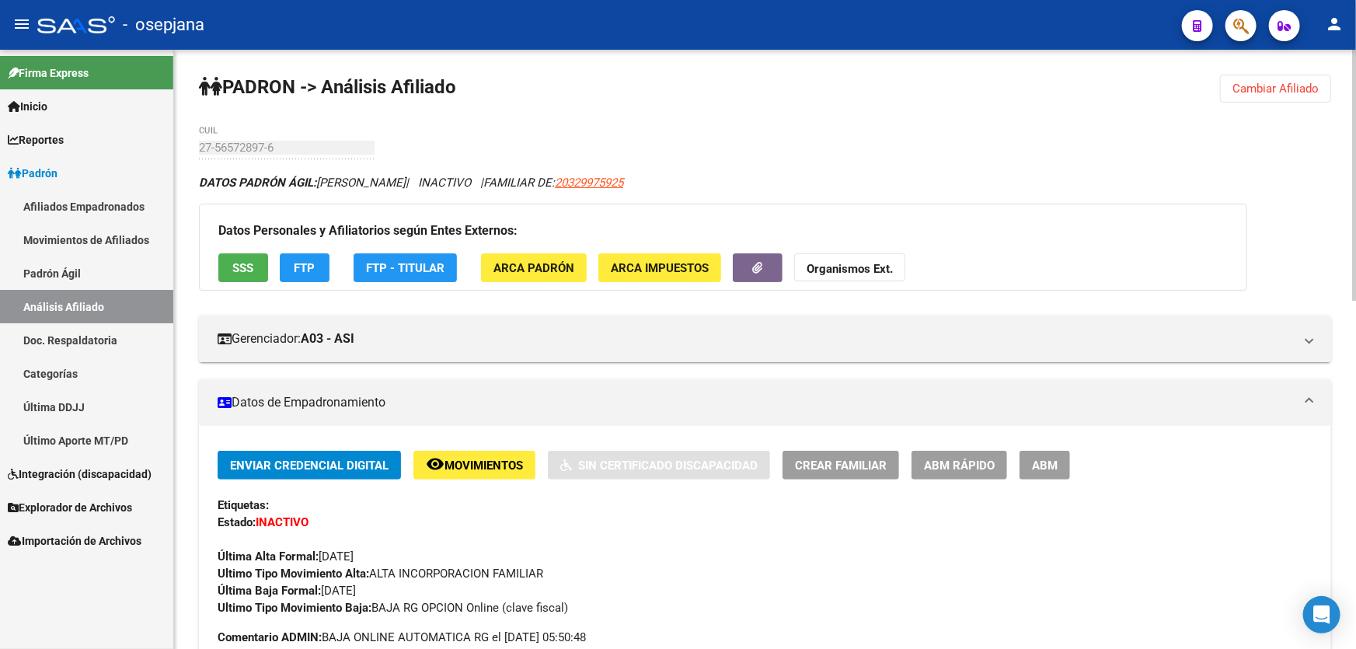
click at [1263, 85] on span "Cambiar Afiliado" at bounding box center [1275, 89] width 86 height 14
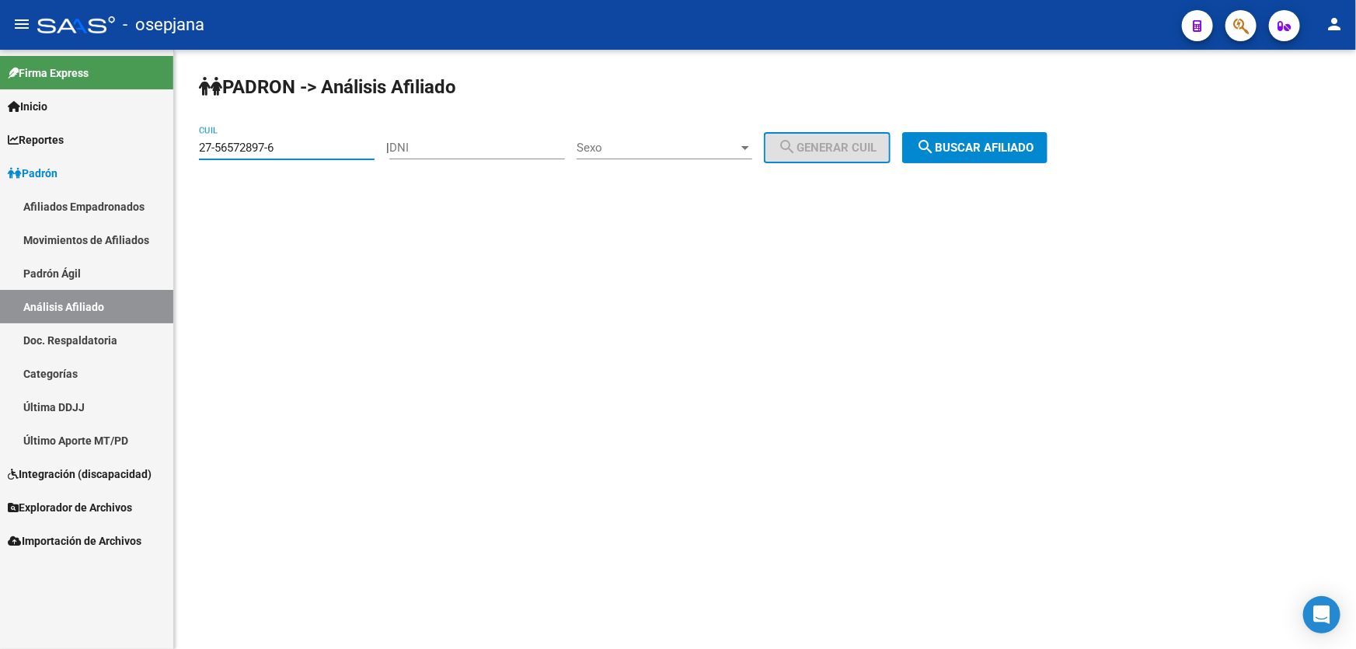
drag, startPoint x: 296, startPoint y: 154, endPoint x: 149, endPoint y: 157, distance: 146.9
click at [152, 155] on mat-sidenav-container "Firma Express Inicio Calendario SSS Instructivos Contacto OS Reportes Padrón Tr…" at bounding box center [678, 349] width 1356 height 599
paste input "35342040-8"
click at [990, 145] on span "search Buscar afiliado" at bounding box center [974, 148] width 117 height 14
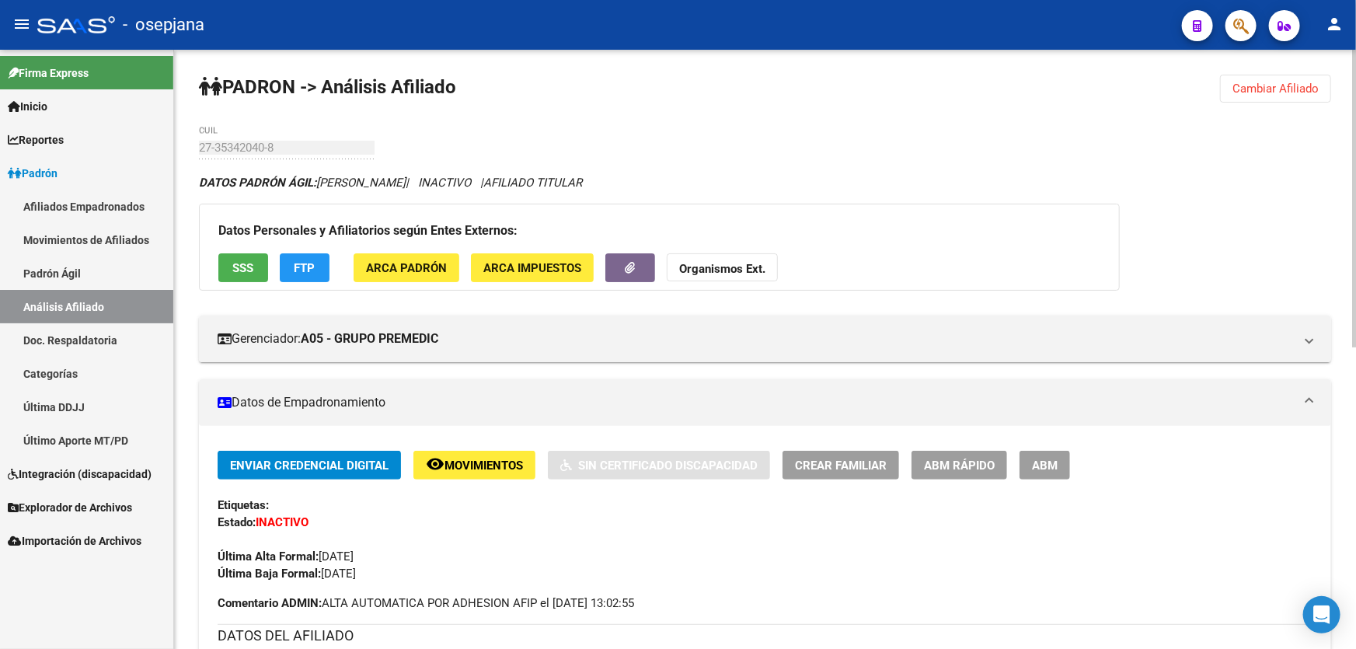
click at [233, 267] on span "SSS" at bounding box center [243, 268] width 21 height 14
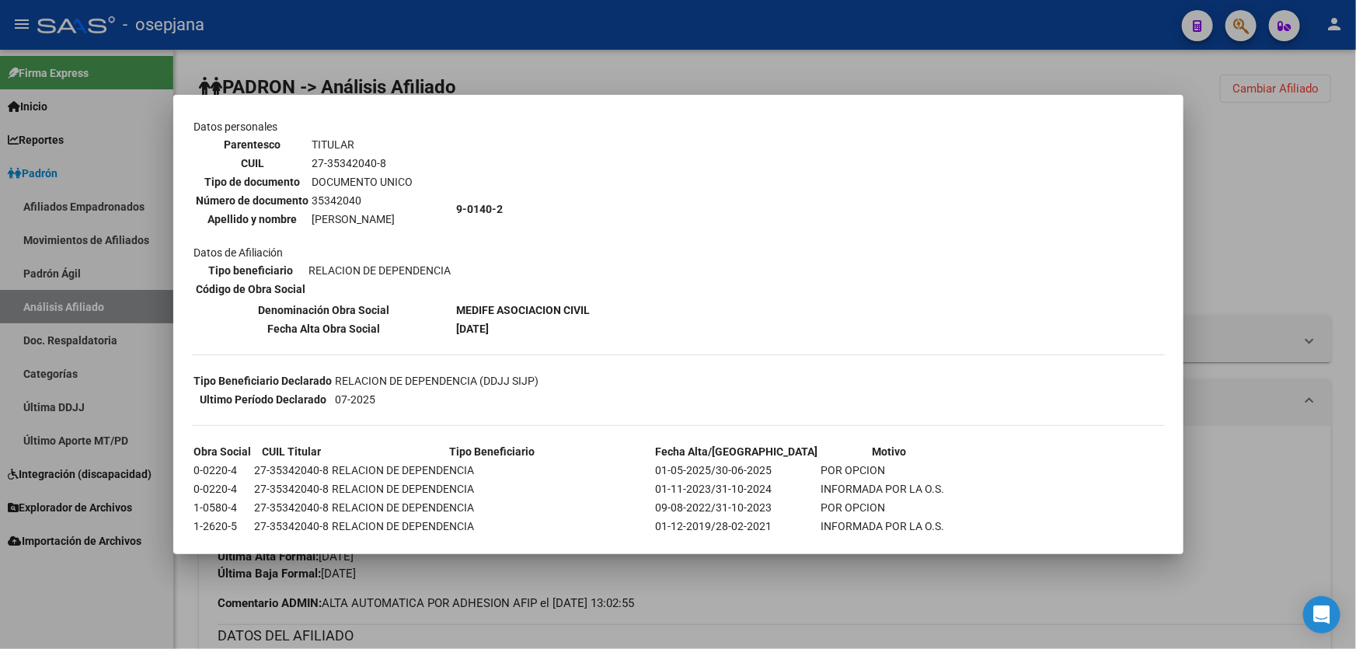
scroll to position [206, 0]
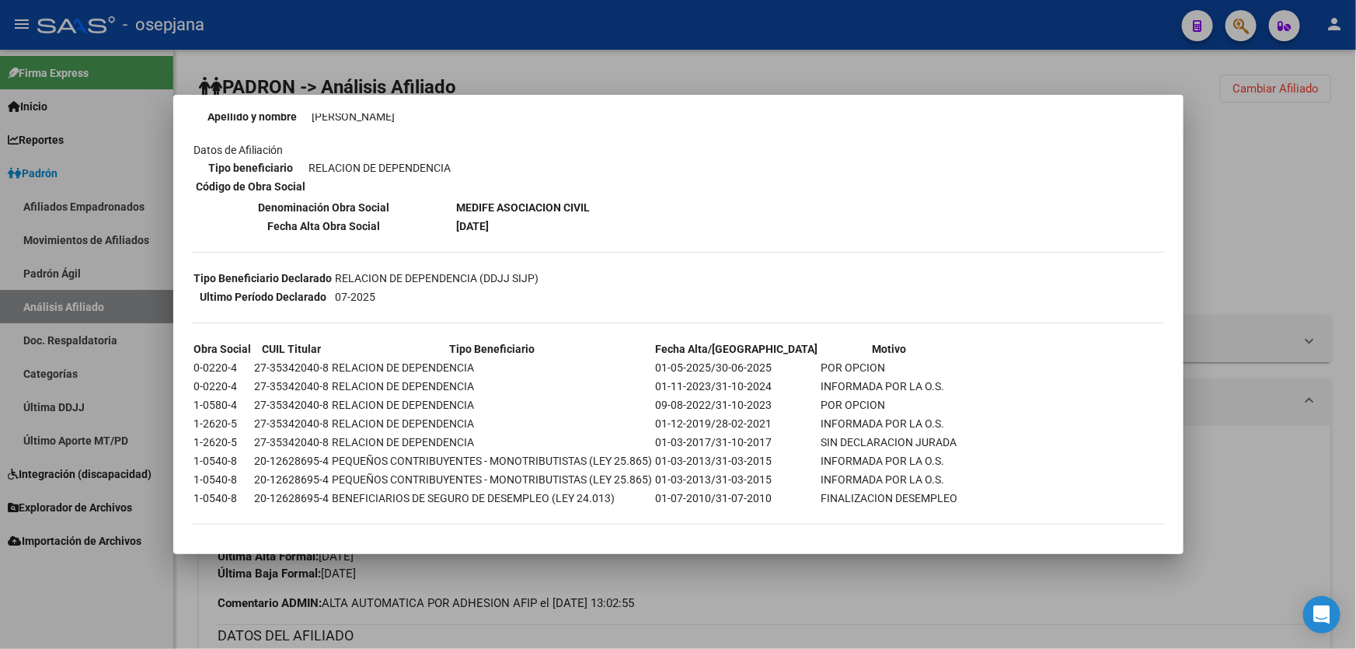
click at [1298, 246] on div at bounding box center [678, 324] width 1356 height 649
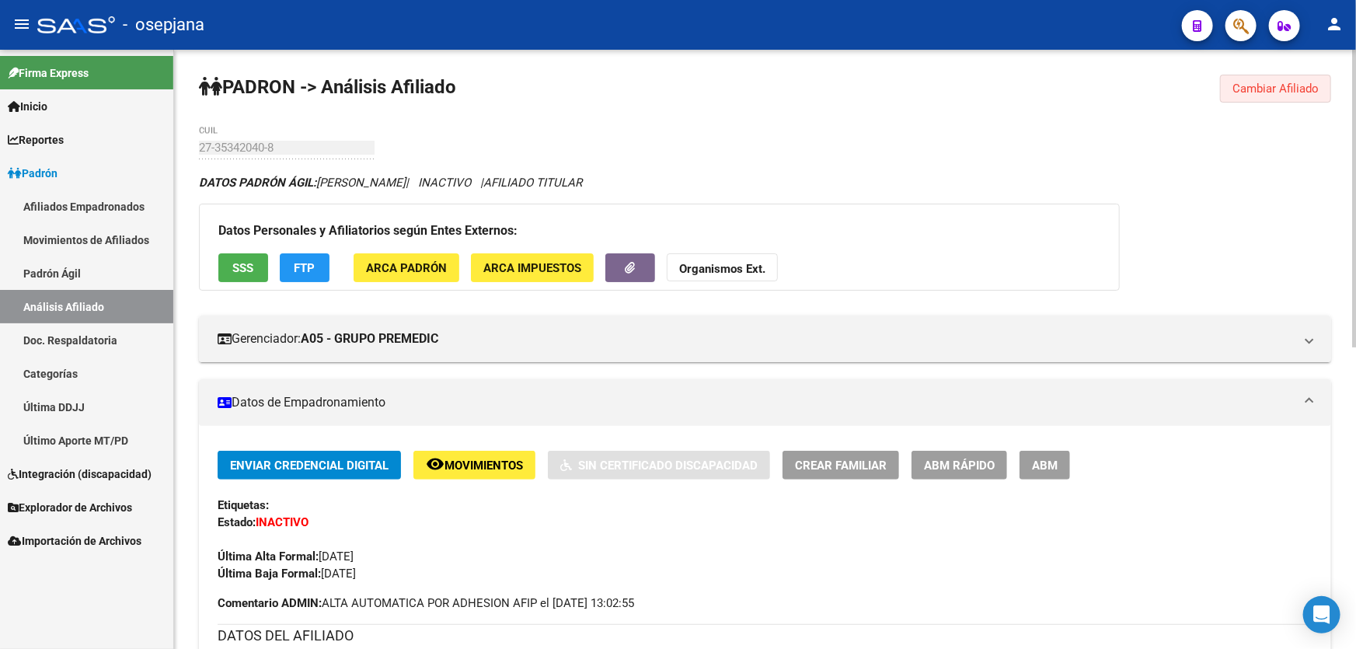
click at [1287, 78] on button "Cambiar Afiliado" at bounding box center [1275, 89] width 111 height 28
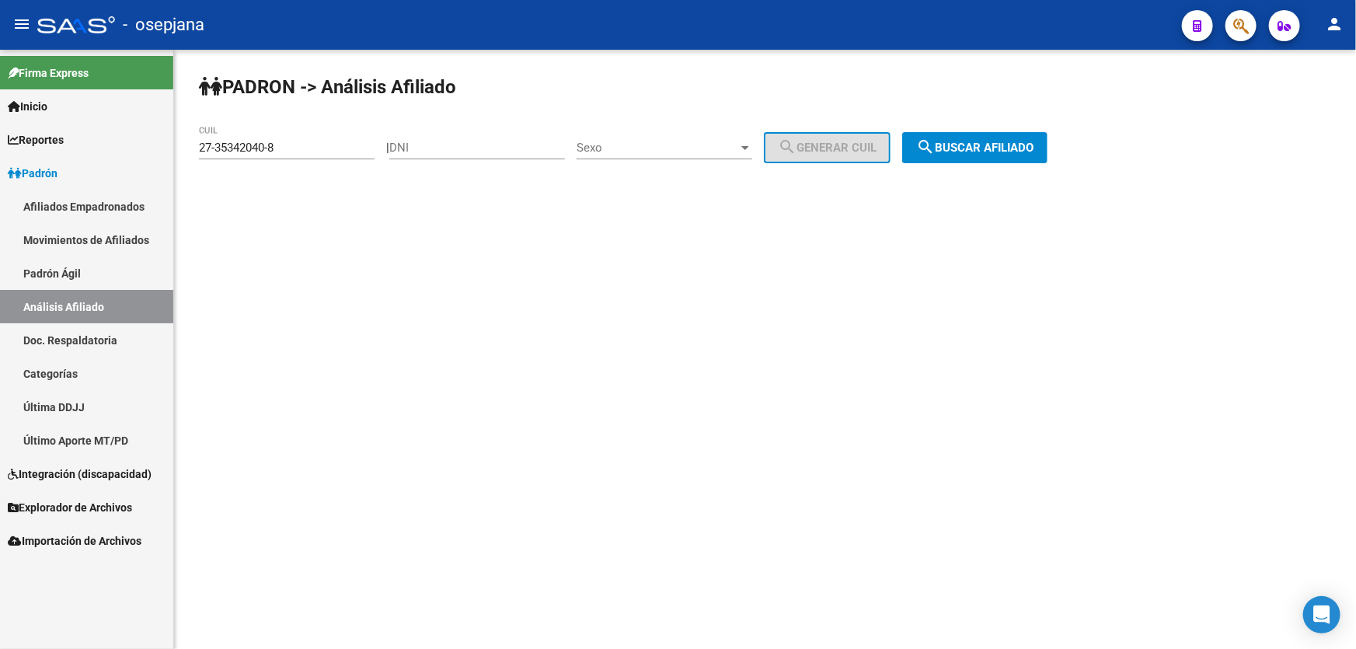
click at [316, 138] on div "27-35342040-8 CUIL" at bounding box center [287, 142] width 176 height 33
drag, startPoint x: 301, startPoint y: 145, endPoint x: 176, endPoint y: 150, distance: 124.4
click at [176, 150] on div "PADRON -> Análisis Afiliado 27-35342040-8 CUIL | DNI Sexo Sexo search Generar C…" at bounding box center [765, 131] width 1182 height 163
paste input "0-56776627-7"
type input "20-56776627-7"
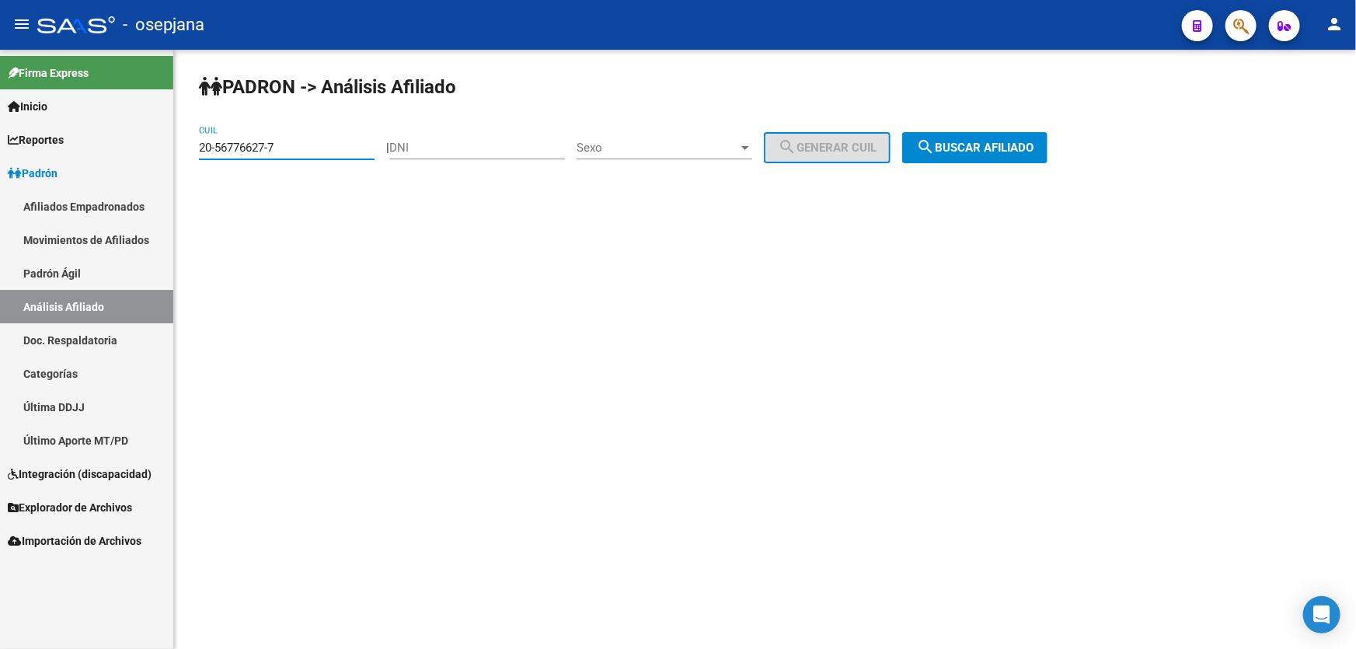
click at [994, 145] on span "search Buscar afiliado" at bounding box center [974, 148] width 117 height 14
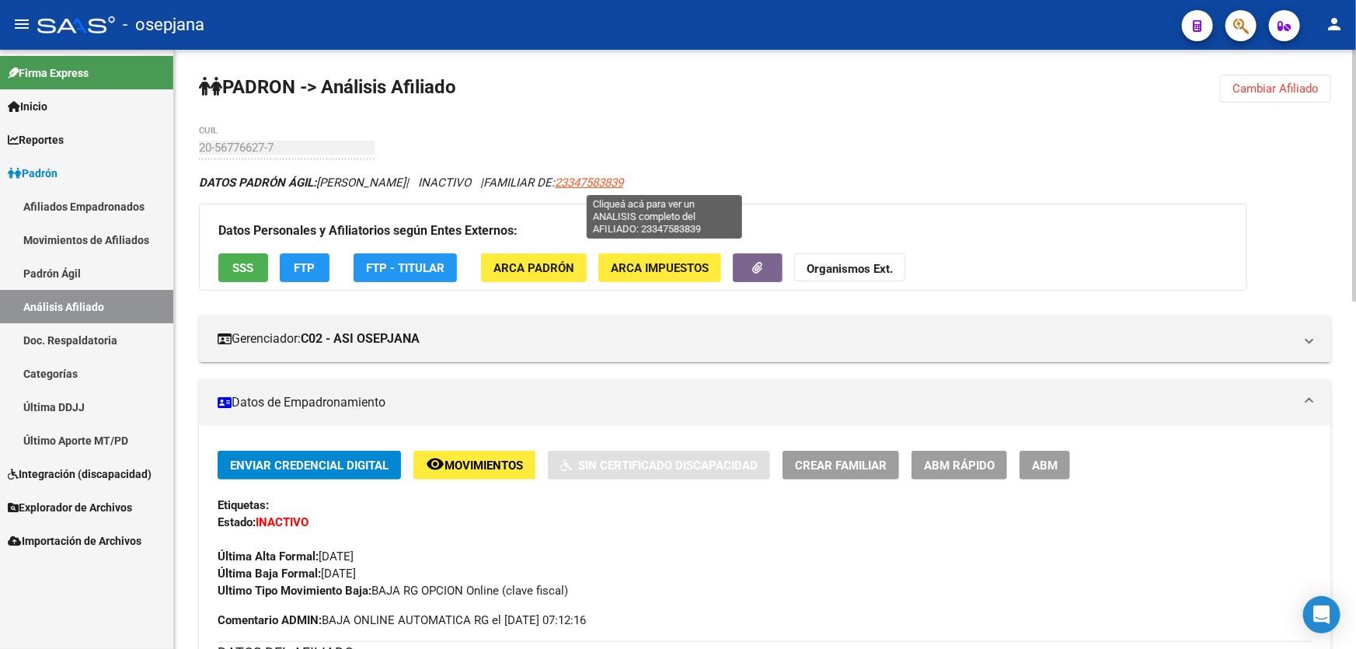
click at [623, 178] on span "23347583839" at bounding box center [589, 183] width 68 height 14
type textarea "23347583839"
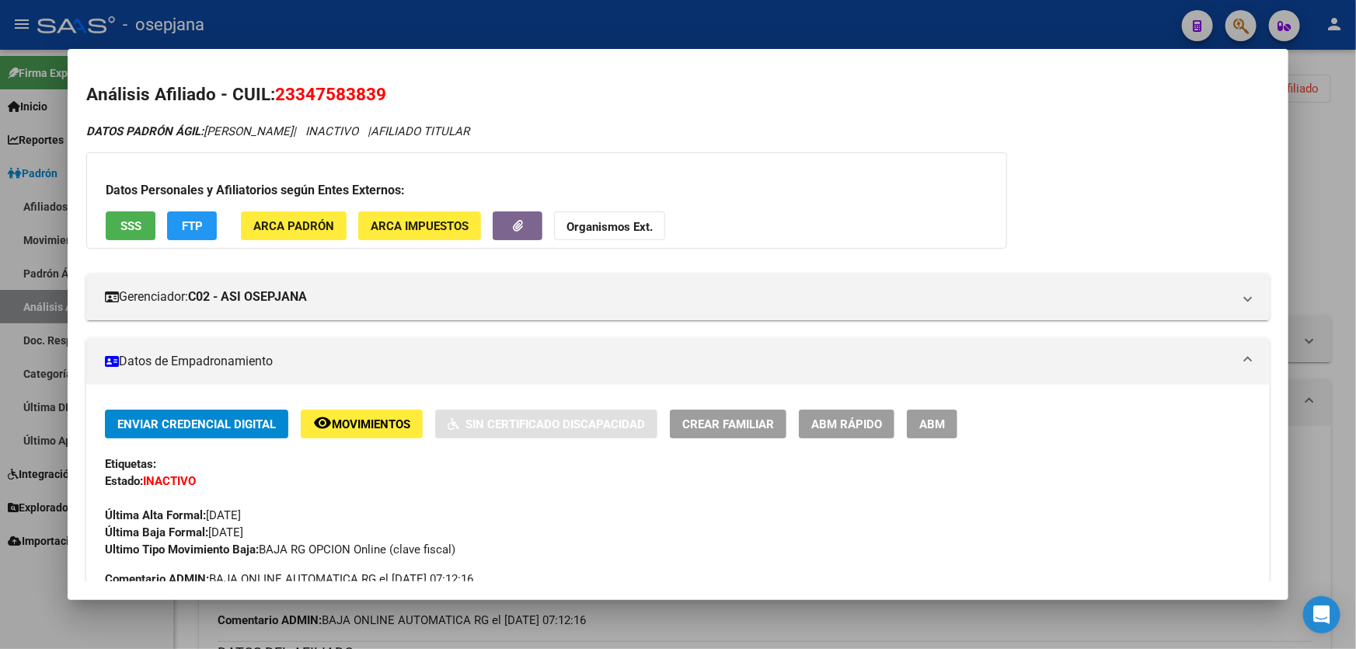
drag, startPoint x: 280, startPoint y: 91, endPoint x: 410, endPoint y: 95, distance: 129.8
click at [410, 95] on h2 "Análisis Afiliado - CUIL: 23347583839" at bounding box center [677, 95] width 1183 height 26
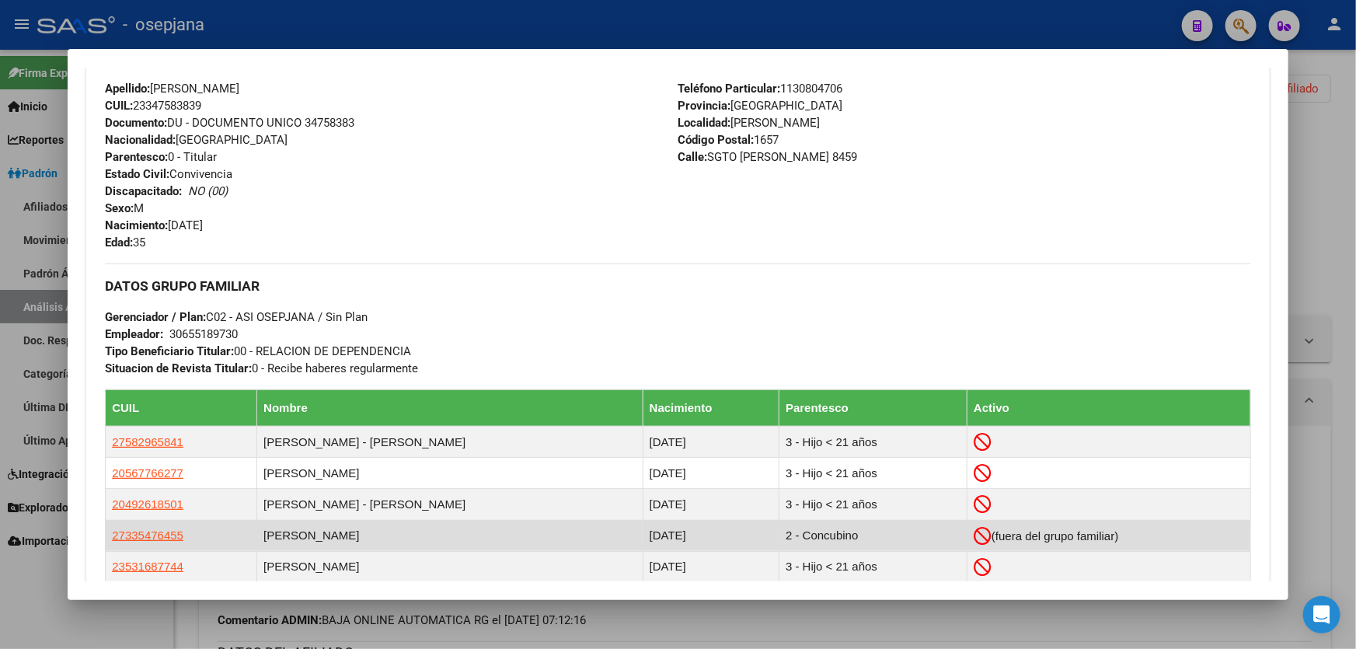
scroll to position [706, 0]
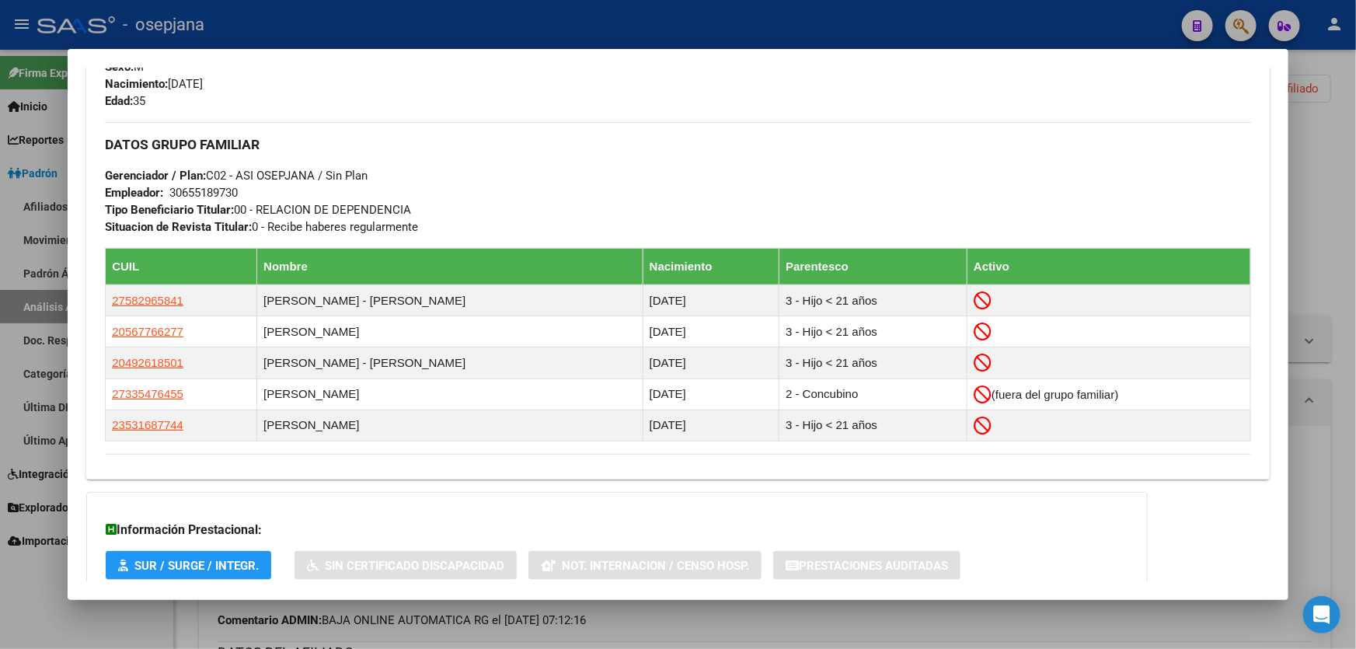
click at [1355, 179] on div at bounding box center [678, 324] width 1356 height 649
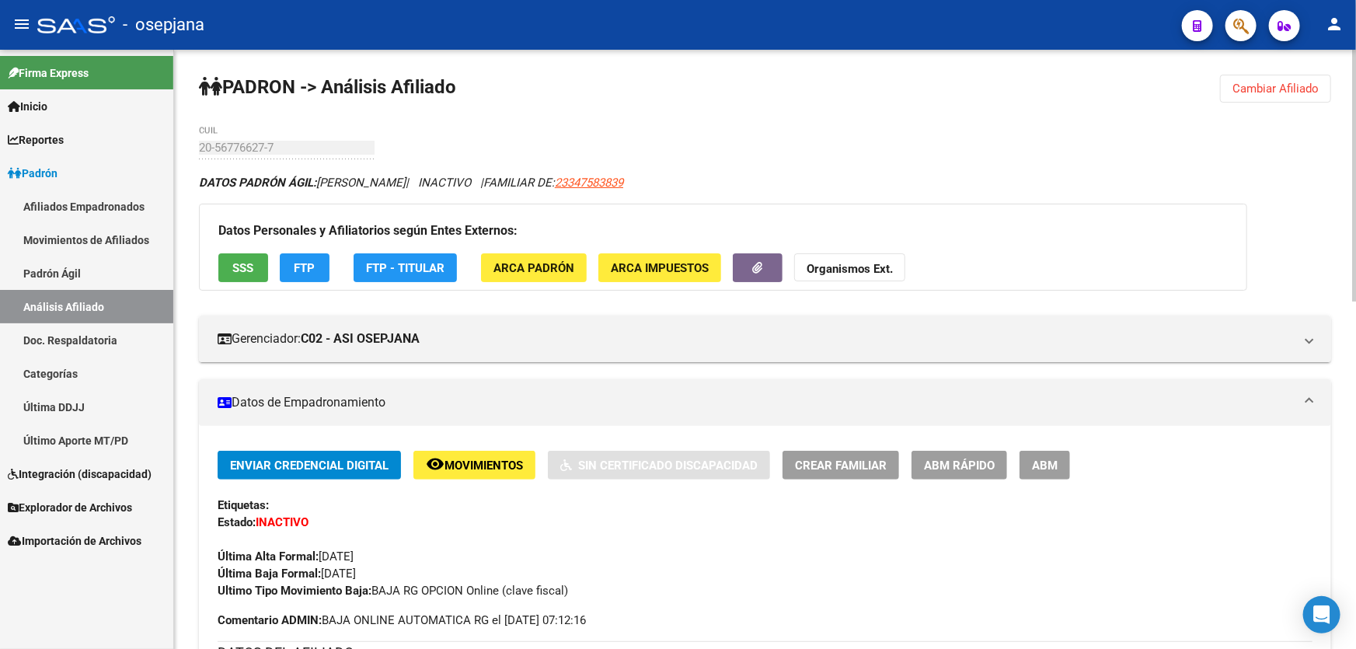
click at [1261, 84] on span "Cambiar Afiliado" at bounding box center [1275, 89] width 86 height 14
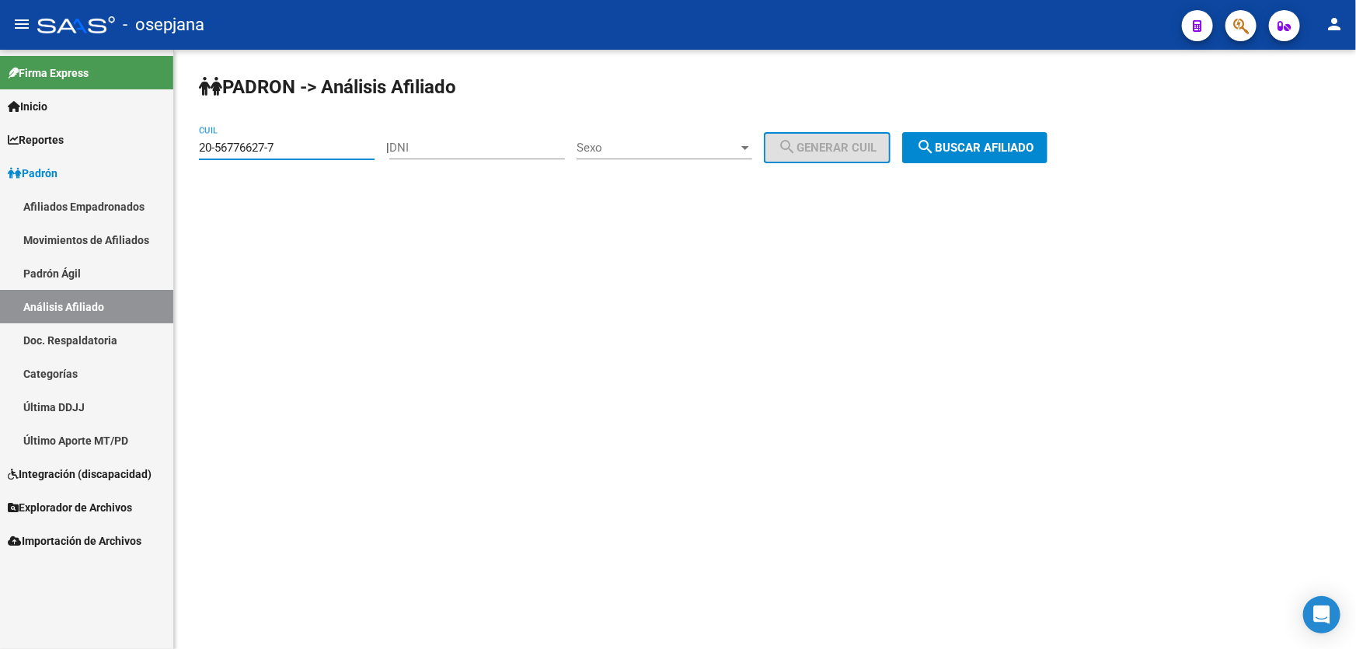
drag, startPoint x: 305, startPoint y: 148, endPoint x: 133, endPoint y: 154, distance: 171.8
click at [133, 154] on mat-sidenav-container "Firma Express Inicio Calendario SSS Instructivos Contacto OS Reportes Padrón Tr…" at bounding box center [678, 349] width 1356 height 599
paste input "7-39283885-1"
click at [1003, 155] on button "search Buscar afiliado" at bounding box center [974, 147] width 145 height 31
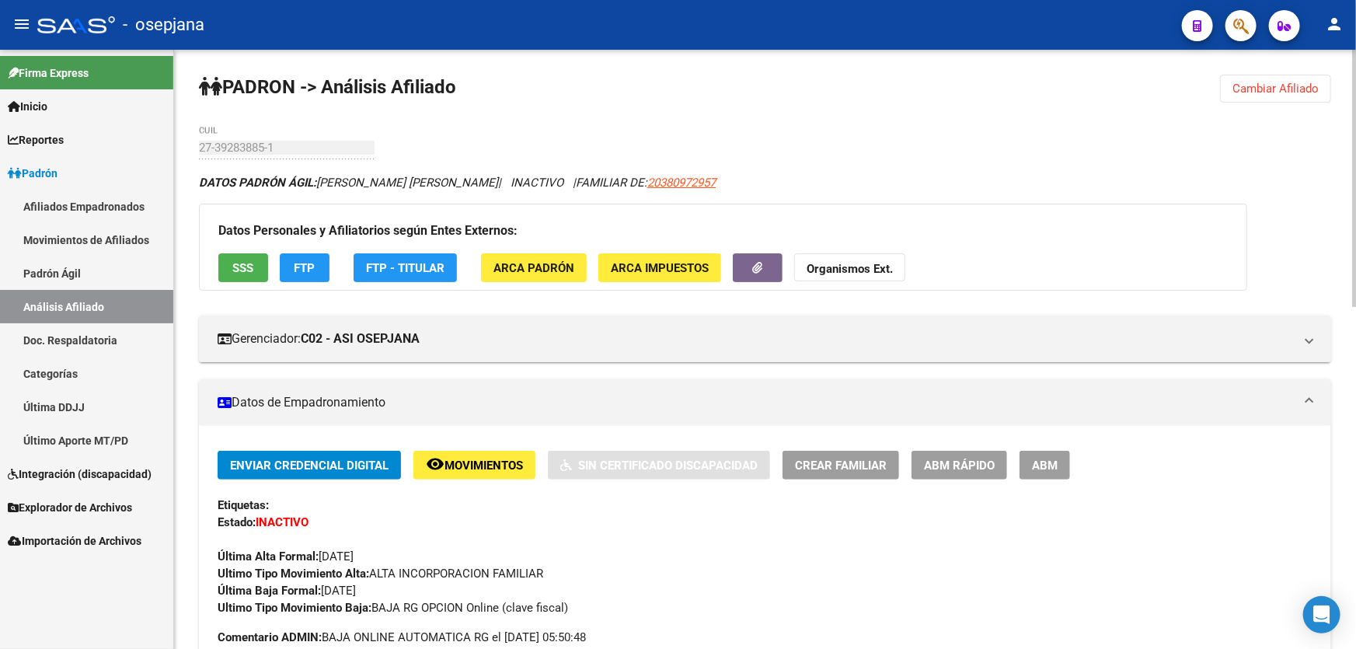
click at [1277, 92] on span "Cambiar Afiliado" at bounding box center [1275, 89] width 86 height 14
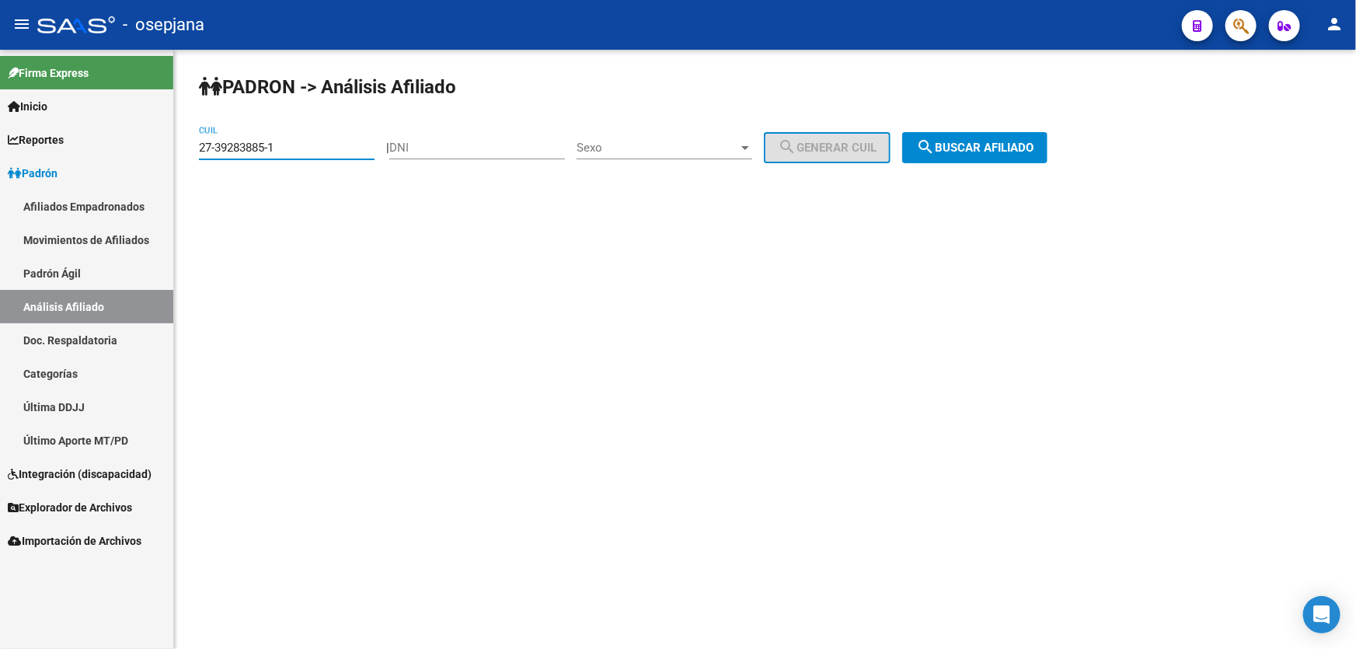
drag, startPoint x: 250, startPoint y: 149, endPoint x: 169, endPoint y: 151, distance: 80.8
click at [169, 151] on mat-sidenav-container "Firma Express Inicio Calendario SSS Instructivos Contacto OS Reportes Padrón Tr…" at bounding box center [678, 349] width 1356 height 599
drag, startPoint x: 272, startPoint y: 134, endPoint x: 203, endPoint y: 143, distance: 69.7
click at [203, 143] on div "27-39283885-1 CUIL" at bounding box center [287, 142] width 176 height 33
click at [273, 145] on input "27-39283885-1" at bounding box center [287, 148] width 176 height 14
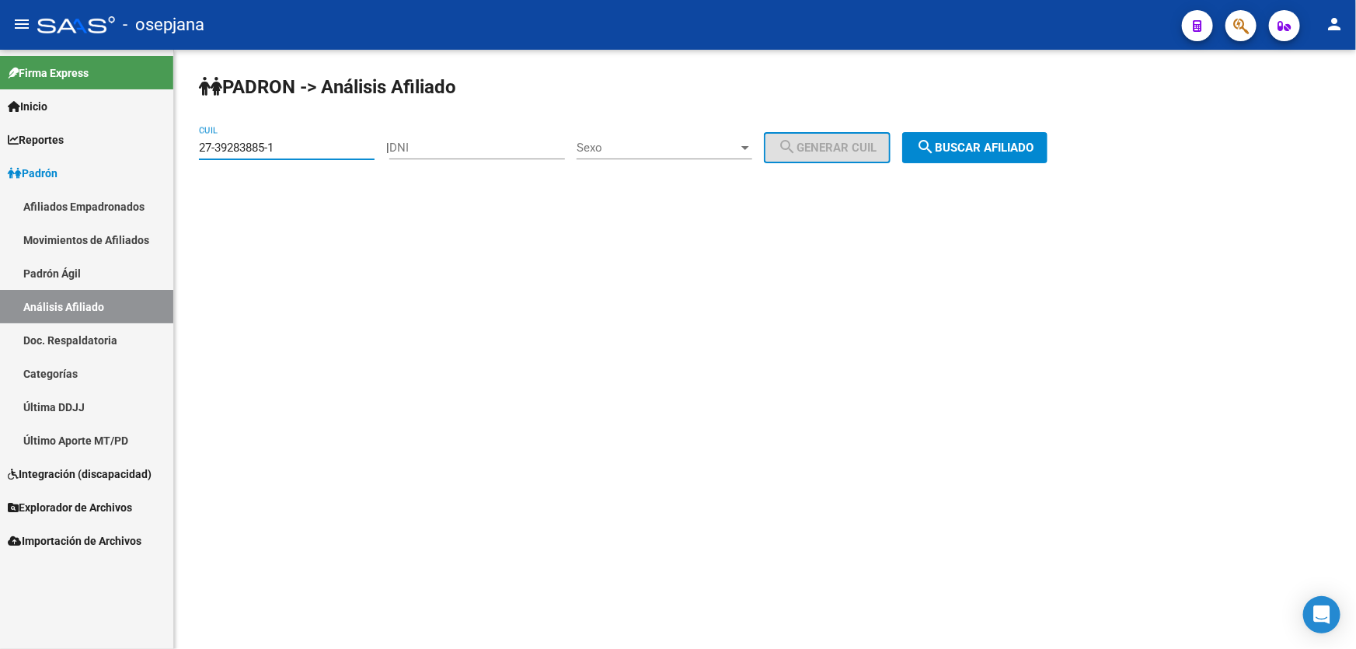
drag, startPoint x: 273, startPoint y: 145, endPoint x: 160, endPoint y: 148, distance: 112.7
click at [160, 148] on mat-sidenav-container "Firma Express Inicio Calendario SSS Instructivos Contacto OS Reportes Padrón Tr…" at bounding box center [678, 349] width 1356 height 599
drag, startPoint x: 277, startPoint y: 143, endPoint x: 178, endPoint y: 149, distance: 98.9
click at [178, 149] on div "PADRON -> Análisis Afiliado 27-39283885-1 CUIL | DNI Sexo Sexo search Generar C…" at bounding box center [765, 131] width 1182 height 163
paste input "3-22845046-4"
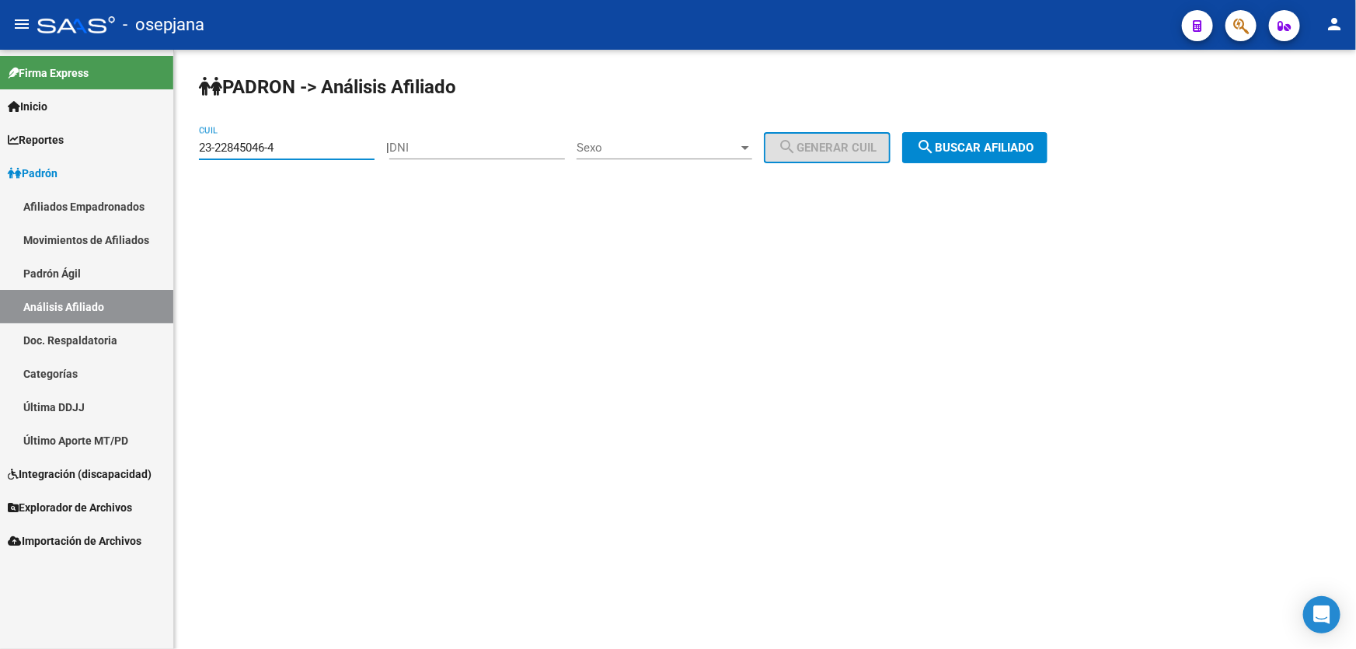
drag, startPoint x: 313, startPoint y: 147, endPoint x: 176, endPoint y: 148, distance: 136.7
click at [177, 148] on div "PADRON -> Análisis Afiliado 23-22845046-4 CUIL | DNI Sexo Sexo search Generar C…" at bounding box center [765, 131] width 1182 height 163
paste input "0-22103559"
click at [1010, 141] on span "search Buscar afiliado" at bounding box center [974, 148] width 117 height 14
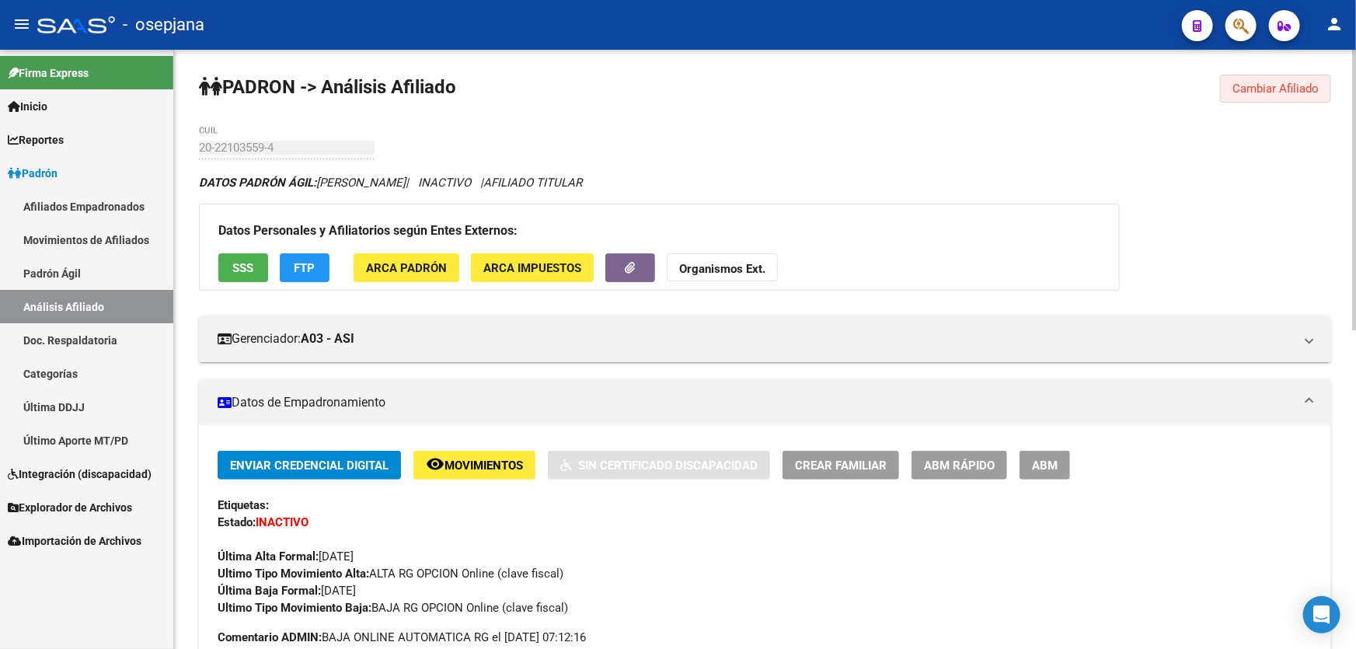
click at [1285, 77] on button "Cambiar Afiliado" at bounding box center [1275, 89] width 111 height 28
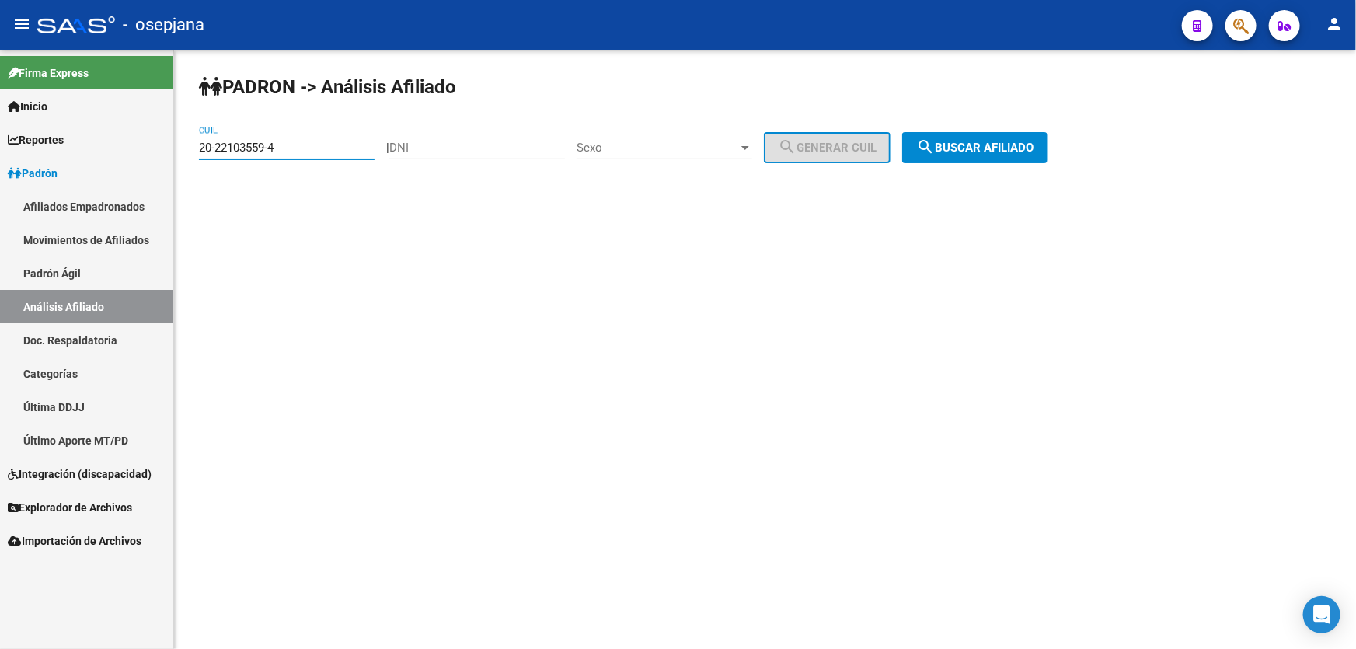
drag, startPoint x: 315, startPoint y: 144, endPoint x: 152, endPoint y: 160, distance: 163.2
click at [152, 160] on mat-sidenav-container "Firma Express Inicio Calendario SSS Instructivos Contacto OS Reportes Padrón Tr…" at bounding box center [678, 349] width 1356 height 599
paste input "45614847-7"
type input "20-45614847-7"
click at [998, 165] on div "PADRON -> Análisis Afiliado 20-45614847-7 CUIL | DNI Sexo Sexo search Generar C…" at bounding box center [765, 131] width 1182 height 163
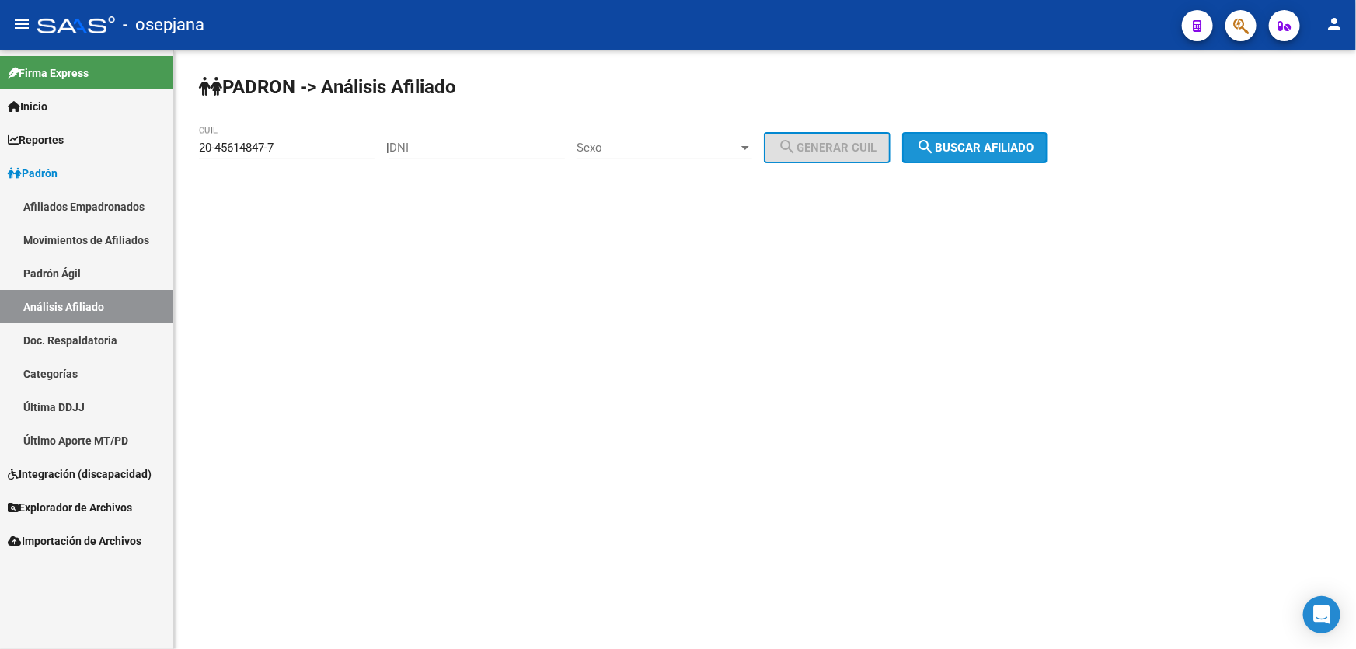
click at [1001, 156] on button "search Buscar afiliado" at bounding box center [974, 147] width 145 height 31
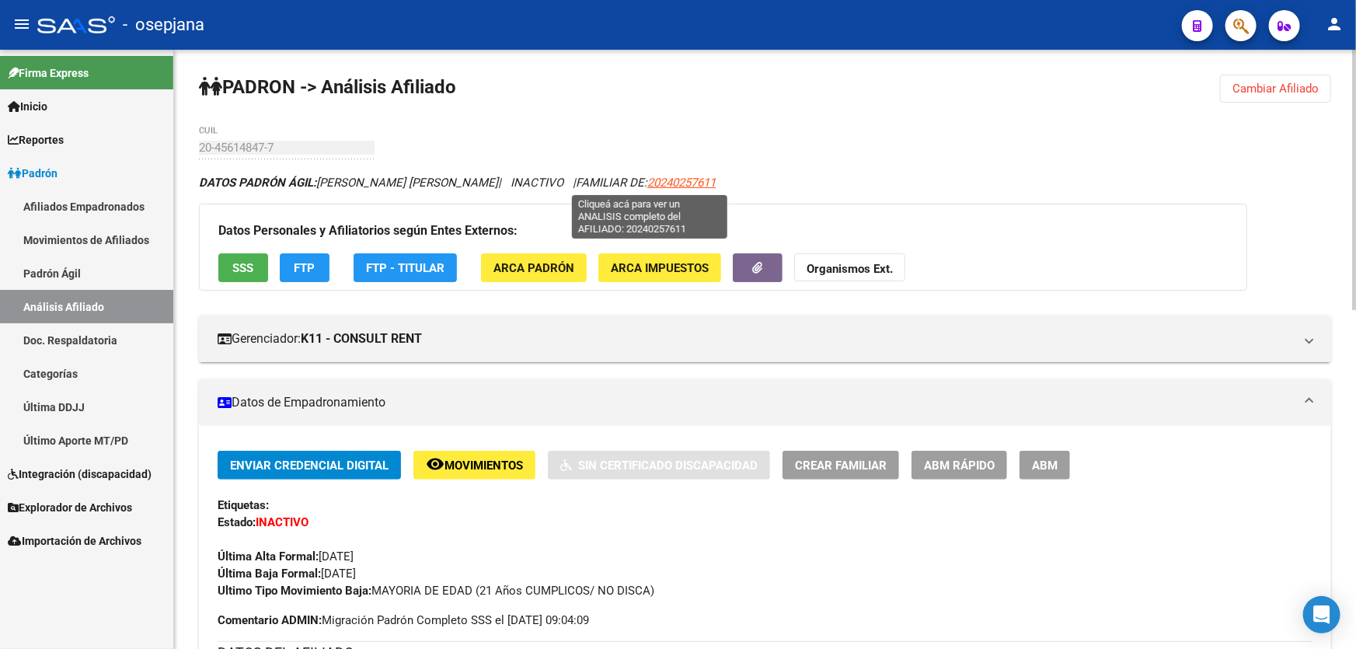
click at [665, 179] on span "20240257611" at bounding box center [681, 183] width 68 height 14
type textarea "20240257611"
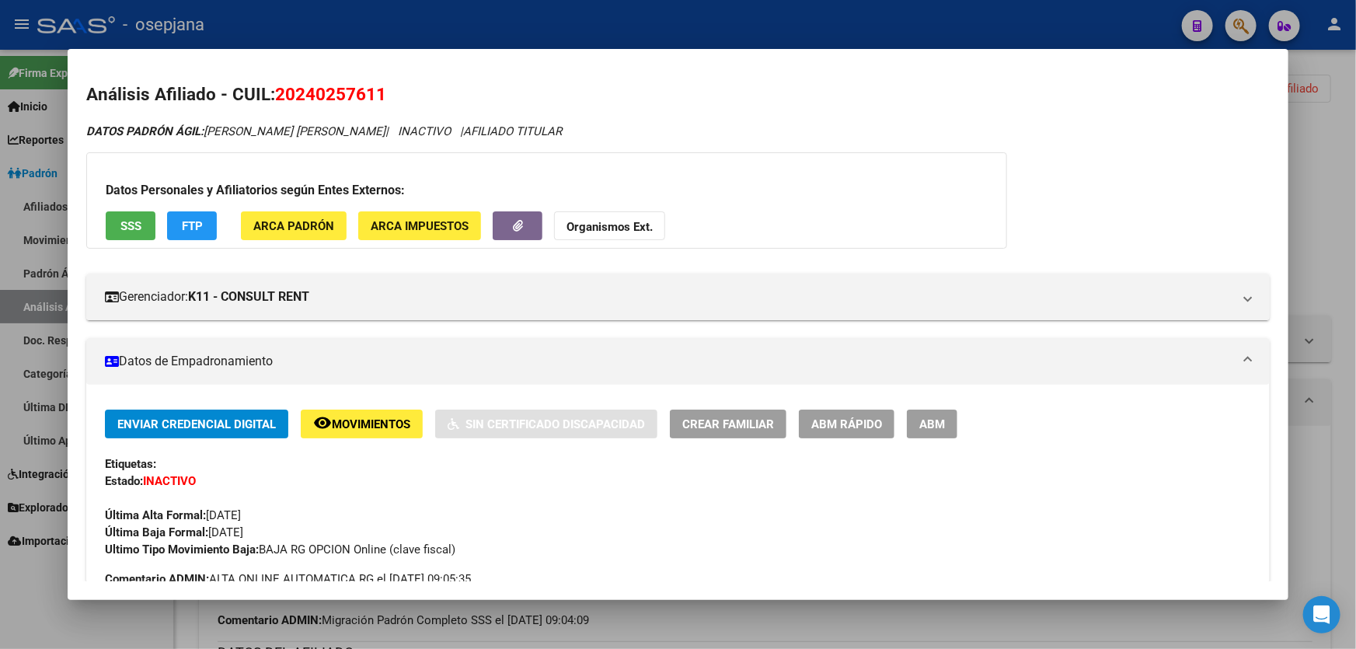
drag, startPoint x: 280, startPoint y: 92, endPoint x: 446, endPoint y: 99, distance: 166.4
click at [446, 99] on h2 "Análisis Afiliado - CUIL: 20240257611" at bounding box center [677, 95] width 1183 height 26
click at [615, 18] on div at bounding box center [678, 324] width 1356 height 649
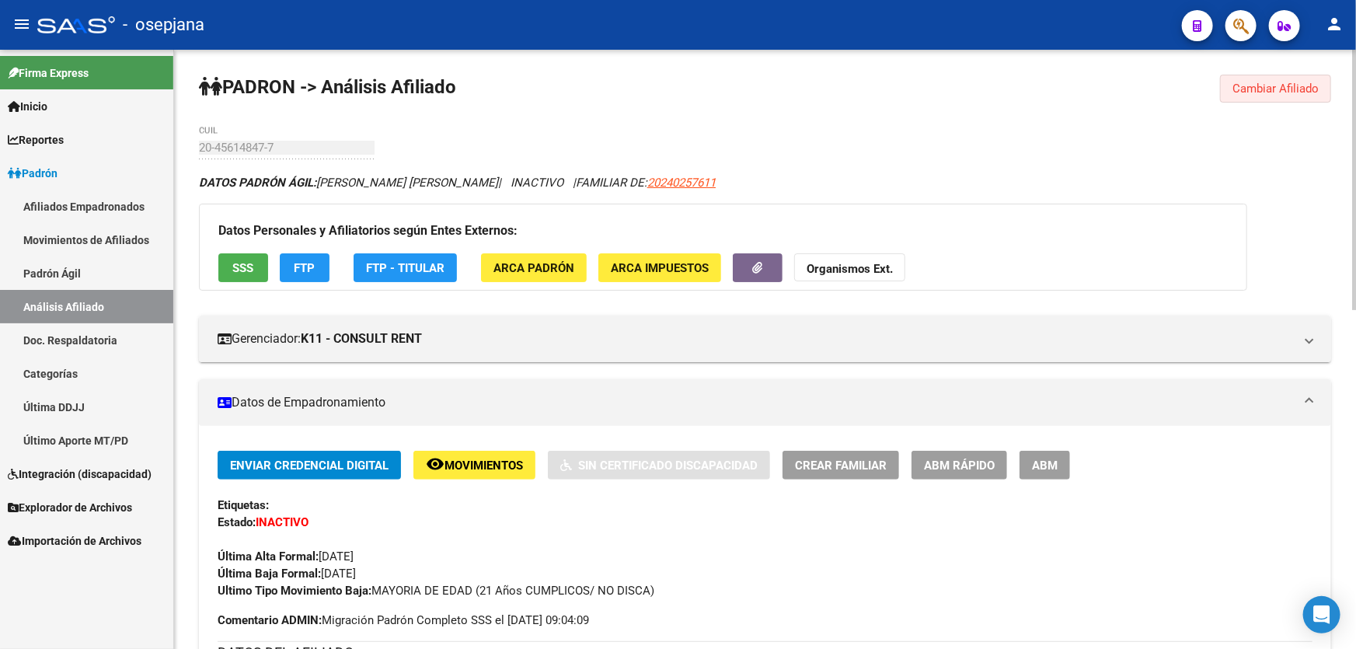
click at [1305, 91] on span "Cambiar Afiliado" at bounding box center [1275, 89] width 86 height 14
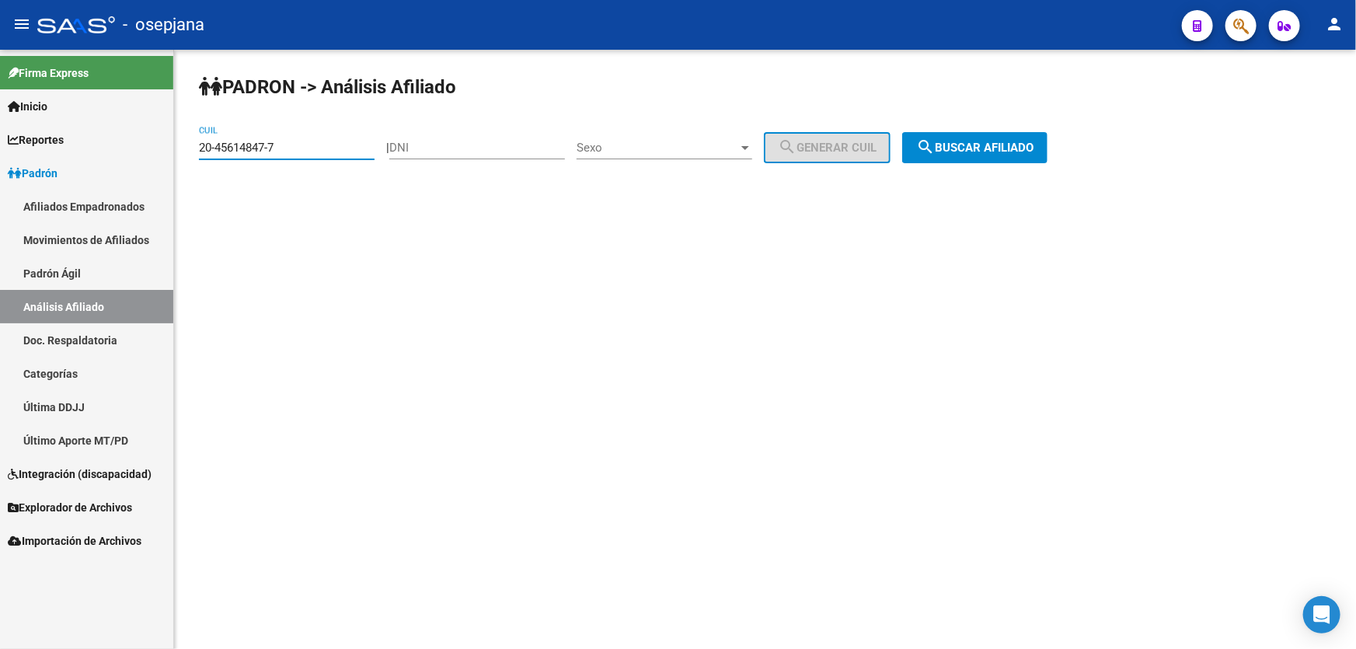
drag, startPoint x: 286, startPoint y: 151, endPoint x: 200, endPoint y: 150, distance: 86.2
click at [200, 150] on input "20-45614847-7" at bounding box center [287, 148] width 176 height 14
paste input "7-52786083-6"
type input "27-52786083-6"
click at [1002, 134] on button "search Buscar afiliado" at bounding box center [974, 147] width 145 height 31
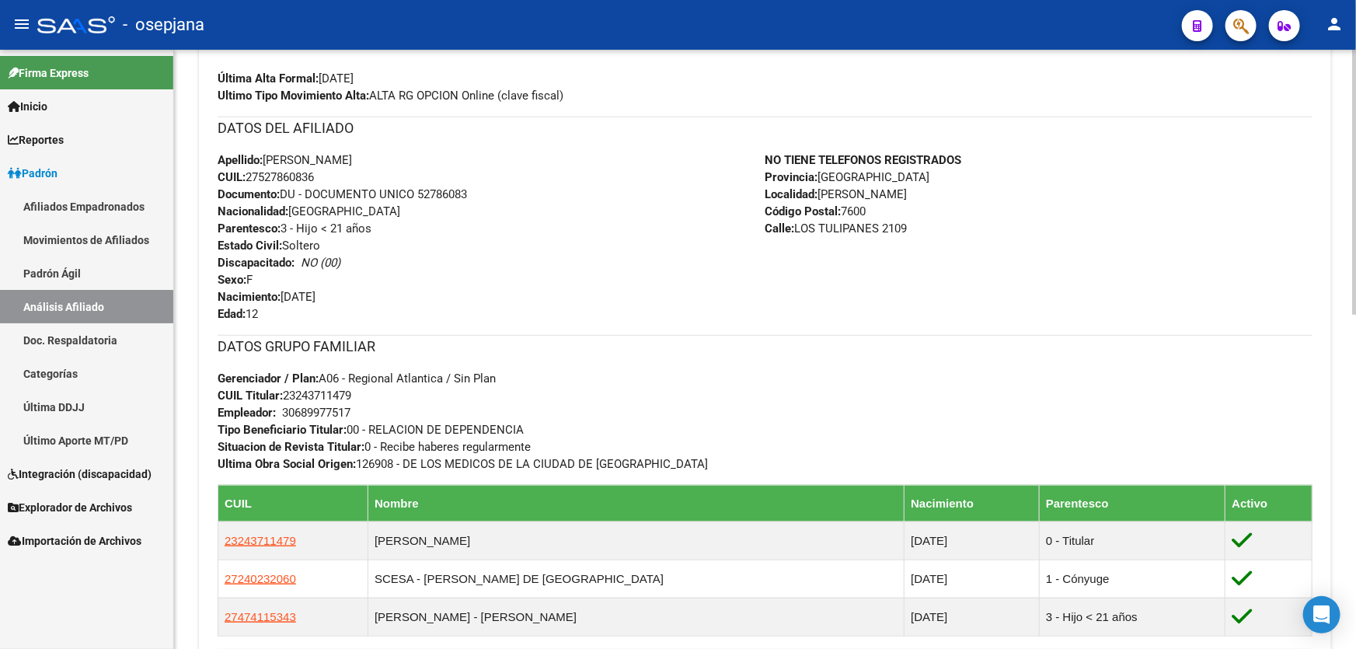
scroll to position [706, 0]
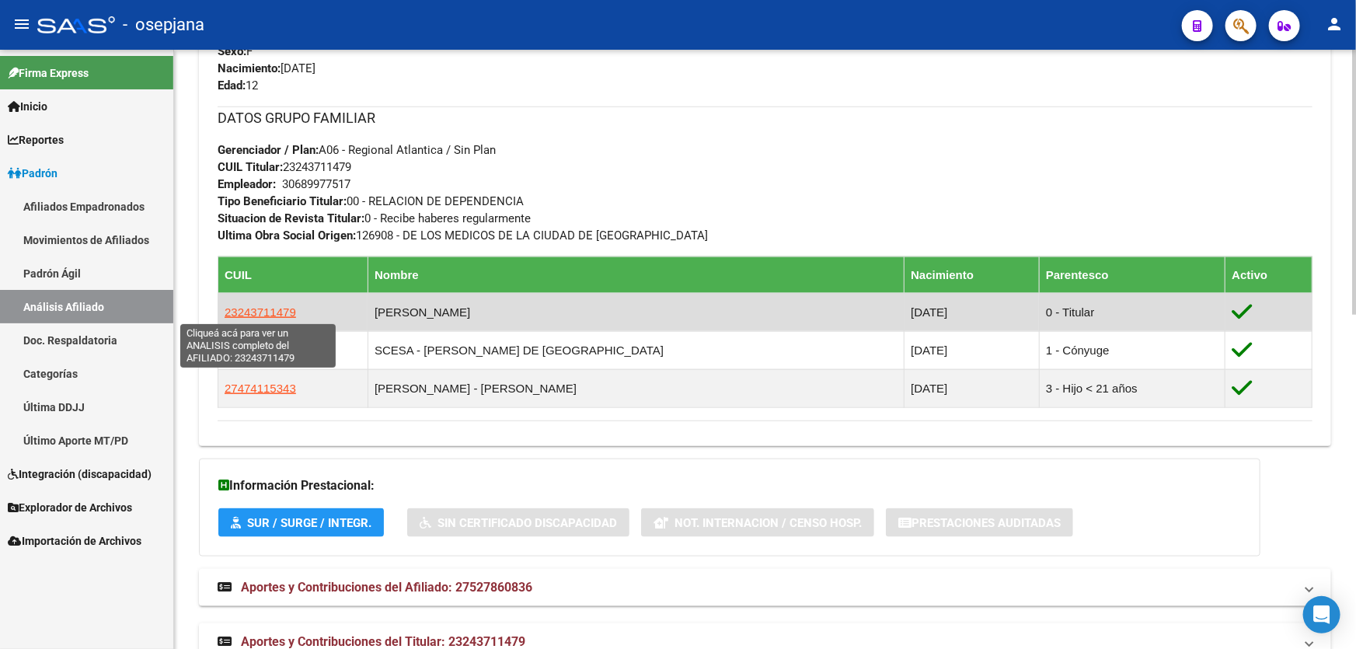
click at [256, 312] on span "23243711479" at bounding box center [260, 311] width 71 height 13
type textarea "23243711479"
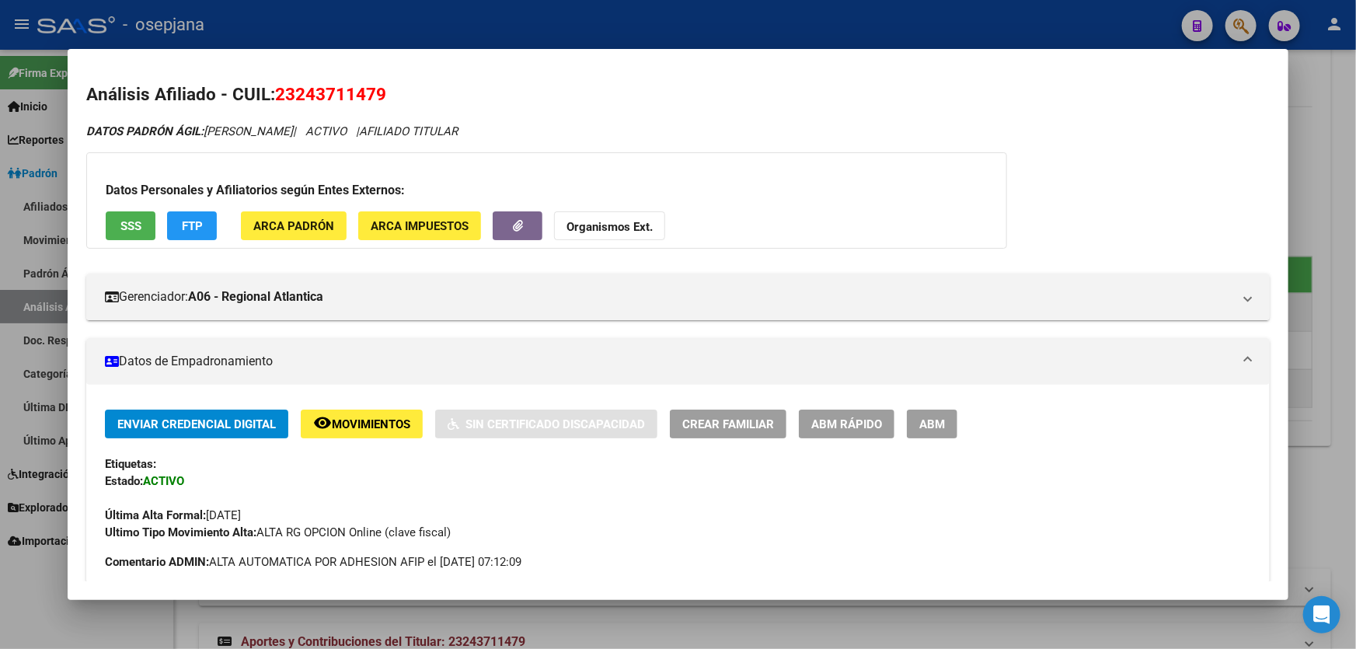
drag, startPoint x: 280, startPoint y: 92, endPoint x: 395, endPoint y: 87, distance: 115.1
click at [395, 87] on h2 "Análisis Afiliado - CUIL: 23243711479" at bounding box center [677, 95] width 1183 height 26
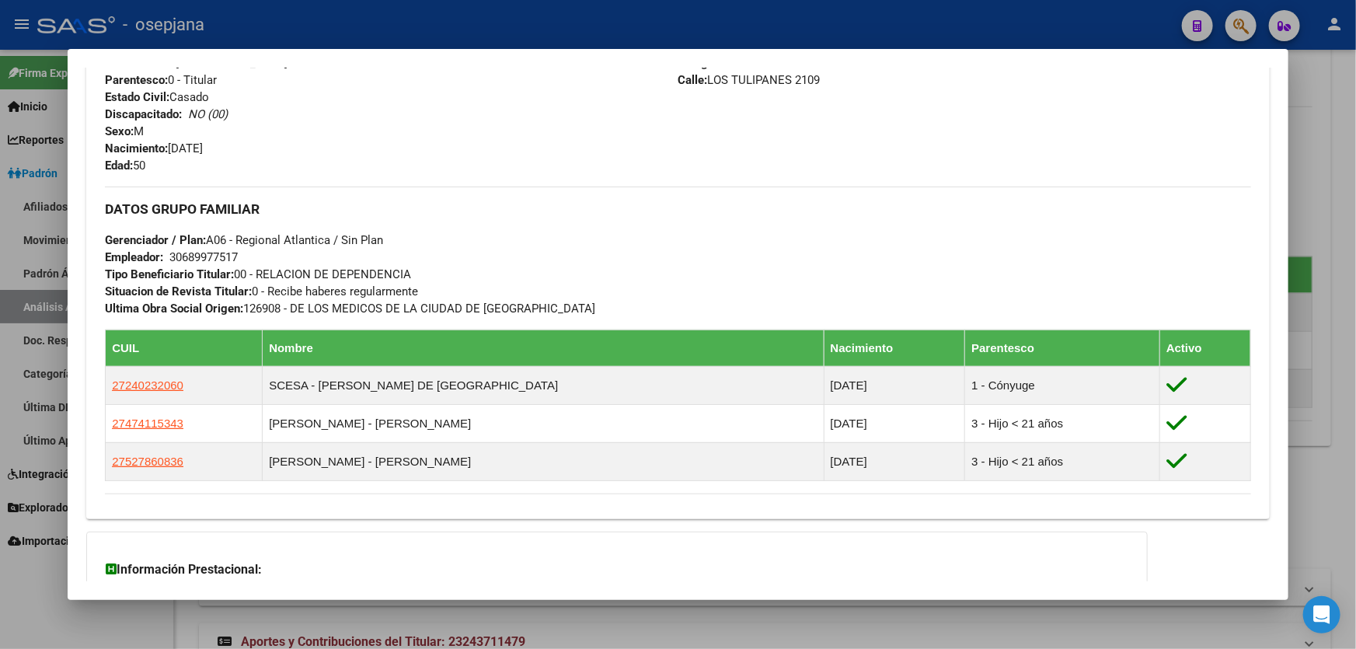
scroll to position [636, 0]
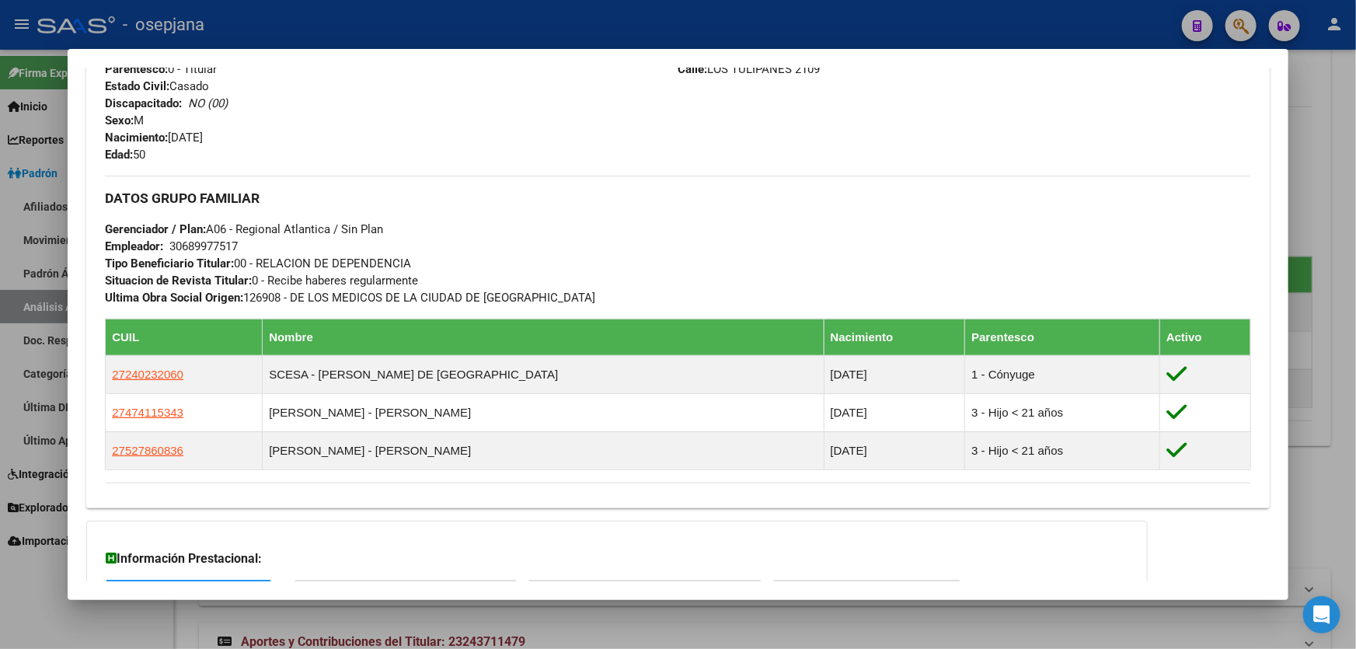
click at [1355, 319] on div at bounding box center [678, 324] width 1356 height 649
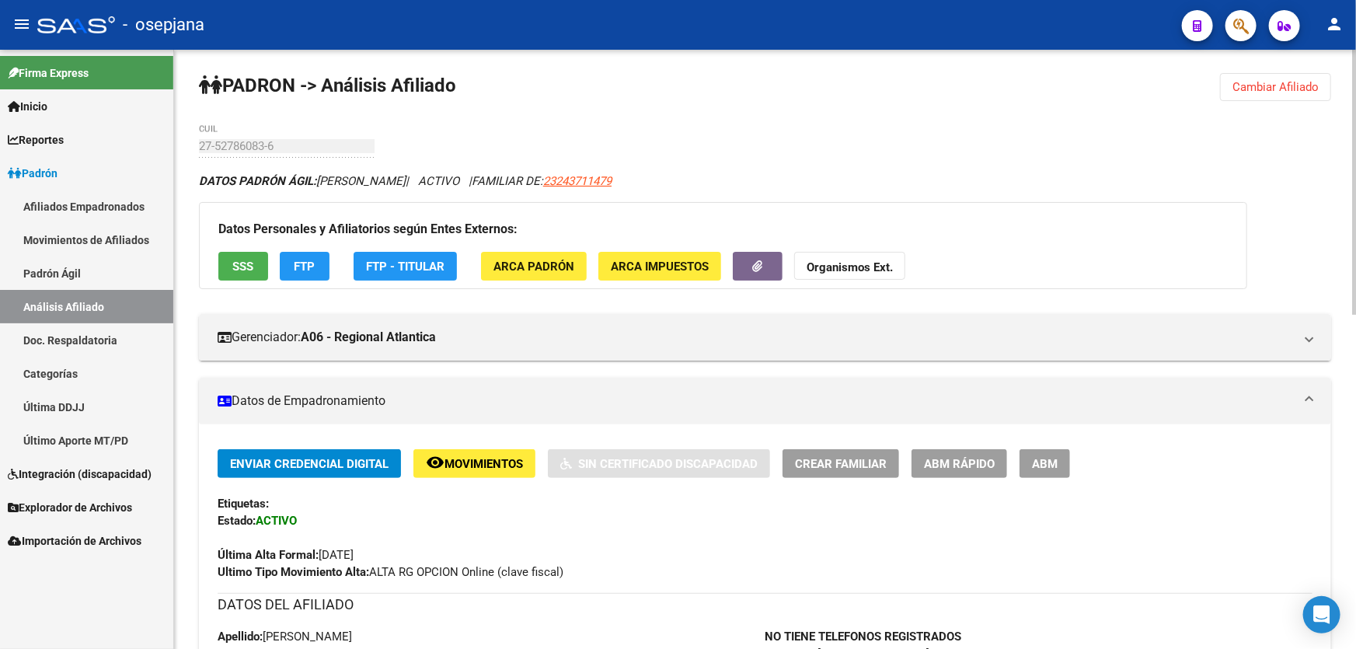
scroll to position [0, 0]
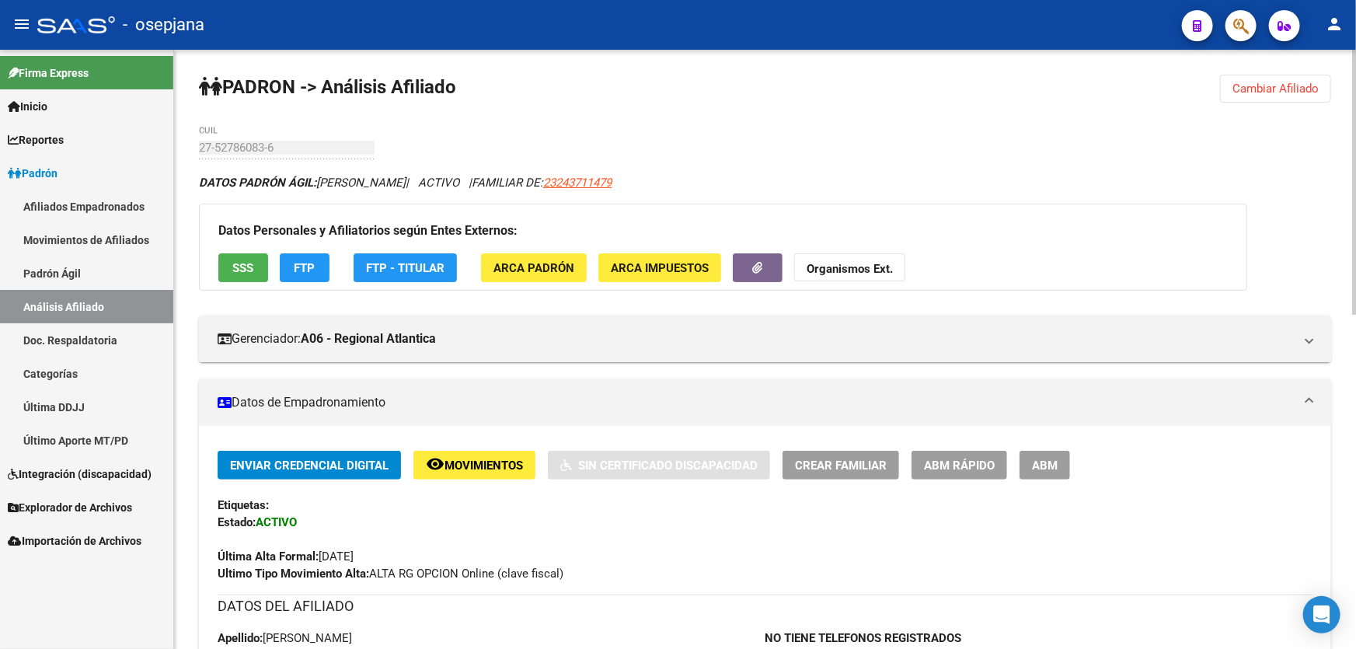
click at [1282, 87] on span "Cambiar Afiliado" at bounding box center [1275, 89] width 86 height 14
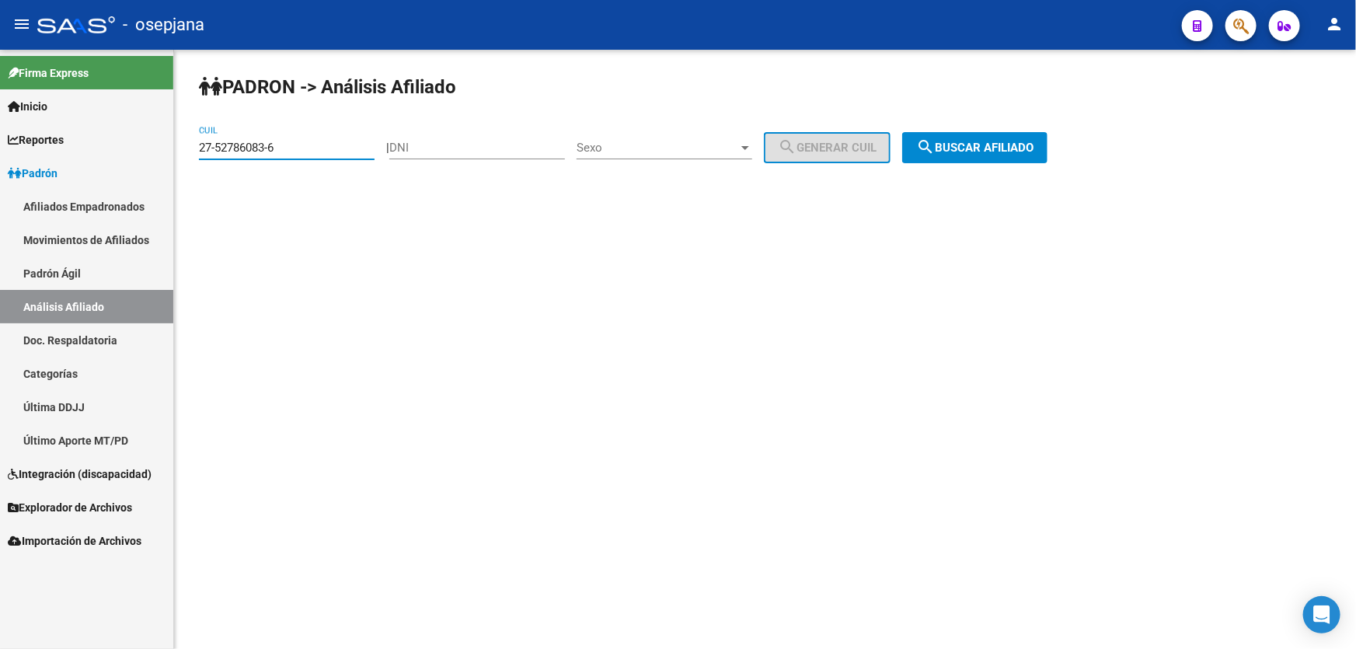
drag, startPoint x: 303, startPoint y: 149, endPoint x: 193, endPoint y: 154, distance: 109.6
click at [193, 154] on div "PADRON -> Análisis Afiliado 27-52786083-6 CUIL | DNI Sexo Sexo search Generar C…" at bounding box center [765, 131] width 1182 height 163
paste input "0-40394654-1"
click at [1033, 151] on span "search Buscar afiliado" at bounding box center [974, 148] width 117 height 14
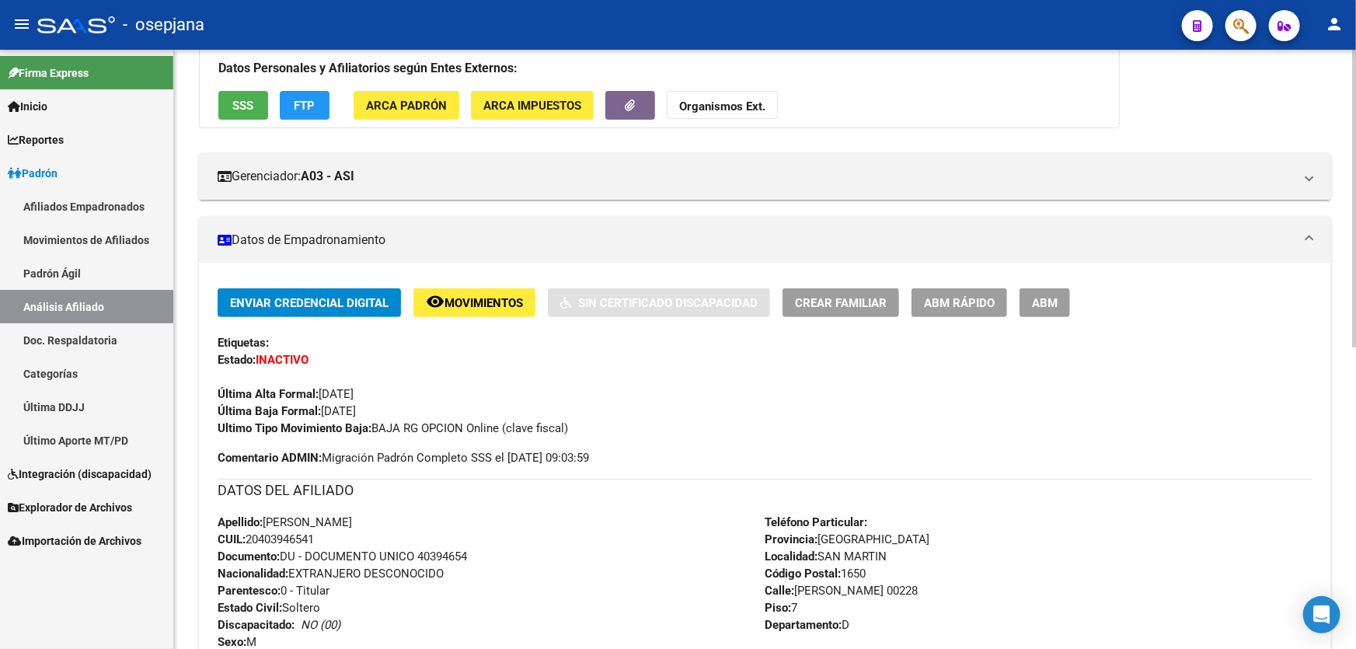
scroll to position [141, 0]
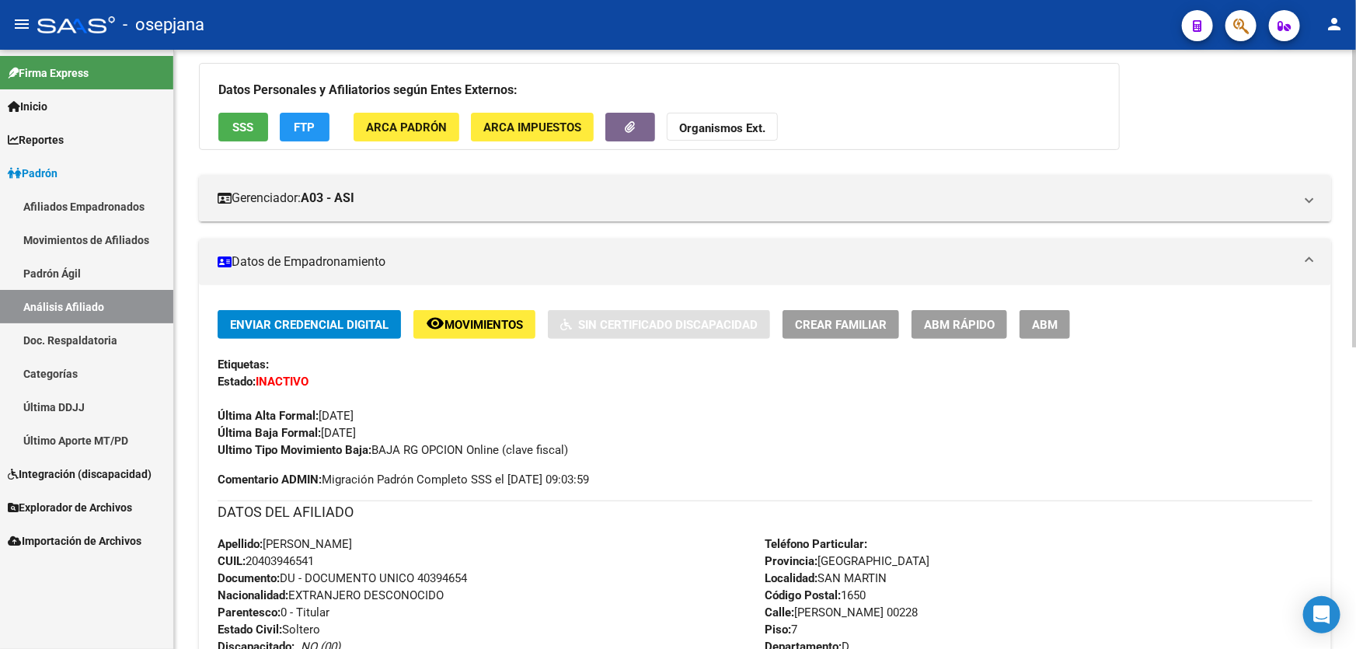
click at [459, 310] on button "remove_red_eye Movimientos" at bounding box center [474, 324] width 122 height 29
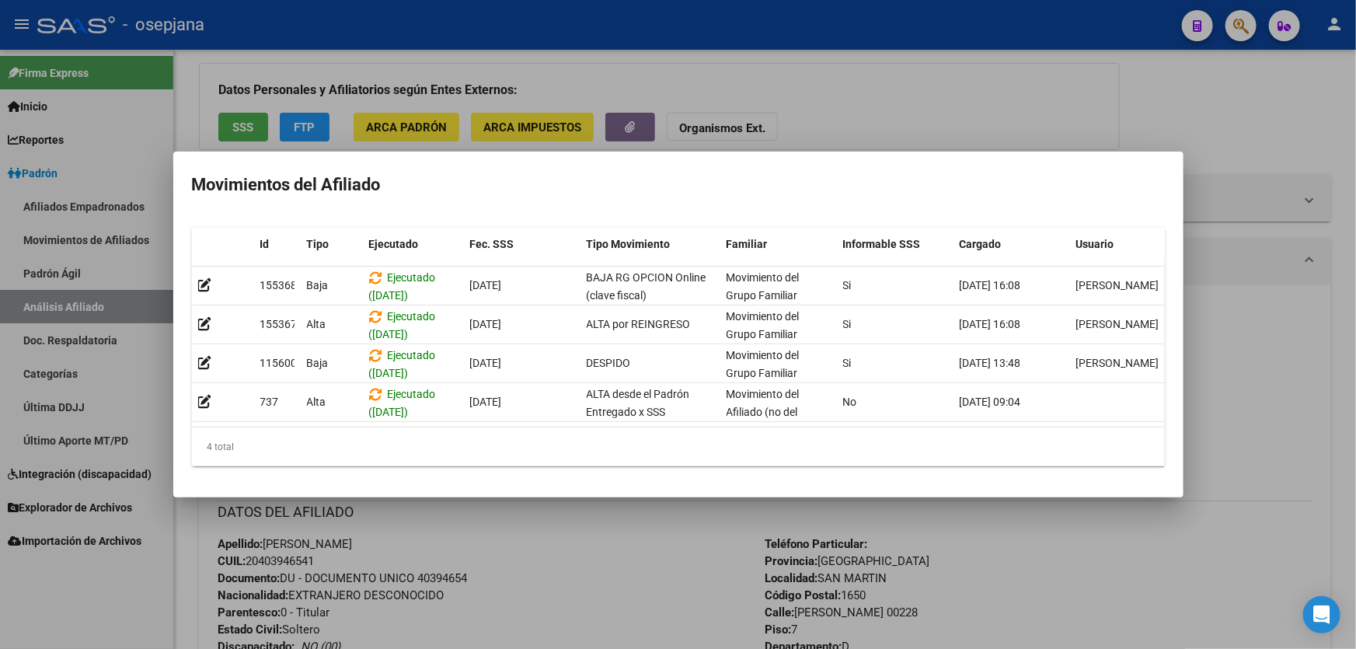
click at [521, 538] on div at bounding box center [678, 324] width 1356 height 649
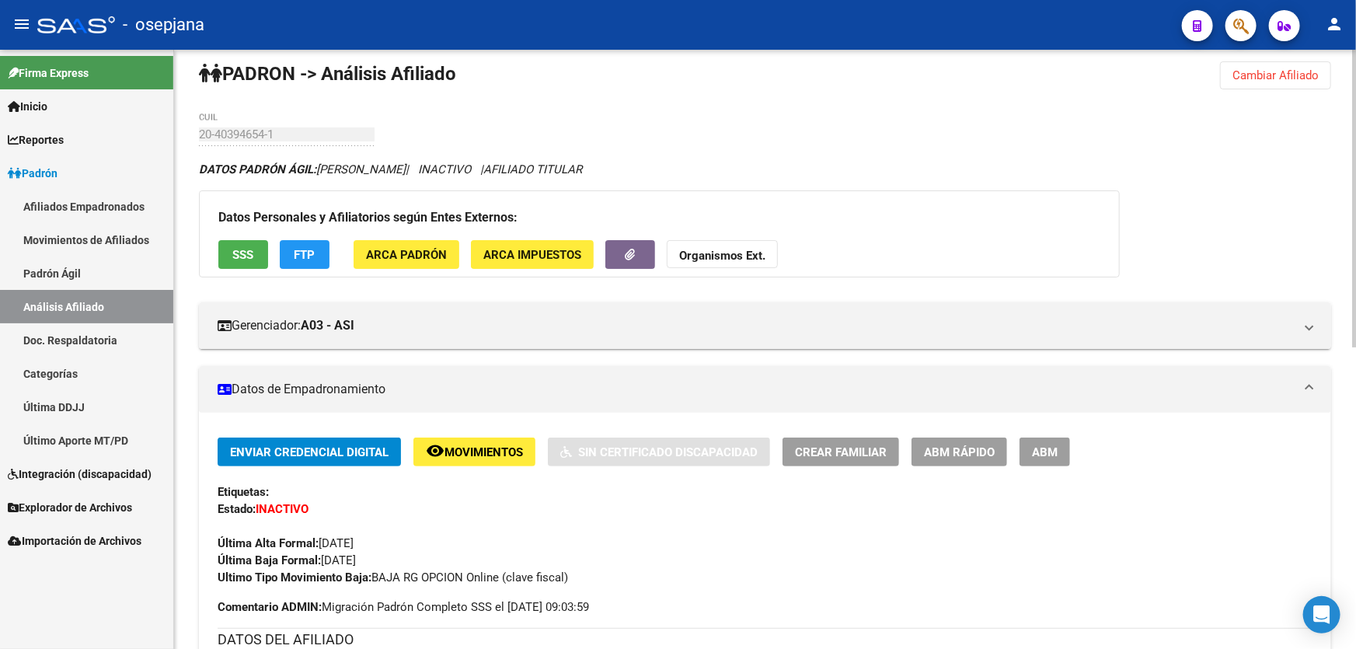
scroll to position [0, 0]
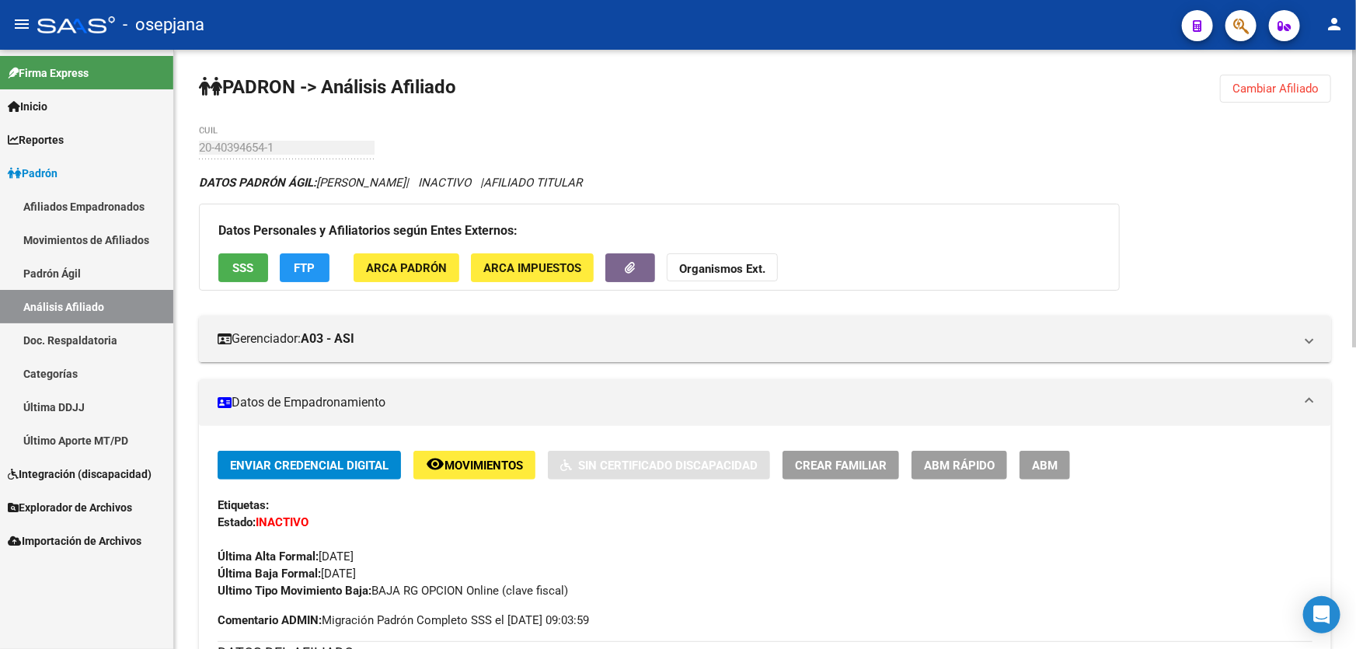
click at [249, 264] on span "SSS" at bounding box center [243, 268] width 21 height 14
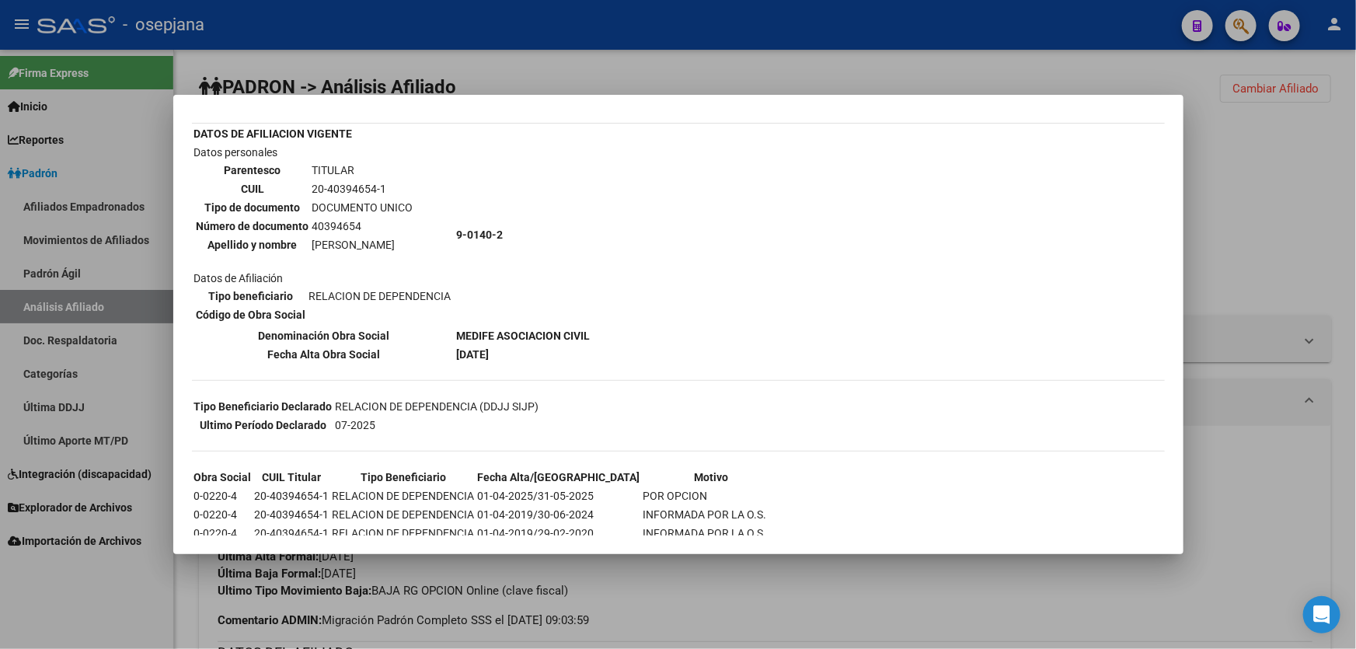
scroll to position [169, 0]
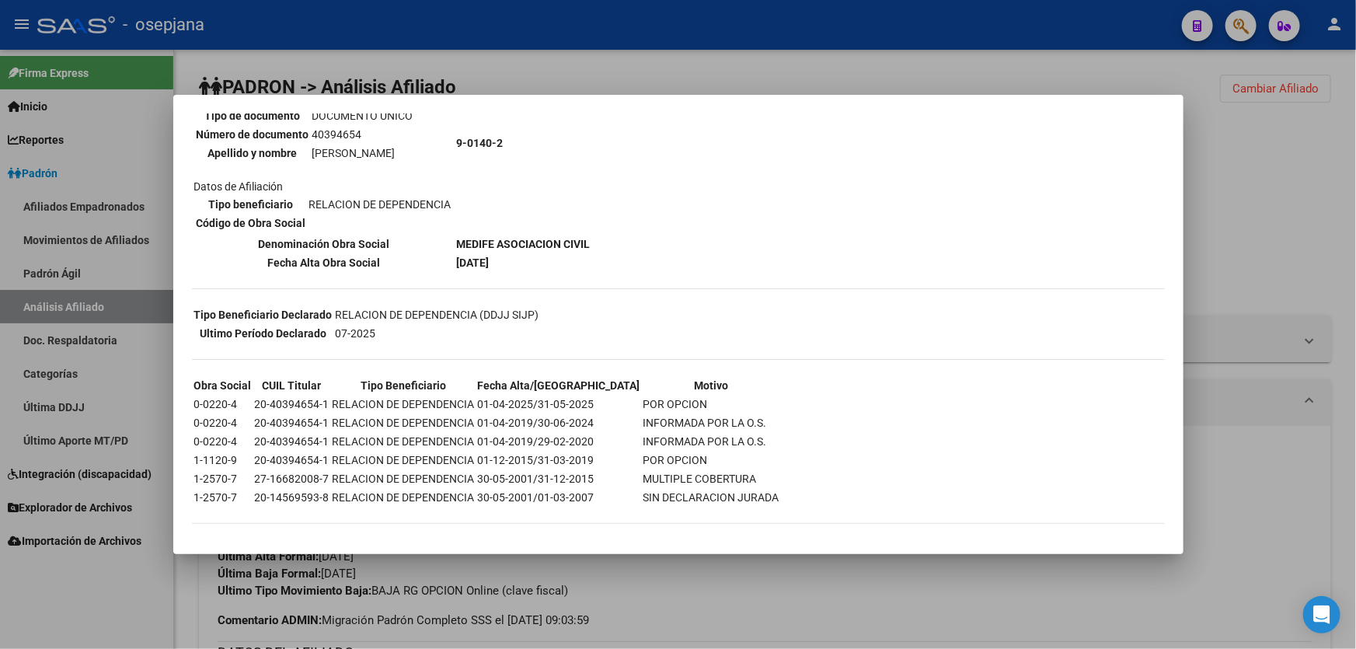
click at [1355, 263] on div at bounding box center [678, 324] width 1356 height 649
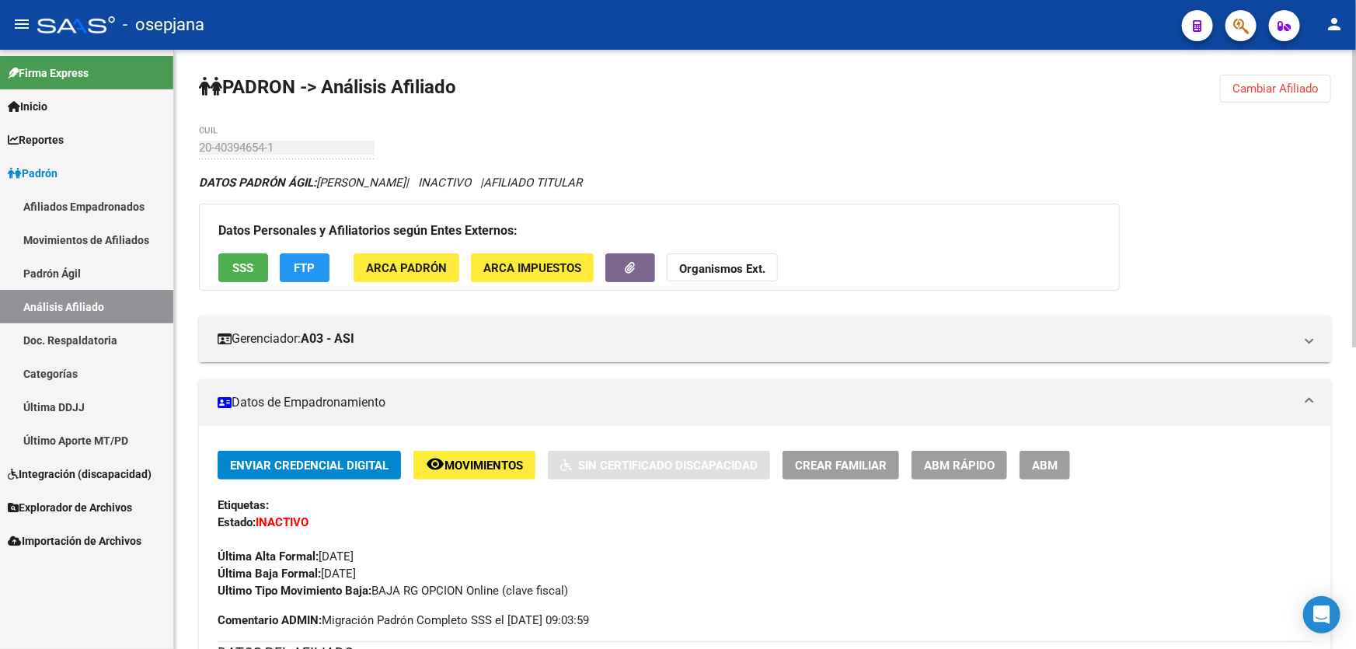
click at [1259, 82] on span "Cambiar Afiliado" at bounding box center [1275, 89] width 86 height 14
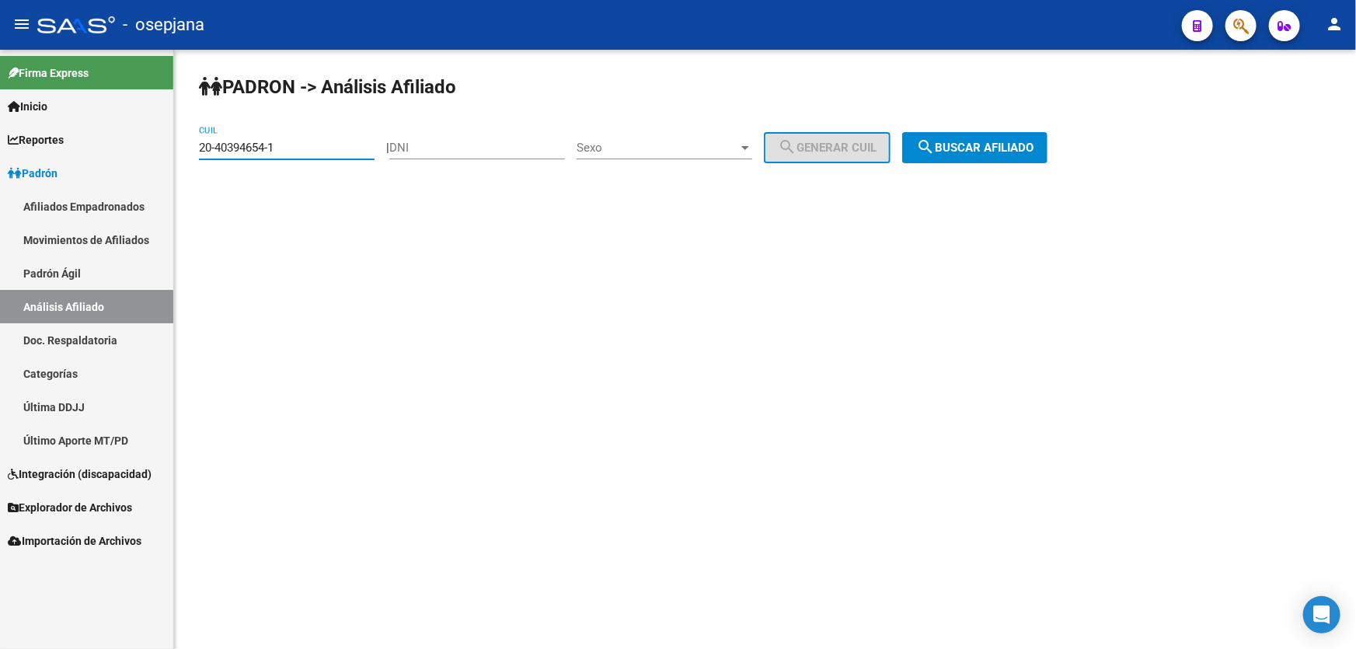
drag, startPoint x: 303, startPoint y: 151, endPoint x: 168, endPoint y: 151, distance: 135.2
click at [168, 151] on mat-sidenav-container "Firma Express Inicio Calendario SSS Instructivos Contacto OS Reportes Padrón Tr…" at bounding box center [678, 349] width 1356 height 599
paste input "7-33478087-8"
click at [970, 153] on span "search Buscar afiliado" at bounding box center [974, 148] width 117 height 14
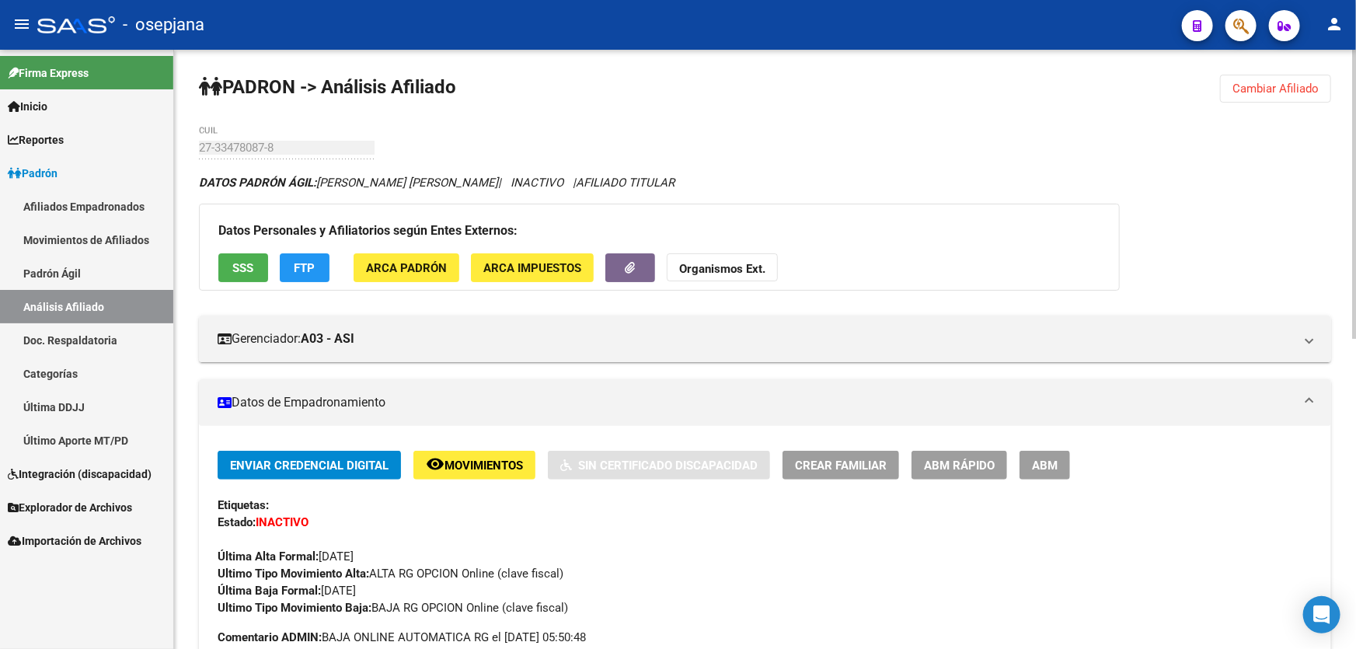
click at [479, 454] on button "remove_red_eye Movimientos" at bounding box center [474, 465] width 122 height 29
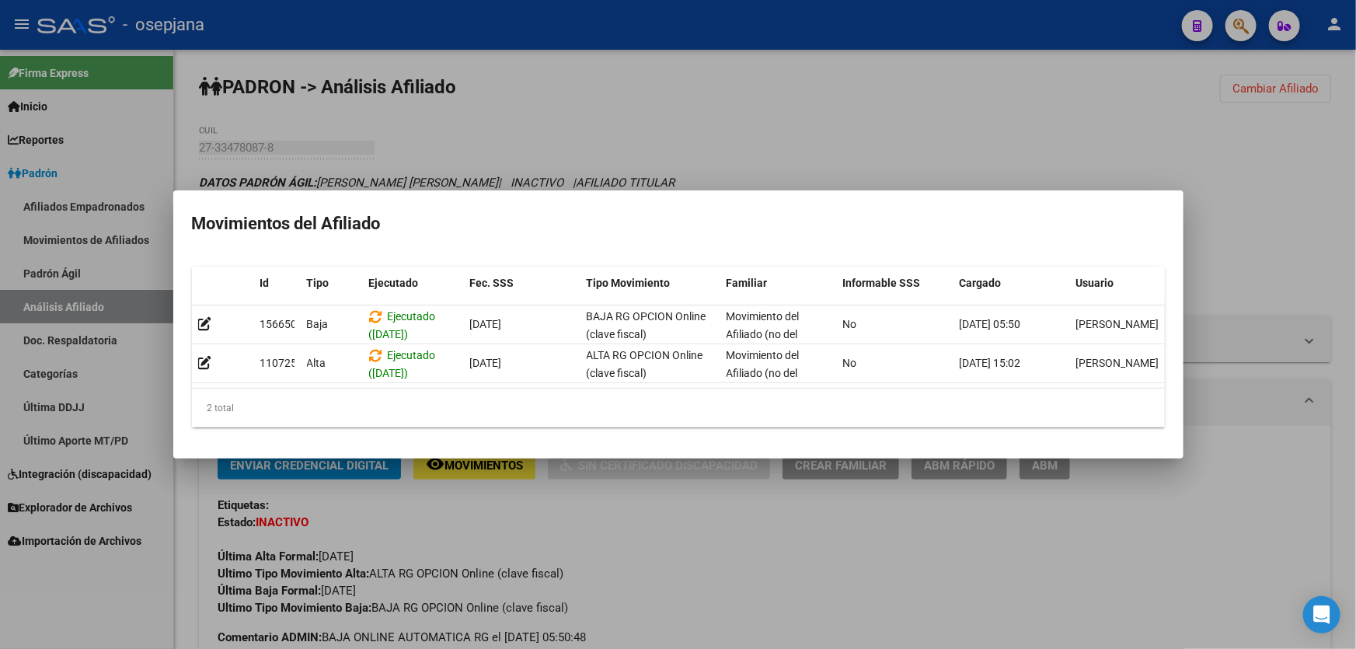
click at [1355, 298] on div at bounding box center [678, 324] width 1356 height 649
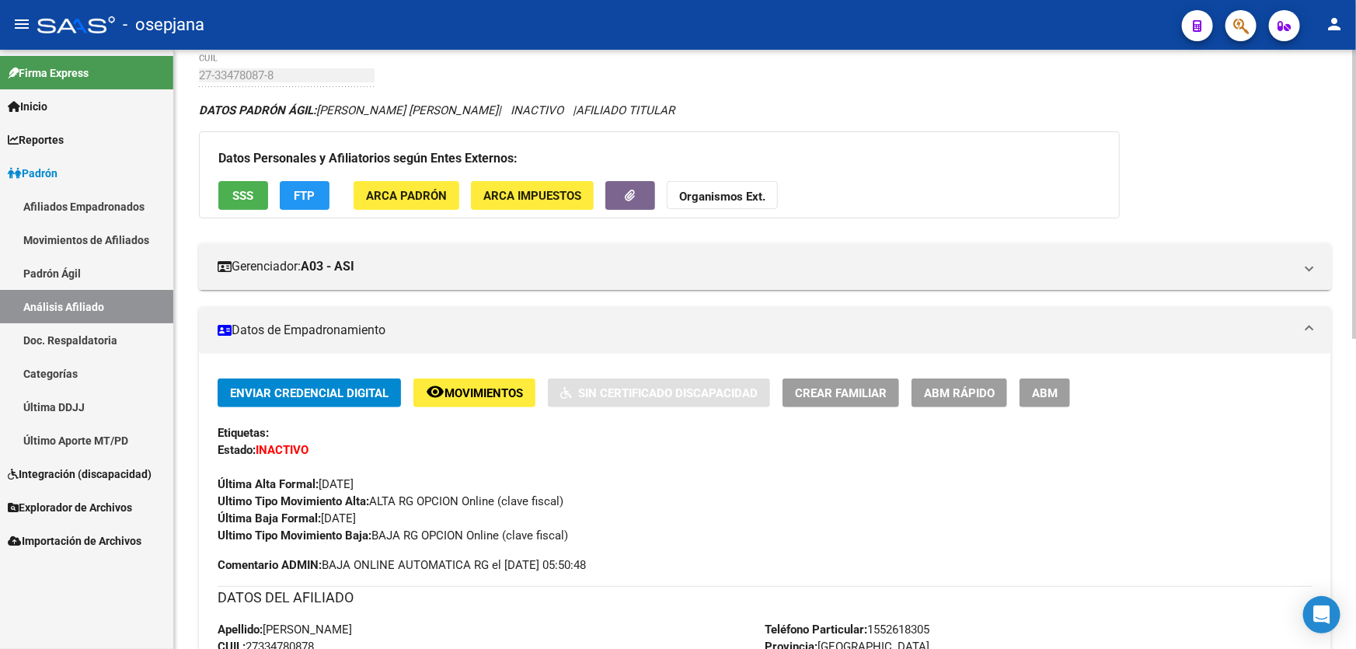
scroll to position [70, 0]
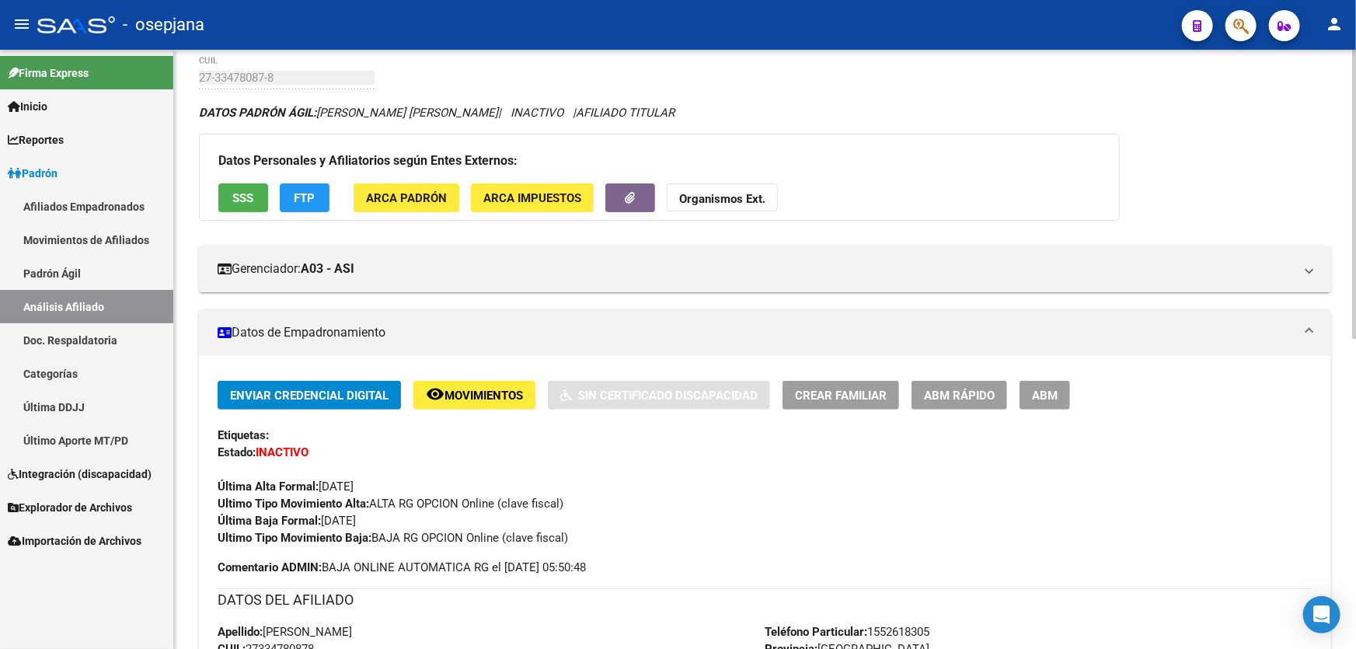
click at [240, 176] on div "Datos Personales y Afiliatorios según Entes Externos: SSS FTP ARCA Padrón ARCA …" at bounding box center [659, 177] width 921 height 87
click at [239, 183] on button "SSS" at bounding box center [243, 197] width 50 height 29
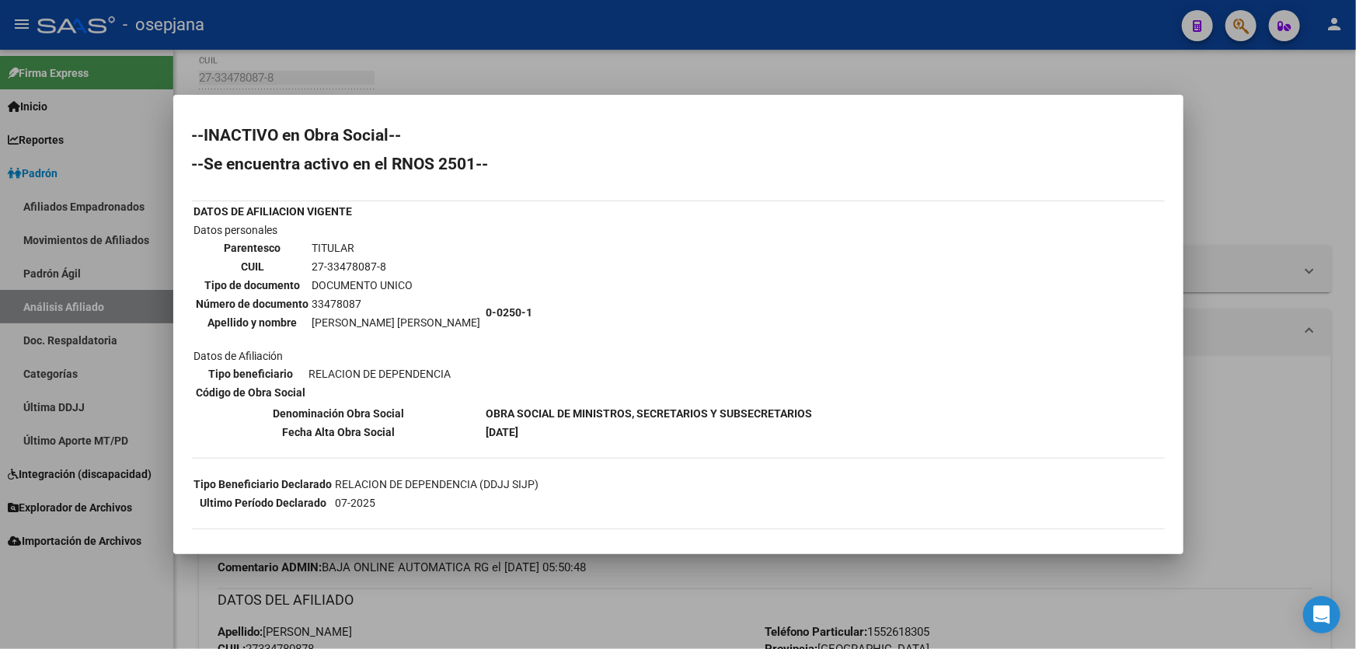
click at [1355, 203] on div at bounding box center [678, 324] width 1356 height 649
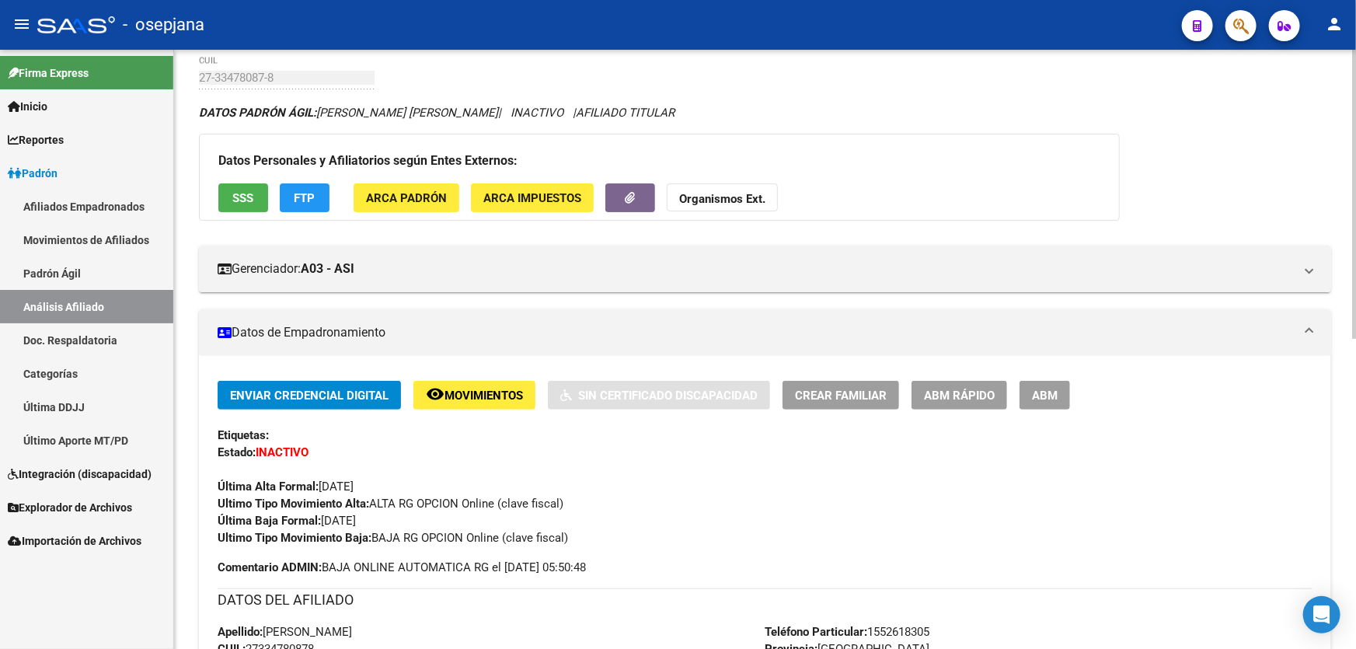
scroll to position [565, 0]
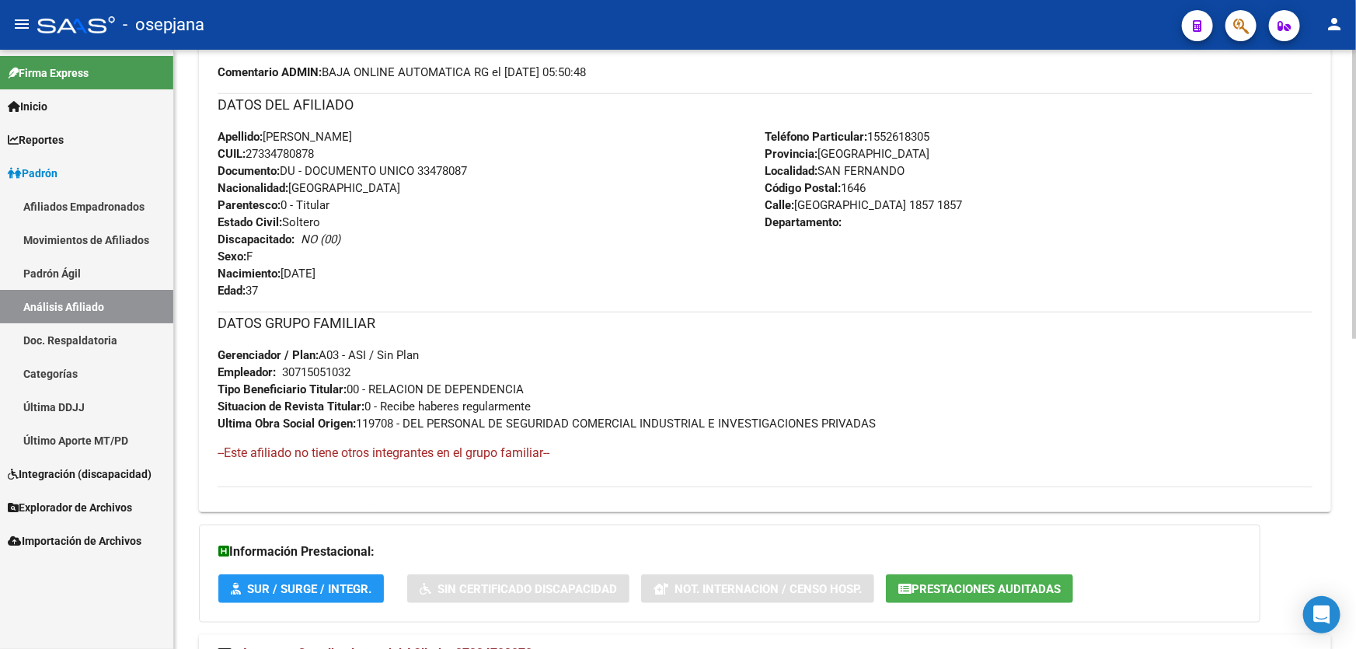
drag, startPoint x: 417, startPoint y: 163, endPoint x: 485, endPoint y: 163, distance: 67.6
click at [485, 163] on div "Apellido: MARIA BELEN GIMENEZ CUIL: 27334780878 Documento: DU - DOCUMENTO UNICO…" at bounding box center [492, 213] width 548 height 171
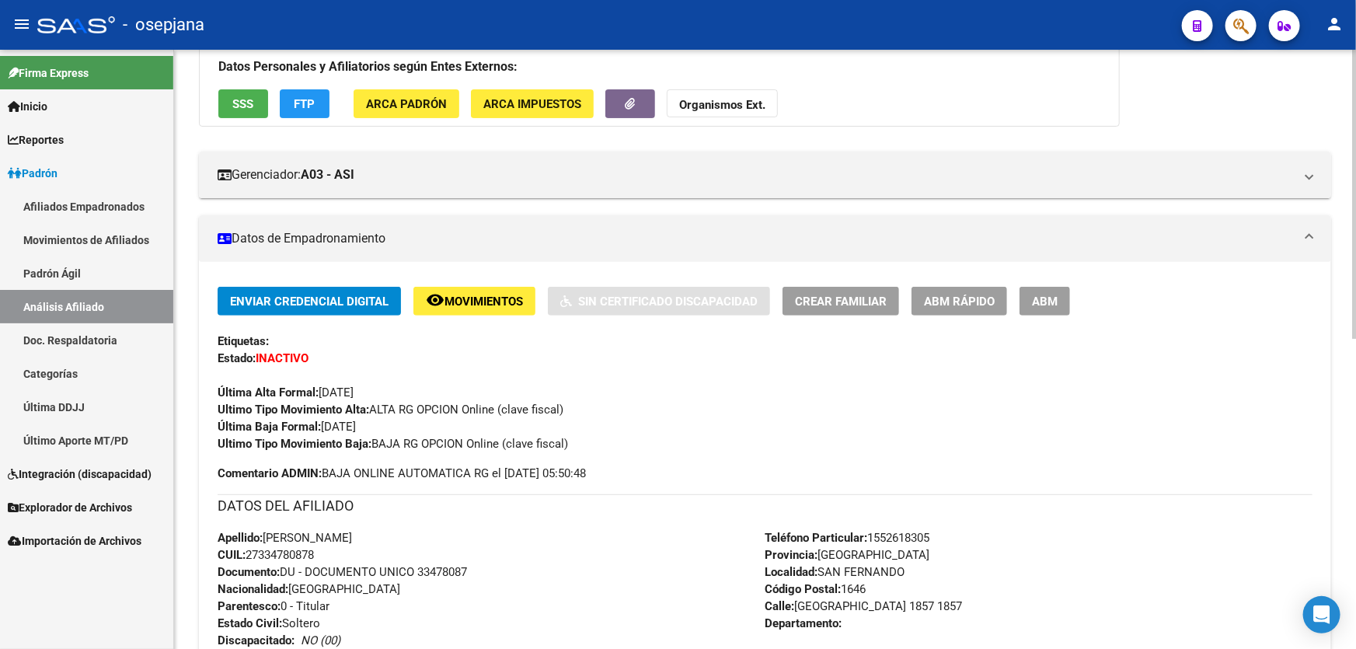
scroll to position [0, 0]
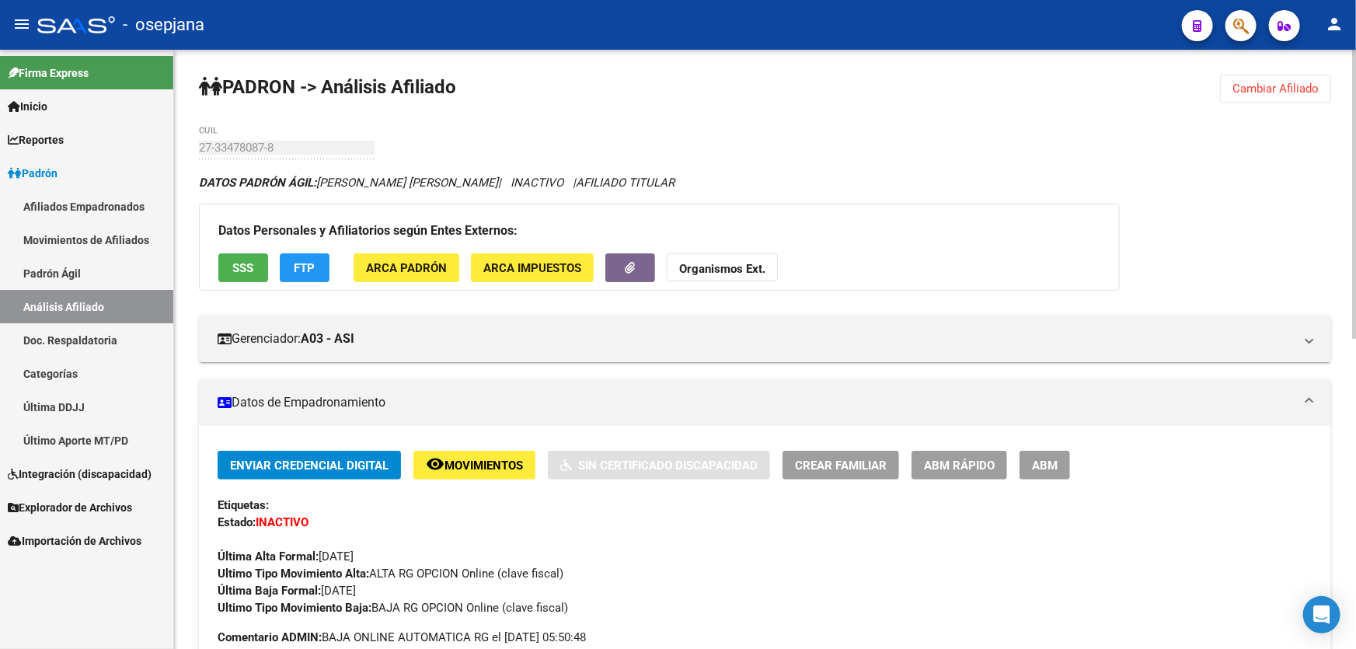
click at [1278, 92] on span "Cambiar Afiliado" at bounding box center [1275, 89] width 86 height 14
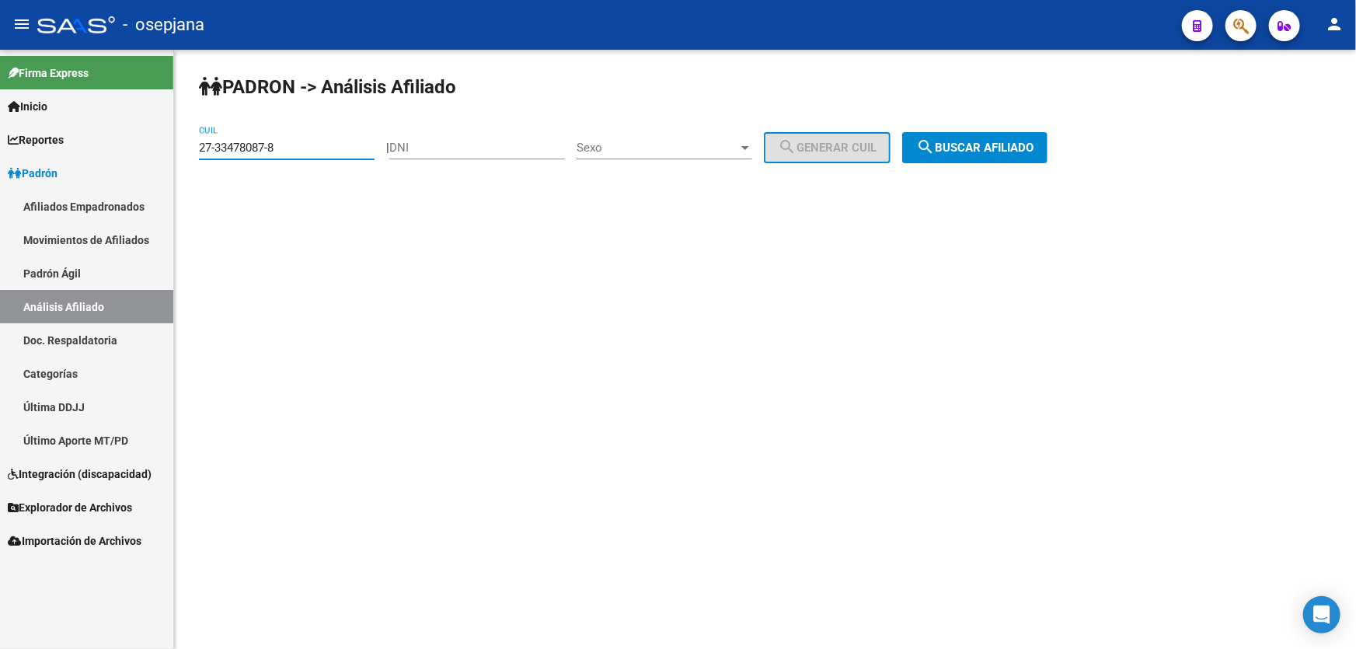
drag, startPoint x: 291, startPoint y: 145, endPoint x: 178, endPoint y: 161, distance: 114.6
click at [178, 161] on div "PADRON -> Análisis Afiliado 27-33478087-8 CUIL | DNI Sexo Sexo search Generar C…" at bounding box center [765, 131] width 1182 height 163
paste input
click at [1033, 133] on button "search Buscar afiliado" at bounding box center [974, 147] width 145 height 31
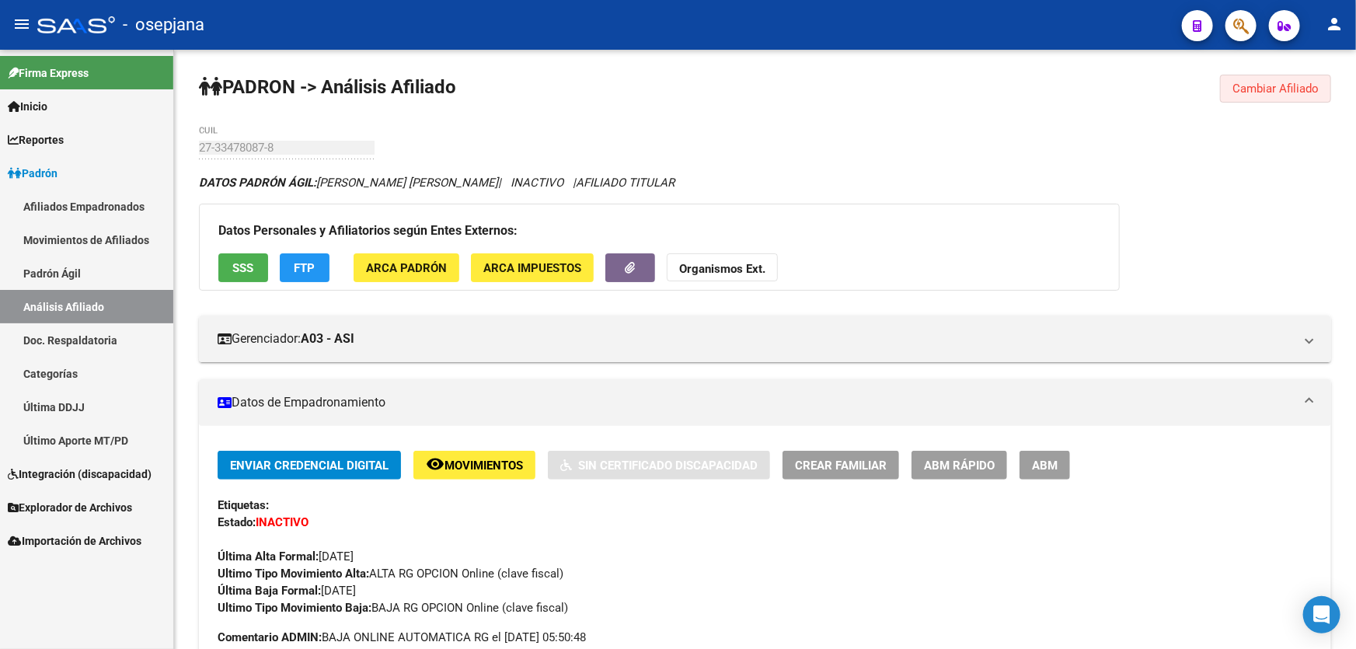
click at [1261, 90] on span "Cambiar Afiliado" at bounding box center [1275, 89] width 86 height 14
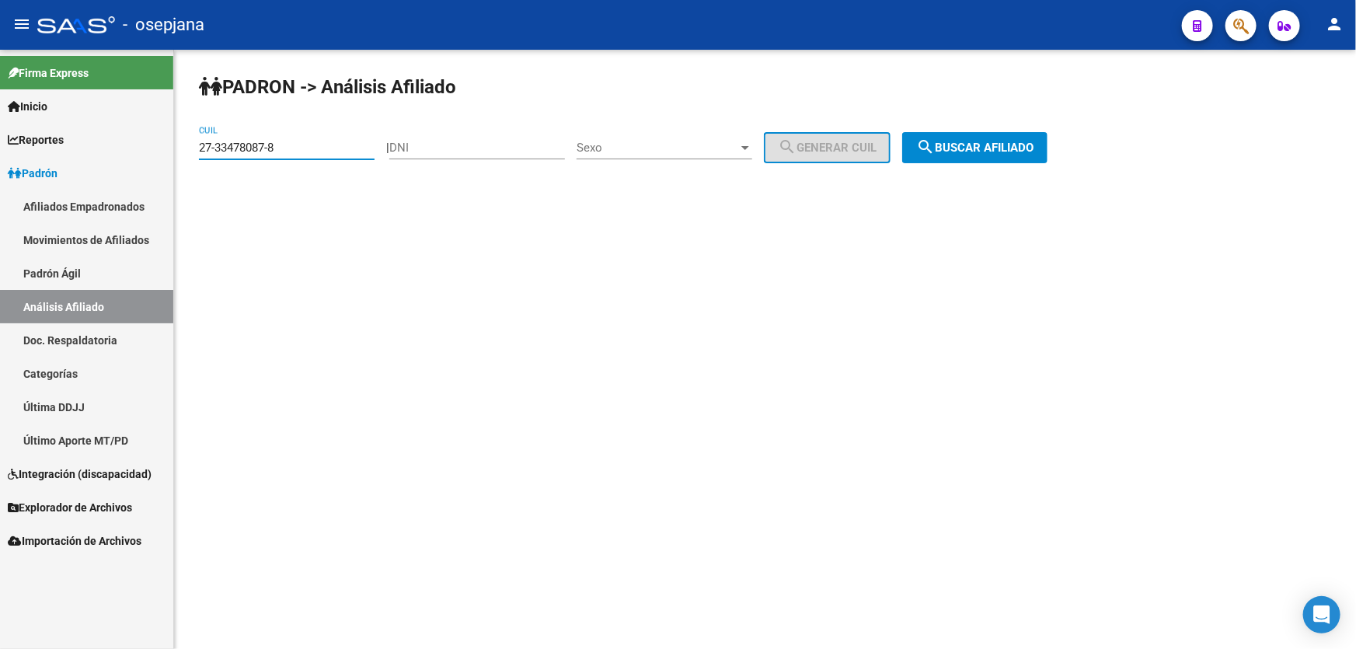
drag, startPoint x: 300, startPoint y: 145, endPoint x: 189, endPoint y: 158, distance: 111.9
click at [189, 158] on div "PADRON -> Análisis Afiliado 27-33478087-8 CUIL | DNI Sexo Sexo search Generar C…" at bounding box center [765, 131] width 1182 height 163
paste input "0-52644665-9"
type input "20-52644665-9"
click at [1033, 148] on span "search Buscar afiliado" at bounding box center [974, 148] width 117 height 14
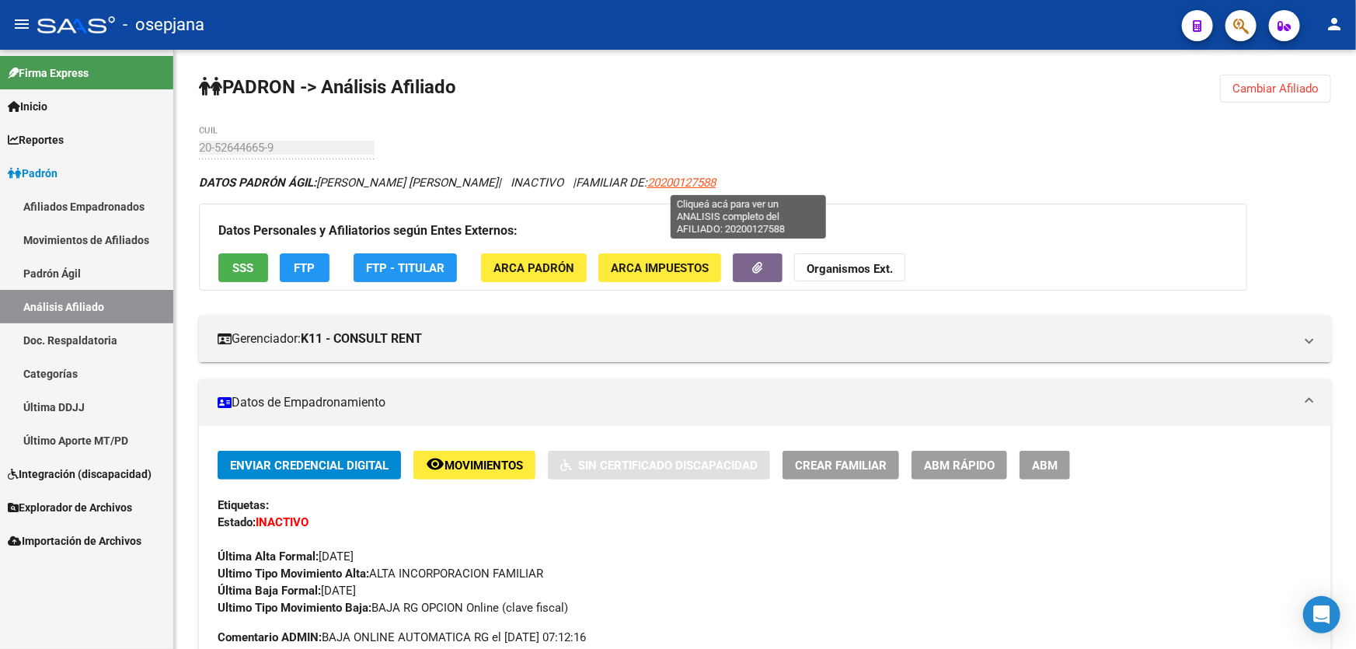
click at [716, 181] on span "20200127588" at bounding box center [681, 183] width 68 height 14
type textarea "20200127588"
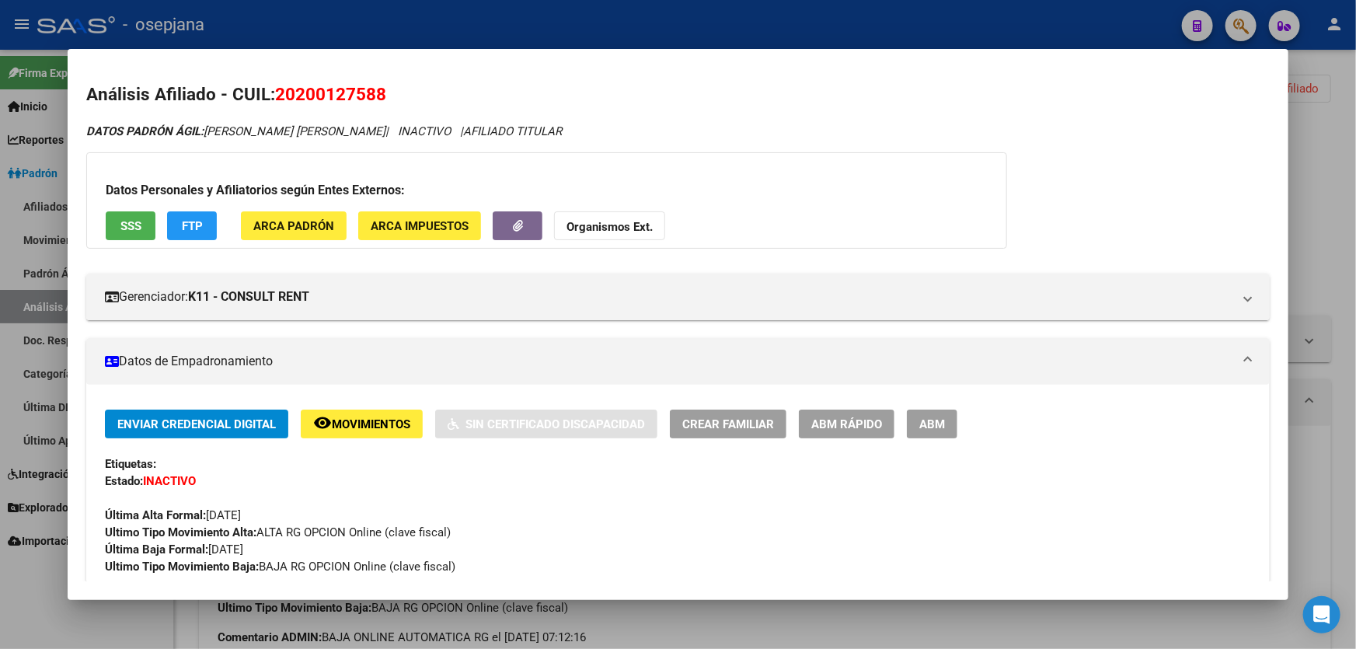
drag, startPoint x: 279, startPoint y: 95, endPoint x: 434, endPoint y: 94, distance: 155.4
click at [434, 94] on h2 "Análisis Afiliado - CUIL: 20200127588" at bounding box center [677, 95] width 1183 height 26
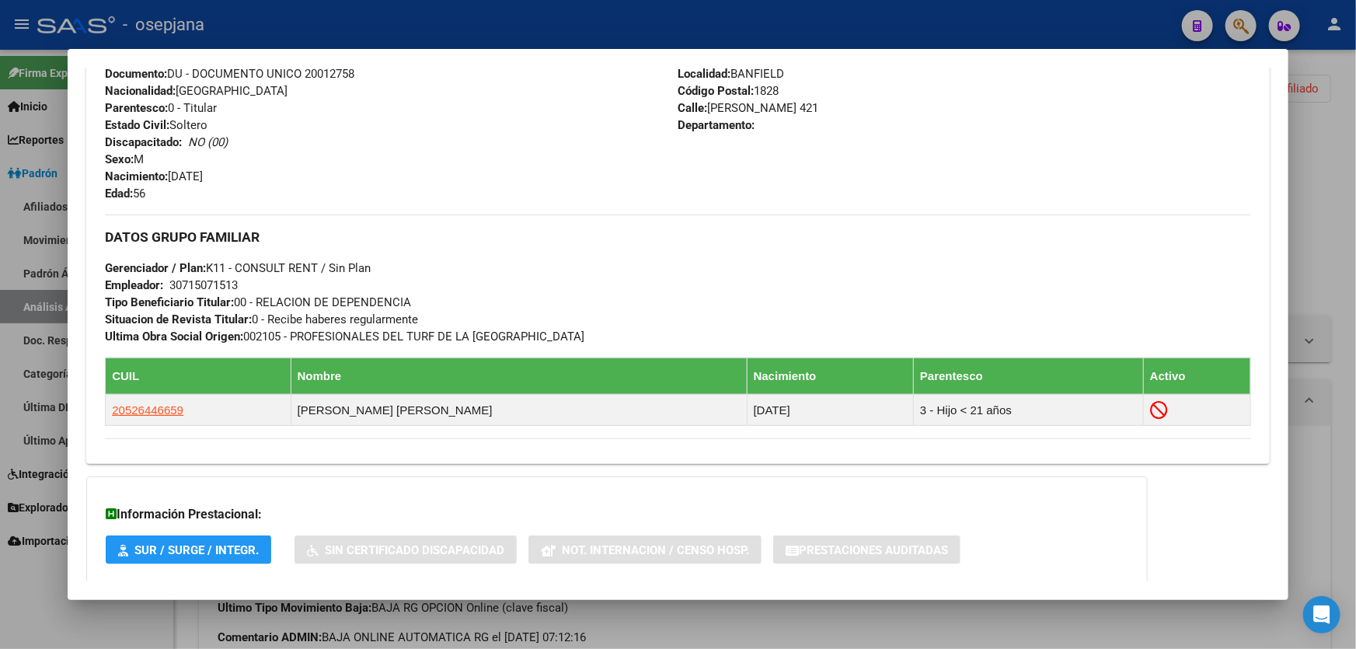
scroll to position [636, 0]
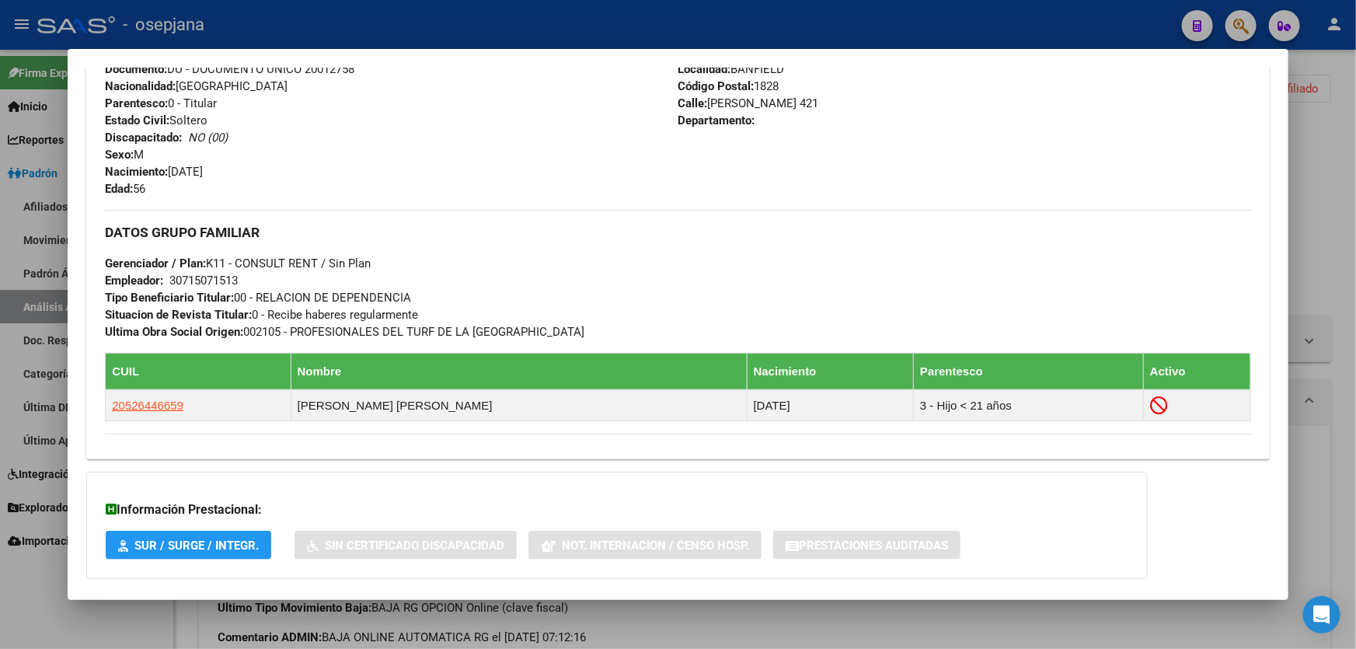
click at [1355, 357] on div at bounding box center [678, 324] width 1356 height 649
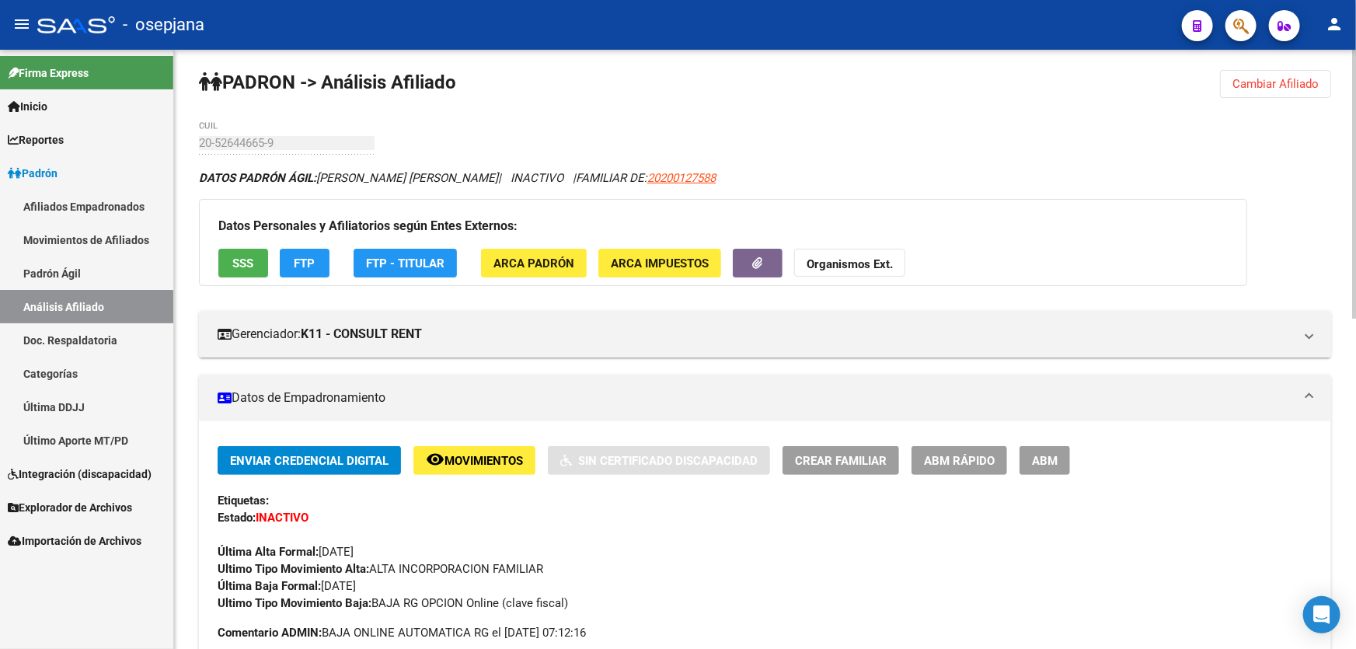
scroll to position [0, 0]
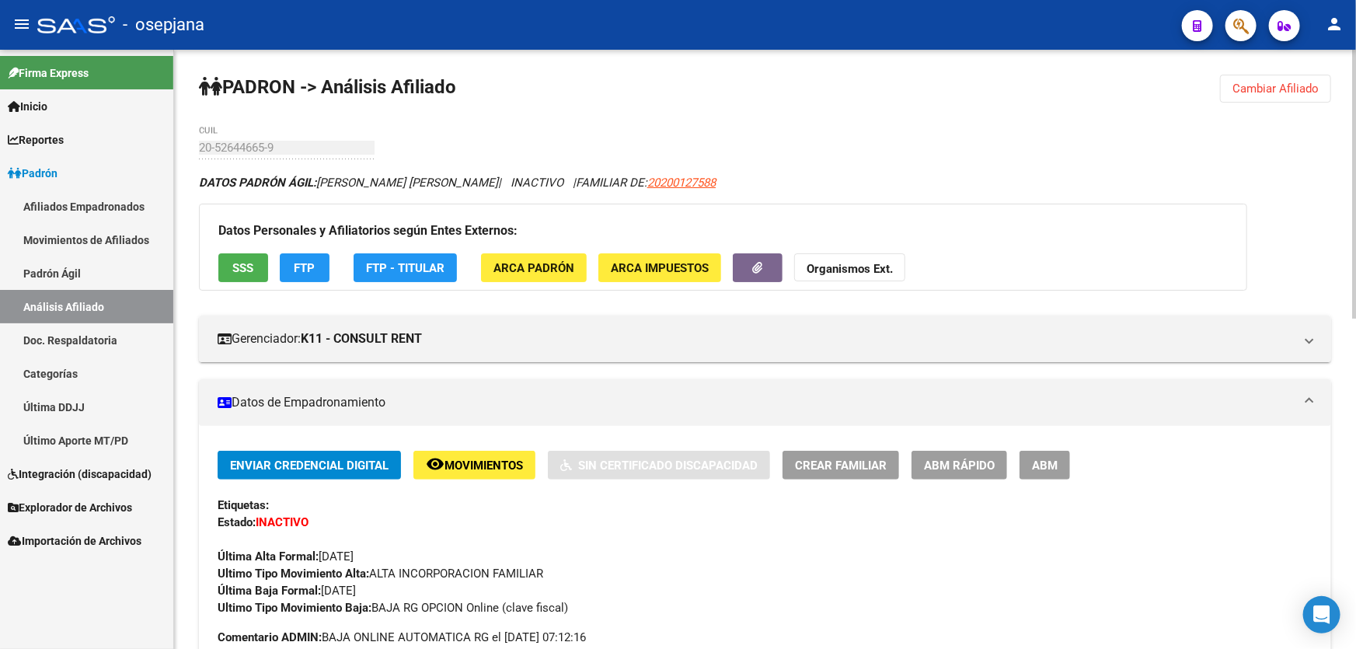
click at [1286, 88] on span "Cambiar Afiliado" at bounding box center [1275, 89] width 86 height 14
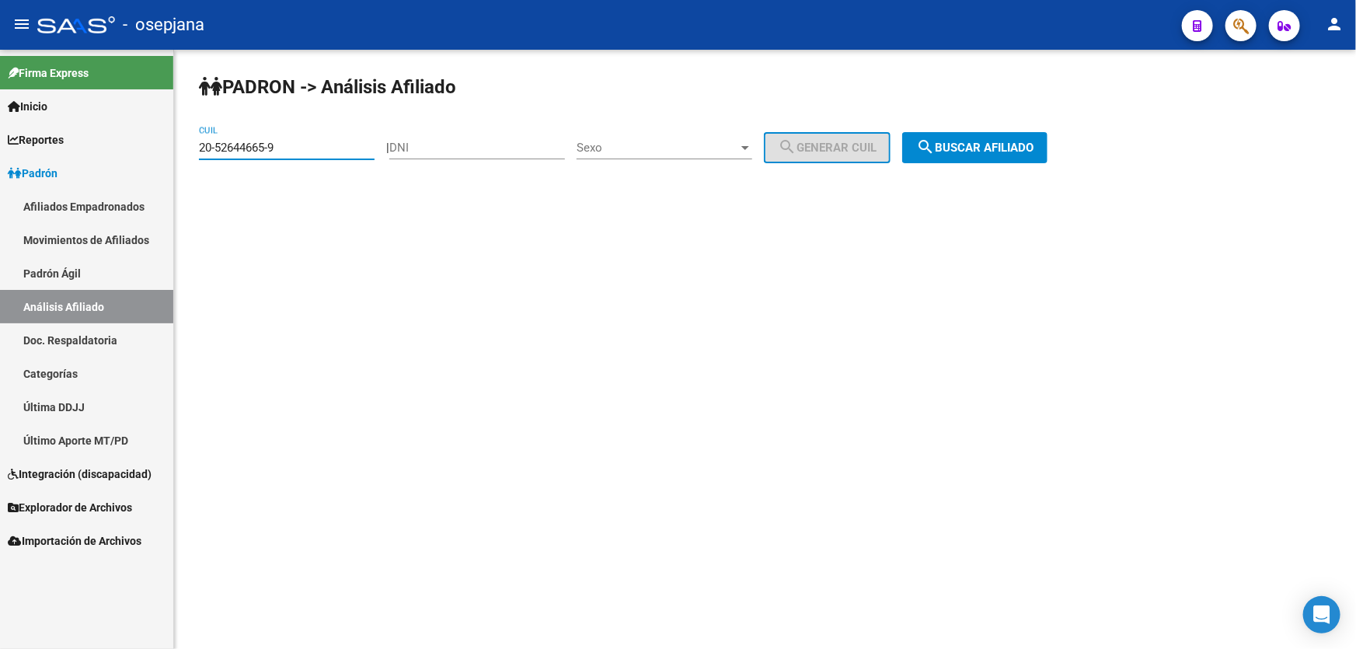
drag, startPoint x: 300, startPoint y: 148, endPoint x: 193, endPoint y: 151, distance: 106.5
click at [193, 151] on div "PADRON -> Análisis Afiliado 20-52644665-9 CUIL | DNI Sexo Sexo search Generar C…" at bounding box center [765, 131] width 1182 height 163
paste input "7-28969767-0"
click at [1023, 154] on button "search Buscar afiliado" at bounding box center [974, 147] width 145 height 31
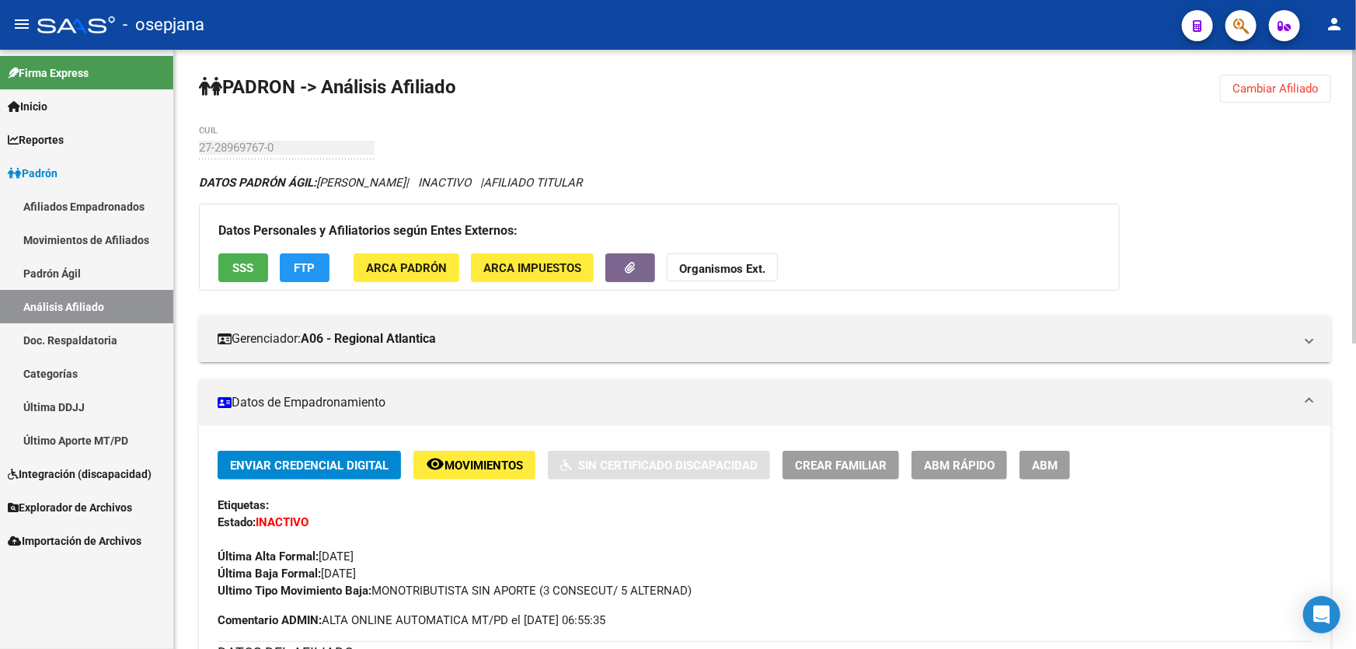
click at [1290, 99] on button "Cambiar Afiliado" at bounding box center [1275, 89] width 111 height 28
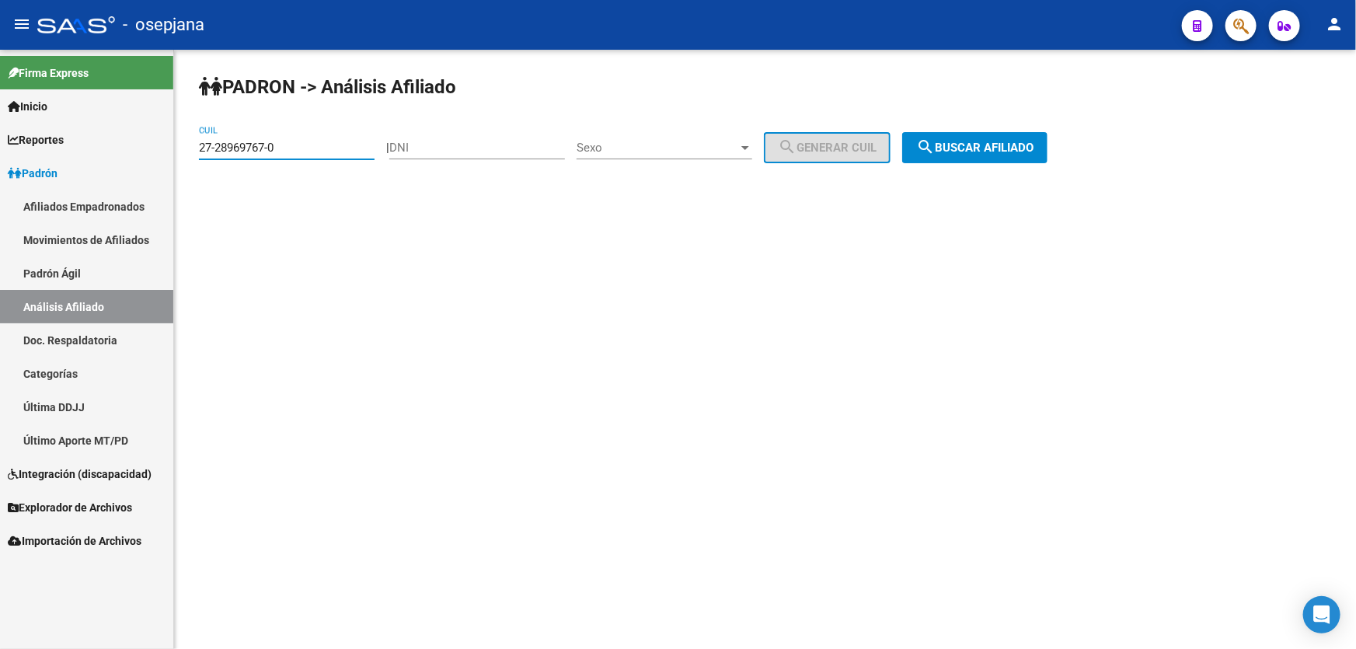
drag, startPoint x: 301, startPoint y: 150, endPoint x: 138, endPoint y: 157, distance: 163.3
click at [140, 156] on mat-sidenav-container "Firma Express Inicio Calendario SSS Instructivos Contacto OS Reportes Padrón Tr…" at bounding box center [678, 349] width 1356 height 599
paste input "0-32321072-2"
type input "20-32321072-2"
click at [1009, 128] on div "PADRON -> Análisis Afiliado 20-32321072-2 CUIL | DNI Sexo Sexo search Generar C…" at bounding box center [765, 131] width 1182 height 163
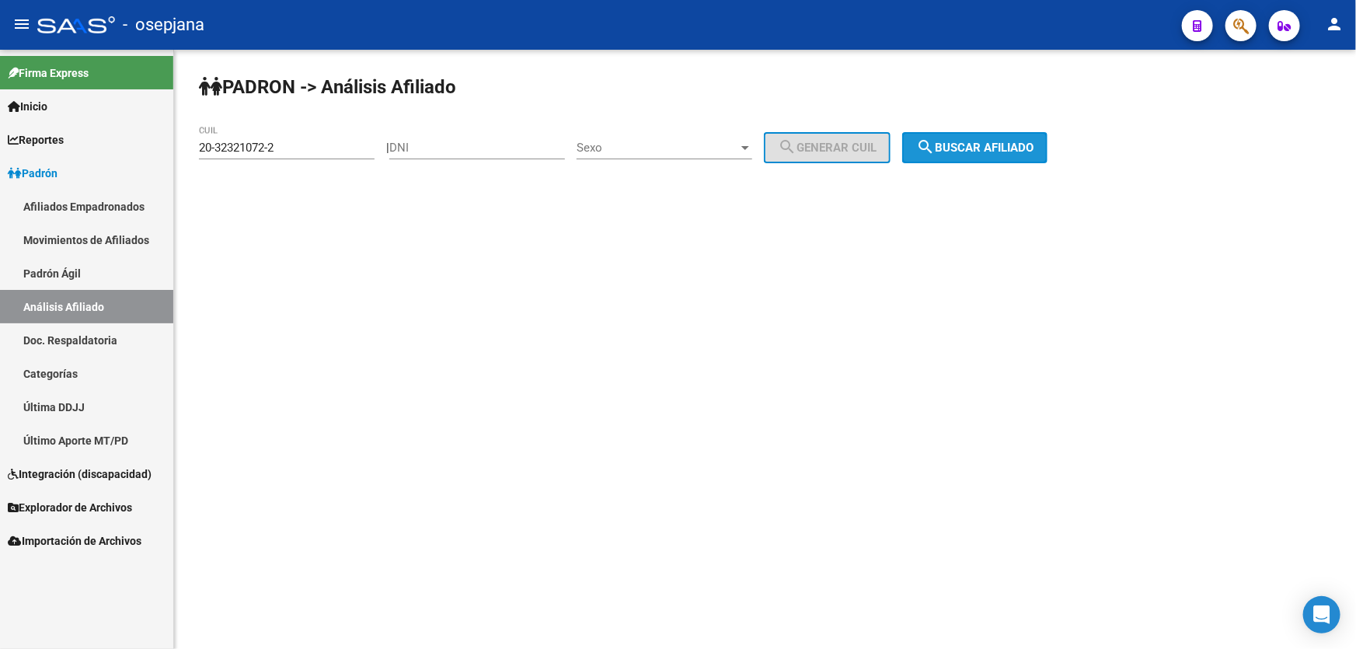
click at [1000, 147] on span "search Buscar afiliado" at bounding box center [974, 148] width 117 height 14
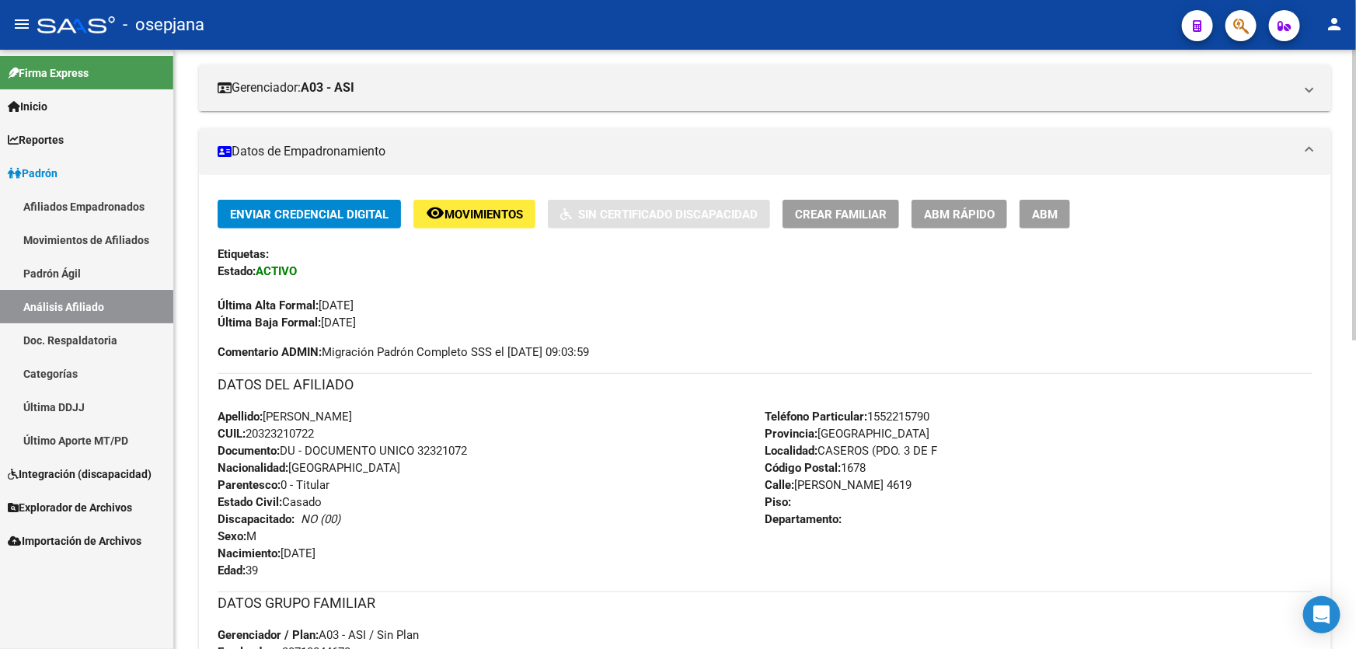
scroll to position [211, 0]
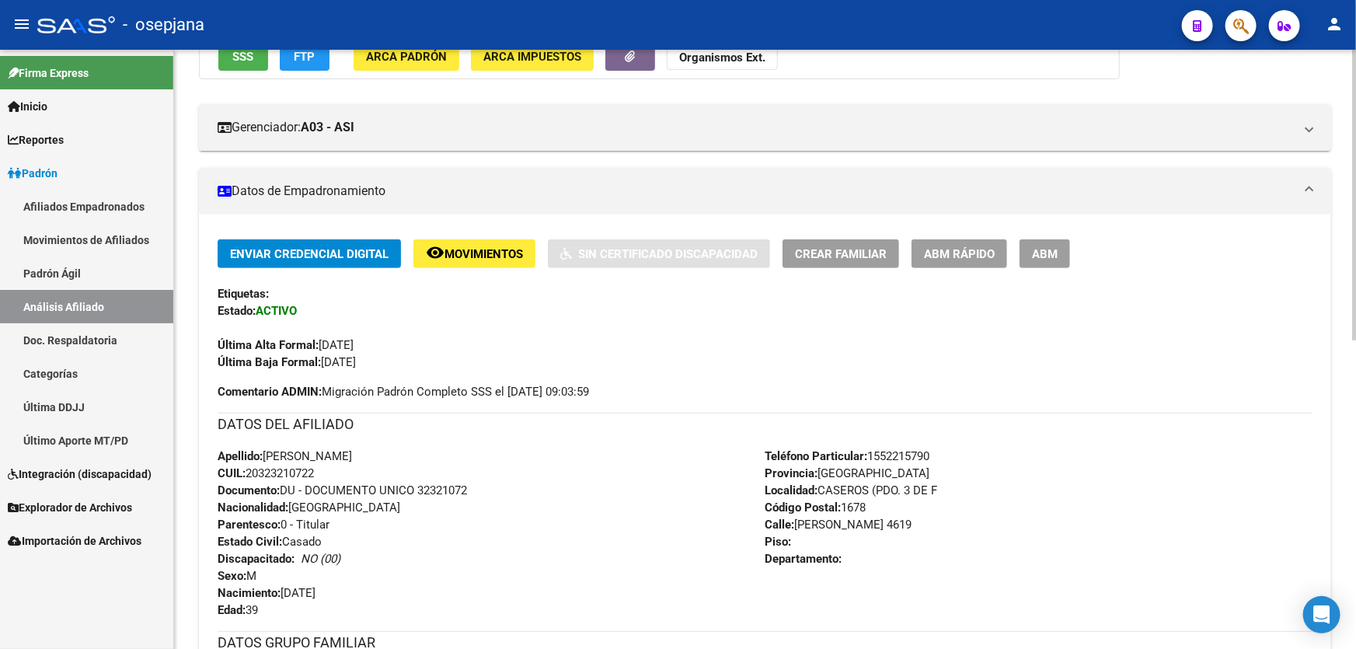
click at [489, 257] on span "Movimientos" at bounding box center [483, 254] width 78 height 14
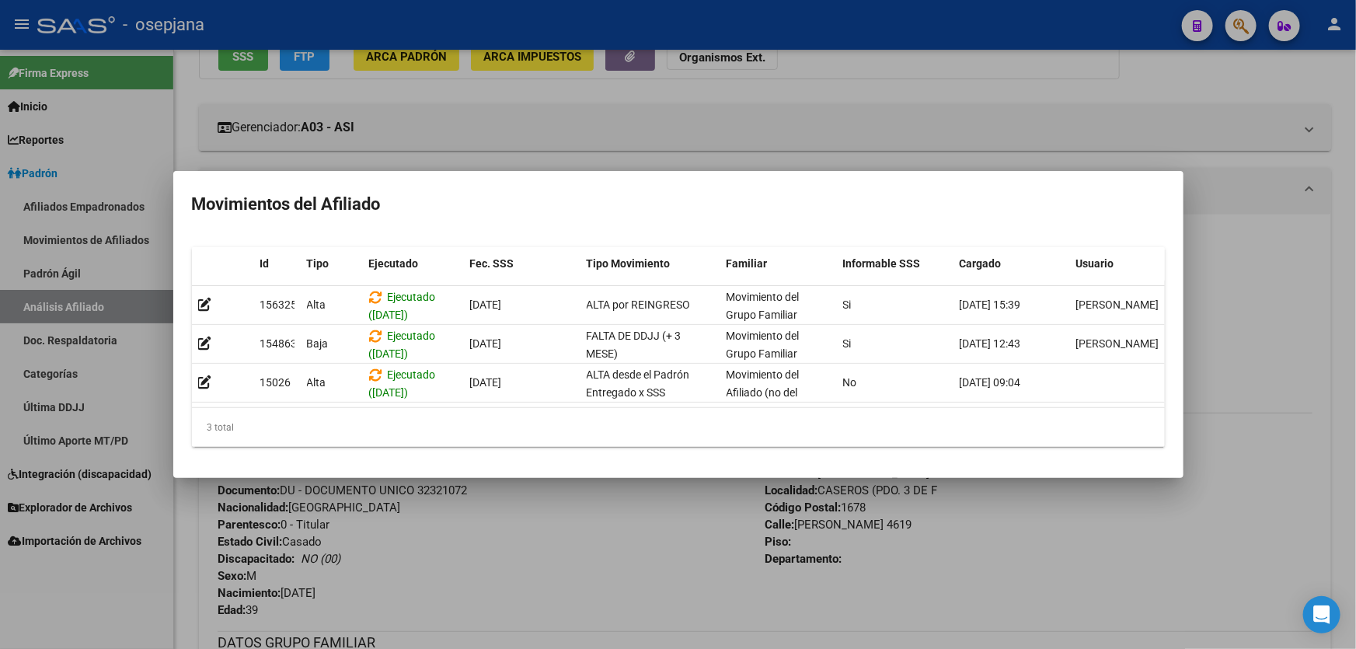
click at [1310, 472] on div at bounding box center [678, 324] width 1356 height 649
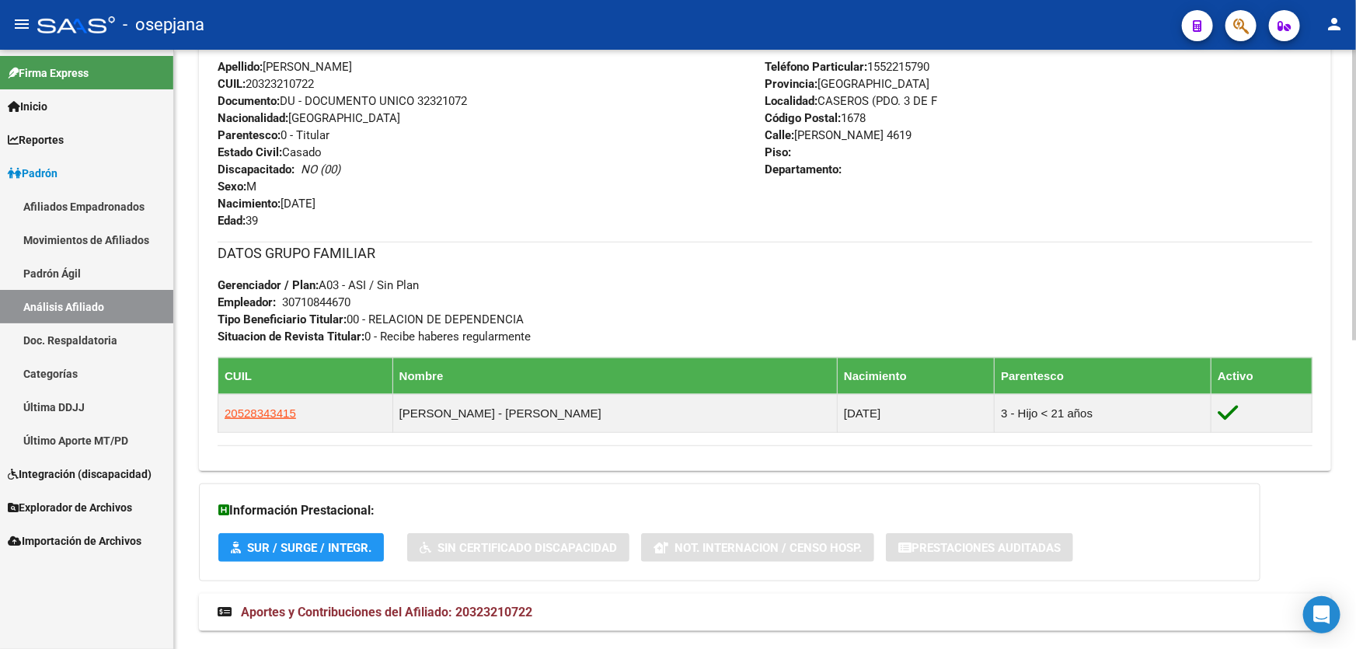
scroll to position [636, 0]
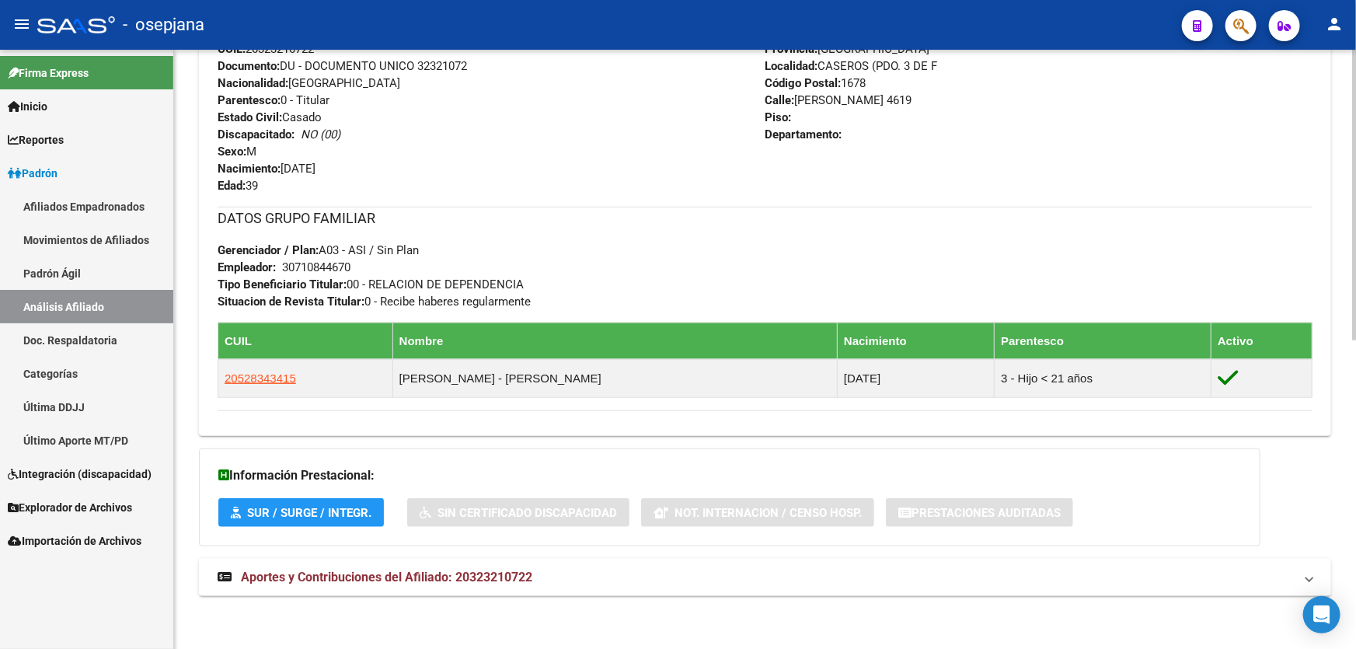
click at [938, 583] on mat-panel-title "Aportes y Contribuciones del Afiliado: 20323210722" at bounding box center [756, 577] width 1076 height 17
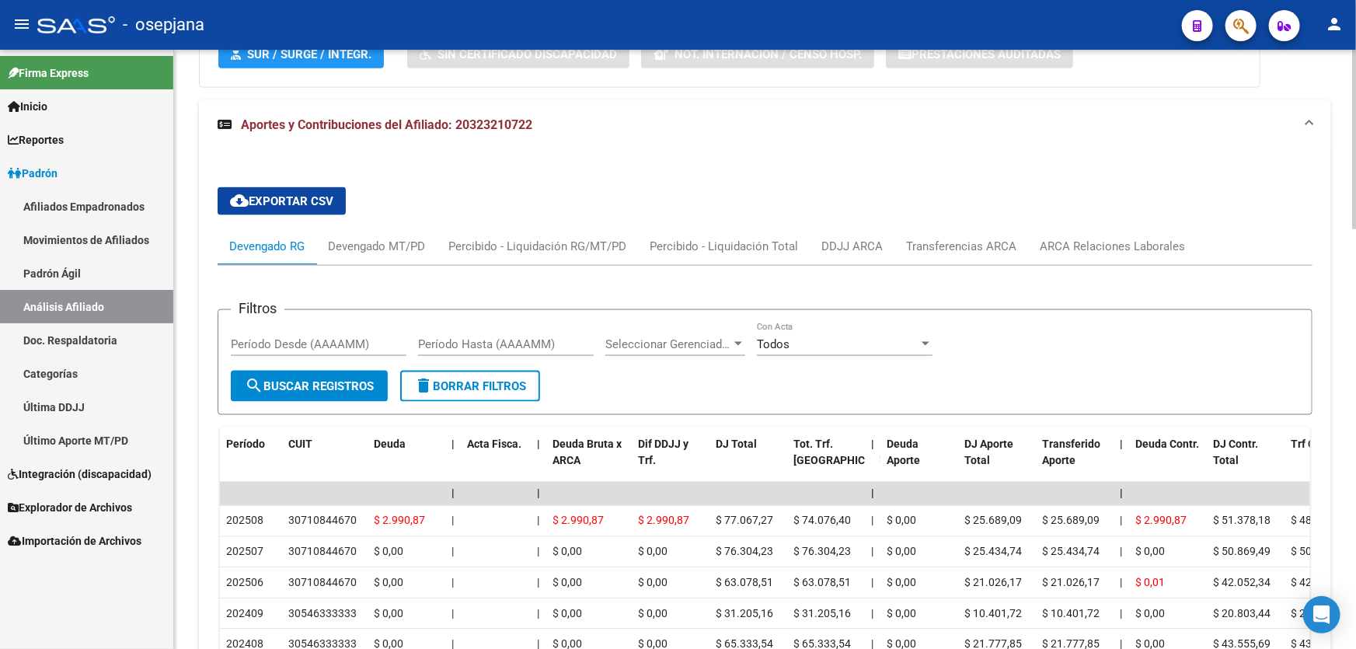
scroll to position [1130, 0]
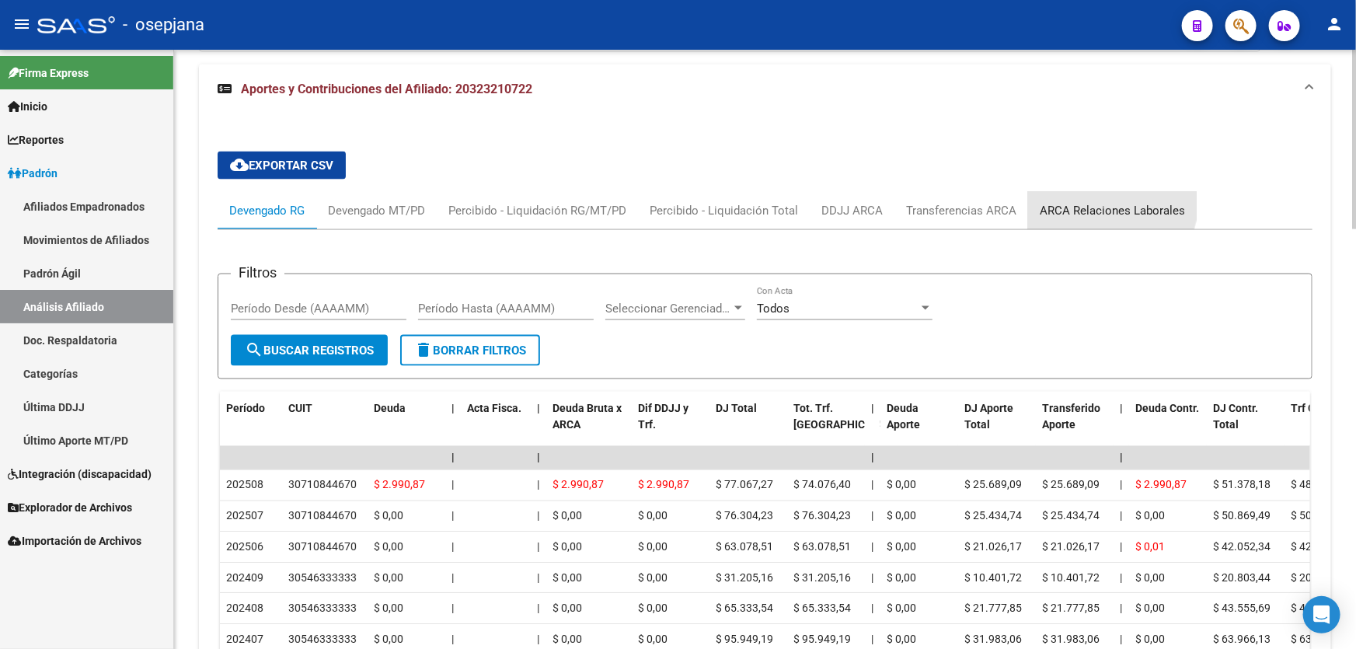
click at [1081, 193] on div "ARCA Relaciones Laborales" at bounding box center [1112, 210] width 169 height 37
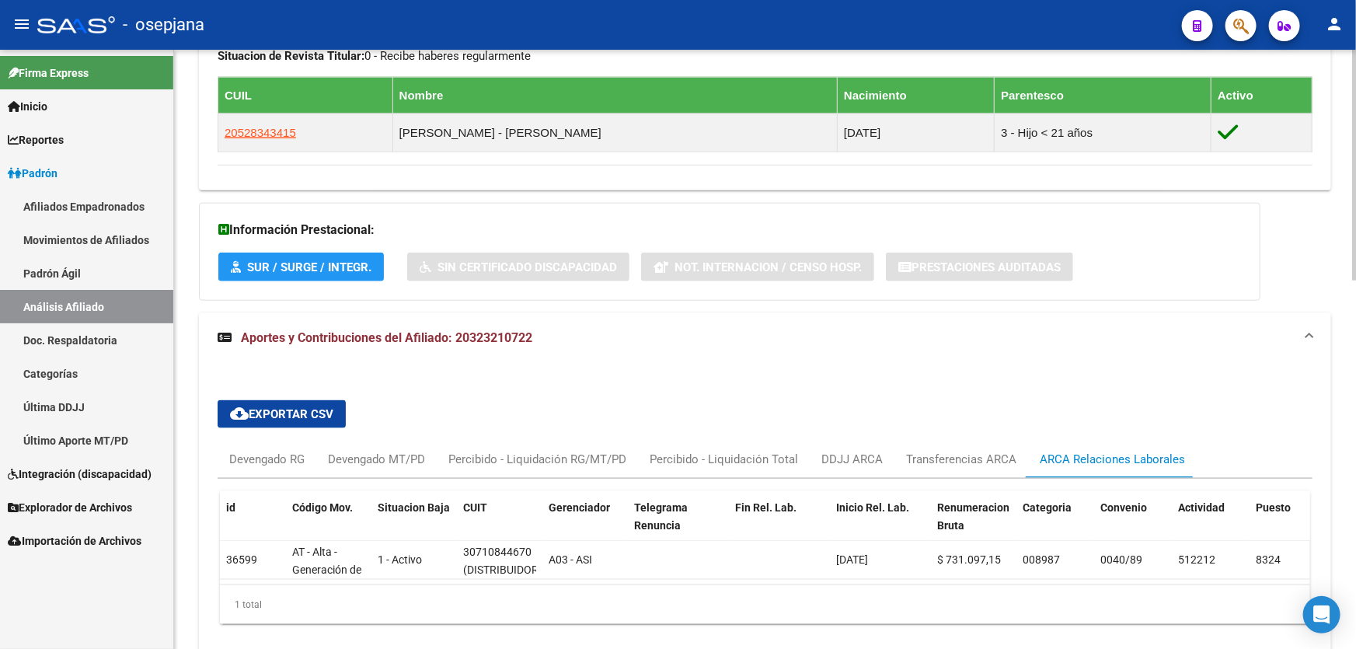
scroll to position [956, 0]
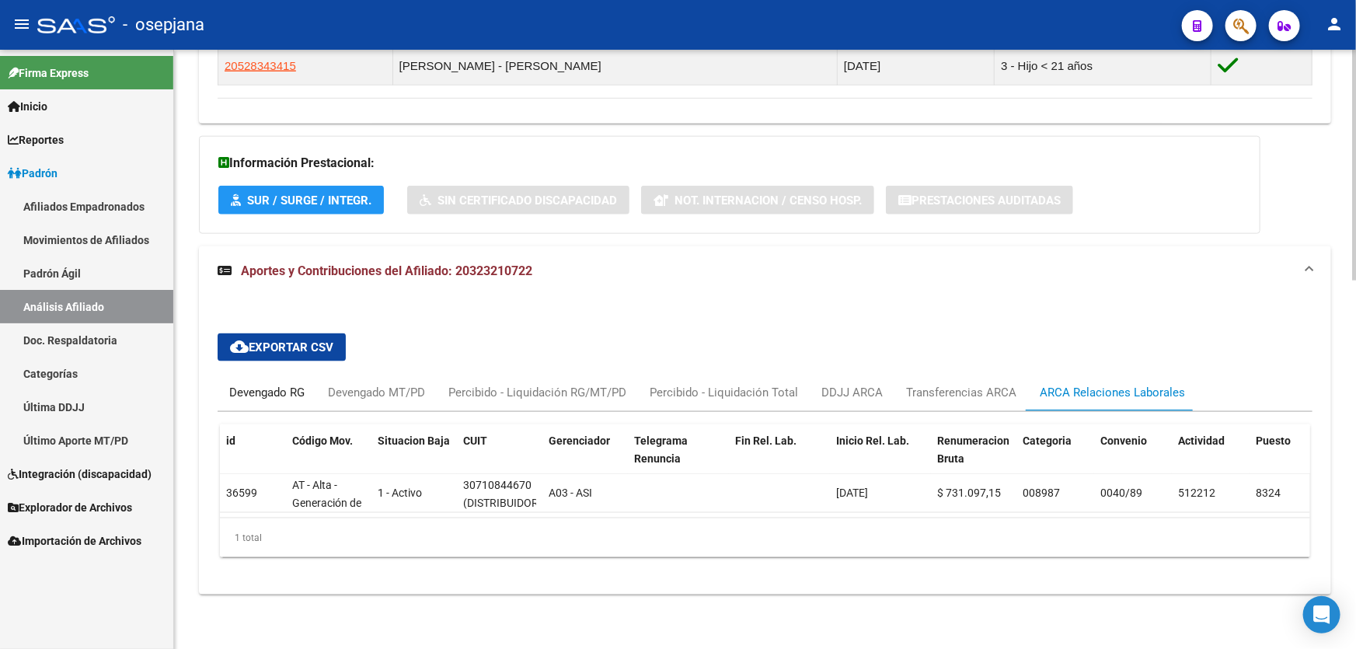
click at [256, 384] on div "Devengado RG" at bounding box center [266, 392] width 75 height 17
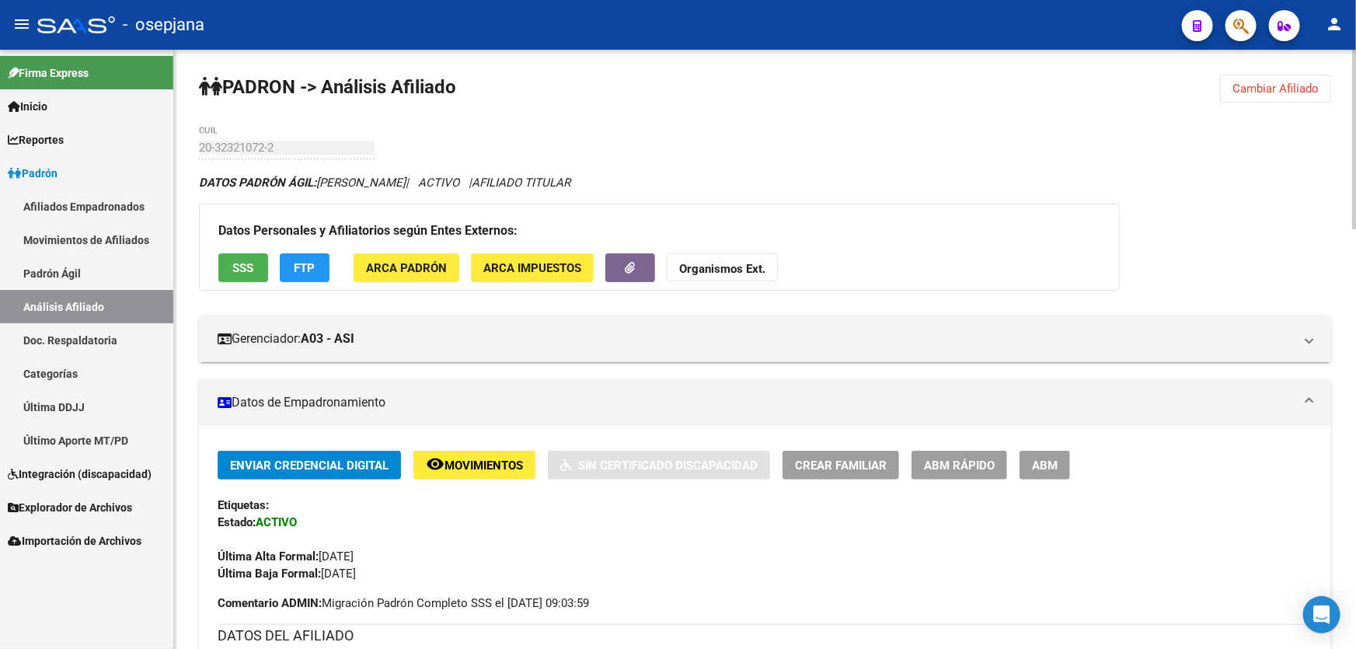
scroll to position [211, 0]
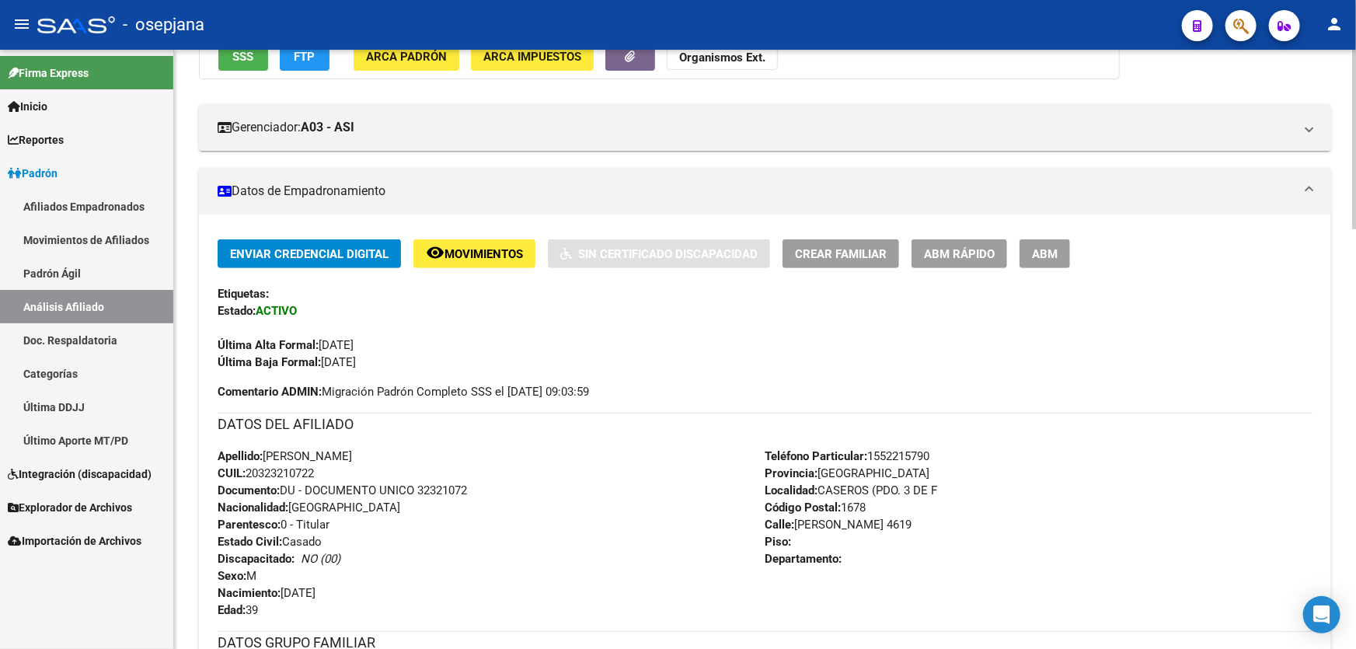
drag, startPoint x: 419, startPoint y: 489, endPoint x: 528, endPoint y: 497, distance: 109.1
click at [528, 497] on div "Apellido: LEANDRO ALBERTO MERLO CUIL: 20323210722 Documento: DU - DOCUMENTO UNI…" at bounding box center [492, 532] width 548 height 171
click at [447, 485] on span "Documento: DU - DOCUMENTO UNICO 32321072" at bounding box center [342, 490] width 249 height 14
drag, startPoint x: 420, startPoint y: 489, endPoint x: 488, endPoint y: 489, distance: 67.6
click at [488, 489] on div "Apellido: LEANDRO ALBERTO MERLO CUIL: 20323210722 Documento: DU - DOCUMENTO UNI…" at bounding box center [492, 532] width 548 height 171
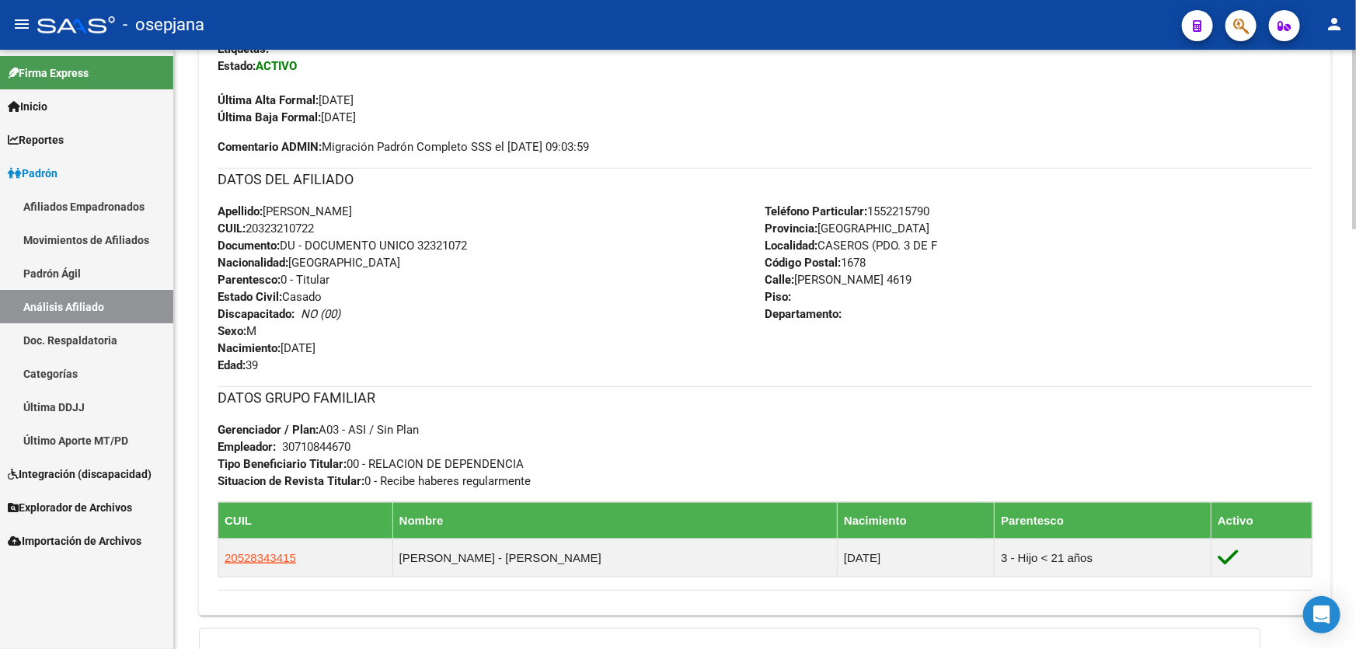
scroll to position [494, 0]
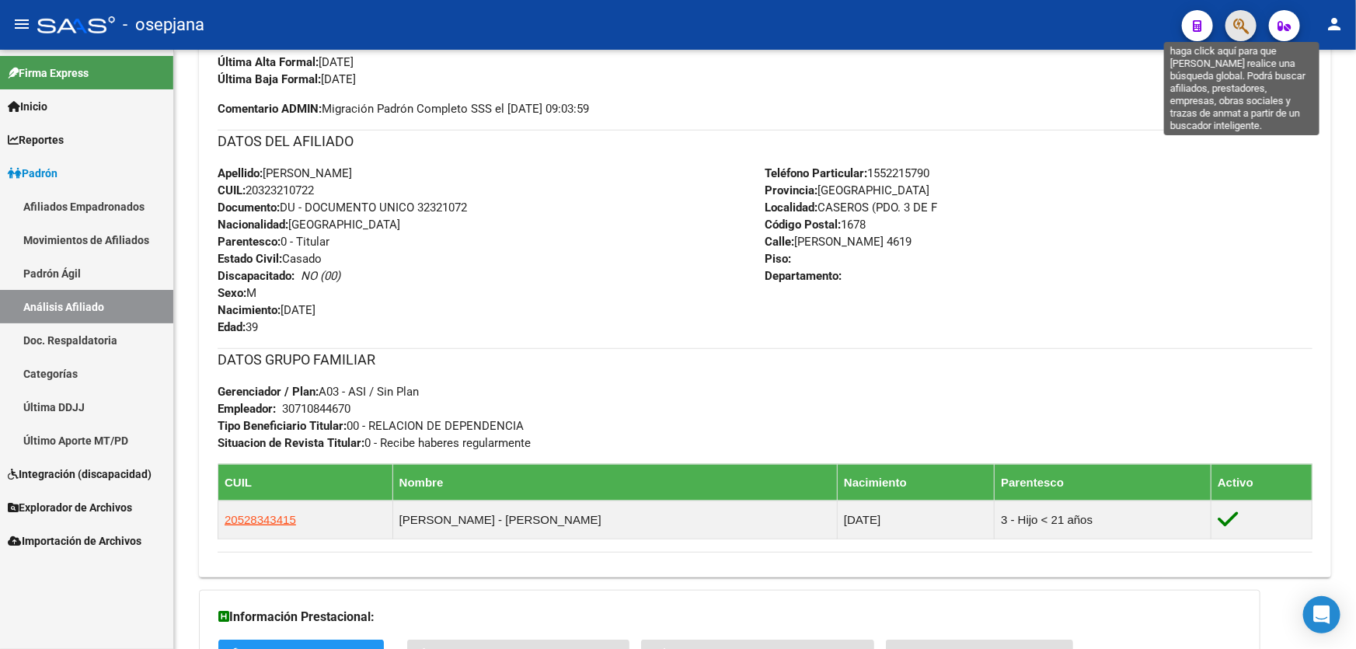
click at [1235, 23] on icon "button" at bounding box center [1241, 26] width 16 height 18
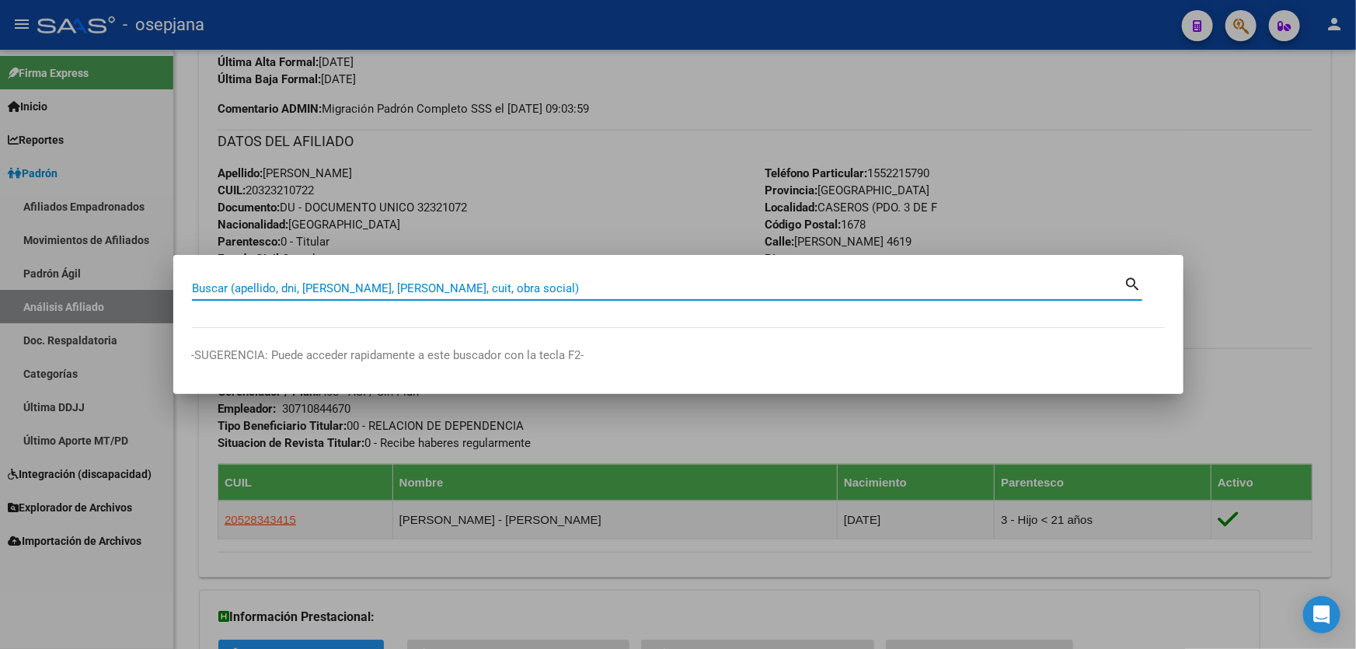
paste
type input "27339811720"
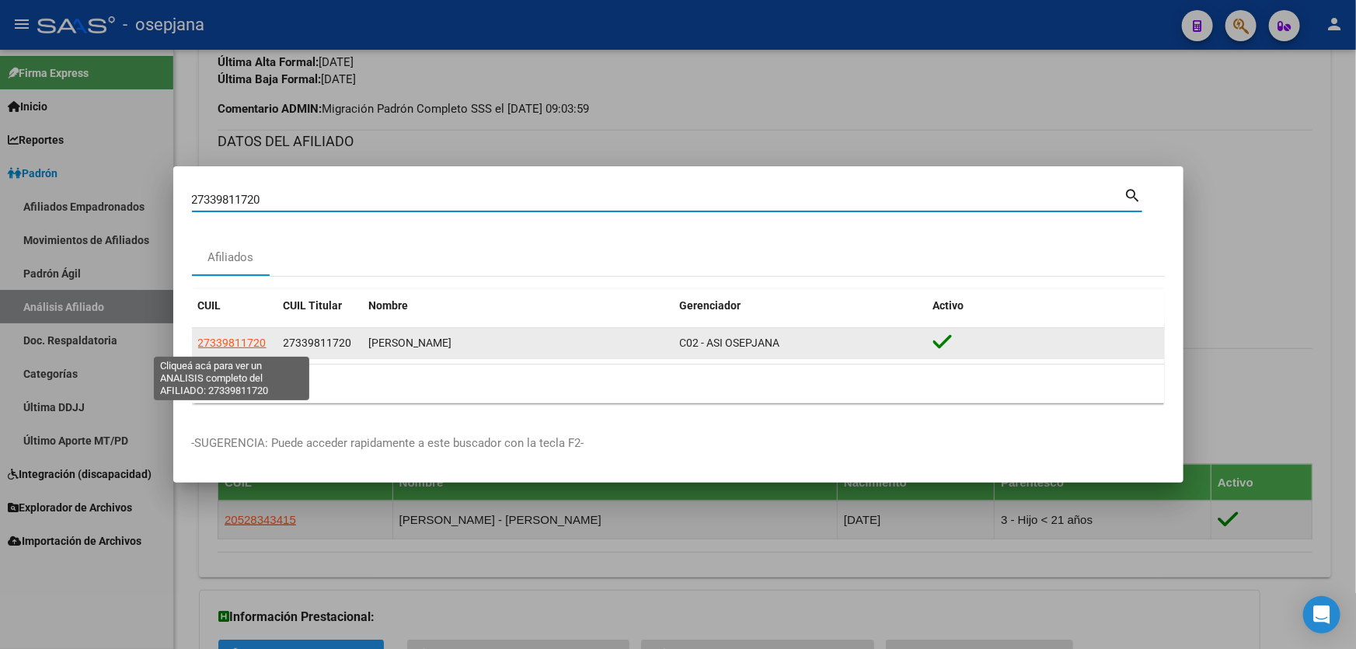
click at [228, 341] on span "27339811720" at bounding box center [232, 342] width 68 height 12
type textarea "27339811720"
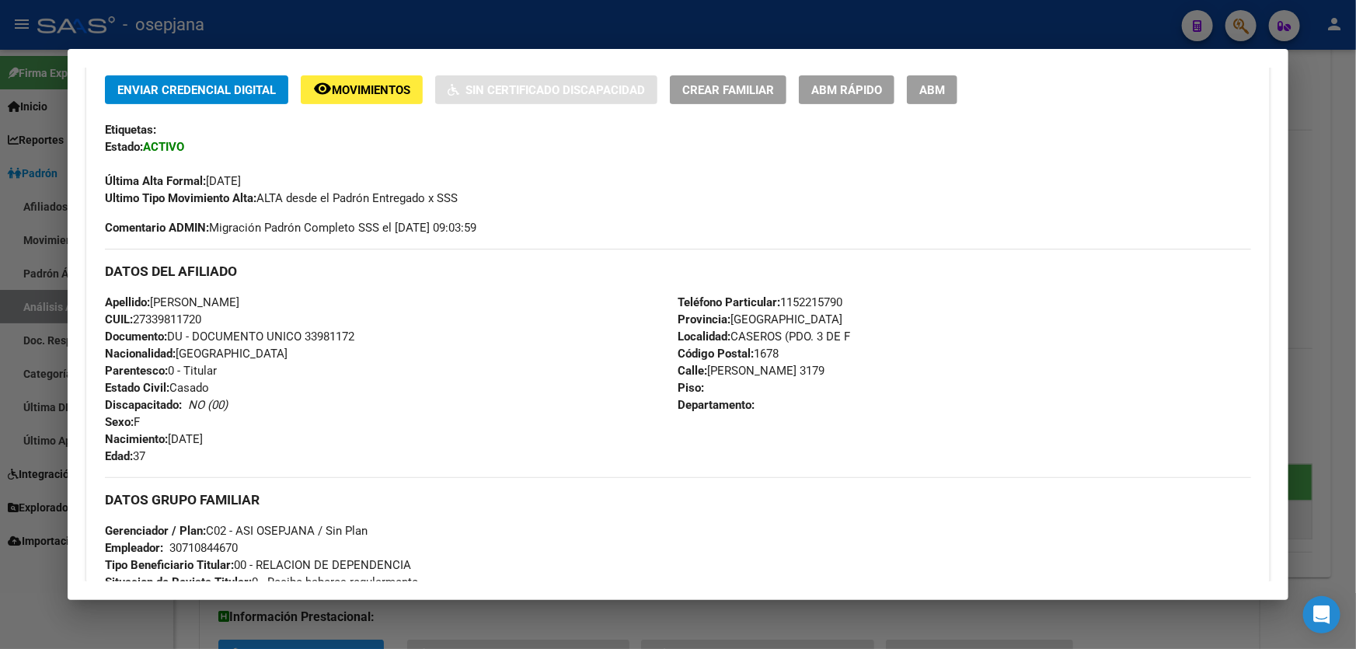
scroll to position [632, 0]
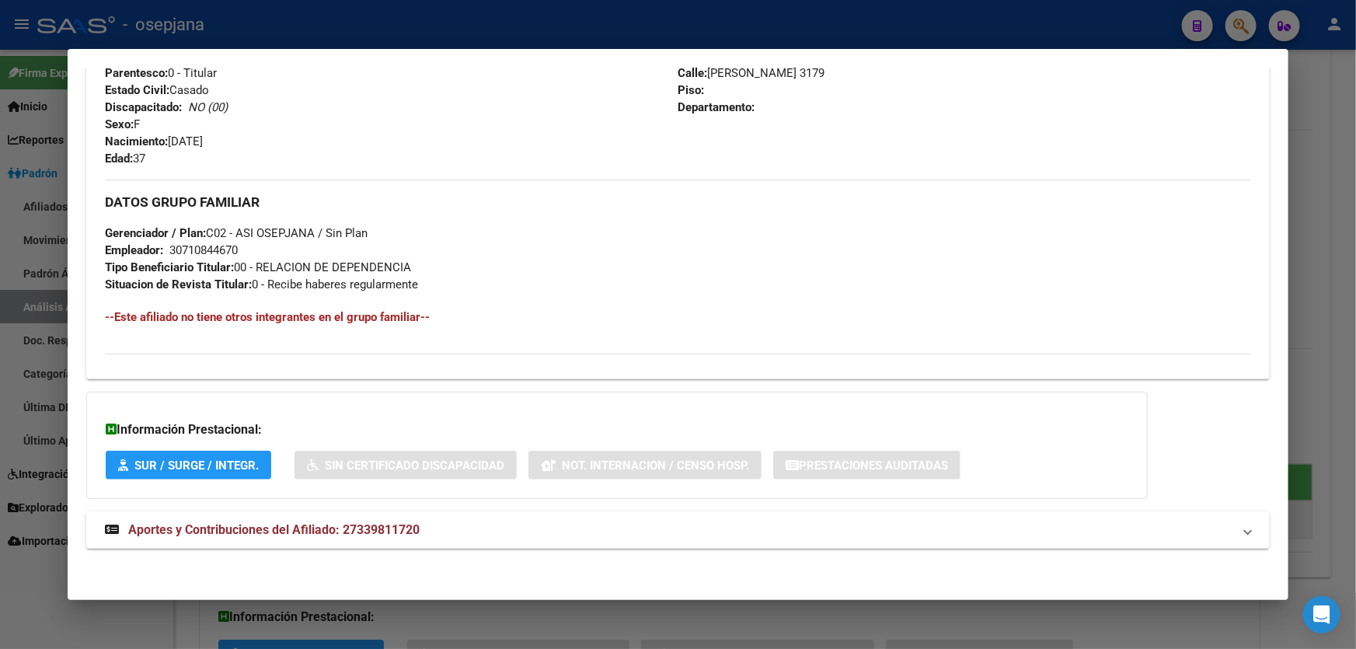
click at [1355, 200] on div at bounding box center [678, 324] width 1356 height 649
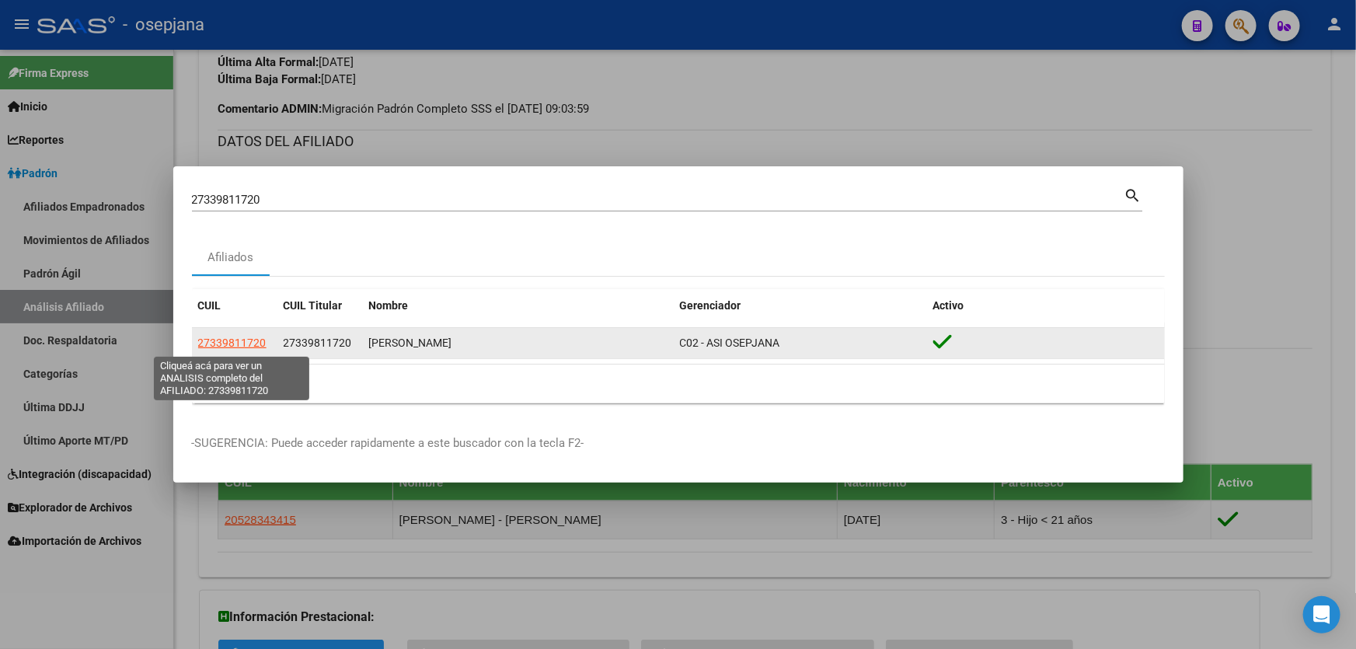
drag, startPoint x: 266, startPoint y: 342, endPoint x: 200, endPoint y: 346, distance: 66.9
click at [200, 346] on div "27339811720" at bounding box center [234, 343] width 73 height 18
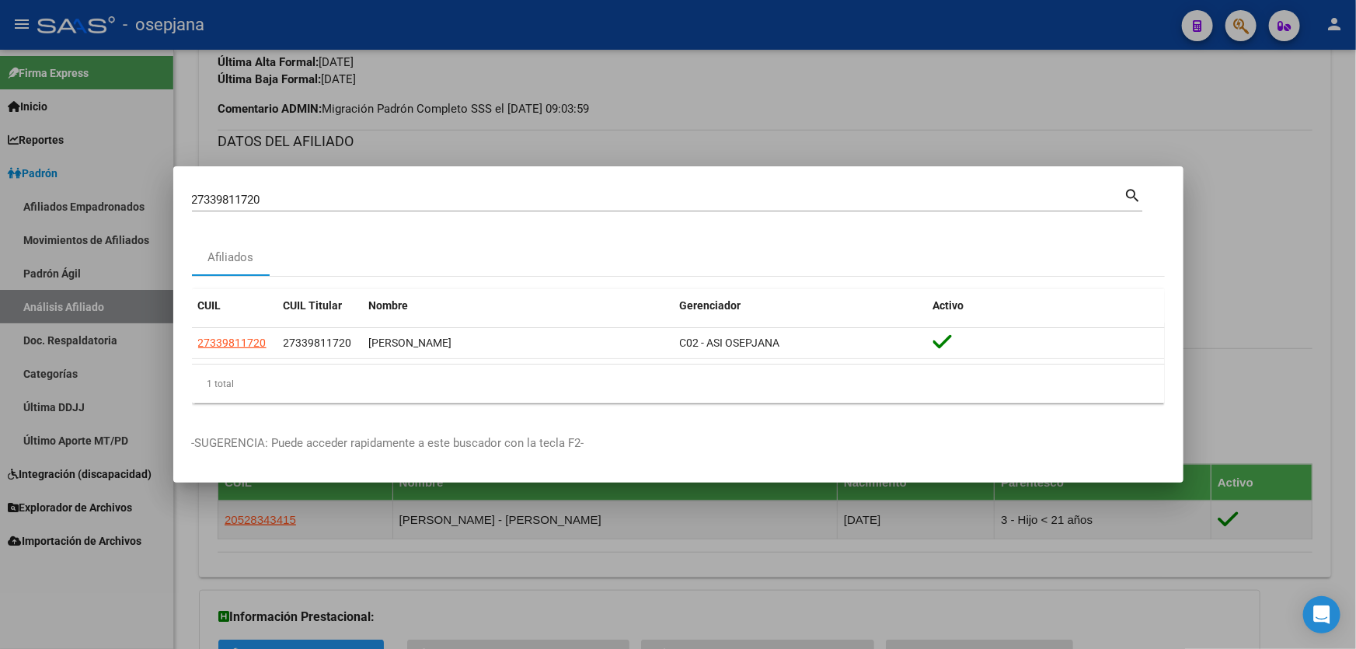
click at [769, 124] on div at bounding box center [678, 324] width 1356 height 649
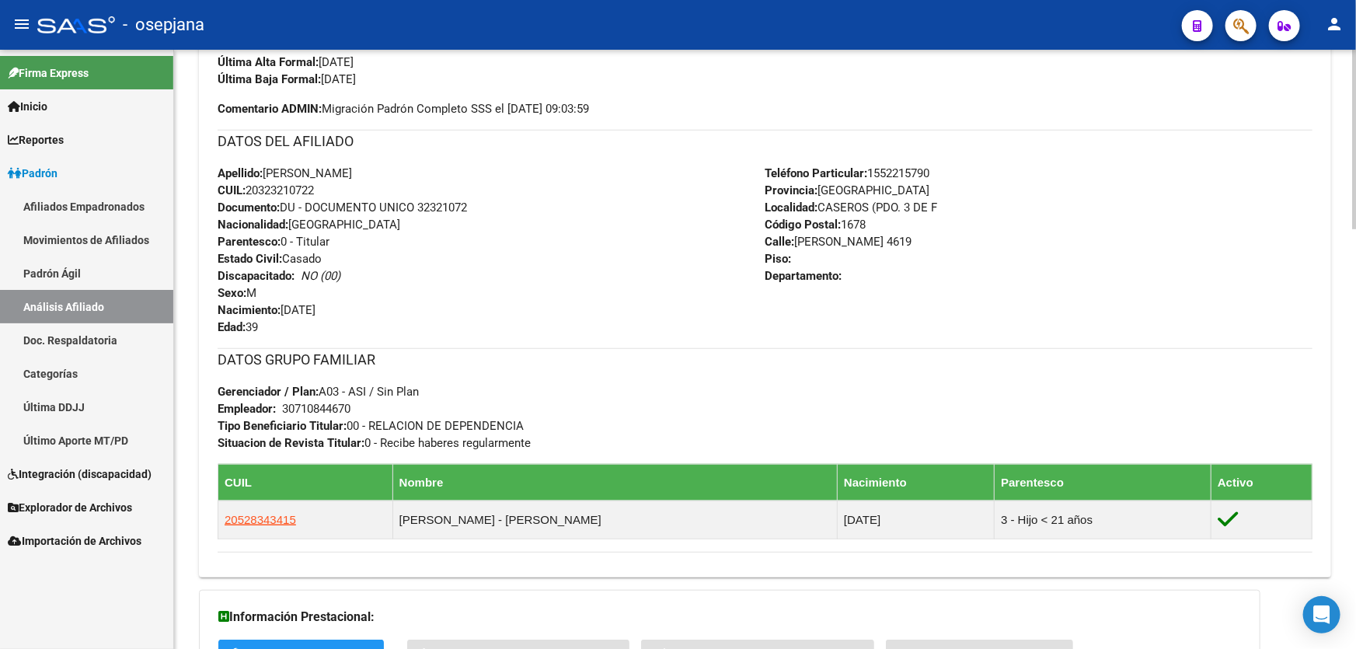
drag, startPoint x: 419, startPoint y: 204, endPoint x: 542, endPoint y: 214, distance: 123.2
click at [542, 214] on div "Apellido: LEANDRO ALBERTO MERLO CUIL: 20323210722 Documento: DU - DOCUMENTO UNI…" at bounding box center [492, 250] width 548 height 171
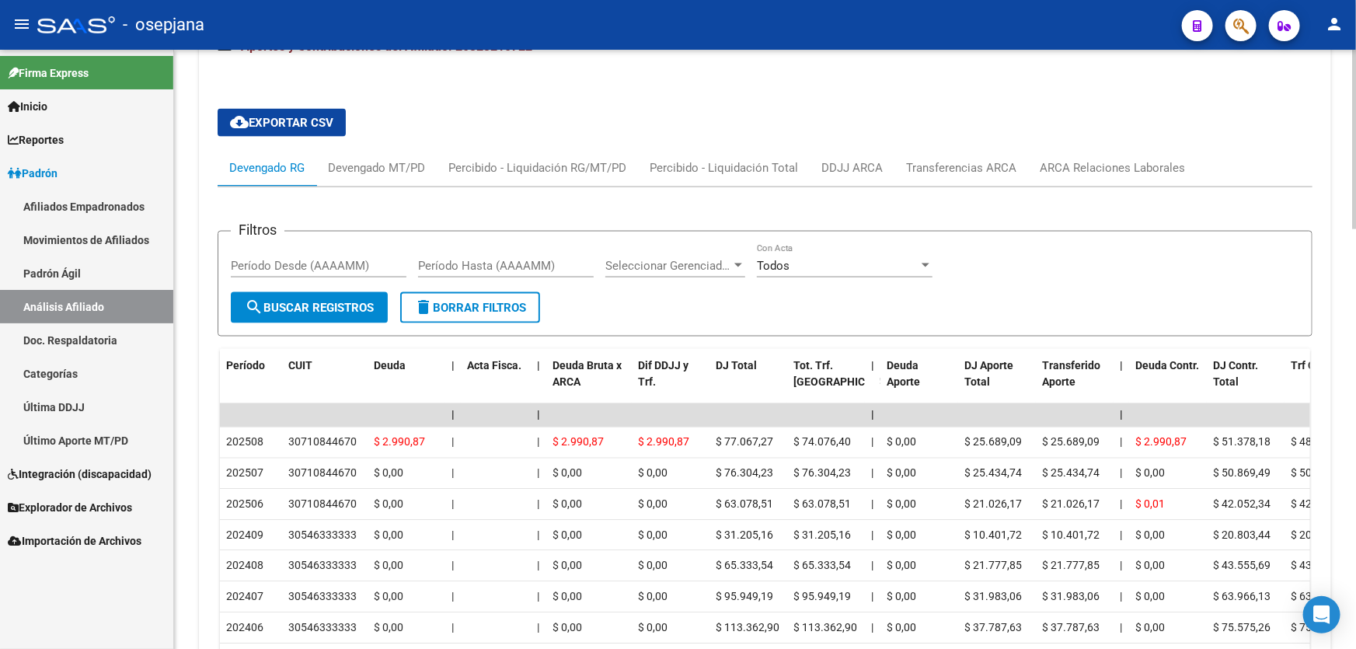
scroll to position [1043, 0]
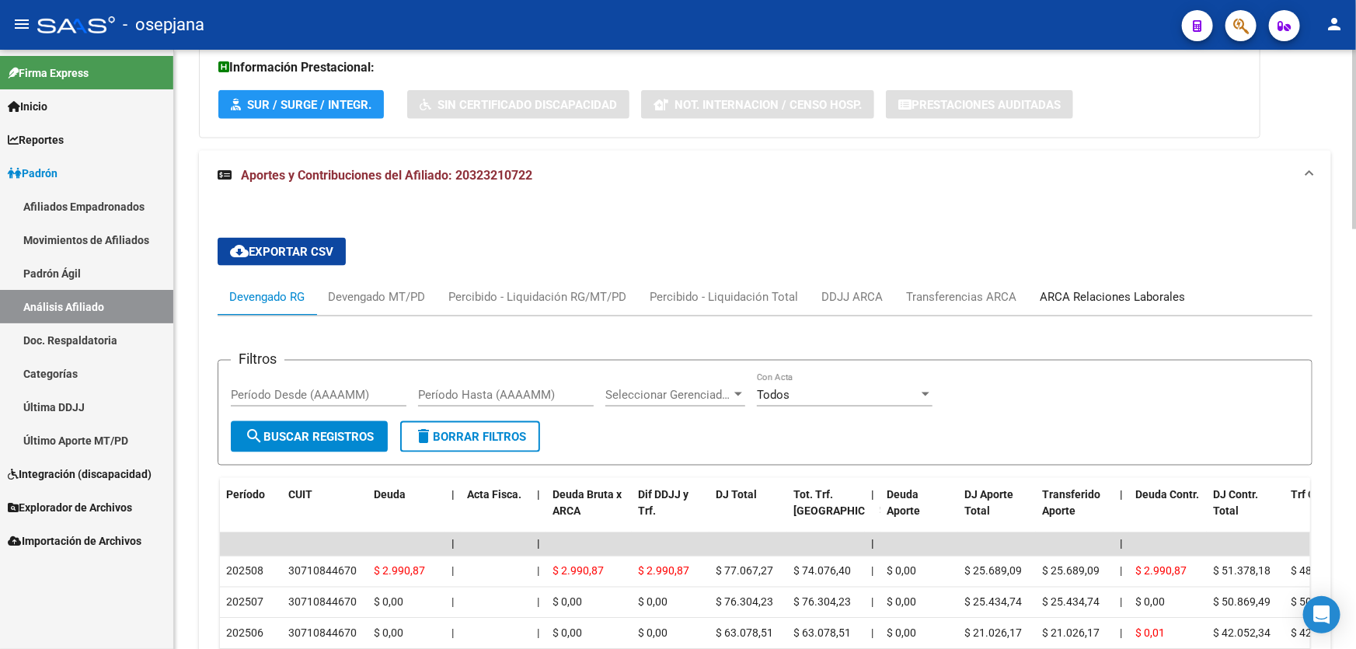
click at [1119, 291] on div "ARCA Relaciones Laborales" at bounding box center [1111, 296] width 145 height 17
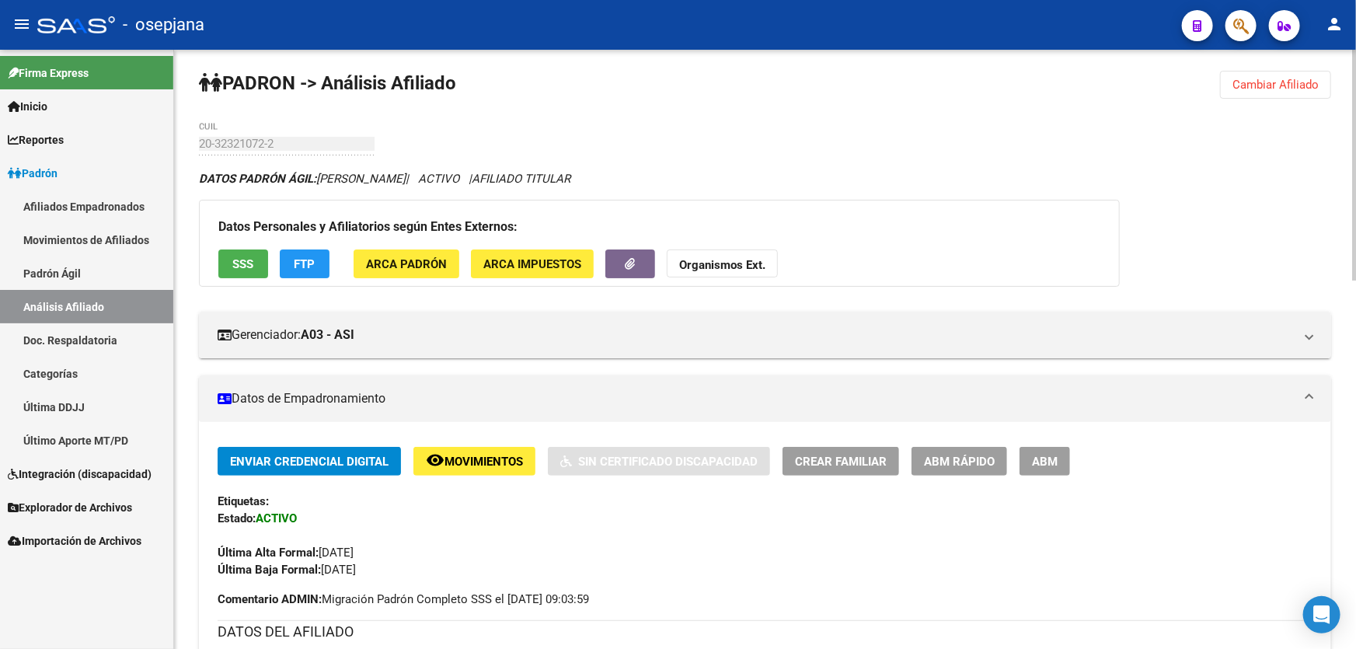
scroll to position [0, 0]
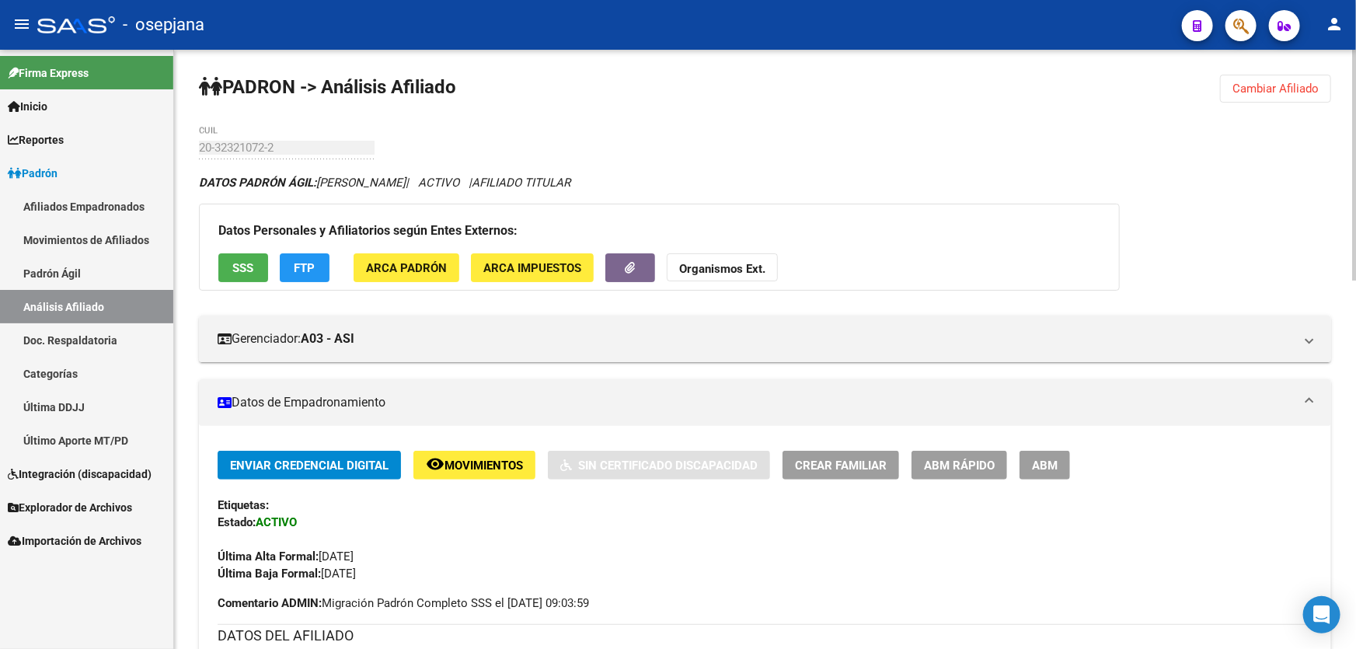
click at [1260, 98] on button "Cambiar Afiliado" at bounding box center [1275, 89] width 111 height 28
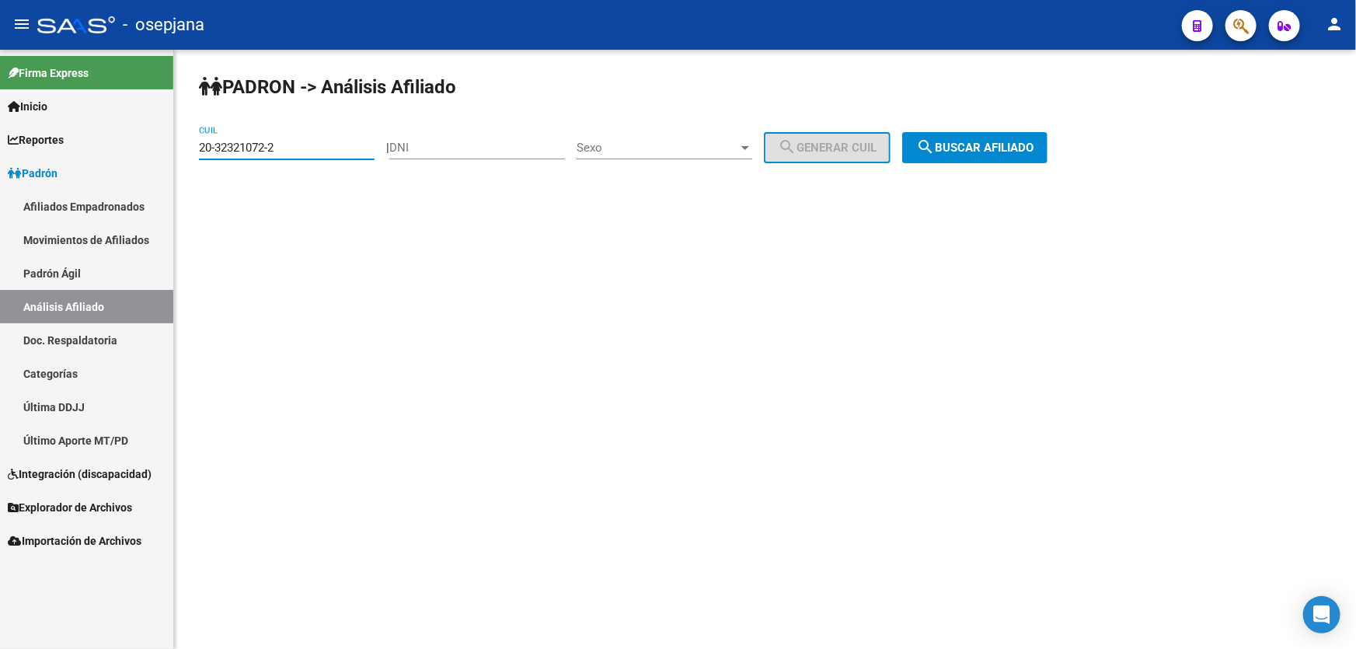
drag, startPoint x: 301, startPoint y: 145, endPoint x: 181, endPoint y: 152, distance: 119.8
click at [181, 152] on div "PADRON -> Análisis Afiliado 20-32321072-2 CUIL | DNI Sexo Sexo search Generar C…" at bounding box center [765, 131] width 1182 height 163
type input "20-34888802-2"
click at [985, 148] on span "search Buscar afiliado" at bounding box center [974, 148] width 117 height 14
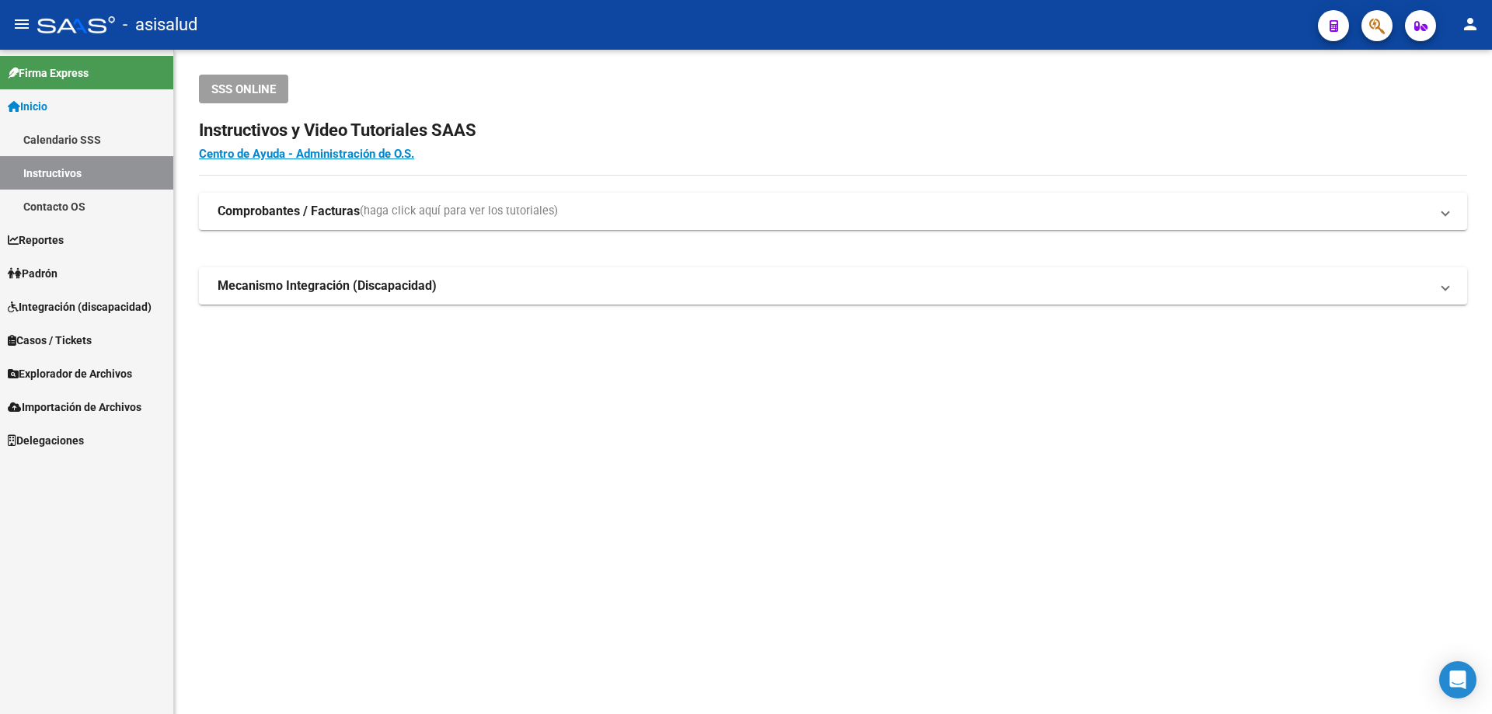
click at [50, 266] on span "Padrón" at bounding box center [33, 273] width 50 height 17
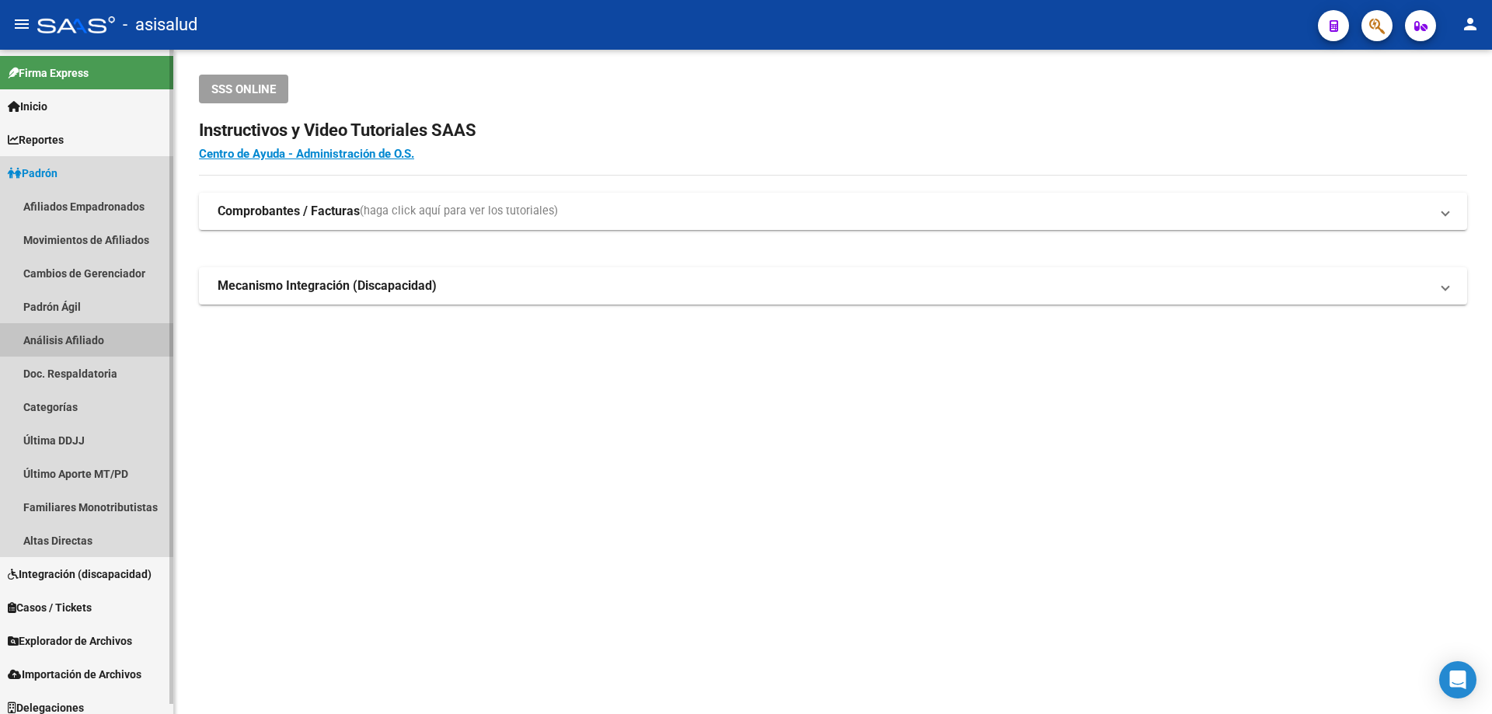
click at [76, 343] on link "Análisis Afiliado" at bounding box center [86, 339] width 173 height 33
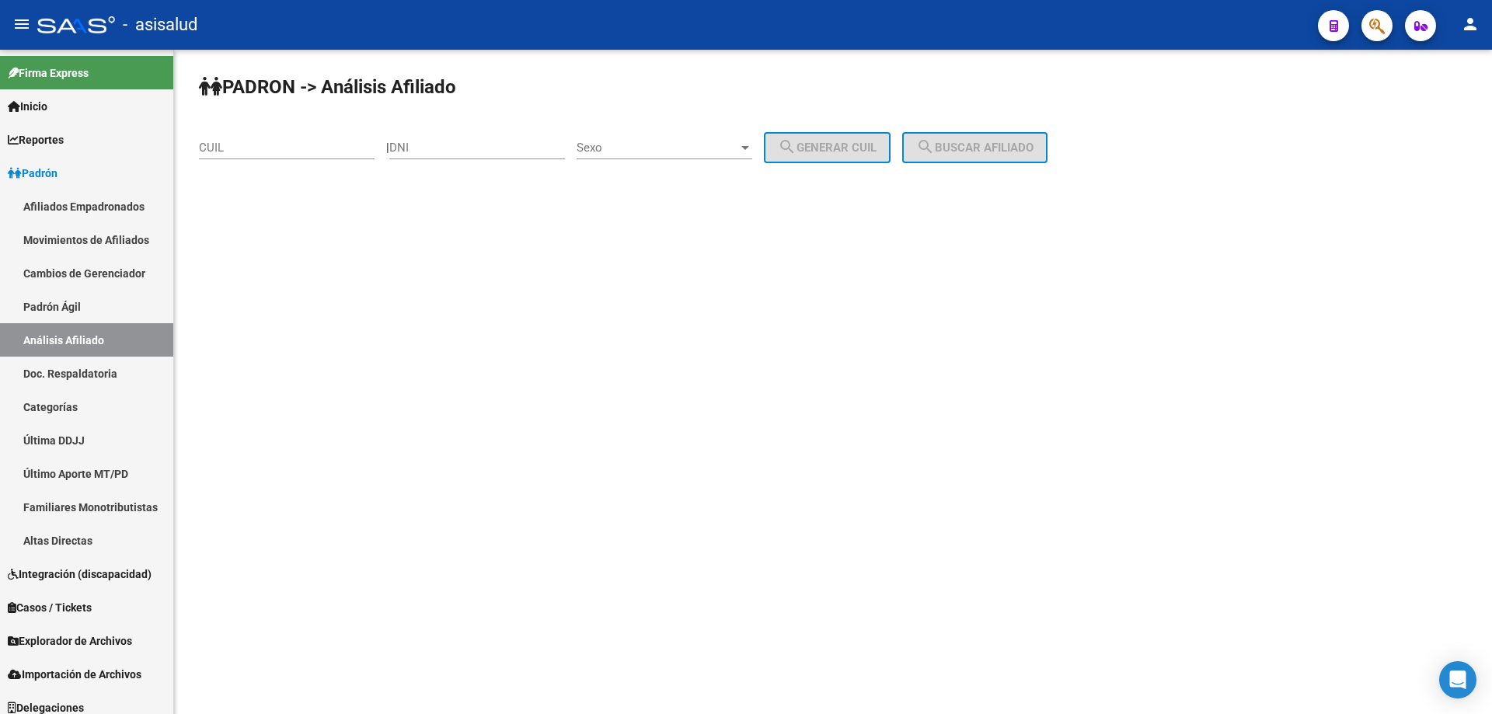
click at [280, 148] on input "CUIL" at bounding box center [287, 148] width 176 height 14
paste input "20-59645481-0"
click at [998, 152] on span "search Buscar afiliado" at bounding box center [974, 148] width 117 height 14
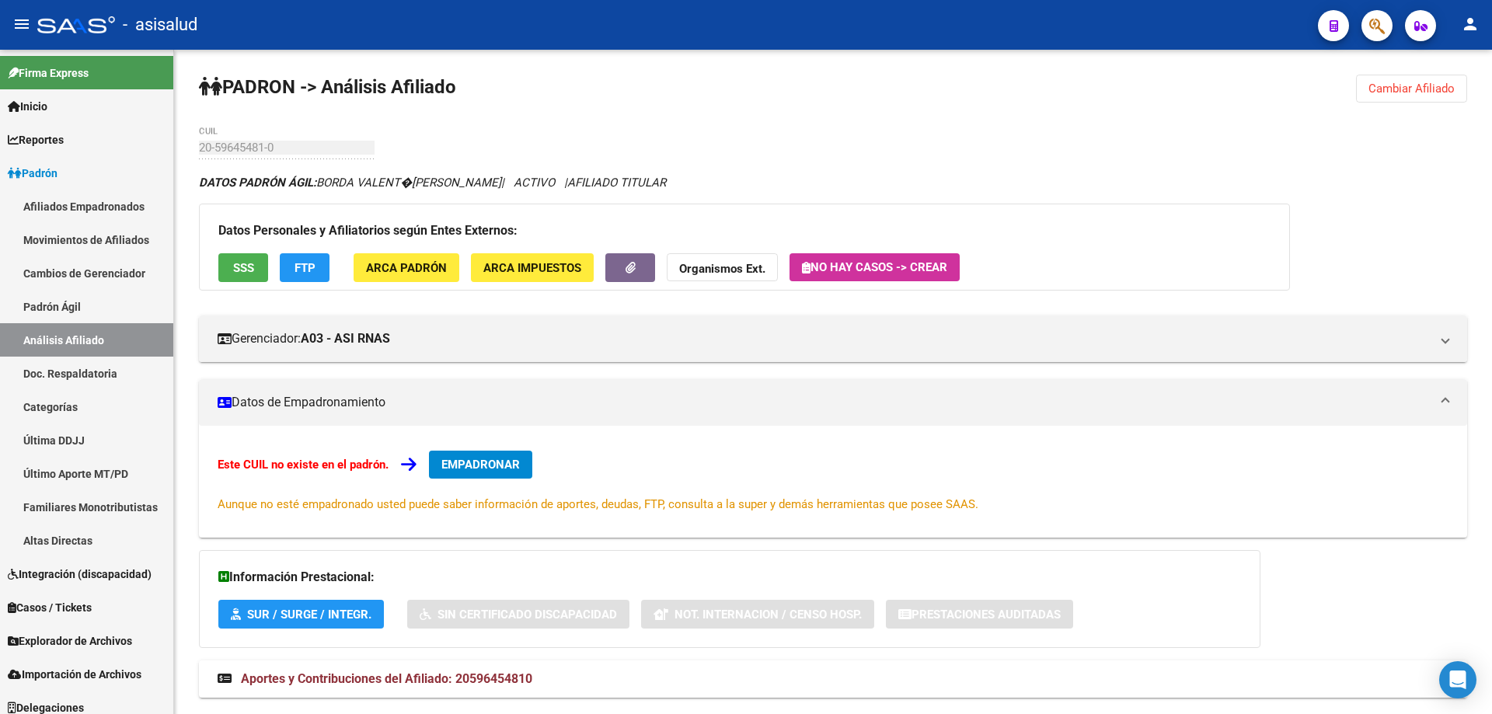
click at [1413, 90] on span "Cambiar Afiliado" at bounding box center [1411, 89] width 86 height 14
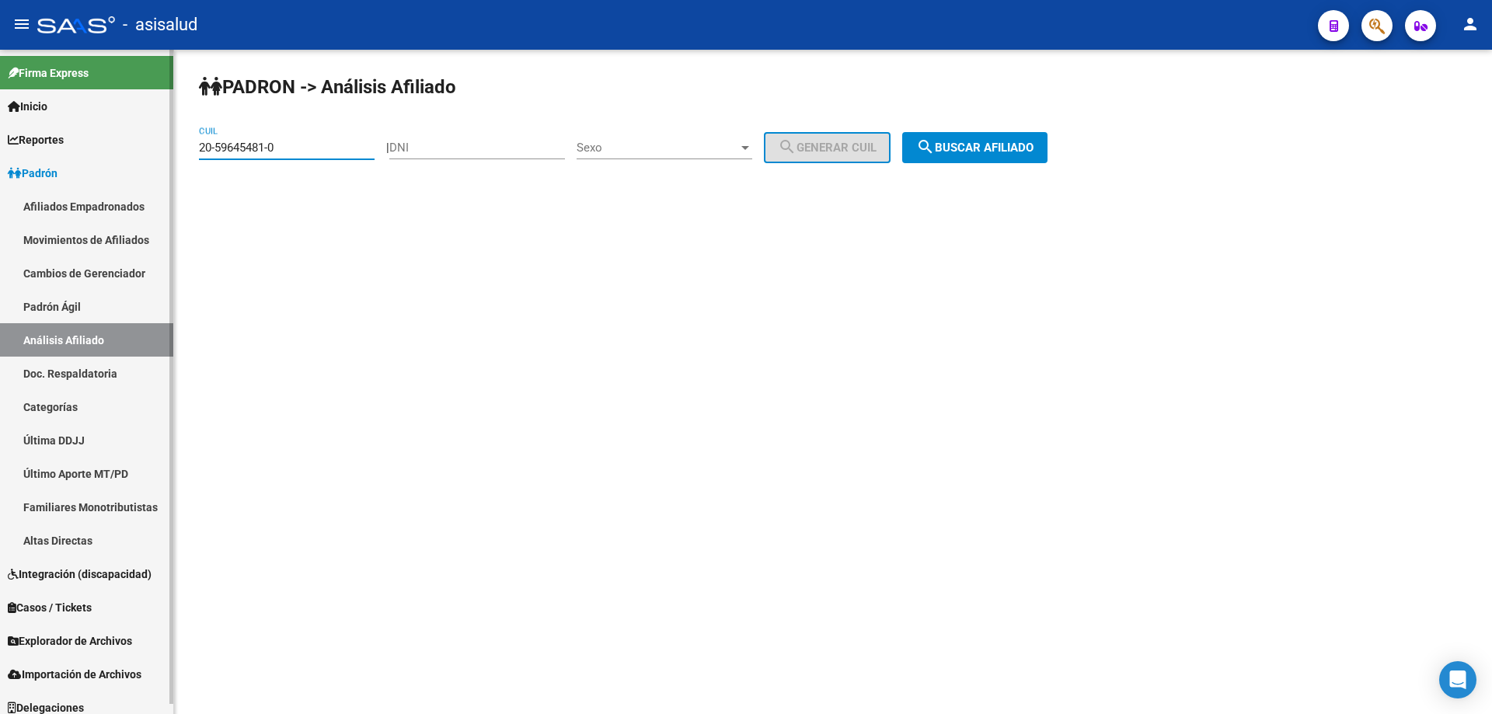
drag, startPoint x: 338, startPoint y: 145, endPoint x: 0, endPoint y: 182, distance: 340.0
click at [0, 177] on mat-sidenav-container "Firma Express Inicio Calendario SSS Instructivos Contacto OS Reportes Padrón Tr…" at bounding box center [746, 382] width 1492 height 664
paste input "31451945-1"
click at [1006, 147] on span "search Buscar afiliado" at bounding box center [974, 148] width 117 height 14
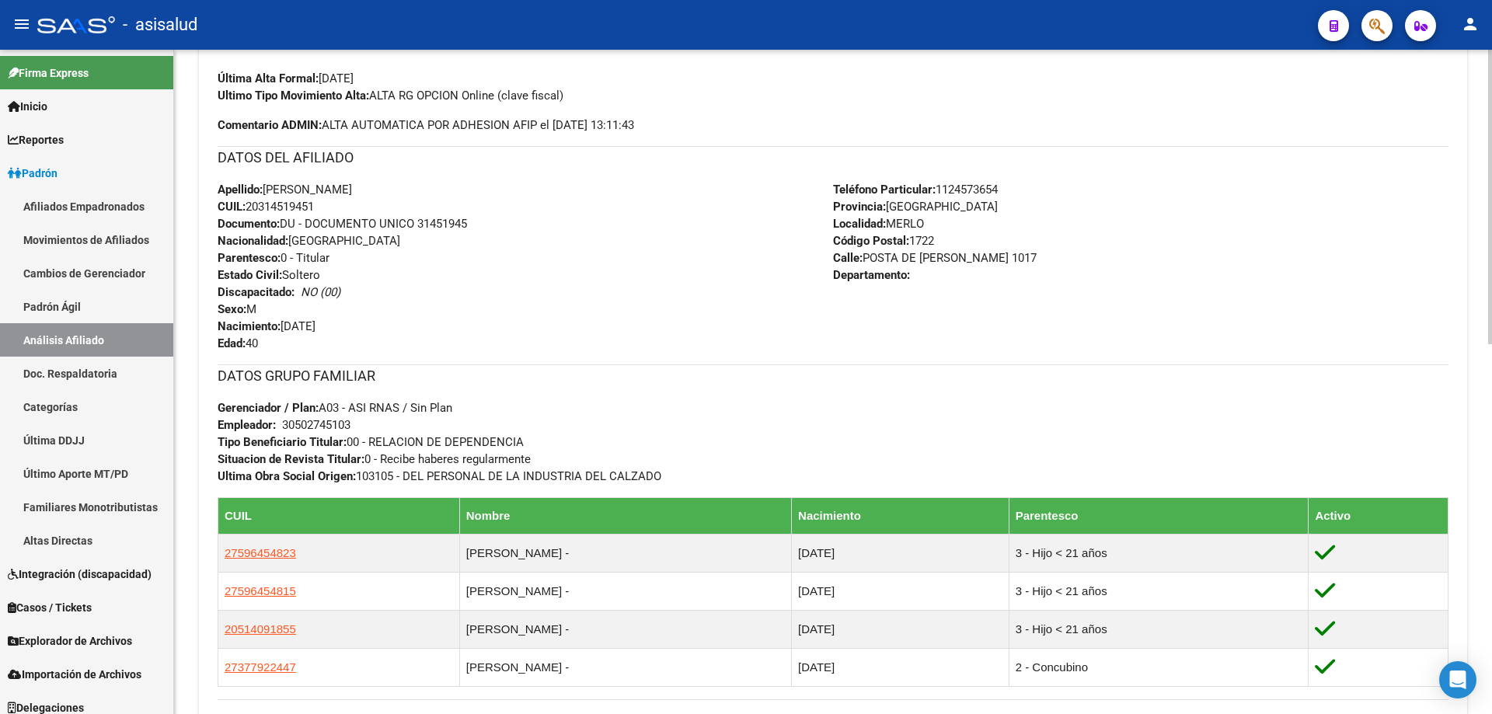
scroll to position [622, 0]
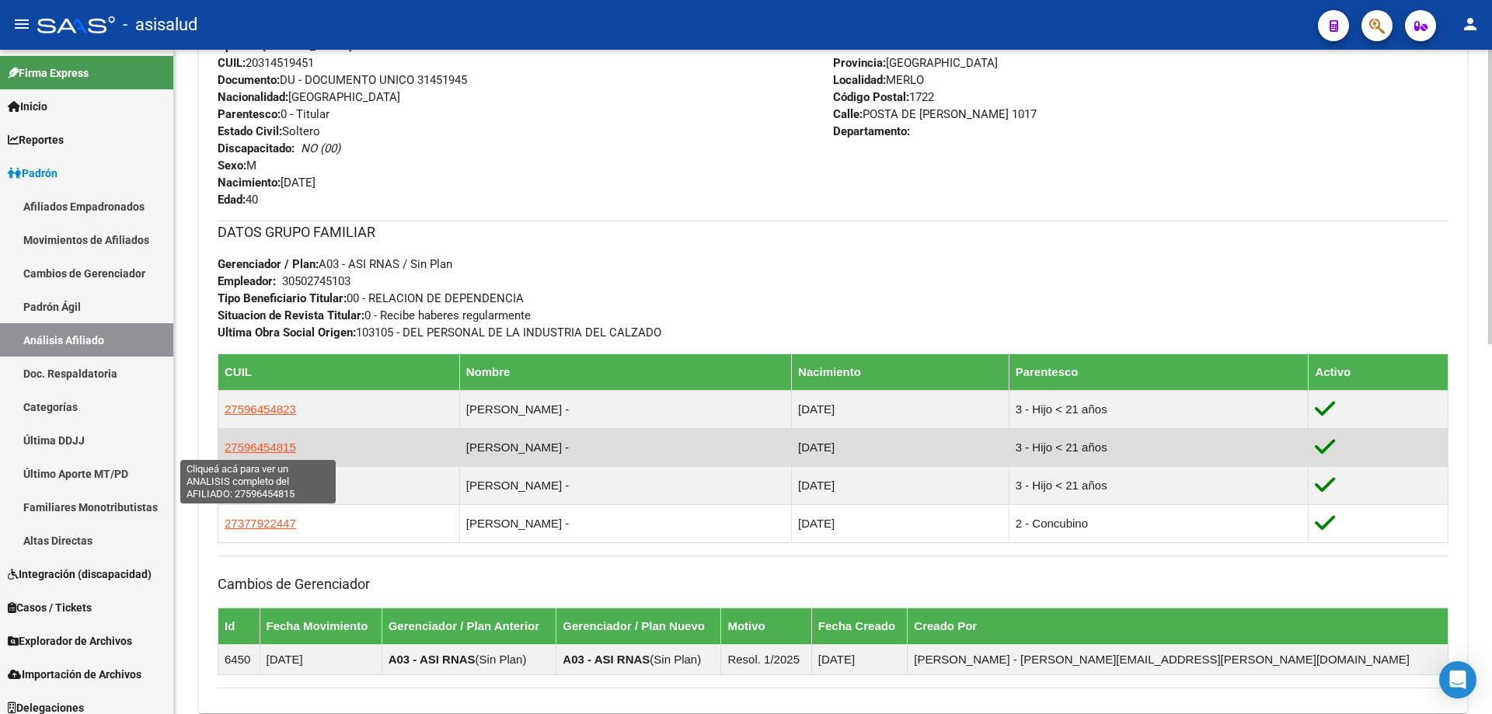
click at [263, 441] on span "27596454815" at bounding box center [260, 447] width 71 height 13
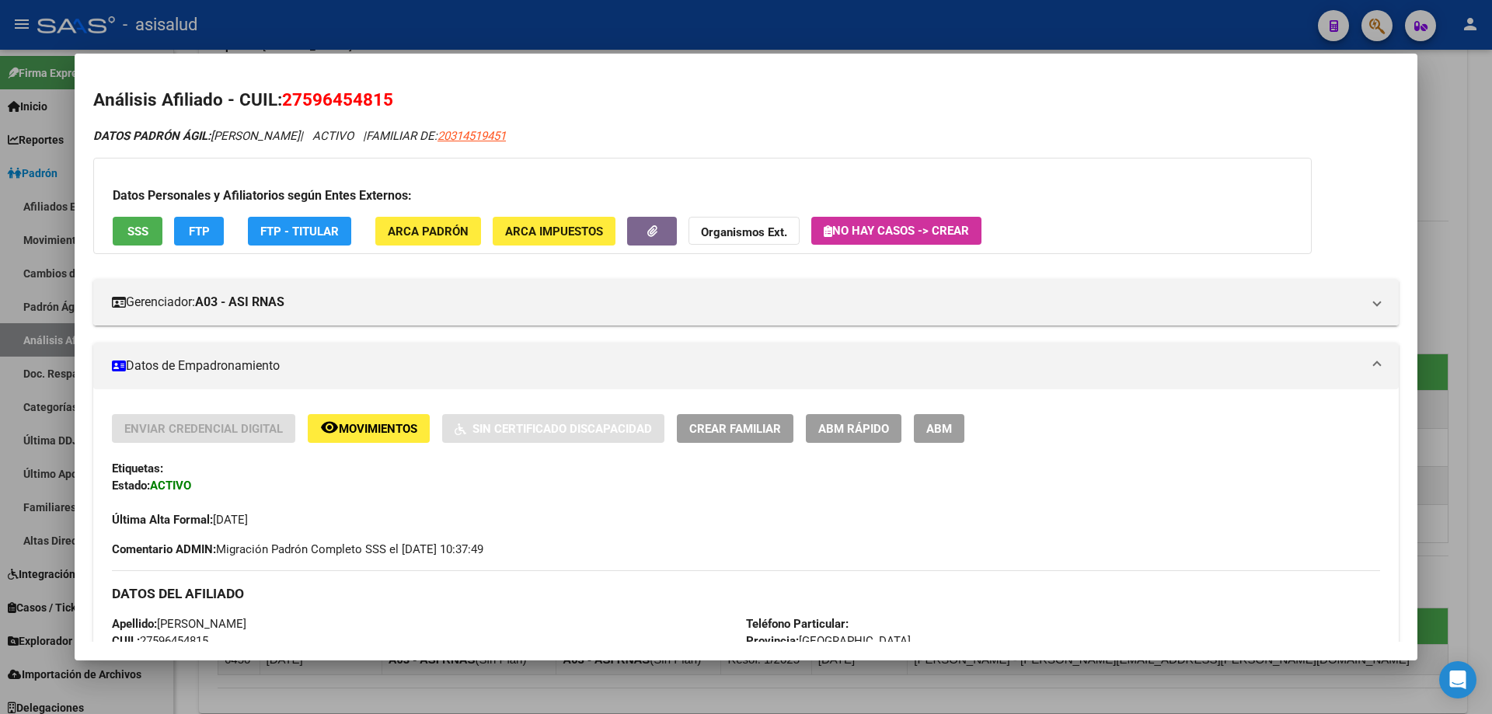
click at [145, 220] on button "SSS" at bounding box center [138, 231] width 50 height 29
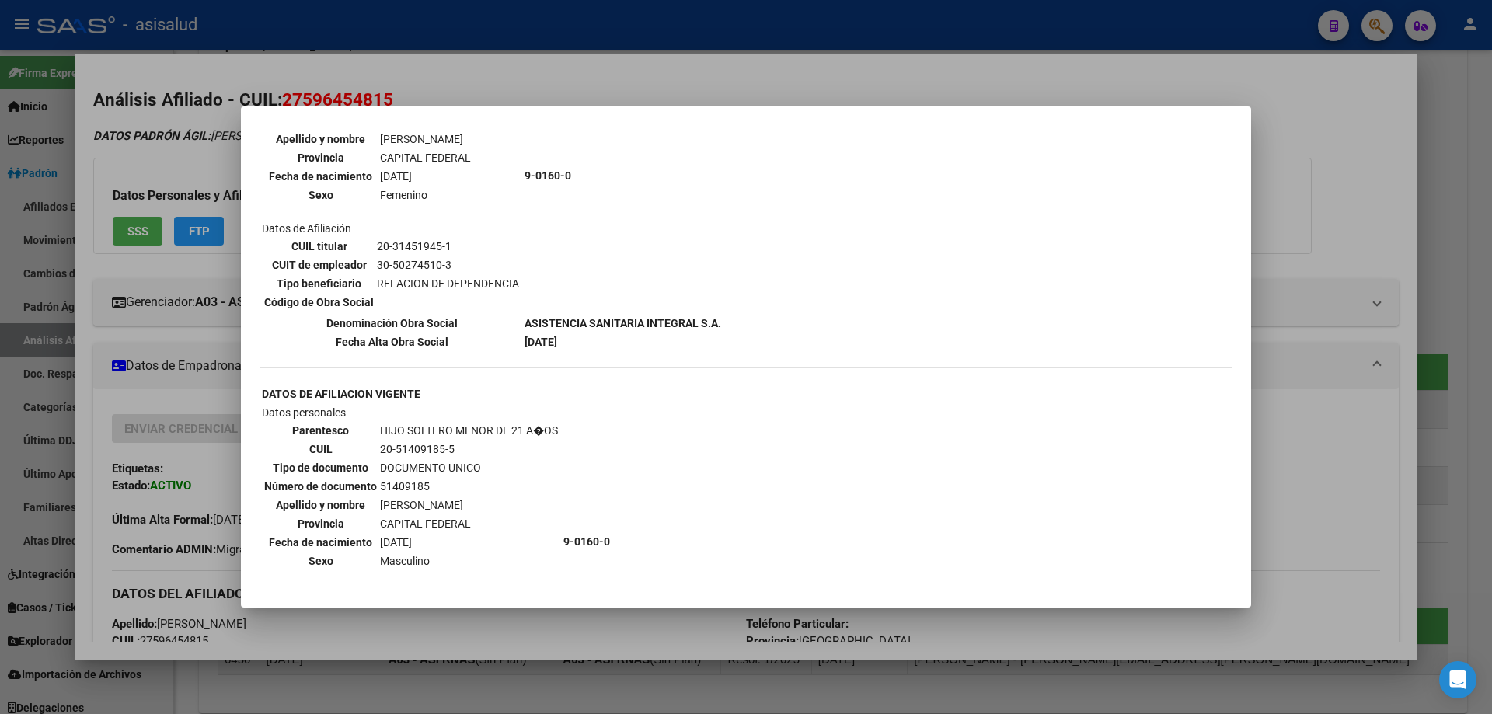
scroll to position [932, 0]
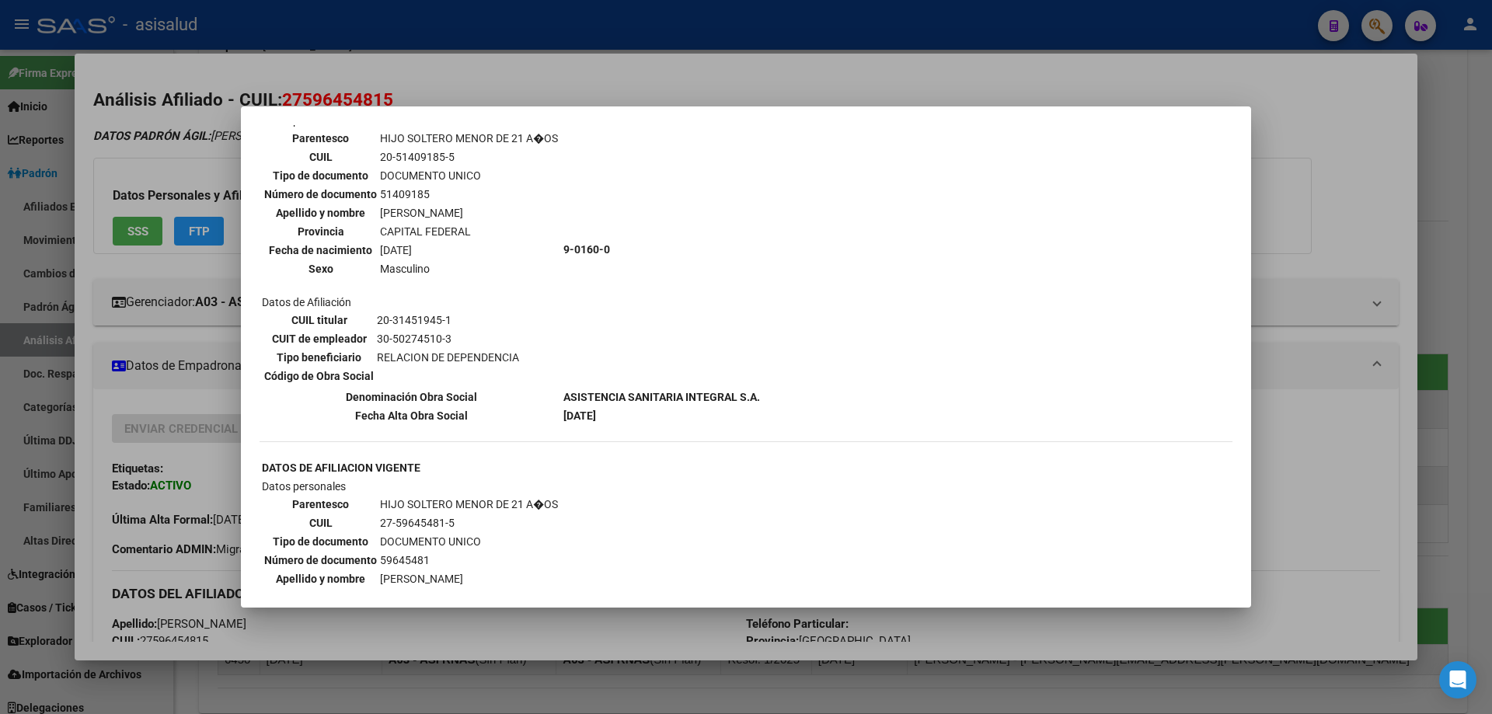
click at [1491, 293] on div at bounding box center [746, 357] width 1492 height 714
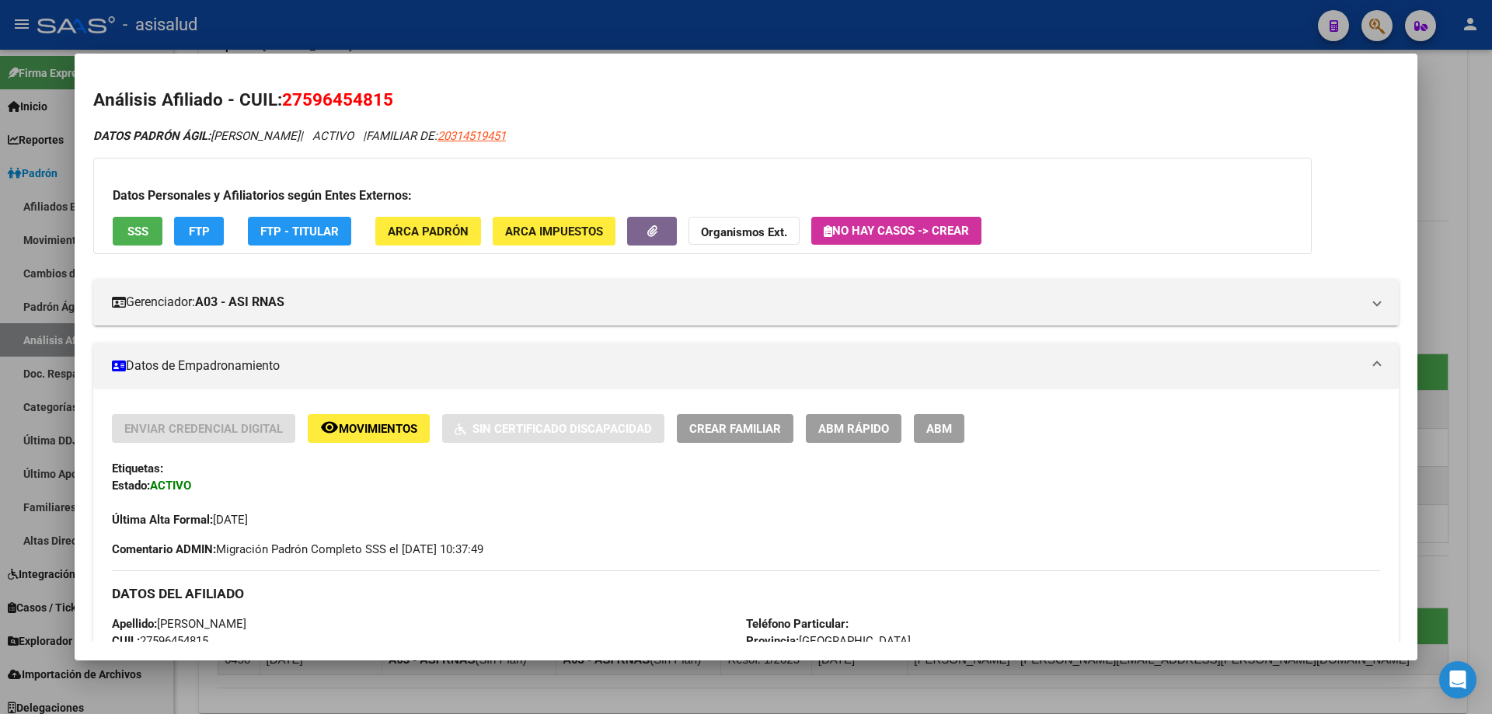
click at [550, 30] on div at bounding box center [746, 357] width 1492 height 714
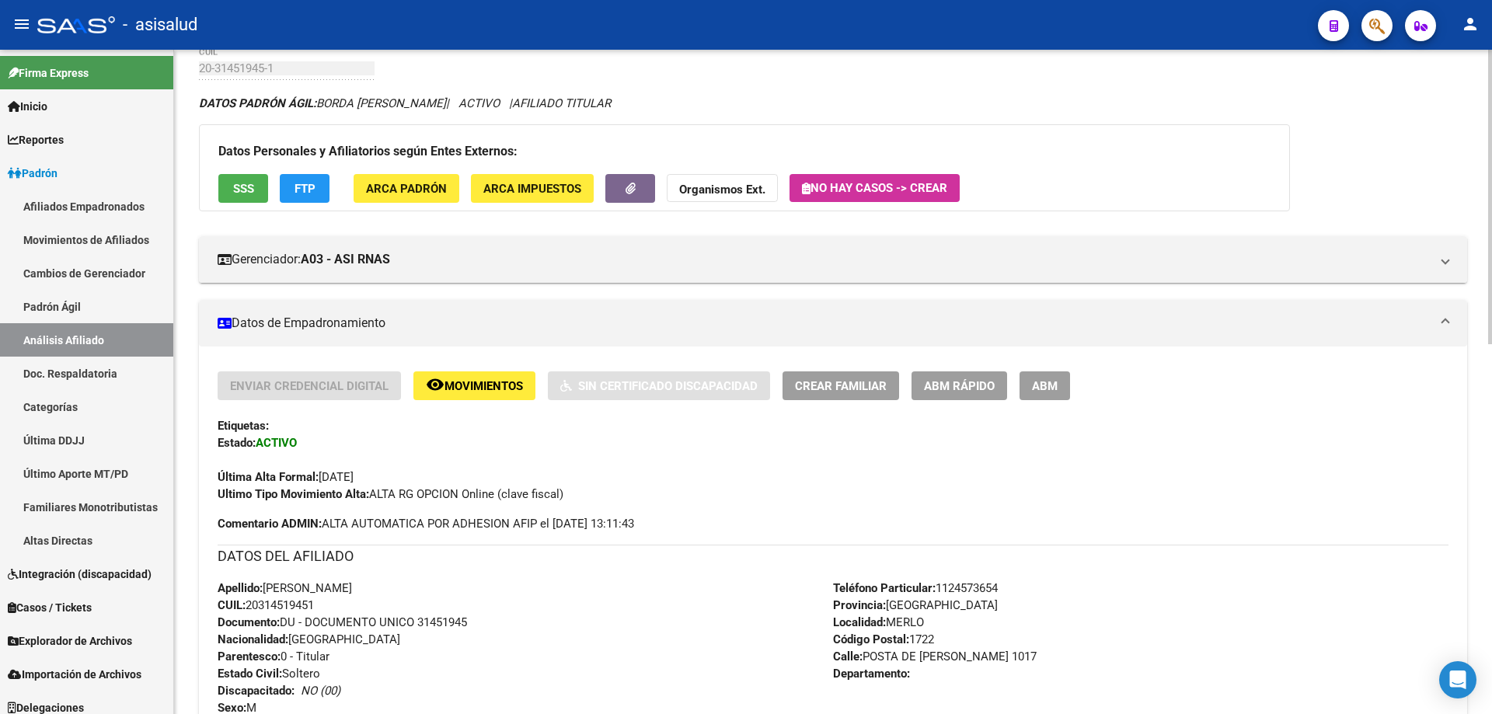
scroll to position [0, 0]
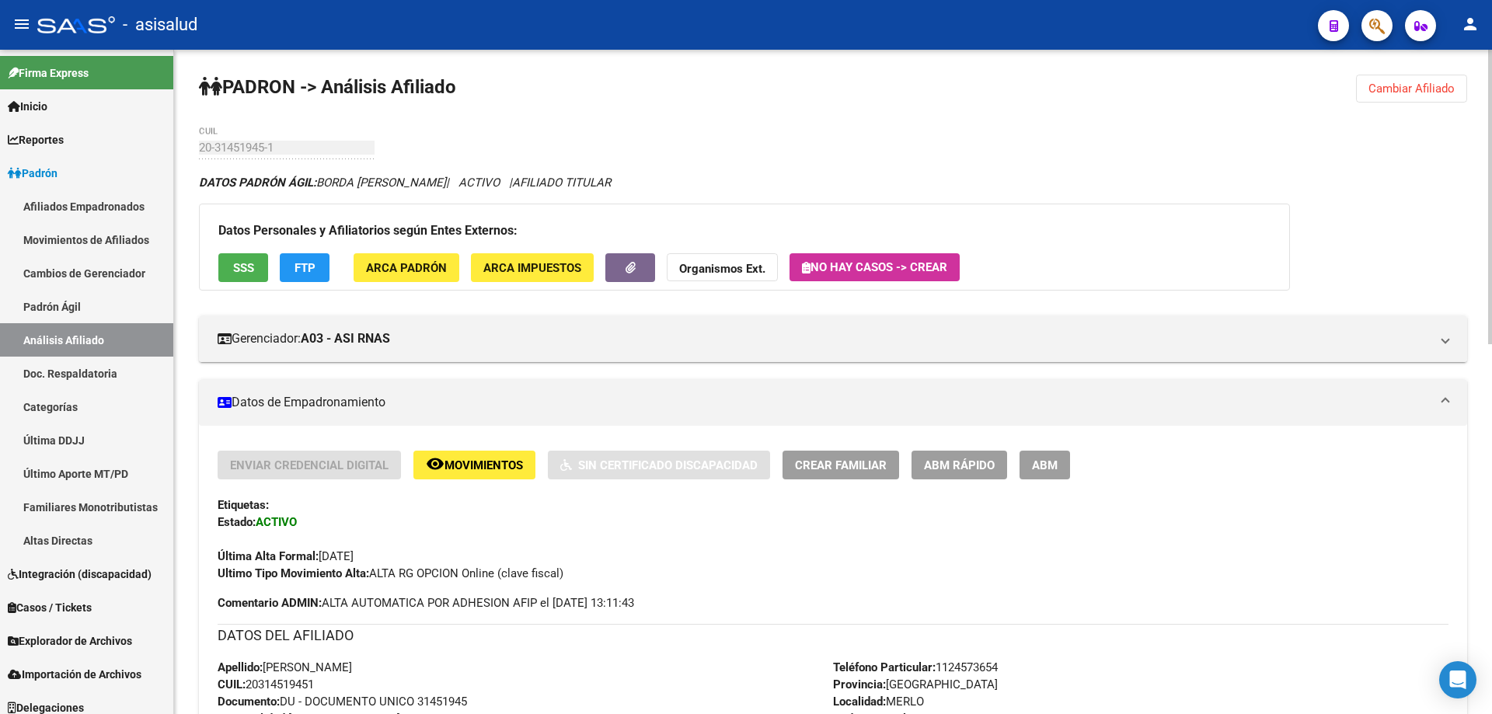
click at [1409, 85] on span "Cambiar Afiliado" at bounding box center [1411, 89] width 86 height 14
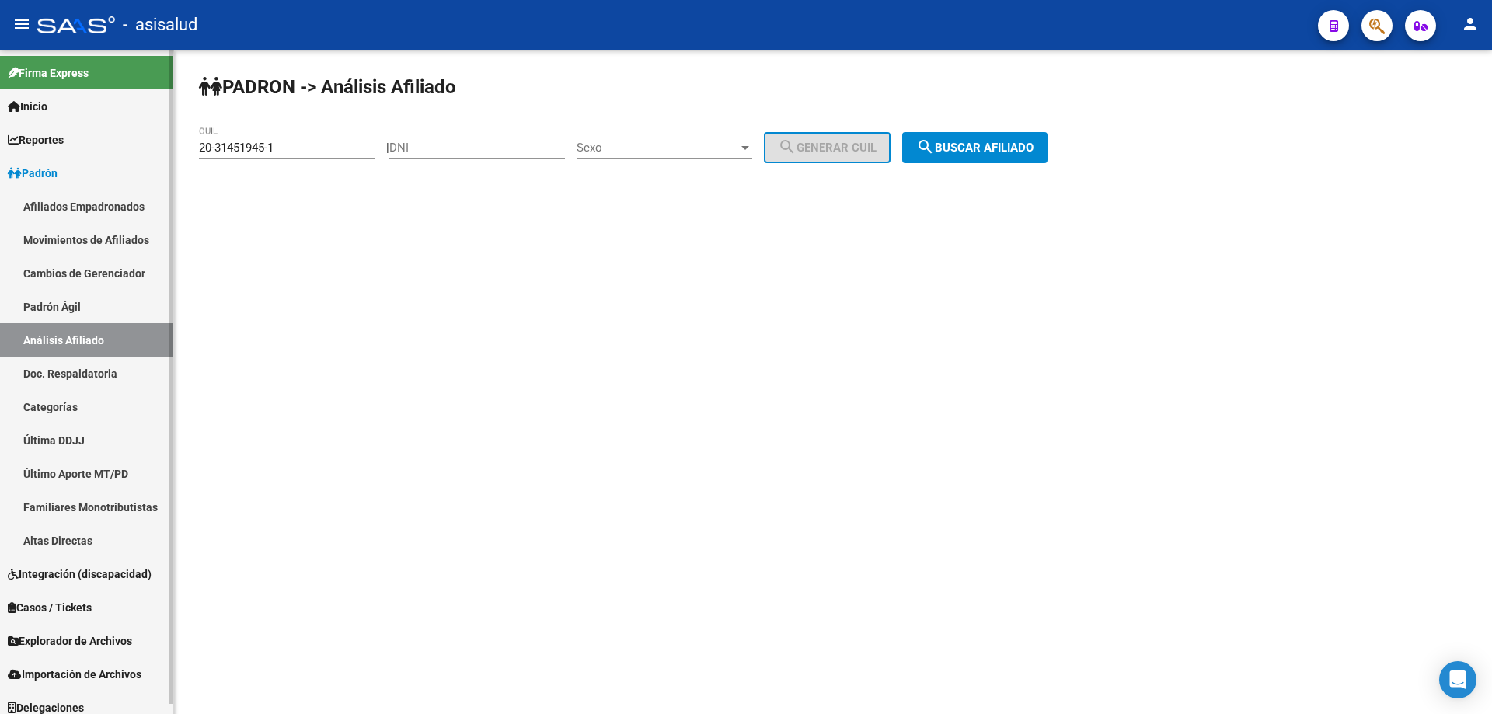
drag, startPoint x: 350, startPoint y: 155, endPoint x: 112, endPoint y: 176, distance: 238.7
click at [112, 176] on mat-sidenav-container "Firma Express Inicio Calendario SSS Instructivos Contacto OS Reportes Padrón Tr…" at bounding box center [746, 382] width 1492 height 664
click at [314, 141] on input "20-31451945-1" at bounding box center [287, 148] width 176 height 14
drag, startPoint x: 303, startPoint y: 145, endPoint x: 131, endPoint y: 163, distance: 172.6
click at [131, 163] on mat-sidenav-container "Firma Express Inicio Calendario SSS Instructivos Contacto OS Reportes Padrón Tr…" at bounding box center [746, 382] width 1492 height 664
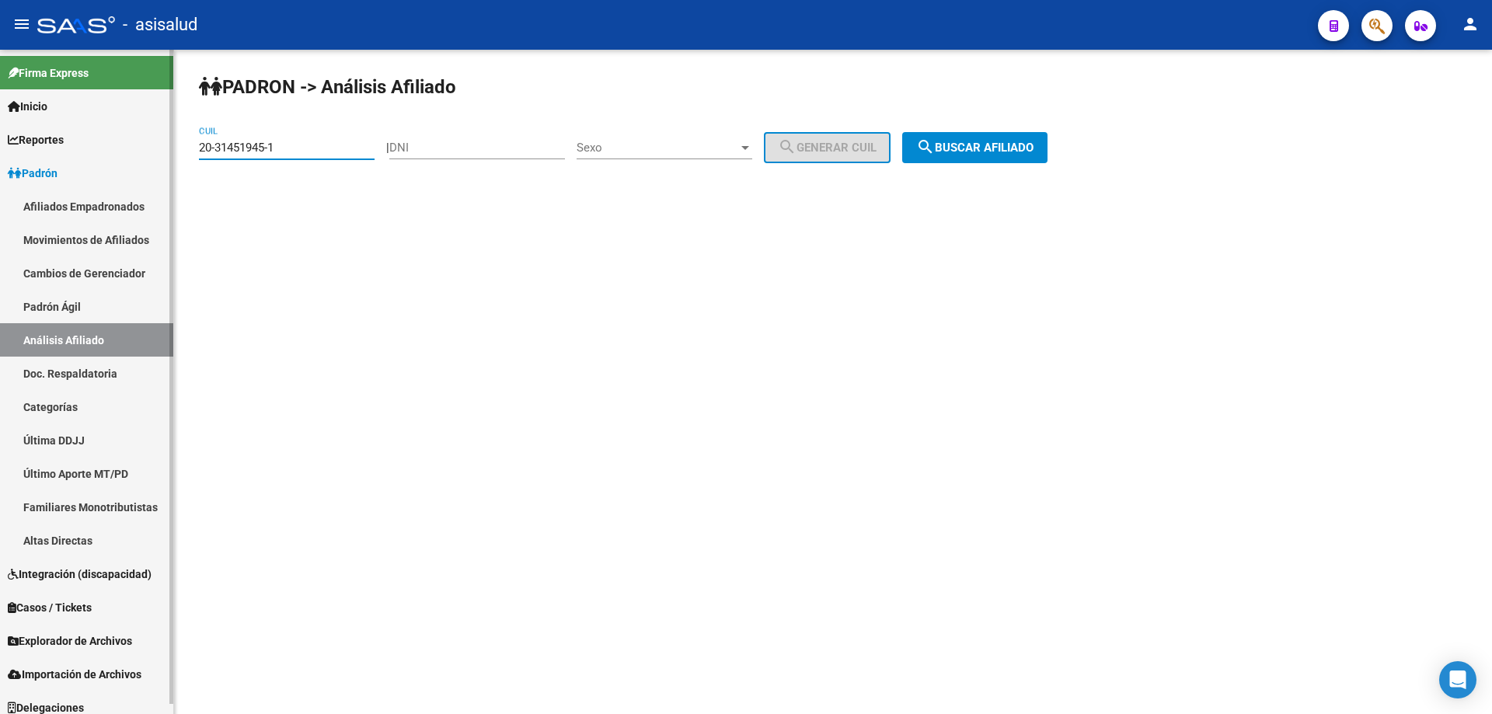
paste input "7-59645481-5"
type input "27-59645481-5"
click at [972, 129] on div "PADRON -> Análisis Afiliado 27-59645481-5 CUIL | DNI Sexo Sexo search Generar C…" at bounding box center [833, 131] width 1318 height 163
click at [1031, 152] on span "search Buscar afiliado" at bounding box center [974, 148] width 117 height 14
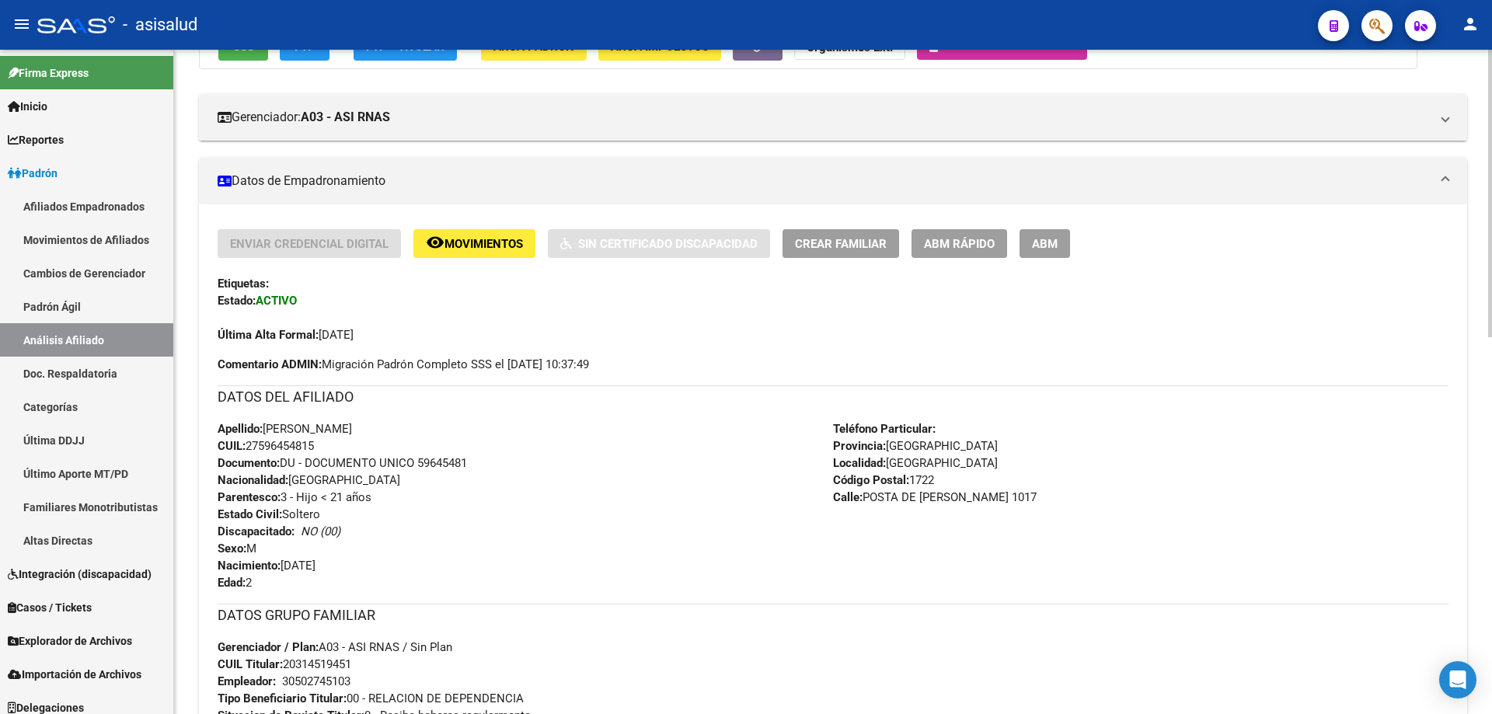
scroll to position [233, 0]
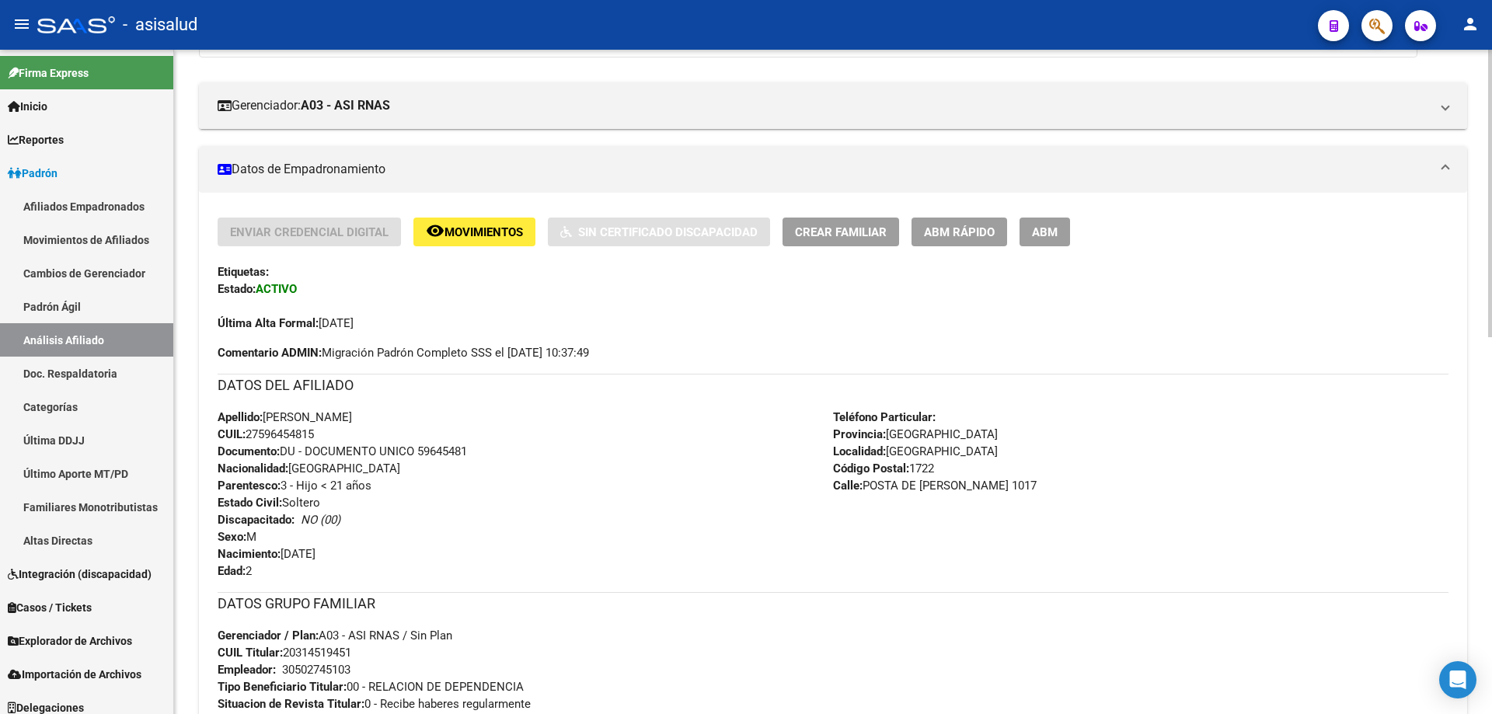
click at [956, 232] on span "ABM Rápido" at bounding box center [959, 232] width 71 height 14
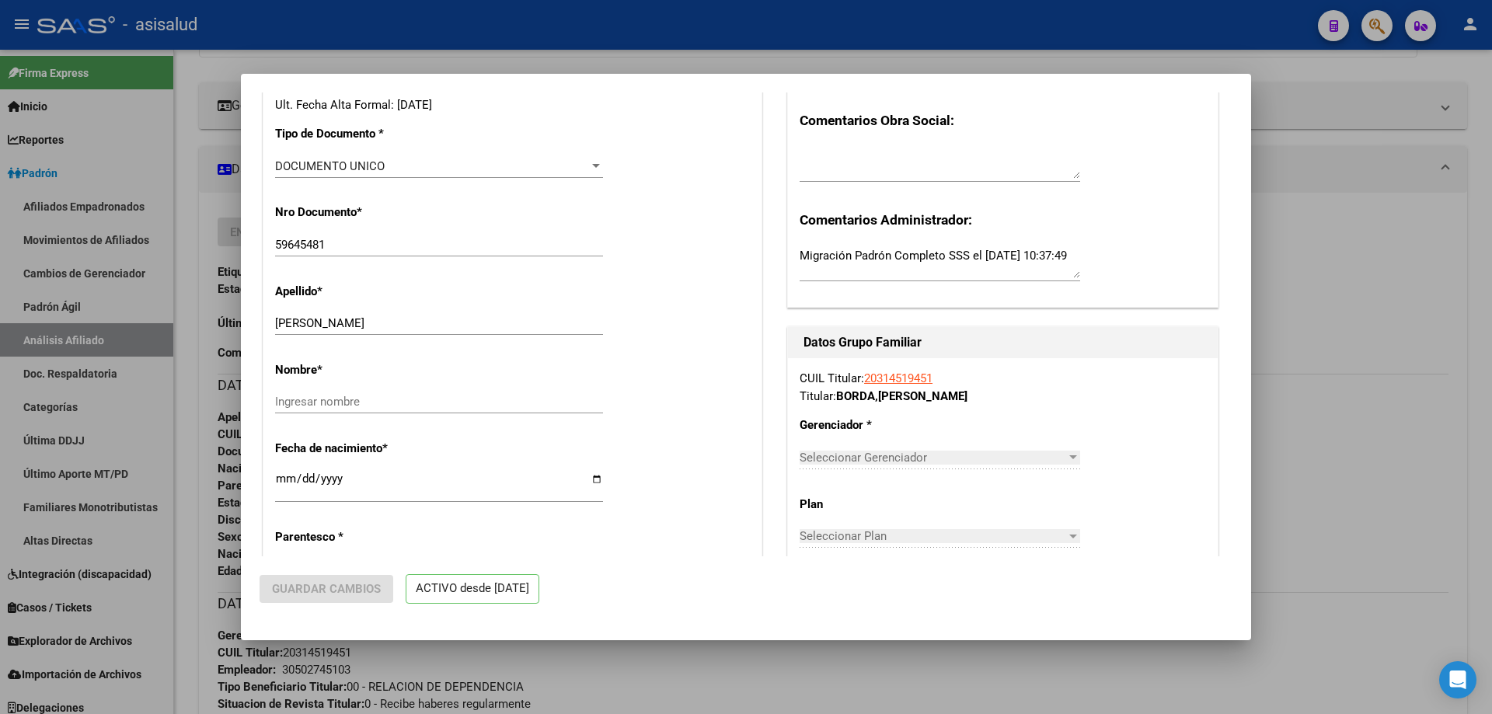
radio input "true"
type input "30-50274510-3"
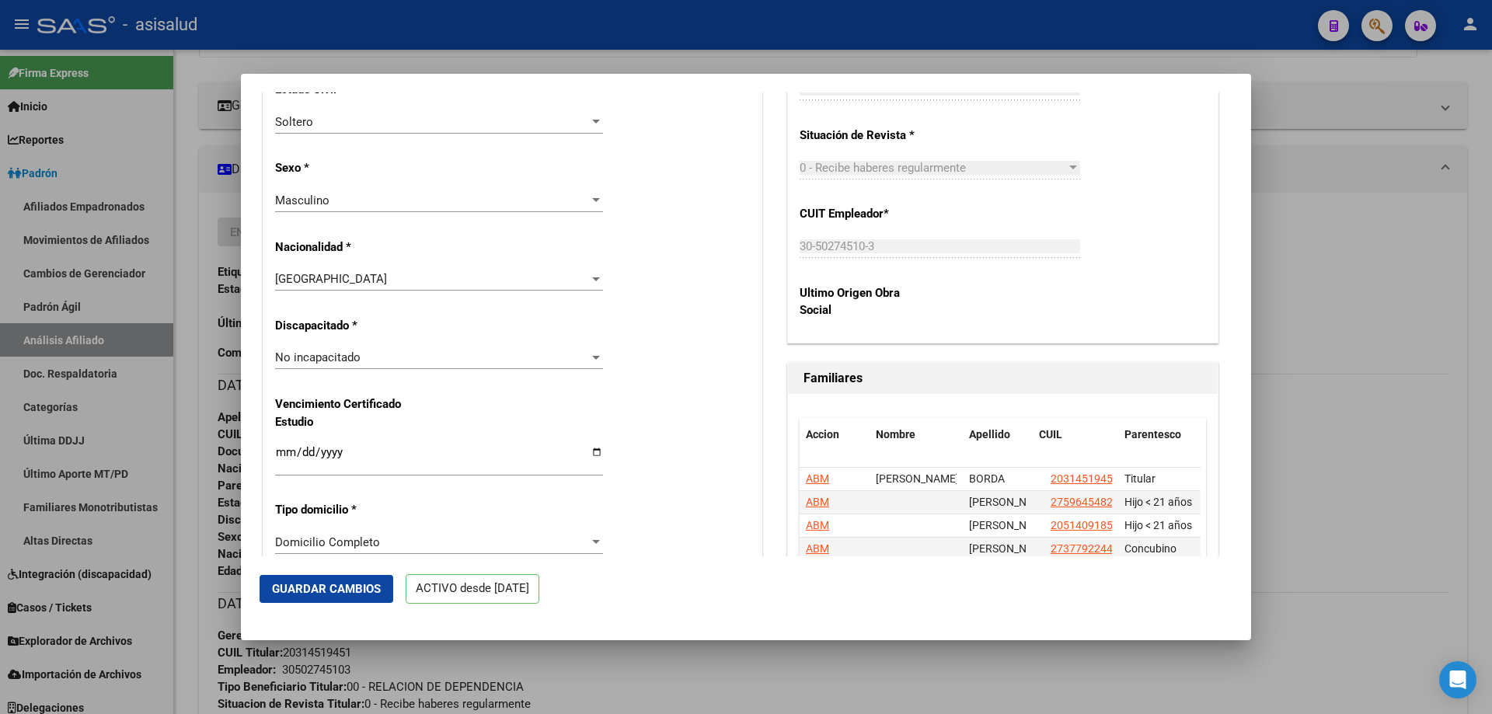
scroll to position [932, 0]
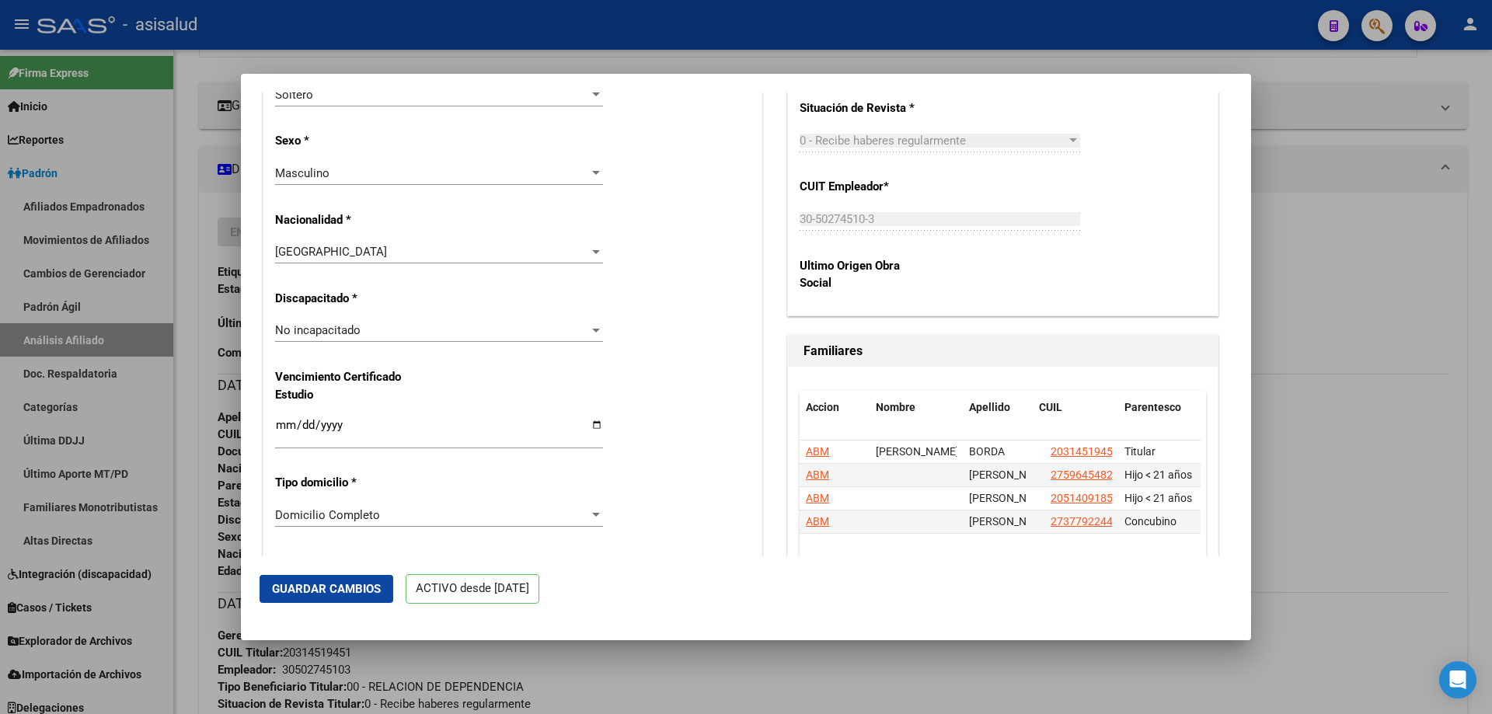
click at [388, 338] on div "No incapacitado Seleccionar tipo" at bounding box center [439, 330] width 328 height 23
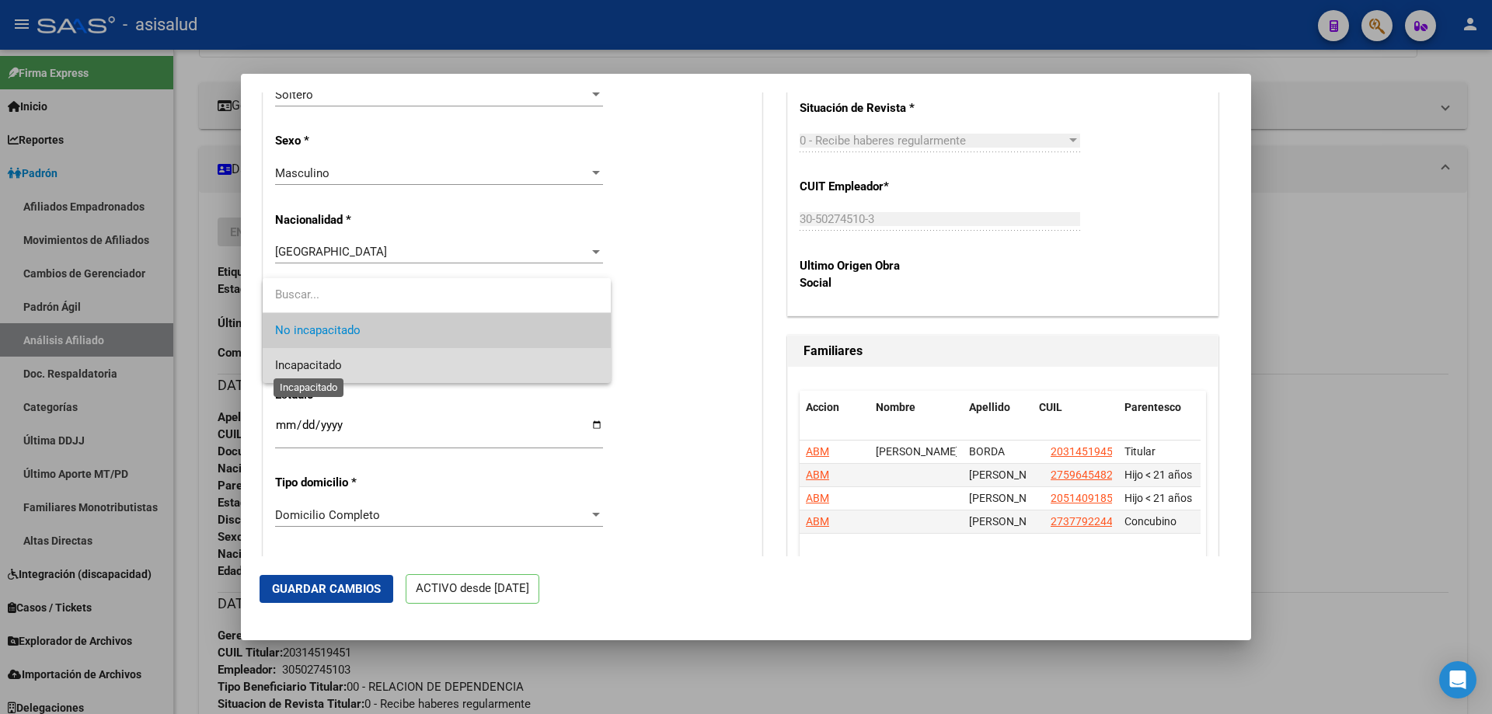
click at [340, 367] on span "Incapacitado" at bounding box center [308, 365] width 67 height 14
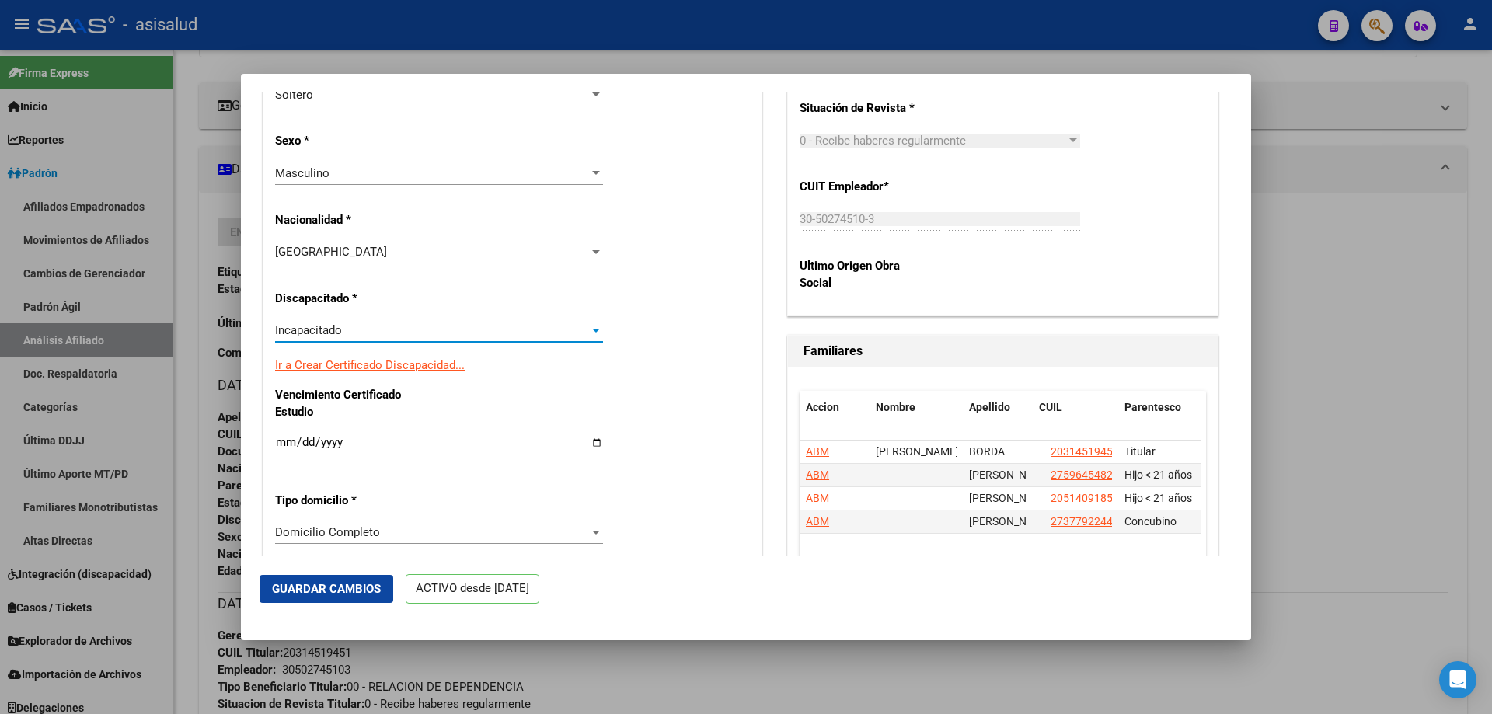
click at [342, 364] on link "Ir a Crear Certificado Discapacidad..." at bounding box center [370, 365] width 190 height 14
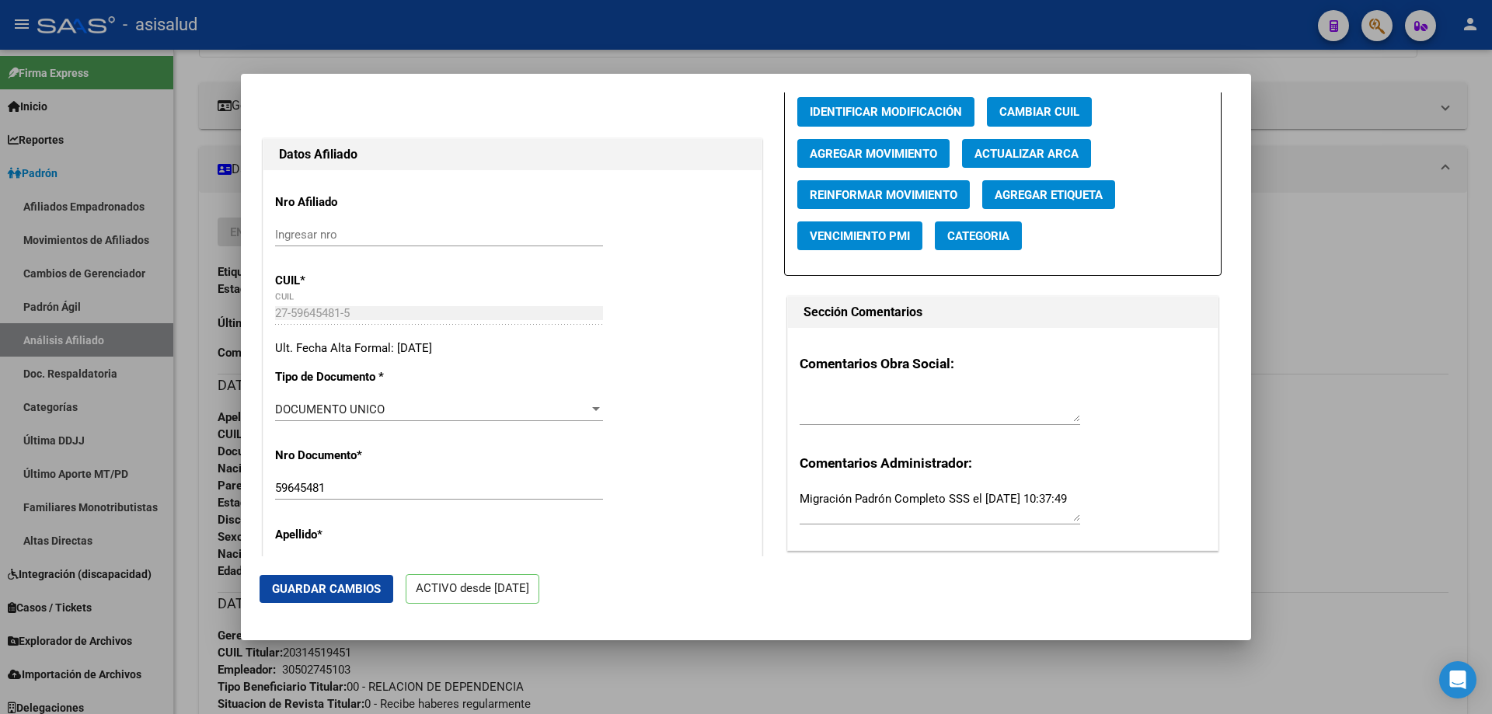
scroll to position [0, 0]
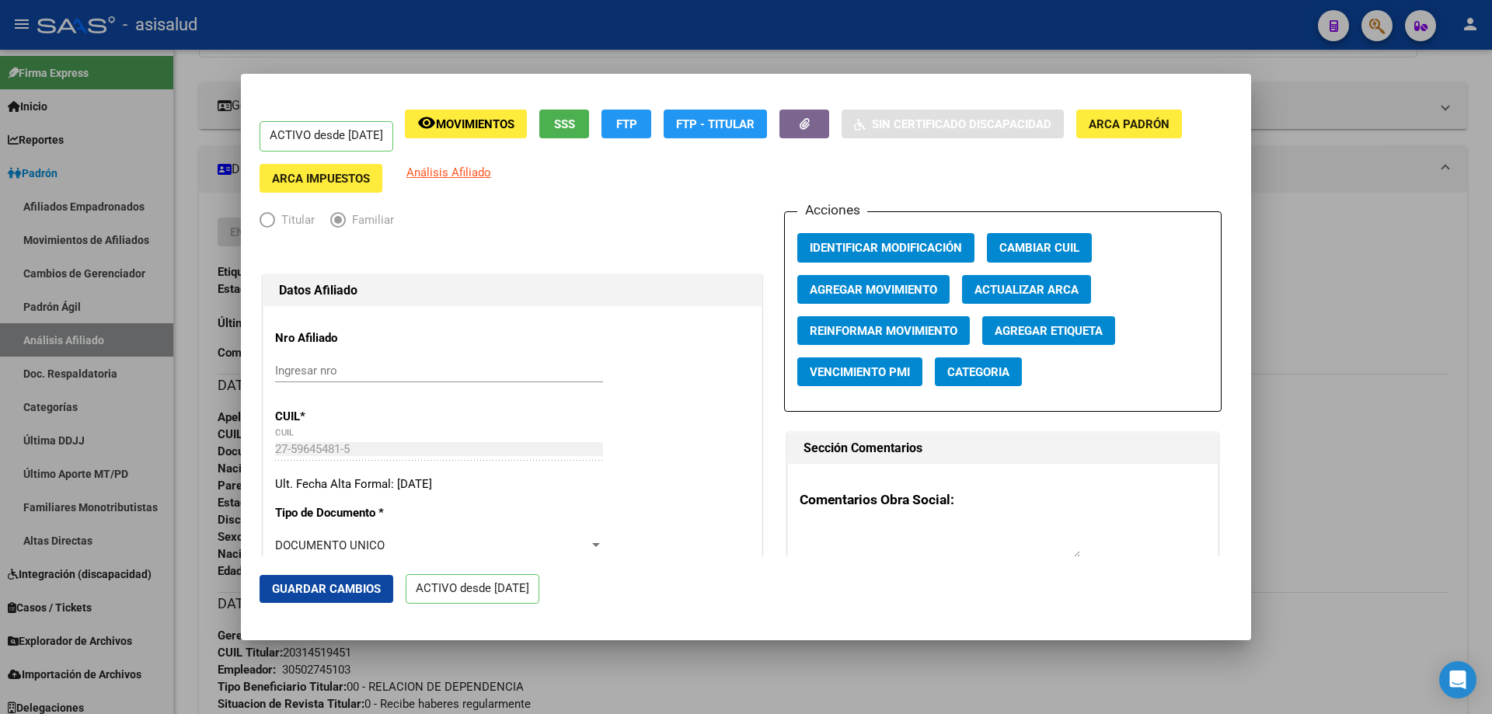
click at [341, 600] on button "Guardar Cambios" at bounding box center [326, 589] width 134 height 28
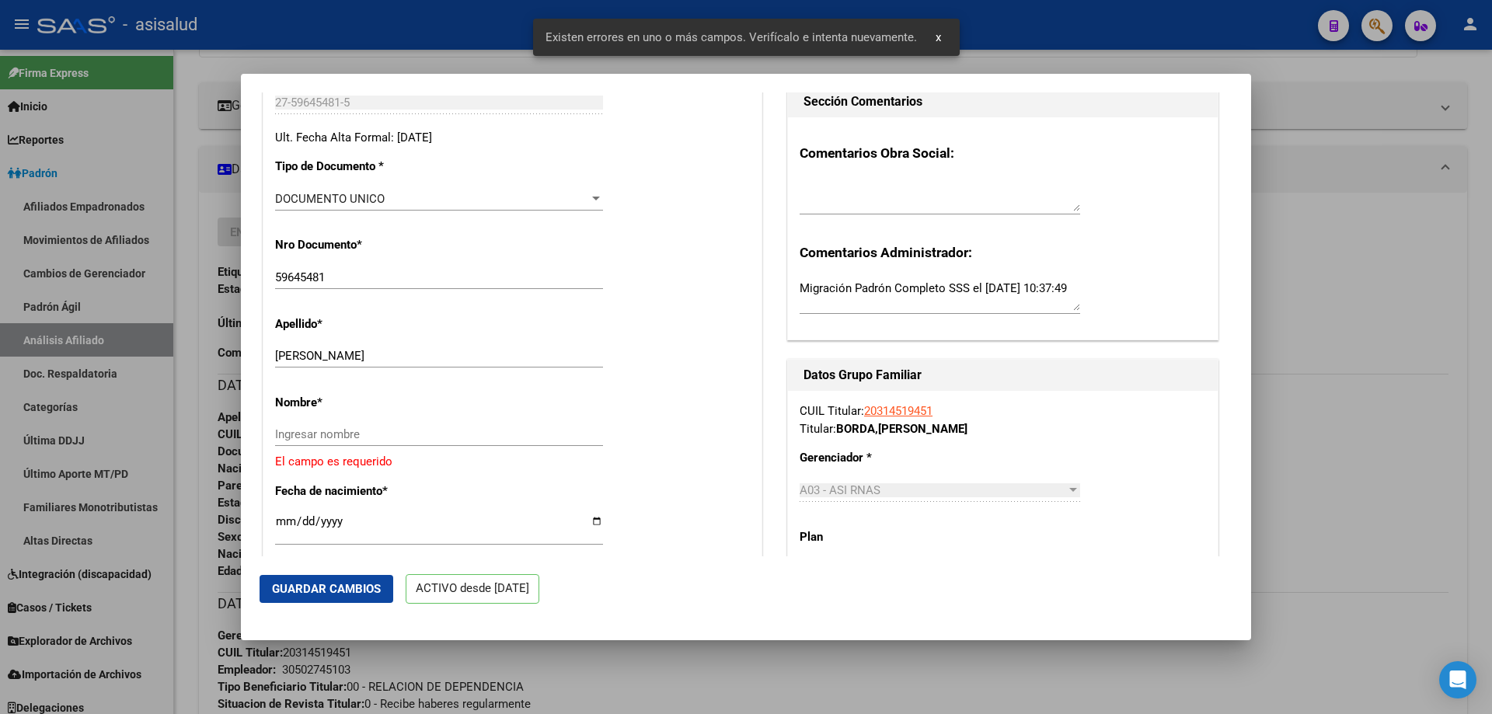
scroll to position [388, 0]
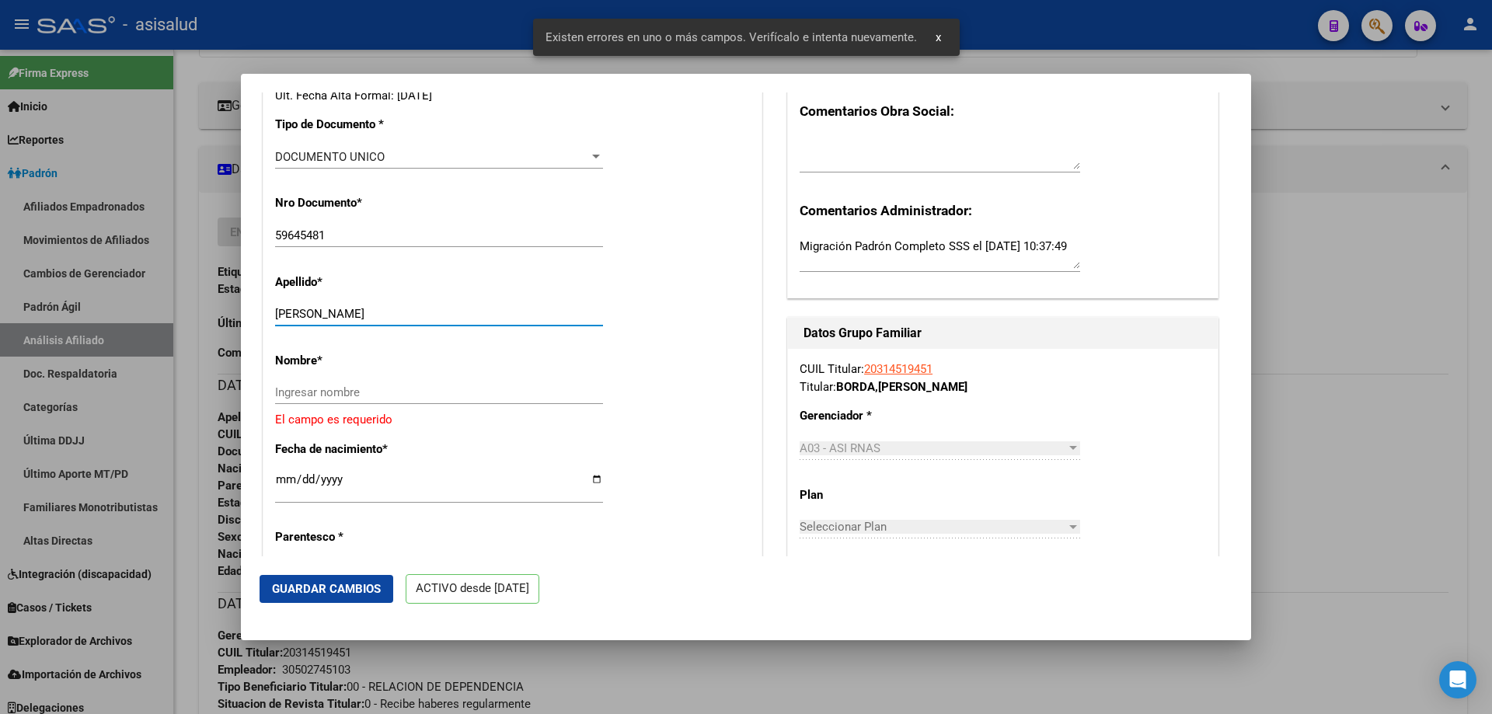
drag, startPoint x: 317, startPoint y: 312, endPoint x: 458, endPoint y: 314, distance: 140.6
click at [458, 314] on input "BORDA VALENTIN TOMAS" at bounding box center [439, 314] width 328 height 14
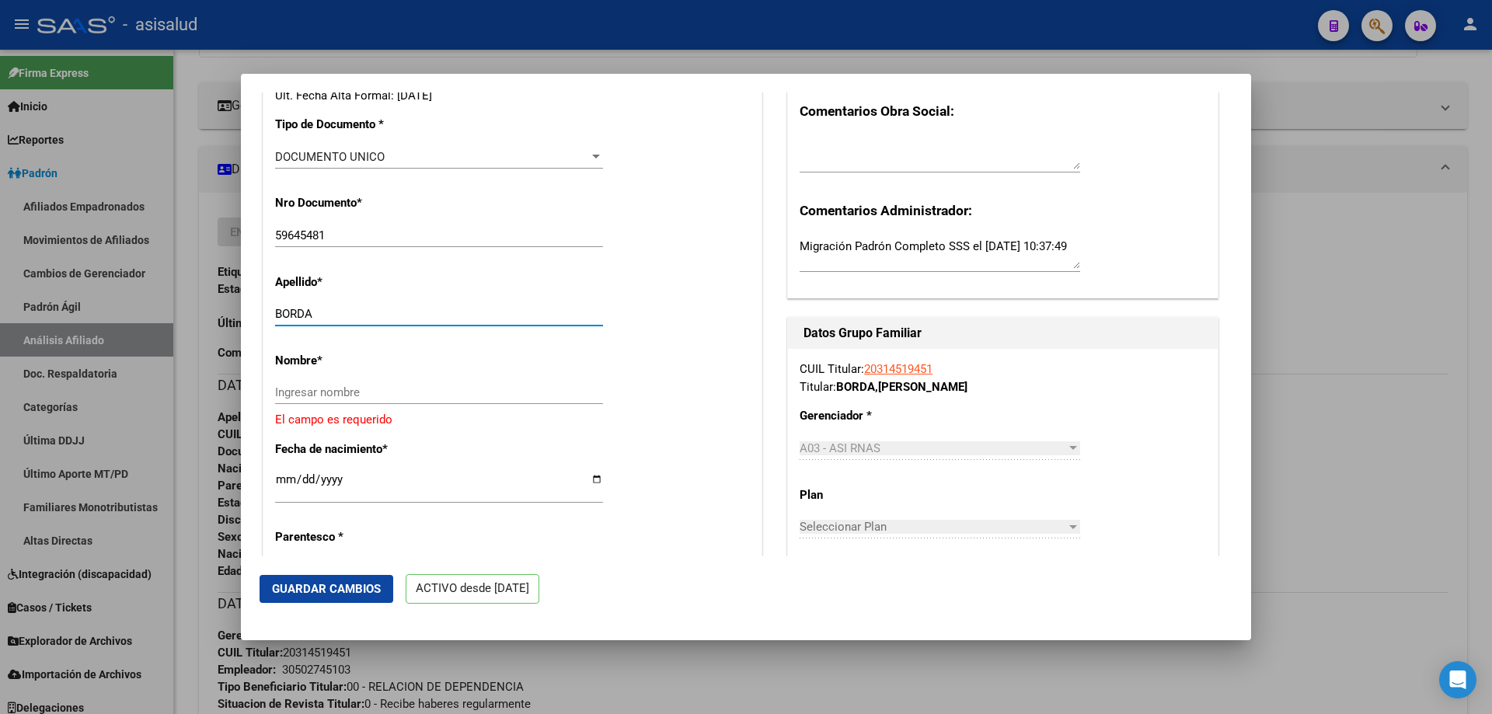
type input "BORDA"
click at [293, 396] on input "Ingresar nombre" at bounding box center [439, 392] width 328 height 14
paste input "VALENTIN TOMAS"
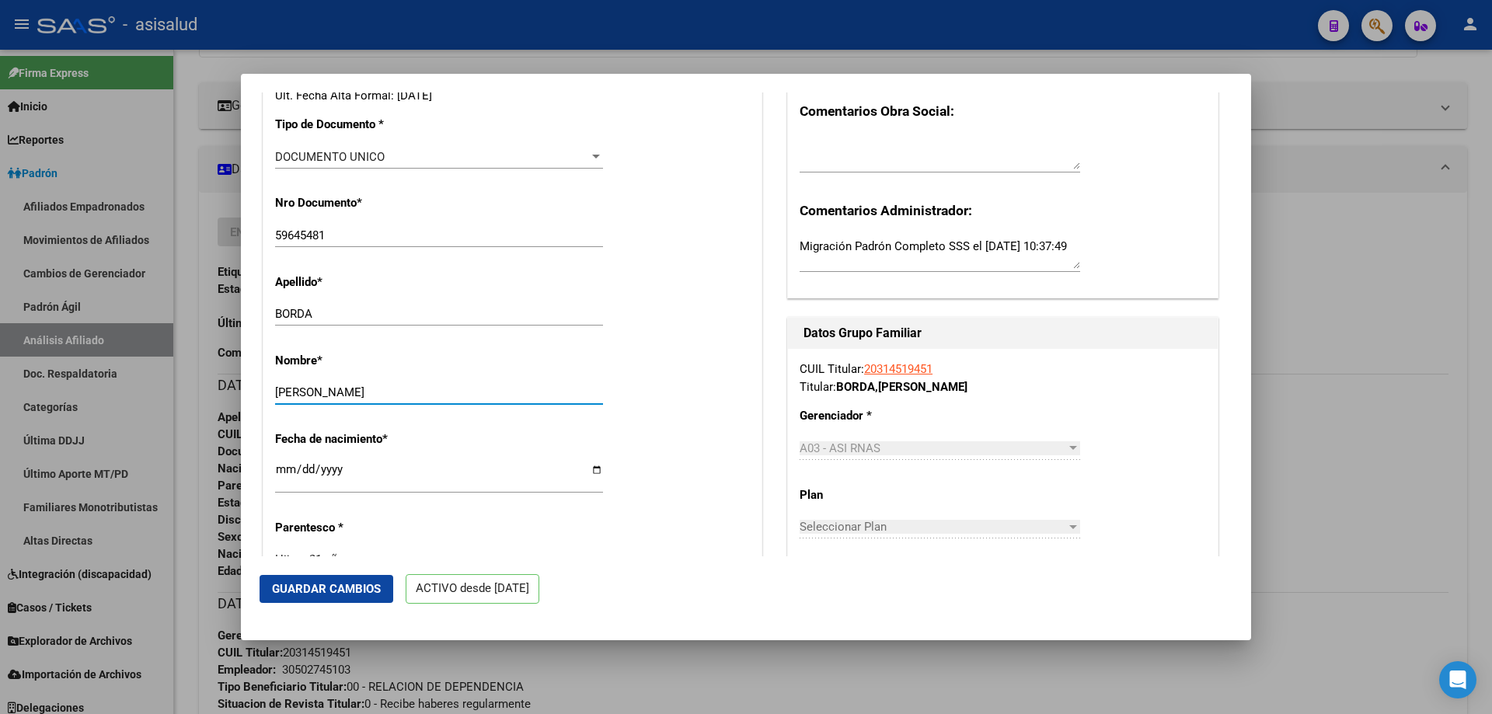
type input "VALENTIN TOMAS"
click at [298, 586] on span "Guardar Cambios" at bounding box center [326, 589] width 109 height 14
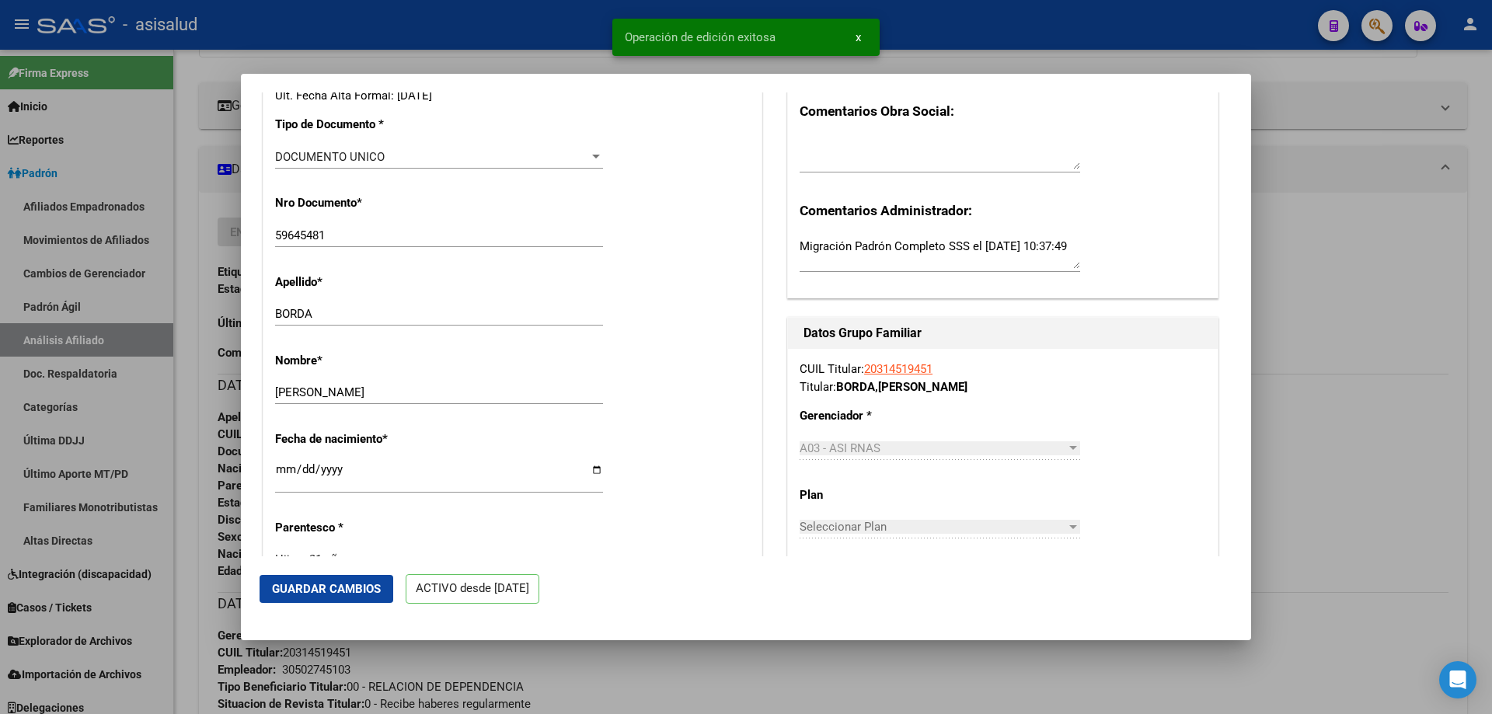
click at [1491, 258] on div at bounding box center [746, 357] width 1492 height 714
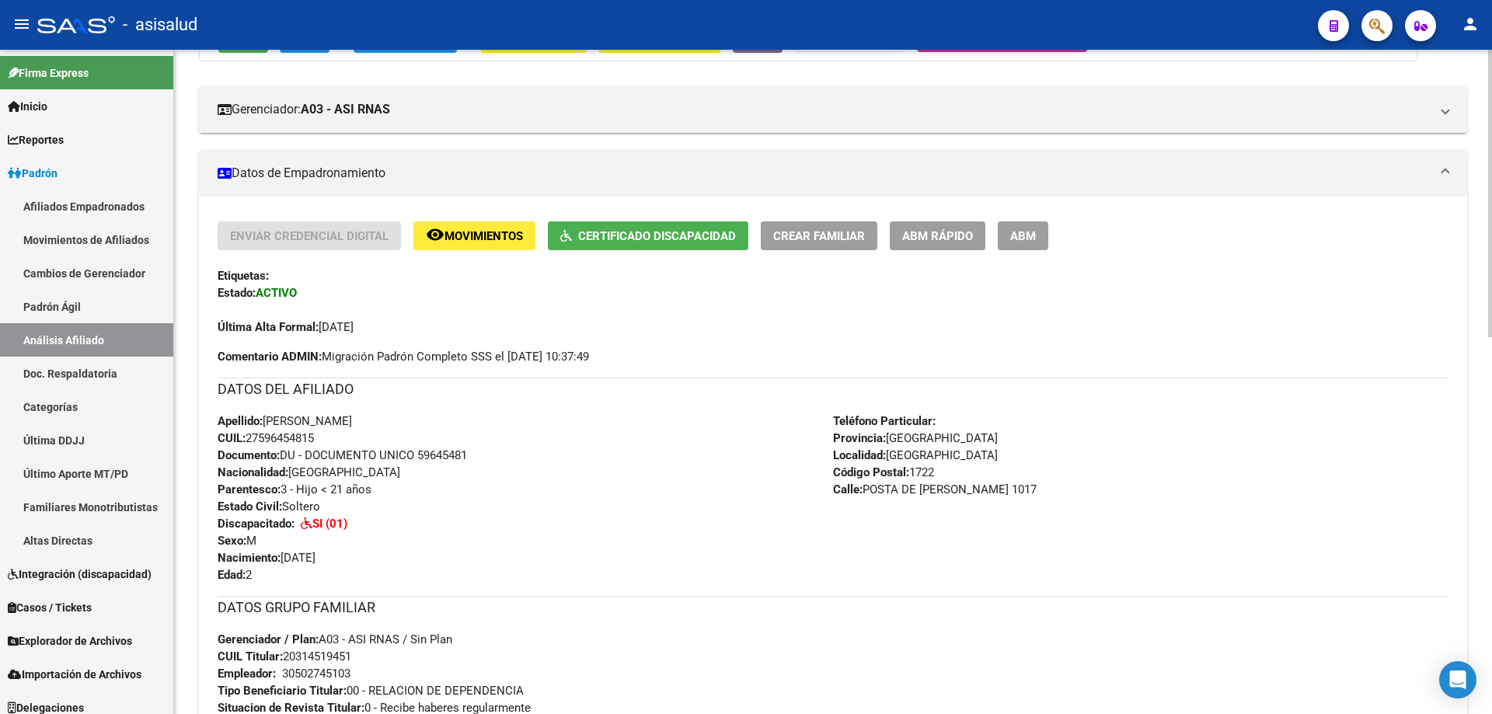
scroll to position [155, 0]
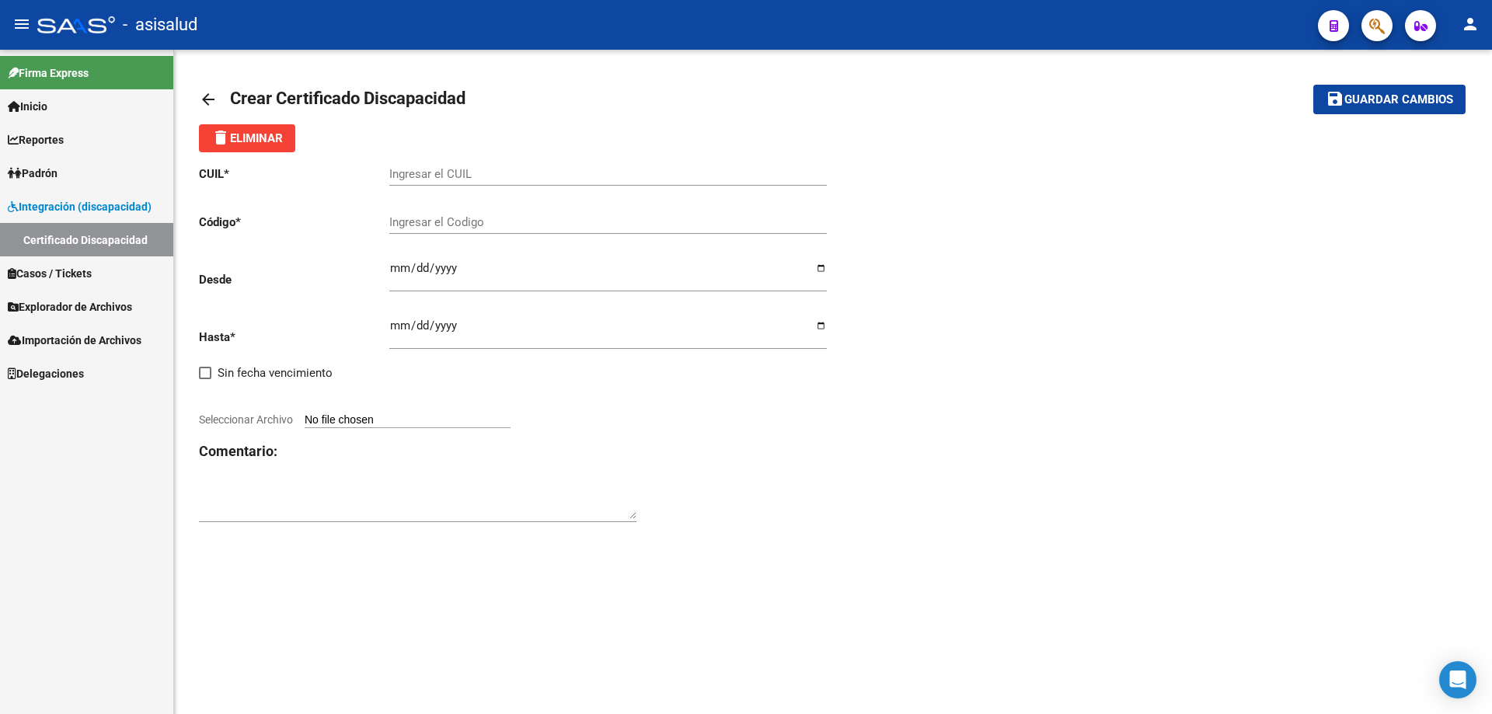
click at [458, 176] on input "Ingresar el CUIL" at bounding box center [607, 174] width 437 height 14
paste input "27-59645481-5"
type input "27-59645481-5"
click at [462, 209] on div "Ingresar el Codigo" at bounding box center [607, 216] width 437 height 33
paste input "ARG-02-00059645481-20250908-20300908-BS AS-436"
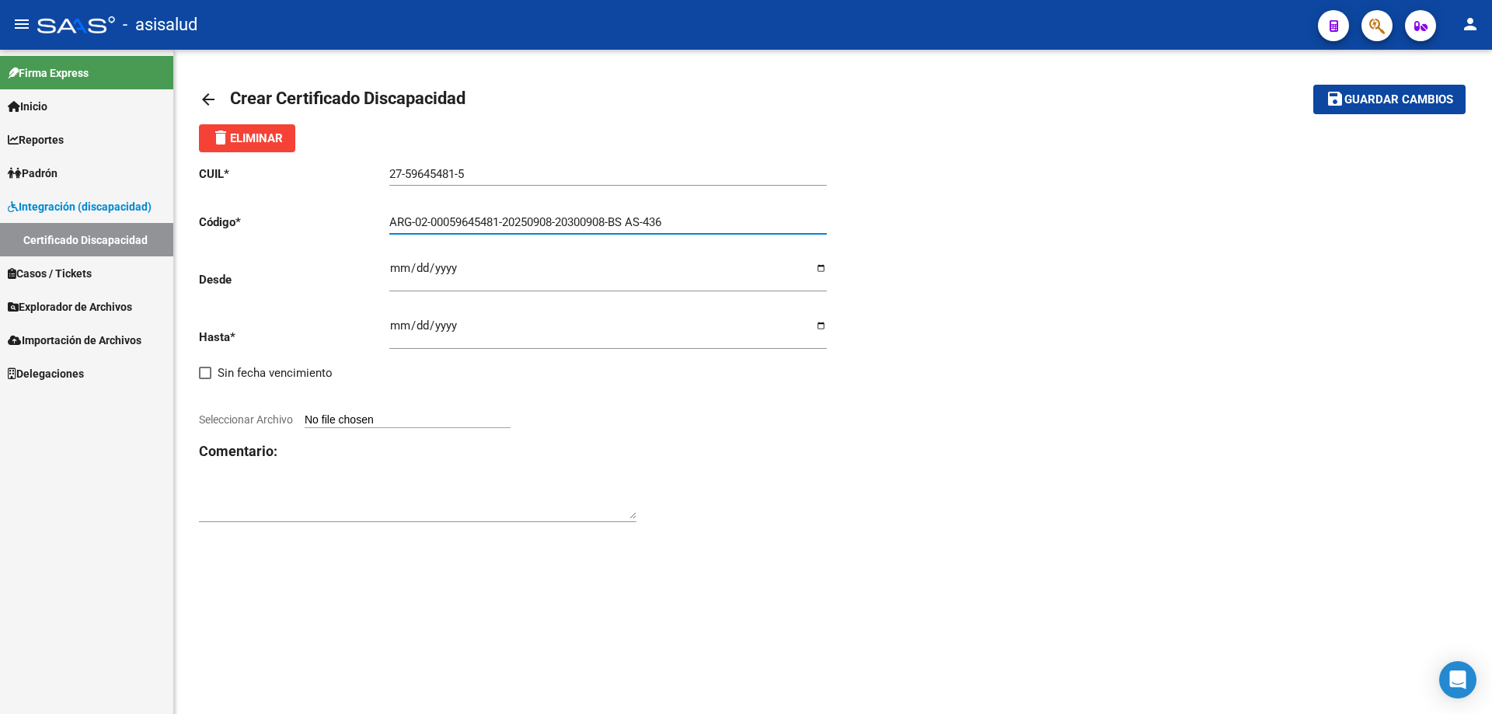
click at [415, 222] on input "ARG-02-00059645481-20250908-20300908-BS AS-436" at bounding box center [607, 222] width 437 height 14
click at [429, 222] on input "ARG02-00059645481-20250908-20300908-BS AS-436" at bounding box center [607, 222] width 437 height 14
click at [501, 222] on input "ARG0200059645481-20250908-20300908-BS AS-436" at bounding box center [607, 222] width 437 height 14
click at [552, 219] on input "ARG020005964548120250908-20300908-BS AS-436" at bounding box center [607, 222] width 437 height 14
click at [606, 217] on input "ARG02000596454812025090820300908-BS AS-436" at bounding box center [607, 222] width 437 height 14
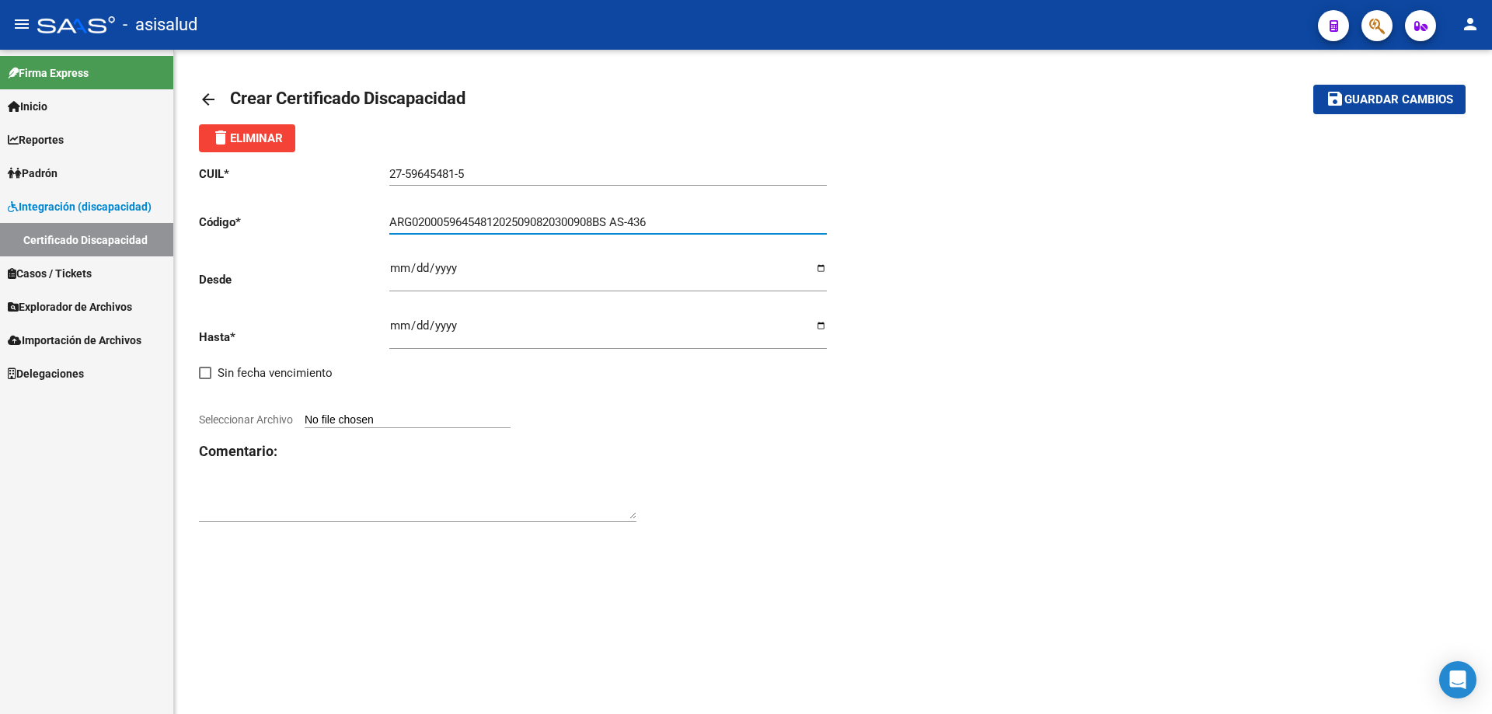
click at [621, 221] on input "ARG02000596454812025090820300908BS AS-436" at bounding box center [607, 222] width 437 height 14
click at [633, 218] on input "ARG02000596454812025090820300908BSAS-436" at bounding box center [607, 222] width 437 height 14
type input "ARG02000596454812025090820300908BSAS436"
click at [392, 265] on input "Ingresar fec. Desde" at bounding box center [607, 274] width 437 height 25
type input "2025-09-08"
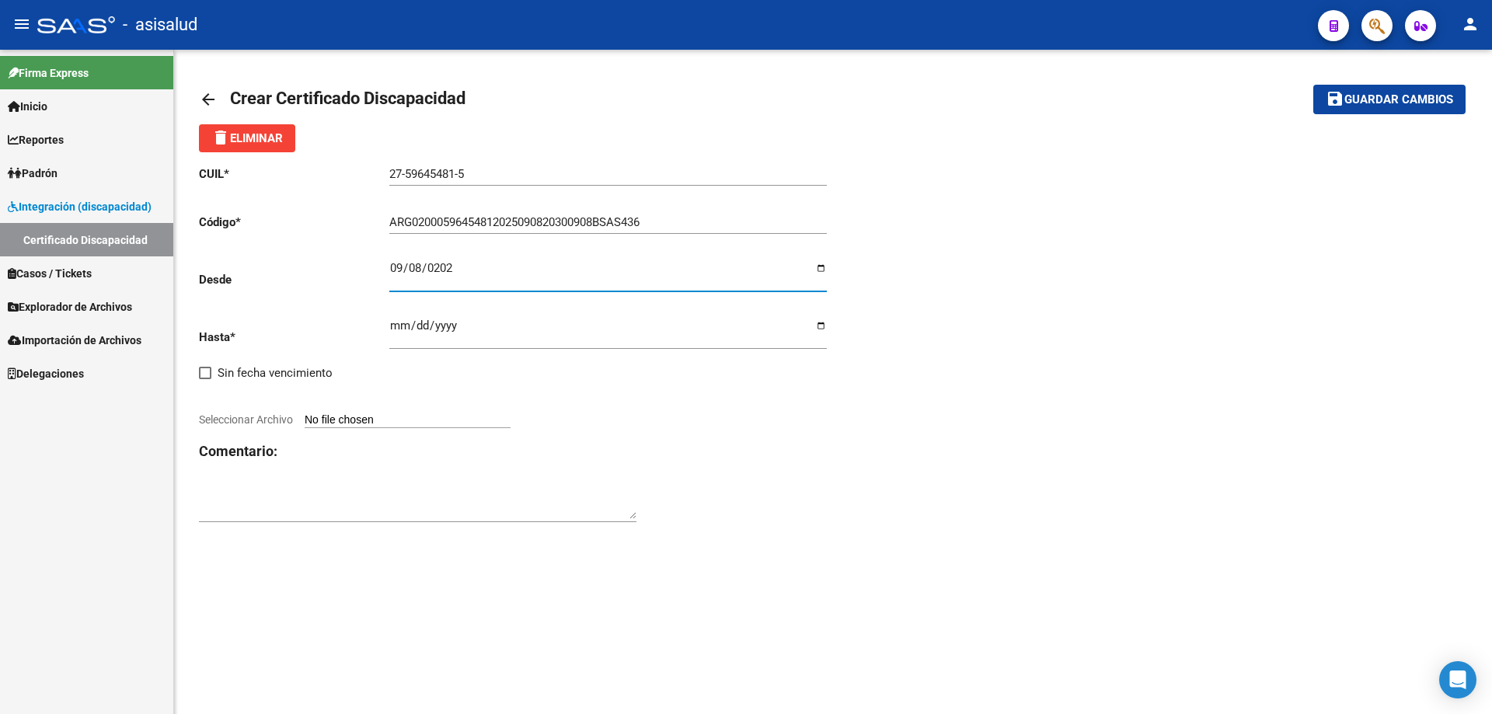
click at [394, 323] on input "Ingresar fec. Hasta" at bounding box center [607, 331] width 437 height 25
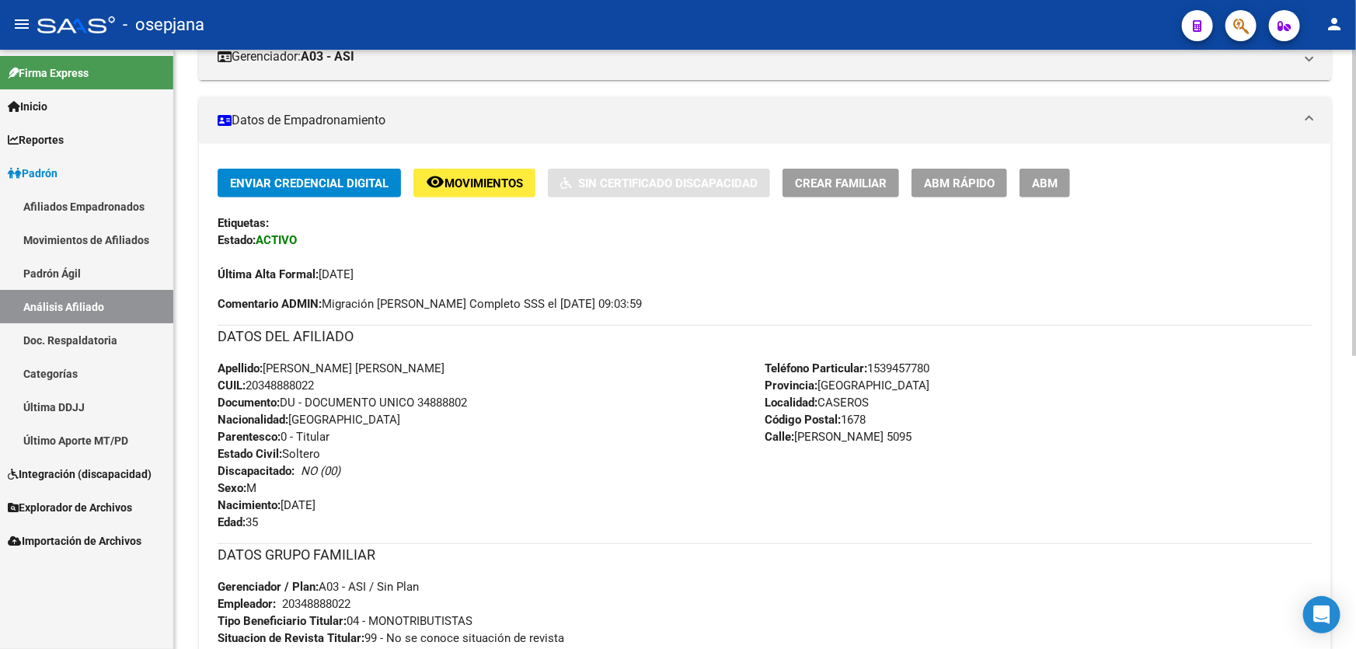
scroll to position [494, 0]
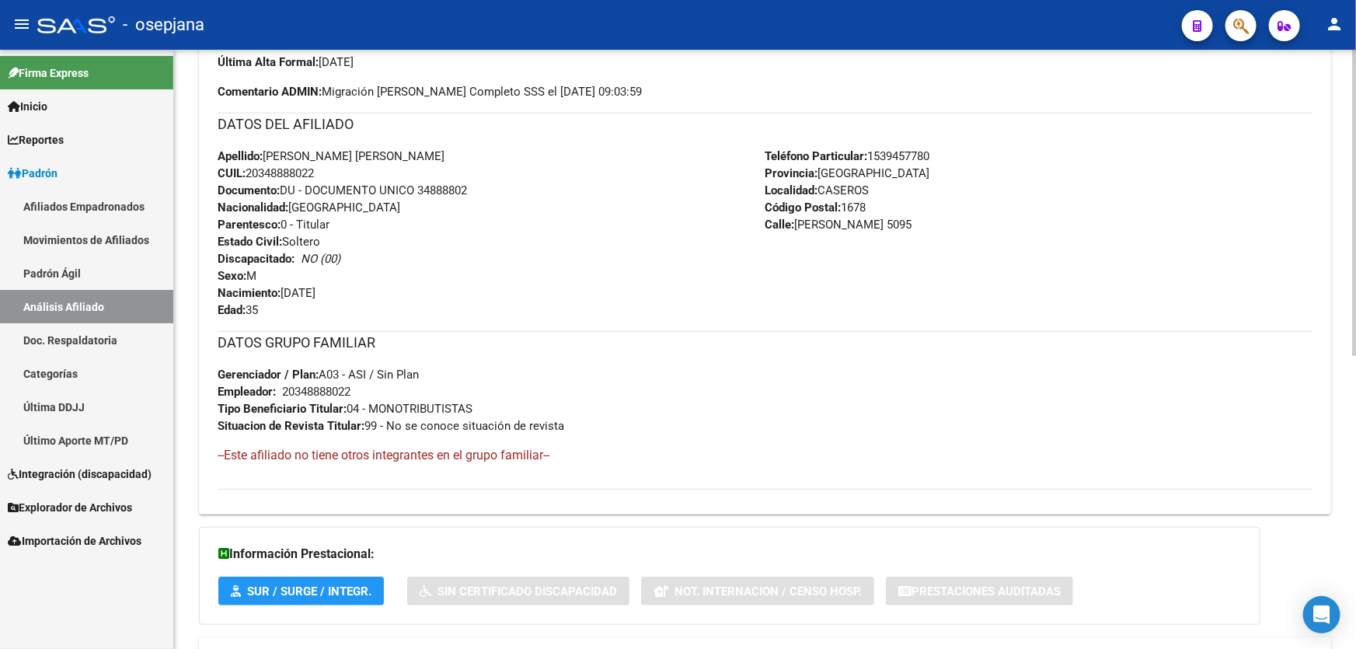
drag, startPoint x: 325, startPoint y: 171, endPoint x: 250, endPoint y: 179, distance: 75.0
click at [250, 179] on div "Apellido: FERNANDO GABRIEL MENDOZA CUIL: 20348888022 Documento: DU - DOCUMENTO …" at bounding box center [492, 233] width 548 height 171
copy span "20348888022"
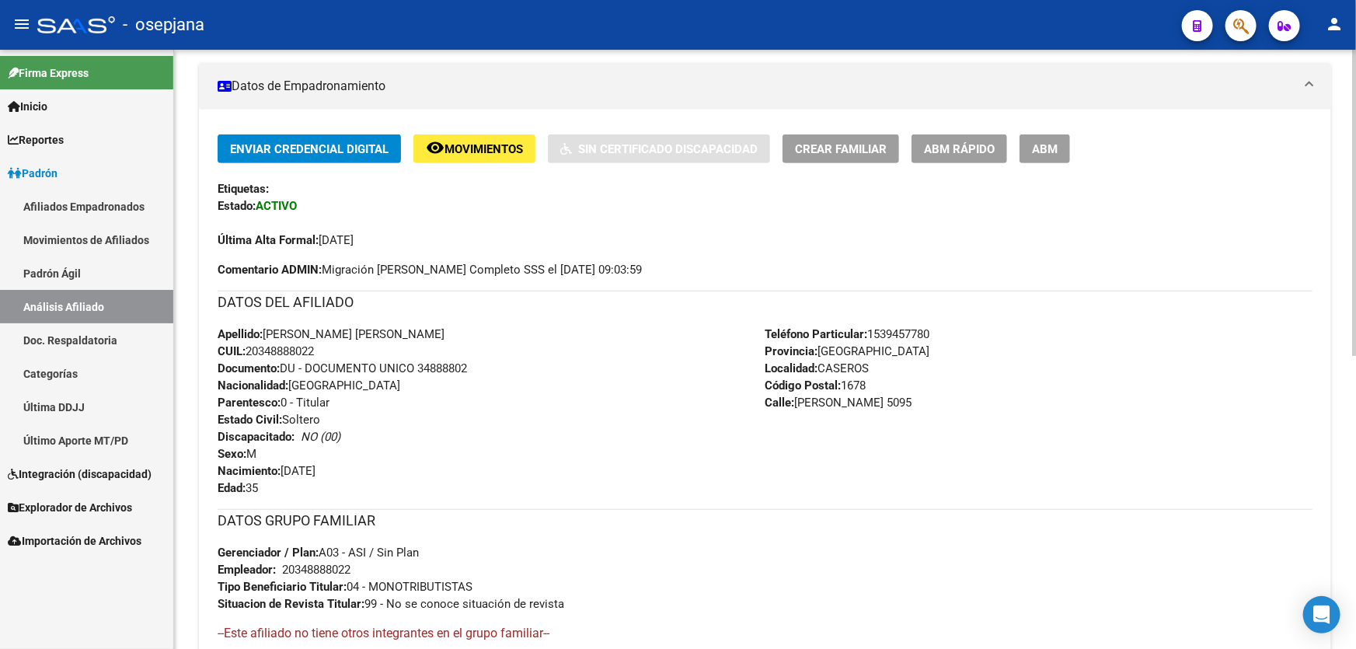
scroll to position [0, 0]
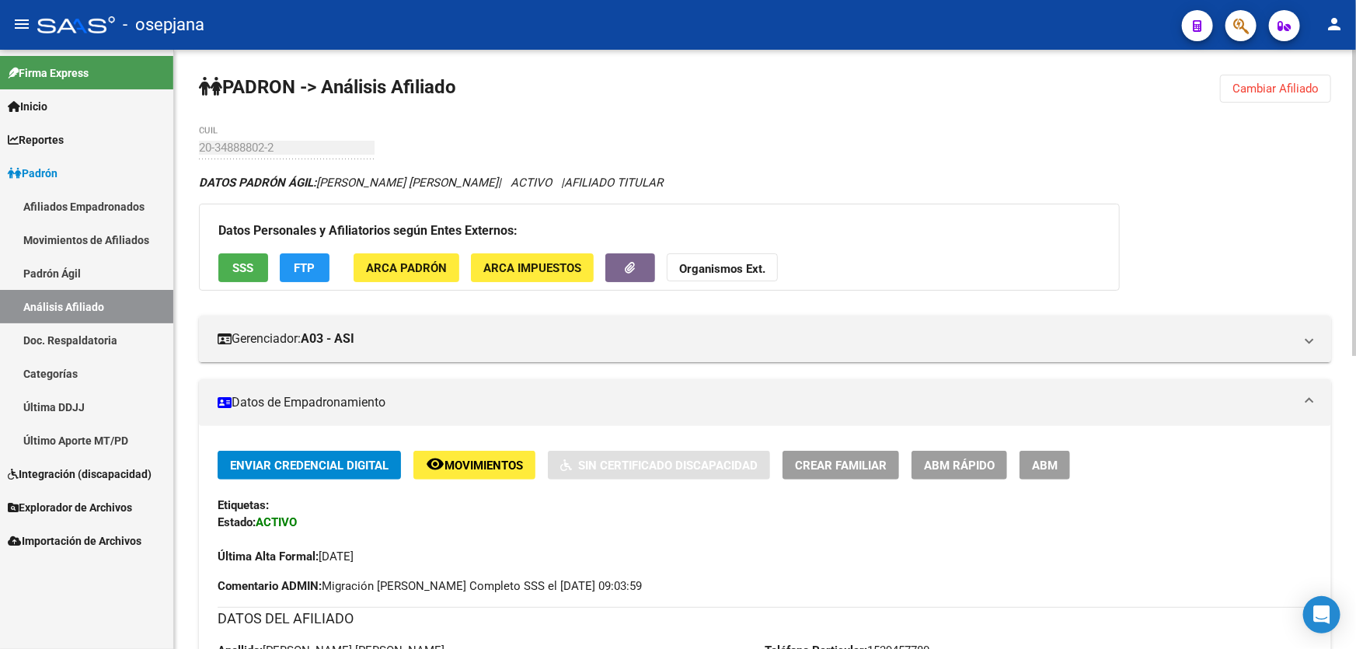
click at [1280, 84] on span "Cambiar Afiliado" at bounding box center [1275, 89] width 86 height 14
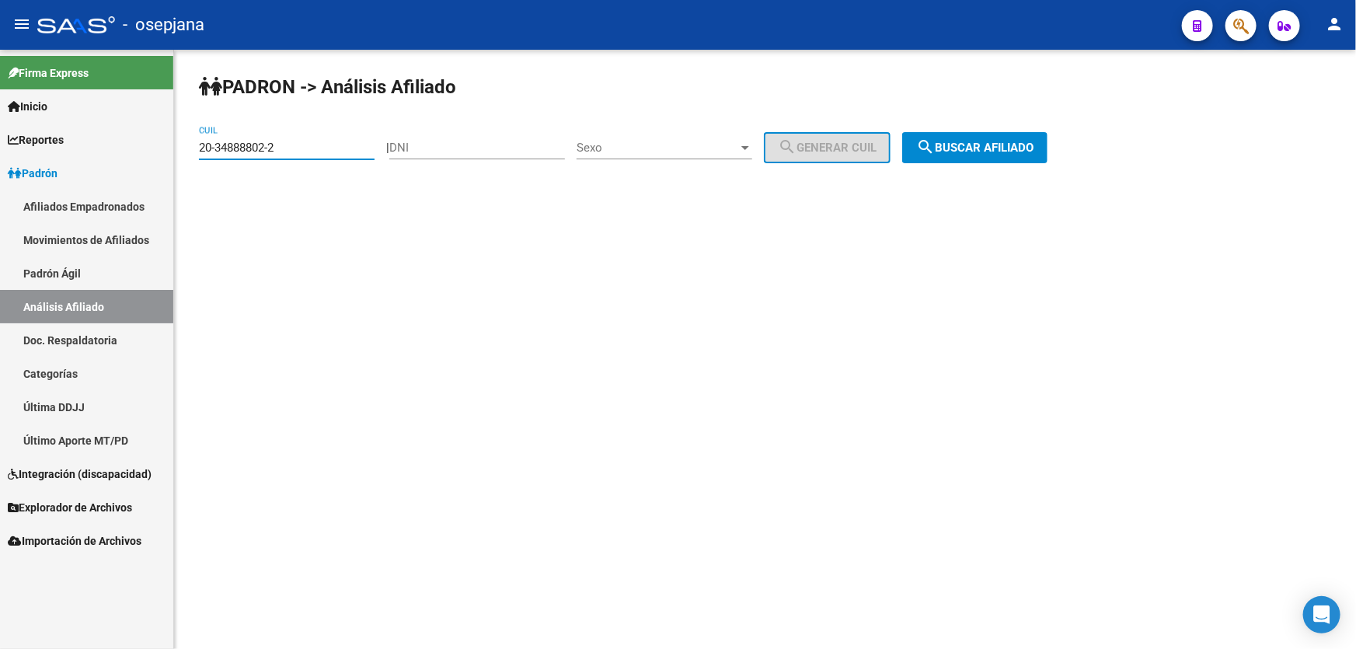
drag, startPoint x: 292, startPoint y: 141, endPoint x: 125, endPoint y: 170, distance: 169.6
click at [126, 170] on mat-sidenav-container "Firma Express Inicio Calendario SSS Instructivos Contacto OS Reportes Padrón Tr…" at bounding box center [678, 349] width 1356 height 599
paste input "7-35326027-3"
type input "27-35326027-3"
click at [1047, 139] on button "search Buscar afiliado" at bounding box center [974, 147] width 145 height 31
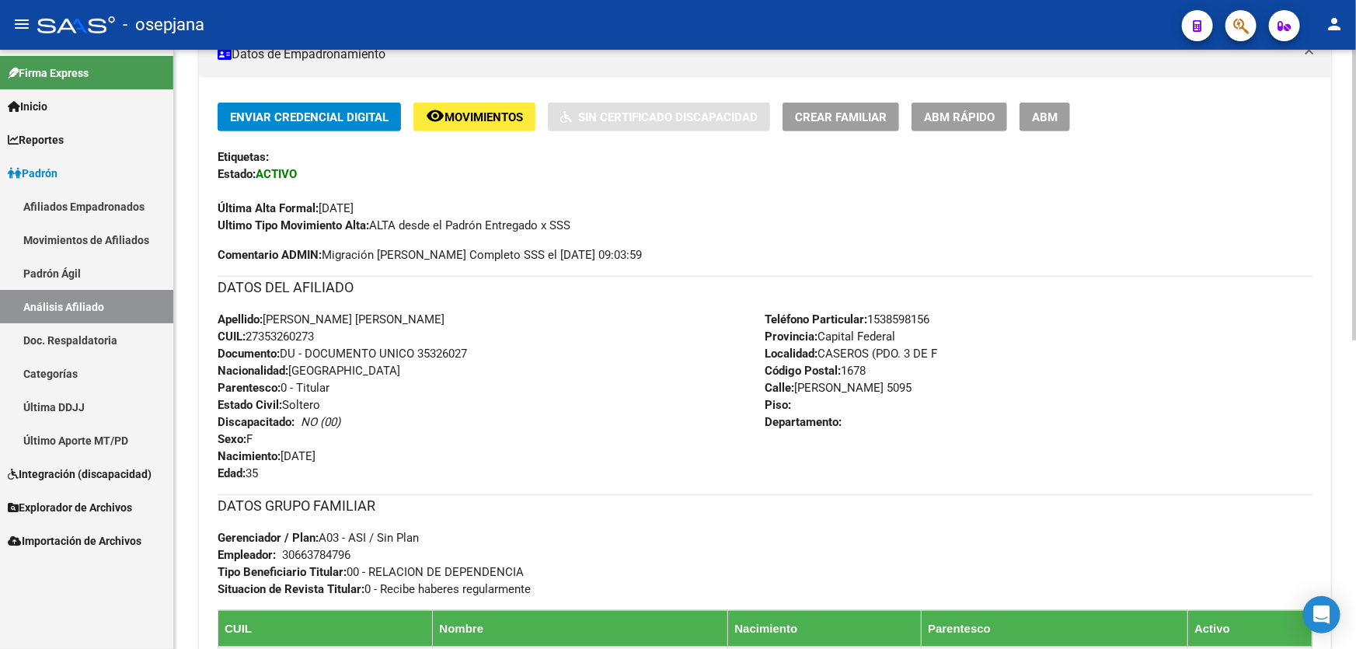
scroll to position [353, 0]
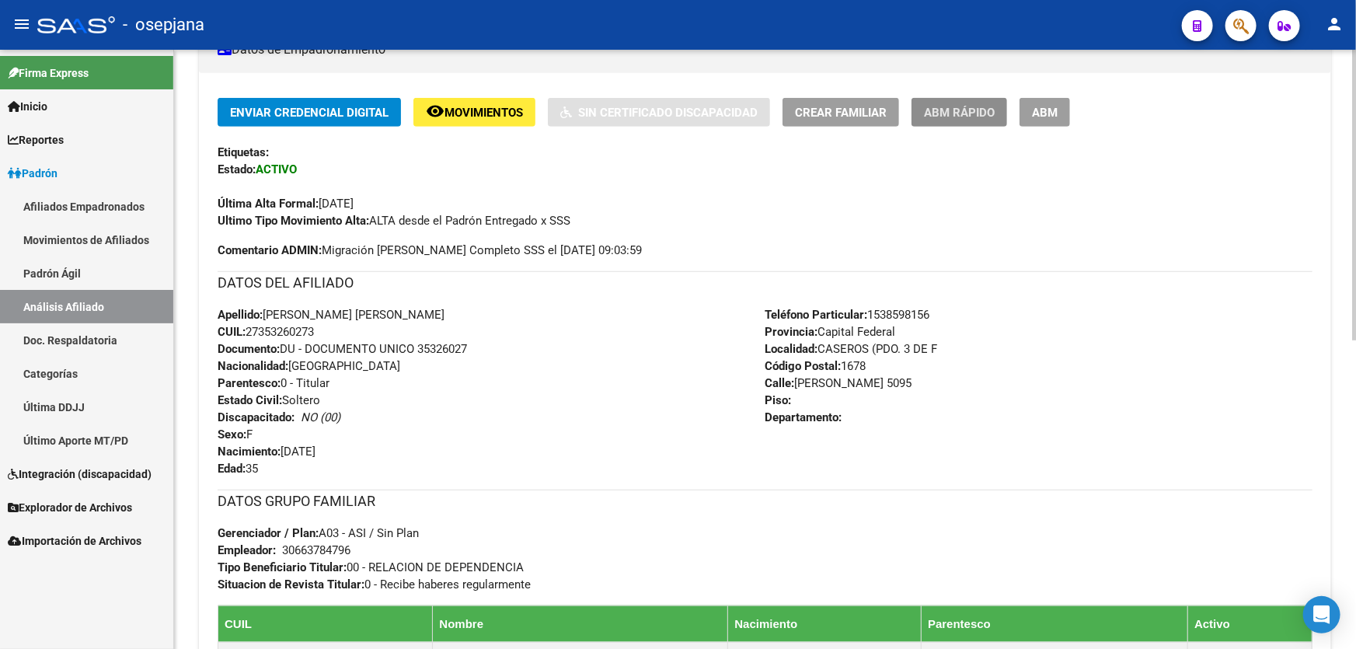
click at [966, 111] on span "ABM Rápido" at bounding box center [959, 113] width 71 height 14
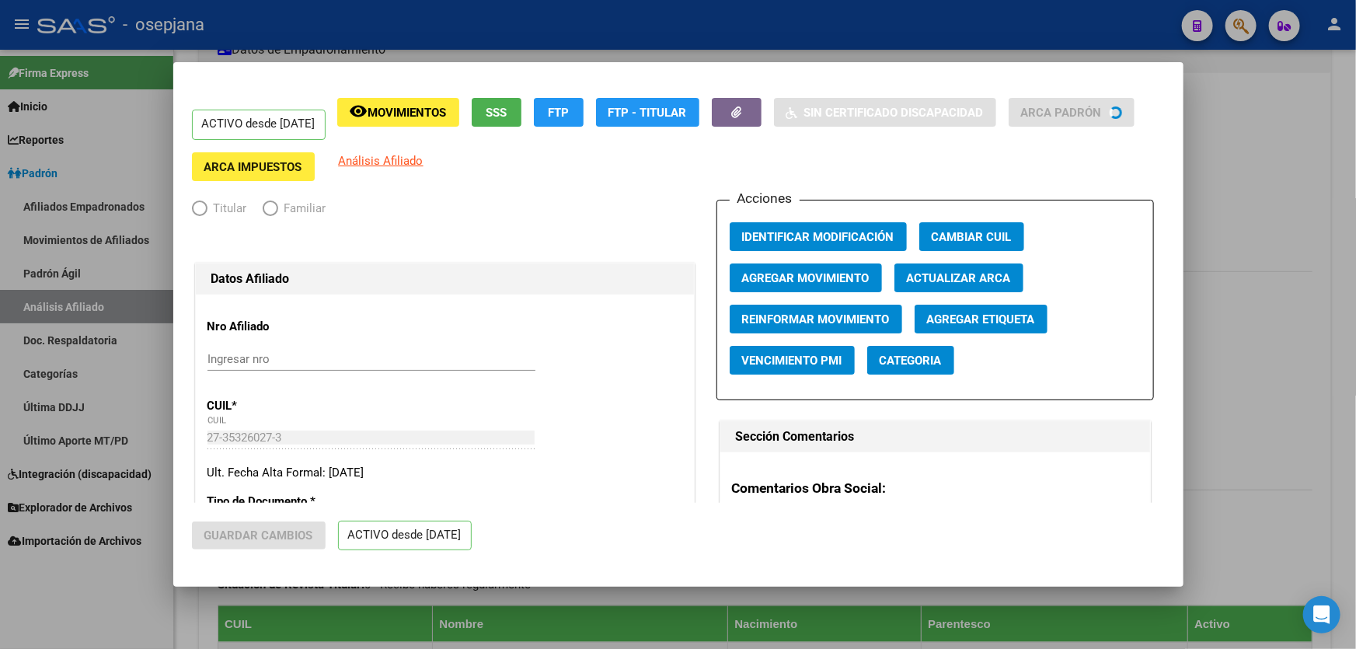
radio input "true"
type input "30-66378479-6"
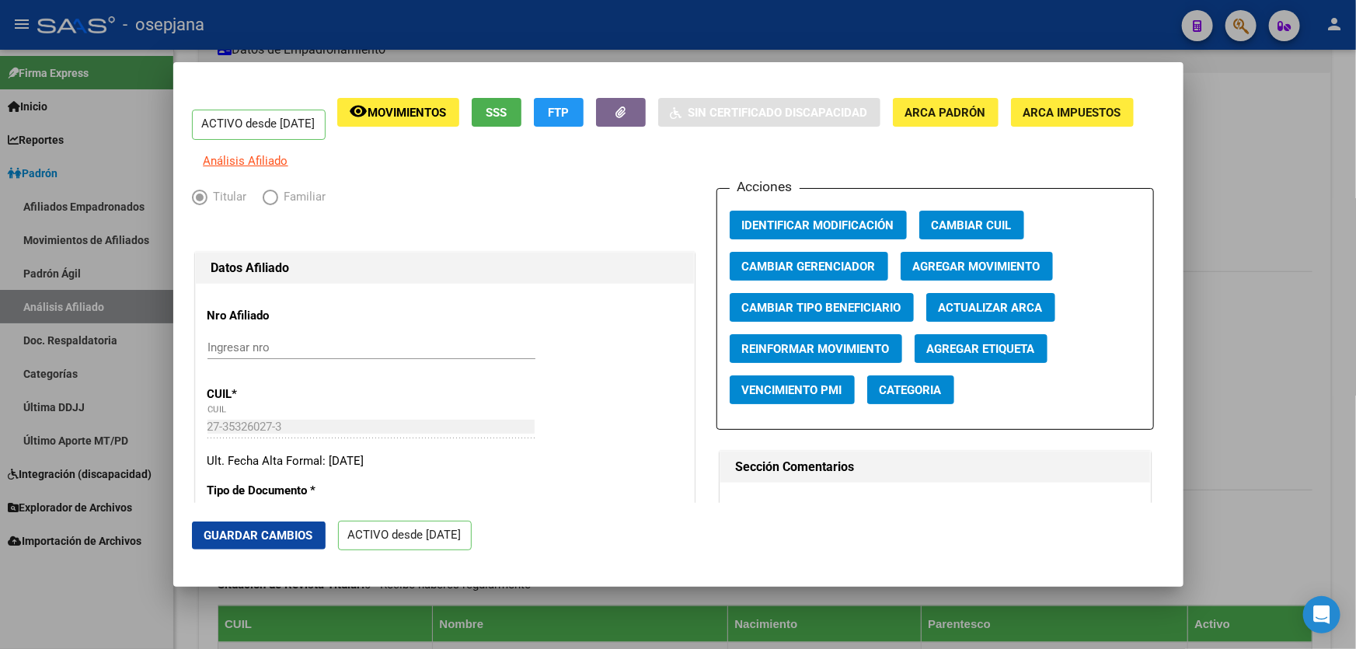
click at [978, 310] on span "Actualizar ARCA" at bounding box center [990, 308] width 104 height 14
type input "CORZO"
type input "DAIANA BELEN"
type input "CASEROS"
type input "DR MARIANO MORENO"
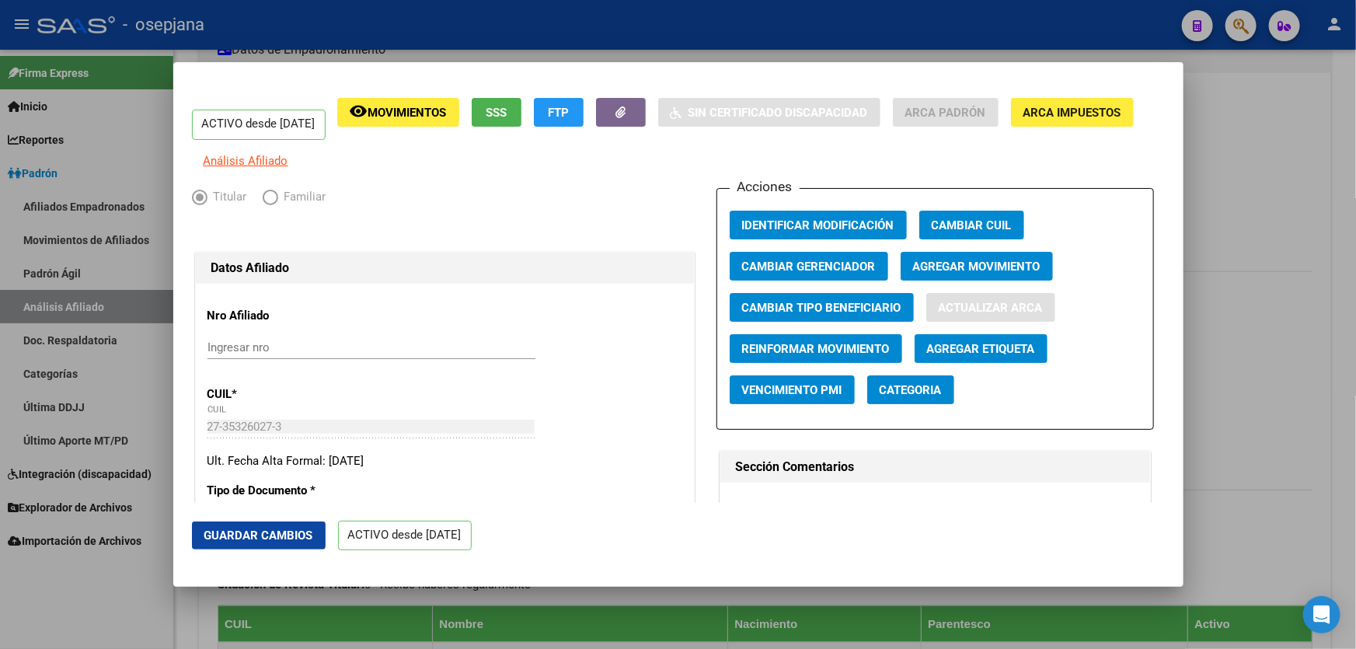
type input "5095"
type input "1"
click at [276, 536] on span "Guardar Cambios" at bounding box center [258, 535] width 109 height 14
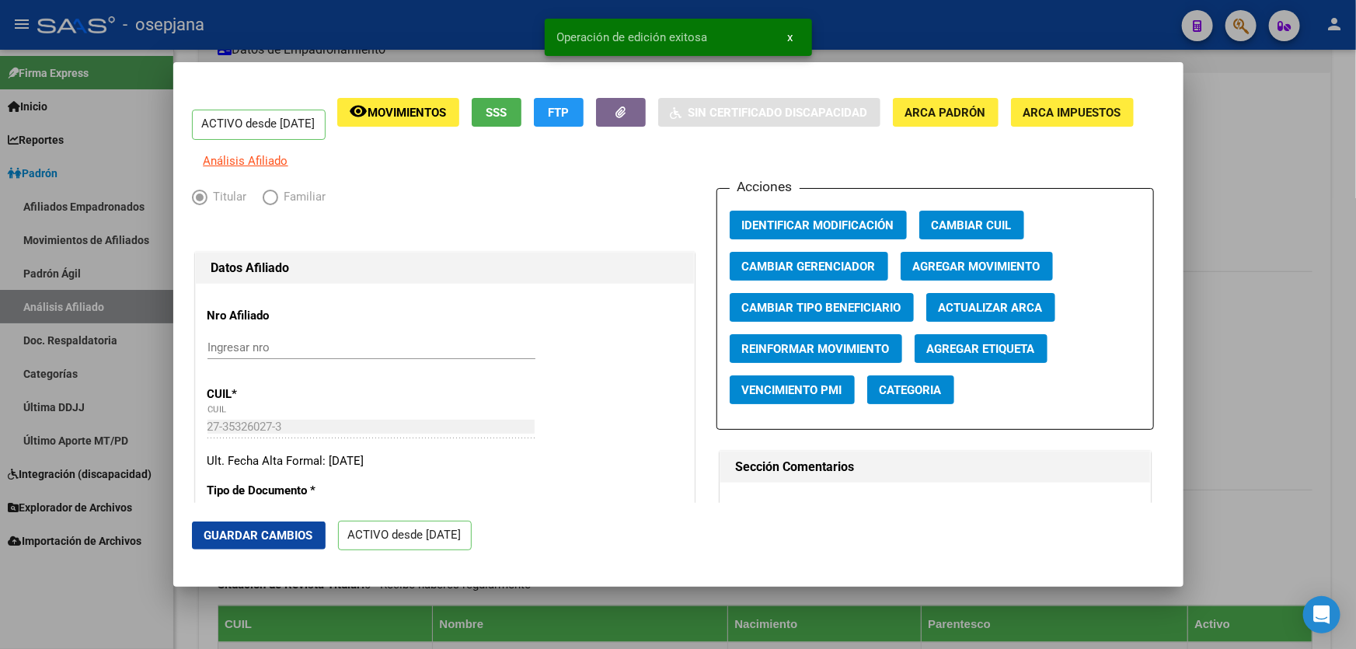
click at [1355, 416] on div at bounding box center [678, 324] width 1356 height 649
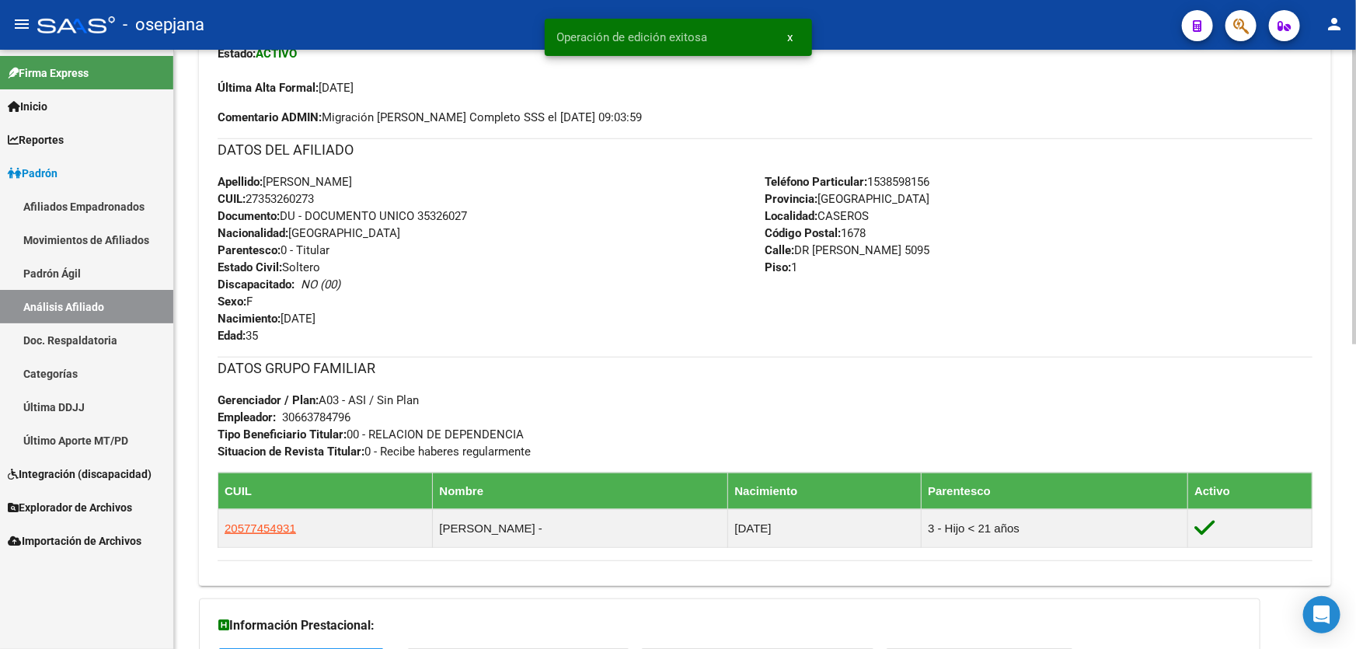
scroll to position [618, 0]
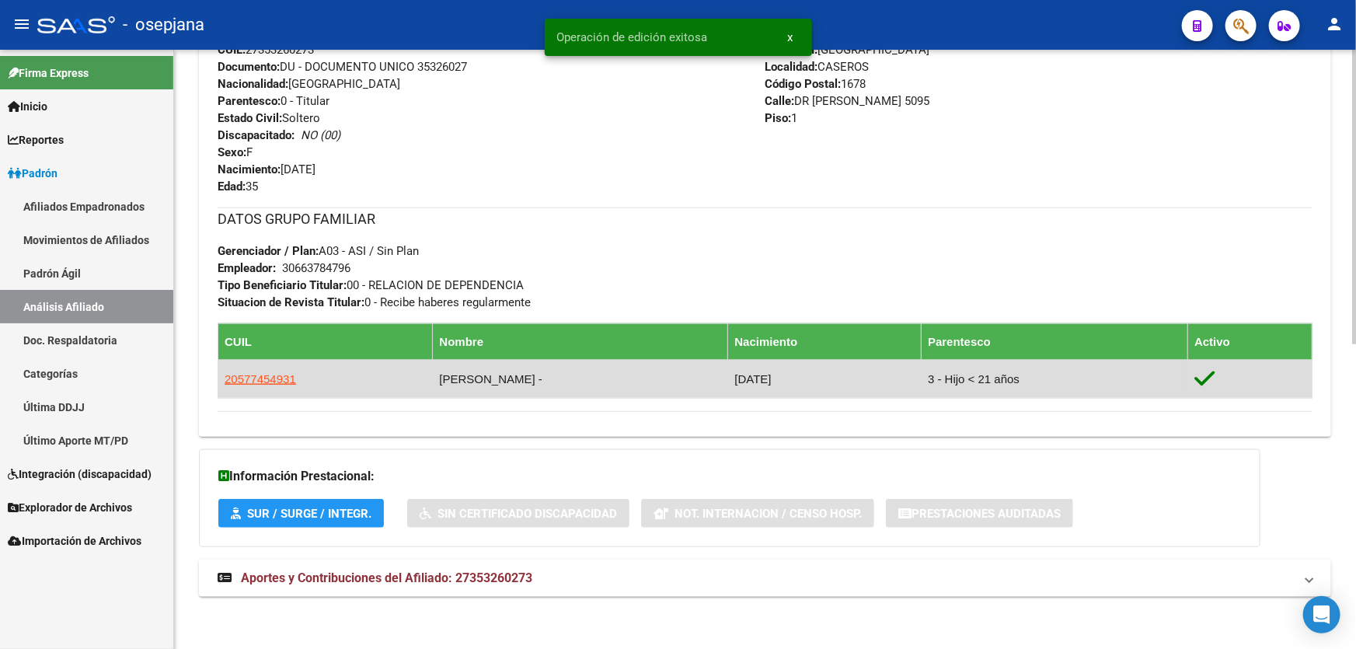
click at [218, 377] on td "20577454931" at bounding box center [325, 379] width 214 height 38
click at [242, 378] on span "20577454931" at bounding box center [260, 378] width 71 height 13
type textarea "20577454931"
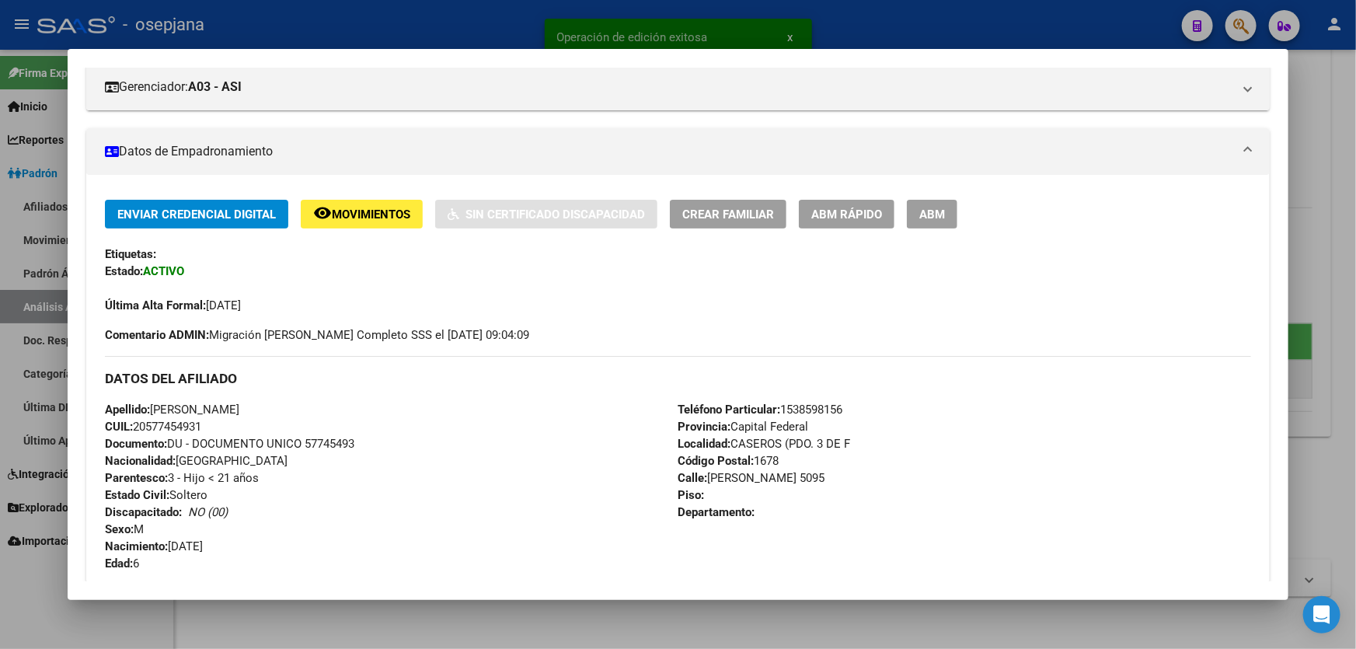
scroll to position [211, 0]
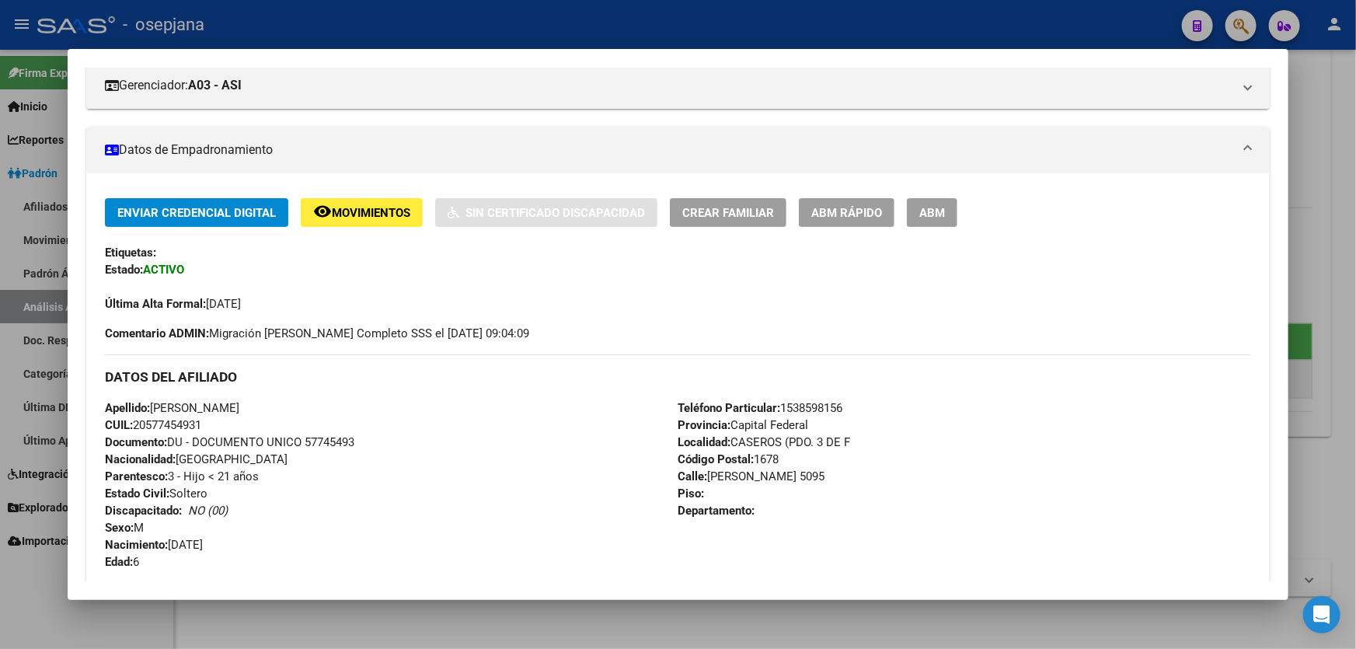
click at [820, 208] on span "ABM Rápido" at bounding box center [846, 213] width 71 height 14
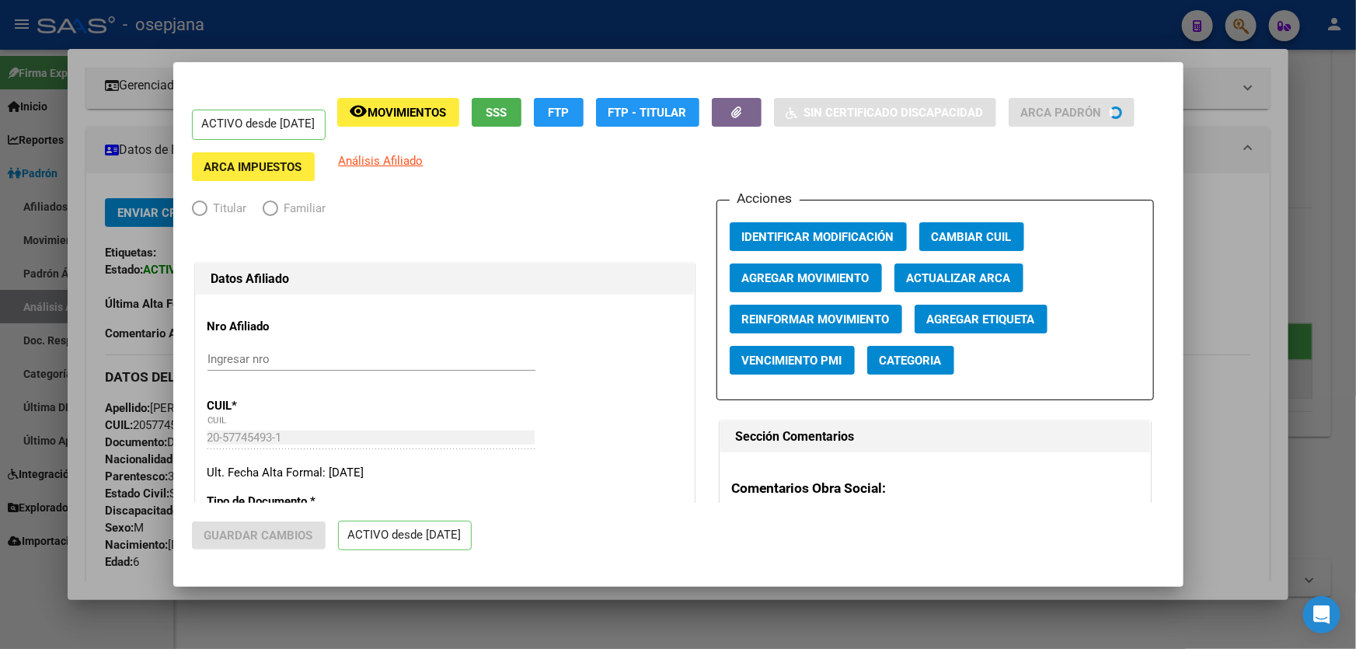
radio input "true"
type input "30-66378479-6"
click at [994, 273] on span "Actualizar ARCA" at bounding box center [959, 278] width 104 height 14
type input "MENDOZA"
type input "LISANDRO THEO"
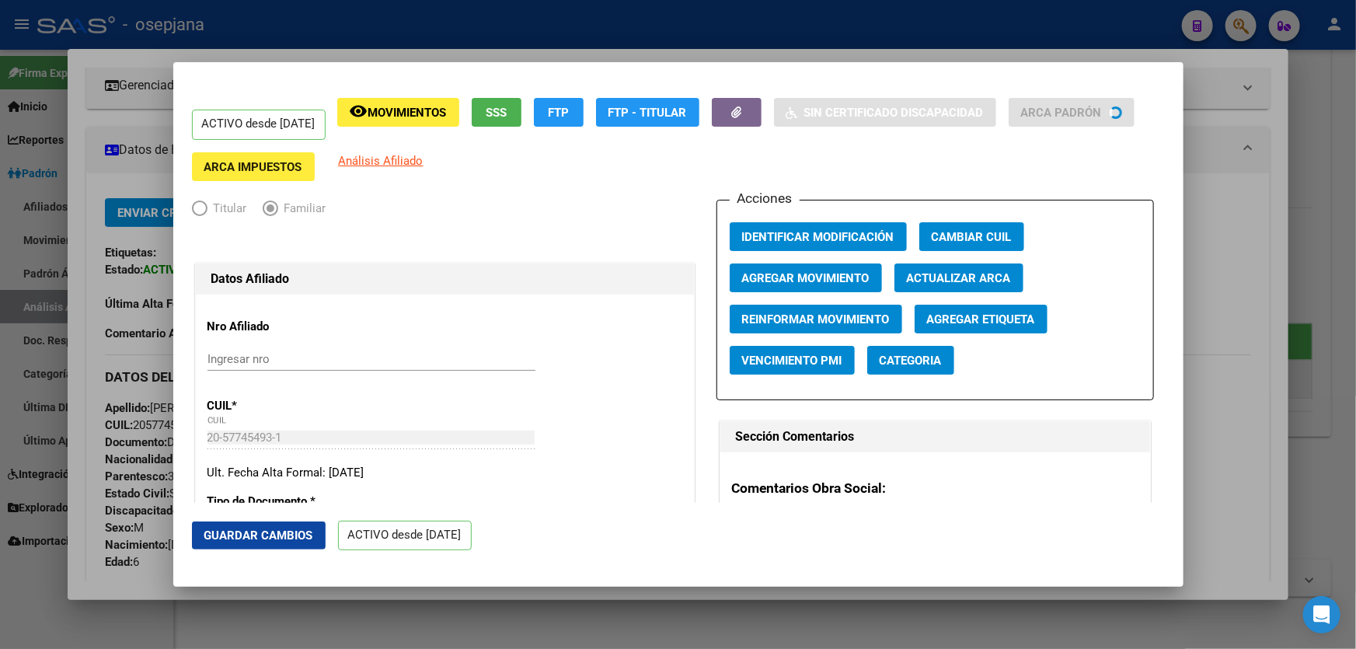
type input "CASEROS"
type input "DR MARIANO MORENO"
type input "5095"
type input "1"
click at [994, 273] on span "Actualizar ARCA" at bounding box center [959, 278] width 104 height 14
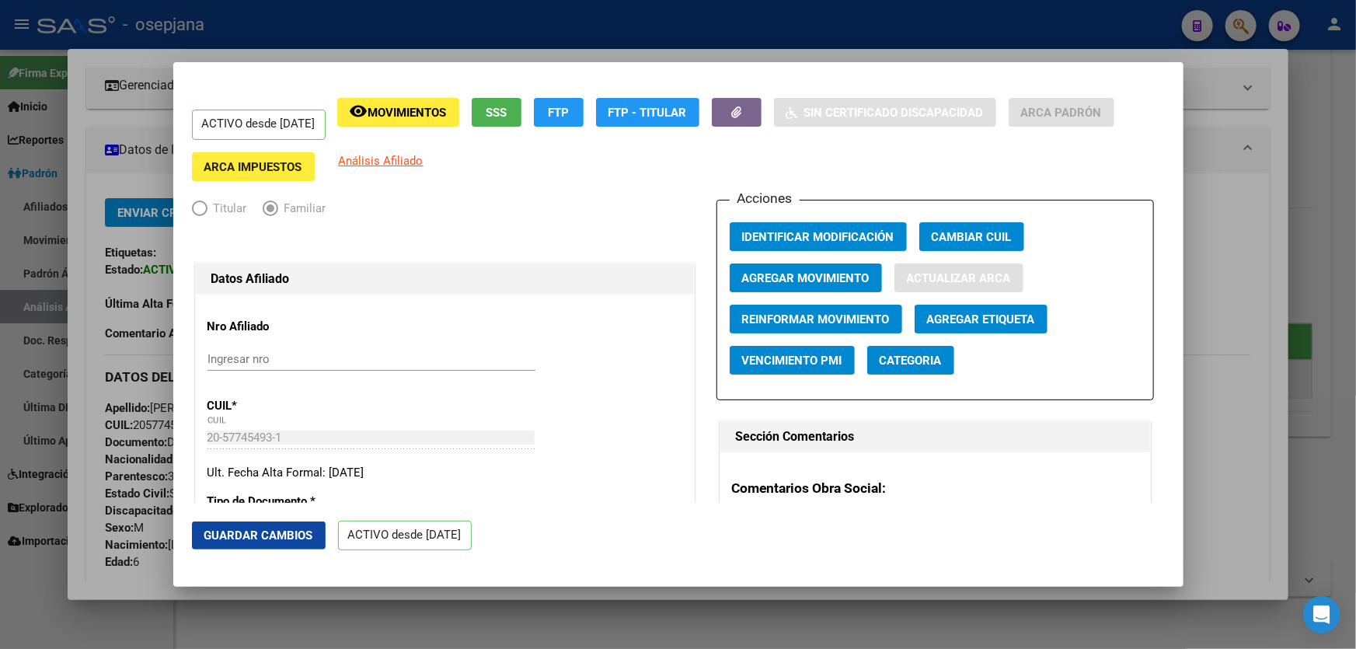
type input "CASEROS"
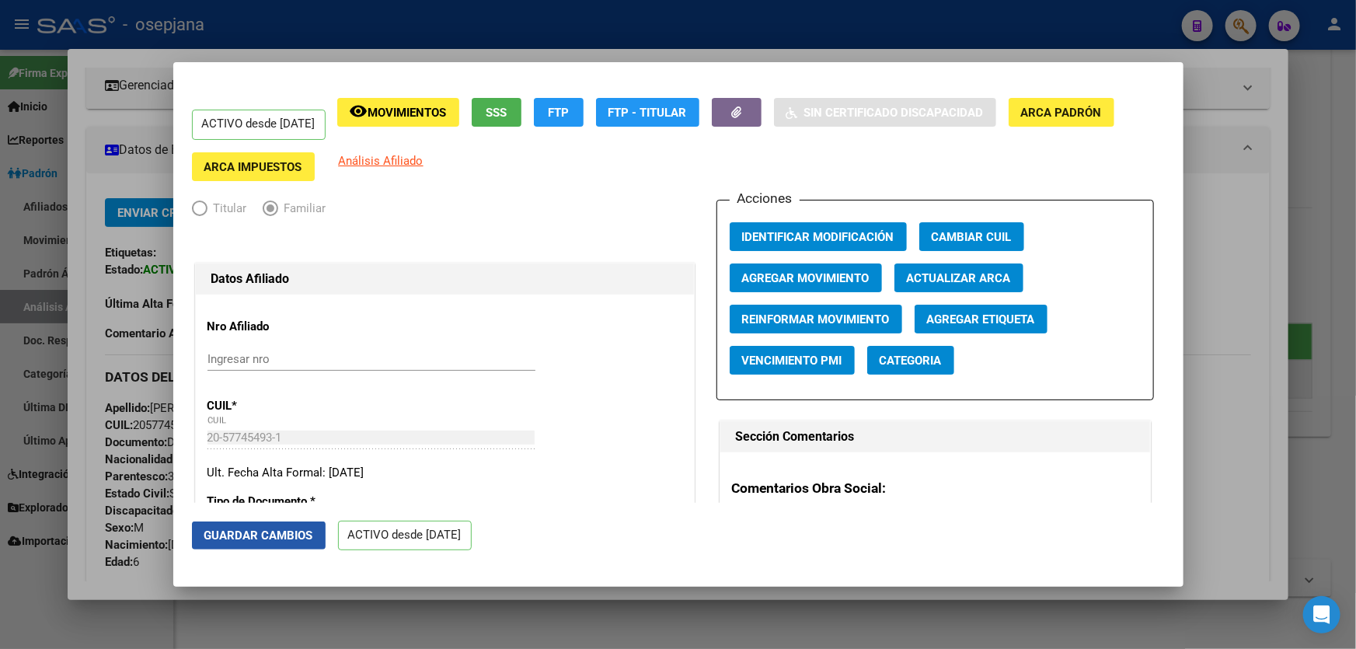
click at [263, 539] on span "Guardar Cambios" at bounding box center [258, 535] width 109 height 14
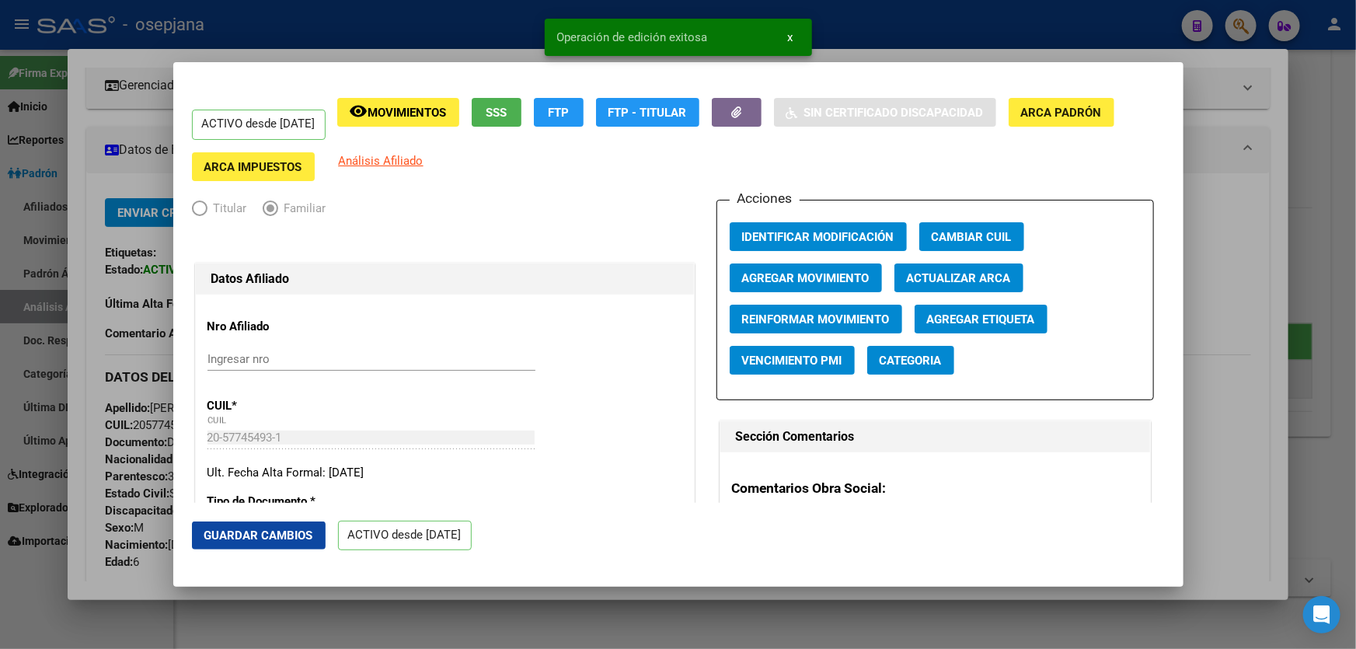
click at [1355, 346] on div at bounding box center [678, 324] width 1356 height 649
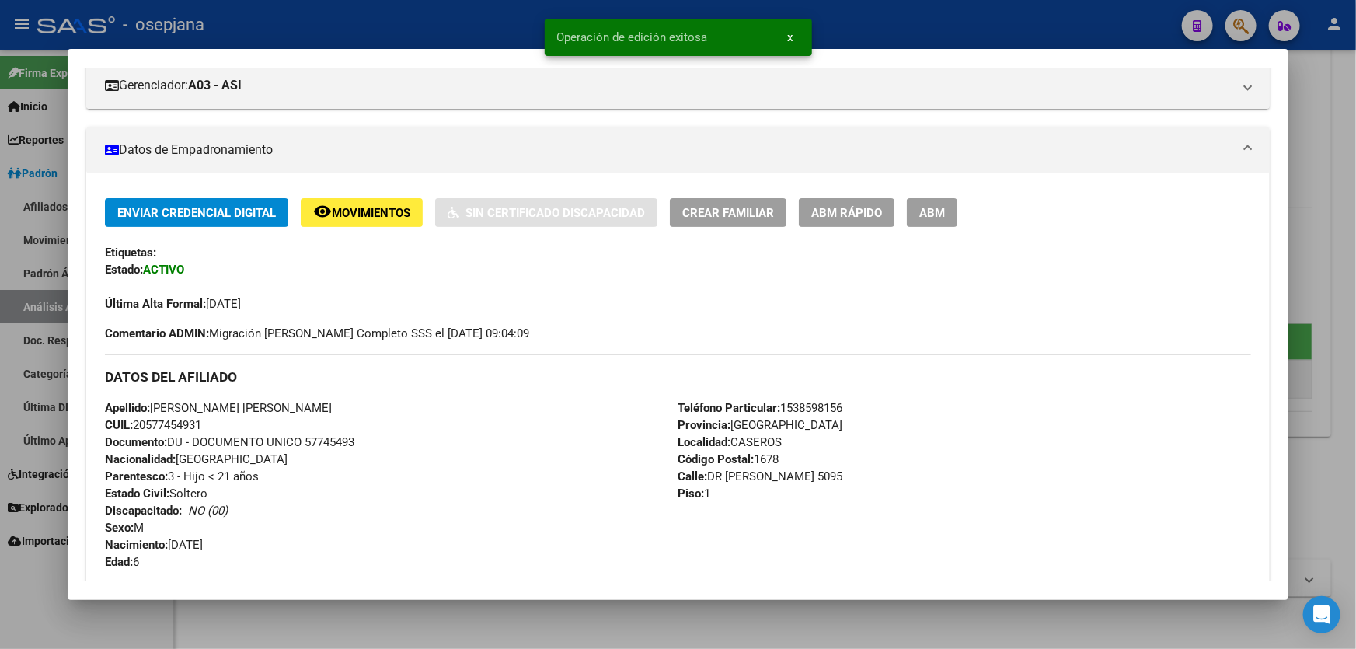
click at [1355, 346] on div at bounding box center [678, 324] width 1356 height 649
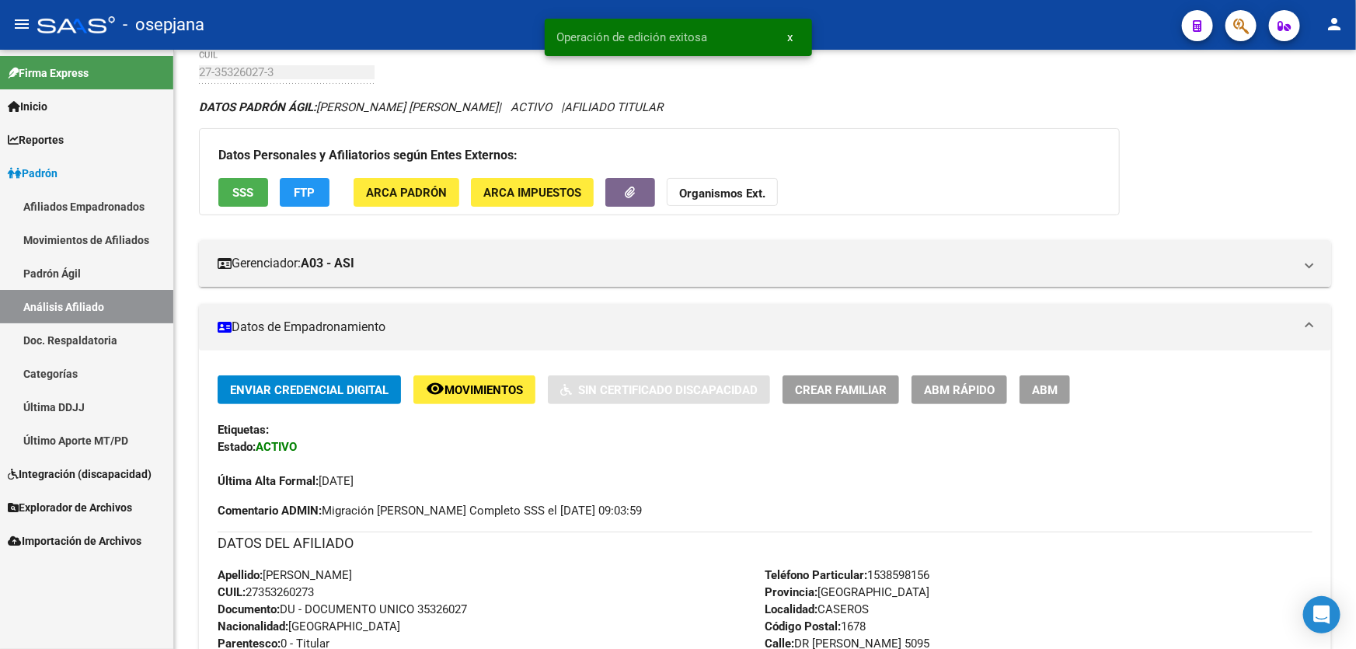
scroll to position [53, 0]
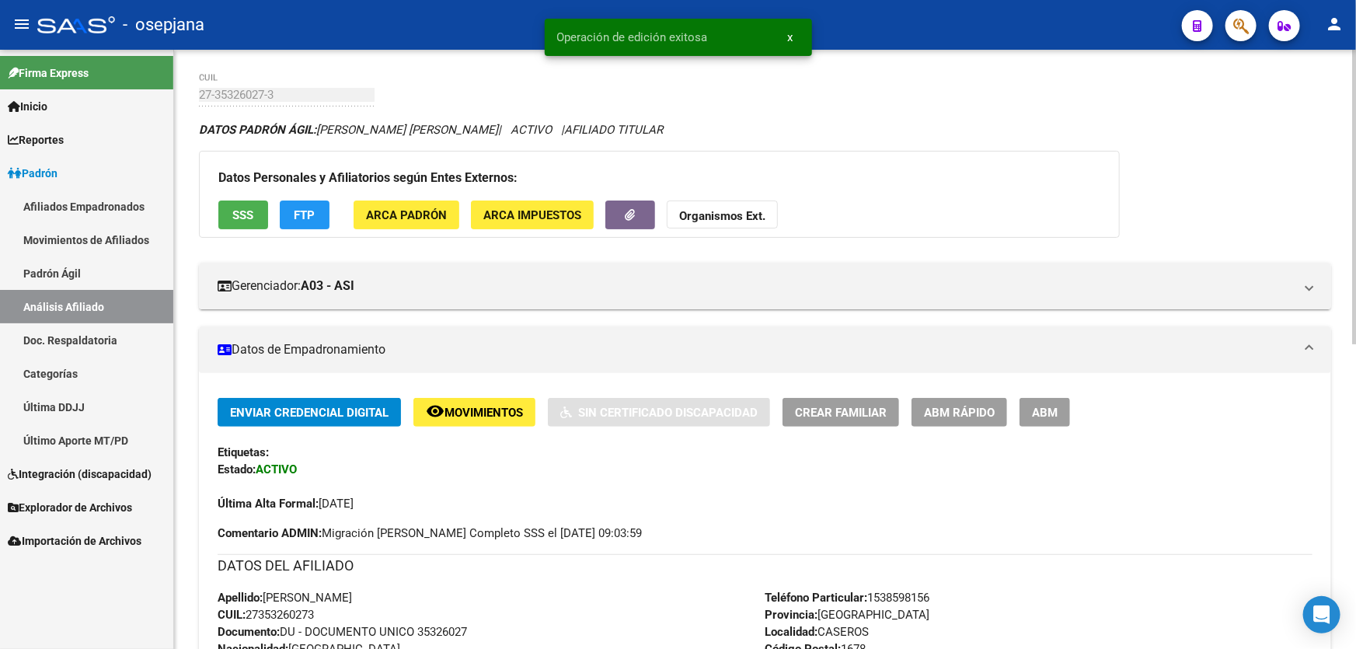
click at [233, 208] on span "SSS" at bounding box center [243, 215] width 21 height 14
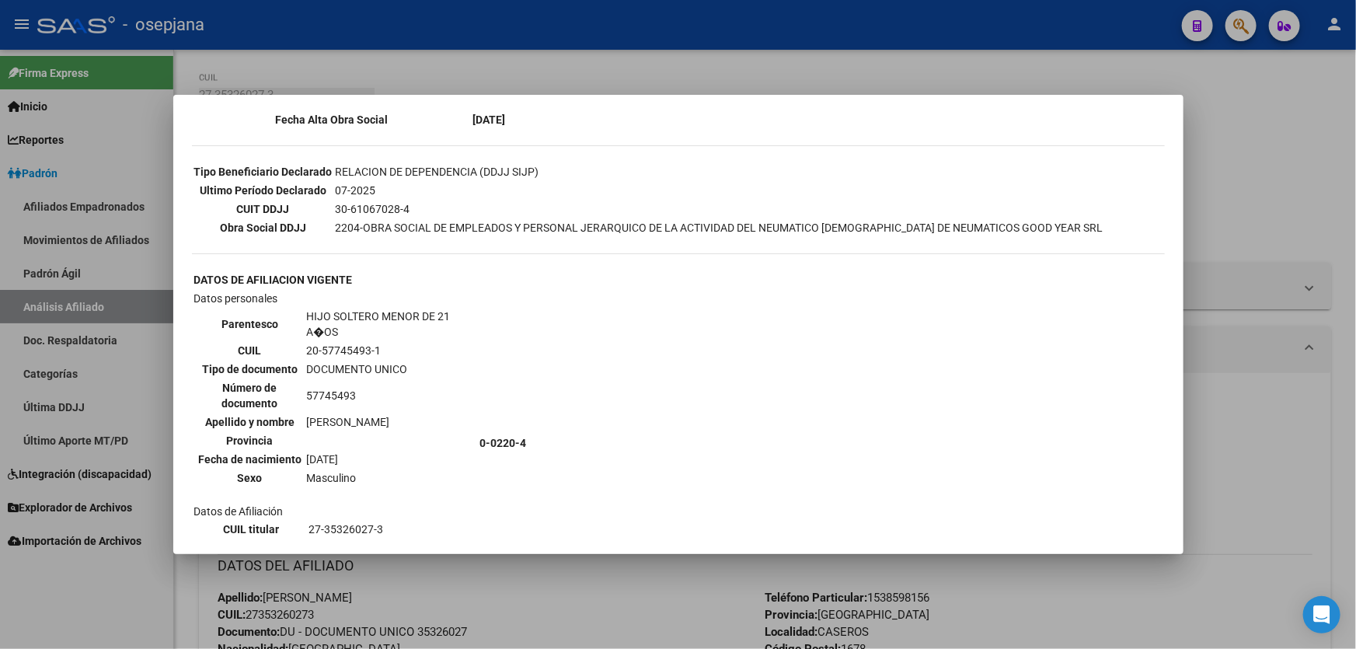
scroll to position [689, 0]
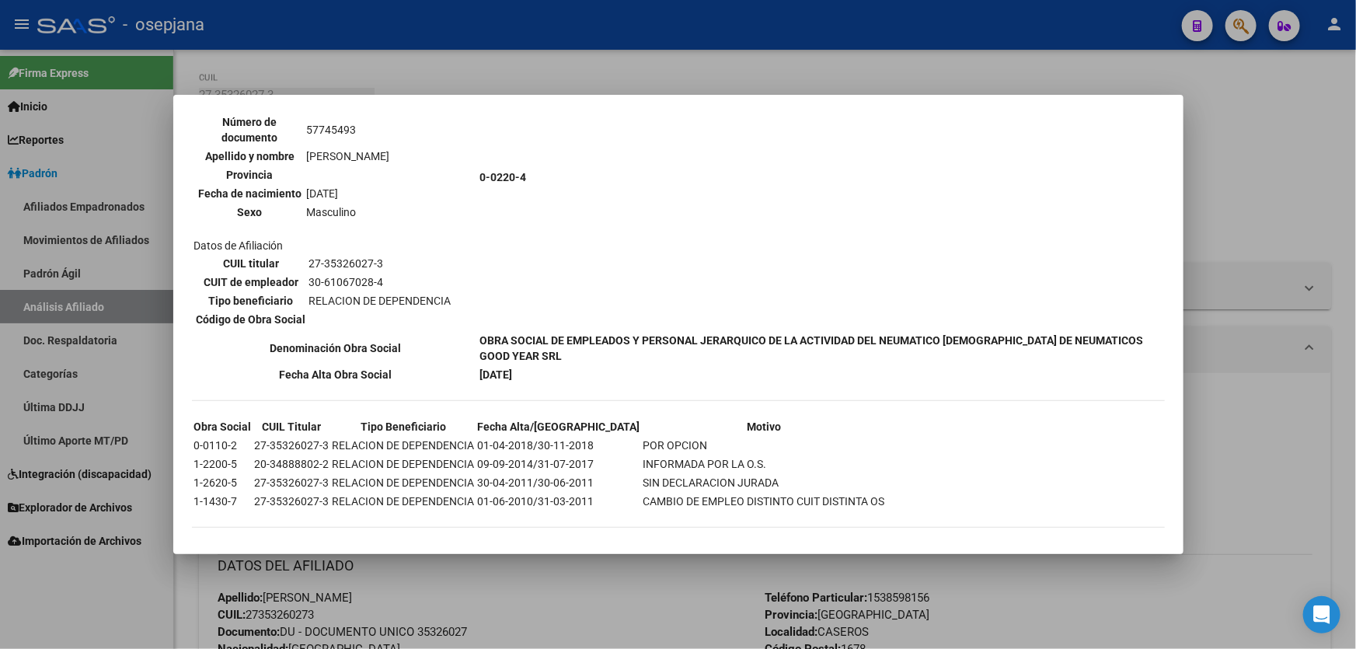
click at [1339, 225] on div at bounding box center [678, 324] width 1356 height 649
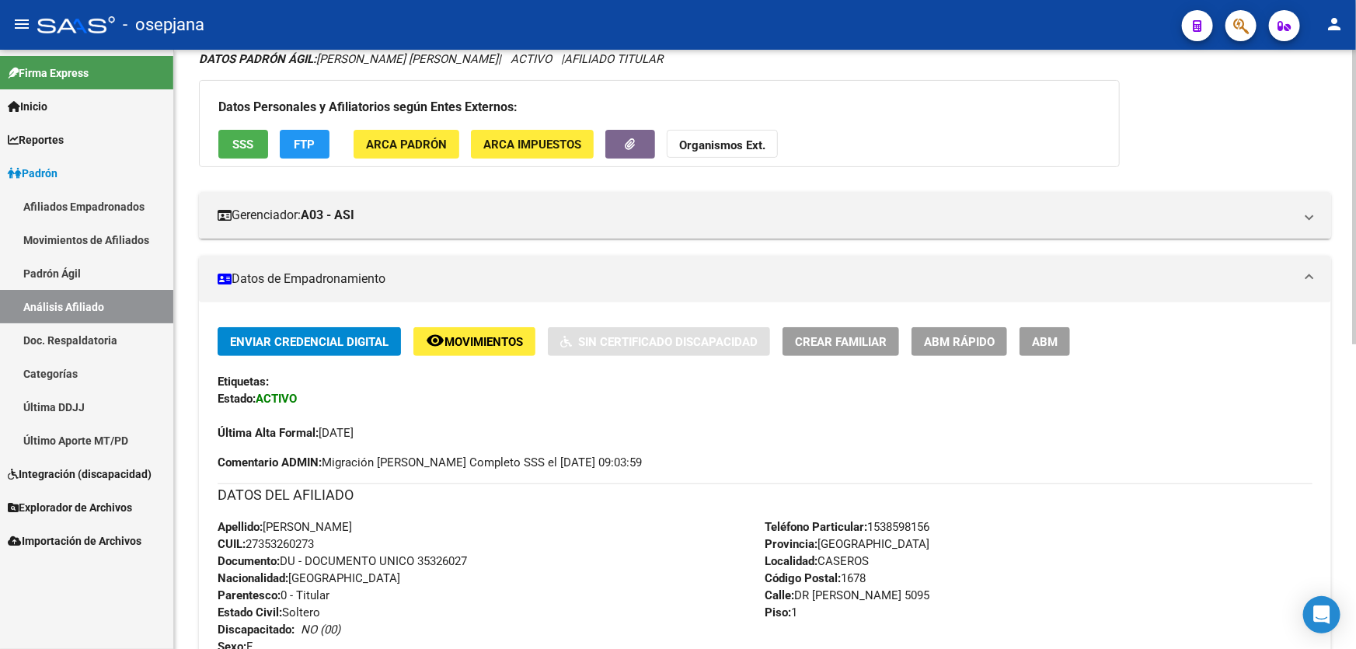
scroll to position [0, 0]
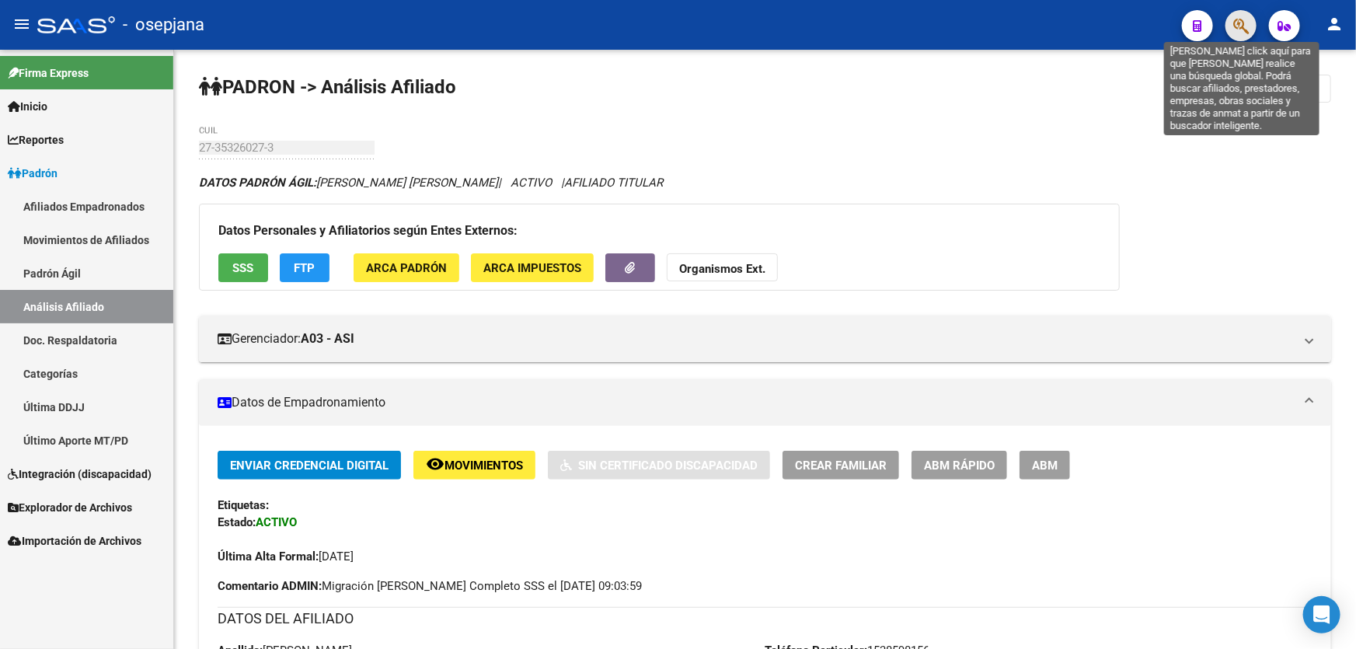
click at [1245, 27] on icon "button" at bounding box center [1241, 26] width 16 height 18
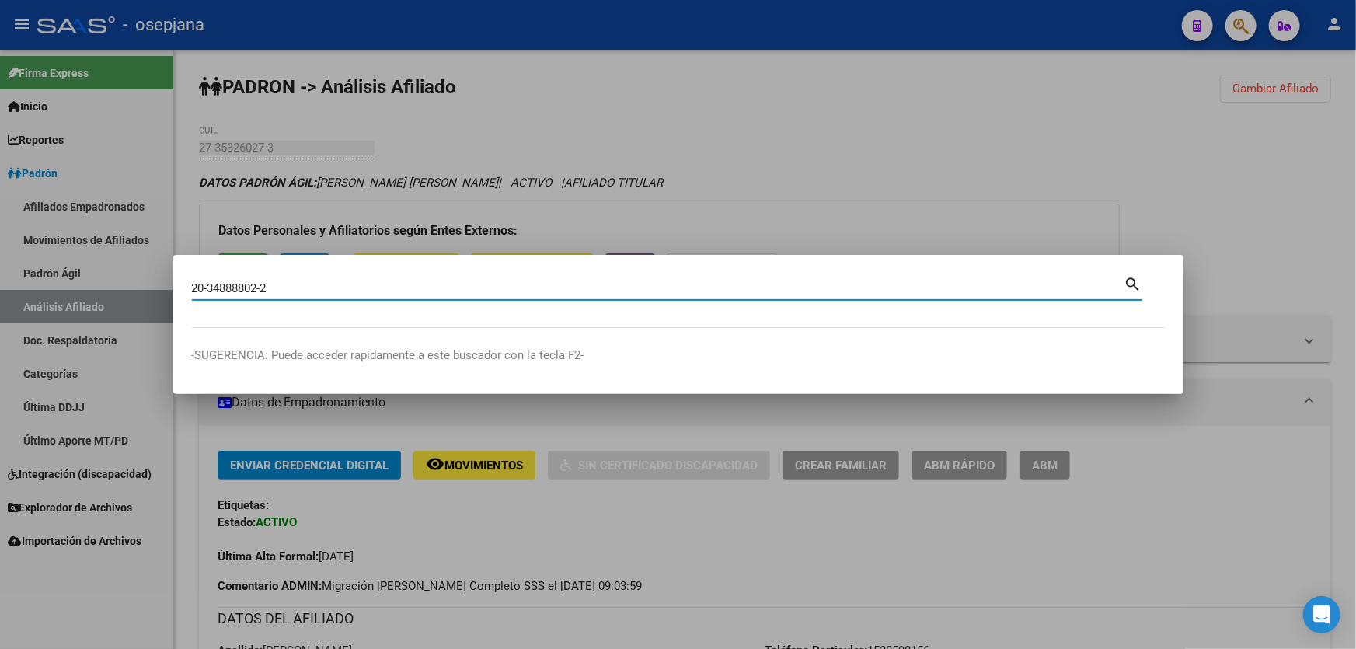
type input "20348888022"
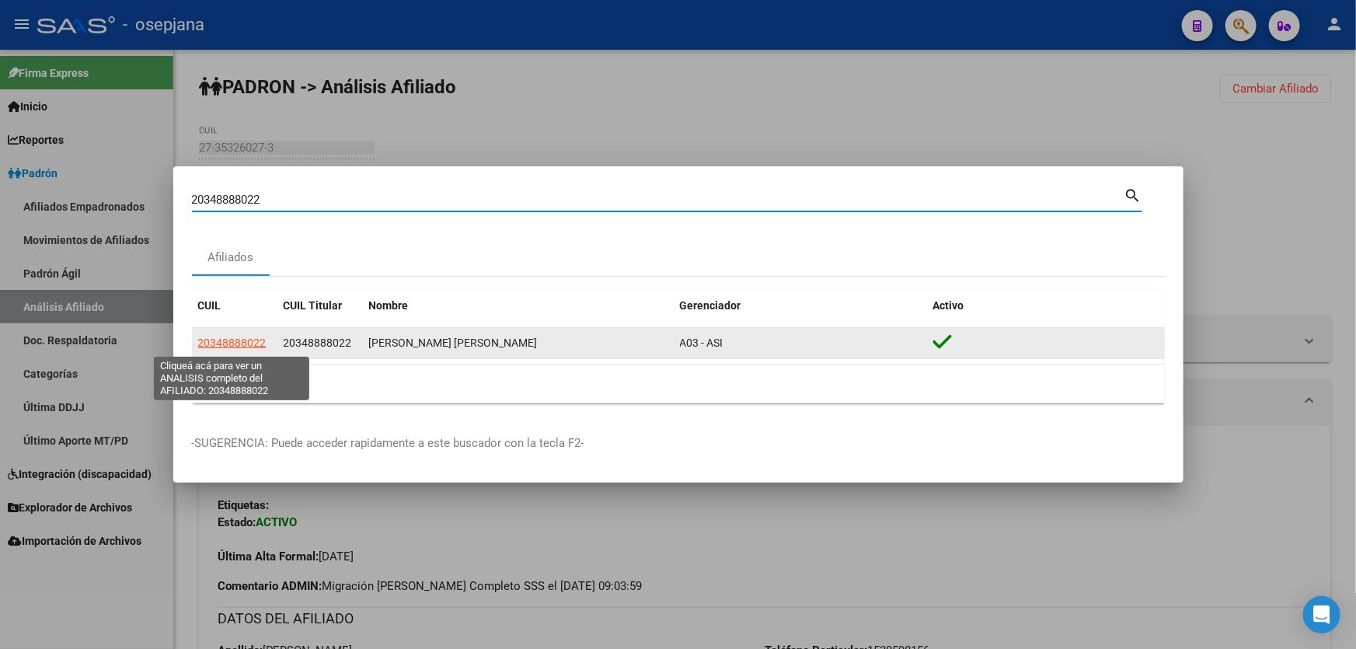
click at [210, 345] on span "20348888022" at bounding box center [232, 342] width 68 height 12
type textarea "20348888022"
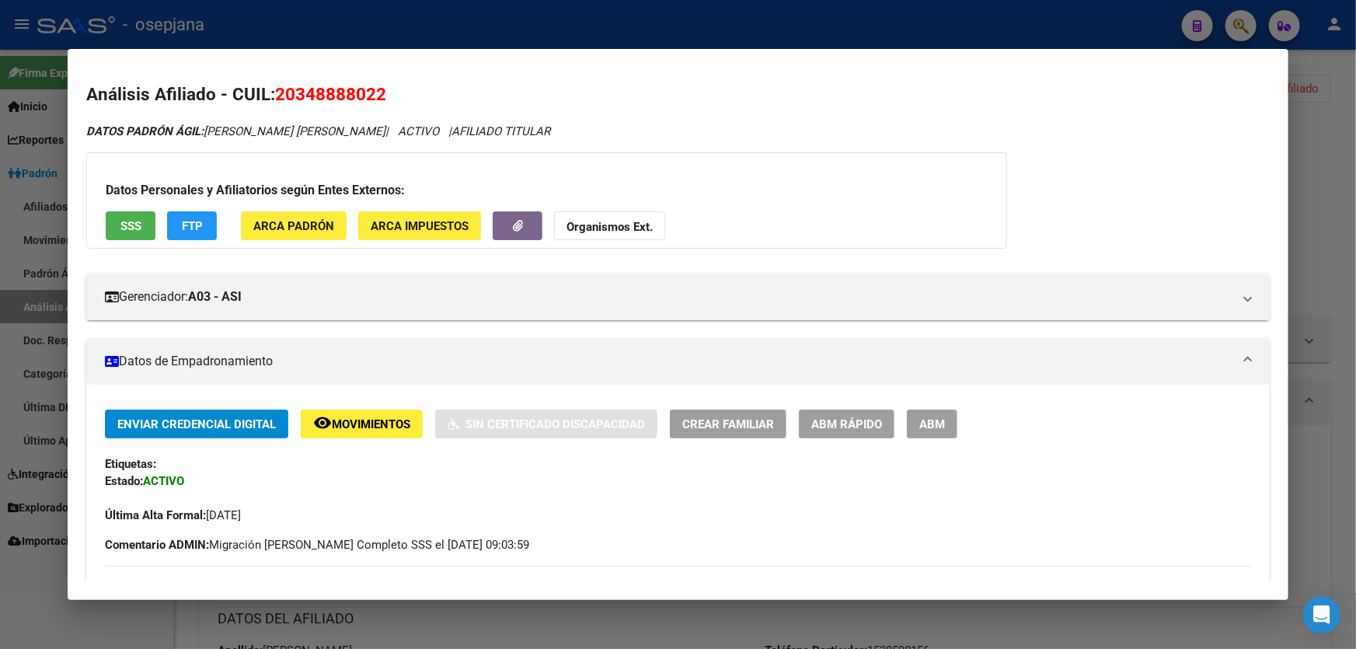
click at [126, 223] on span "SSS" at bounding box center [130, 226] width 21 height 14
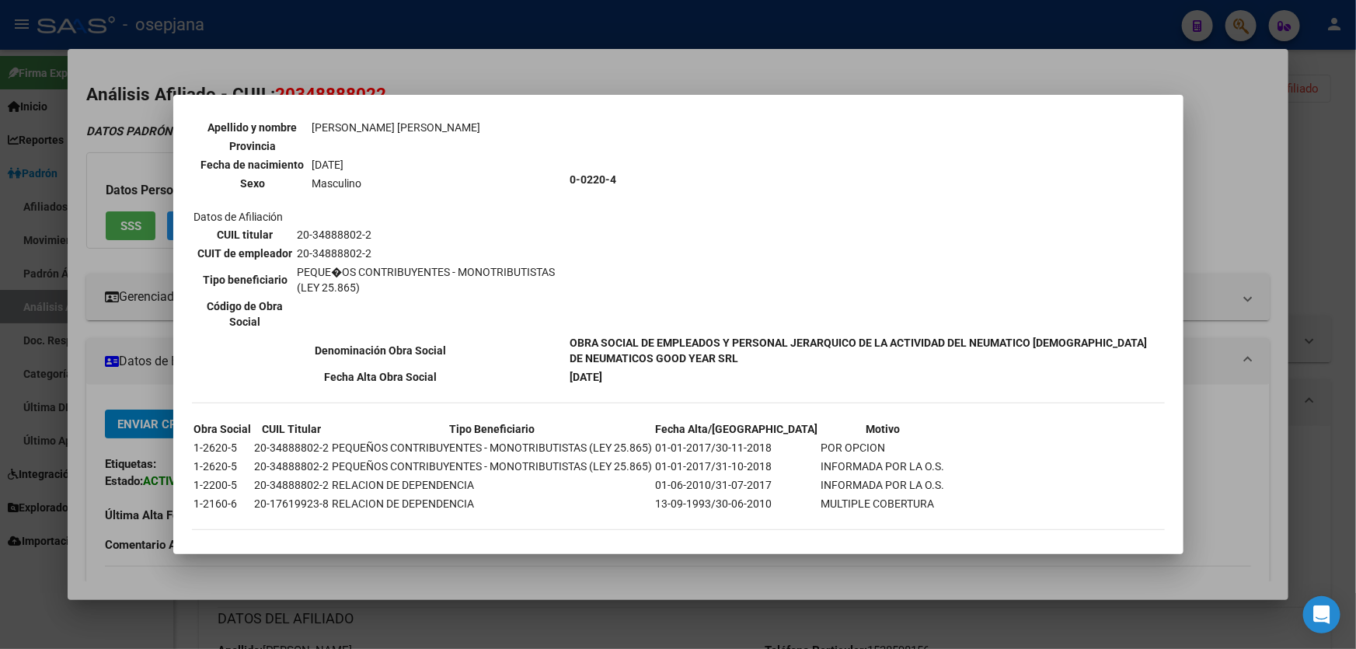
scroll to position [689, 0]
click at [1166, 211] on mat-dialog-content "--ACTIVO en Obra Social según consulta SSS-- DATOS DE AFILIACION VIGENTE Datos …" at bounding box center [678, 324] width 1010 height 422
click at [1212, 193] on div at bounding box center [678, 324] width 1356 height 649
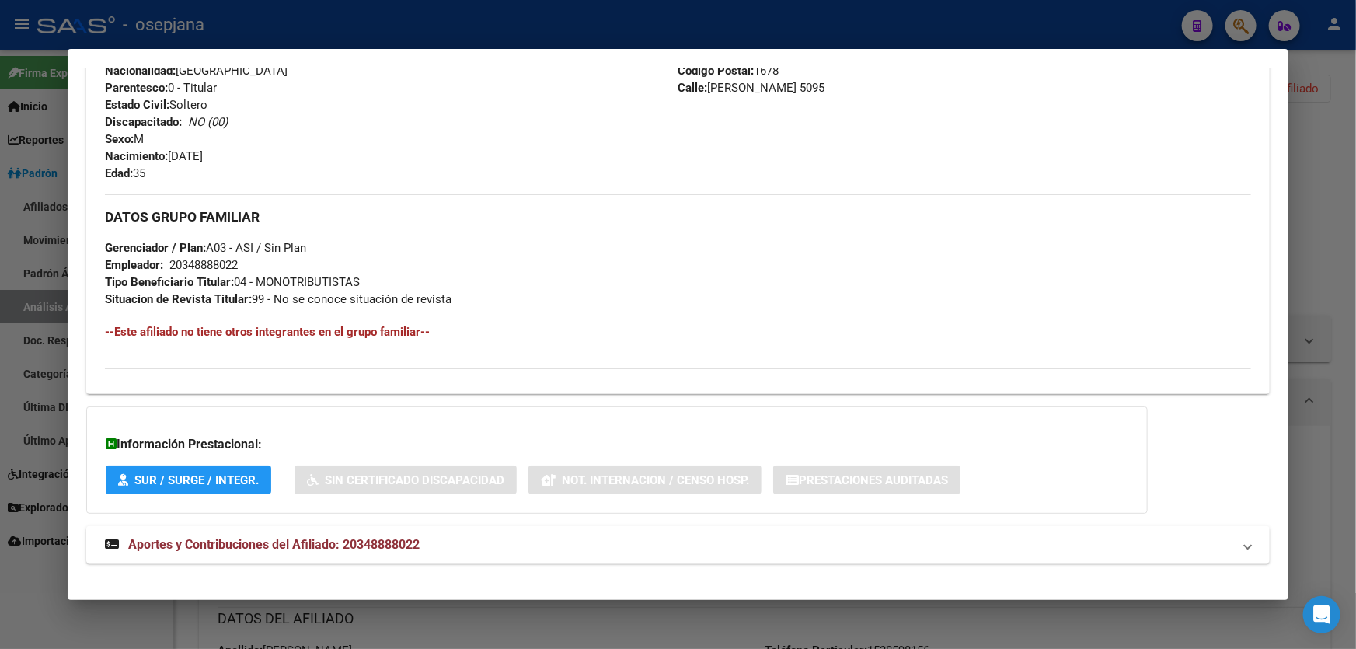
scroll to position [614, 0]
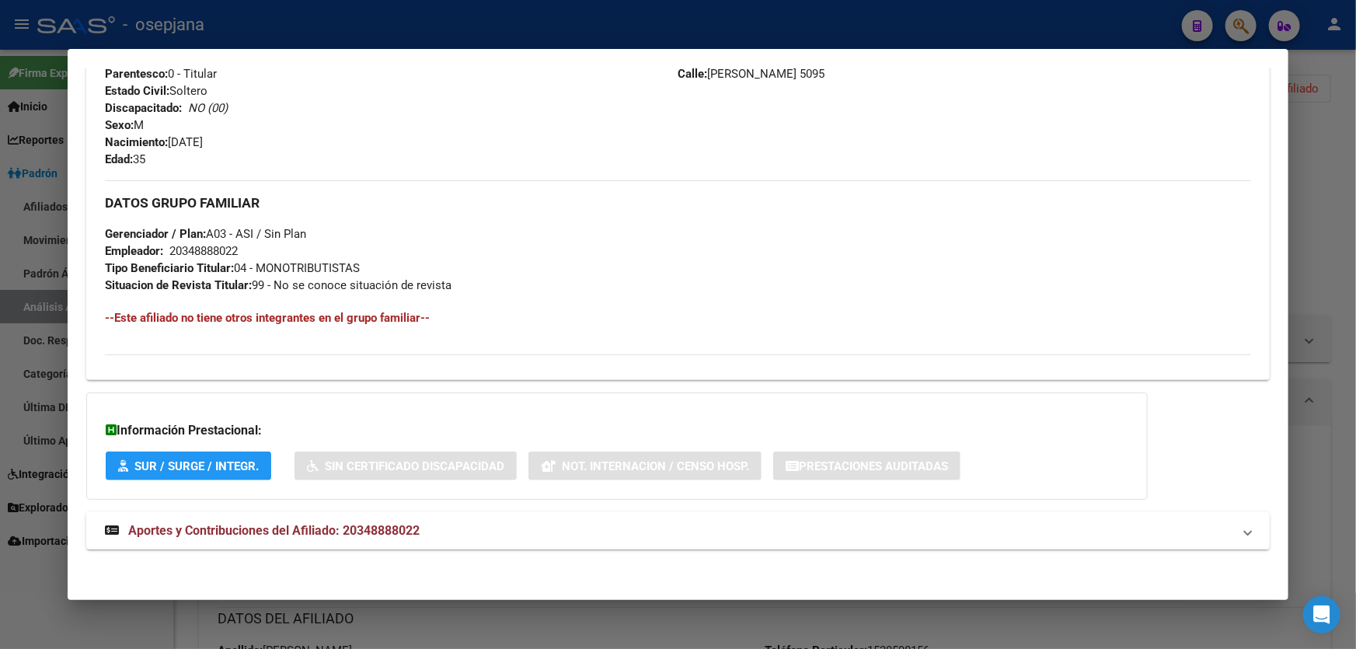
click at [943, 526] on mat-panel-title "Aportes y Contribuciones del Afiliado: 20348888022" at bounding box center [668, 530] width 1127 height 19
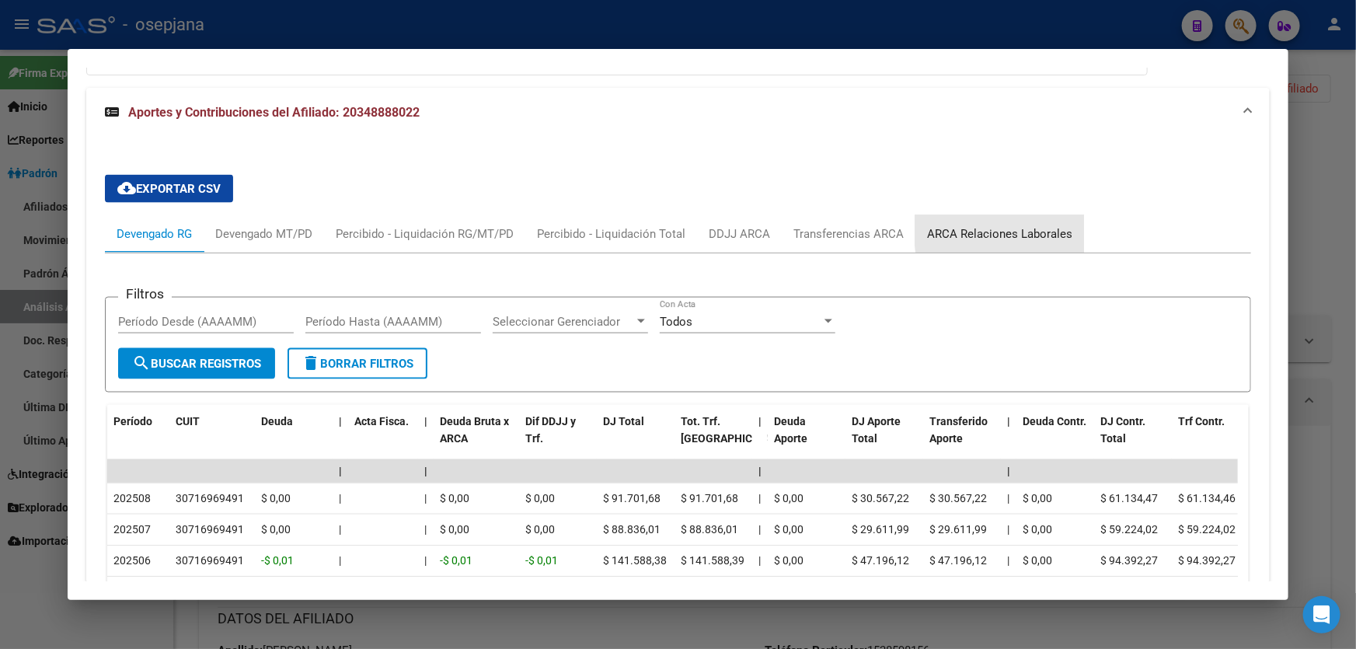
click at [1040, 225] on div "ARCA Relaciones Laborales" at bounding box center [999, 233] width 145 height 17
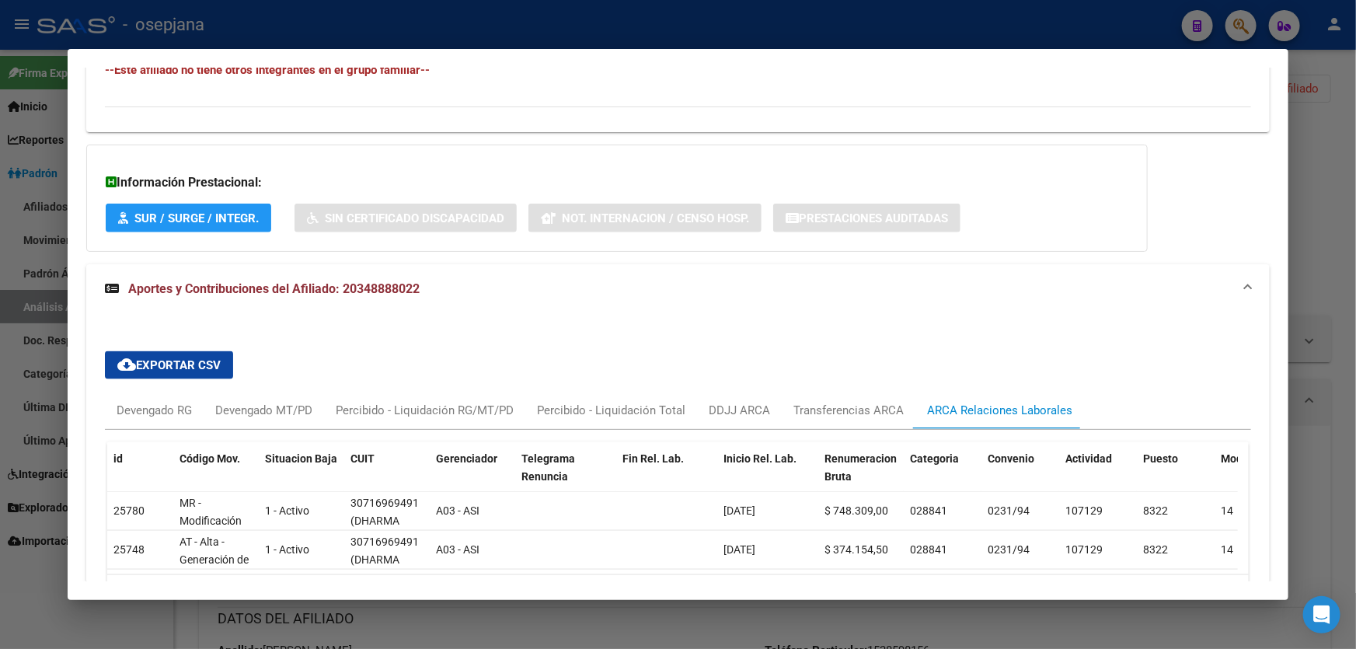
scroll to position [974, 0]
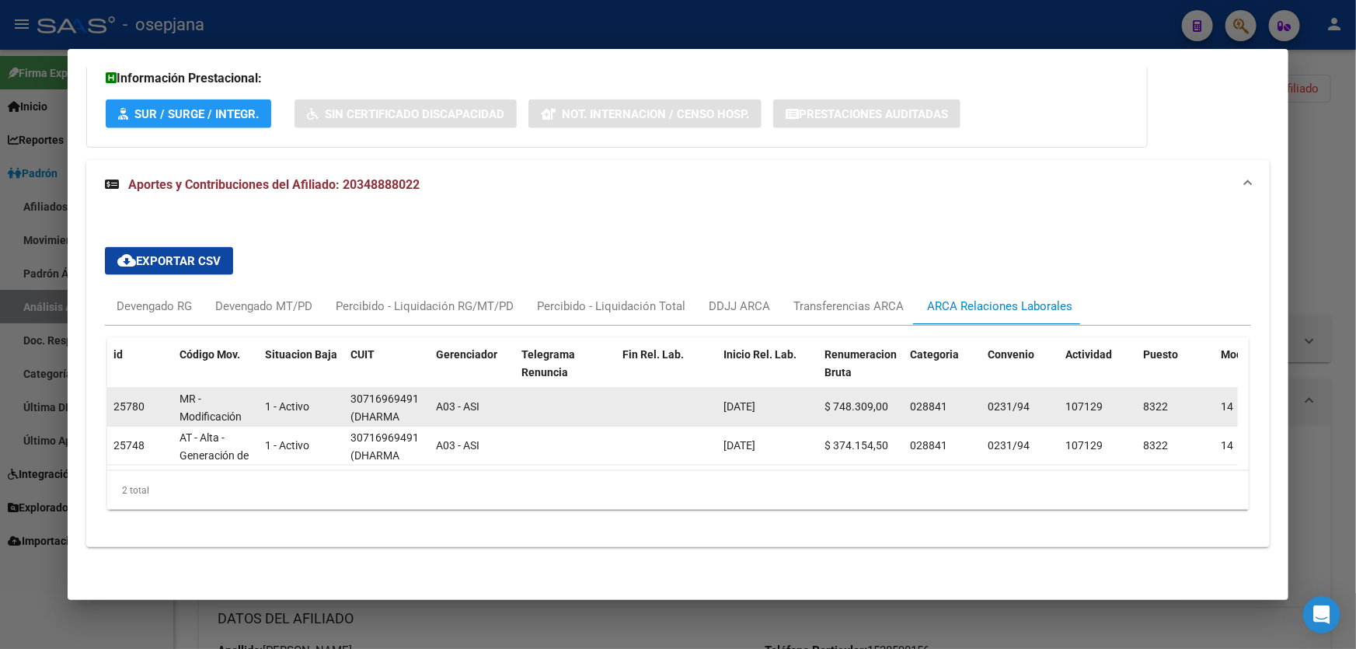
drag, startPoint x: 350, startPoint y: 387, endPoint x: 427, endPoint y: 384, distance: 77.0
click at [427, 388] on datatable-body-cell "30716969491 (DHARMA PANIFICADOS S.R.L.)" at bounding box center [386, 407] width 85 height 38
copy div "30716969491"
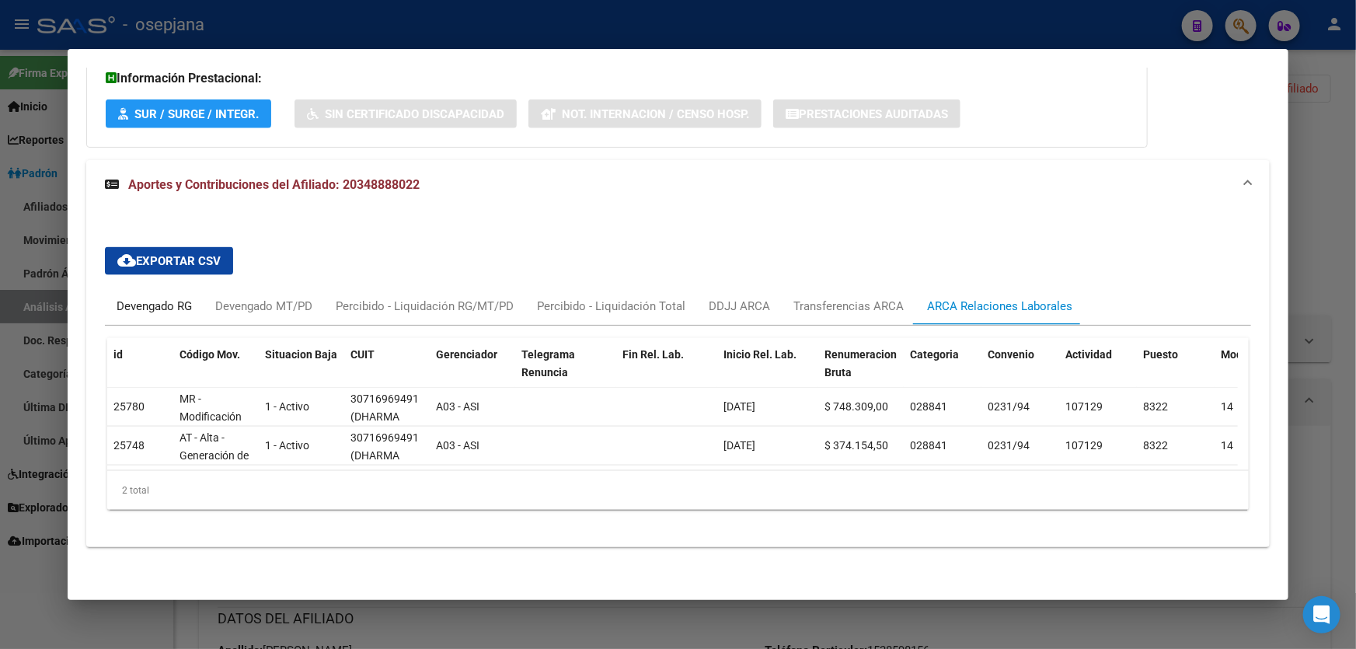
click at [150, 299] on div "Devengado RG" at bounding box center [154, 306] width 75 height 17
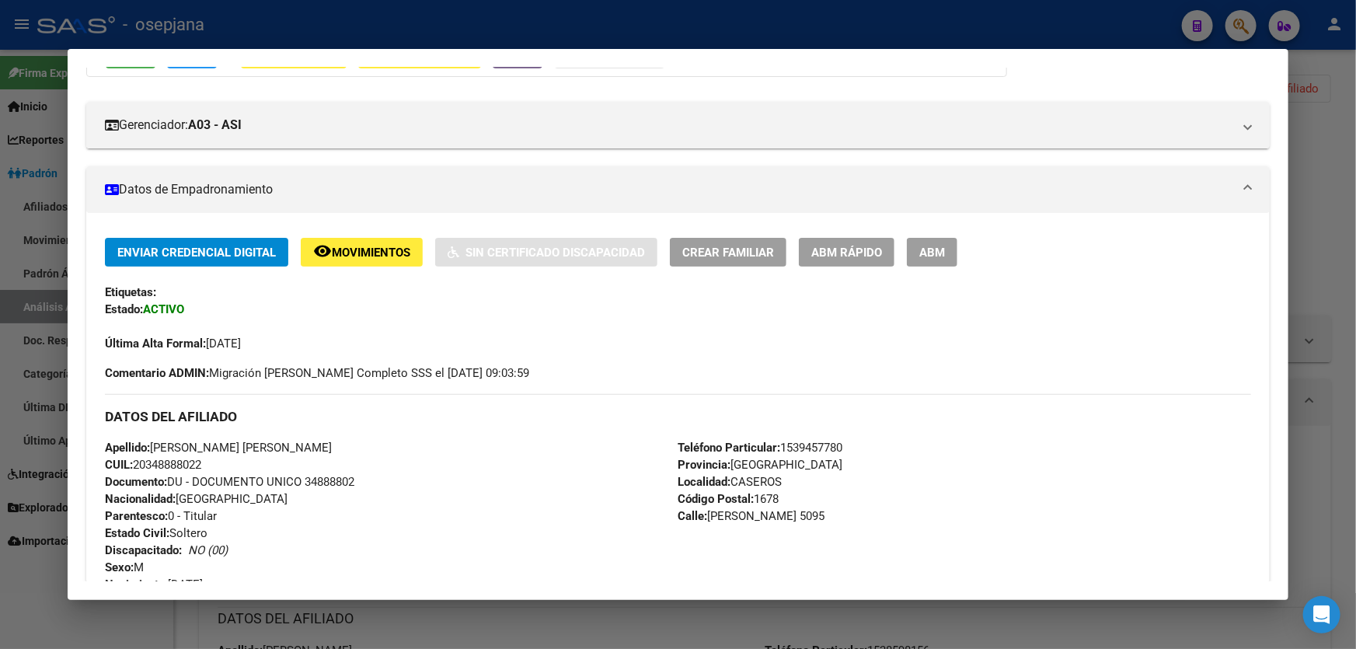
scroll to position [0, 0]
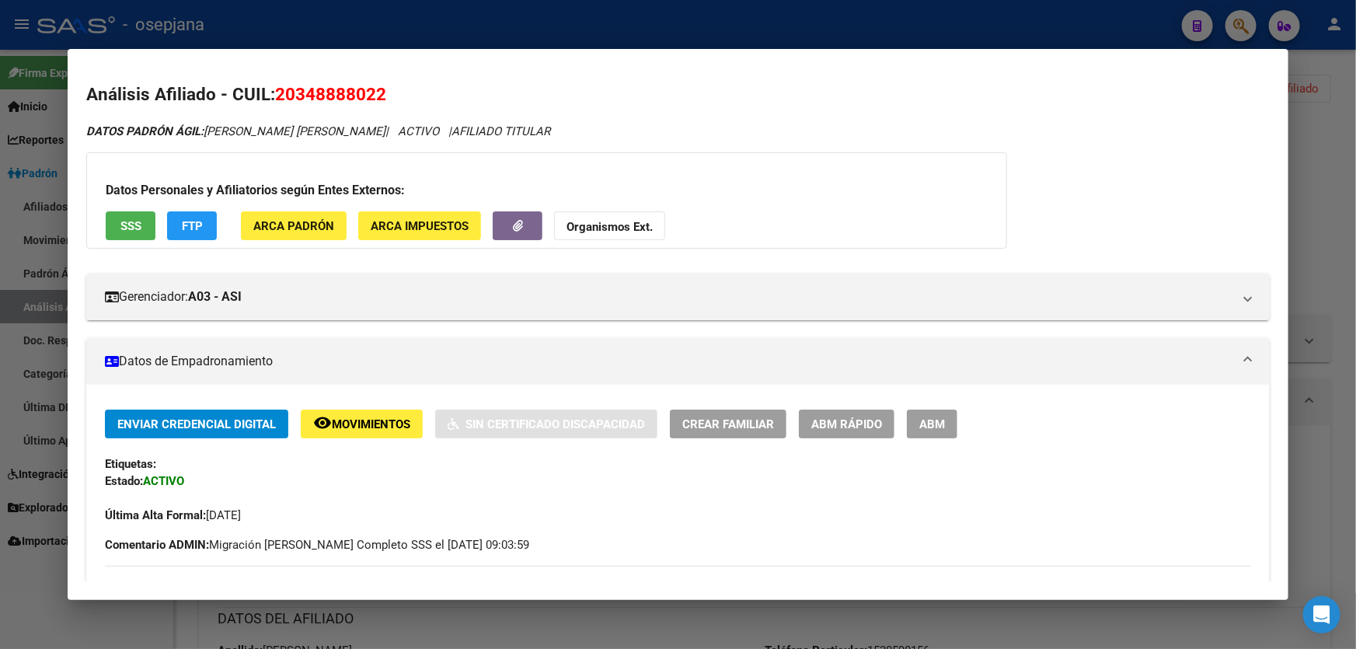
click at [861, 420] on span "ABM Rápido" at bounding box center [846, 424] width 71 height 14
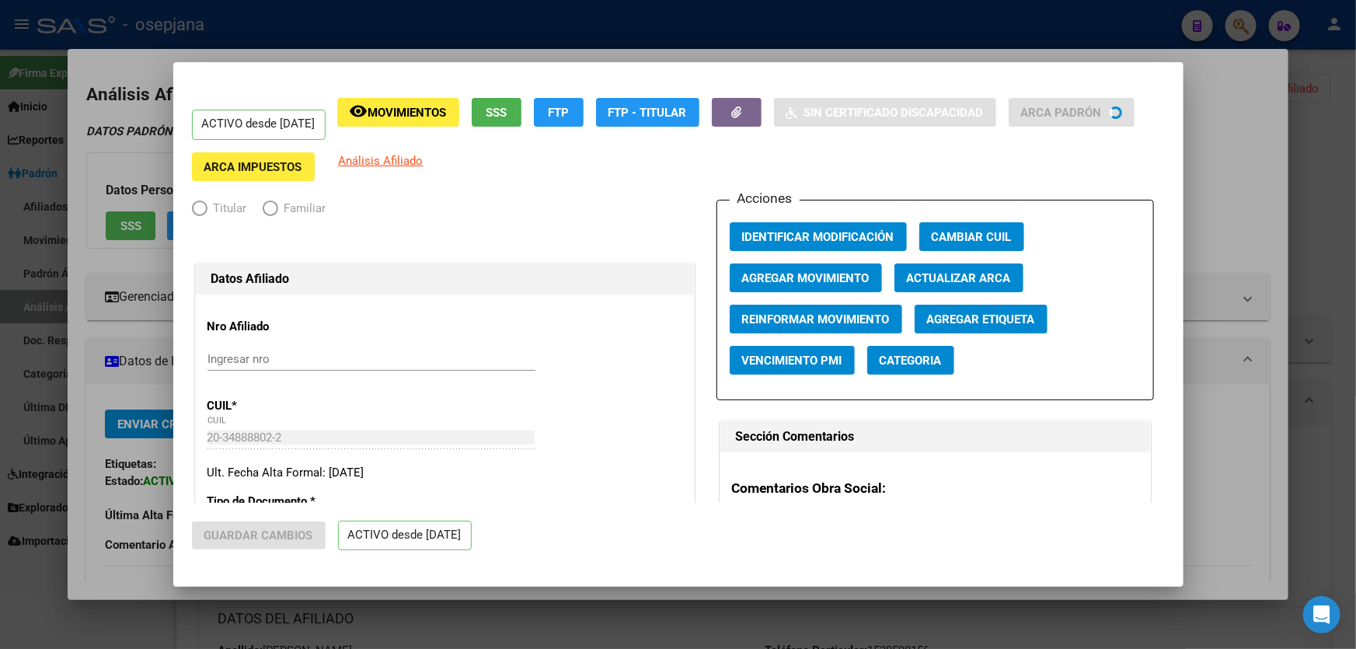
radio input "true"
type input "20-34888802-2"
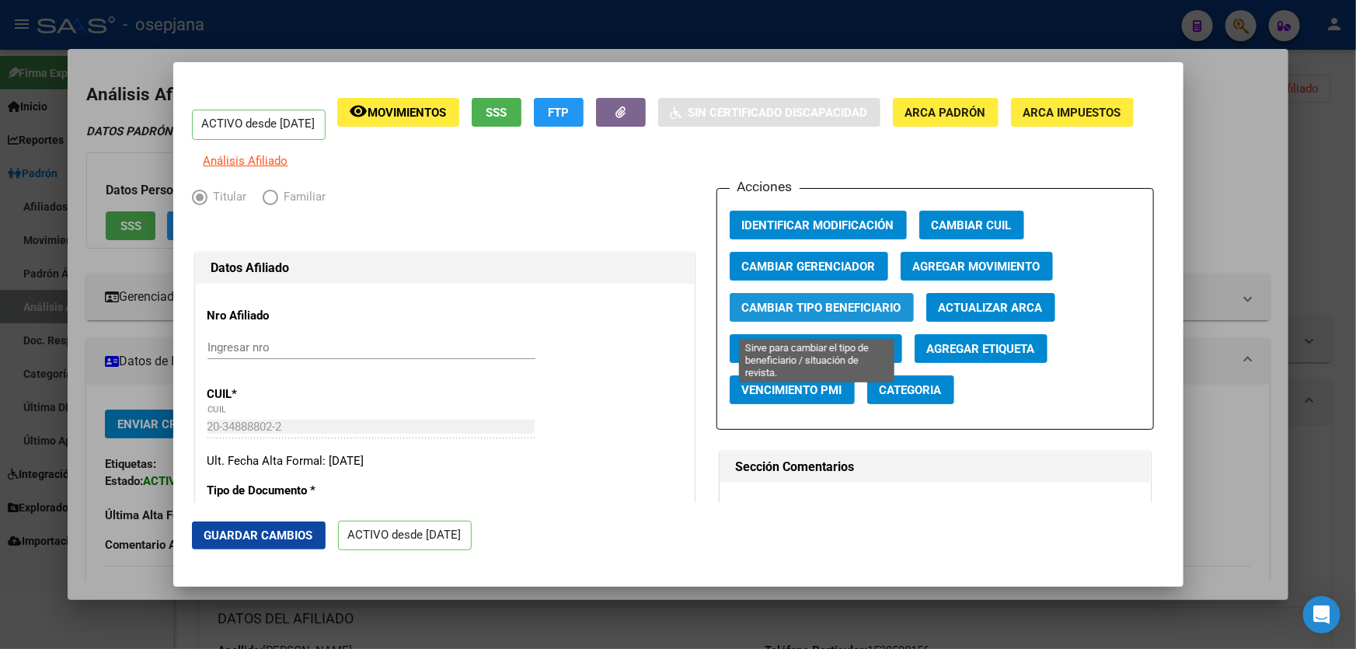
click at [816, 311] on span "Cambiar Tipo Beneficiario" at bounding box center [821, 308] width 159 height 14
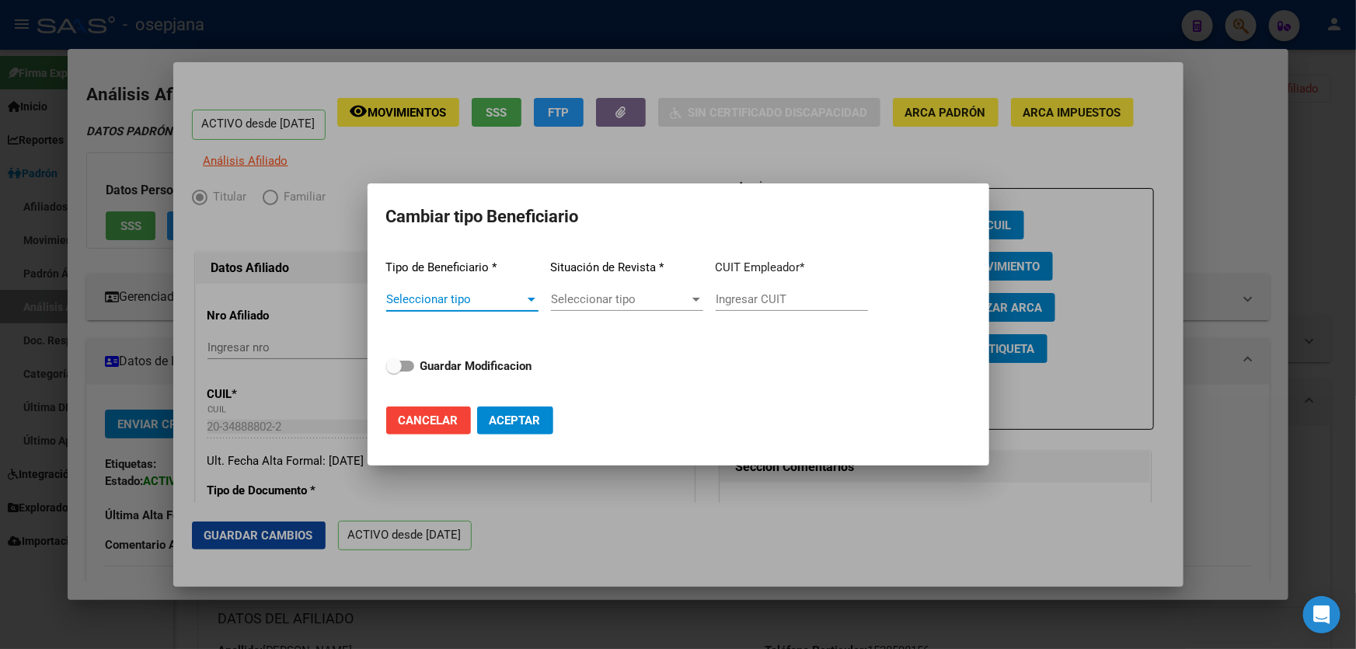
click at [489, 305] on span "Seleccionar tipo" at bounding box center [455, 299] width 138 height 14
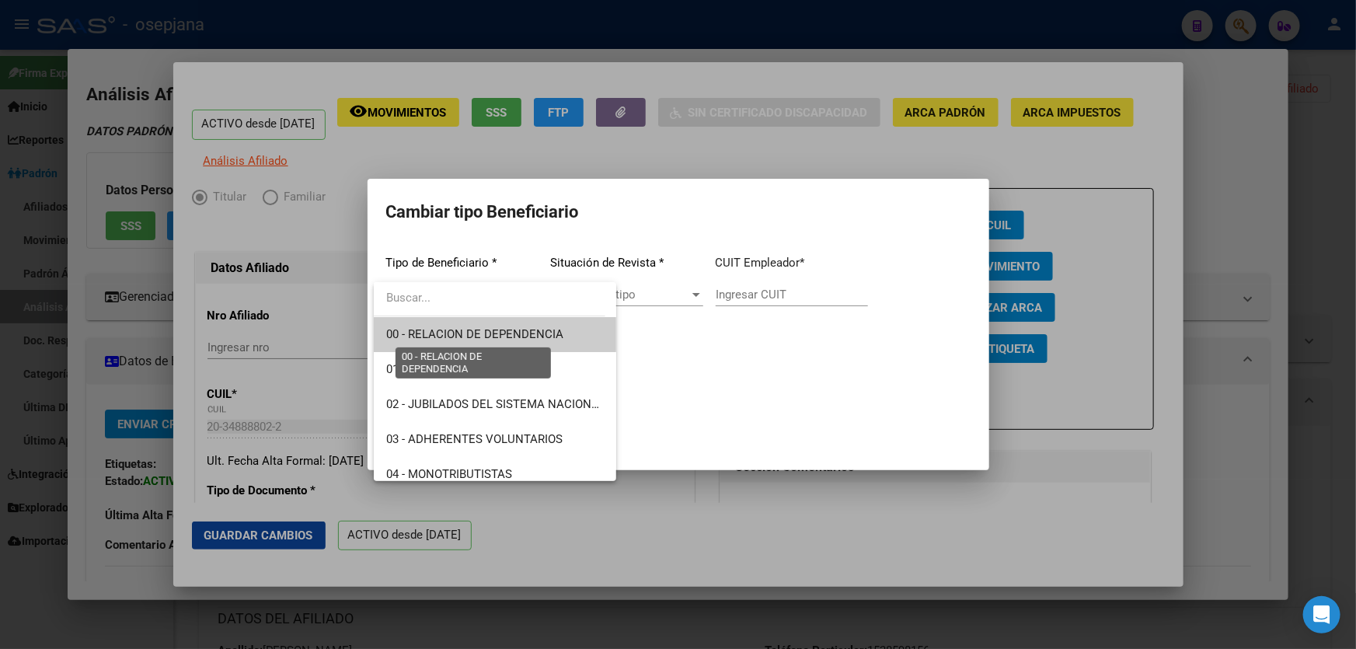
click at [496, 333] on span "00 - RELACION DE DEPENDENCIA" at bounding box center [474, 334] width 177 height 14
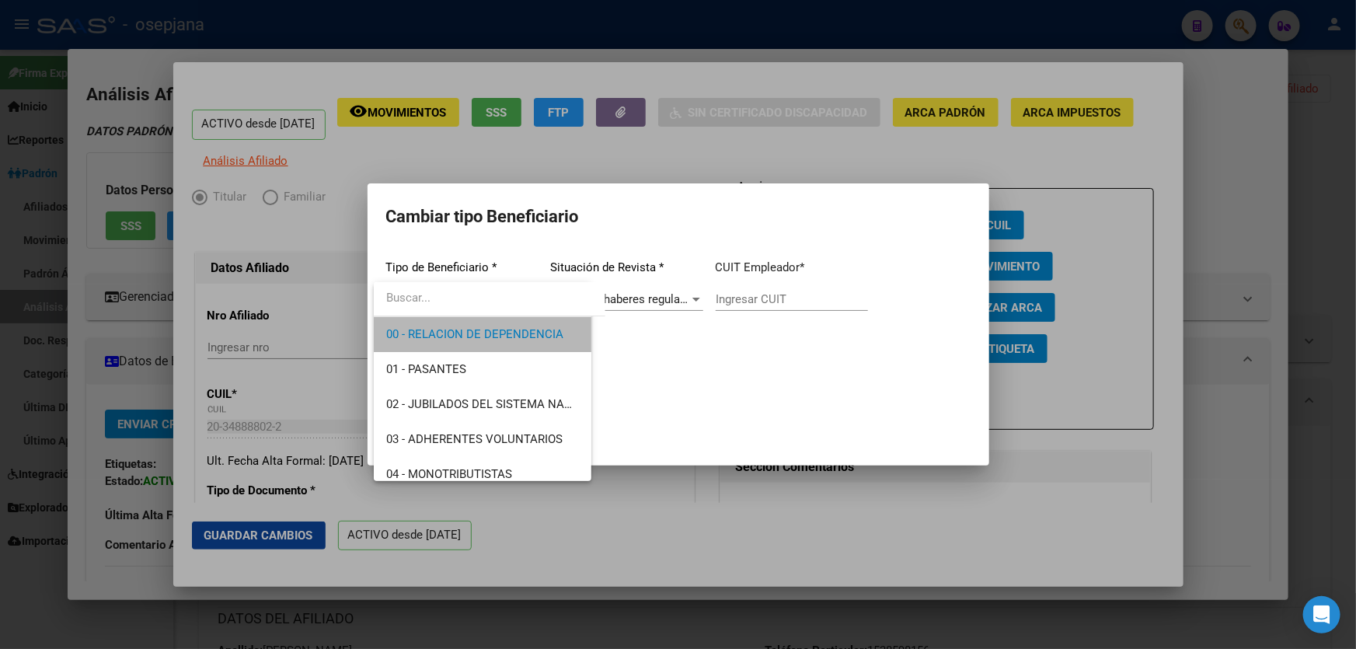
type input "30-71696949-1"
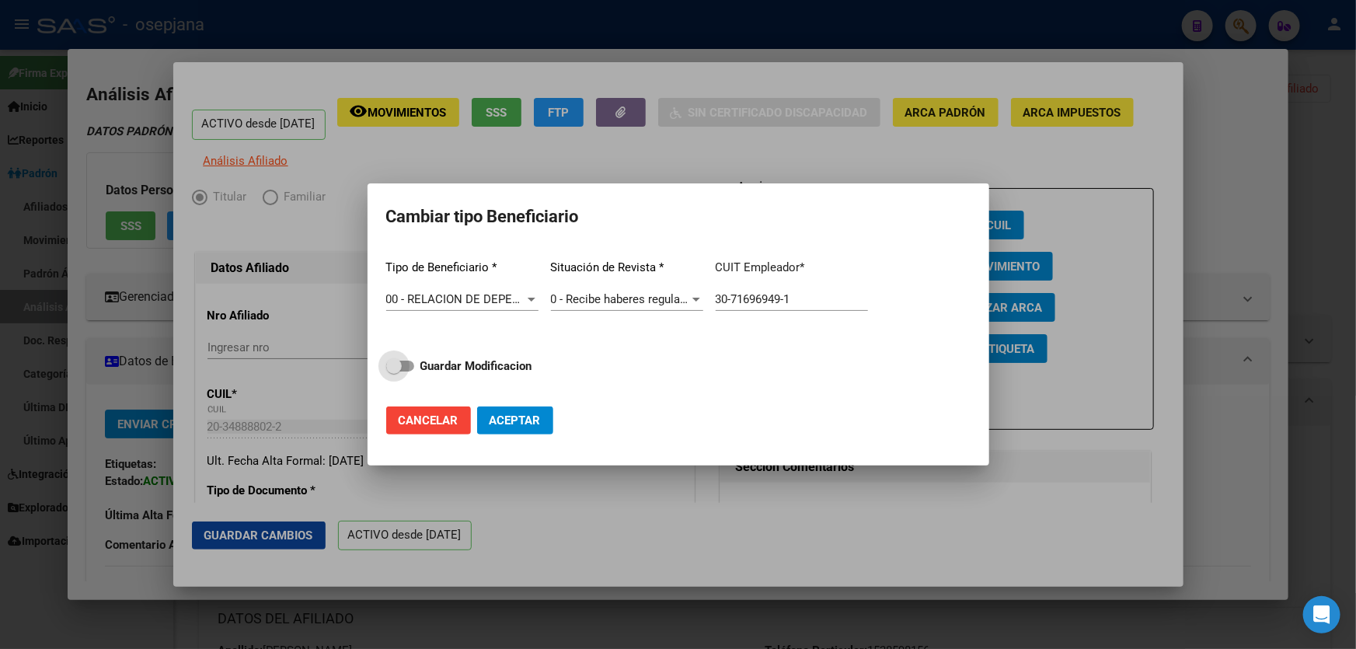
click at [506, 357] on span "Guardar Modificacion" at bounding box center [476, 366] width 112 height 19
click at [394, 371] on input "Guardar Modificacion" at bounding box center [393, 371] width 1 height 1
checkbox input "true"
click at [531, 420] on span "Aceptar" at bounding box center [514, 420] width 51 height 14
type input "30-71696949-1"
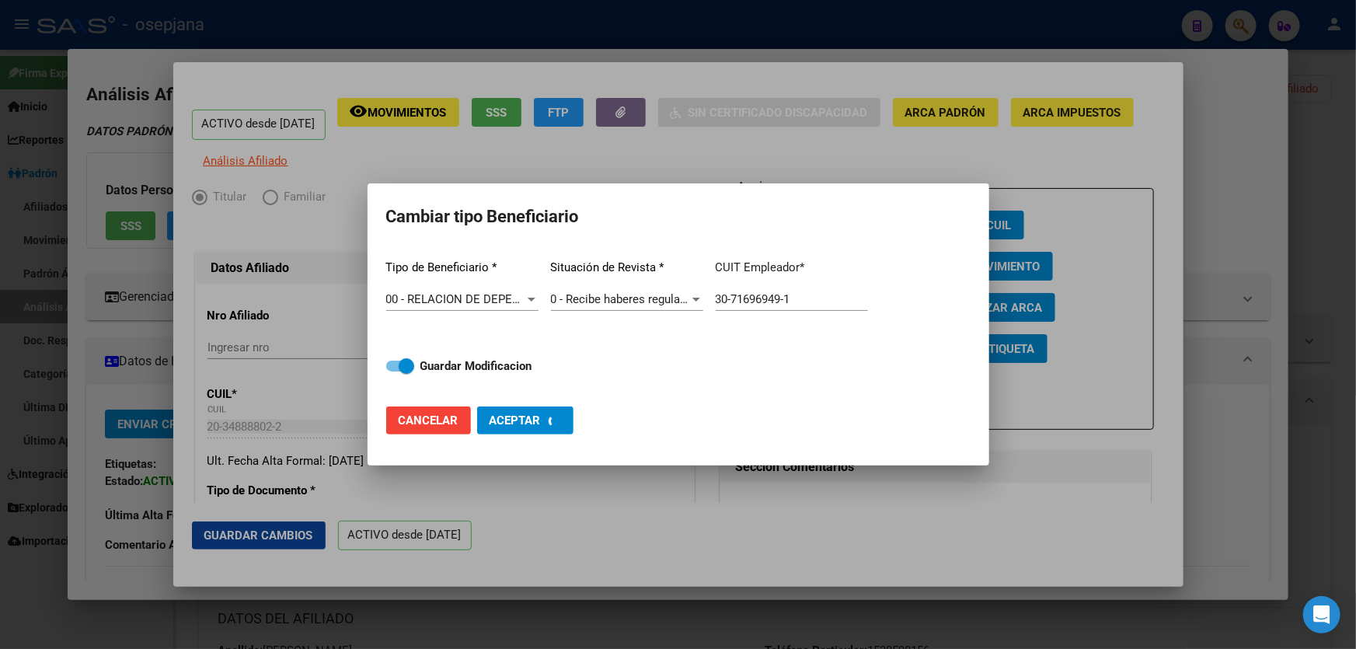
checkbox input "false"
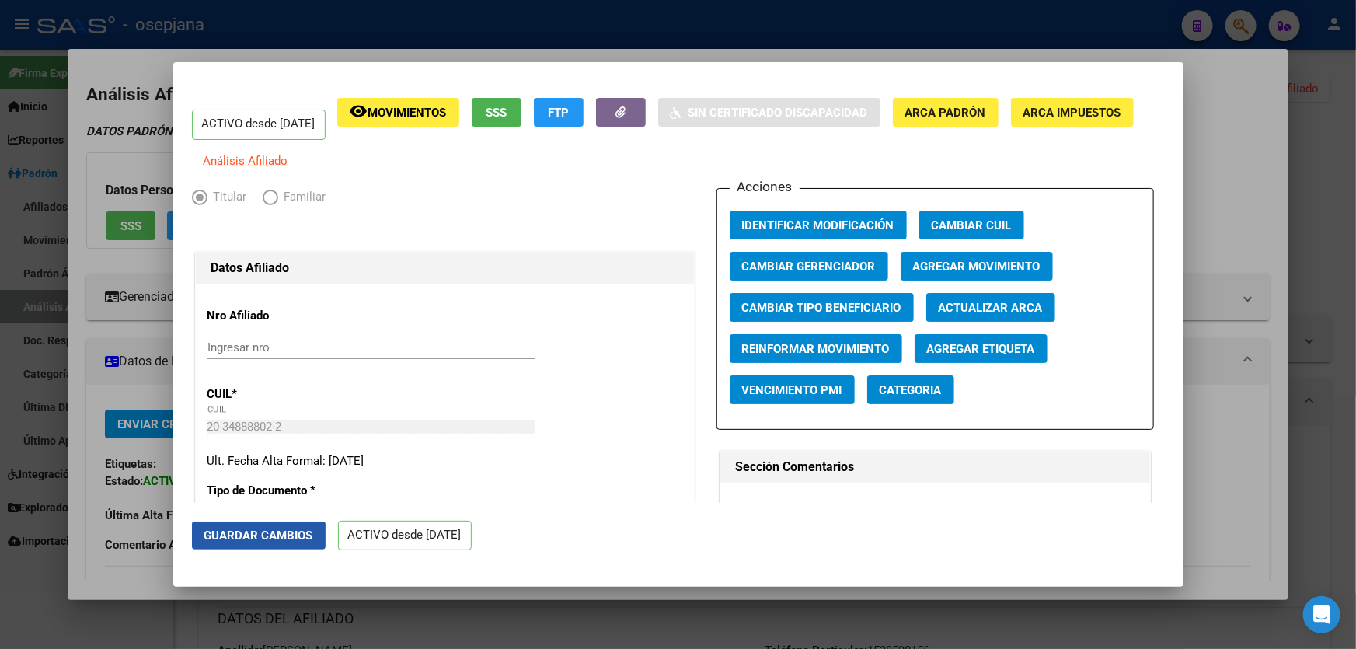
click at [227, 539] on span "Guardar Cambios" at bounding box center [258, 535] width 109 height 14
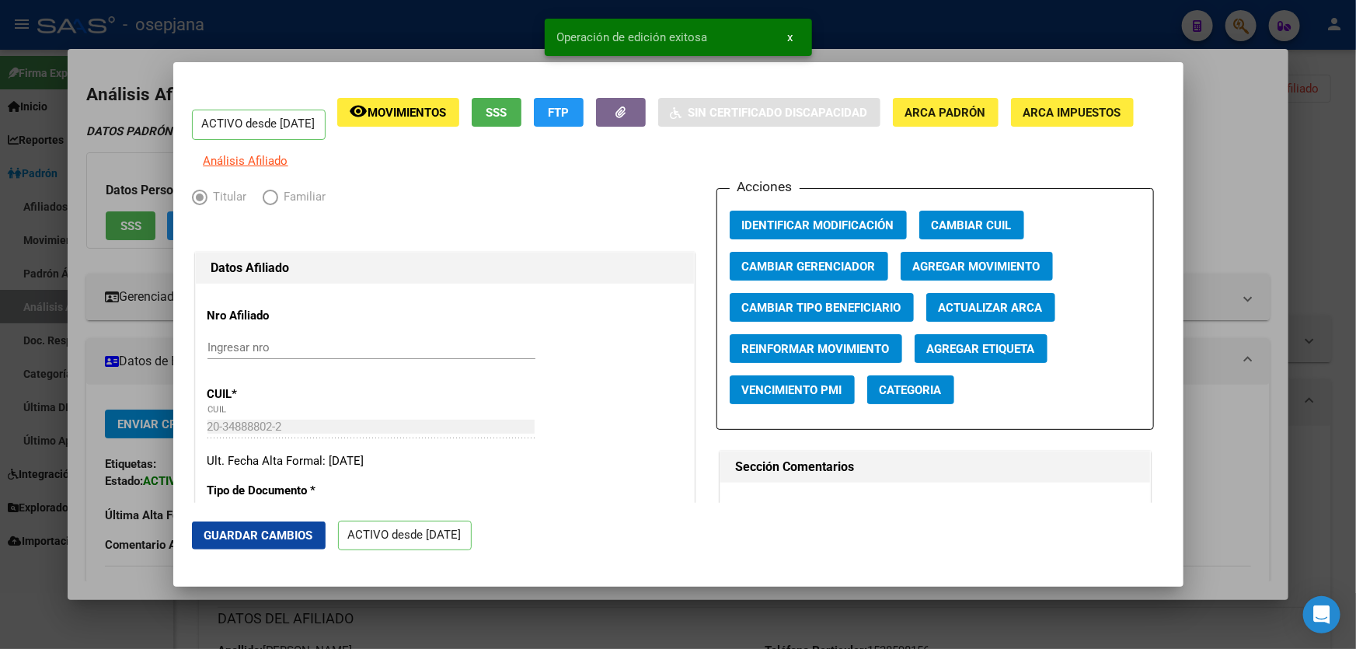
click at [956, 270] on span "Agregar Movimiento" at bounding box center [976, 266] width 127 height 14
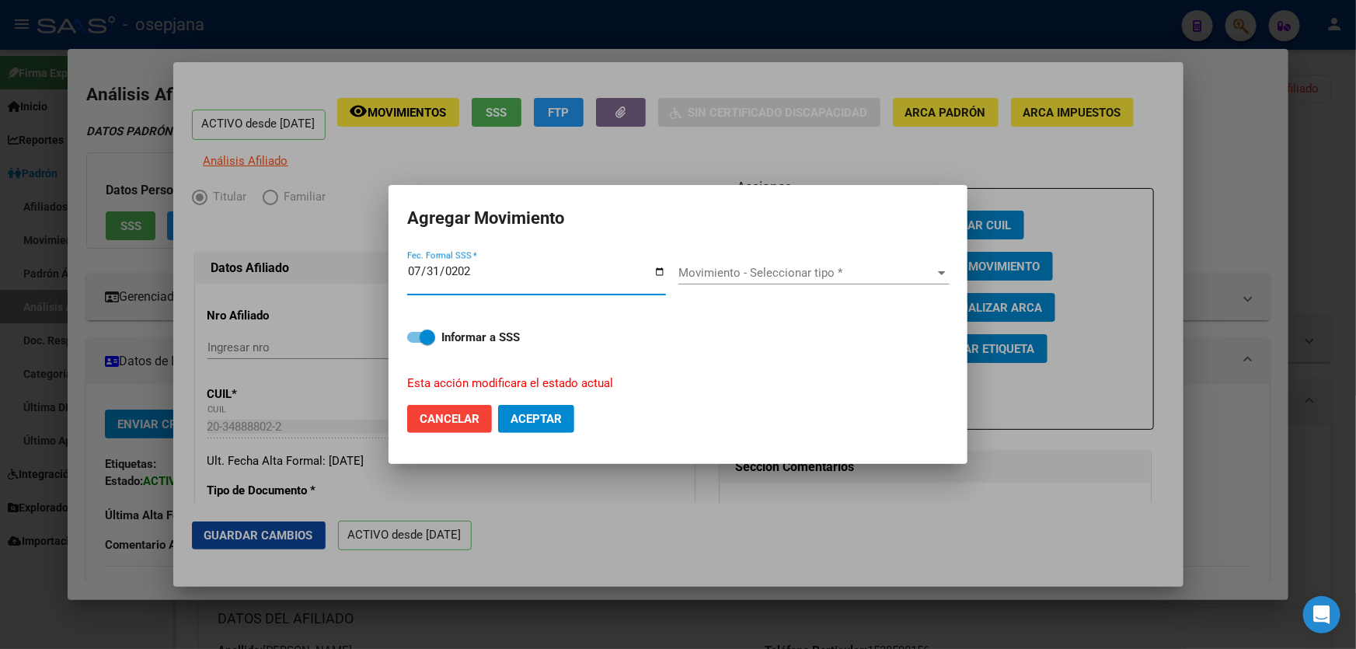
type input "2025-07-31"
click at [815, 258] on div "Movimiento - Seleccionar tipo * Movimiento - Seleccionar tipo *" at bounding box center [813, 279] width 271 height 60
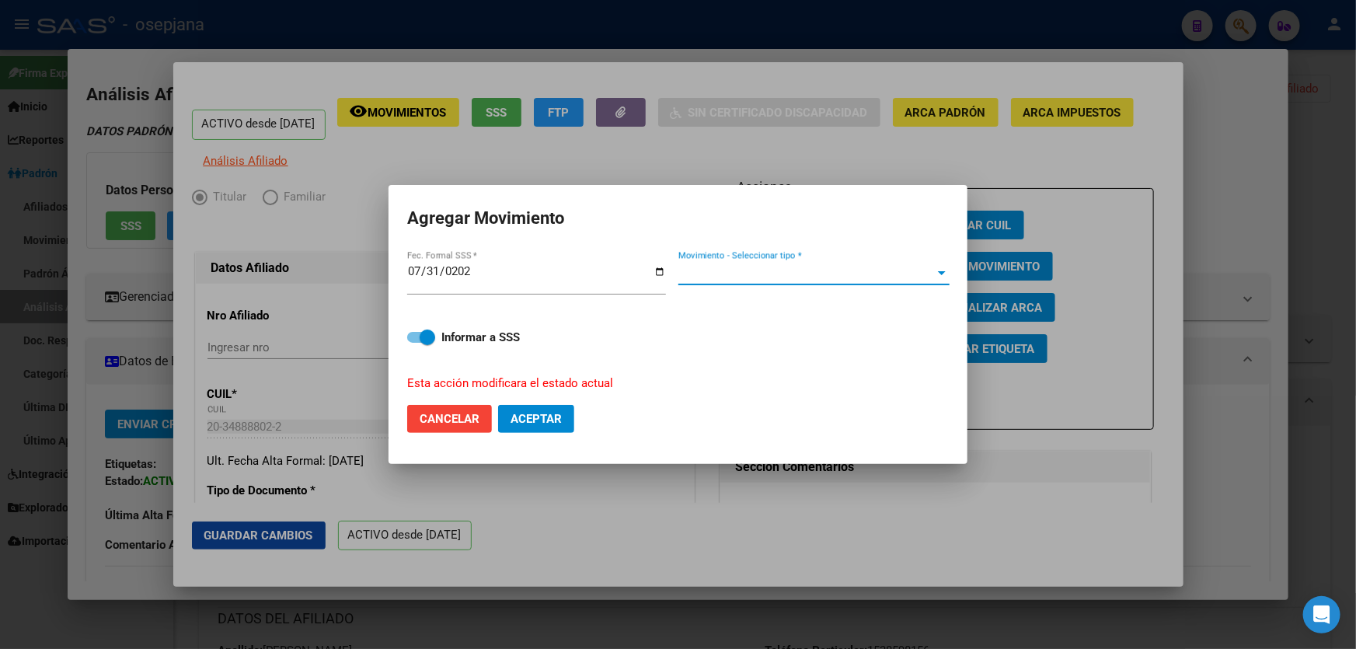
click at [813, 267] on span "Movimiento - Seleccionar tipo *" at bounding box center [806, 273] width 257 height 14
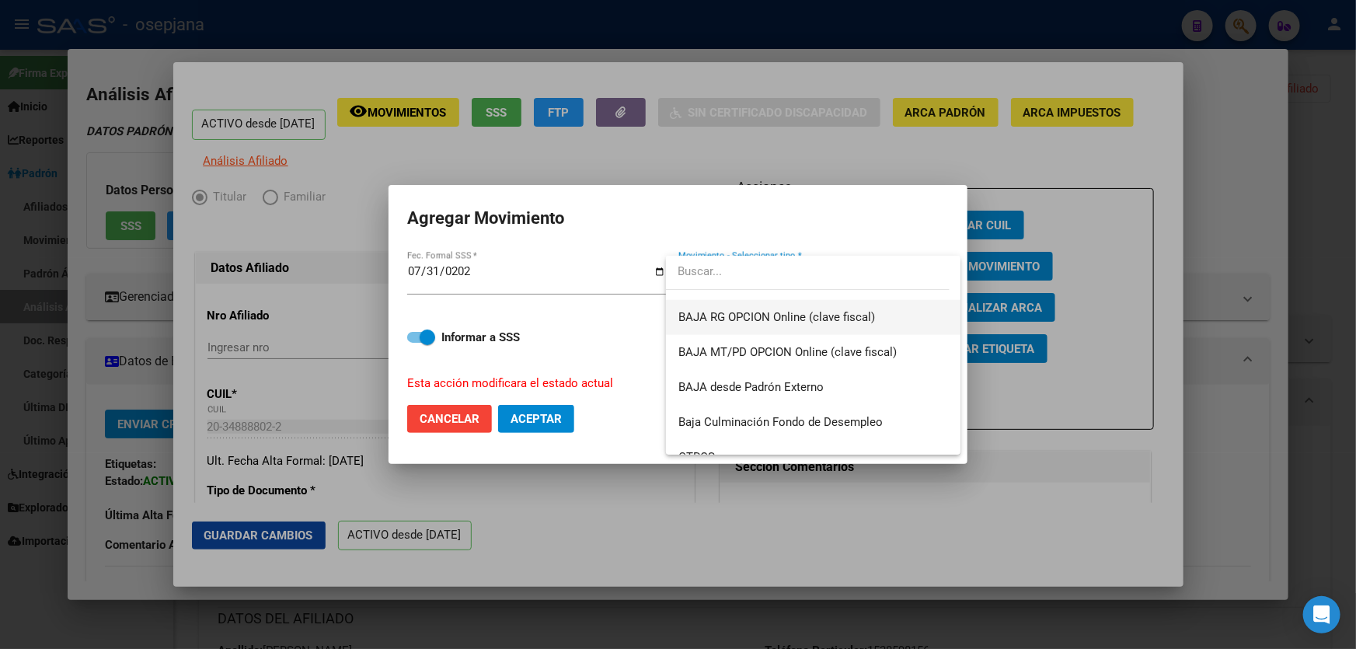
scroll to position [1129, 0]
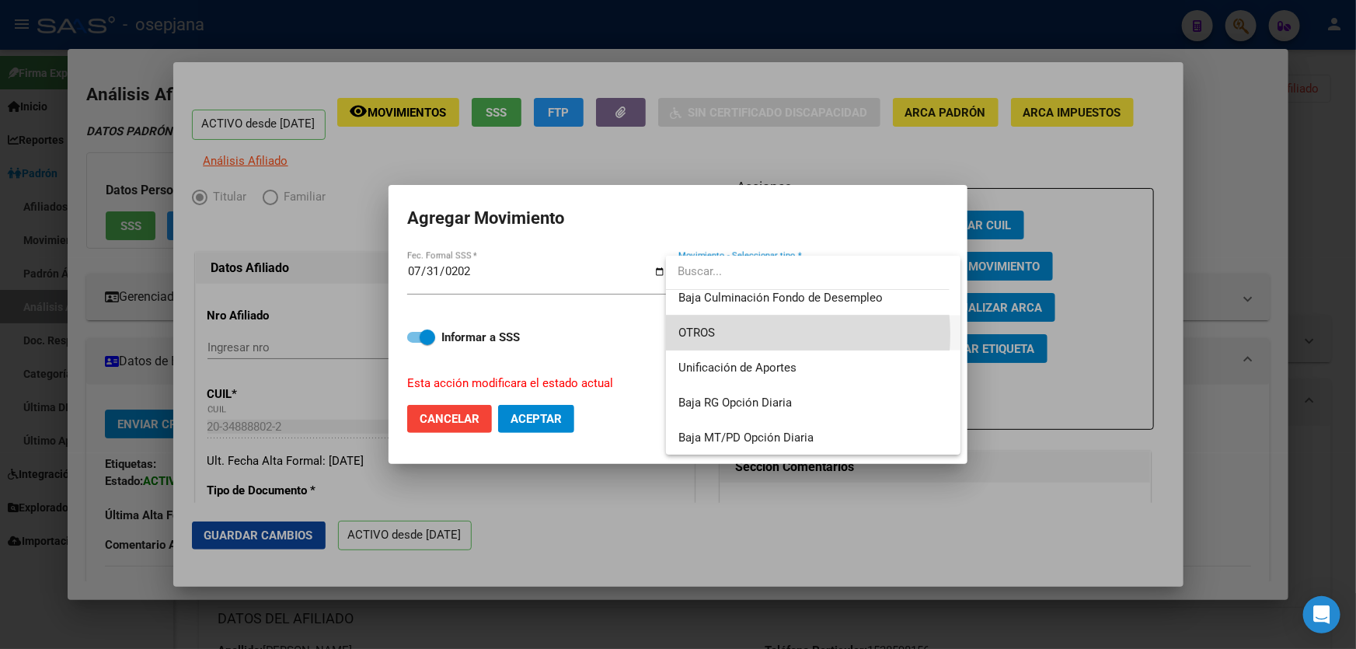
click at [748, 334] on span "OTROS" at bounding box center [813, 332] width 270 height 35
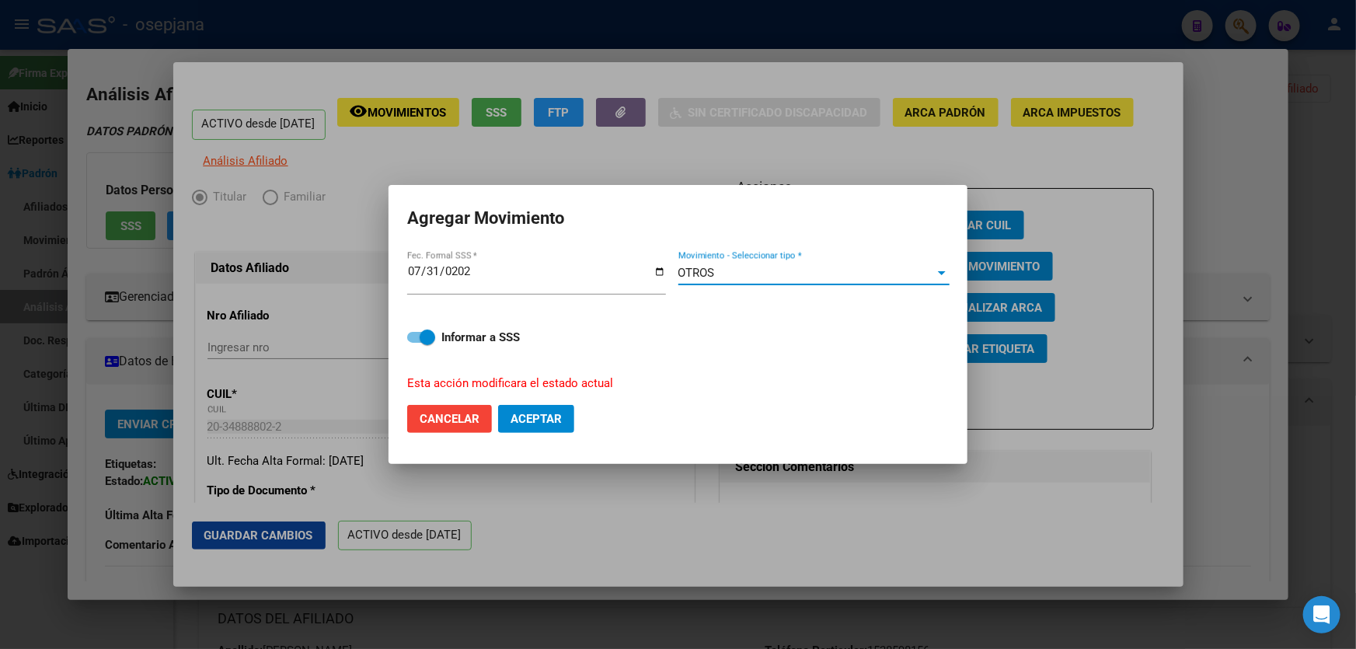
click at [544, 413] on span "Aceptar" at bounding box center [535, 419] width 51 height 14
checkbox input "false"
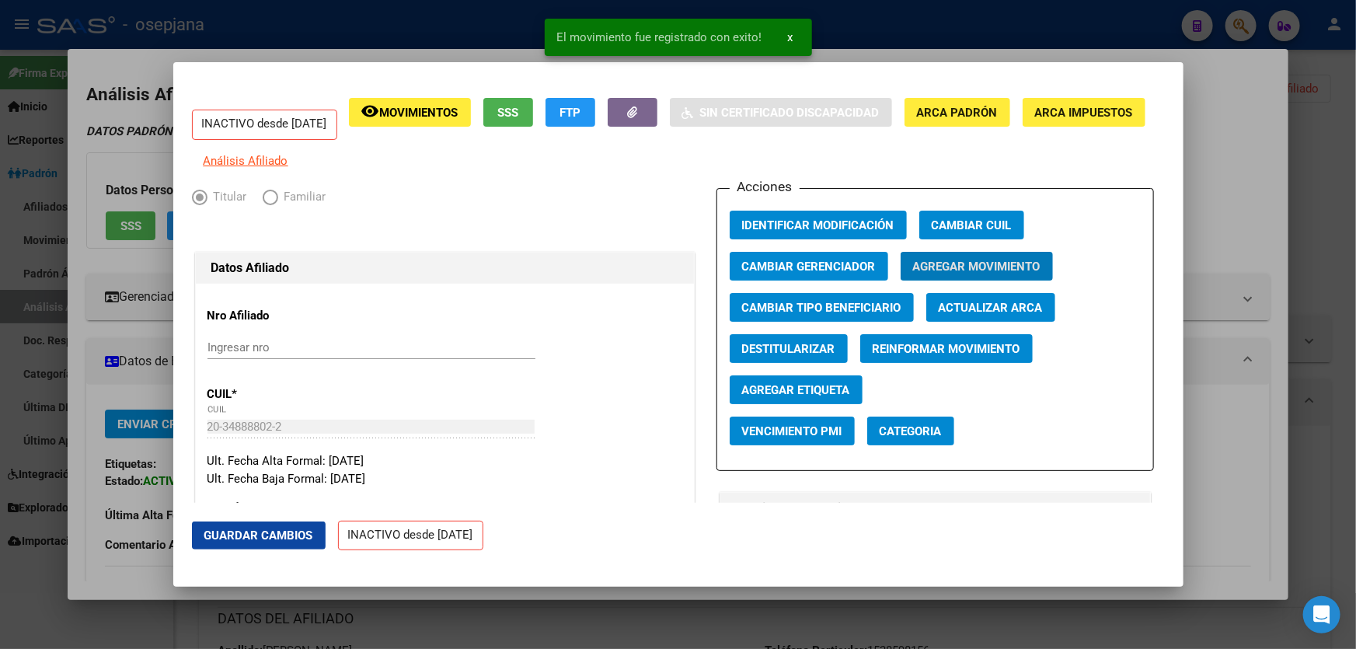
click at [275, 547] on button "Guardar Cambios" at bounding box center [259, 535] width 134 height 28
click at [1355, 336] on div at bounding box center [678, 324] width 1356 height 649
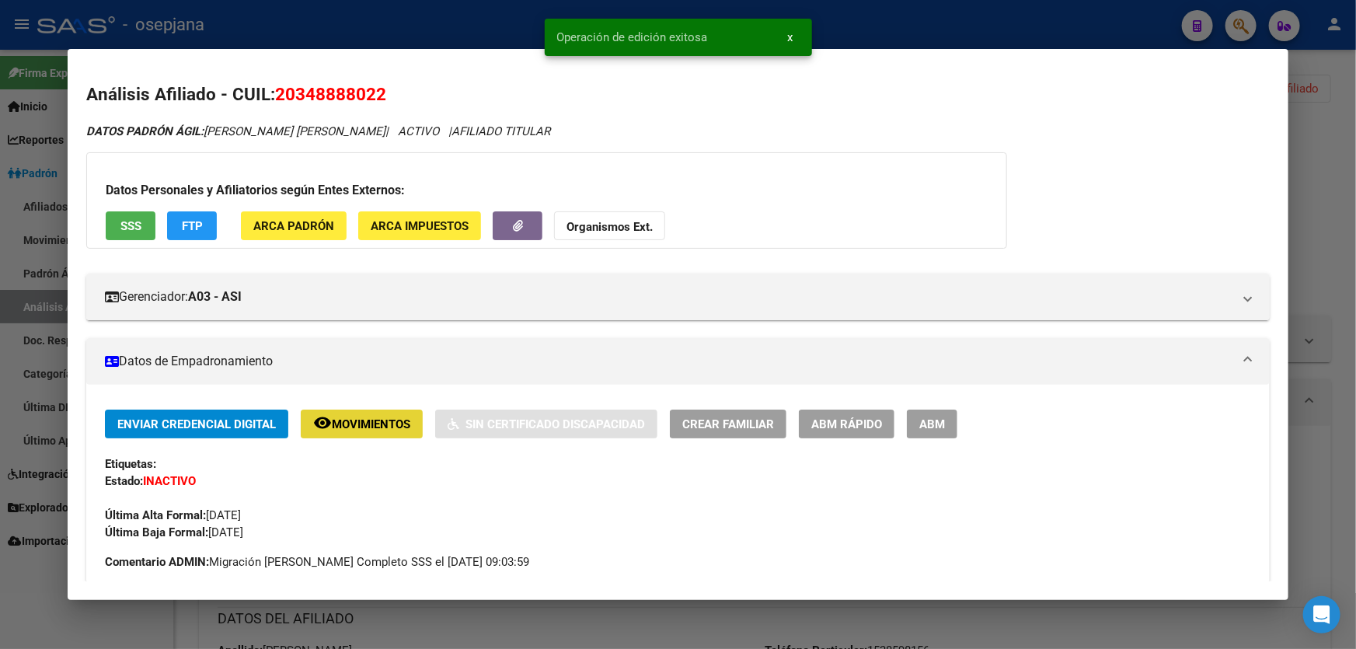
click at [333, 412] on button "remove_red_eye Movimientos" at bounding box center [362, 423] width 122 height 29
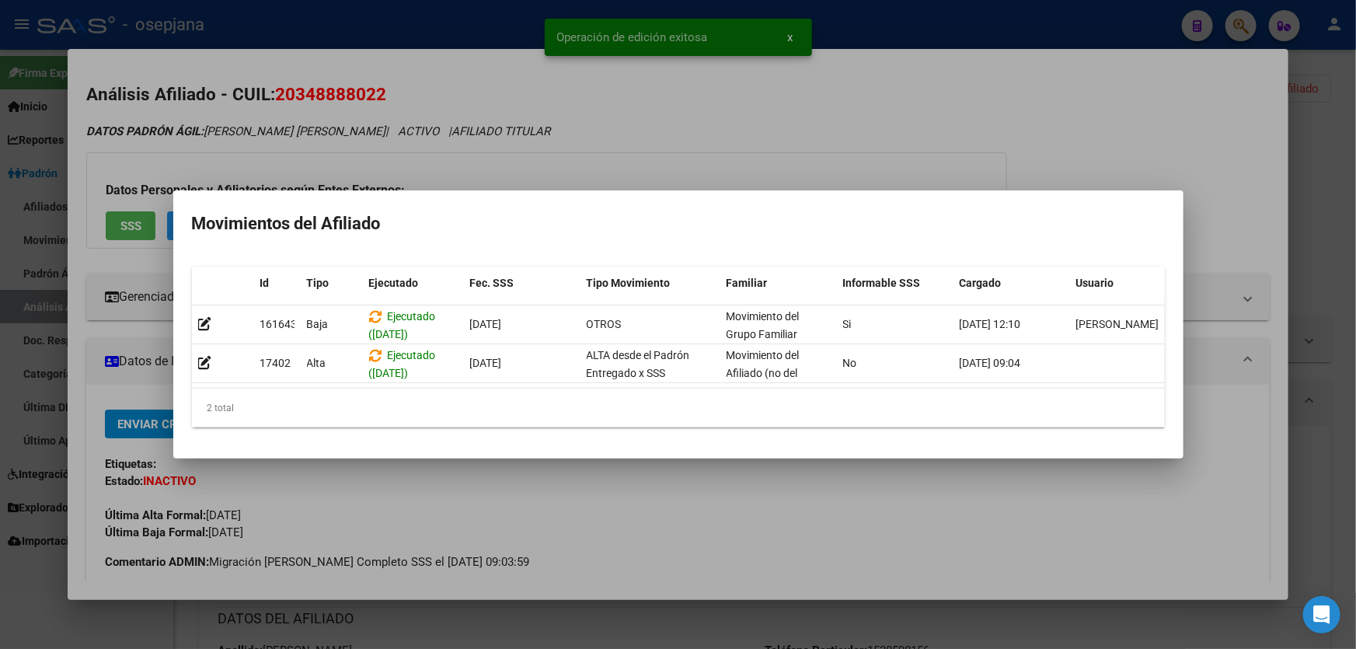
click at [1026, 128] on div at bounding box center [678, 324] width 1356 height 649
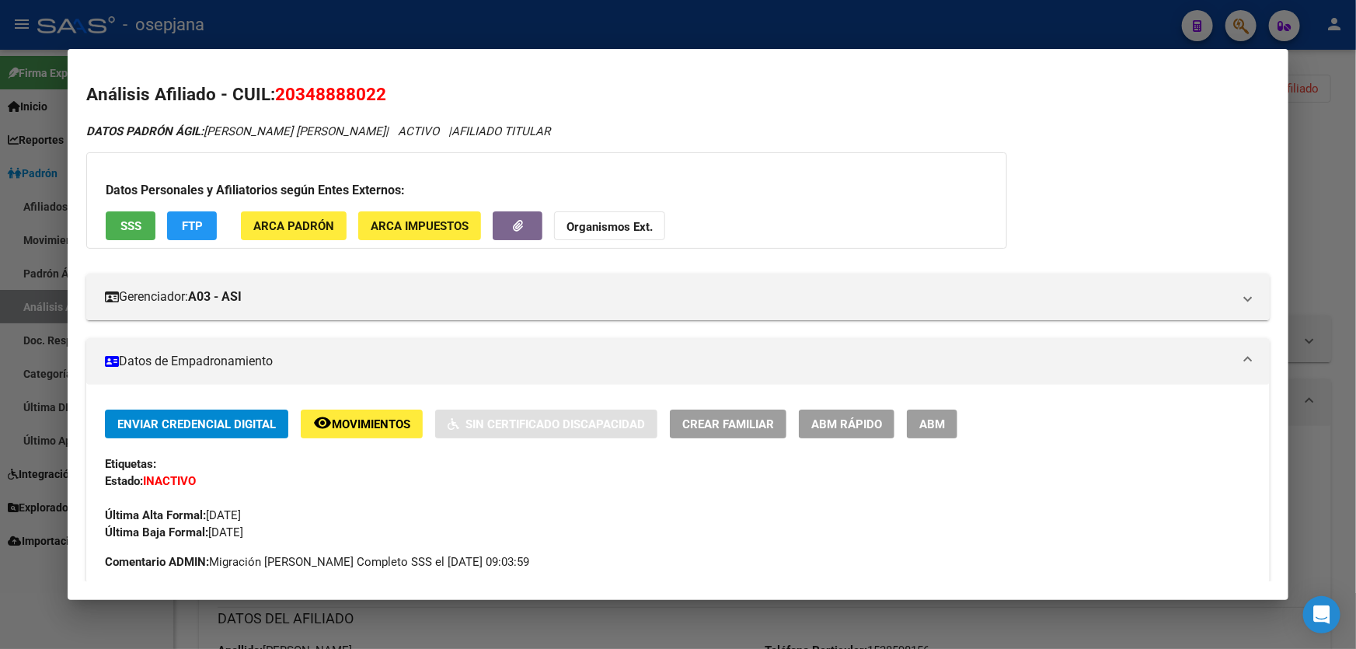
click at [855, 417] on span "ABM Rápido" at bounding box center [846, 424] width 71 height 14
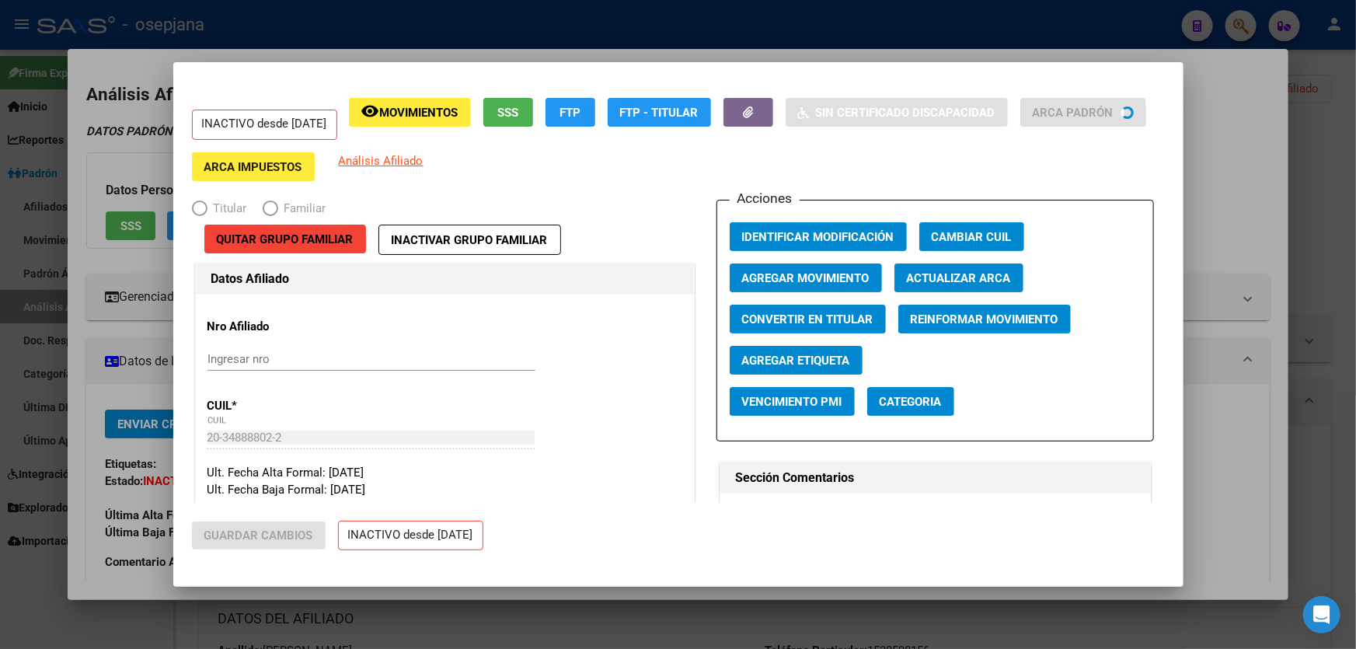
radio input "true"
type input "30-71696949-1"
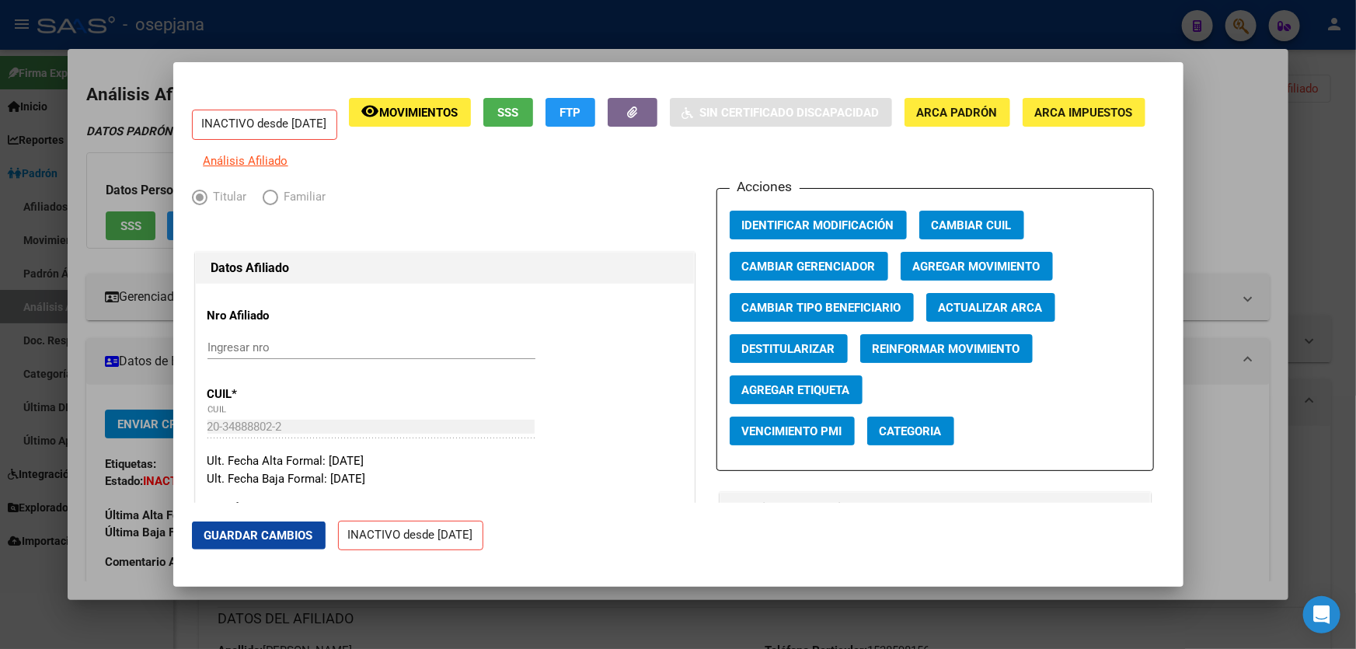
click at [952, 272] on span "Agregar Movimiento" at bounding box center [976, 266] width 127 height 14
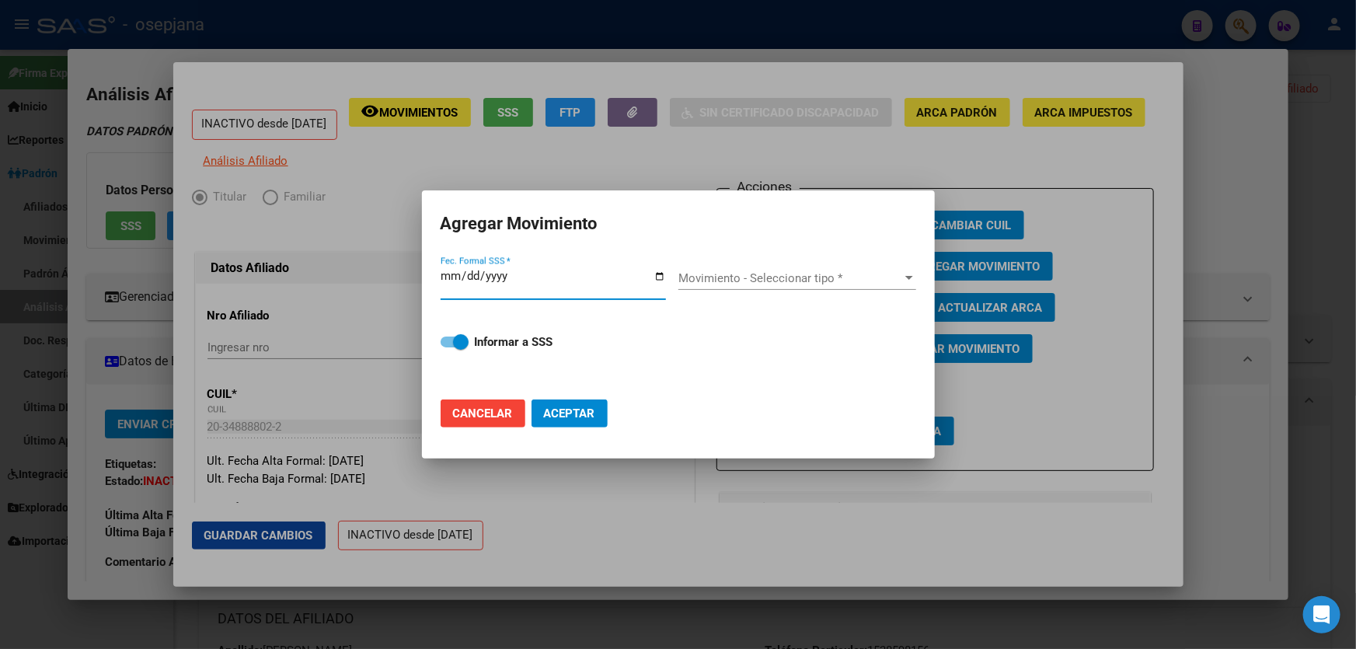
click at [474, 416] on span "Cancelar" at bounding box center [483, 413] width 60 height 14
checkbox input "false"
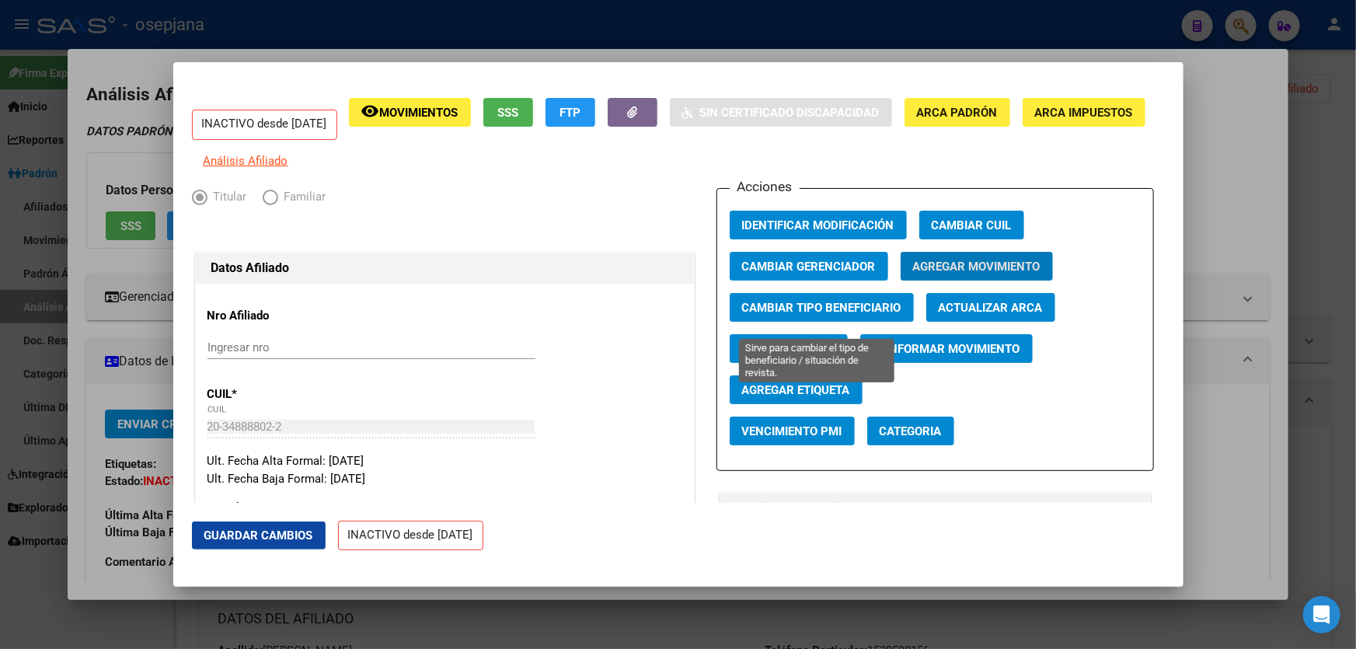
click at [787, 315] on span "Cambiar Tipo Beneficiario" at bounding box center [821, 308] width 159 height 14
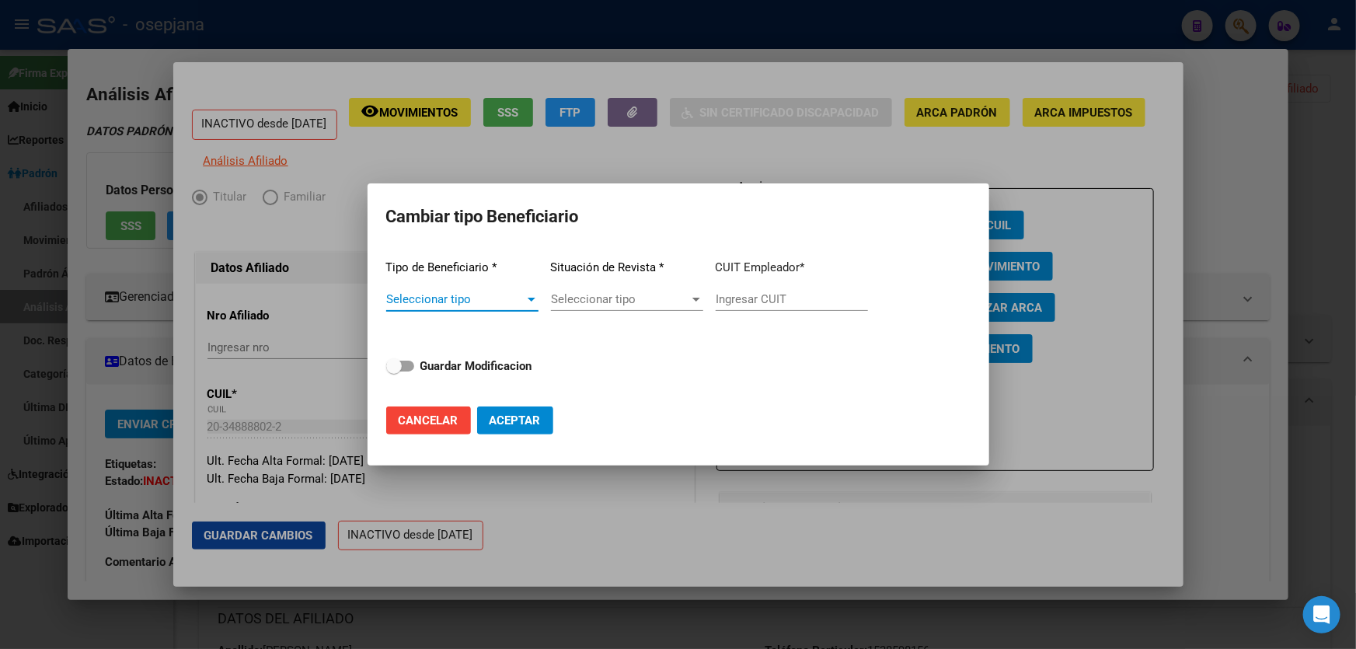
click at [459, 302] on span "Seleccionar tipo" at bounding box center [455, 299] width 138 height 14
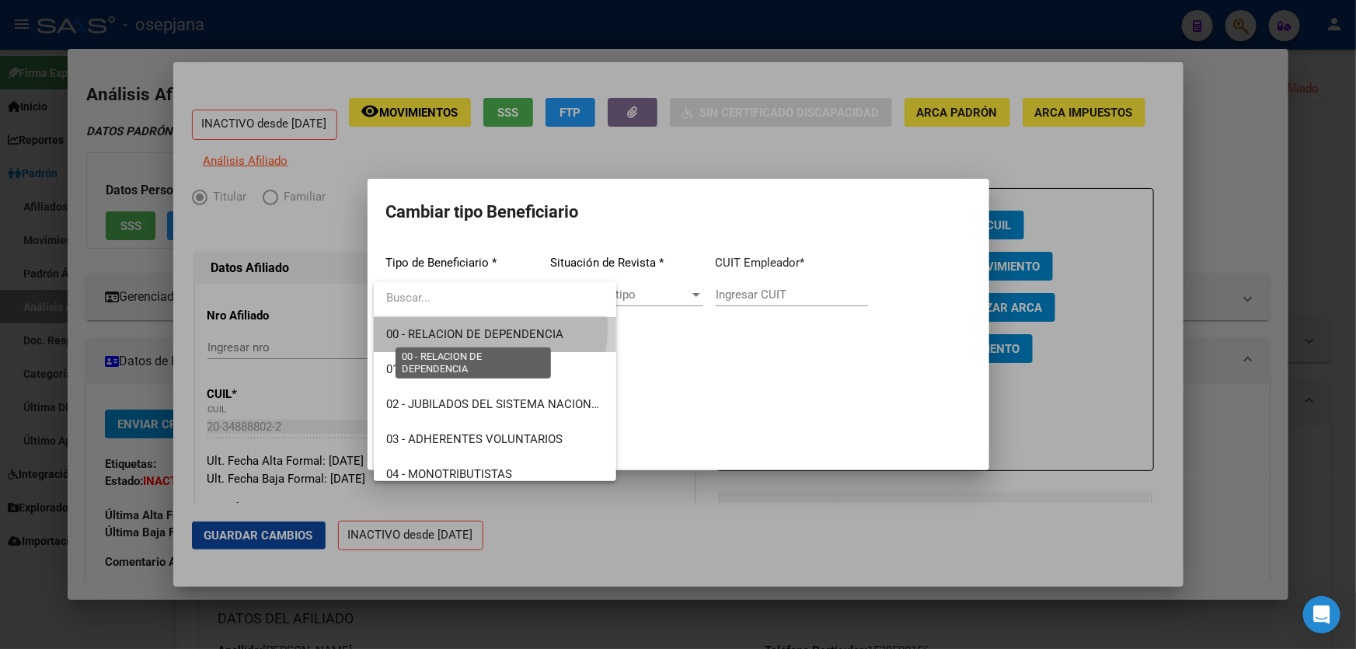
click at [449, 327] on span "00 - RELACION DE DEPENDENCIA" at bounding box center [474, 334] width 177 height 14
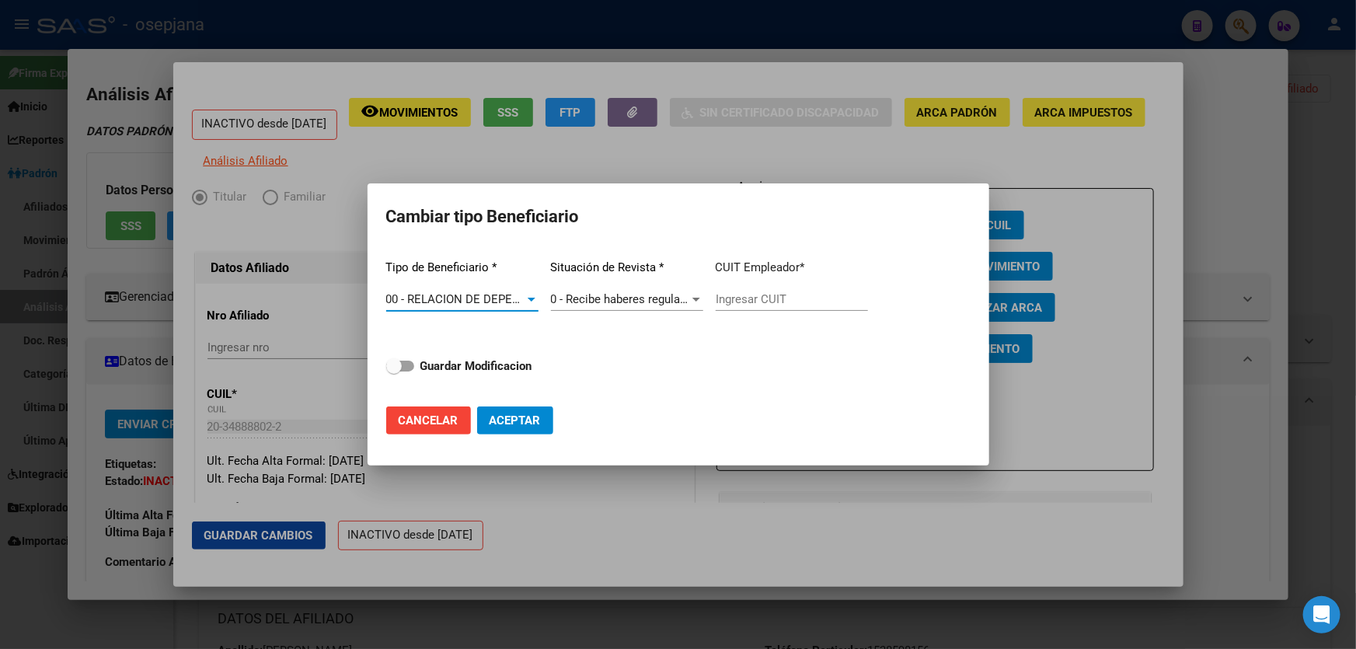
type input "30-71696949-1"
click at [535, 365] on div "Tipo de Beneficiario * 00 - RELACION DE DEPENDENCIA Seleccionar tipo Situación …" at bounding box center [678, 320] width 584 height 147
click at [526, 364] on strong "Guardar Modificacion" at bounding box center [476, 366] width 112 height 14
click at [394, 371] on input "Guardar Modificacion" at bounding box center [393, 371] width 1 height 1
click at [516, 427] on button "Aceptar" at bounding box center [515, 420] width 76 height 28
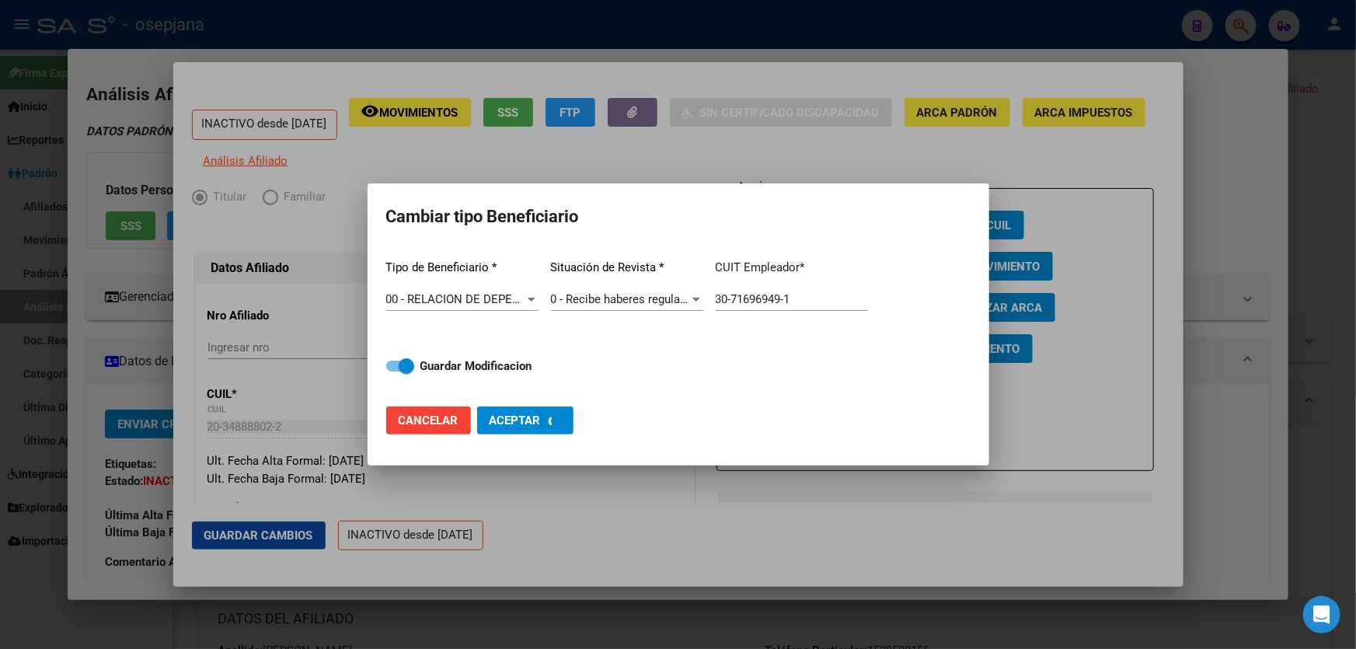
checkbox input "false"
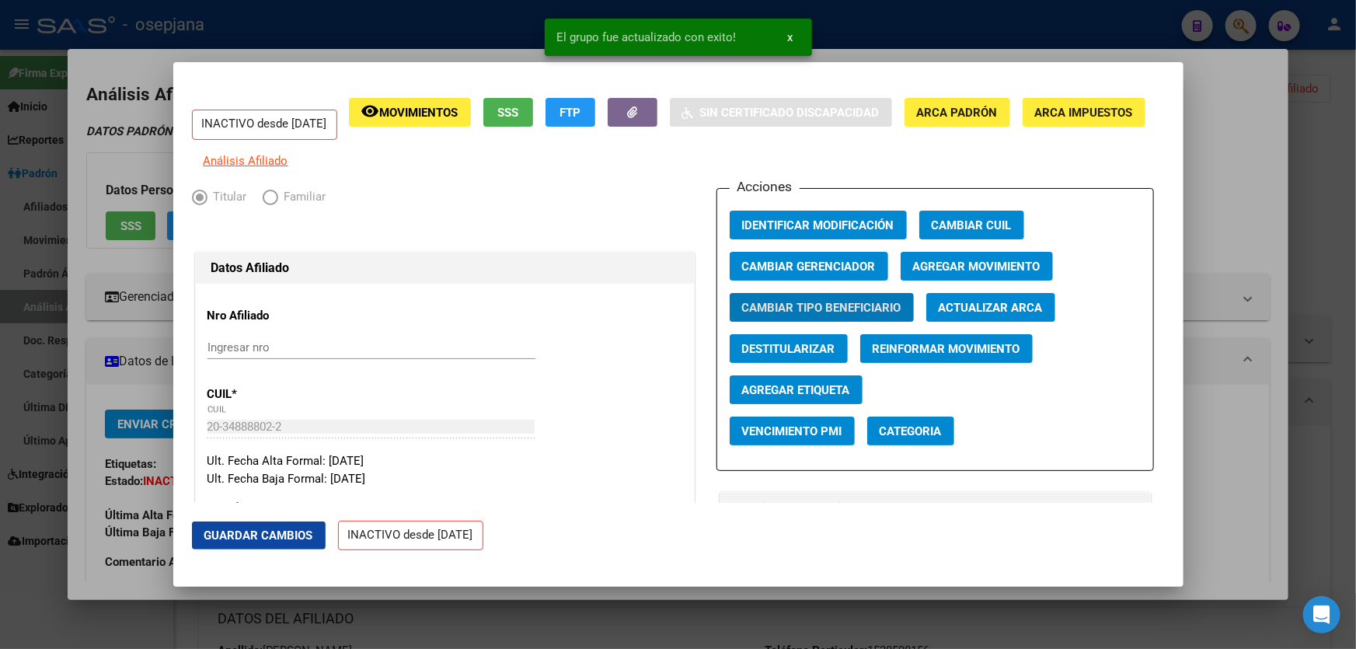
click at [281, 524] on button "Guardar Cambios" at bounding box center [259, 535] width 134 height 28
click at [942, 273] on span "Agregar Movimiento" at bounding box center [976, 266] width 127 height 14
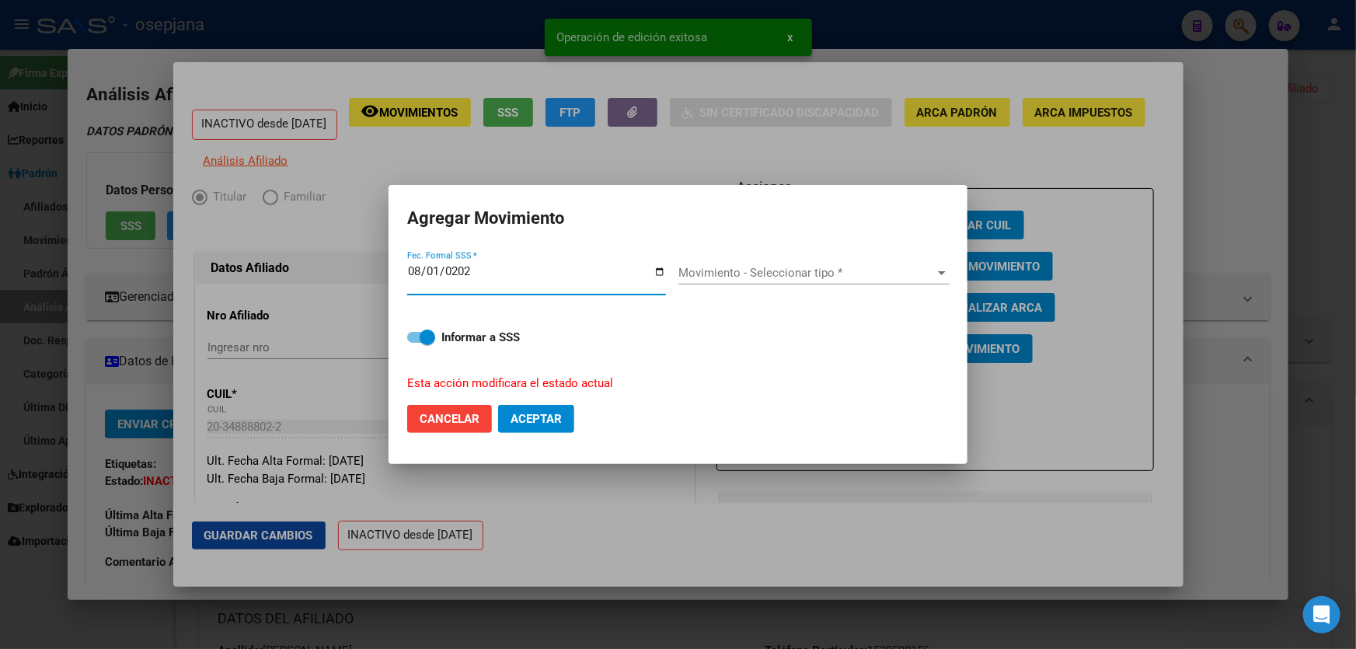
type input "2025-08-01"
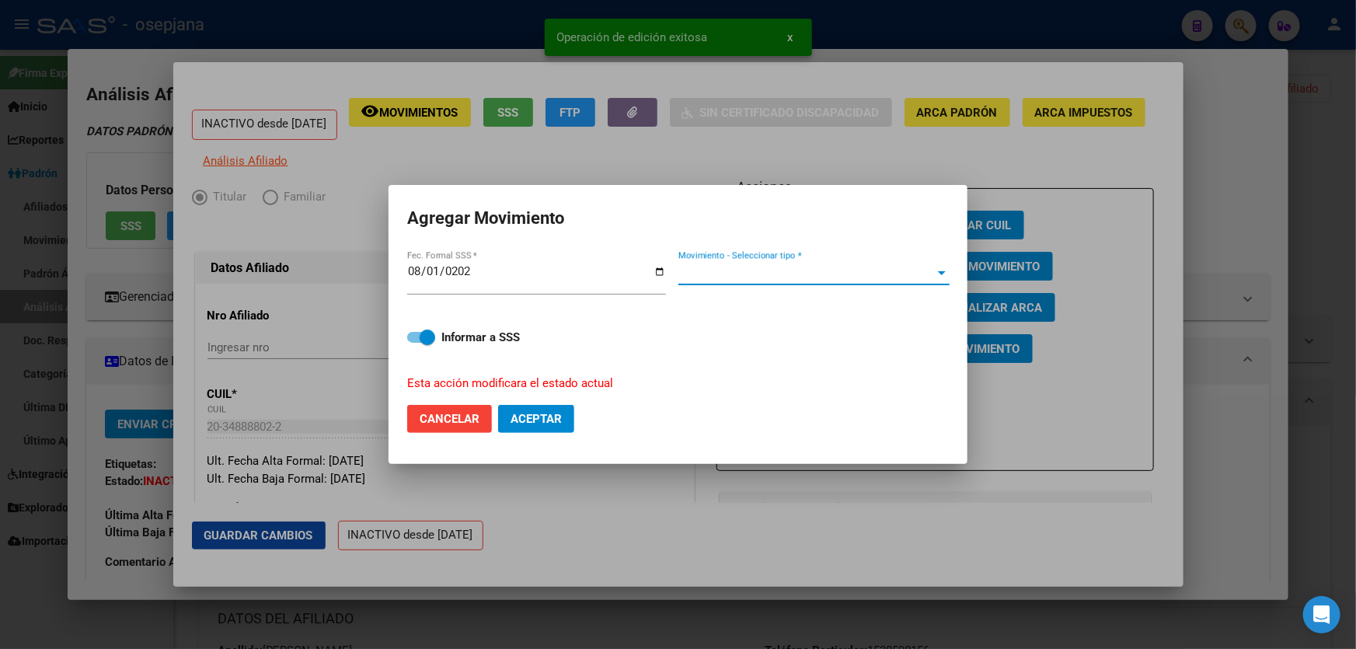
click at [731, 273] on span "Movimiento - Seleccionar tipo *" at bounding box center [806, 273] width 257 height 14
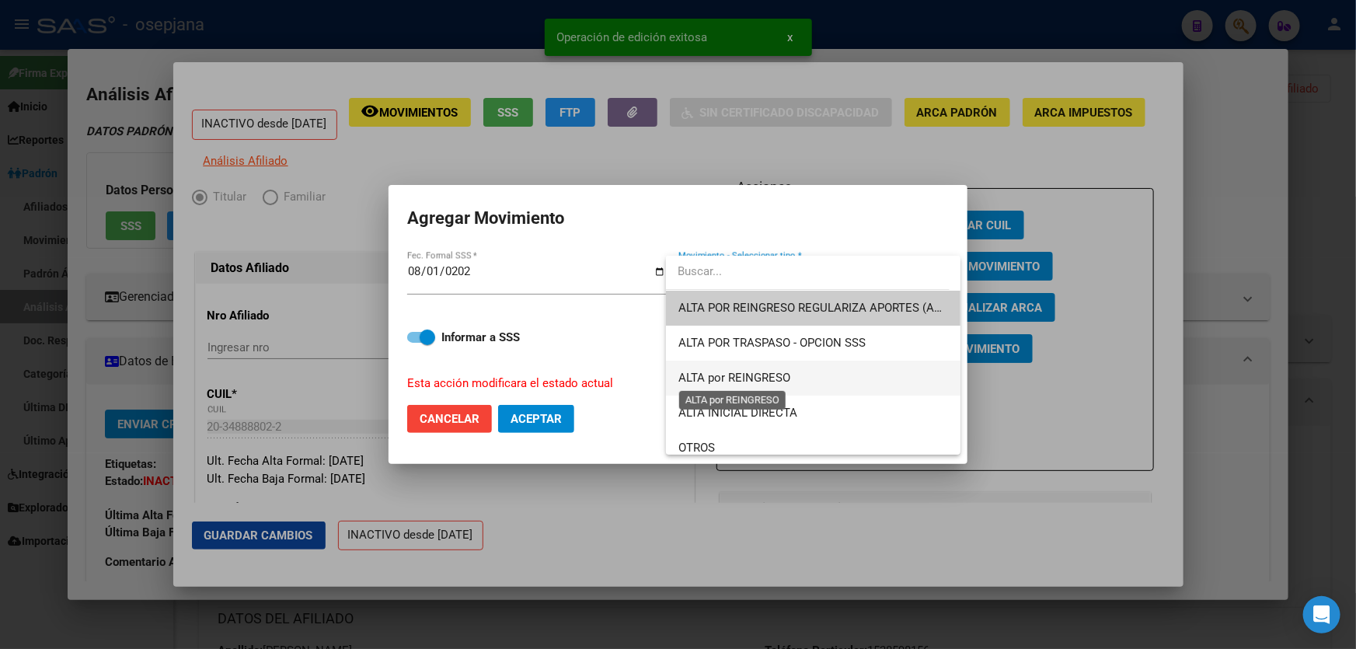
click at [736, 371] on span "ALTA por REINGRESO" at bounding box center [734, 378] width 112 height 14
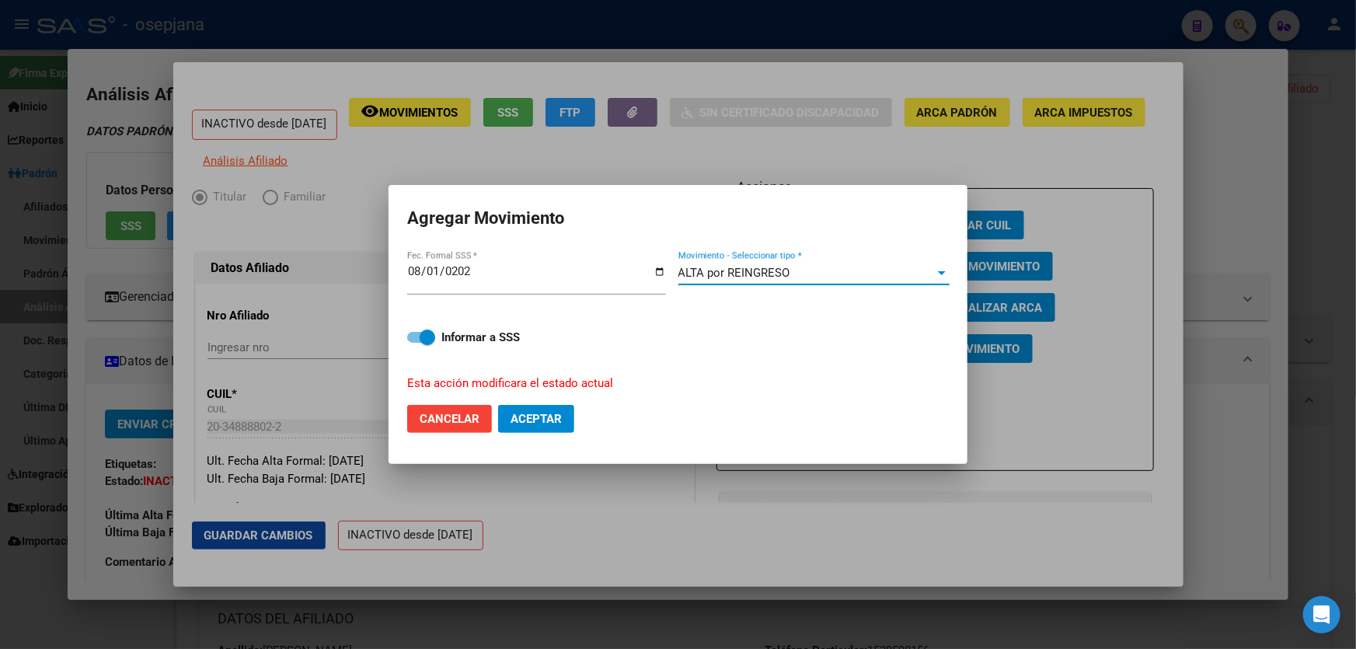
click at [526, 416] on span "Aceptar" at bounding box center [535, 419] width 51 height 14
checkbox input "false"
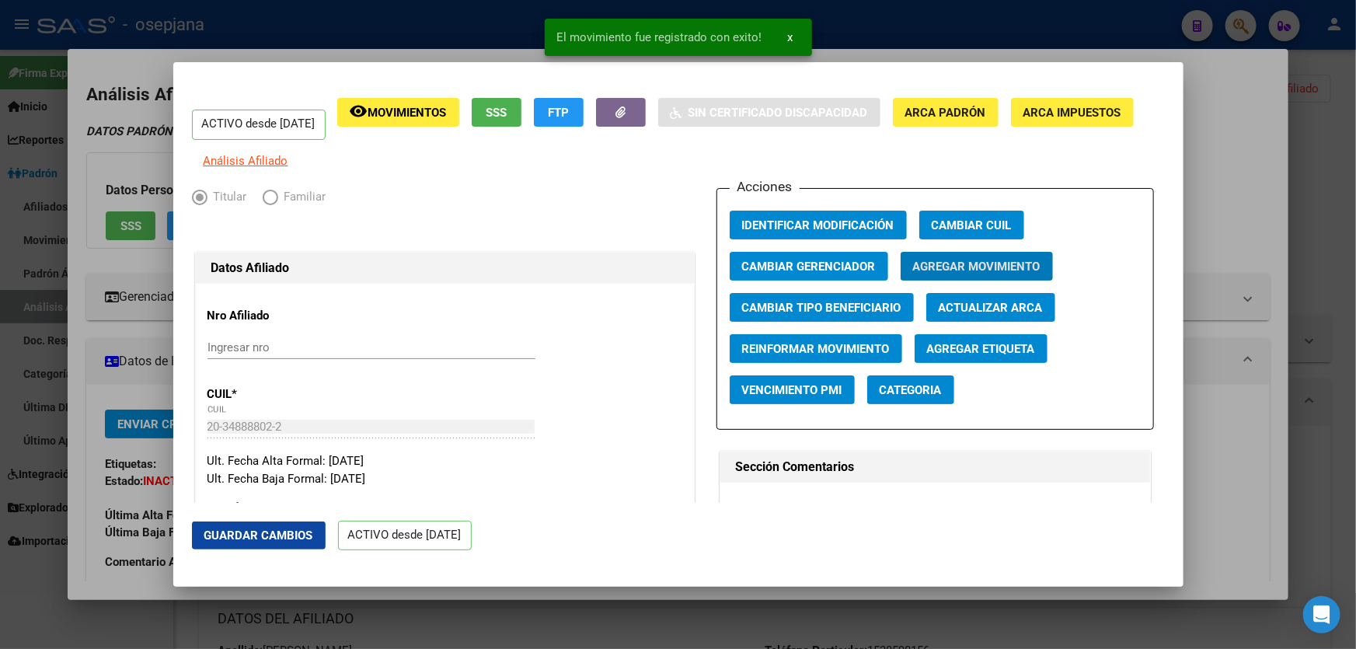
click at [269, 536] on span "Guardar Cambios" at bounding box center [258, 535] width 109 height 14
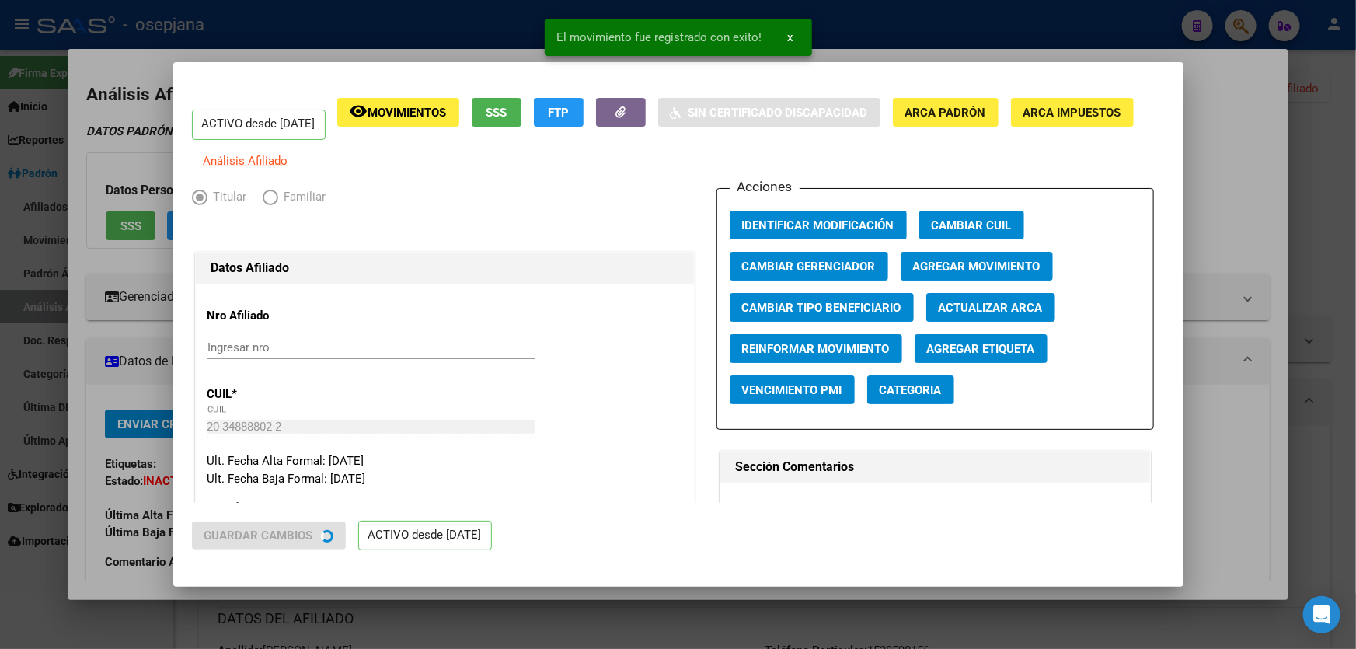
click at [1355, 340] on div at bounding box center [678, 324] width 1356 height 649
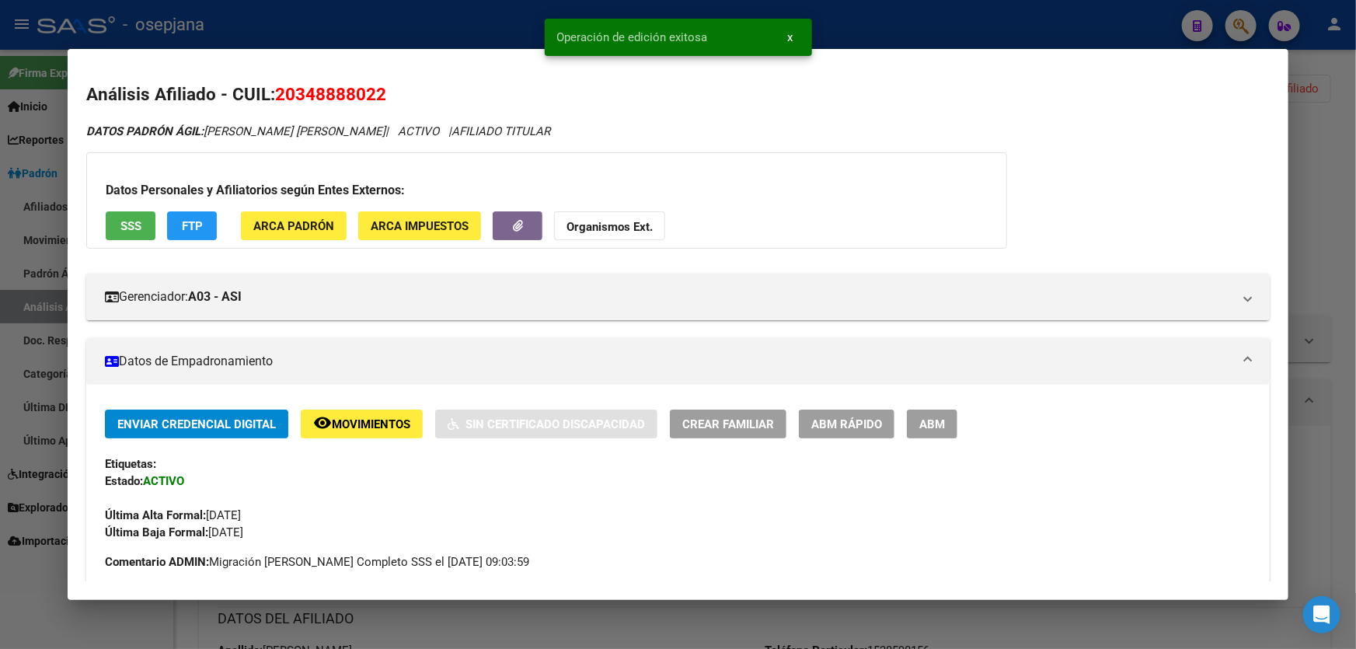
click at [1355, 305] on div at bounding box center [678, 324] width 1356 height 649
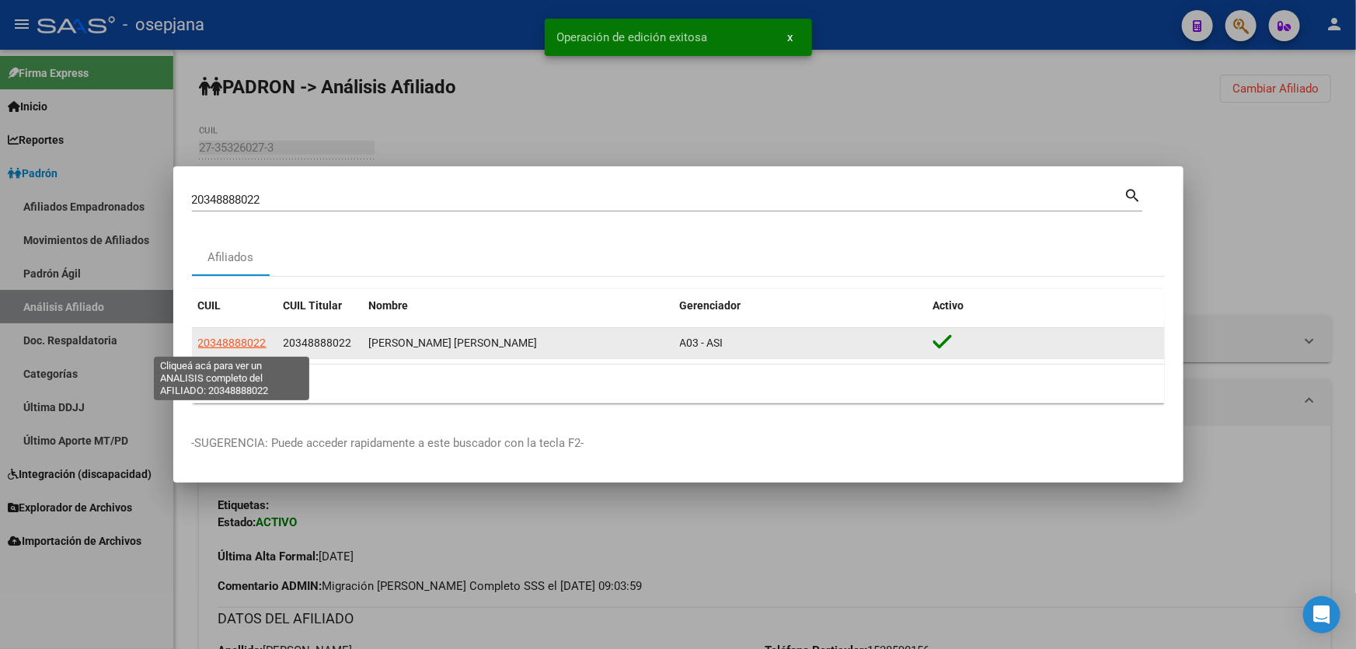
click at [237, 343] on span "20348888022" at bounding box center [232, 342] width 68 height 12
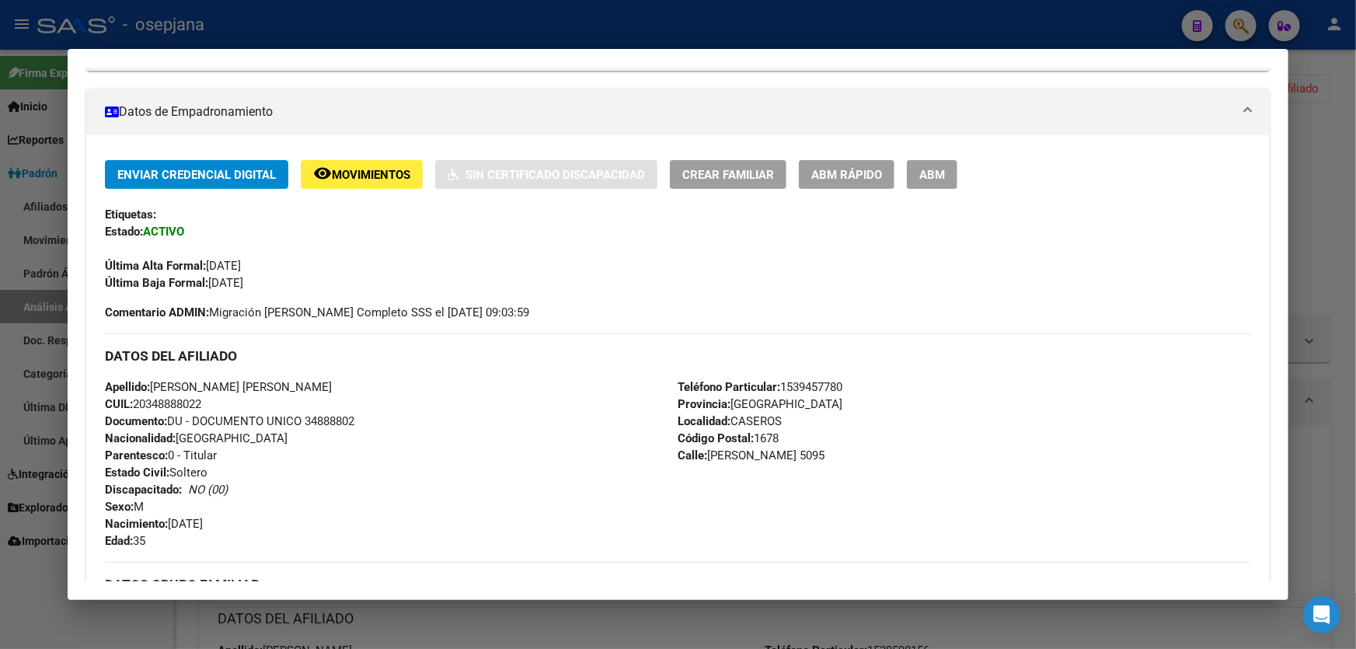
scroll to position [211, 0]
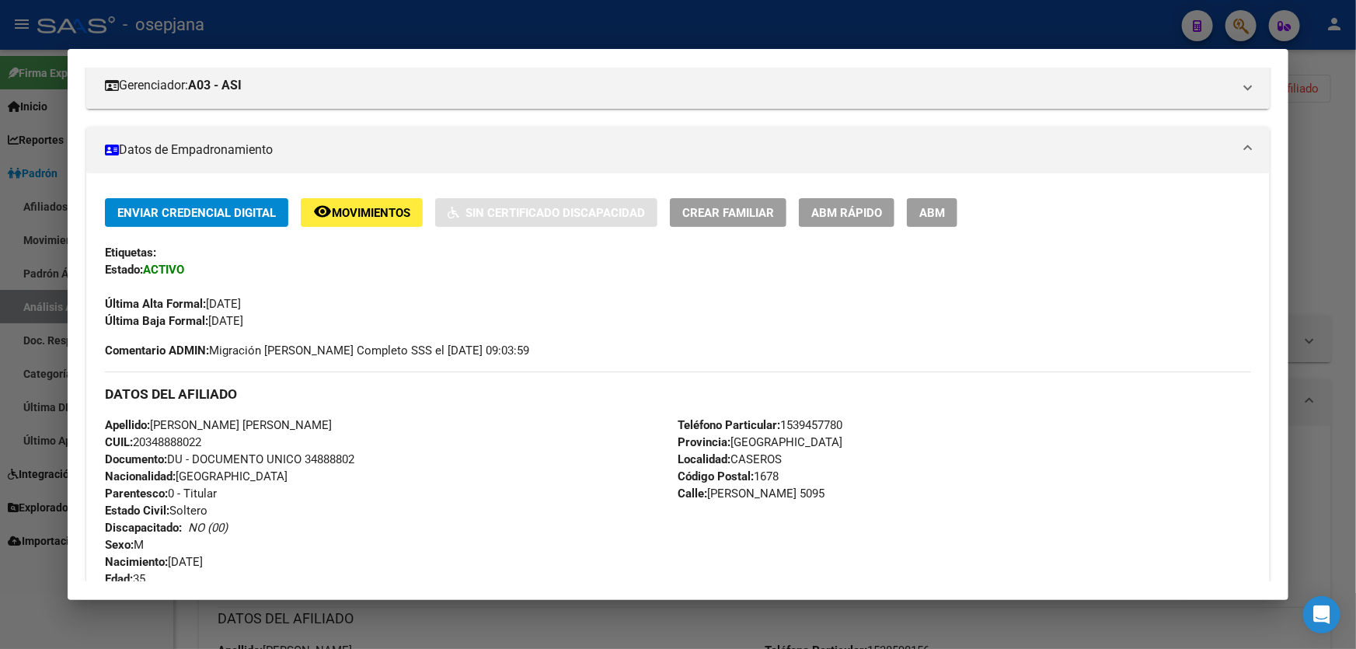
click at [1355, 329] on div at bounding box center [678, 324] width 1356 height 649
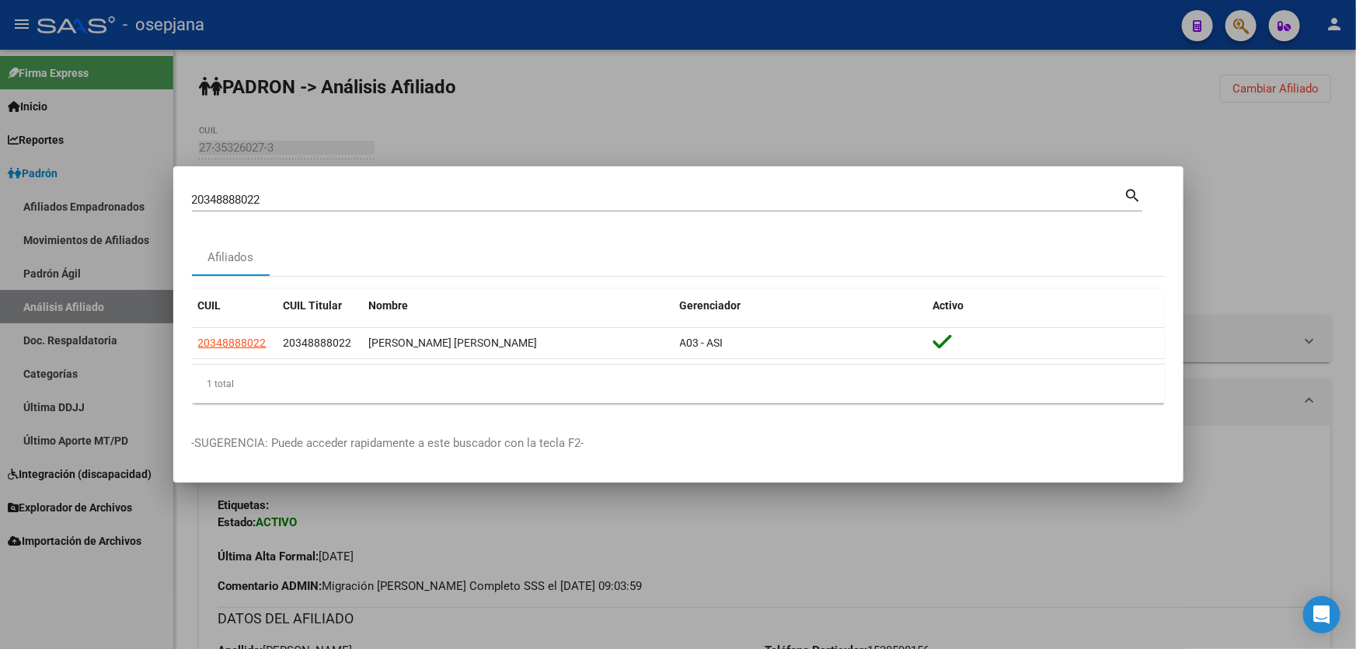
click at [1355, 329] on div at bounding box center [678, 324] width 1356 height 649
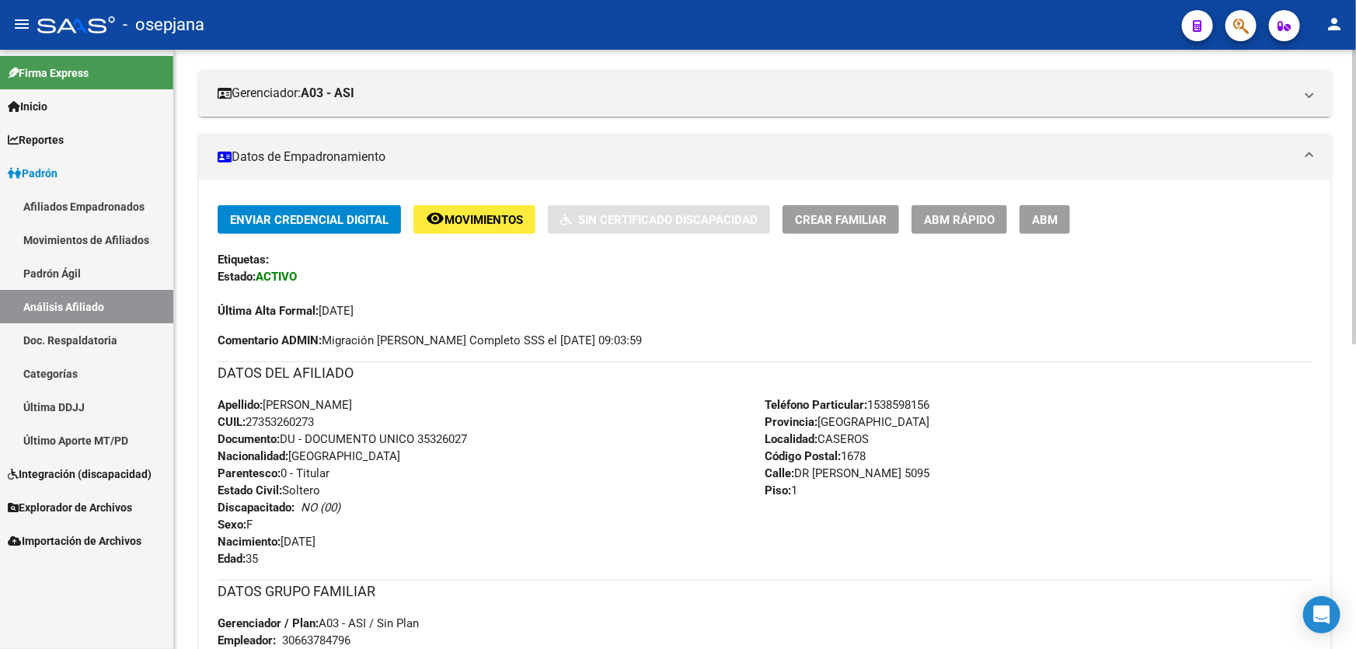
scroll to position [0, 0]
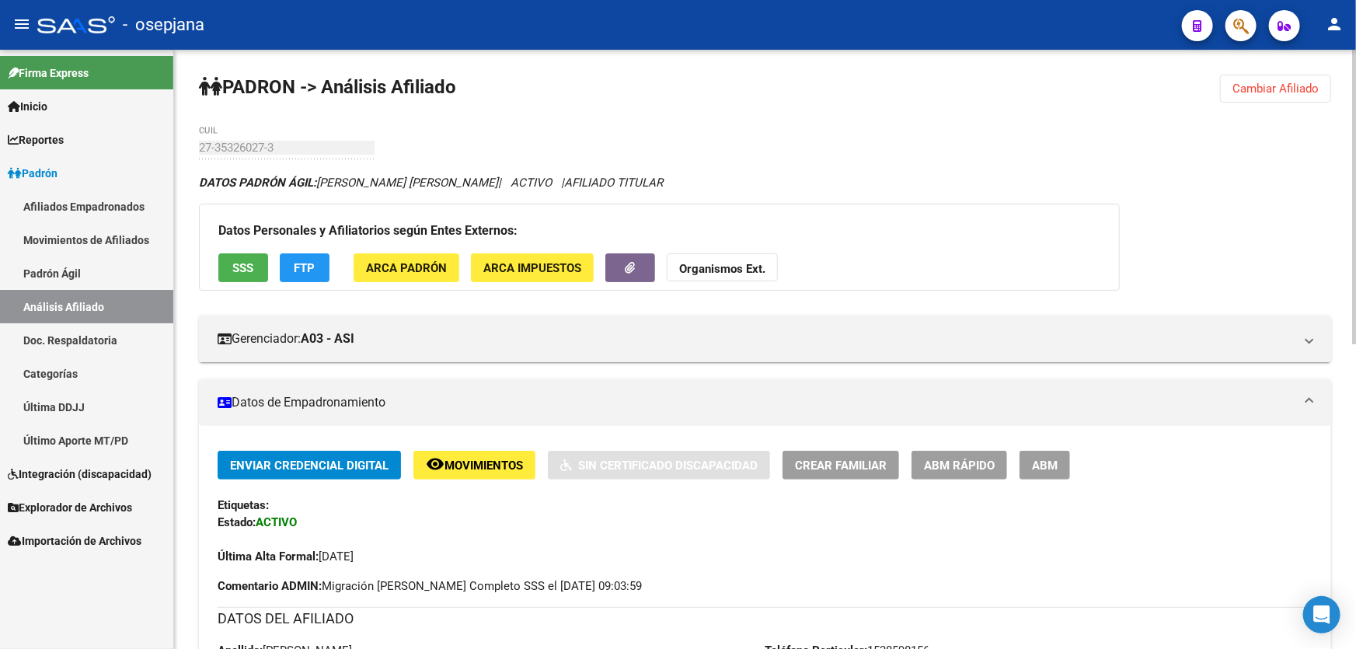
click at [1245, 96] on button "Cambiar Afiliado" at bounding box center [1275, 89] width 111 height 28
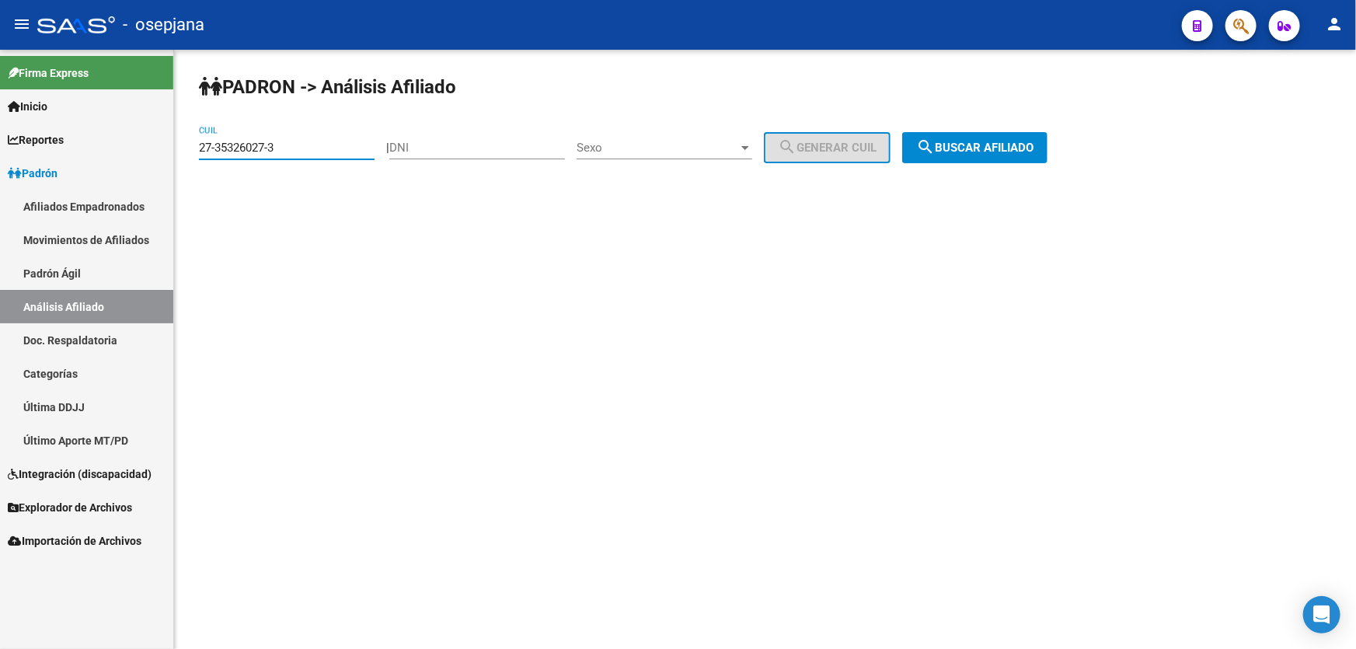
drag, startPoint x: 311, startPoint y: 148, endPoint x: 176, endPoint y: 167, distance: 136.6
click at [178, 165] on div "PADRON -> Análisis Afiliado 27-35326027-3 CUIL | DNI Sexo Sexo search Generar C…" at bounding box center [765, 131] width 1182 height 163
paste input "3-37953203-9"
type input "23-37953203-9"
click at [1003, 155] on button "search Buscar afiliado" at bounding box center [974, 147] width 145 height 31
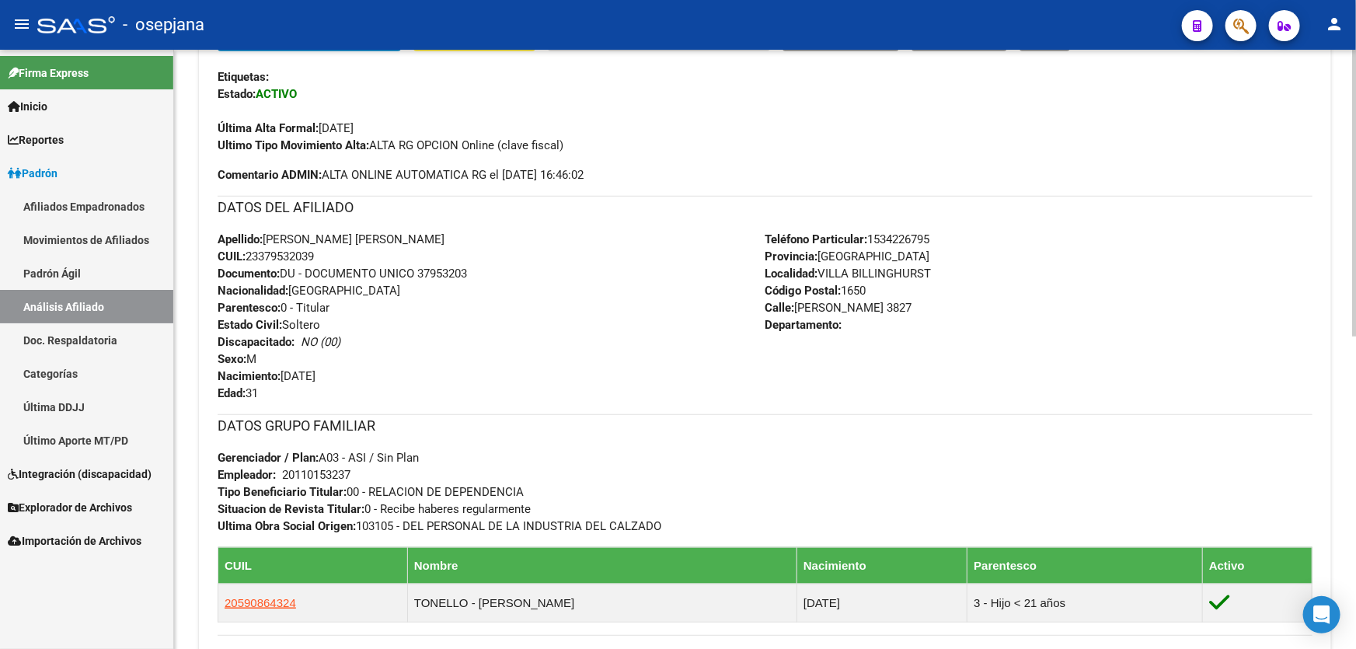
scroll to position [423, 0]
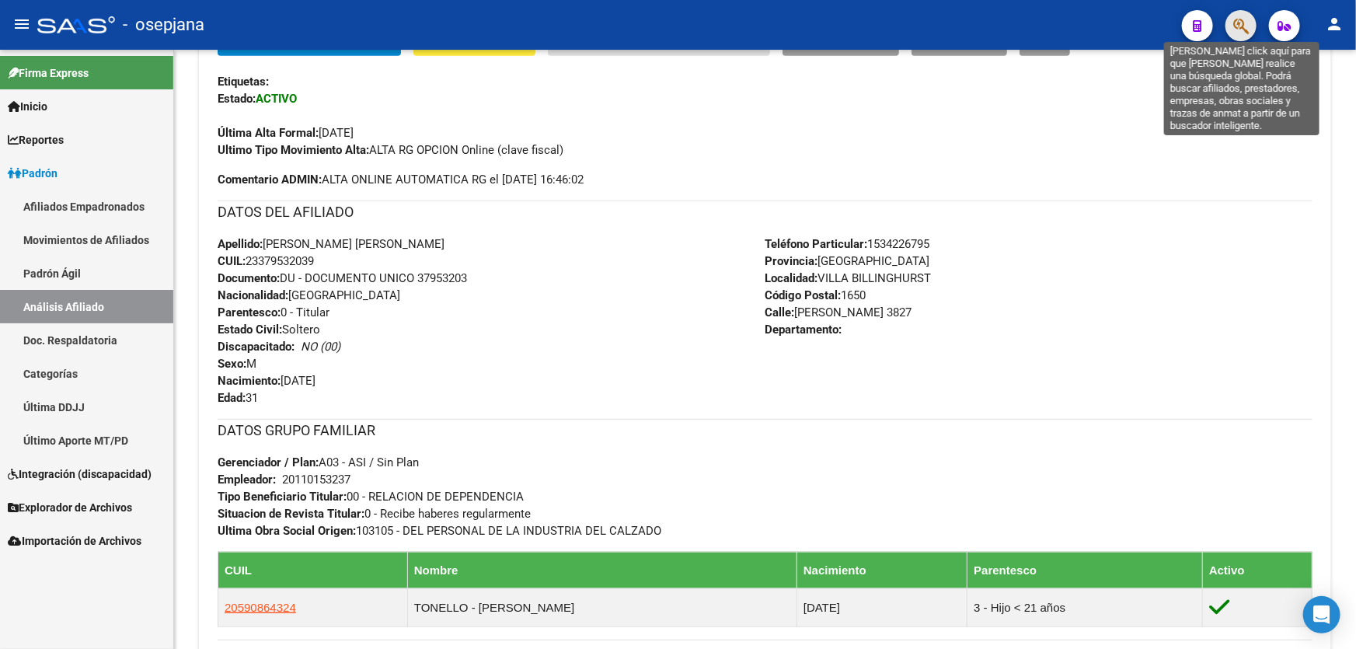
click at [1235, 25] on icon "button" at bounding box center [1241, 26] width 16 height 18
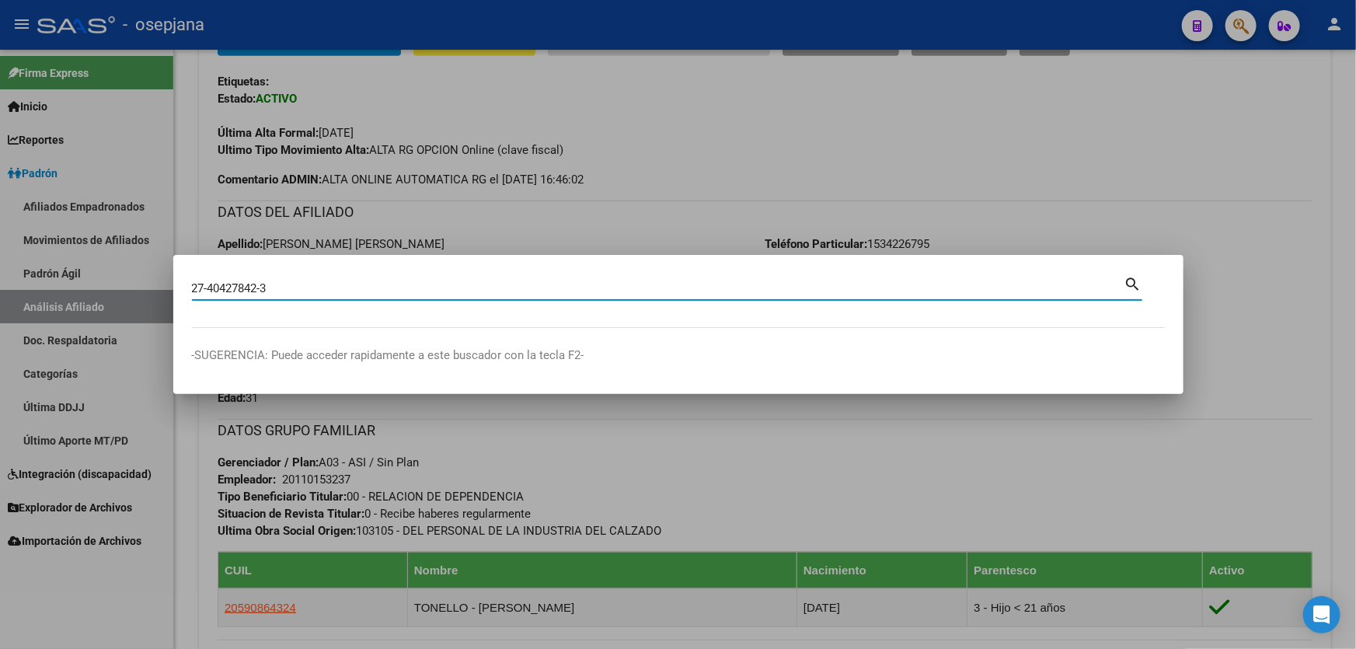
type input "27404278423"
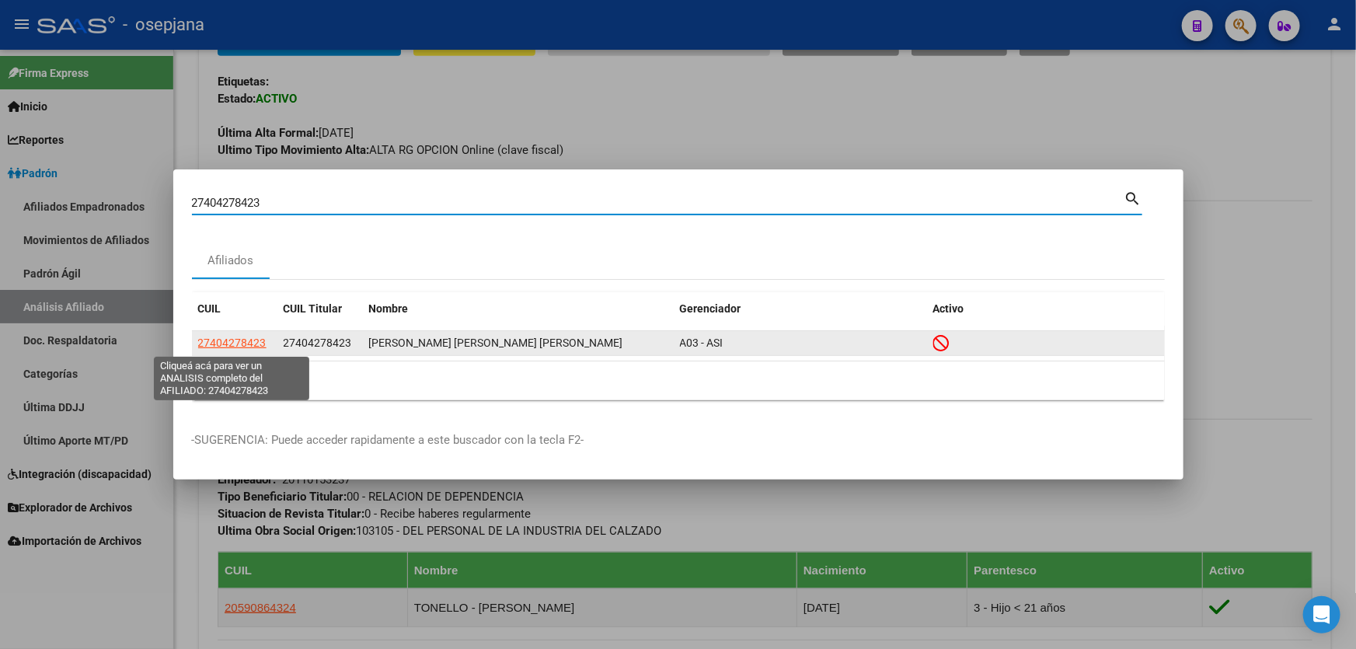
click at [253, 347] on span "27404278423" at bounding box center [232, 342] width 68 height 12
type textarea "27404278423"
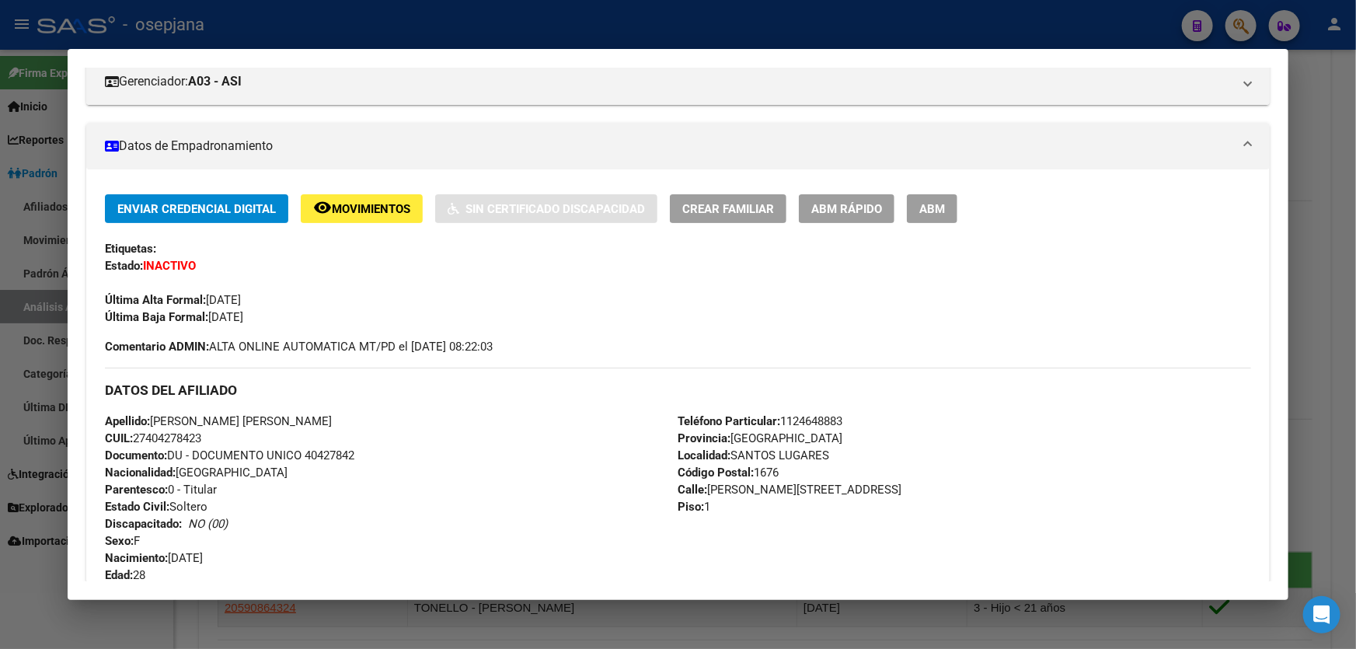
scroll to position [211, 0]
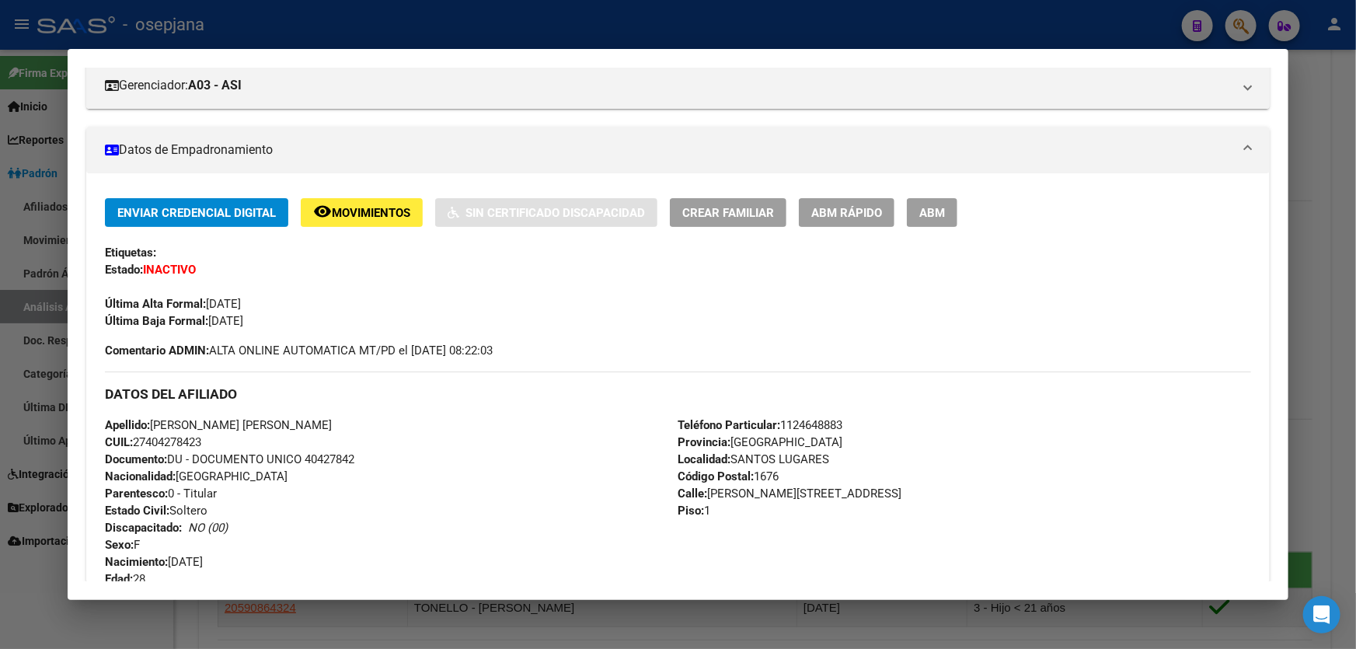
click at [364, 206] on span "Movimientos" at bounding box center [371, 213] width 78 height 14
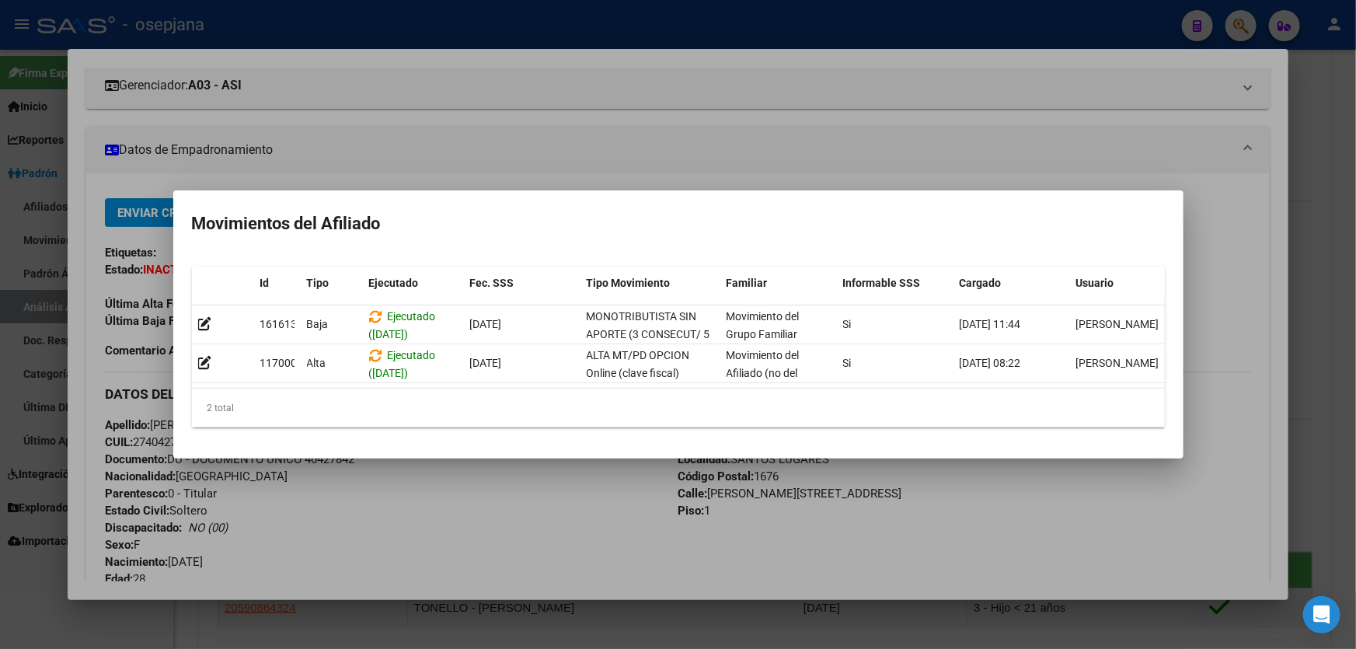
click at [1355, 297] on div at bounding box center [678, 324] width 1356 height 649
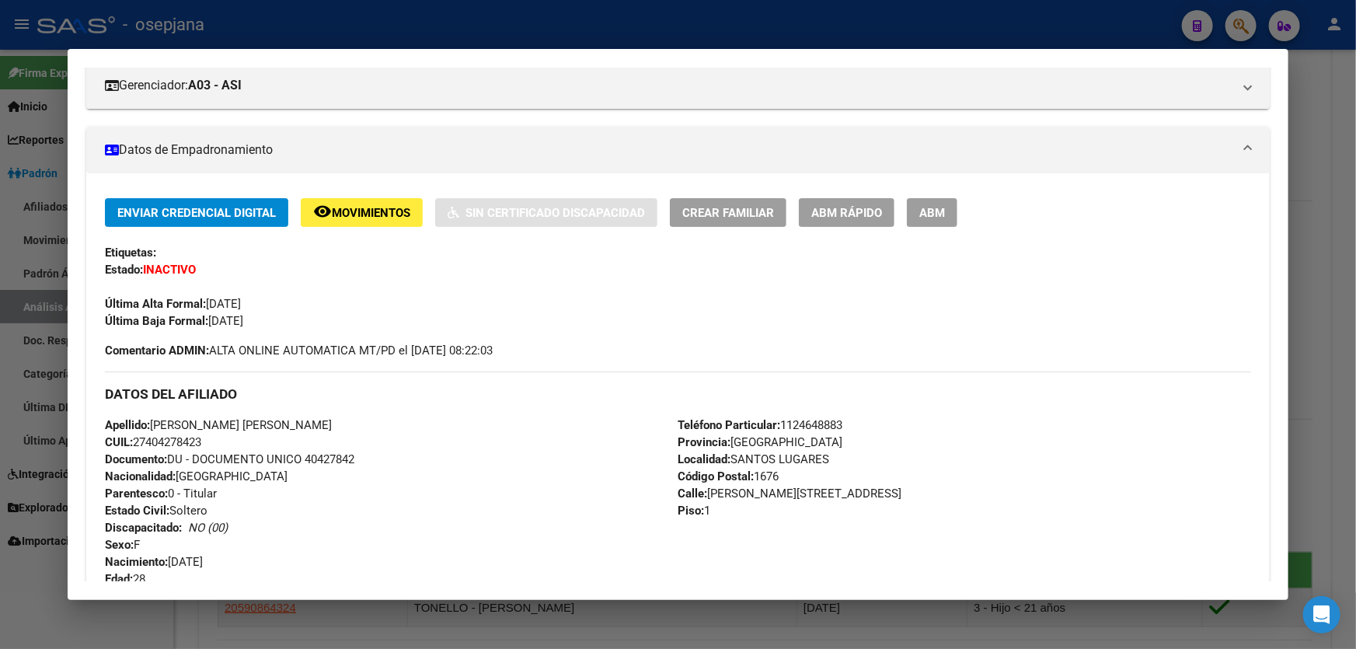
click at [1355, 297] on div at bounding box center [678, 324] width 1356 height 649
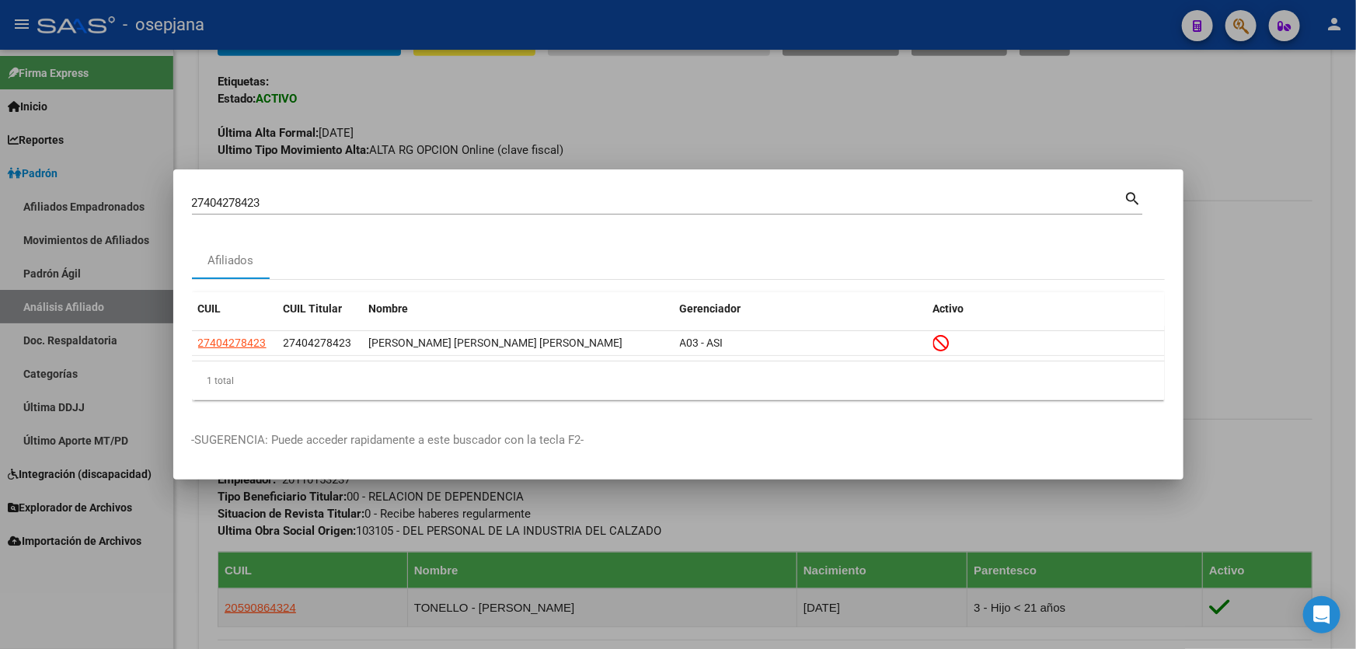
click at [1355, 297] on div at bounding box center [678, 324] width 1356 height 649
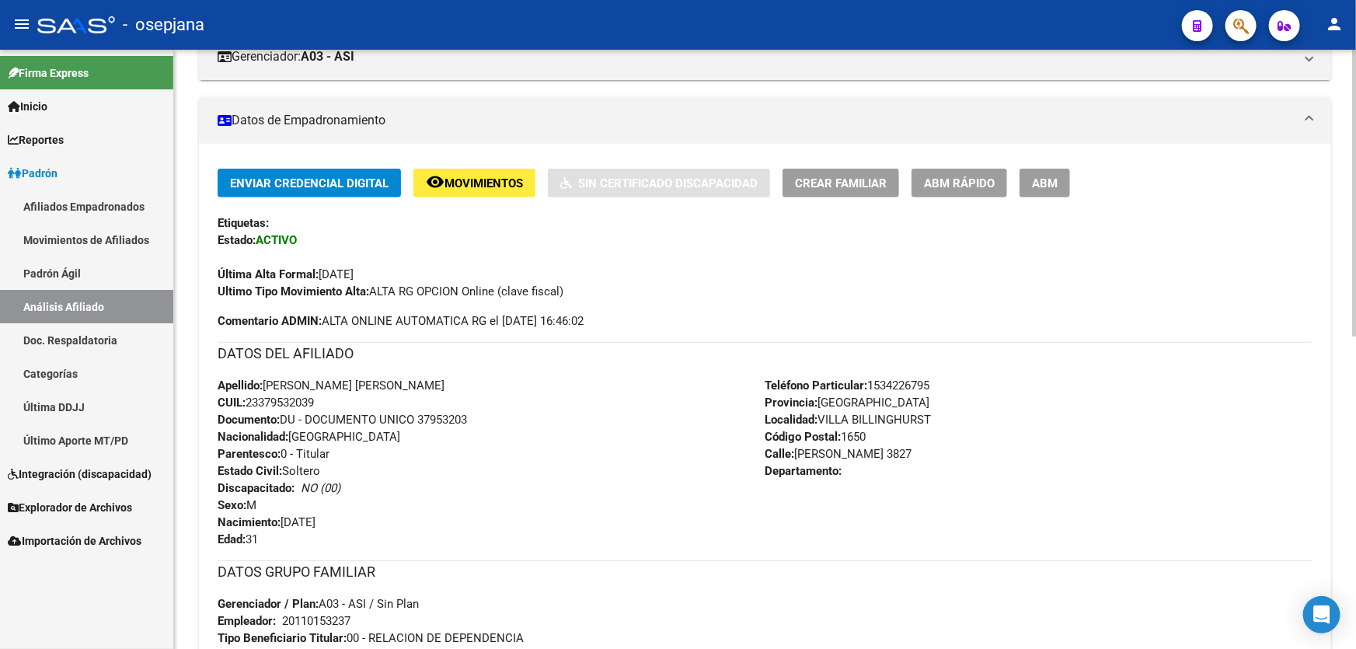
scroll to position [0, 0]
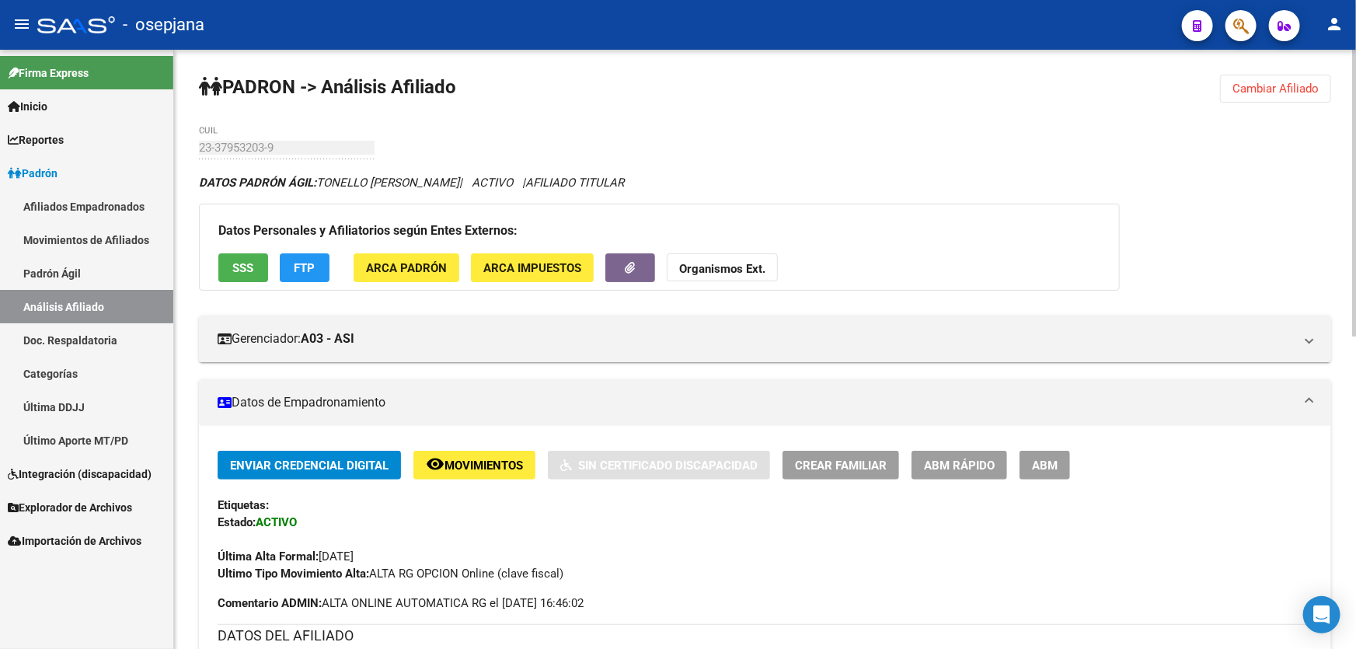
click at [1274, 88] on span "Cambiar Afiliado" at bounding box center [1275, 89] width 86 height 14
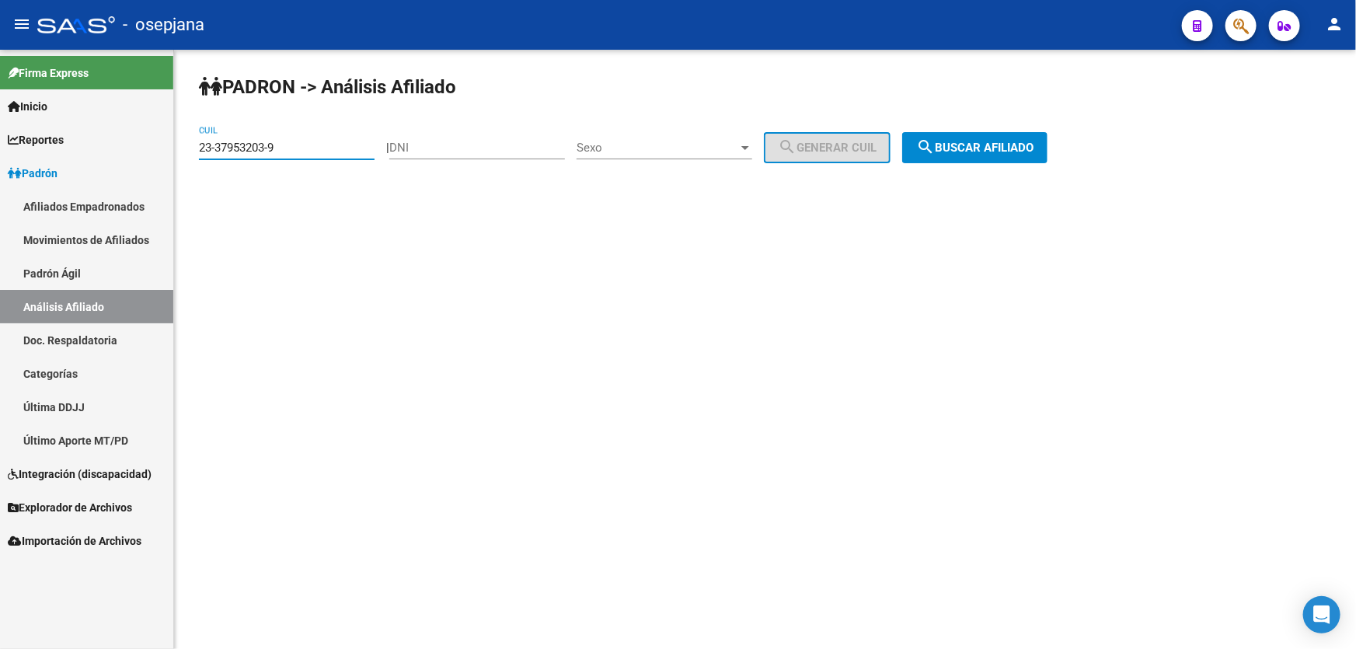
drag, startPoint x: 331, startPoint y: 146, endPoint x: 85, endPoint y: 191, distance: 250.4
click at [85, 191] on mat-sidenav-container "Firma Express Inicio Calendario SSS Instructivos Contacto OS Reportes Padrón Tr…" at bounding box center [678, 349] width 1356 height 599
paste input "7-40427842-3"
type input "27-40427842-3"
click at [1017, 117] on div "PADRON -> Análisis Afiliado 27-40427842-3 CUIL | DNI Sexo Sexo search Generar C…" at bounding box center [765, 131] width 1182 height 163
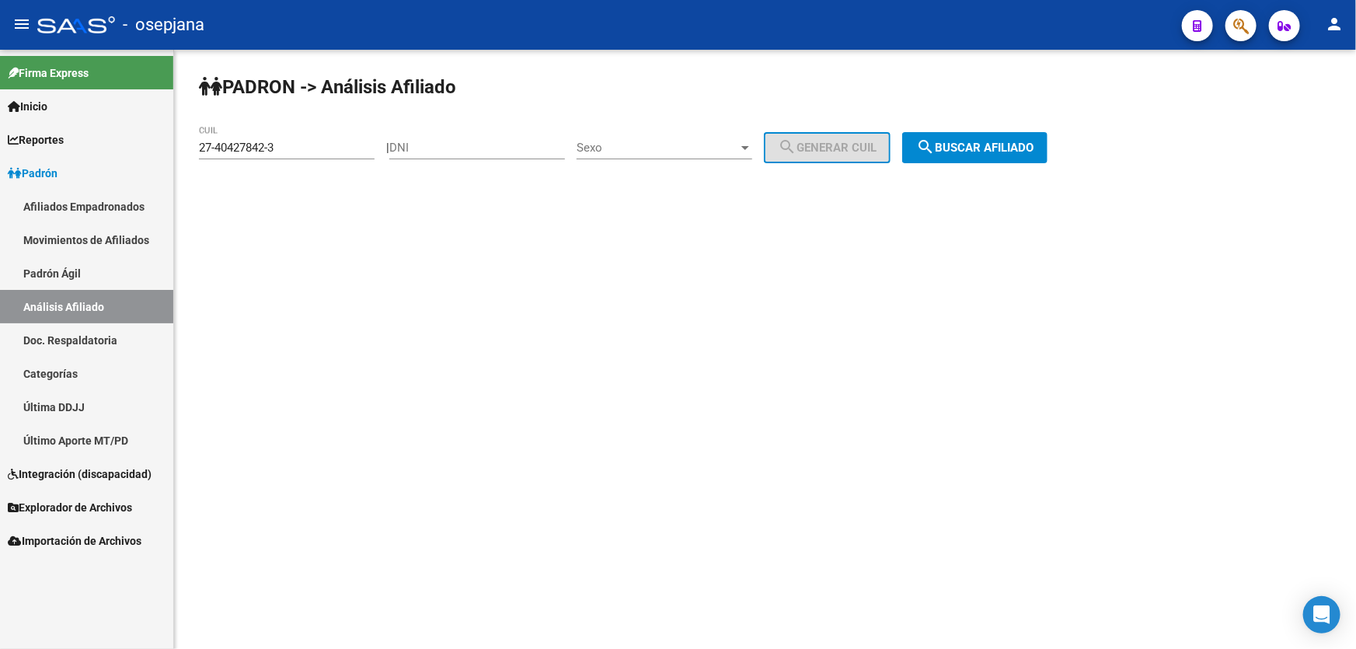
click at [1008, 155] on button "search Buscar afiliado" at bounding box center [974, 147] width 145 height 31
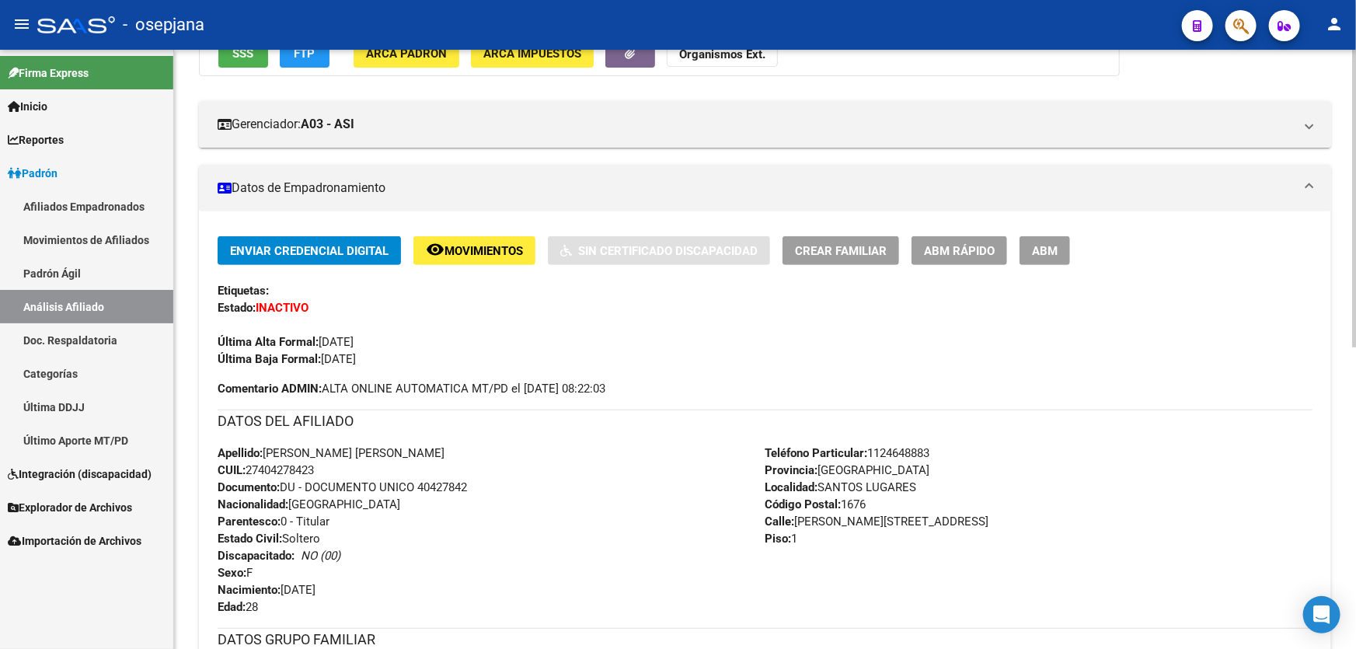
scroll to position [211, 0]
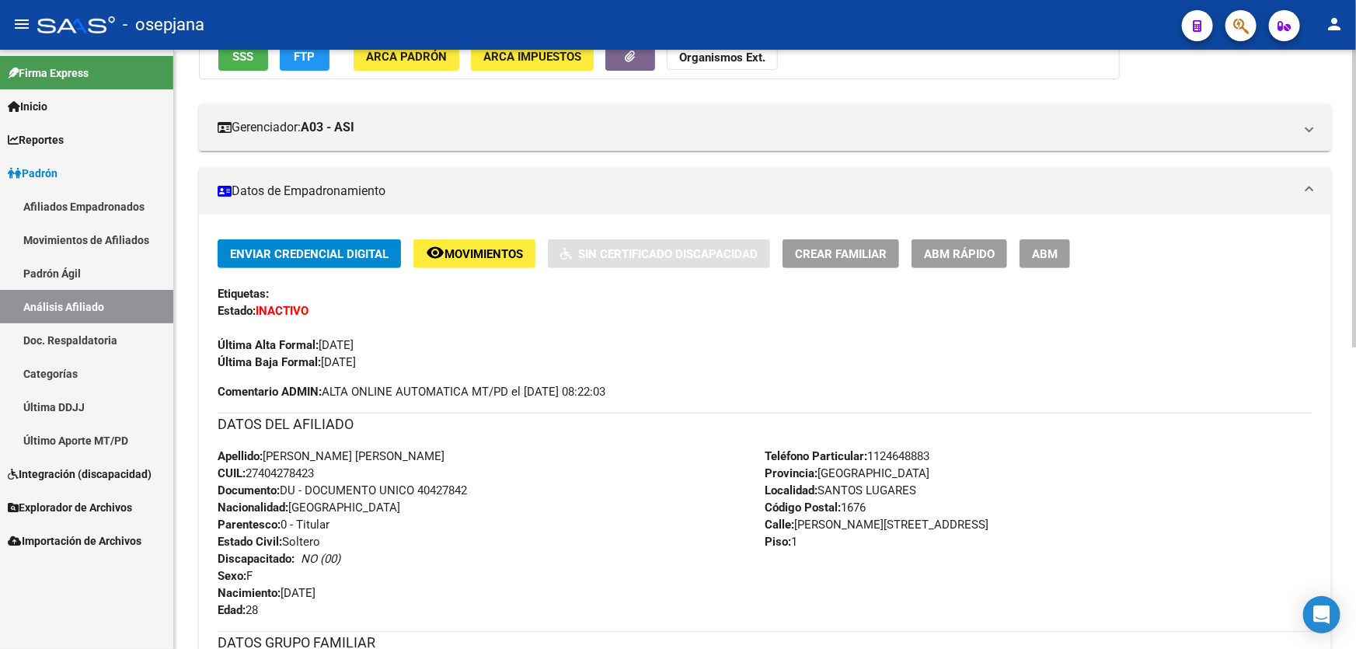
click at [955, 247] on span "ABM Rápido" at bounding box center [959, 254] width 71 height 14
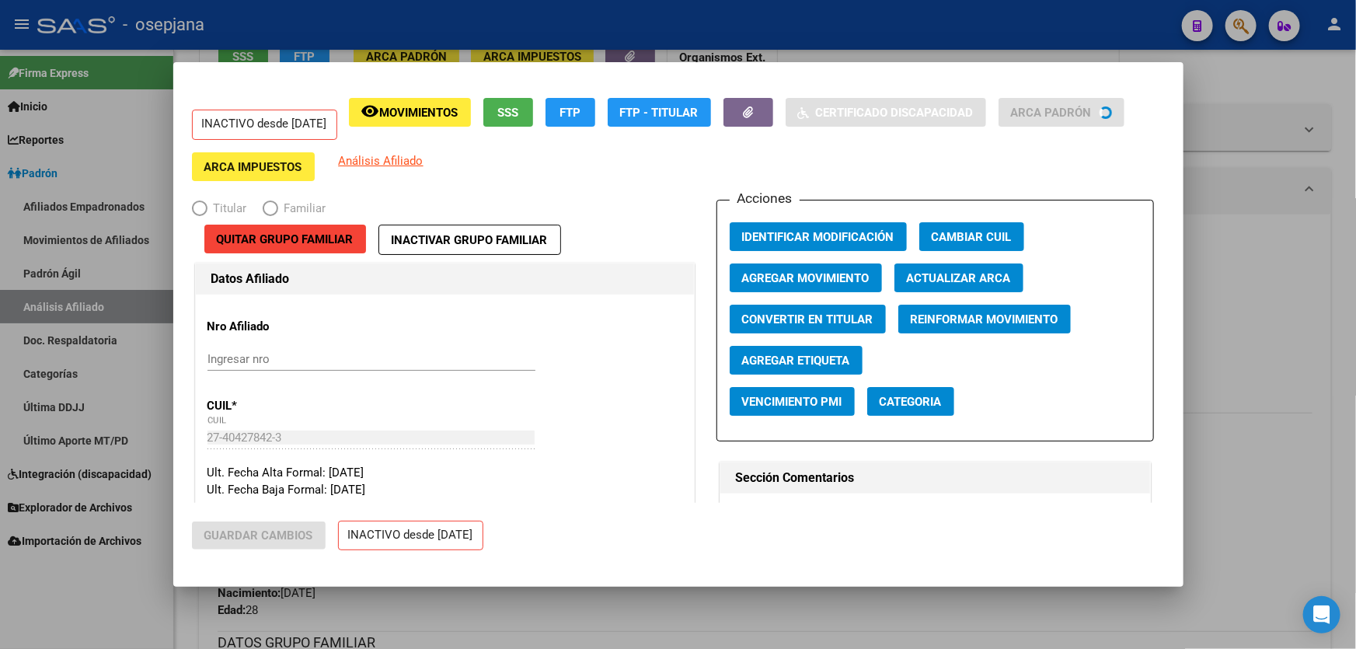
radio input "true"
type input "27-40427842-3"
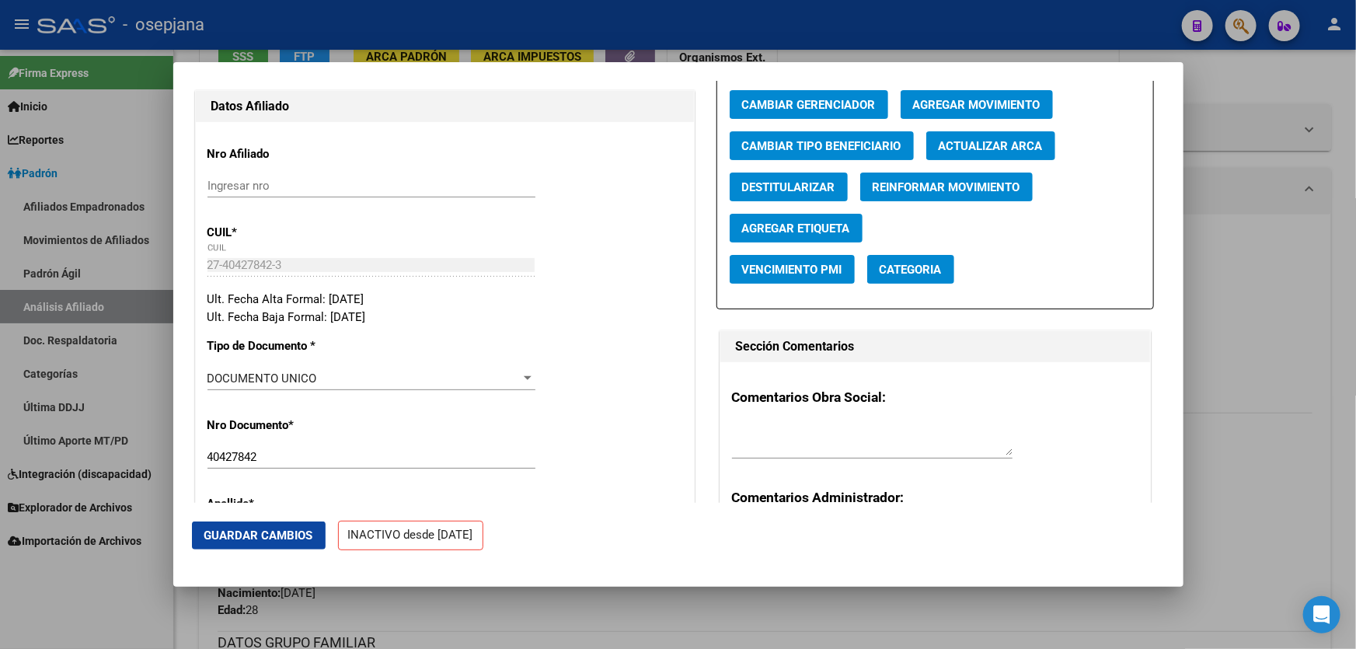
scroll to position [141, 0]
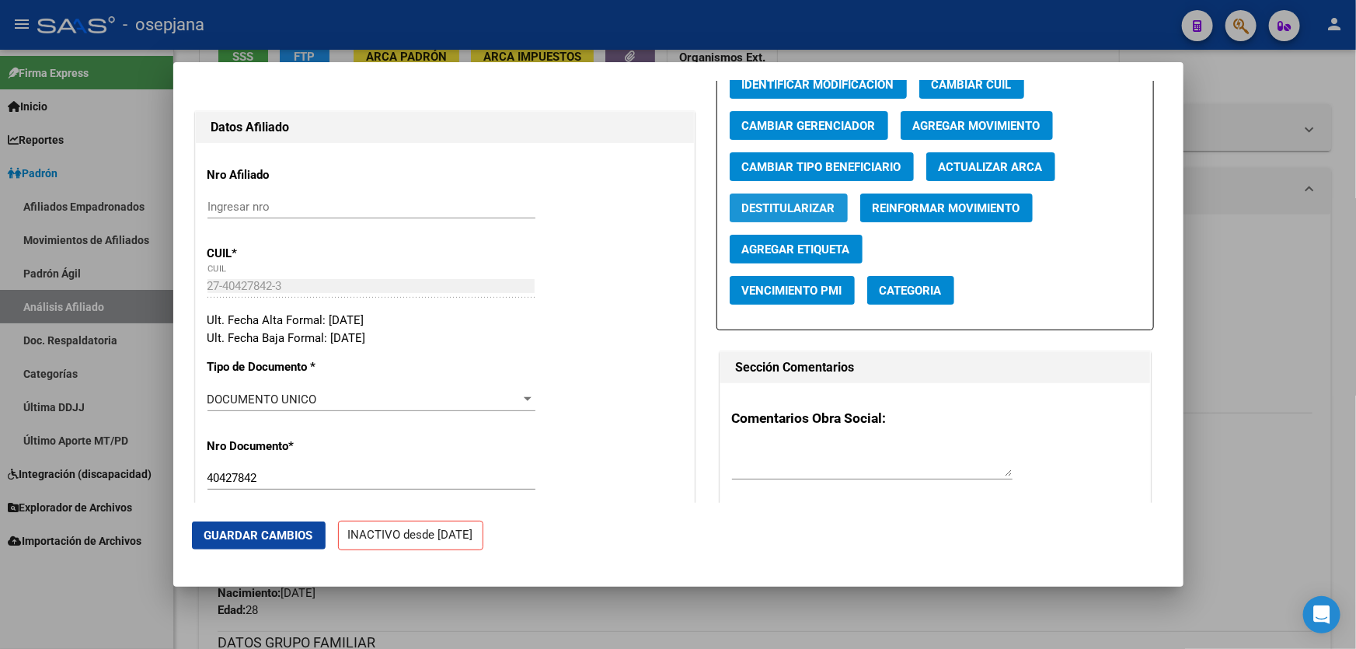
click at [792, 215] on span "Destitularizar" at bounding box center [788, 208] width 93 height 14
radio input "false"
radio input "true"
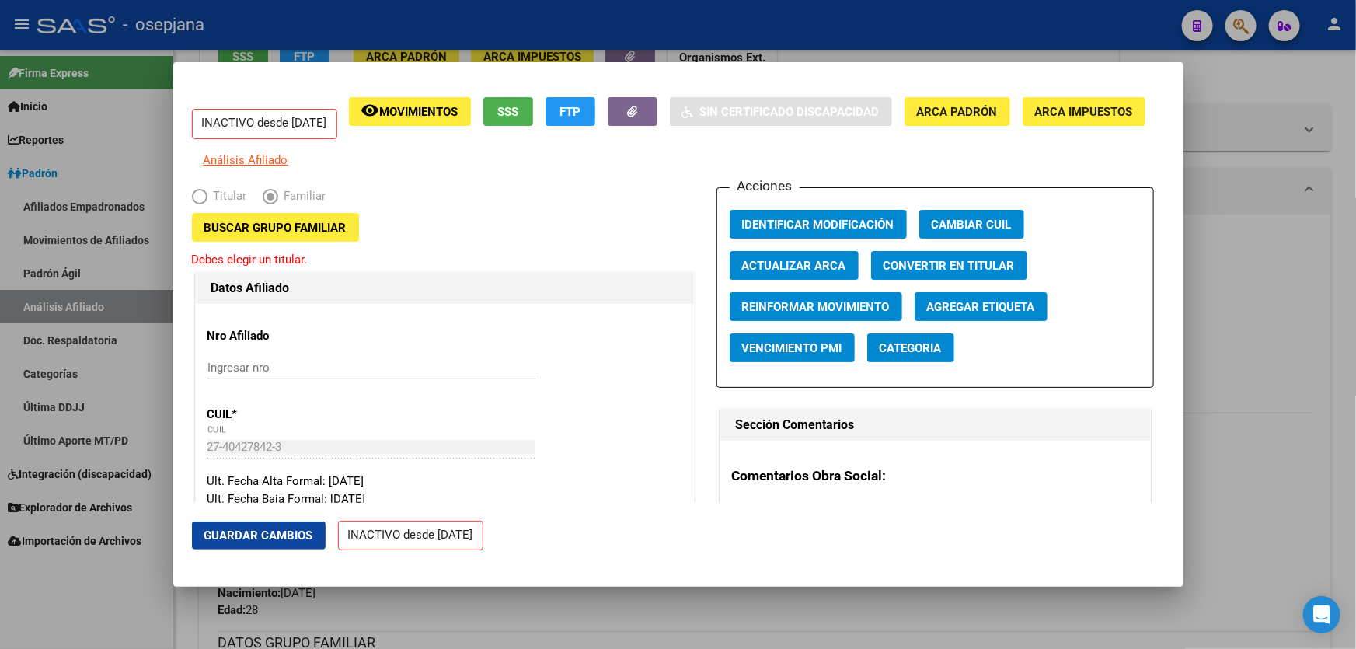
scroll to position [0, 0]
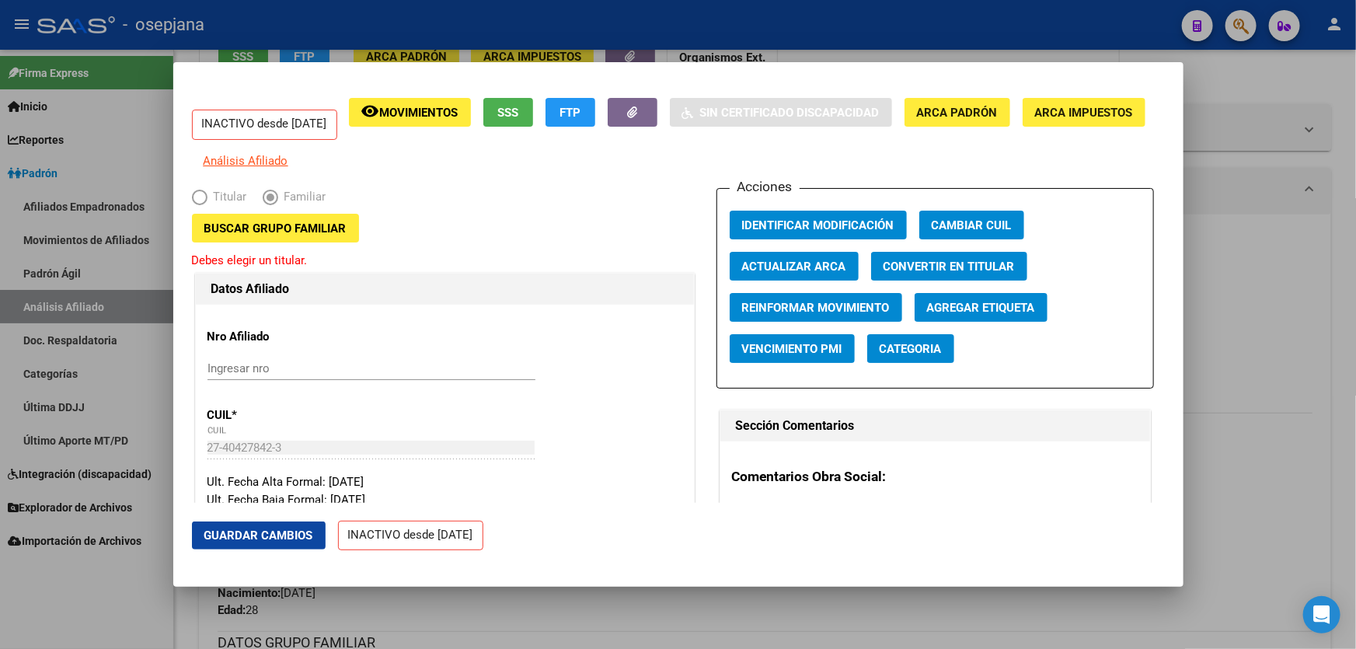
click at [264, 235] on span "Buscar Grupo Familiar" at bounding box center [275, 228] width 142 height 14
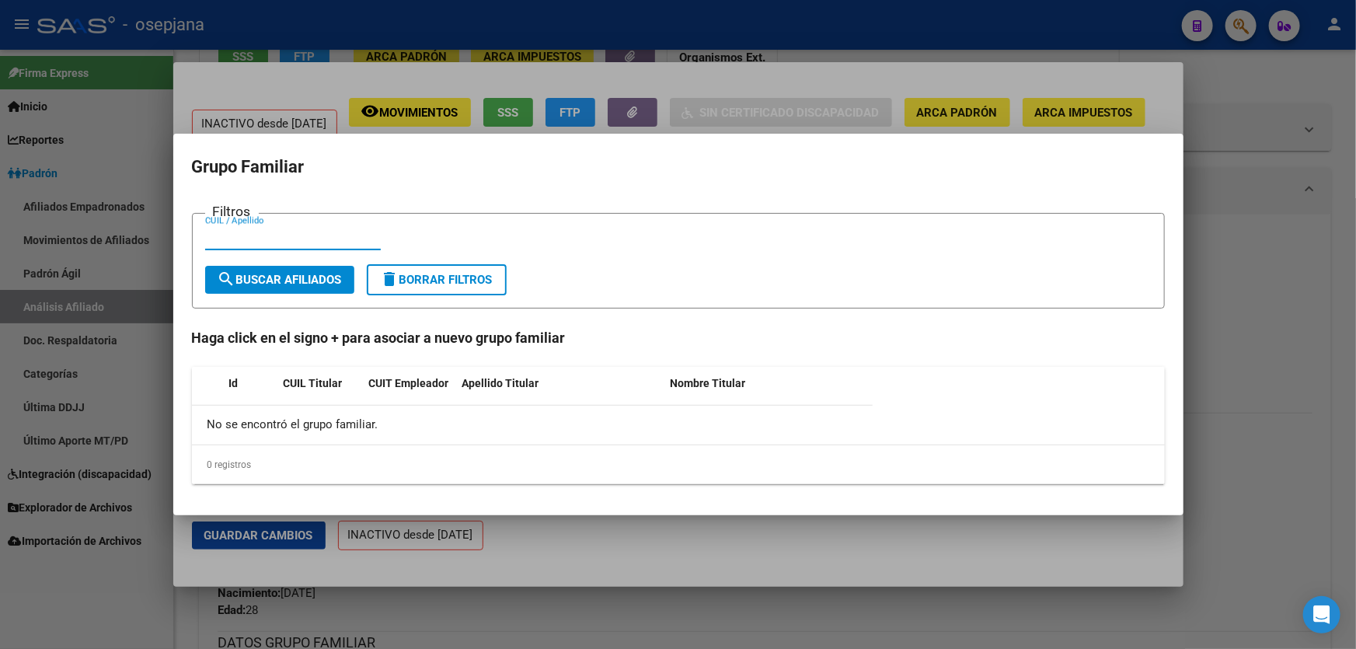
paste input "23-37953203-9"
click at [277, 237] on input "23-37953203-9" at bounding box center [293, 238] width 176 height 14
click at [224, 235] on input "23-379532039" at bounding box center [293, 238] width 176 height 14
type input "23379532039"
click at [270, 278] on span "search Buscar Afiliados" at bounding box center [280, 280] width 124 height 14
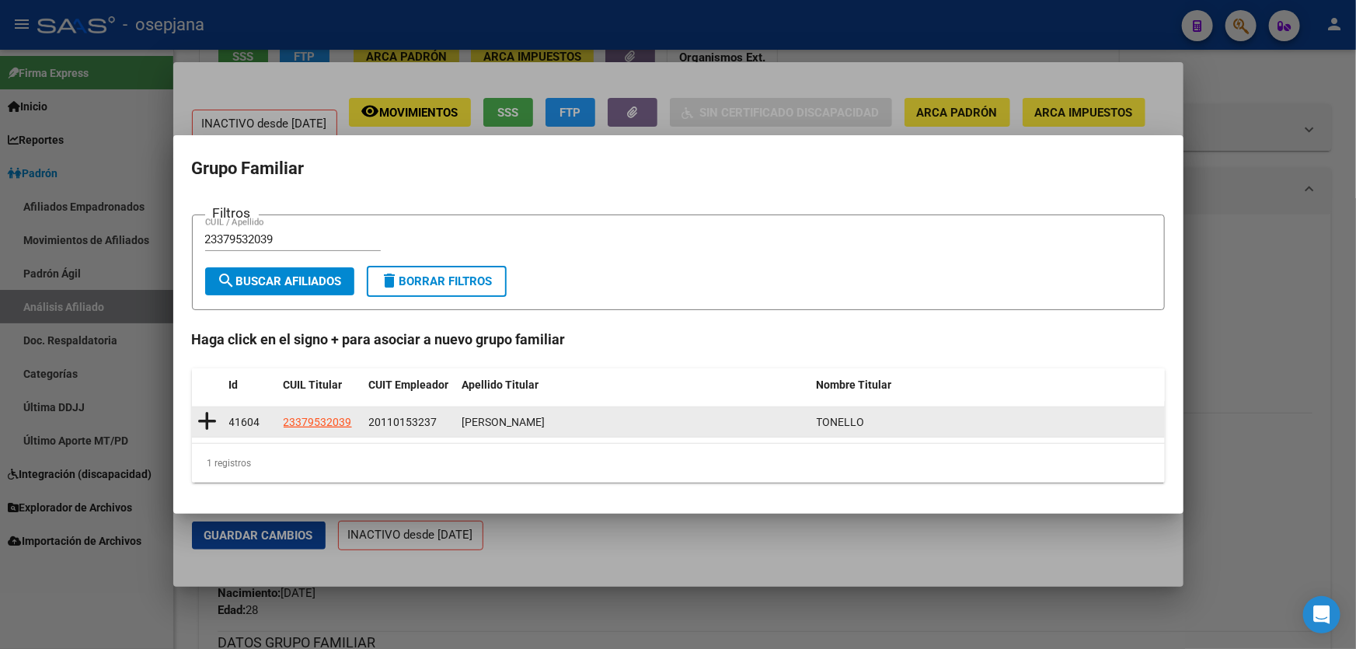
click at [204, 422] on icon at bounding box center [207, 421] width 19 height 22
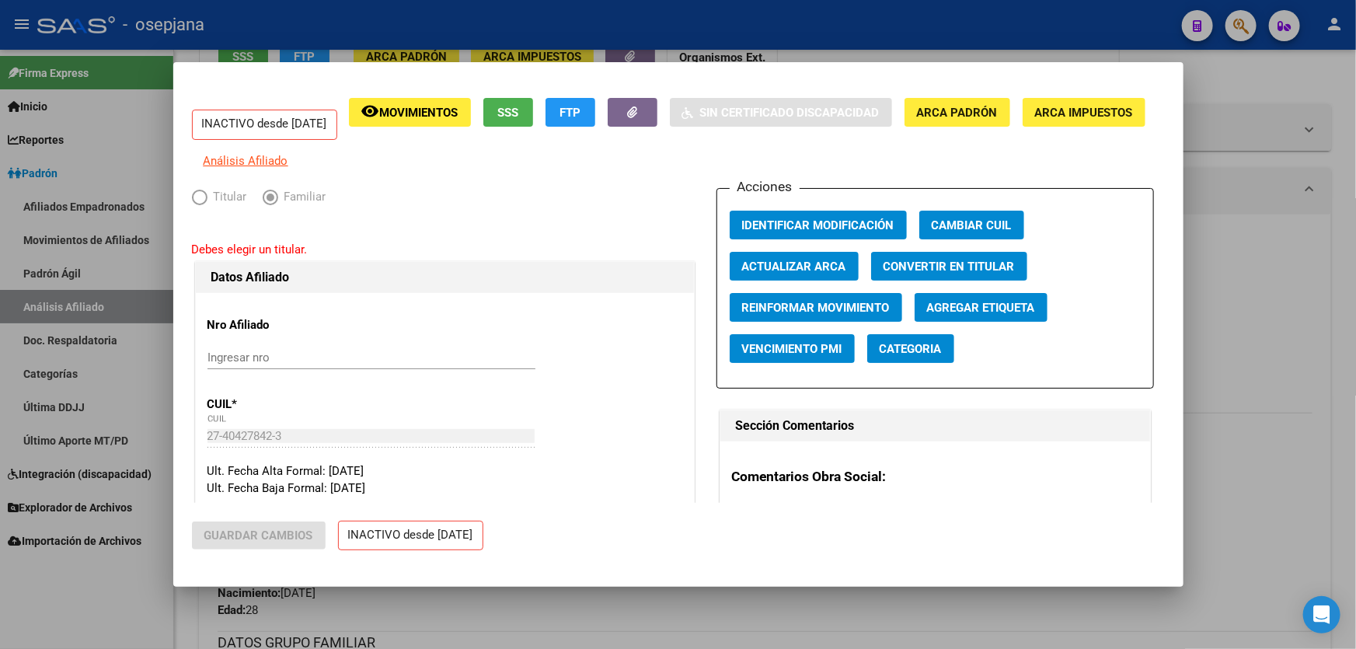
type input "20-11015323-7"
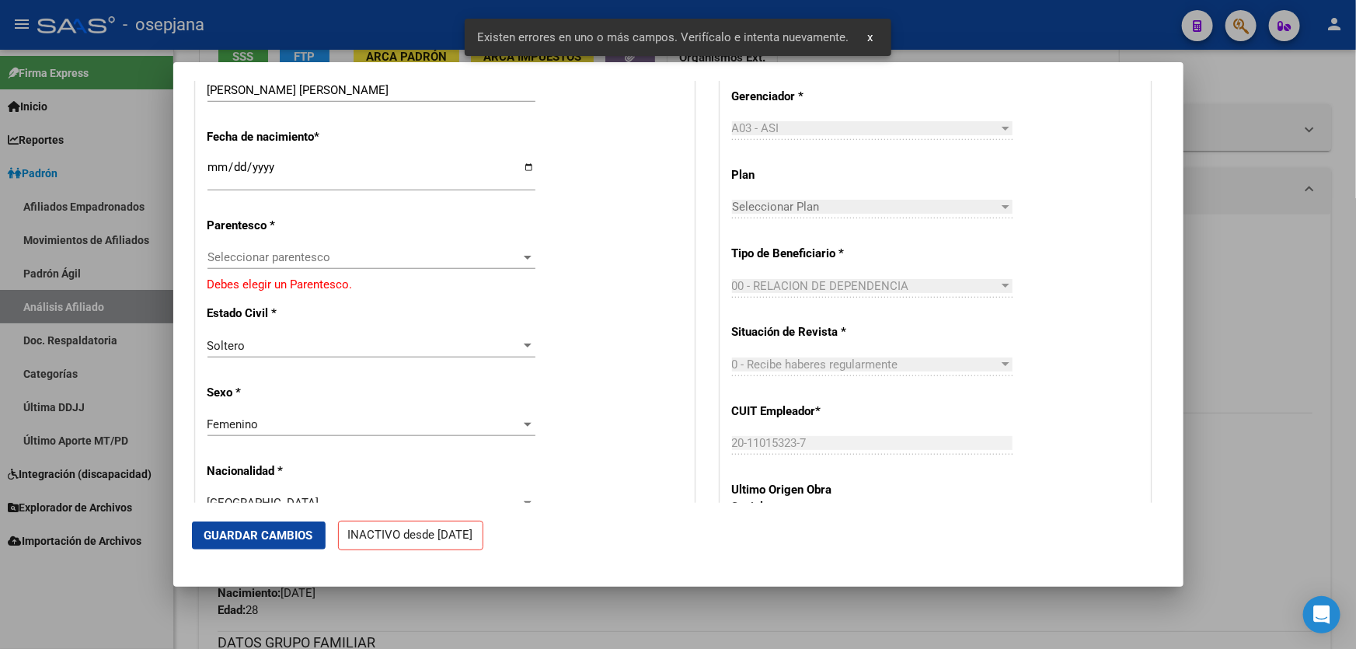
scroll to position [706, 0]
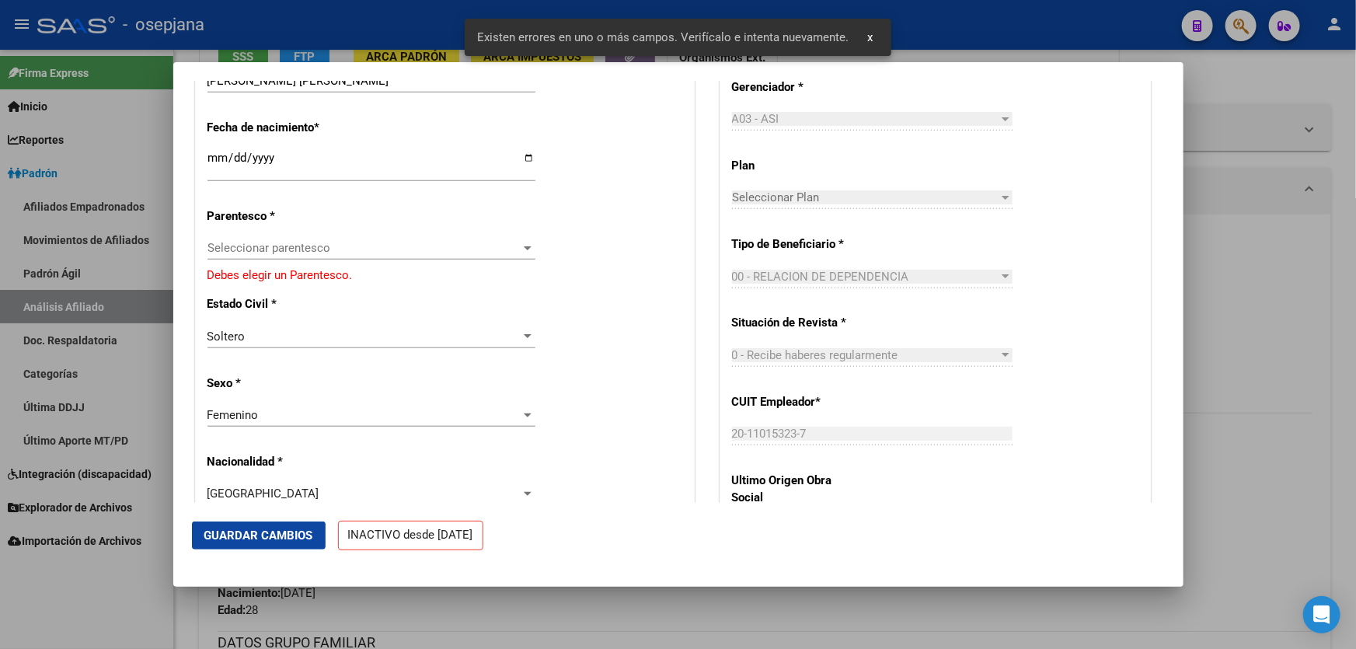
click at [322, 257] on div "Seleccionar parentesco Seleccionar parentesco" at bounding box center [371, 247] width 328 height 23
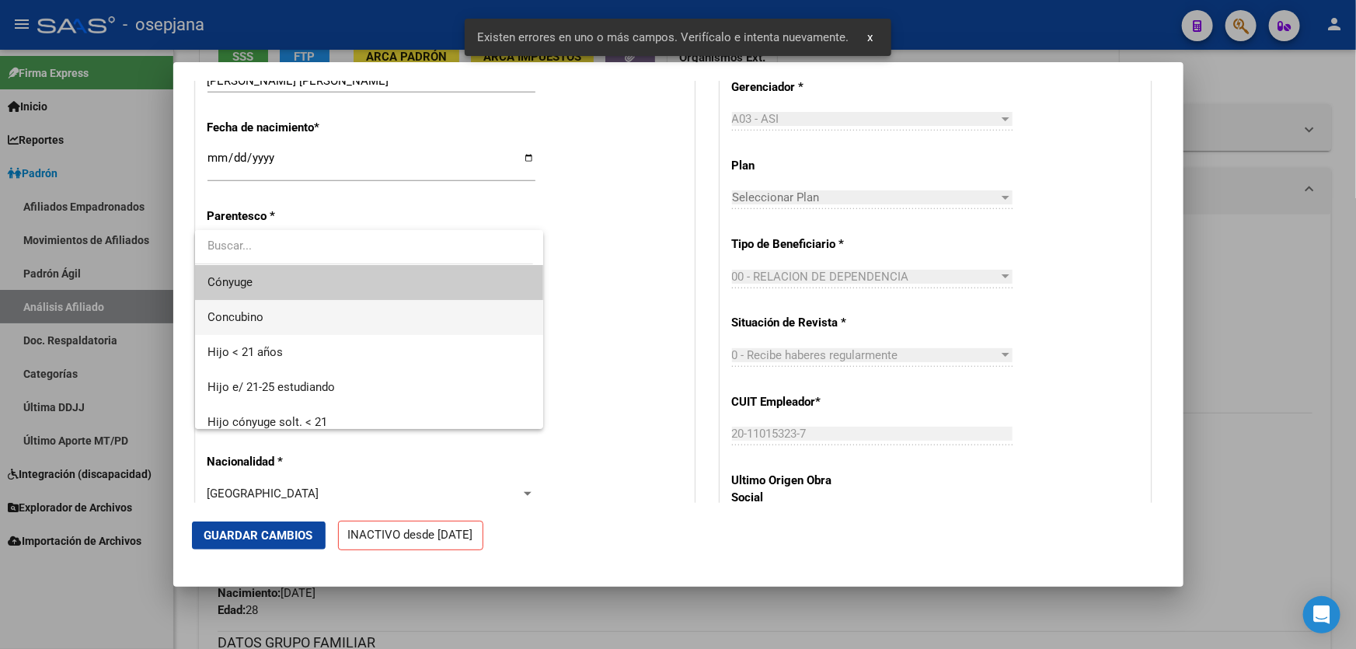
click at [284, 312] on span "Concubino" at bounding box center [369, 317] width 324 height 35
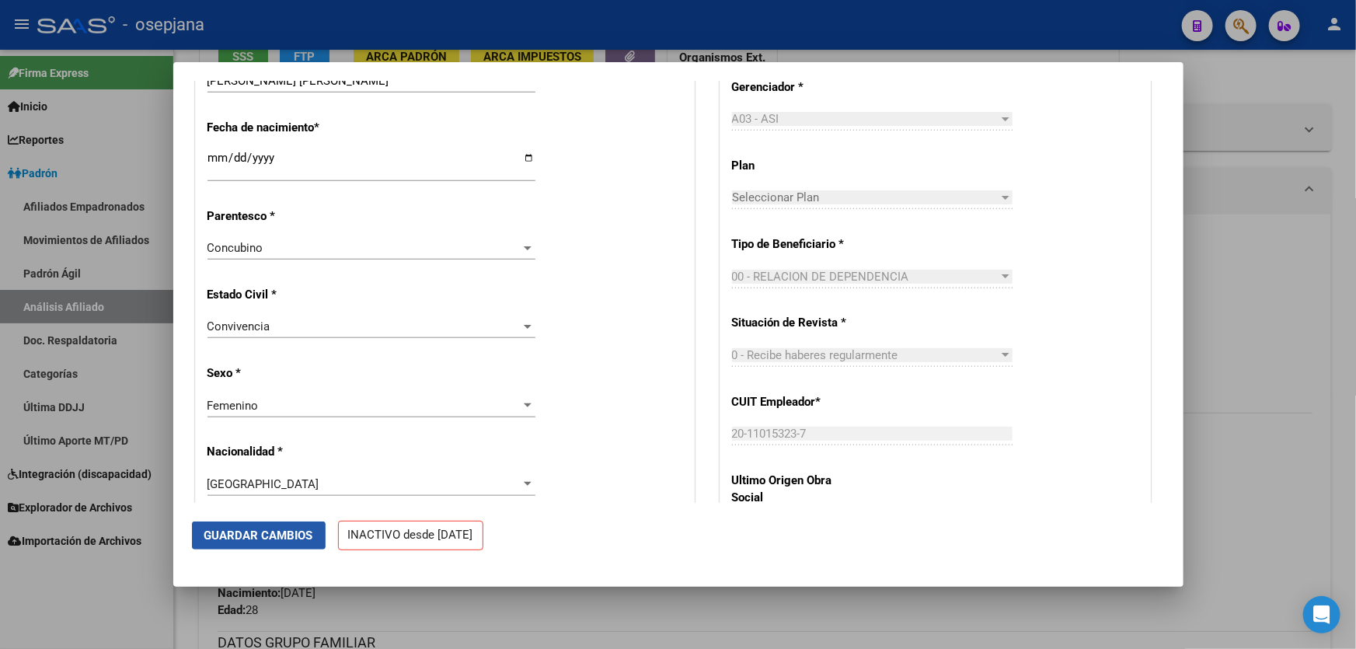
click at [239, 530] on span "Guardar Cambios" at bounding box center [258, 535] width 109 height 14
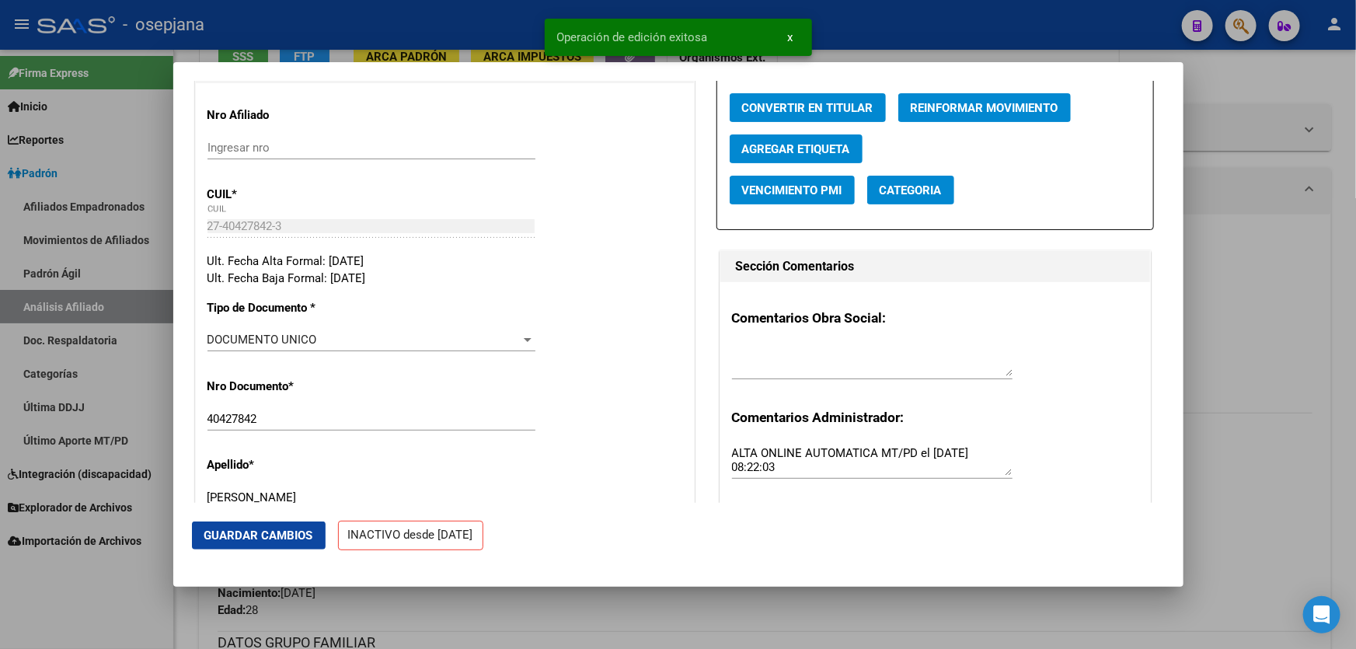
scroll to position [0, 0]
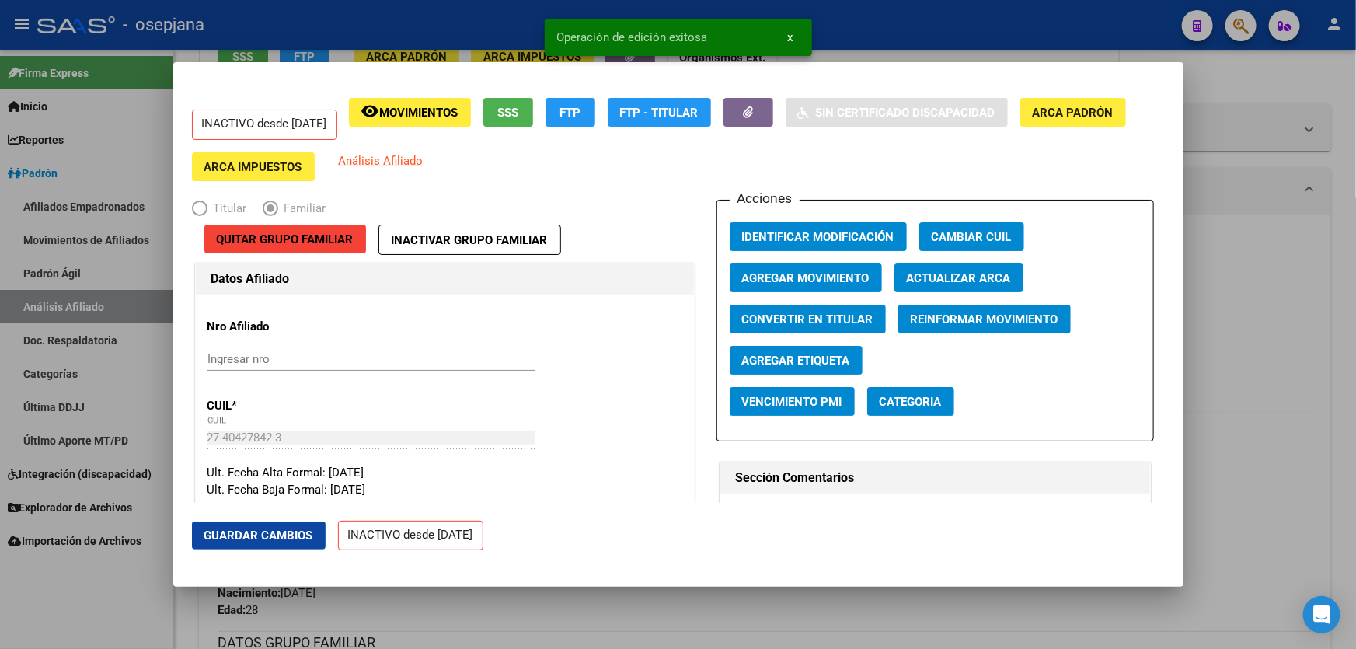
click at [811, 283] on span "Agregar Movimiento" at bounding box center [805, 278] width 127 height 14
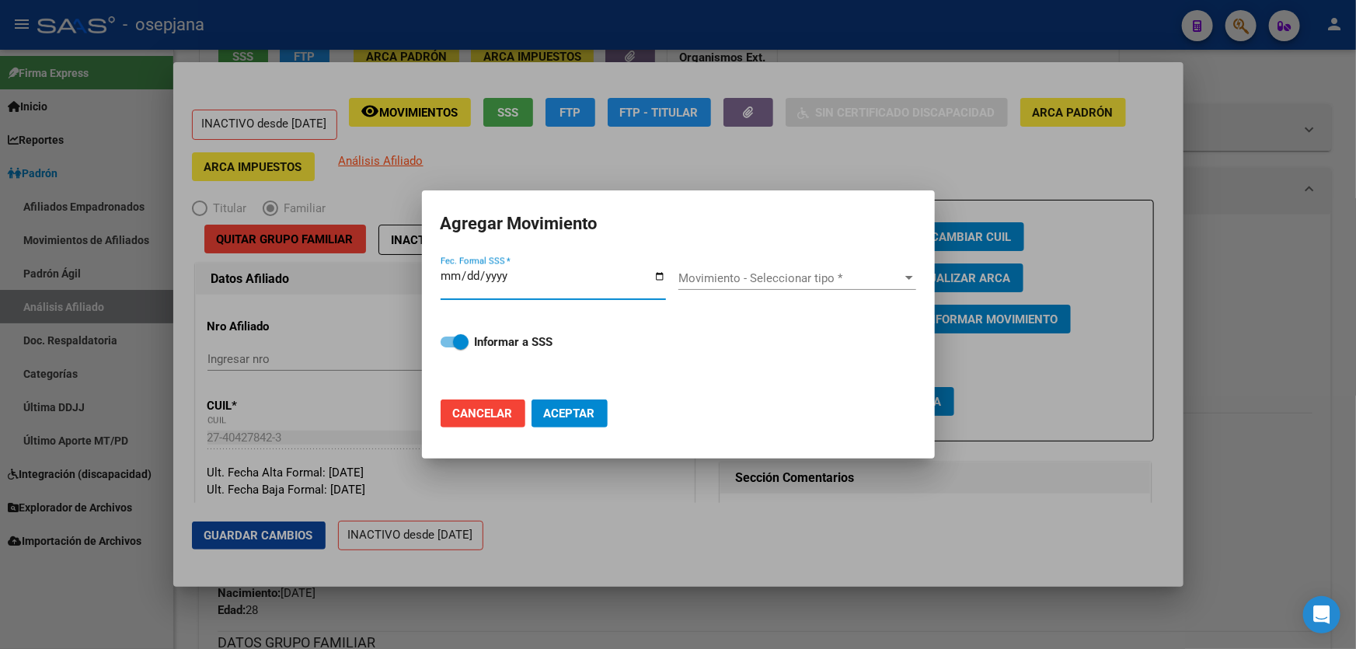
click at [464, 279] on input "Fec. Formal SSS *" at bounding box center [553, 282] width 225 height 25
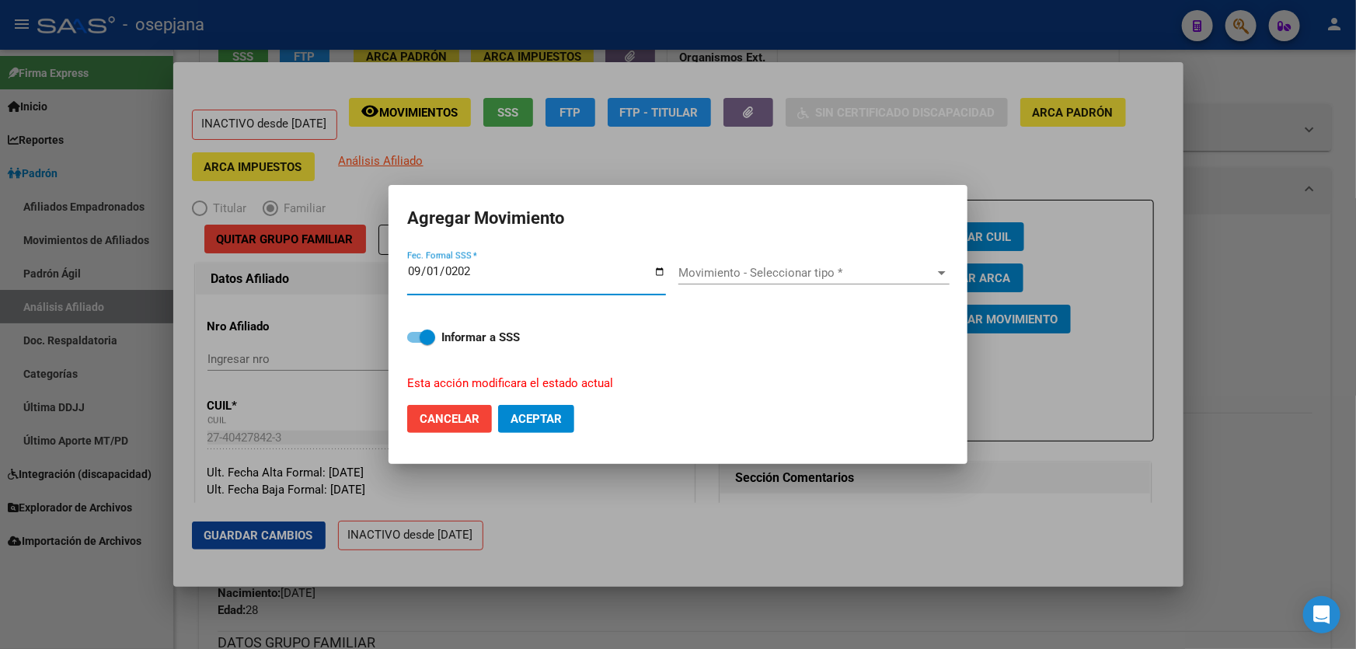
type input "2025-09-01"
click at [800, 250] on div "Movimiento - Seleccionar tipo * Movimiento - Seleccionar tipo *" at bounding box center [813, 279] width 271 height 60
click at [783, 273] on span "Movimiento - Seleccionar tipo *" at bounding box center [806, 273] width 257 height 14
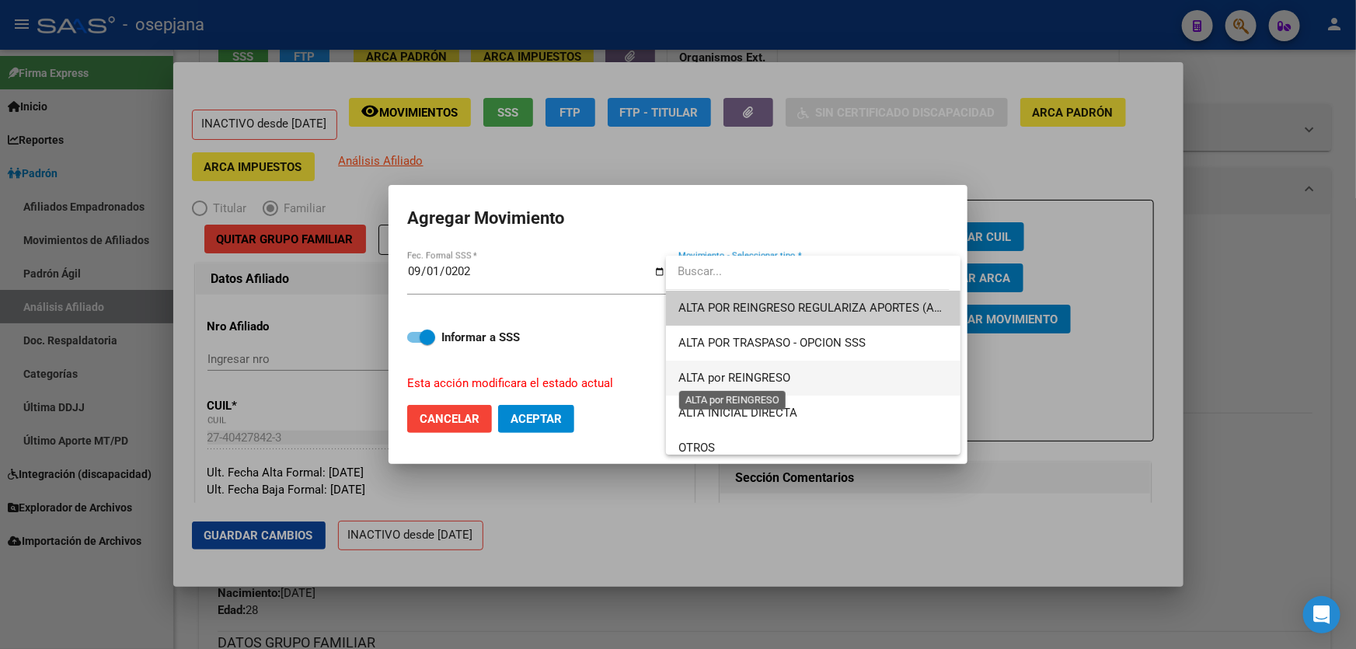
click at [734, 380] on span "ALTA por REINGRESO" at bounding box center [734, 378] width 112 height 14
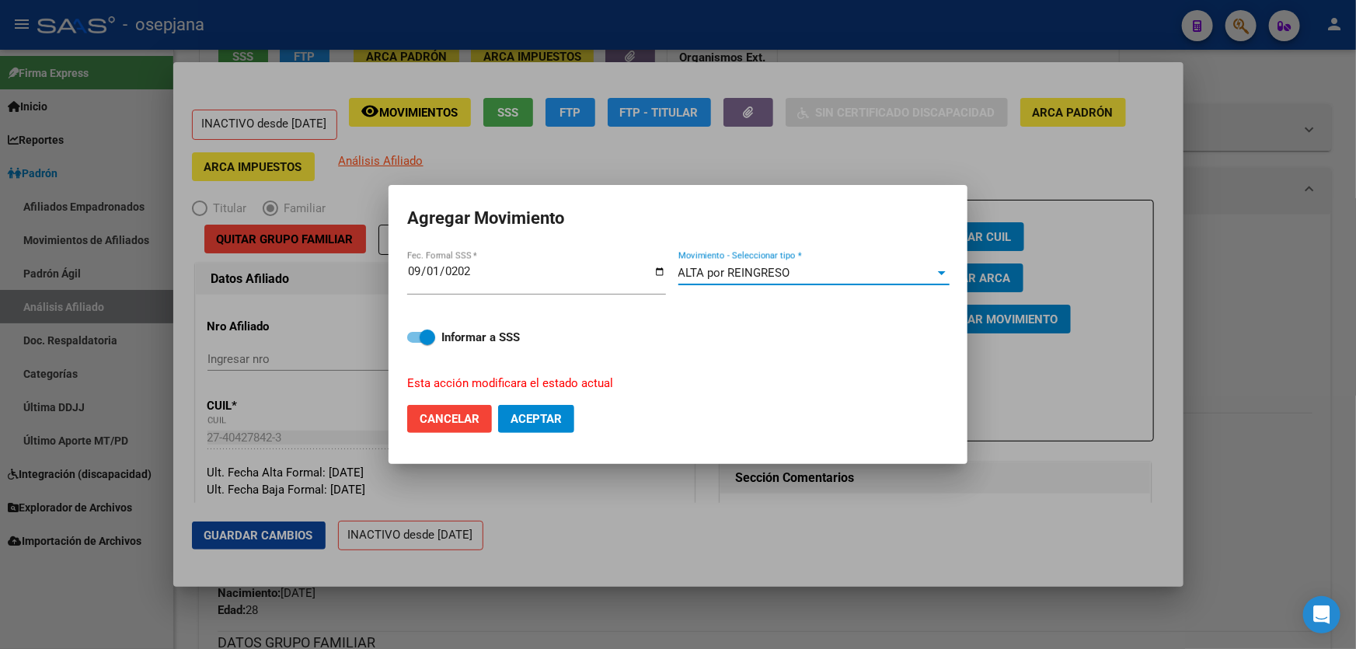
click at [783, 268] on span "ALTA por REINGRESO" at bounding box center [734, 273] width 112 height 14
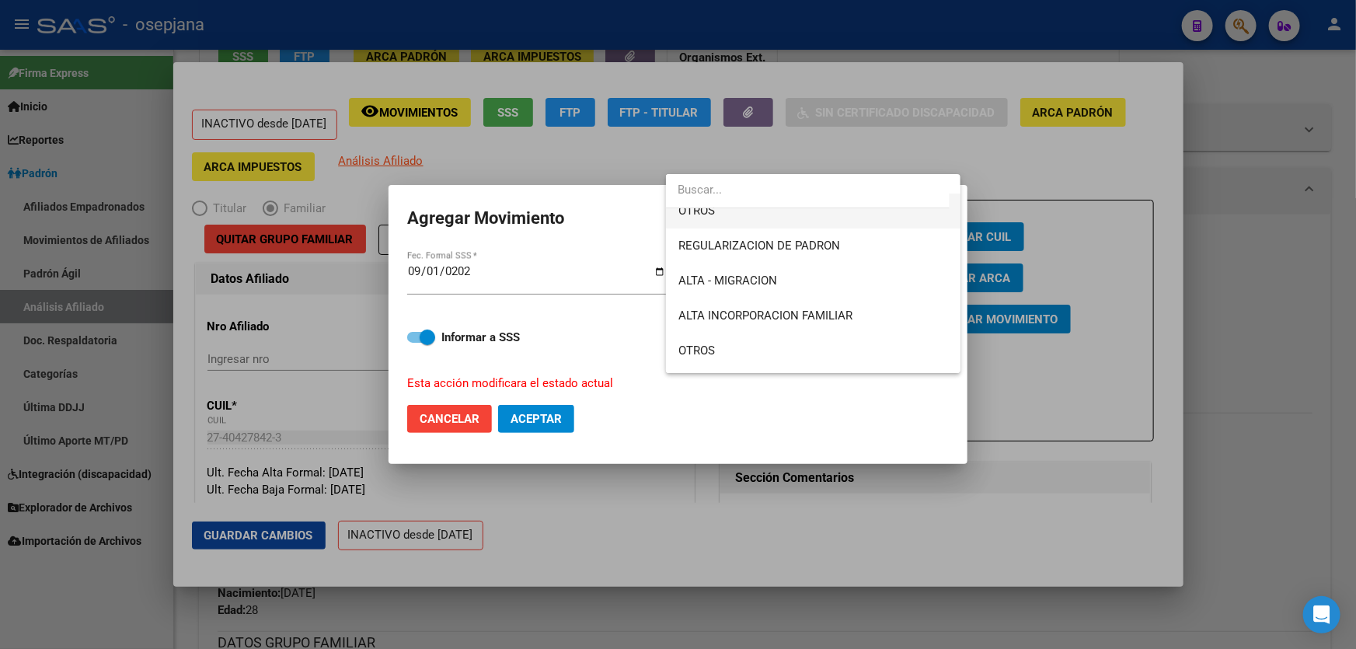
scroll to position [163, 0]
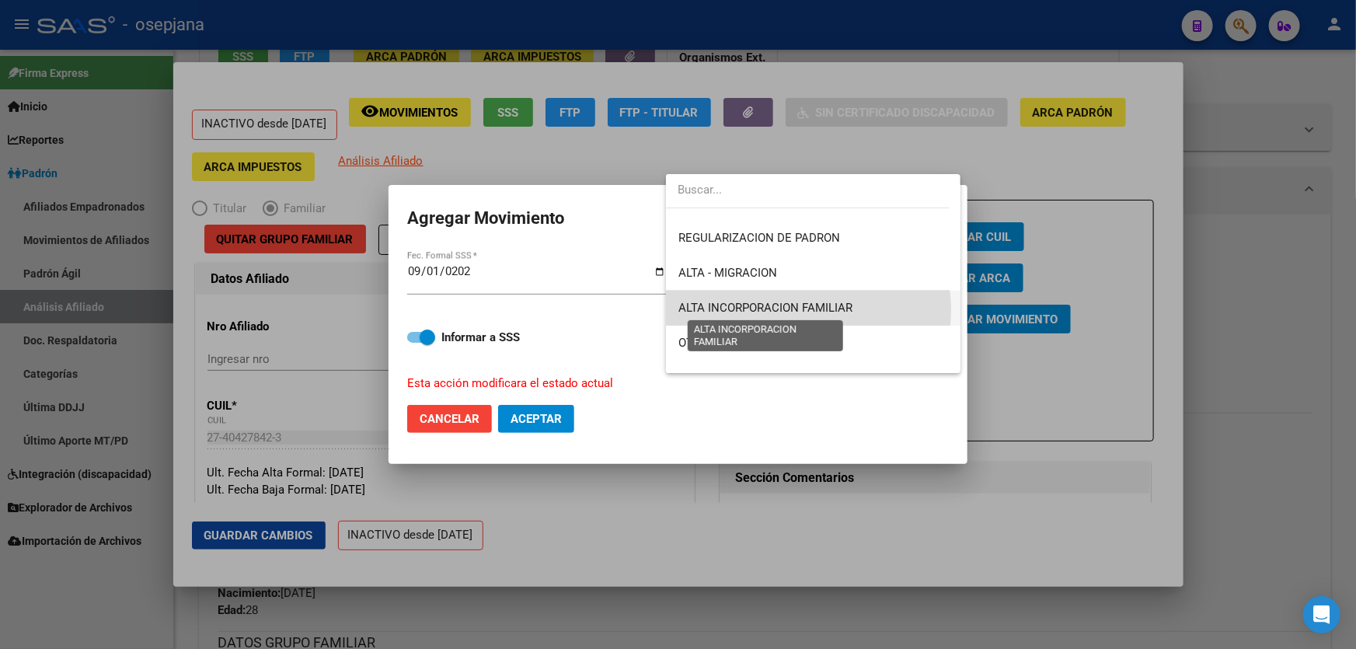
click at [796, 309] on span "ALTA INCORPORACION FAMILIAR" at bounding box center [765, 308] width 174 height 14
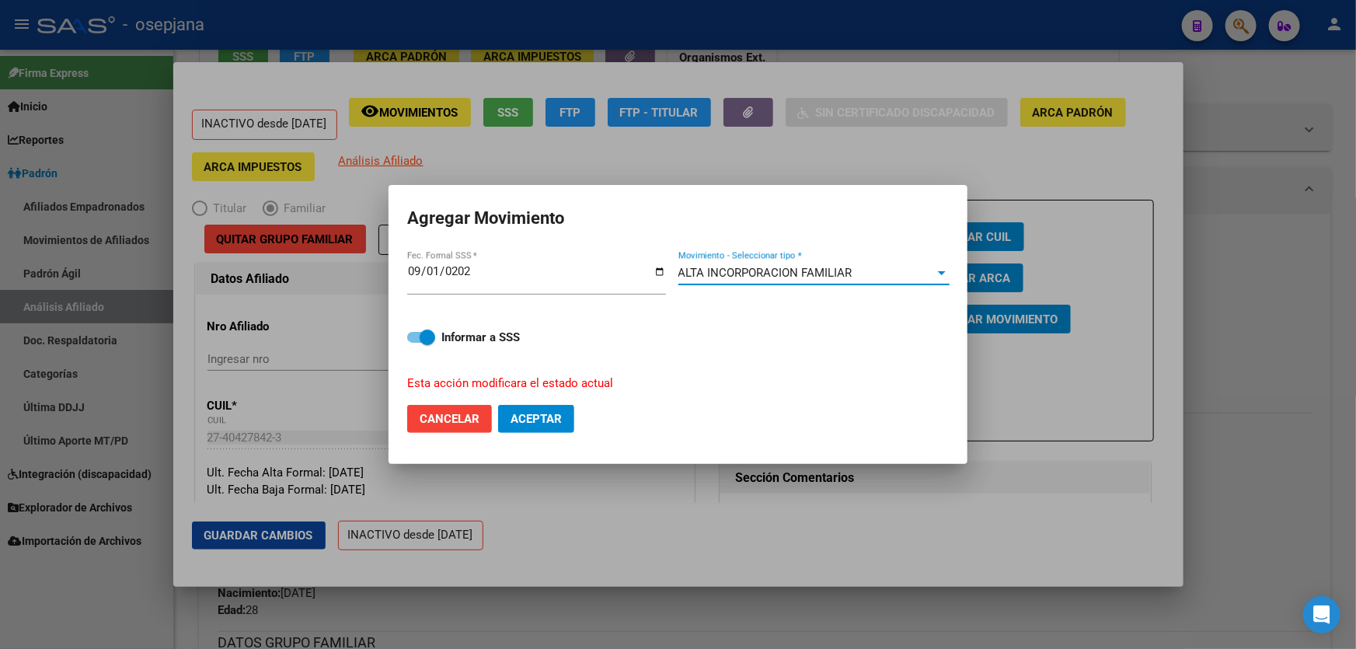
click at [548, 418] on span "Aceptar" at bounding box center [535, 419] width 51 height 14
checkbox input "false"
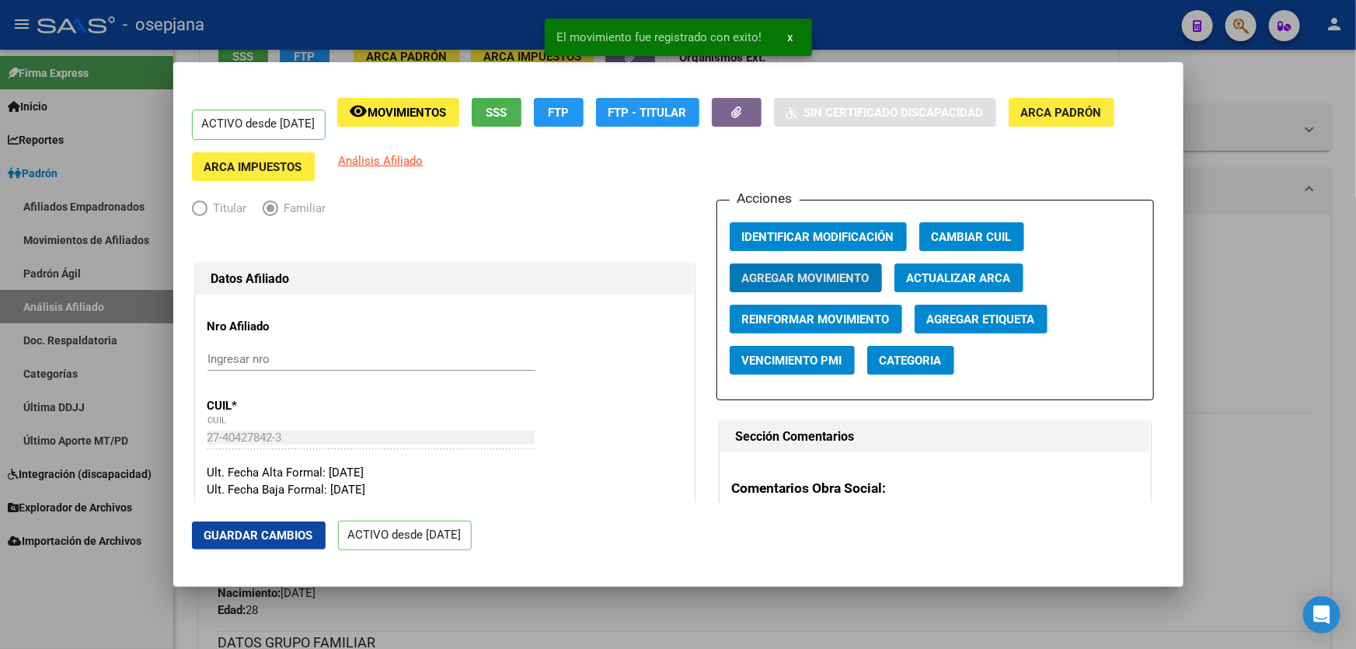
click at [248, 547] on button "Guardar Cambios" at bounding box center [259, 535] width 134 height 28
click at [1355, 404] on div at bounding box center [678, 324] width 1356 height 649
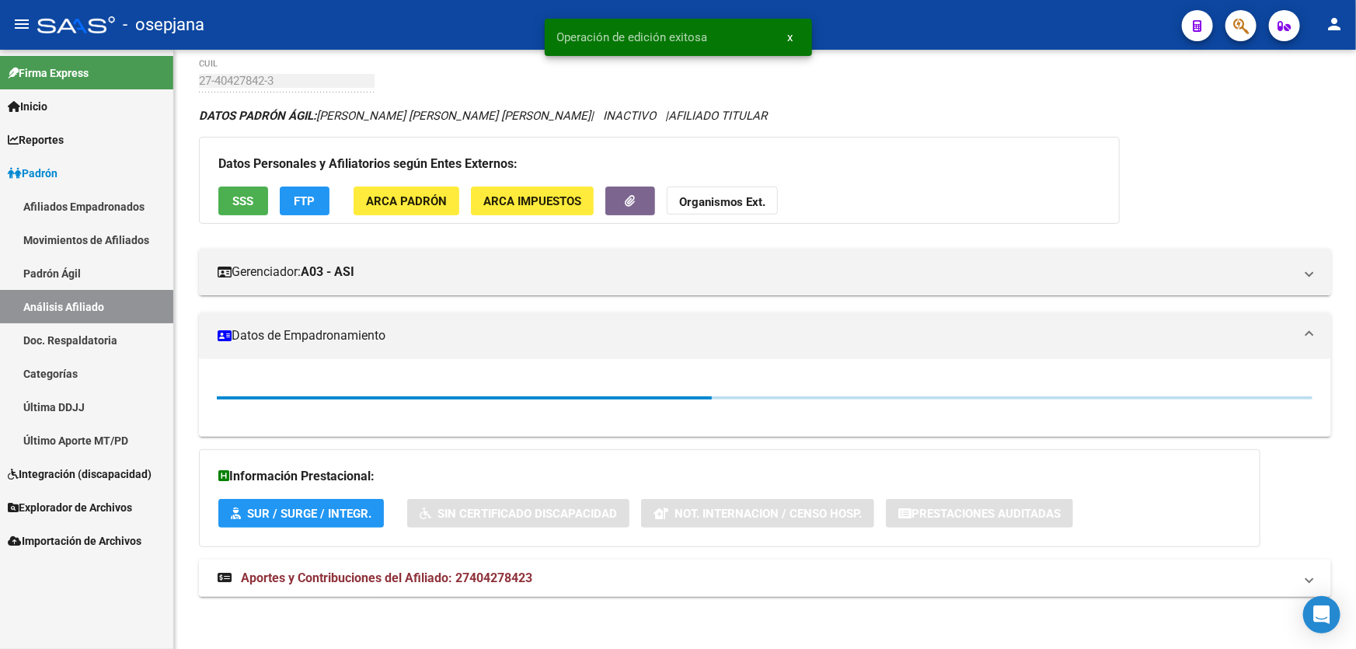
scroll to position [211, 0]
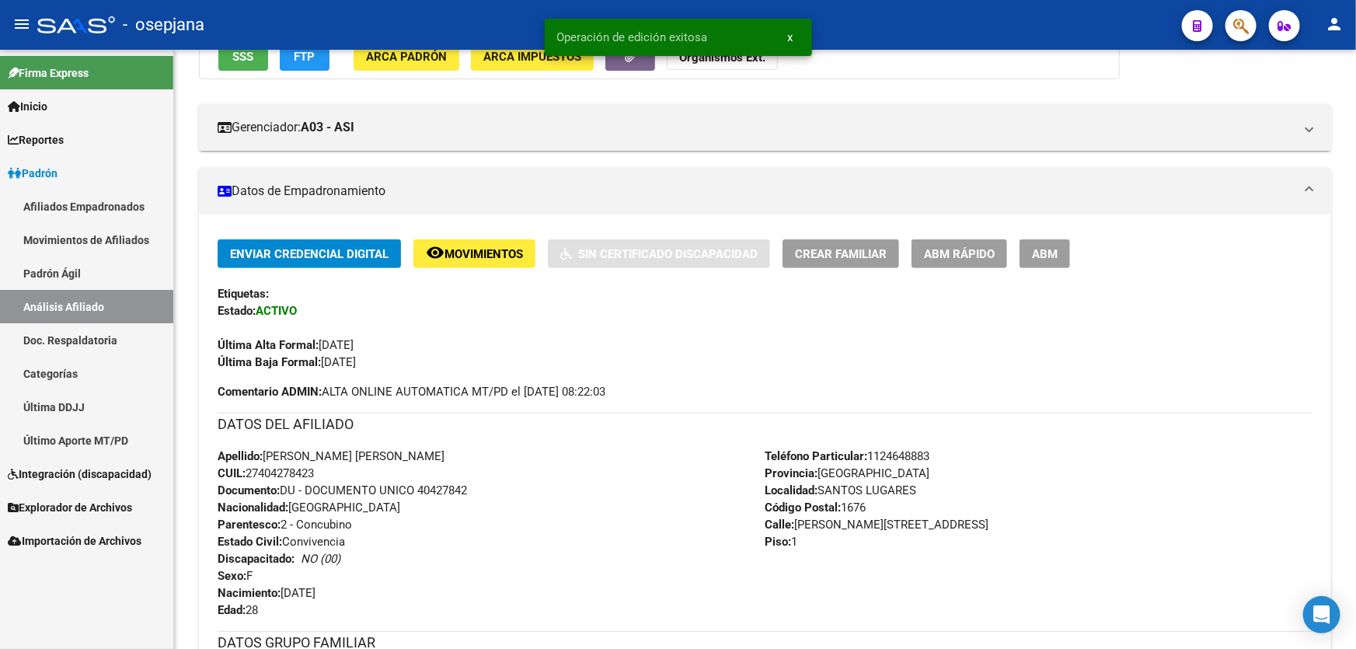
click at [1355, 404] on div at bounding box center [1354, 283] width 4 height 274
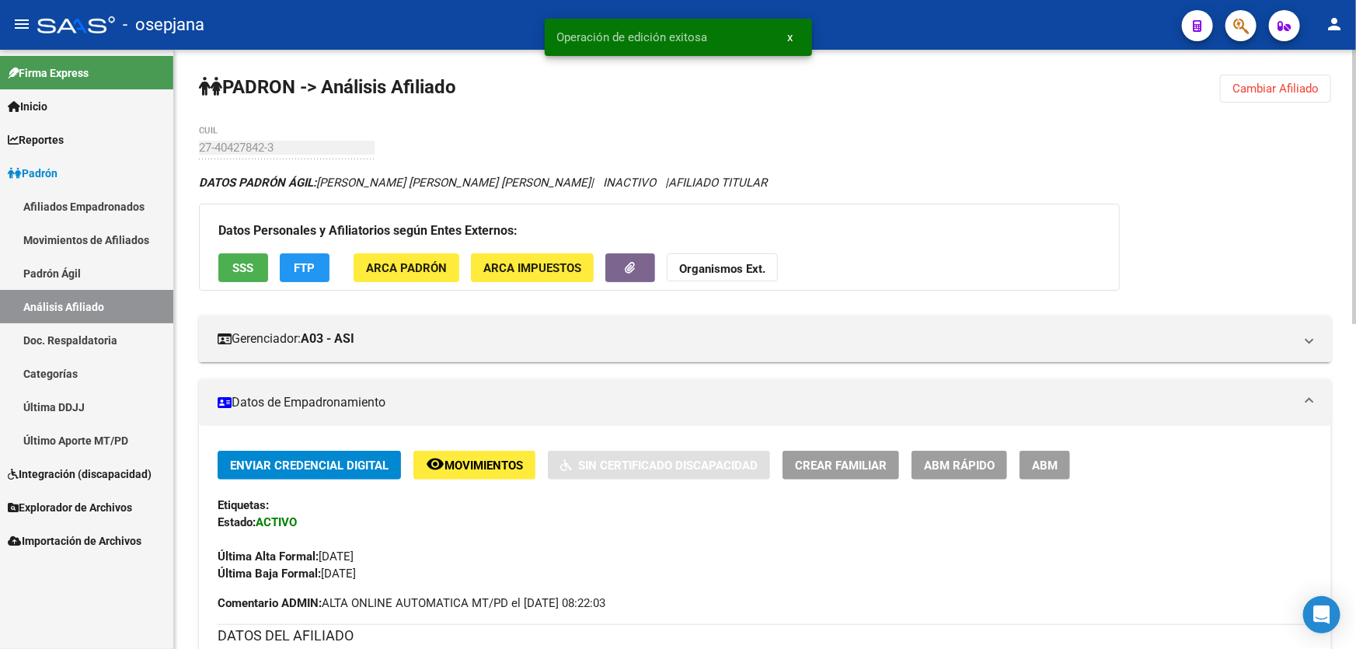
click at [1268, 94] on span "Cambiar Afiliado" at bounding box center [1275, 89] width 86 height 14
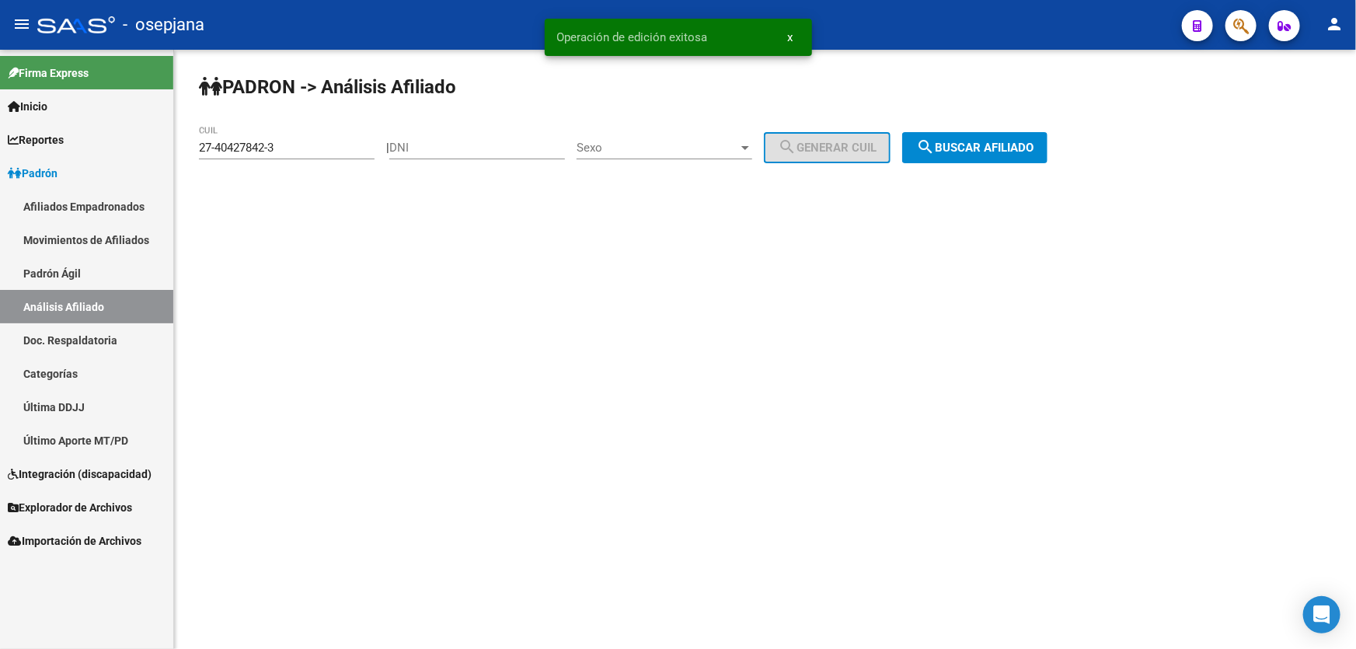
click at [1044, 132] on button "search Buscar afiliado" at bounding box center [974, 147] width 145 height 31
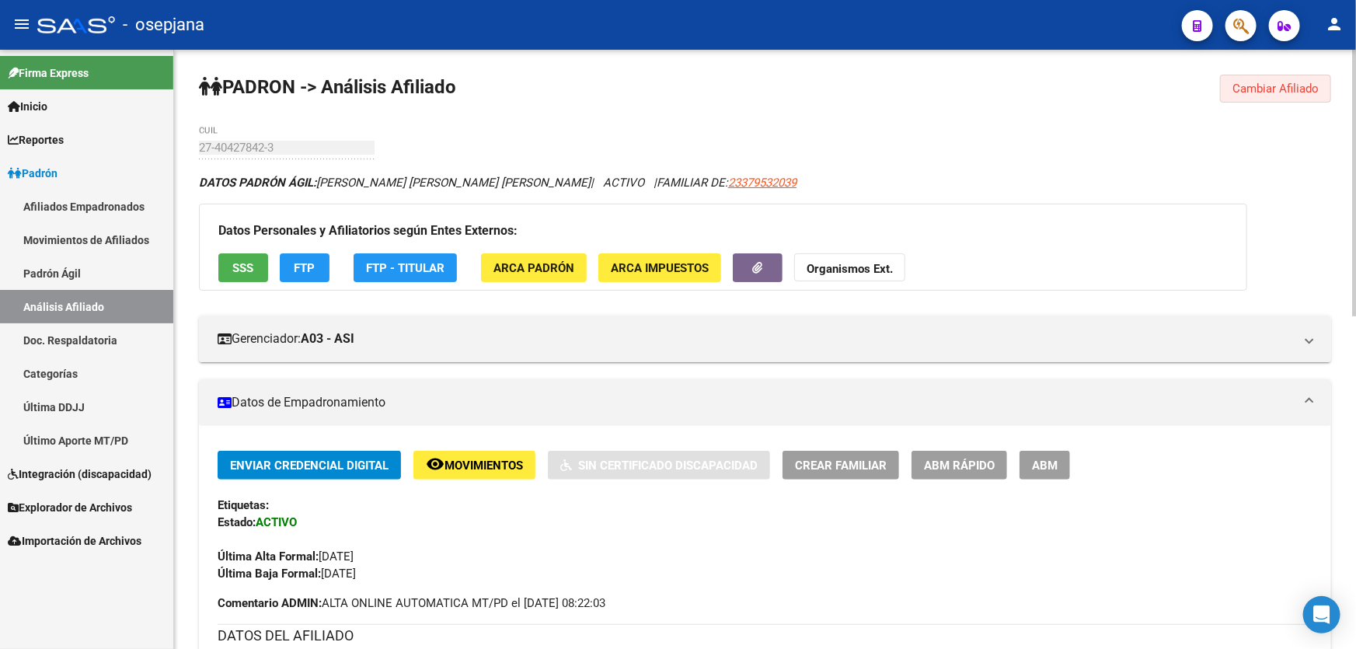
click at [1263, 89] on span "Cambiar Afiliado" at bounding box center [1275, 89] width 86 height 14
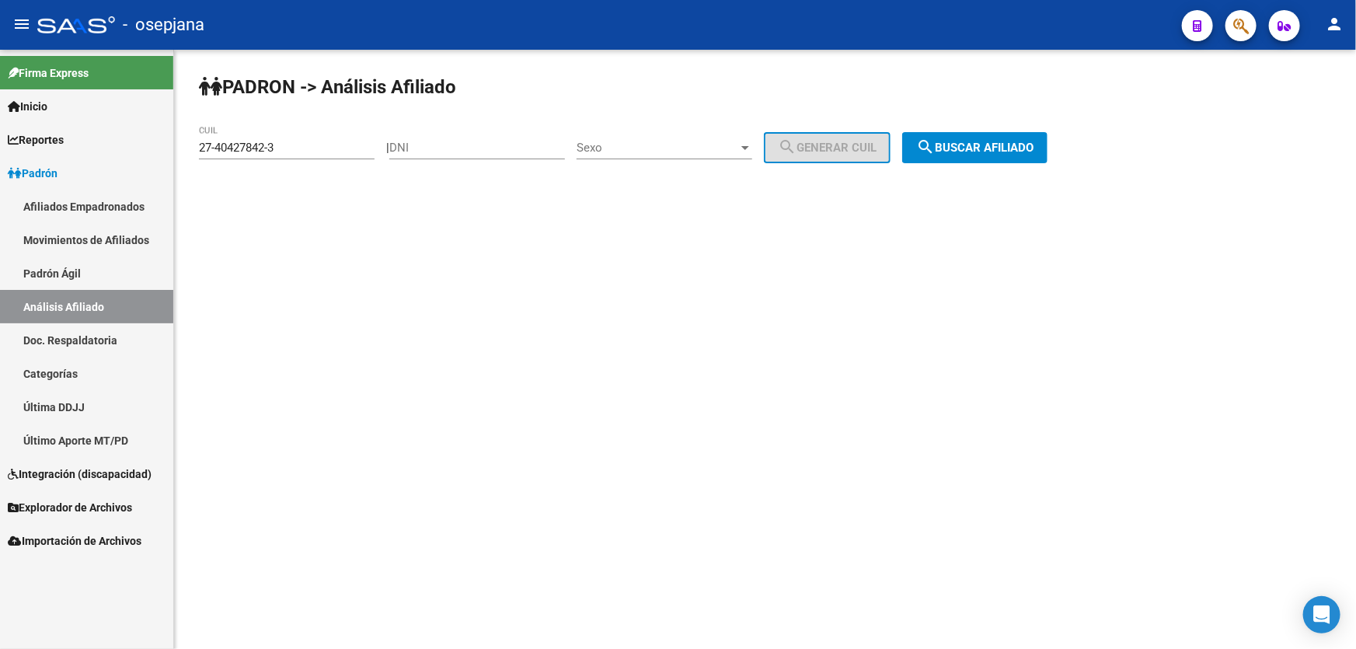
click at [982, 145] on span "search Buscar afiliado" at bounding box center [974, 148] width 117 height 14
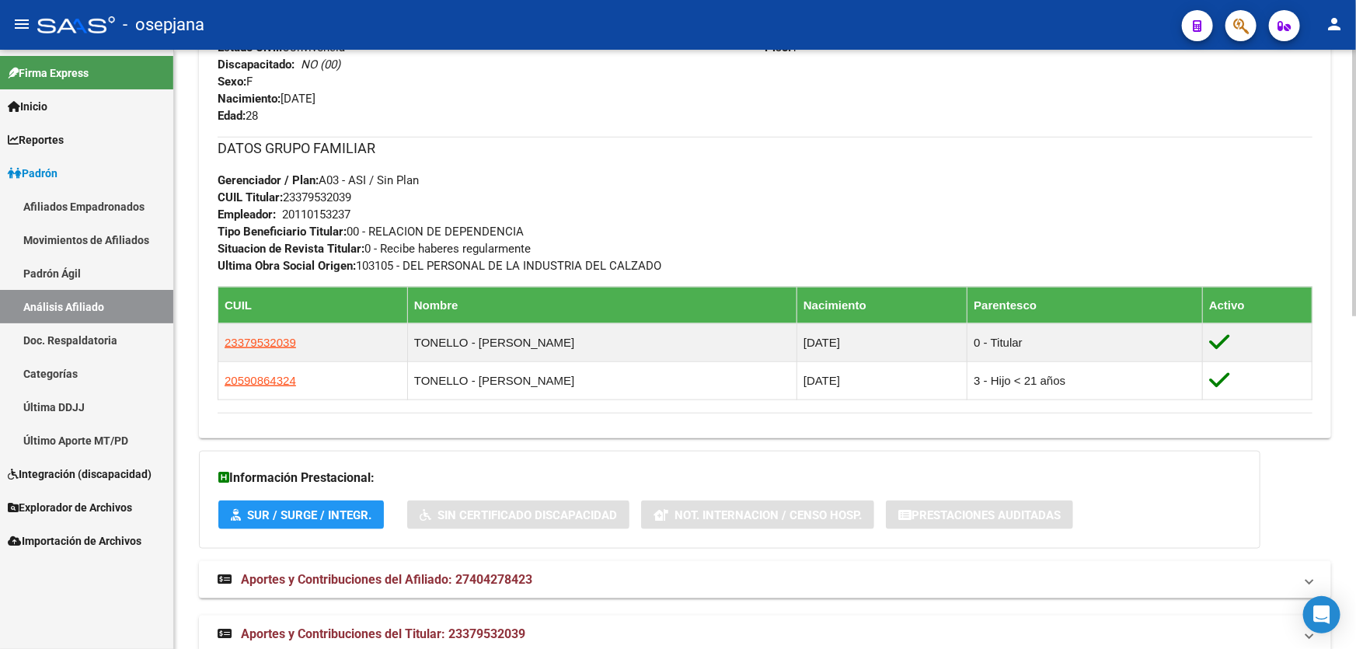
scroll to position [706, 0]
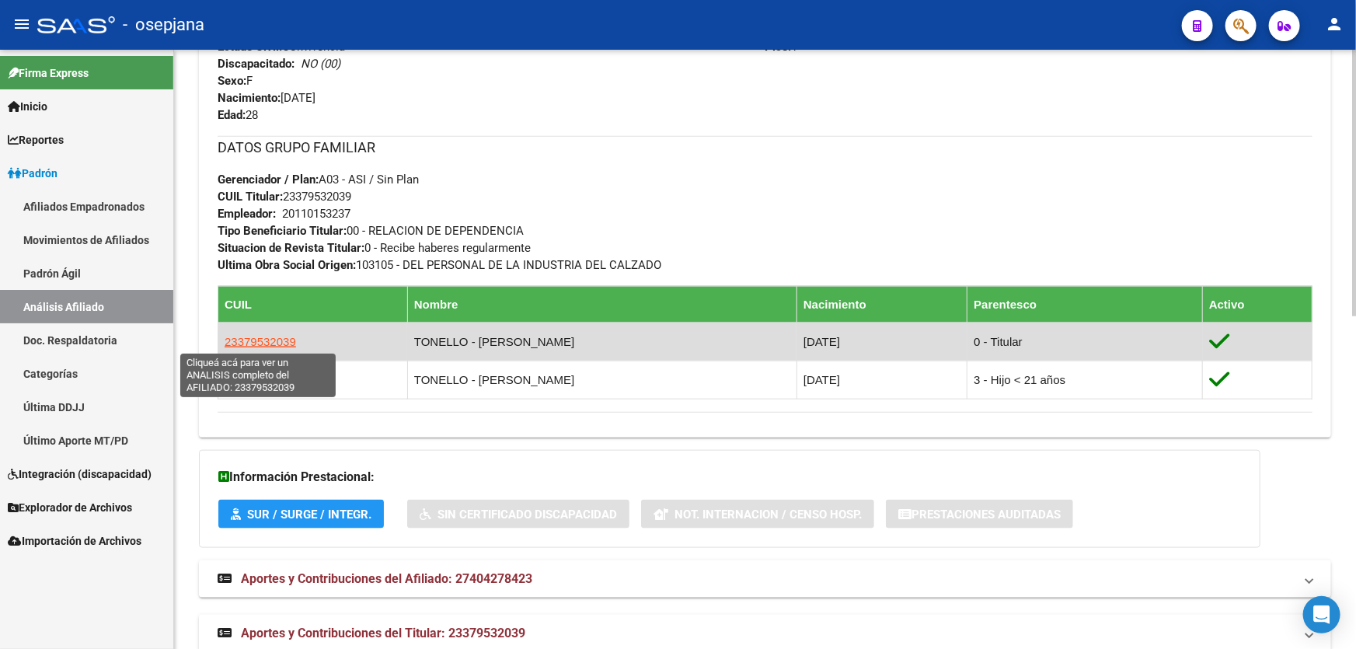
click at [252, 341] on span "23379532039" at bounding box center [260, 341] width 71 height 13
type textarea "23379532039"
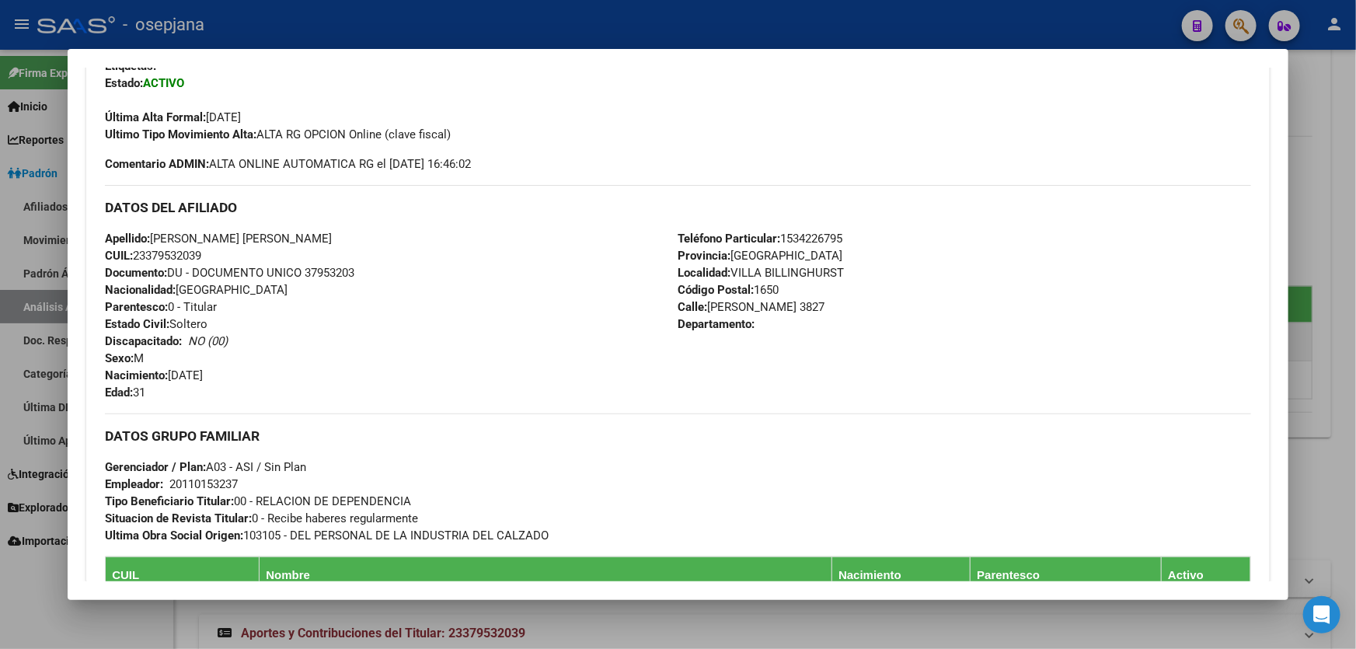
scroll to position [304, 0]
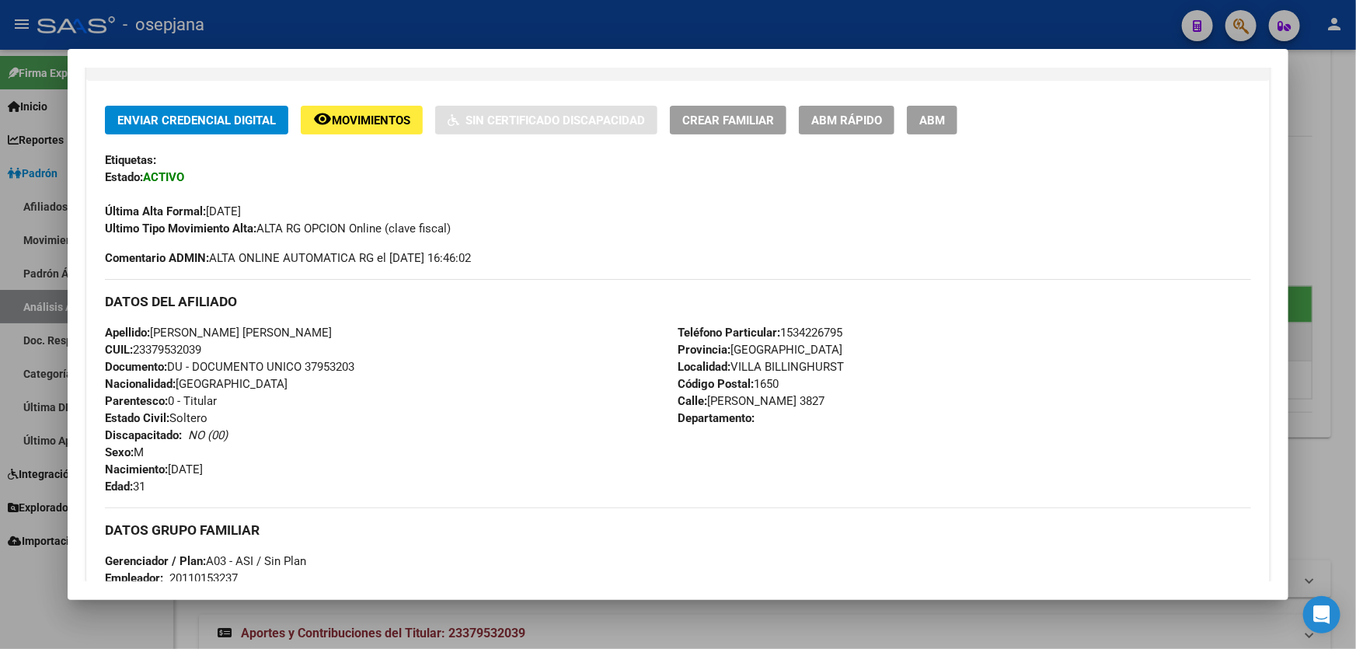
click at [386, 34] on div at bounding box center [678, 324] width 1356 height 649
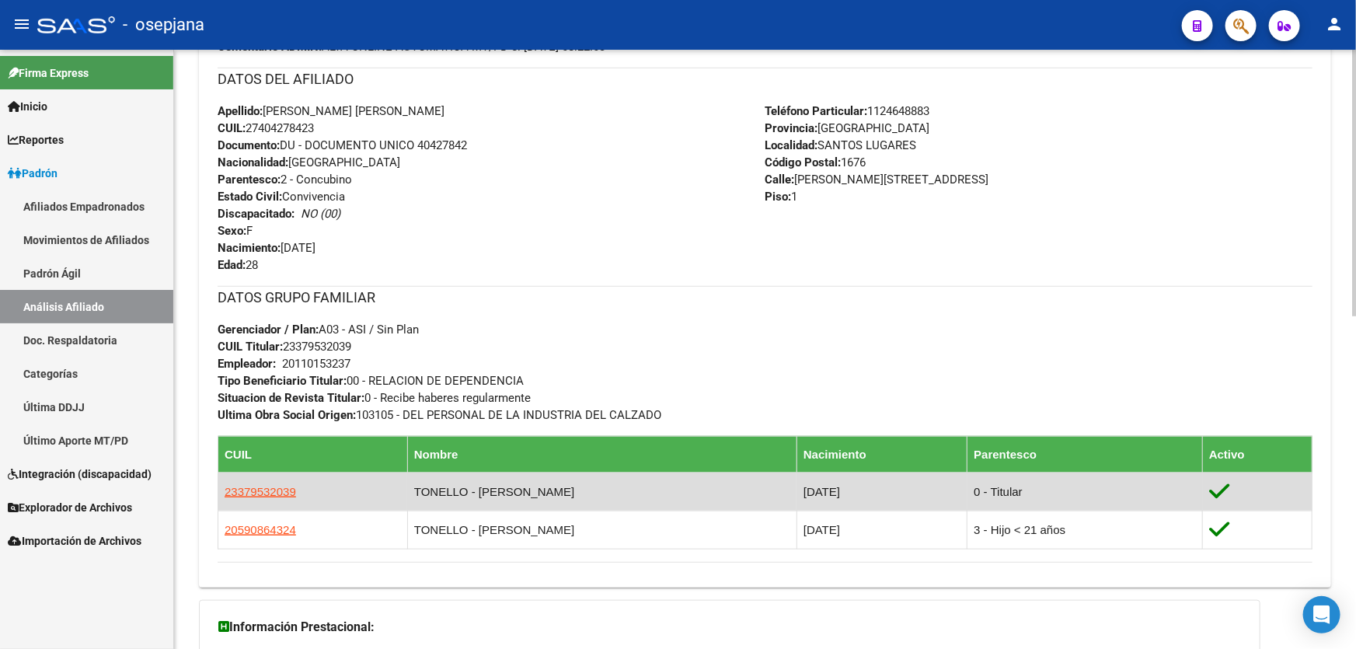
scroll to position [565, 0]
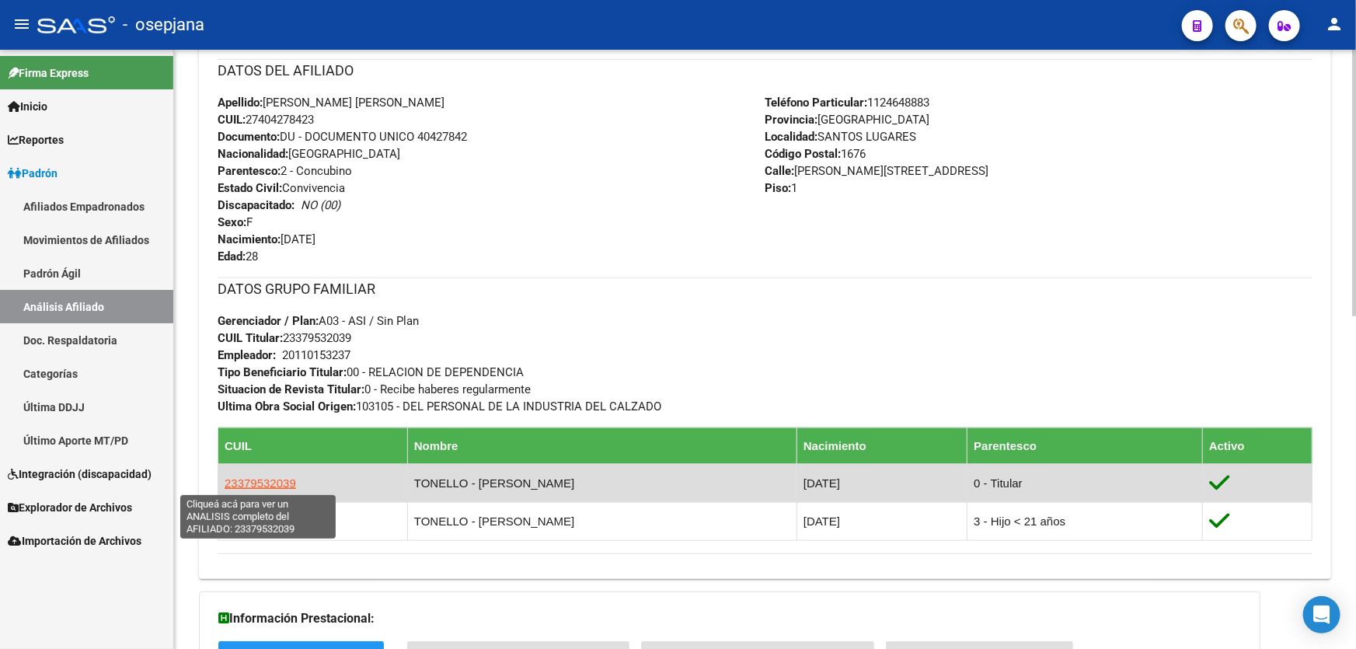
click at [242, 478] on span "23379532039" at bounding box center [260, 482] width 71 height 13
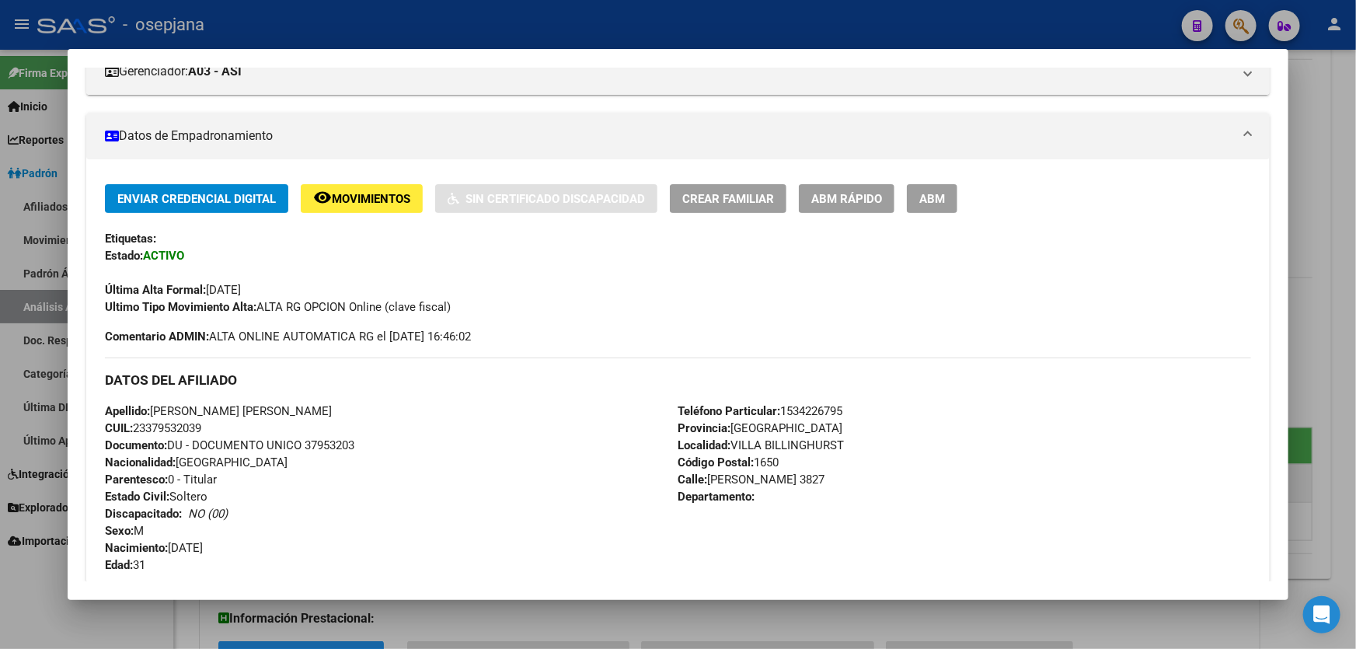
scroll to position [225, 0]
click at [847, 210] on button "ABM Rápido" at bounding box center [847, 199] width 96 height 29
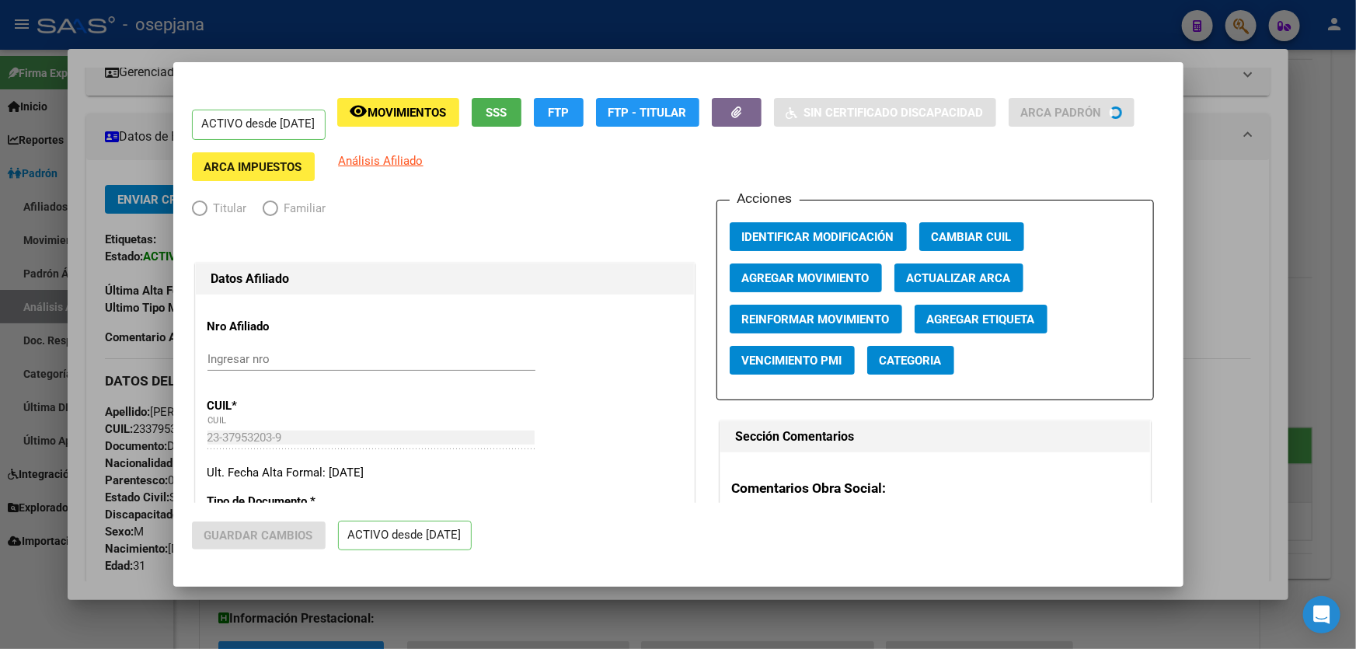
radio input "true"
type input "20-11015323-7"
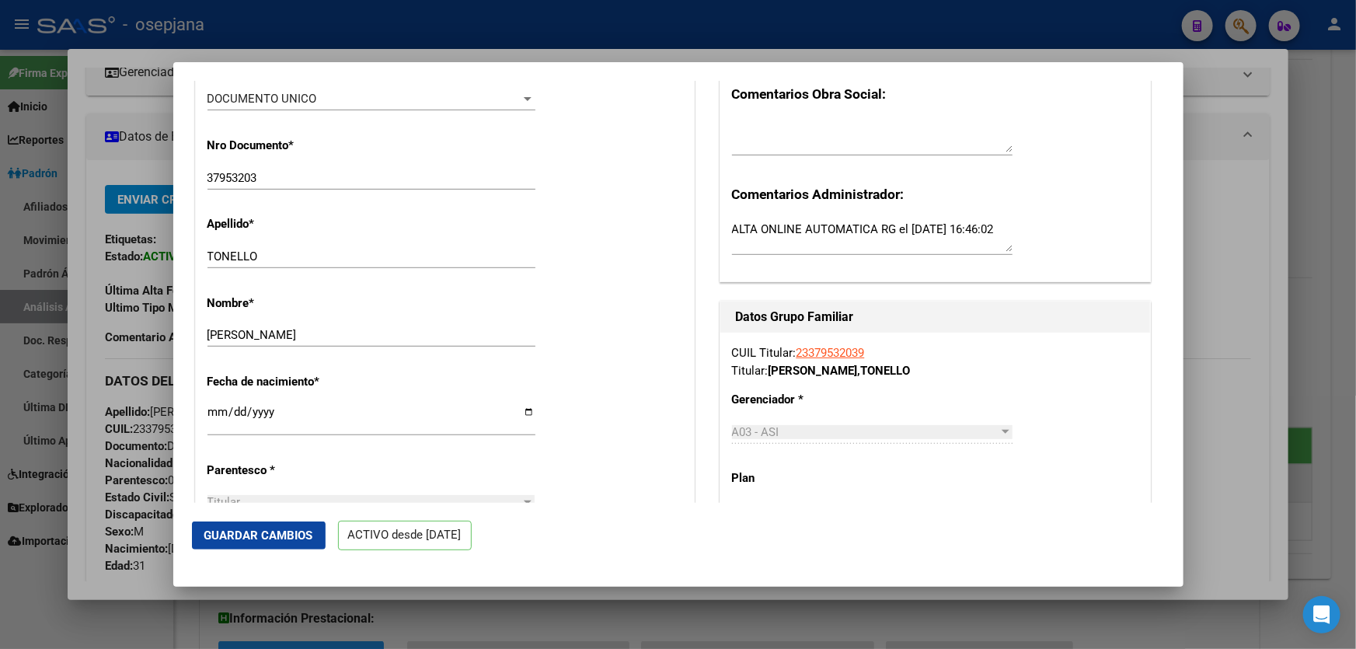
scroll to position [706, 0]
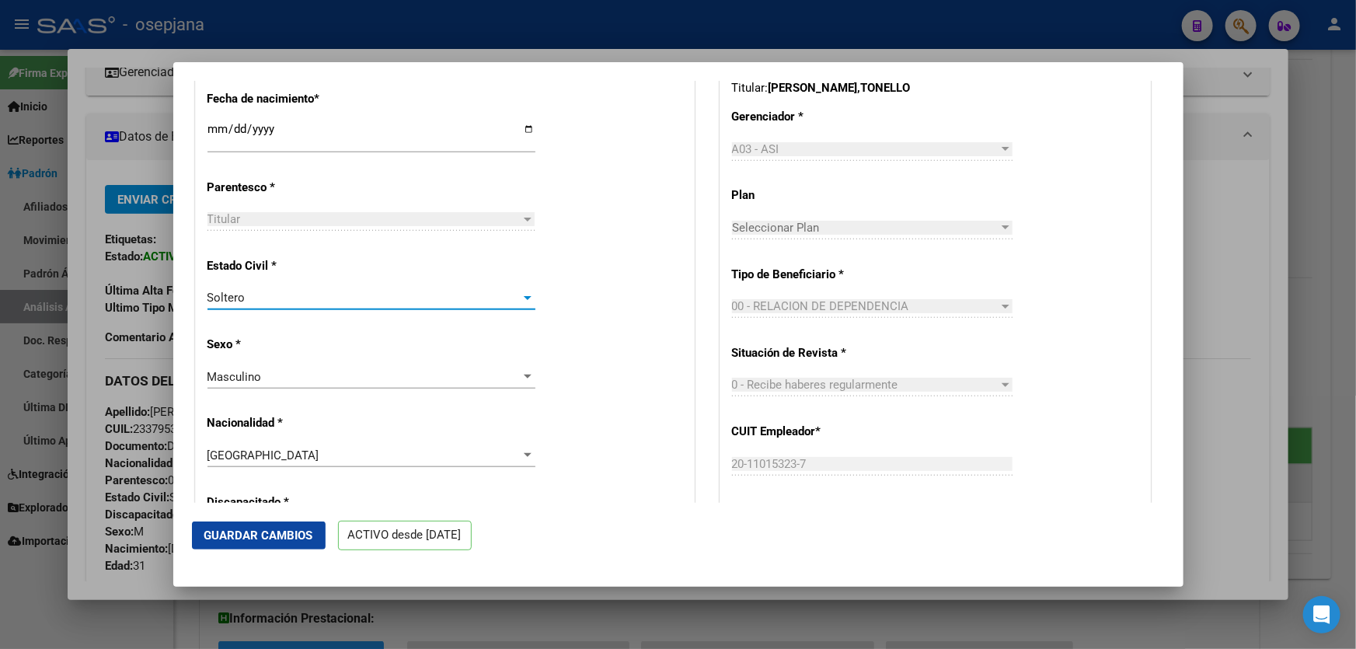
click at [437, 305] on div "Soltero" at bounding box center [364, 298] width 314 height 14
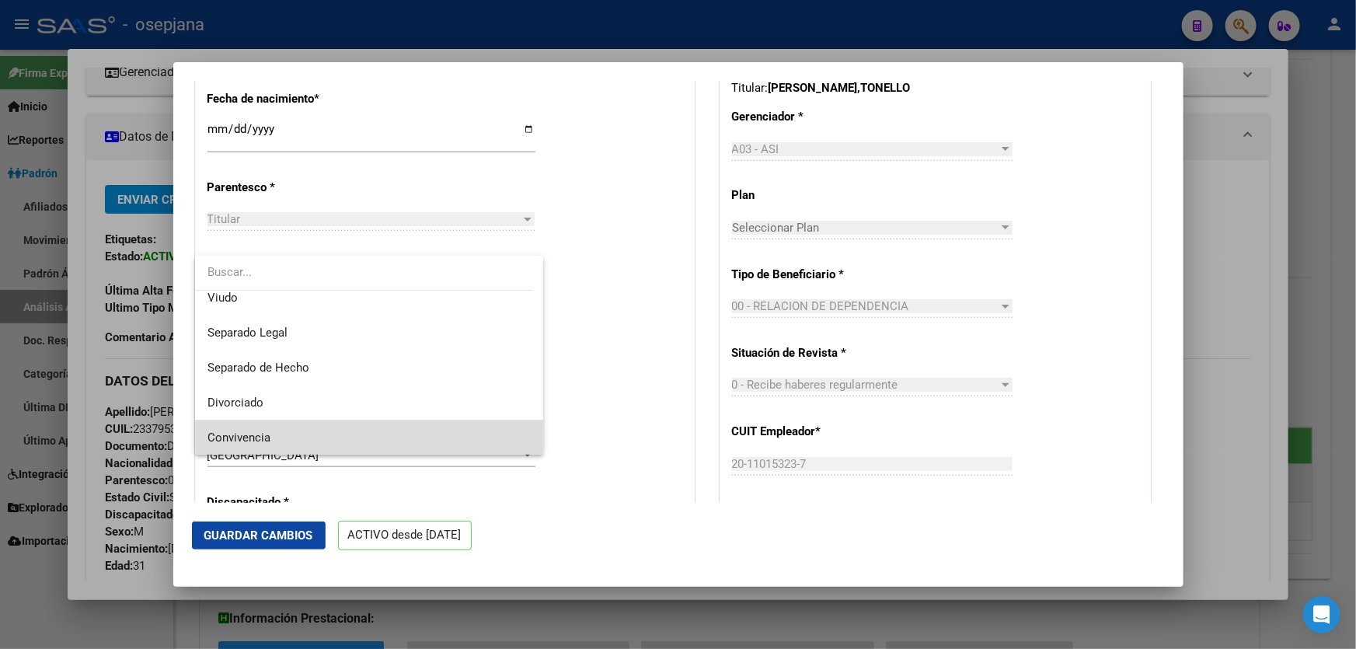
click at [399, 430] on span "Convivencia" at bounding box center [369, 437] width 324 height 35
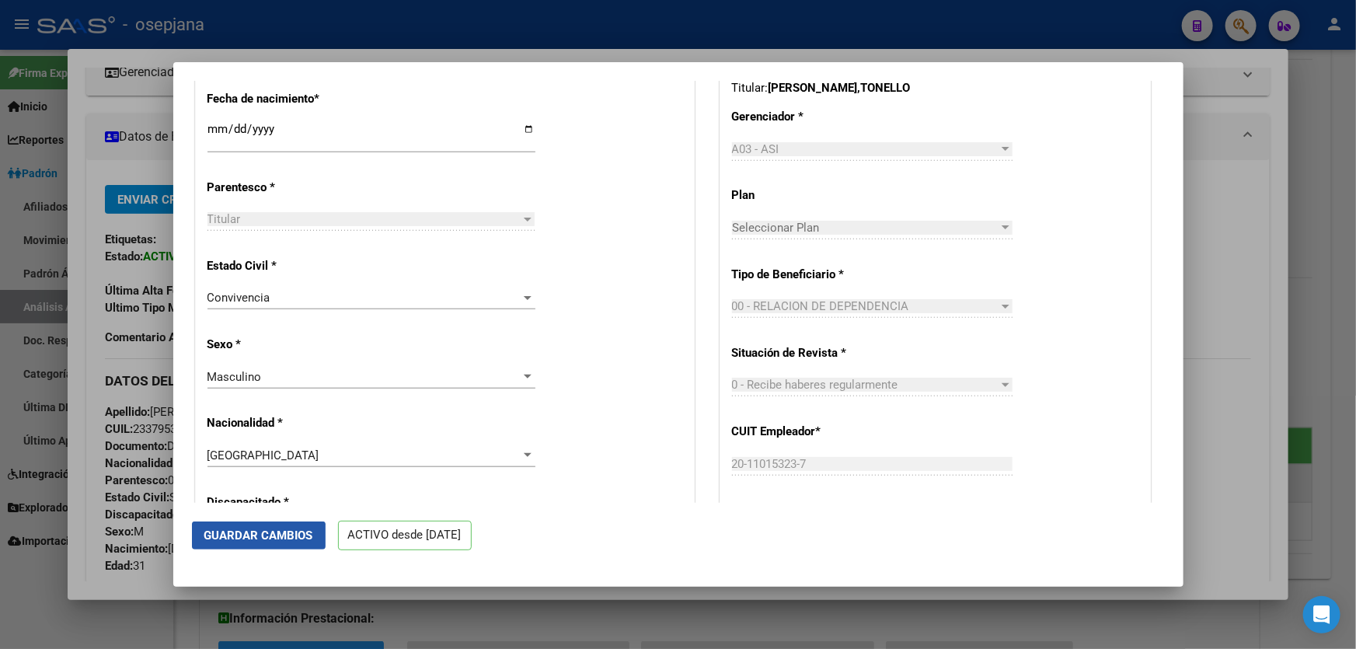
click at [246, 548] on button "Guardar Cambios" at bounding box center [259, 535] width 134 height 28
click at [1355, 318] on div at bounding box center [678, 324] width 1356 height 649
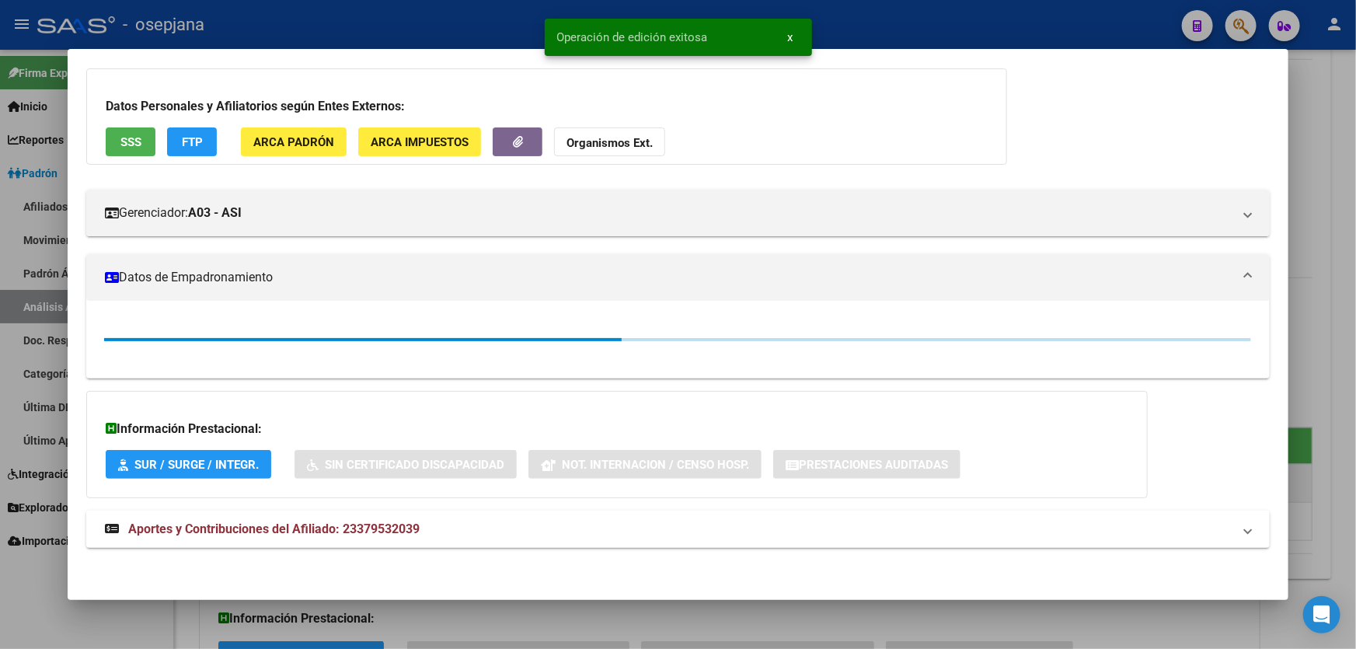
scroll to position [225, 0]
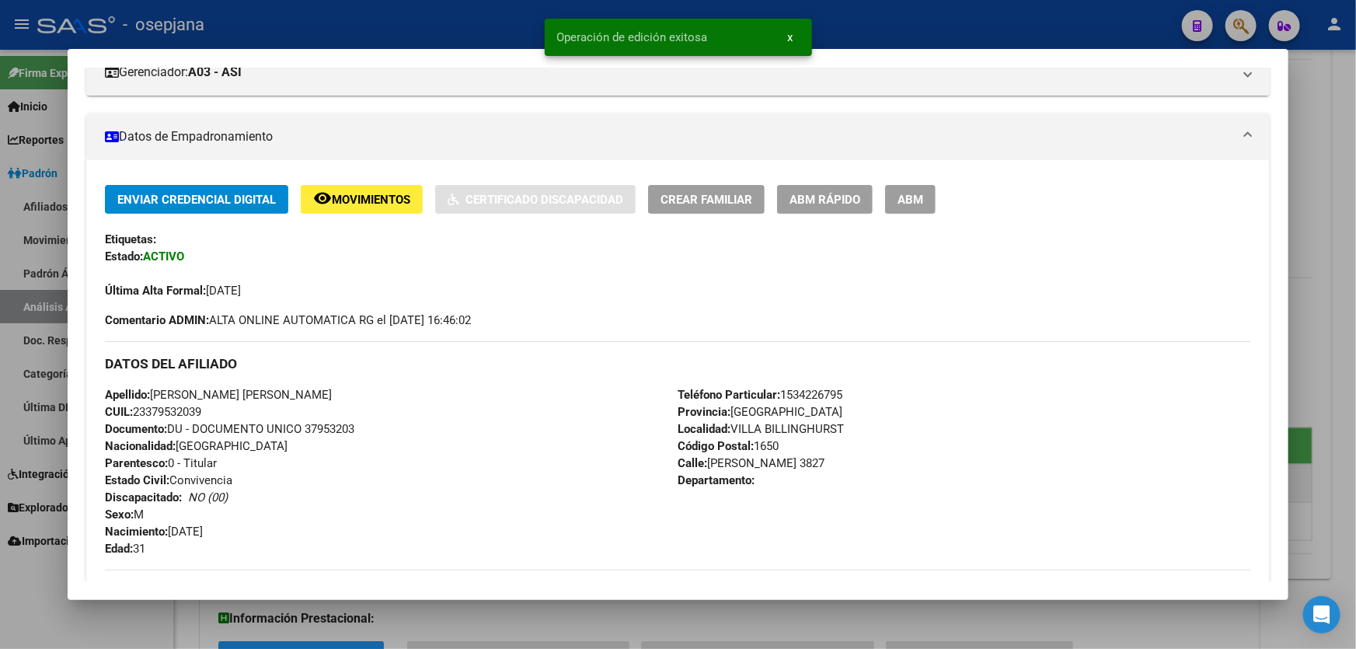
click at [1355, 318] on div at bounding box center [678, 324] width 1356 height 649
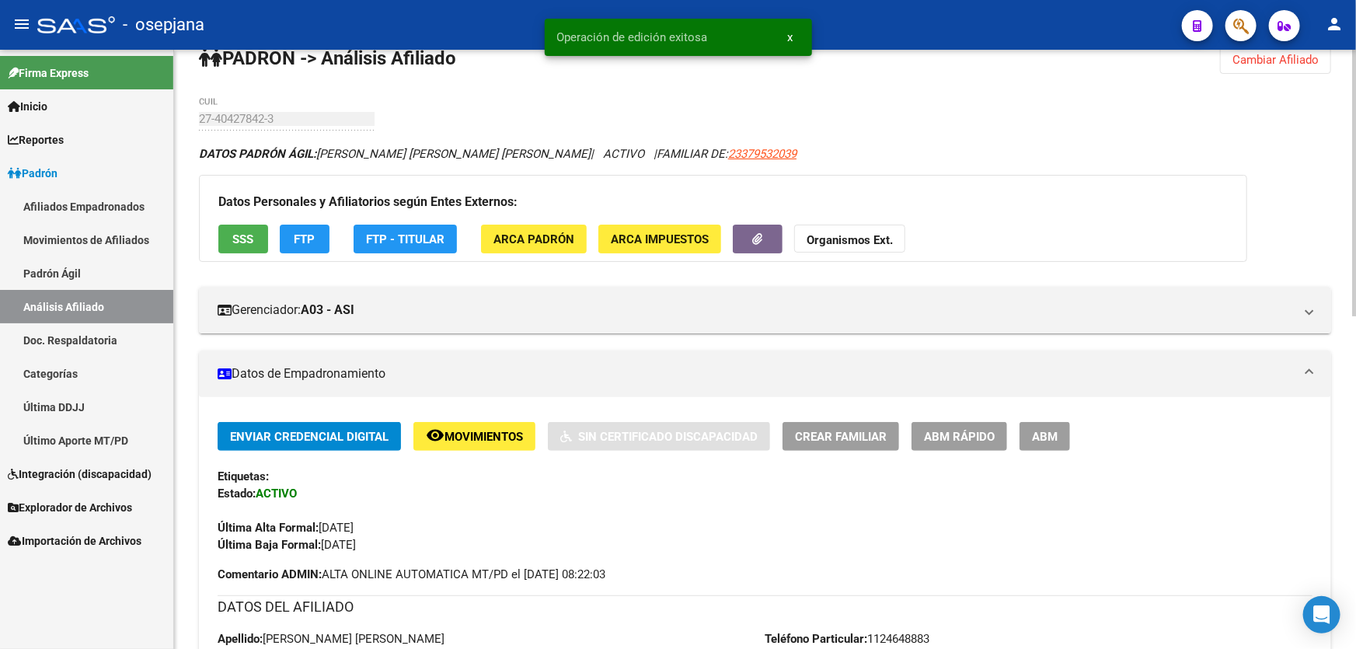
scroll to position [0, 0]
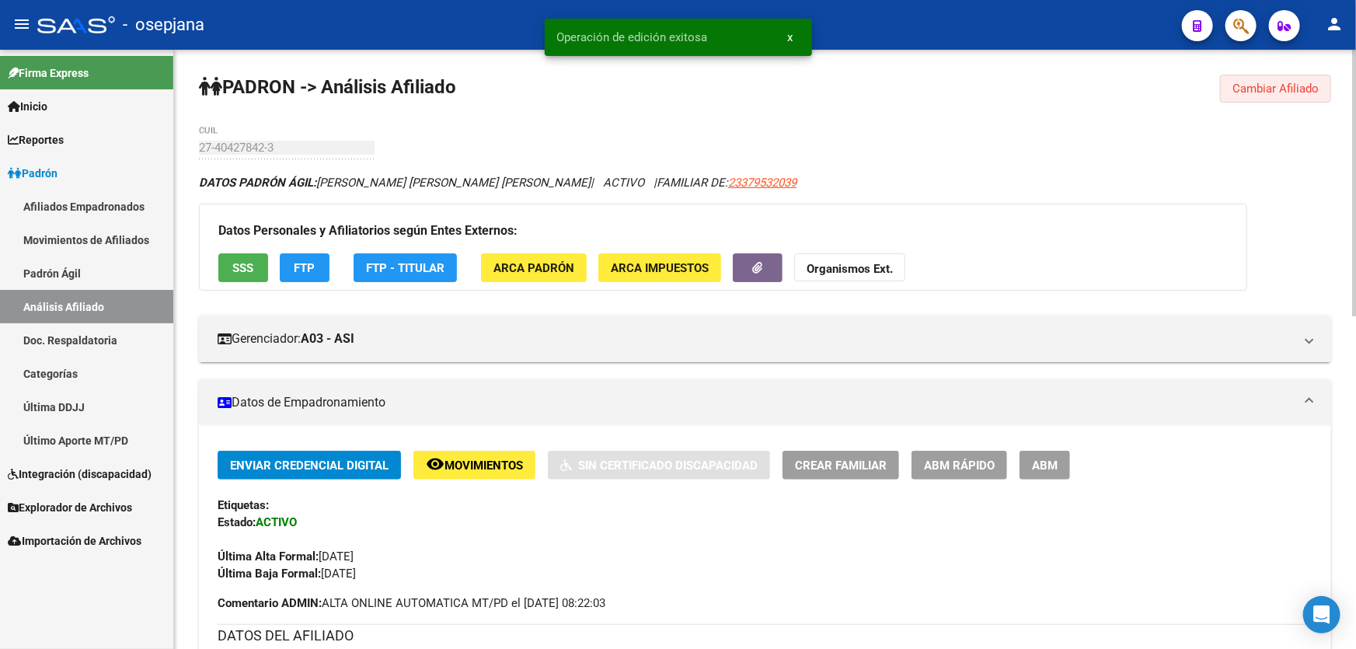
click at [1270, 85] on span "Cambiar Afiliado" at bounding box center [1275, 89] width 86 height 14
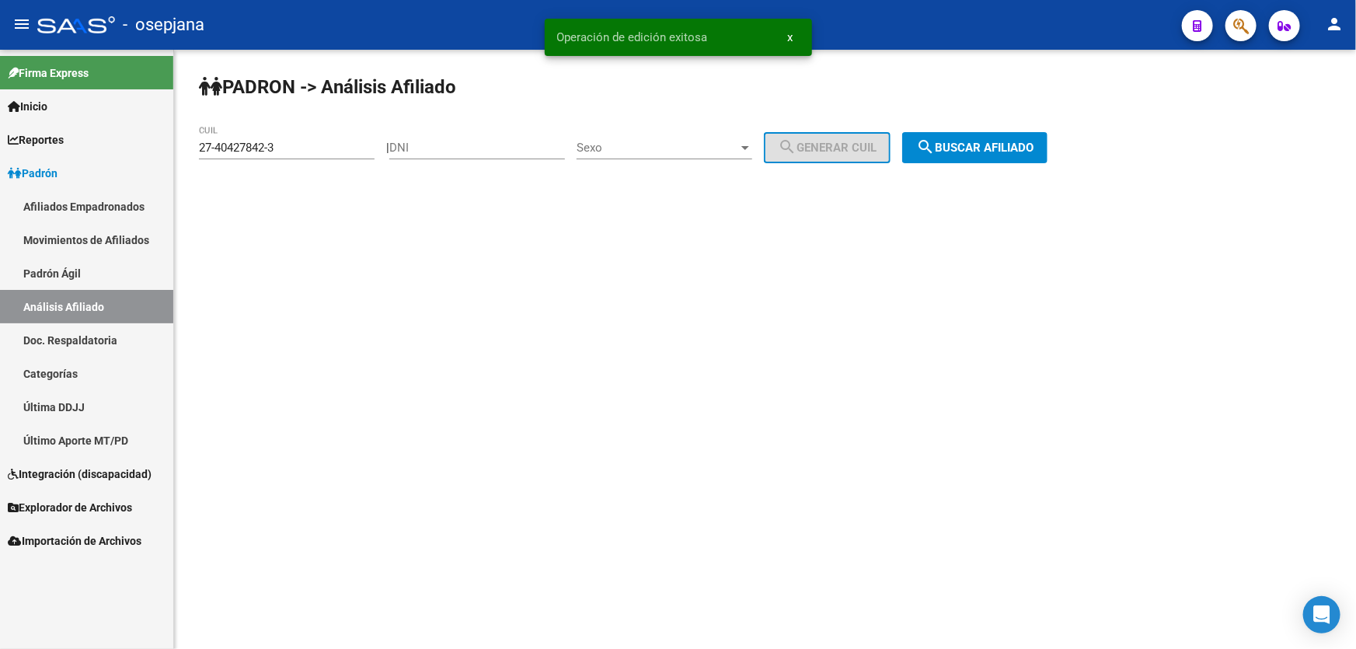
click at [998, 161] on button "search Buscar afiliado" at bounding box center [974, 147] width 145 height 31
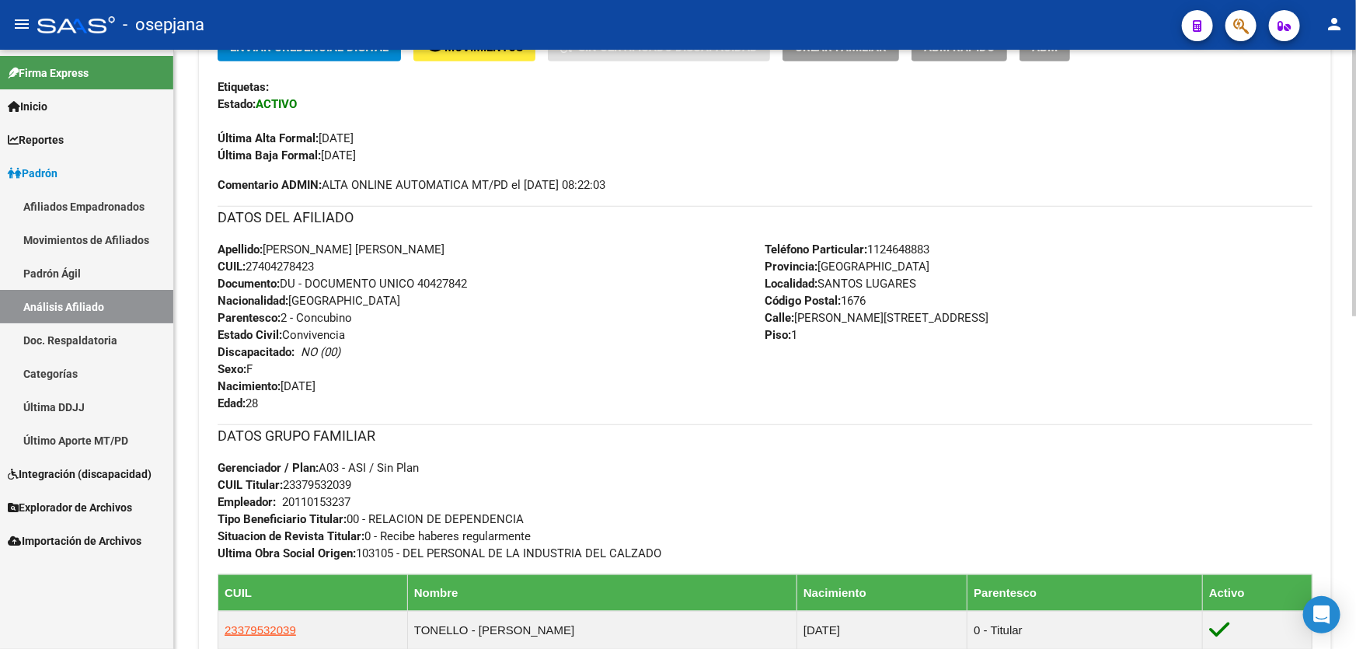
scroll to position [494, 0]
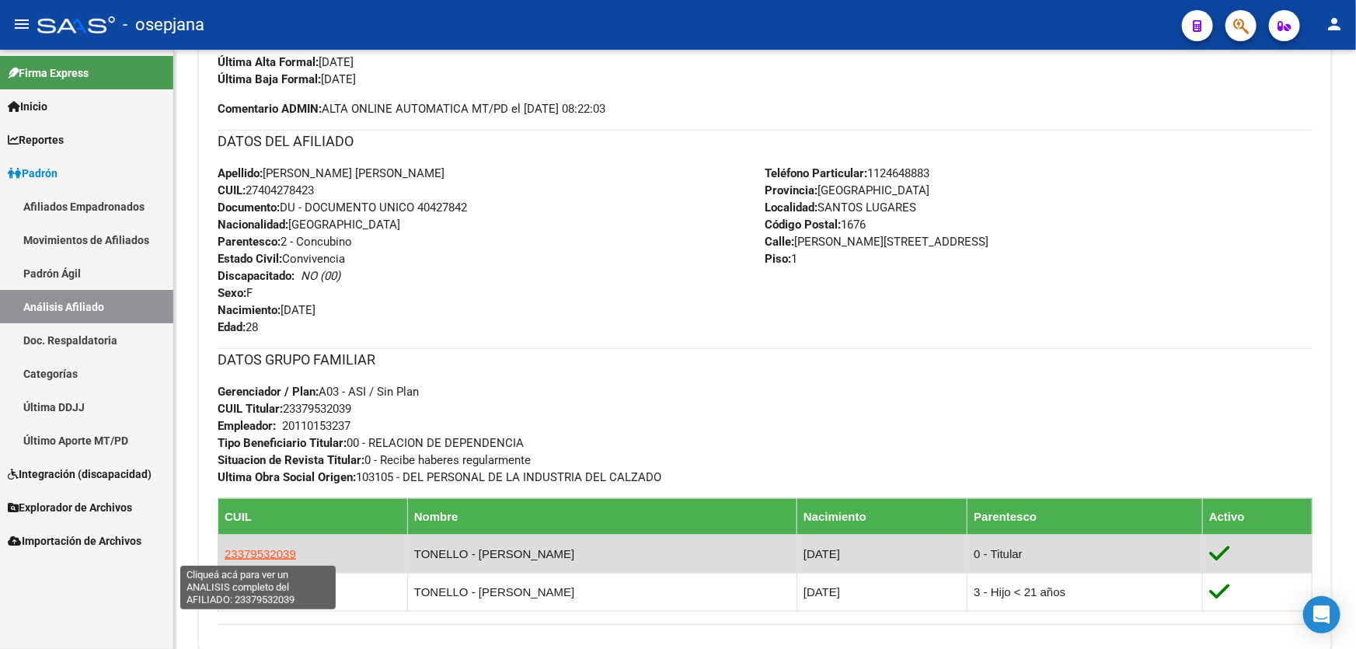
click at [258, 548] on span "23379532039" at bounding box center [260, 553] width 71 height 13
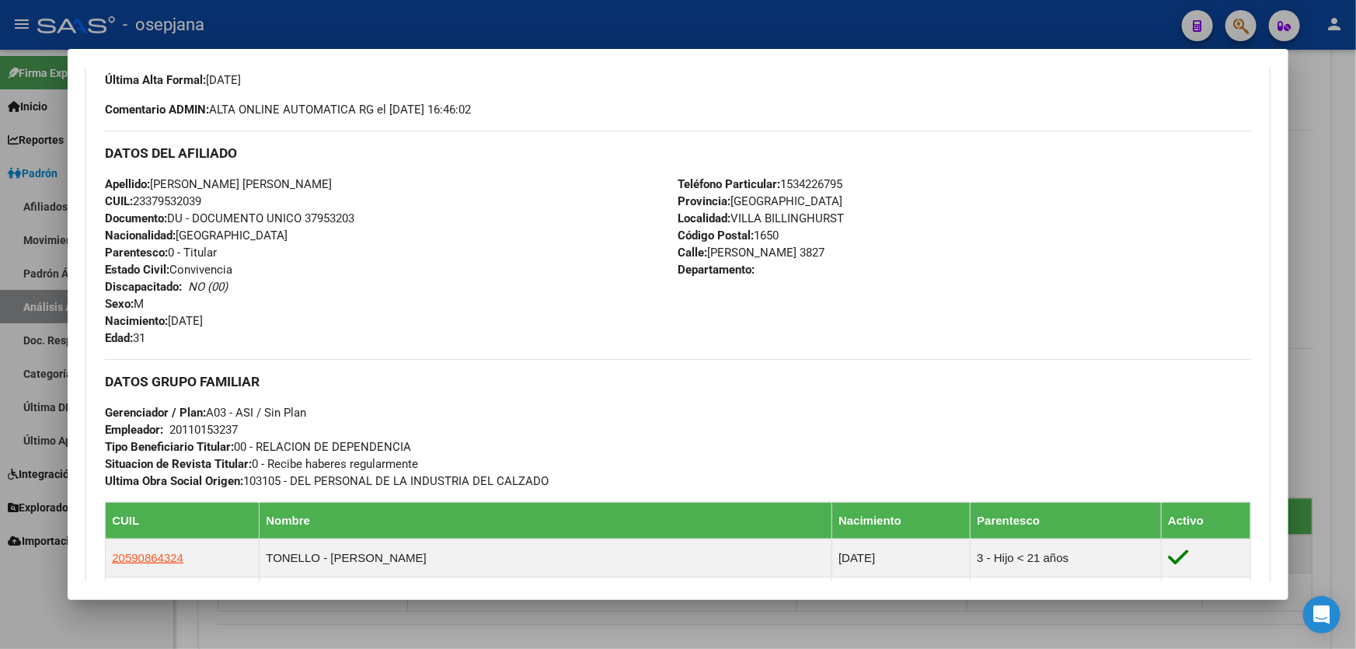
scroll to position [436, 0]
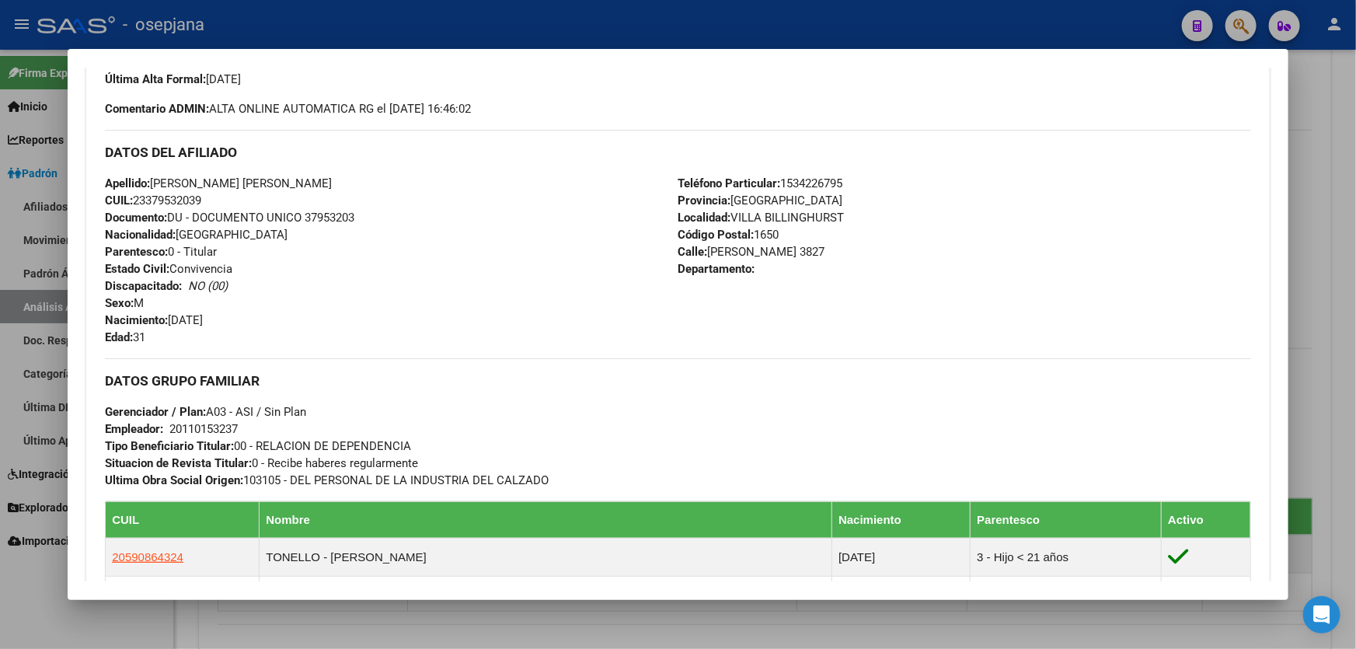
click at [1355, 320] on div at bounding box center [678, 324] width 1356 height 649
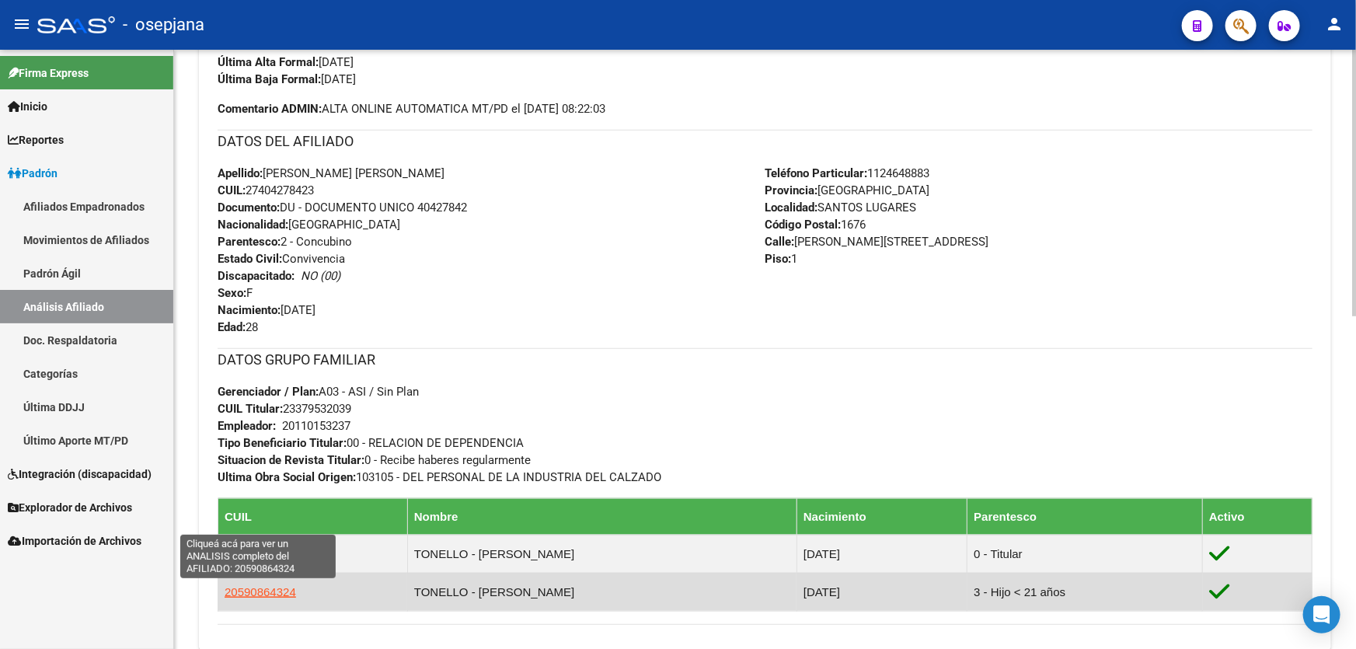
click at [248, 592] on span "20590864324" at bounding box center [260, 591] width 71 height 13
type textarea "20590864324"
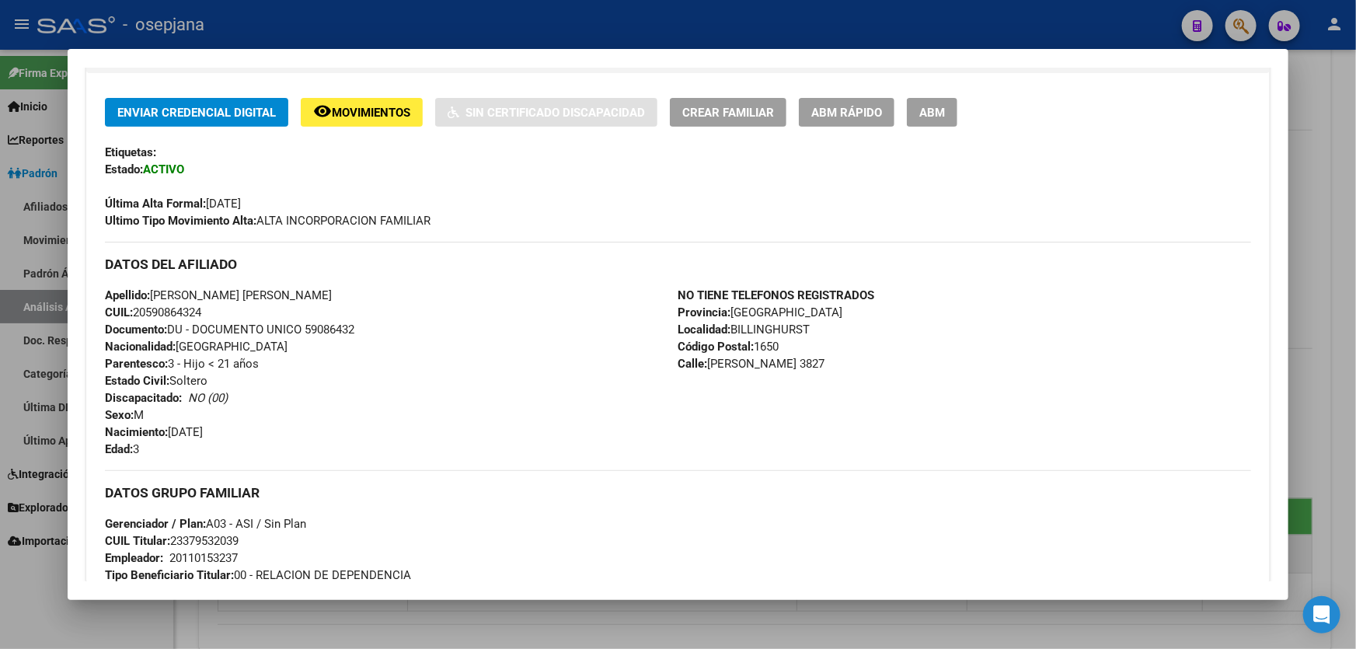
scroll to position [333, 0]
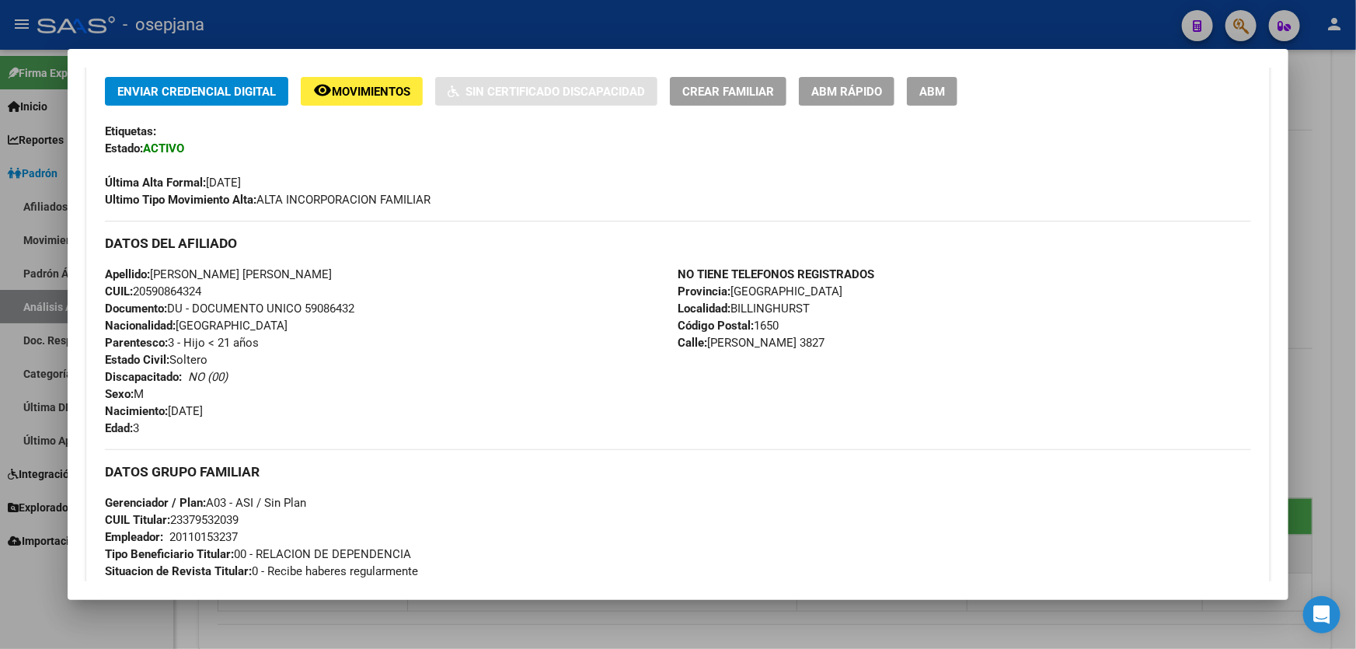
click at [1355, 323] on div at bounding box center [678, 324] width 1356 height 649
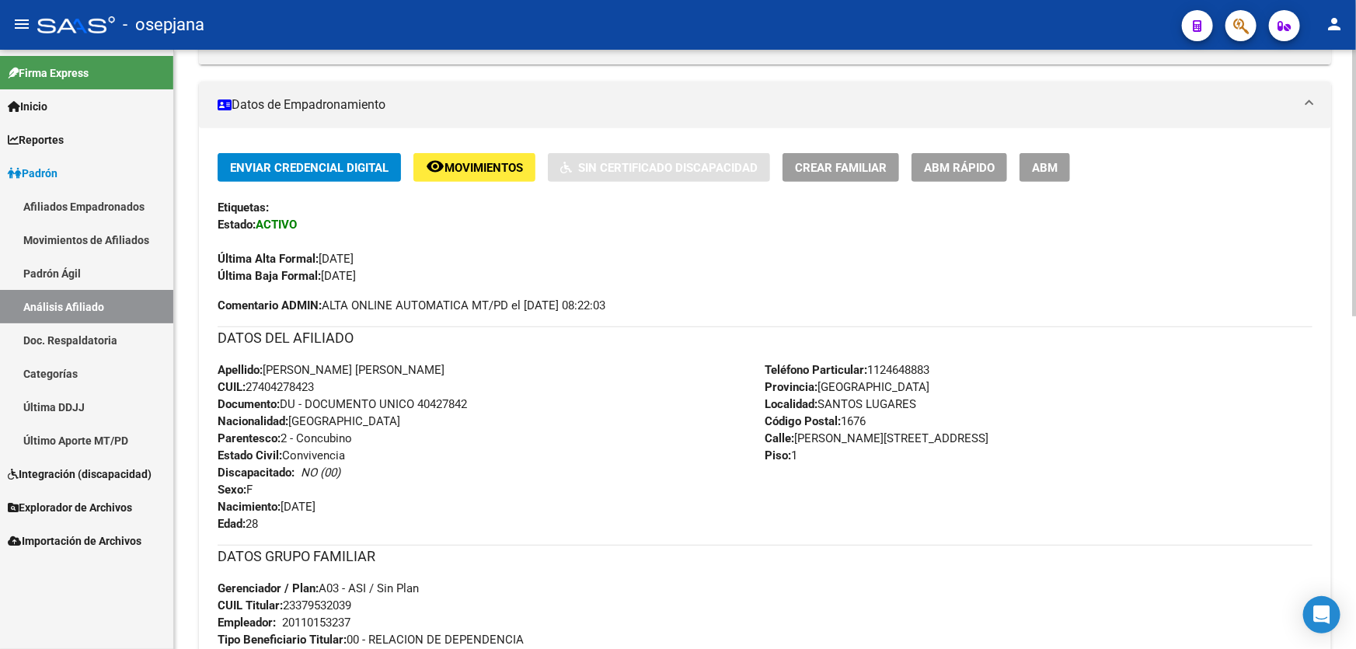
scroll to position [0, 0]
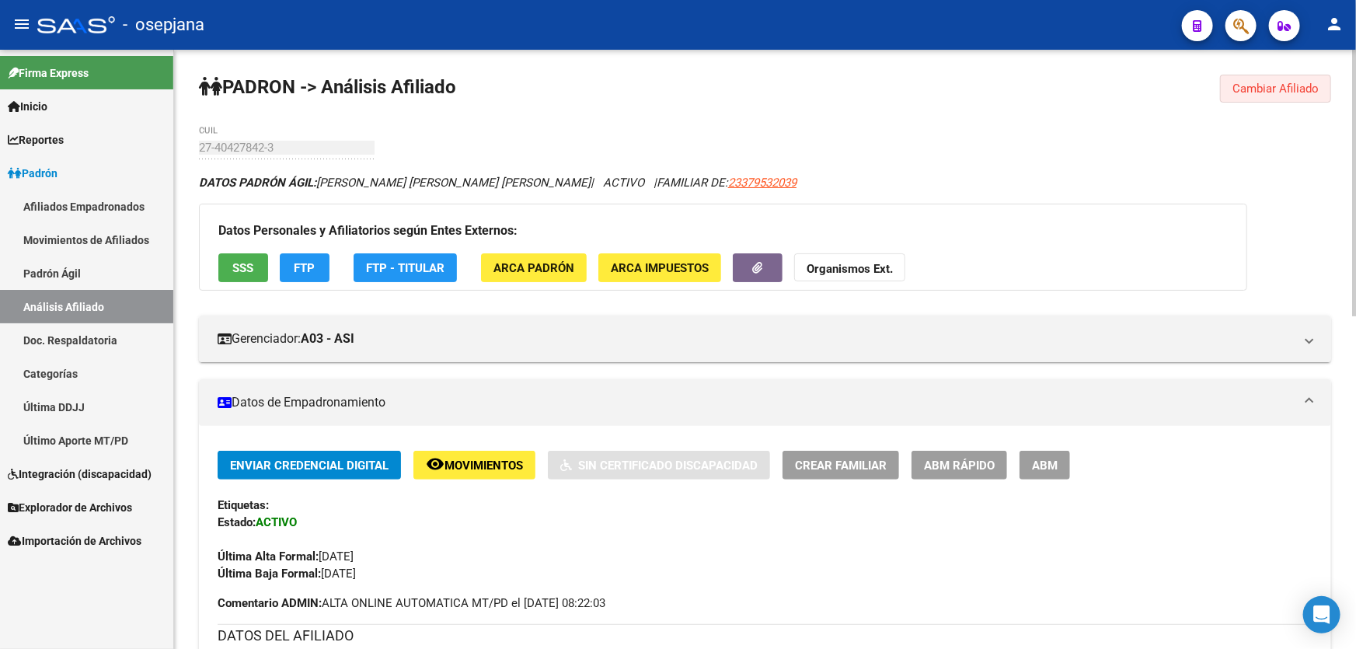
click at [1274, 88] on span "Cambiar Afiliado" at bounding box center [1275, 89] width 86 height 14
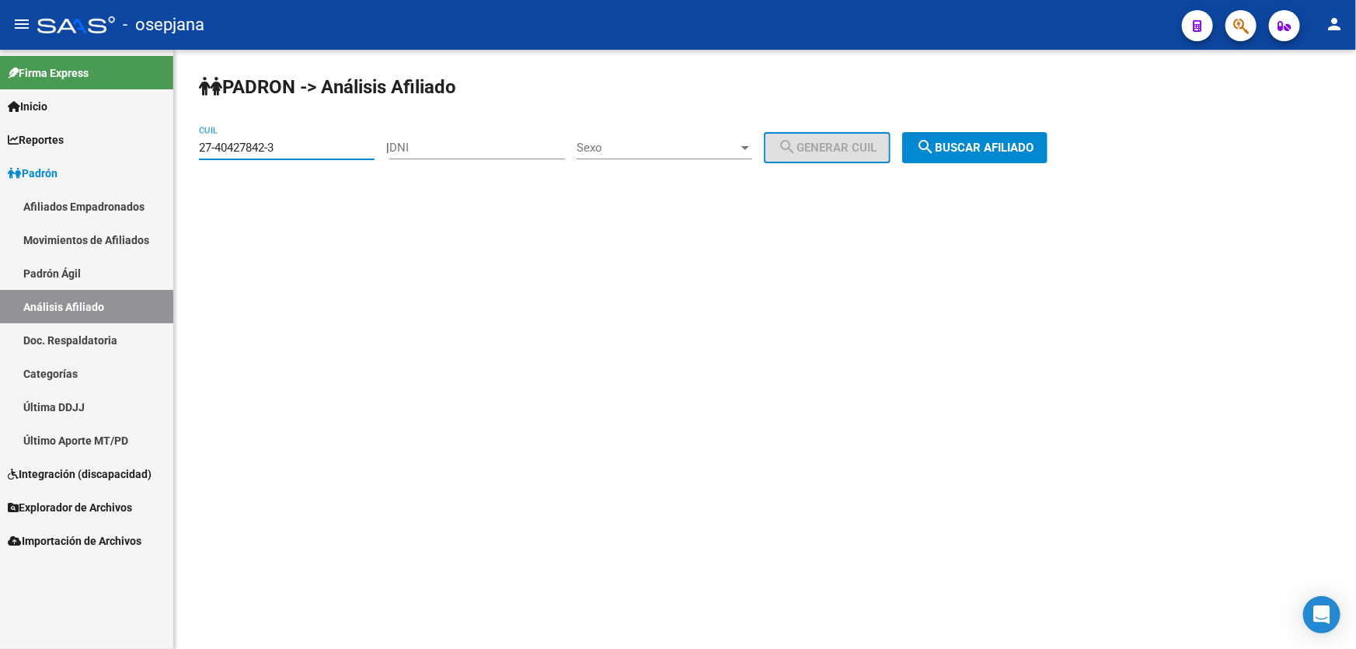
drag, startPoint x: 336, startPoint y: 152, endPoint x: 176, endPoint y: 152, distance: 159.3
click at [176, 152] on div "PADRON -> Análisis Afiliado 27-40427842-3 CUIL | DNI Sexo Sexo search Generar C…" at bounding box center [765, 131] width 1182 height 163
paste input "0-14430753-5"
click at [1004, 143] on span "search Buscar afiliado" at bounding box center [974, 148] width 117 height 14
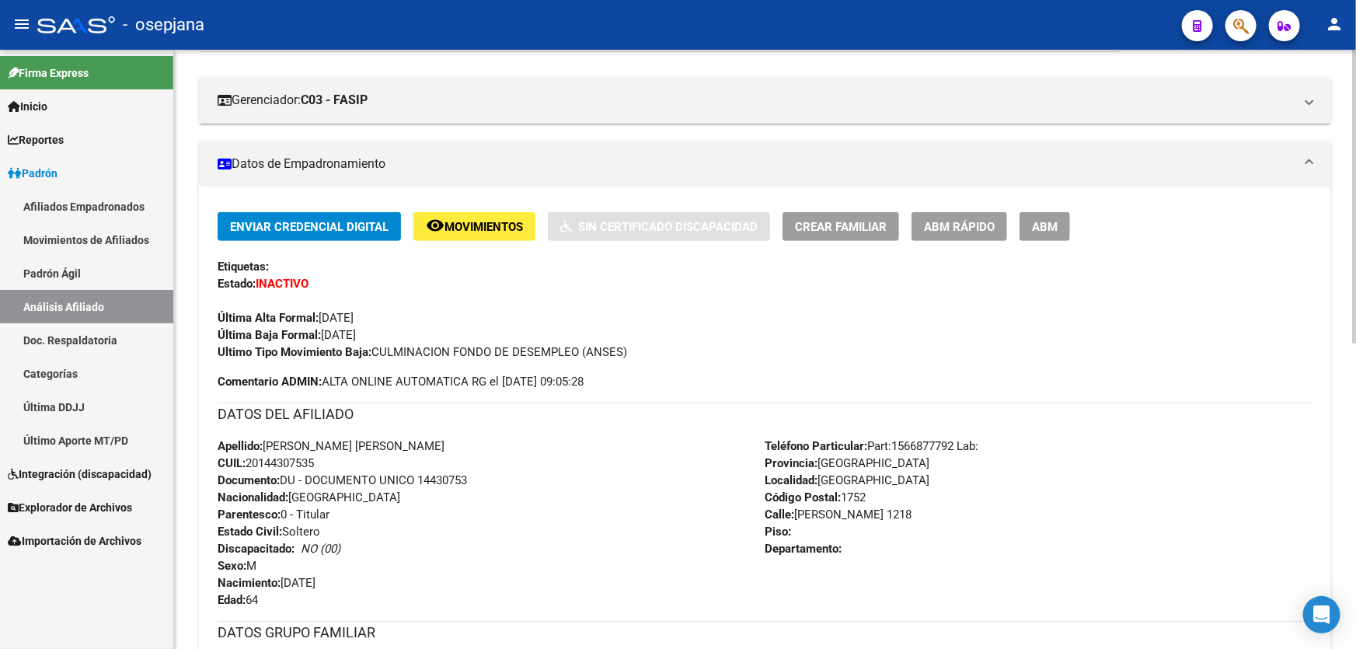
scroll to position [282, 0]
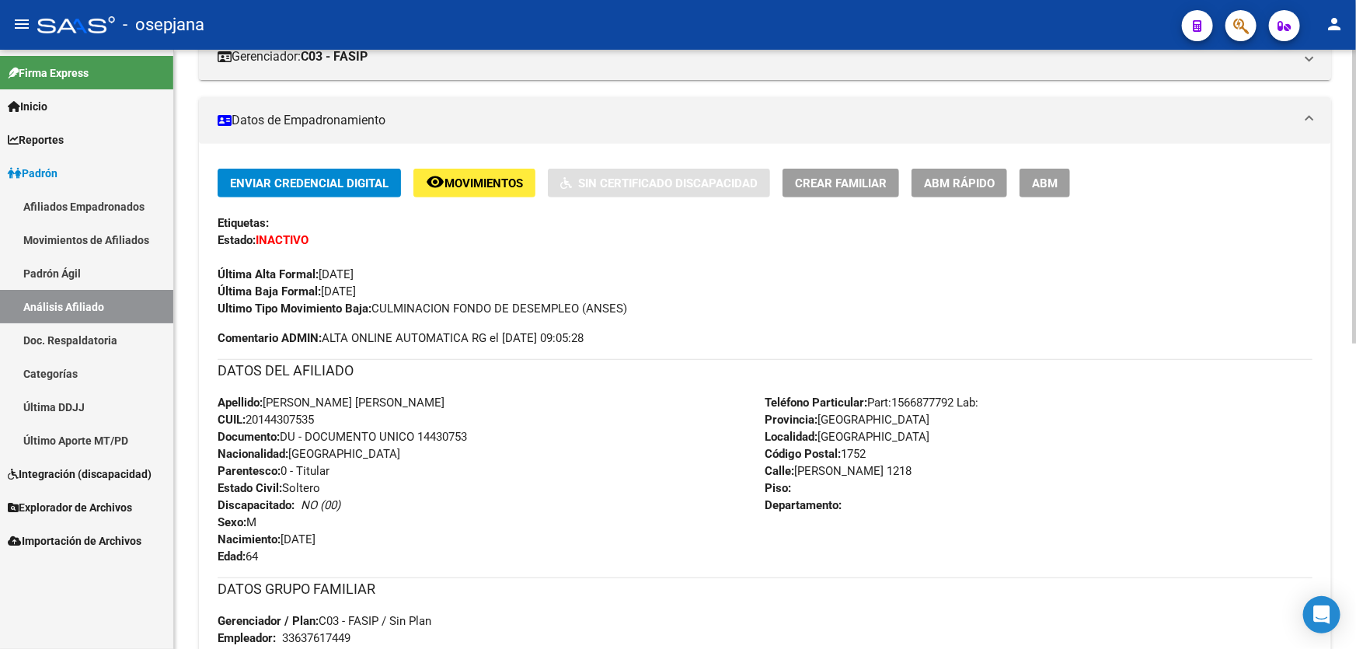
drag, startPoint x: 420, startPoint y: 435, endPoint x: 532, endPoint y: 434, distance: 111.9
click at [532, 434] on div "Apellido: SANDRO DOMINGO MICHIENZI CUIL: 20144307535 Documento: DU - DOCUMENTO …" at bounding box center [492, 479] width 548 height 171
copy span "14430753"
click at [106, 131] on link "Reportes" at bounding box center [86, 139] width 173 height 33
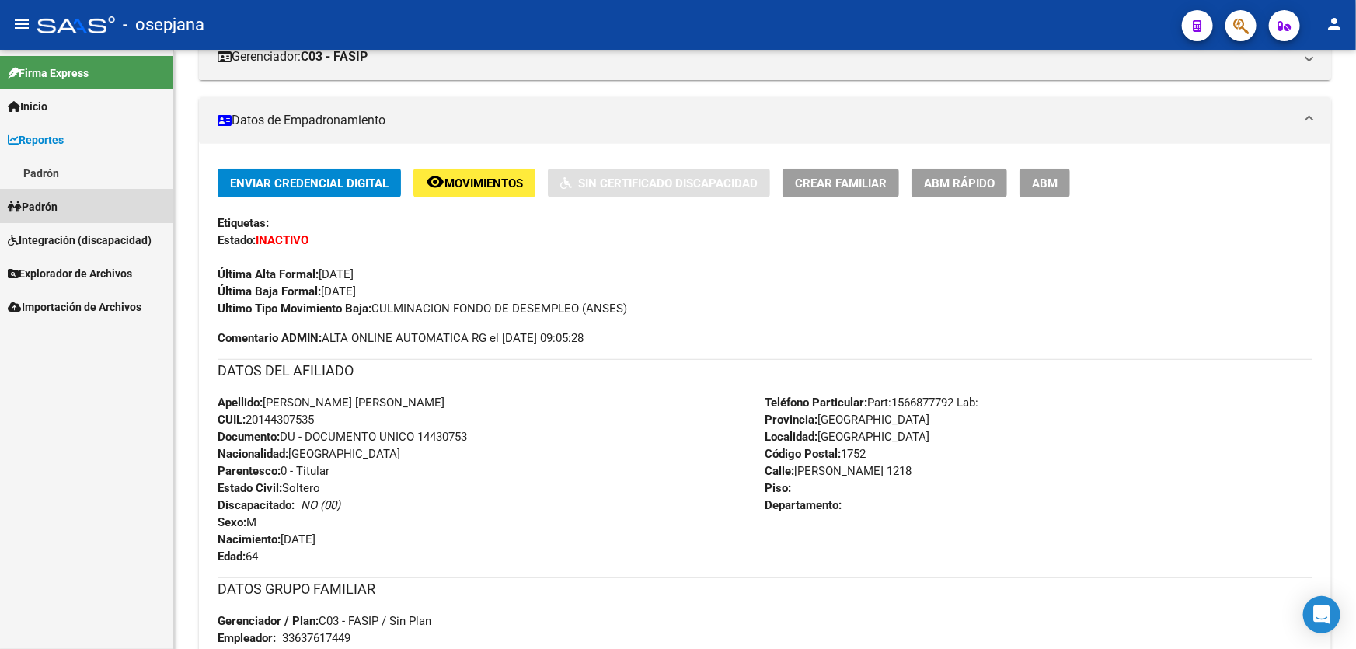
click at [84, 211] on link "Padrón" at bounding box center [86, 206] width 173 height 33
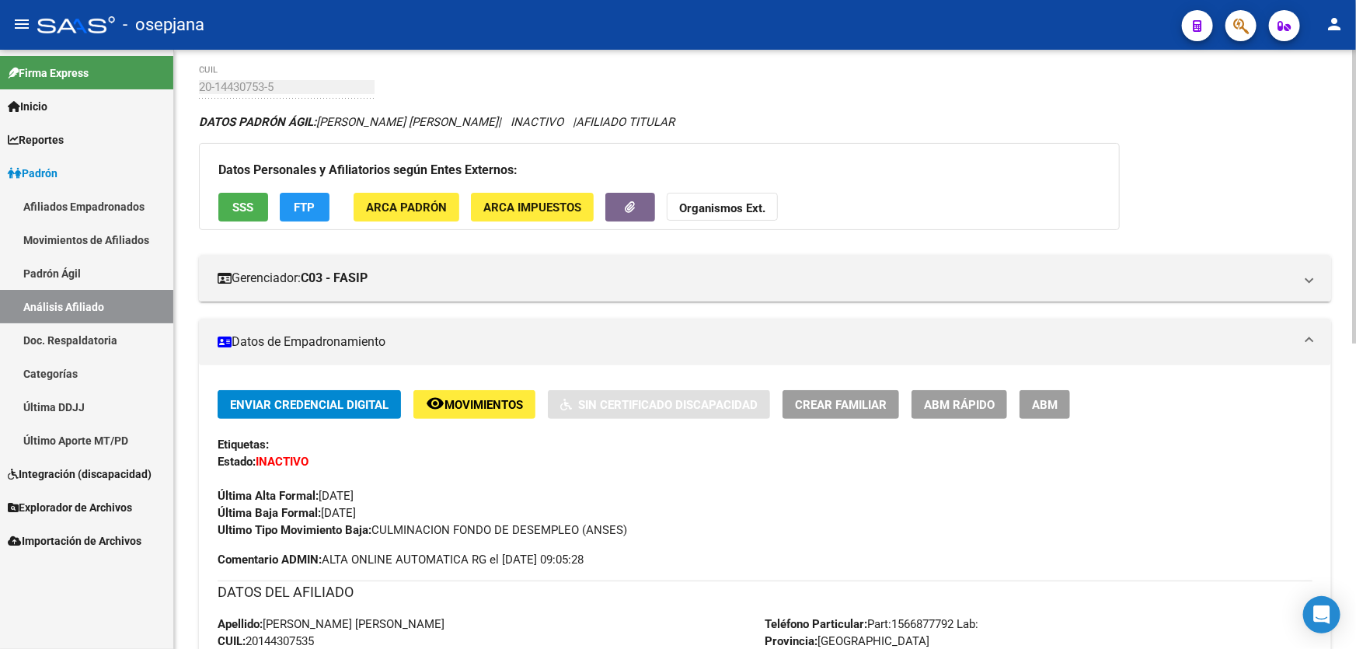
scroll to position [0, 0]
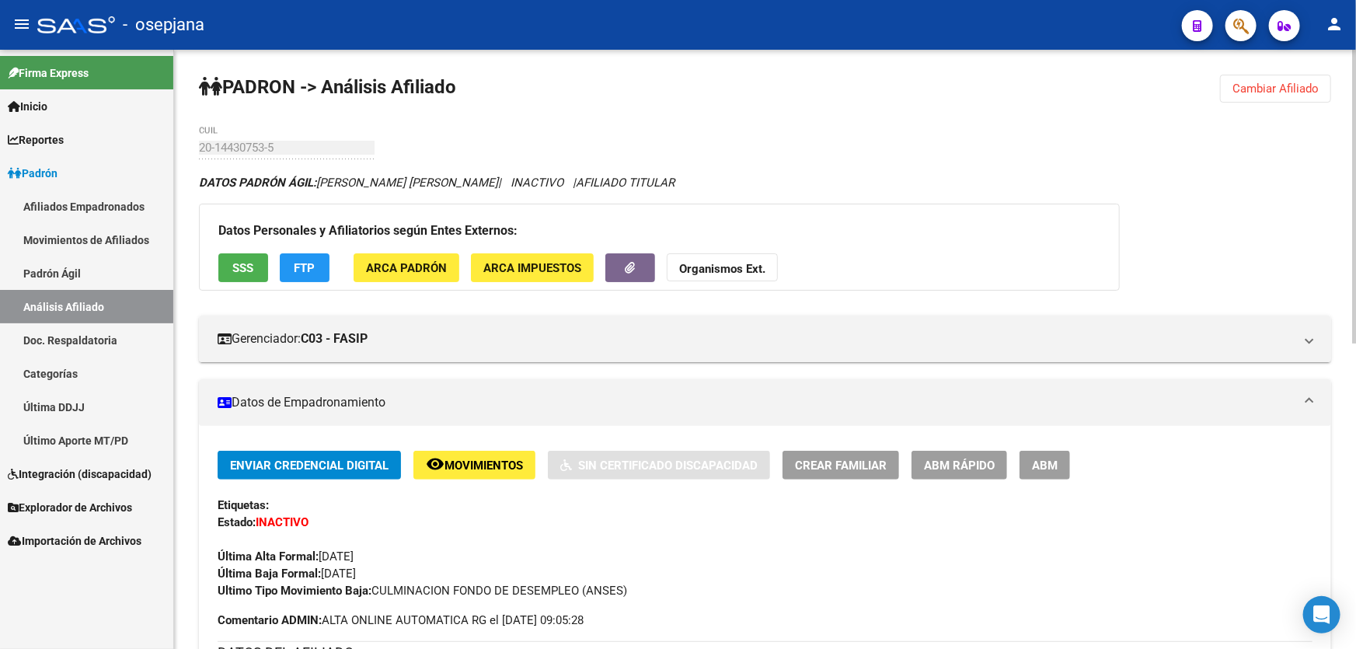
click at [1273, 96] on button "Cambiar Afiliado" at bounding box center [1275, 89] width 111 height 28
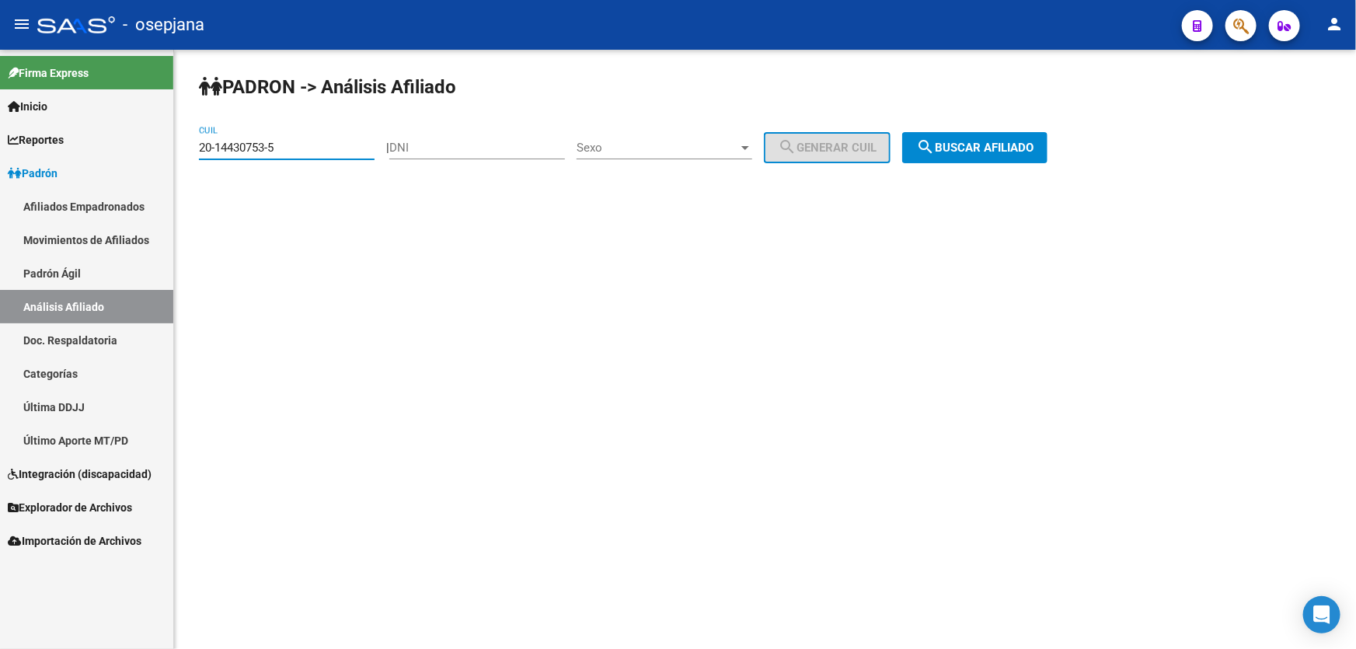
drag, startPoint x: 326, startPoint y: 153, endPoint x: 165, endPoint y: 158, distance: 160.9
click at [165, 158] on mat-sidenav-container "Firma Express Inicio Calendario SSS Instructivos Contacto OS Reportes Padrón Tr…" at bounding box center [678, 349] width 1356 height 599
paste input "6135281-1"
click at [1033, 145] on span "search Buscar afiliado" at bounding box center [974, 148] width 117 height 14
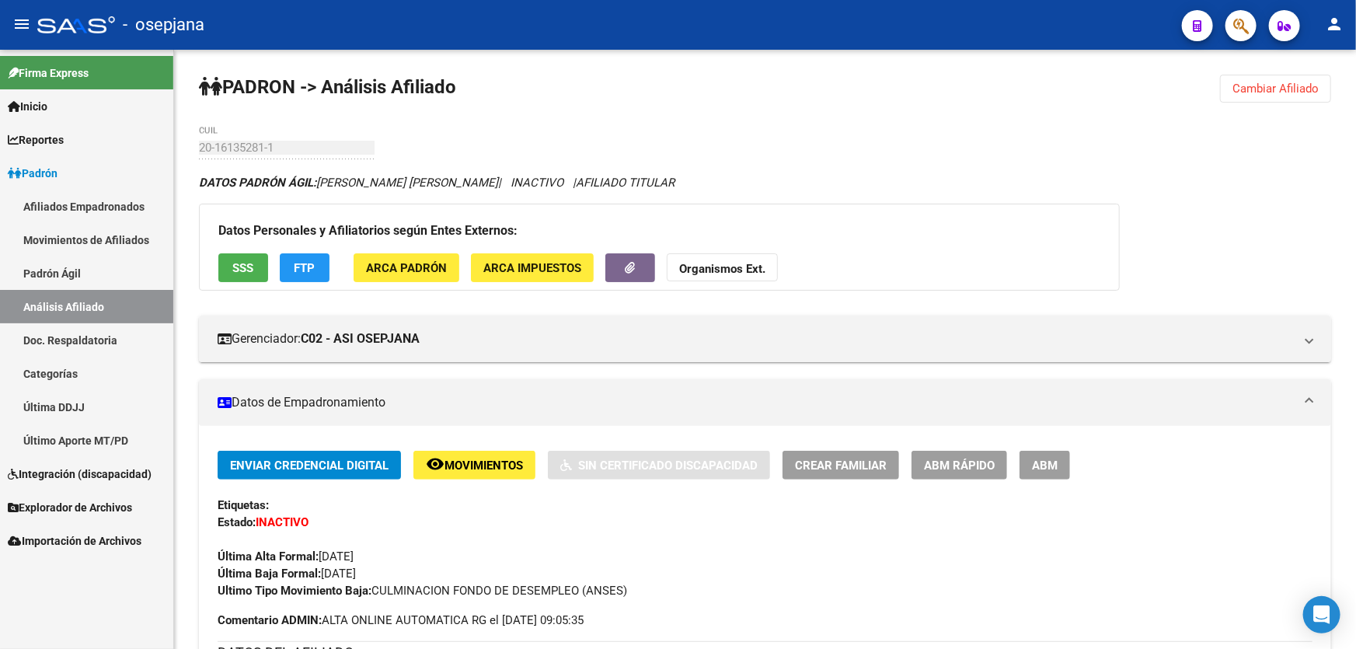
click at [47, 619] on div "Firma Express Inicio Calendario SSS Instructivos Contacto OS Reportes Padrón Tr…" at bounding box center [86, 349] width 173 height 599
click at [1253, 91] on span "Cambiar Afiliado" at bounding box center [1275, 89] width 86 height 14
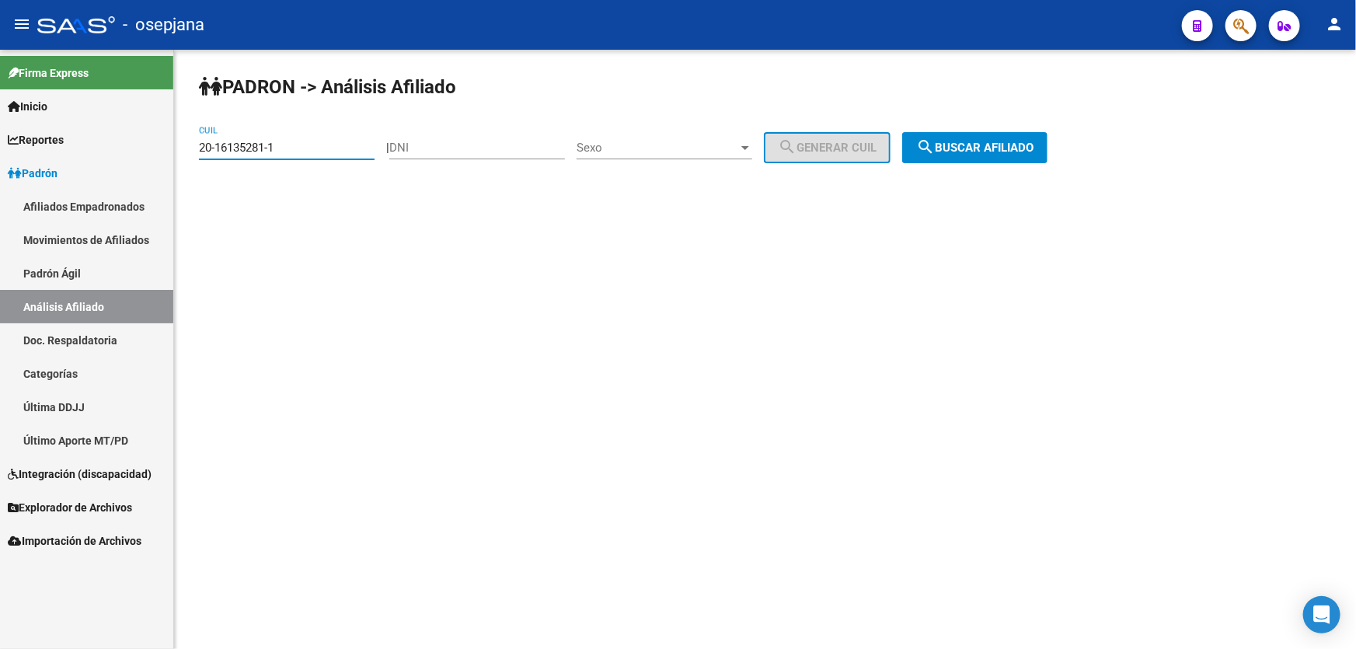
drag, startPoint x: 295, startPoint y: 144, endPoint x: 0, endPoint y: 196, distance: 299.8
click at [106, 179] on mat-sidenav-container "Firma Express Inicio Calendario SSS Instructivos Contacto OS Reportes Padrón Tr…" at bounding box center [678, 349] width 1356 height 599
paste input "7351764-6"
click at [1019, 136] on button "search Buscar afiliado" at bounding box center [974, 147] width 145 height 31
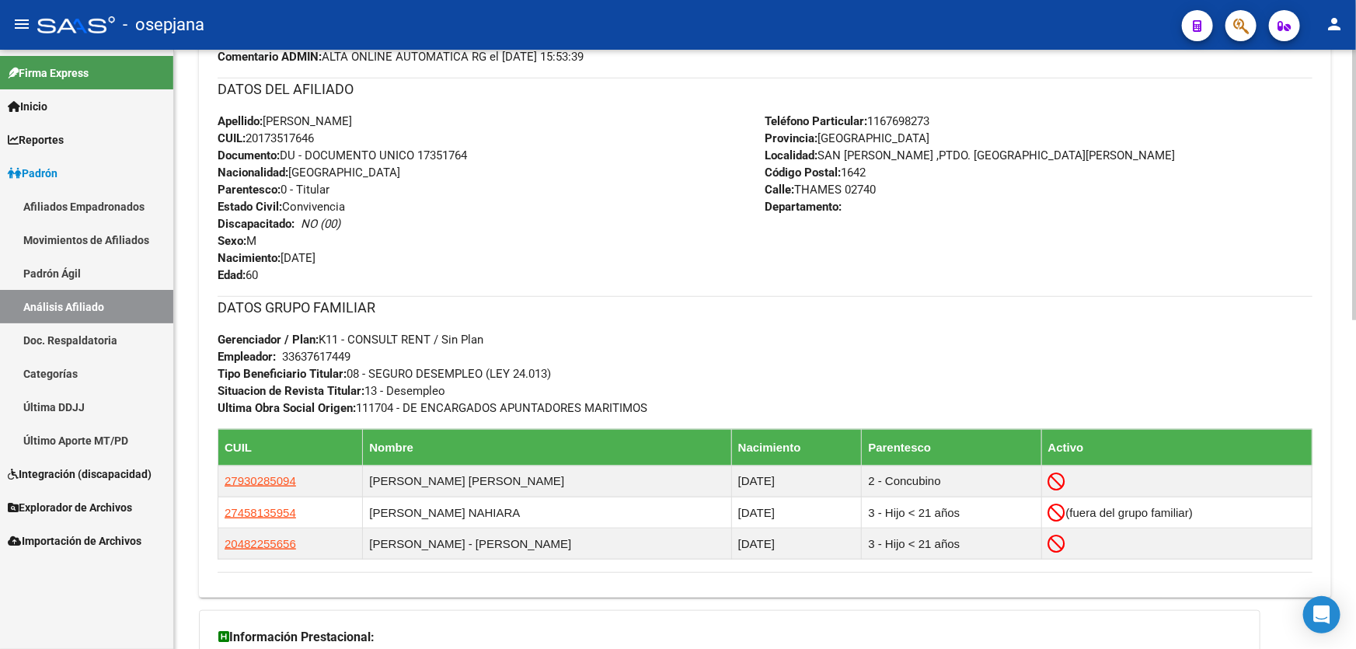
scroll to position [565, 0]
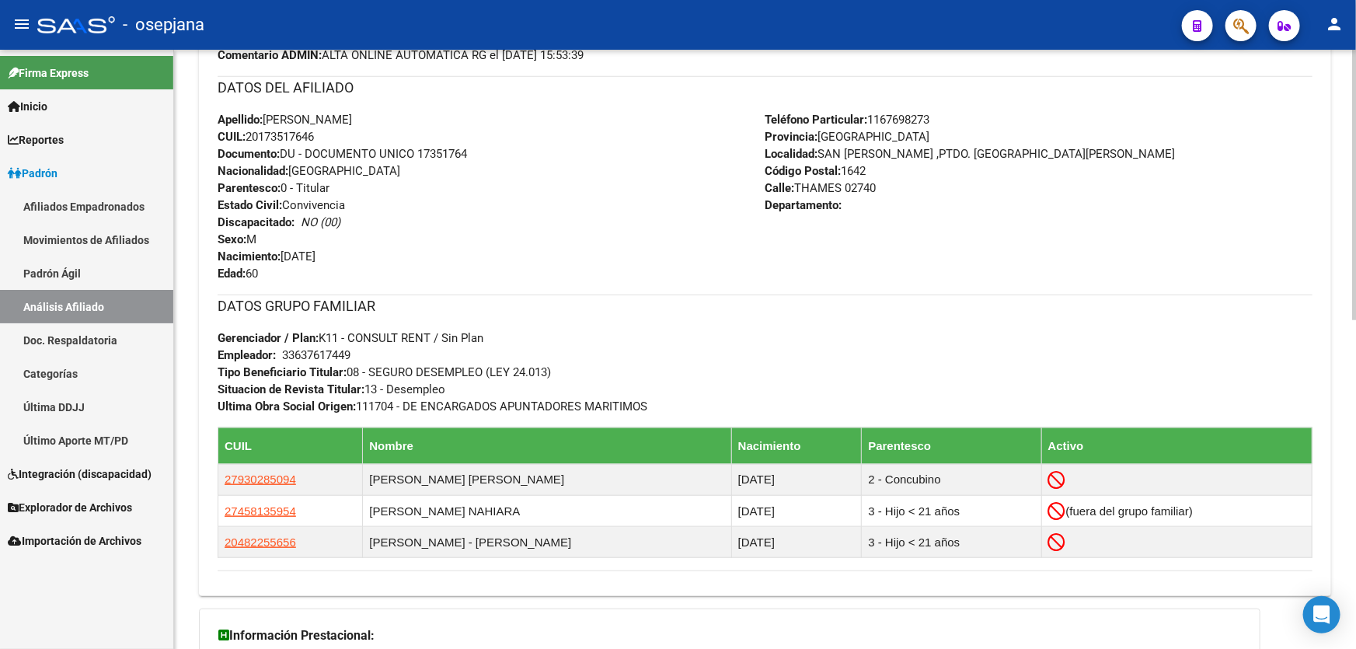
drag, startPoint x: 420, startPoint y: 150, endPoint x: 499, endPoint y: 151, distance: 79.3
click at [499, 151] on div "Apellido: RUBEN ALBERTO DIAZ CUIL: 20173517646 Documento: DU - DOCUMENTO UNICO …" at bounding box center [492, 196] width 548 height 171
copy span "17351764"
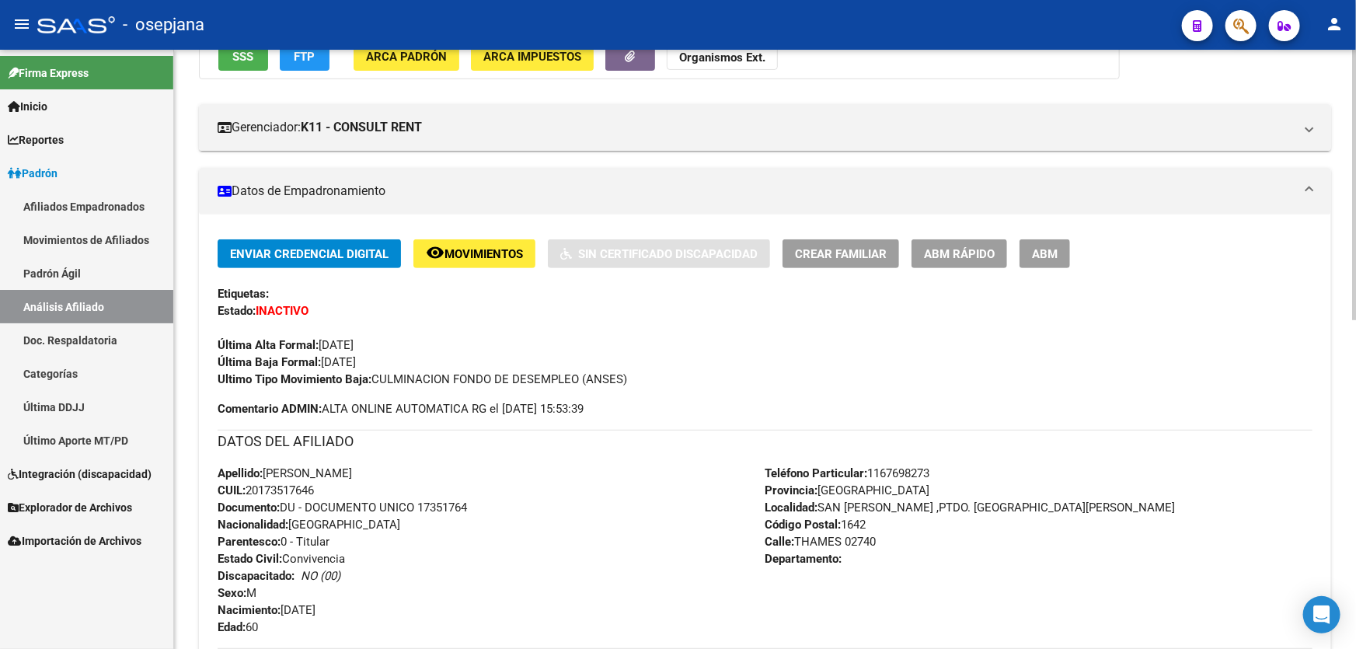
scroll to position [0, 0]
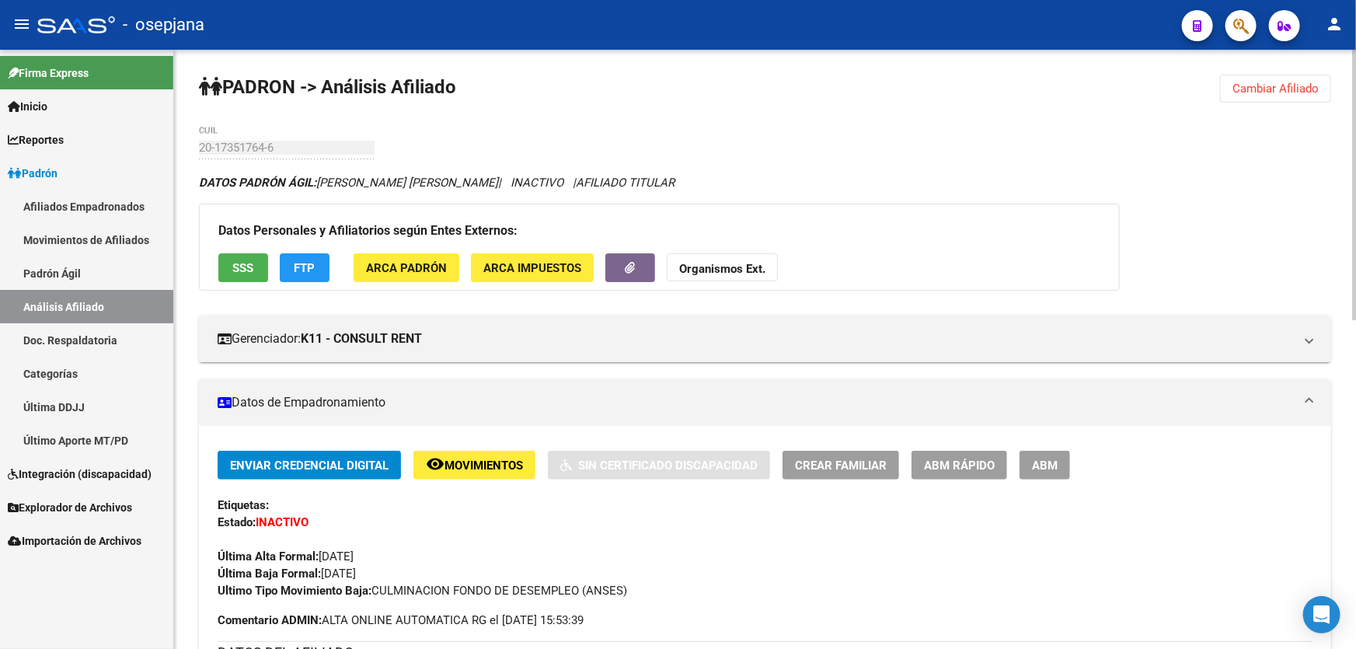
click at [230, 260] on button "SSS" at bounding box center [243, 267] width 50 height 29
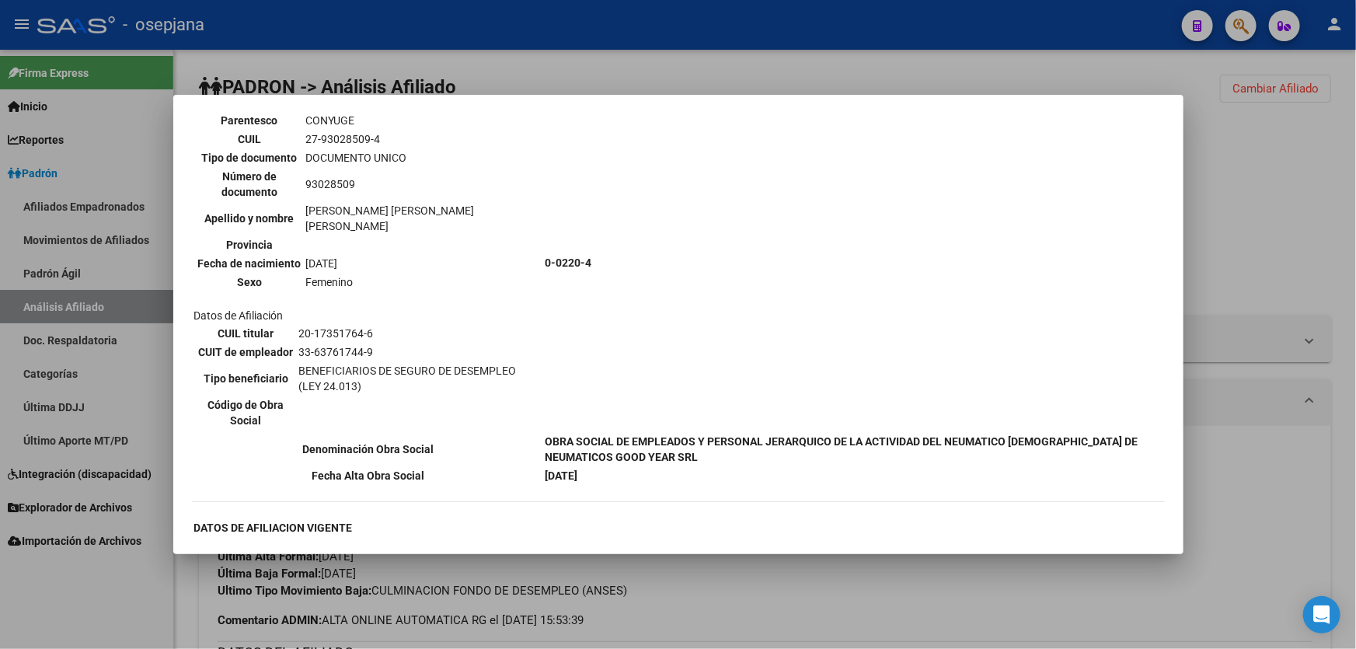
scroll to position [565, 0]
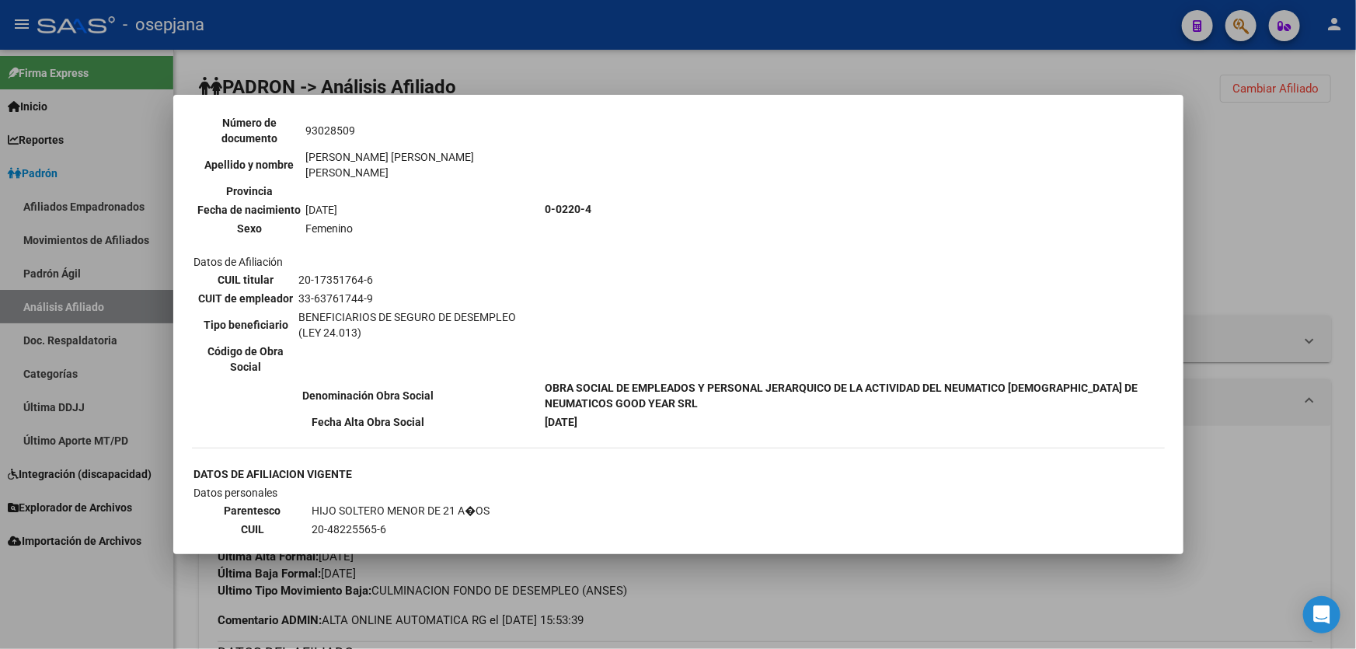
click at [1316, 278] on div at bounding box center [678, 324] width 1356 height 649
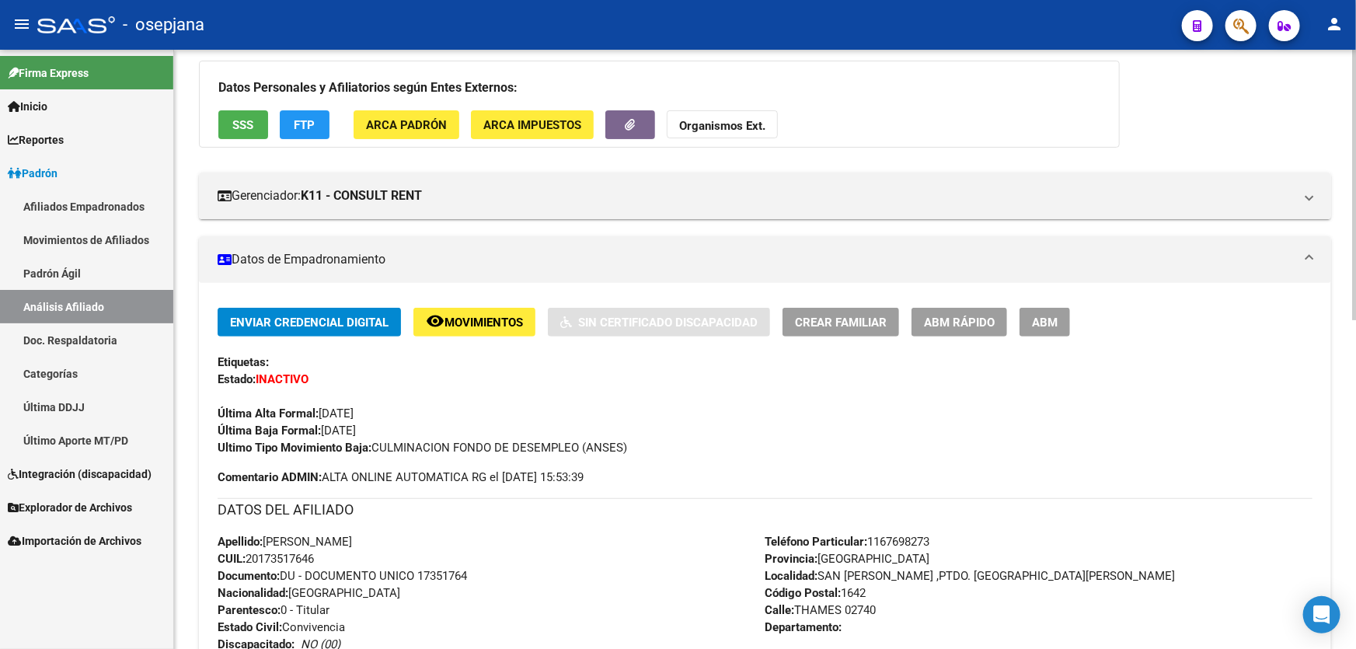
scroll to position [141, 0]
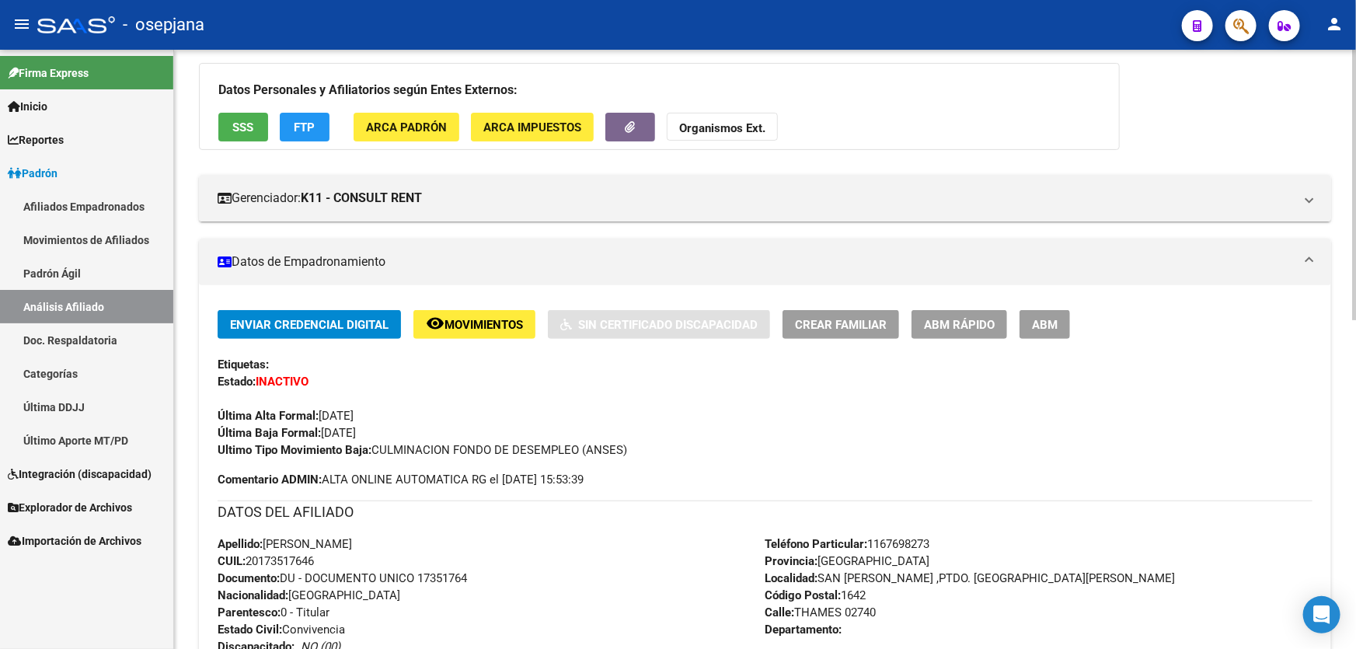
click at [496, 326] on span "Movimientos" at bounding box center [483, 325] width 78 height 14
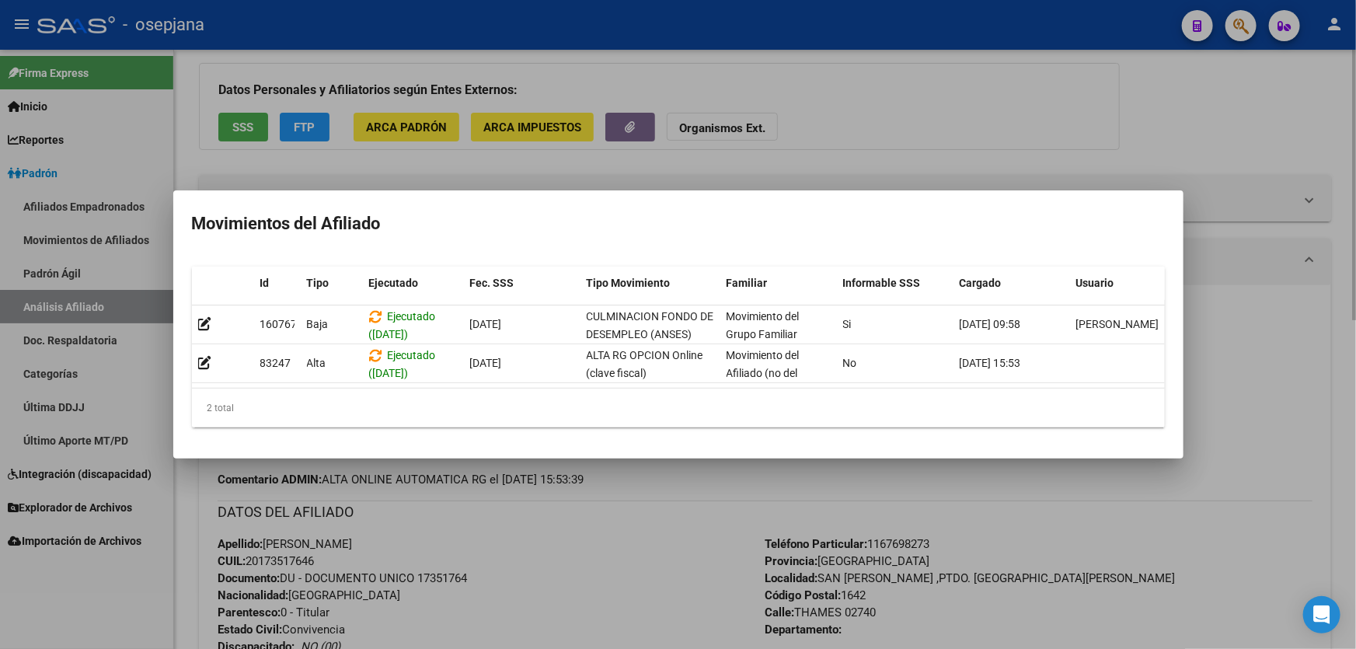
drag, startPoint x: 559, startPoint y: 602, endPoint x: 497, endPoint y: 625, distance: 66.4
click at [559, 603] on div at bounding box center [678, 324] width 1356 height 649
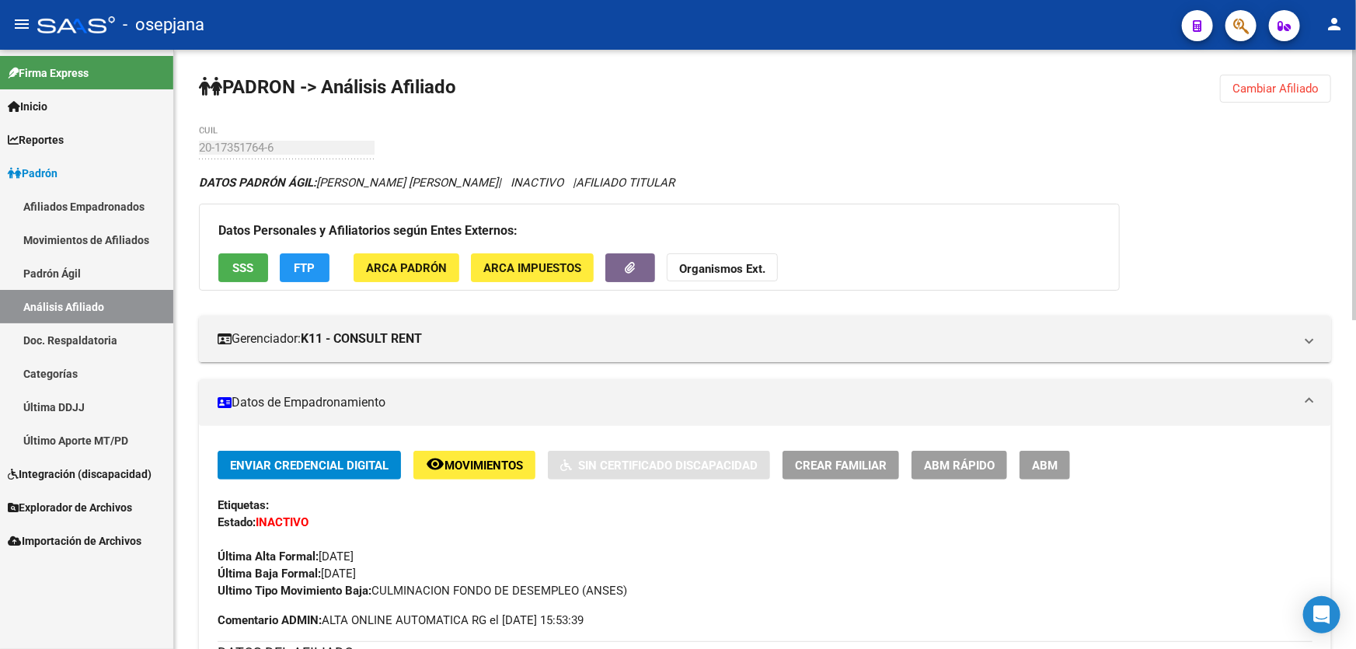
scroll to position [0, 0]
click at [1260, 90] on span "Cambiar Afiliado" at bounding box center [1275, 89] width 86 height 14
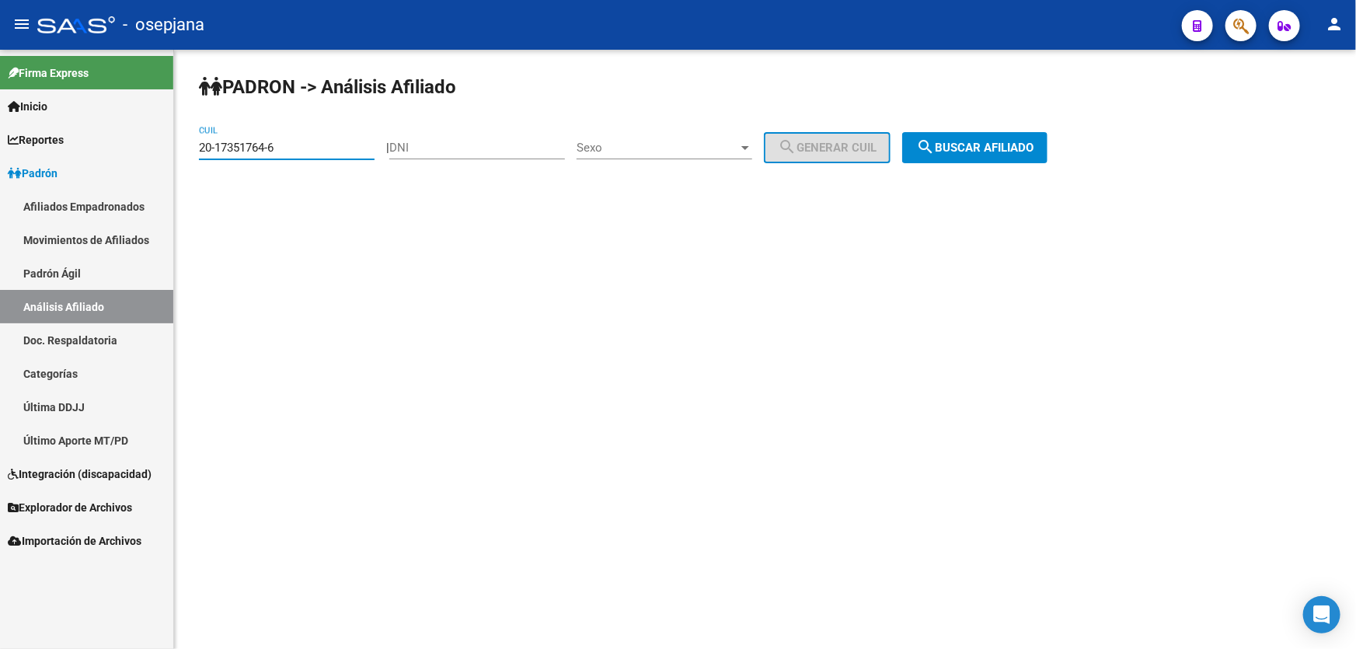
drag, startPoint x: 318, startPoint y: 140, endPoint x: 0, endPoint y: 186, distance: 321.0
click at [0, 186] on mat-sidenav-container "Firma Express Inicio Calendario SSS Instructivos Contacto OS Reportes Padrón Tr…" at bounding box center [678, 349] width 1356 height 599
paste input "41882341-1"
type input "20-41882341-1"
click at [1022, 145] on span "search Buscar afiliado" at bounding box center [974, 148] width 117 height 14
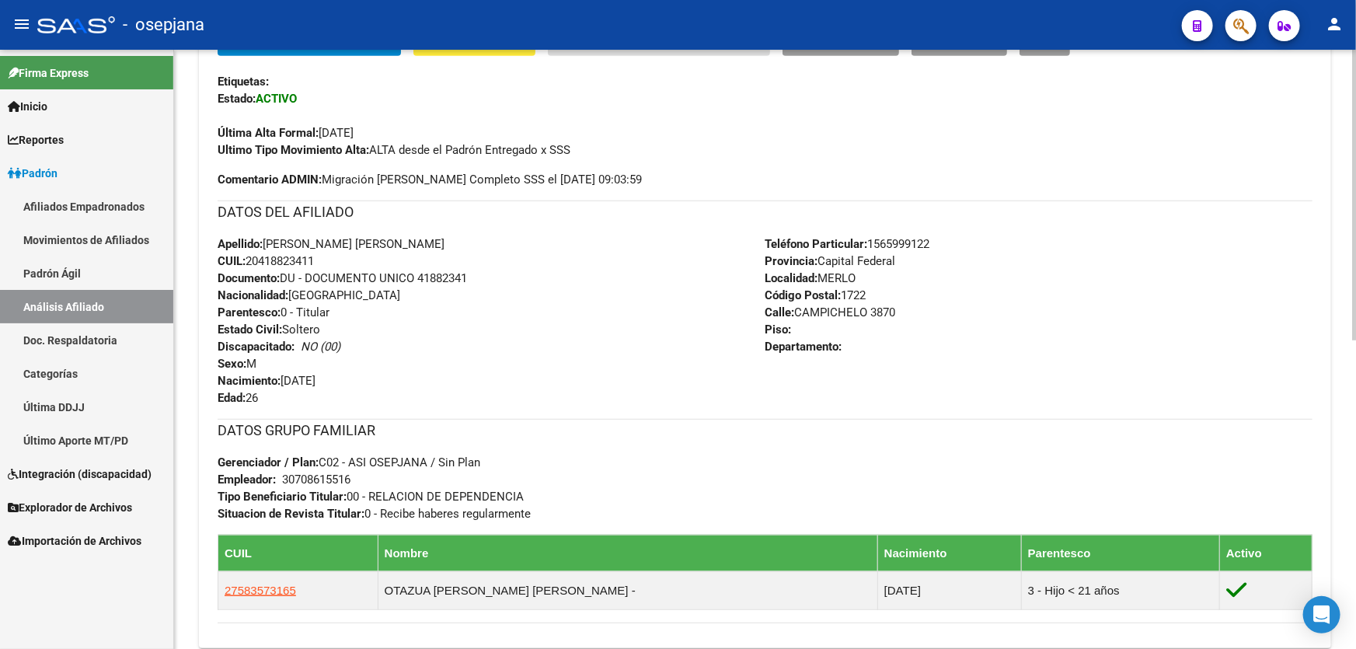
scroll to position [211, 0]
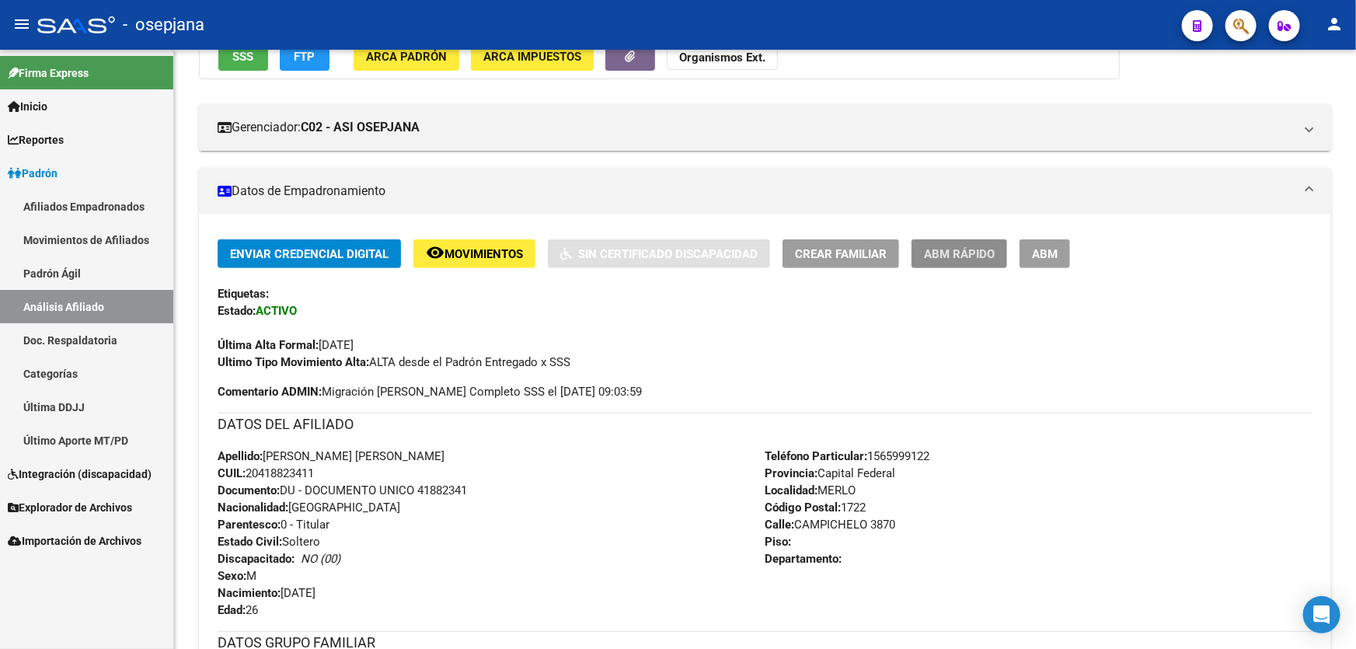
click at [975, 250] on span "ABM Rápido" at bounding box center [959, 254] width 71 height 14
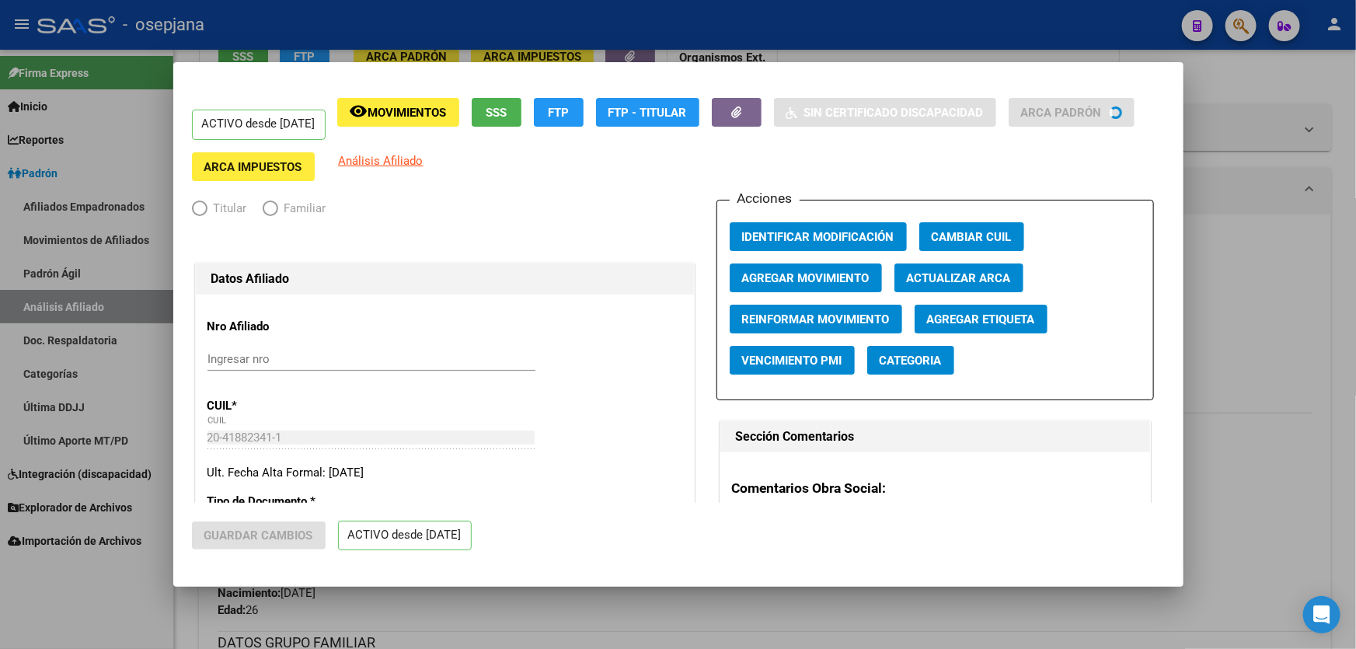
radio input "true"
type input "30-70861551-6"
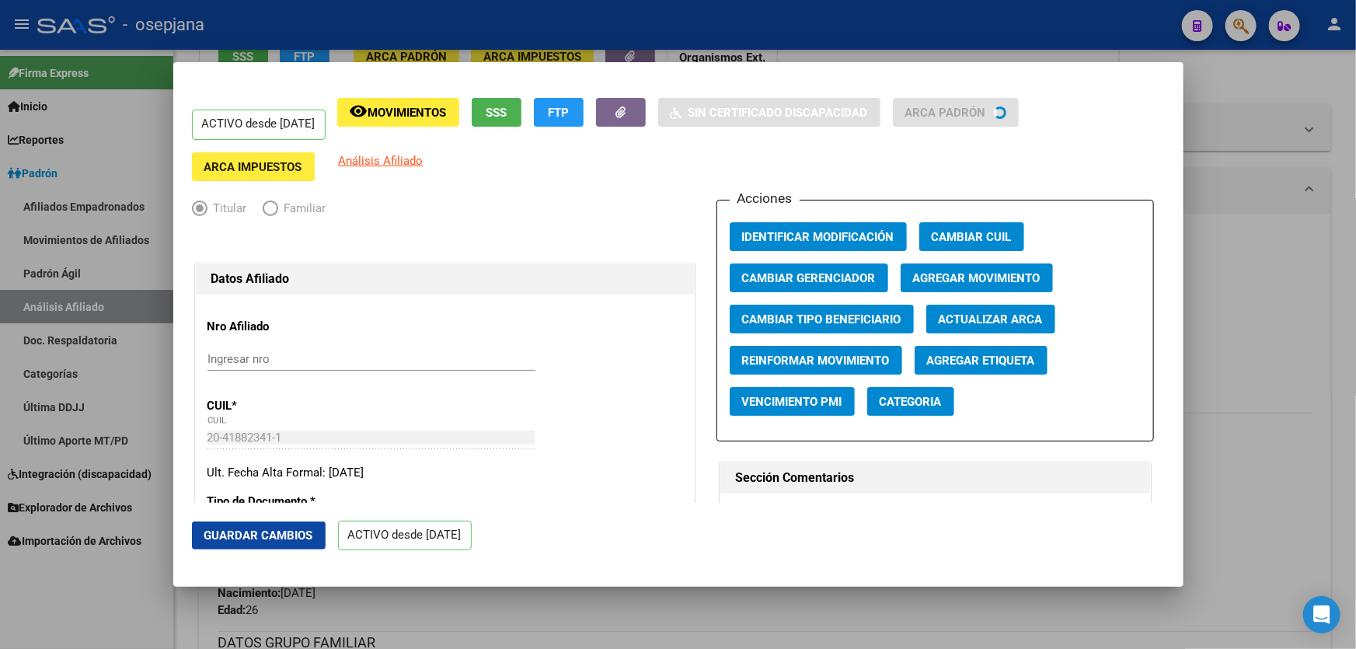
click at [980, 315] on span "Actualizar ARCA" at bounding box center [990, 319] width 104 height 14
type input "OTAZUA"
type input "CRISTIAN NICOLAS"
type input "MERLO"
type input "CAMPICHUELO"
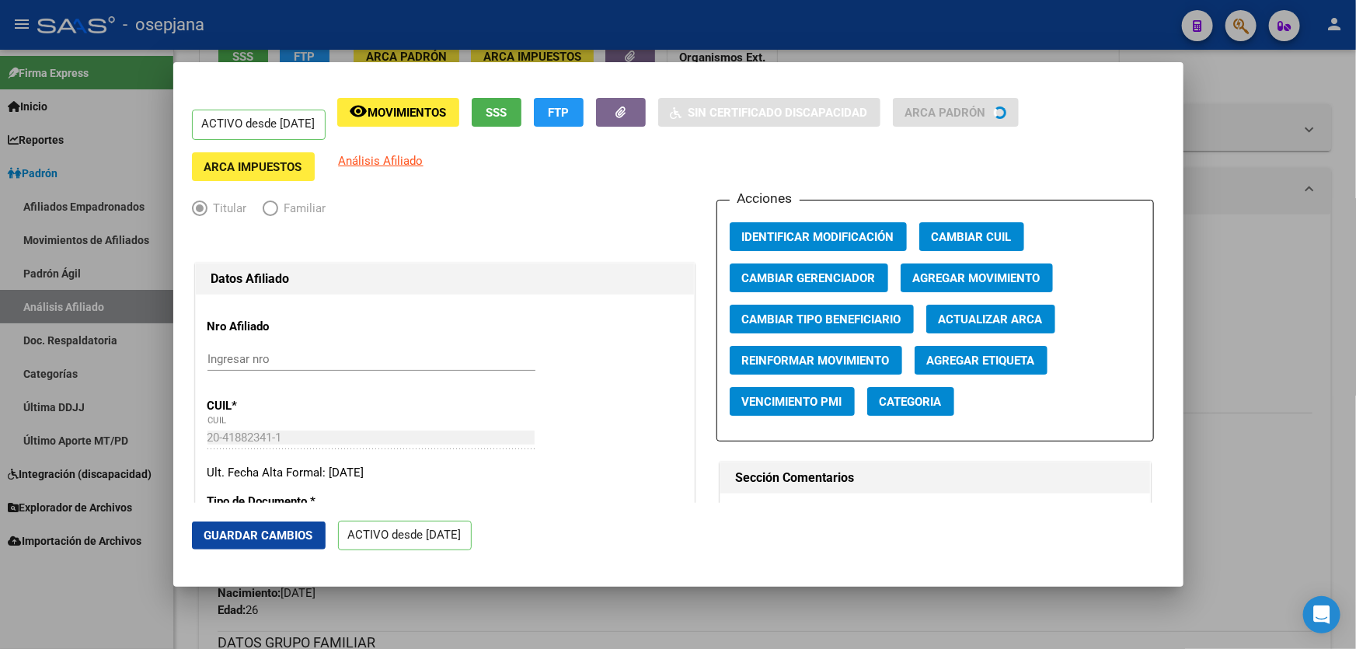
type input "3870"
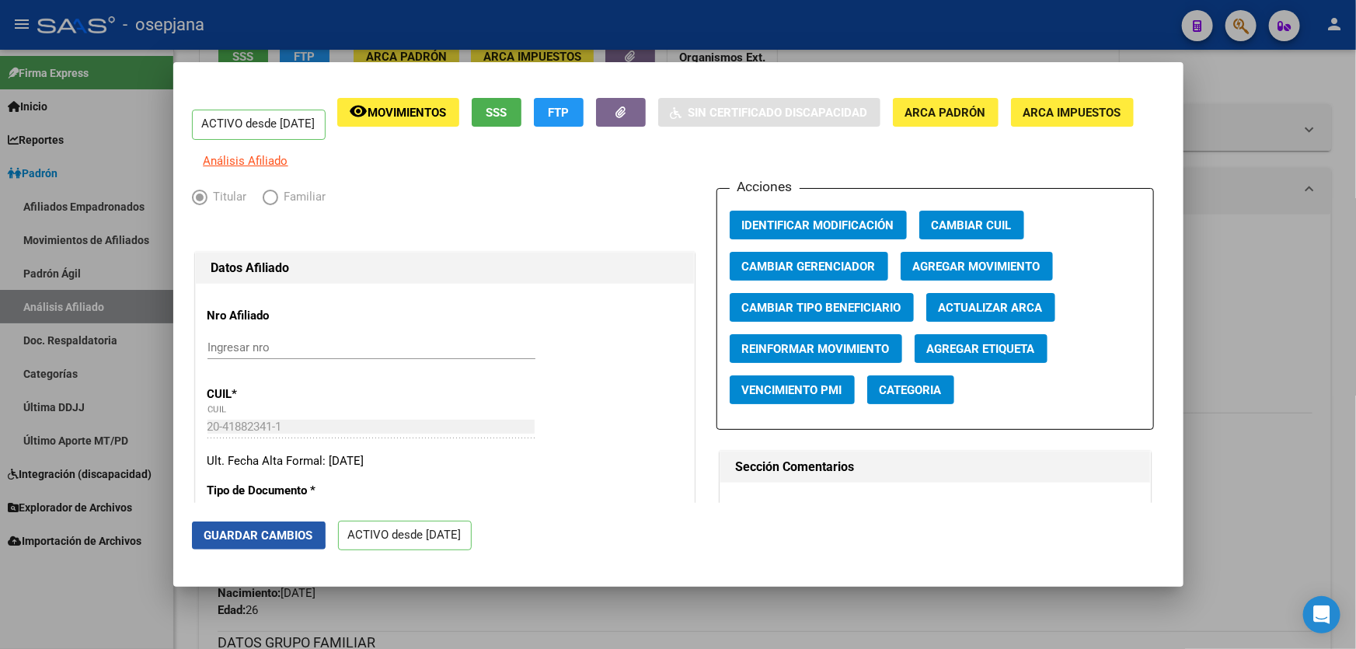
click at [247, 531] on span "Guardar Cambios" at bounding box center [258, 535] width 109 height 14
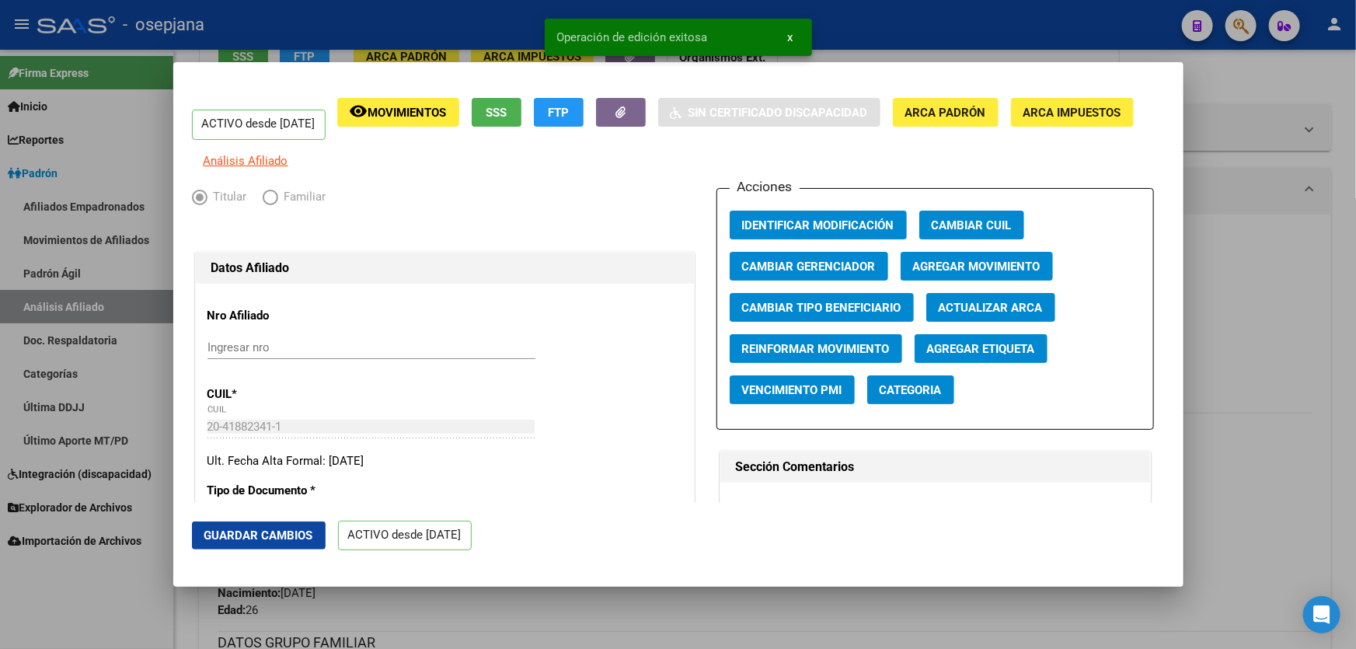
click at [1355, 314] on div at bounding box center [678, 324] width 1356 height 649
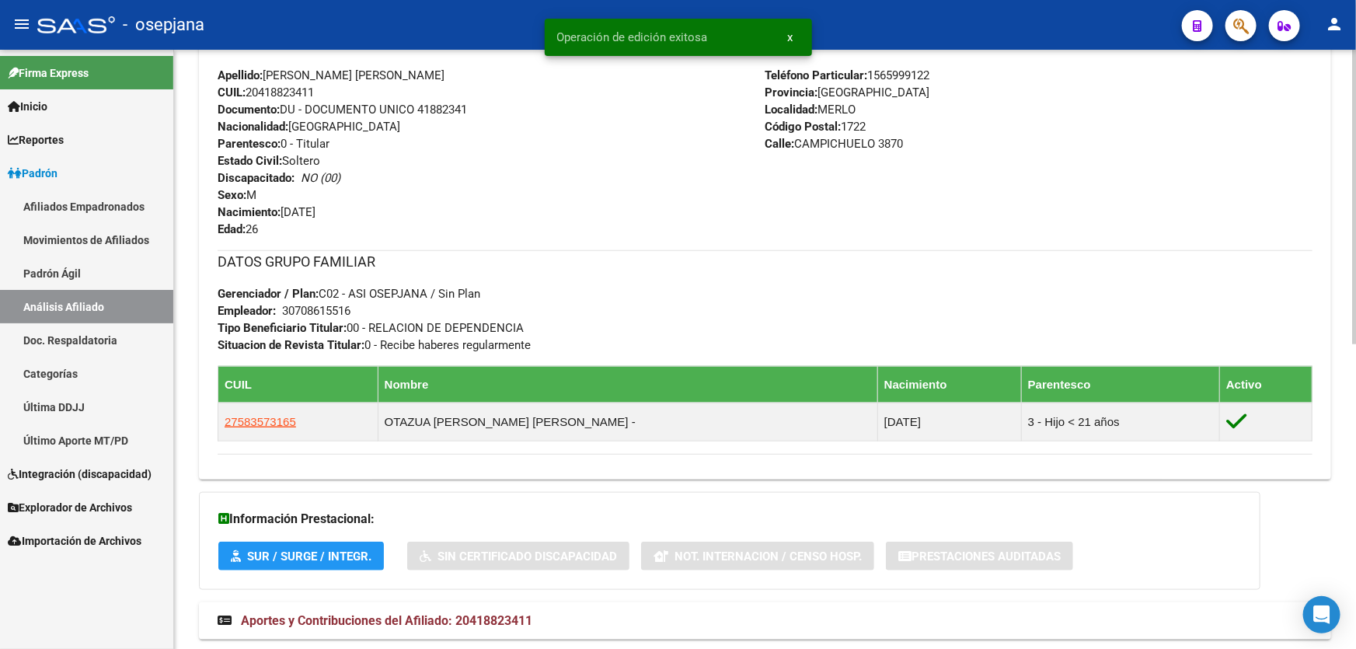
scroll to position [618, 0]
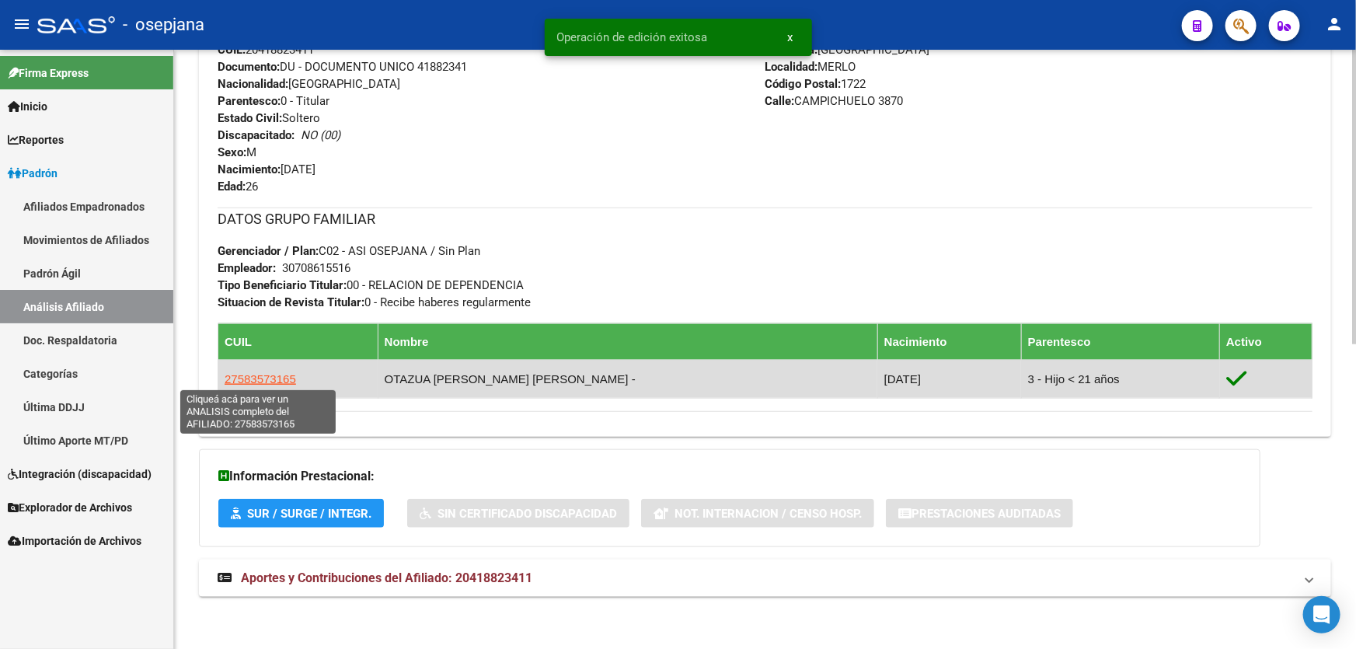
click at [252, 380] on span "27583573165" at bounding box center [260, 378] width 71 height 13
type textarea "27583573165"
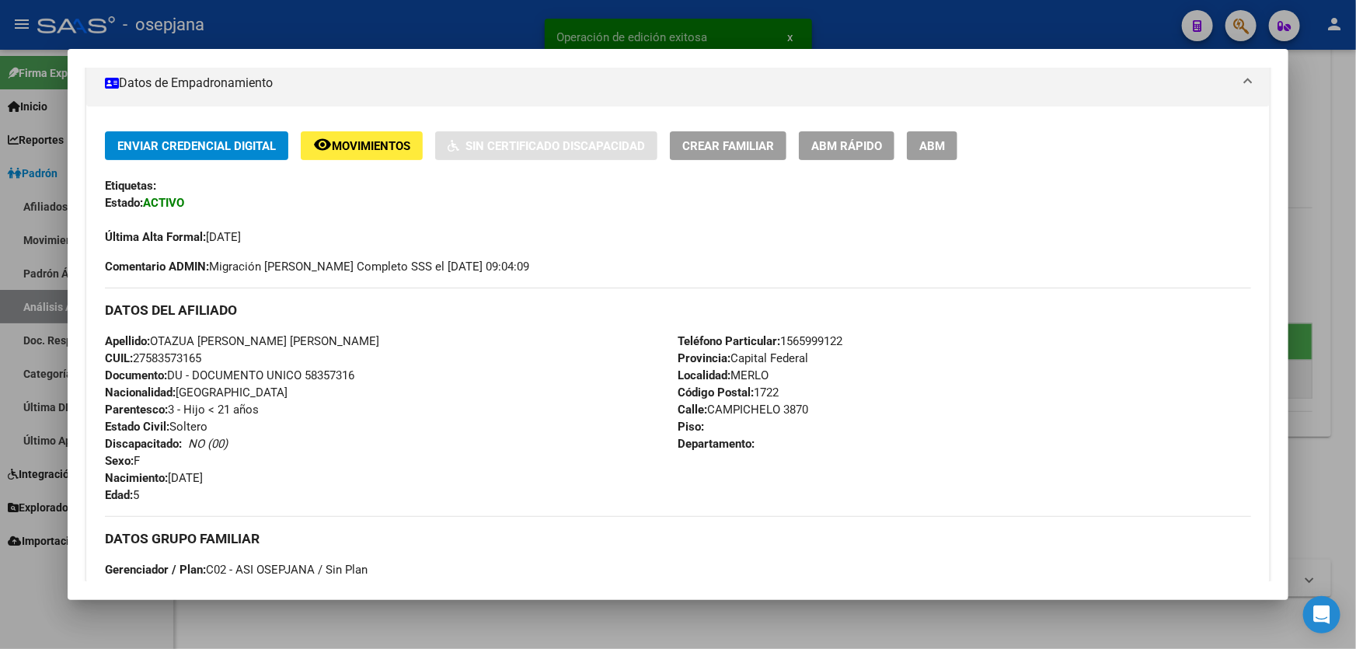
scroll to position [282, 0]
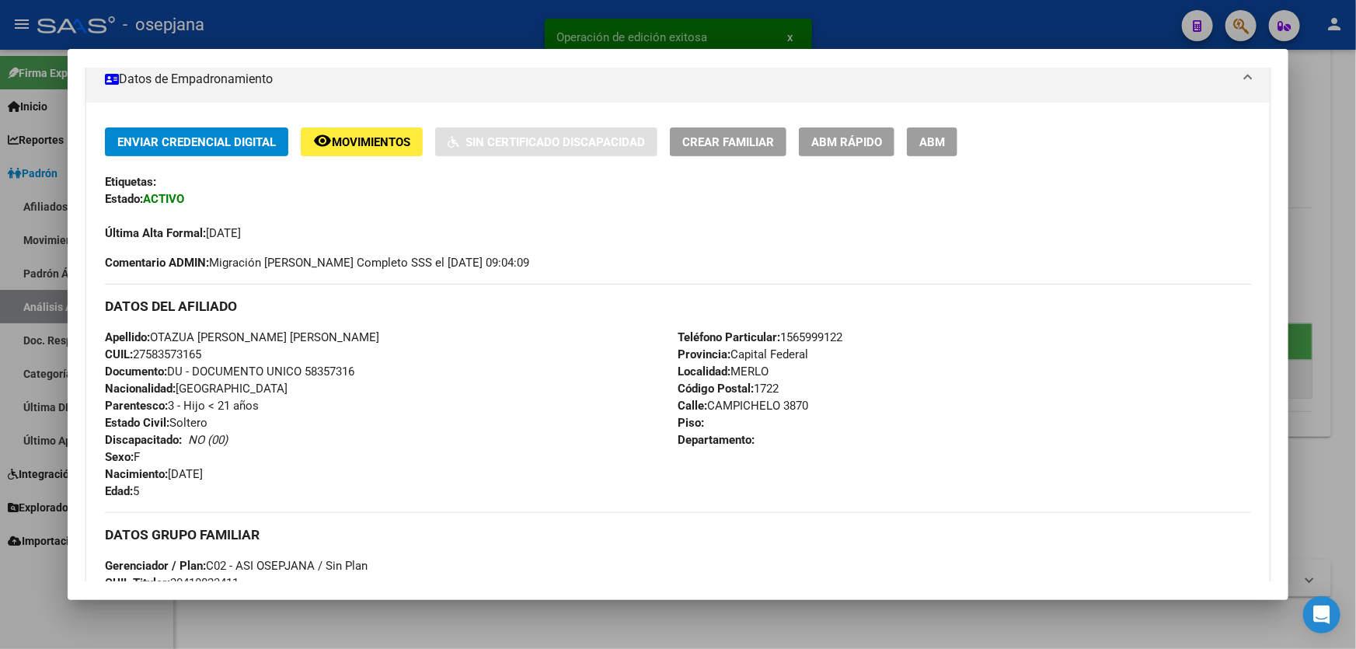
click at [859, 154] on button "ABM Rápido" at bounding box center [847, 141] width 96 height 29
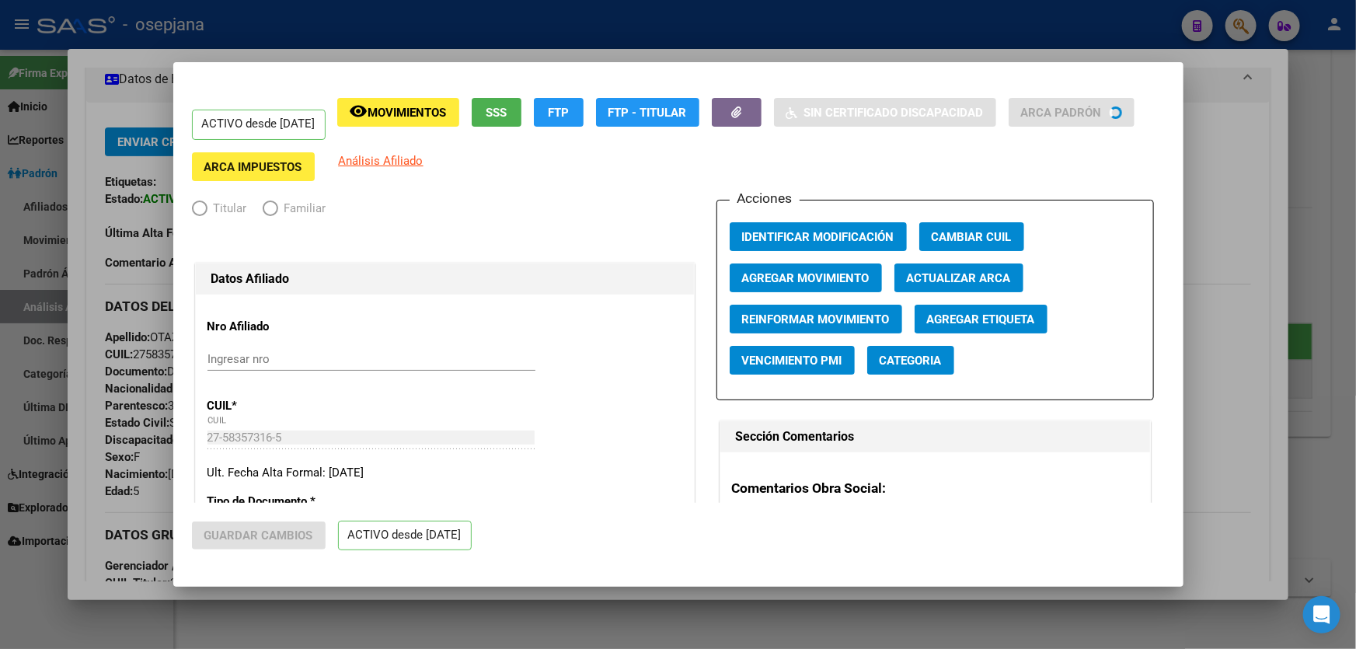
radio input "true"
type input "30-70861551-6"
click at [981, 282] on span "Actualizar ARCA" at bounding box center [959, 278] width 104 height 14
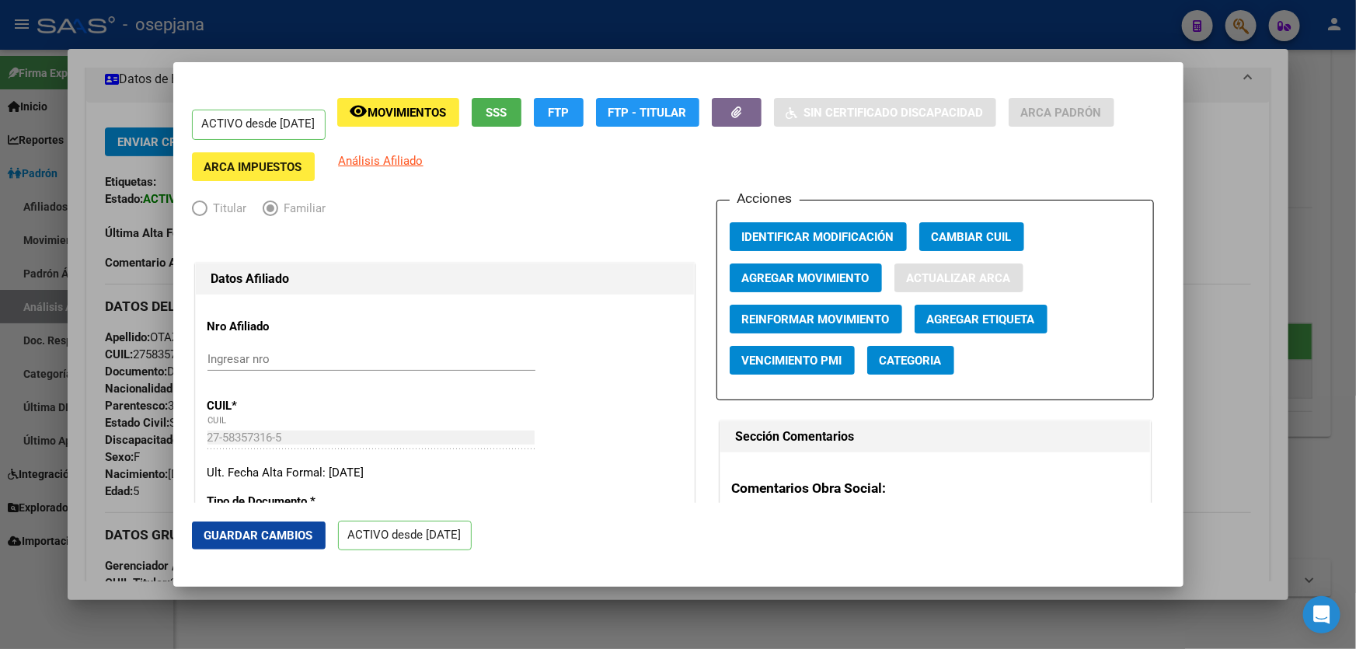
type input "OTAZUA ALTAMIRANO"
type input "KIARA YAZMIN"
type input "MERLO"
type input "CAMPICHUELO"
type input "3870"
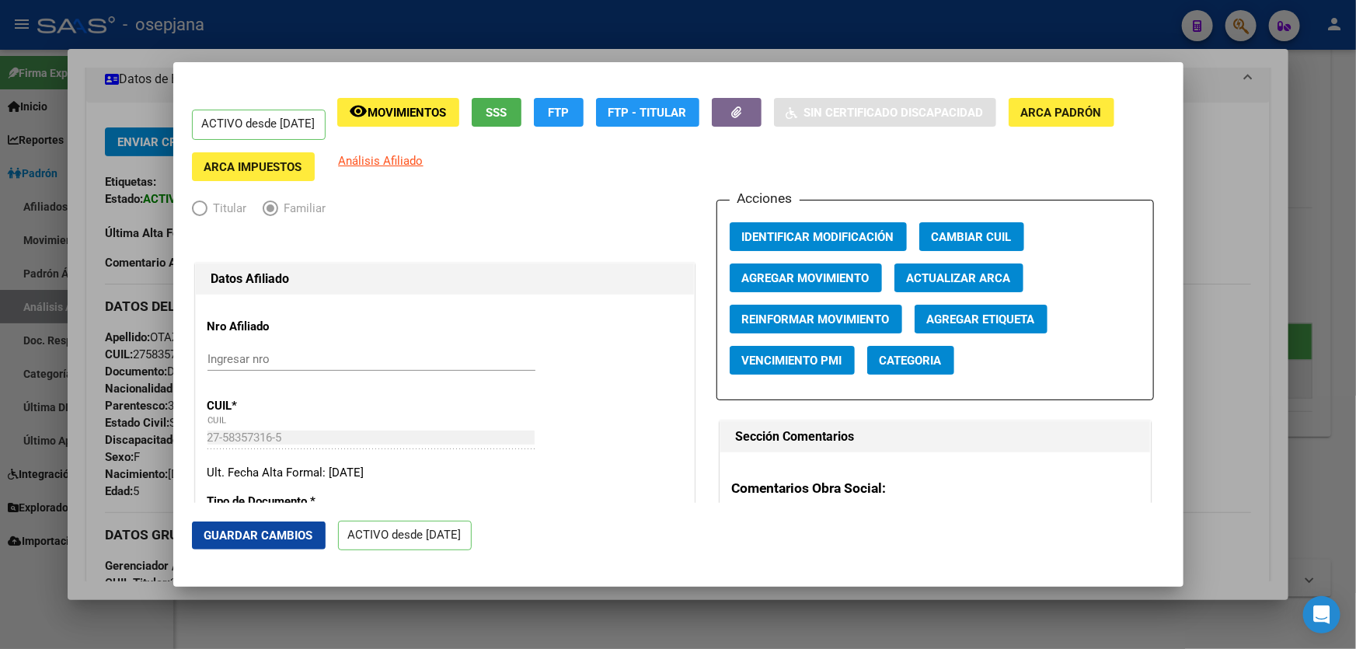
click at [263, 538] on span "Guardar Cambios" at bounding box center [258, 535] width 109 height 14
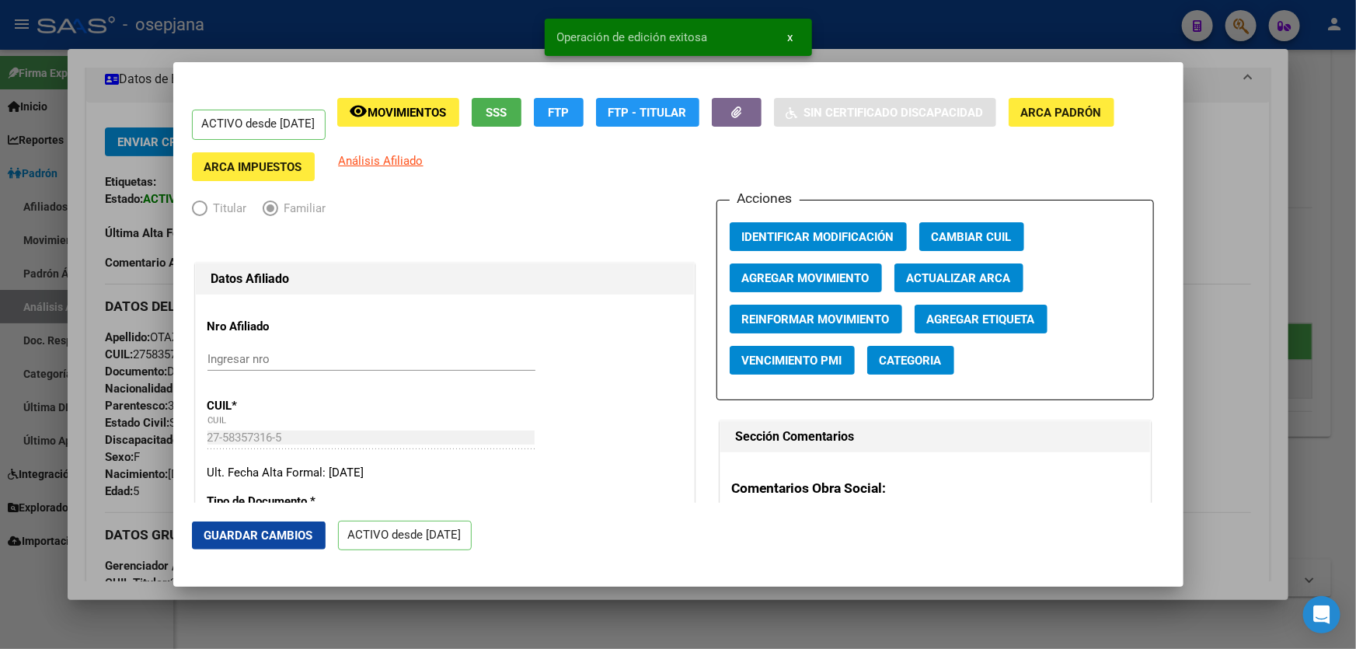
click at [1355, 384] on div at bounding box center [678, 324] width 1356 height 649
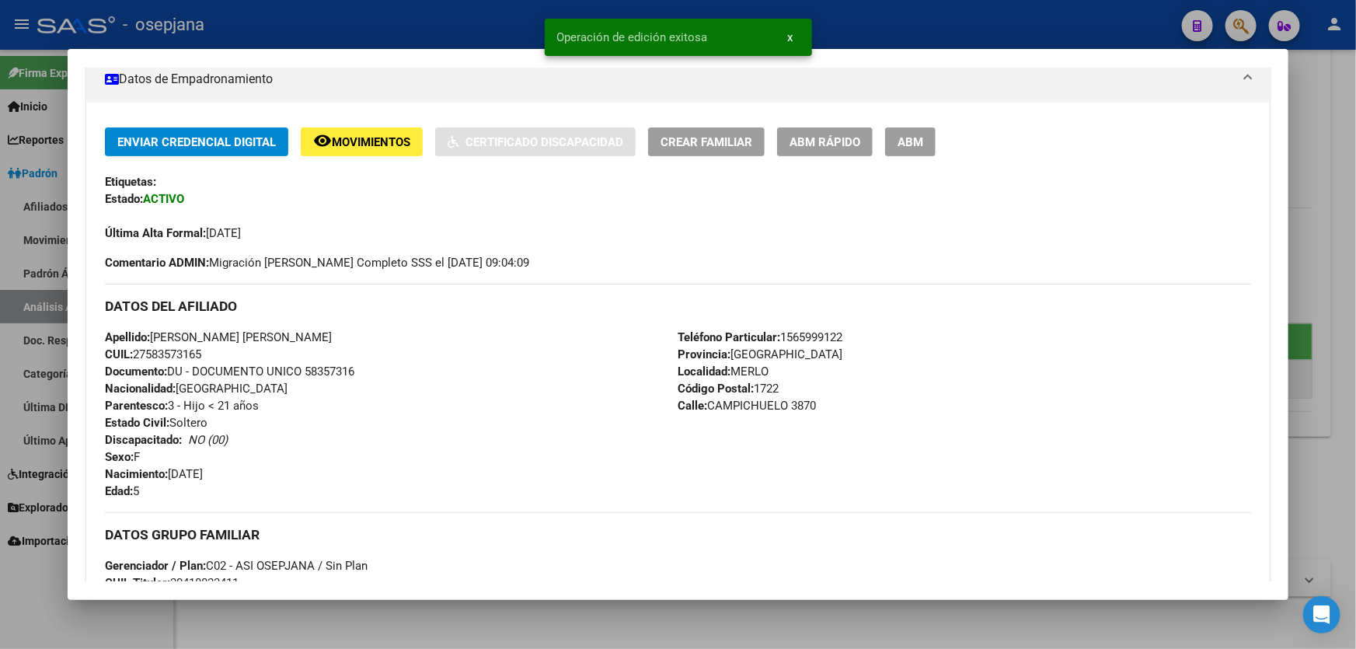
click at [1355, 384] on div at bounding box center [678, 324] width 1356 height 649
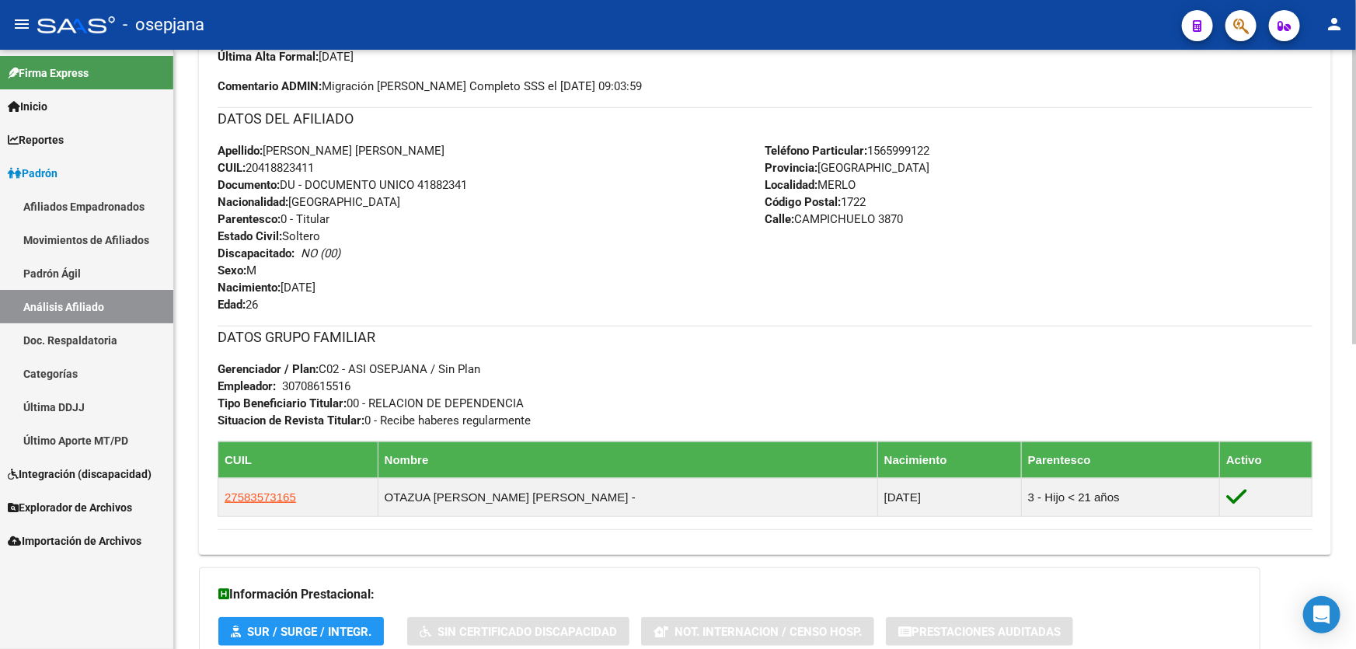
scroll to position [618, 0]
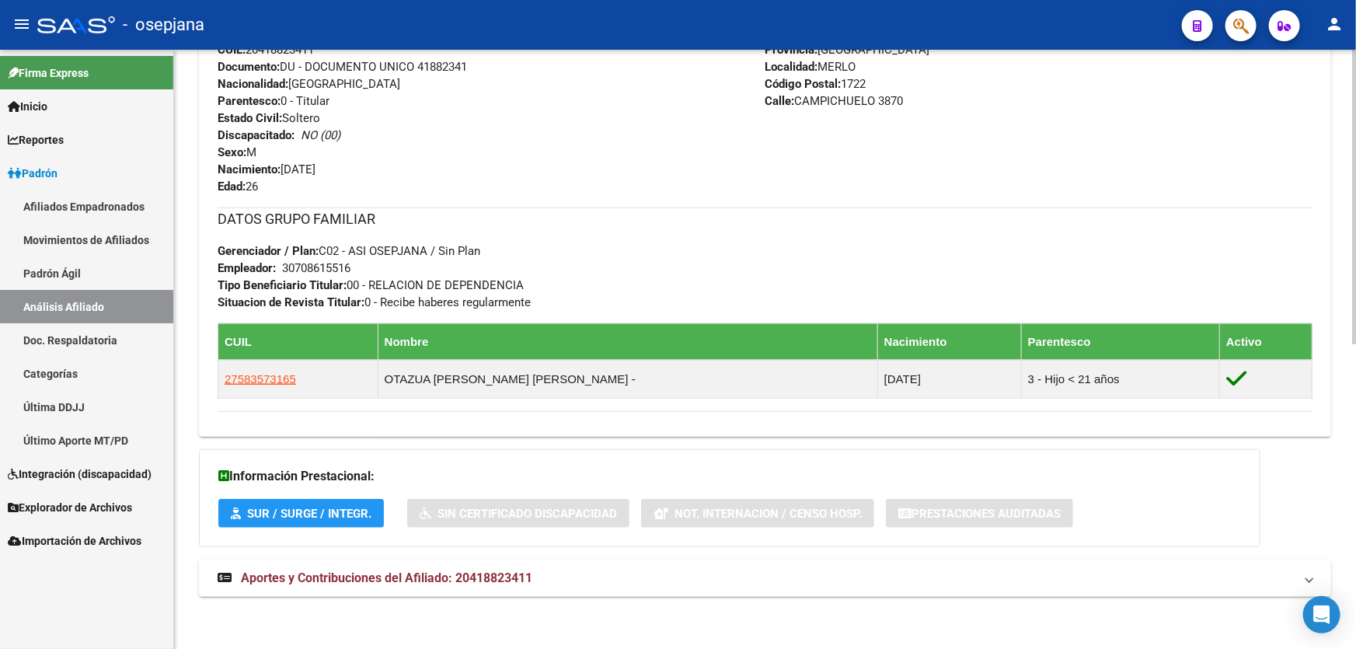
click at [443, 580] on span "Aportes y Contribuciones del Afiliado: 20418823411" at bounding box center [386, 577] width 291 height 15
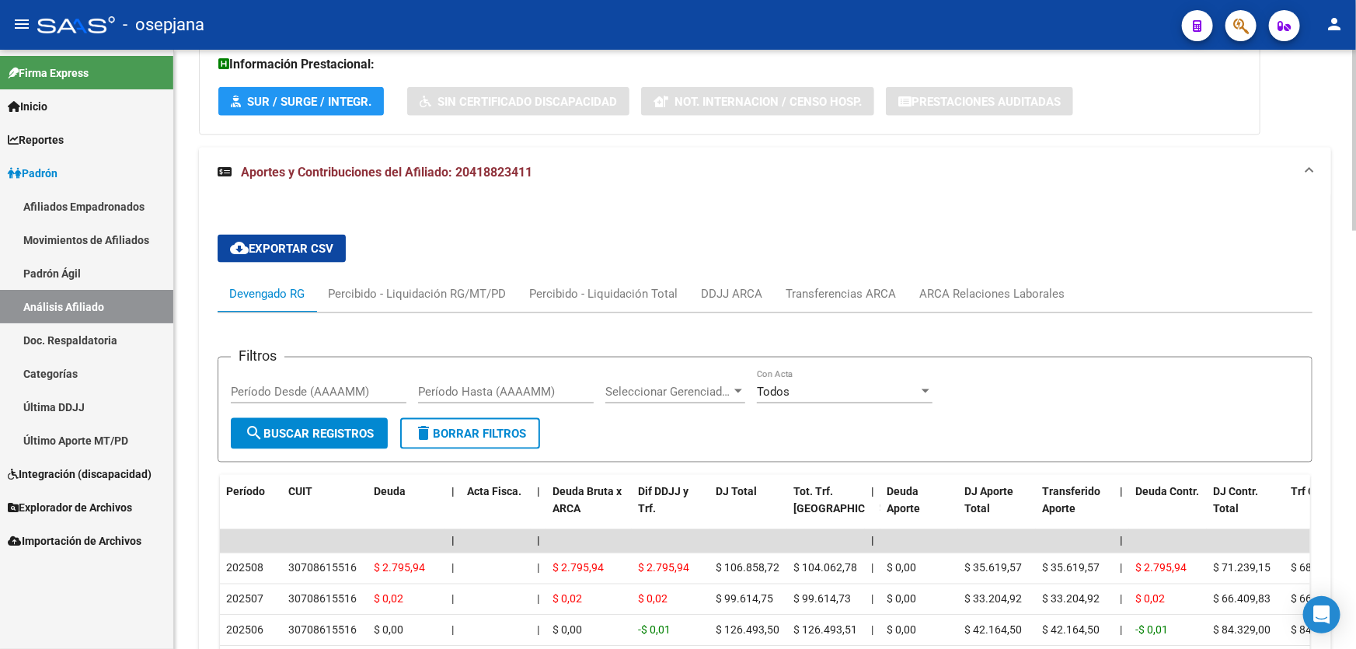
scroll to position [1041, 0]
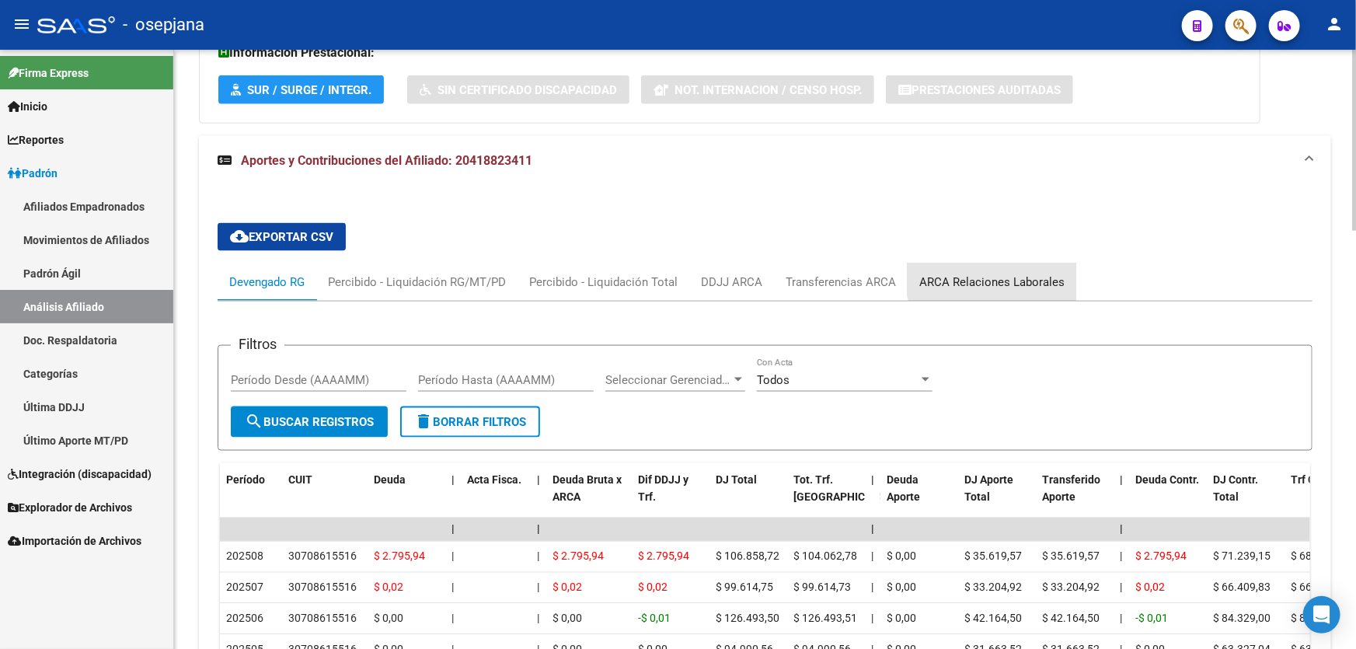
click at [1026, 270] on div "ARCA Relaciones Laborales" at bounding box center [991, 281] width 169 height 37
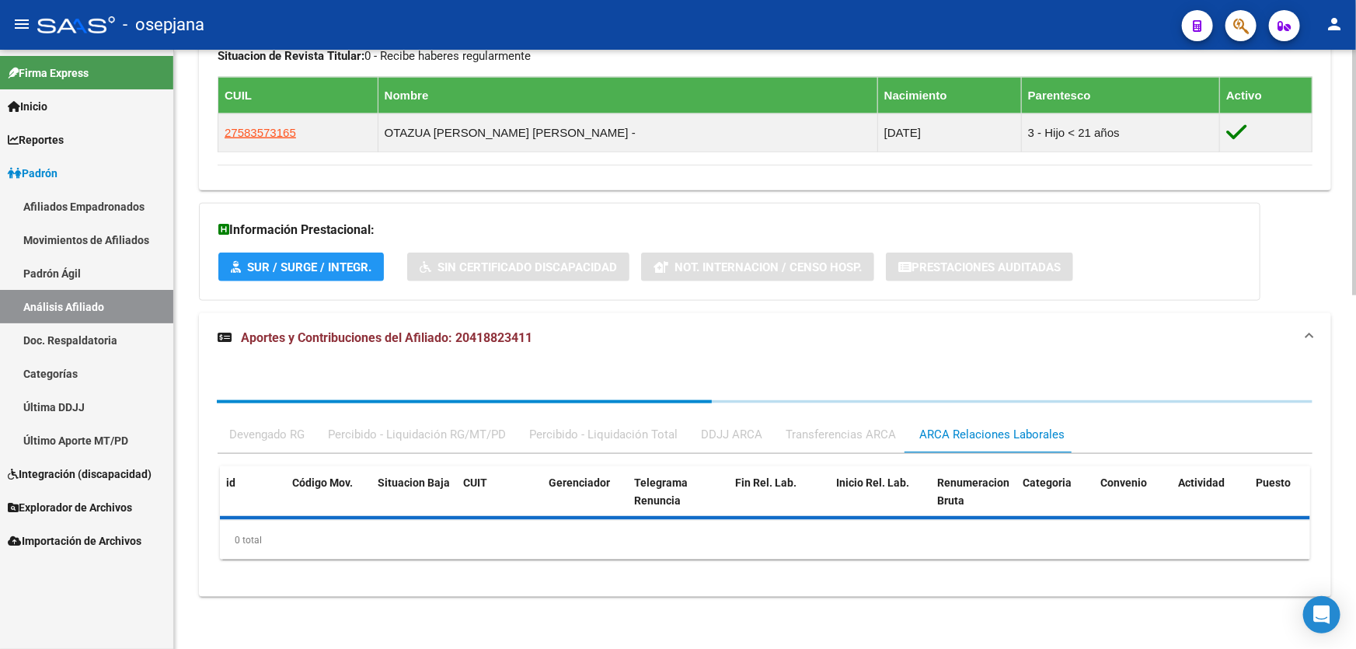
scroll to position [939, 0]
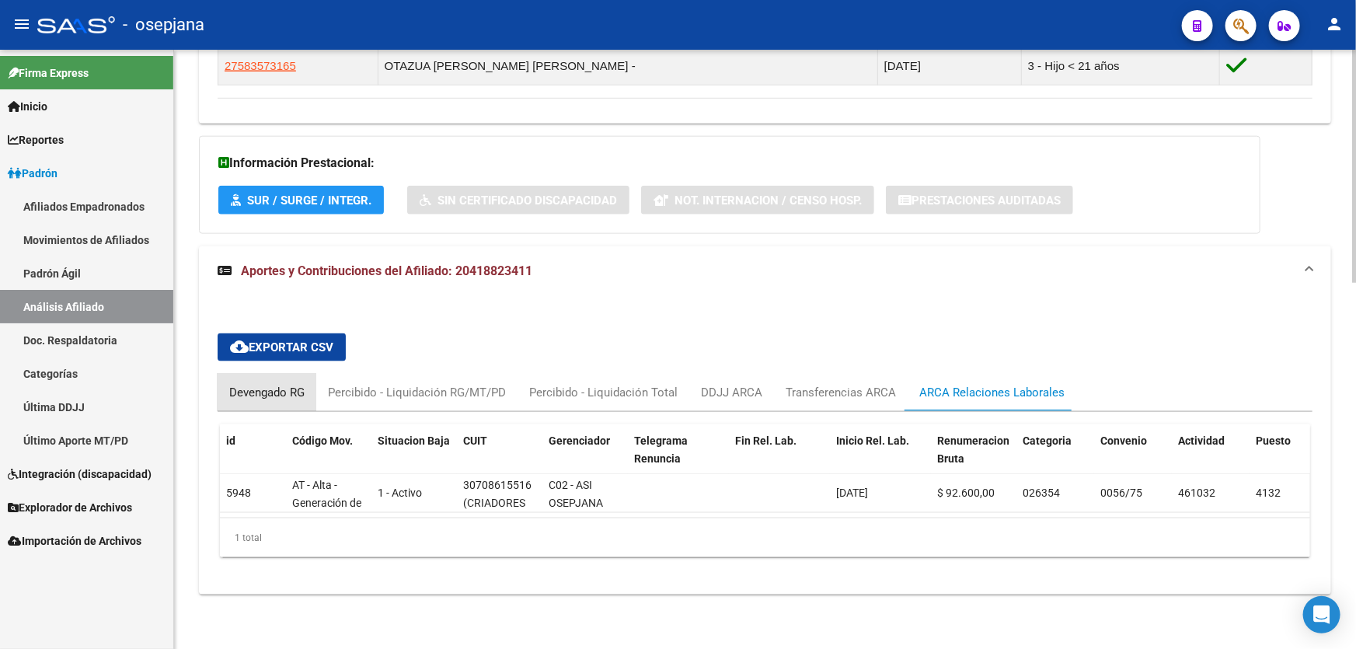
click at [254, 384] on div "Devengado RG" at bounding box center [266, 392] width 75 height 17
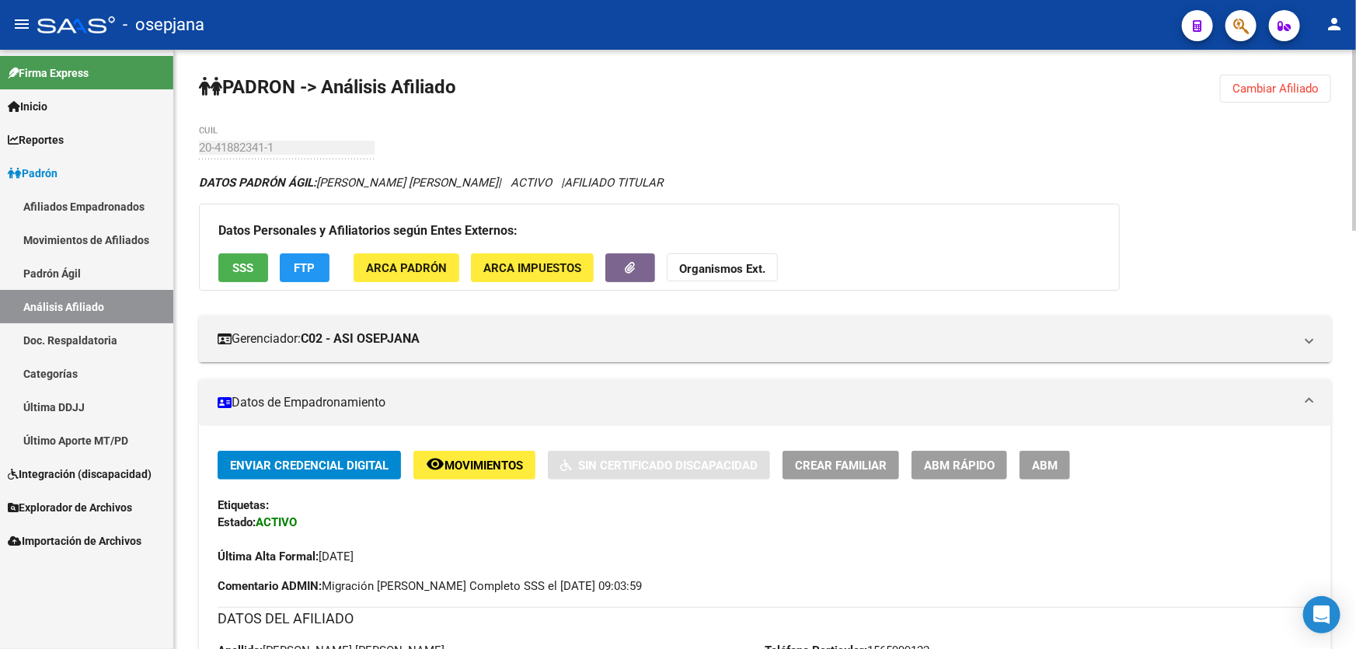
scroll to position [0, 0]
click at [259, 262] on button "SSS" at bounding box center [243, 267] width 50 height 29
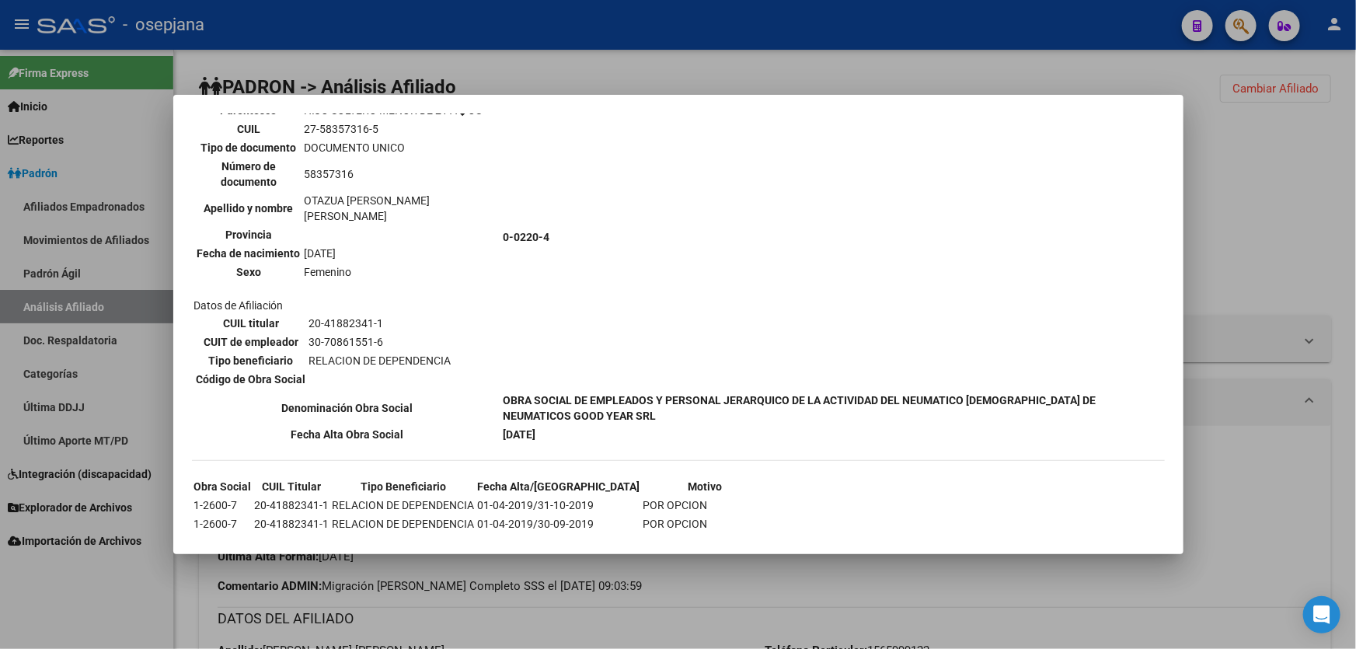
scroll to position [720, 0]
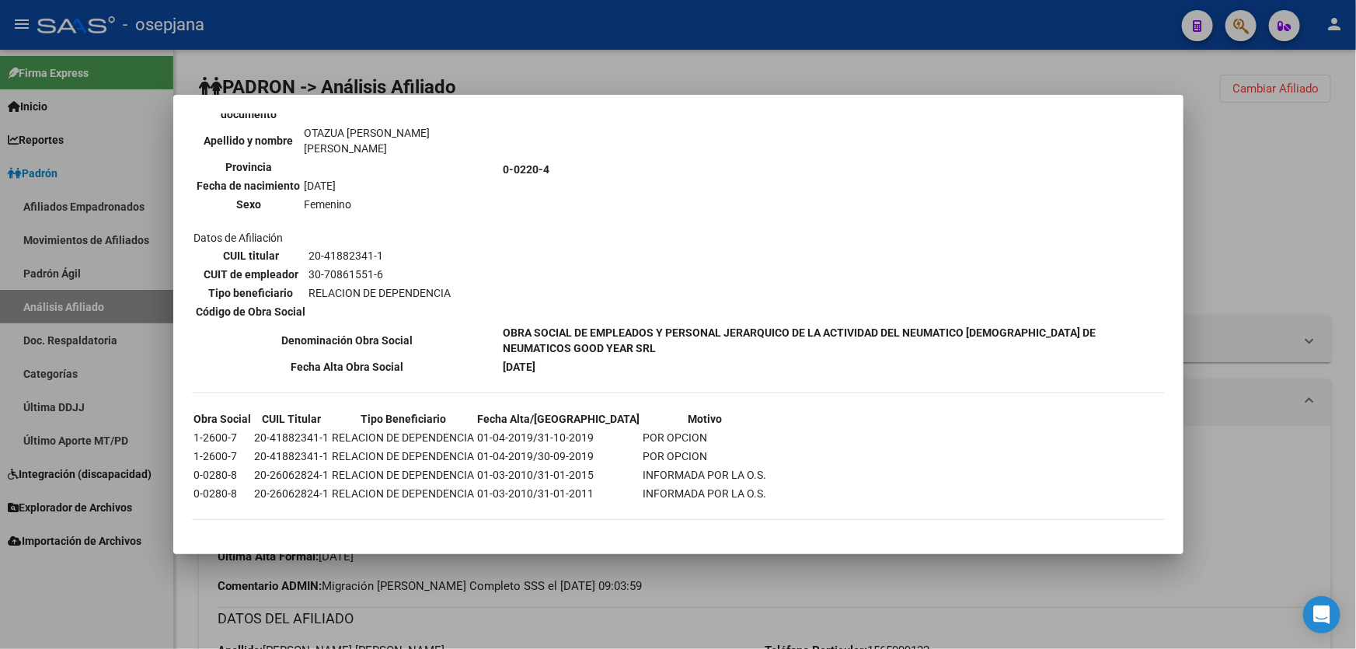
click at [1262, 209] on div at bounding box center [678, 324] width 1356 height 649
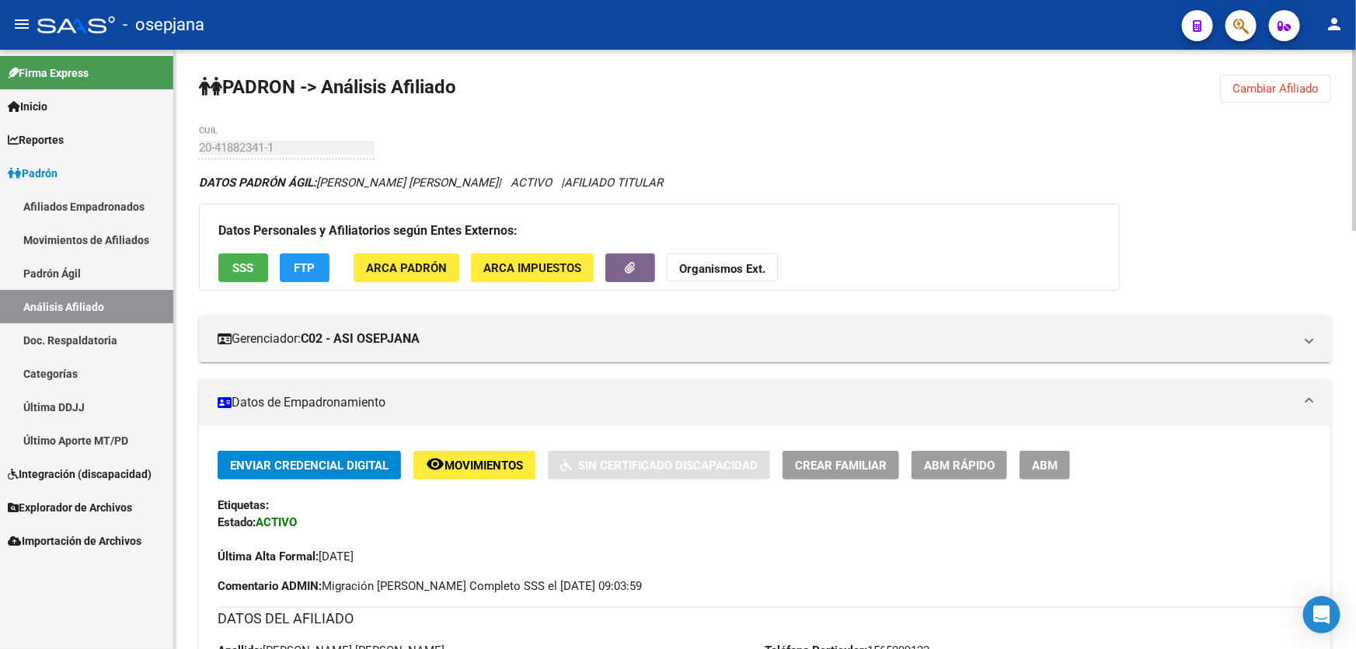
click at [310, 272] on span "FTP" at bounding box center [304, 268] width 21 height 14
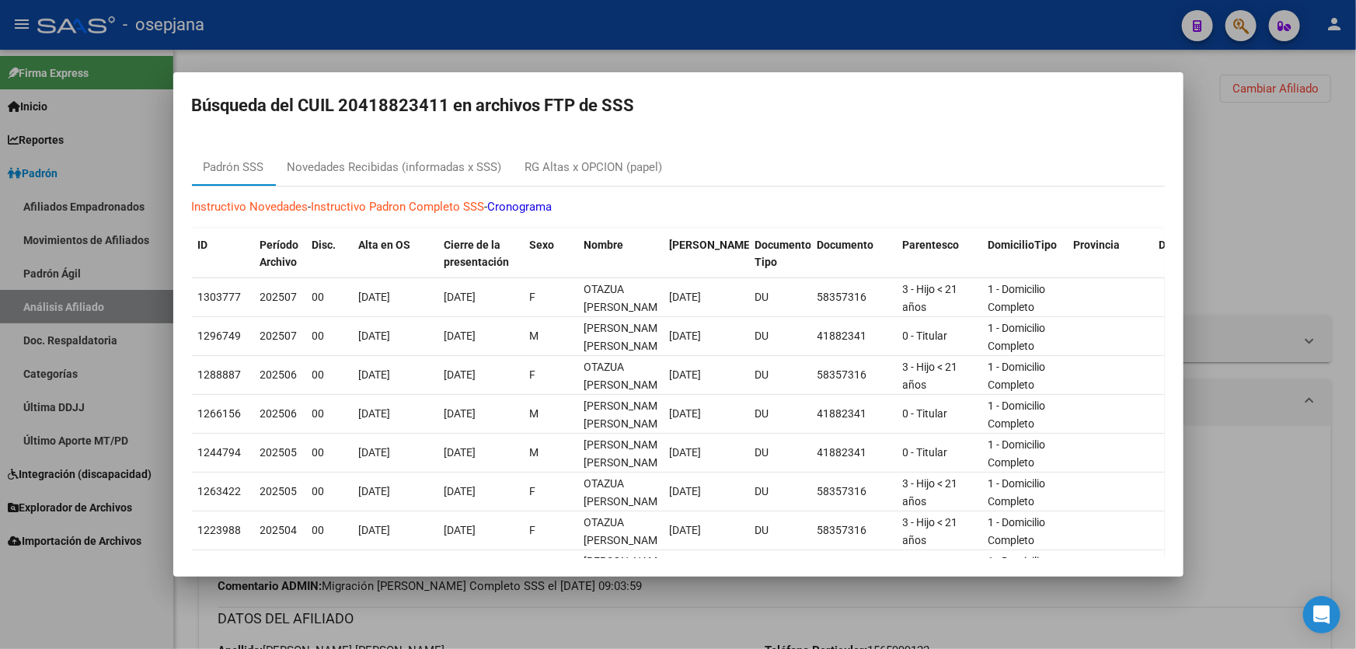
click at [1280, 249] on div at bounding box center [678, 324] width 1356 height 649
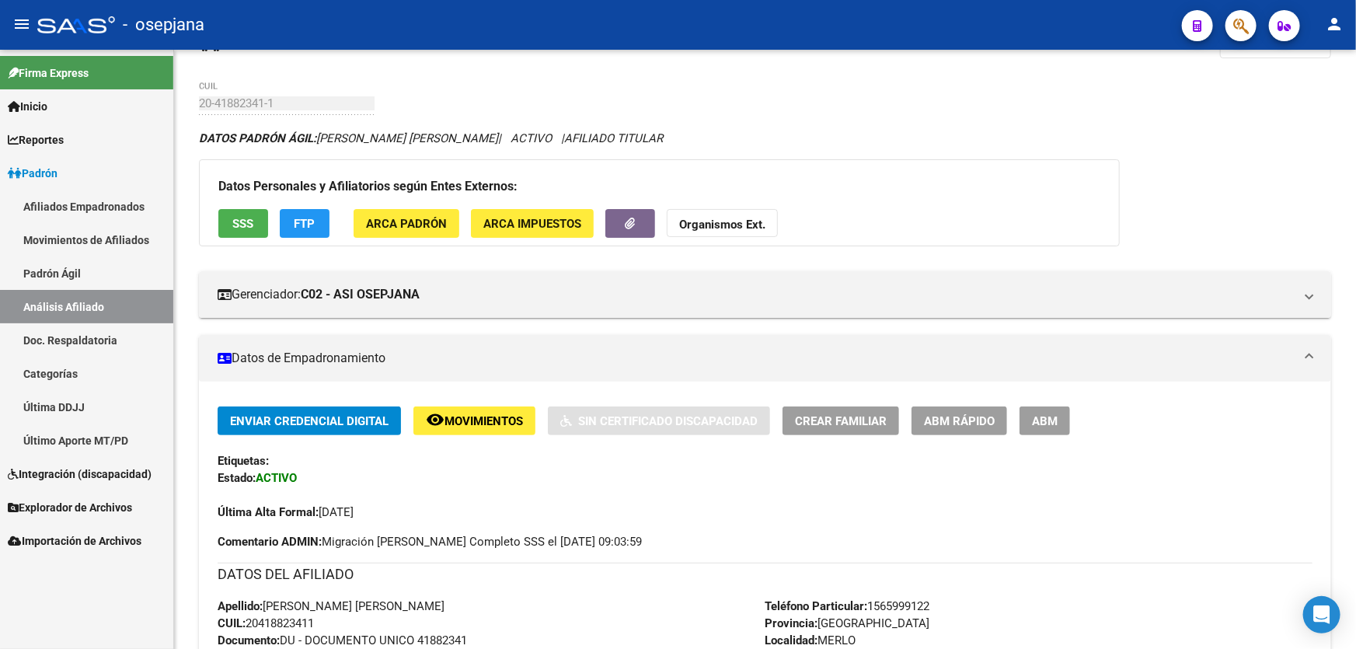
scroll to position [0, 0]
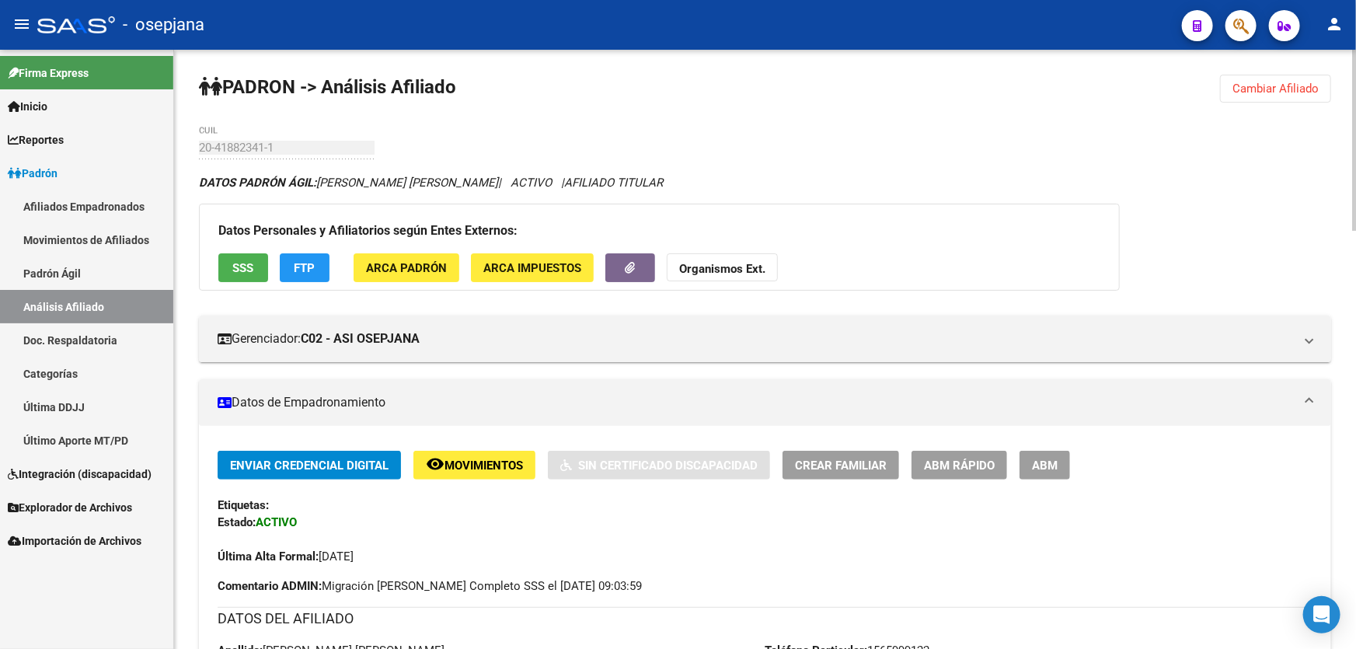
click at [1250, 93] on span "Cambiar Afiliado" at bounding box center [1275, 89] width 86 height 14
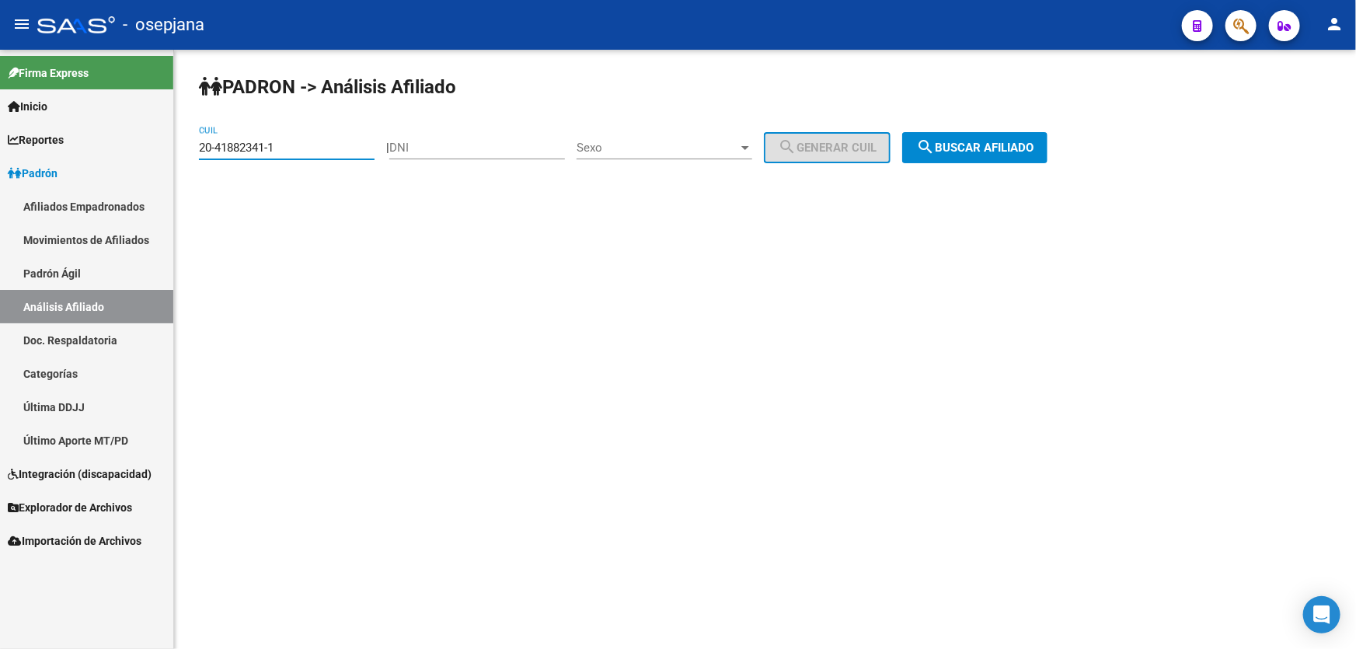
drag, startPoint x: 324, startPoint y: 151, endPoint x: 23, endPoint y: 185, distance: 303.4
click at [94, 172] on mat-sidenav-container "Firma Express Inicio Calendario SSS Instructivos Contacto OS Reportes Padrón Tr…" at bounding box center [678, 349] width 1356 height 599
paste input "34515729-9"
type input "20-34515729-9"
click at [1032, 144] on span "search Buscar afiliado" at bounding box center [974, 148] width 117 height 14
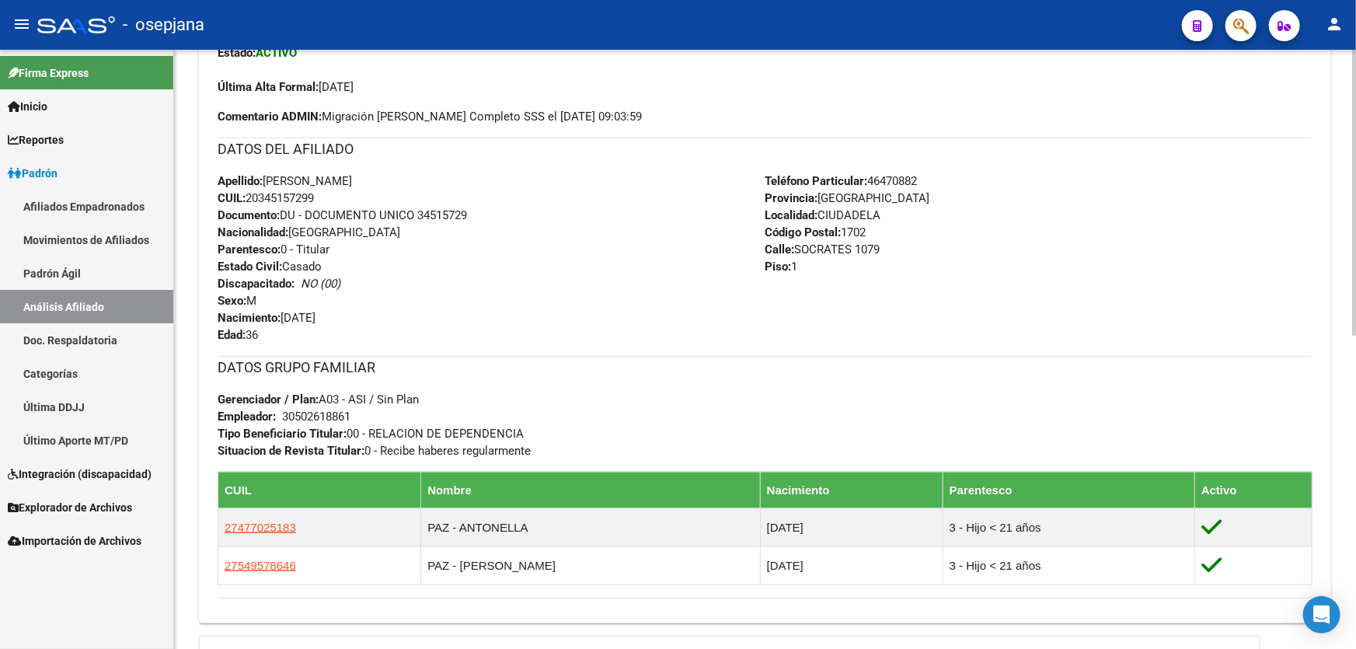
scroll to position [636, 0]
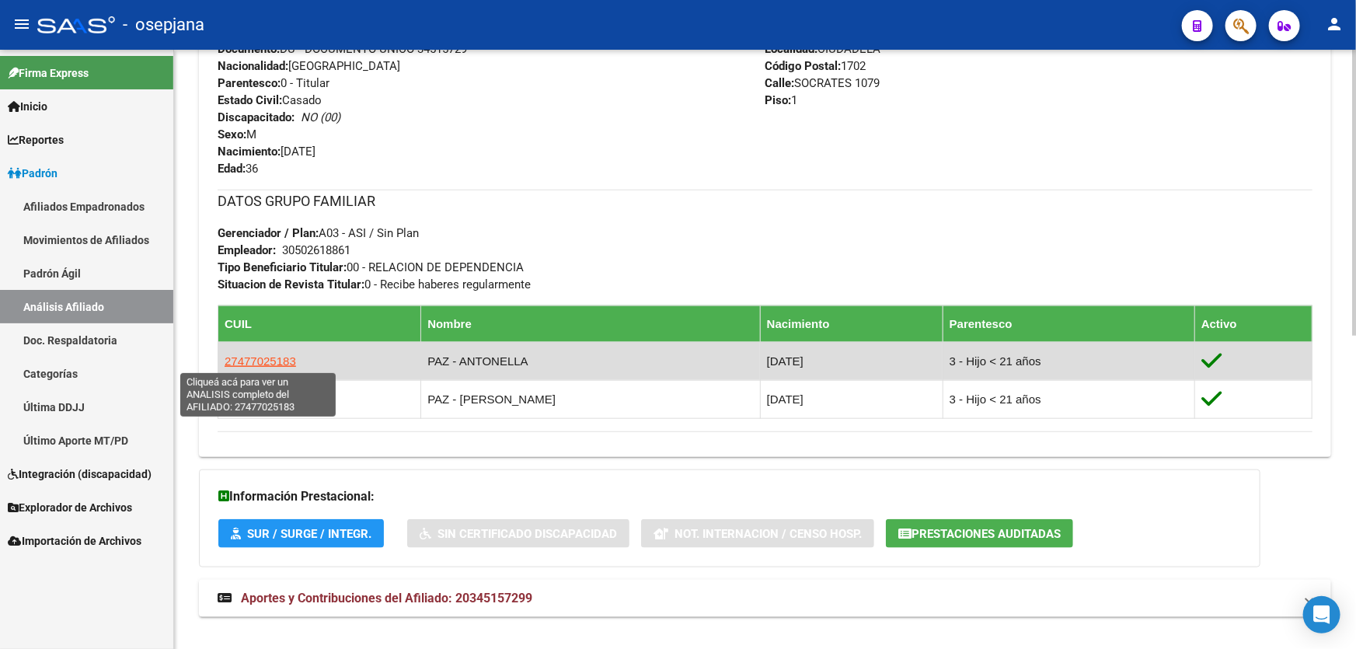
click at [267, 360] on span "27477025183" at bounding box center [260, 360] width 71 height 13
type textarea "27477025183"
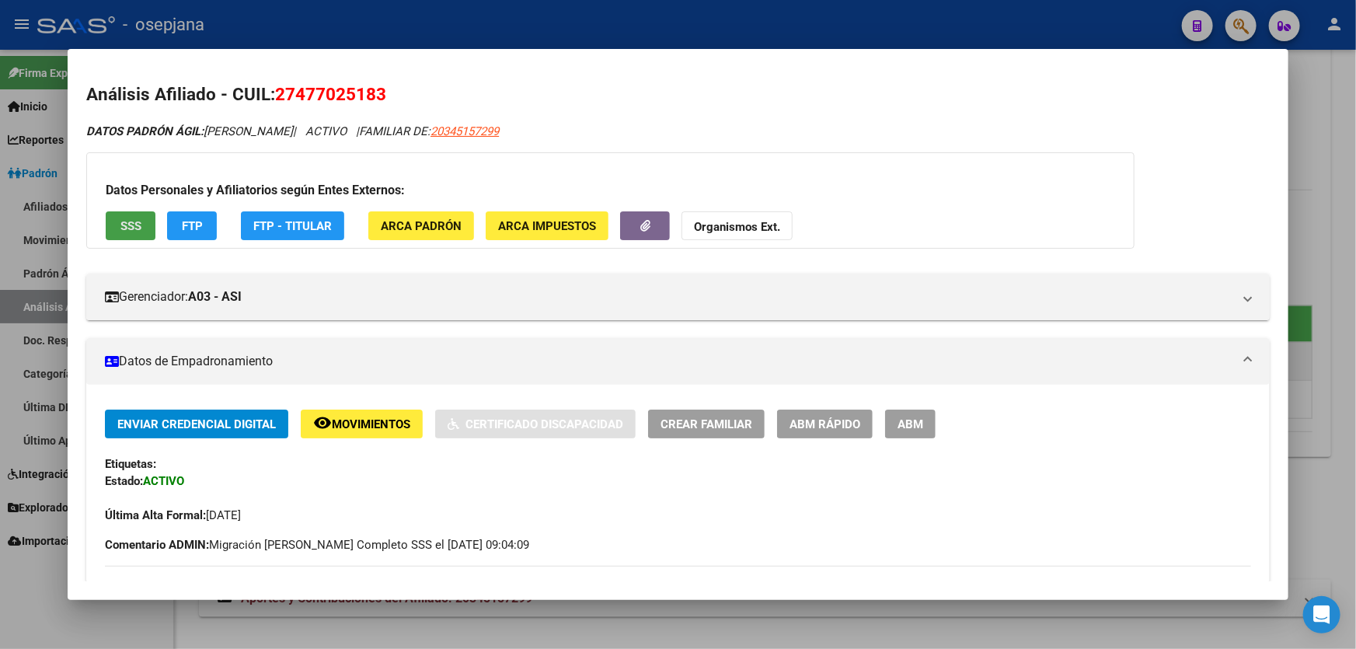
click at [151, 225] on button "SSS" at bounding box center [131, 225] width 50 height 29
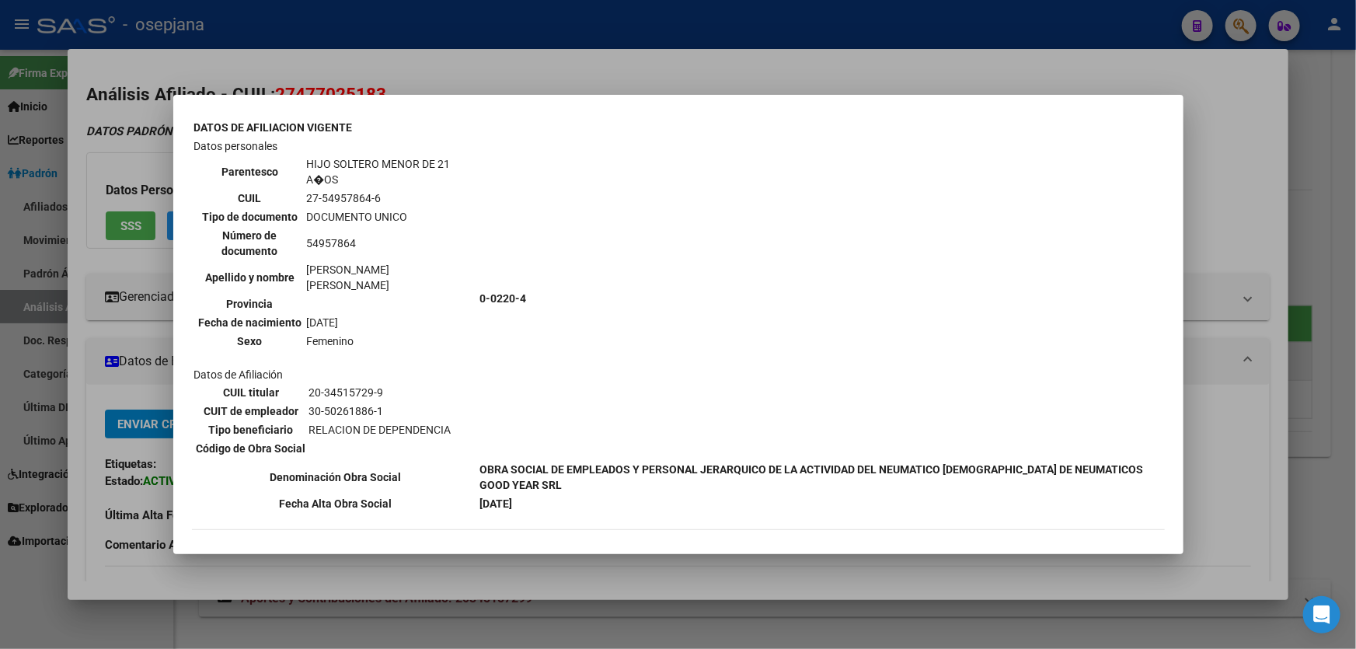
scroll to position [1043, 0]
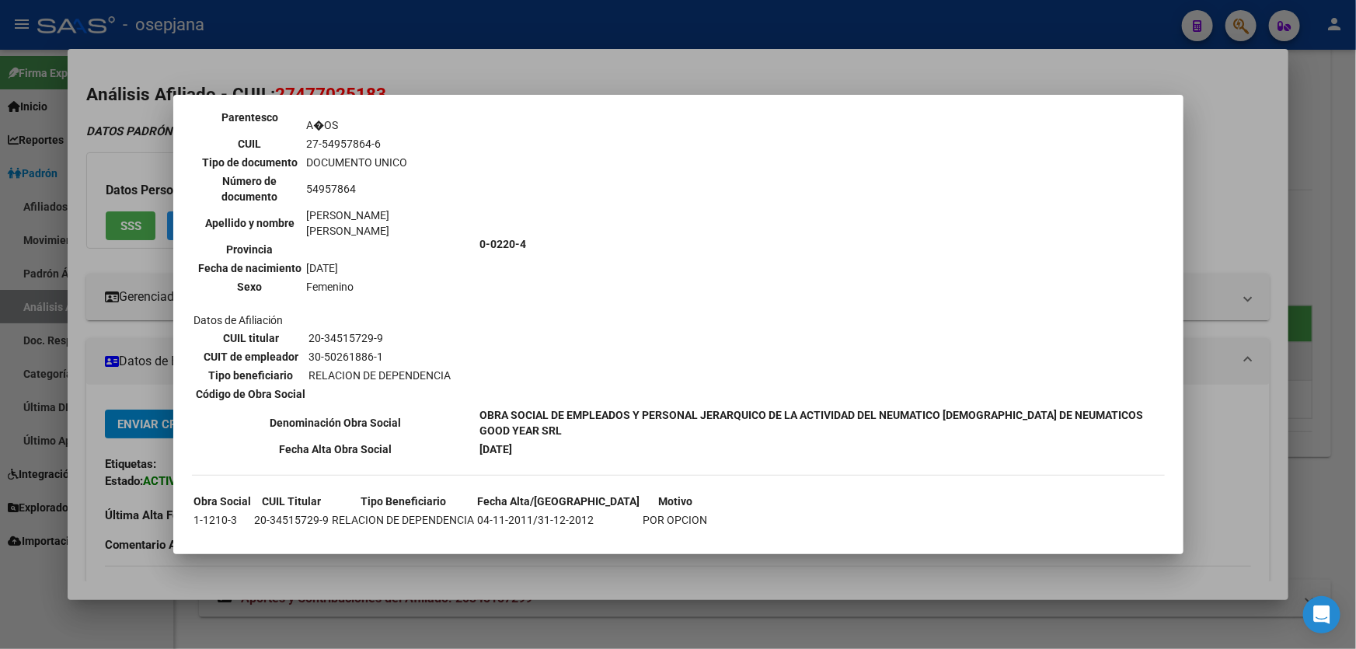
click at [1255, 199] on div at bounding box center [678, 324] width 1356 height 649
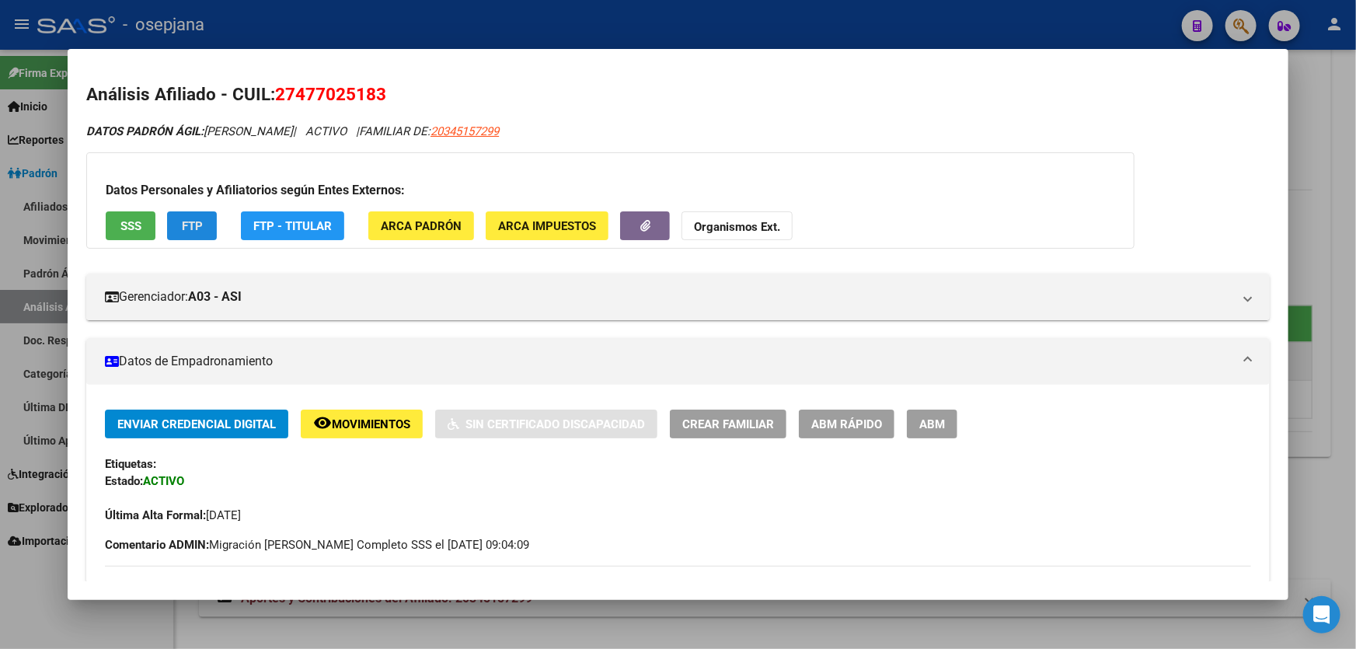
click at [176, 216] on button "FTP" at bounding box center [192, 225] width 50 height 29
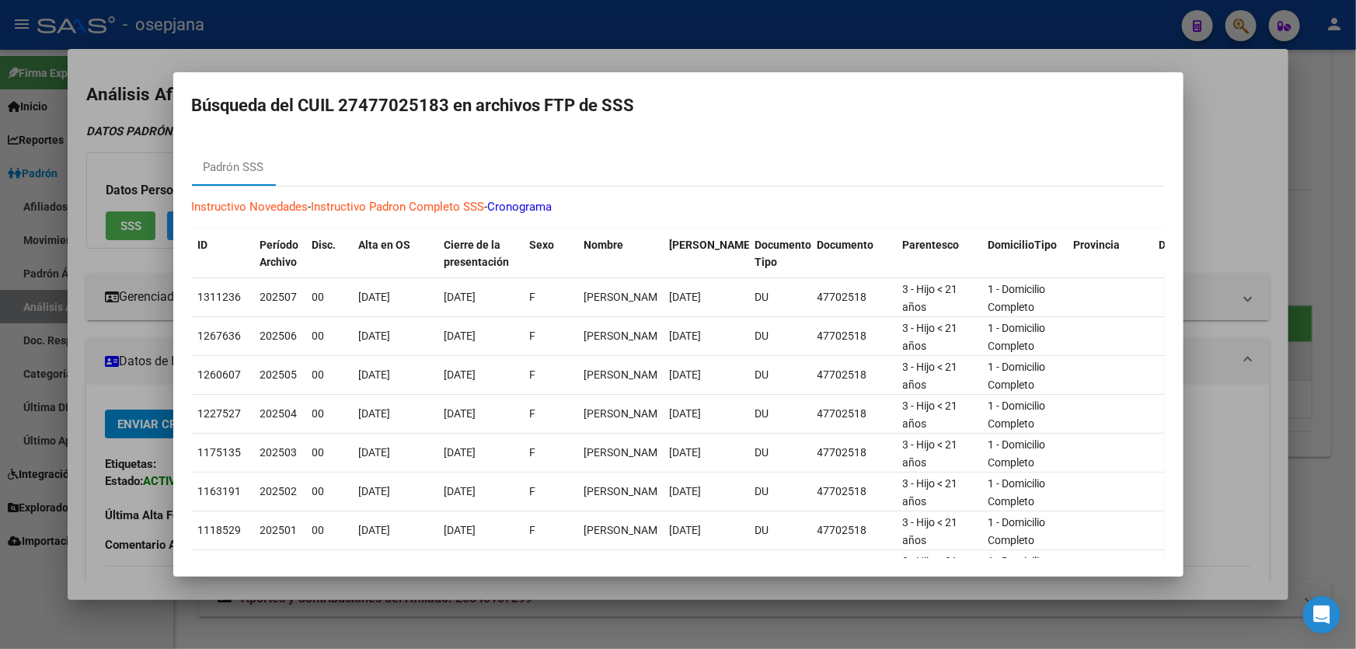
click at [1355, 260] on div at bounding box center [678, 324] width 1356 height 649
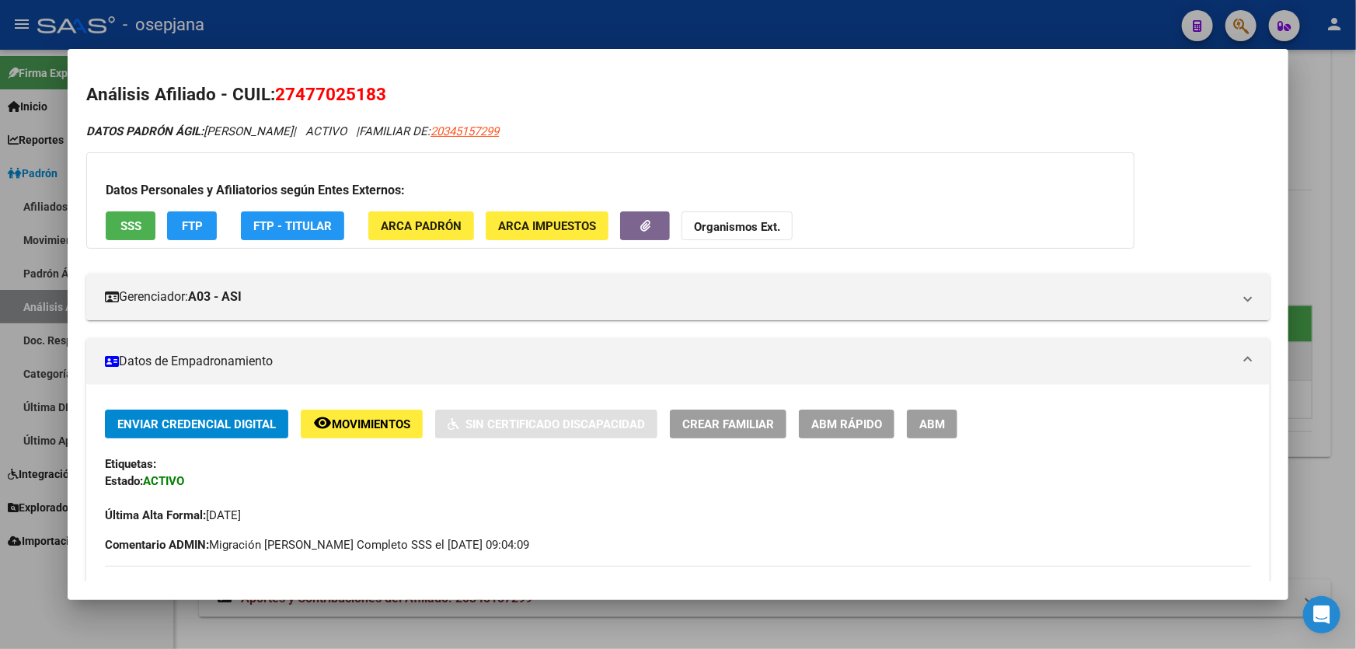
click at [1355, 260] on div at bounding box center [678, 324] width 1356 height 649
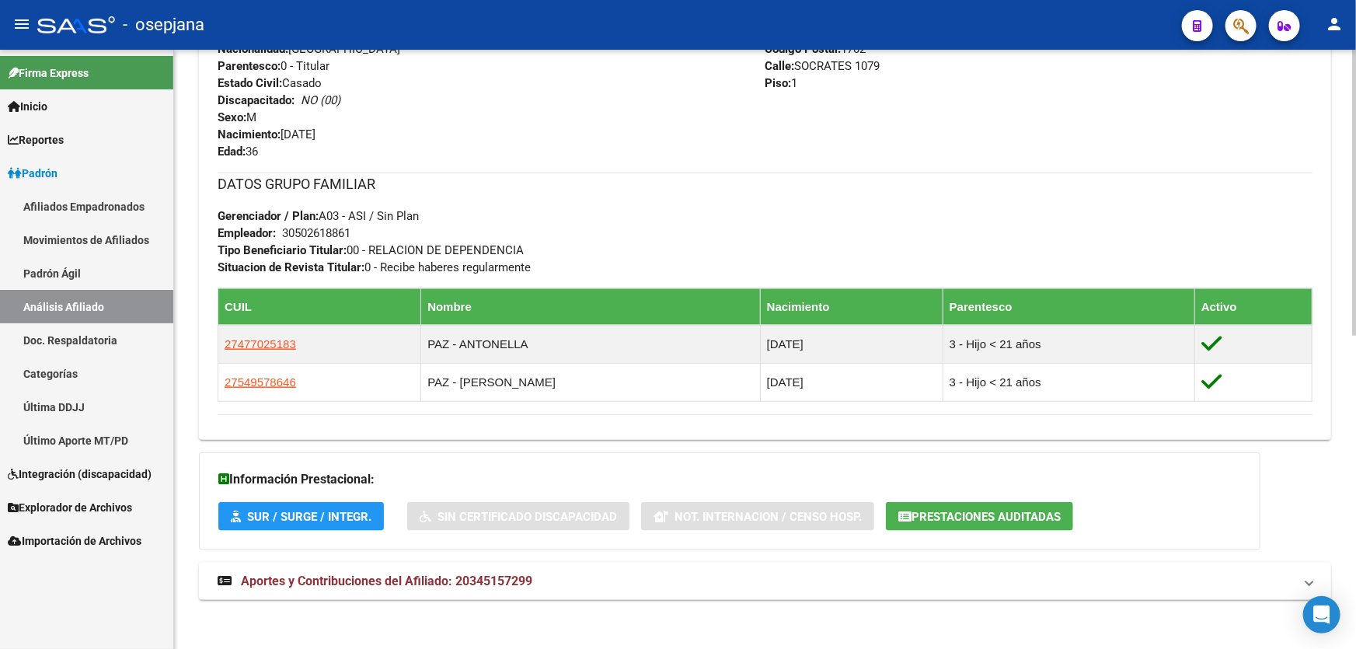
scroll to position [656, 0]
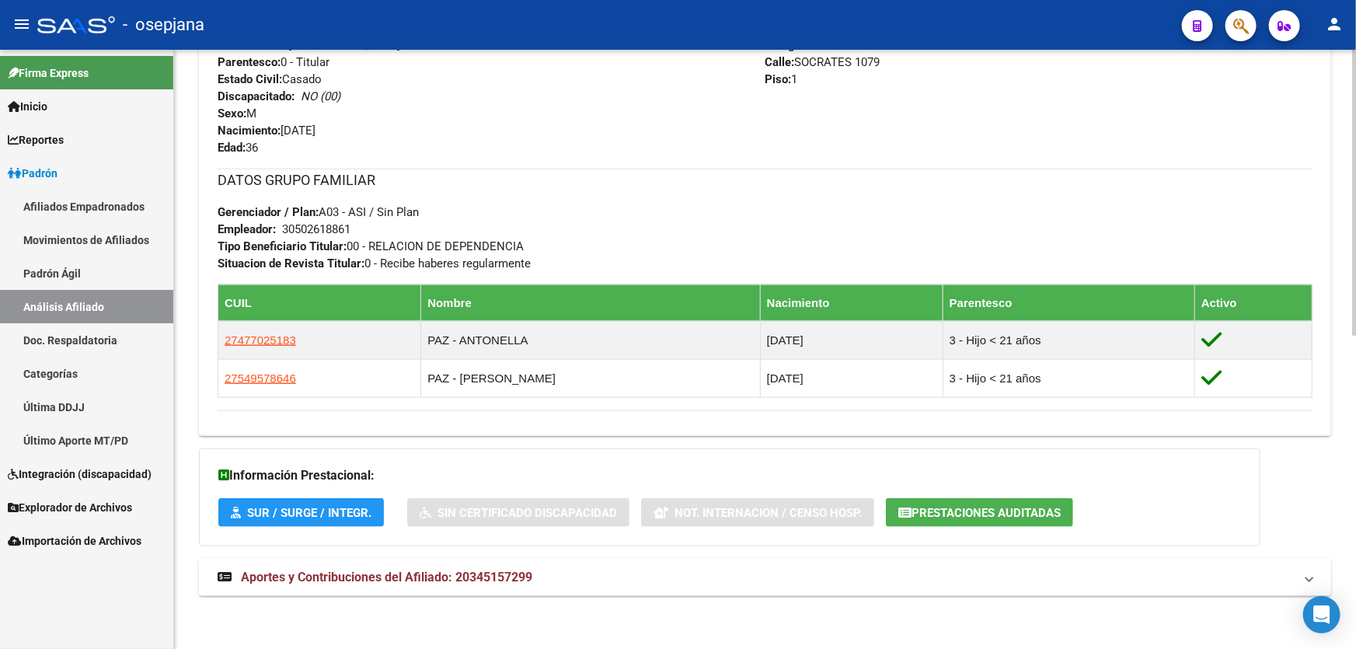
click at [439, 562] on mat-expansion-panel-header "Aportes y Contribuciones del Afiliado: 20345157299" at bounding box center [765, 577] width 1132 height 37
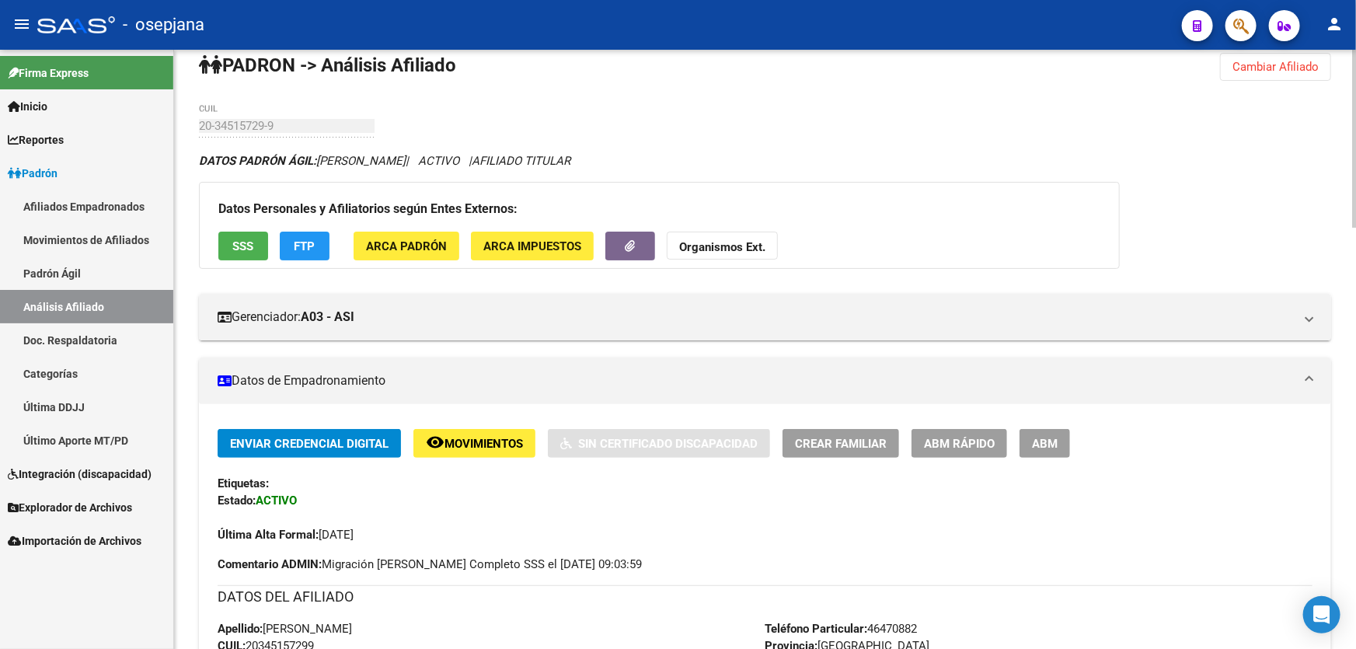
scroll to position [0, 0]
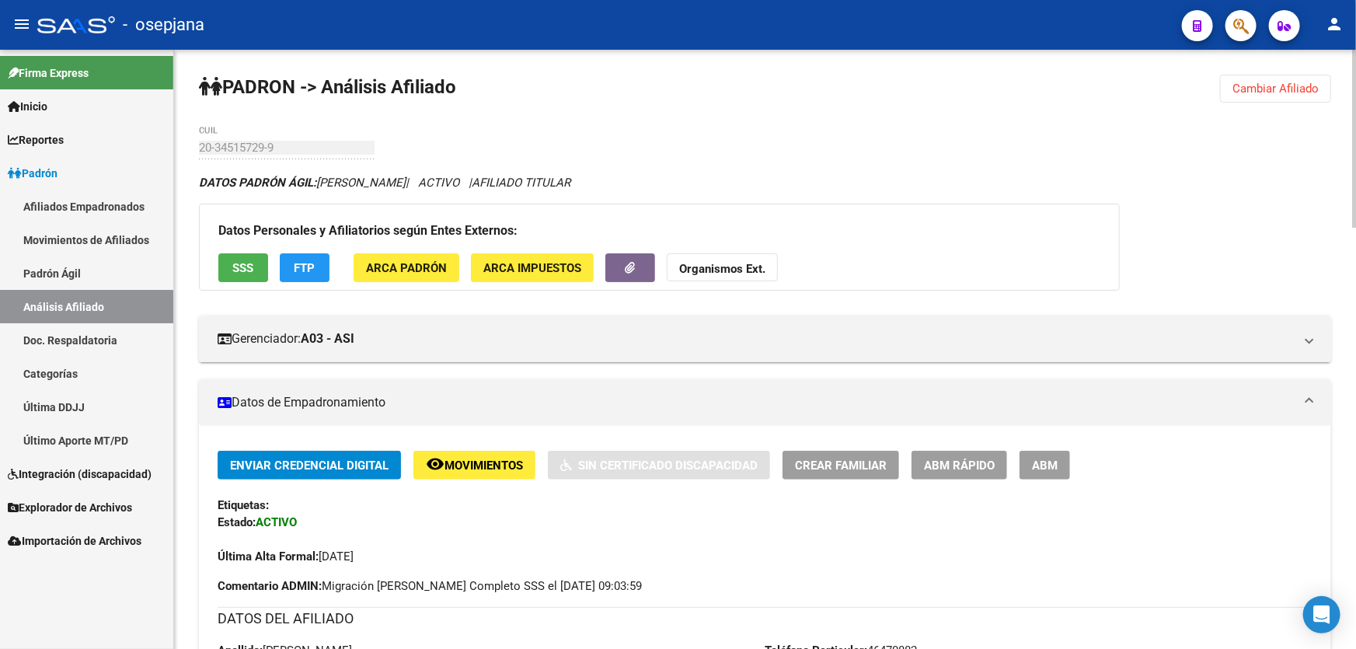
click at [1294, 95] on button "Cambiar Afiliado" at bounding box center [1275, 89] width 111 height 28
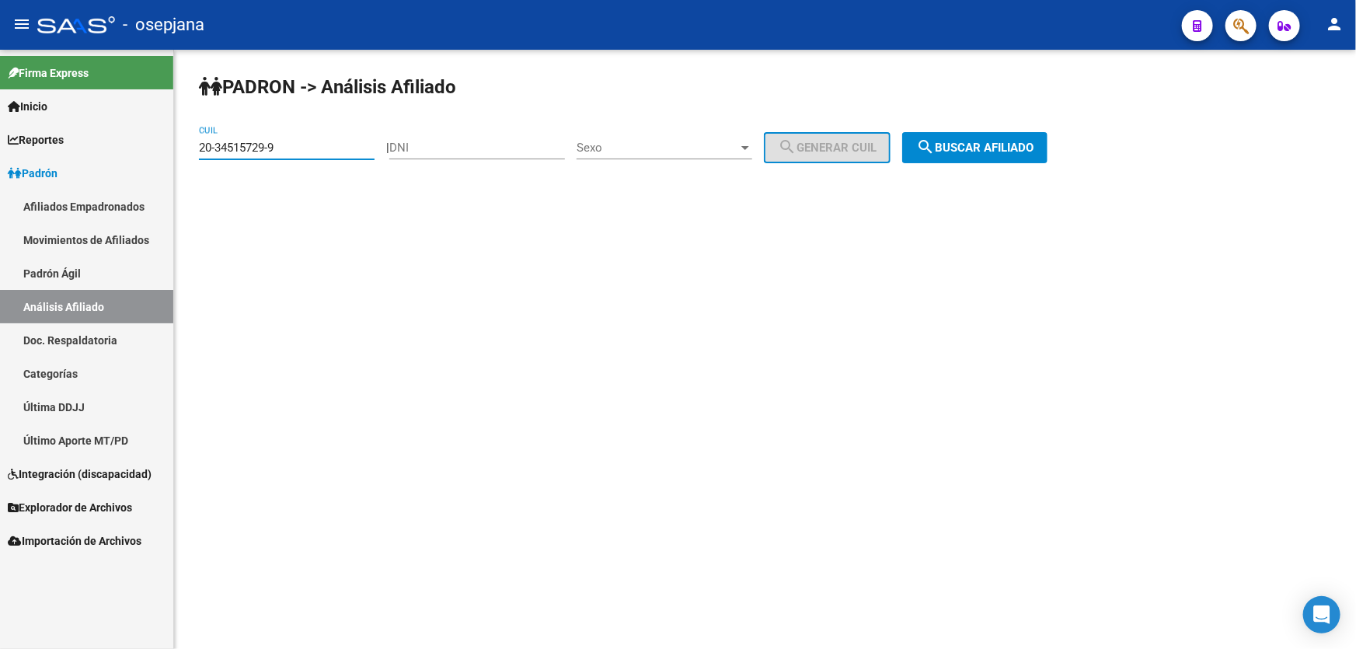
drag, startPoint x: 308, startPoint y: 148, endPoint x: 12, endPoint y: 193, distance: 298.6
click at [278, 155] on div "20-34515729-9 CUIL" at bounding box center [287, 142] width 176 height 33
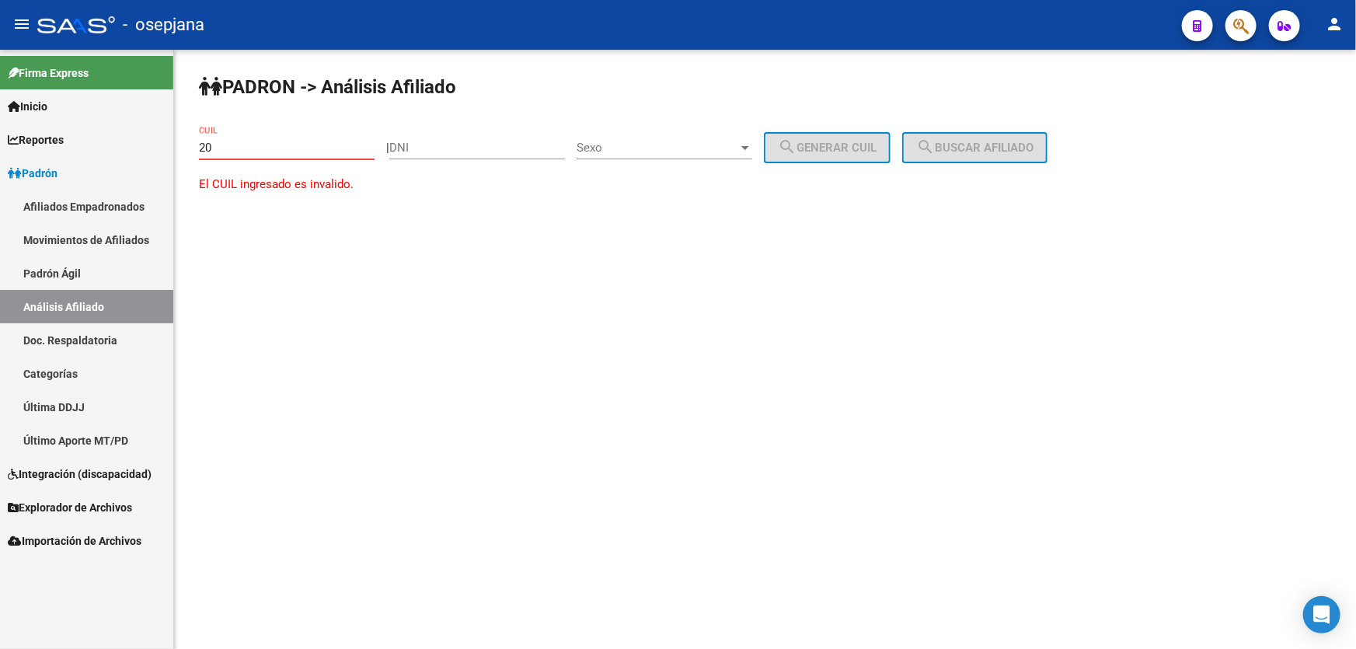
type input "2"
paste input "20-26921318-4"
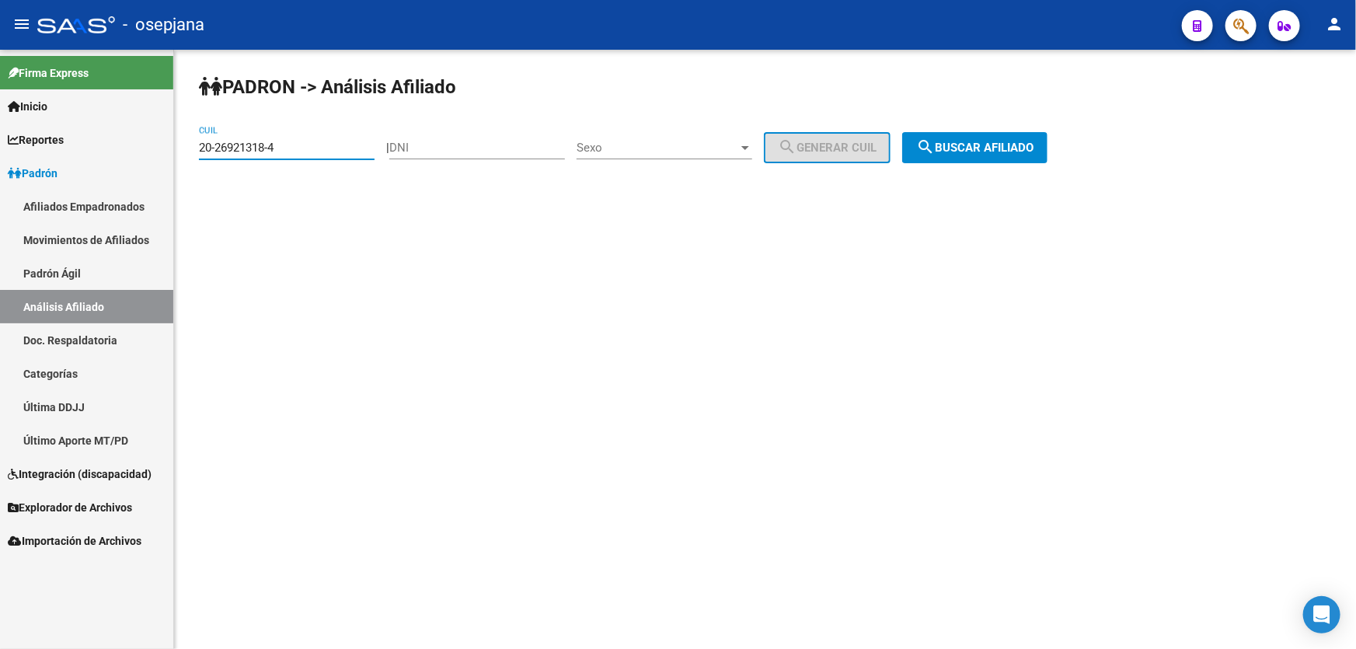
type input "20-26921318-4"
click at [1022, 138] on button "search Buscar afiliado" at bounding box center [974, 147] width 145 height 31
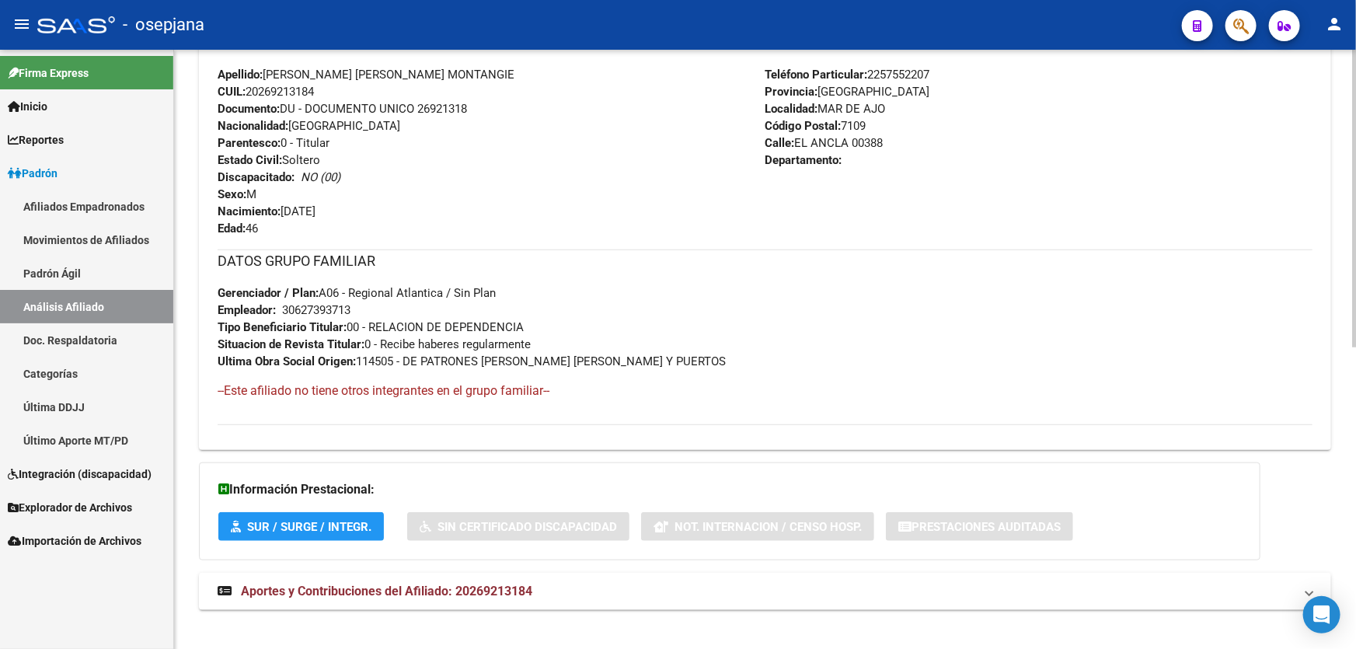
scroll to position [606, 0]
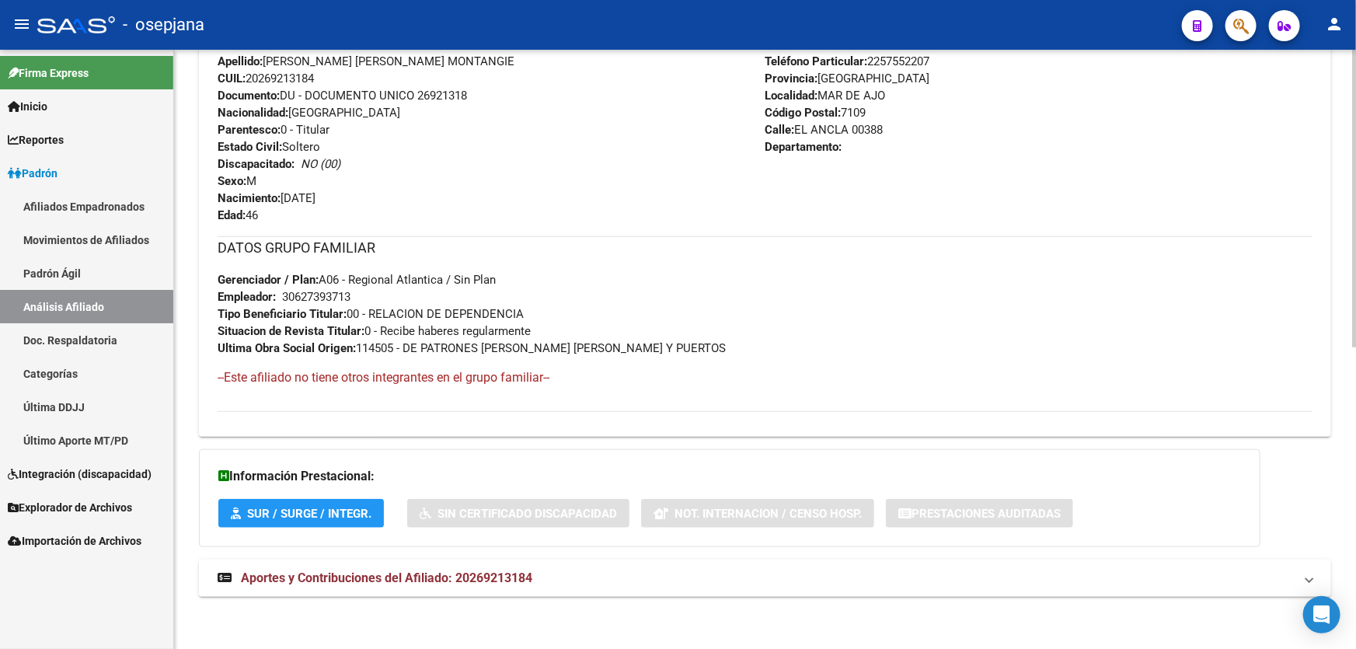
click at [885, 588] on mat-expansion-panel-header "Aportes y Contribuciones del Afiliado: 20269213184" at bounding box center [765, 577] width 1132 height 37
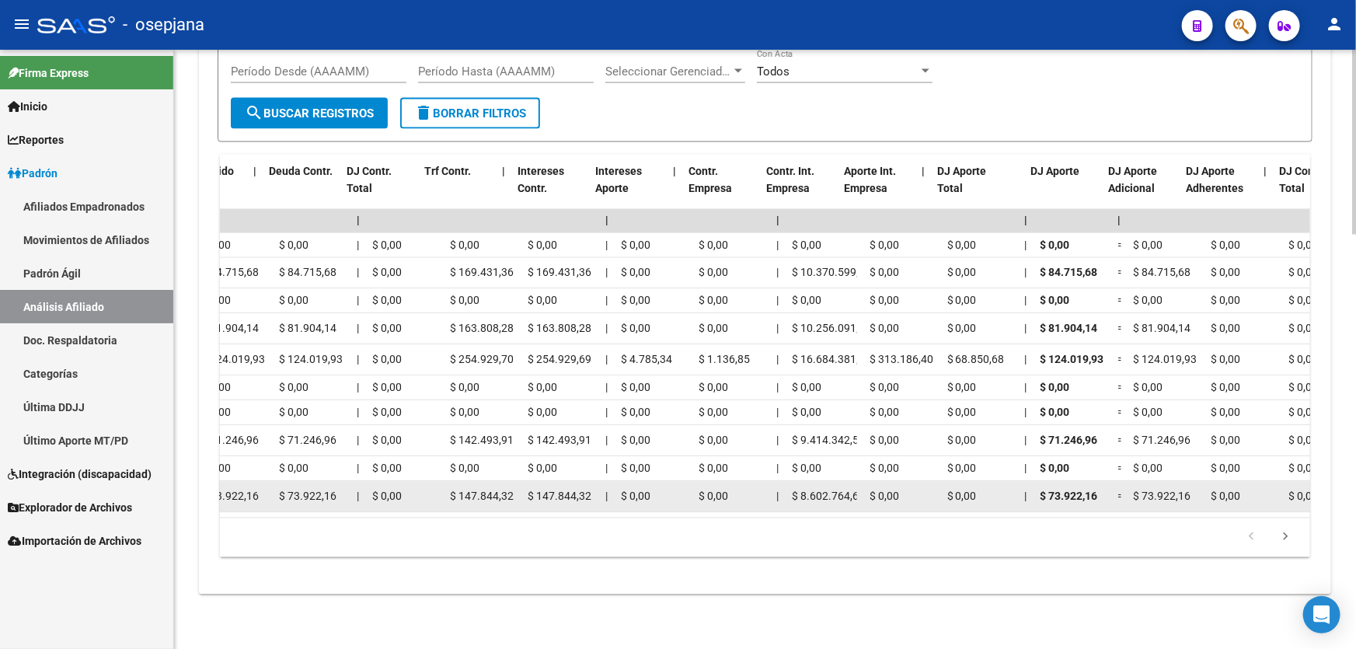
scroll to position [0, 1130]
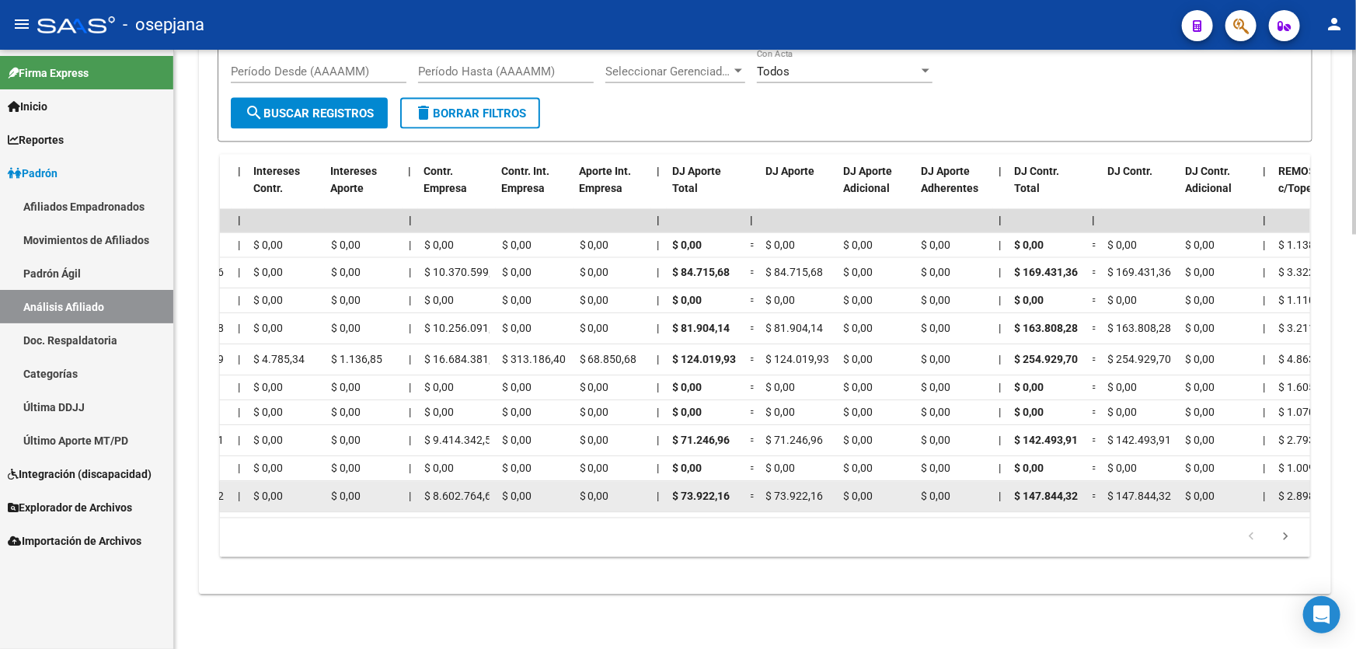
drag, startPoint x: 992, startPoint y: 479, endPoint x: 1172, endPoint y: 474, distance: 180.3
click at [1172, 482] on div "202504 33545736689 $ 0,00 | | $ 0,00 $ 0,00 $ 221.766,48 $ 221.766,48 | $ 0,00 …" at bounding box center [736, 497] width 3294 height 31
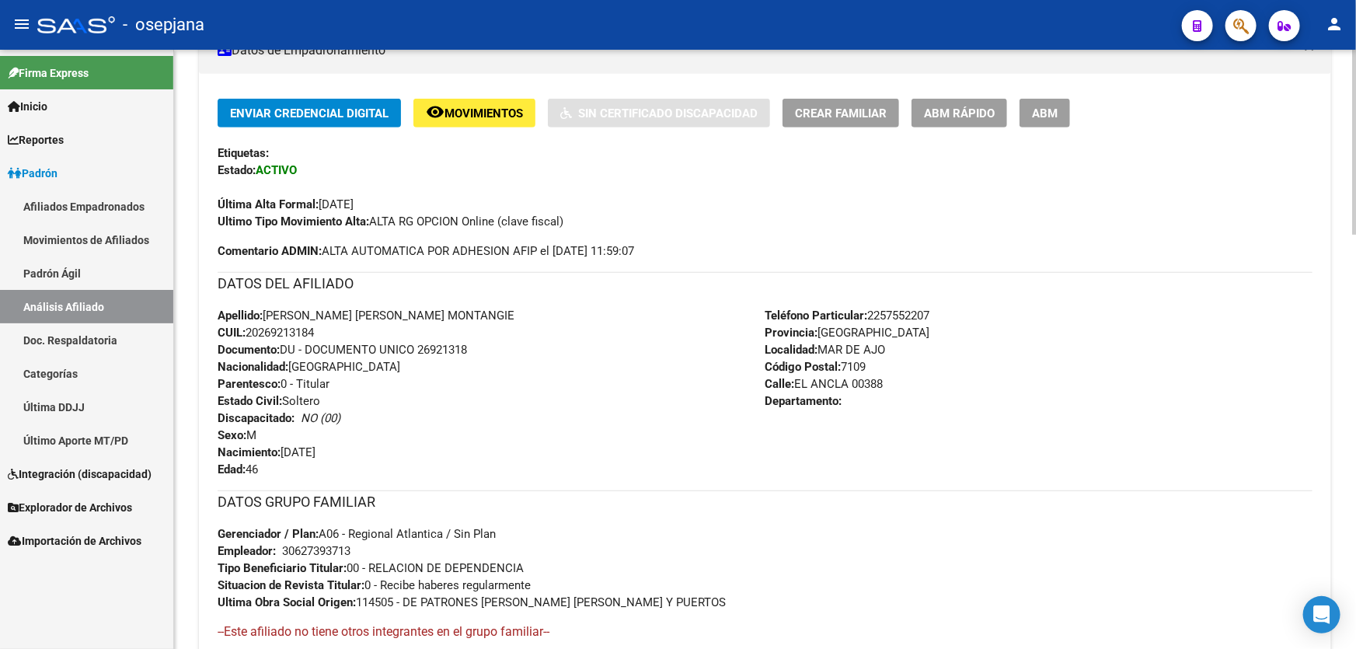
scroll to position [351, 0]
click at [962, 121] on button "ABM Rápido" at bounding box center [959, 113] width 96 height 29
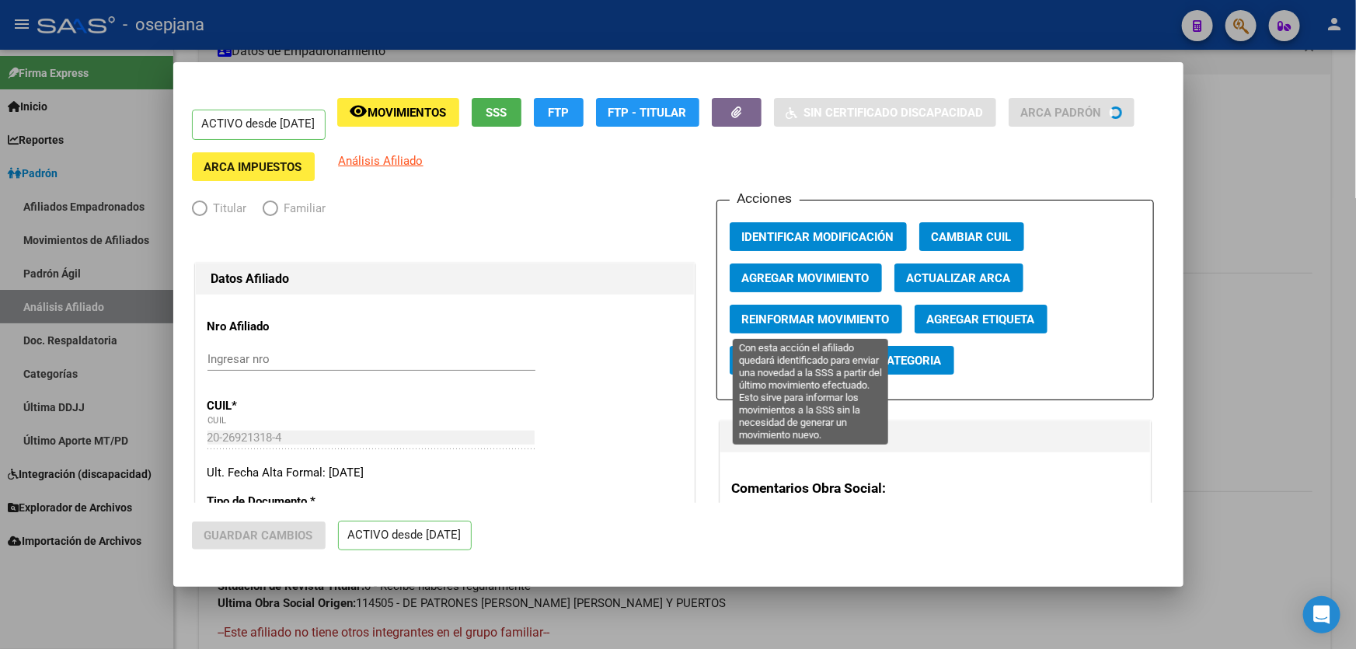
radio input "true"
type input "30-62739371-3"
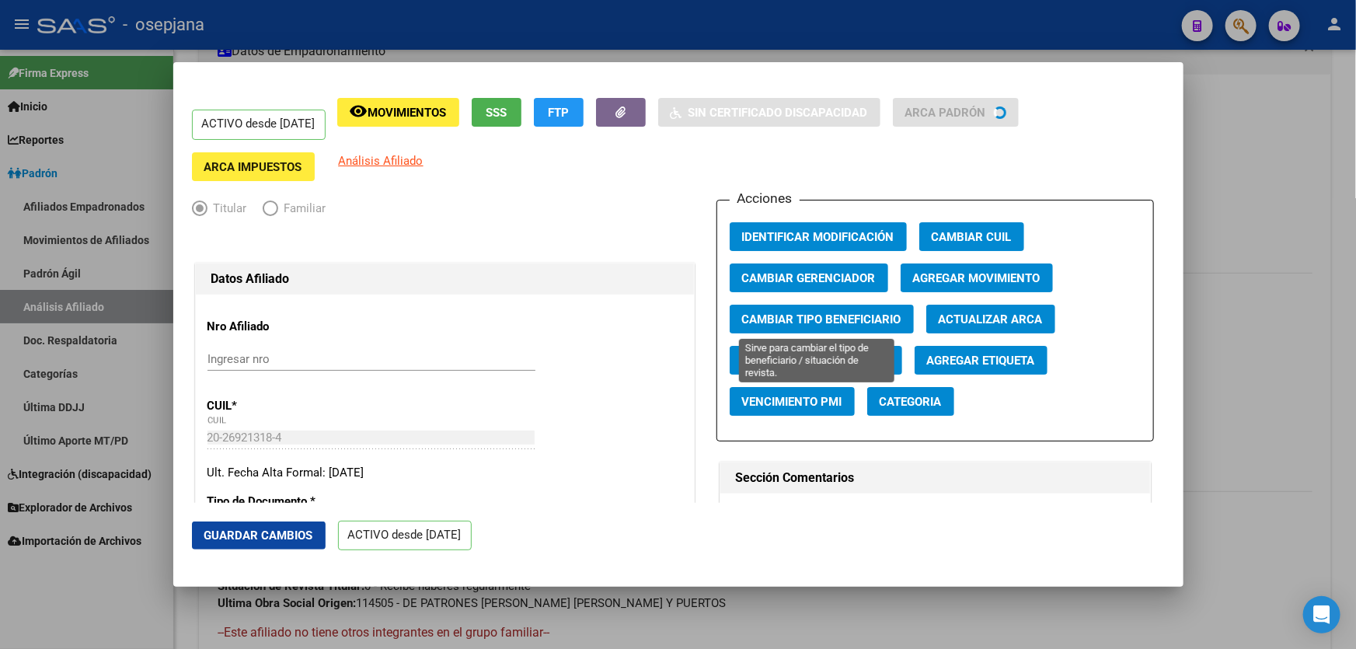
click at [852, 315] on span "Cambiar Tipo Beneficiario" at bounding box center [821, 319] width 159 height 14
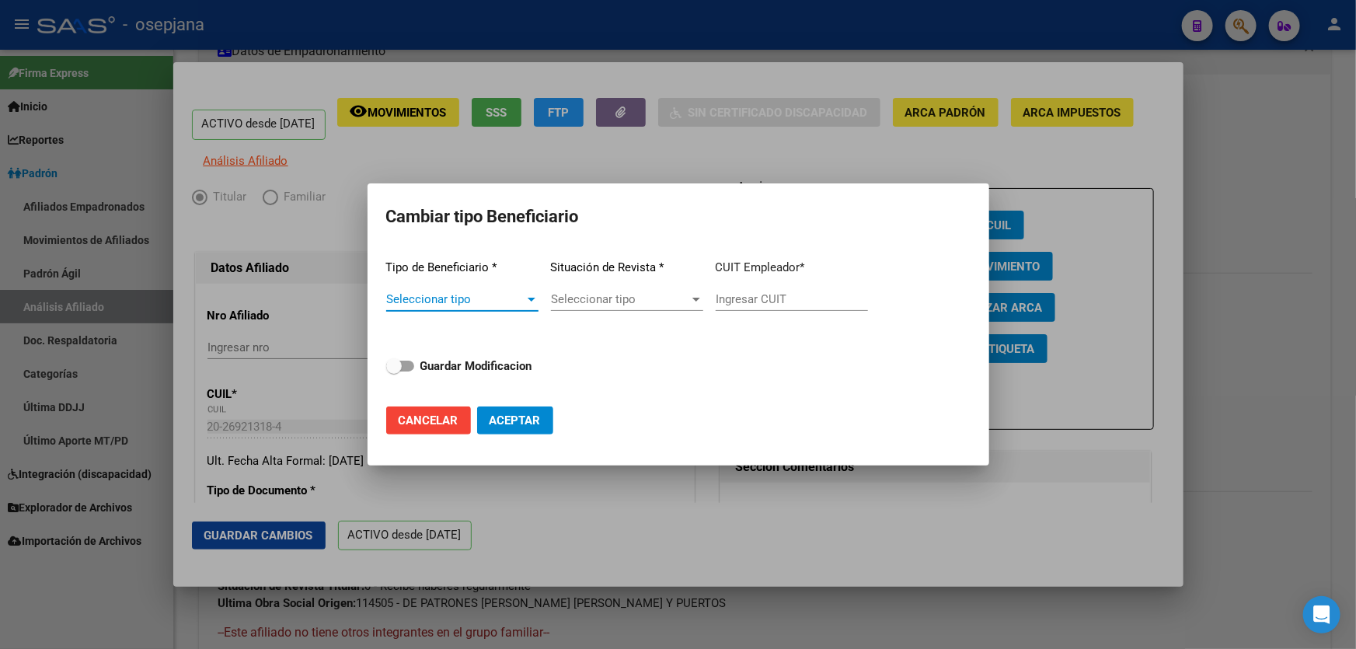
click at [474, 299] on span "Seleccionar tipo" at bounding box center [455, 299] width 138 height 14
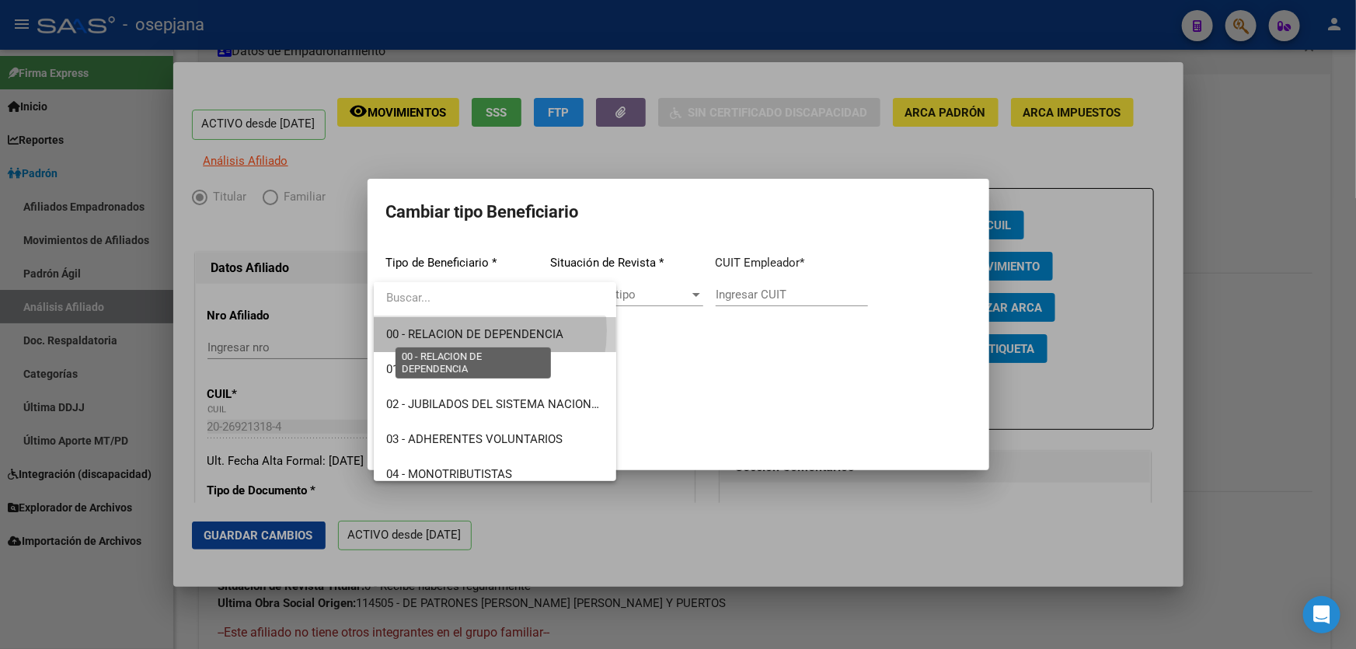
click at [467, 330] on span "00 - RELACION DE DEPENDENCIA" at bounding box center [474, 334] width 177 height 14
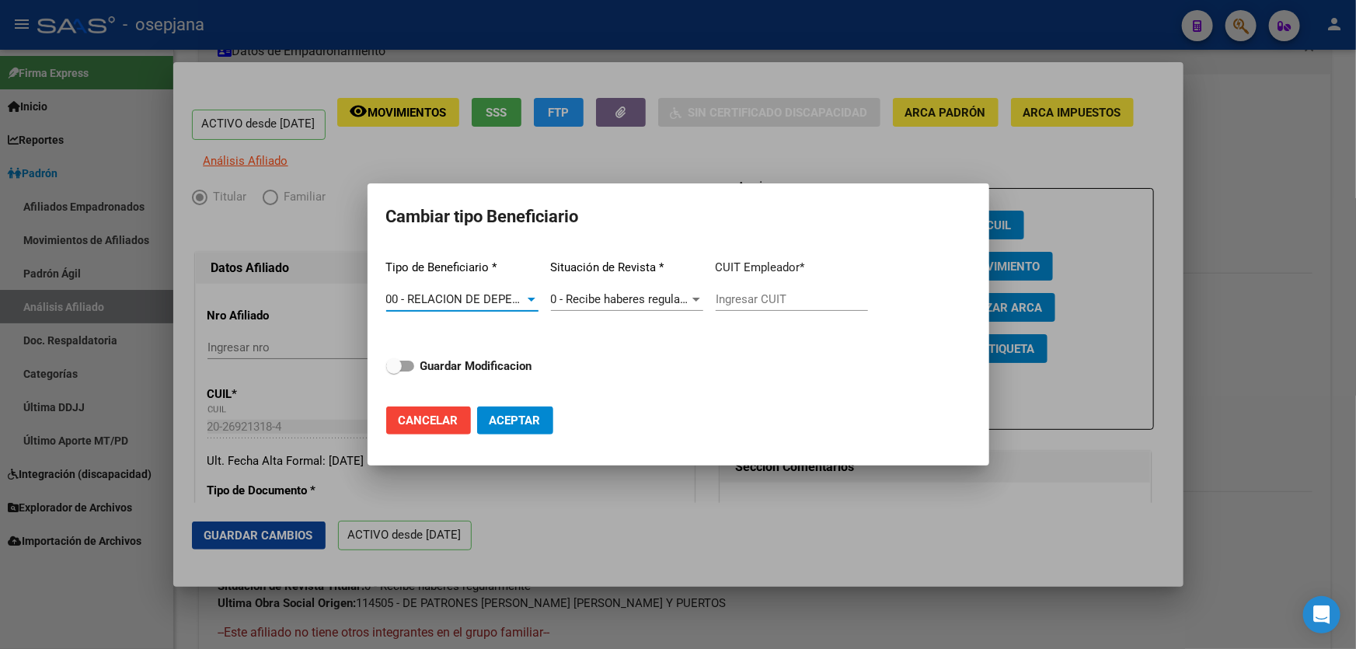
type input "30-62739371-3"
click at [422, 430] on button "Cancelar" at bounding box center [428, 420] width 85 height 28
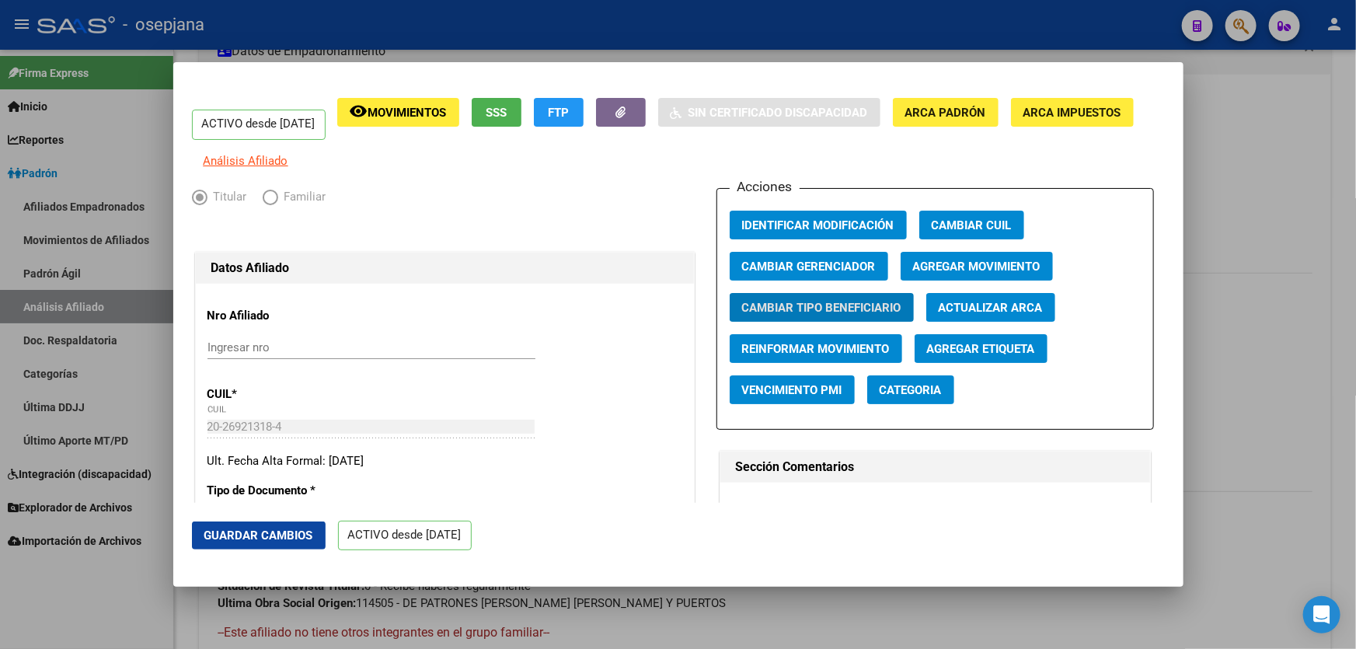
click at [1355, 413] on div at bounding box center [678, 324] width 1356 height 649
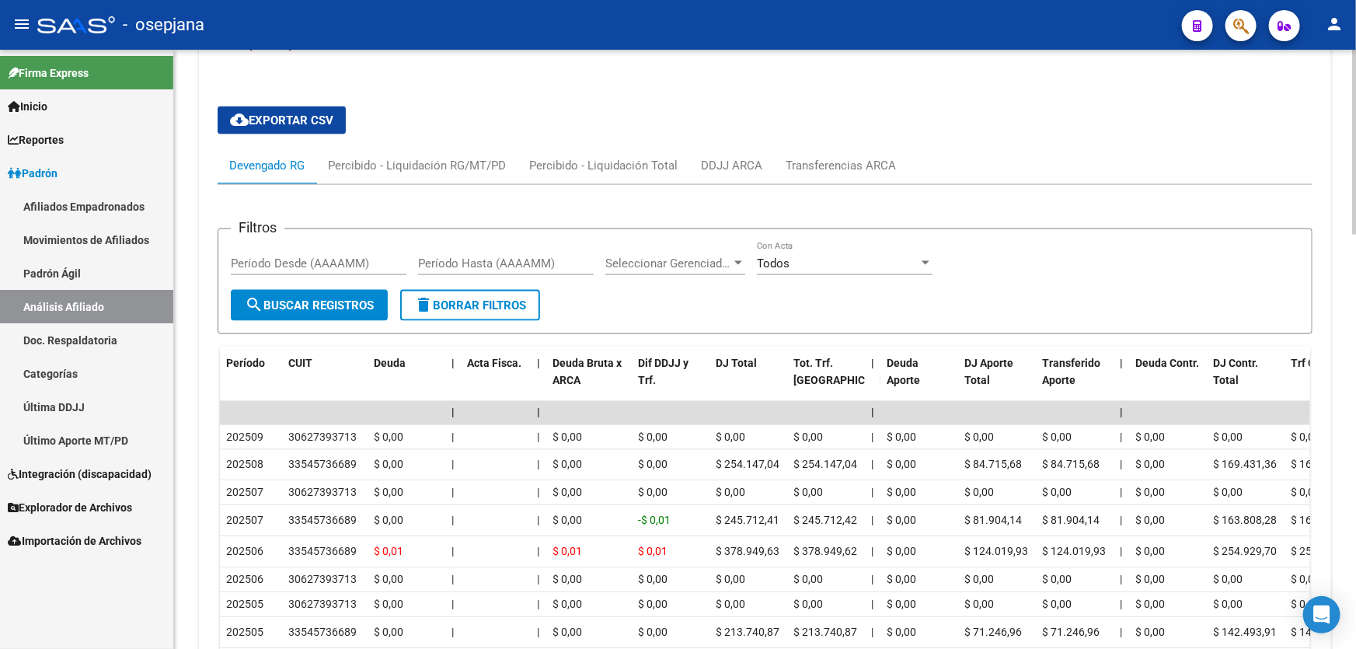
scroll to position [1340, 0]
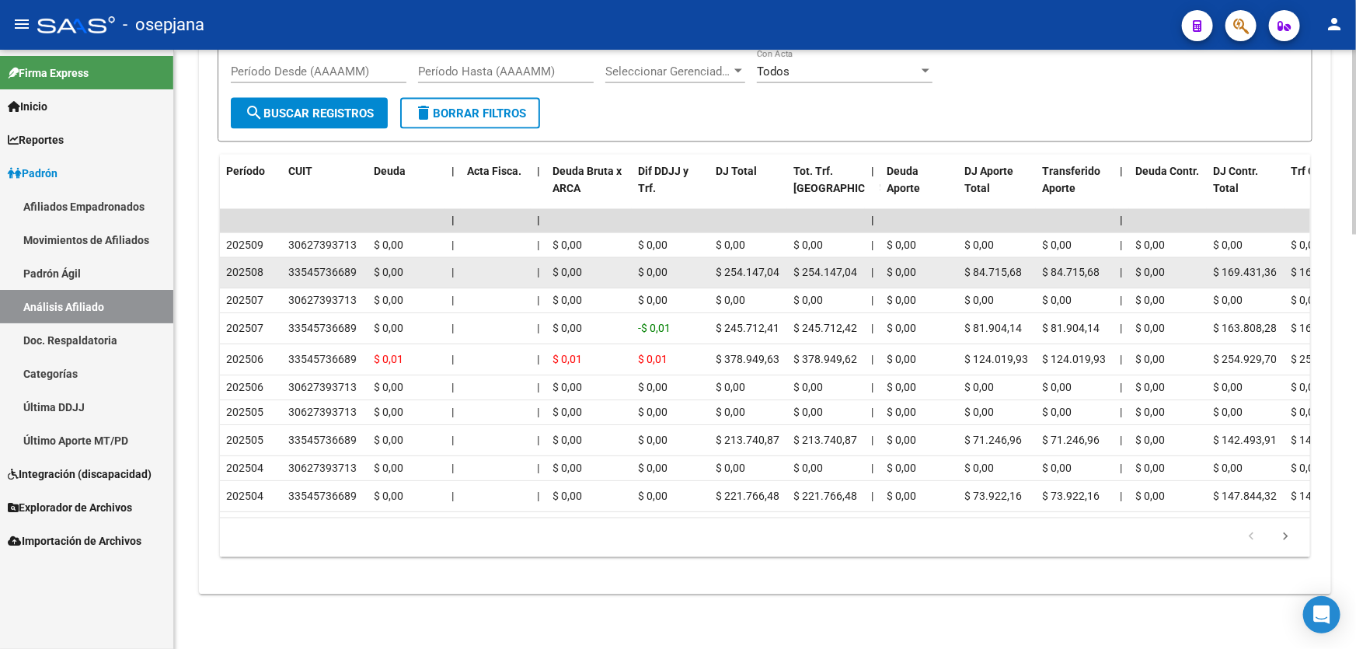
drag, startPoint x: 286, startPoint y: 264, endPoint x: 355, endPoint y: 266, distance: 69.2
click at [355, 266] on datatable-body-cell "33545736689" at bounding box center [324, 273] width 85 height 30
copy div "33545736689"
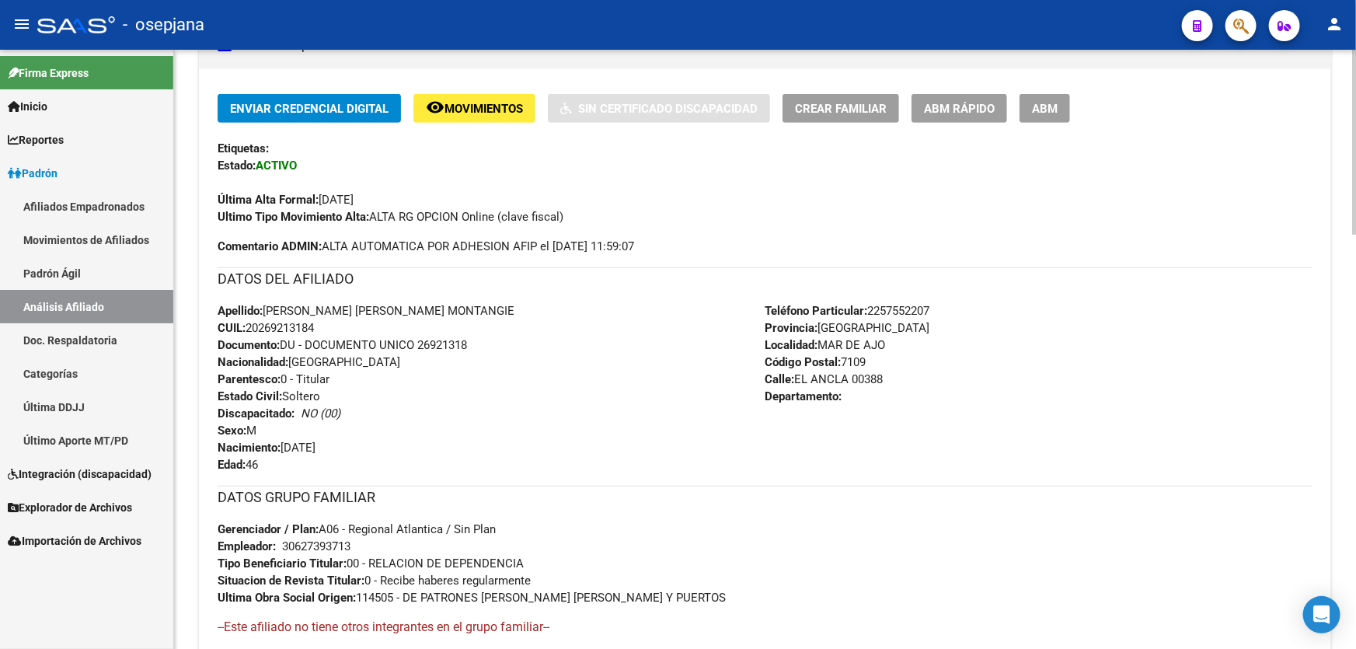
scroll to position [351, 0]
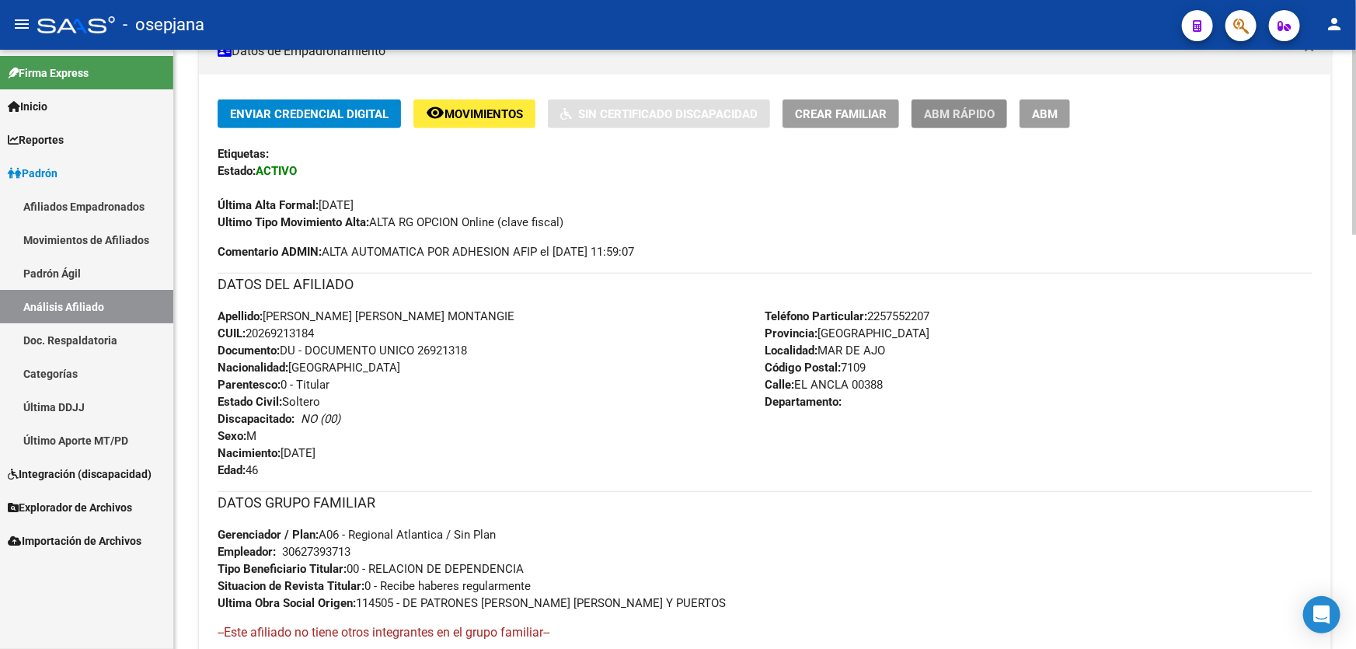
click at [969, 107] on span "ABM Rápido" at bounding box center [959, 114] width 71 height 14
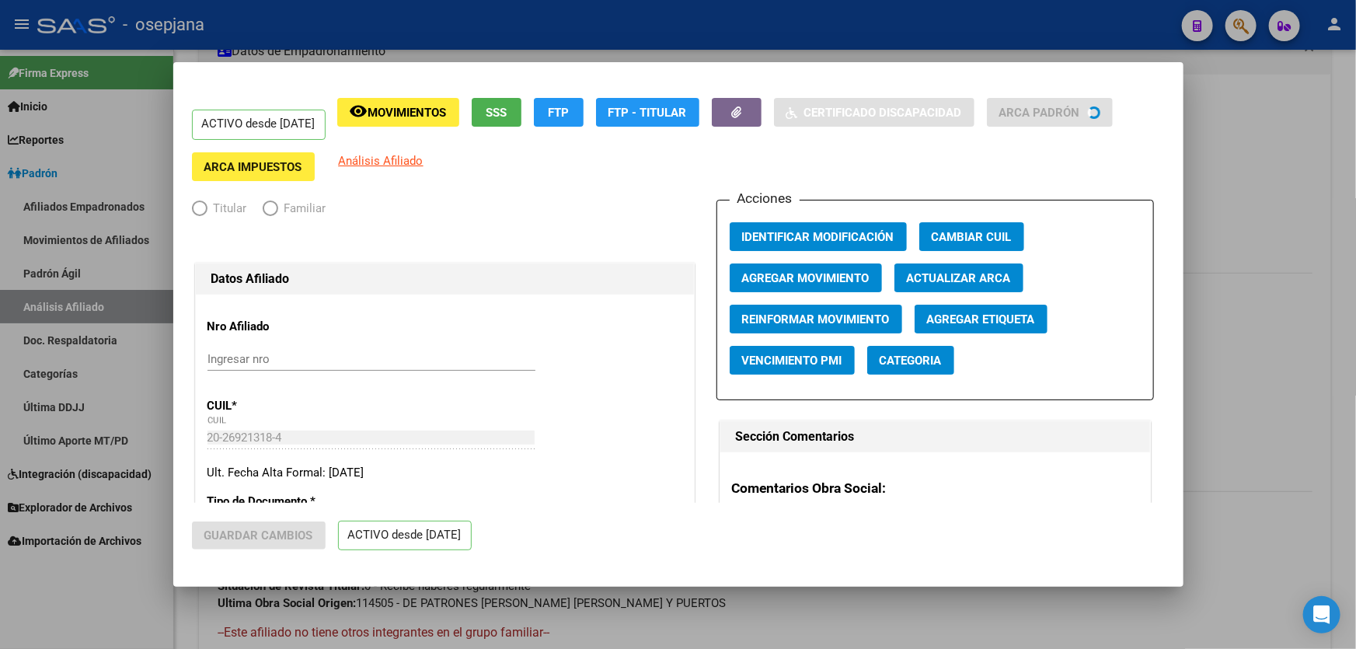
radio input "true"
type input "30-62739371-3"
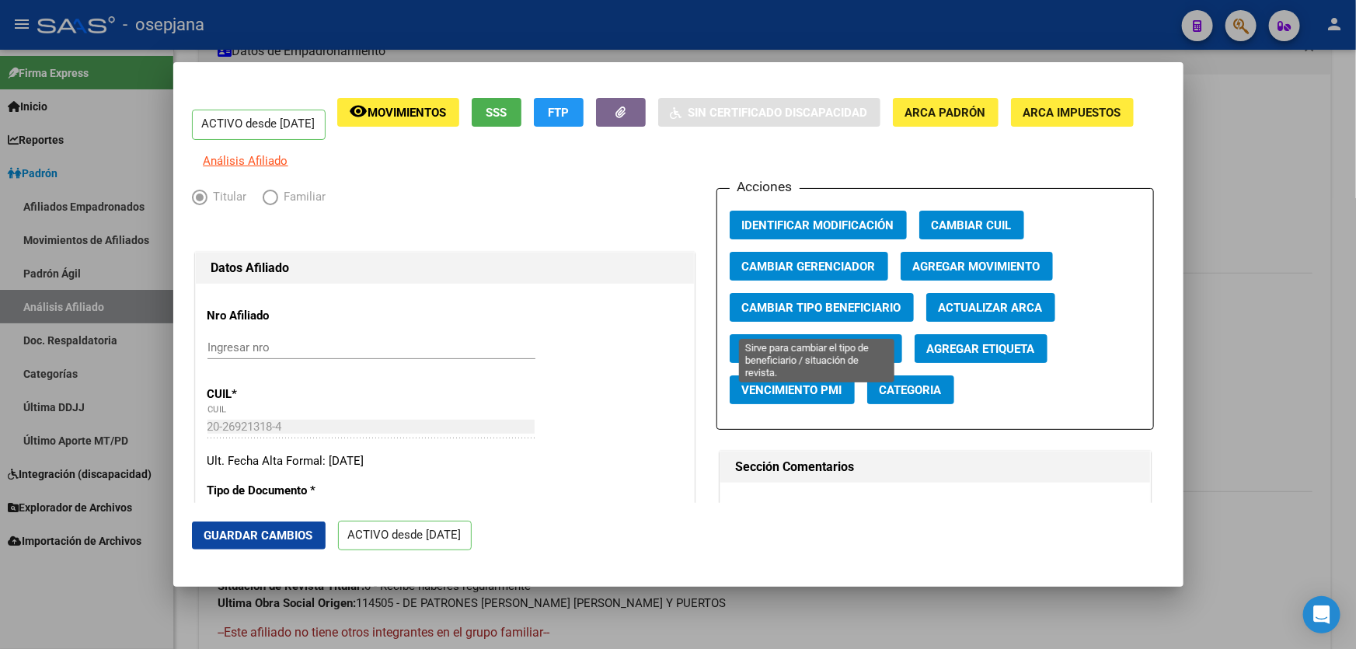
click at [827, 315] on span "Cambiar Tipo Beneficiario" at bounding box center [821, 308] width 159 height 14
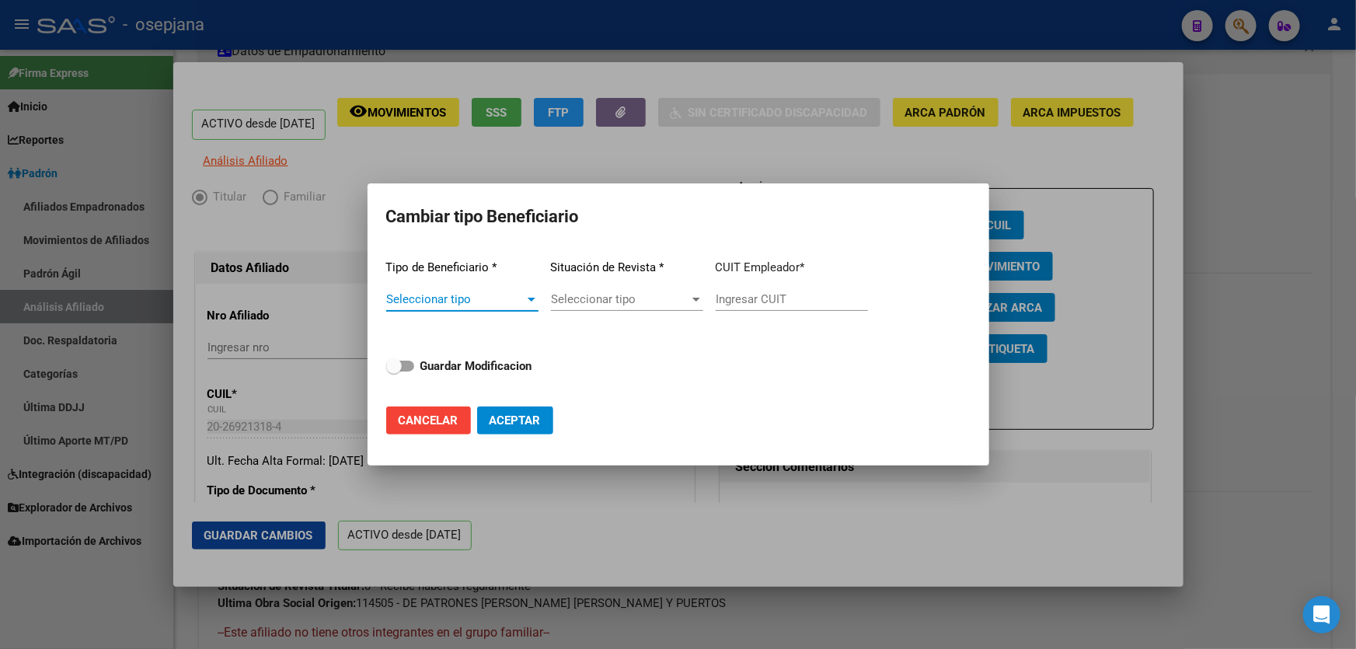
click at [455, 301] on span "Seleccionar tipo" at bounding box center [455, 299] width 138 height 14
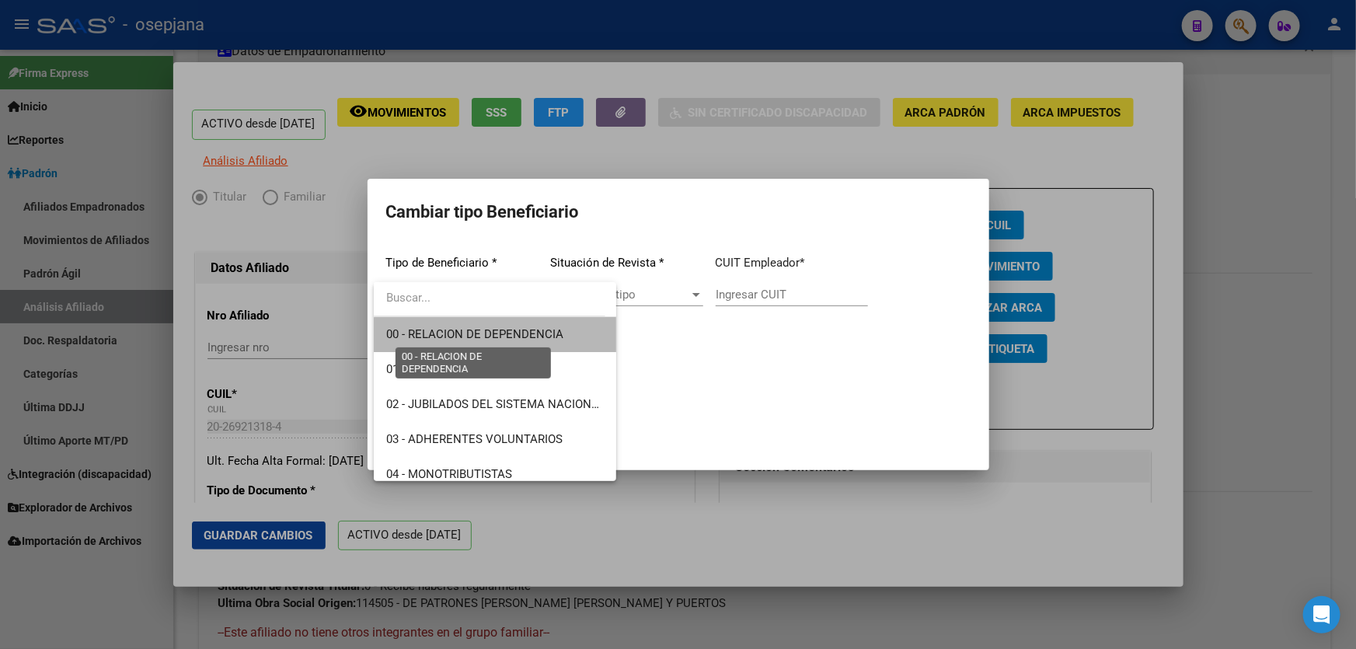
click at [552, 335] on span "00 - RELACION DE DEPENDENCIA" at bounding box center [474, 334] width 177 height 14
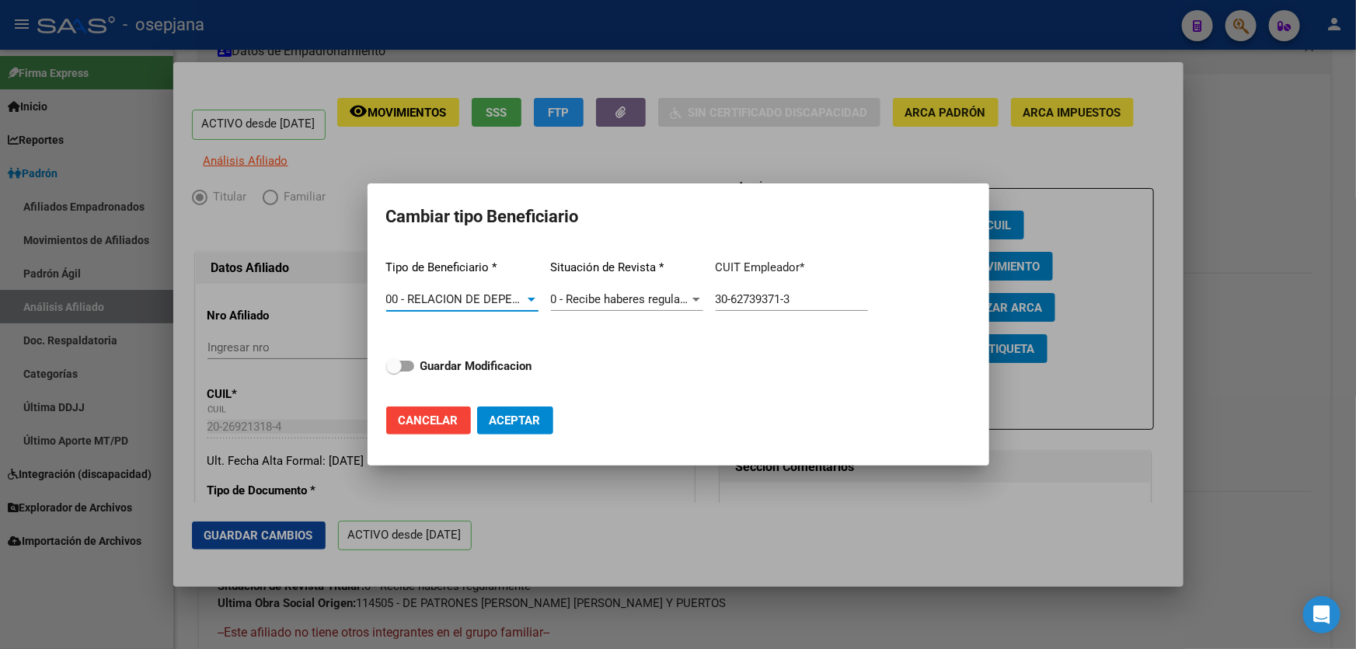
drag, startPoint x: 834, startPoint y: 295, endPoint x: 559, endPoint y: 333, distance: 277.6
click at [563, 333] on div "Tipo de Beneficiario * 00 - RELACION DE DEPENDENCIA Seleccionar tipo Situación …" at bounding box center [678, 320] width 584 height 147
paste input "3-54573668-9"
type input "33-54573668-9"
click at [523, 359] on strong "Guardar Modificacion" at bounding box center [476, 366] width 112 height 14
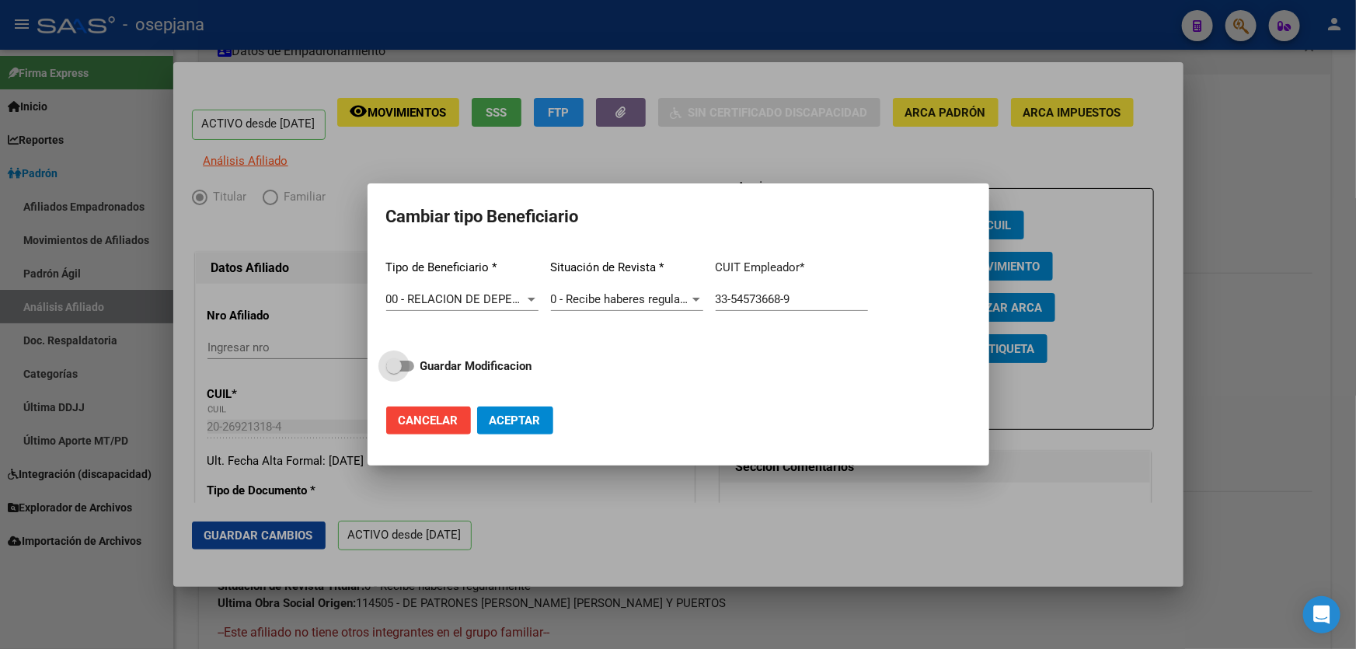
click at [394, 371] on input "Guardar Modificacion" at bounding box center [393, 371] width 1 height 1
checkbox input "true"
click at [542, 426] on button "Aceptar" at bounding box center [515, 420] width 76 height 28
type input "33-54573668-9"
checkbox input "false"
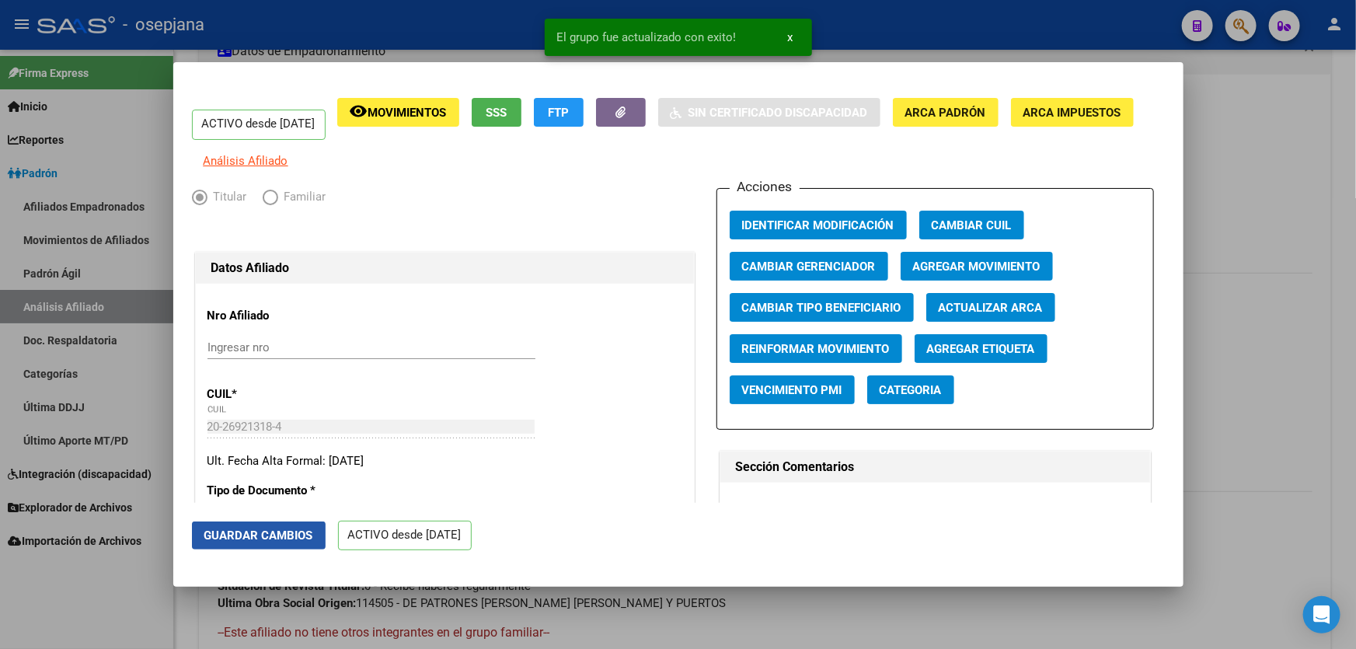
click at [255, 545] on button "Guardar Cambios" at bounding box center [259, 535] width 134 height 28
click at [1328, 437] on div at bounding box center [678, 324] width 1356 height 649
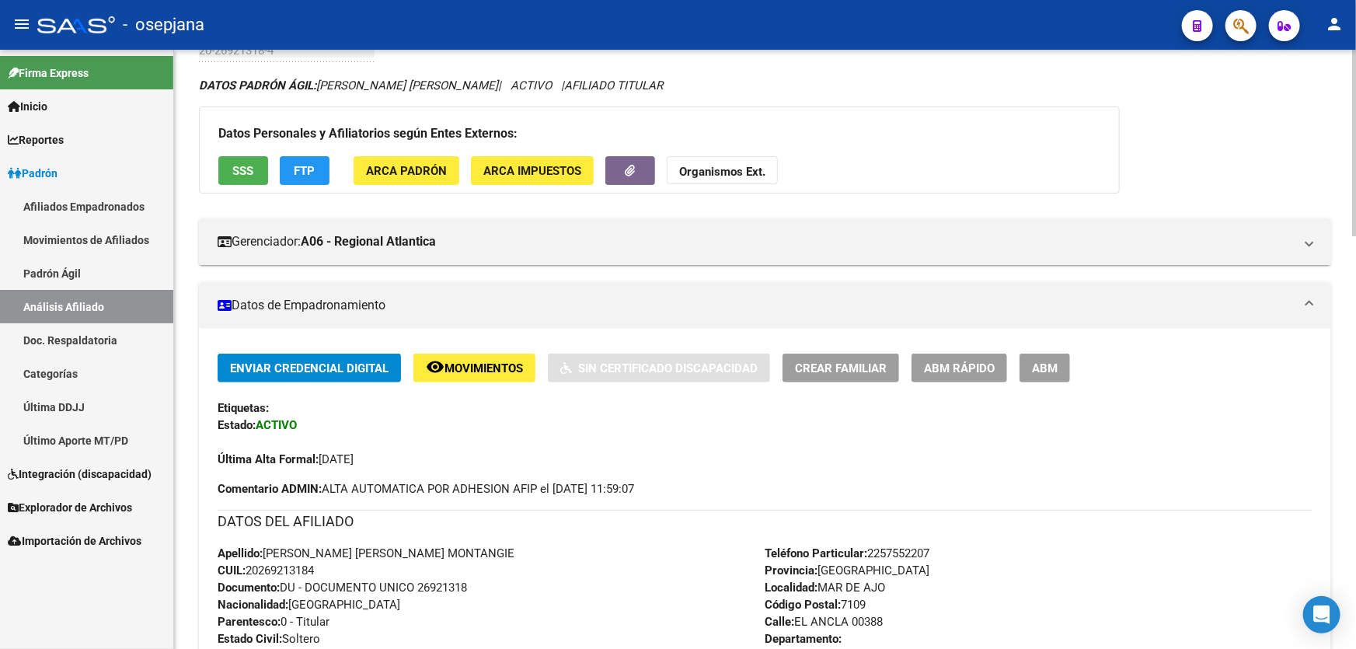
scroll to position [0, 0]
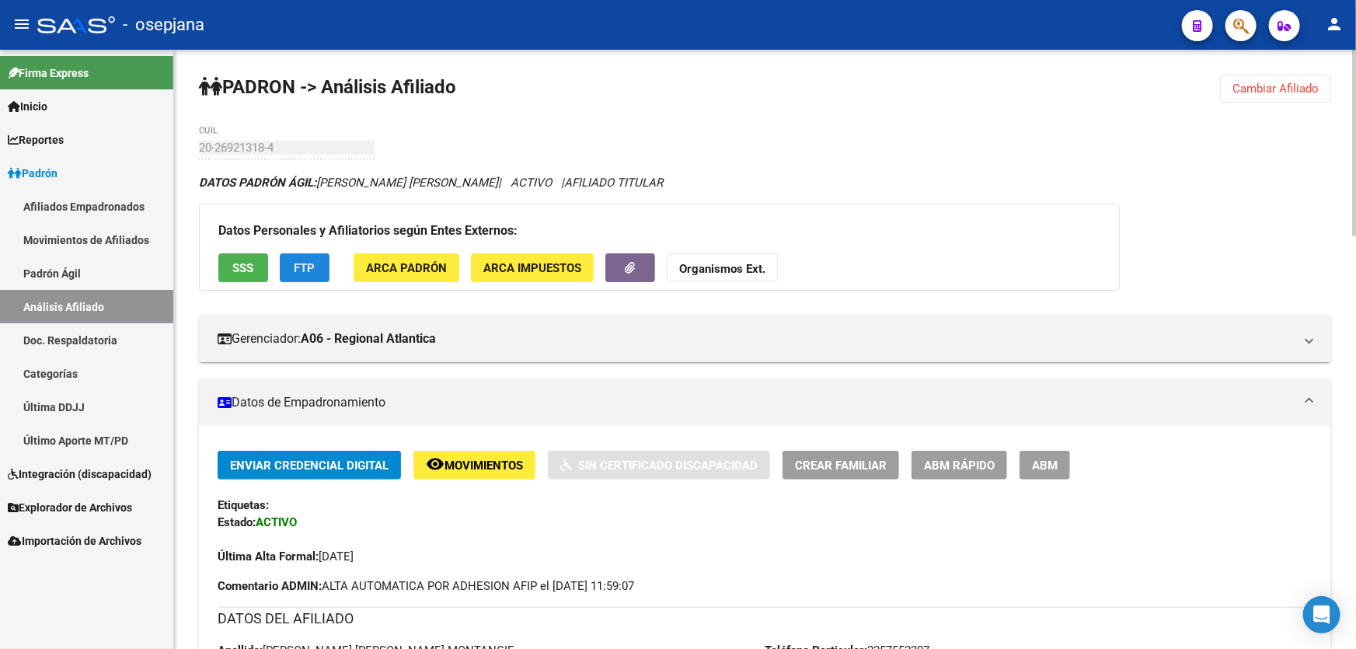
click at [308, 268] on span "FTP" at bounding box center [304, 268] width 21 height 14
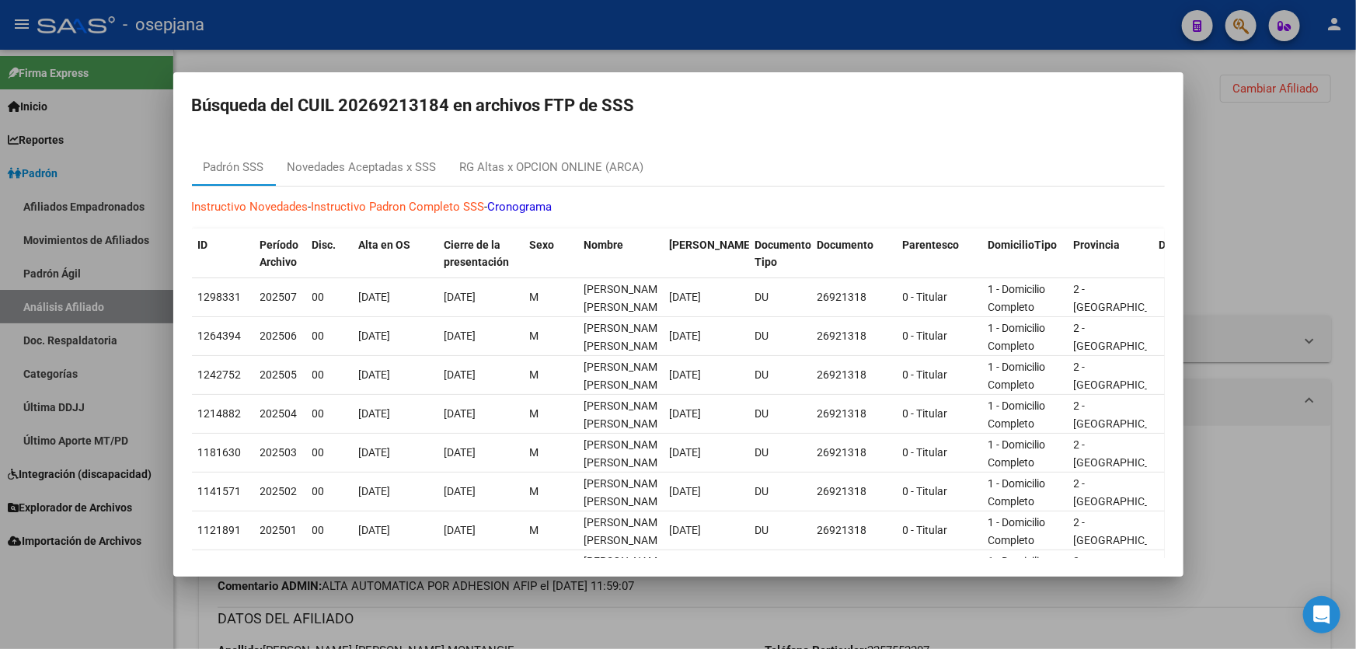
click at [1262, 232] on div at bounding box center [678, 324] width 1356 height 649
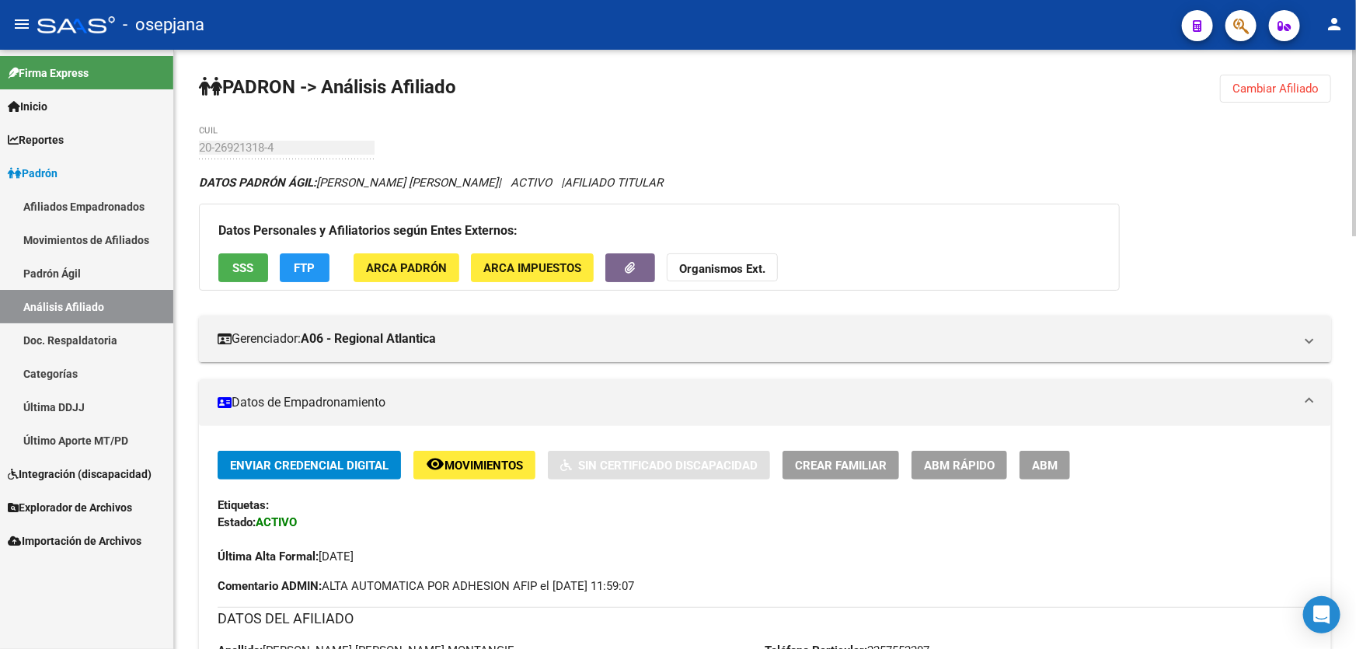
click at [233, 253] on button "SSS" at bounding box center [243, 267] width 50 height 29
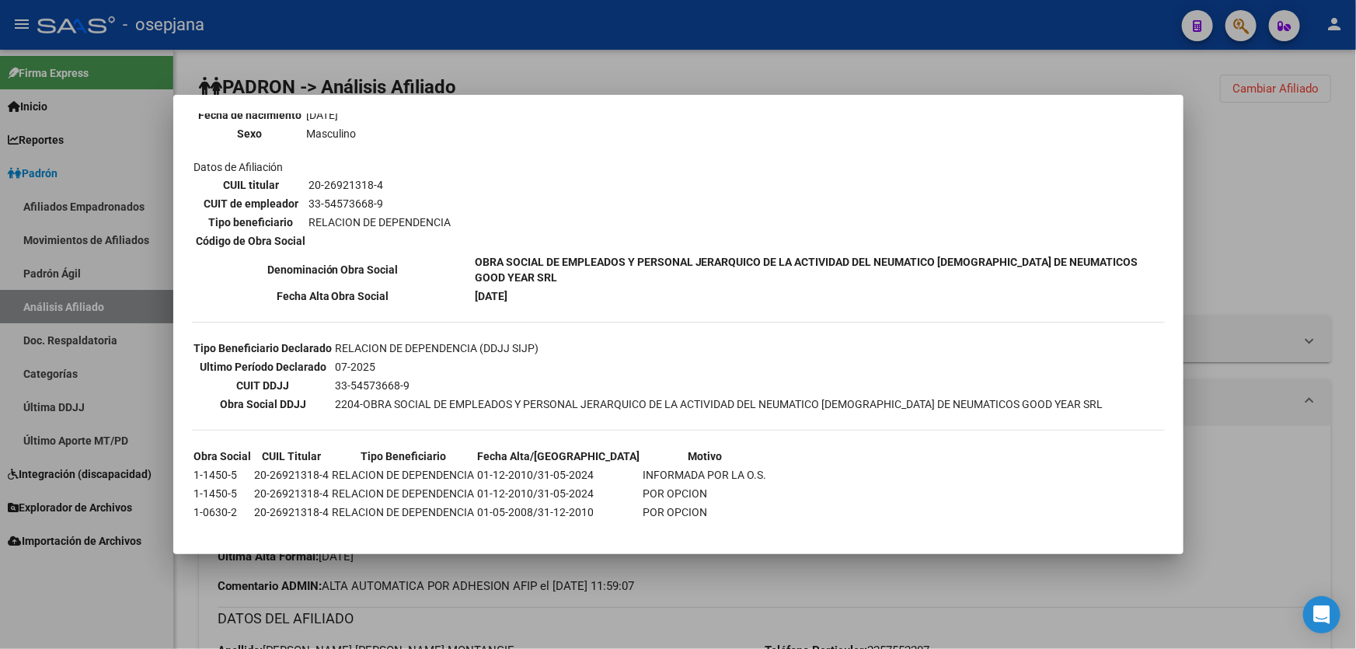
scroll to position [261, 0]
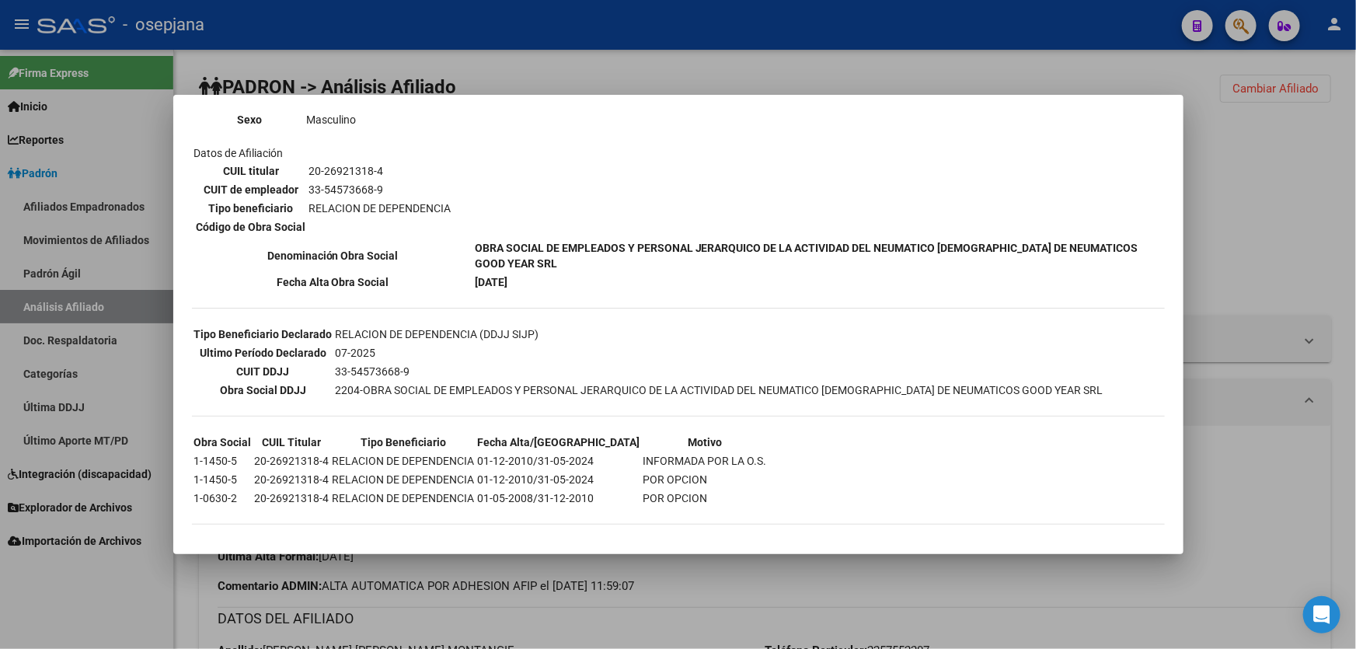
click at [1301, 249] on div at bounding box center [678, 324] width 1356 height 649
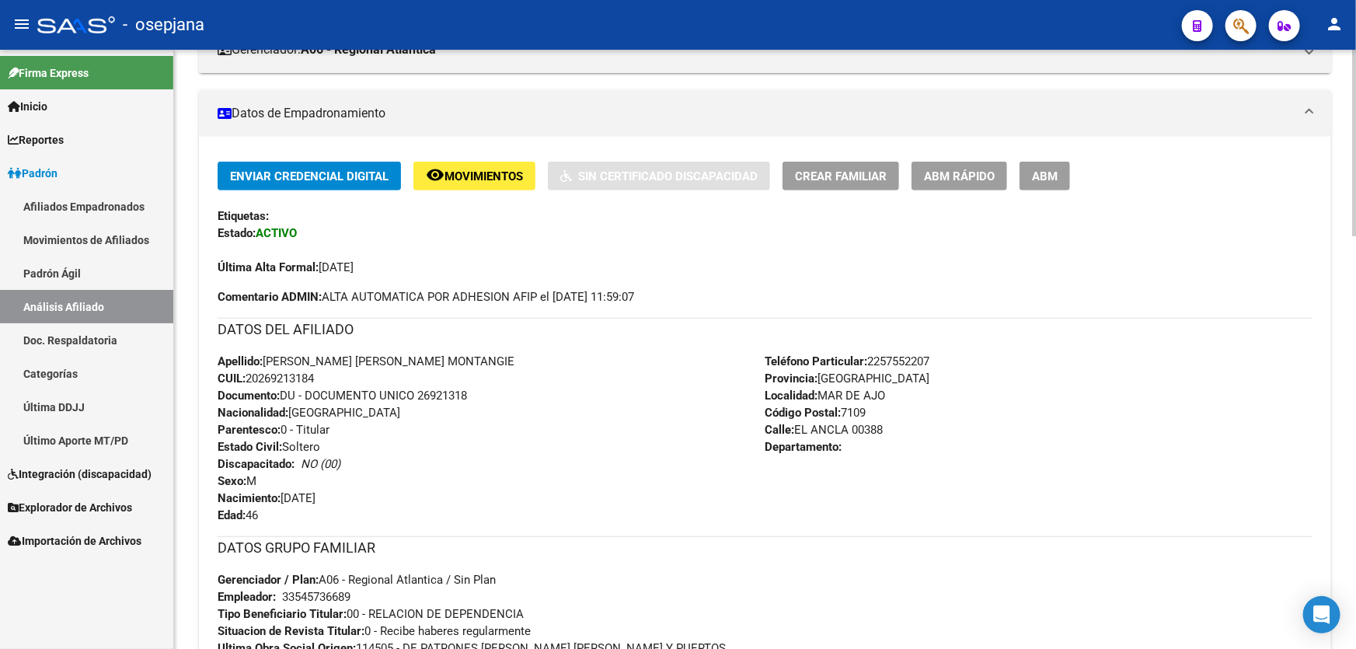
scroll to position [0, 0]
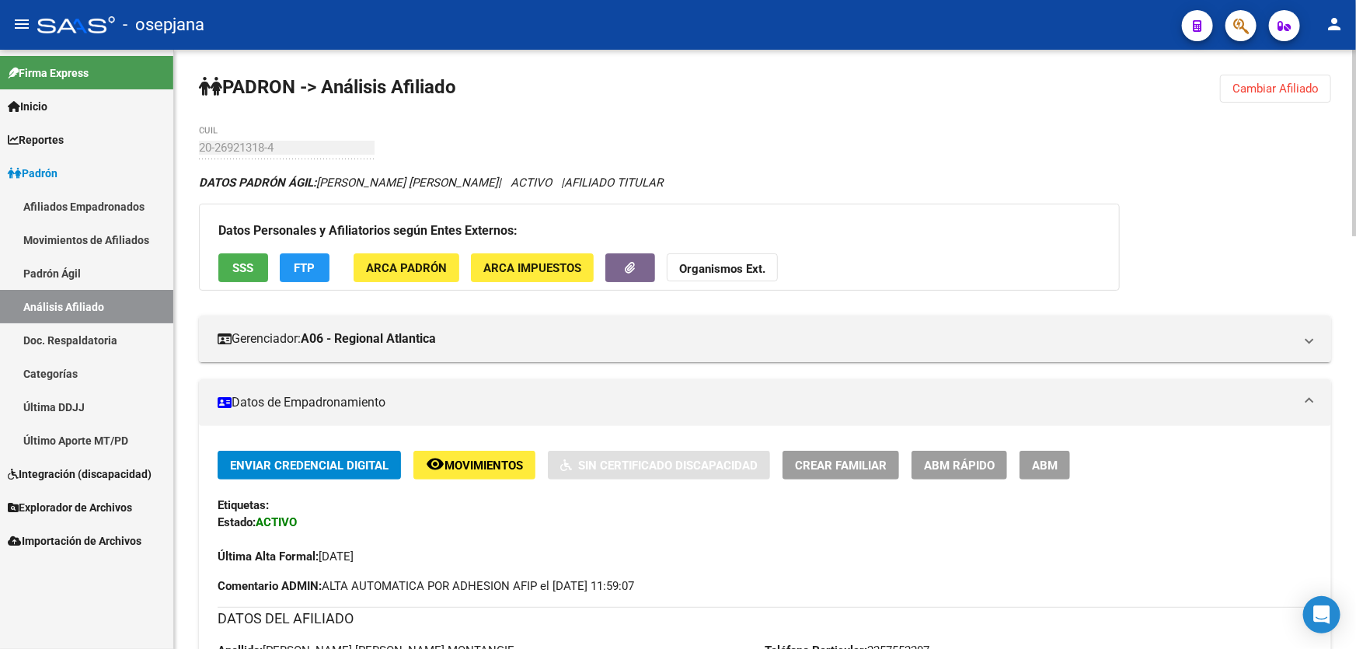
click at [1255, 94] on span "Cambiar Afiliado" at bounding box center [1275, 89] width 86 height 14
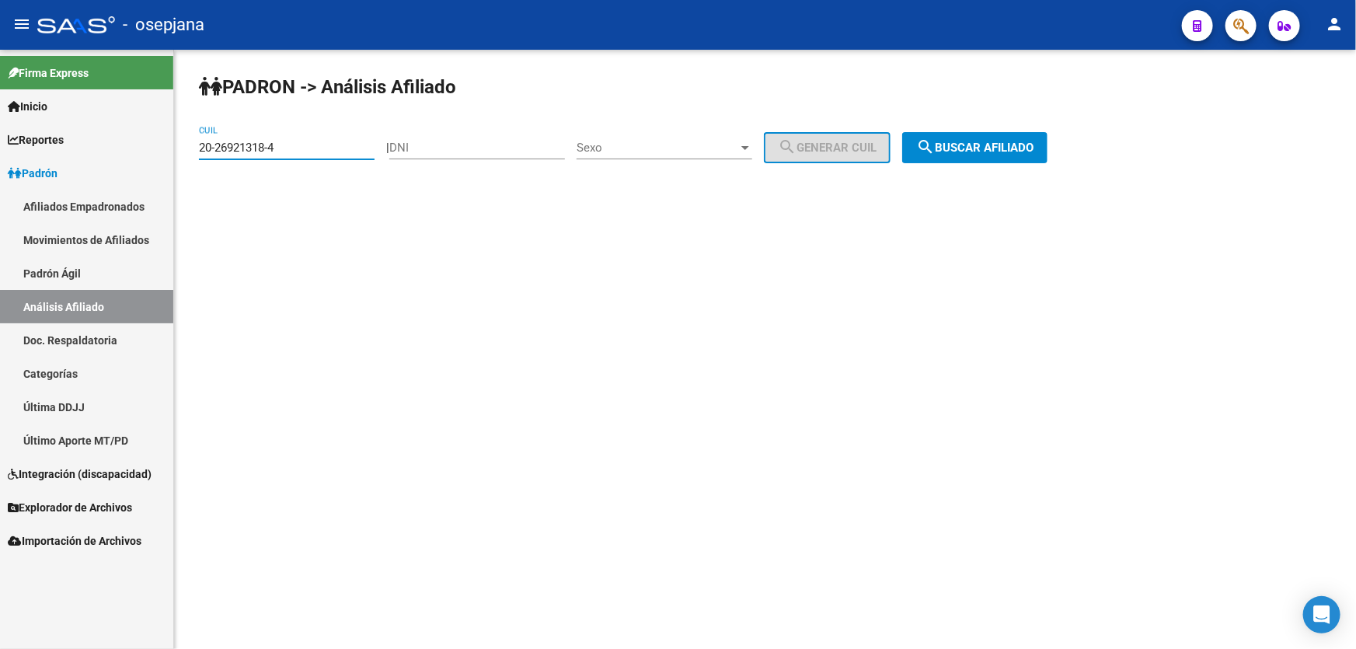
drag, startPoint x: 293, startPoint y: 140, endPoint x: 195, endPoint y: 151, distance: 98.6
click at [195, 151] on div "PADRON -> Análisis Afiliado 20-26921318-4 CUIL | DNI Sexo Sexo search Generar C…" at bounding box center [765, 131] width 1182 height 163
paste input "27-93028509-4"
type input "27-93028509-4"
click at [1022, 157] on button "search Buscar afiliado" at bounding box center [974, 147] width 145 height 31
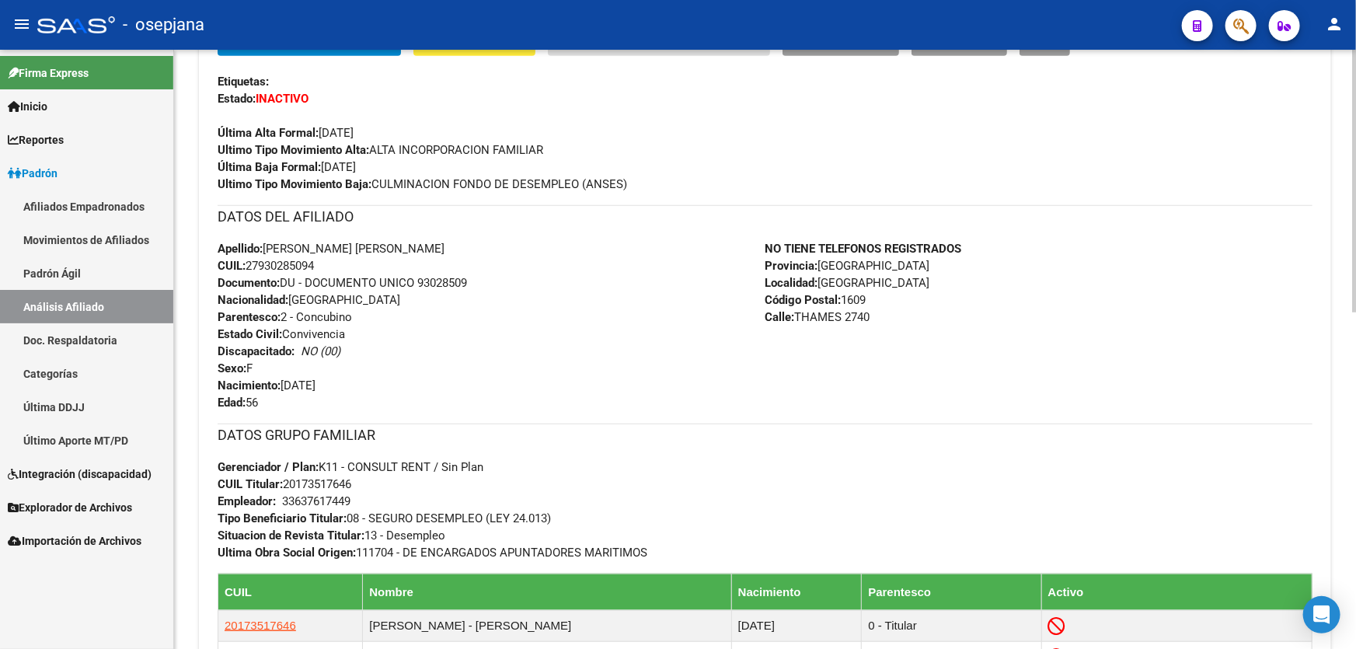
scroll to position [565, 0]
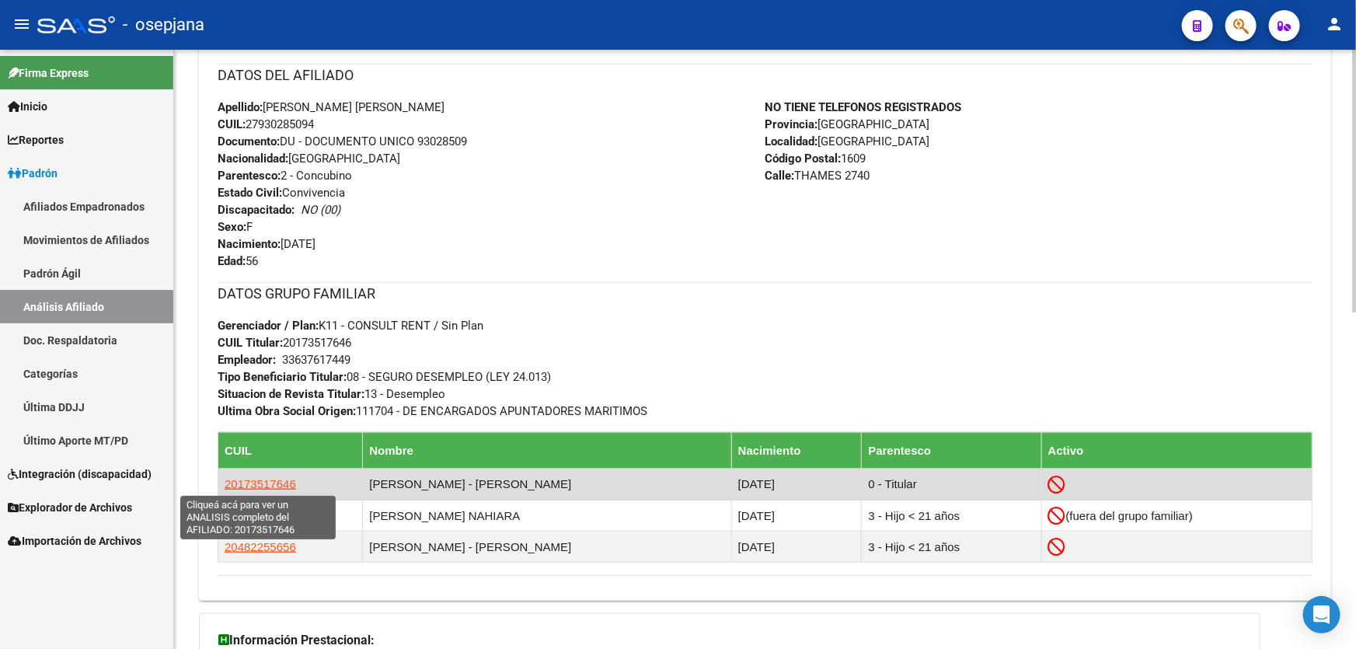
click at [238, 481] on span "20173517646" at bounding box center [260, 483] width 71 height 13
type textarea "20173517646"
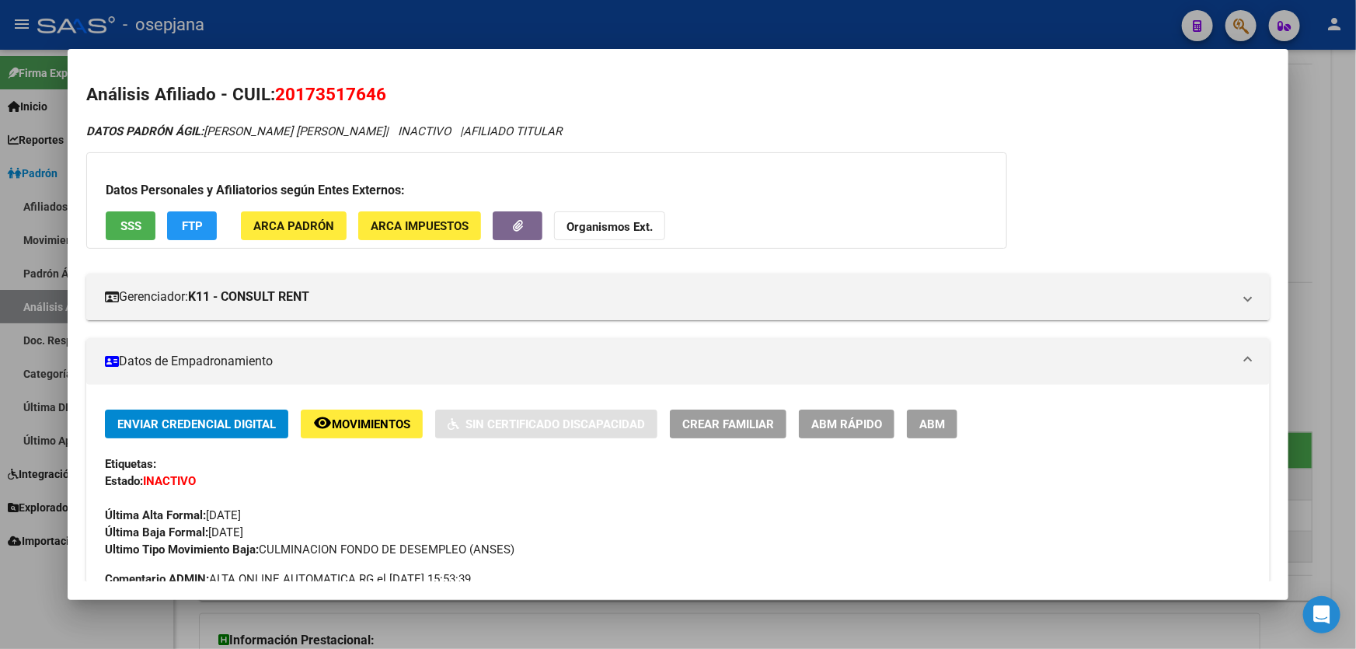
drag, startPoint x: 276, startPoint y: 90, endPoint x: 401, endPoint y: 92, distance: 125.1
click at [401, 92] on h2 "Análisis Afiliado - CUIL: 20173517646" at bounding box center [677, 95] width 1183 height 26
copy span "20173517646"
click at [1328, 145] on div at bounding box center [678, 324] width 1356 height 649
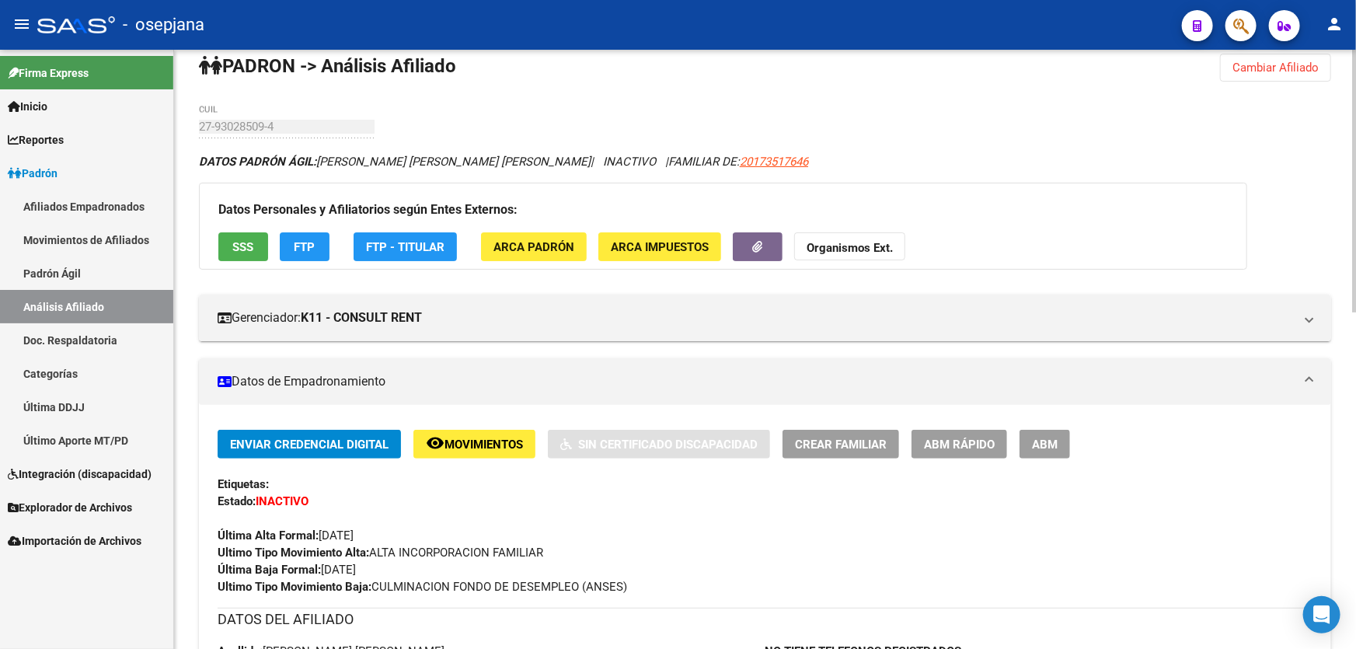
scroll to position [0, 0]
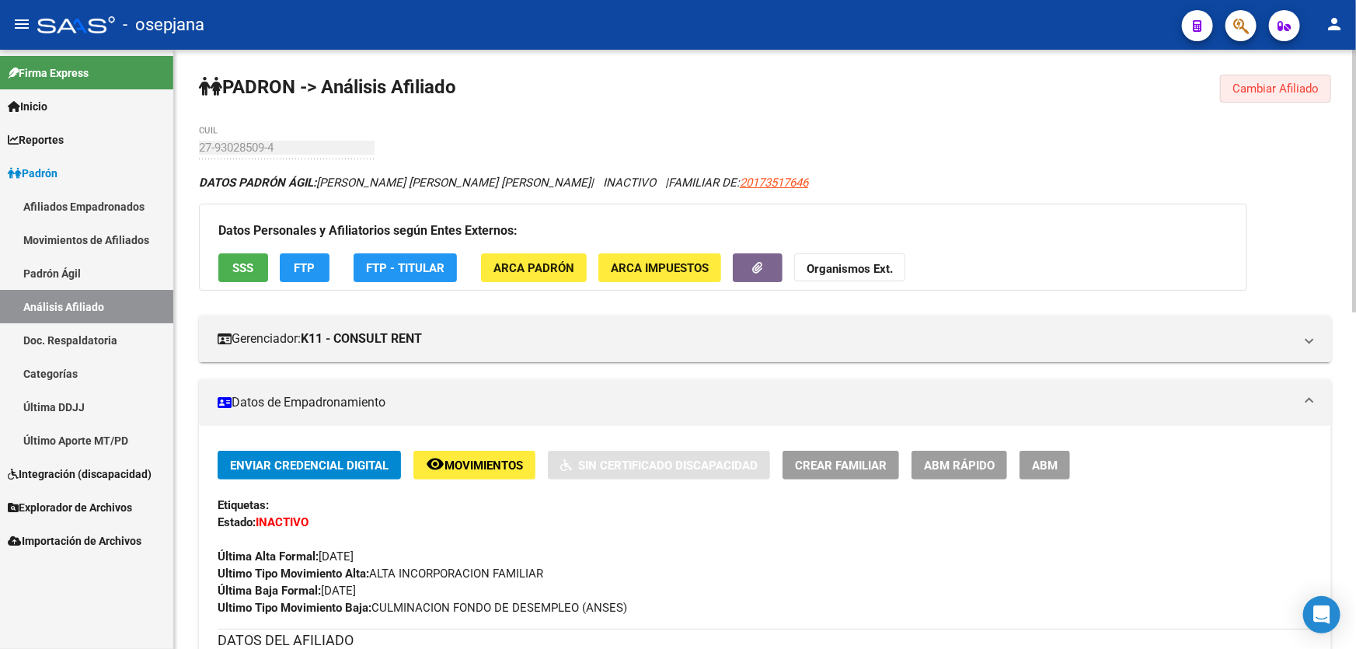
click at [1280, 85] on span "Cambiar Afiliado" at bounding box center [1275, 89] width 86 height 14
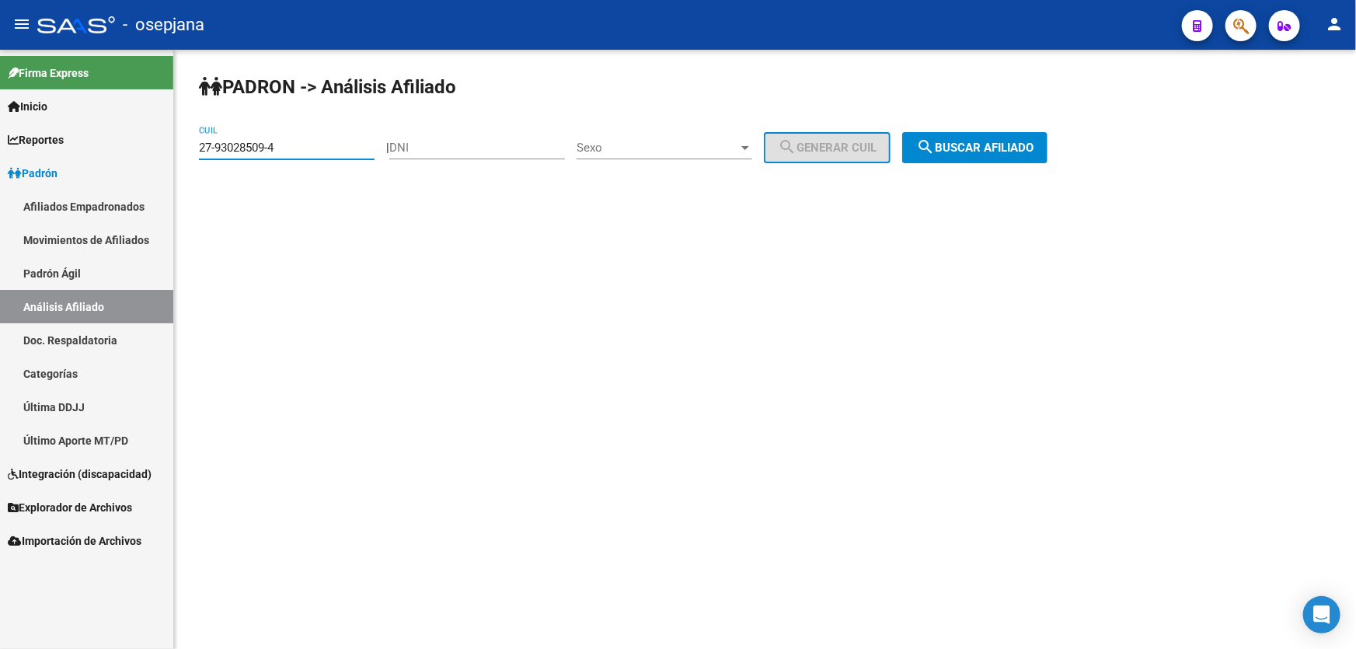
drag, startPoint x: 280, startPoint y: 141, endPoint x: 200, endPoint y: 157, distance: 80.8
click at [200, 157] on div "27-93028509-4 CUIL" at bounding box center [287, 142] width 176 height 33
paste input "20-18377795-6"
click at [1005, 147] on span "search Buscar afiliado" at bounding box center [974, 148] width 117 height 14
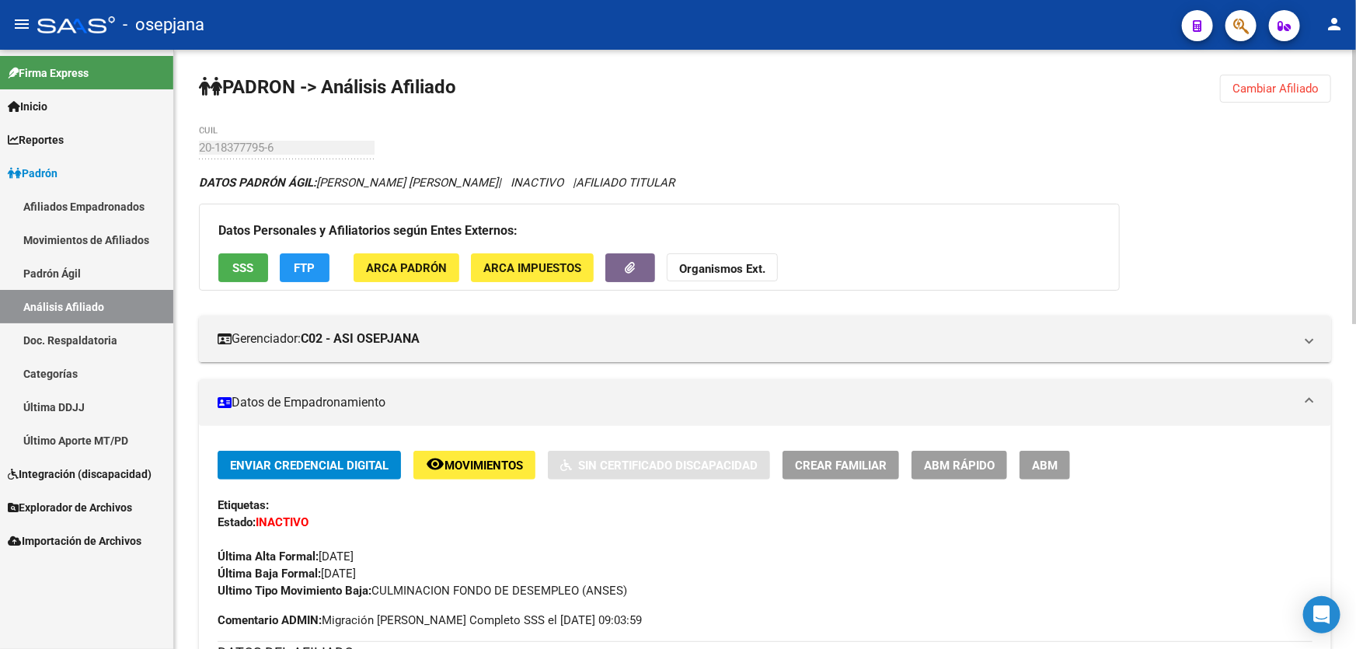
click at [249, 264] on span "SSS" at bounding box center [243, 268] width 21 height 14
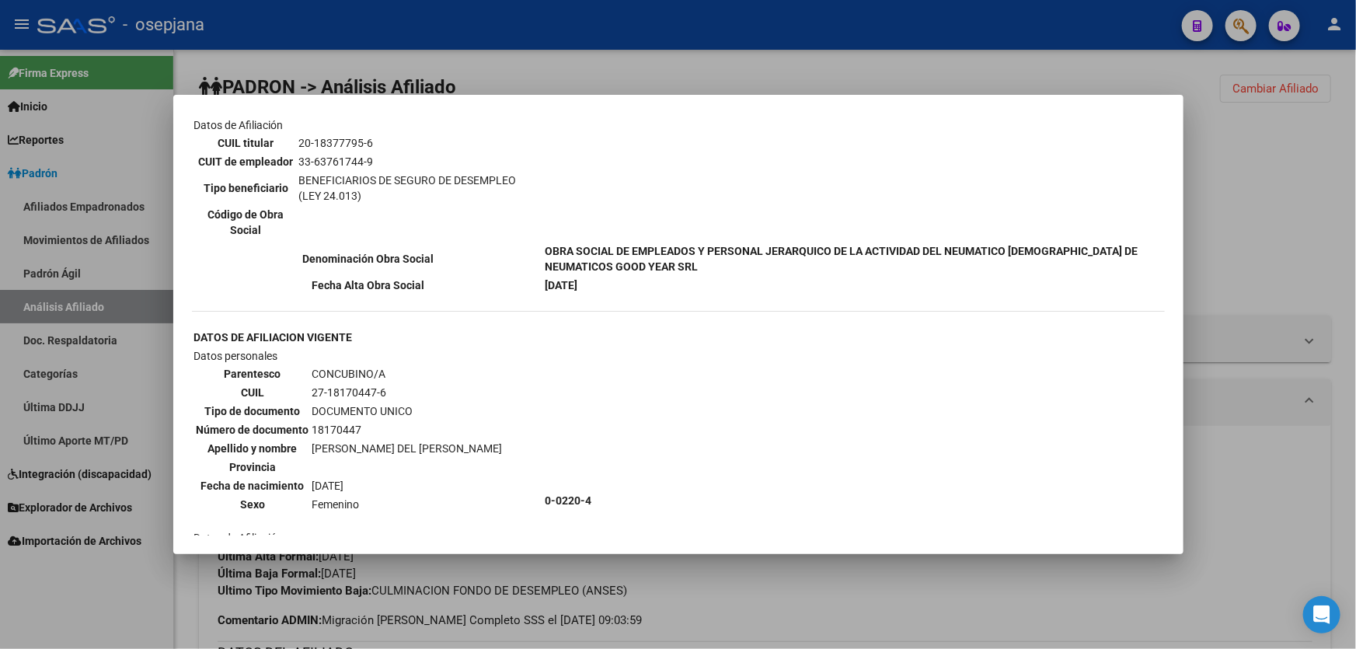
scroll to position [282, 0]
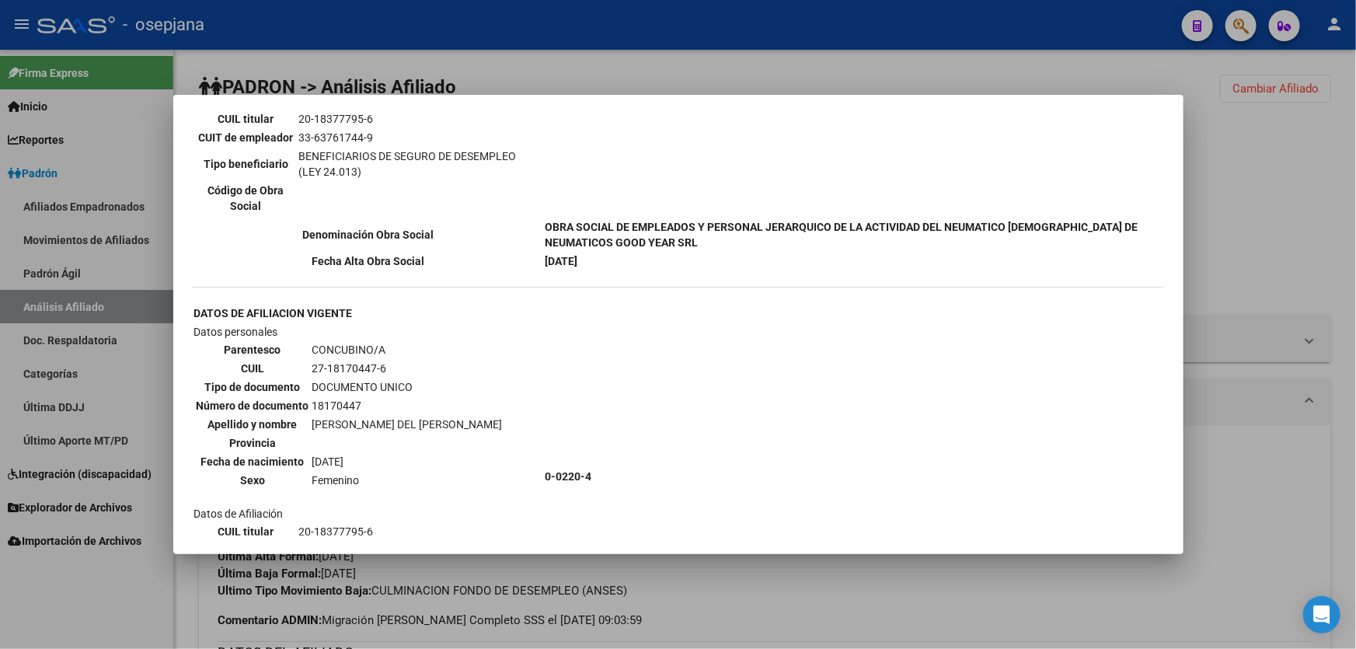
click at [1353, 361] on div at bounding box center [678, 324] width 1356 height 649
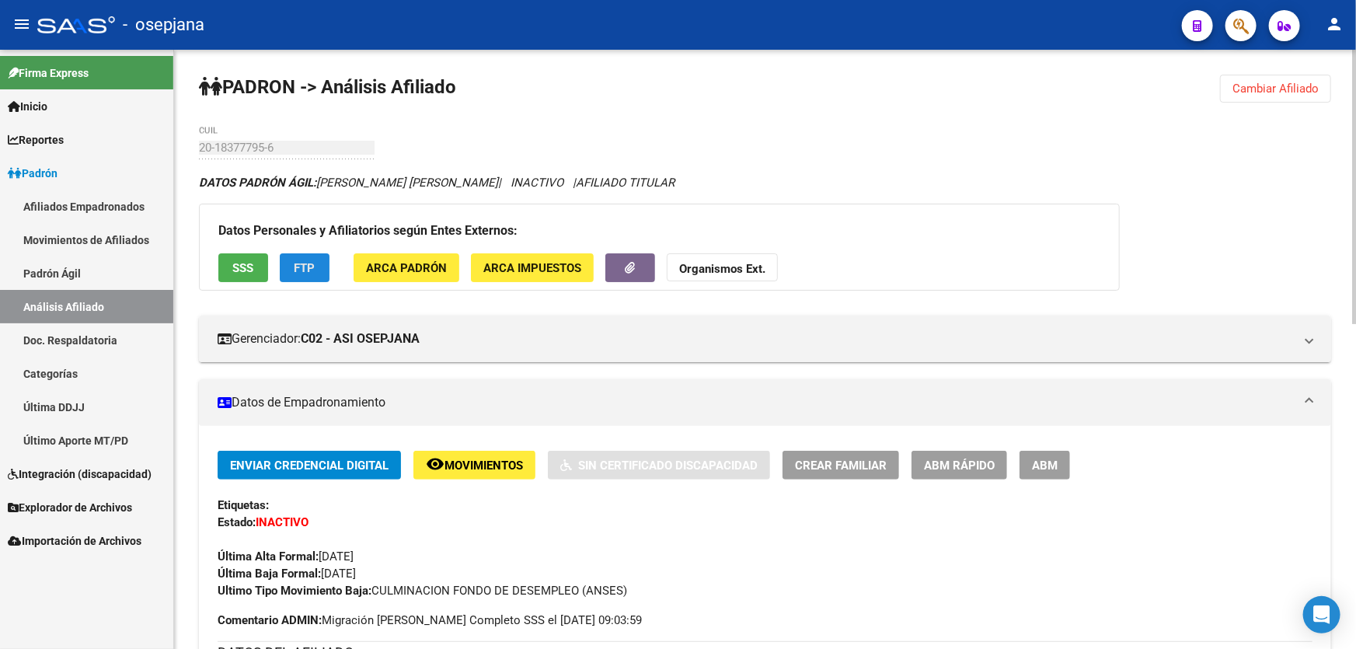
click at [307, 265] on span "FTP" at bounding box center [304, 268] width 21 height 14
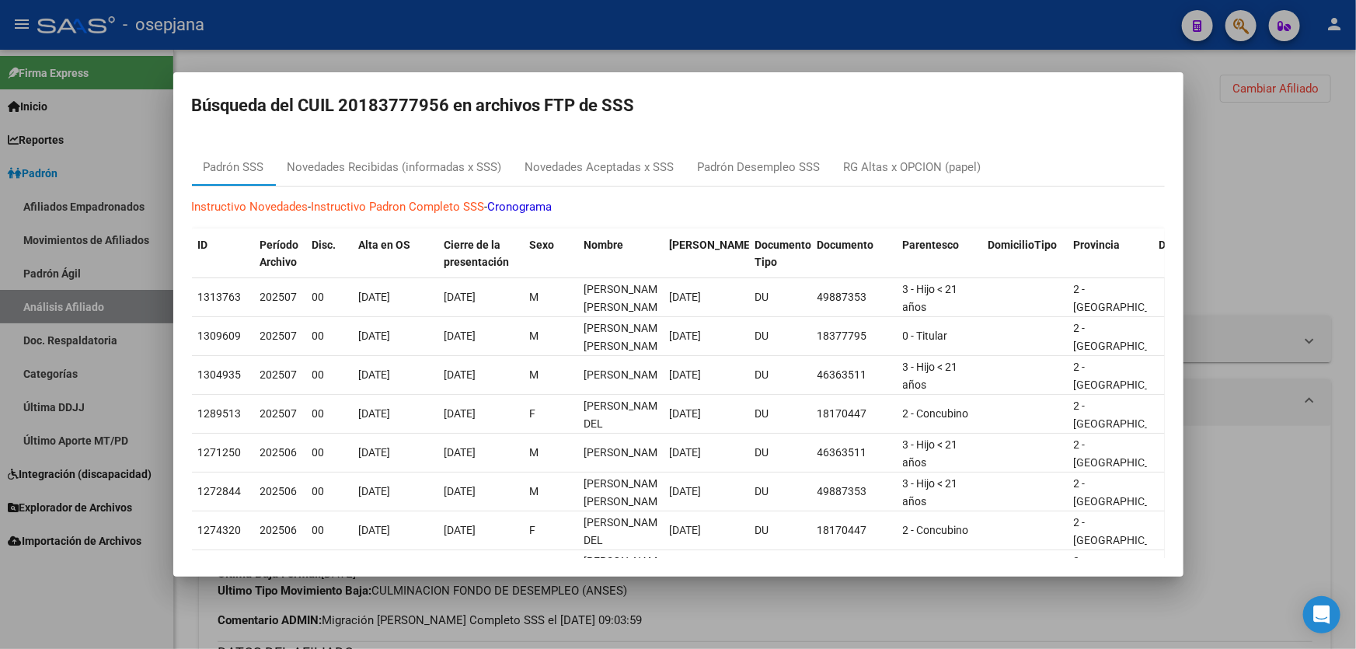
click at [1259, 181] on div at bounding box center [678, 324] width 1356 height 649
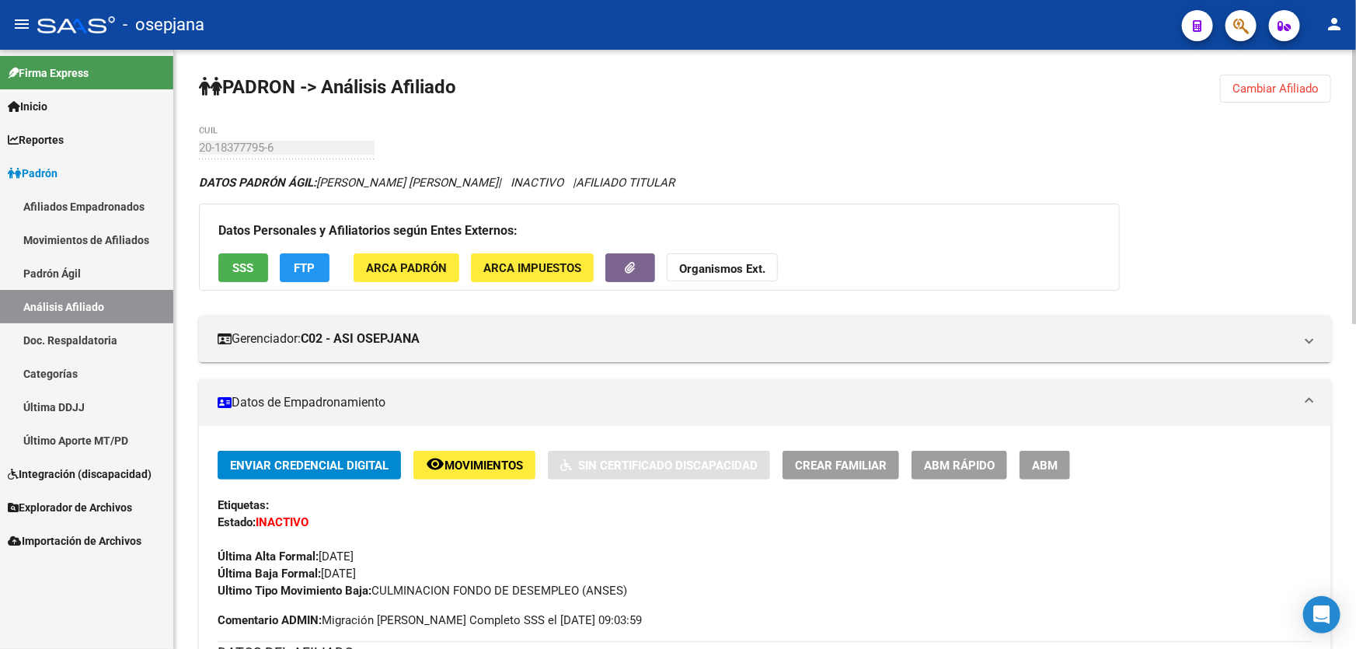
click at [284, 265] on button "FTP" at bounding box center [305, 267] width 50 height 29
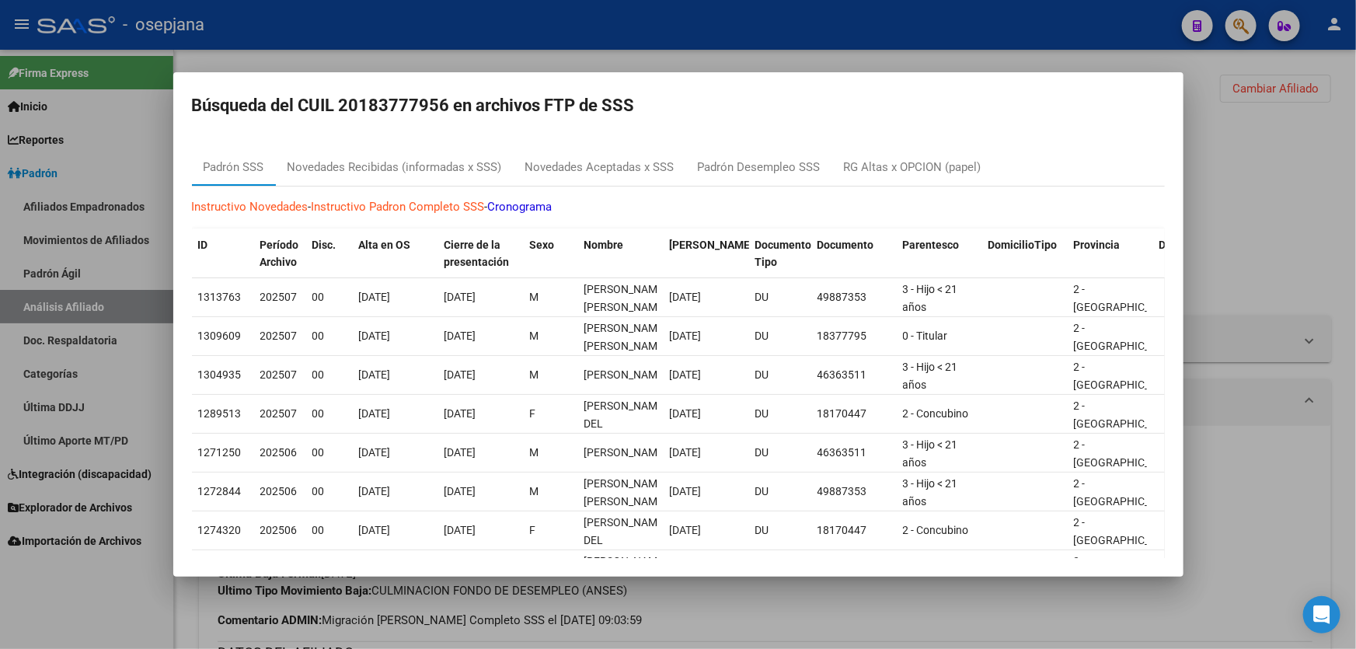
click at [1355, 201] on div at bounding box center [678, 324] width 1356 height 649
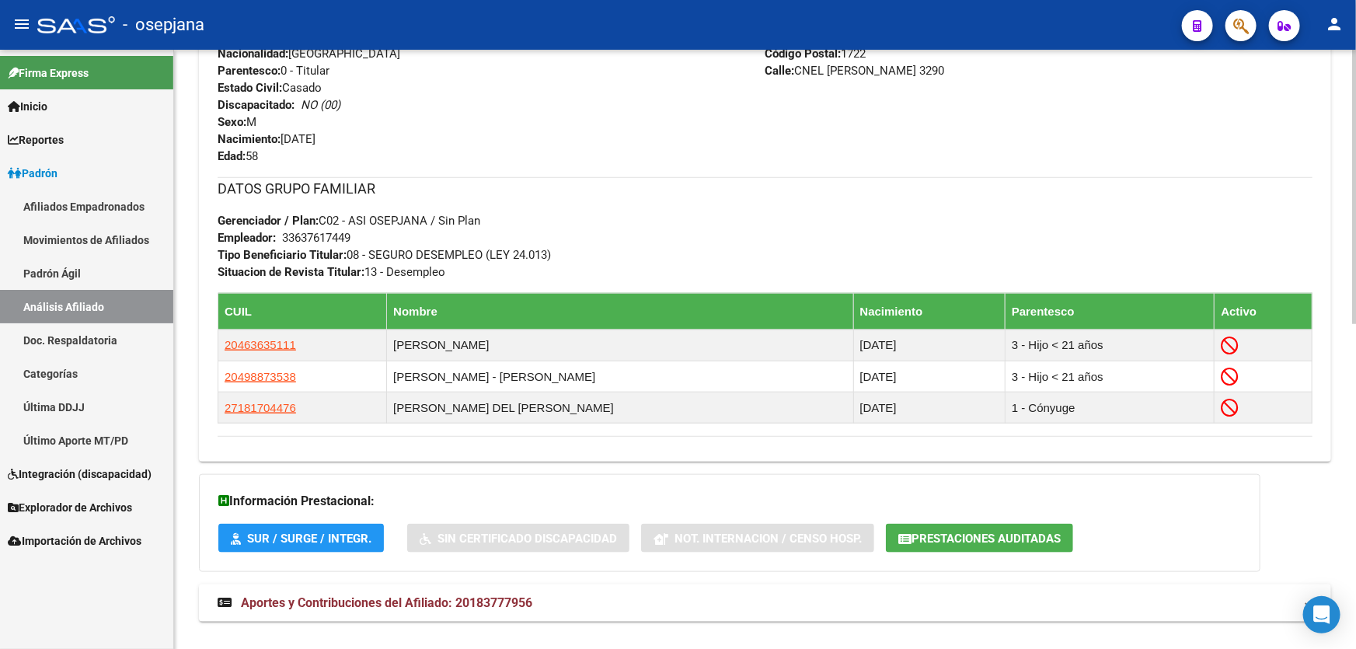
scroll to position [706, 0]
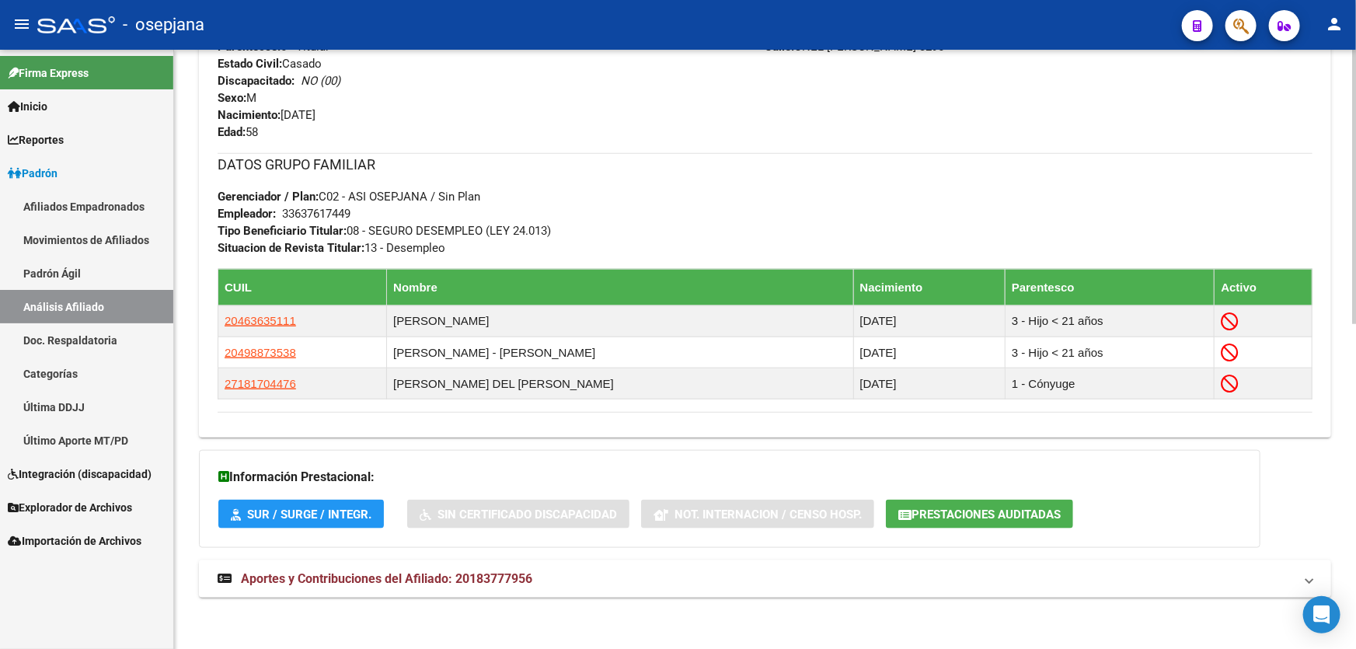
click at [573, 593] on mat-expansion-panel-header "Aportes y Contribuciones del Afiliado: 20183777956" at bounding box center [765, 578] width 1132 height 37
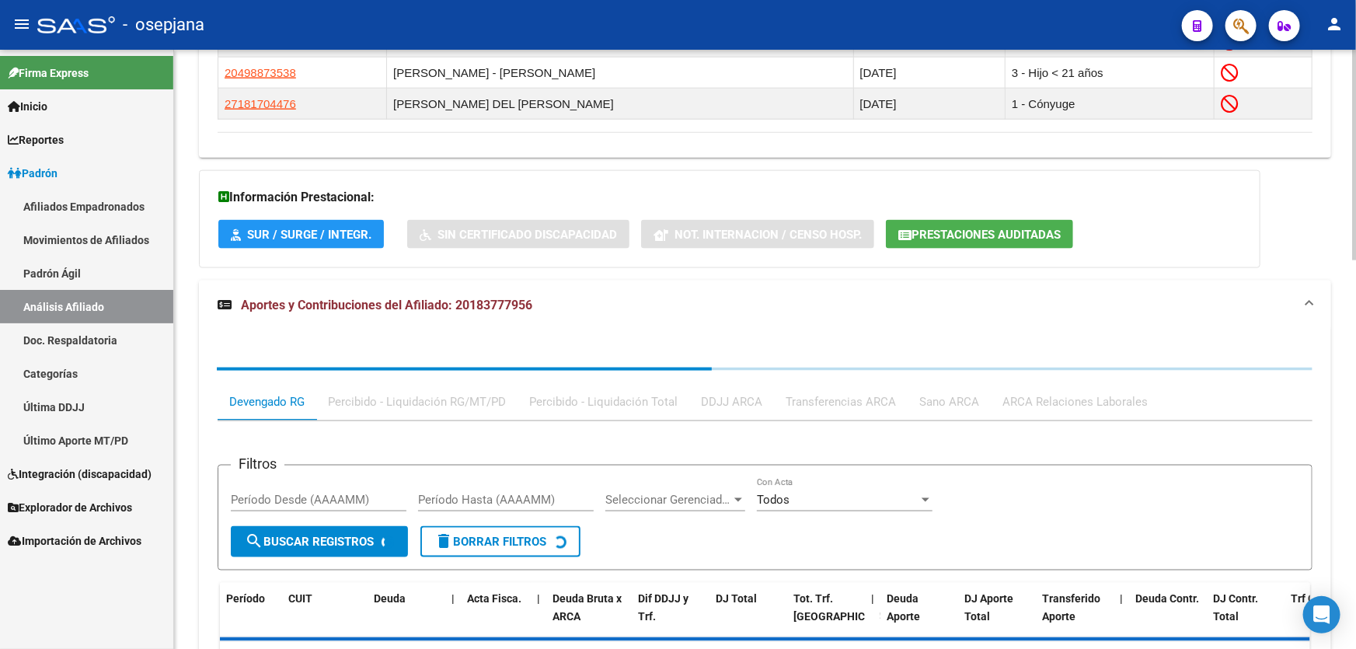
scroll to position [988, 0]
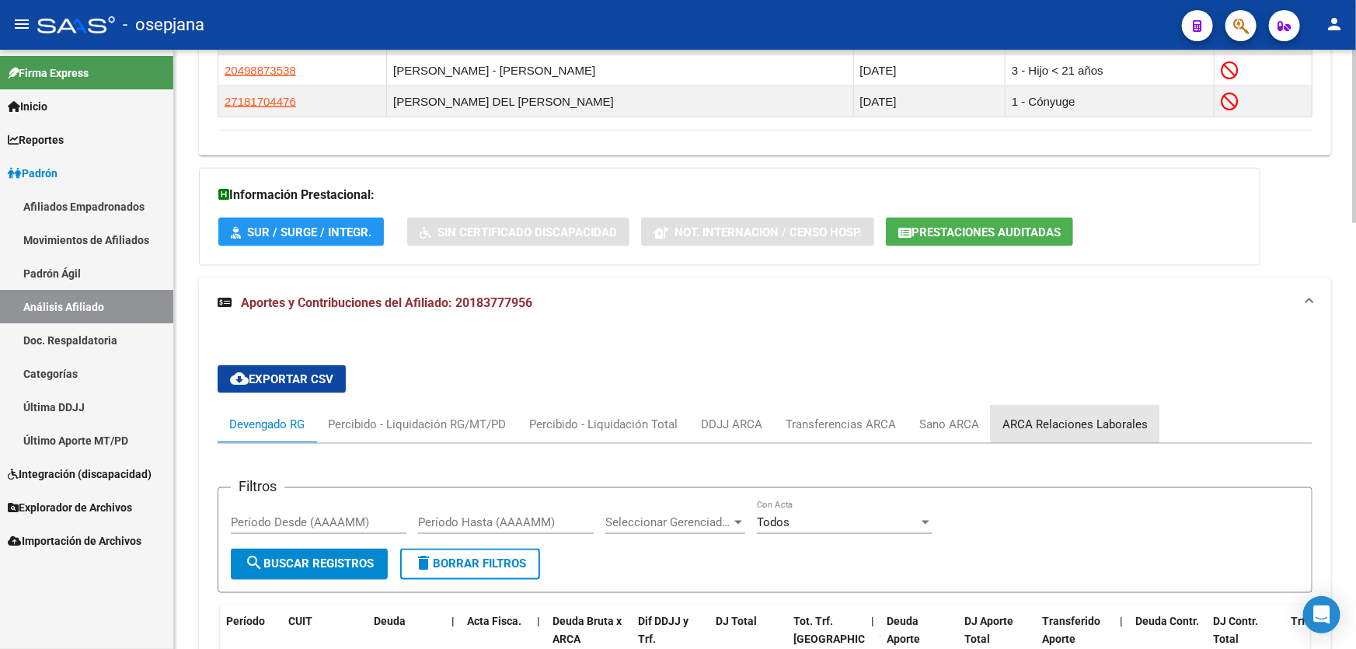
click at [1083, 406] on div "ARCA Relaciones Laborales" at bounding box center [1075, 424] width 169 height 37
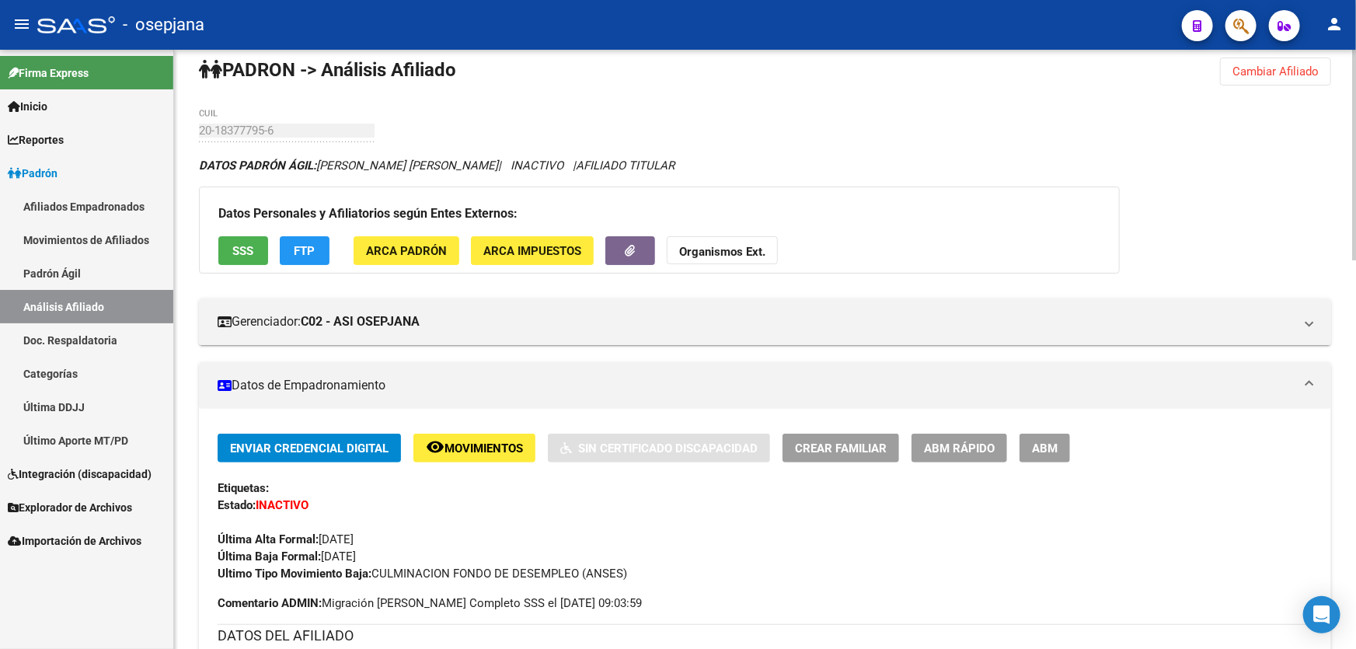
scroll to position [0, 0]
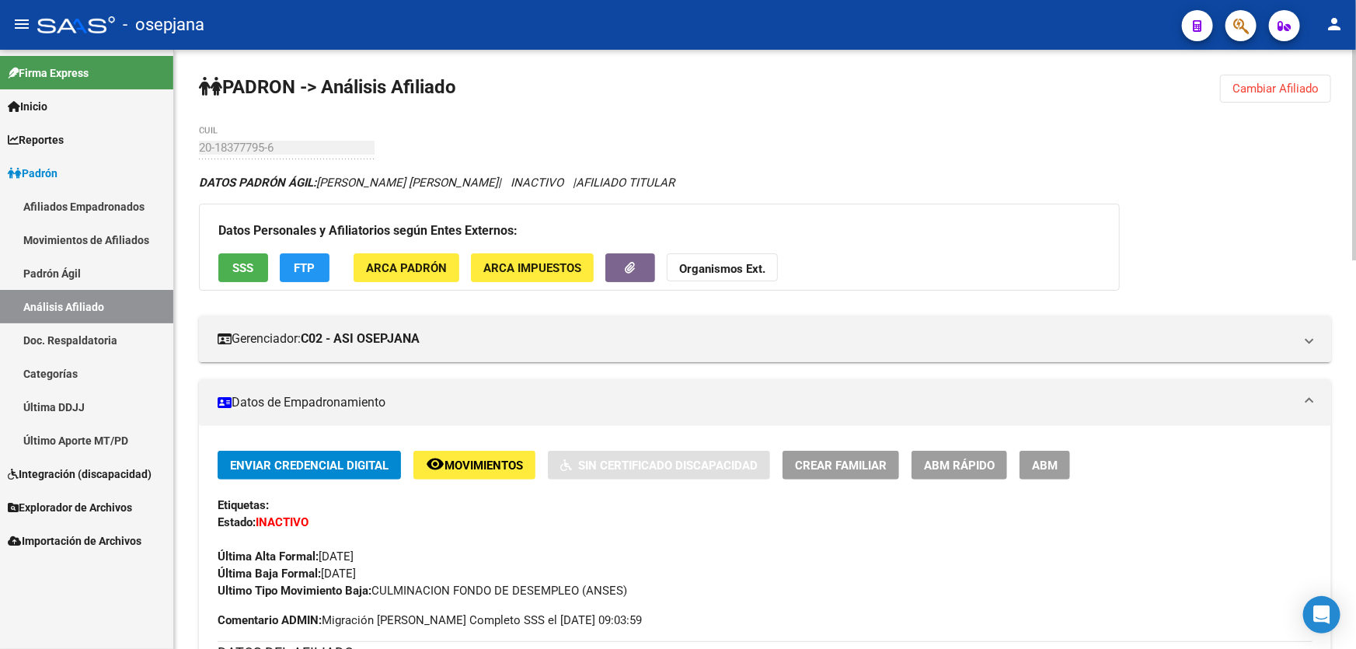
click at [423, 464] on button "remove_red_eye Movimientos" at bounding box center [474, 465] width 122 height 29
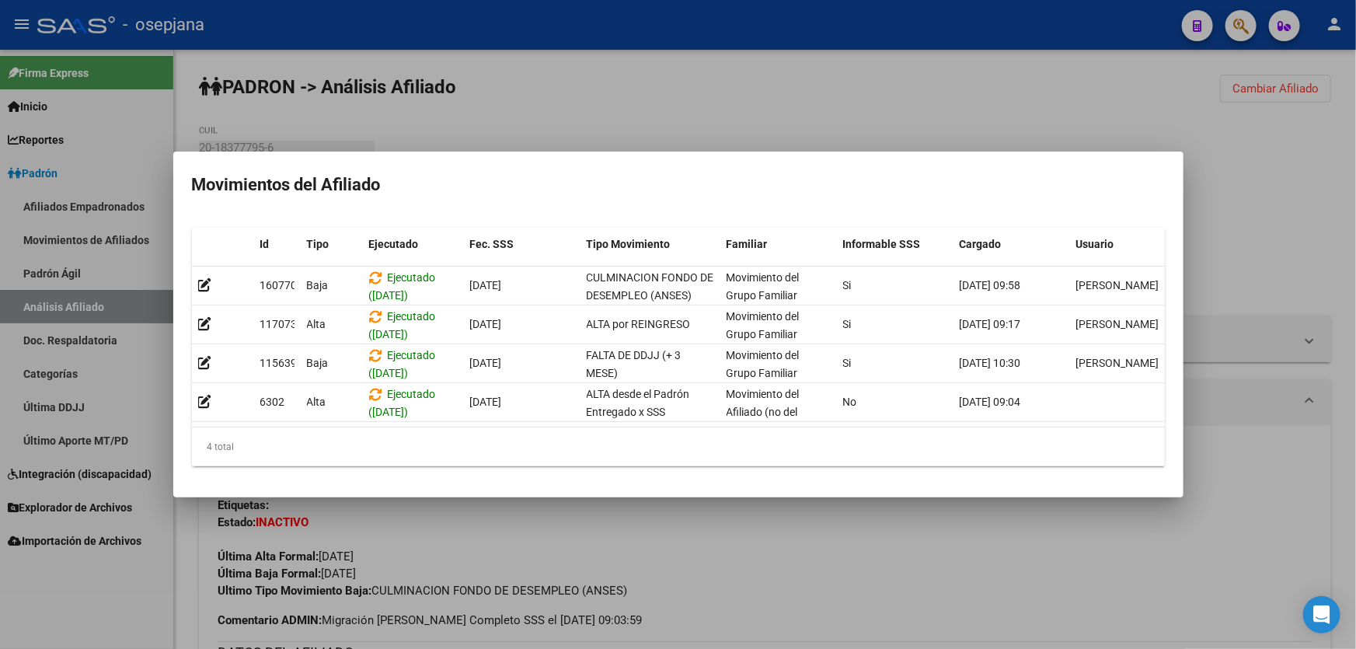
click at [846, 551] on div at bounding box center [678, 324] width 1356 height 649
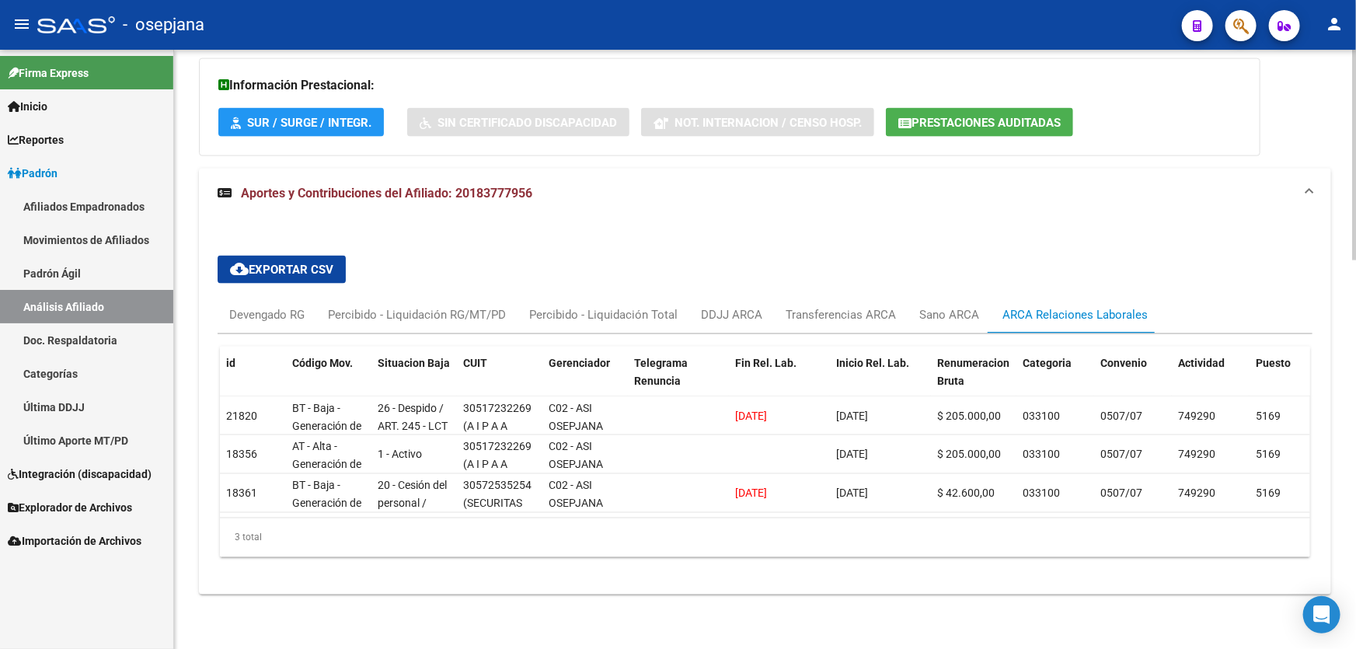
scroll to position [1106, 0]
click at [280, 306] on div "Devengado RG" at bounding box center [266, 314] width 75 height 17
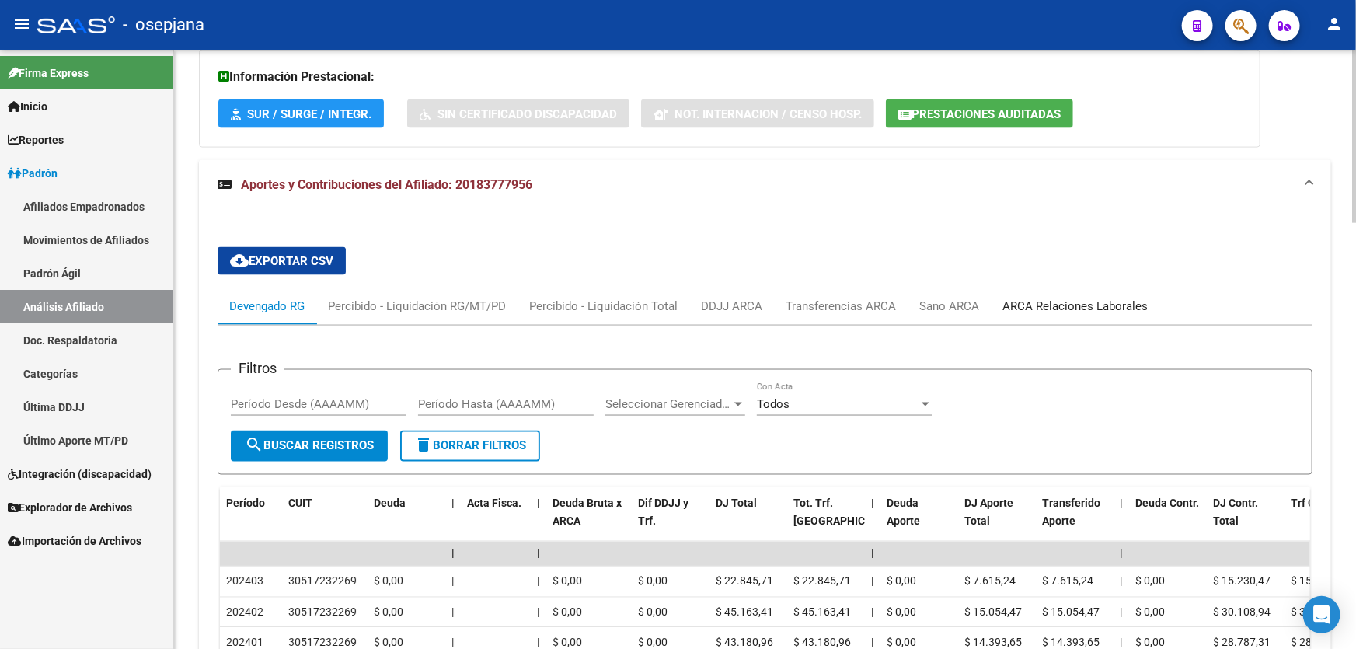
click at [1064, 315] on div "ARCA Relaciones Laborales" at bounding box center [1075, 305] width 169 height 37
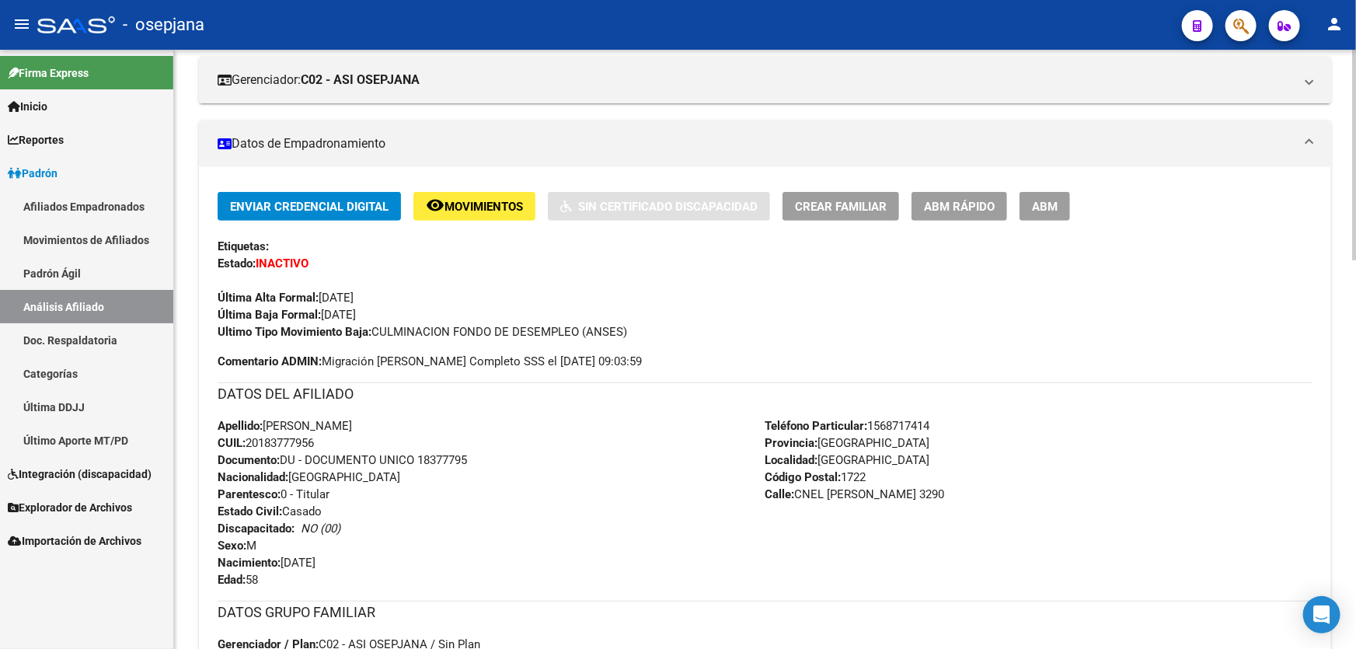
scroll to position [0, 0]
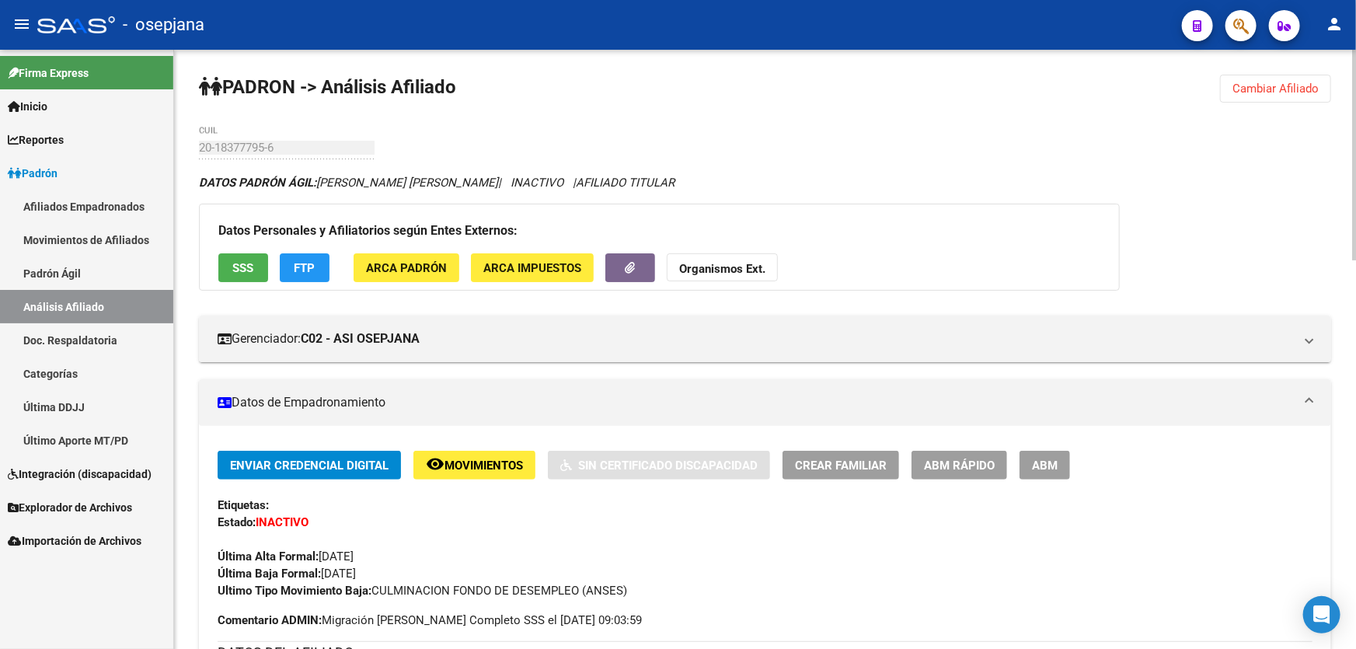
click at [493, 468] on span "Movimientos" at bounding box center [483, 465] width 78 height 14
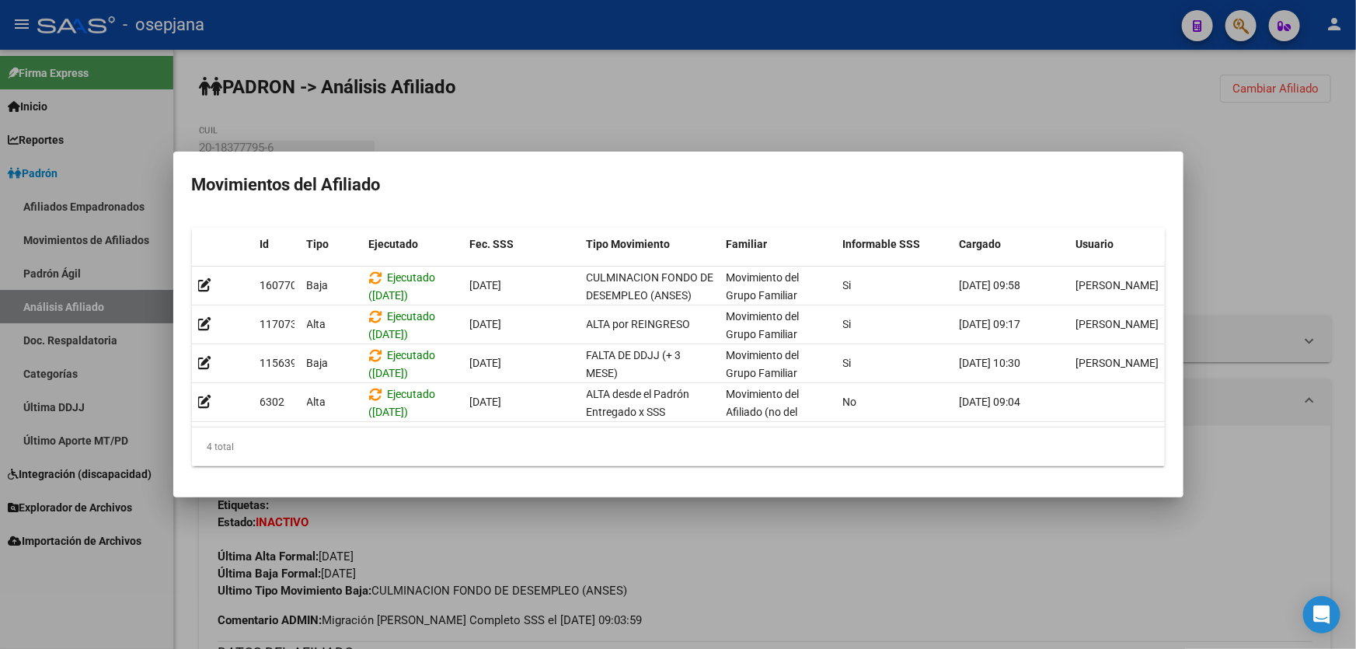
click at [496, 541] on div at bounding box center [678, 324] width 1356 height 649
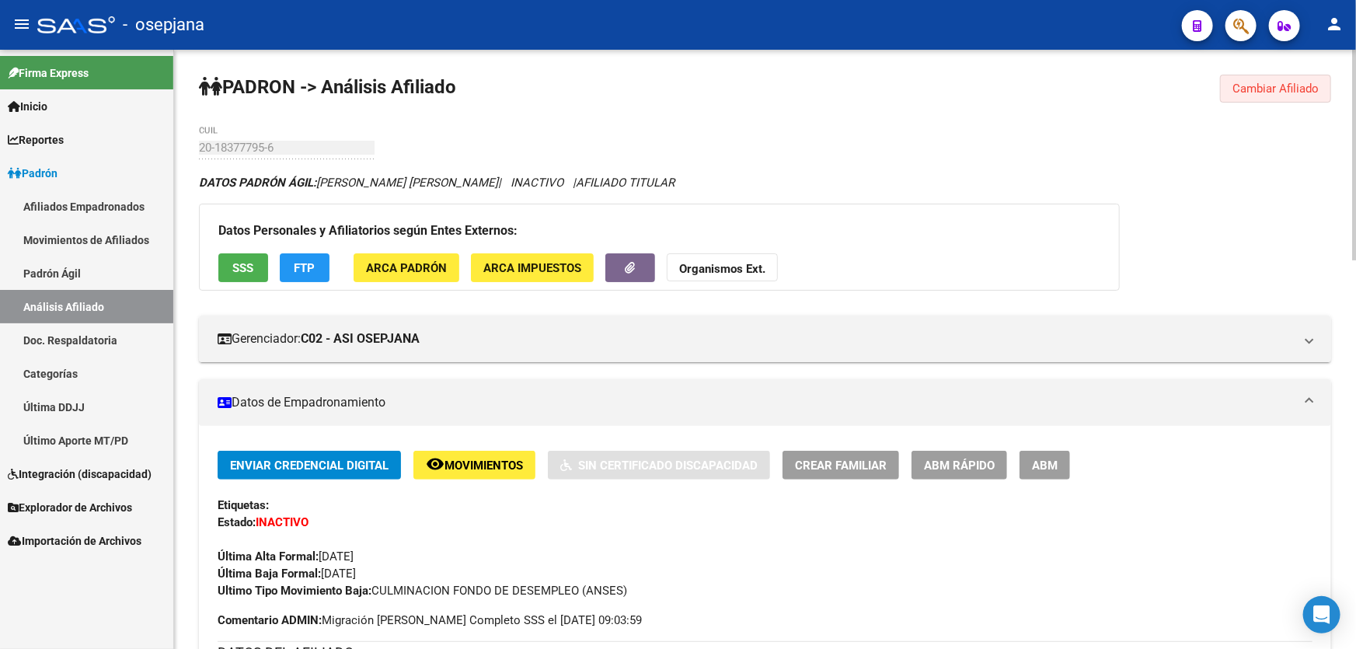
click at [1281, 82] on span "Cambiar Afiliado" at bounding box center [1275, 89] width 86 height 14
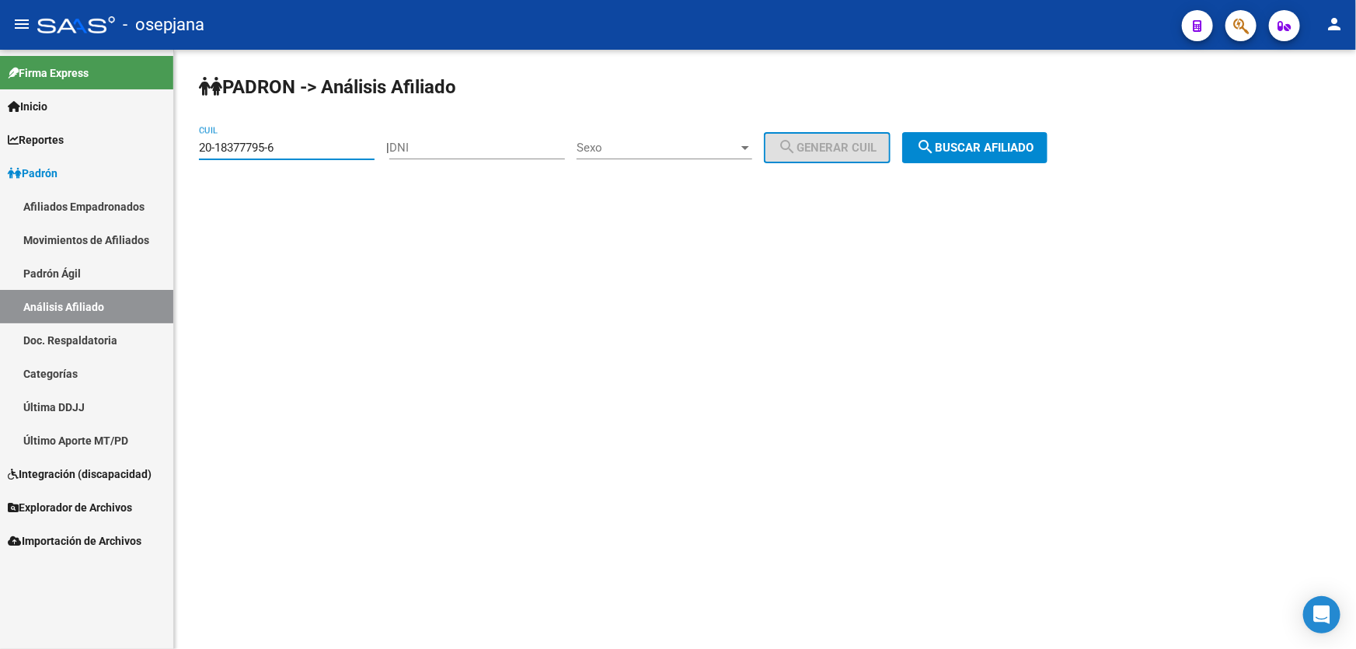
drag, startPoint x: 307, startPoint y: 145, endPoint x: 189, endPoint y: 156, distance: 118.6
click at [189, 156] on div "PADRON -> Análisis Afiliado 20-18377795-6 CUIL | DNI Sexo Sexo search Generar C…" at bounding box center [765, 131] width 1182 height 163
paste input "22230630-3"
click at [1047, 160] on button "search Buscar afiliado" at bounding box center [974, 147] width 145 height 31
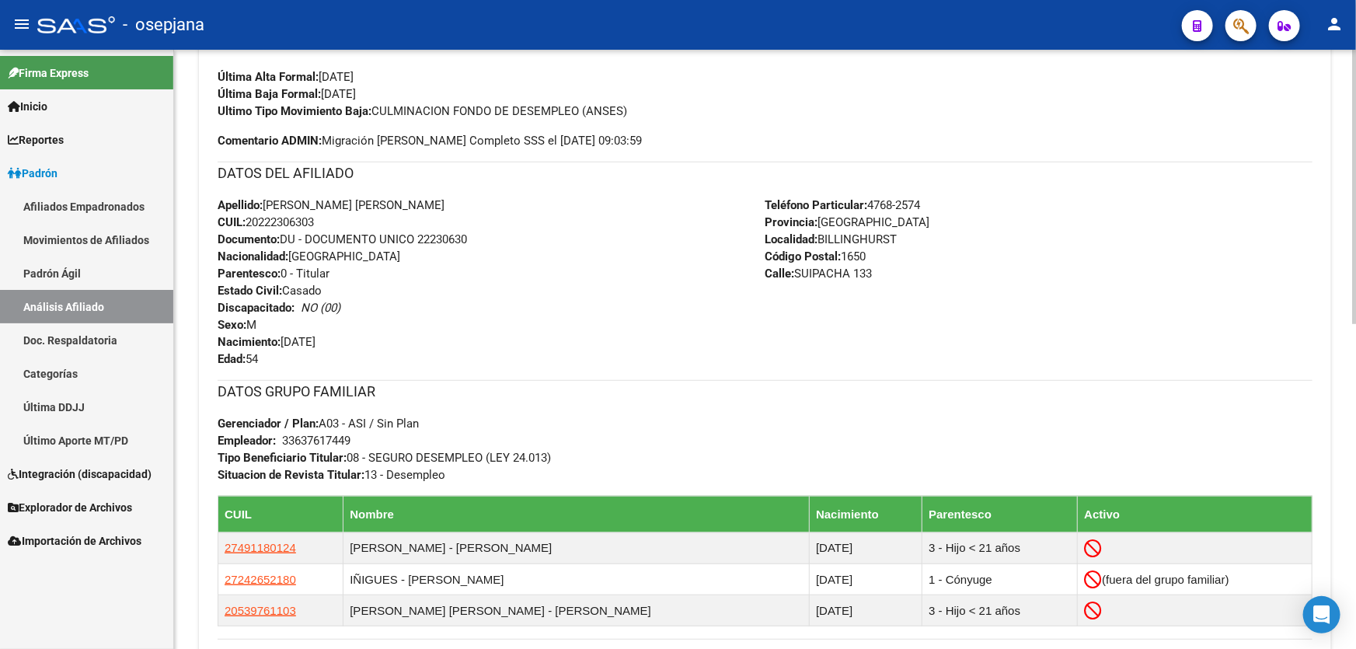
scroll to position [494, 0]
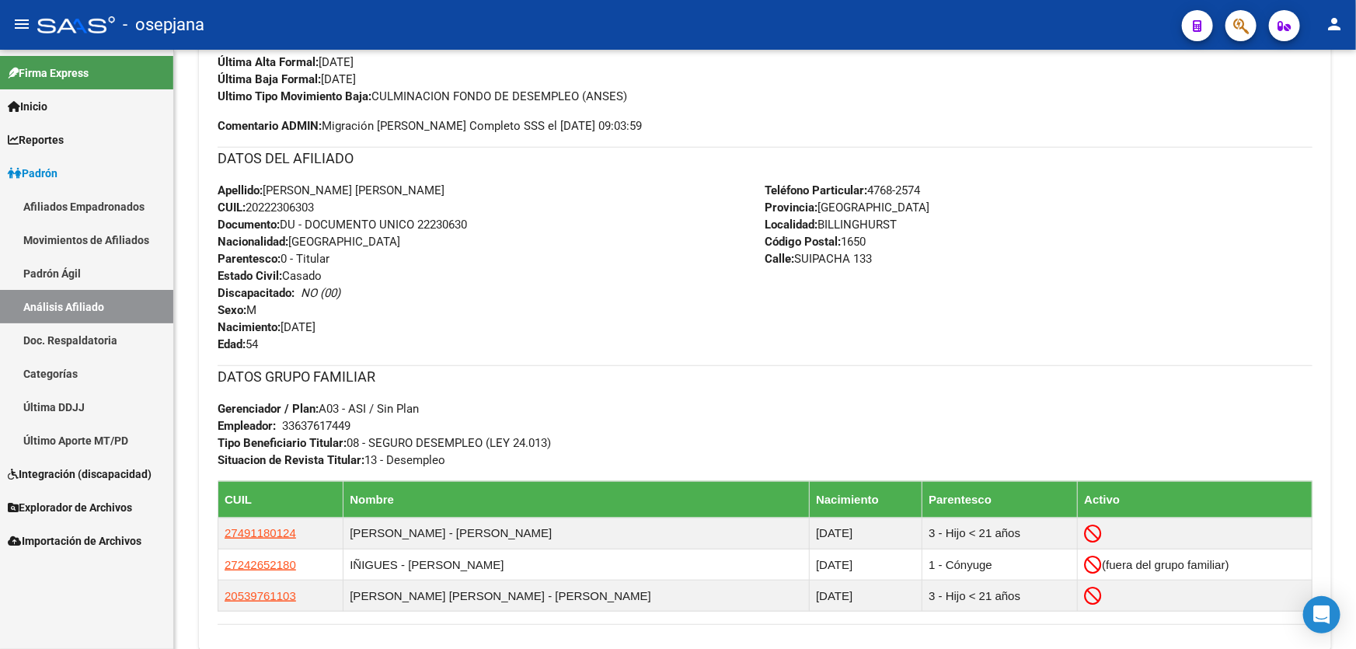
drag, startPoint x: 416, startPoint y: 225, endPoint x: 556, endPoint y: 225, distance: 139.8
click at [556, 225] on div "Apellido: SILVIO OMAR MORENO CUIL: 20222306303 Documento: DU - DOCUMENTO UNICO …" at bounding box center [492, 267] width 548 height 171
click at [463, 218] on span "Documento: DU - DOCUMENTO UNICO 22230630" at bounding box center [342, 225] width 249 height 14
click at [417, 225] on span "Documento: DU - DOCUMENTO UNICO 22230630" at bounding box center [342, 225] width 249 height 14
drag, startPoint x: 420, startPoint y: 224, endPoint x: 489, endPoint y: 224, distance: 69.9
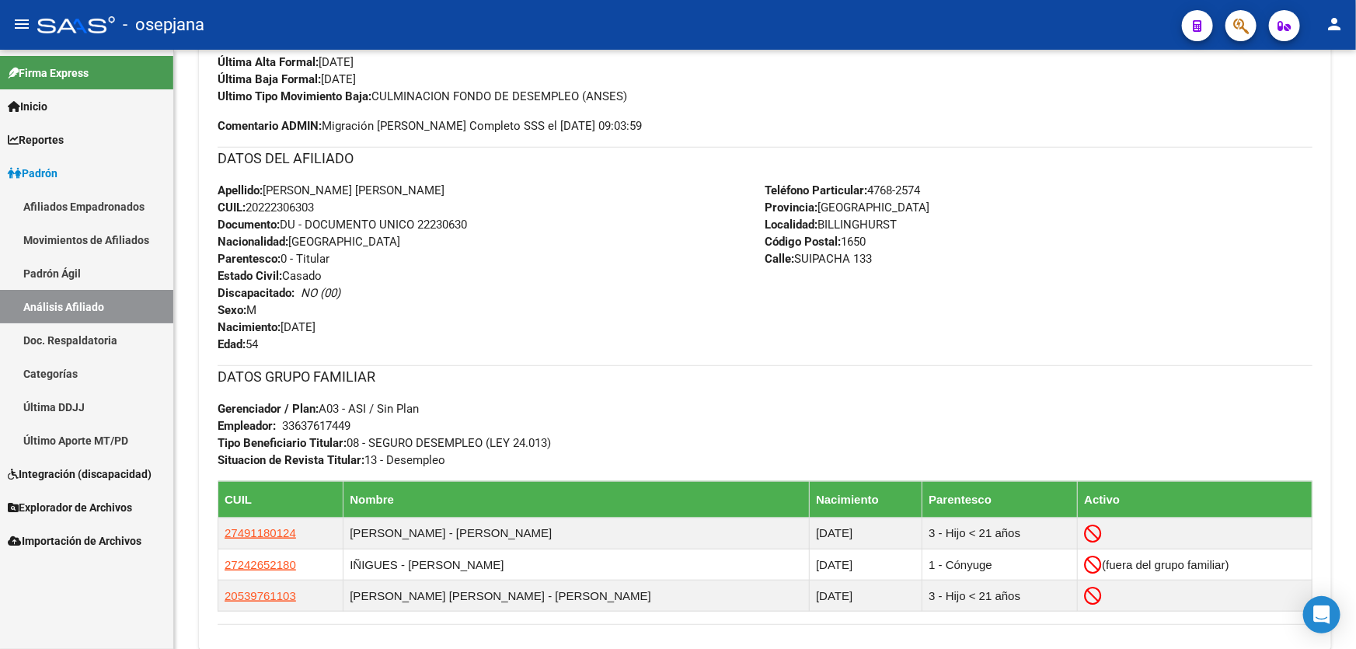
click at [489, 224] on div "Apellido: SILVIO OMAR MORENO CUIL: 20222306303 Documento: DU - DOCUMENTO UNICO …" at bounding box center [492, 267] width 548 height 171
copy span "22230630"
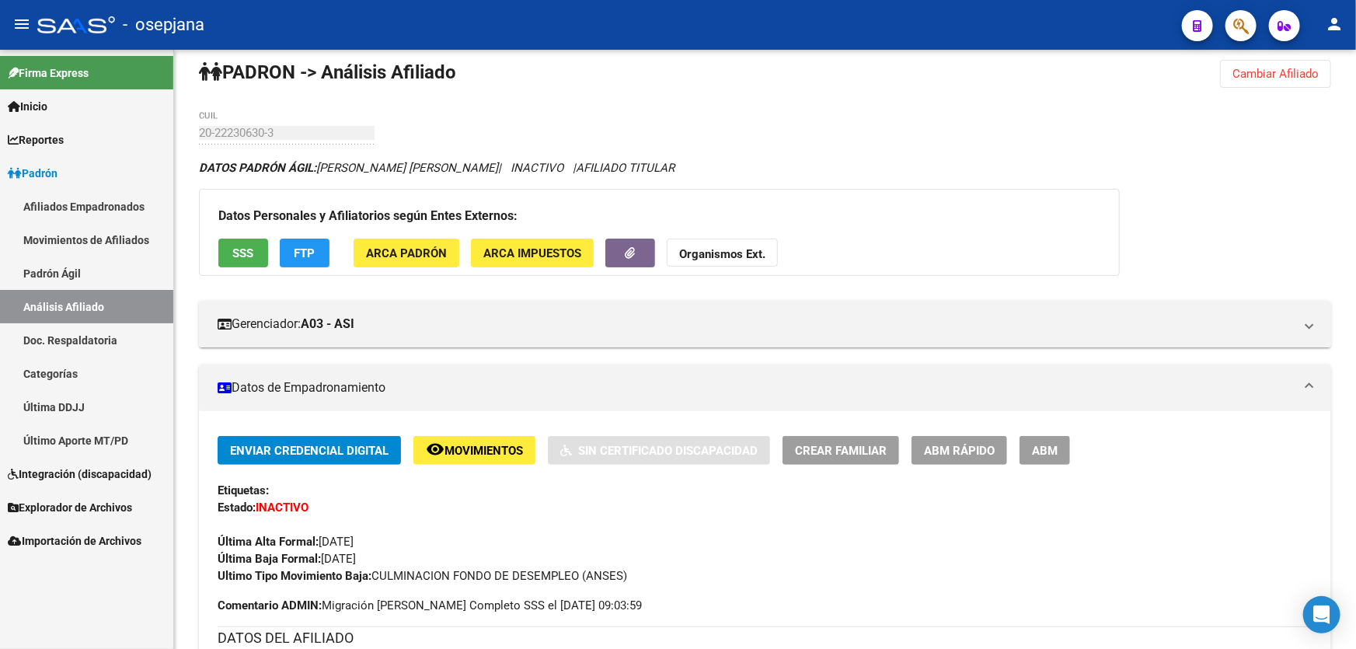
scroll to position [0, 0]
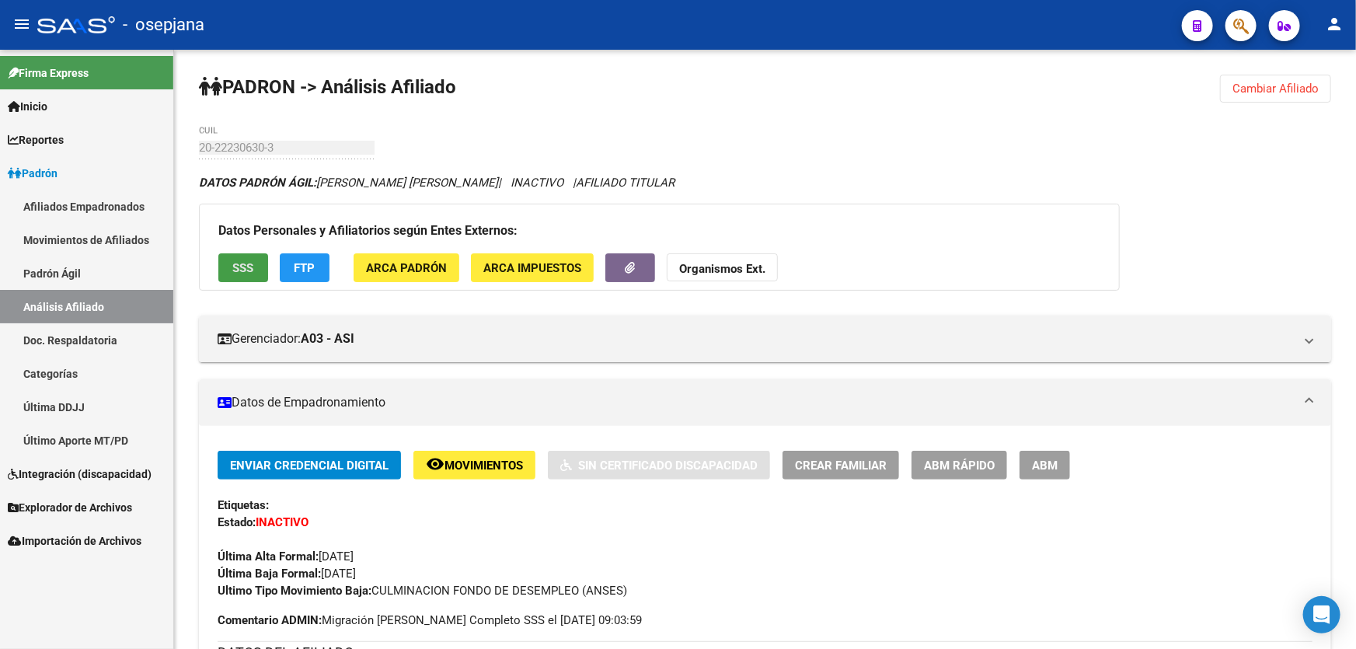
click at [236, 257] on button "SSS" at bounding box center [243, 267] width 50 height 29
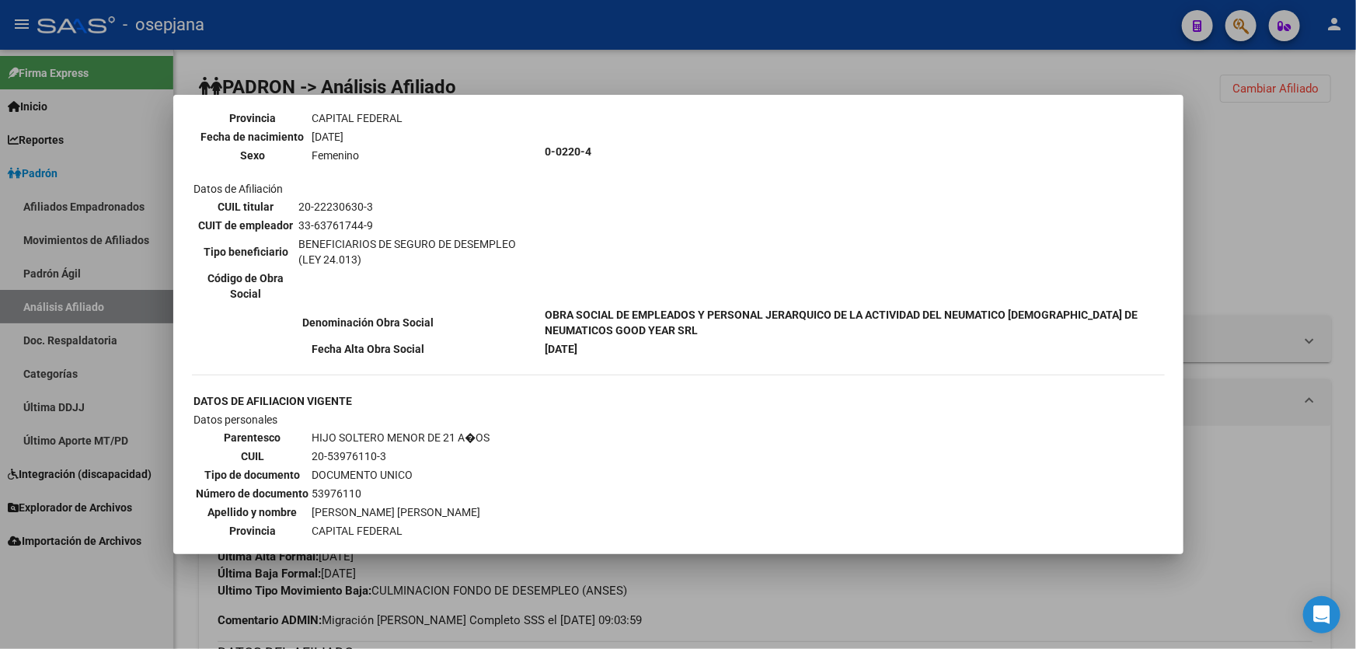
scroll to position [847, 0]
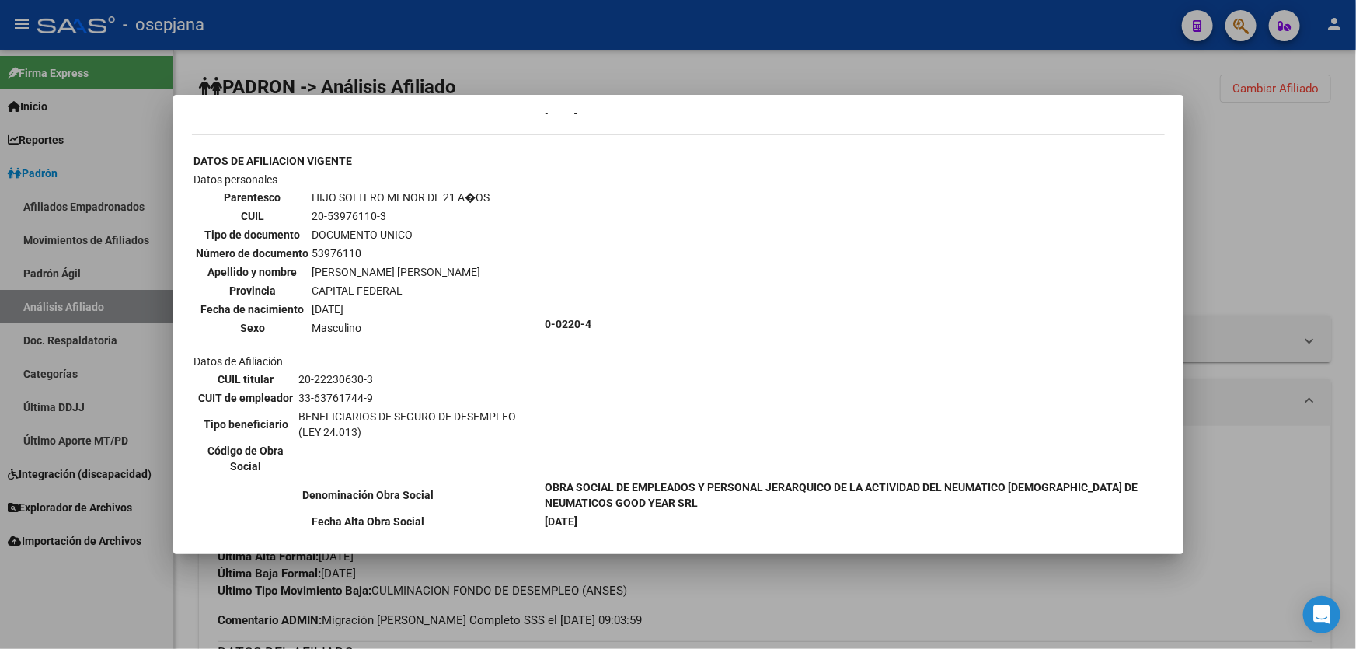
click at [1301, 207] on div at bounding box center [678, 324] width 1356 height 649
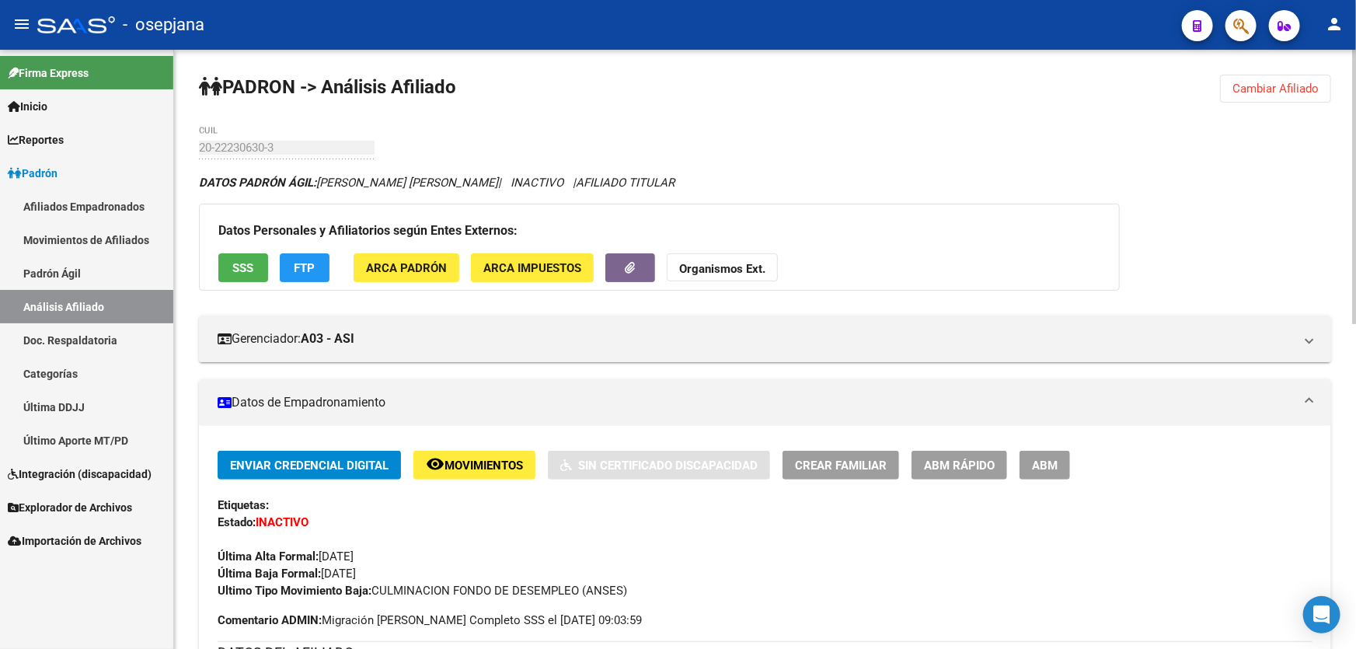
click at [281, 269] on button "FTP" at bounding box center [305, 267] width 50 height 29
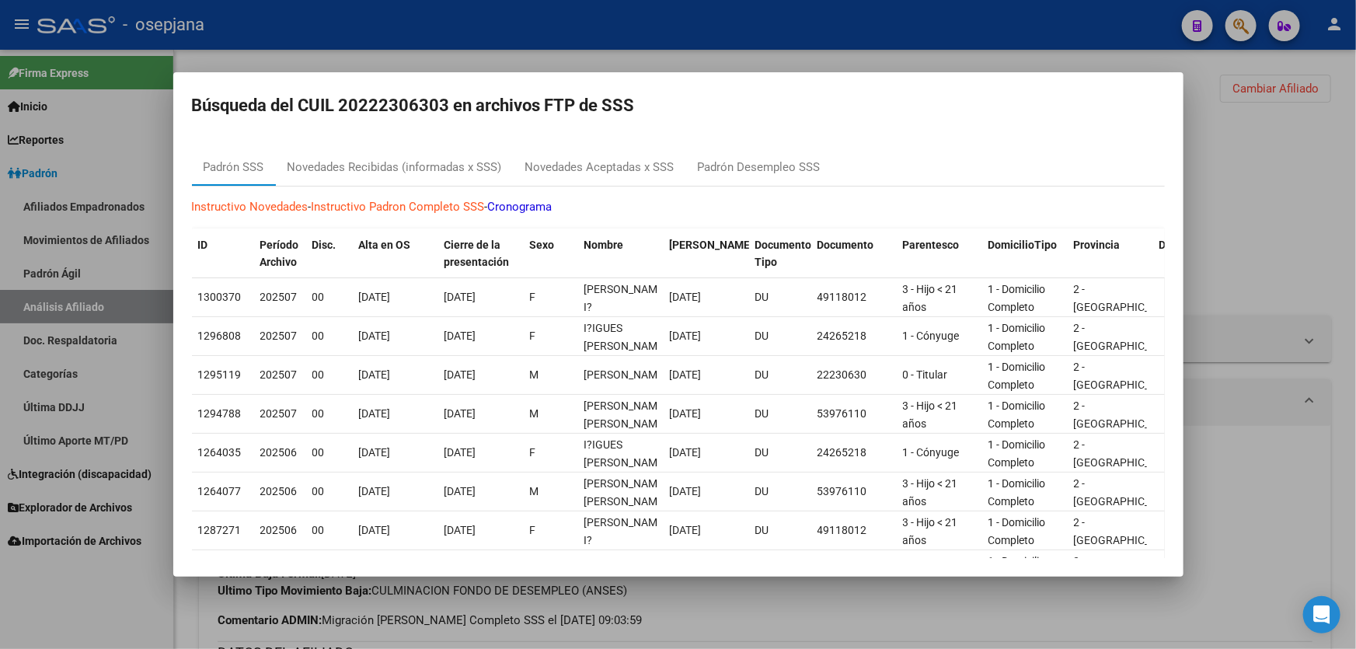
click at [1289, 222] on div at bounding box center [678, 324] width 1356 height 649
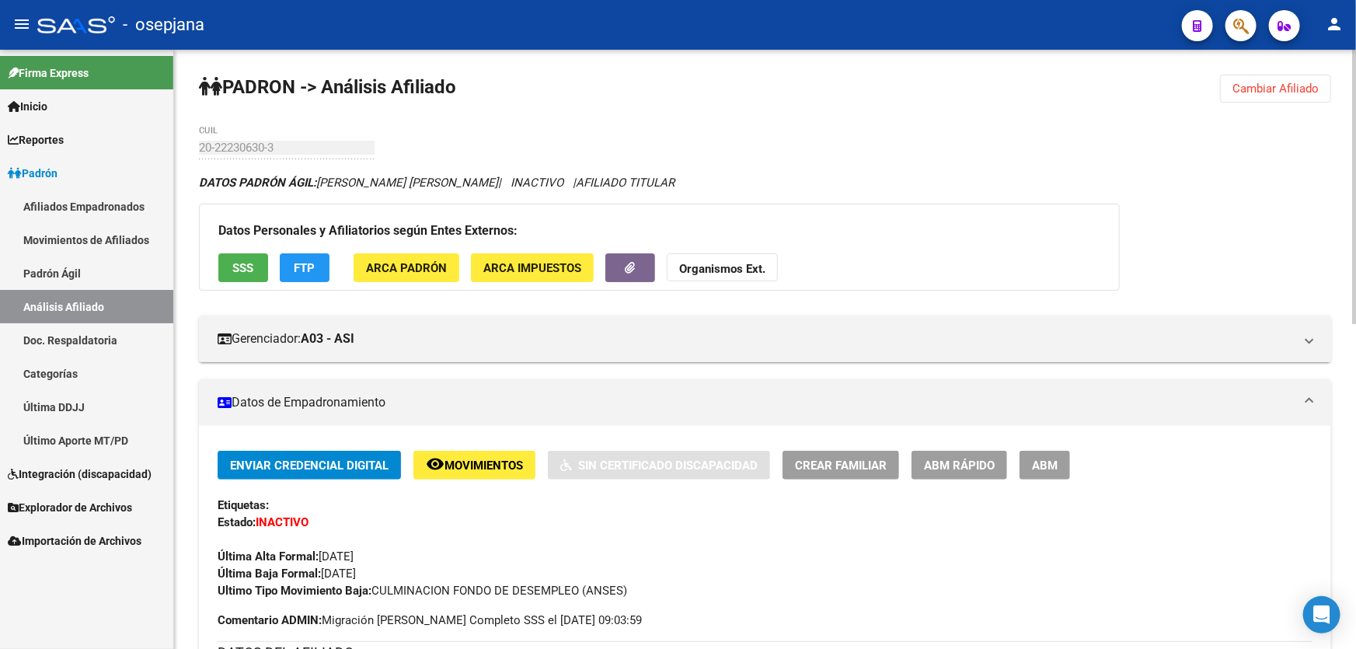
click at [485, 461] on span "Movimientos" at bounding box center [483, 465] width 78 height 14
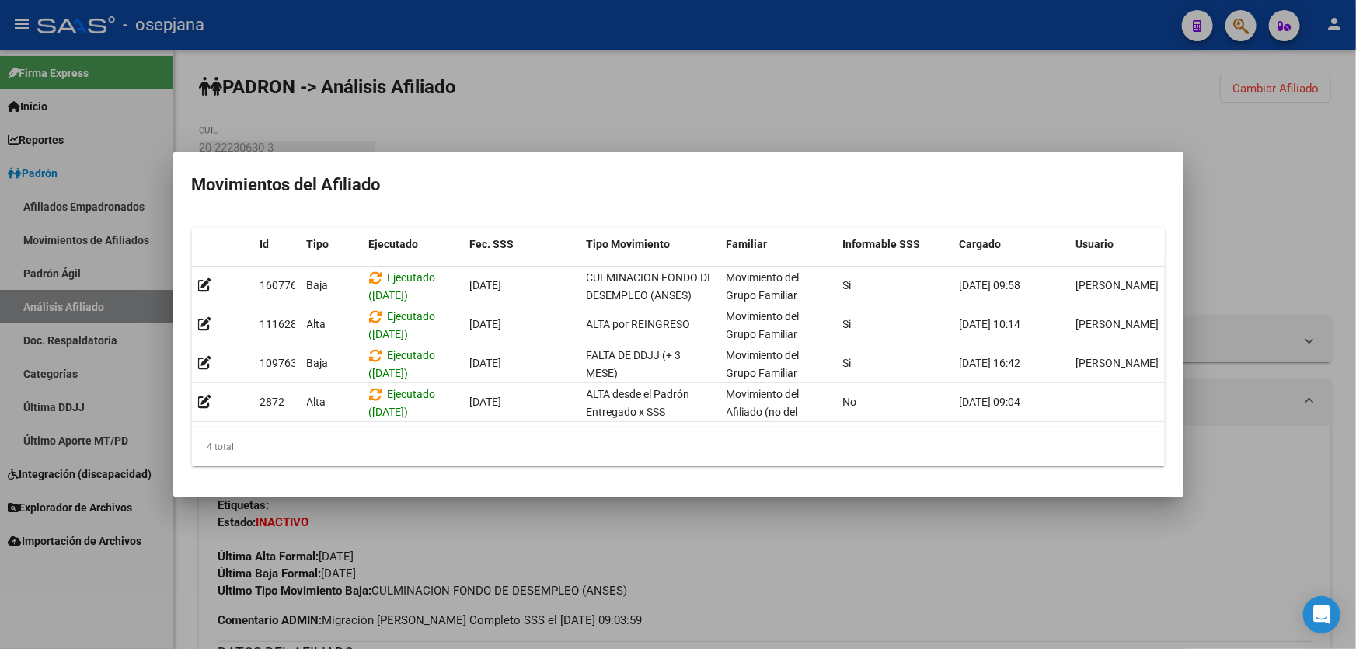
click at [1328, 227] on div at bounding box center [678, 324] width 1356 height 649
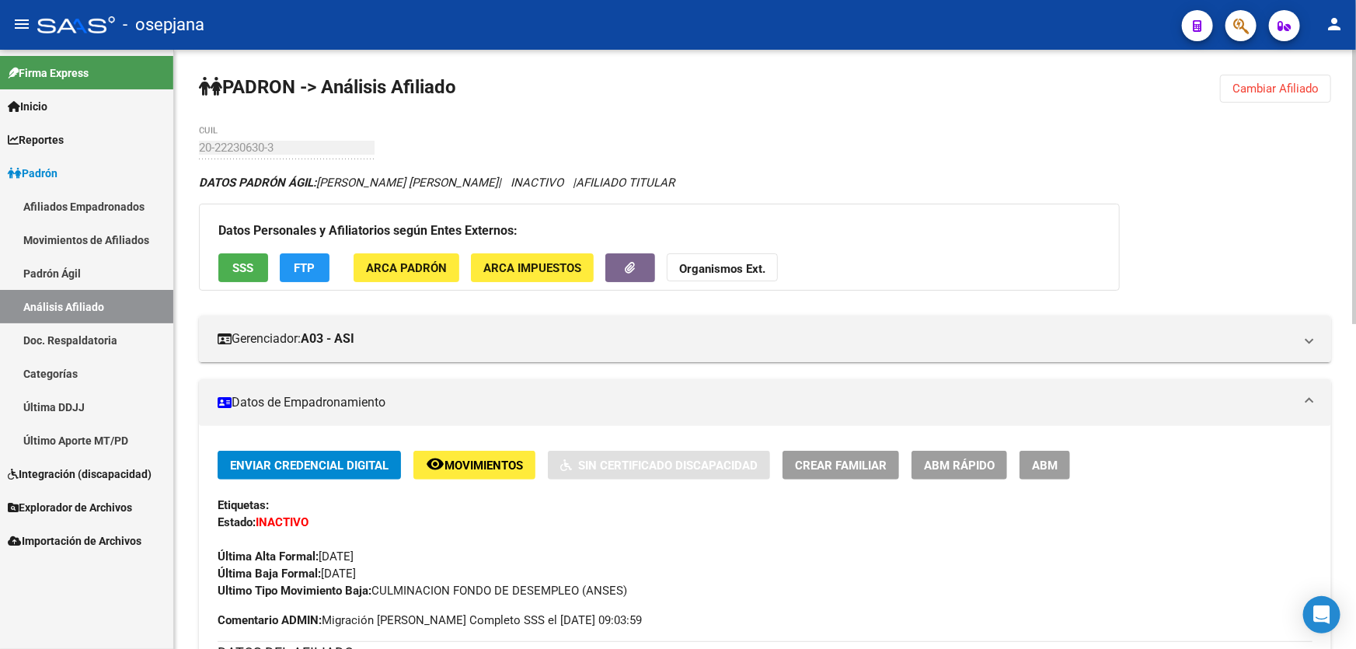
click at [1285, 89] on span "Cambiar Afiliado" at bounding box center [1275, 89] width 86 height 14
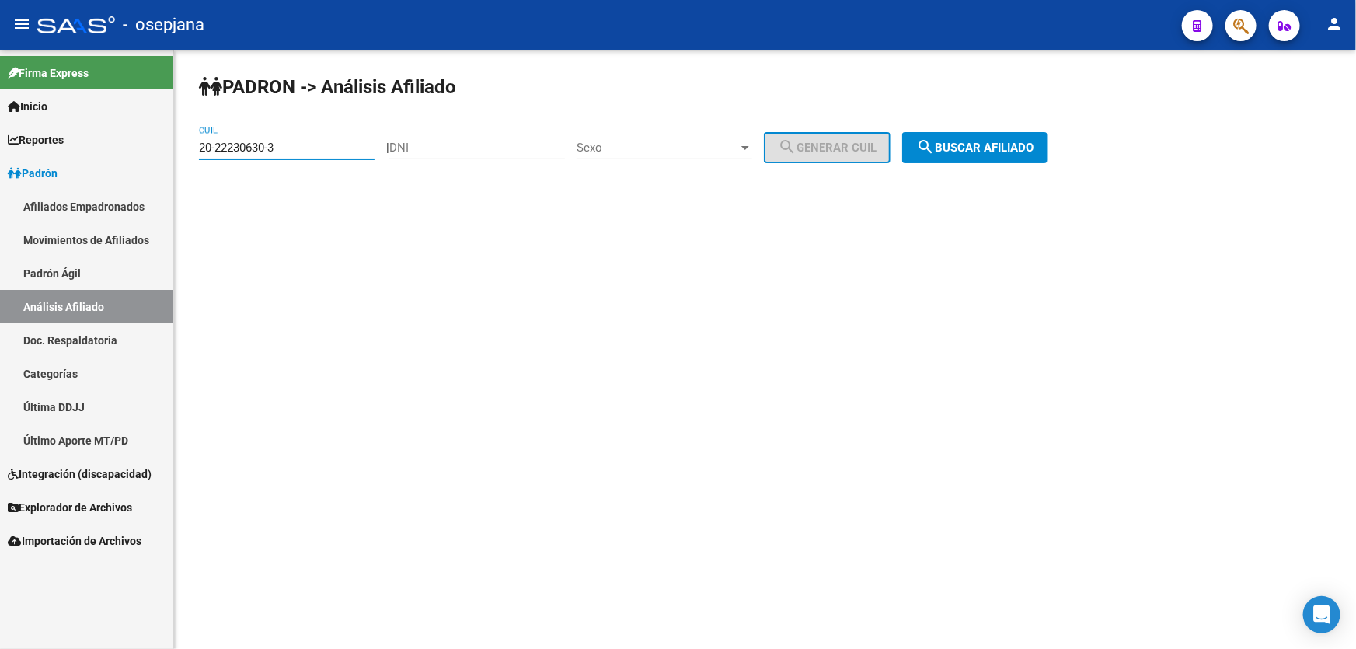
drag, startPoint x: 291, startPoint y: 141, endPoint x: 19, endPoint y: 165, distance: 273.8
click at [19, 165] on mat-sidenav-container "Firma Express Inicio Calendario SSS Instructivos Contacto OS Reportes Padrón Tr…" at bounding box center [678, 349] width 1356 height 599
paste input "552334-8"
click at [1020, 157] on button "search Buscar afiliado" at bounding box center [974, 147] width 145 height 31
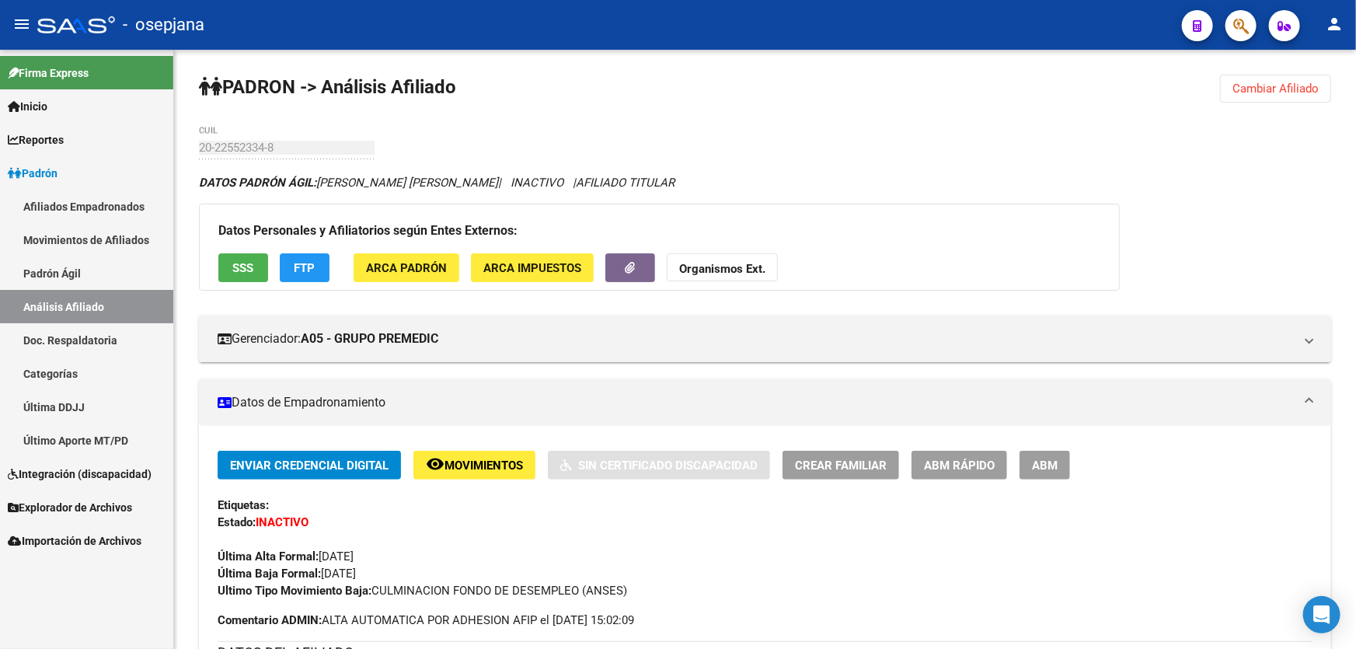
click at [1279, 88] on span "Cambiar Afiliado" at bounding box center [1275, 89] width 86 height 14
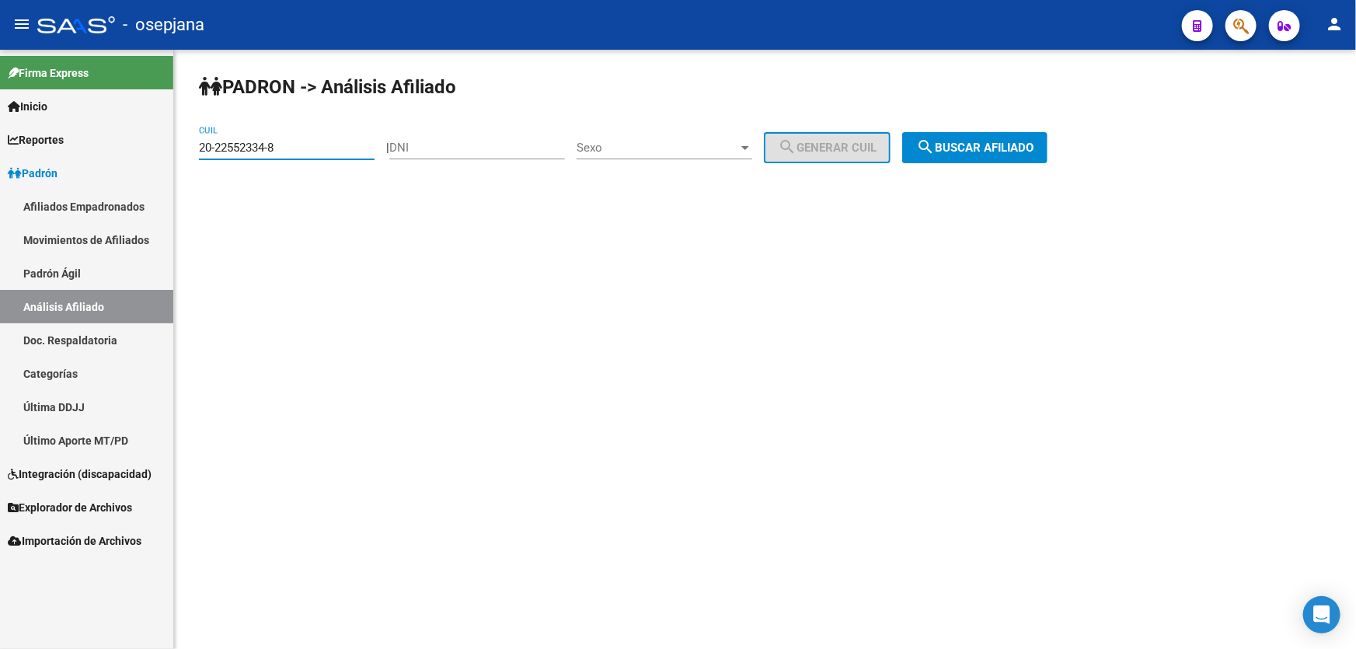
drag, startPoint x: 304, startPoint y: 145, endPoint x: 164, endPoint y: 164, distance: 141.1
click at [164, 164] on mat-sidenav-container "Firma Express Inicio Calendario SSS Instructivos Contacto OS Reportes Padrón Tr…" at bounding box center [678, 349] width 1356 height 599
paste input "3605688-1"
type input "20-23605688-1"
click at [935, 143] on mat-icon "search" at bounding box center [925, 147] width 19 height 19
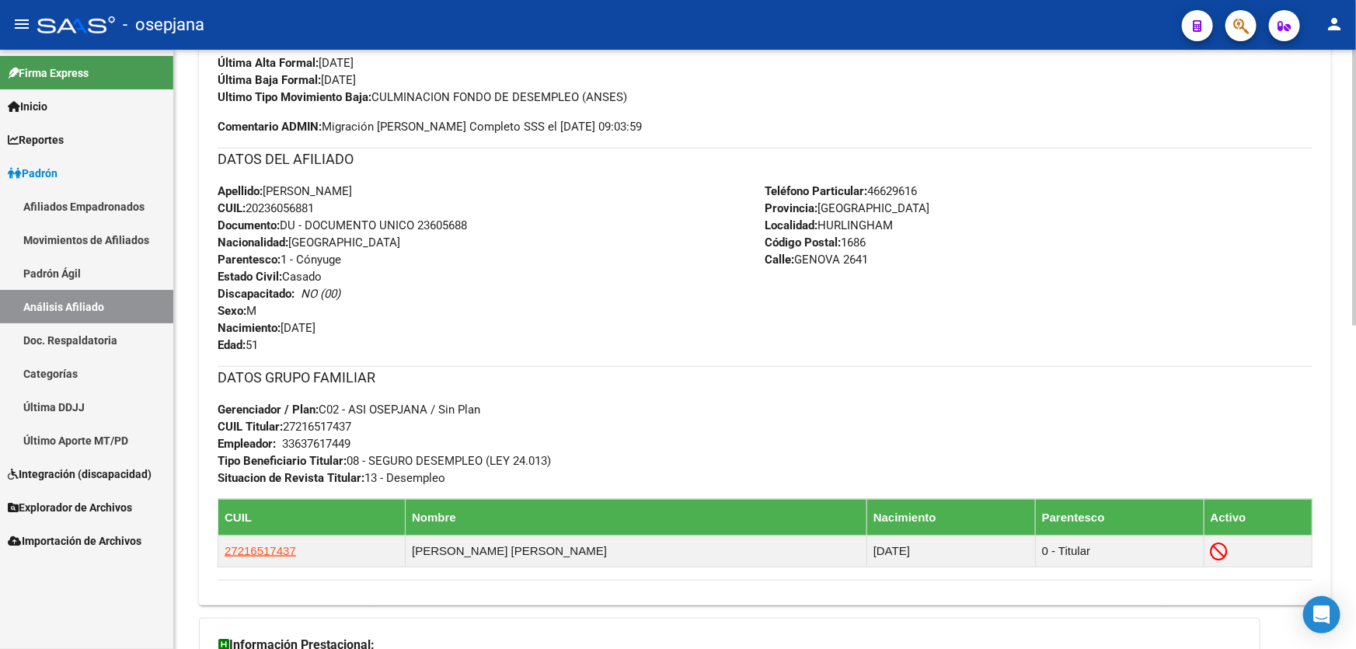
scroll to position [494, 0]
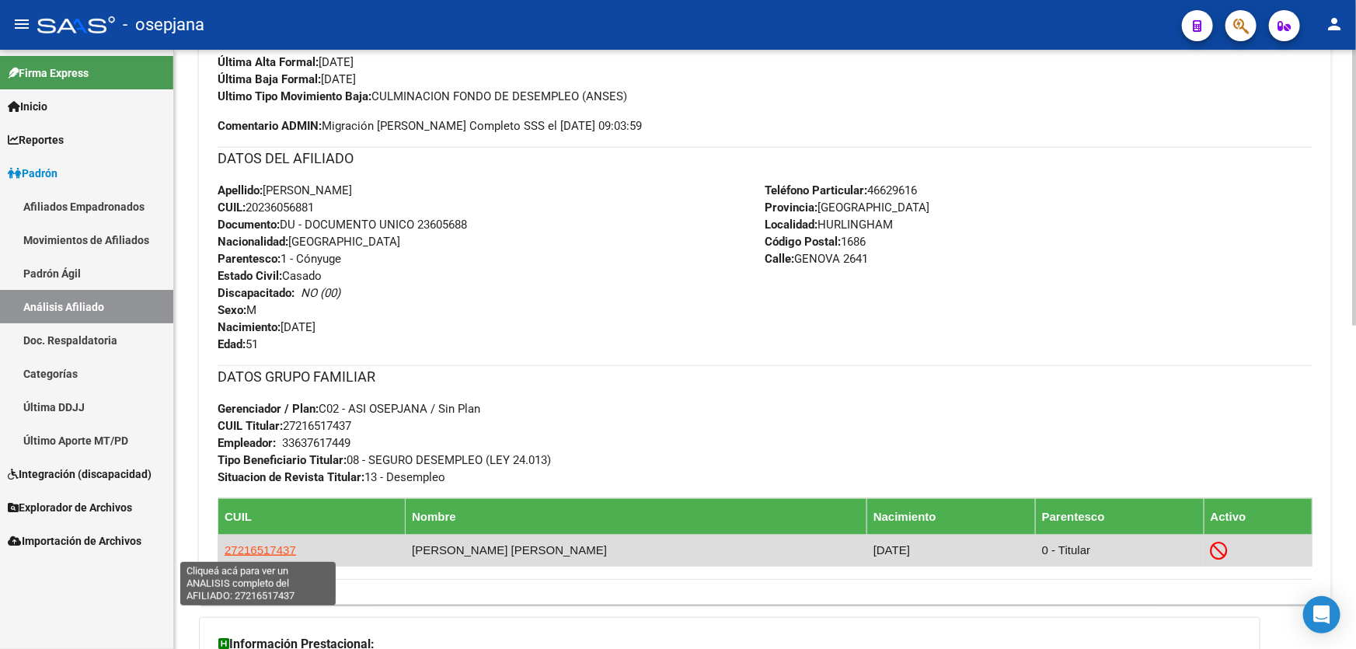
click at [259, 546] on span "27216517437" at bounding box center [260, 549] width 71 height 13
type textarea "27216517437"
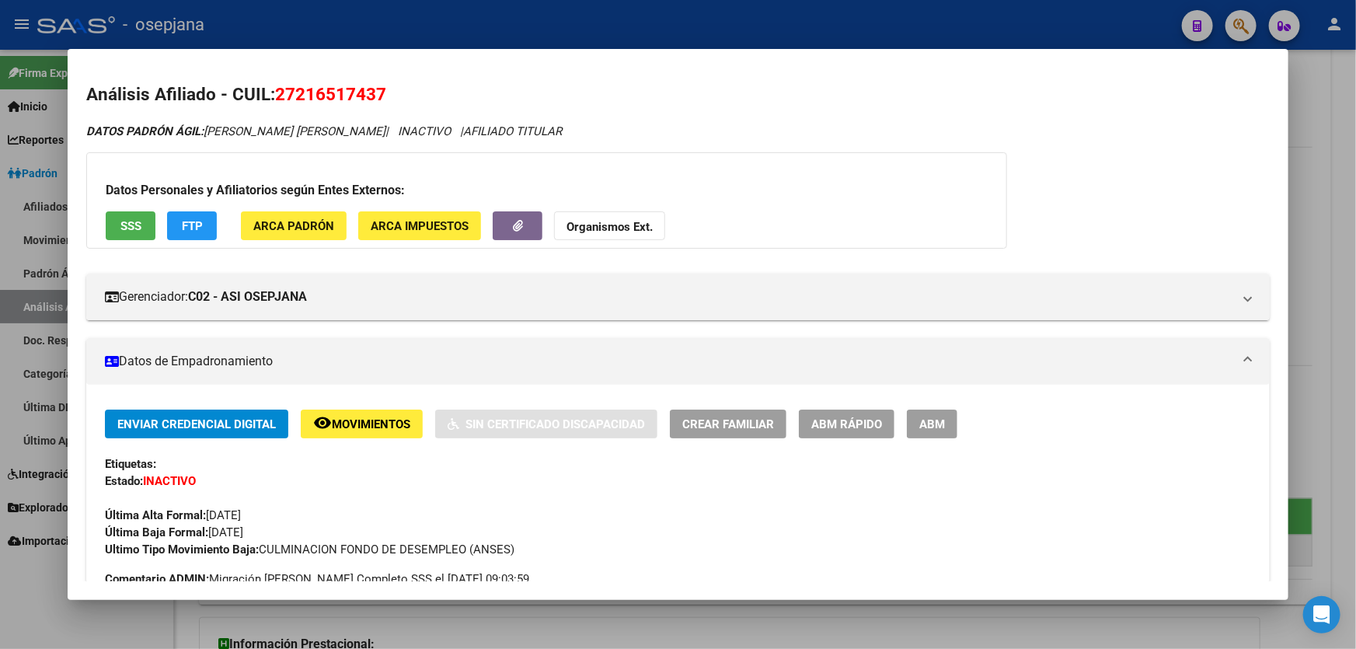
drag, startPoint x: 276, startPoint y: 92, endPoint x: 432, endPoint y: 92, distance: 156.2
click at [432, 92] on h2 "Análisis Afiliado - CUIL: 27216517437" at bounding box center [677, 95] width 1183 height 26
copy span "27216517437"
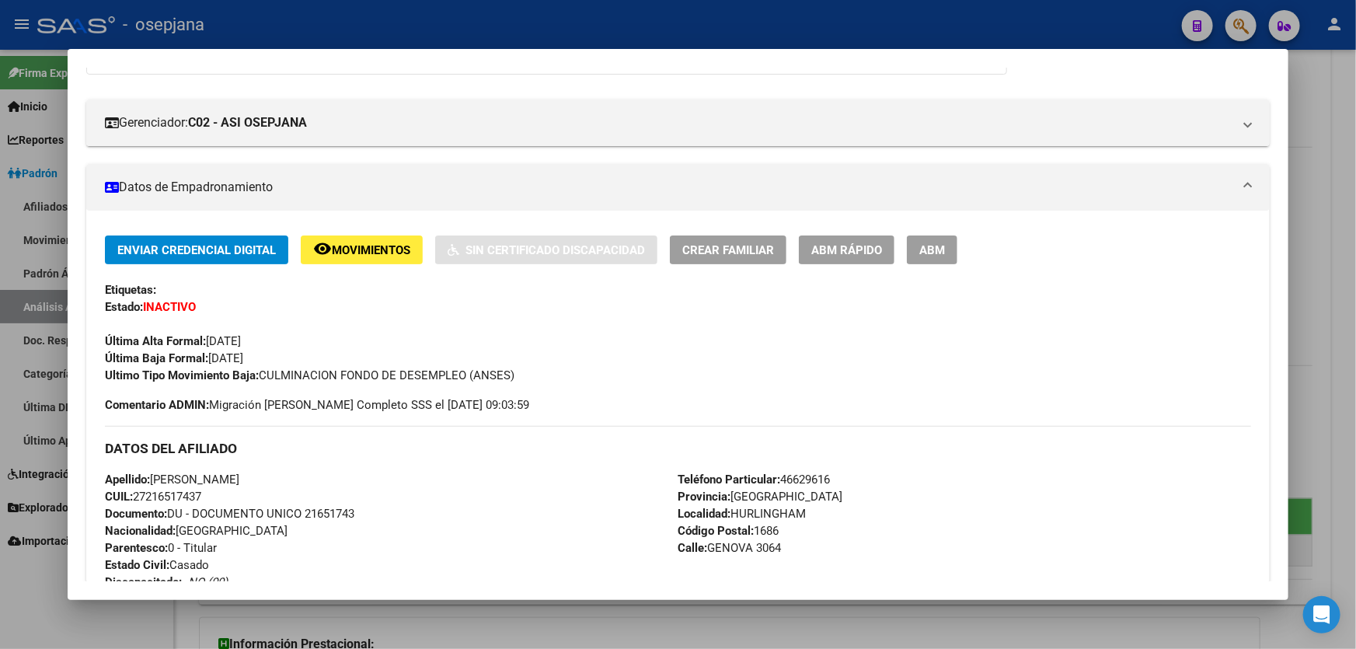
scroll to position [141, 0]
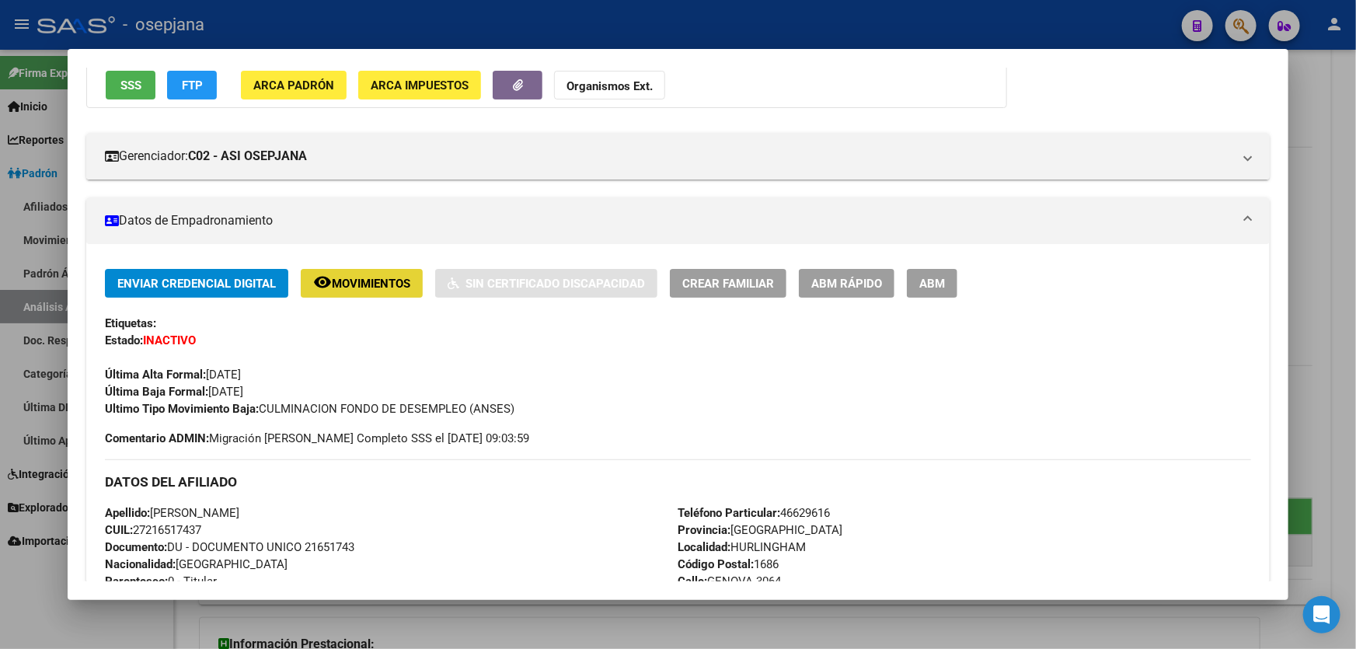
click at [326, 273] on mat-icon "remove_red_eye" at bounding box center [322, 282] width 19 height 19
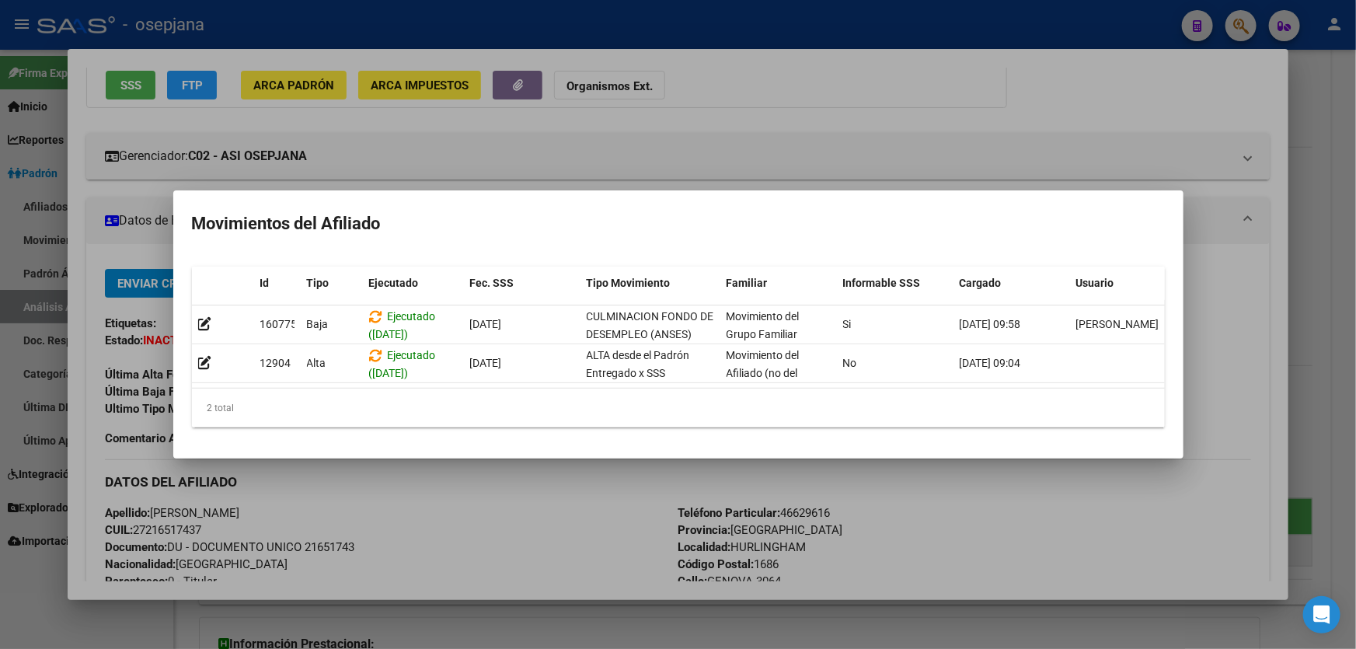
click at [1304, 261] on div at bounding box center [678, 324] width 1356 height 649
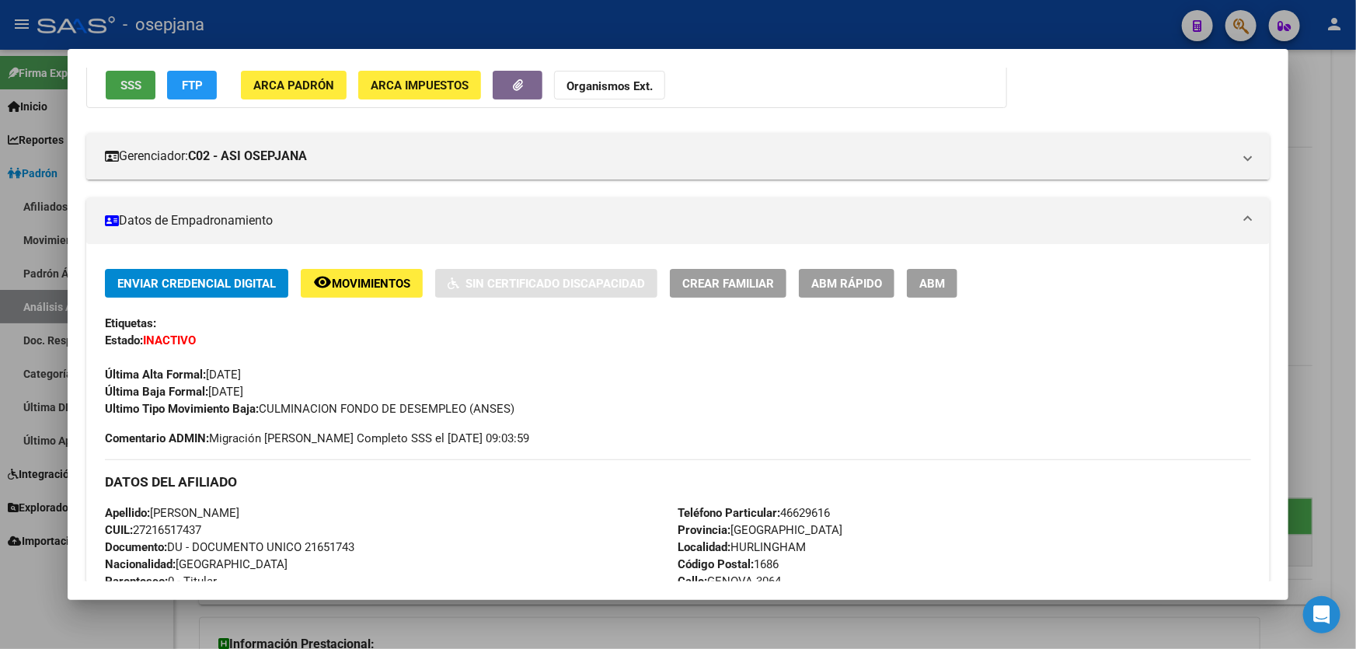
click at [134, 78] on span "SSS" at bounding box center [130, 85] width 21 height 14
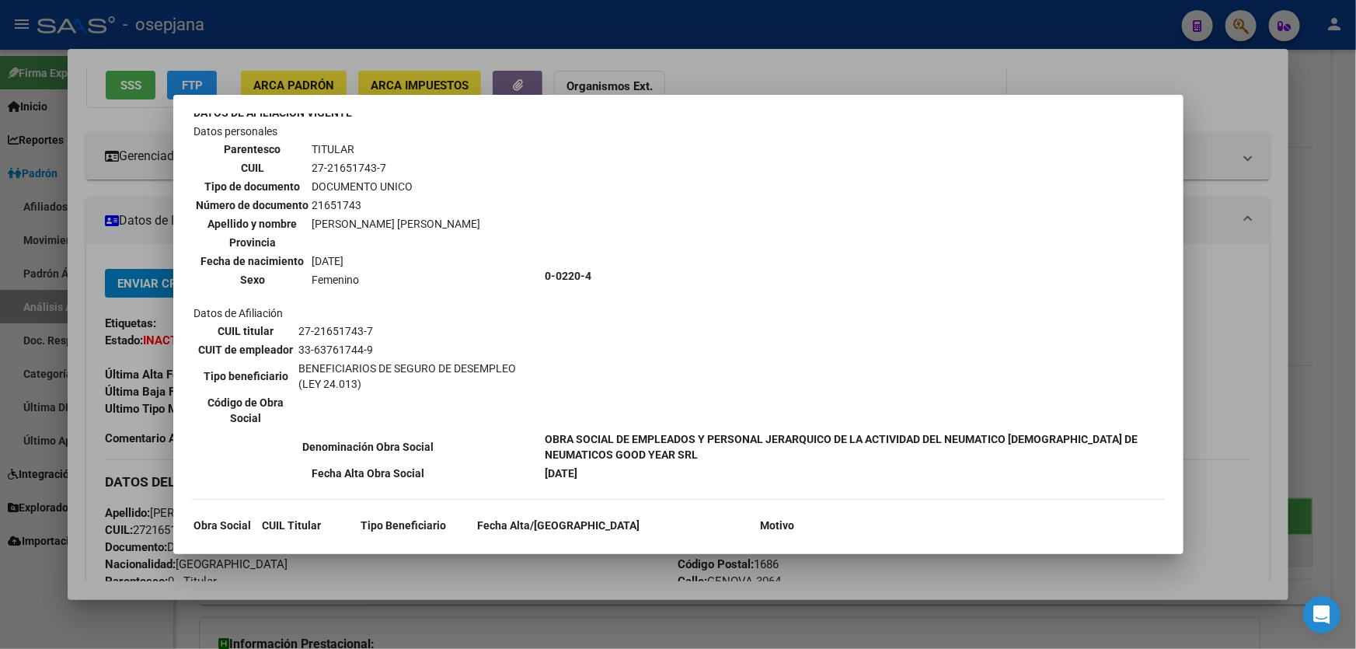
scroll to position [209, 0]
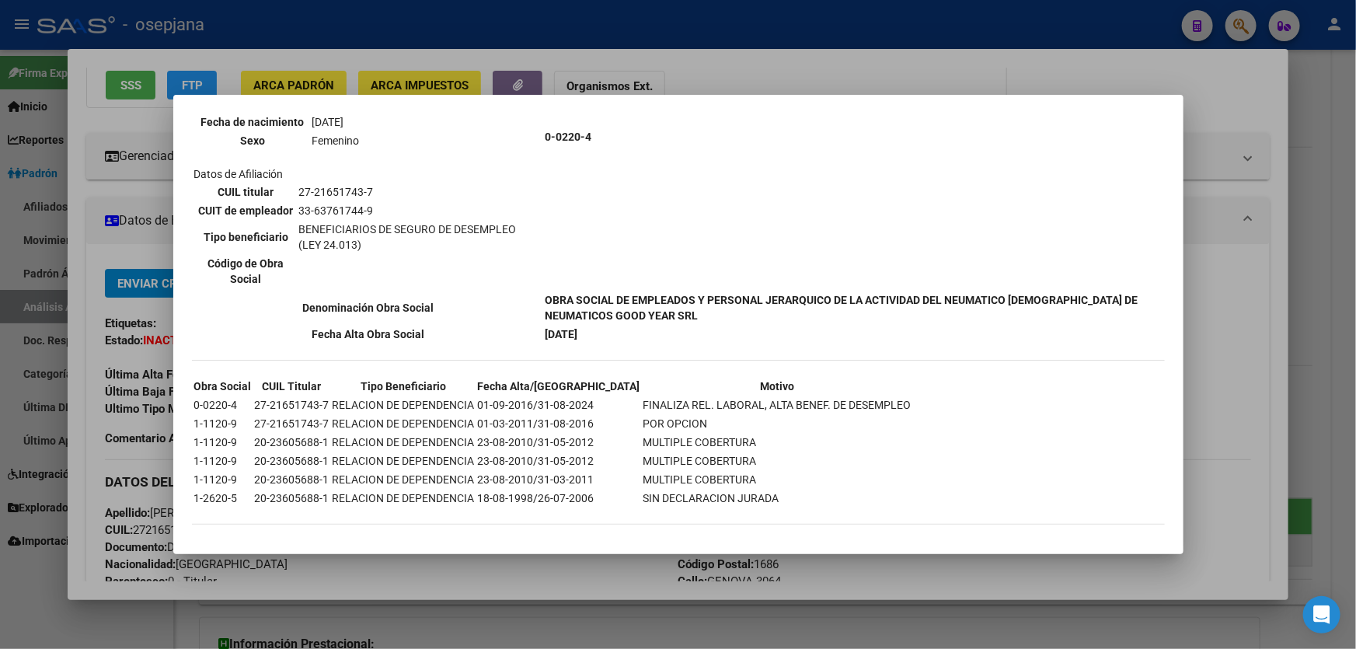
click at [1326, 287] on div at bounding box center [678, 324] width 1356 height 649
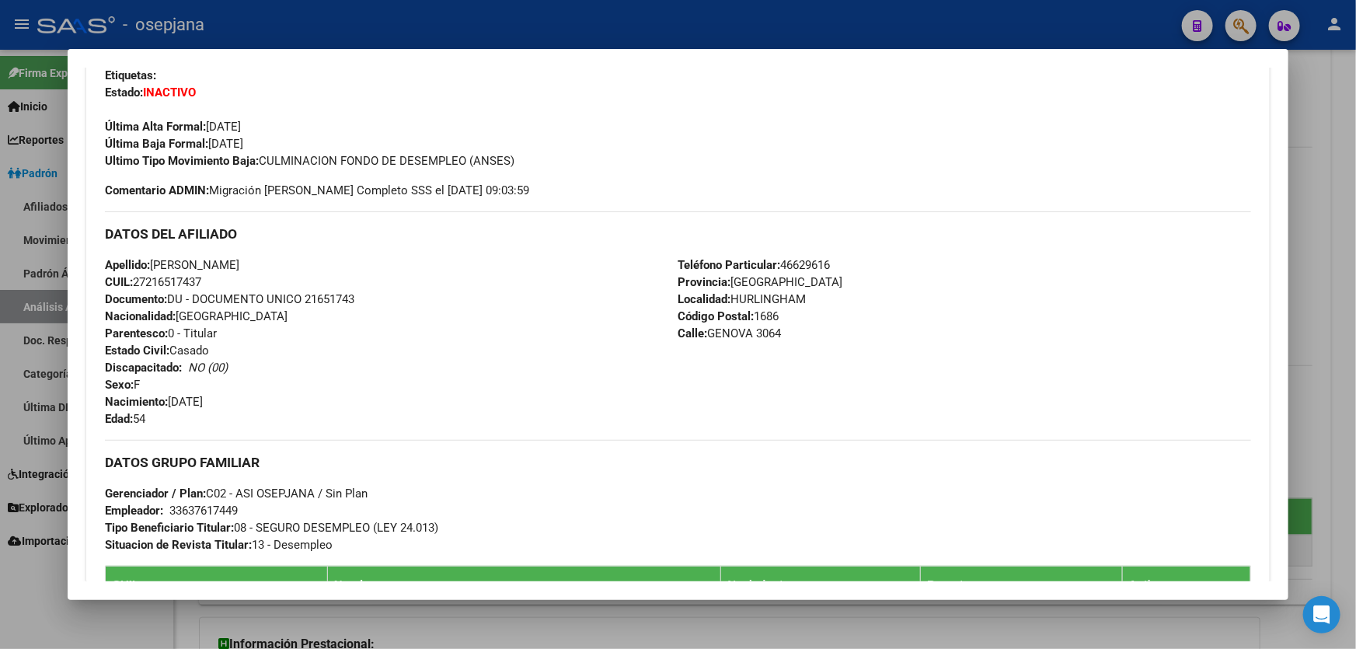
scroll to position [682, 0]
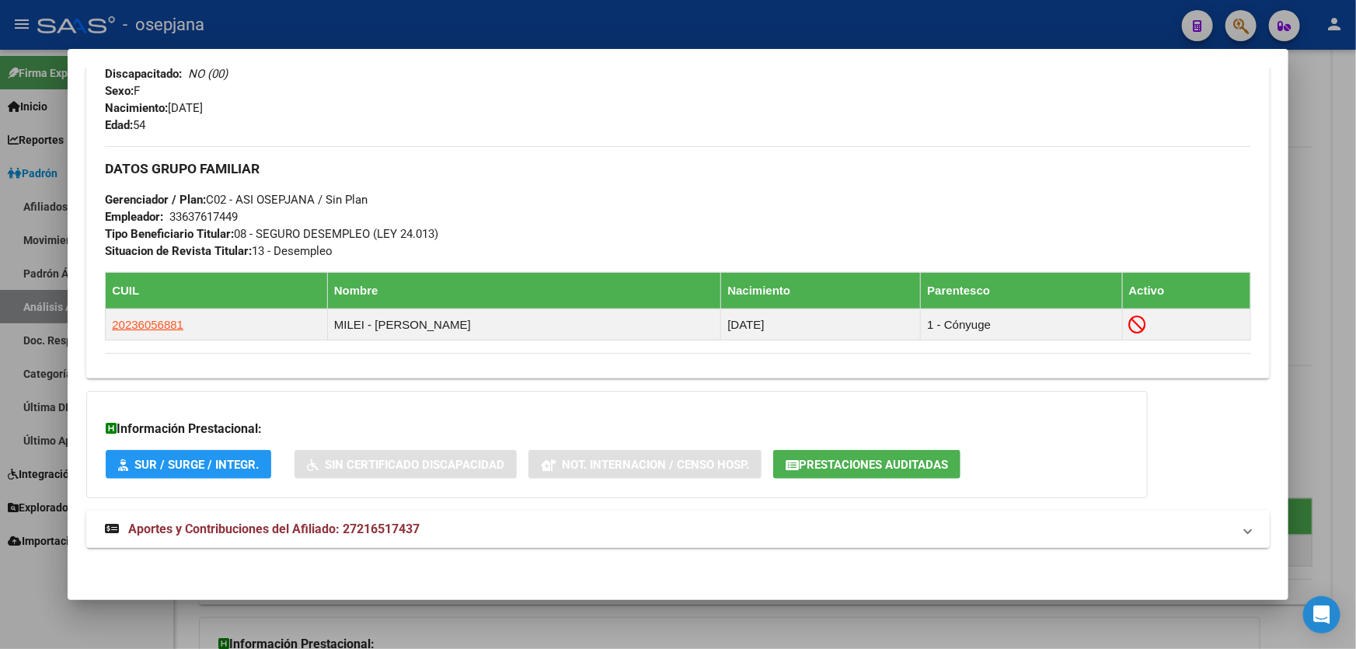
click at [1127, 538] on mat-expansion-panel-header "Aportes y Contribuciones del Afiliado: 27216517437" at bounding box center [677, 528] width 1183 height 37
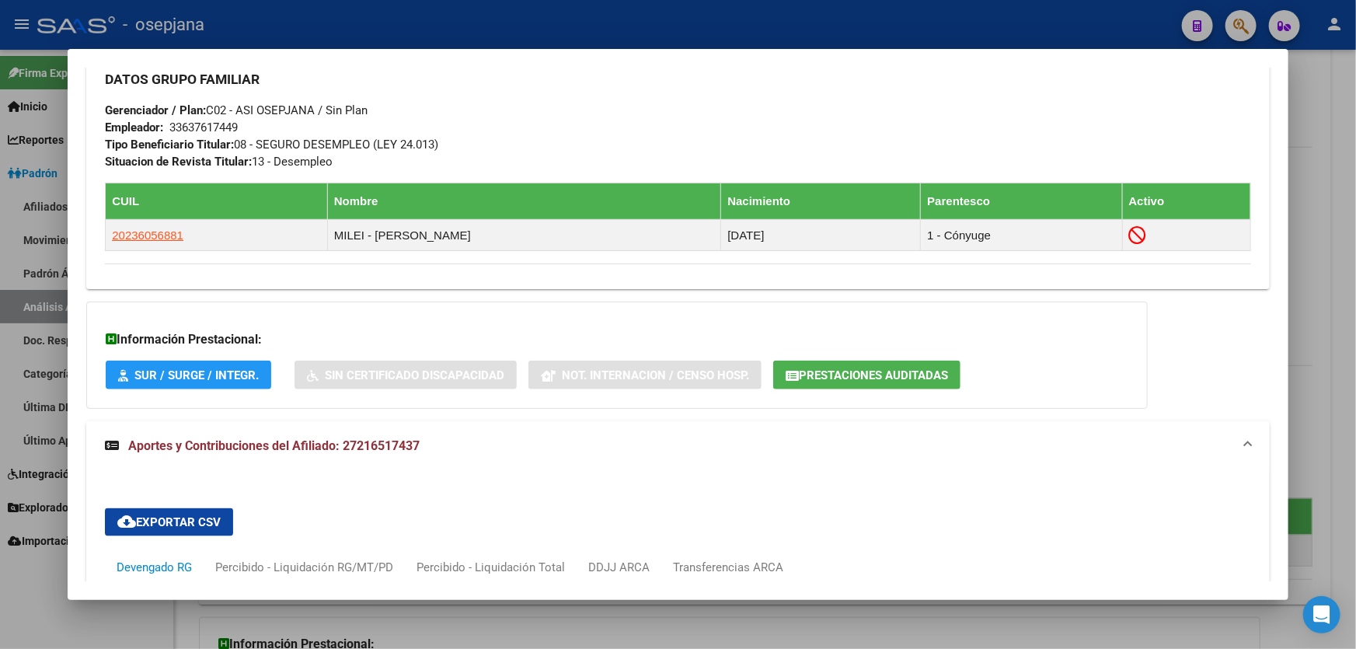
scroll to position [727, 0]
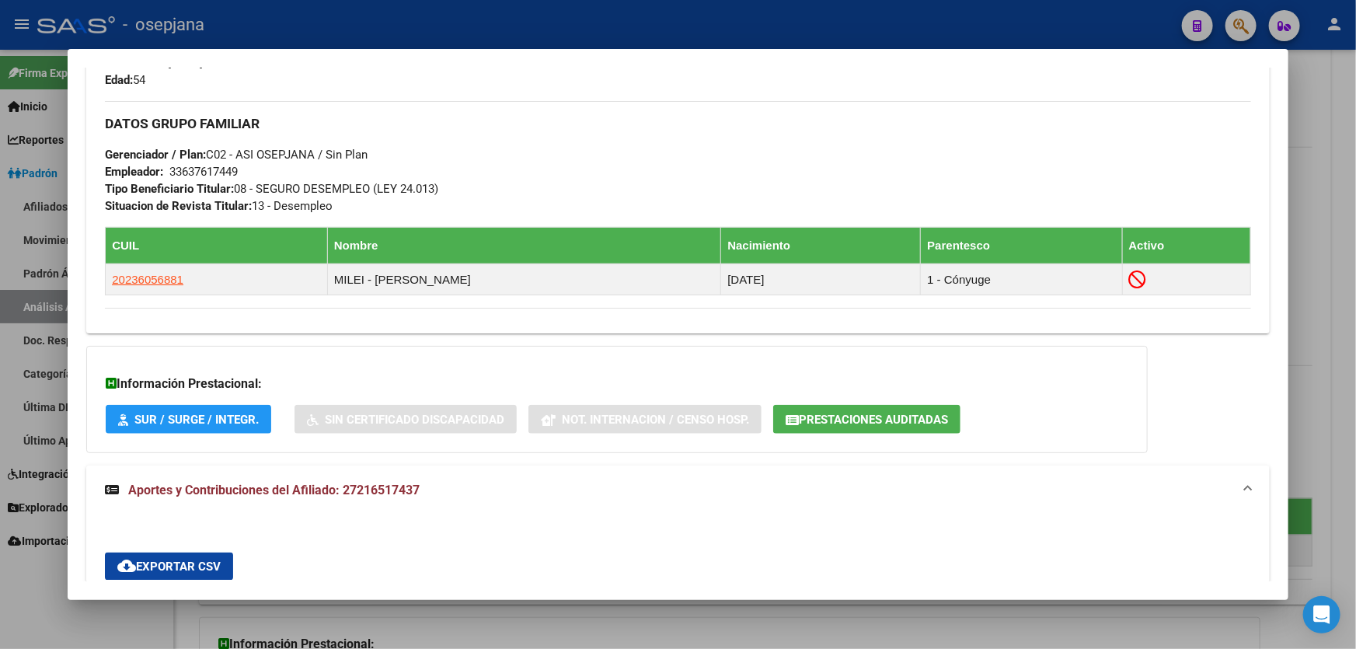
click at [1355, 92] on div at bounding box center [678, 324] width 1356 height 649
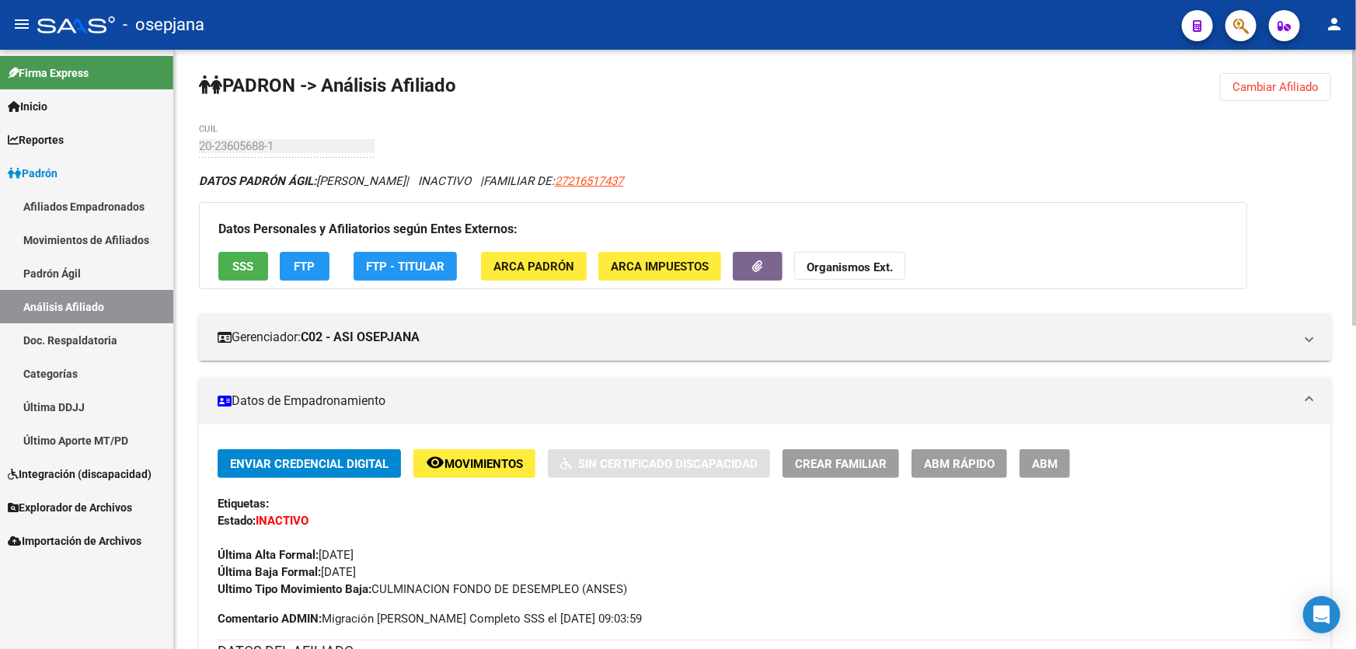
scroll to position [0, 0]
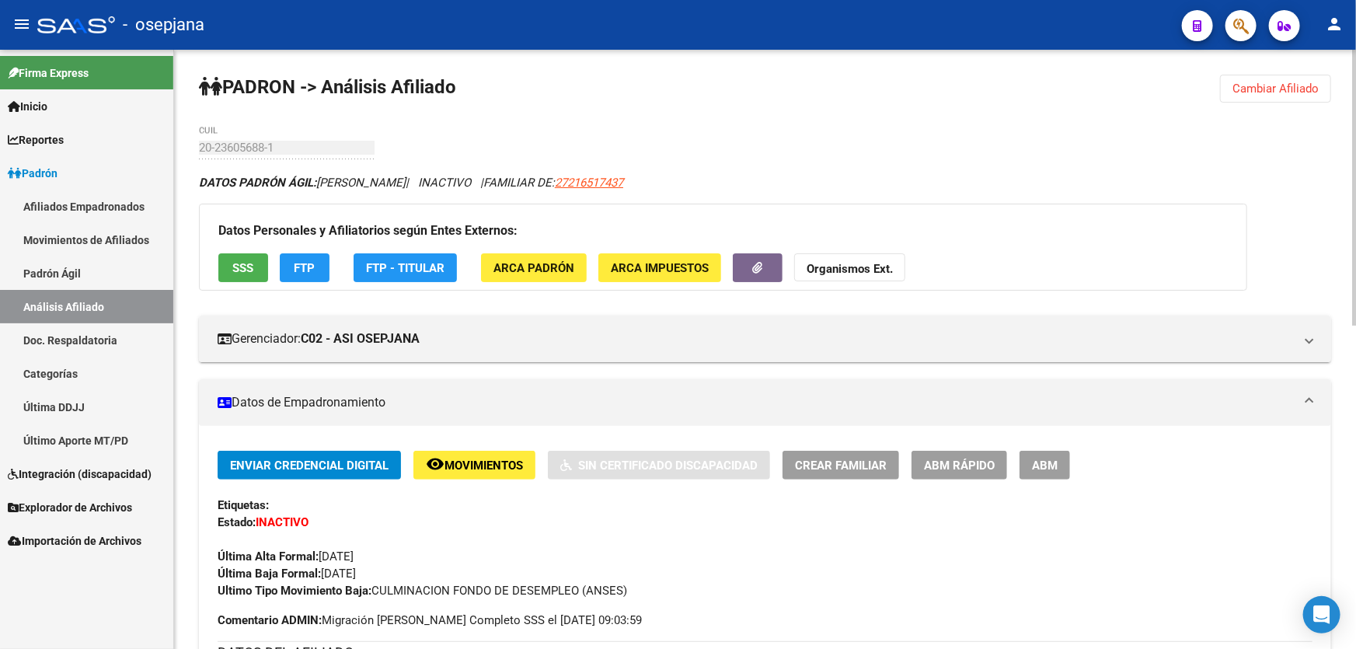
click at [1311, 85] on span "Cambiar Afiliado" at bounding box center [1275, 89] width 86 height 14
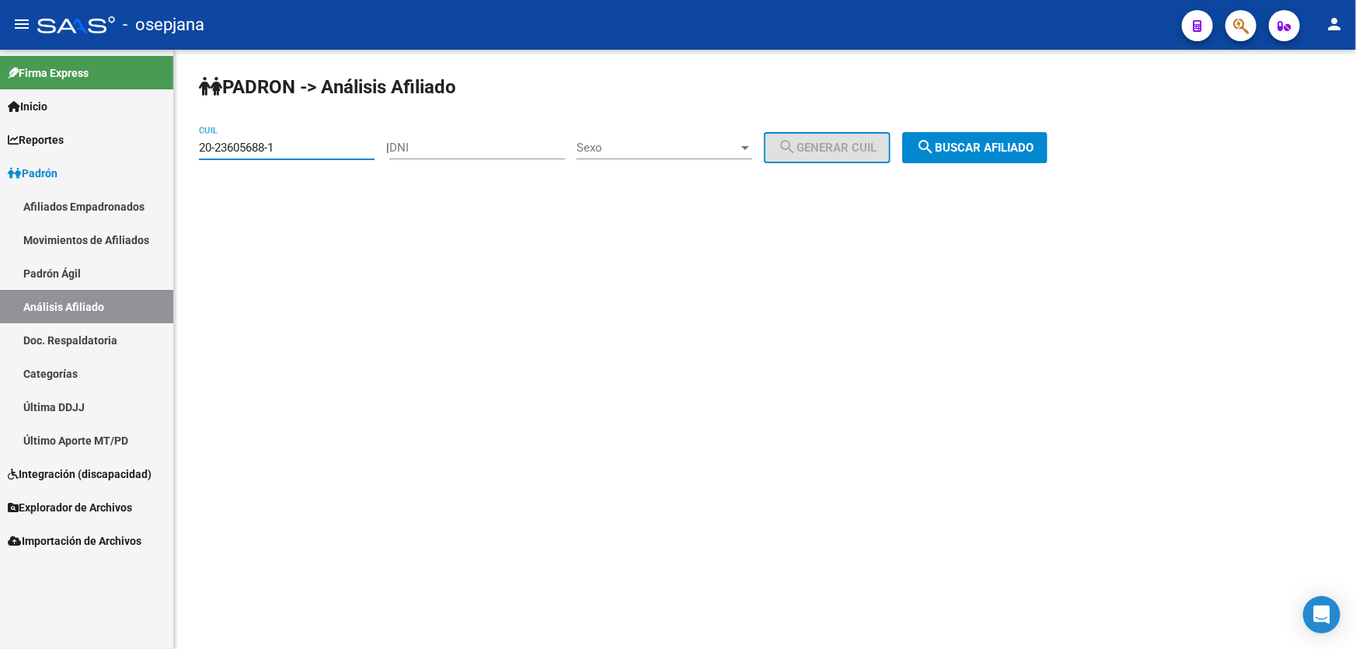
drag, startPoint x: 306, startPoint y: 148, endPoint x: 0, endPoint y: 211, distance: 312.5
click at [0, 209] on mat-sidenav-container "Firma Express Inicio Calendario SSS Instructivos Contacto OS Reportes Padrón Tr…" at bounding box center [678, 349] width 1356 height 599
paste input "4167865-3"
click at [992, 153] on span "search Buscar afiliado" at bounding box center [974, 148] width 117 height 14
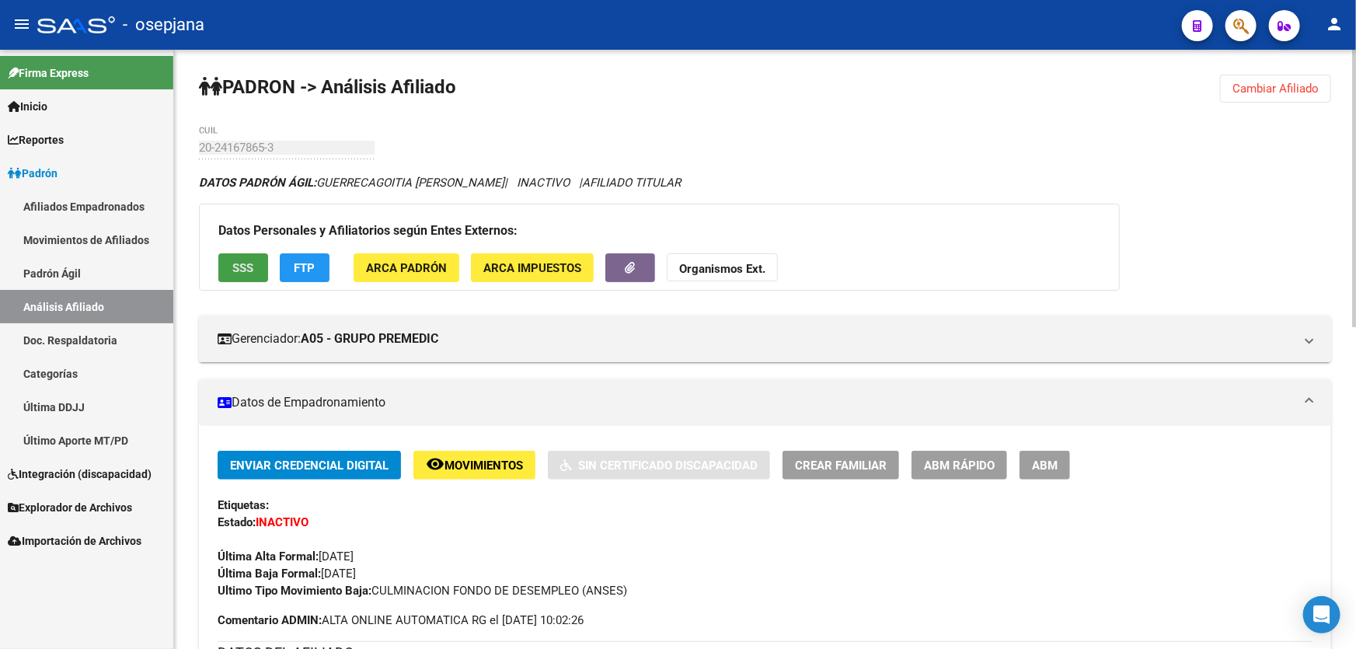
click at [242, 265] on span "SSS" at bounding box center [243, 268] width 21 height 14
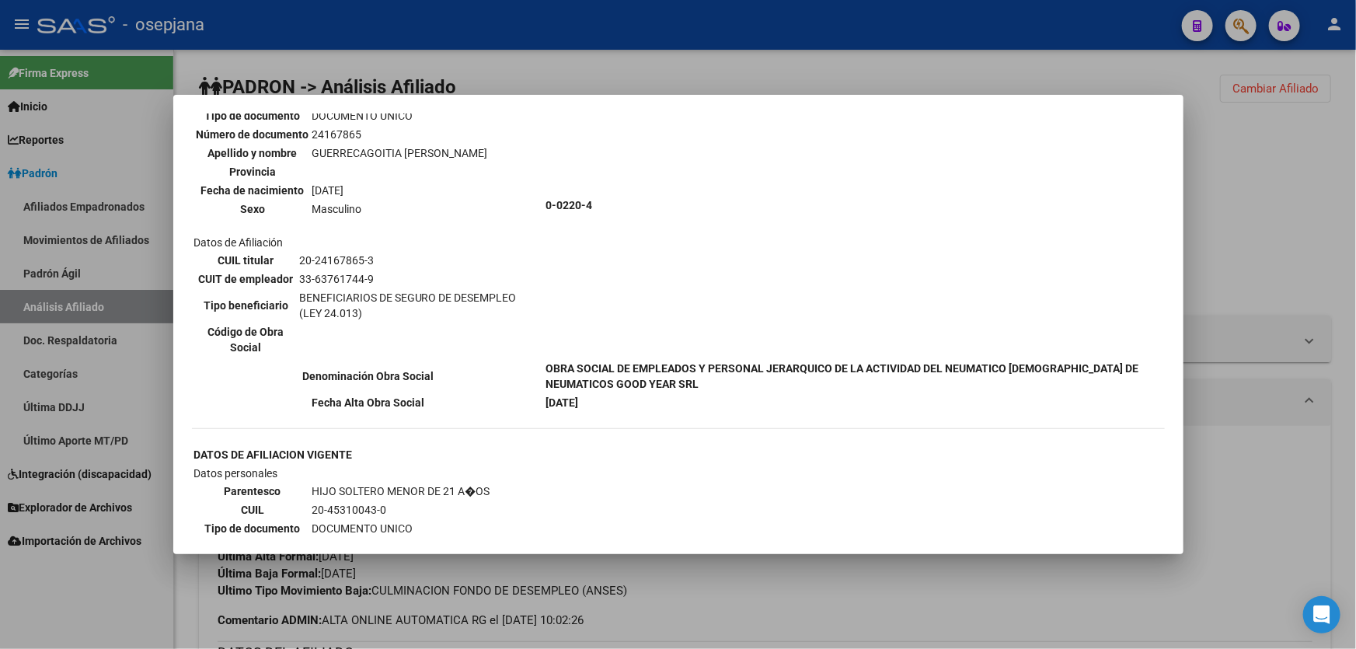
scroll to position [636, 0]
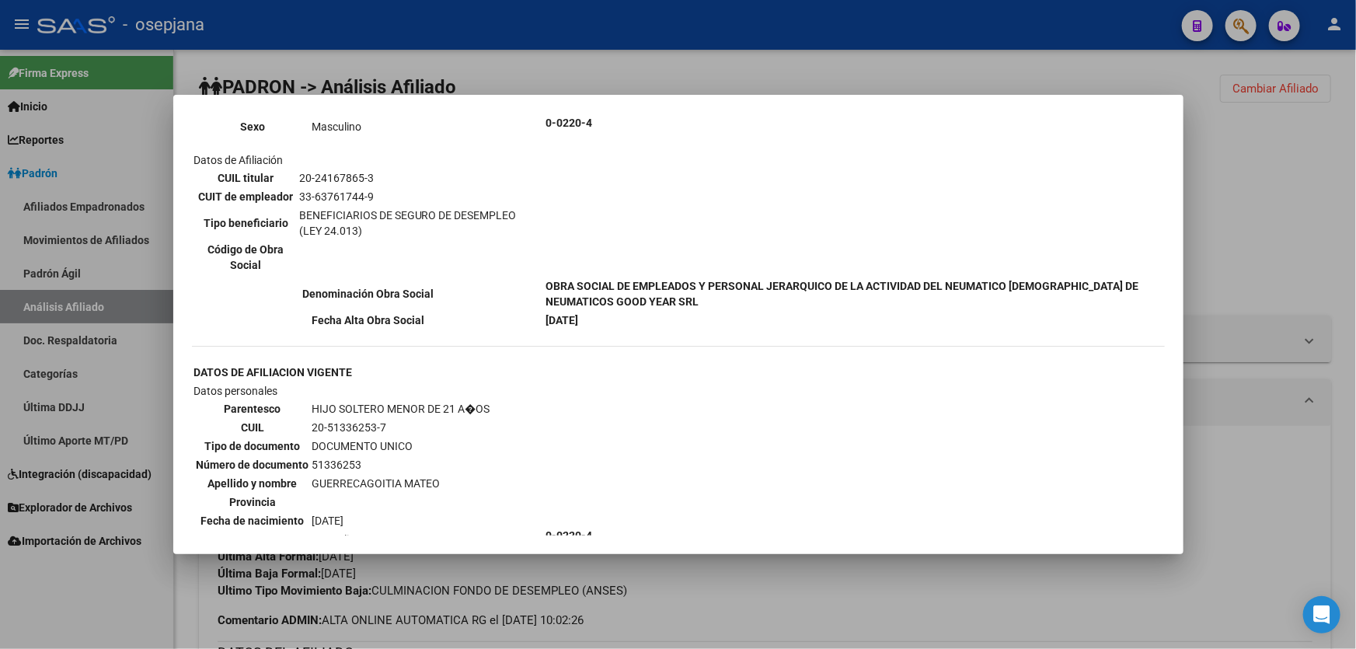
click at [1346, 323] on div at bounding box center [678, 324] width 1356 height 649
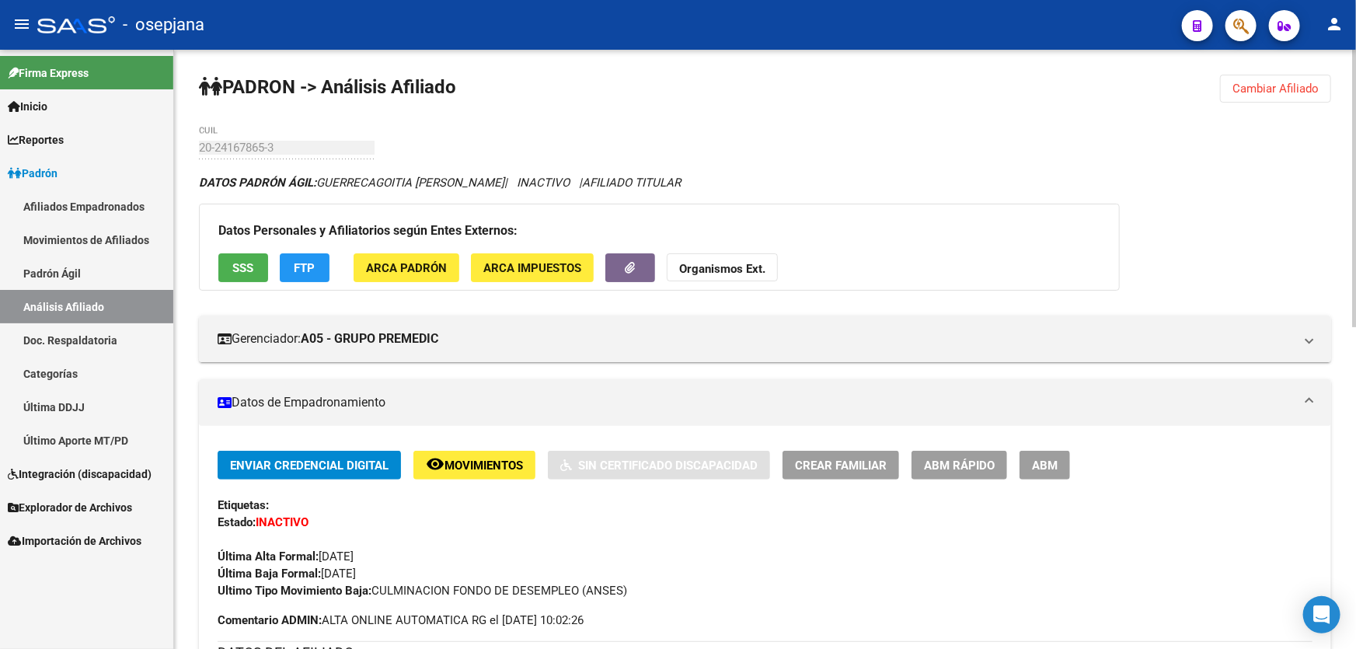
click at [467, 467] on span "Movimientos" at bounding box center [483, 465] width 78 height 14
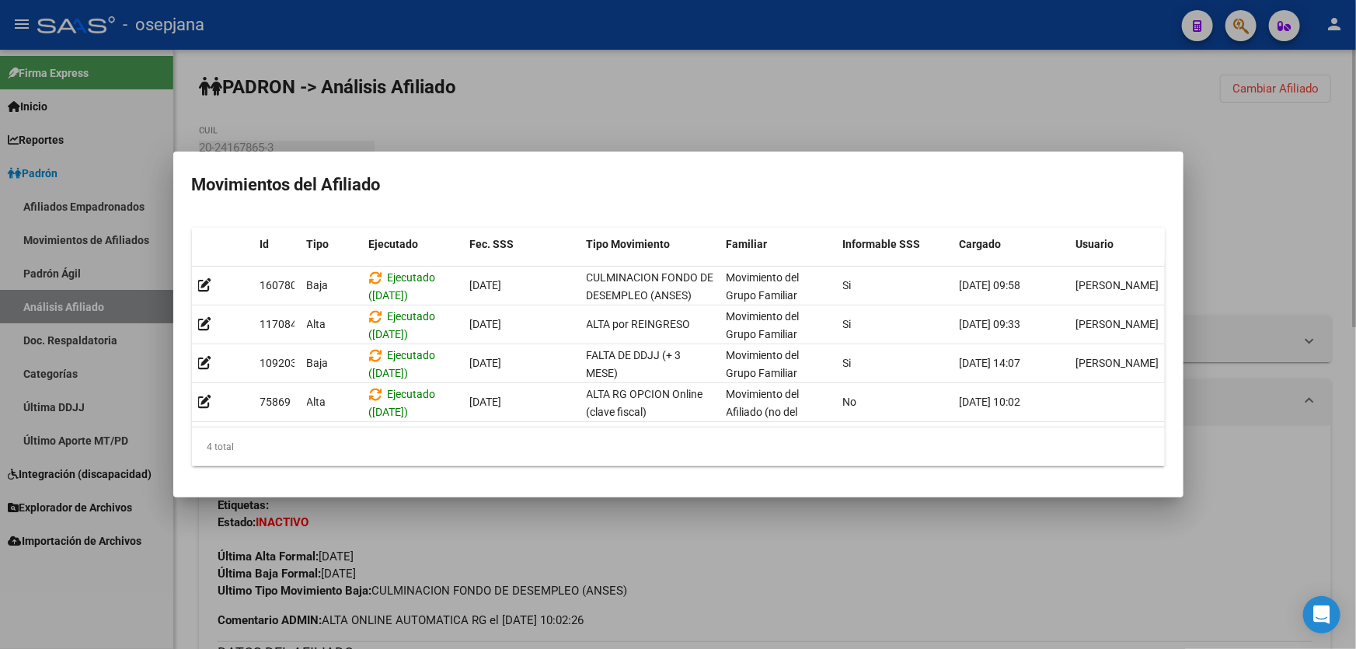
drag, startPoint x: 513, startPoint y: 547, endPoint x: 521, endPoint y: 548, distance: 8.6
click at [513, 548] on div at bounding box center [678, 324] width 1356 height 649
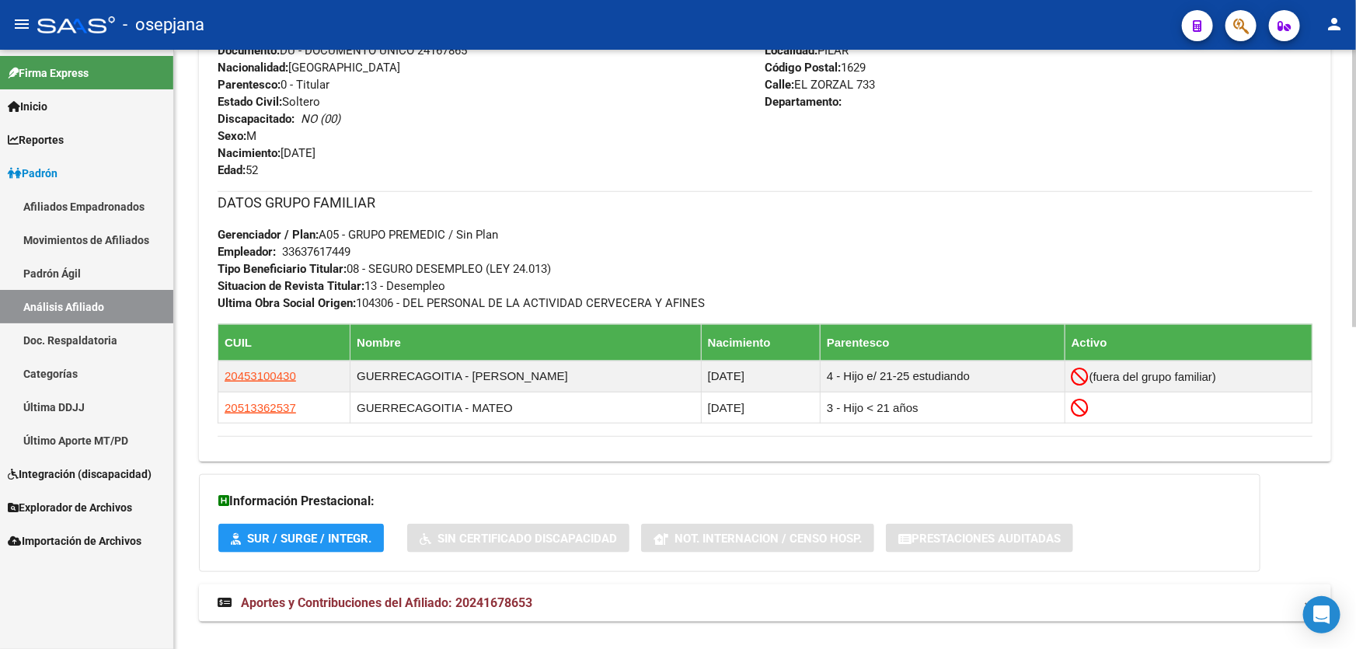
scroll to position [694, 0]
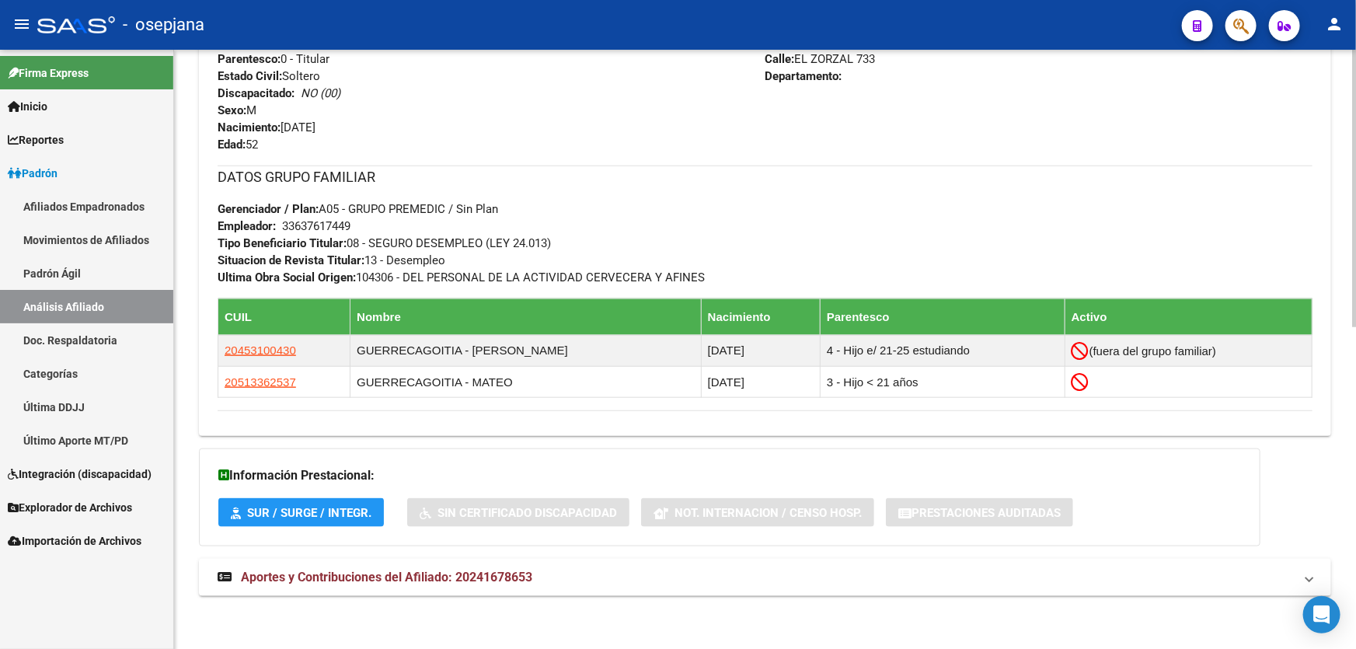
click at [886, 566] on mat-expansion-panel-header "Aportes y Contribuciones del Afiliado: 20241678653" at bounding box center [765, 577] width 1132 height 37
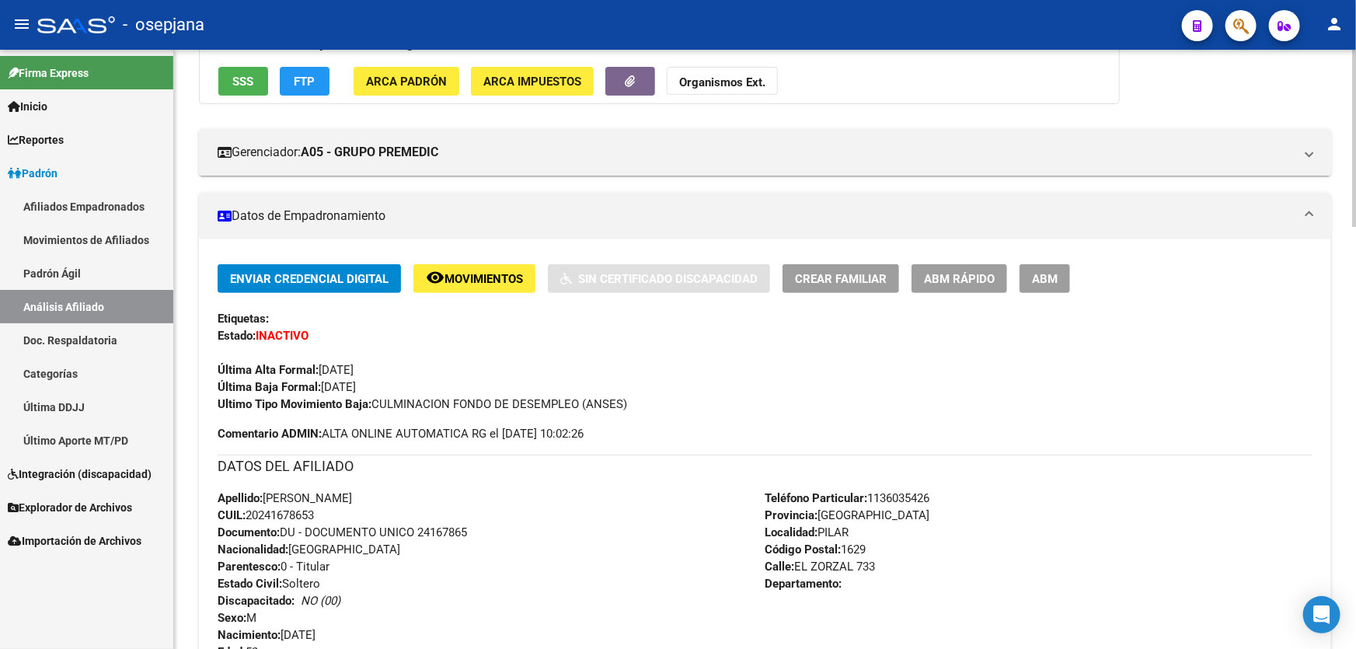
scroll to position [0, 0]
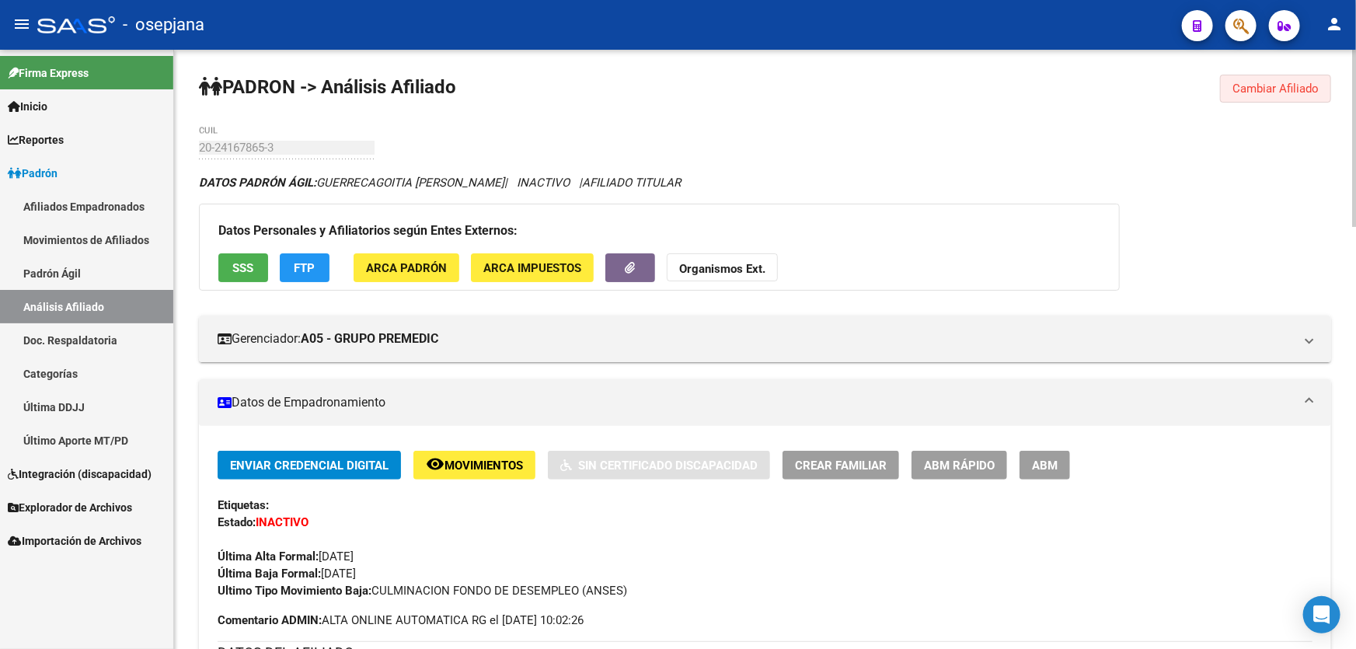
click at [1273, 84] on span "Cambiar Afiliado" at bounding box center [1275, 89] width 86 height 14
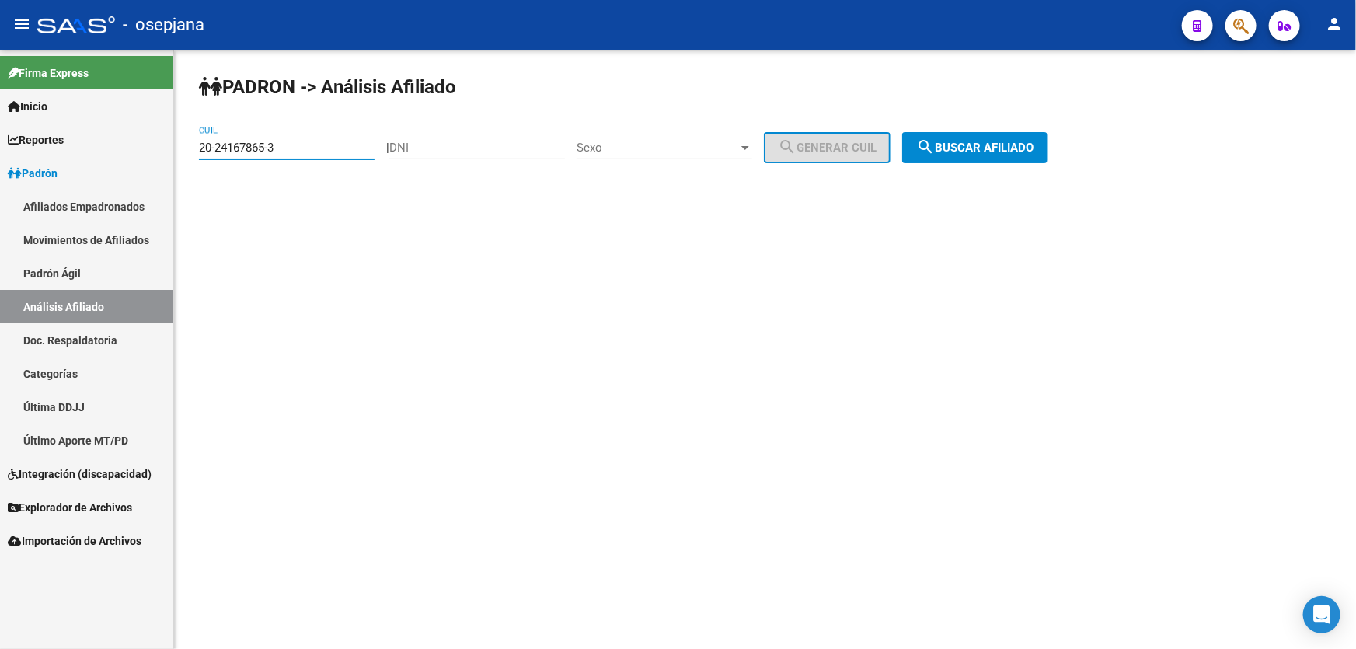
drag, startPoint x: 277, startPoint y: 140, endPoint x: 75, endPoint y: 171, distance: 204.4
click at [82, 170] on mat-sidenav-container "Firma Express Inicio Calendario SSS Instructivos Contacto OS Reportes Padrón Tr…" at bounding box center [678, 349] width 1356 height 599
paste input "528281-9"
click at [1010, 144] on span "search Buscar afiliado" at bounding box center [974, 148] width 117 height 14
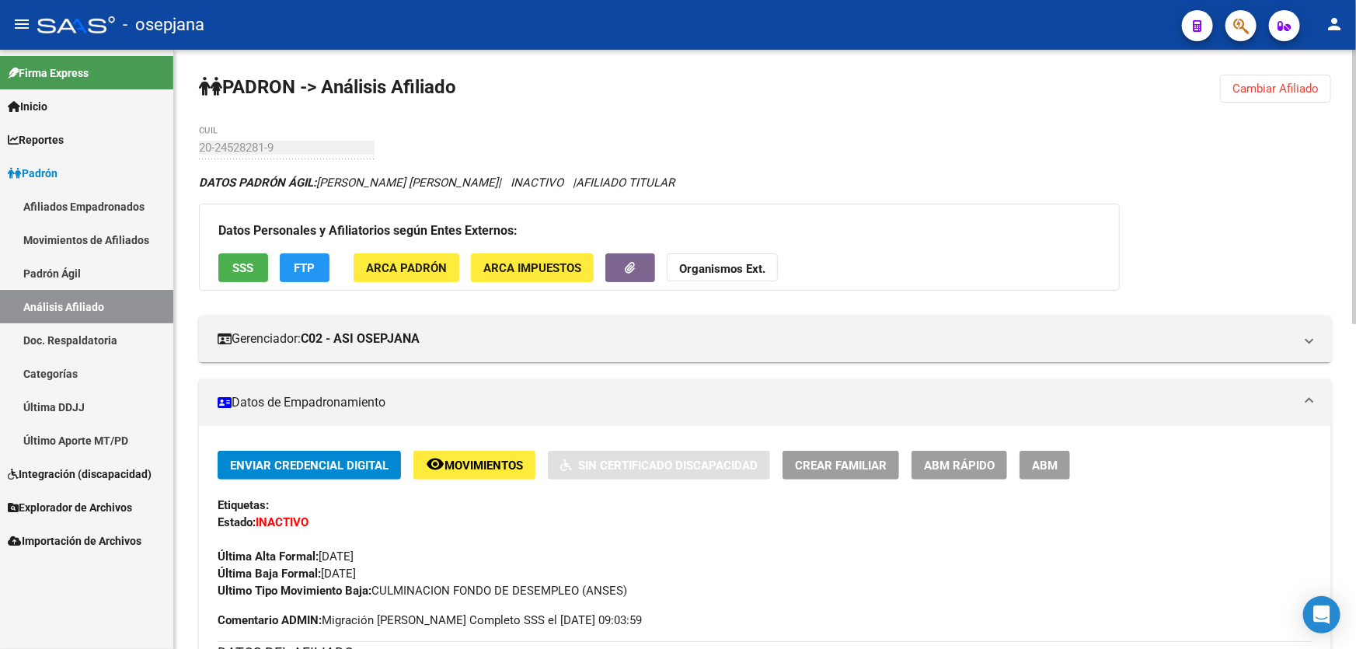
click at [488, 469] on span "Movimientos" at bounding box center [483, 465] width 78 height 14
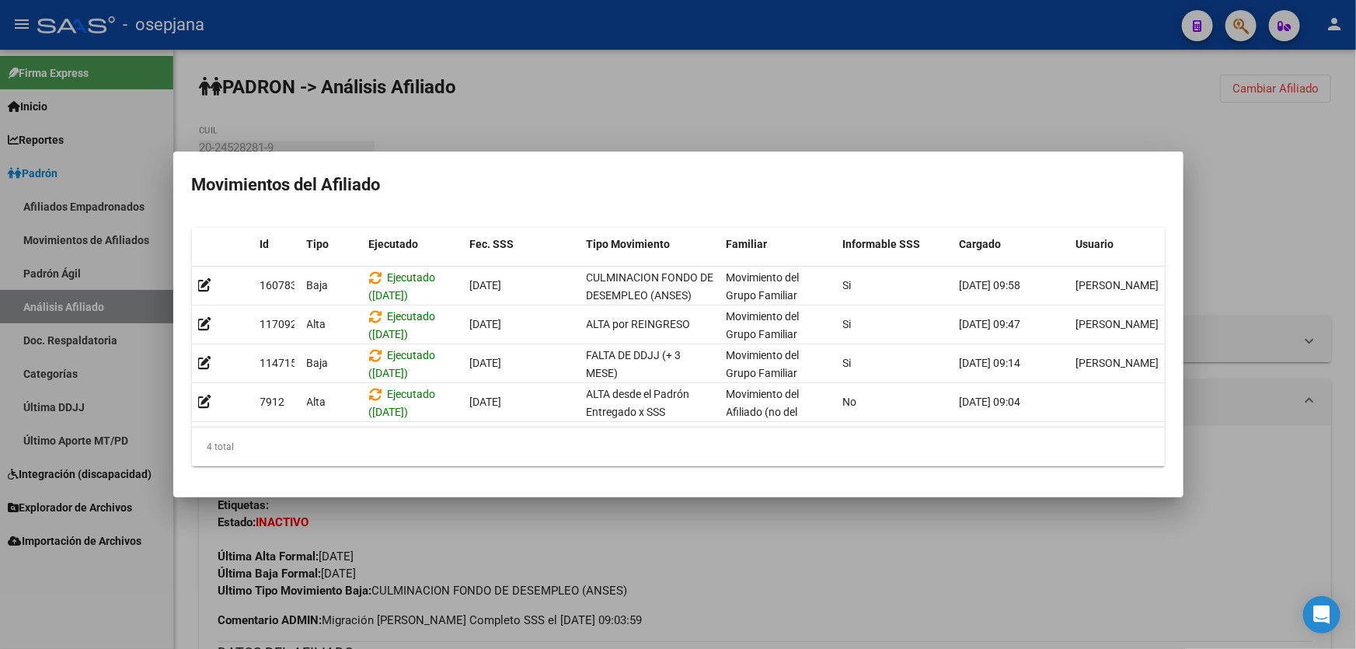
click at [859, 544] on div at bounding box center [678, 324] width 1356 height 649
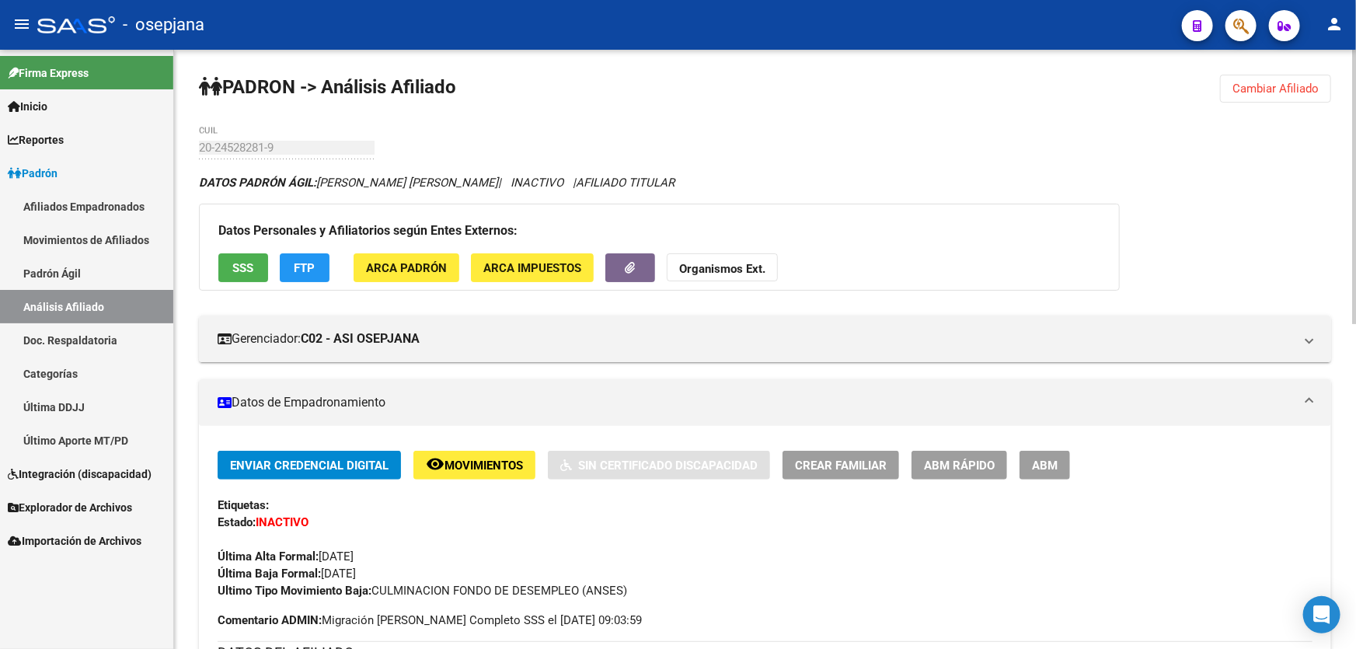
click at [216, 260] on div "Datos Personales y Afiliatorios según Entes Externos: SSS FTP ARCA Padrón ARCA …" at bounding box center [659, 247] width 921 height 87
click at [241, 267] on span "SSS" at bounding box center [243, 268] width 21 height 14
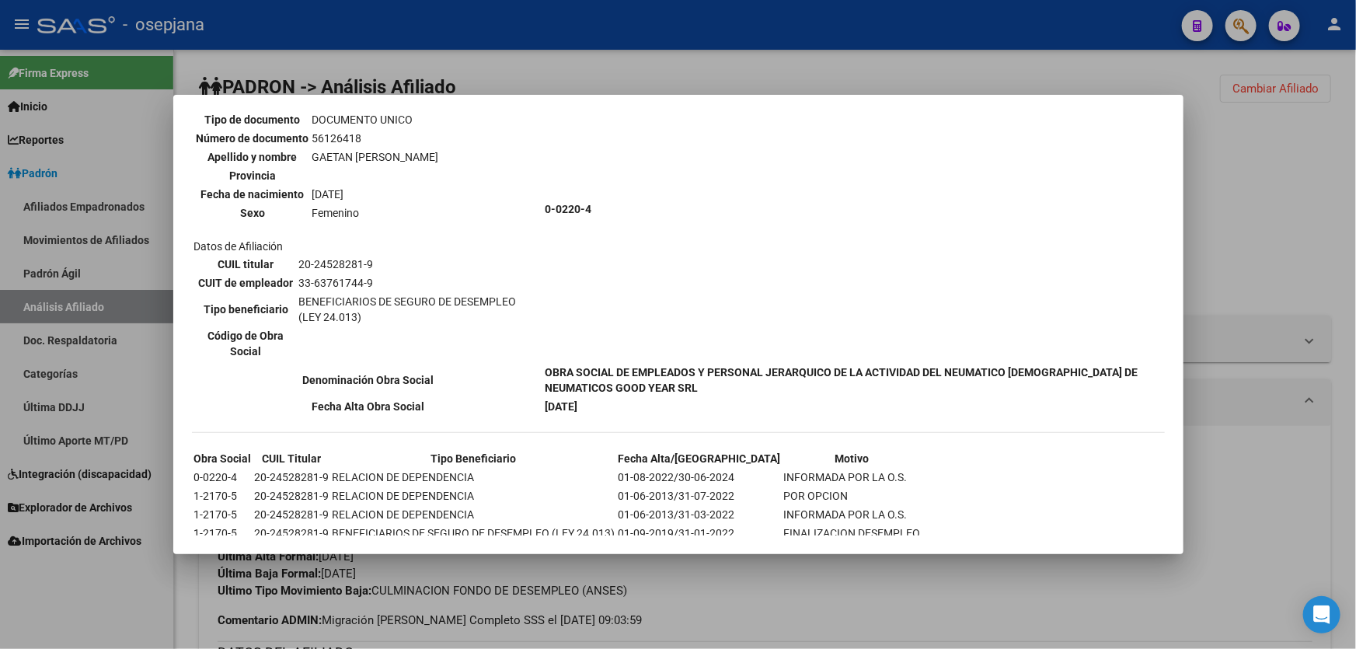
scroll to position [1028, 0]
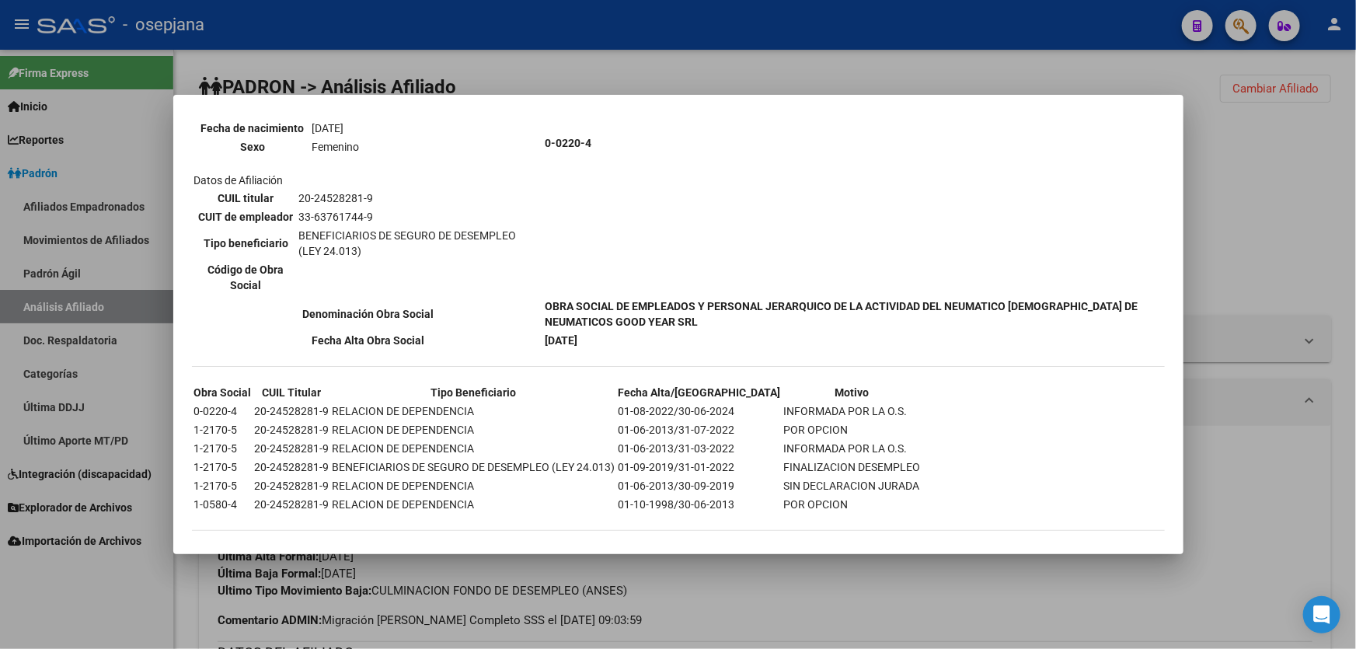
click at [1332, 214] on div at bounding box center [678, 324] width 1356 height 649
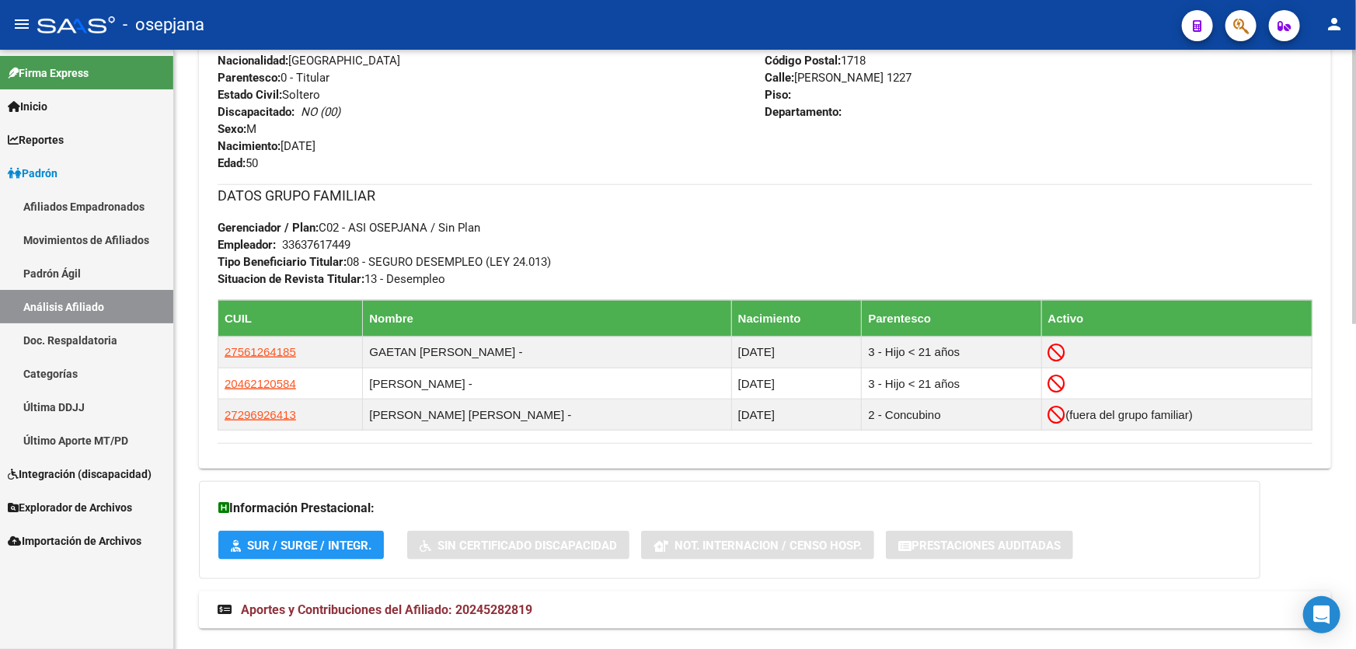
scroll to position [708, 0]
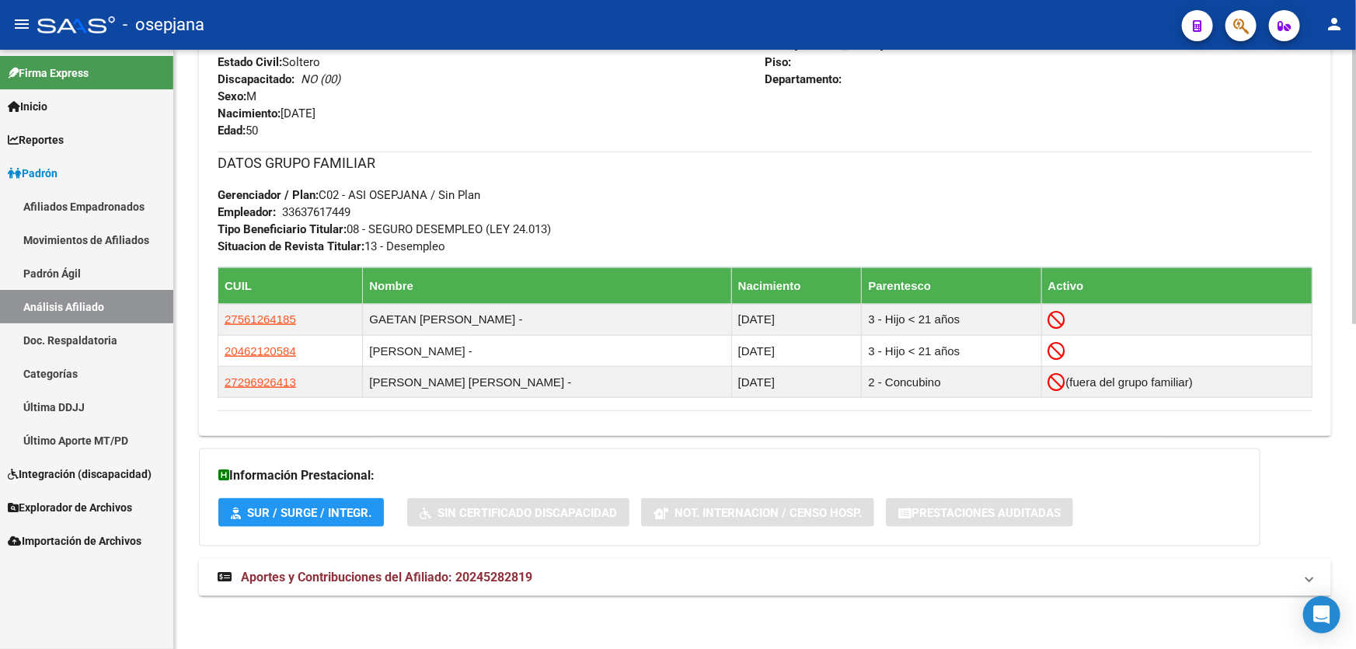
click at [566, 597] on div "DATOS PADRÓN ÁGIL: GAETAN VICTOR OMAR | INACTIVO | AFILIADO TITULAR Datos Perso…" at bounding box center [765, 39] width 1132 height 1147
click at [600, 587] on mat-expansion-panel-header "Aportes y Contribuciones del Afiliado: 20245282819" at bounding box center [765, 577] width 1132 height 37
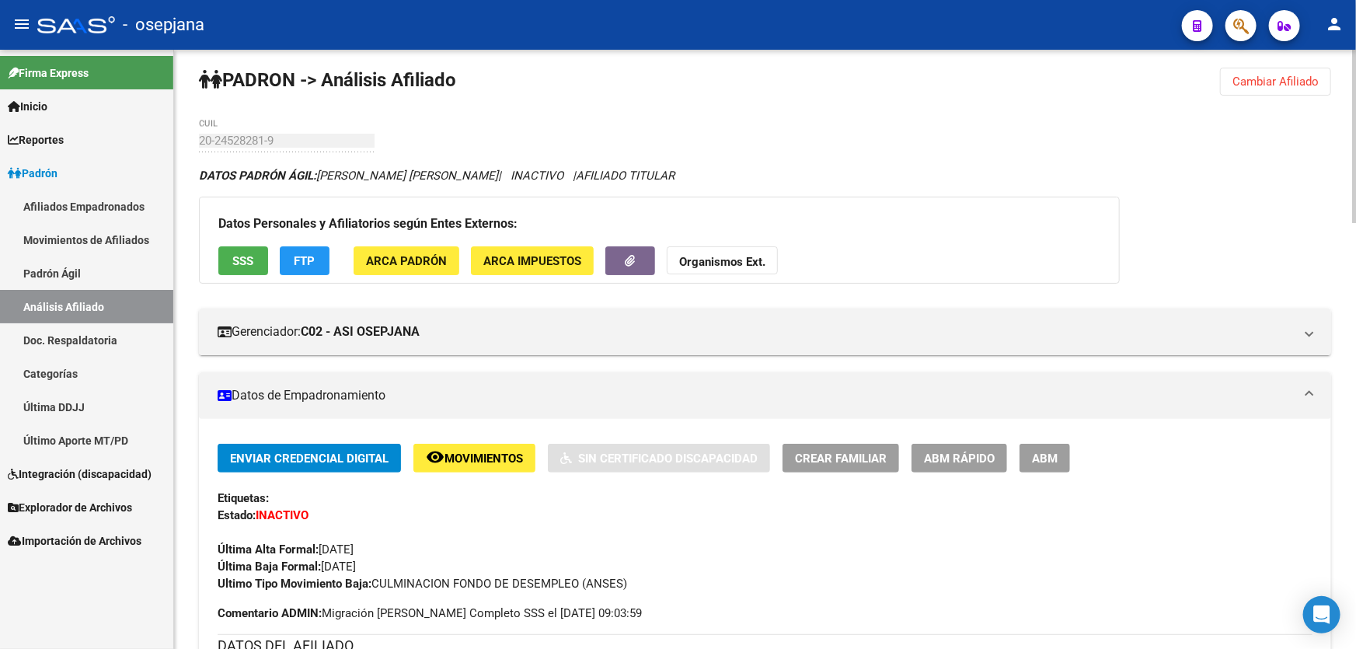
scroll to position [0, 0]
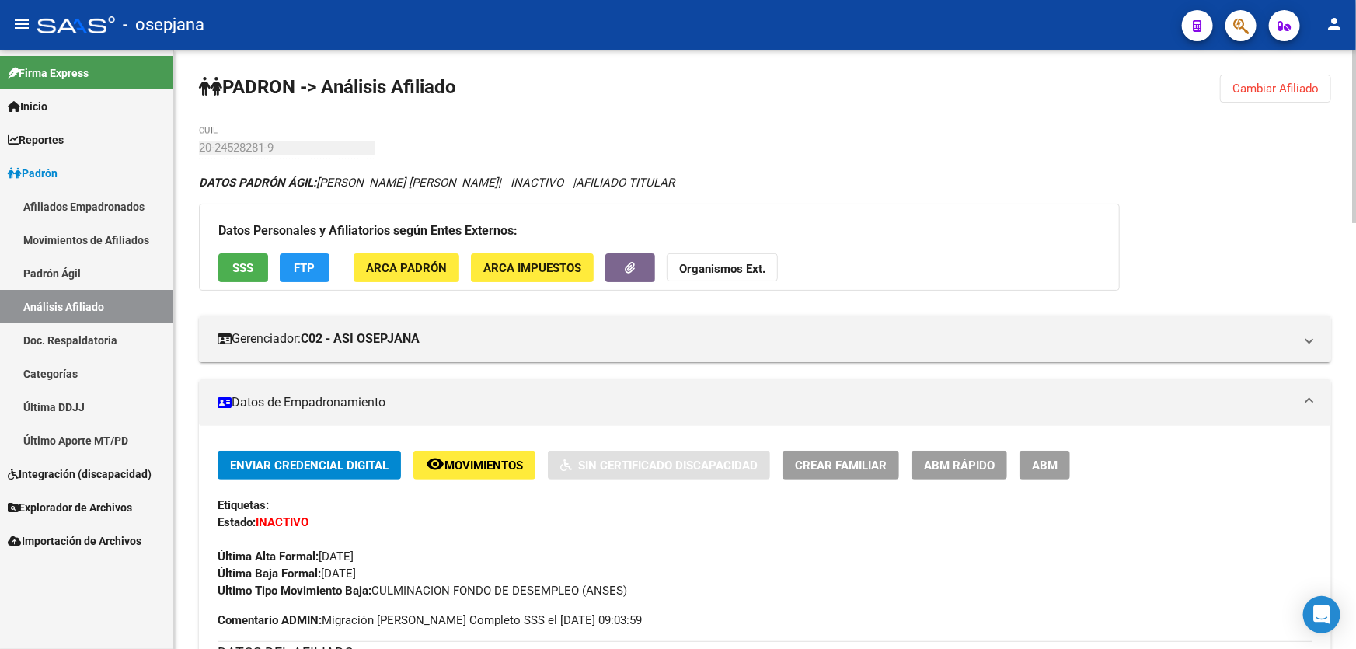
click at [467, 465] on span "Movimientos" at bounding box center [483, 465] width 78 height 14
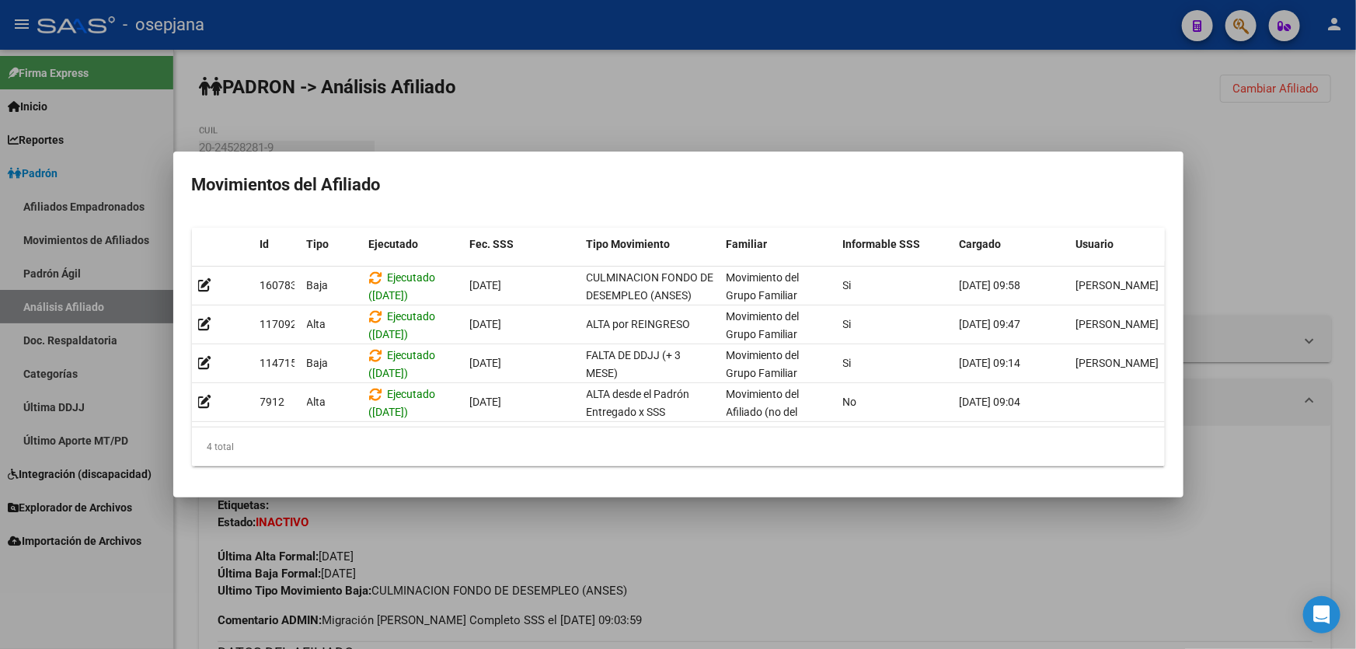
click at [489, 559] on div at bounding box center [678, 324] width 1356 height 649
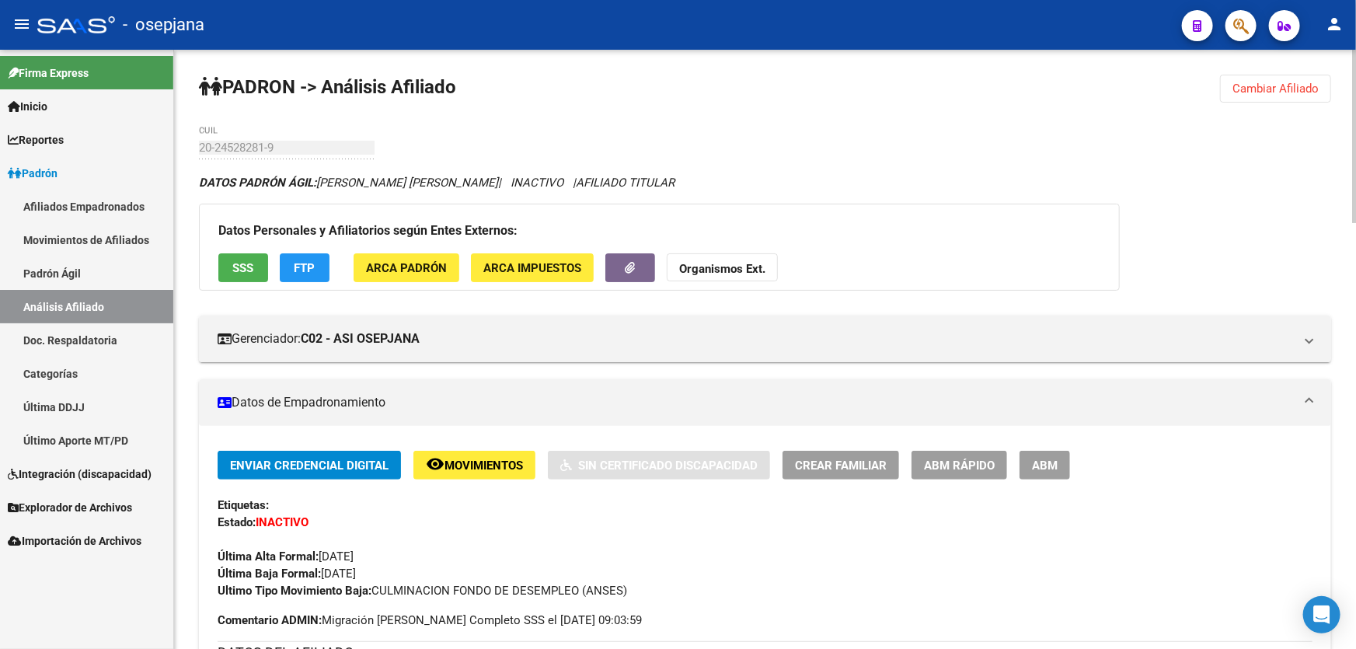
click at [1248, 82] on span "Cambiar Afiliado" at bounding box center [1275, 89] width 86 height 14
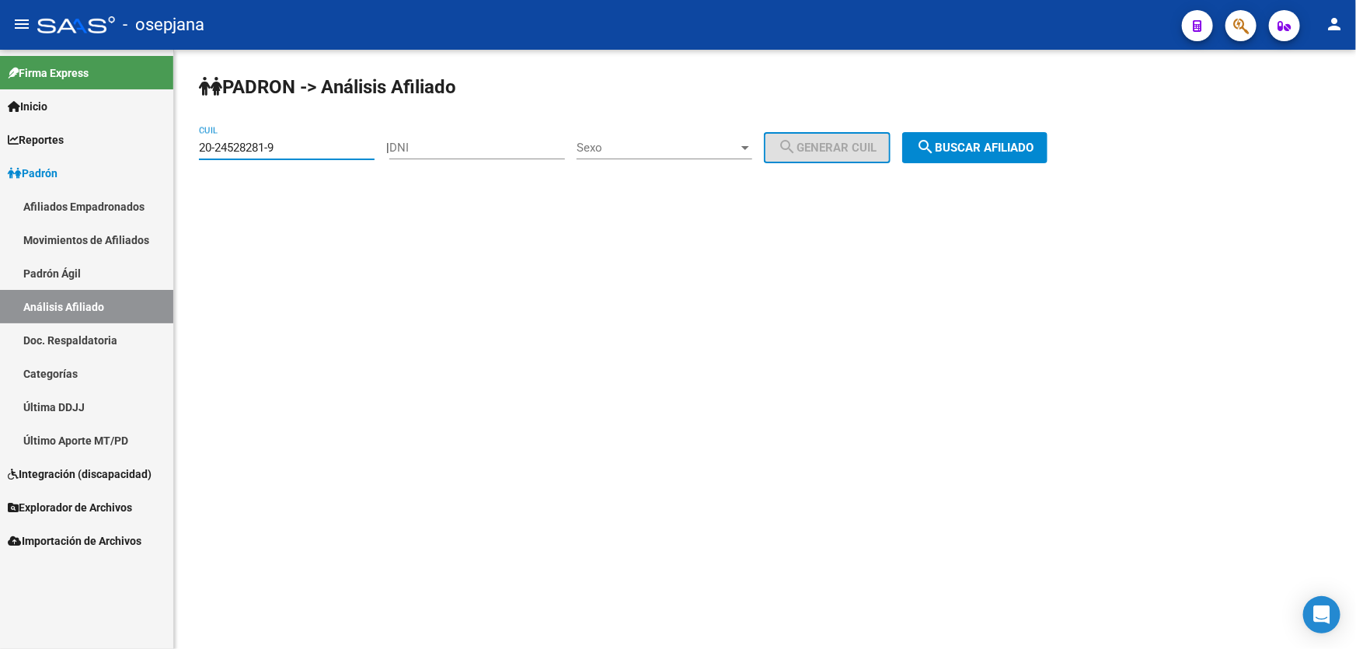
drag, startPoint x: 296, startPoint y: 149, endPoint x: 19, endPoint y: 186, distance: 279.7
click at [19, 183] on mat-sidenav-container "Firma Express Inicio Calendario SSS Instructivos Contacto OS Reportes Padrón Tr…" at bounding box center [678, 349] width 1356 height 599
paste input "5238646-8"
click at [967, 142] on span "search Buscar afiliado" at bounding box center [974, 148] width 117 height 14
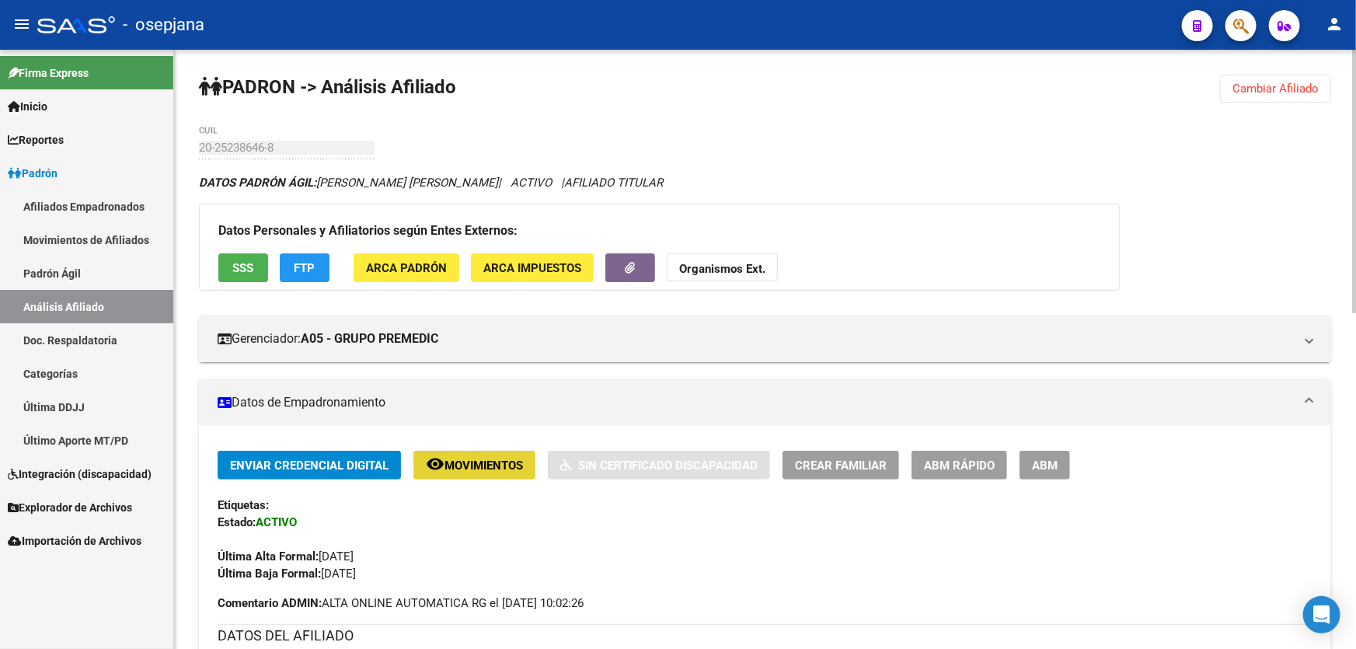
click at [444, 455] on mat-icon "remove_red_eye" at bounding box center [435, 463] width 19 height 19
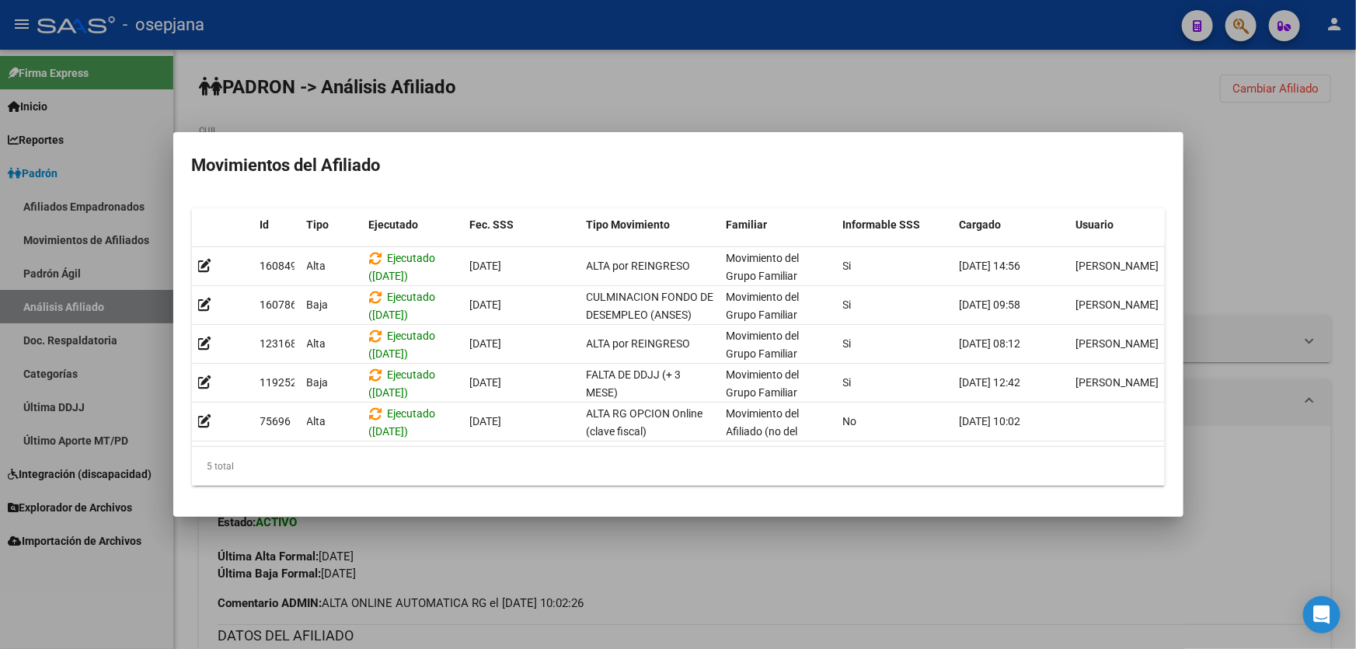
click at [415, 536] on div at bounding box center [678, 324] width 1356 height 649
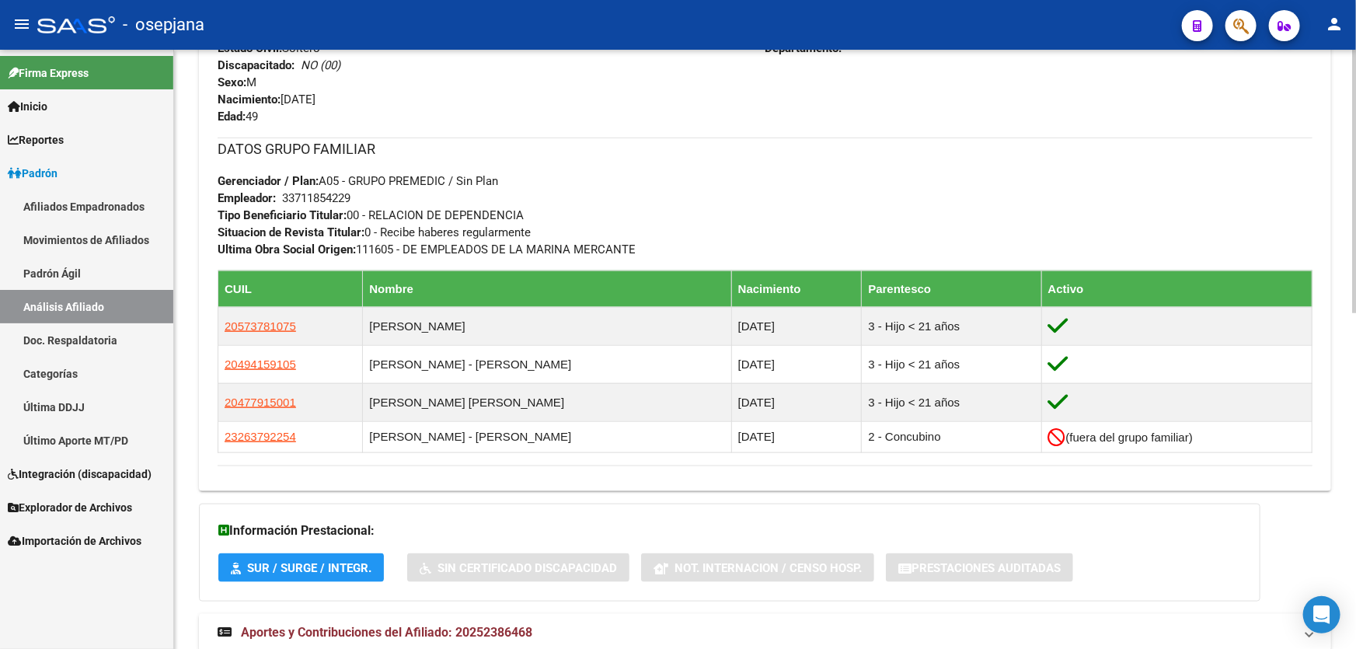
scroll to position [761, 0]
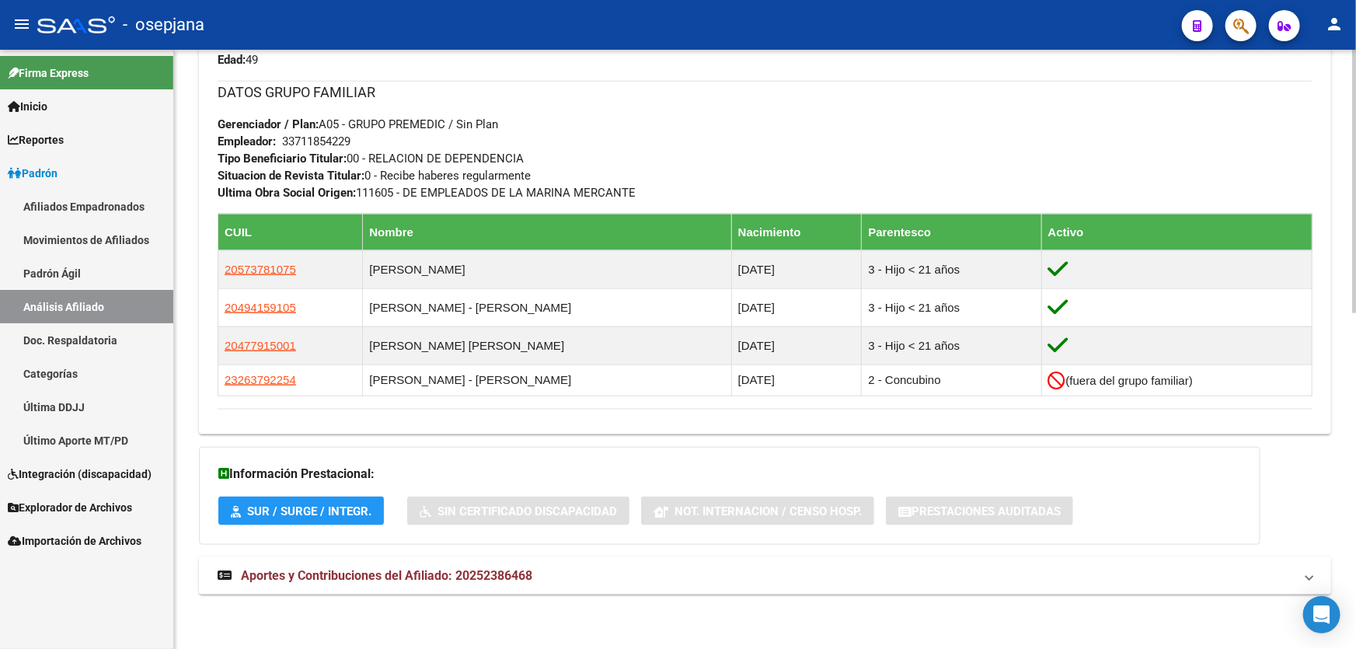
click at [1069, 574] on mat-panel-title "Aportes y Contribuciones del Afiliado: 20252386468" at bounding box center [756, 575] width 1076 height 17
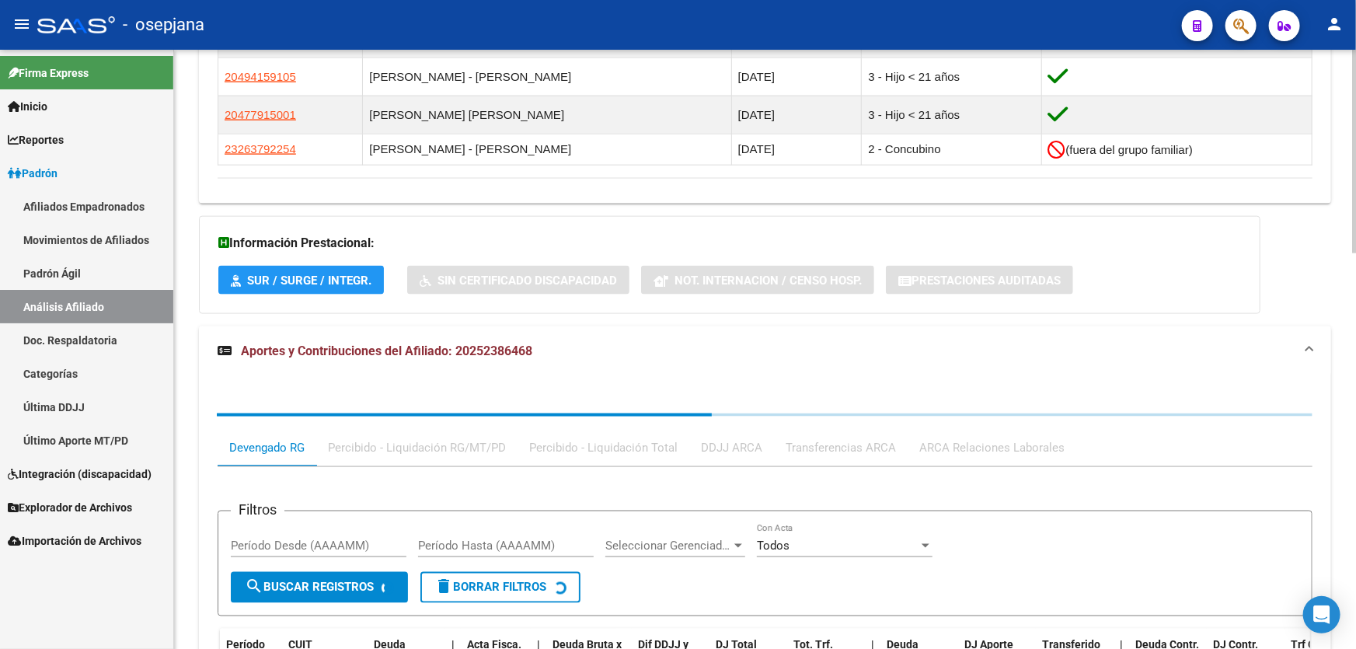
scroll to position [1160, 0]
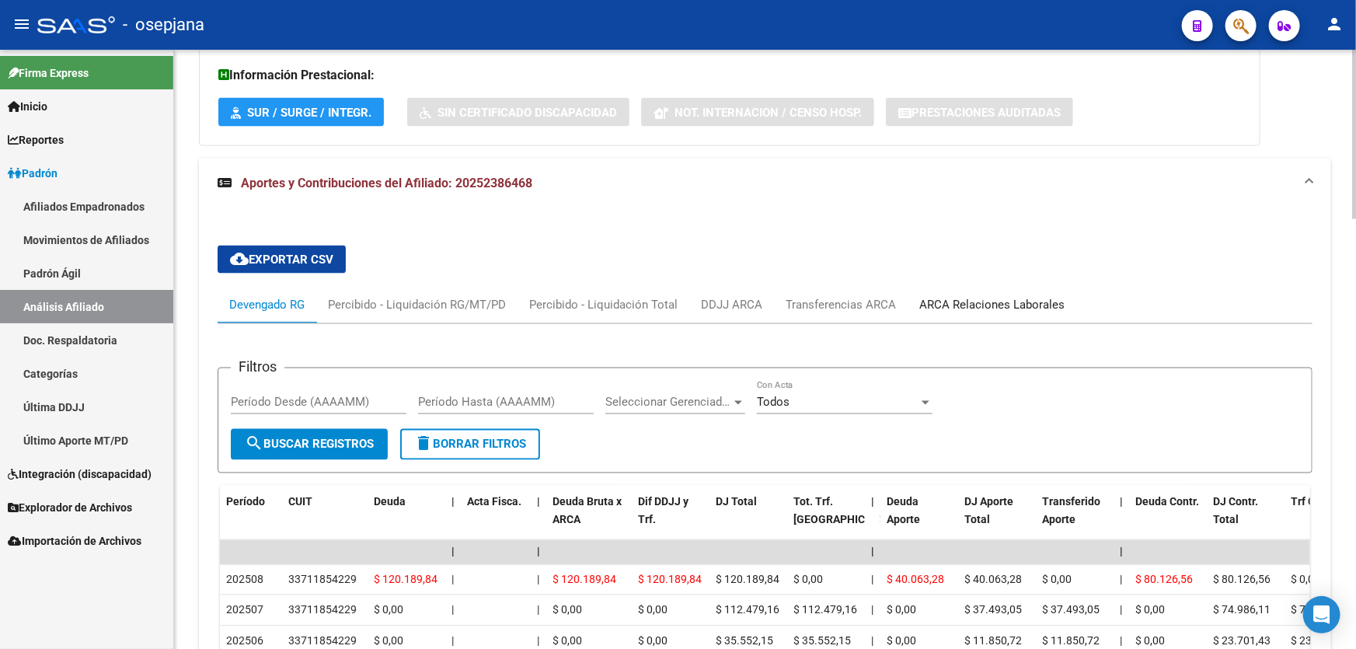
click at [1026, 301] on div "ARCA Relaciones Laborales" at bounding box center [991, 304] width 145 height 17
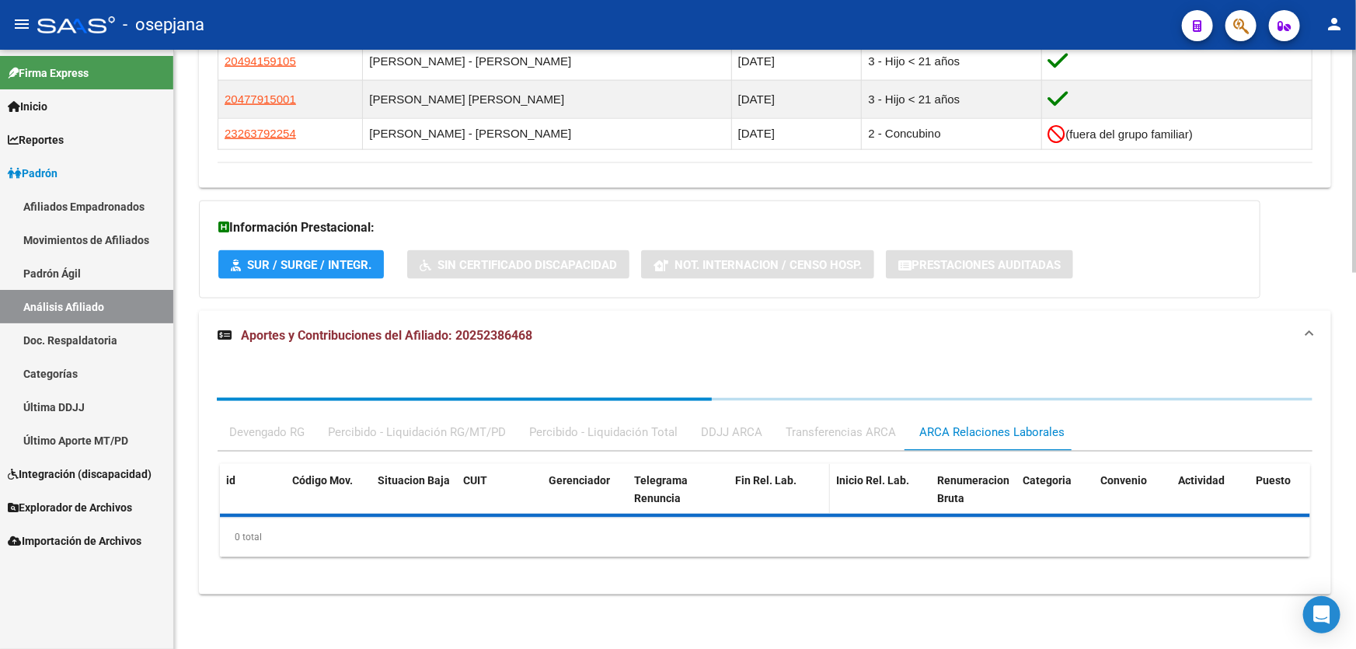
scroll to position [1081, 0]
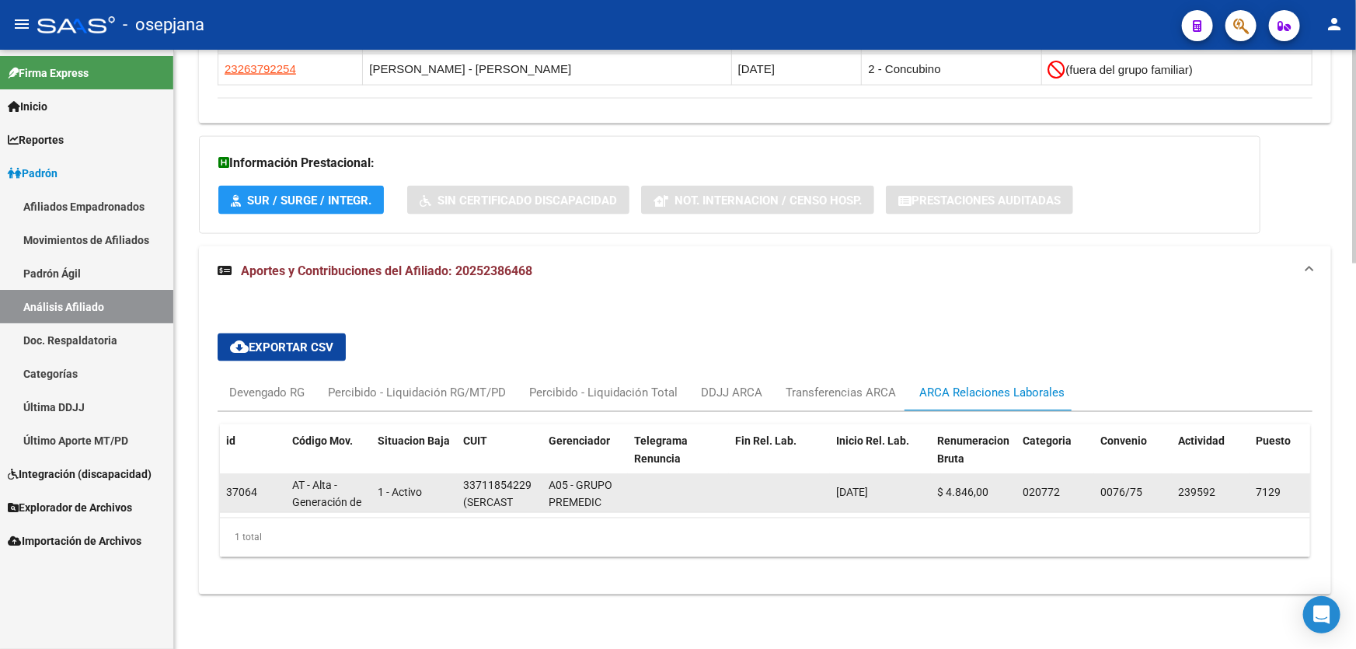
click at [468, 477] on div "33711854229" at bounding box center [497, 486] width 68 height 18
click at [486, 477] on div "33711854229" at bounding box center [497, 486] width 68 height 18
drag, startPoint x: 461, startPoint y: 474, endPoint x: 531, endPoint y: 477, distance: 69.2
click at [531, 477] on datatable-body-cell "33711854229 (SERCAST S.R.L.)" at bounding box center [499, 493] width 85 height 38
copy div "33711854229"
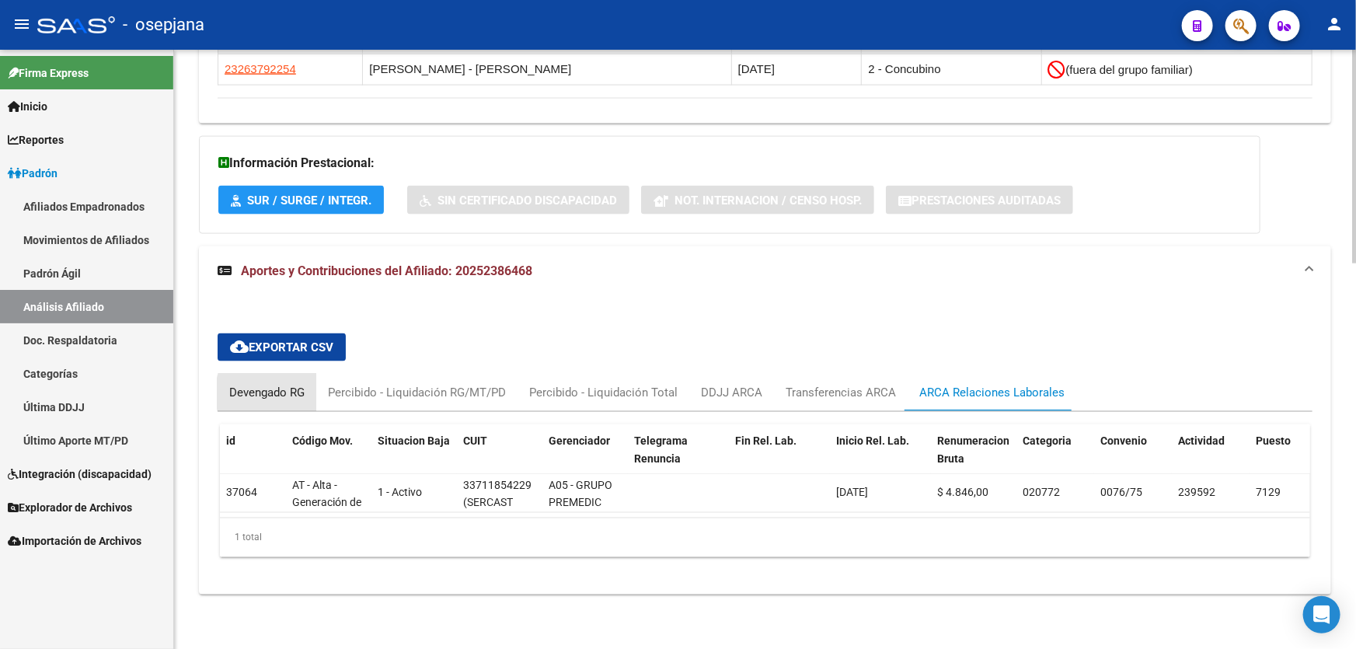
click at [293, 385] on div "Devengado RG" at bounding box center [266, 392] width 75 height 17
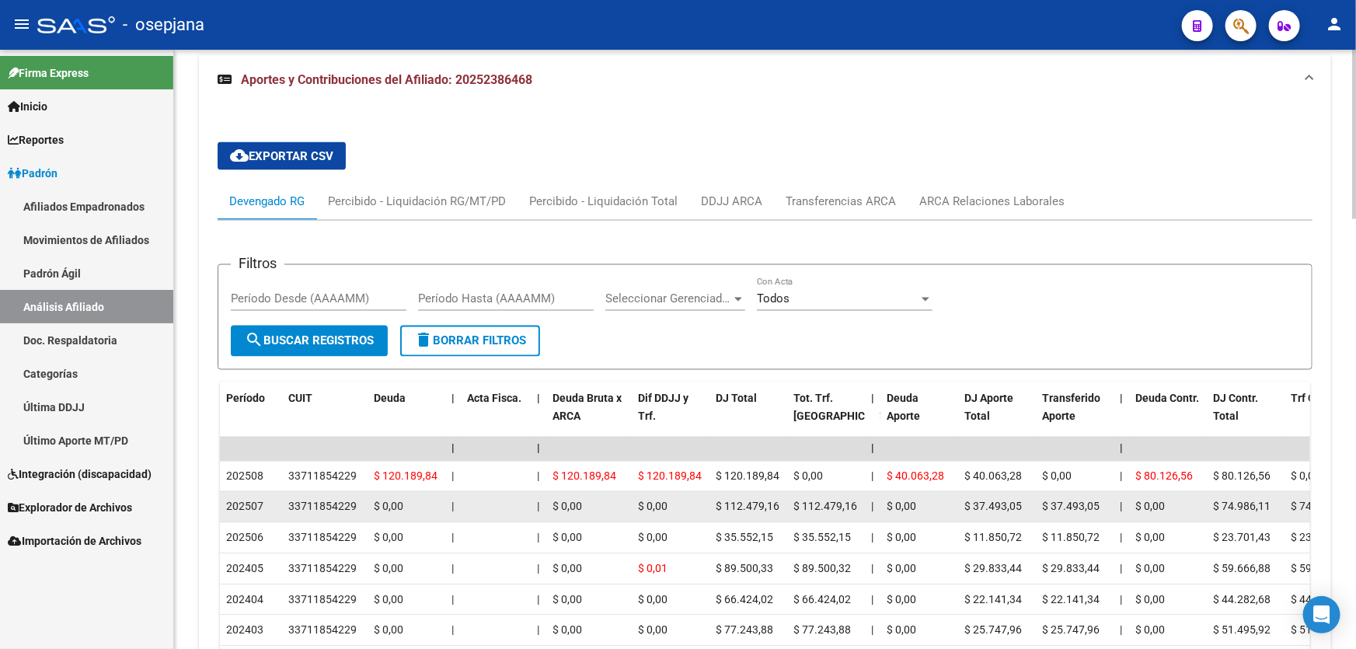
scroll to position [1294, 0]
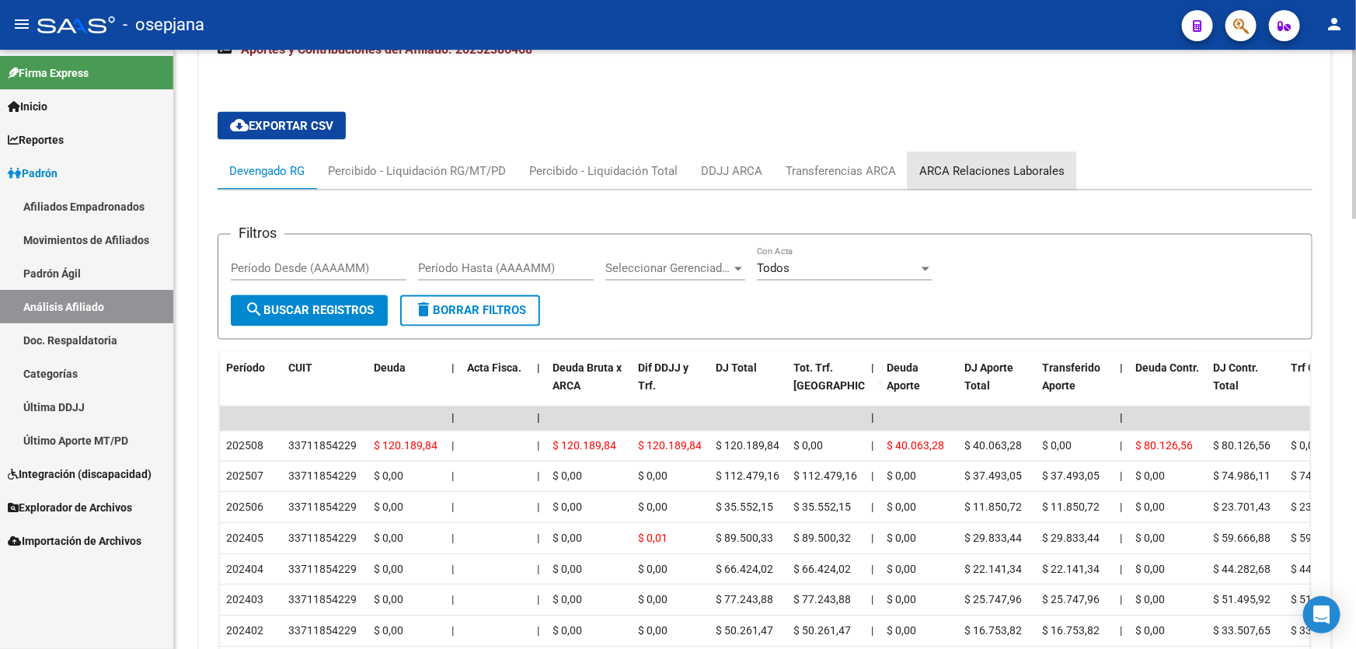
click at [1033, 165] on div "ARCA Relaciones Laborales" at bounding box center [991, 170] width 145 height 17
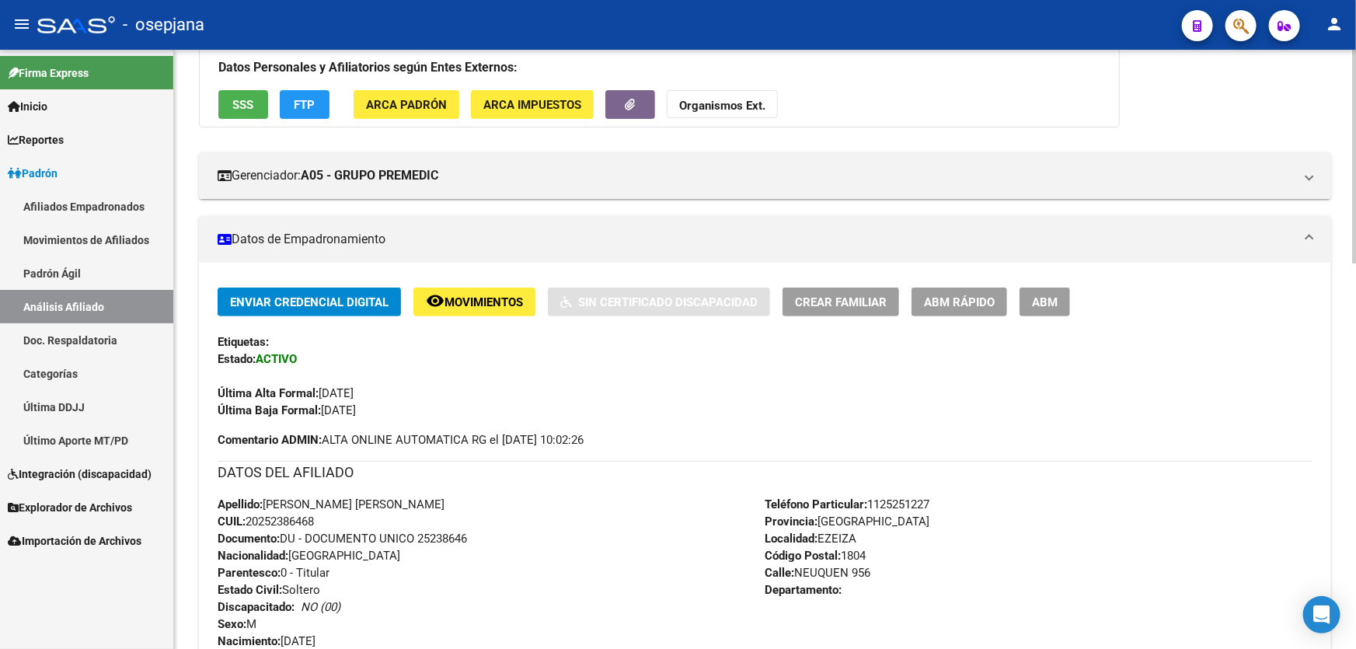
scroll to position [0, 0]
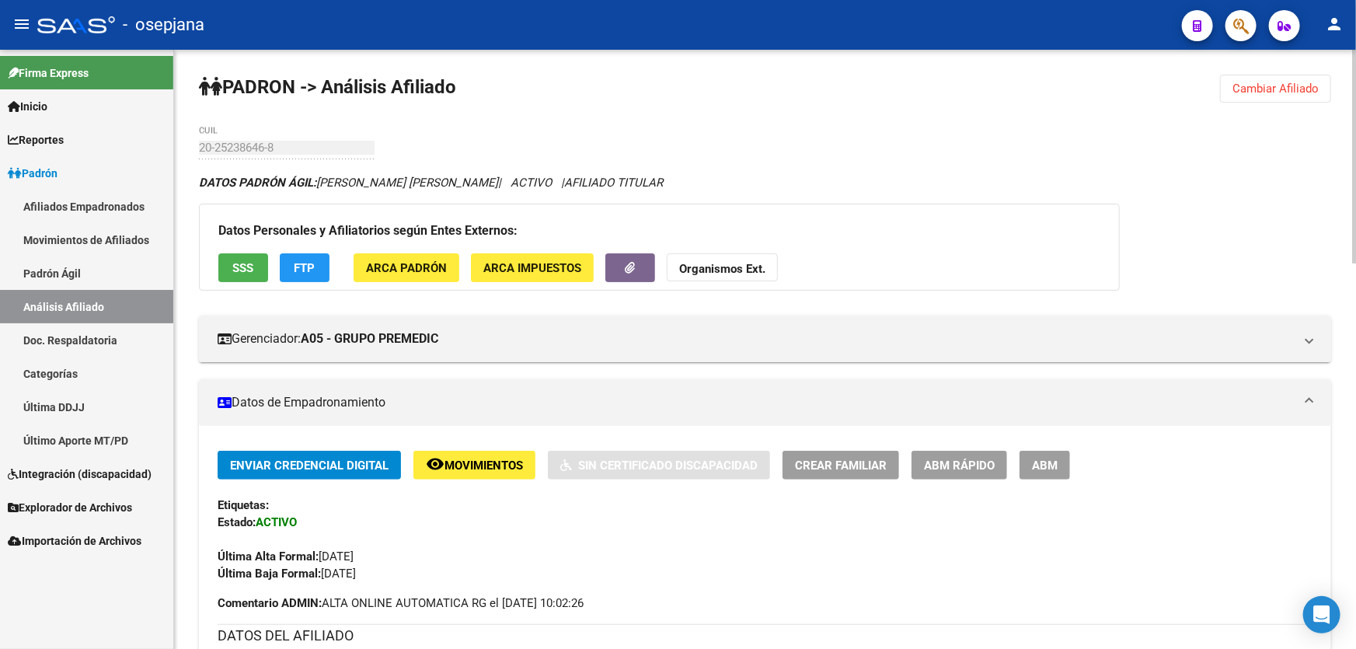
click at [1308, 85] on span "Cambiar Afiliado" at bounding box center [1275, 89] width 86 height 14
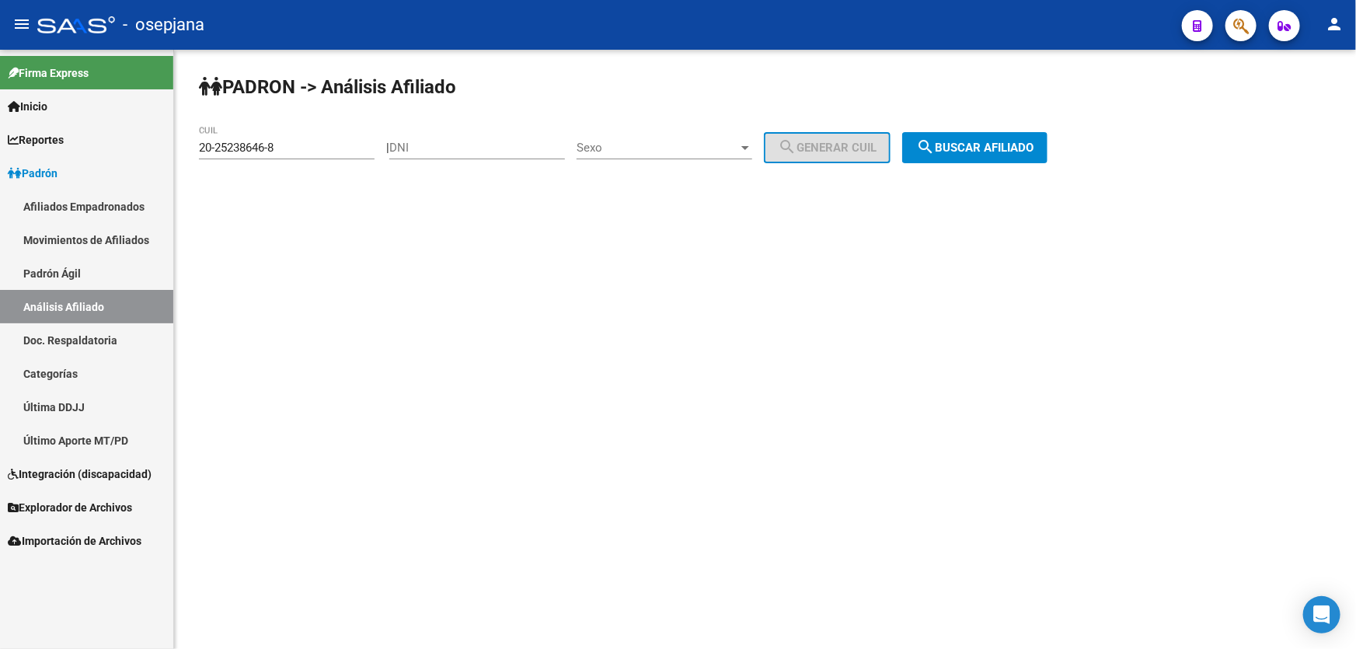
drag, startPoint x: 299, startPoint y: 141, endPoint x: 0, endPoint y: 183, distance: 301.9
click at [0, 183] on mat-sidenav-container "Firma Express Inicio Calendario SSS Instructivos Contacto OS Reportes Padrón Tr…" at bounding box center [678, 349] width 1356 height 599
paste input "6556564-7"
click at [1001, 148] on span "search Buscar afiliado" at bounding box center [974, 148] width 117 height 14
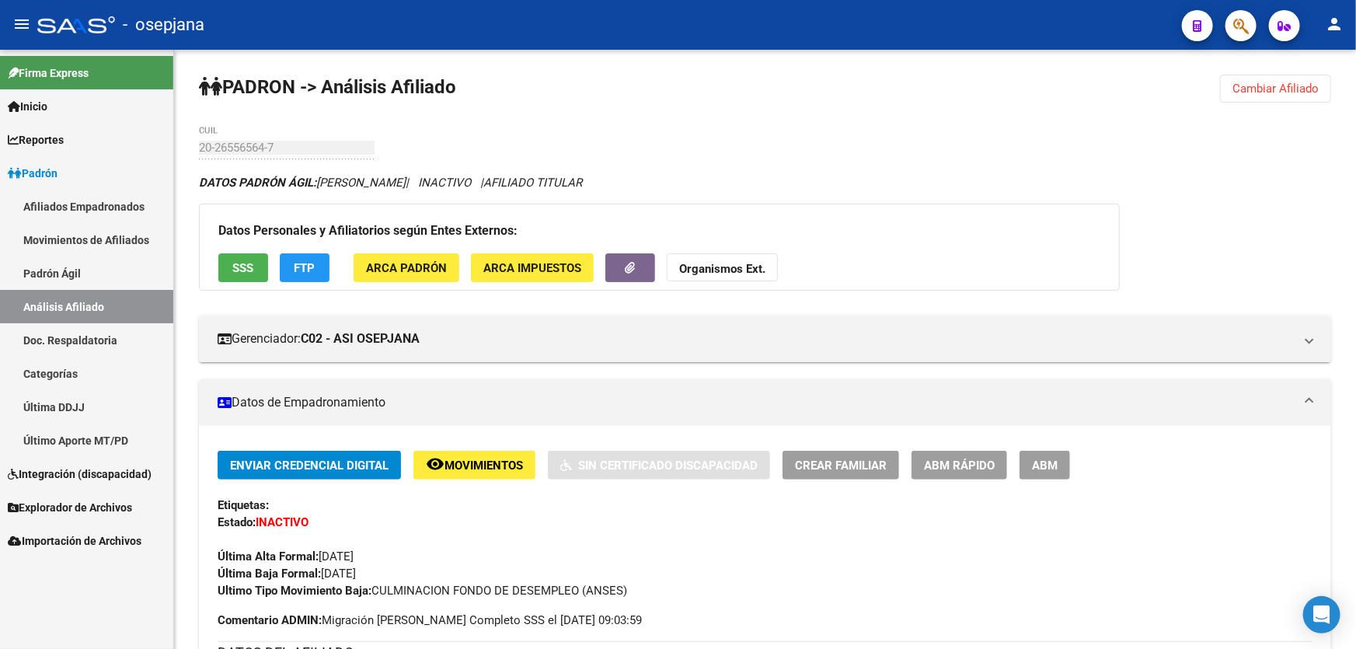
click at [1290, 82] on span "Cambiar Afiliado" at bounding box center [1275, 89] width 86 height 14
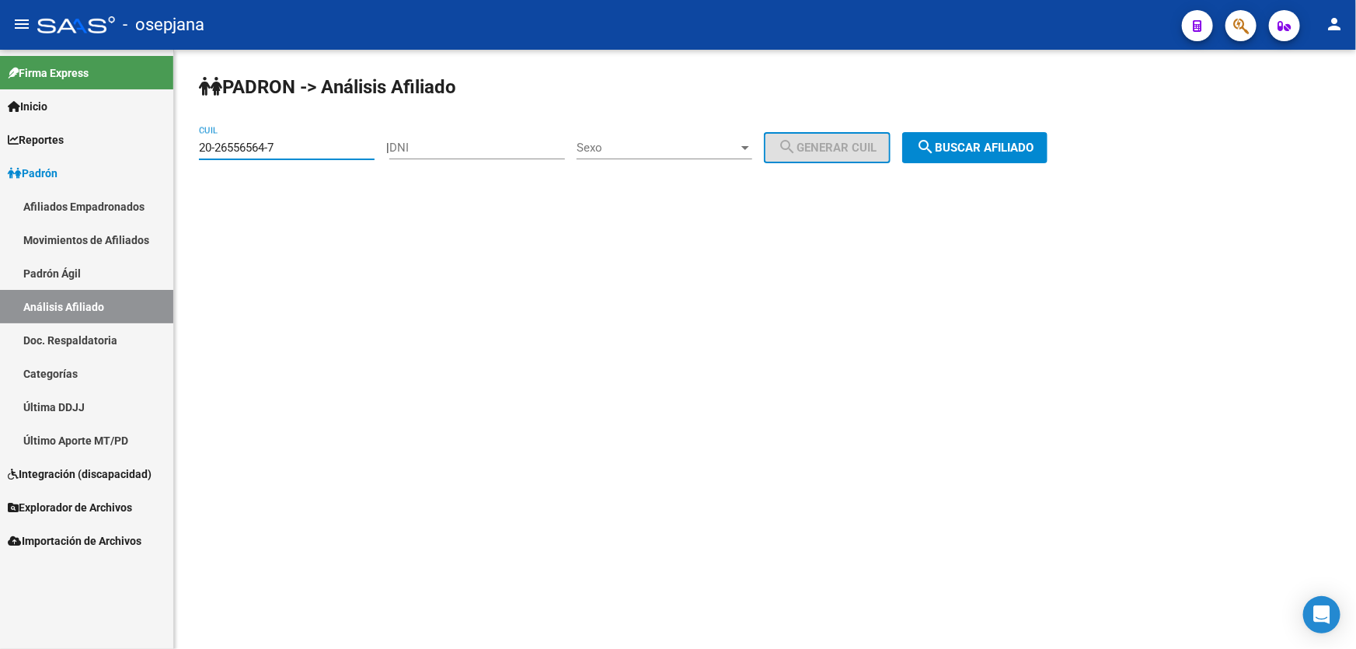
drag, startPoint x: 291, startPoint y: 147, endPoint x: 201, endPoint y: 161, distance: 91.2
click at [201, 161] on div "20-26556564-7 CUIL" at bounding box center [287, 150] width 176 height 48
paste input "7628512-3"
click at [1033, 144] on span "search Buscar afiliado" at bounding box center [974, 148] width 117 height 14
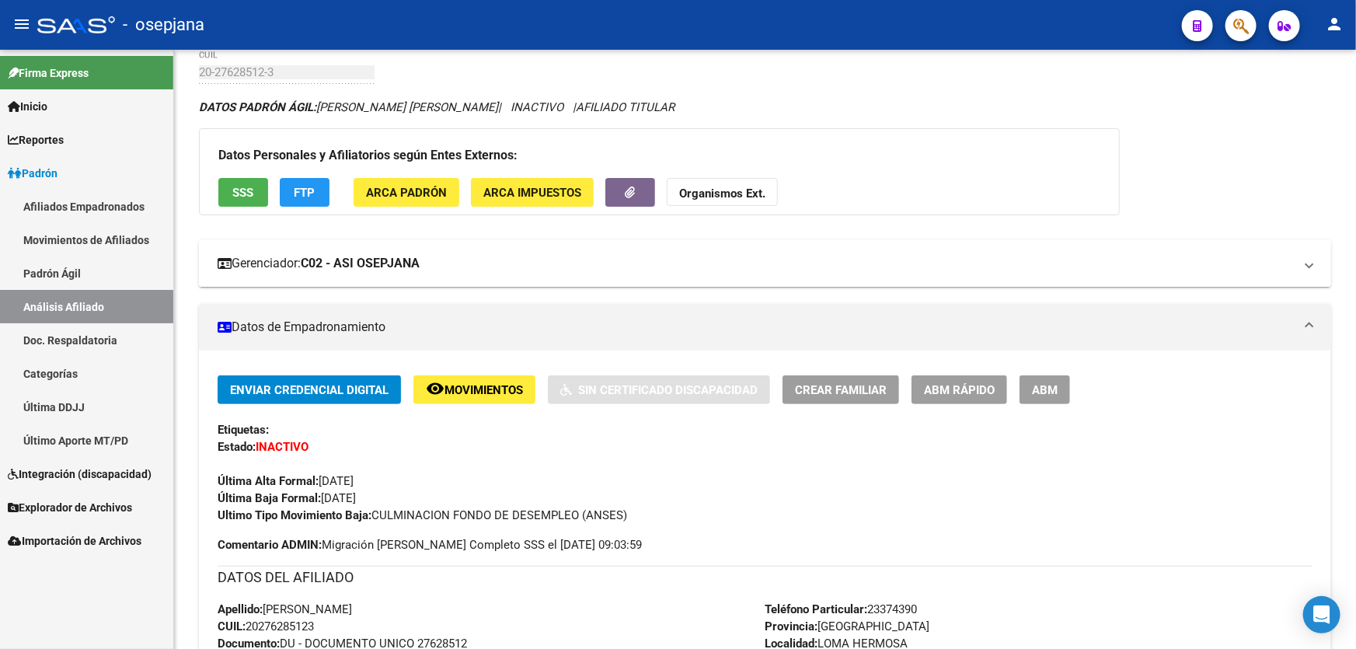
scroll to position [70, 0]
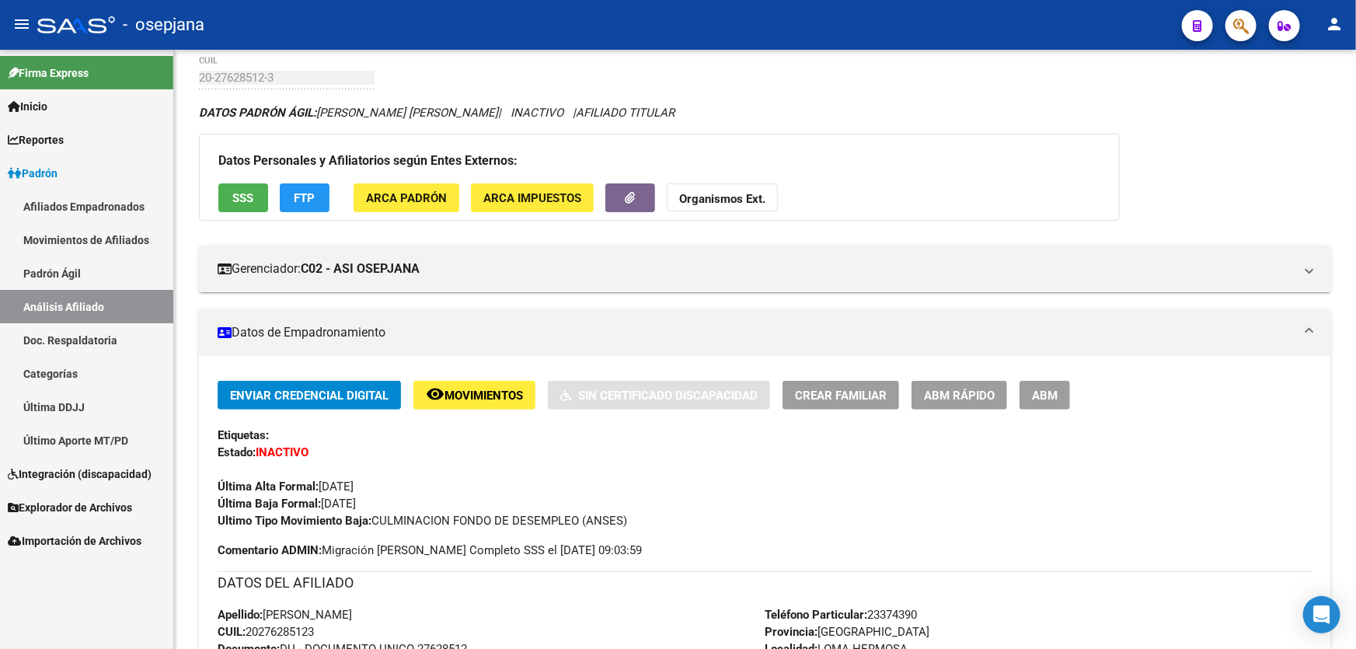
click at [477, 388] on span "Movimientos" at bounding box center [483, 395] width 78 height 14
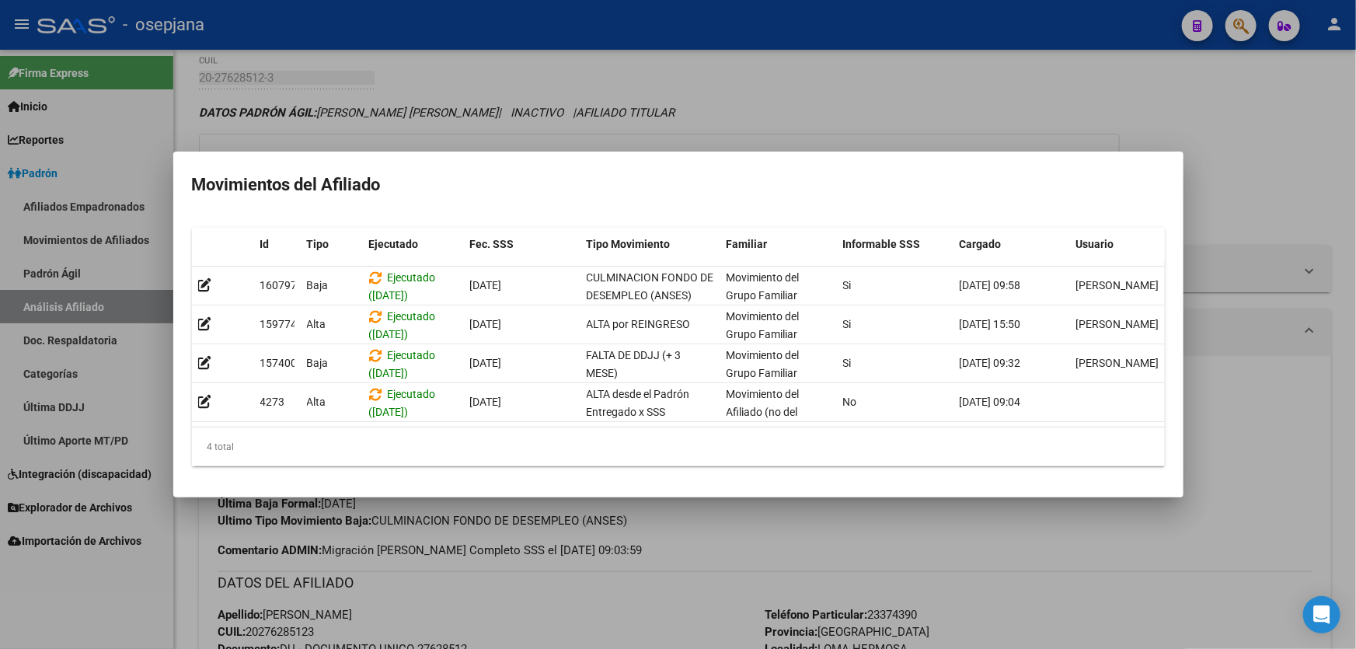
click at [530, 598] on div at bounding box center [678, 324] width 1356 height 649
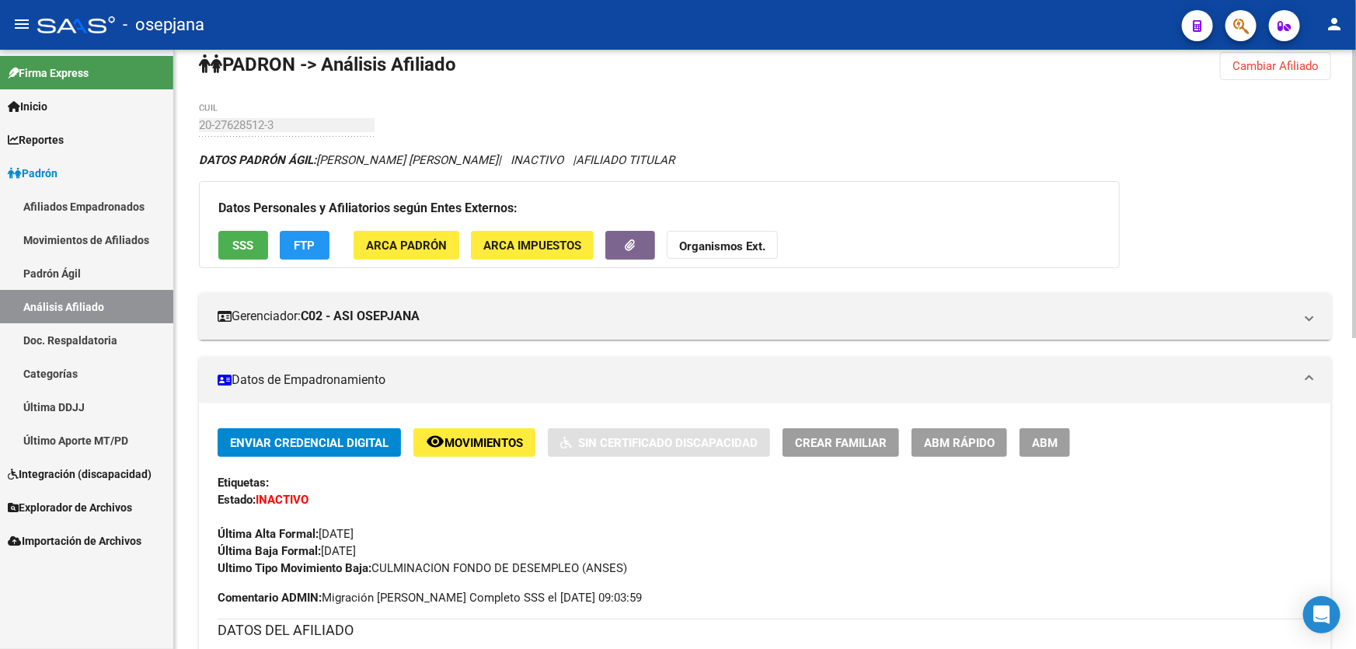
scroll to position [0, 0]
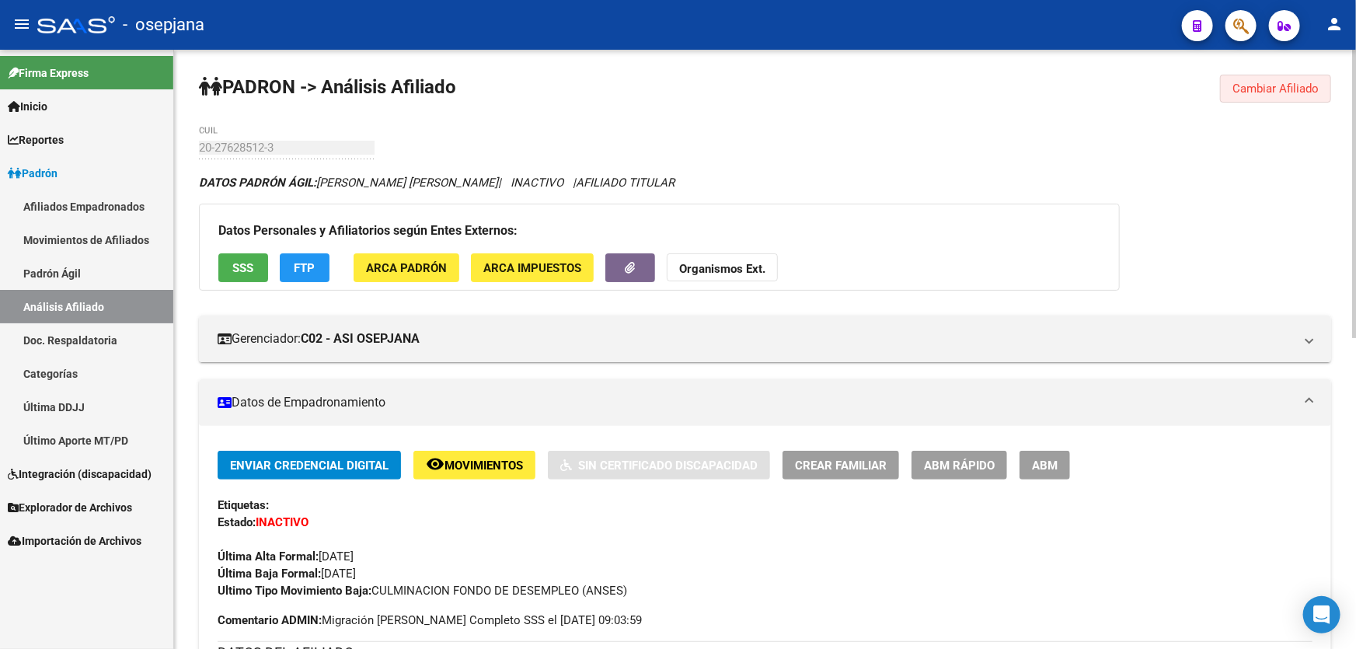
click at [1259, 87] on span "Cambiar Afiliado" at bounding box center [1275, 89] width 86 height 14
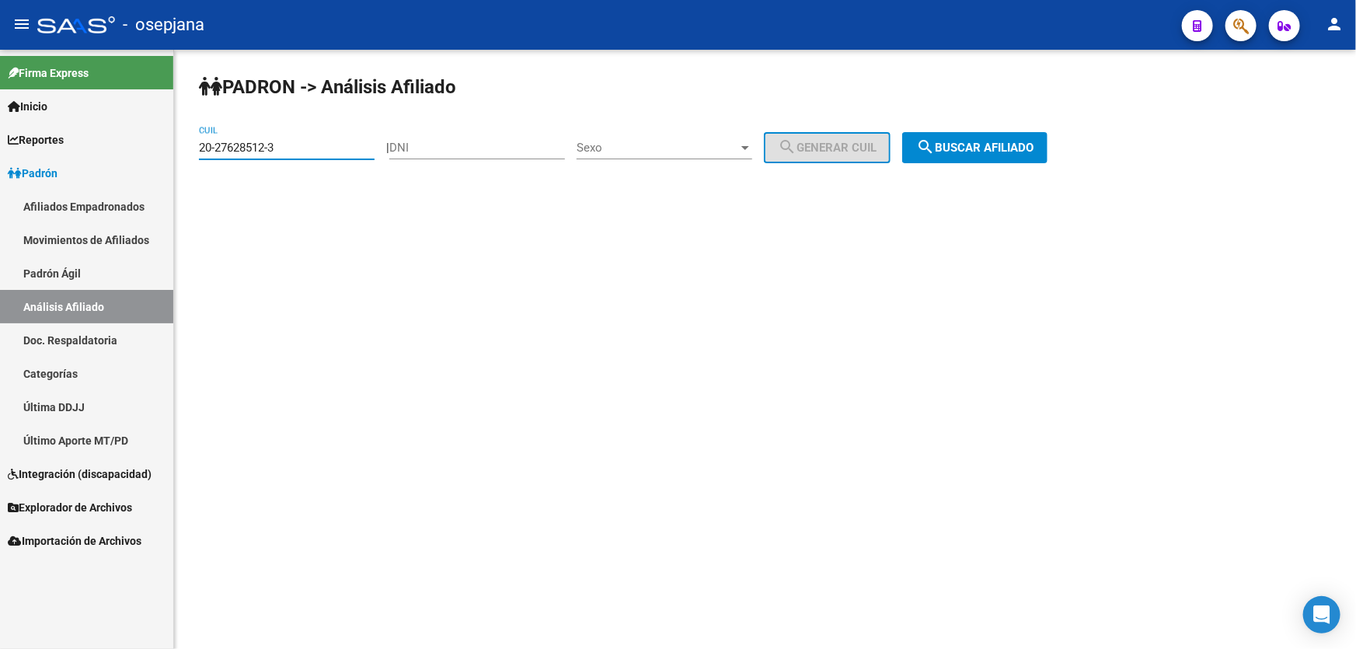
drag, startPoint x: 298, startPoint y: 145, endPoint x: 146, endPoint y: 165, distance: 153.6
click at [154, 165] on mat-sidenav-container "Firma Express Inicio Calendario SSS Instructivos Contacto OS Reportes Padrón Tr…" at bounding box center [678, 349] width 1356 height 599
paste input "8703673-7"
click at [1047, 132] on button "search Buscar afiliado" at bounding box center [974, 147] width 145 height 31
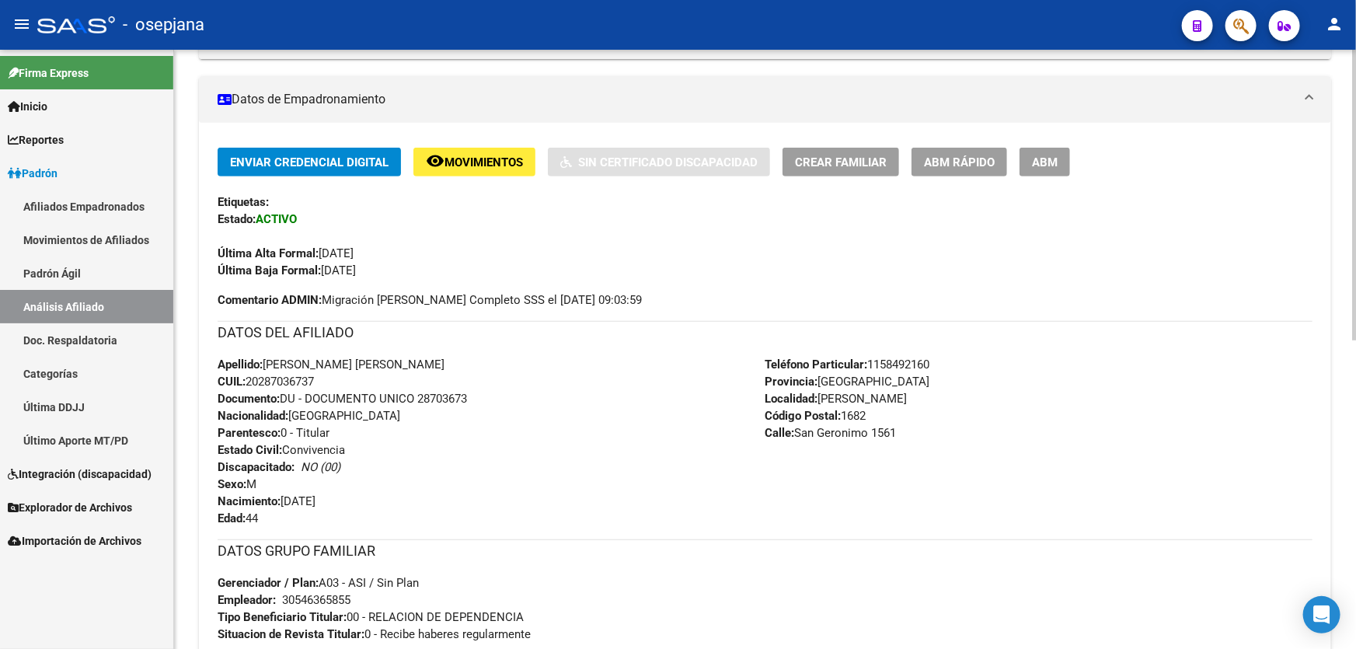
scroll to position [282, 0]
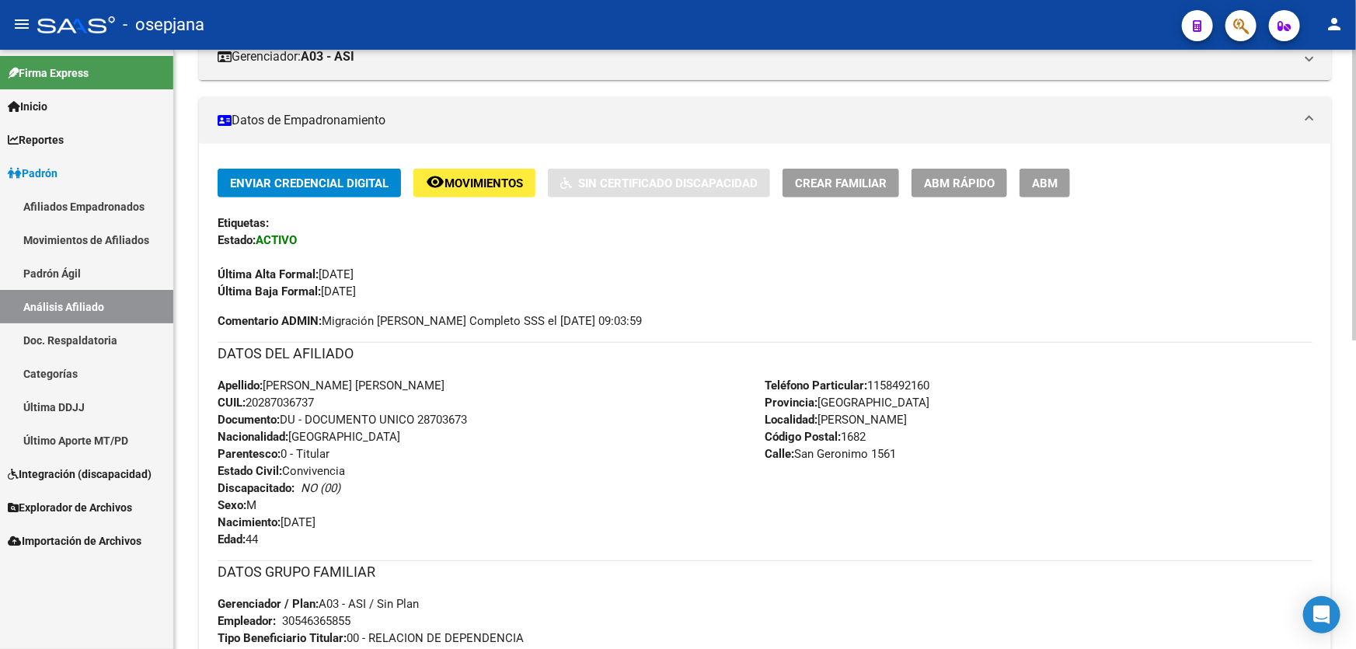
click at [481, 188] on button "remove_red_eye Movimientos" at bounding box center [474, 183] width 122 height 29
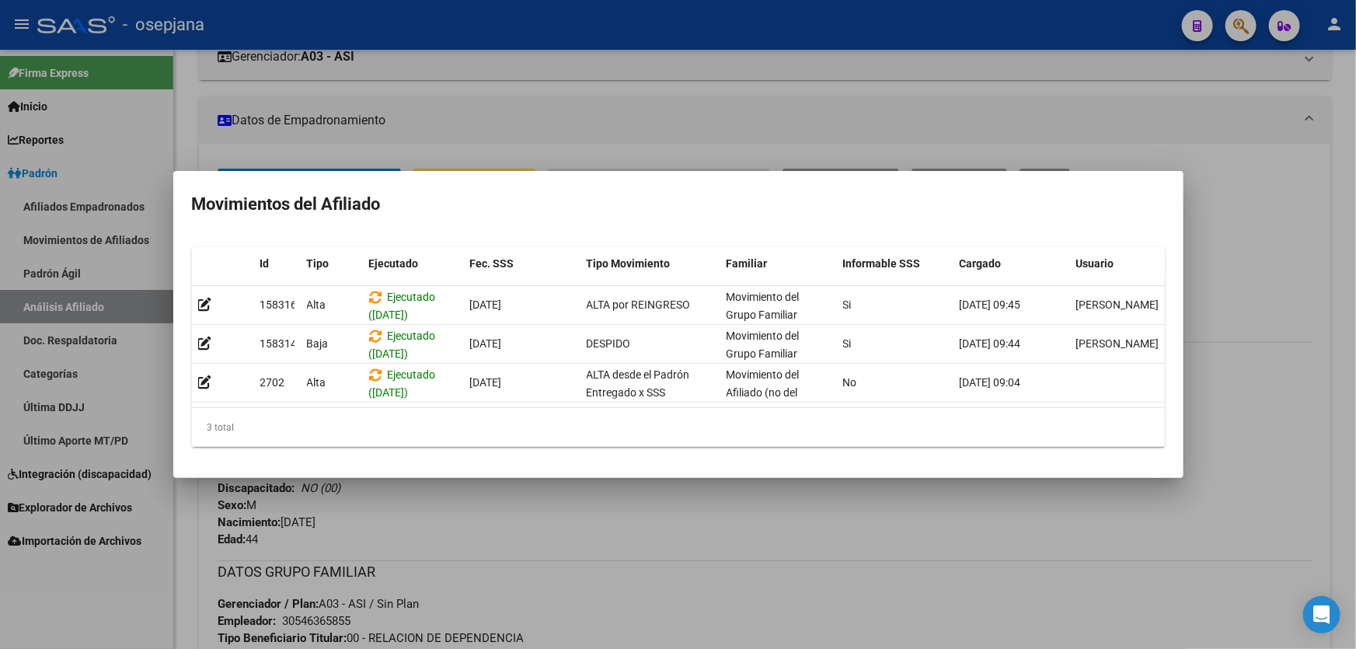
click at [684, 555] on div at bounding box center [678, 324] width 1356 height 649
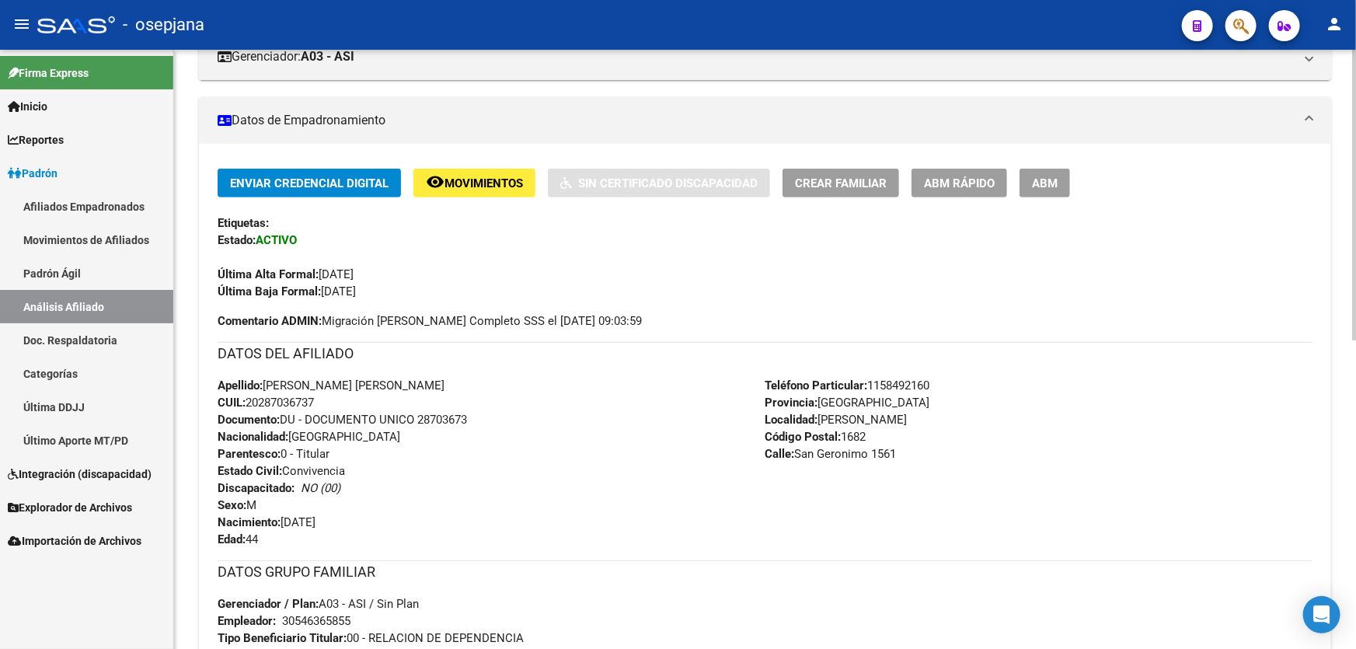
click at [482, 176] on span "remove_red_eye Movimientos" at bounding box center [474, 183] width 97 height 14
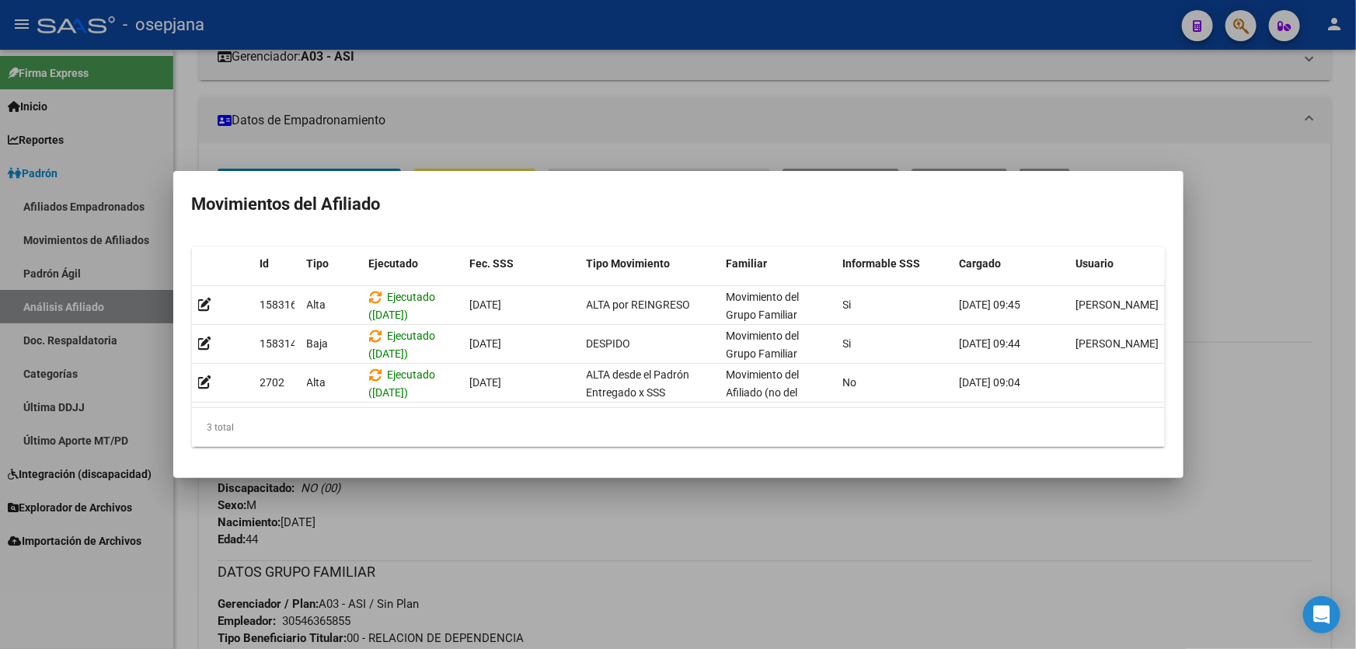
click at [564, 531] on div at bounding box center [678, 324] width 1356 height 649
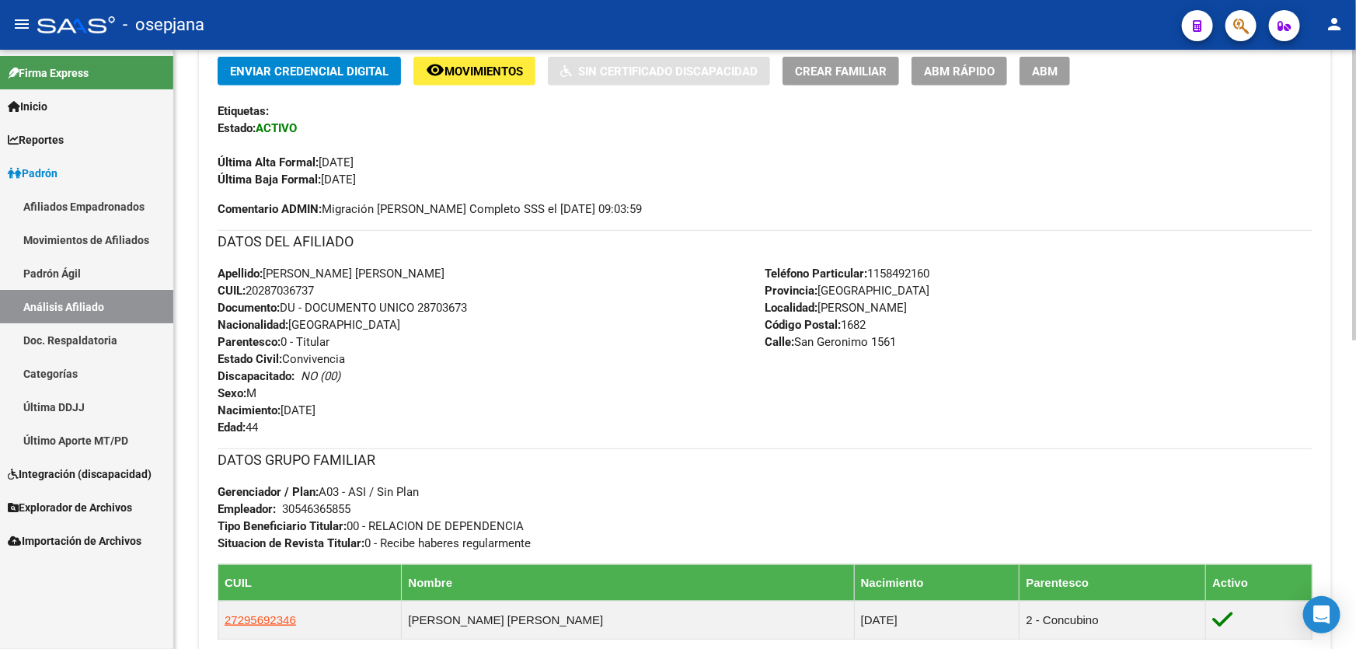
scroll to position [636, 0]
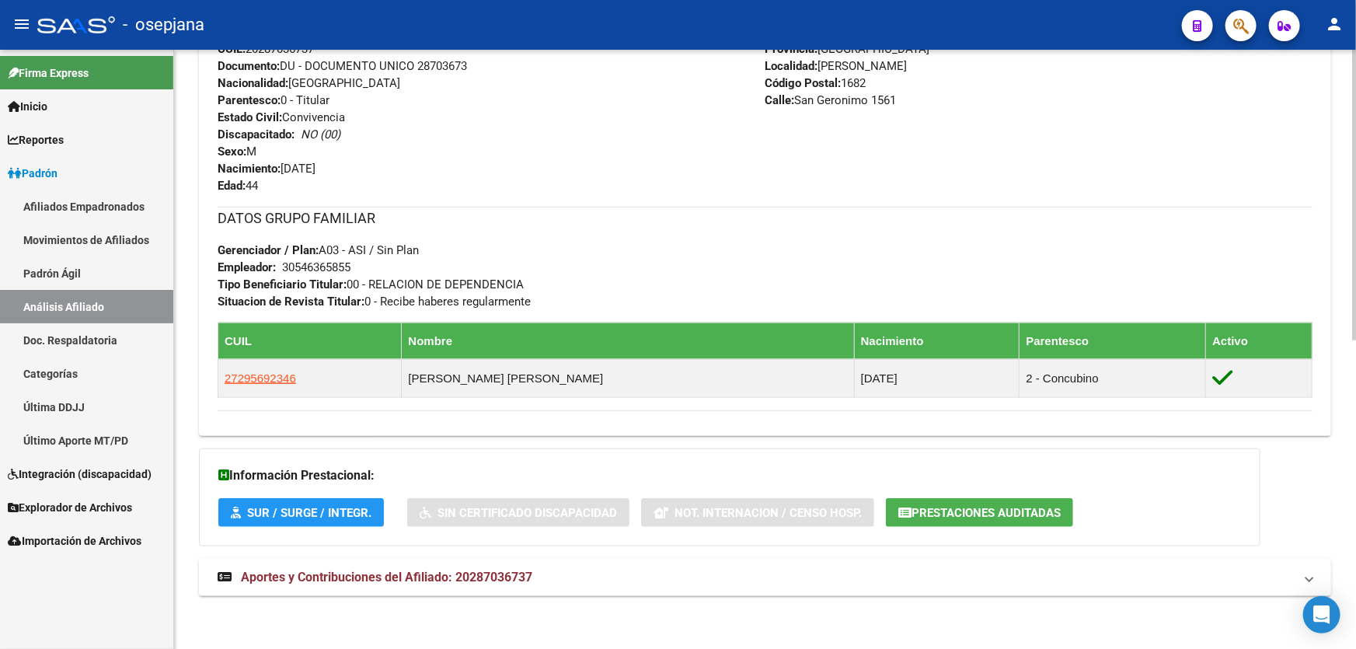
click at [988, 576] on mat-panel-title "Aportes y Contribuciones del Afiliado: 20287036737" at bounding box center [756, 577] width 1076 height 17
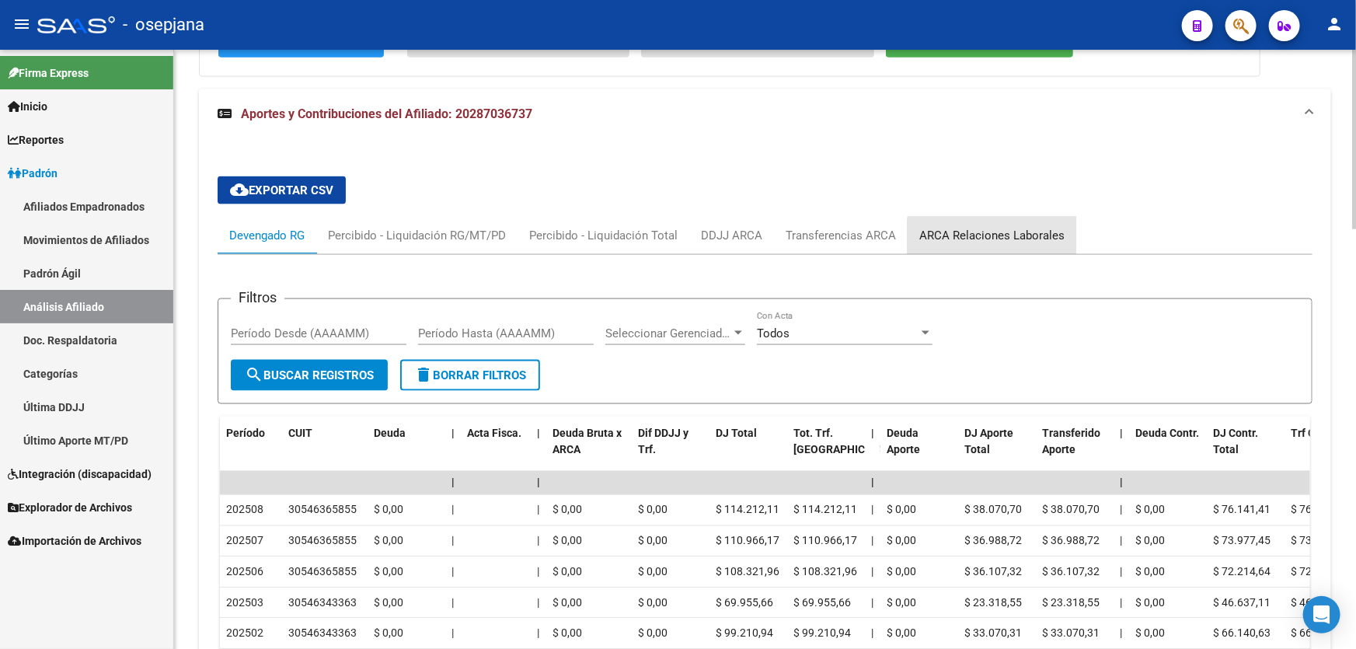
click at [992, 241] on div "ARCA Relaciones Laborales" at bounding box center [991, 235] width 145 height 17
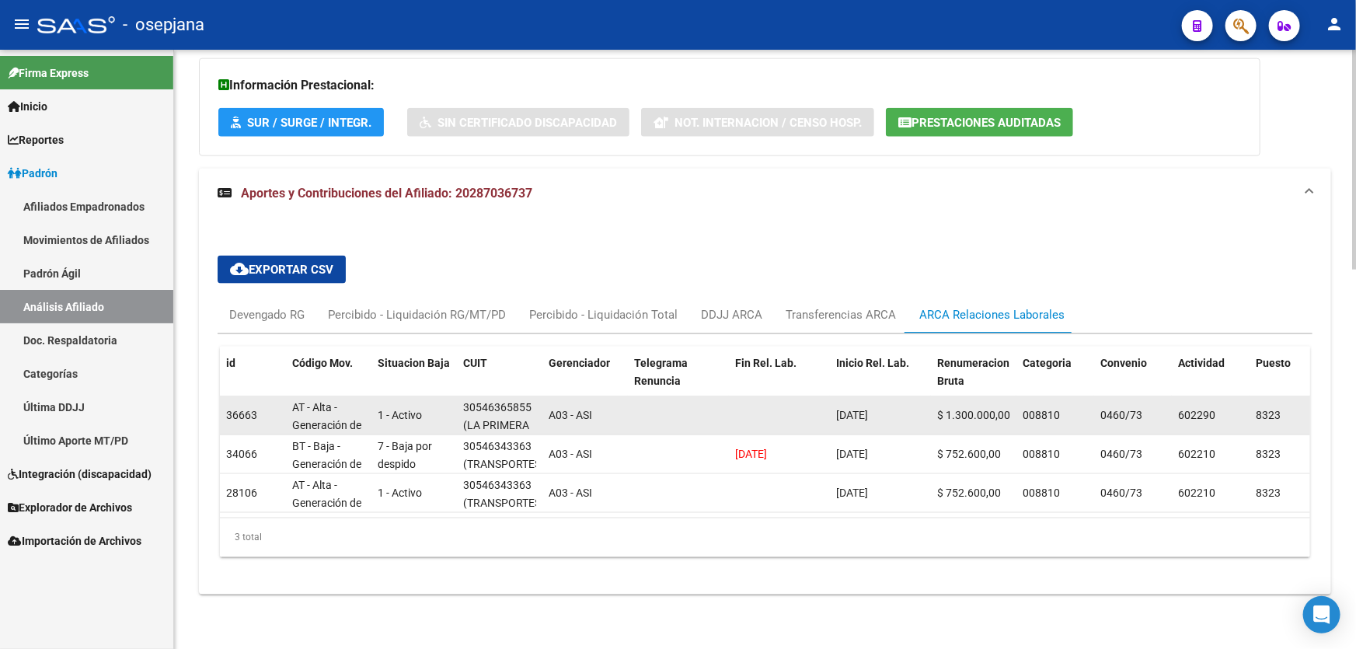
scroll to position [38, 0]
drag, startPoint x: 470, startPoint y: 415, endPoint x: 553, endPoint y: 419, distance: 83.2
click at [553, 419] on div "36663 AT - Alta - Generación de clave 1 - Activo 30546365855 (LA PRIMERA DE MAR…" at bounding box center [1185, 415] width 1931 height 39
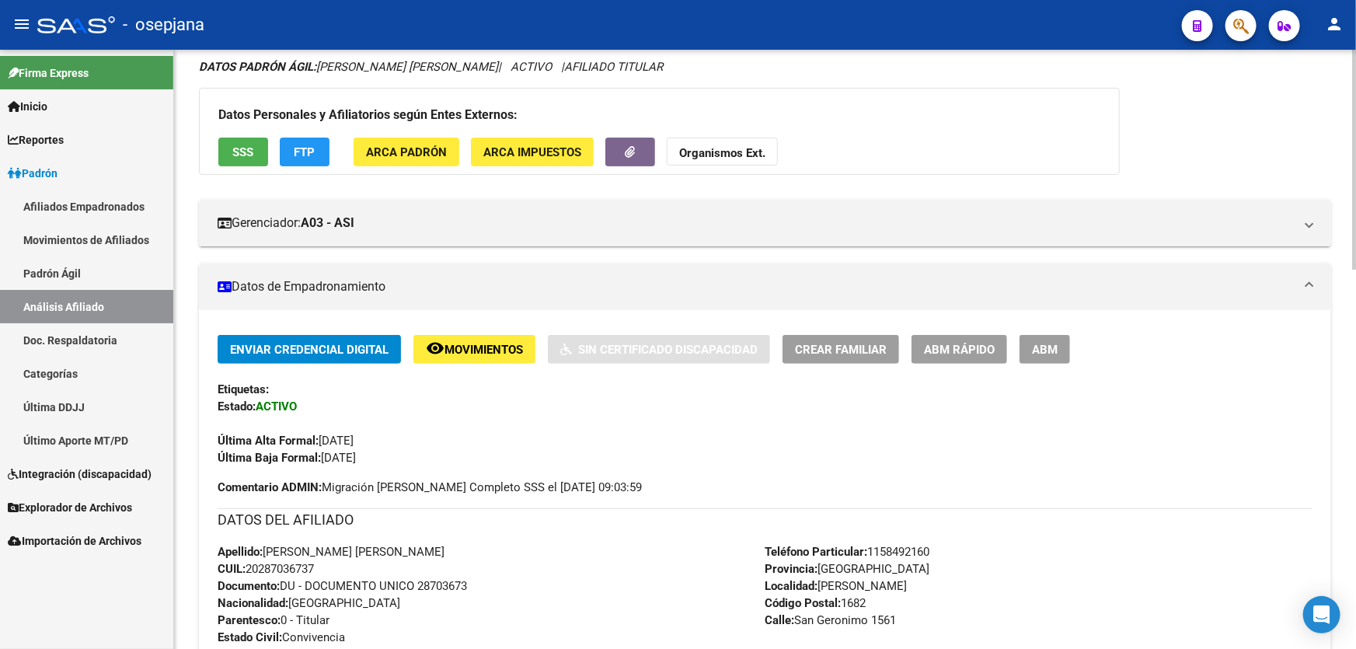
scroll to position [0, 0]
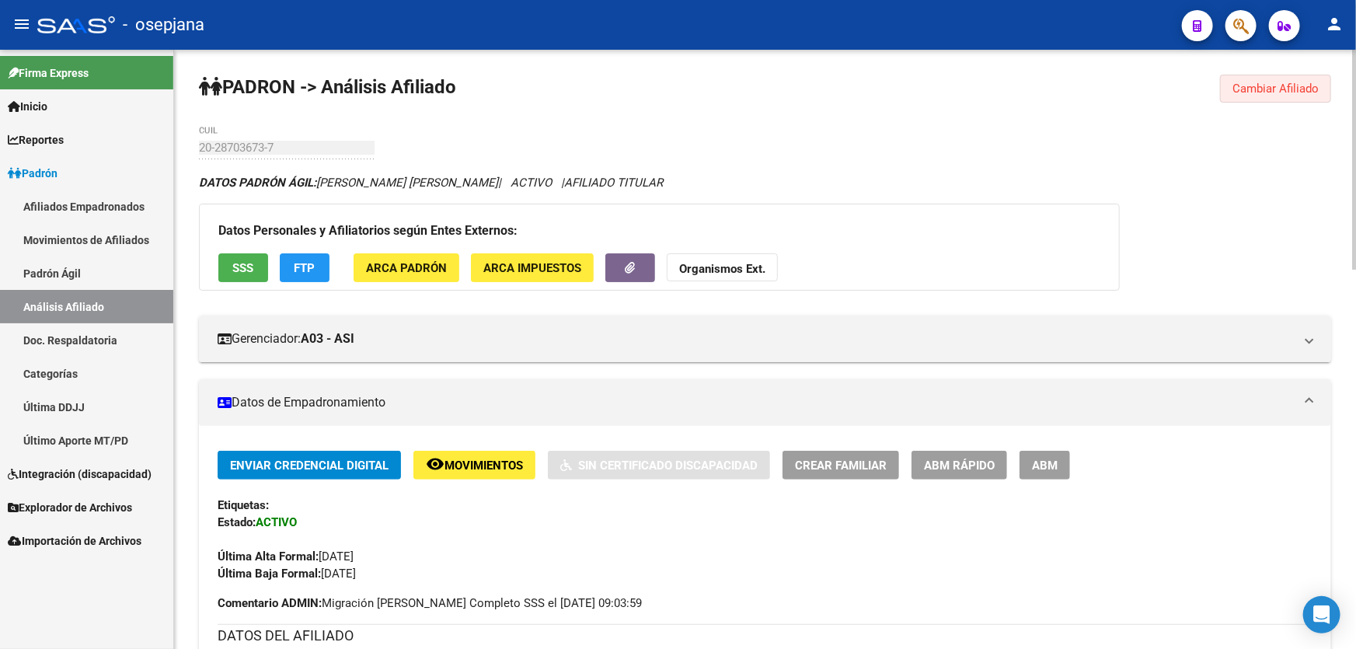
click at [1245, 89] on span "Cambiar Afiliado" at bounding box center [1275, 89] width 86 height 14
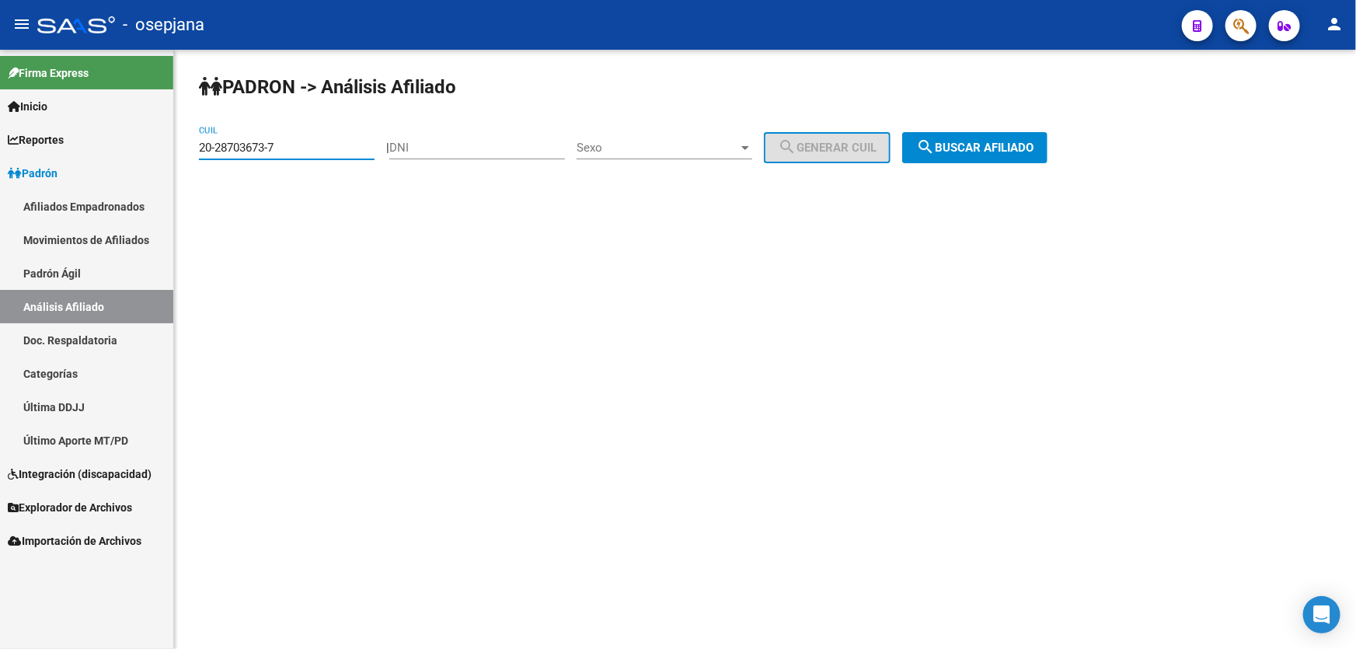
drag, startPoint x: 311, startPoint y: 148, endPoint x: 114, endPoint y: 152, distance: 196.6
click at [114, 152] on mat-sidenav-container "Firma Express Inicio Calendario SSS Instructivos Contacto OS Reportes Padrón Tr…" at bounding box center [678, 349] width 1356 height 599
paste input "9116892-3"
click at [1015, 148] on span "search Buscar afiliado" at bounding box center [974, 148] width 117 height 14
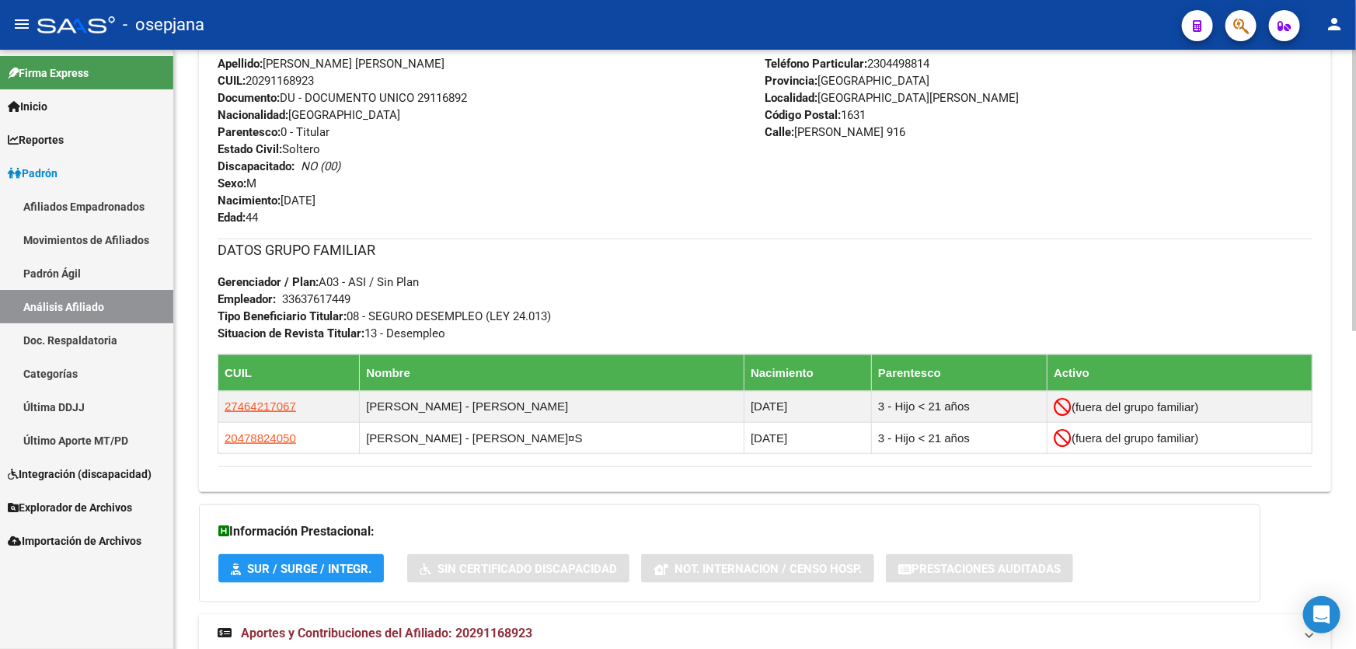
scroll to position [676, 0]
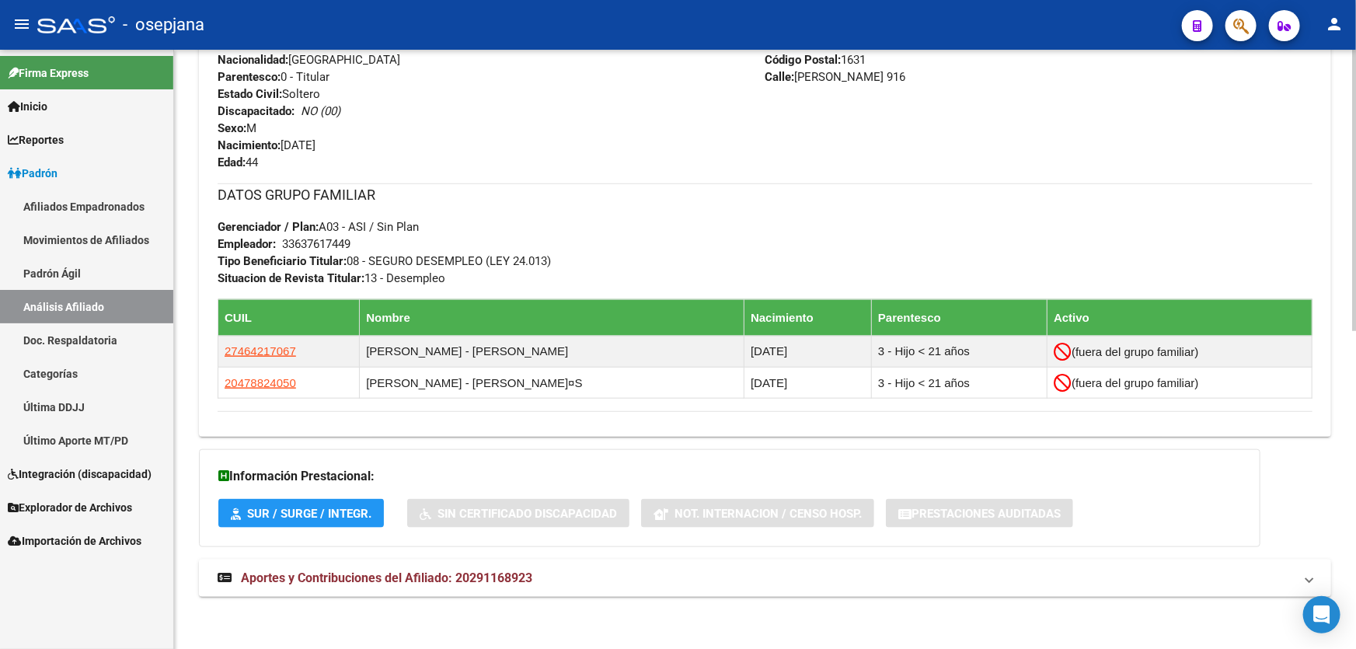
click at [833, 571] on mat-panel-title "Aportes y Contribuciones del Afiliado: 20291168923" at bounding box center [756, 577] width 1076 height 17
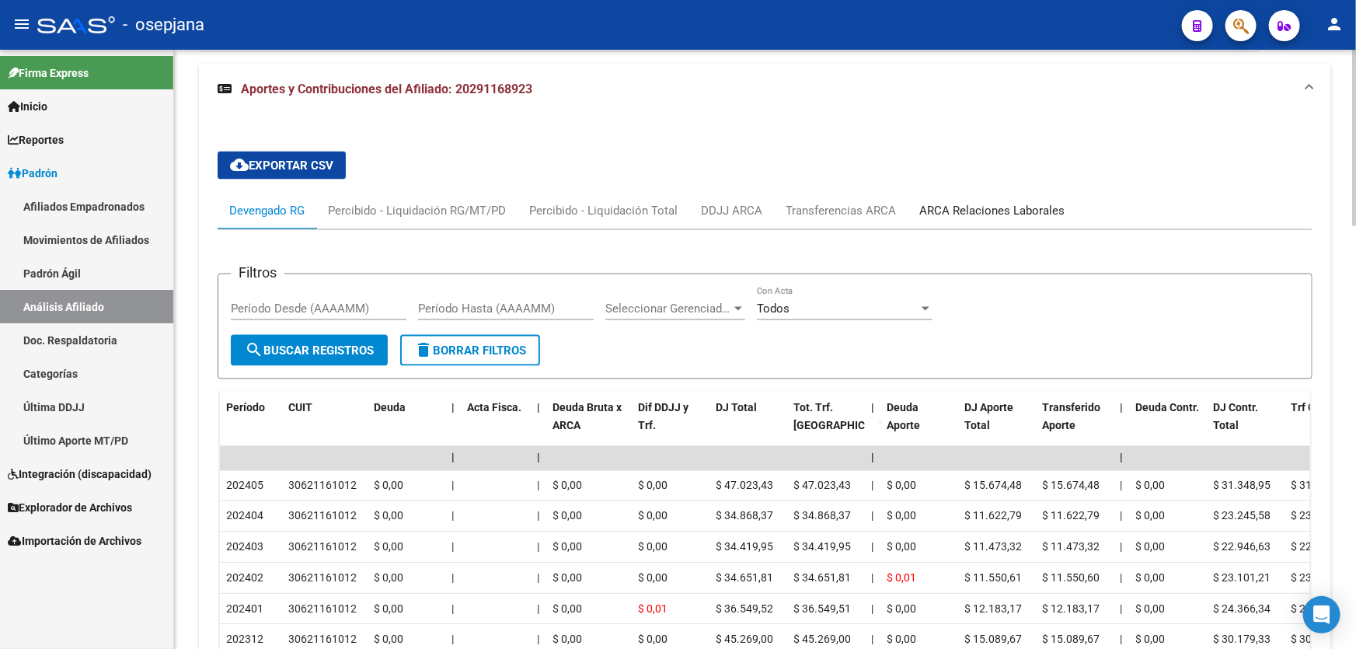
click at [1013, 202] on div "ARCA Relaciones Laborales" at bounding box center [991, 210] width 145 height 17
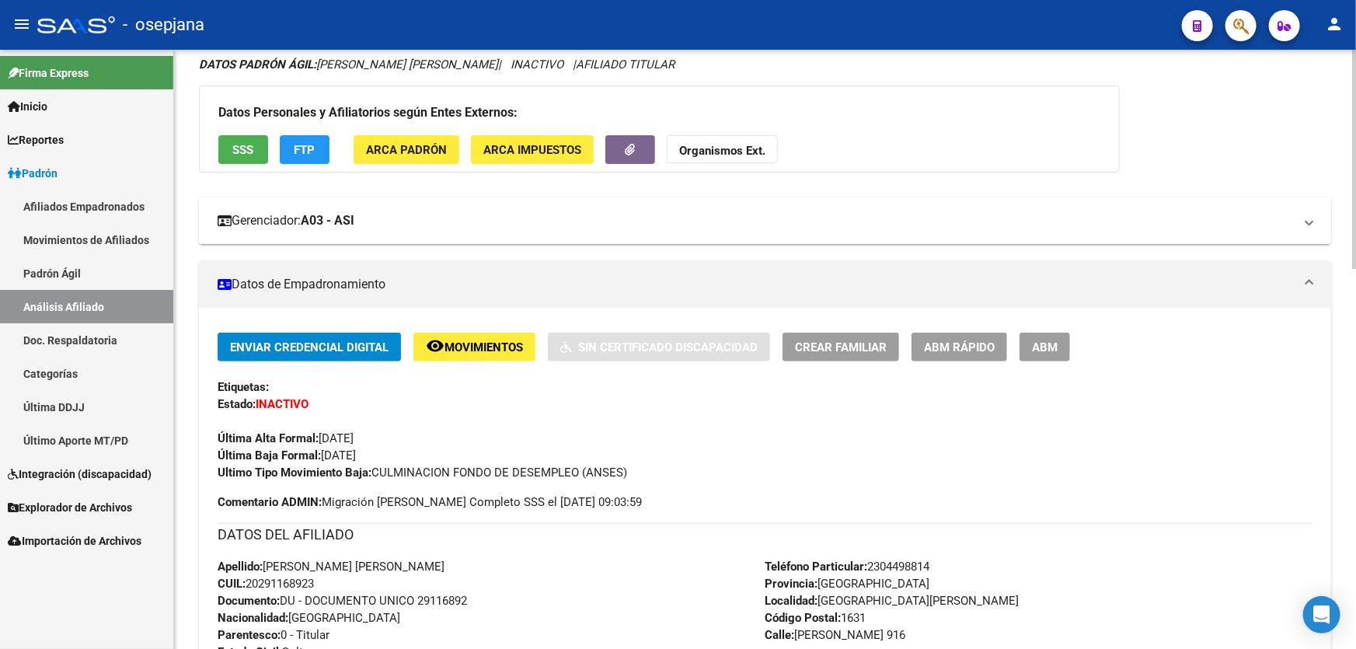
scroll to position [0, 0]
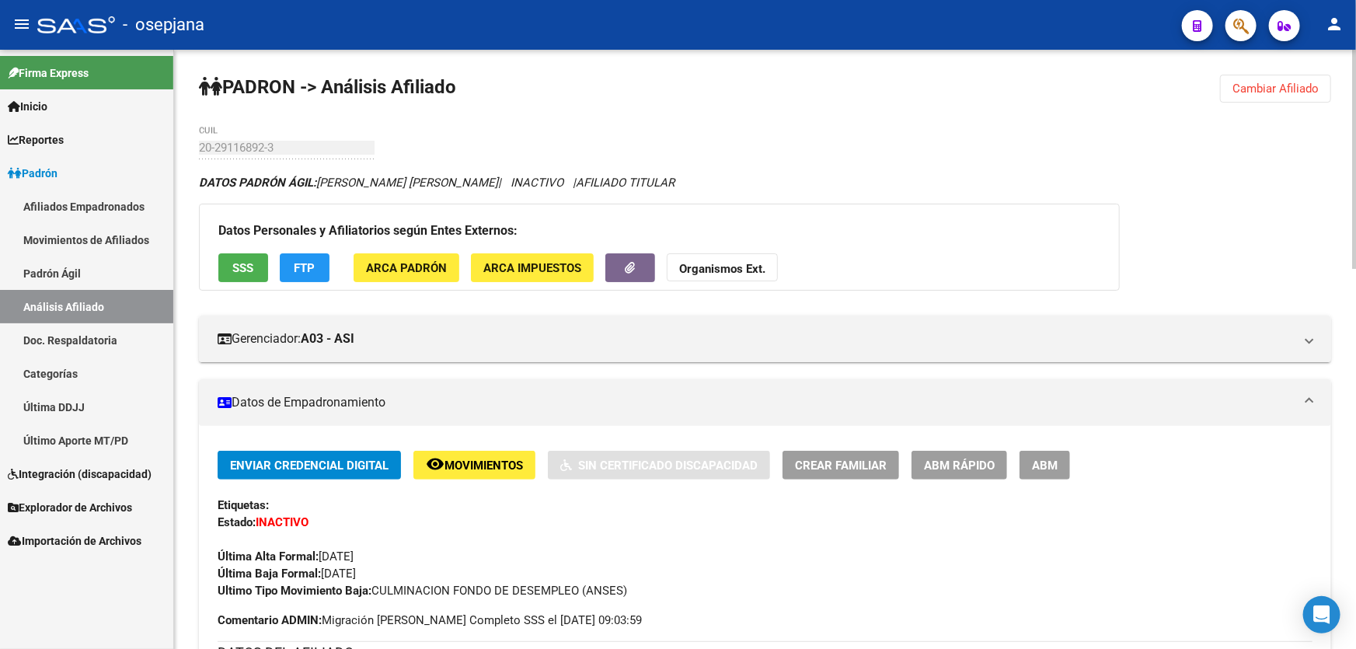
click at [453, 458] on span "remove_red_eye Movimientos" at bounding box center [474, 465] width 97 height 14
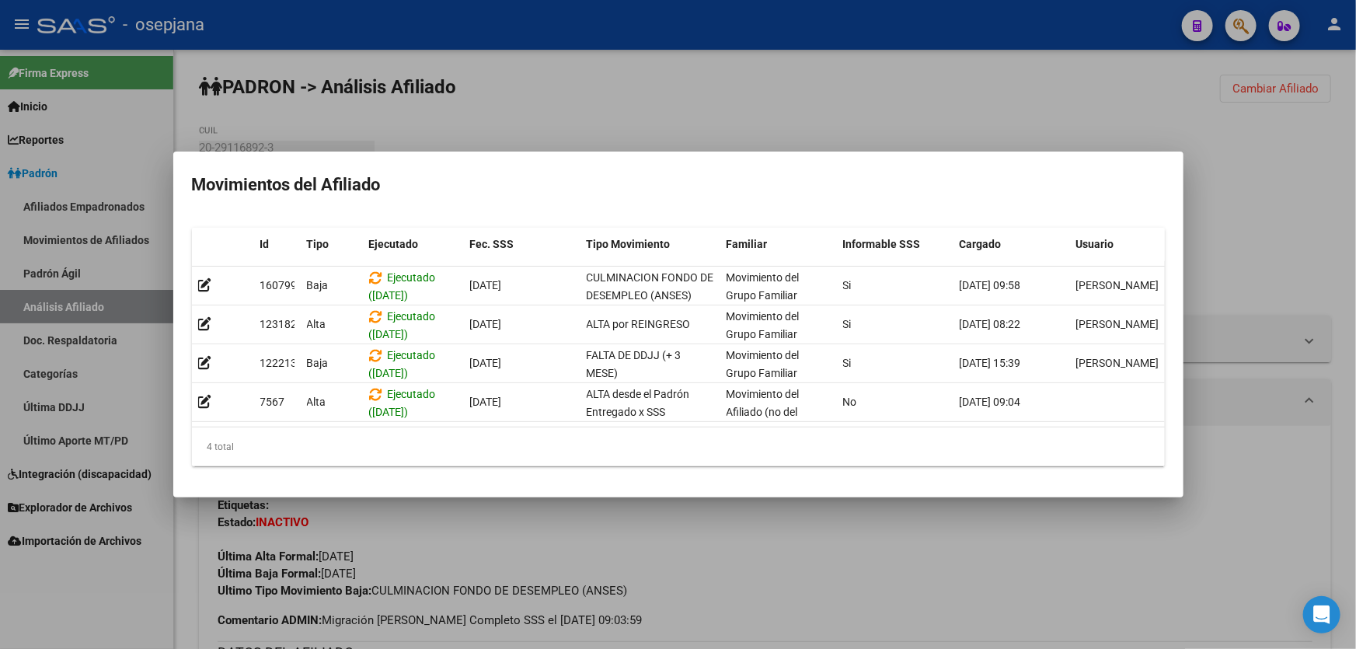
click at [900, 124] on div at bounding box center [678, 324] width 1356 height 649
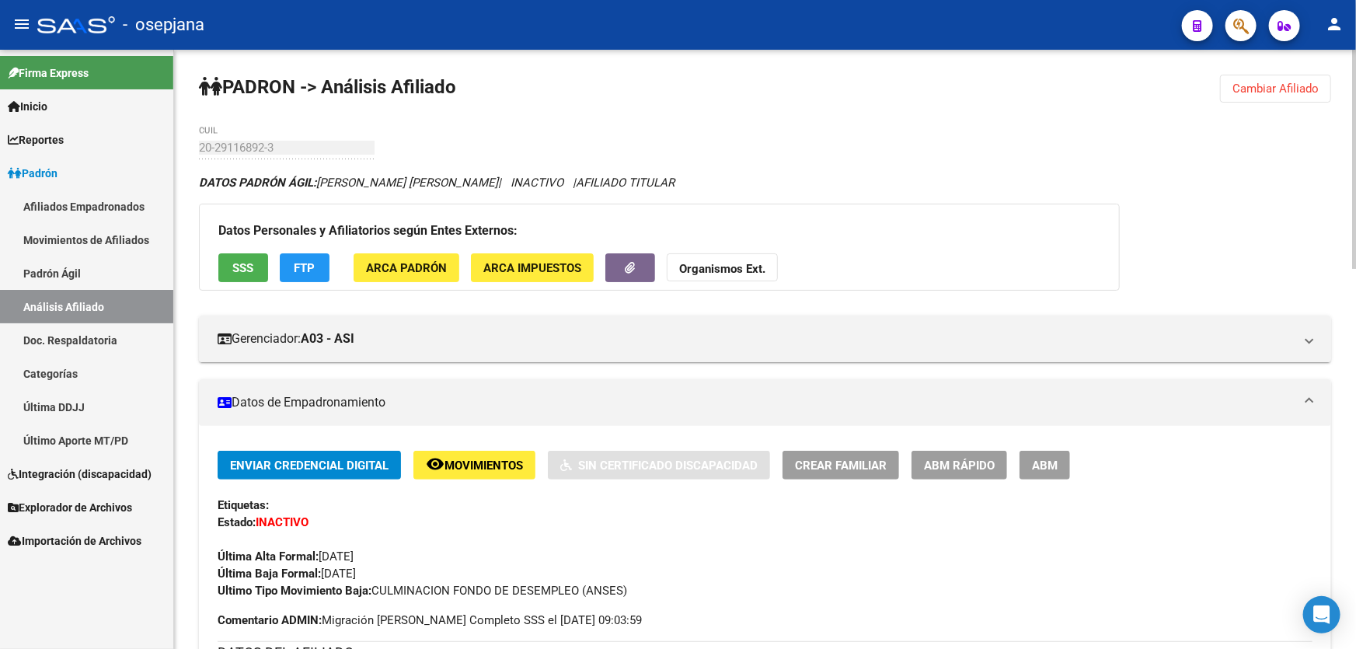
click at [247, 260] on span "SSS" at bounding box center [243, 267] width 21 height 14
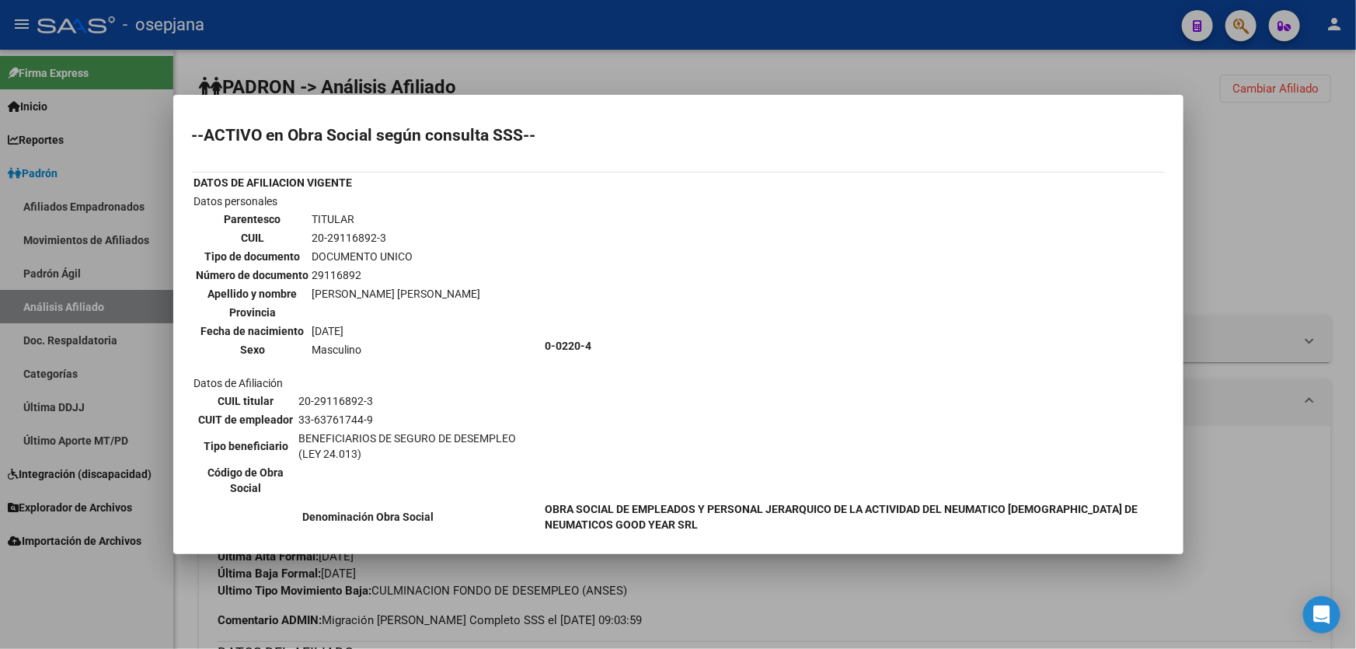
click at [1250, 255] on div at bounding box center [678, 324] width 1356 height 649
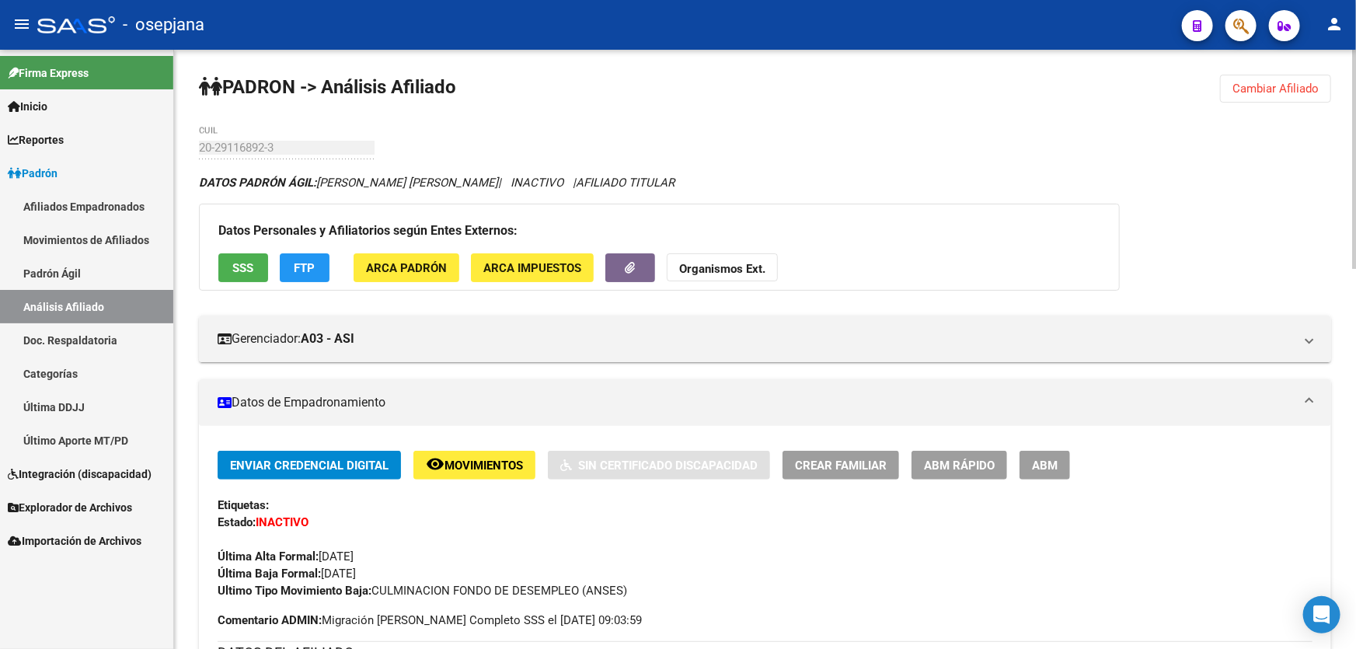
click at [1274, 88] on span "Cambiar Afiliado" at bounding box center [1275, 89] width 86 height 14
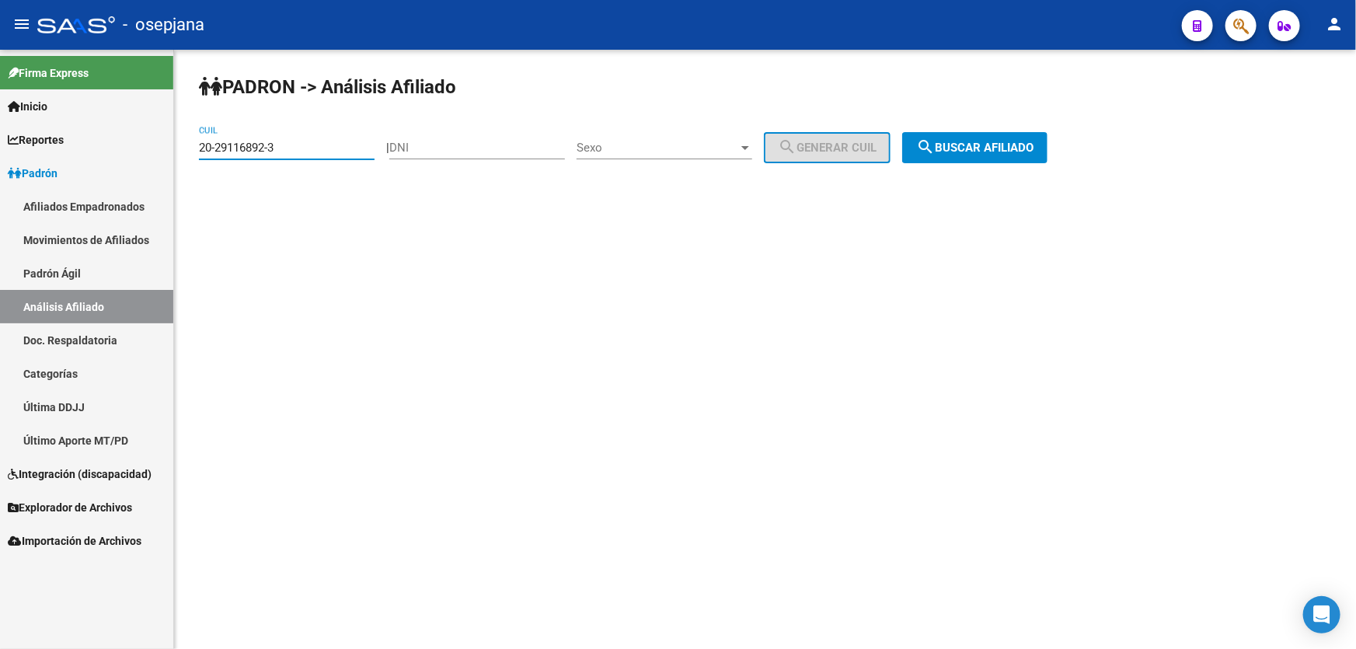
drag, startPoint x: 280, startPoint y: 150, endPoint x: 180, endPoint y: 155, distance: 100.3
click at [180, 155] on div "PADRON -> Análisis Afiliado 20-29116892-3 CUIL | DNI Sexo Sexo search Generar C…" at bounding box center [765, 131] width 1182 height 163
paste input "8167-9"
click at [994, 147] on span "search Buscar afiliado" at bounding box center [974, 148] width 117 height 14
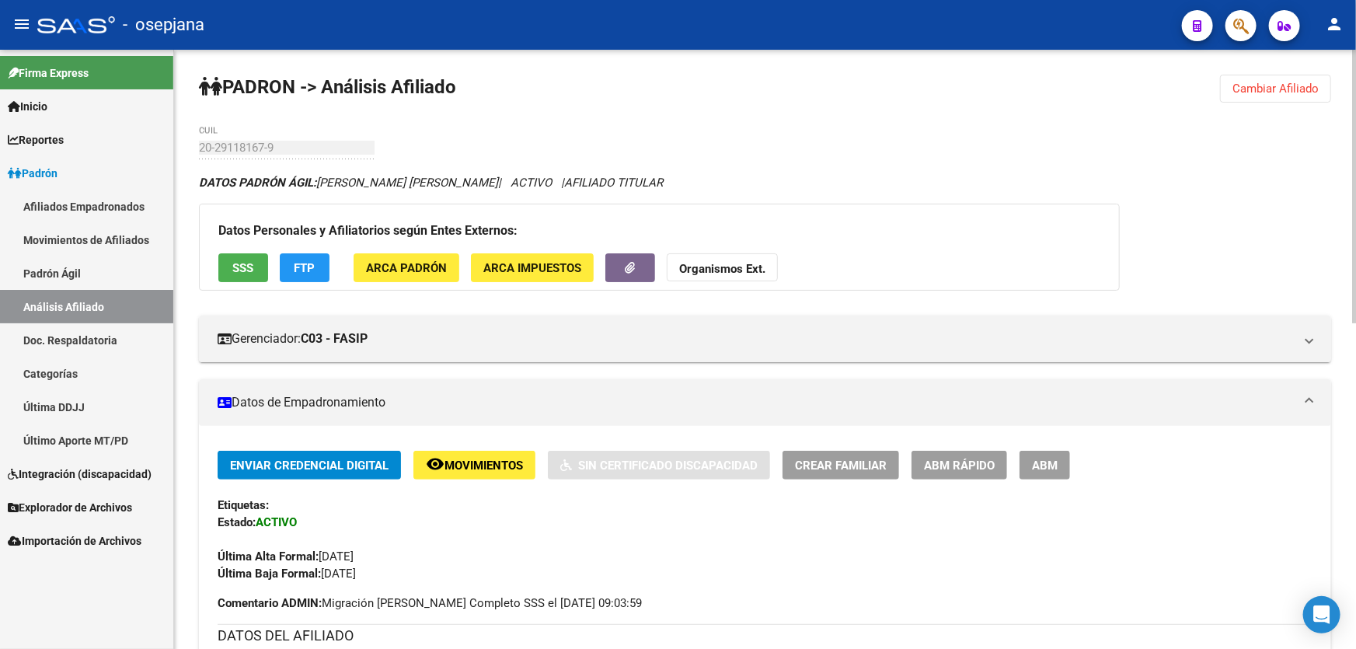
click at [1289, 85] on span "Cambiar Afiliado" at bounding box center [1275, 89] width 86 height 14
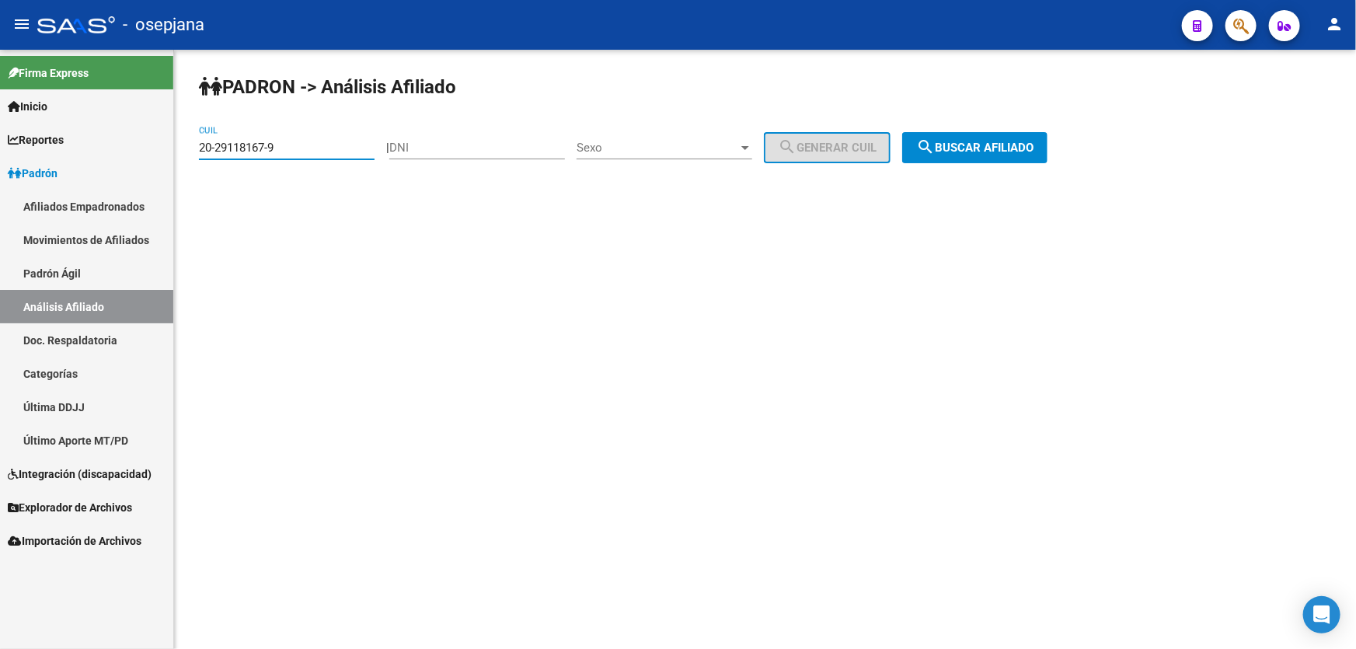
drag, startPoint x: 302, startPoint y: 150, endPoint x: 0, endPoint y: 179, distance: 303.6
click at [0, 179] on mat-sidenav-container "Firma Express Inicio Calendario SSS Instructivos Contacto OS Reportes Padrón Tr…" at bounding box center [678, 349] width 1356 height 599
paste input "30750432-5"
click at [1018, 162] on div "PADRON -> Análisis Afiliado 20-30750432-5 CUIL | DNI Sexo Sexo search Generar C…" at bounding box center [765, 131] width 1182 height 163
click at [1019, 155] on button "search Buscar afiliado" at bounding box center [974, 147] width 145 height 31
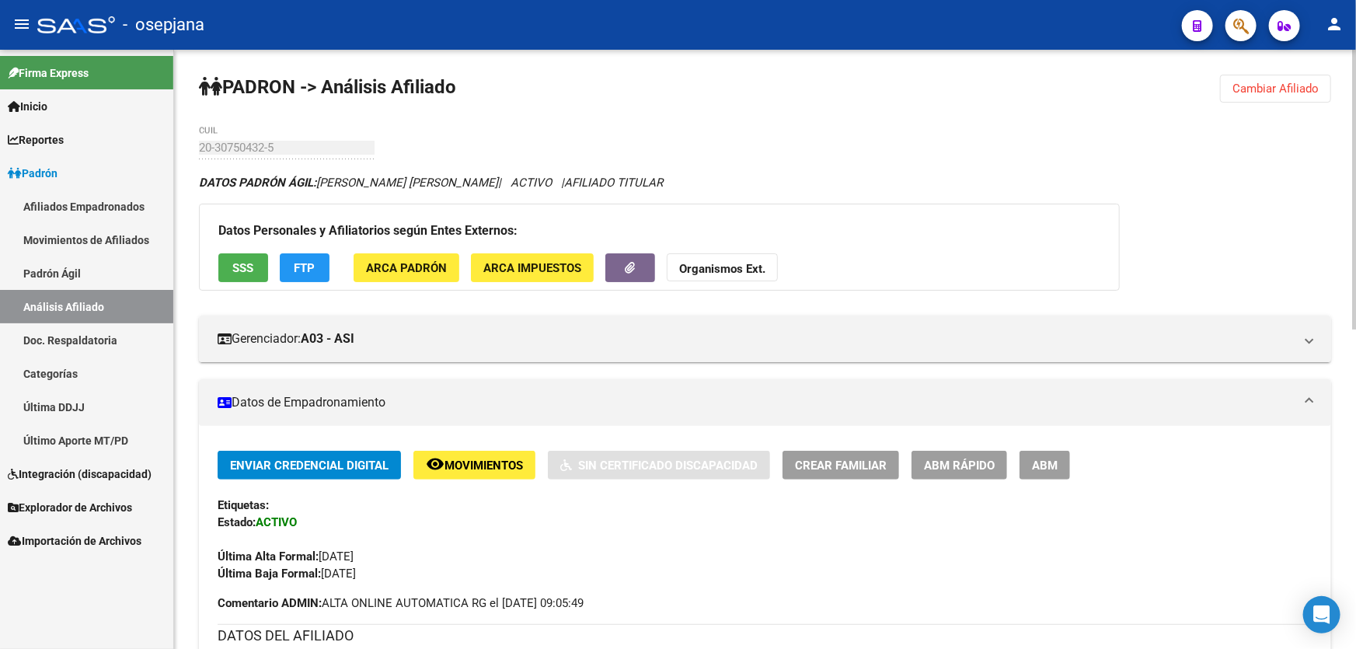
click at [1289, 89] on span "Cambiar Afiliado" at bounding box center [1275, 89] width 86 height 14
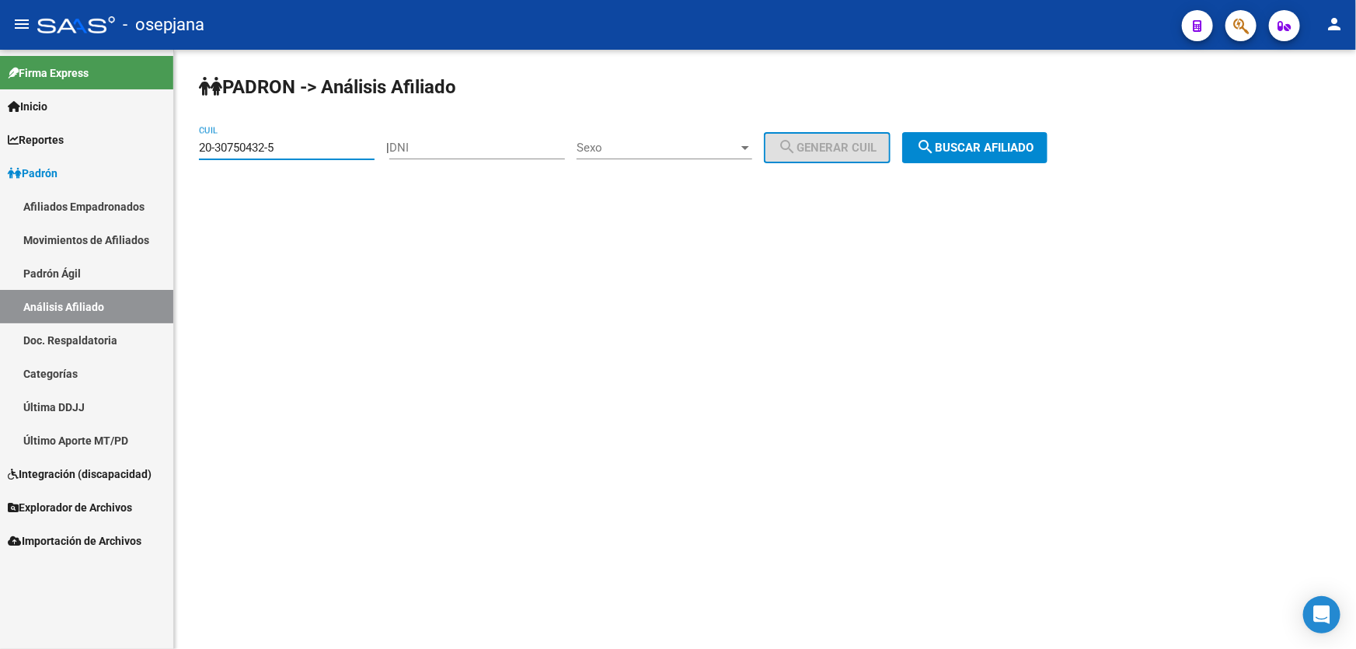
drag, startPoint x: 291, startPoint y: 145, endPoint x: 37, endPoint y: 169, distance: 256.0
click at [23, 163] on mat-sidenav-container "Firma Express Inicio Calendario SSS Instructivos Contacto OS Reportes Padrón Tr…" at bounding box center [678, 349] width 1356 height 599
paste input "29118167-9"
click at [982, 144] on span "search Buscar afiliado" at bounding box center [974, 148] width 117 height 14
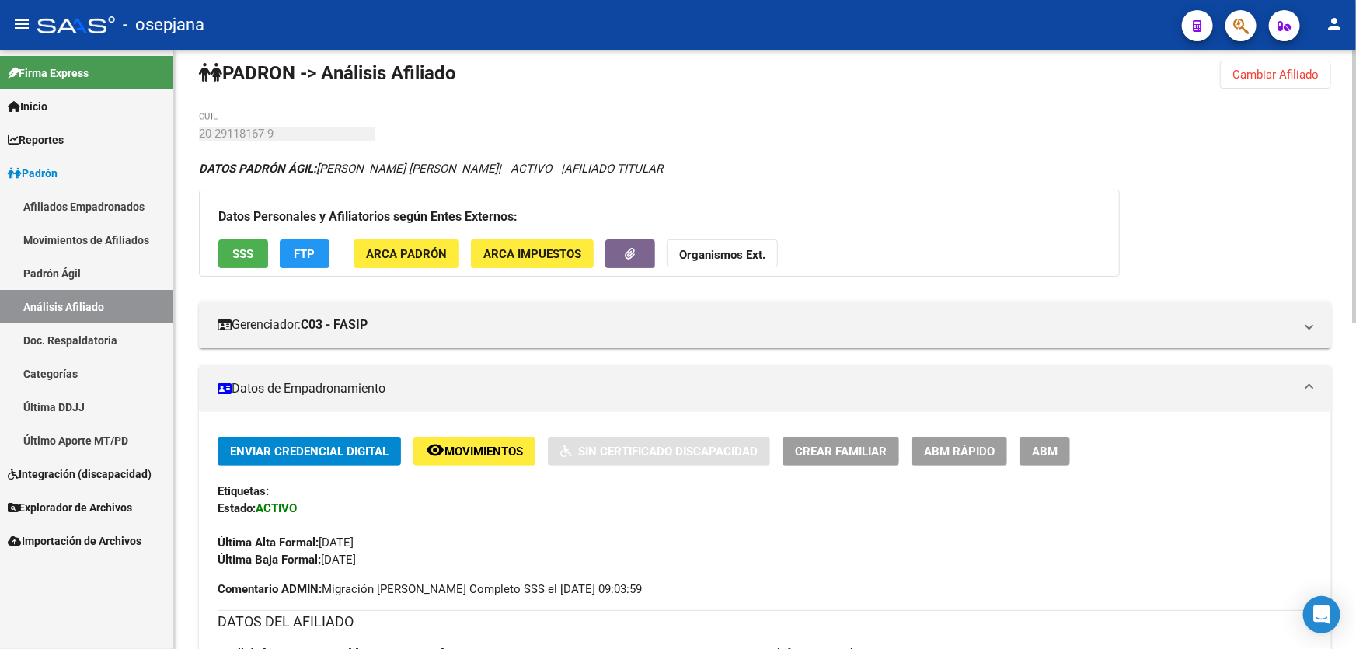
scroll to position [6, 0]
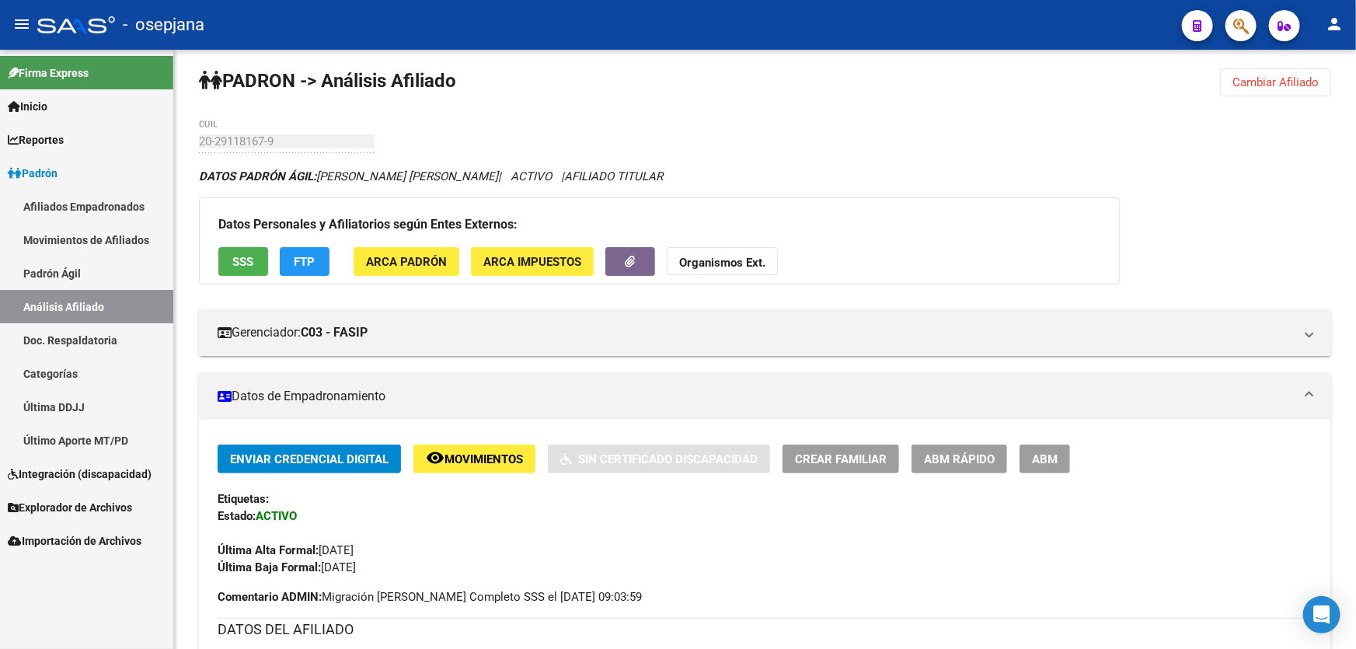
click at [1280, 75] on span "Cambiar Afiliado" at bounding box center [1275, 82] width 86 height 14
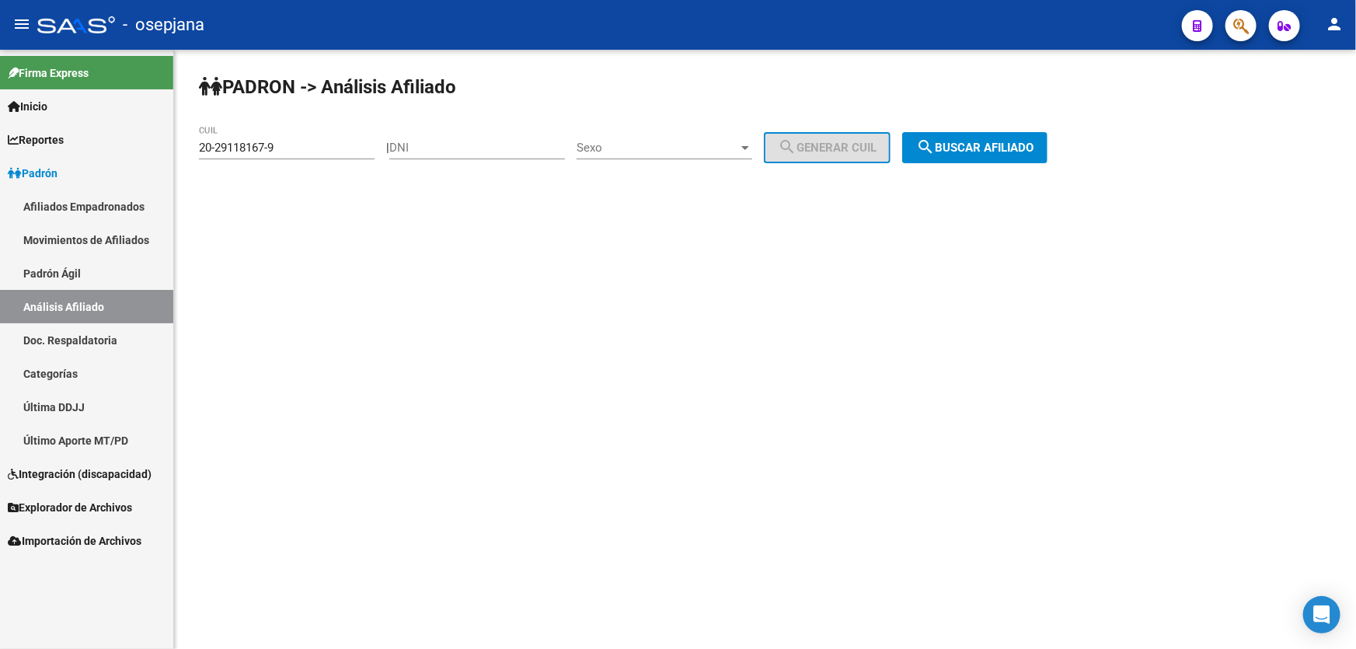
scroll to position [0, 0]
drag, startPoint x: 312, startPoint y: 146, endPoint x: 147, endPoint y: 155, distance: 165.7
click at [147, 155] on mat-sidenav-container "Firma Express Inicio Calendario SSS Instructivos Contacto OS Reportes Padrón Tr…" at bounding box center [678, 349] width 1356 height 599
paste input "32422448-4"
click at [1005, 148] on span "search Buscar afiliado" at bounding box center [974, 148] width 117 height 14
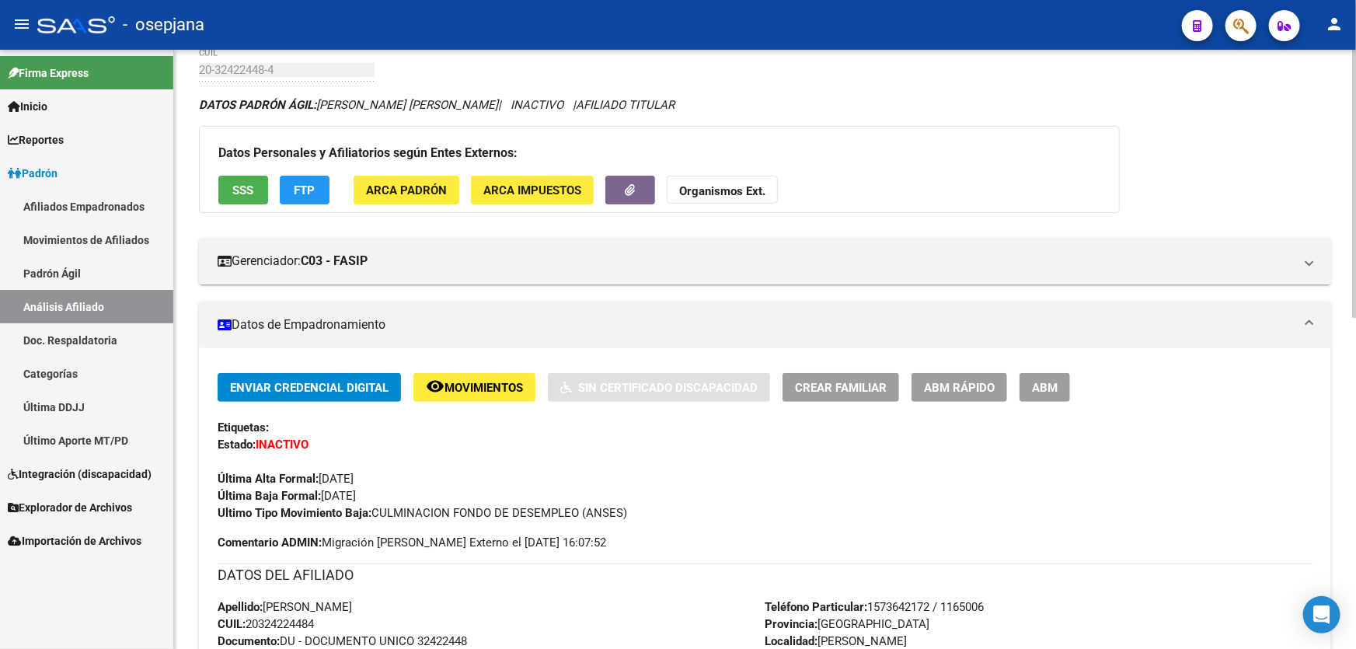
scroll to position [70, 0]
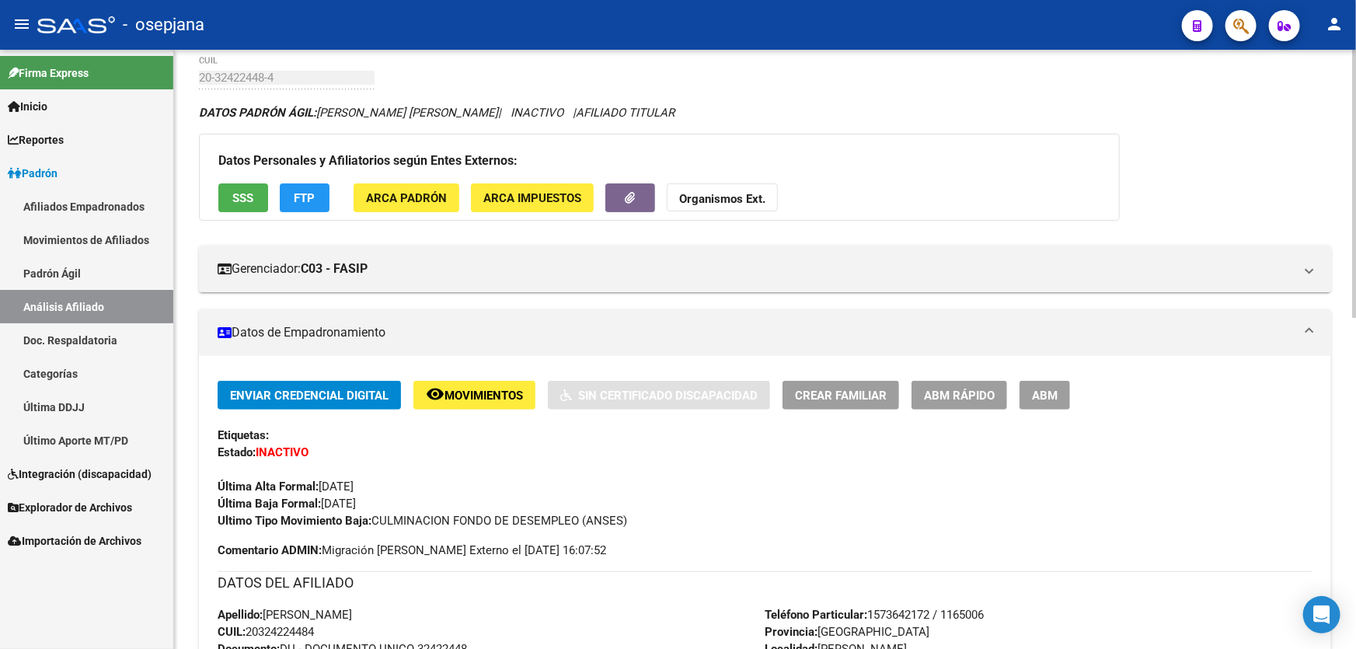
click at [464, 381] on button "remove_red_eye Movimientos" at bounding box center [474, 395] width 122 height 29
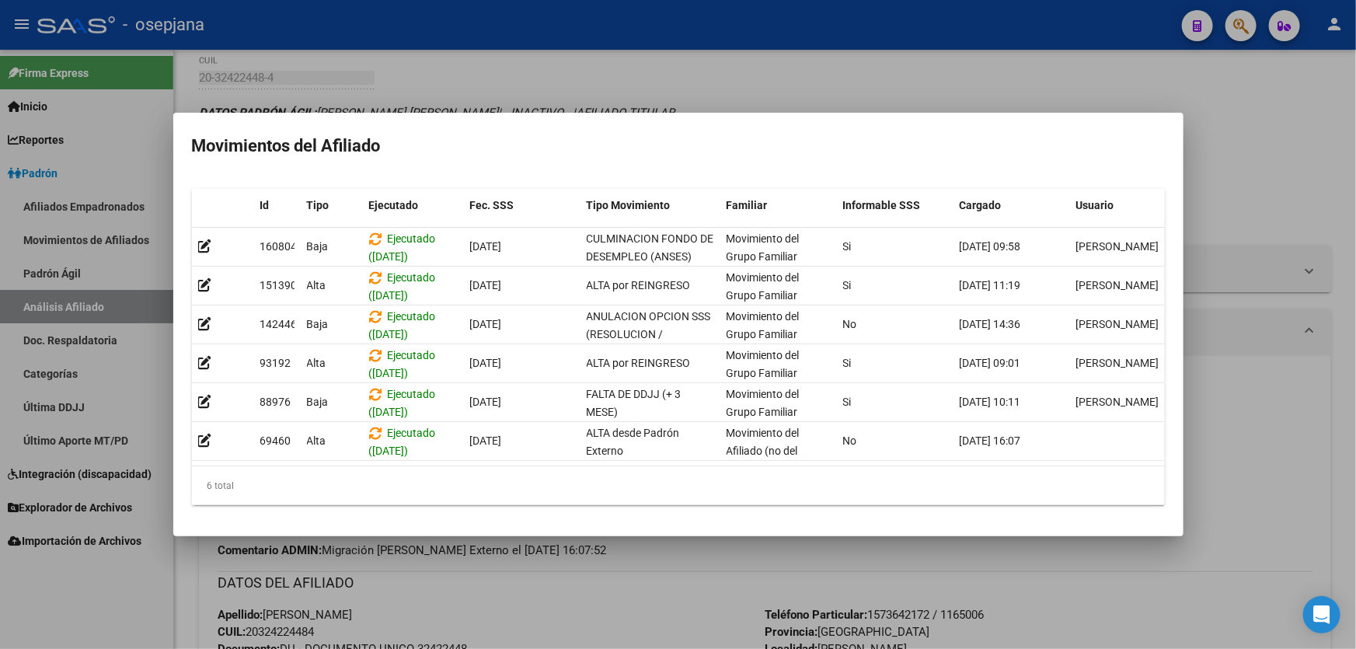
click at [676, 603] on div at bounding box center [678, 324] width 1356 height 649
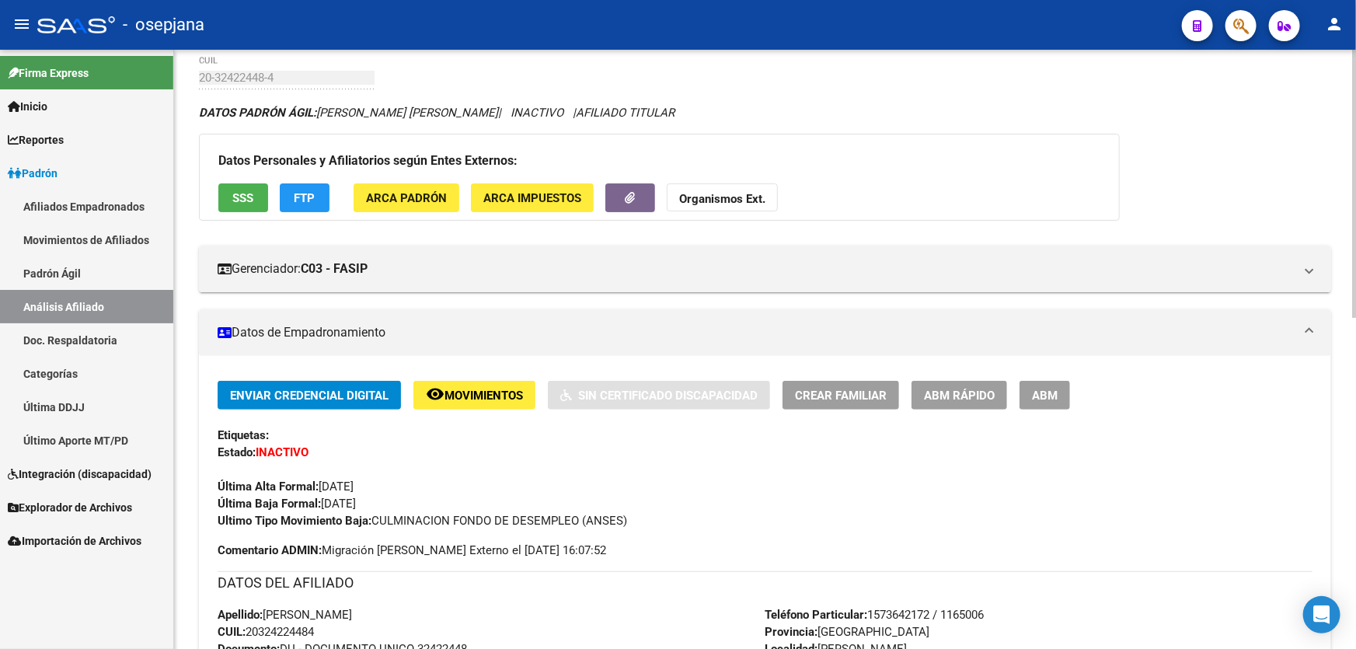
click at [246, 191] on span "SSS" at bounding box center [243, 198] width 21 height 14
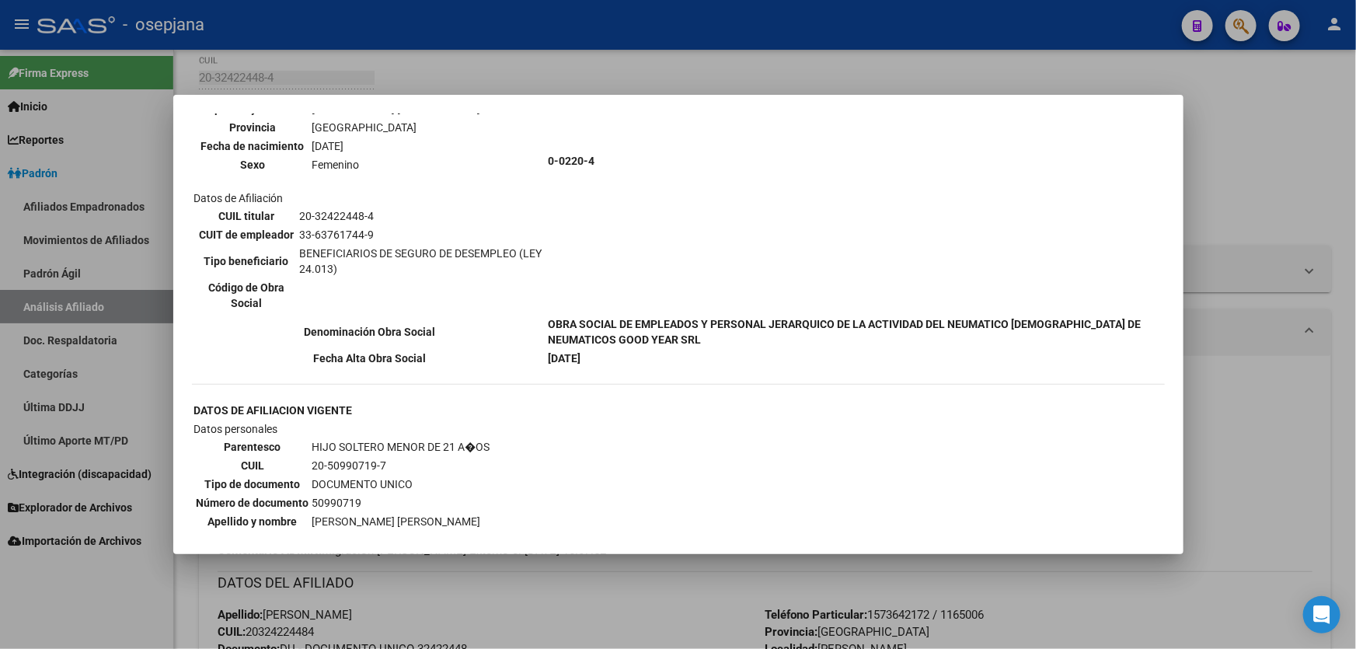
scroll to position [847, 0]
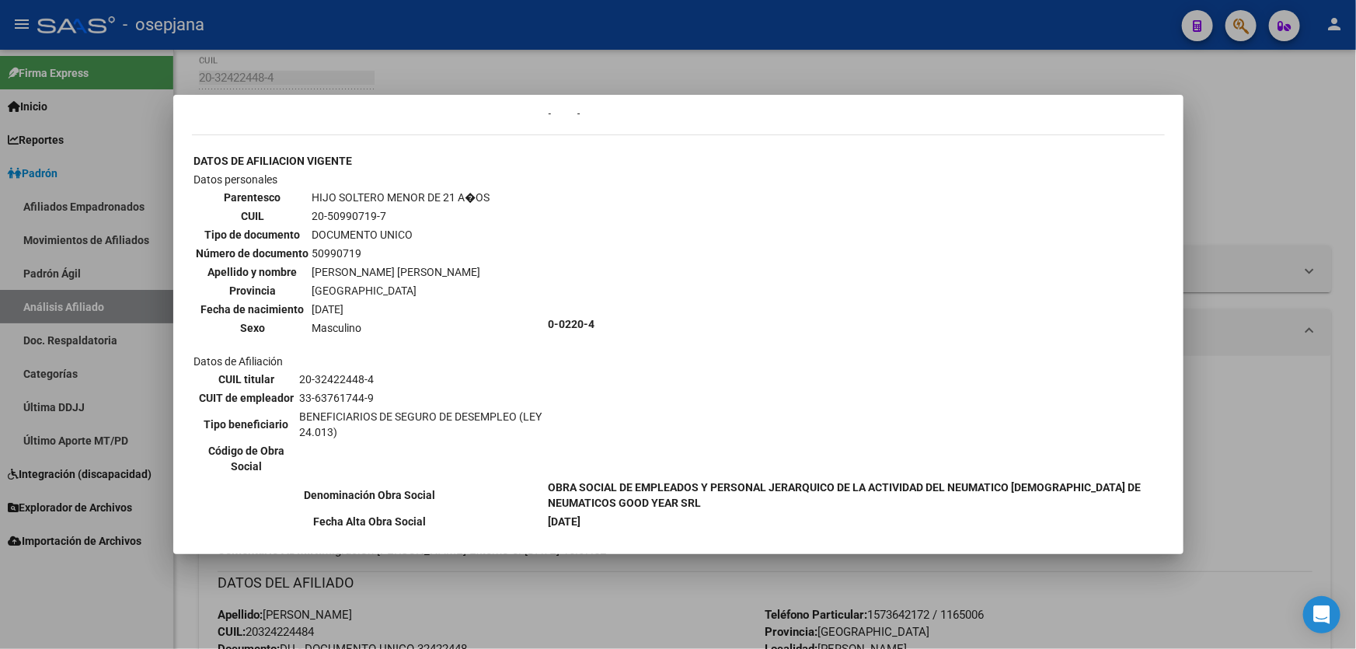
click at [1283, 398] on div at bounding box center [678, 324] width 1356 height 649
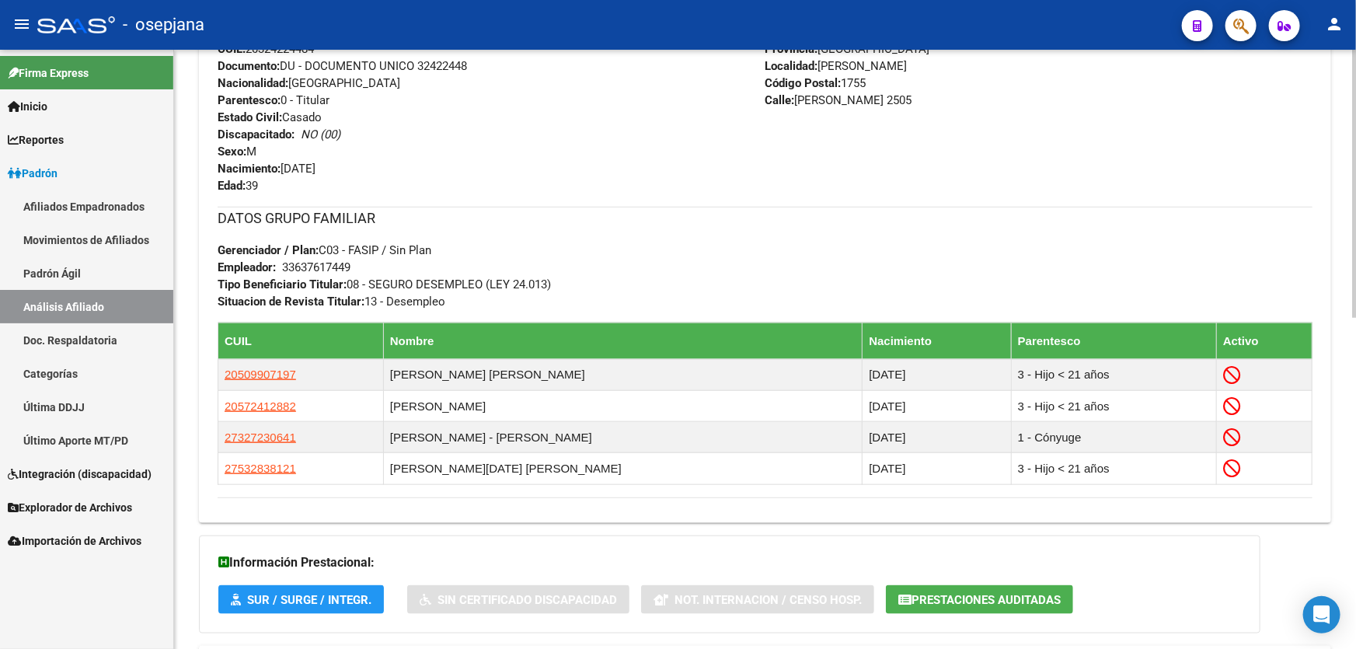
scroll to position [740, 0]
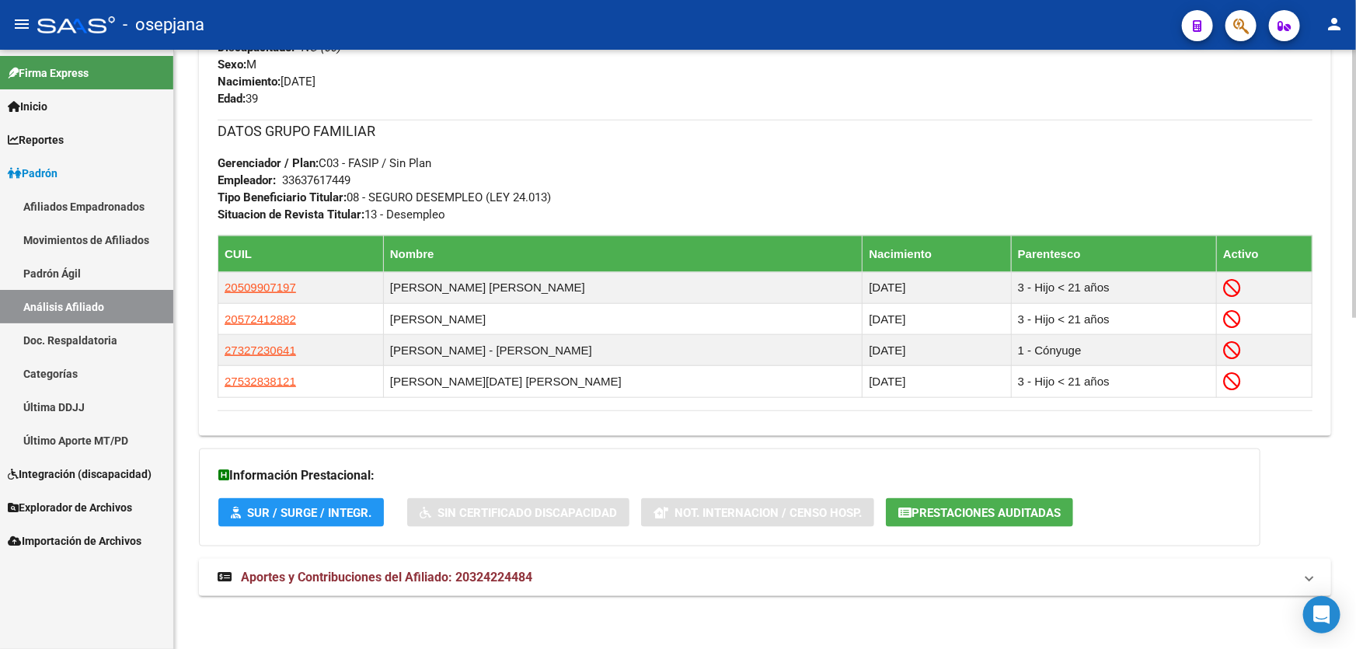
click at [1192, 576] on mat-panel-title "Aportes y Contribuciones del Afiliado: 20324224484" at bounding box center [756, 577] width 1076 height 17
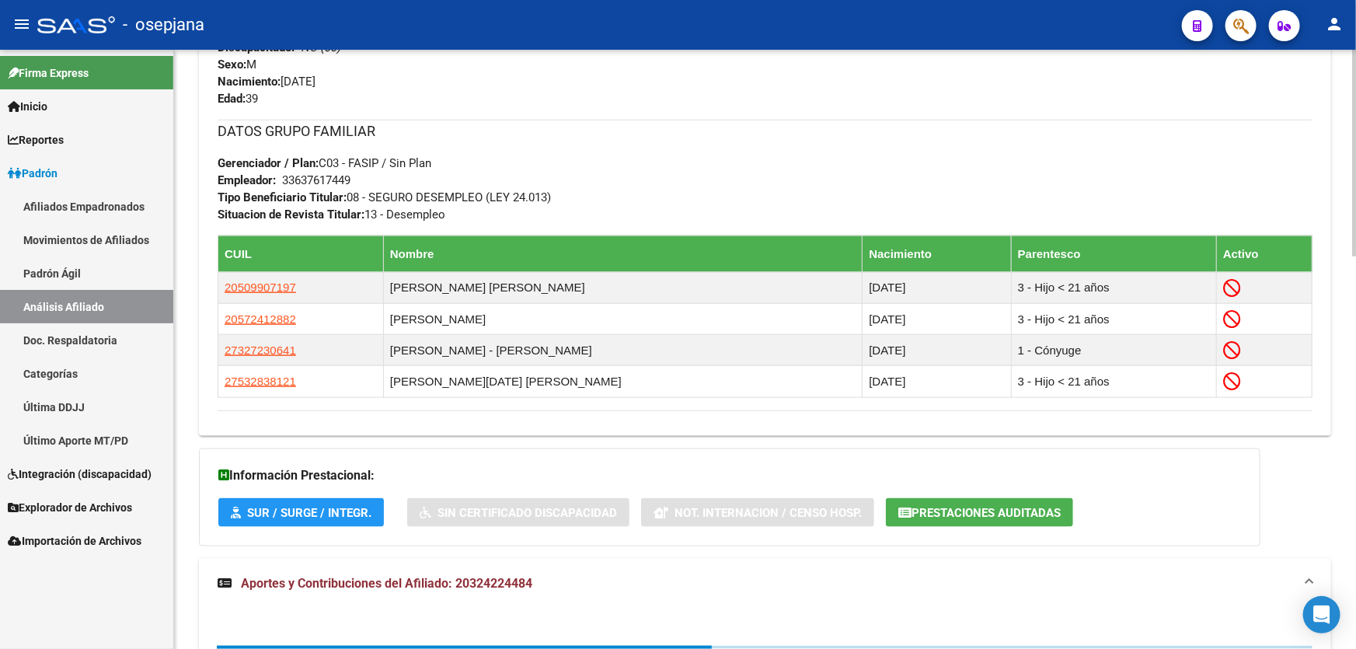
scroll to position [1139, 0]
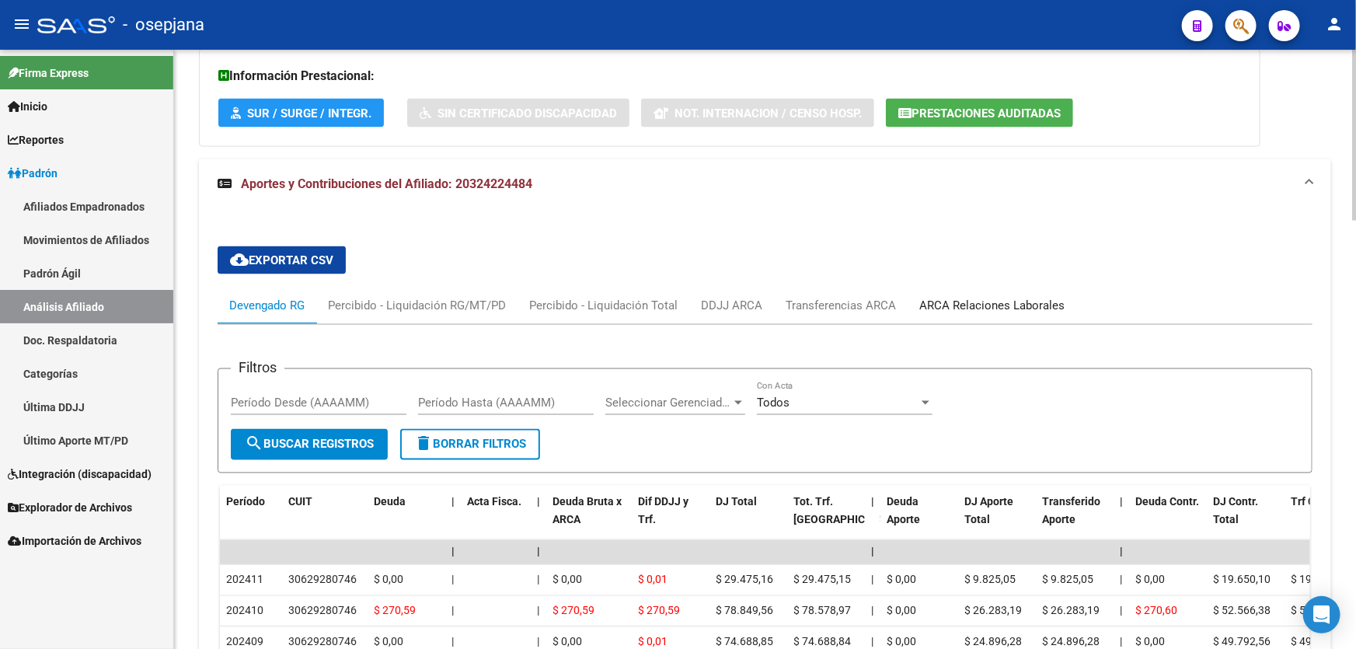
click at [1026, 308] on div "ARCA Relaciones Laborales" at bounding box center [991, 305] width 145 height 17
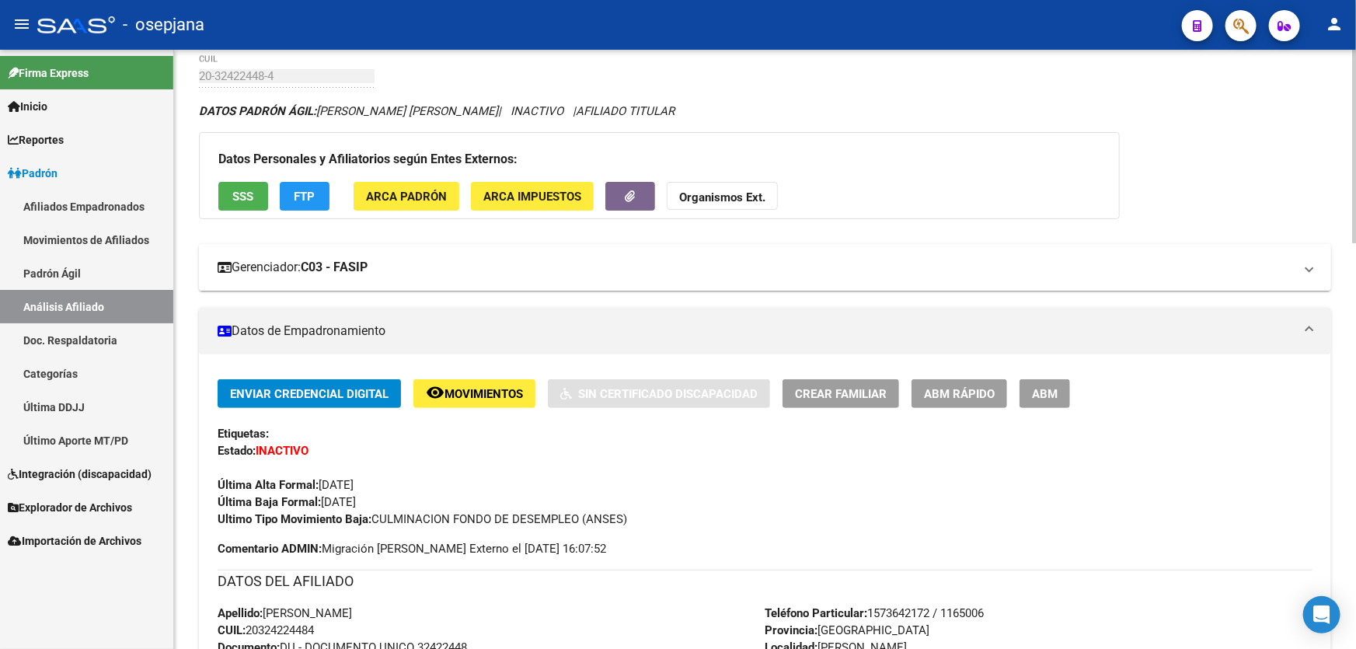
scroll to position [0, 0]
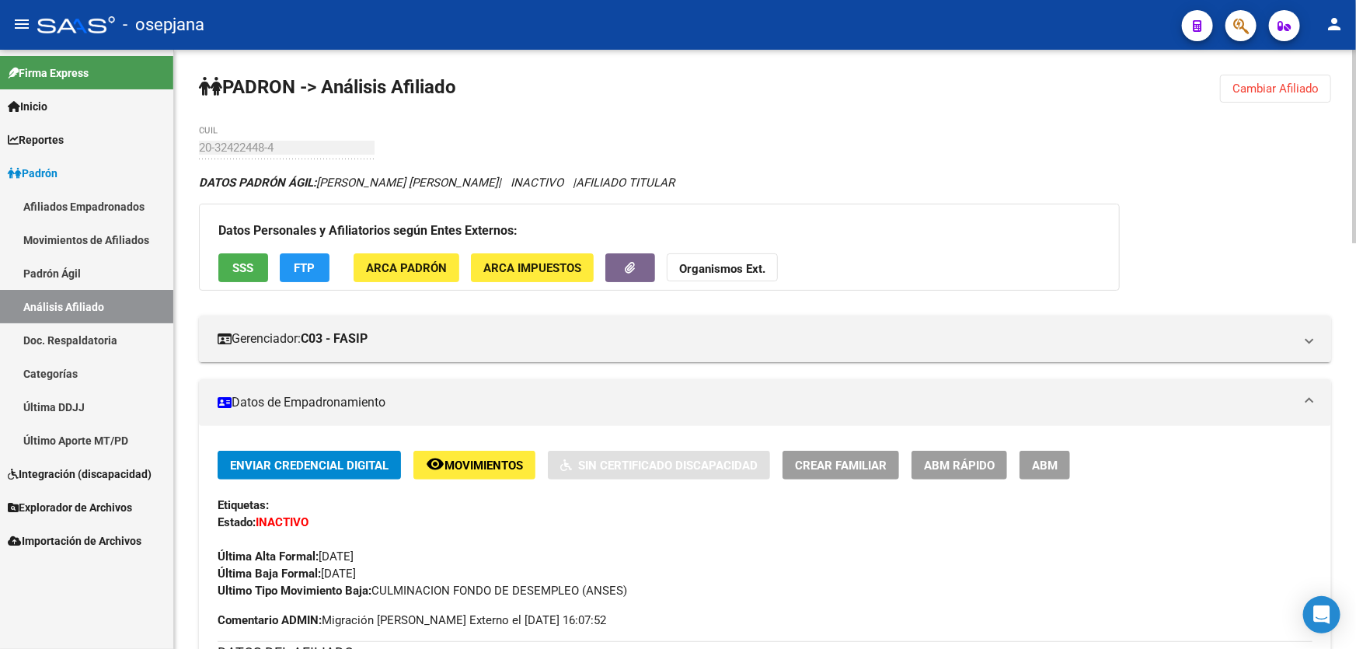
click at [1294, 92] on span "Cambiar Afiliado" at bounding box center [1275, 89] width 86 height 14
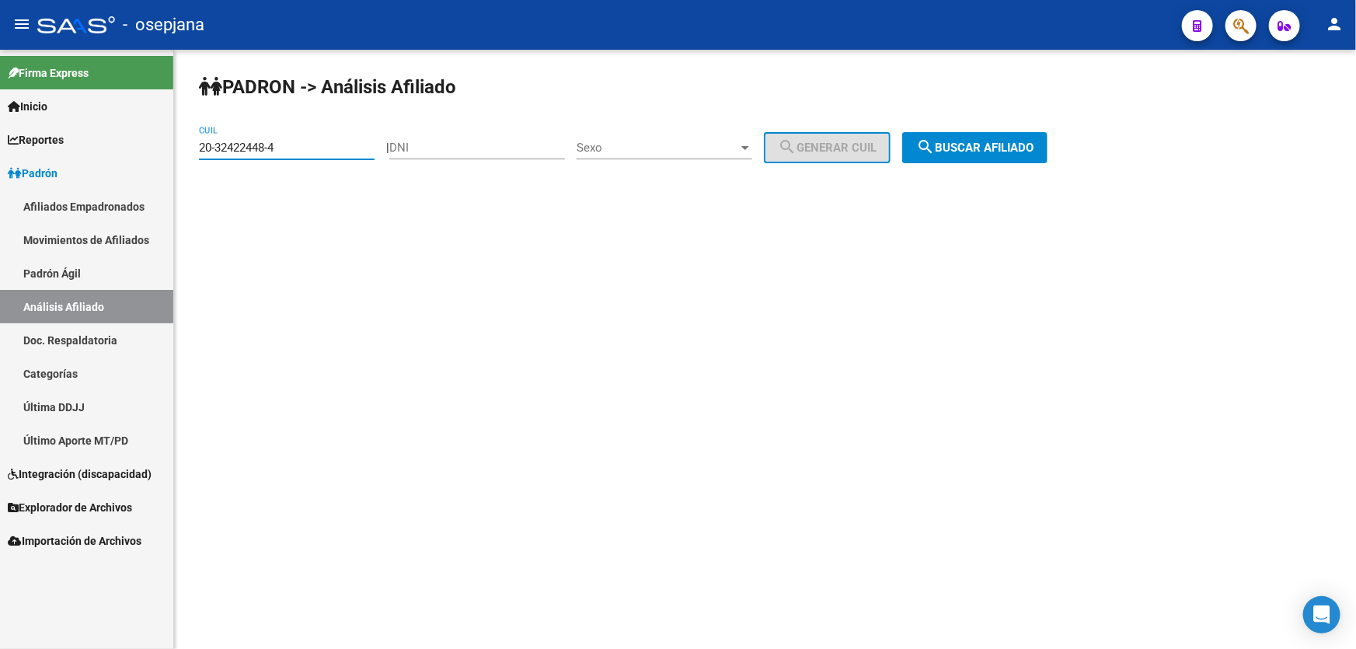
drag, startPoint x: 294, startPoint y: 149, endPoint x: 0, endPoint y: 190, distance: 296.4
click at [0, 189] on mat-sidenav-container "Firma Express Inicio Calendario SSS Instructivos Contacto OS Reportes Padrón Tr…" at bounding box center [678, 349] width 1356 height 599
paste input "7-49352675-3"
type input "27-49352675-3"
click at [977, 152] on span "search Buscar afiliado" at bounding box center [974, 148] width 117 height 14
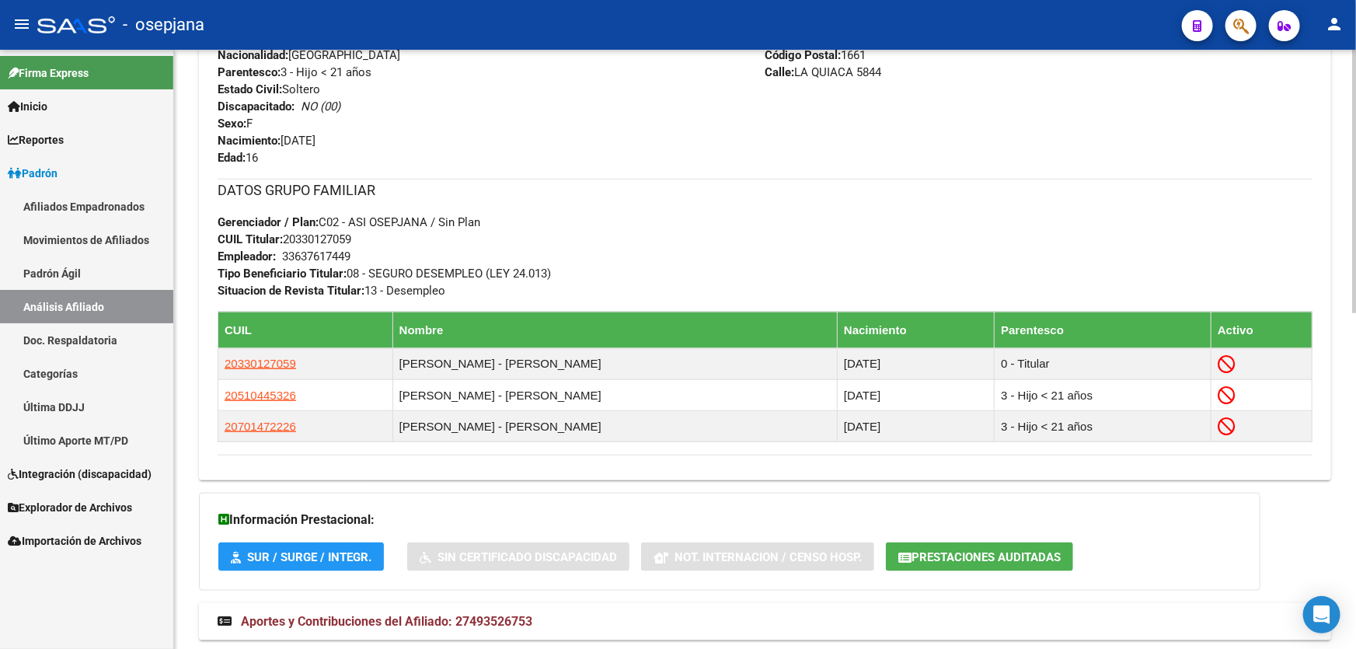
scroll to position [762, 0]
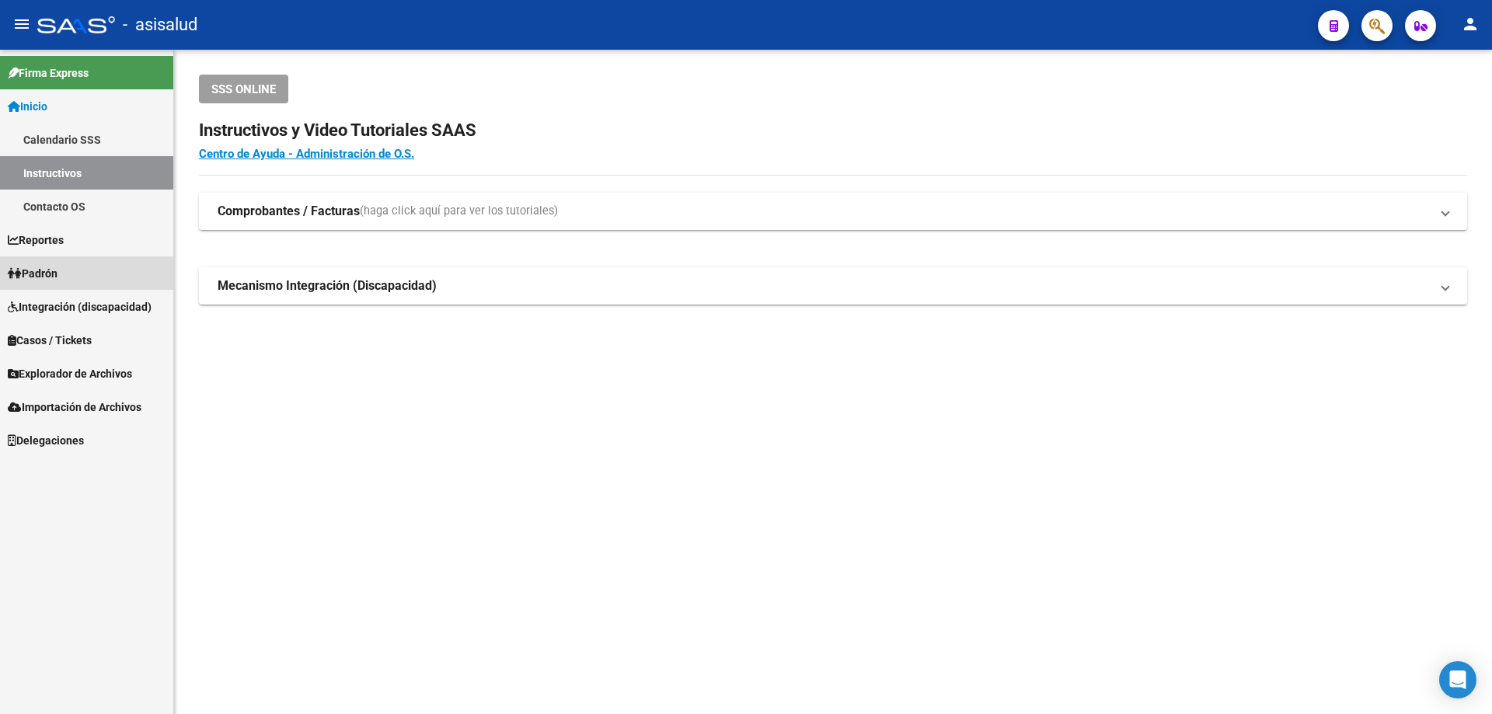
click at [68, 280] on link "Padrón" at bounding box center [86, 272] width 173 height 33
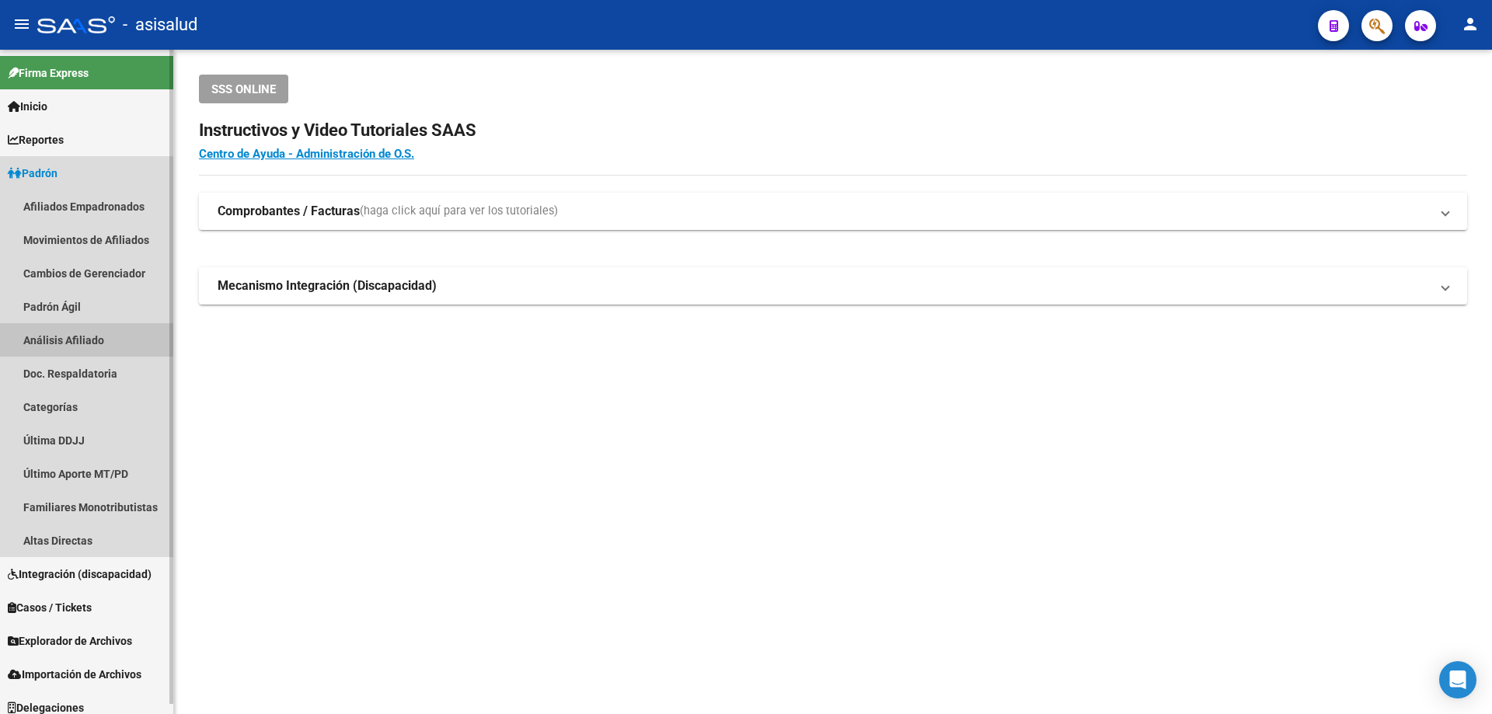
click at [61, 344] on link "Análisis Afiliado" at bounding box center [86, 339] width 173 height 33
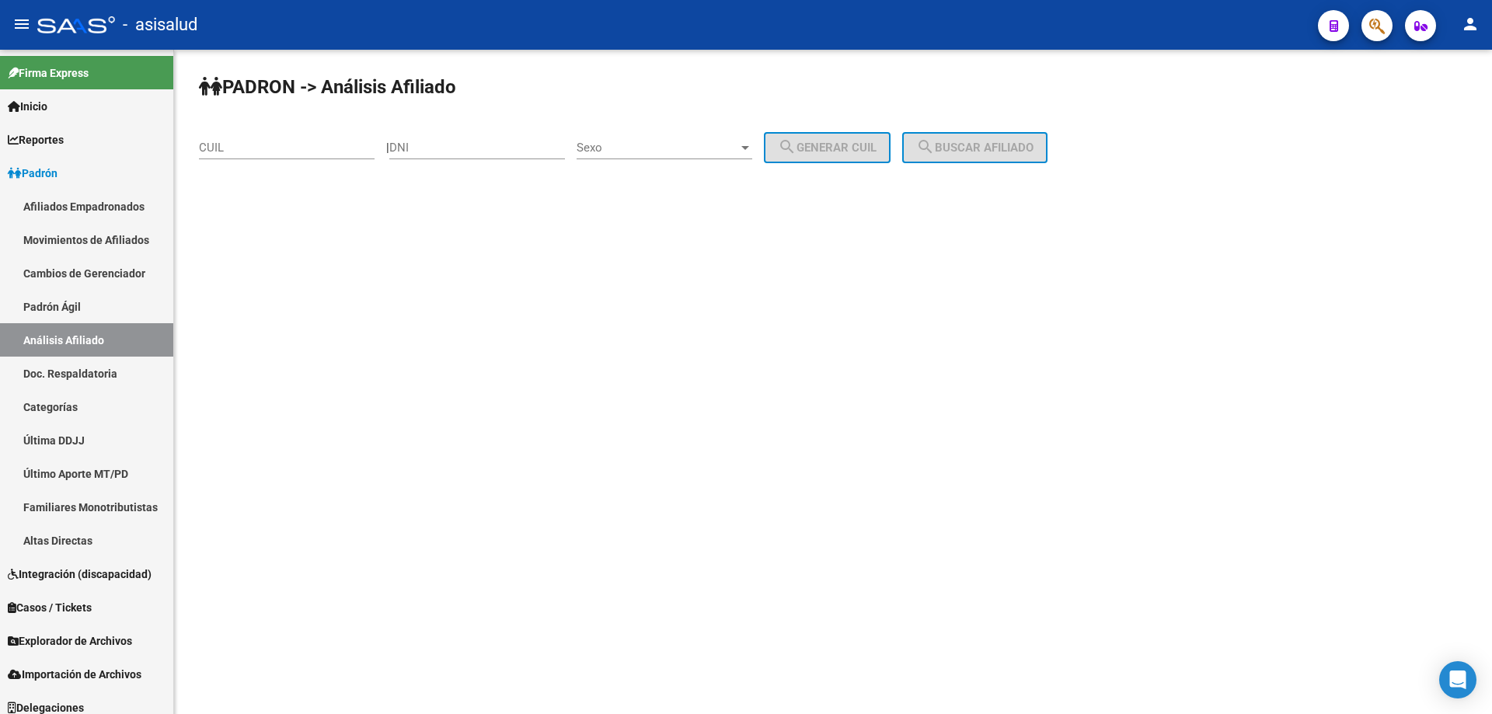
click at [251, 149] on input "CUIL" at bounding box center [287, 148] width 176 height 14
paste input "20-28876980-0"
click at [1023, 130] on div "[PERSON_NAME] -> Análisis Afiliado 20-28876980-0 CUIL | DNI Sexo Sexo search Ge…" at bounding box center [833, 131] width 1318 height 163
click at [1015, 140] on button "search Buscar afiliado" at bounding box center [974, 147] width 145 height 31
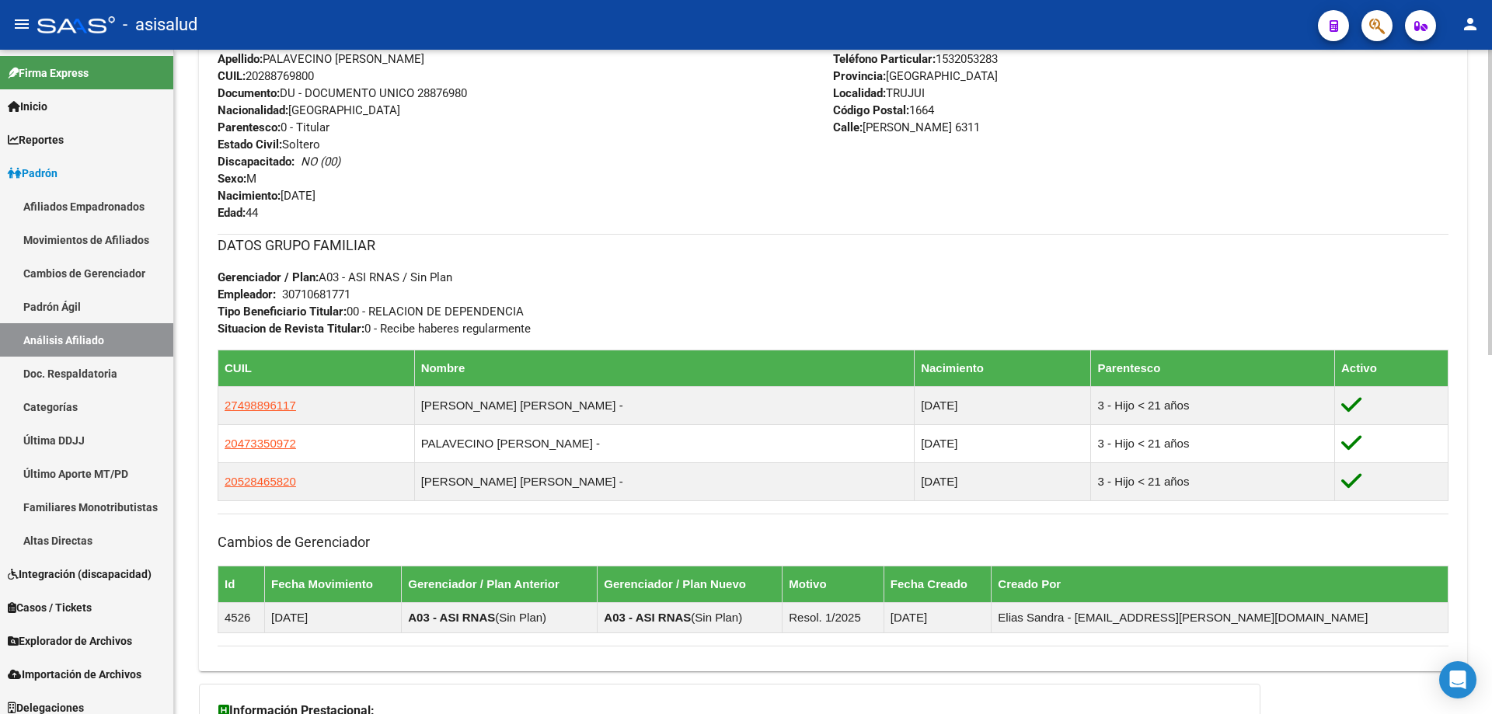
scroll to position [622, 0]
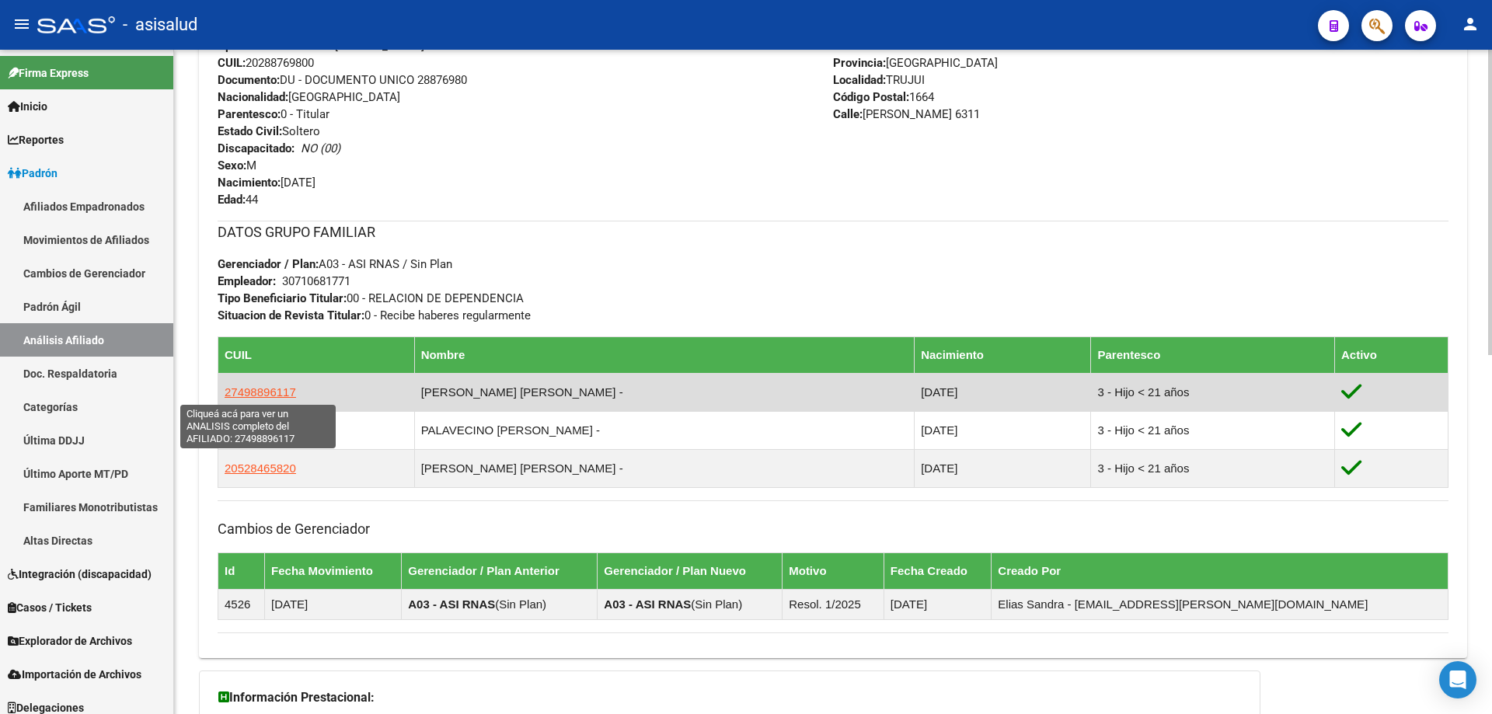
click at [257, 395] on span "27498896117" at bounding box center [260, 391] width 71 height 13
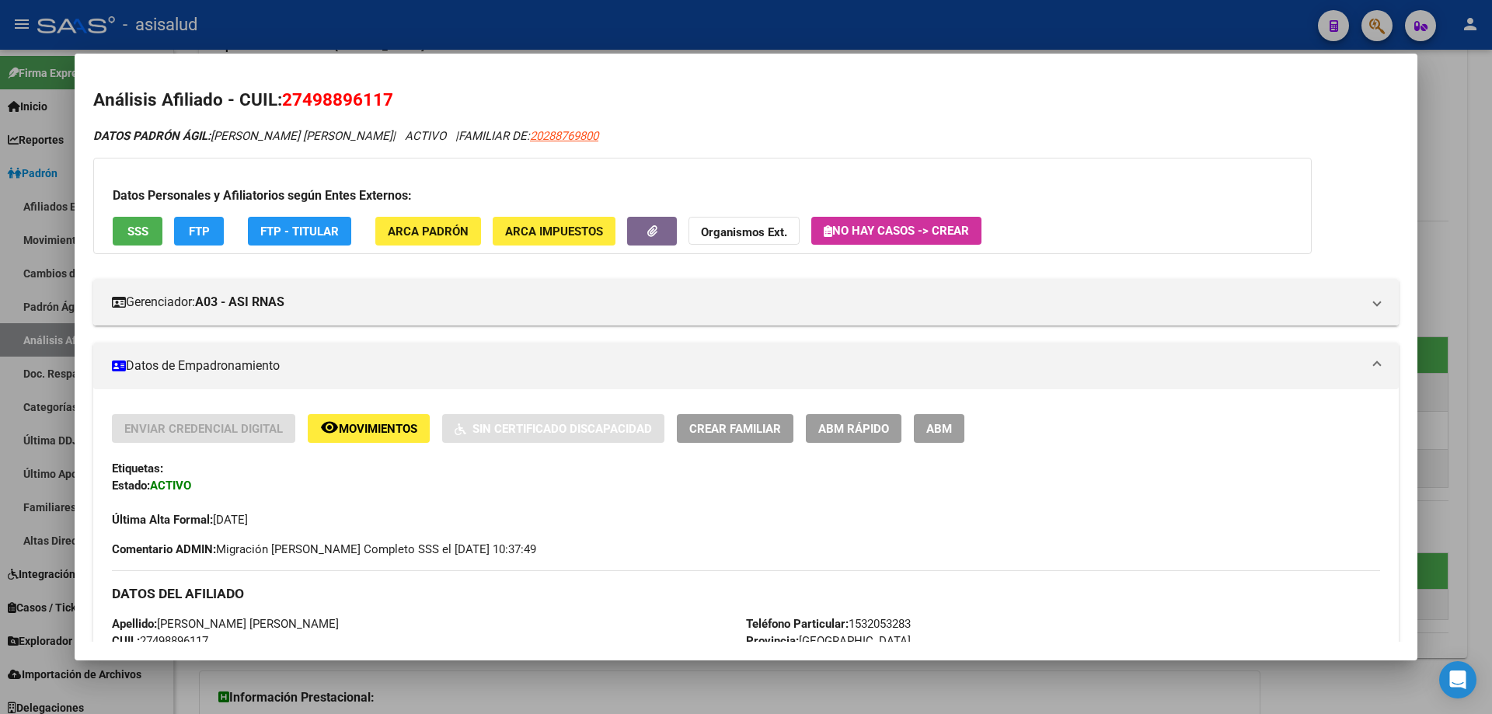
click at [151, 234] on button "SSS" at bounding box center [138, 231] width 50 height 29
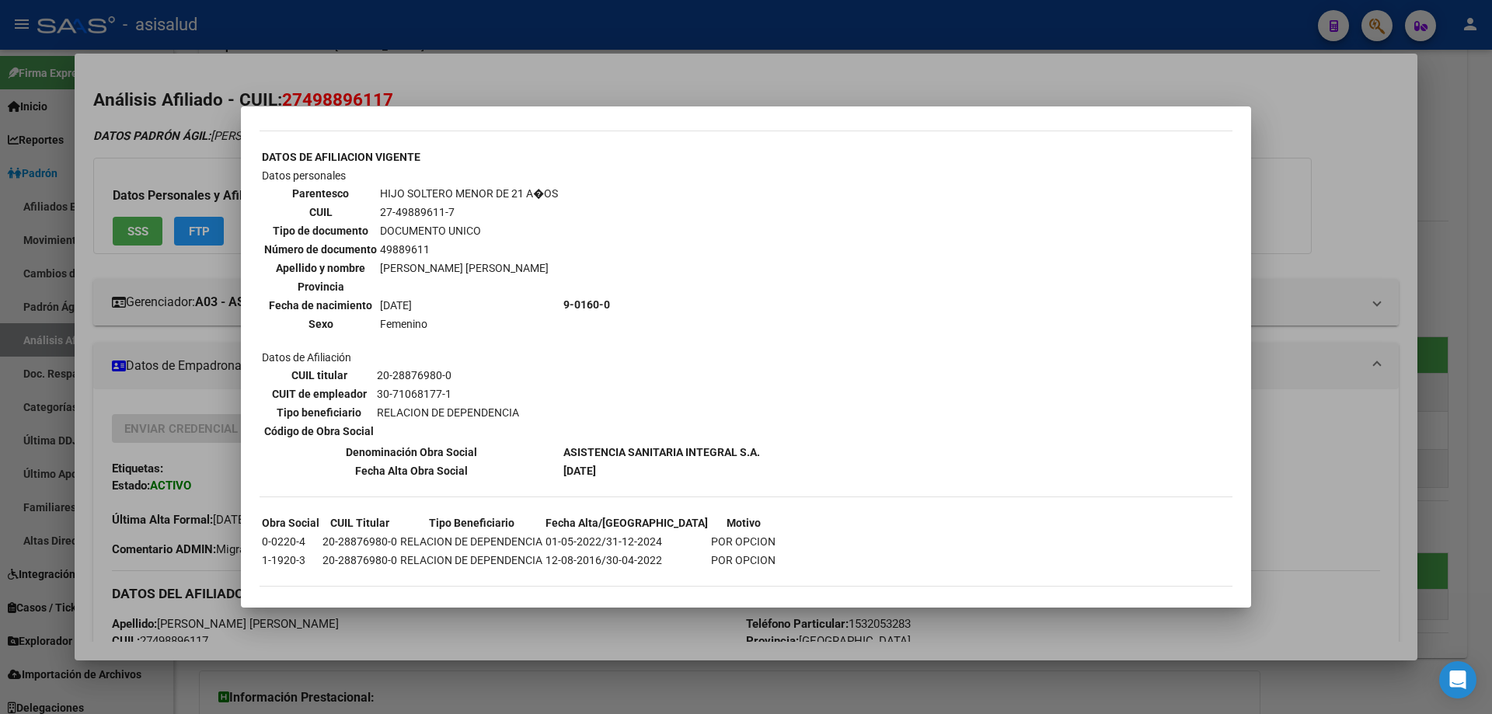
scroll to position [1256, 0]
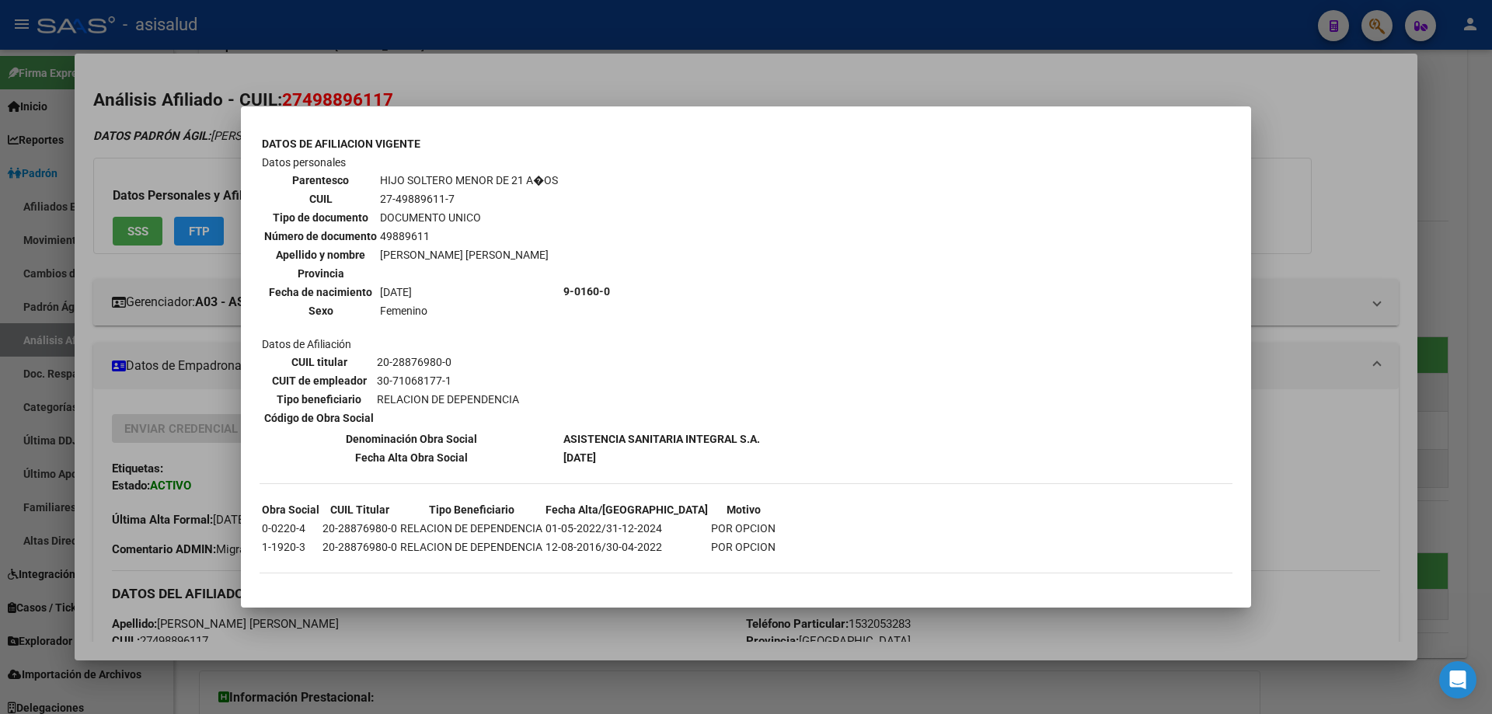
click at [1491, 325] on div at bounding box center [746, 357] width 1492 height 714
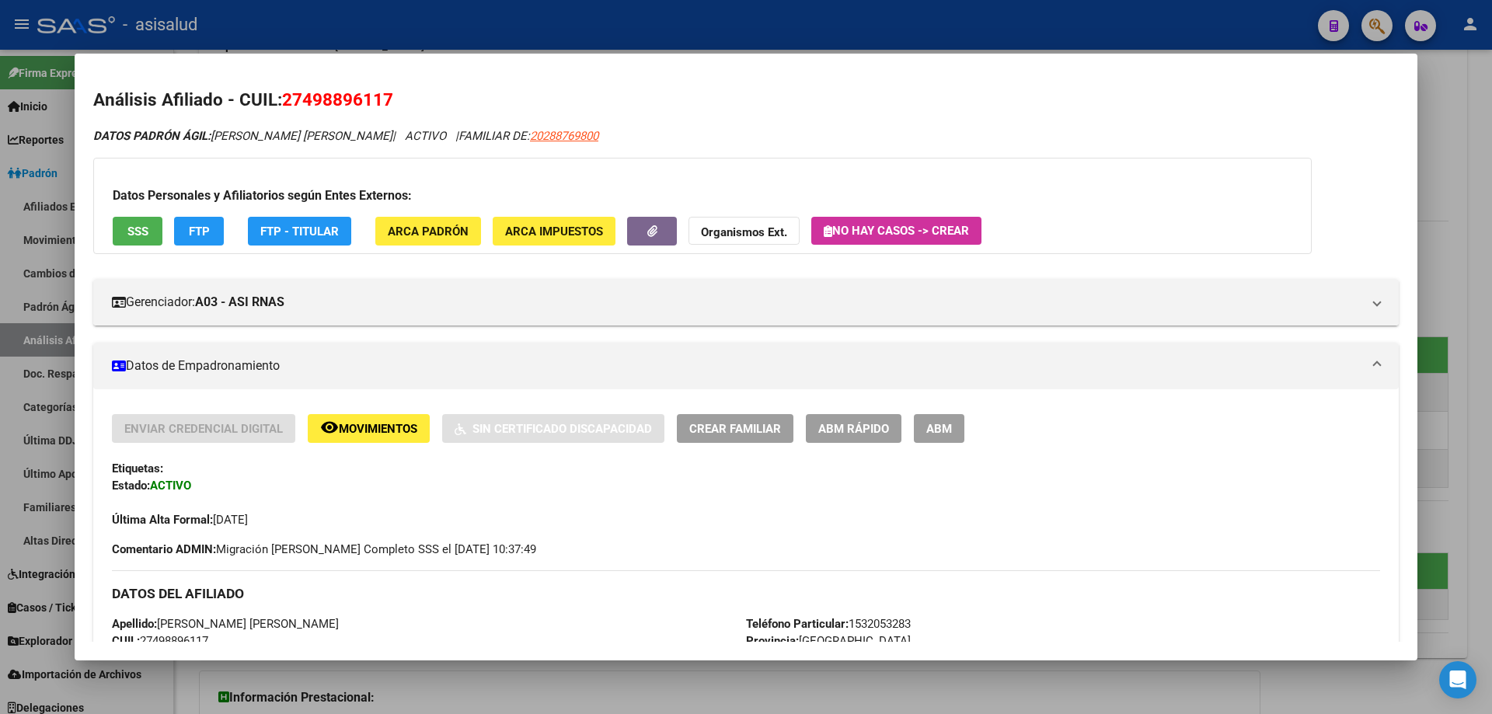
click at [1491, 325] on div at bounding box center [746, 357] width 1492 height 714
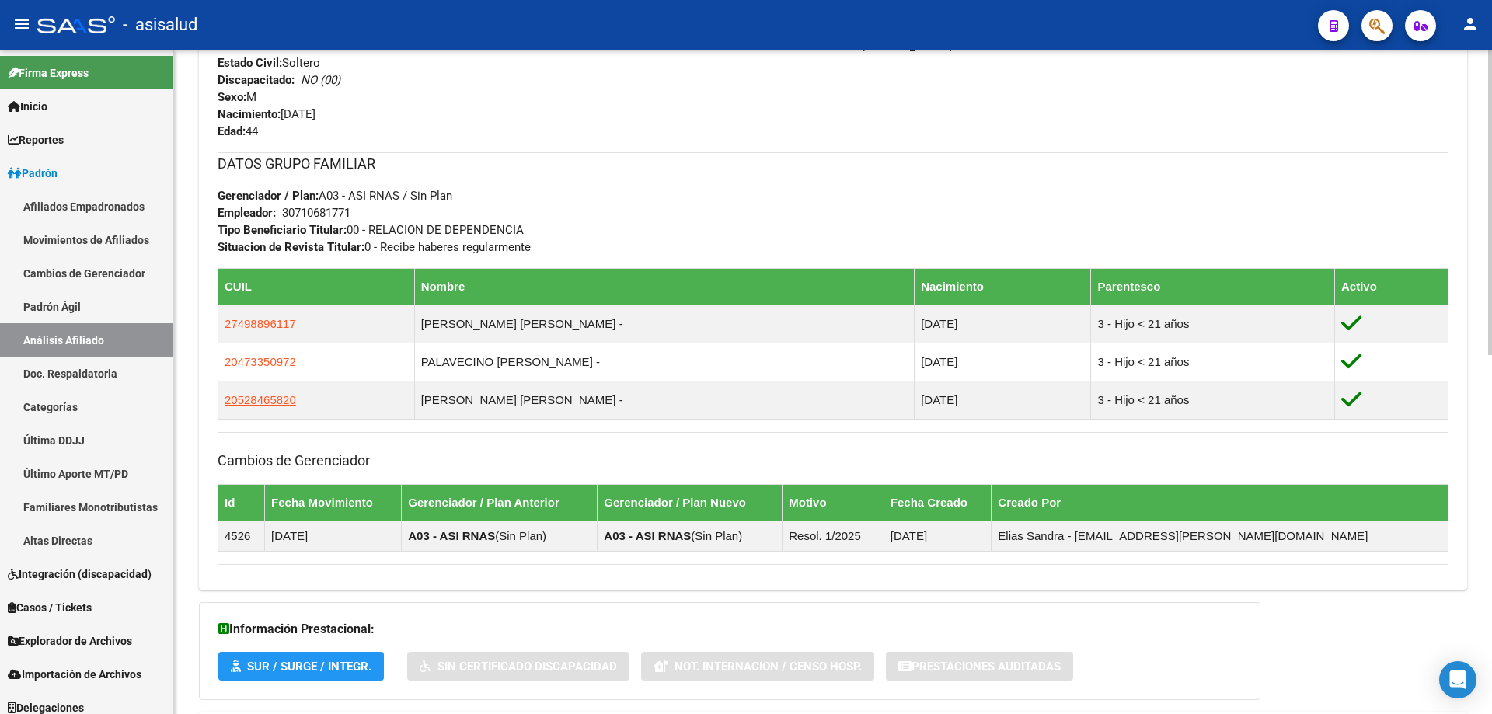
scroll to position [780, 0]
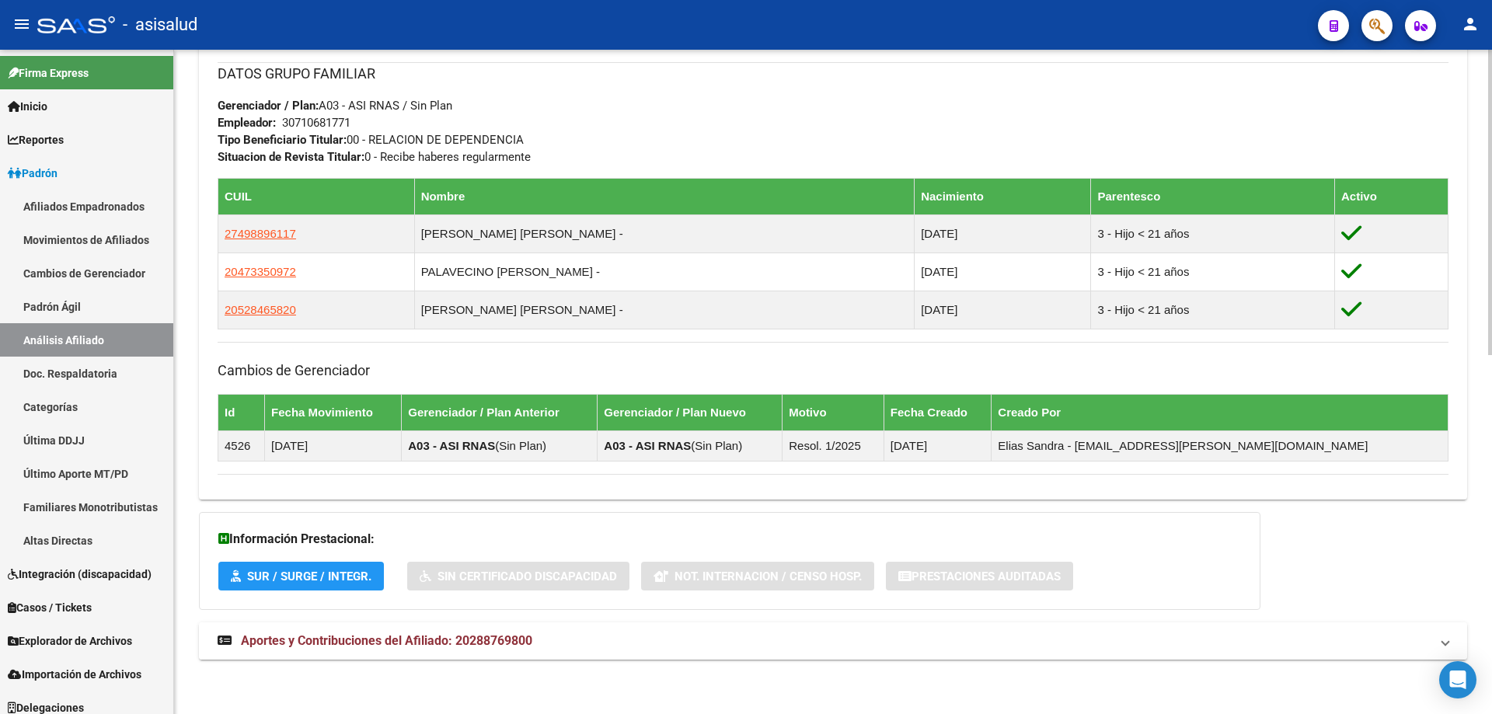
click at [840, 659] on mat-expansion-panel-header "Aportes y Contribuciones del Afiliado: 20288769800" at bounding box center [833, 640] width 1268 height 37
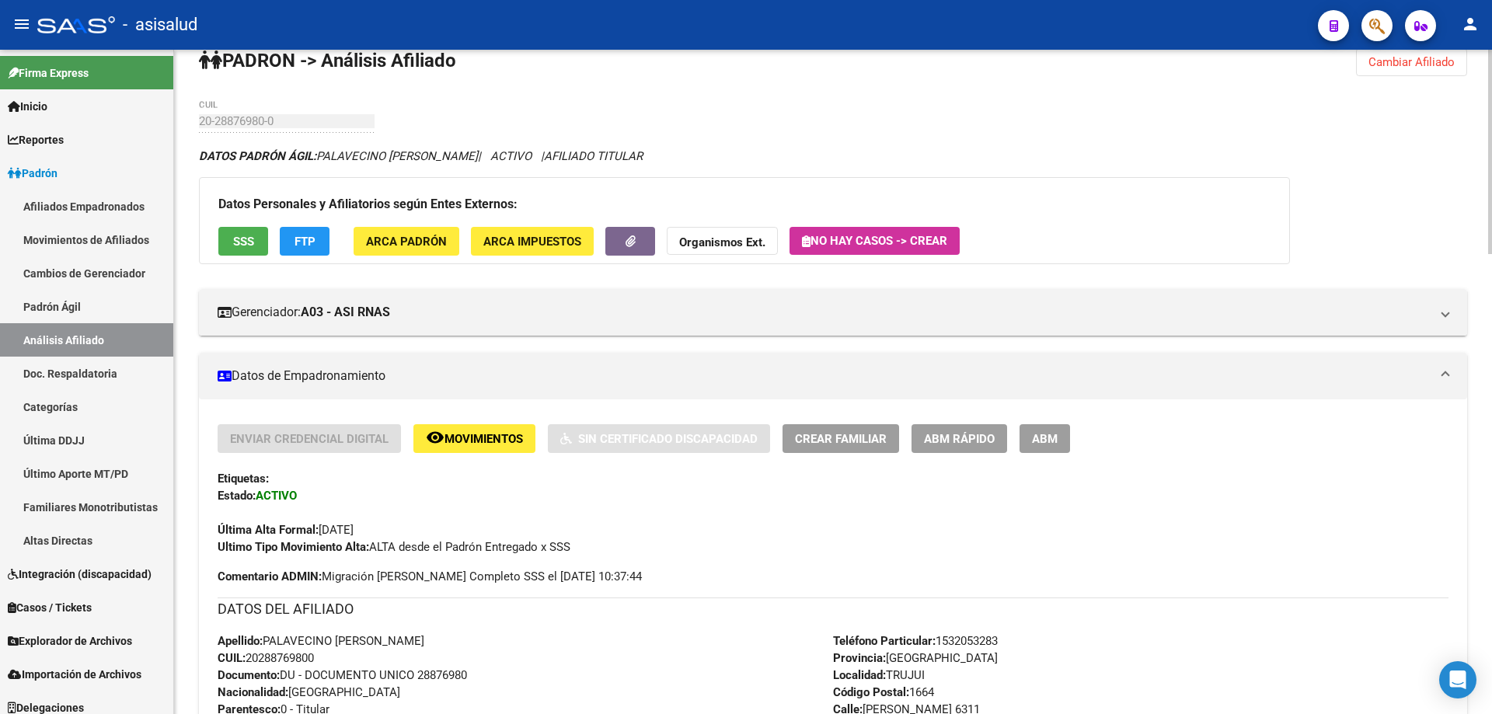
scroll to position [0, 0]
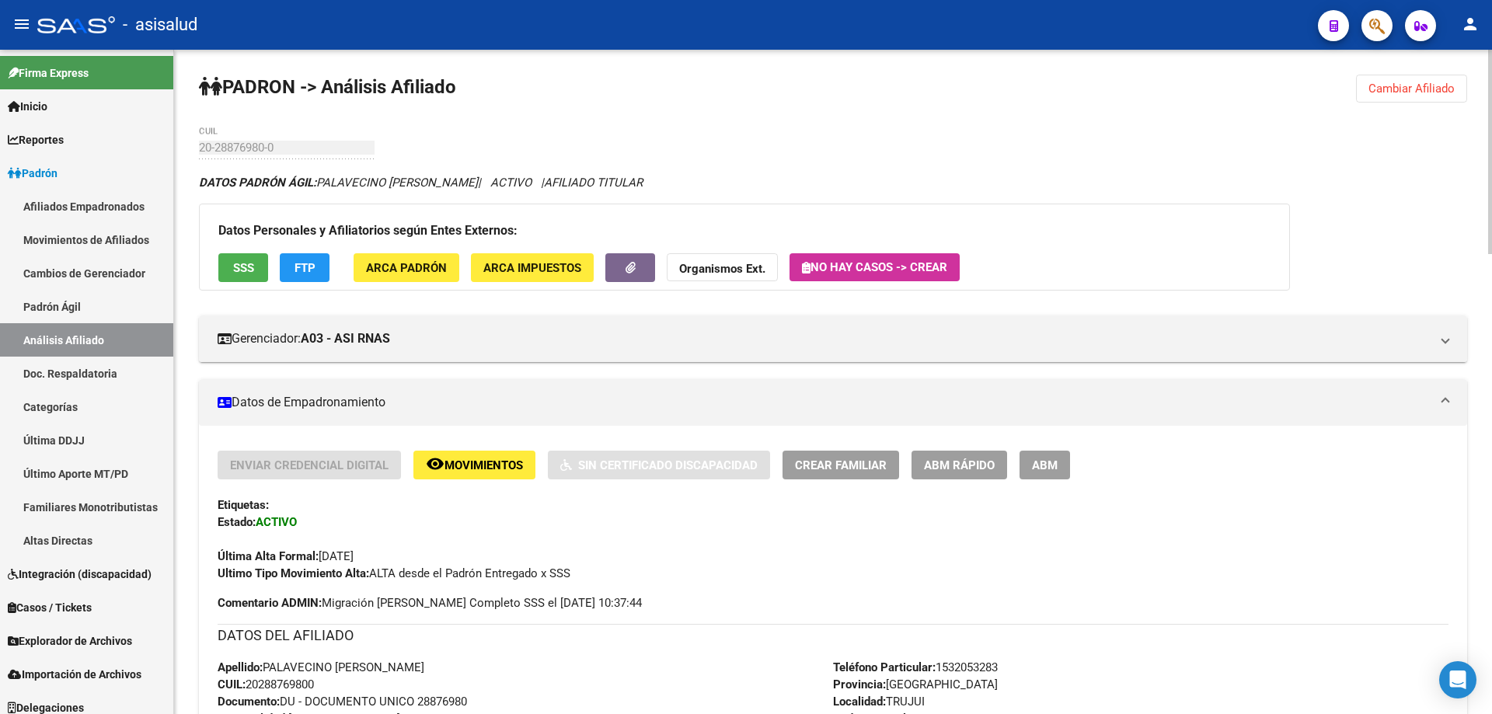
click at [233, 246] on div "Datos Personales y Afiliatorios según Entes Externos: SSS FTP ARCA Padrón ARCA …" at bounding box center [744, 247] width 1091 height 87
click at [233, 259] on button "SSS" at bounding box center [243, 267] width 50 height 29
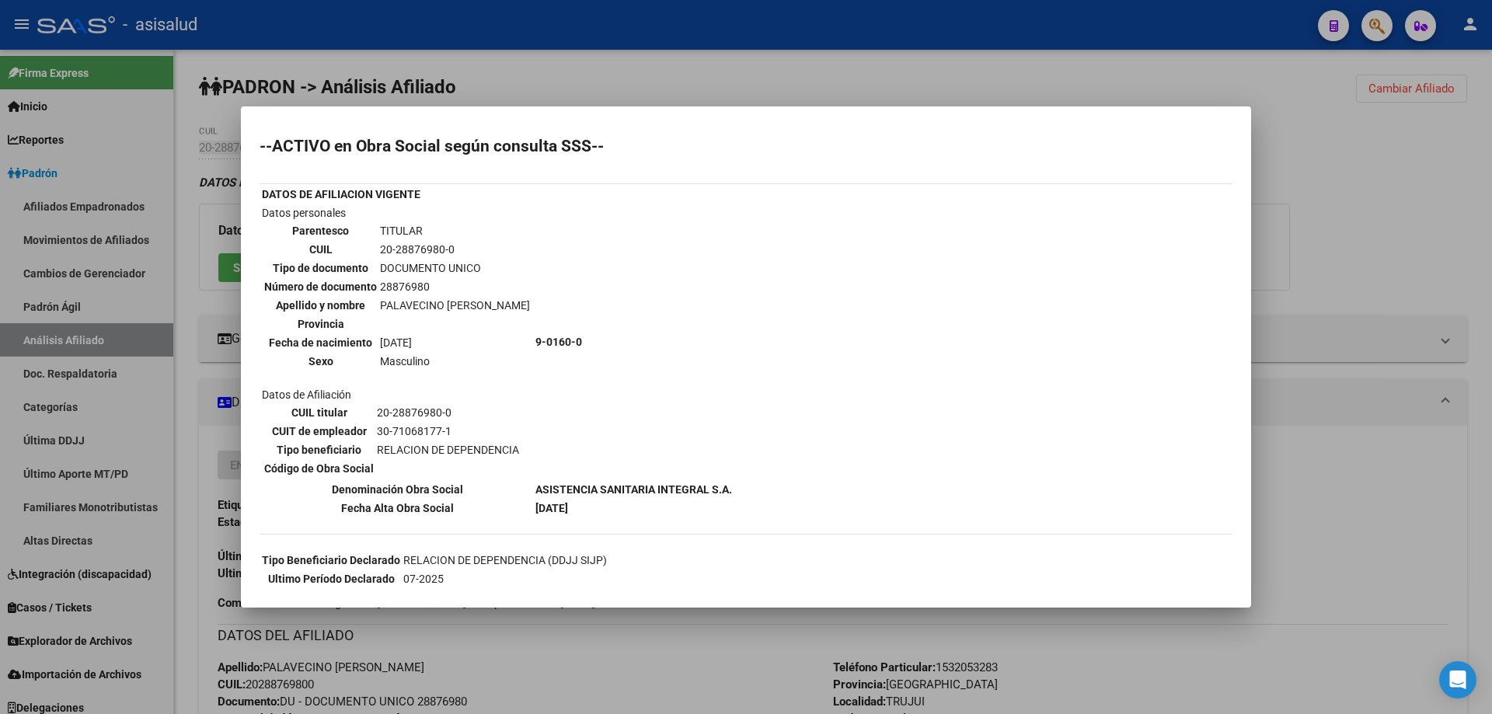
click at [1491, 308] on div at bounding box center [746, 357] width 1492 height 714
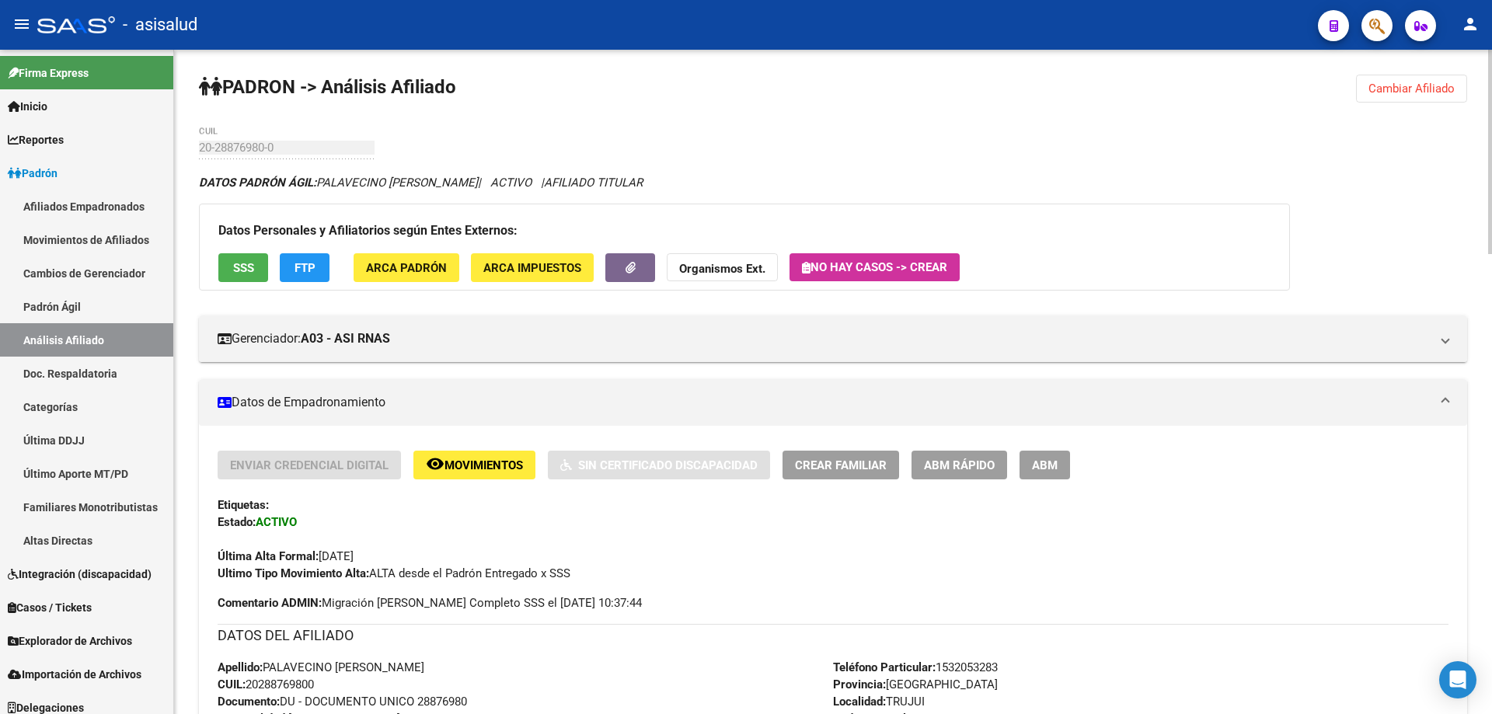
click at [292, 268] on button "FTP" at bounding box center [305, 267] width 50 height 29
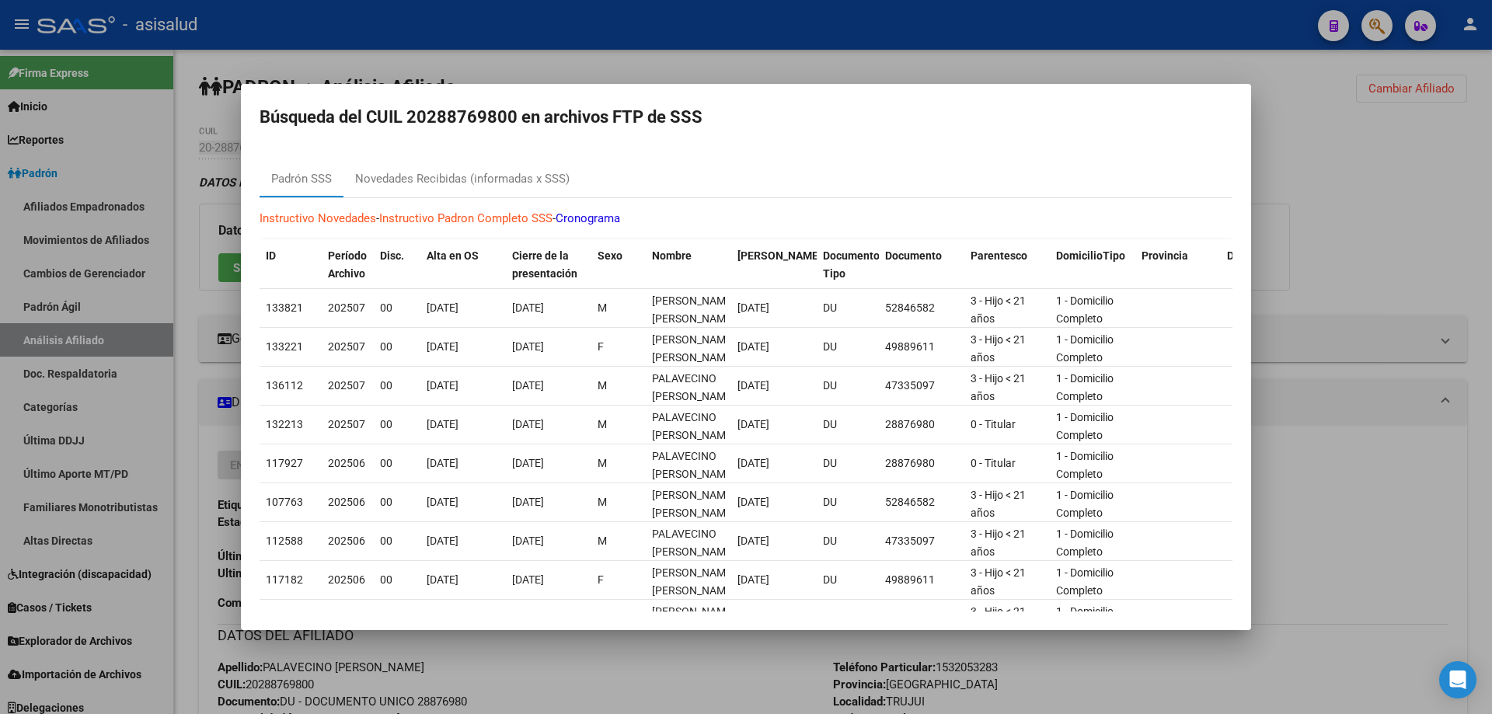
click at [1491, 245] on div at bounding box center [746, 357] width 1492 height 714
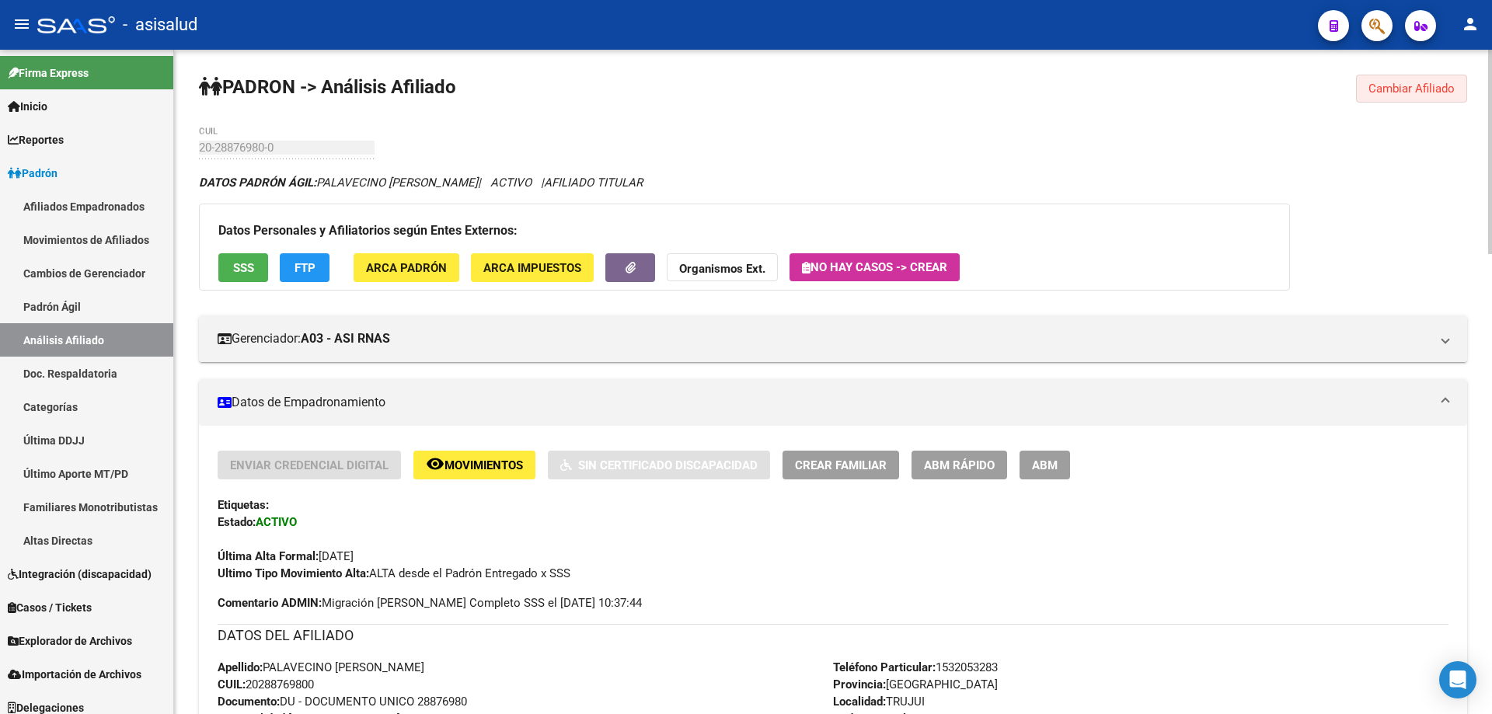
click at [1400, 87] on span "Cambiar Afiliado" at bounding box center [1411, 89] width 86 height 14
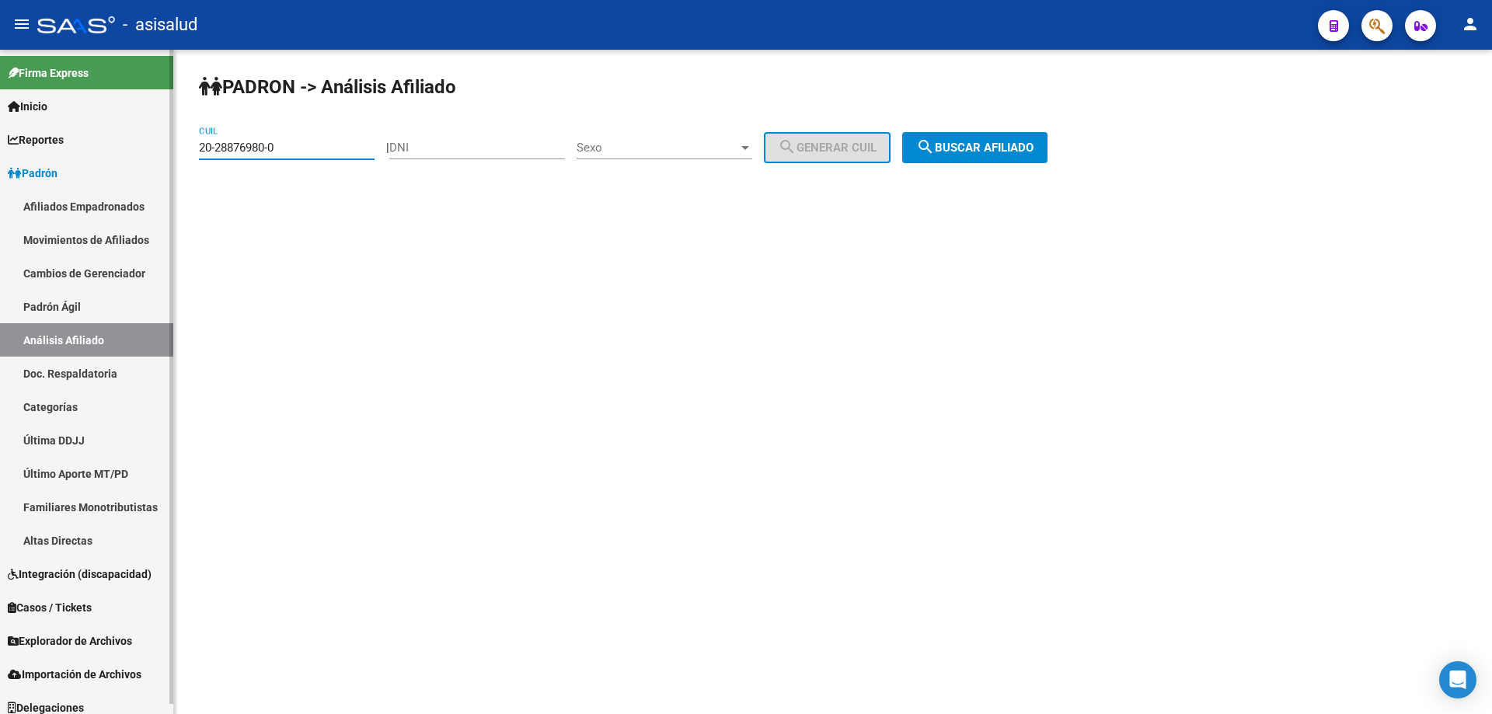
drag, startPoint x: 317, startPoint y: 152, endPoint x: 5, endPoint y: 155, distance: 312.3
click at [5, 155] on mat-sidenav-container "Firma Express Inicio Calendario SSS Instructivos Contacto OS Reportes Padrón Tr…" at bounding box center [746, 382] width 1492 height 664
paste input "9689744-3"
click at [1005, 158] on button "search Buscar afiliado" at bounding box center [974, 147] width 145 height 31
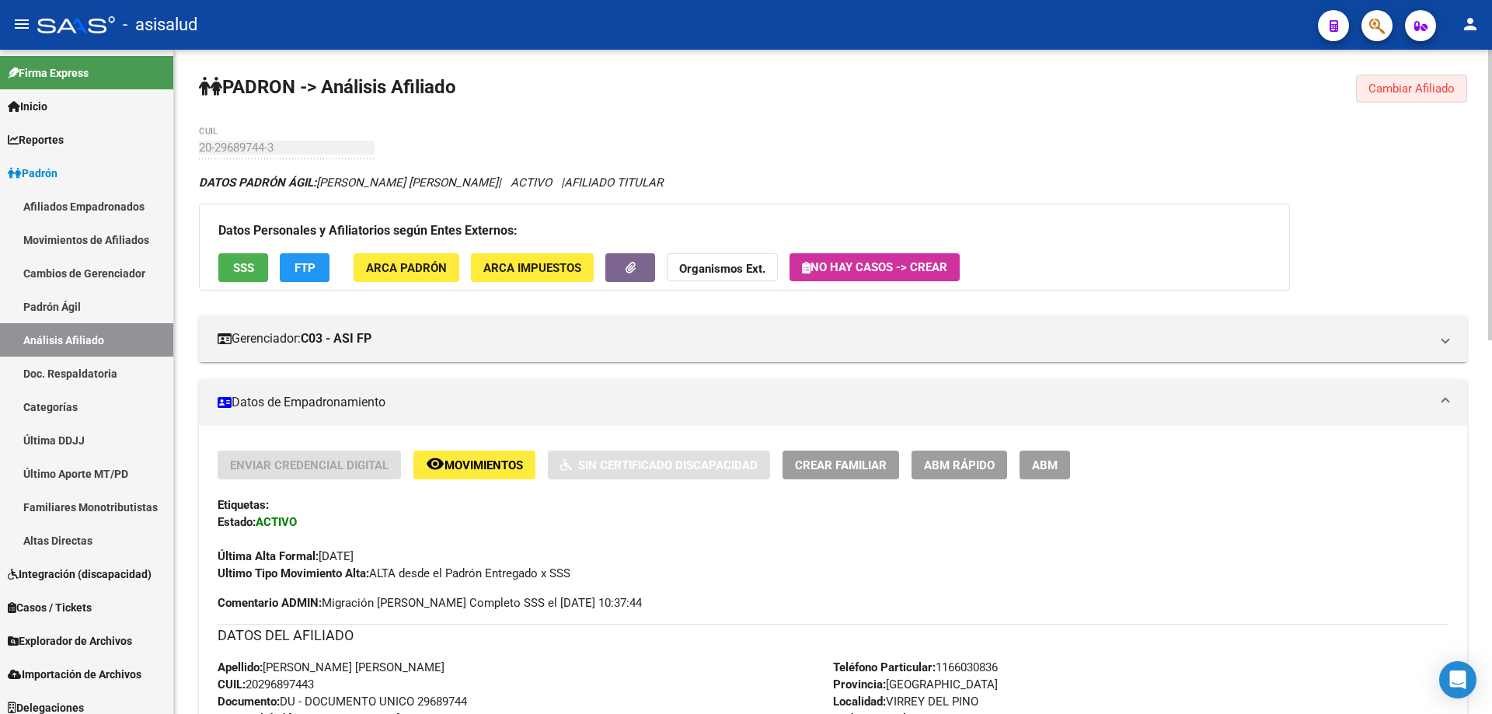
click at [1404, 92] on span "Cambiar Afiliado" at bounding box center [1411, 89] width 86 height 14
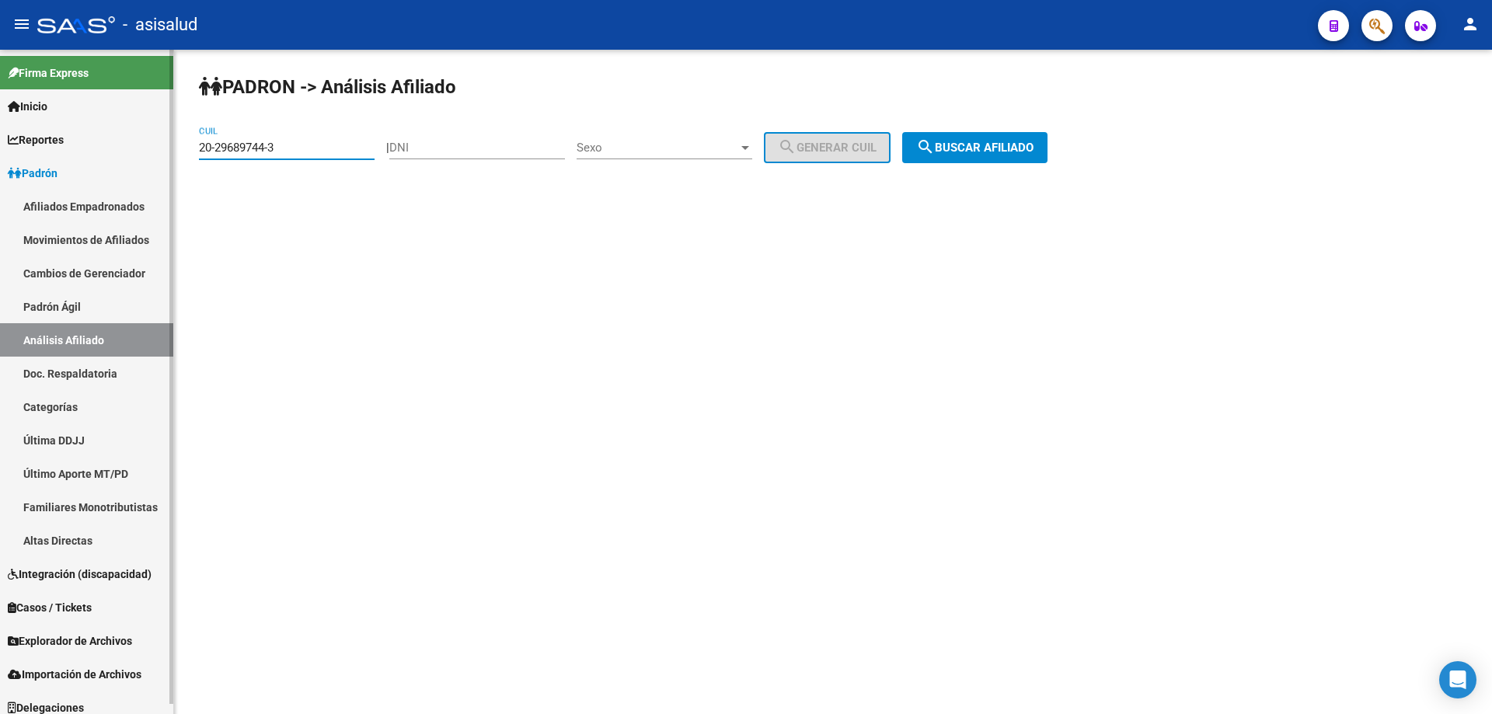
drag, startPoint x: 309, startPoint y: 143, endPoint x: 27, endPoint y: 187, distance: 285.5
click at [27, 187] on mat-sidenav-container "Firma Express Inicio Calendario SSS Instructivos Contacto OS Reportes Padrón Tr…" at bounding box center [746, 382] width 1492 height 664
click at [1038, 134] on button "search Buscar afiliado" at bounding box center [974, 147] width 145 height 31
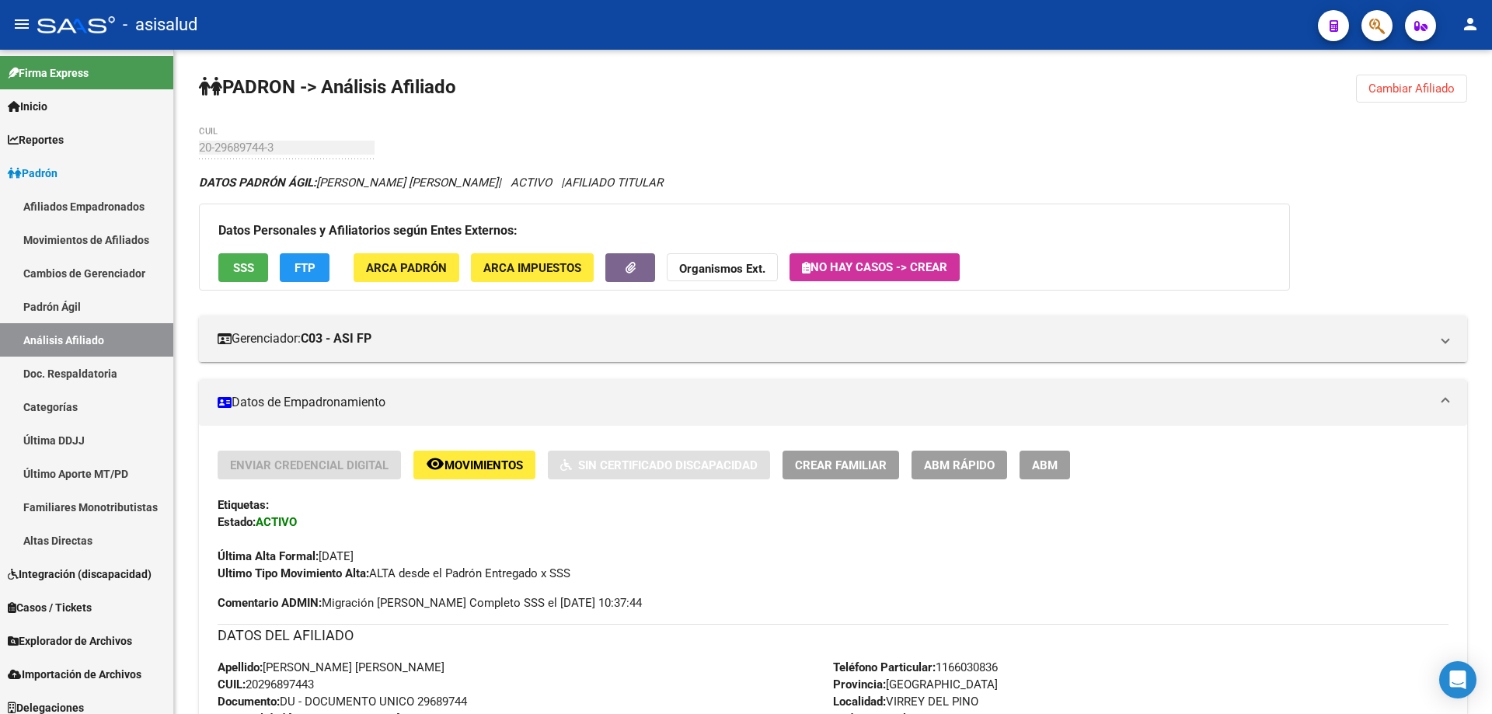
click at [1396, 89] on span "Cambiar Afiliado" at bounding box center [1411, 89] width 86 height 14
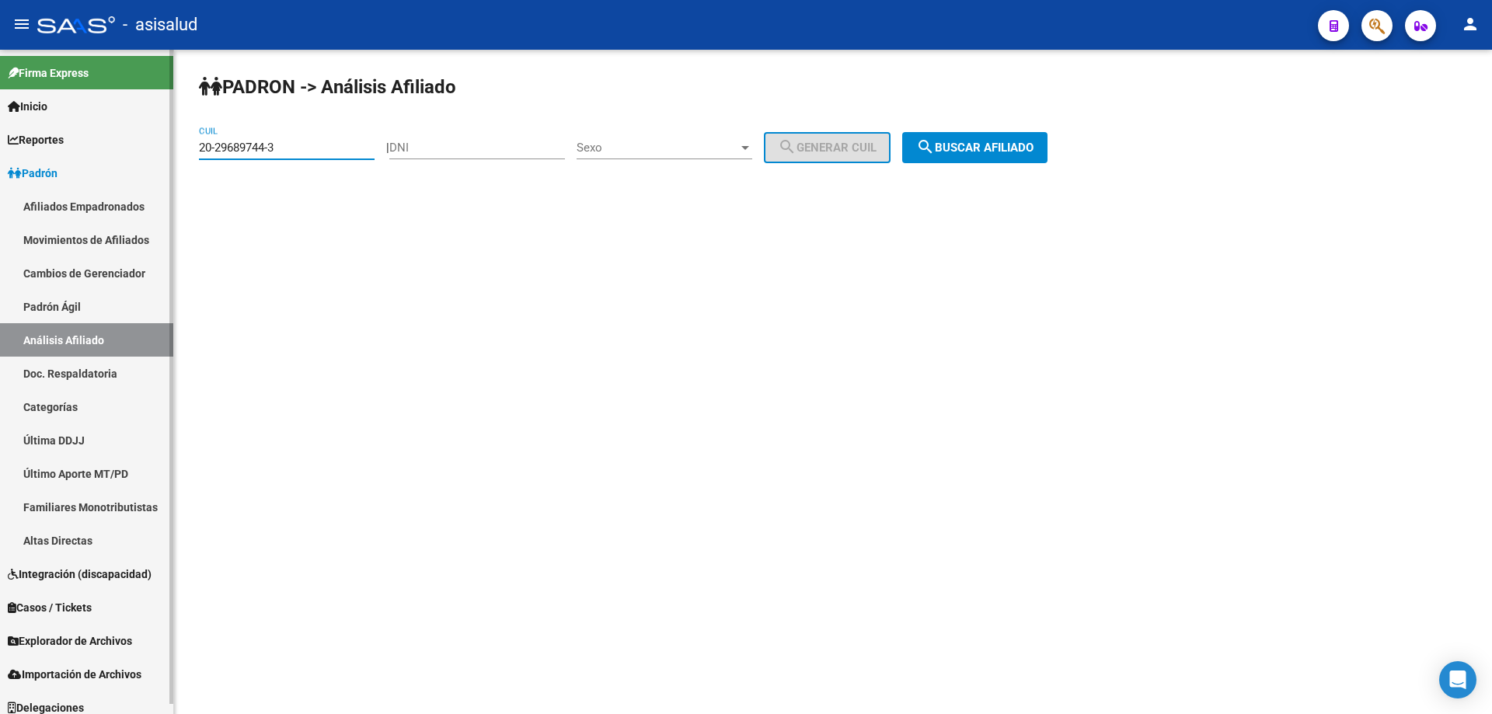
drag, startPoint x: 317, startPoint y: 145, endPoint x: 3, endPoint y: 180, distance: 315.9
click at [3, 180] on mat-sidenav-container "Firma Express Inicio Calendario SSS Instructivos Contacto OS Reportes Padrón Tr…" at bounding box center [746, 382] width 1492 height 664
paste input "39554176-6"
click at [1022, 145] on span "search Buscar afiliado" at bounding box center [974, 148] width 117 height 14
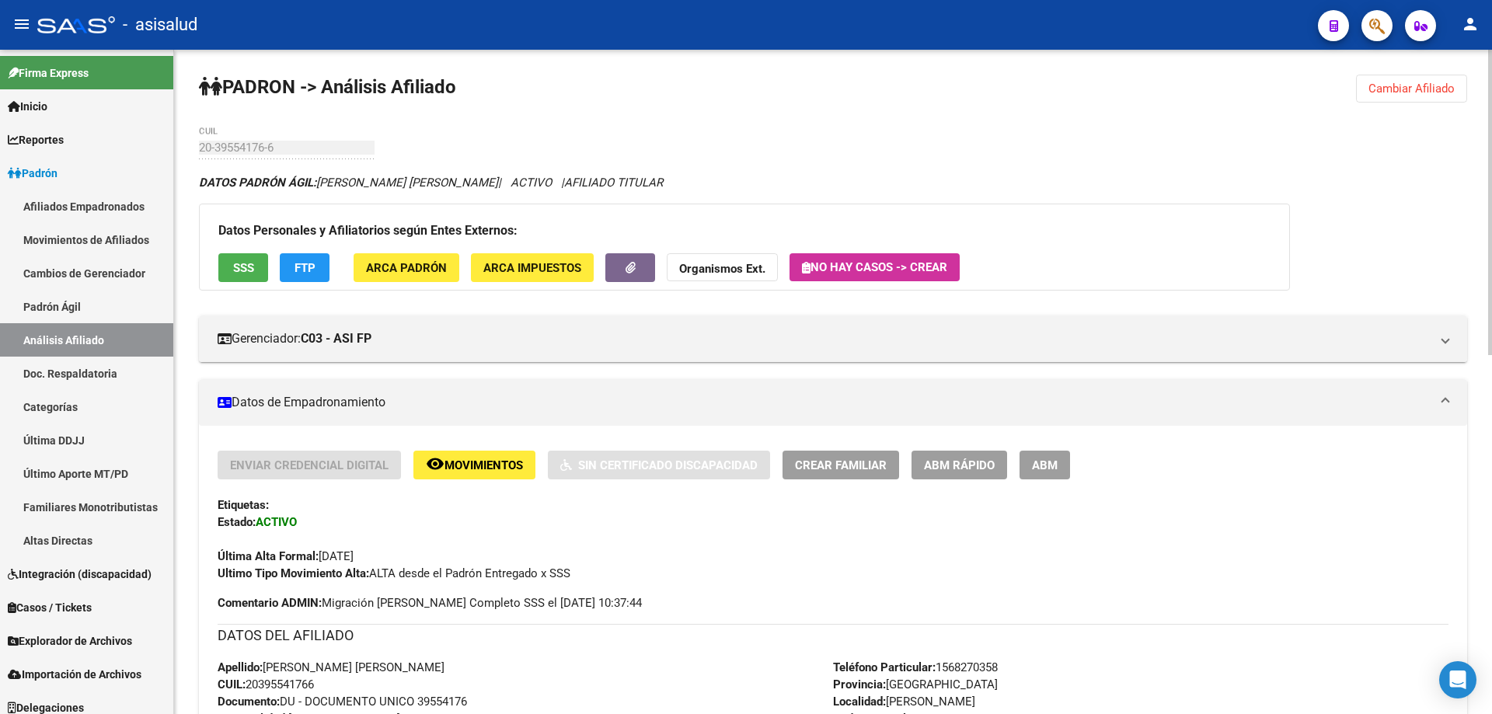
click at [1425, 82] on span "Cambiar Afiliado" at bounding box center [1411, 89] width 86 height 14
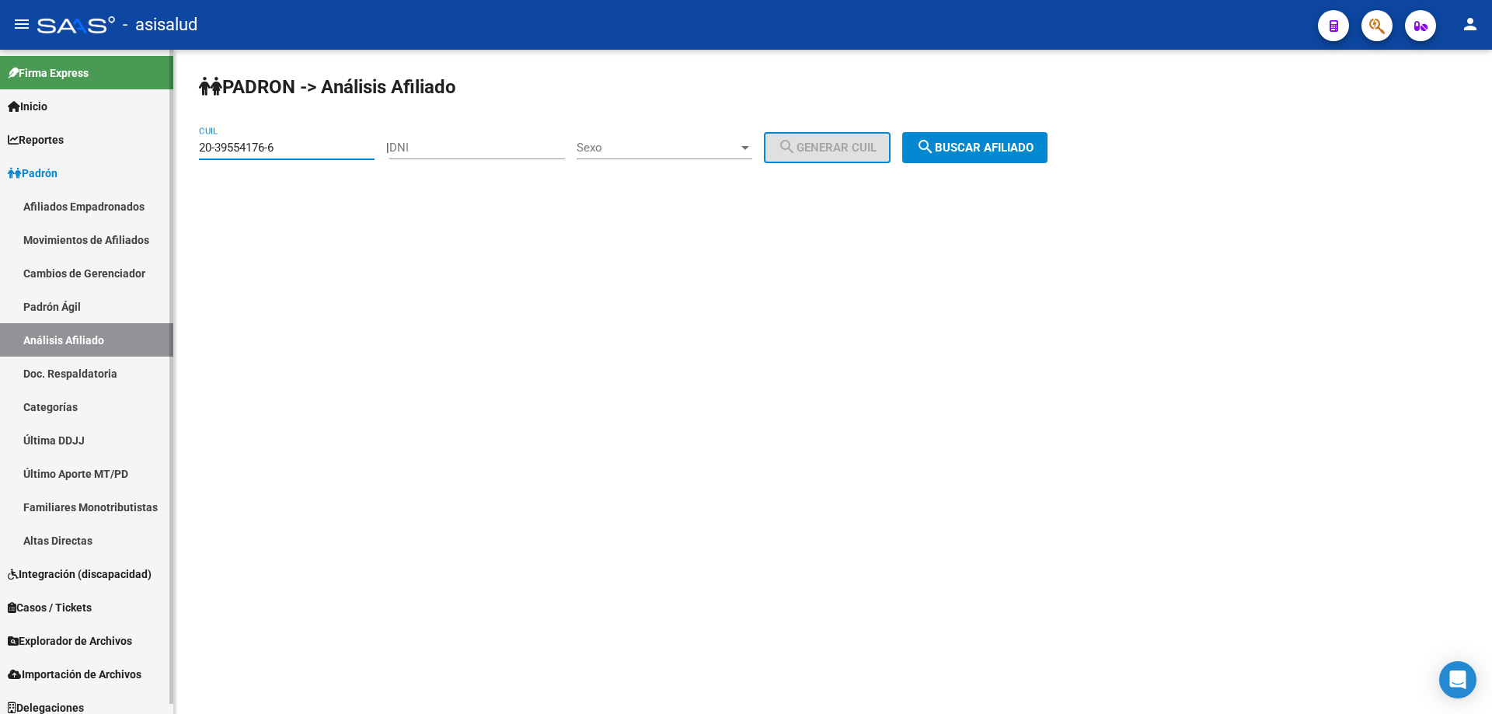
drag, startPoint x: 302, startPoint y: 147, endPoint x: 0, endPoint y: 200, distance: 306.8
click at [0, 199] on mat-sidenav-container "Firma Express Inicio Calendario SSS Instructivos Contacto OS Reportes Padrón Tr…" at bounding box center [746, 382] width 1492 height 664
paste input "7-43395706-2"
click at [1015, 133] on button "search Buscar afiliado" at bounding box center [974, 147] width 145 height 31
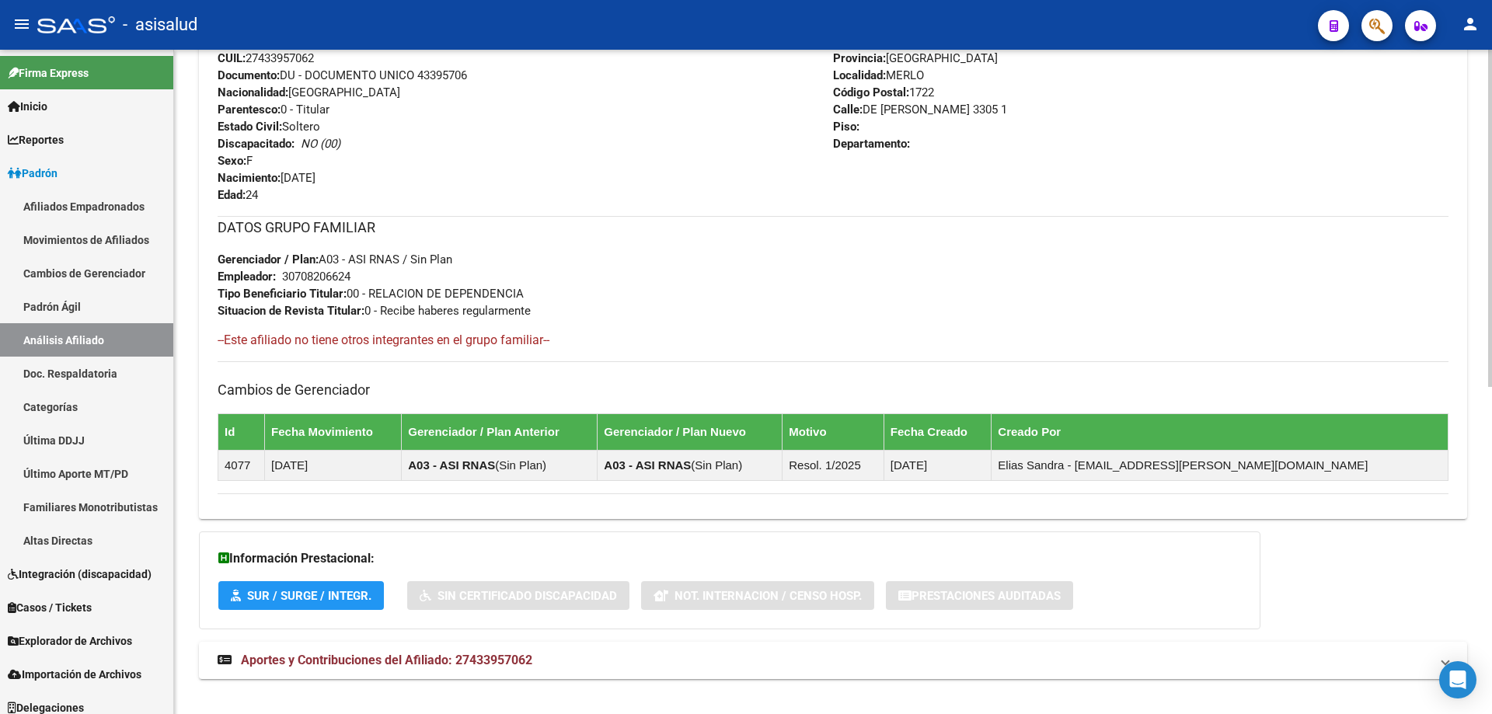
scroll to position [646, 0]
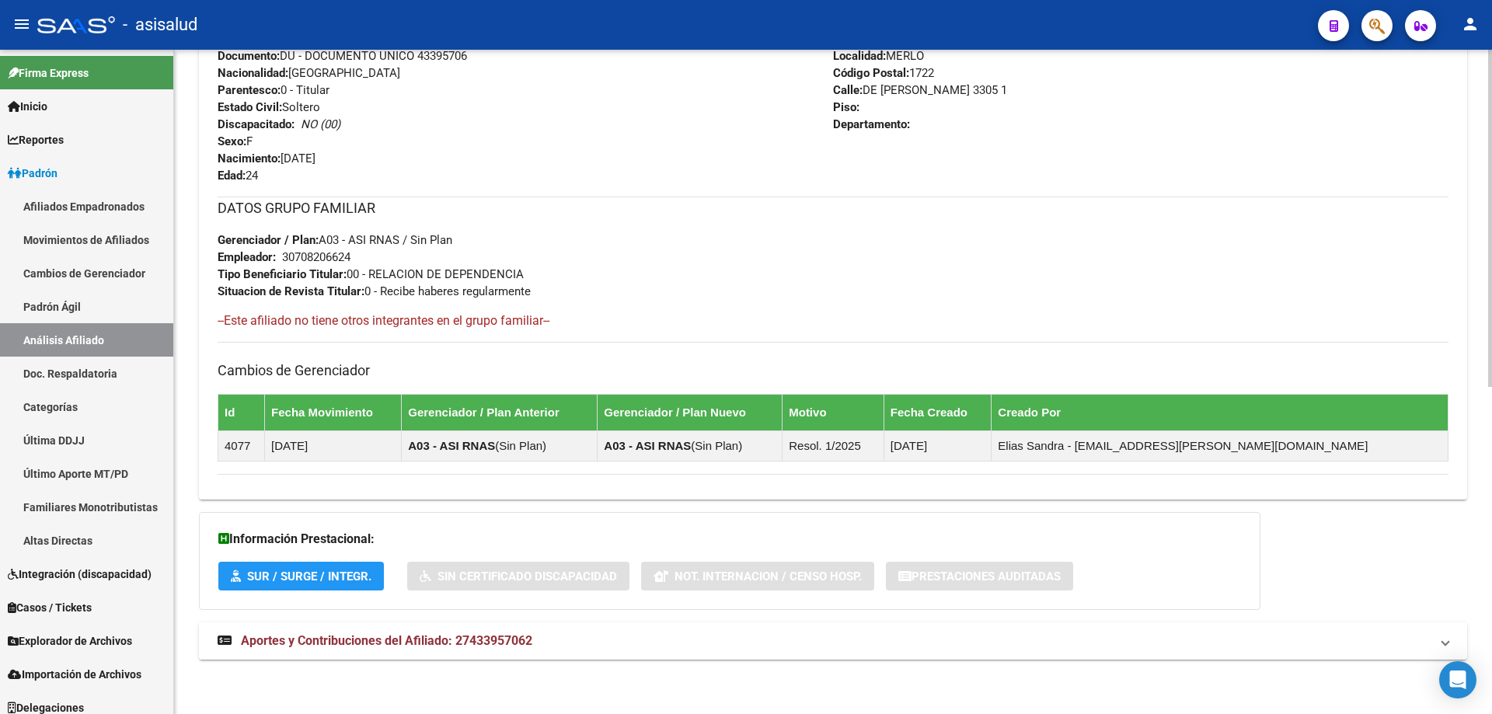
click at [670, 639] on mat-panel-title "Aportes y Contribuciones del Afiliado: 27433957062" at bounding box center [824, 640] width 1212 height 17
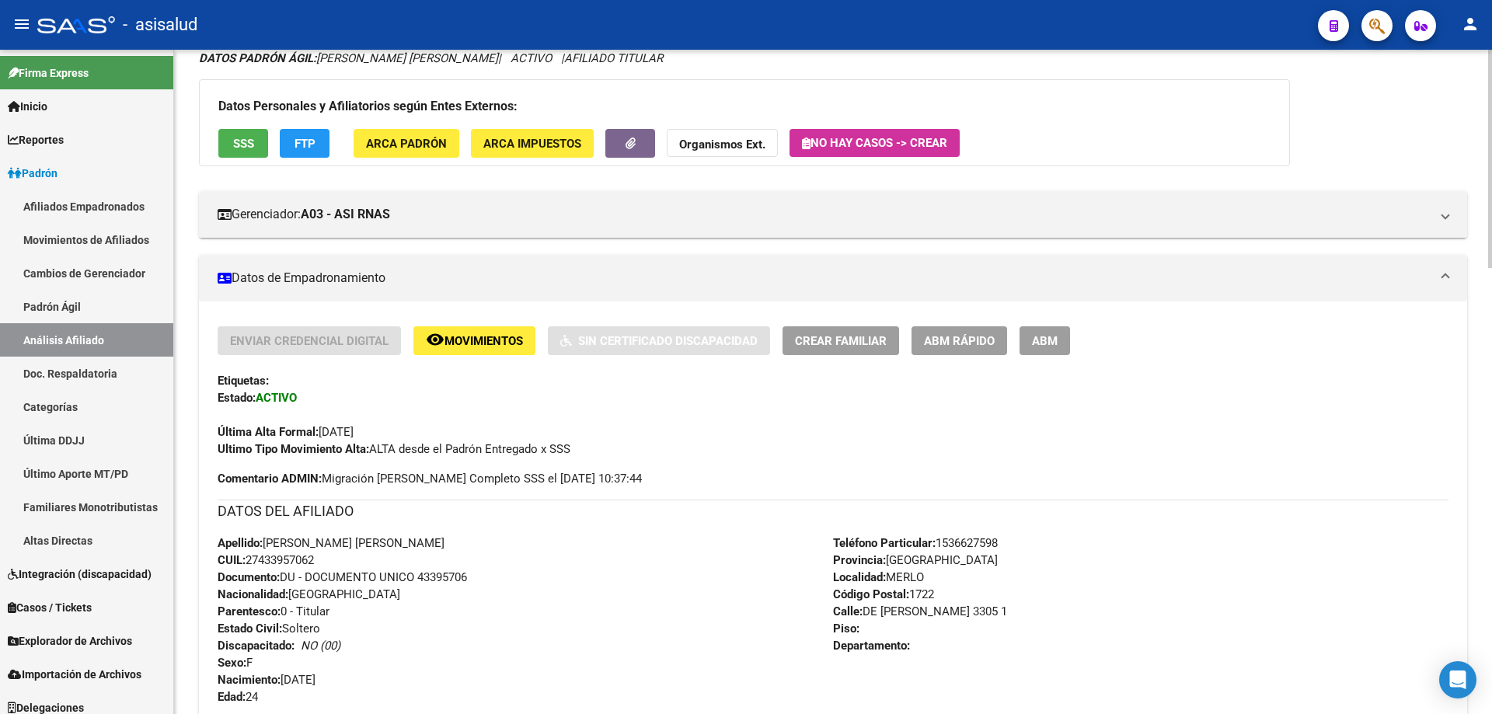
scroll to position [0, 0]
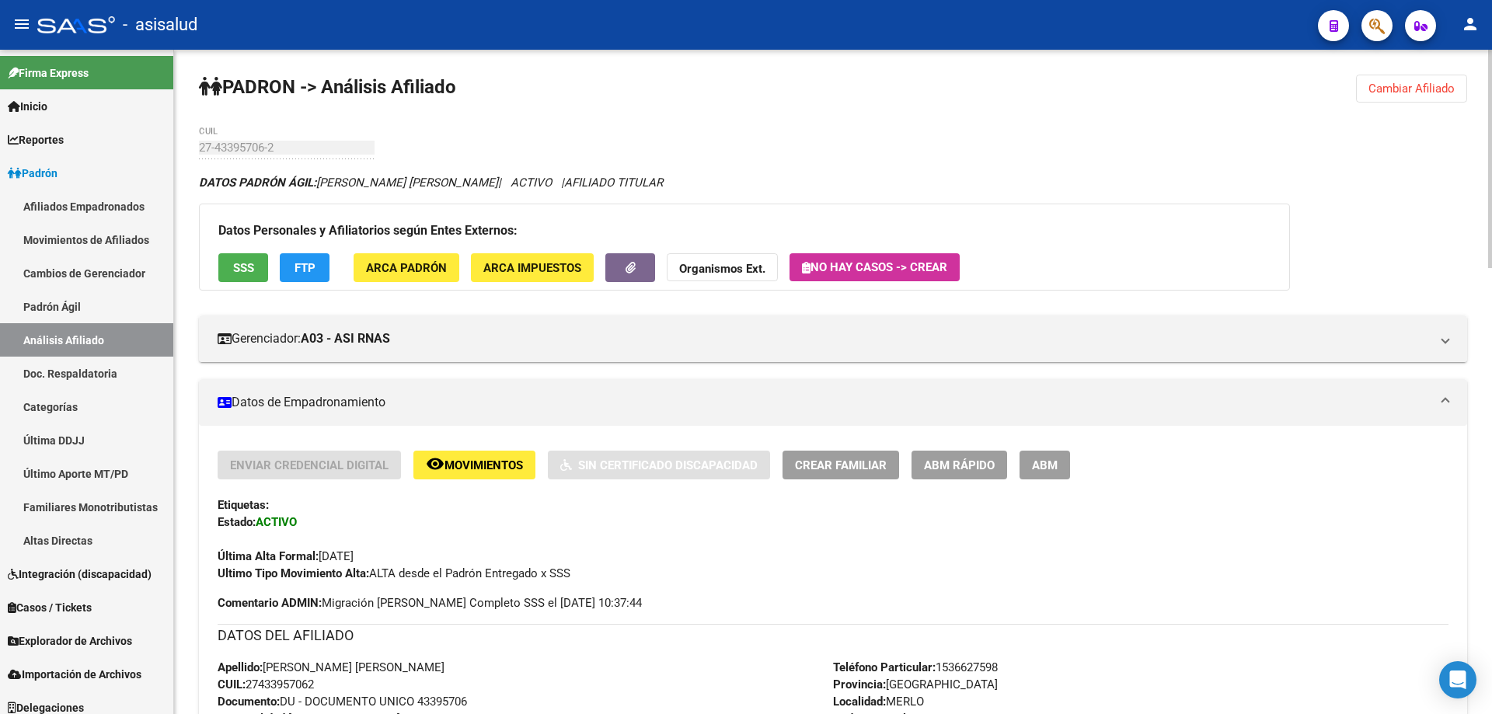
click at [1404, 89] on span "Cambiar Afiliado" at bounding box center [1411, 89] width 86 height 14
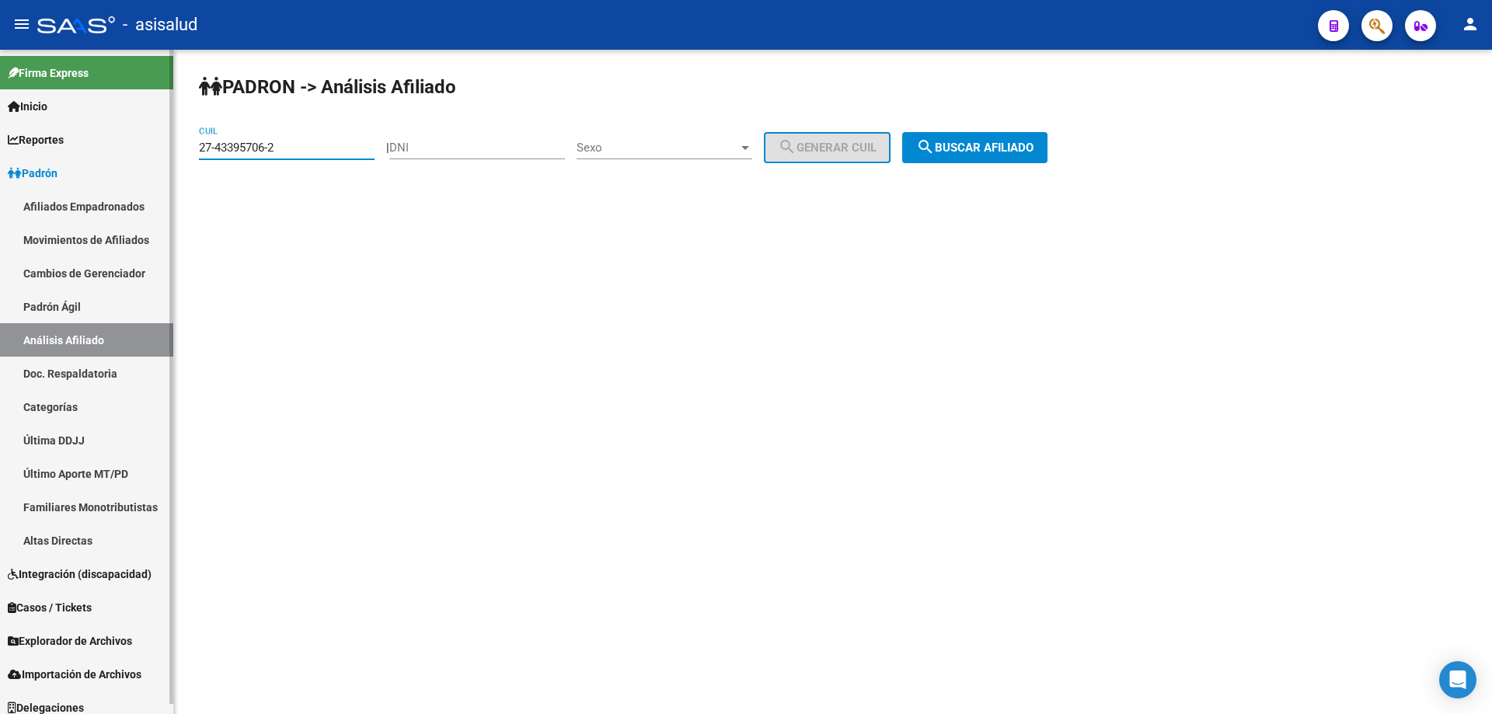
drag, startPoint x: 327, startPoint y: 146, endPoint x: 61, endPoint y: 172, distance: 267.7
click at [61, 172] on mat-sidenav-container "Firma Express Inicio Calendario SSS Instructivos Contacto OS Reportes Padrón Tr…" at bounding box center [746, 382] width 1492 height 664
paste input "0-37837085-0"
click at [1046, 159] on button "search Buscar afiliado" at bounding box center [974, 147] width 145 height 31
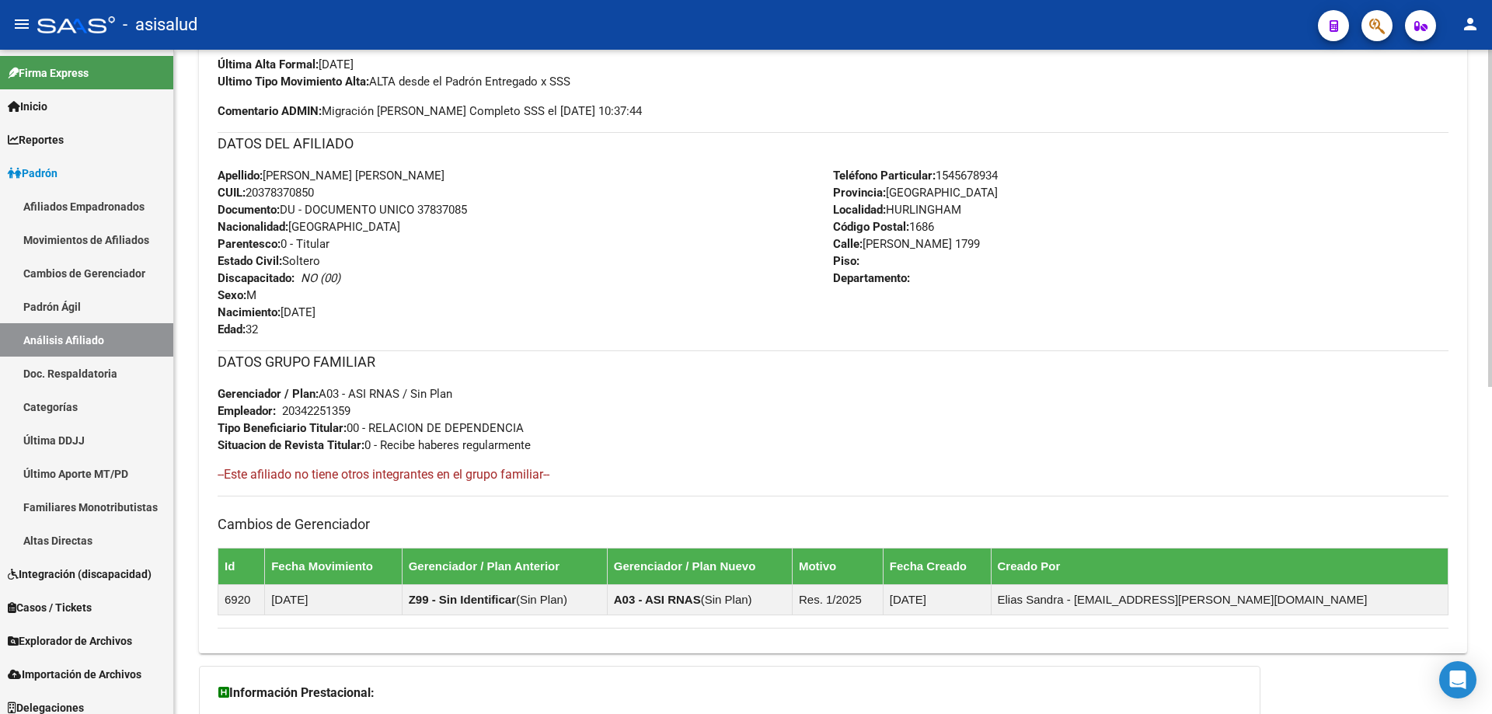
scroll to position [646, 0]
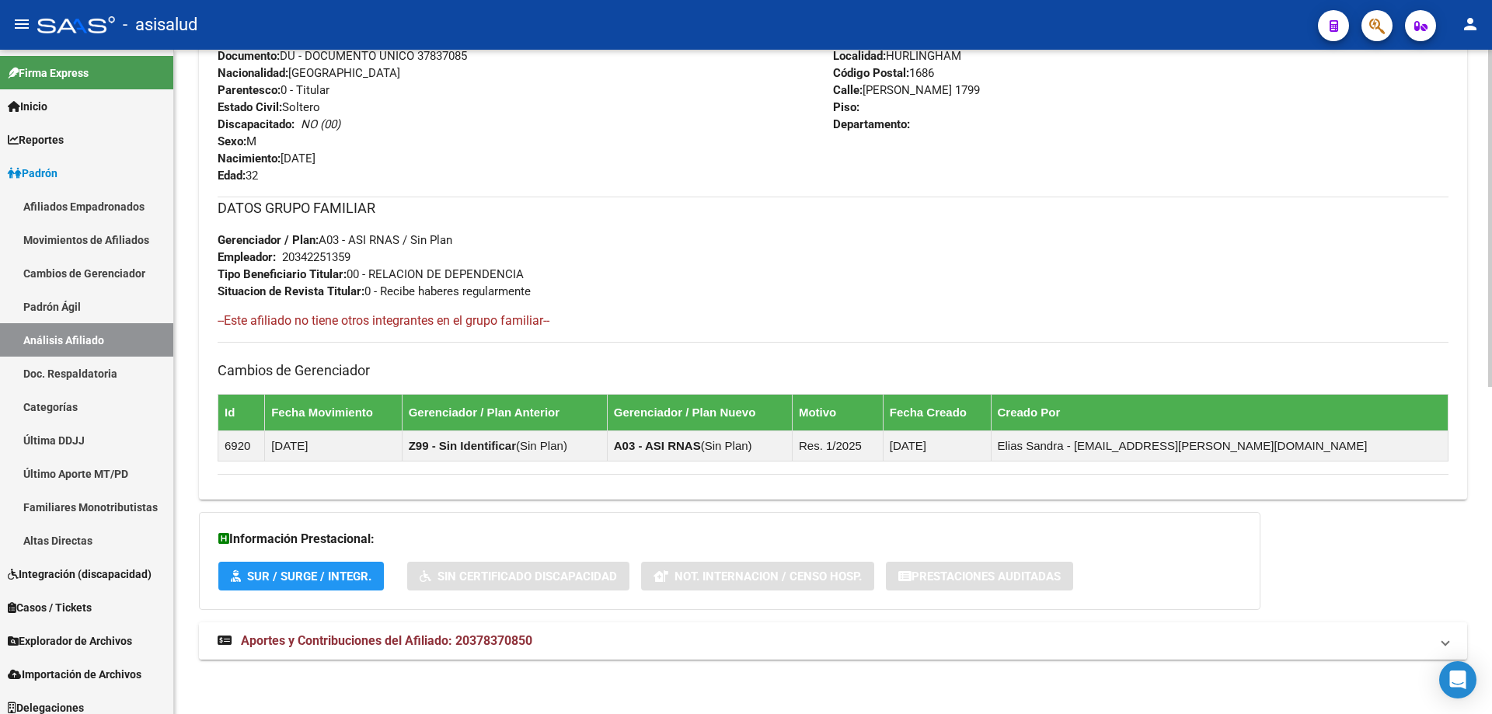
click at [552, 640] on mat-panel-title "Aportes y Contribuciones del Afiliado: 20378370850" at bounding box center [824, 640] width 1212 height 17
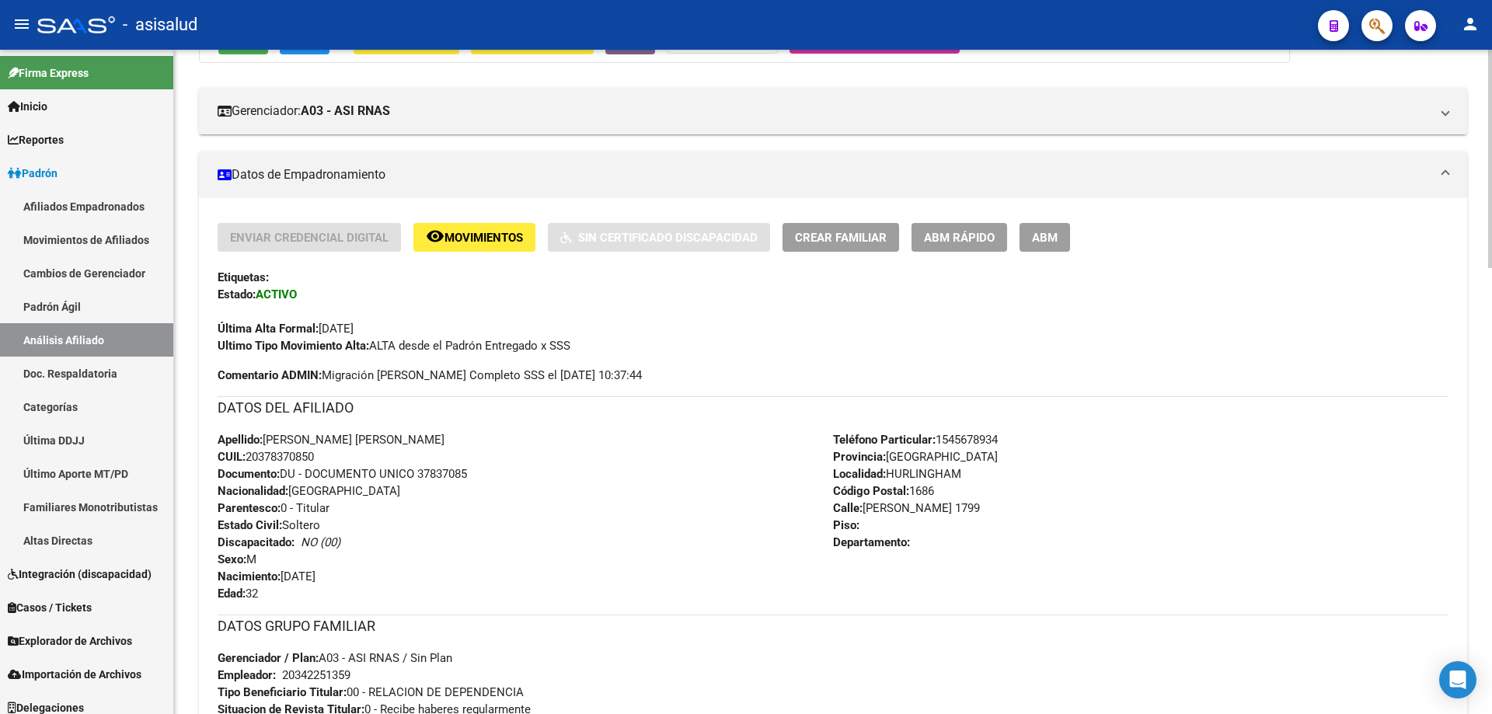
scroll to position [0, 0]
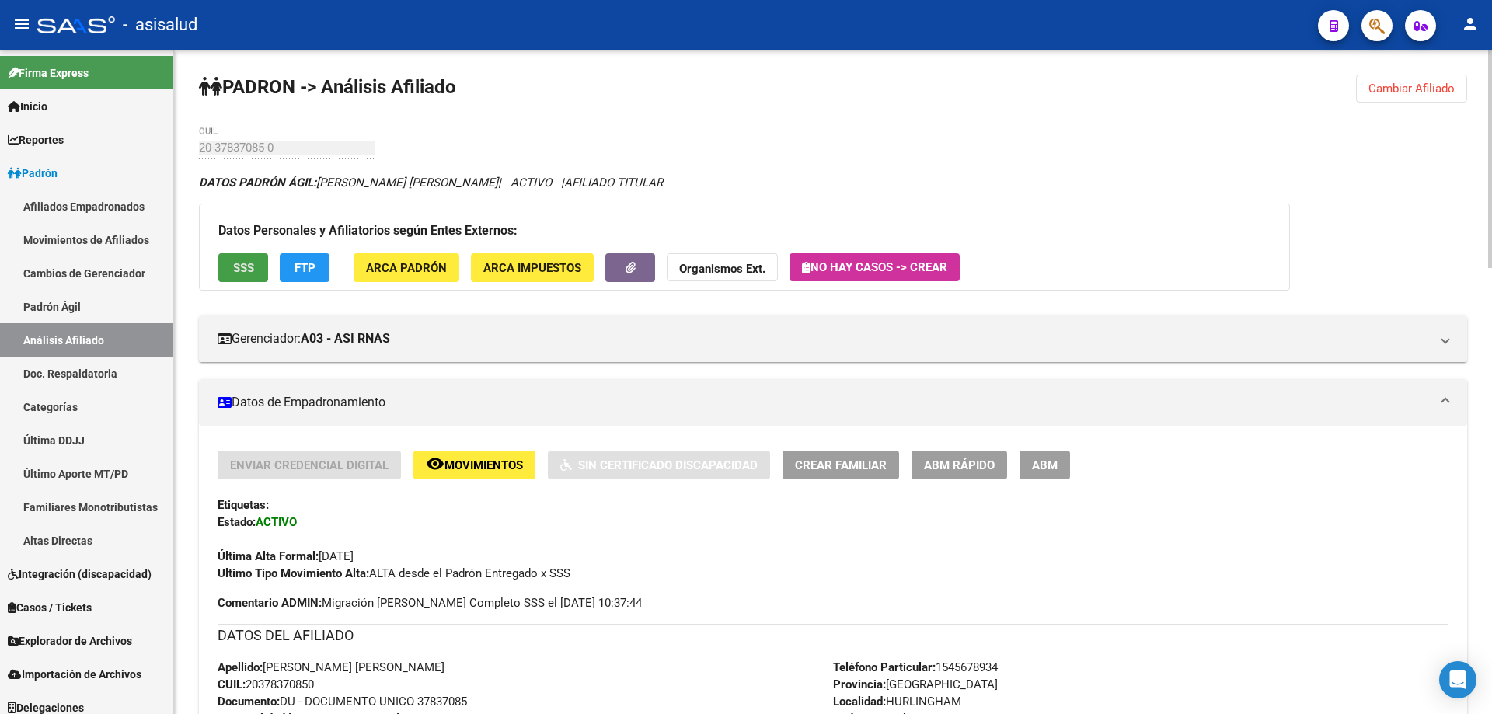
click at [248, 277] on button "SSS" at bounding box center [243, 267] width 50 height 29
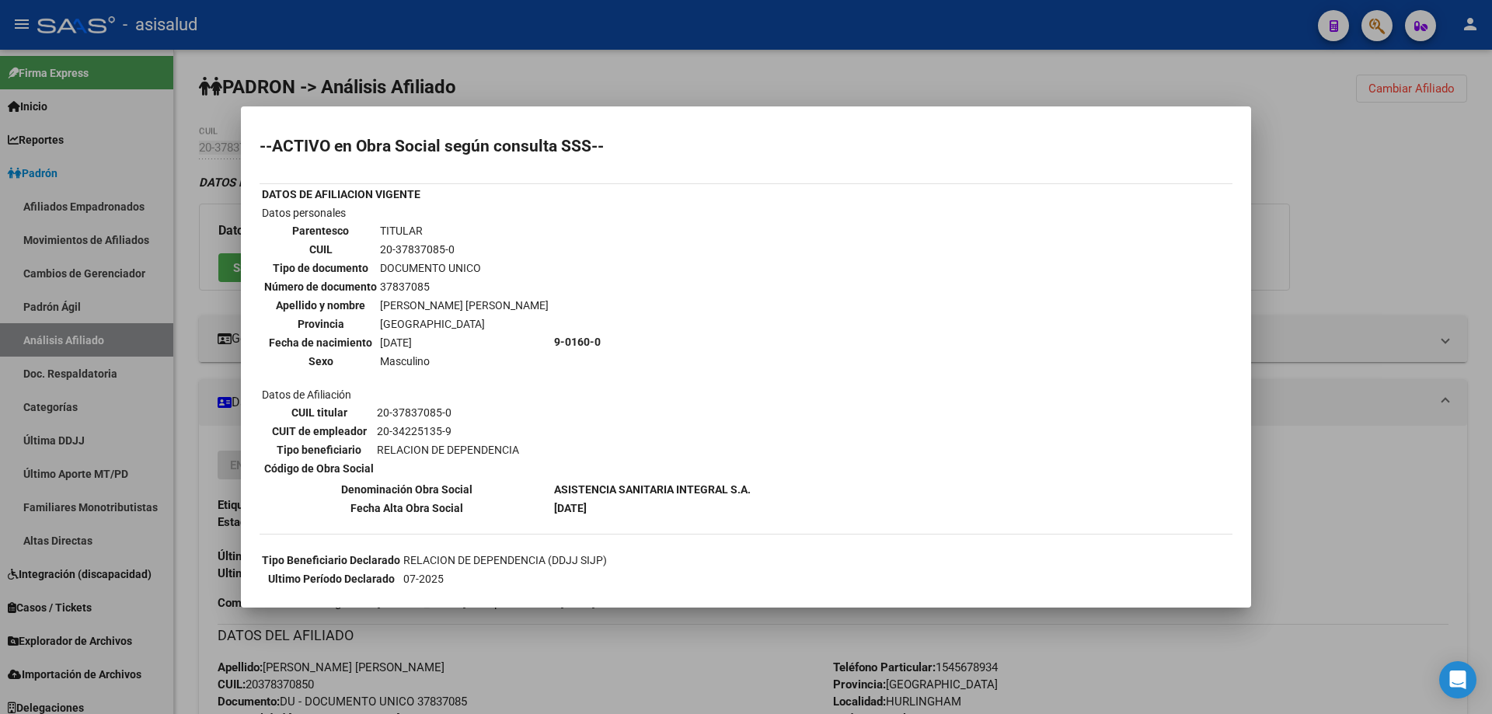
click at [1491, 570] on div at bounding box center [746, 357] width 1492 height 714
click at [1491, 570] on div at bounding box center [1490, 382] width 4 height 664
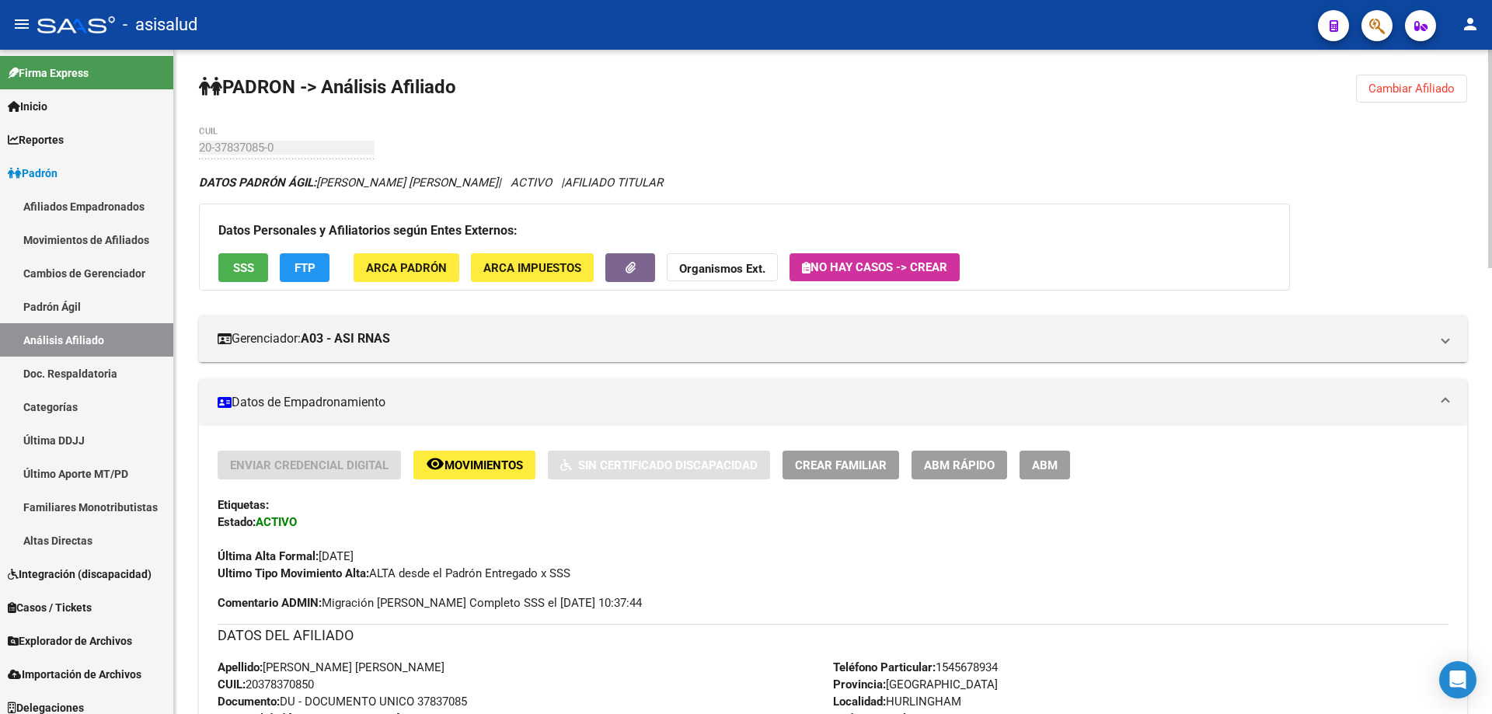
click at [286, 266] on button "FTP" at bounding box center [305, 267] width 50 height 29
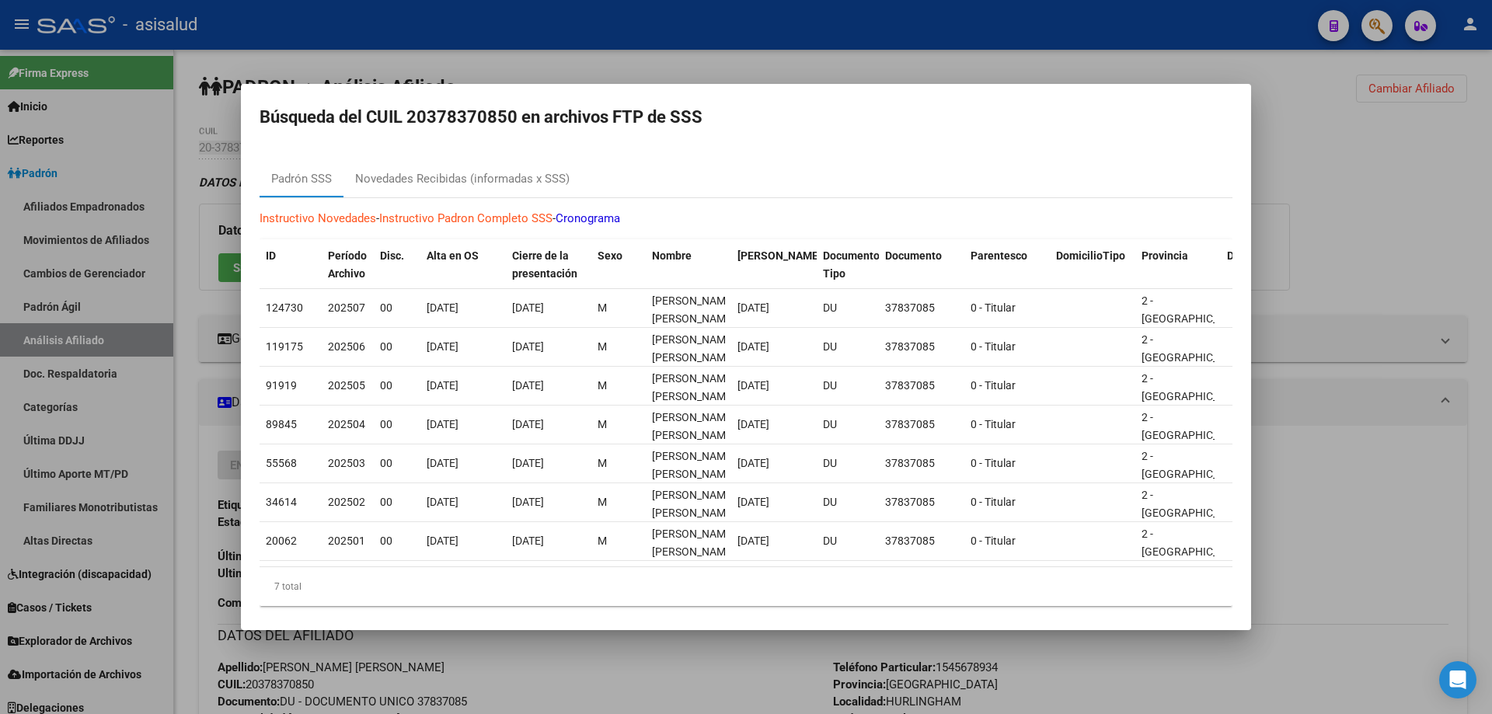
click at [1373, 399] on div at bounding box center [746, 357] width 1492 height 714
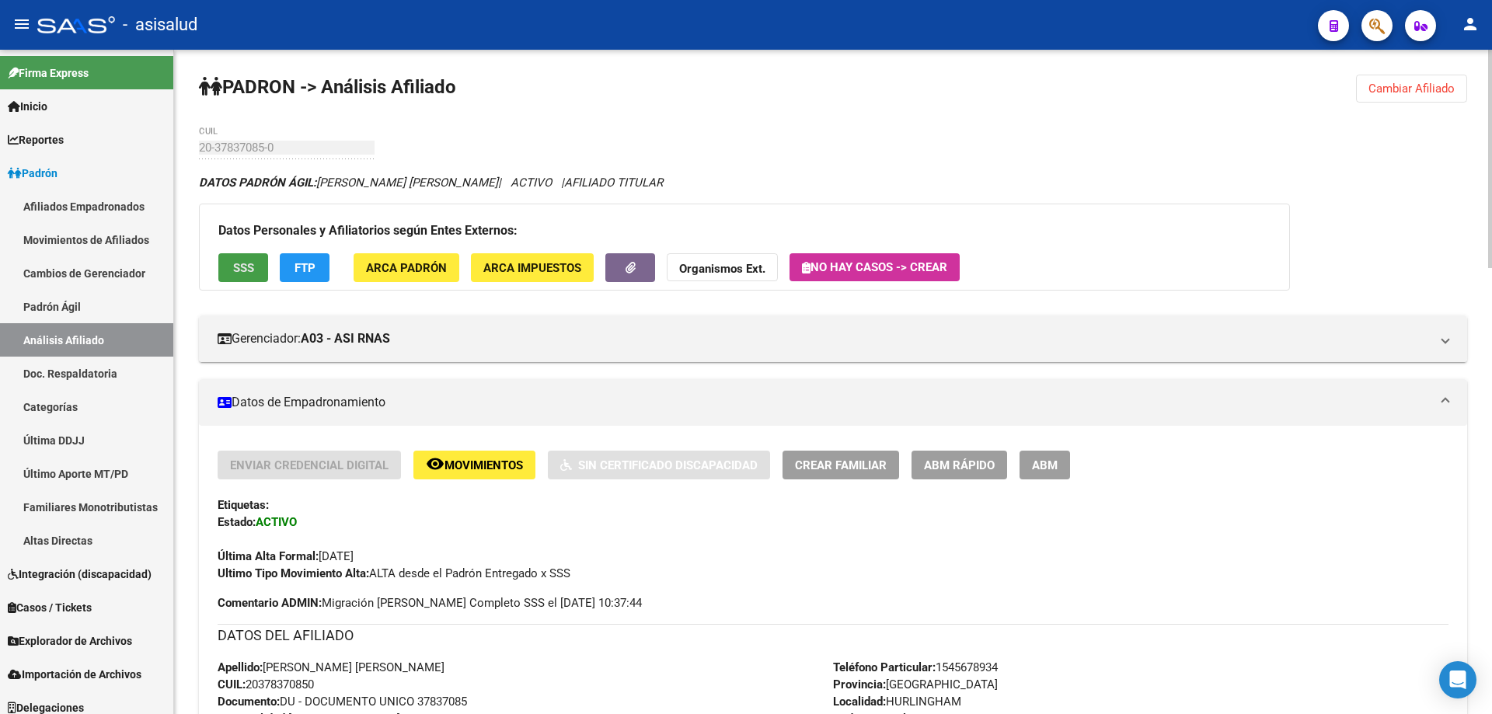
click at [245, 272] on span "SSS" at bounding box center [243, 268] width 21 height 14
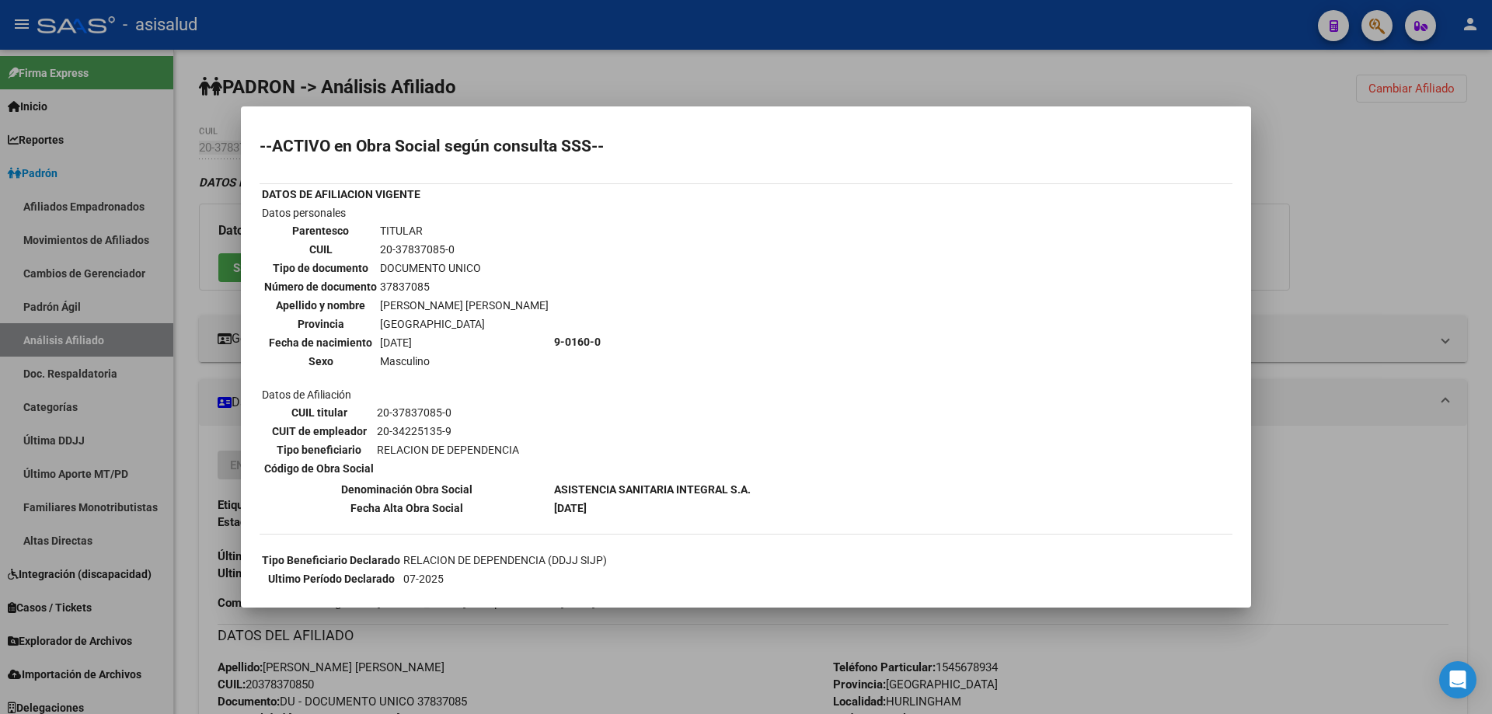
click at [1310, 239] on div at bounding box center [746, 357] width 1492 height 714
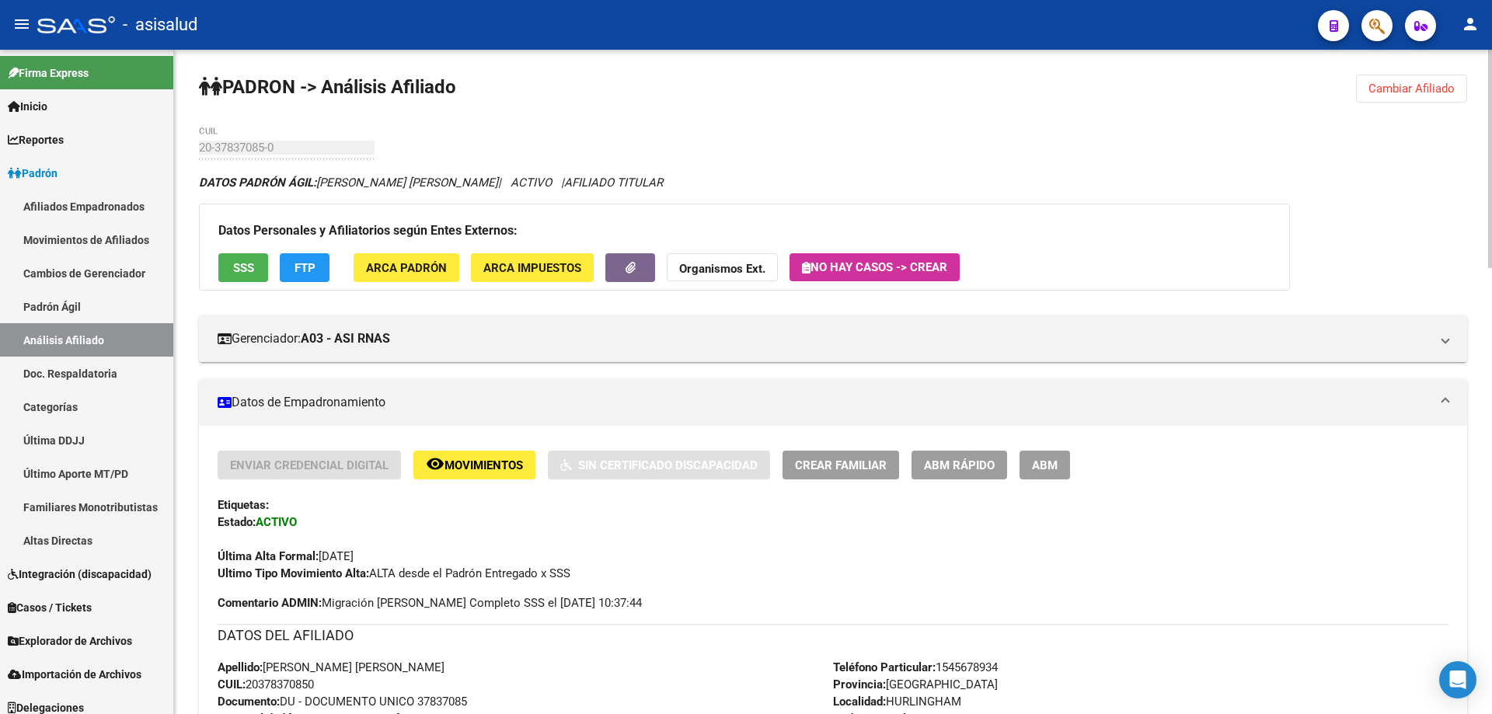
click at [1404, 100] on button "Cambiar Afiliado" at bounding box center [1411, 89] width 111 height 28
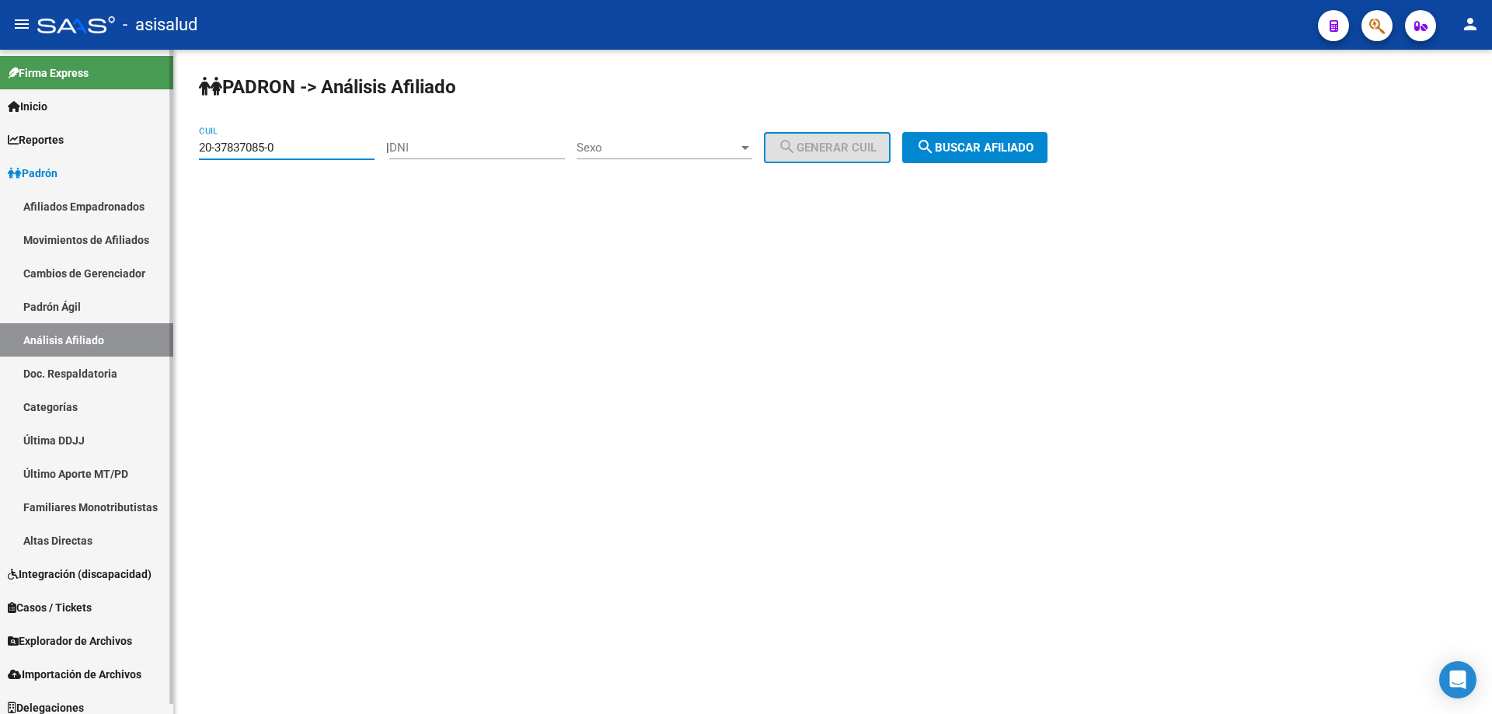
drag, startPoint x: 314, startPoint y: 149, endPoint x: 0, endPoint y: 197, distance: 317.4
click at [0, 196] on mat-sidenav-container "Firma Express Inicio Calendario SSS Instructivos Contacto OS Reportes Padrón Tr…" at bounding box center [746, 382] width 1492 height 664
paste input "7-28341129-5"
type input "27-28341129-5"
click at [1026, 158] on button "search Buscar afiliado" at bounding box center [974, 147] width 145 height 31
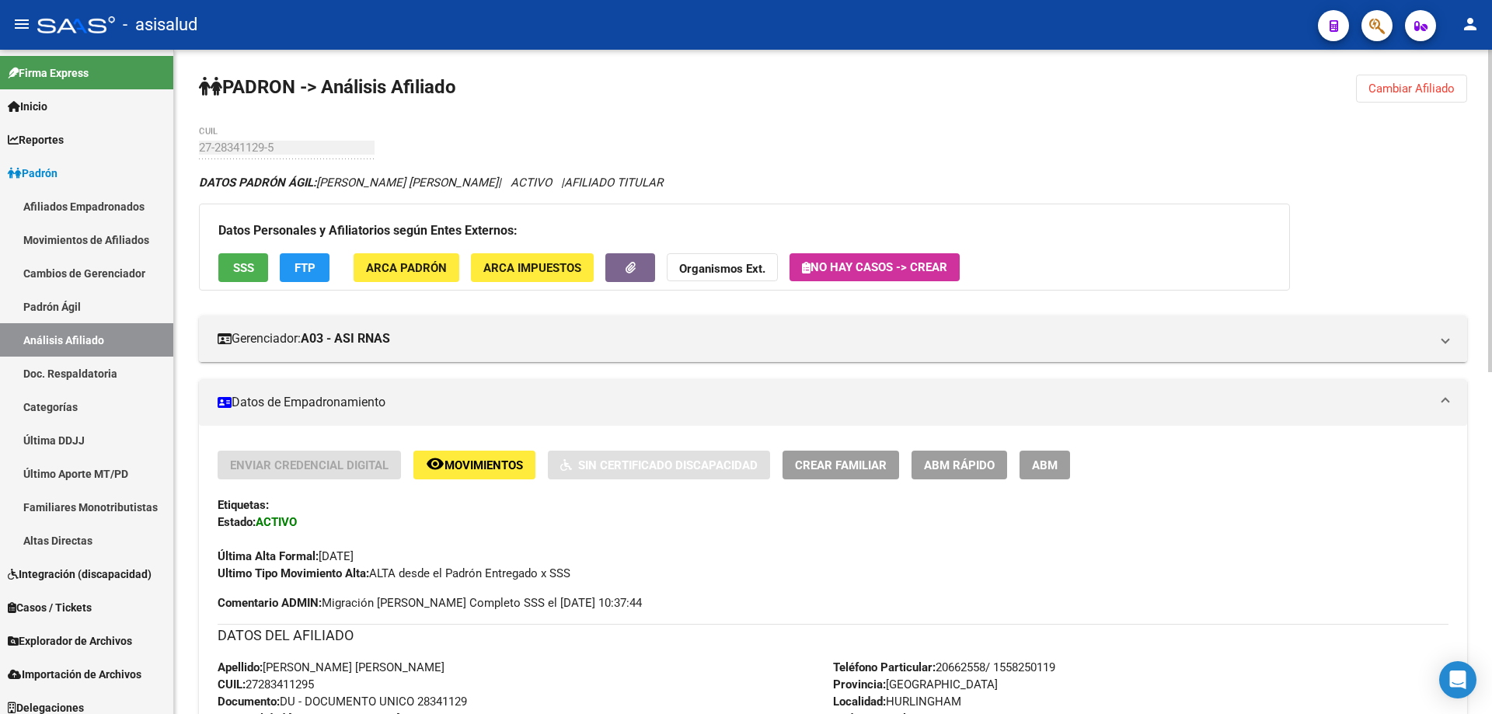
click at [1407, 85] on span "Cambiar Afiliado" at bounding box center [1411, 89] width 86 height 14
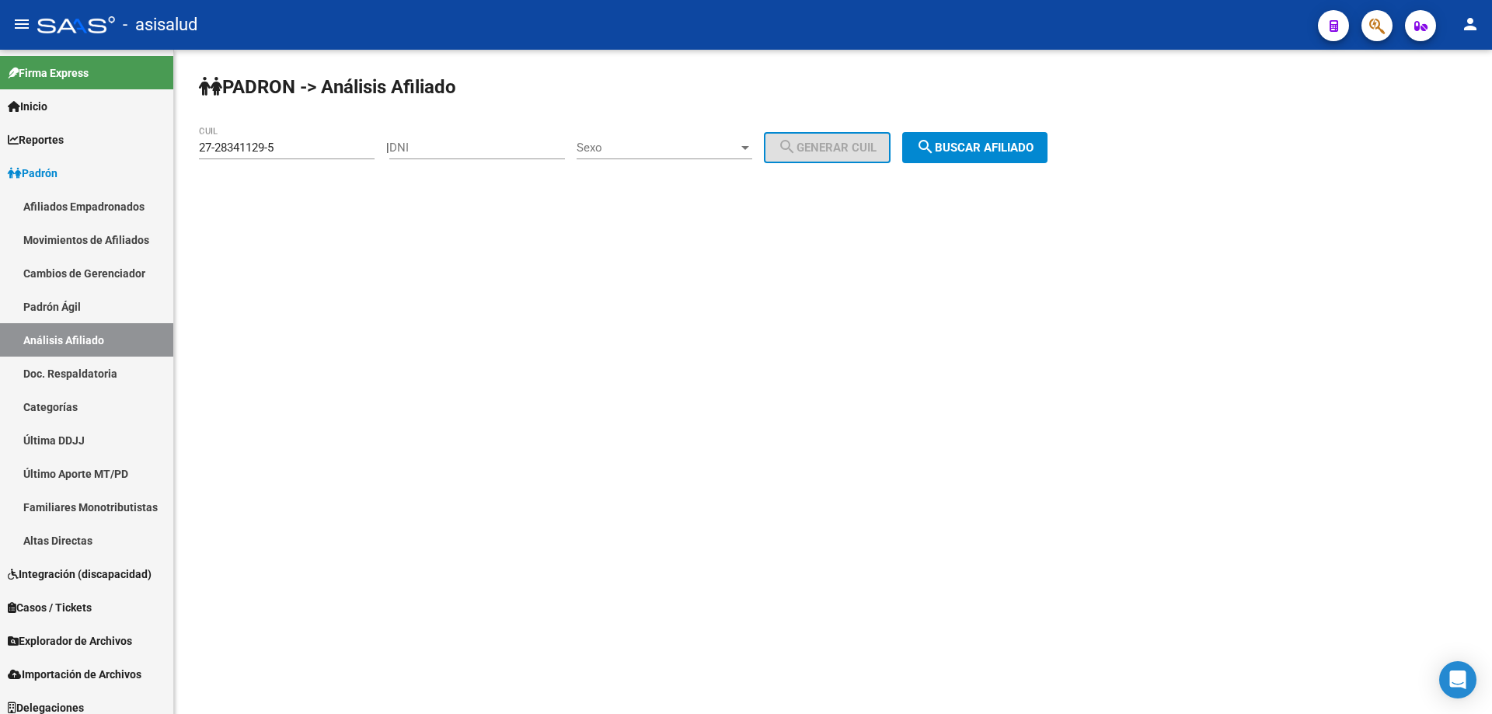
click at [312, 139] on div "27-28341129-5 CUIL" at bounding box center [287, 142] width 176 height 33
drag, startPoint x: 303, startPoint y: 141, endPoint x: 109, endPoint y: 157, distance: 194.8
click at [113, 157] on mat-sidenav-container "Firma Express Inicio Calendario SSS Instructivos Contacto OS Reportes Padrón Tr…" at bounding box center [746, 382] width 1492 height 664
click at [1023, 150] on span "search Buscar afiliado" at bounding box center [974, 148] width 117 height 14
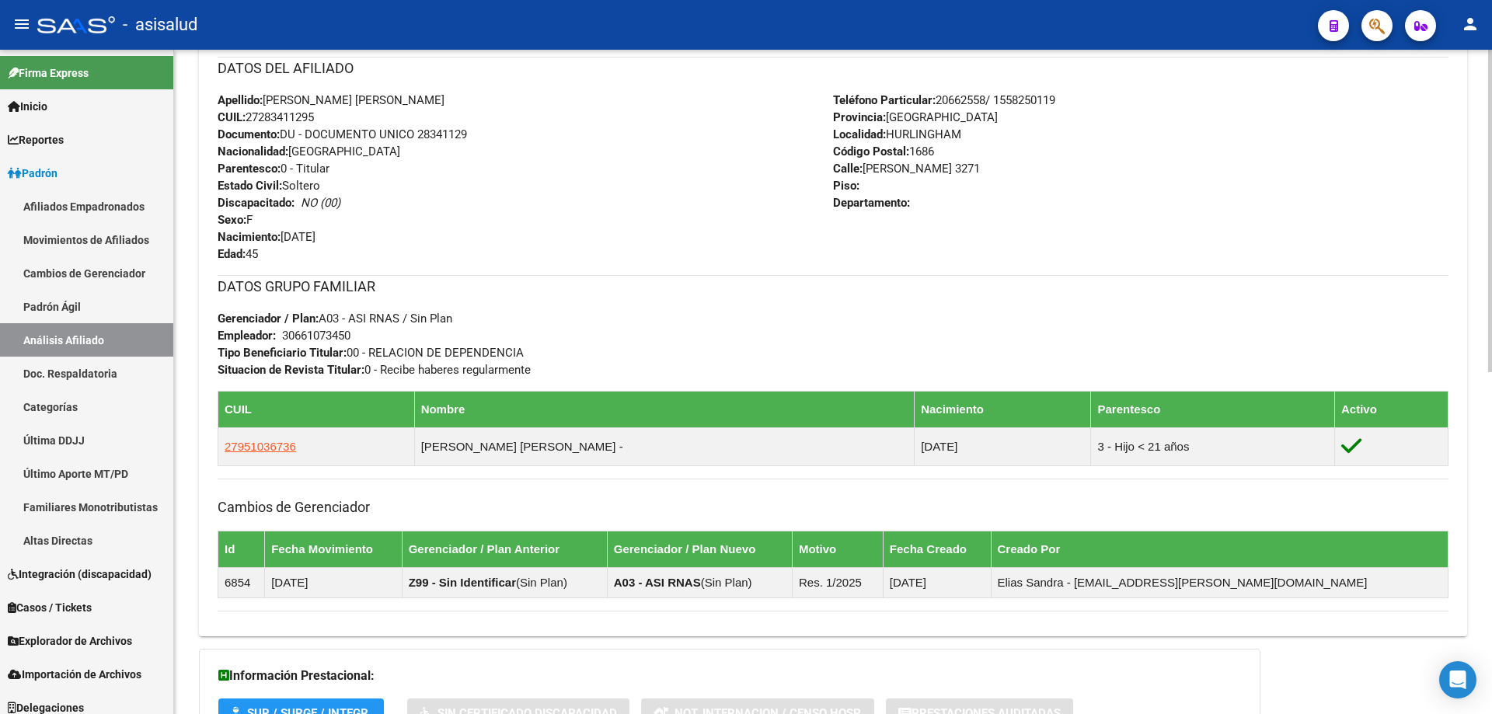
scroll to position [704, 0]
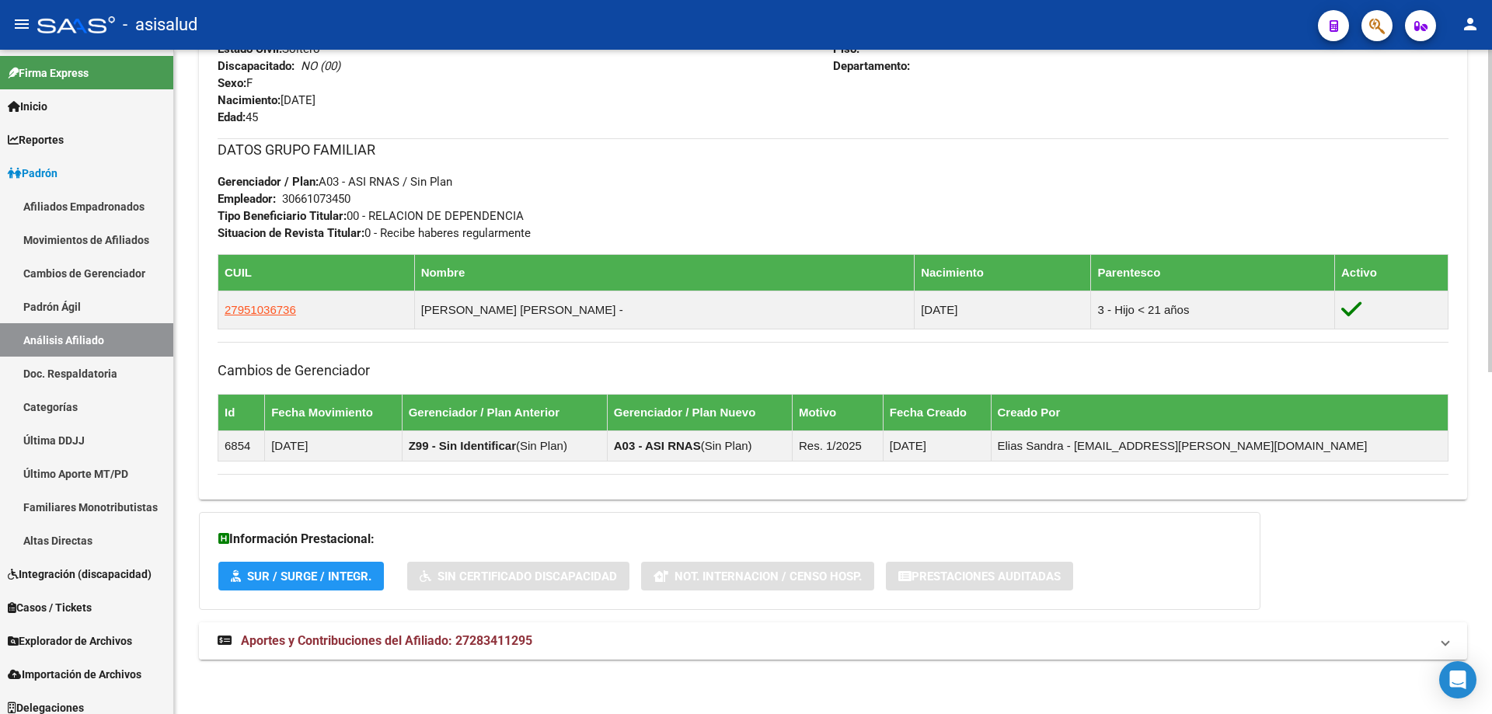
click at [875, 646] on mat-panel-title "Aportes y Contribuciones del Afiliado: 27283411295" at bounding box center [824, 640] width 1212 height 17
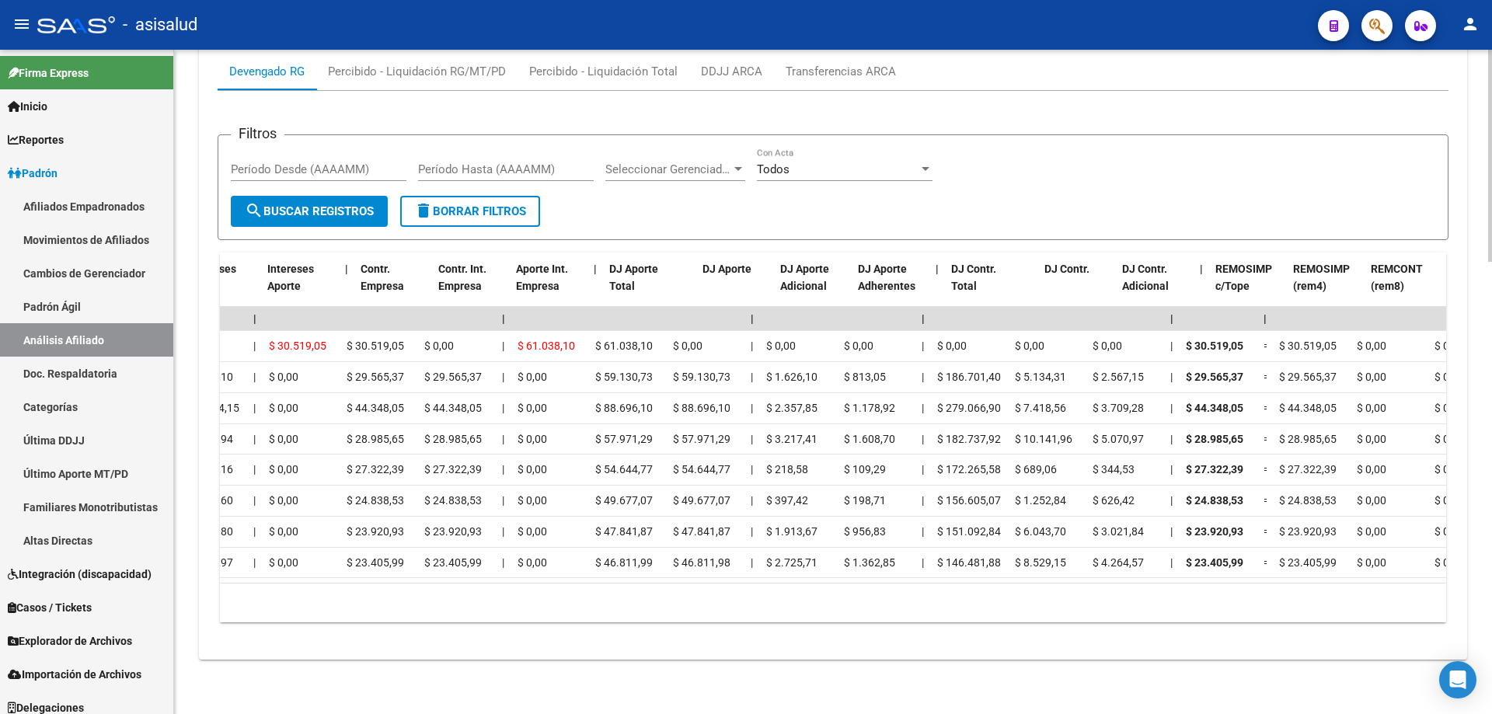
scroll to position [0, 0]
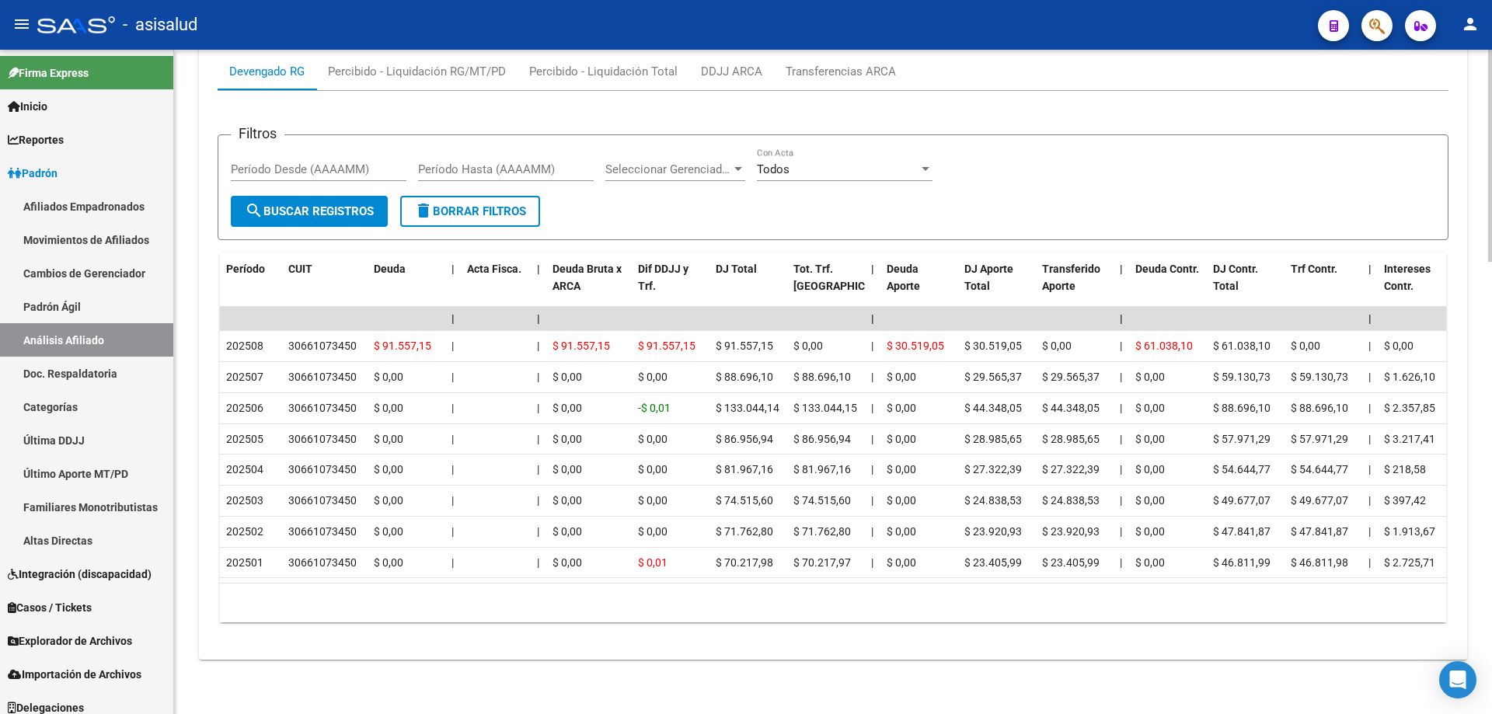
drag, startPoint x: 541, startPoint y: 571, endPoint x: 374, endPoint y: 576, distance: 166.3
click at [374, 576] on datatable-body "| | | | | | | | | | | | | 202508 30661073450 $ 91.557,15 | | $ 91.557,15 $ 91.5…" at bounding box center [833, 445] width 1226 height 277
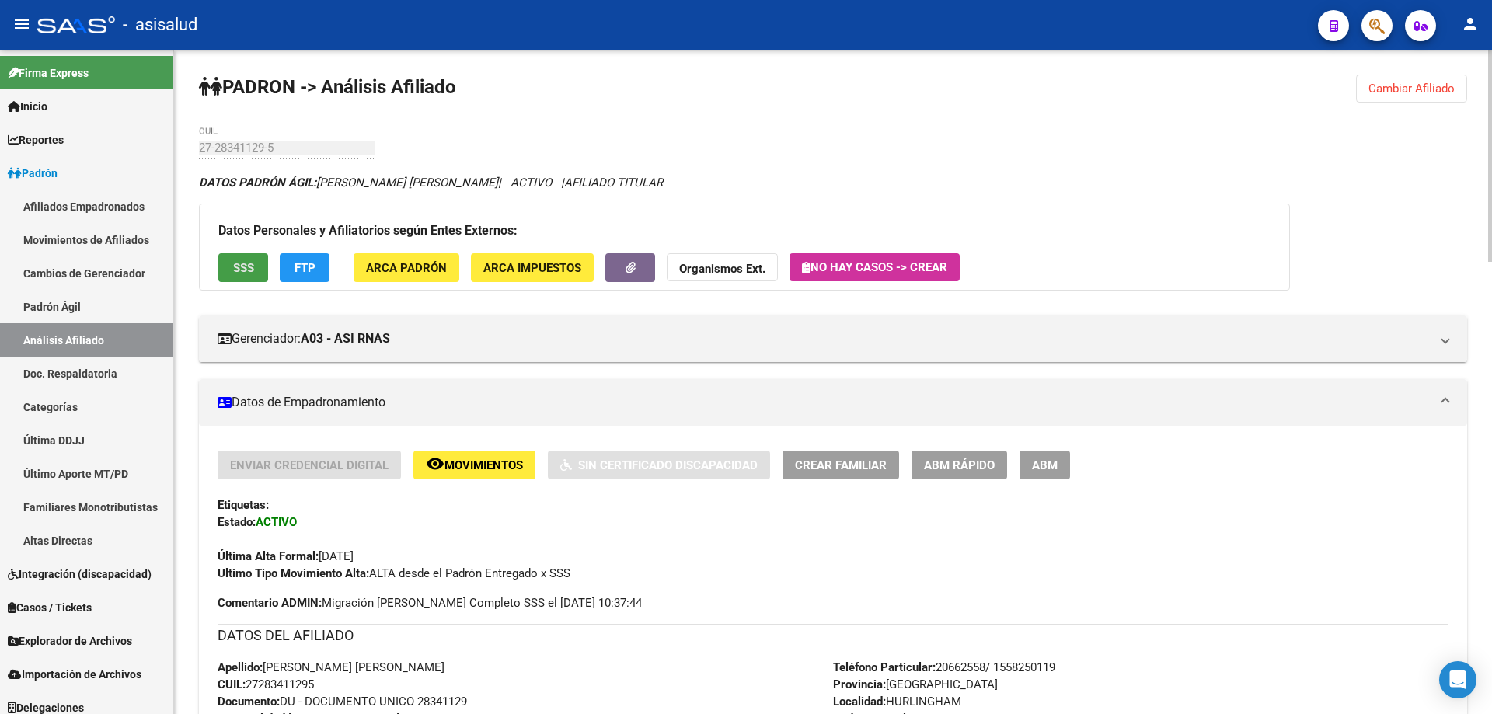
click at [246, 263] on span "SSS" at bounding box center [243, 268] width 21 height 14
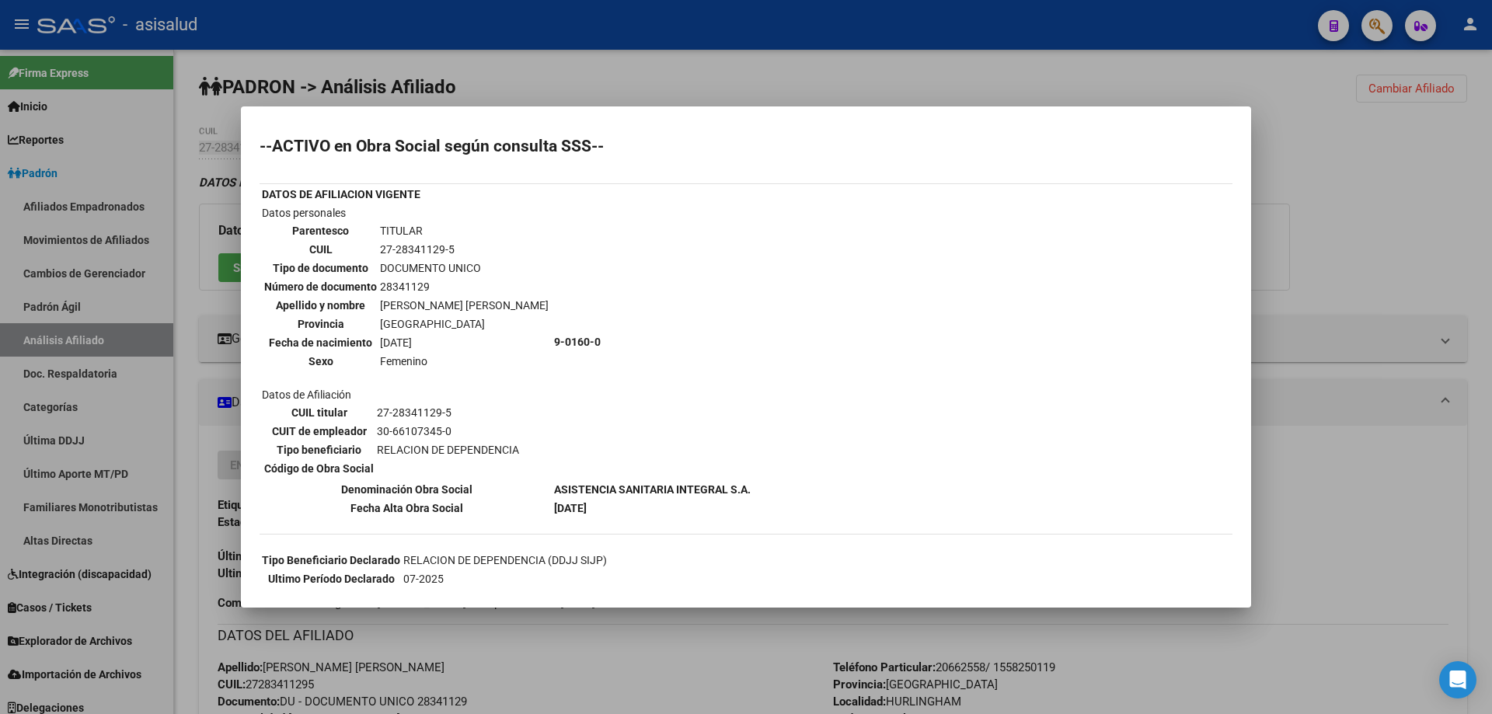
click at [1466, 204] on div at bounding box center [746, 357] width 1492 height 714
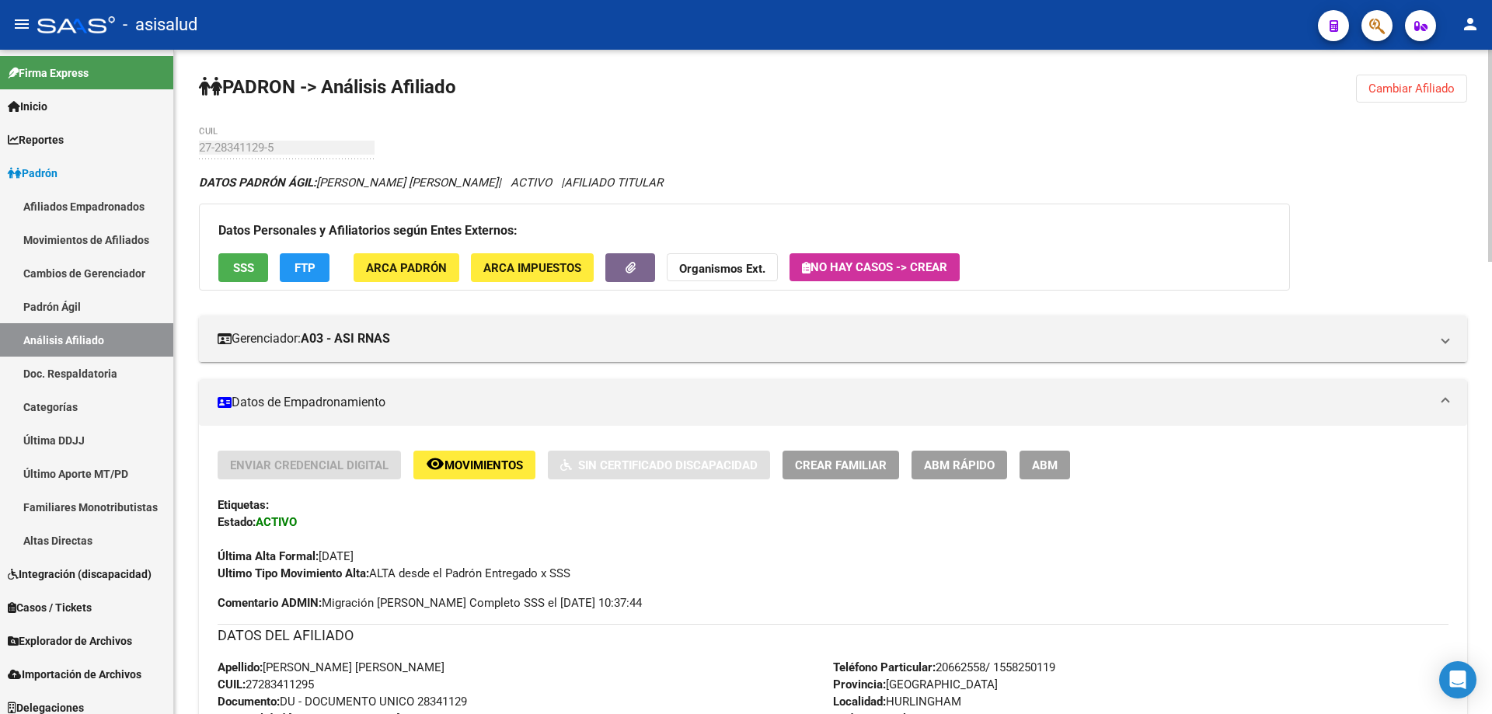
click at [305, 262] on span "FTP" at bounding box center [304, 268] width 21 height 14
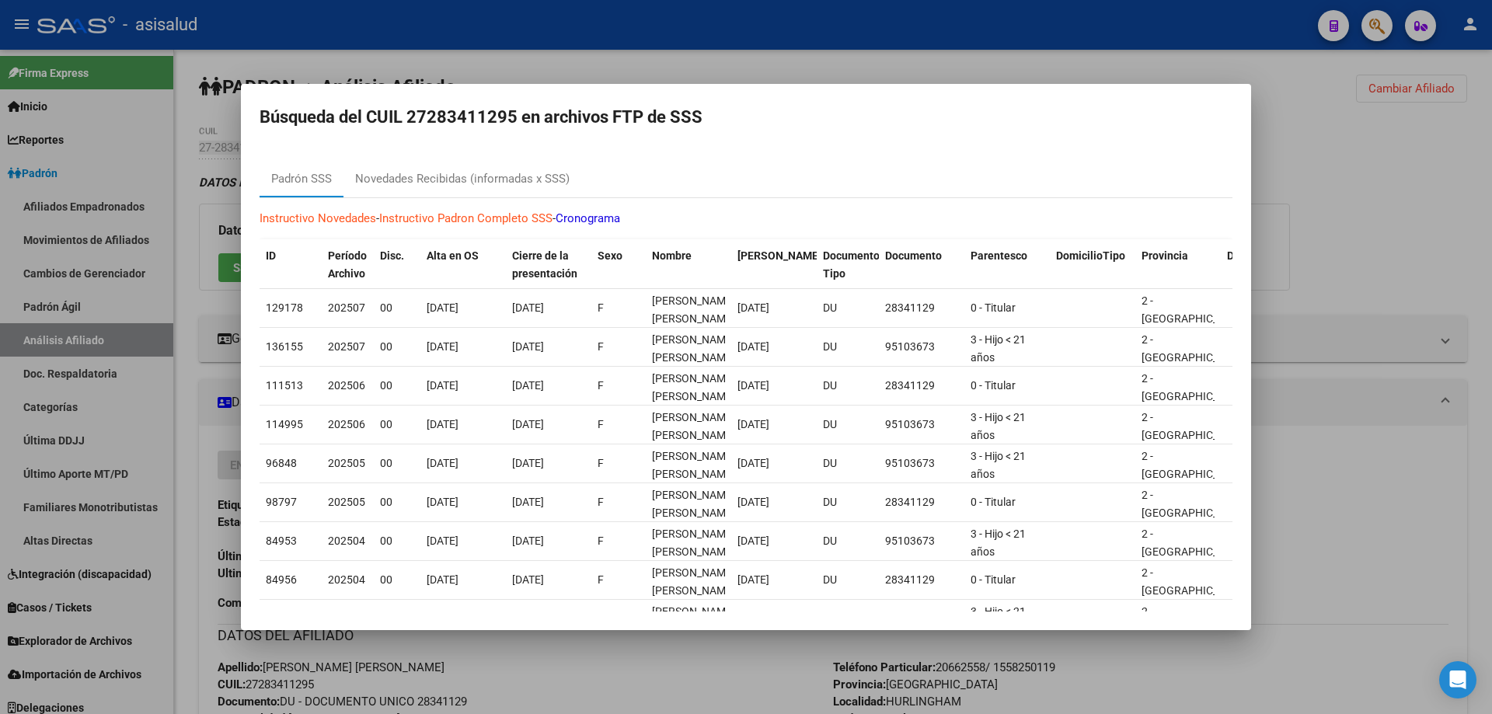
click at [1491, 237] on div at bounding box center [746, 357] width 1492 height 714
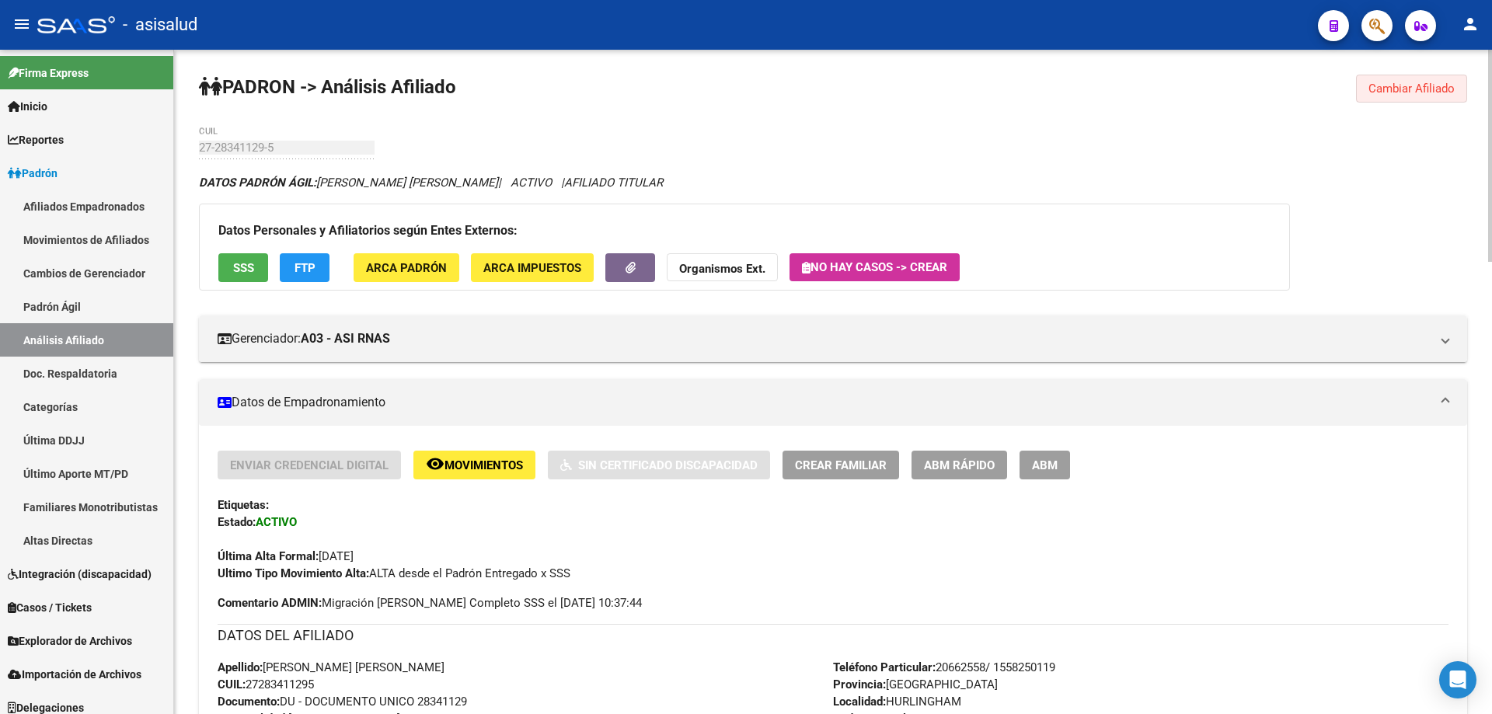
click at [1399, 82] on span "Cambiar Afiliado" at bounding box center [1411, 89] width 86 height 14
